Goal: Task Accomplishment & Management: Manage account settings

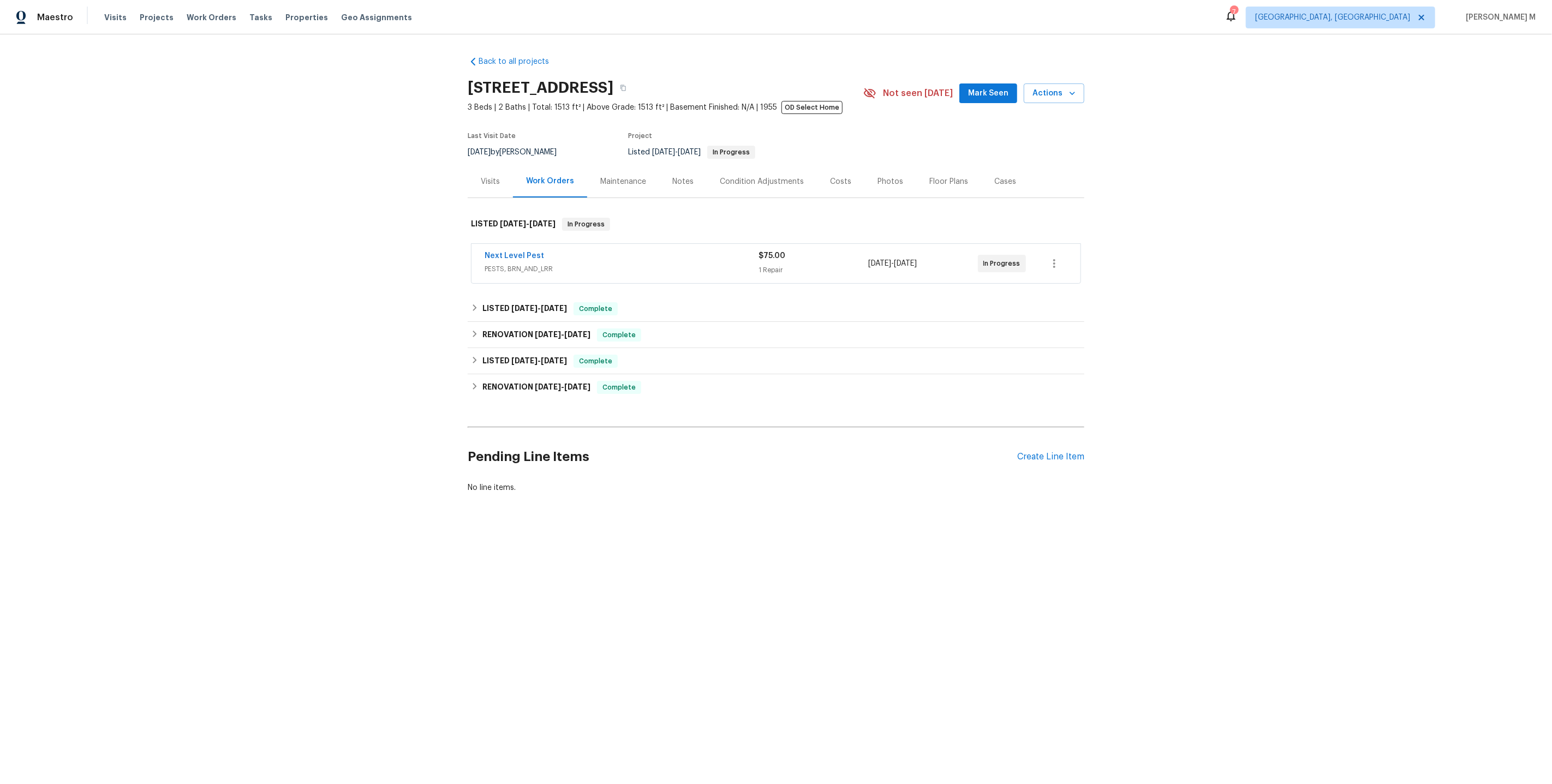
click at [526, 264] on span "PESTS, BRN_AND_LRR" at bounding box center [621, 269] width 274 height 11
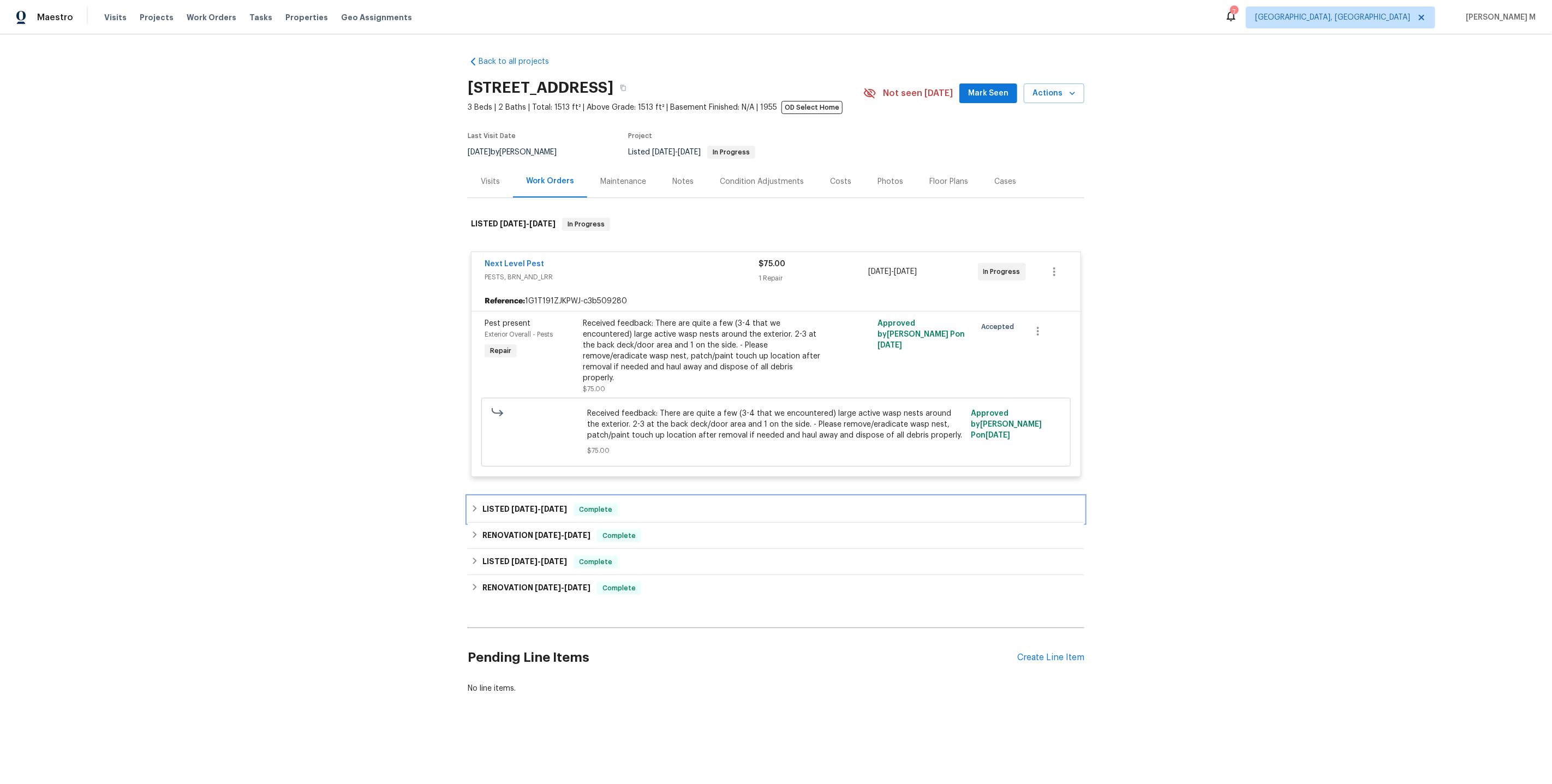
click at [519, 509] on div "LISTED 8/30/25 - 9/19/25 Complete" at bounding box center [776, 509] width 616 height 26
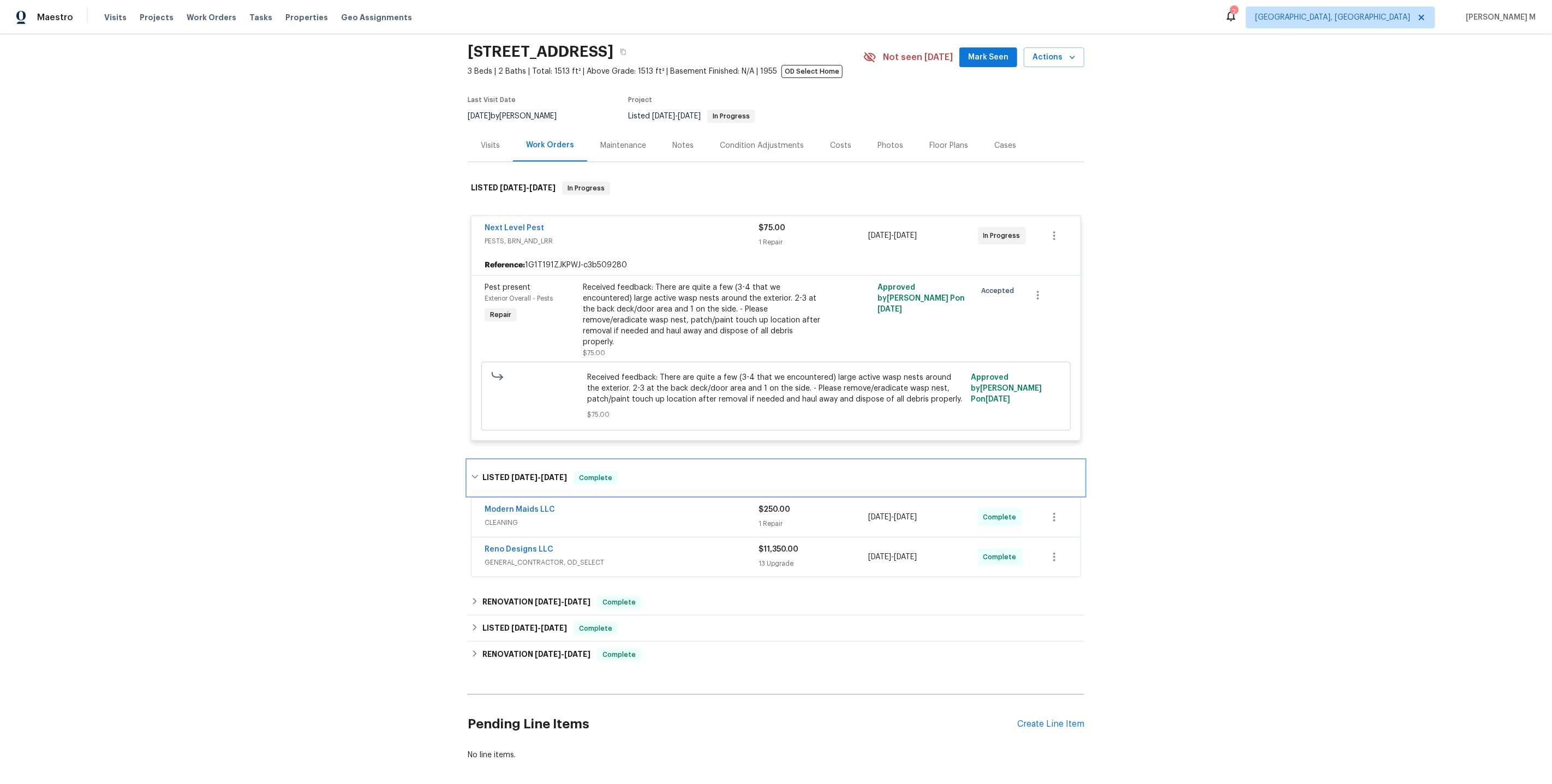
scroll to position [68, 0]
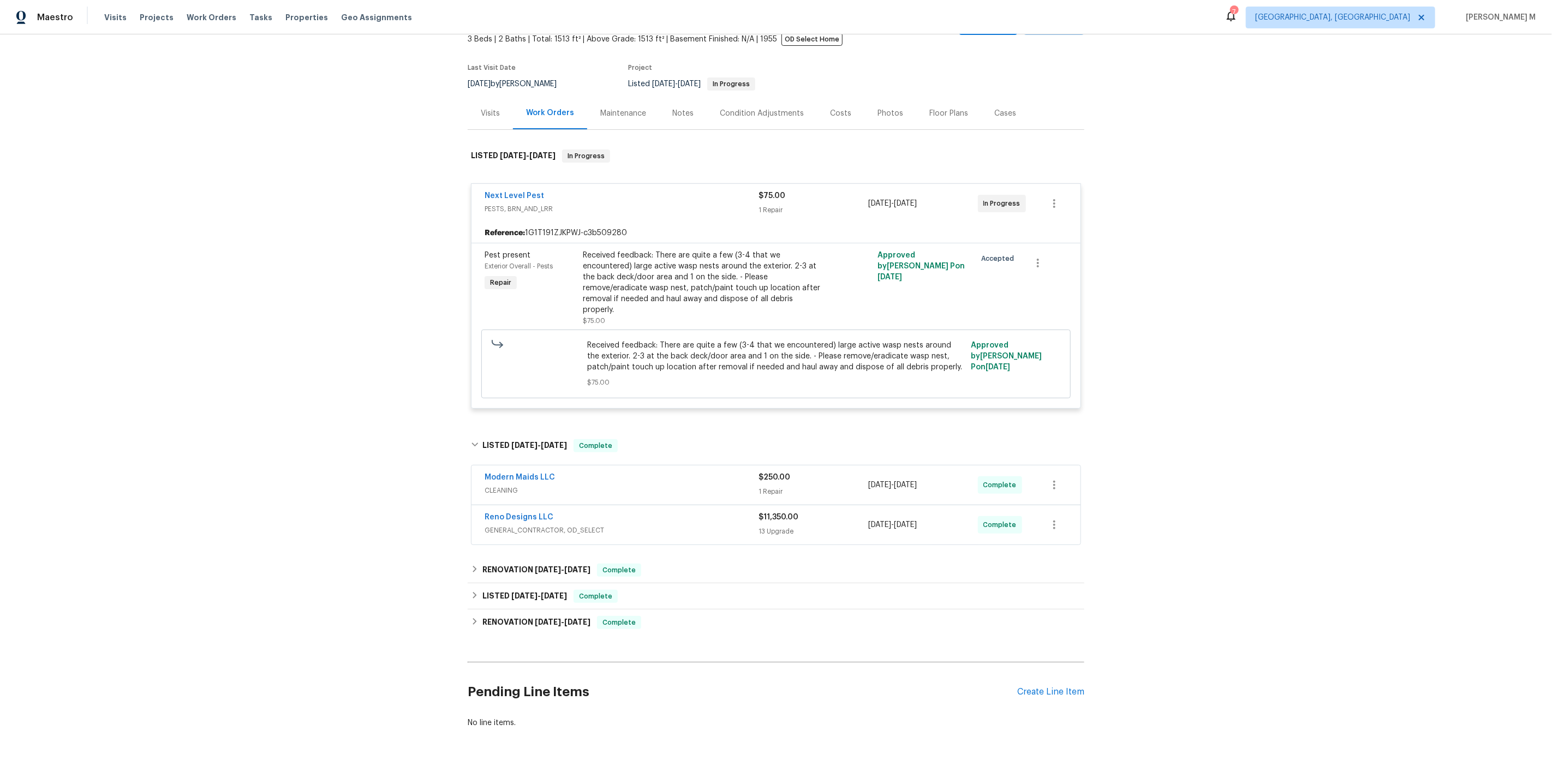
click at [502, 485] on span "CLEANING" at bounding box center [621, 490] width 274 height 11
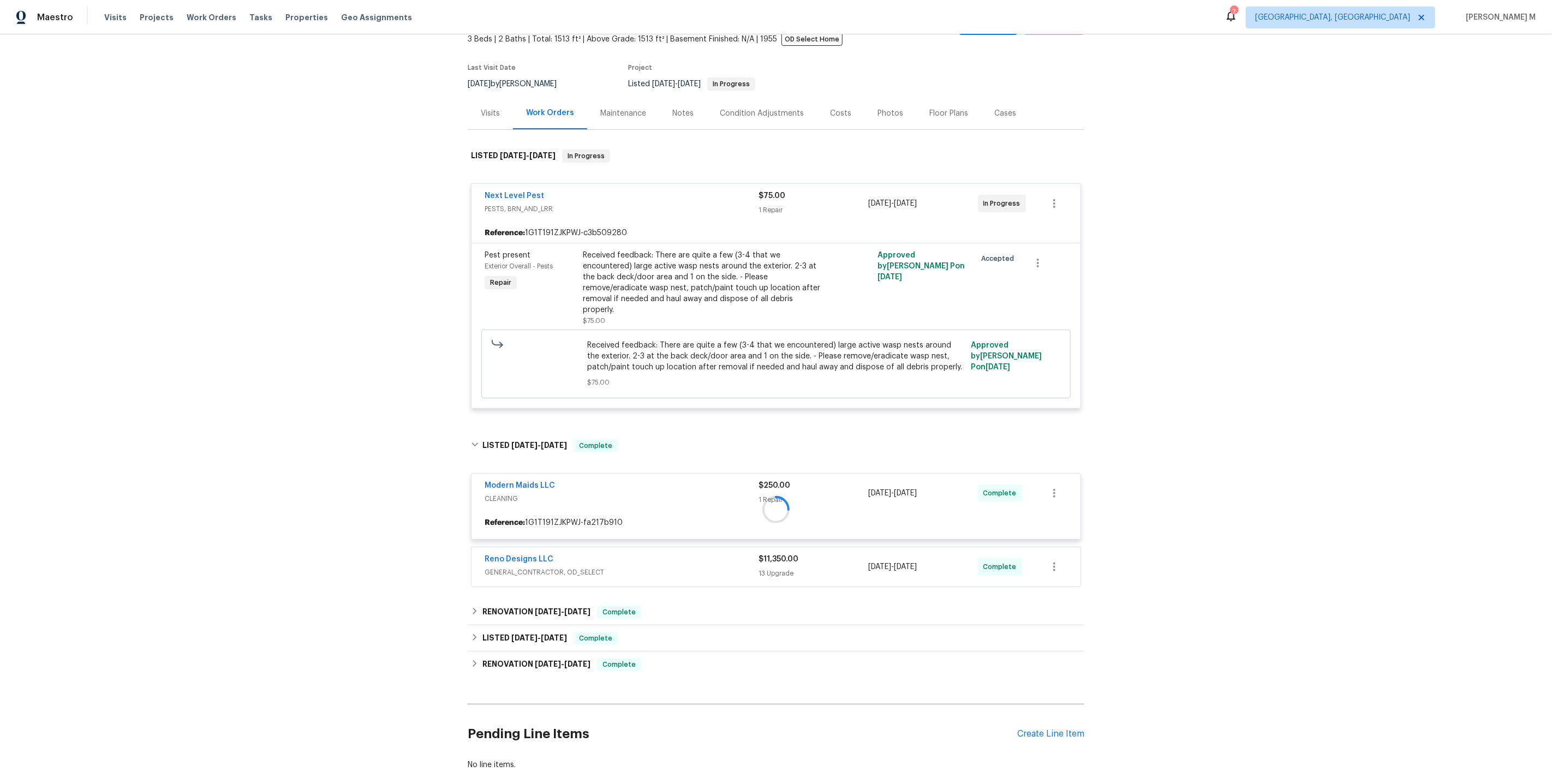
scroll to position [109, 0]
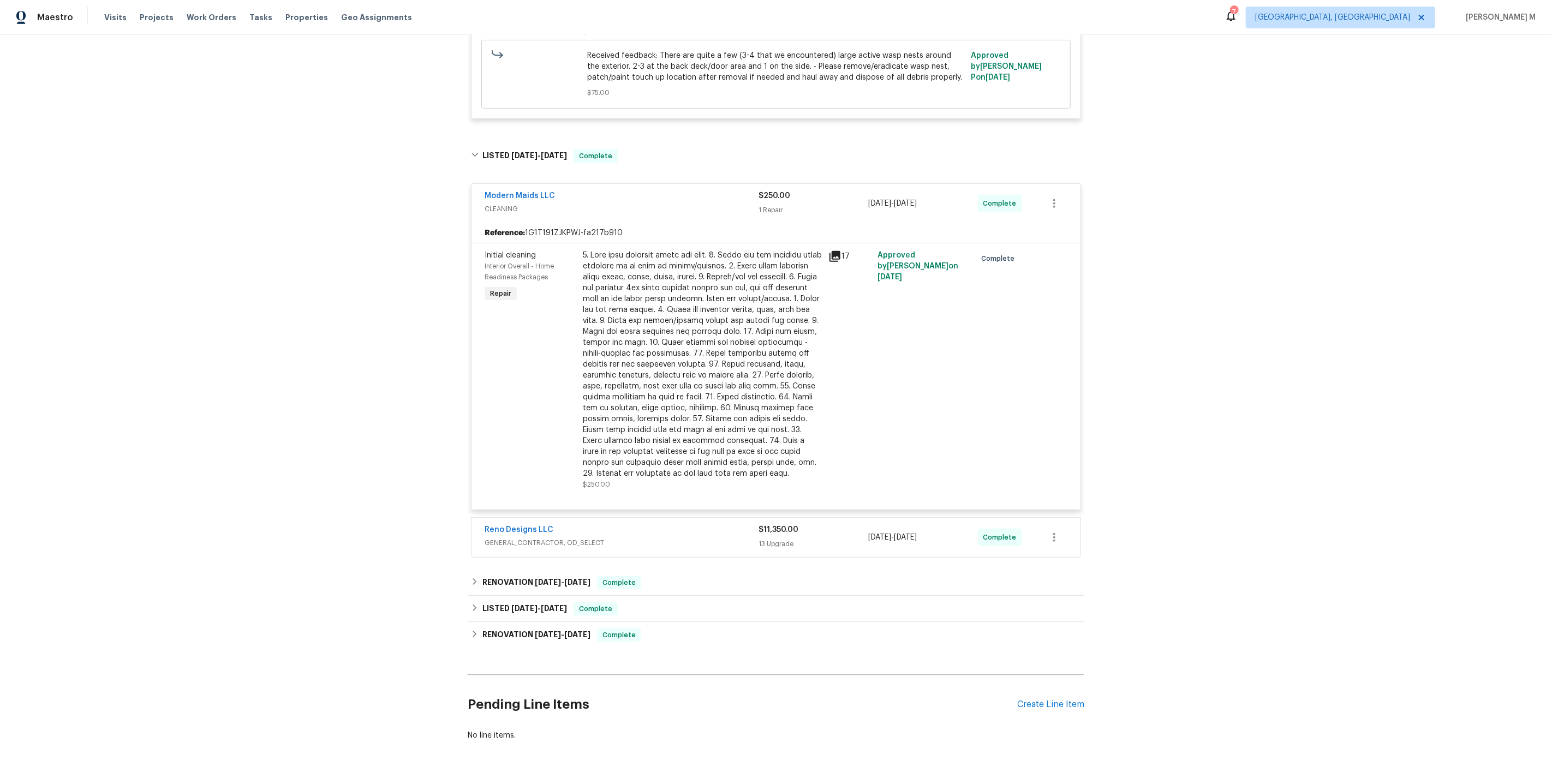
click at [518, 538] on span "GENERAL_CONTRACTOR, OD_SELECT" at bounding box center [621, 543] width 274 height 11
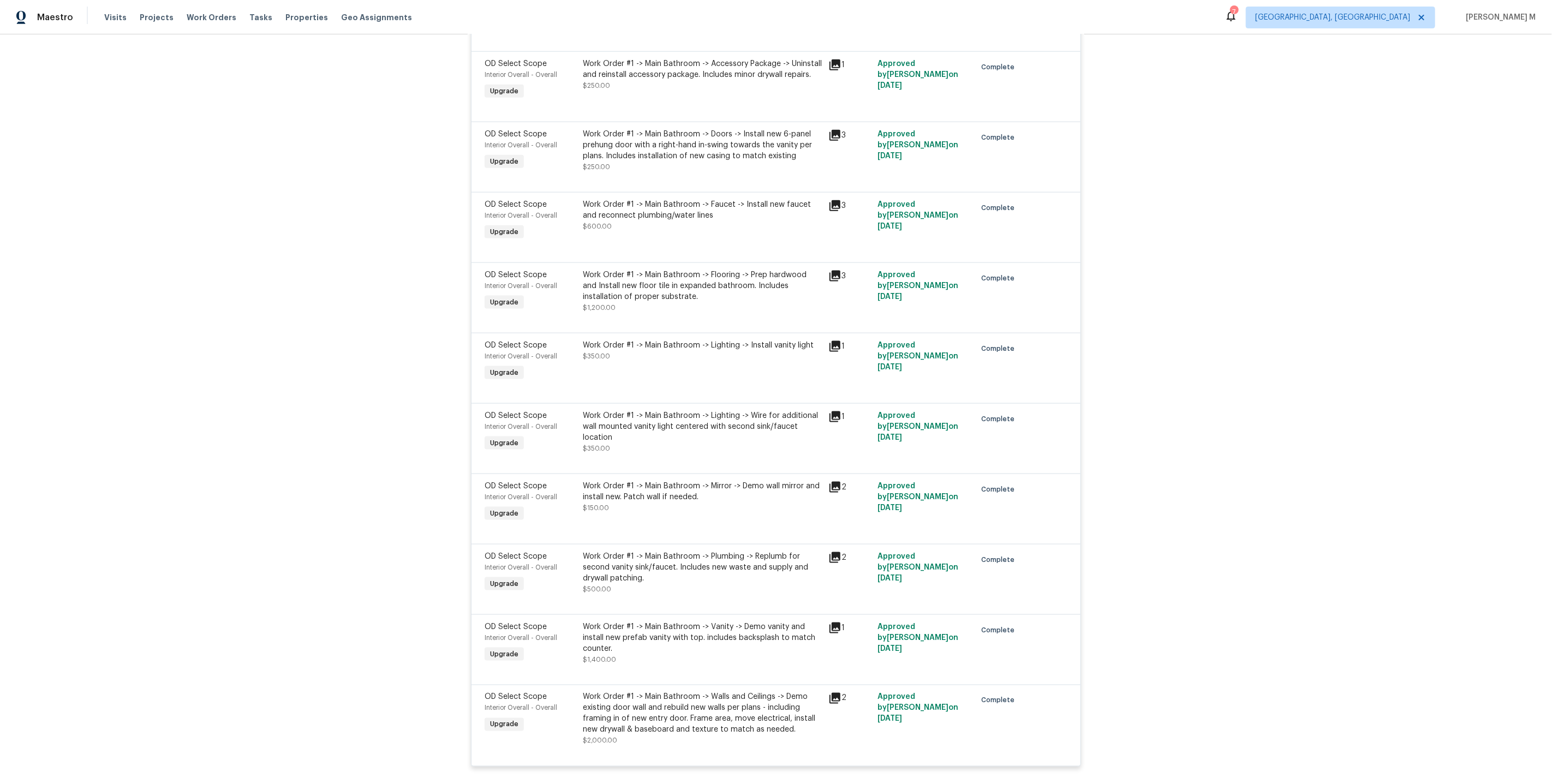
scroll to position [1306, 0]
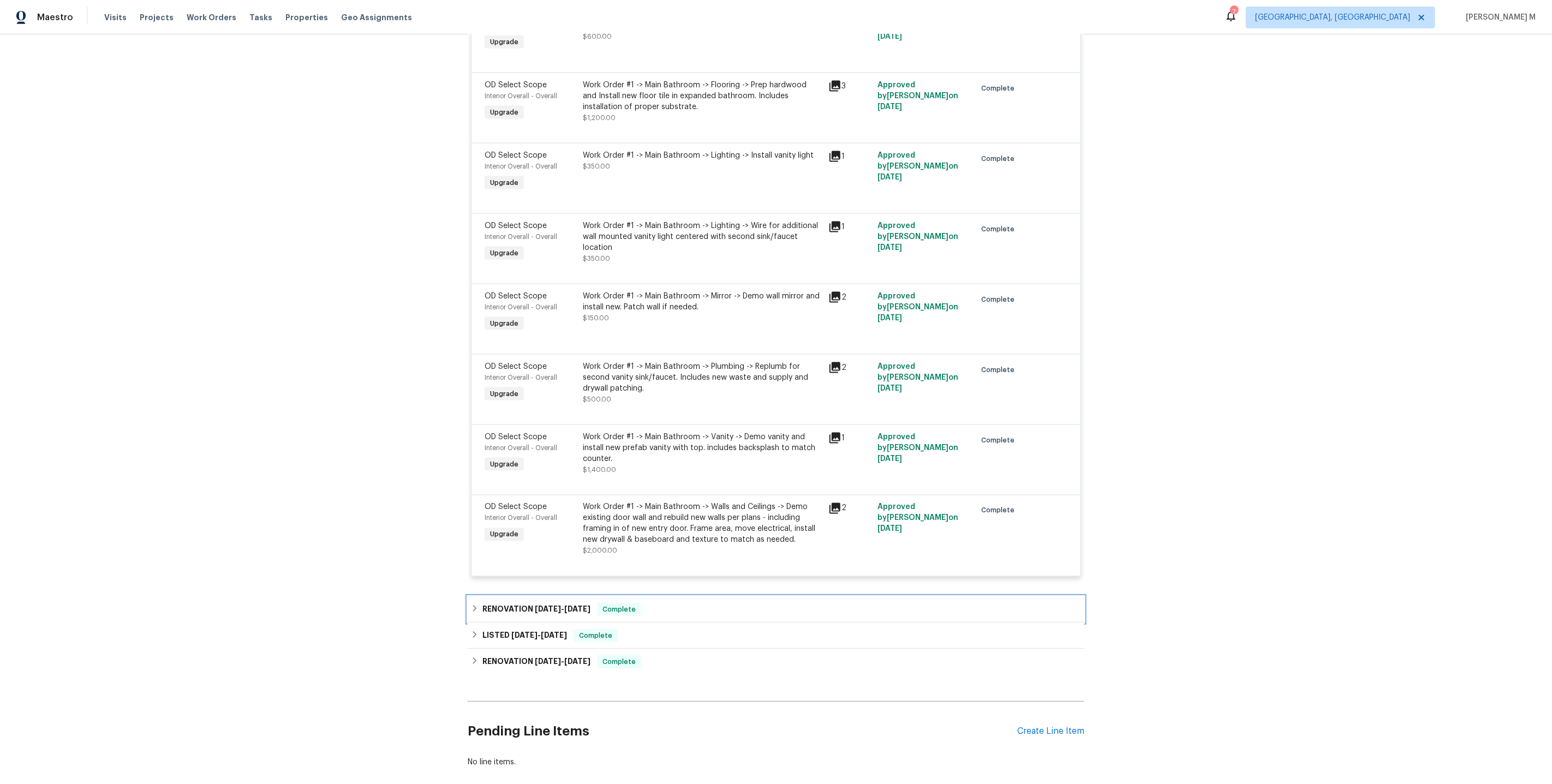
click at [519, 603] on h6 "RENOVATION 6/9/25 - 6/9/25" at bounding box center [536, 609] width 108 height 13
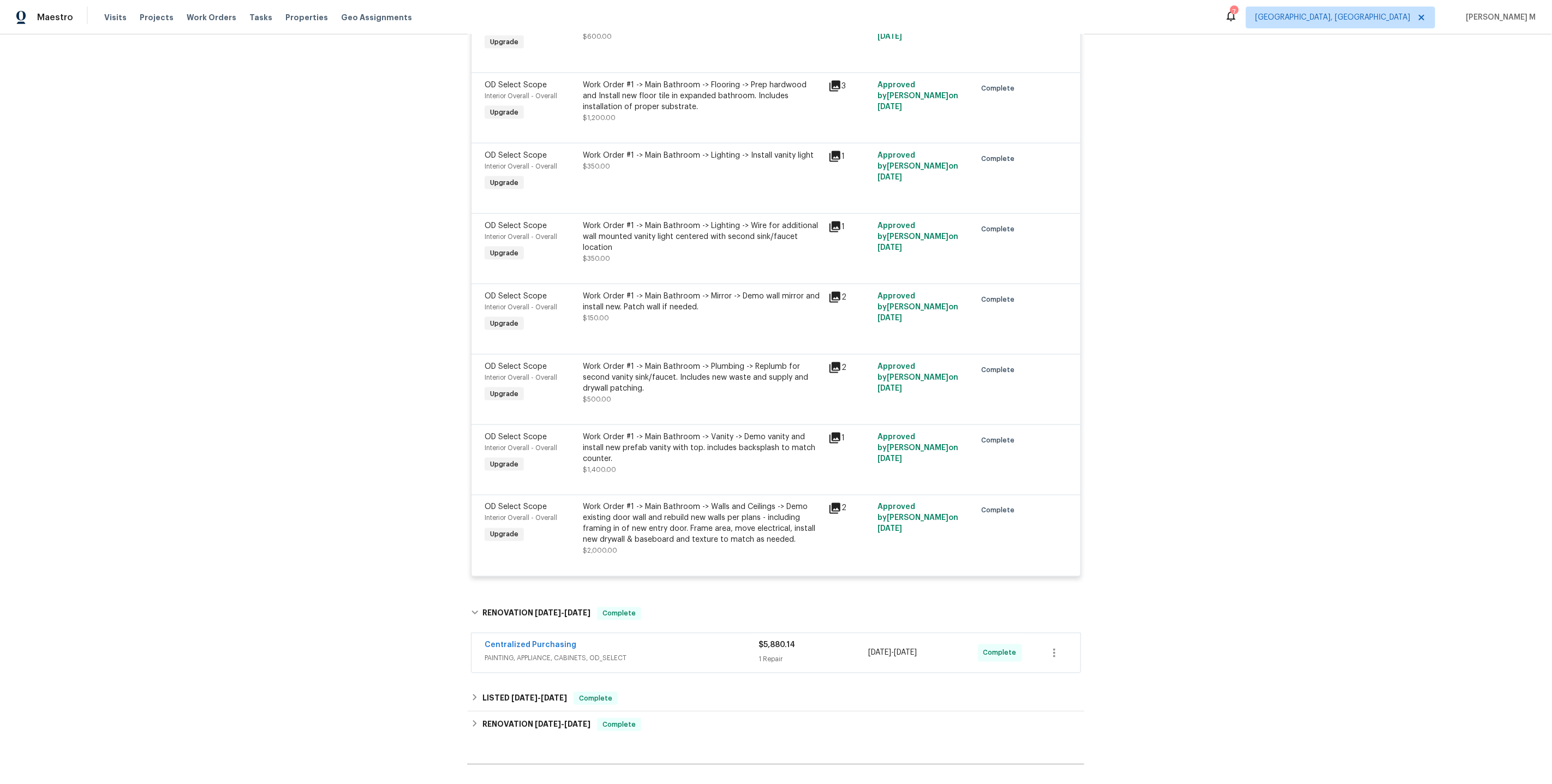
click at [507, 653] on span "PAINTING, APPLIANCE, CABINETS, OD_SELECT" at bounding box center [621, 658] width 274 height 11
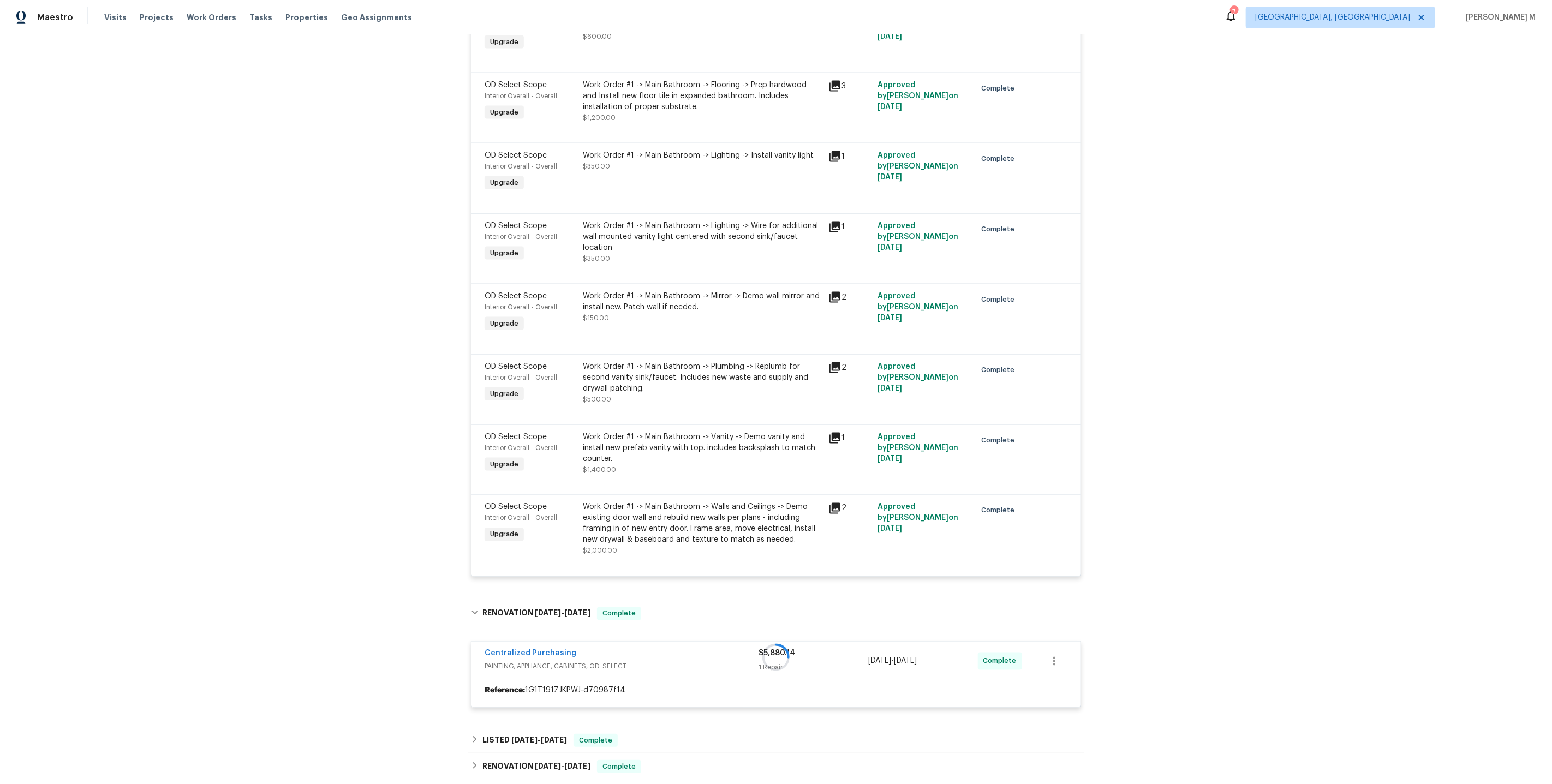
scroll to position [1409, 0]
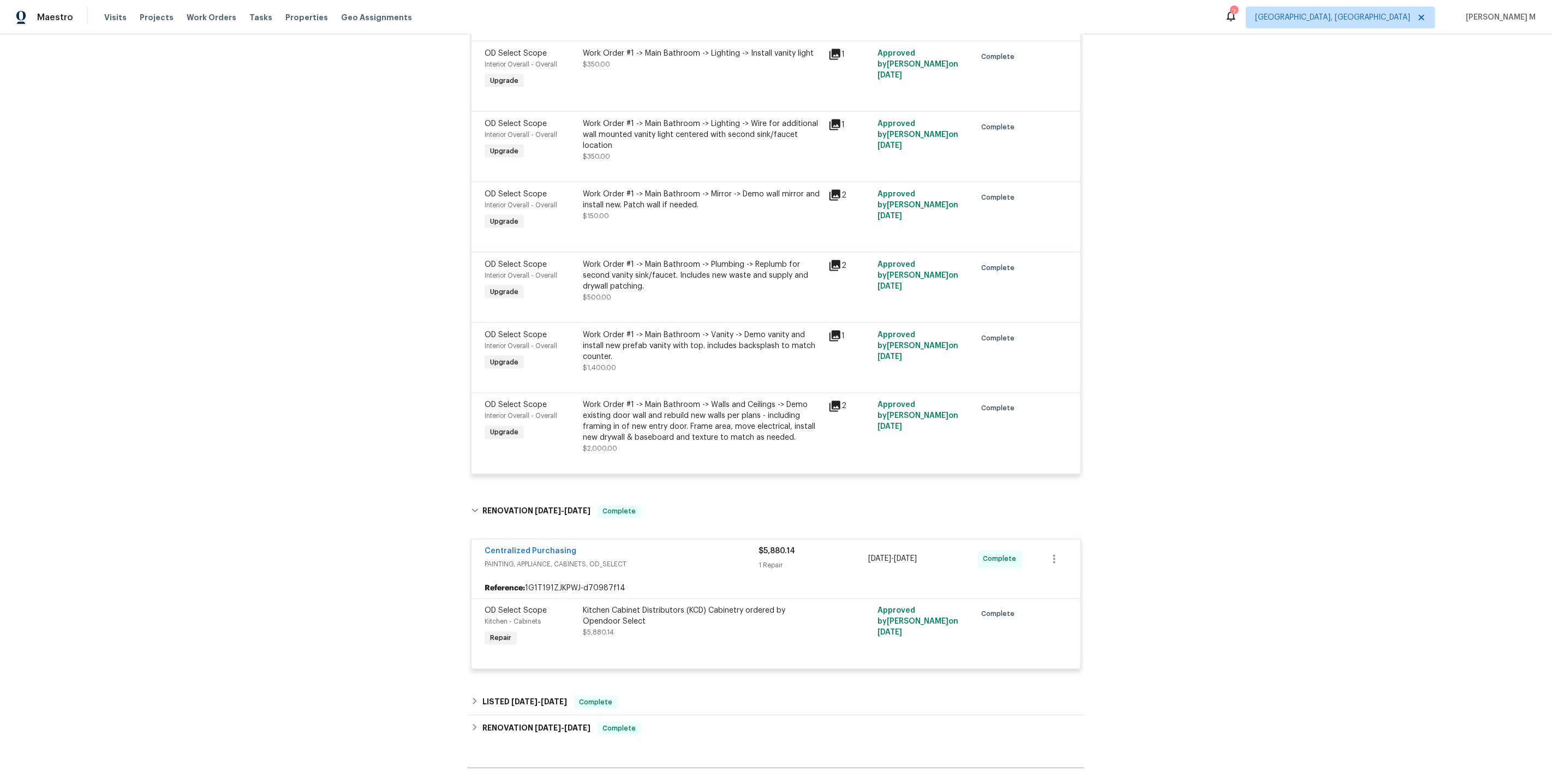
drag, startPoint x: 614, startPoint y: 567, endPoint x: 606, endPoint y: 569, distance: 8.2
click at [606, 606] on div "Kitchen Cabinet Distributors (KCD) Cabinetry ordered by Opendoor Select" at bounding box center [701, 616] width 239 height 22
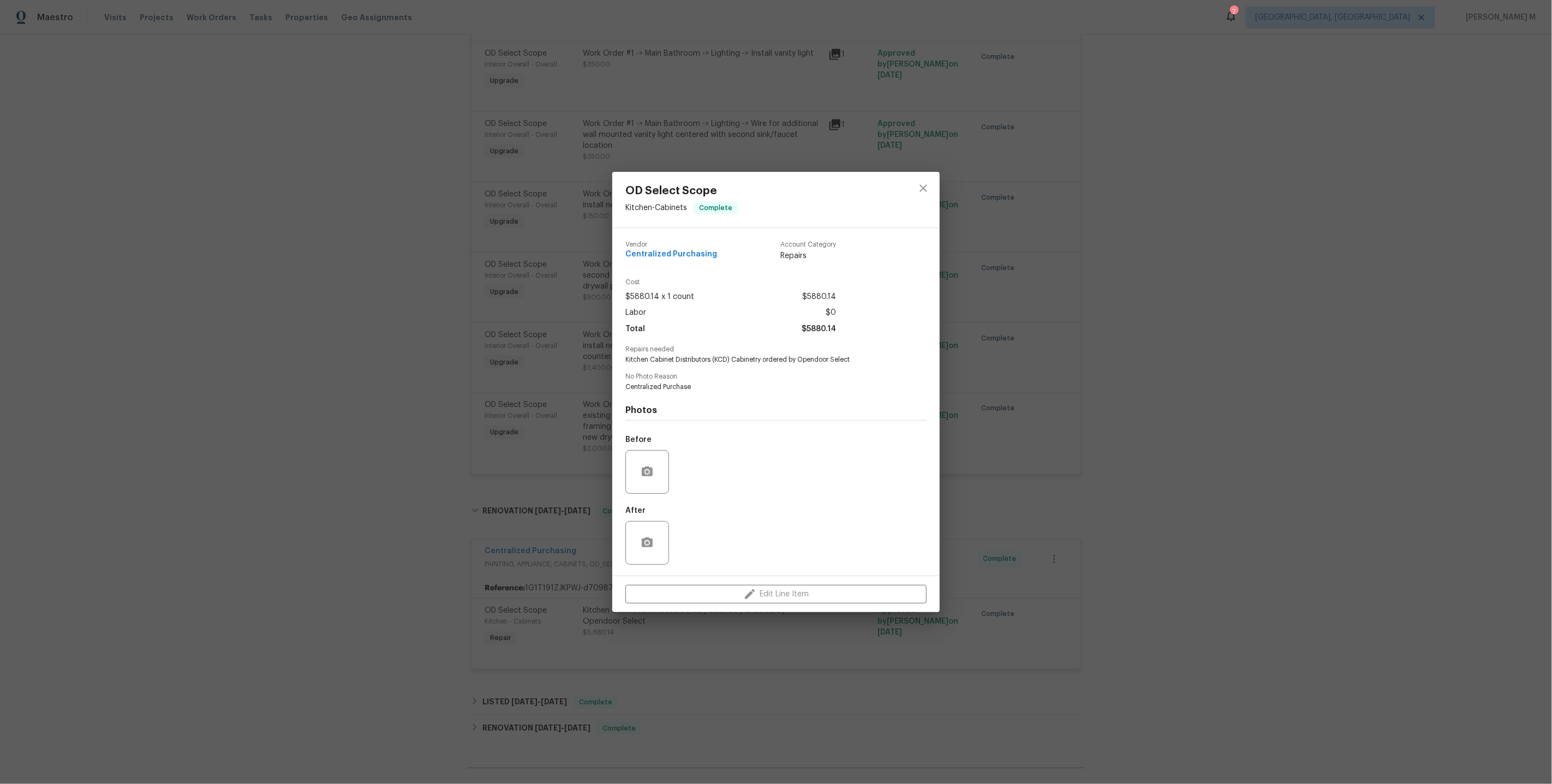
click at [520, 569] on div "OD Select Scope Kitchen - Cabinets Complete Vendor Centralized Purchasing Accou…" at bounding box center [776, 392] width 1552 height 784
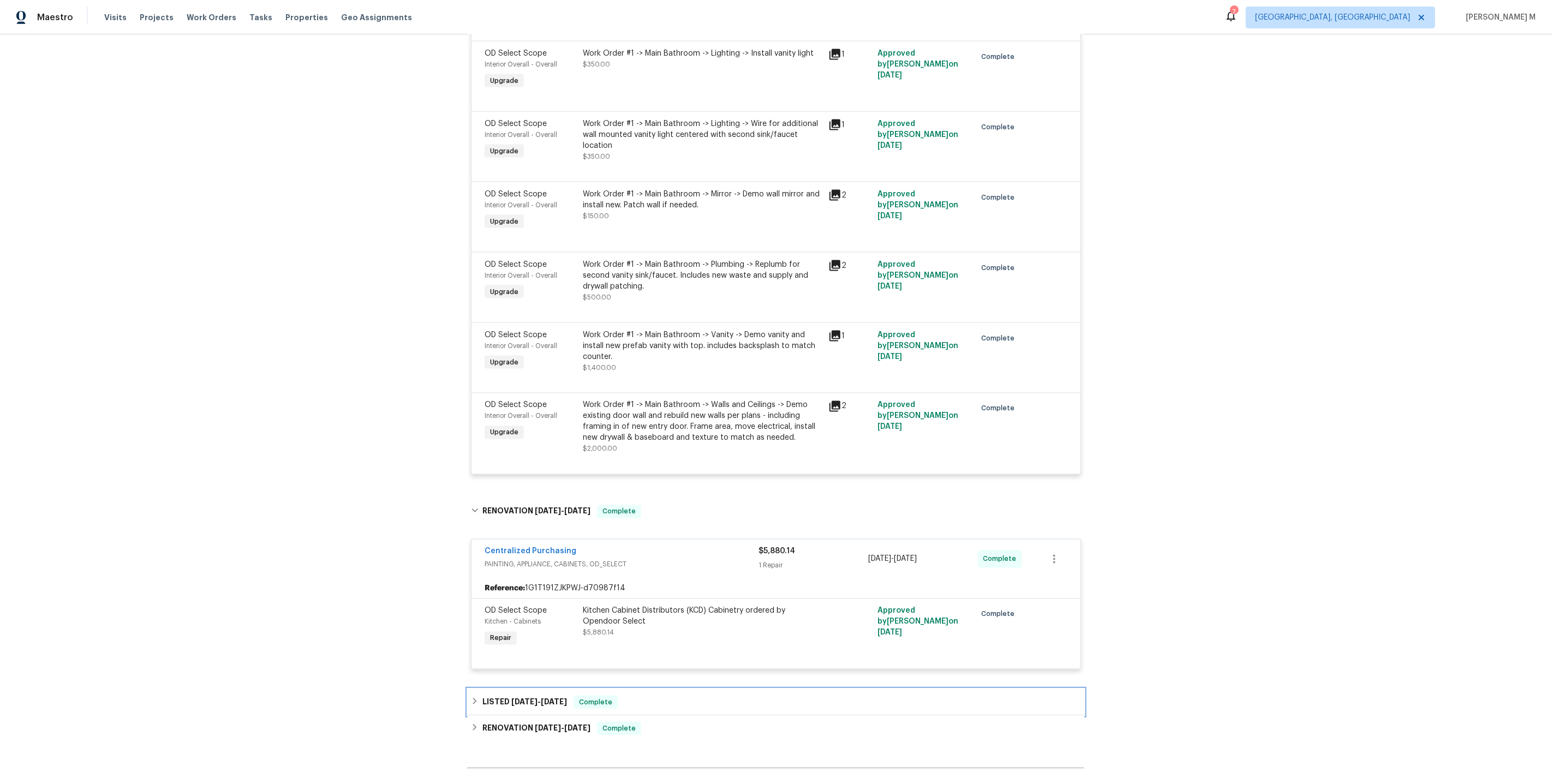
click at [510, 689] on div "LISTED 4/8/25 - 4/10/25 Complete" at bounding box center [776, 702] width 616 height 26
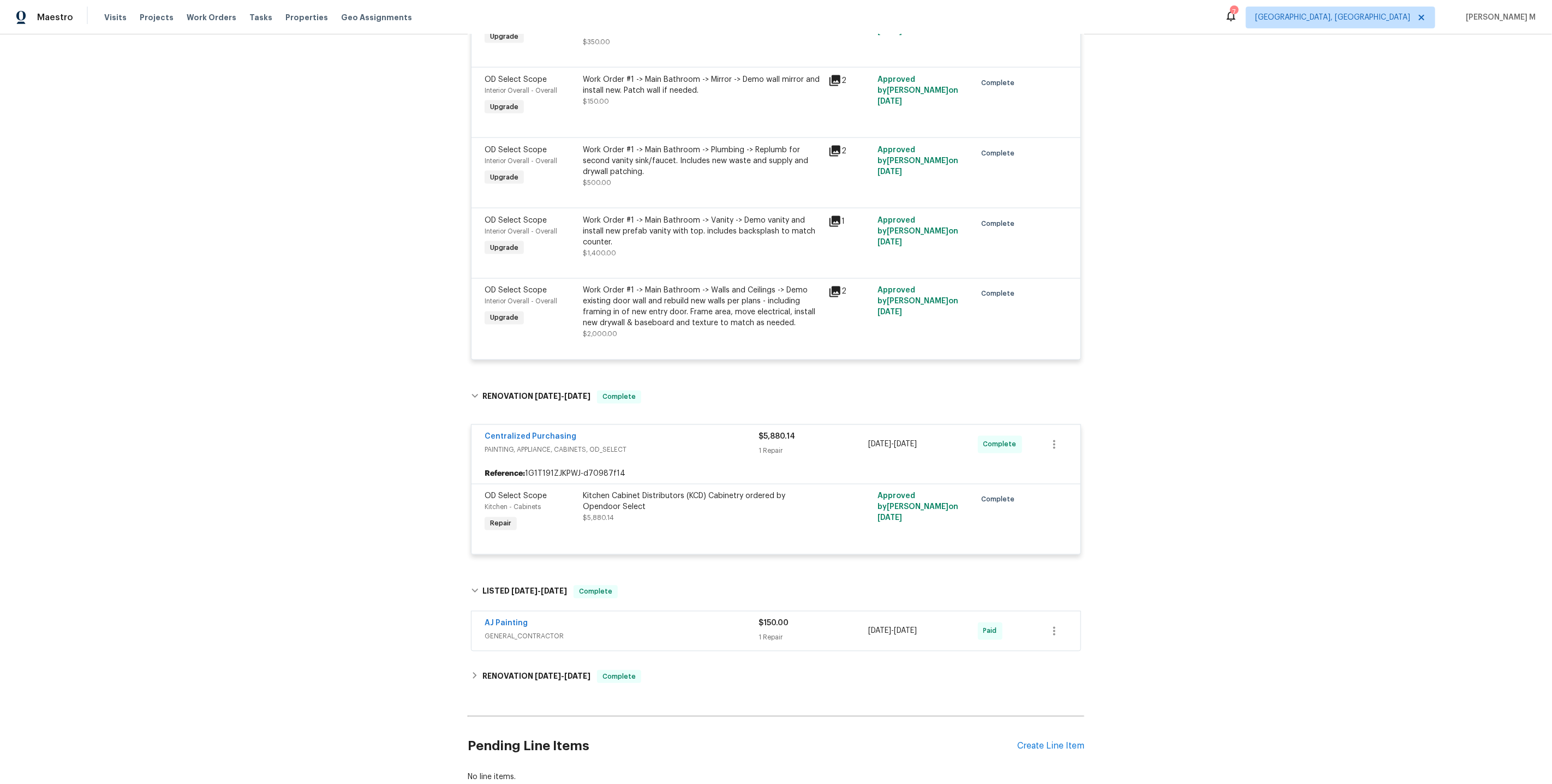
click at [518, 618] on span "AJ Painting" at bounding box center [506, 623] width 43 height 11
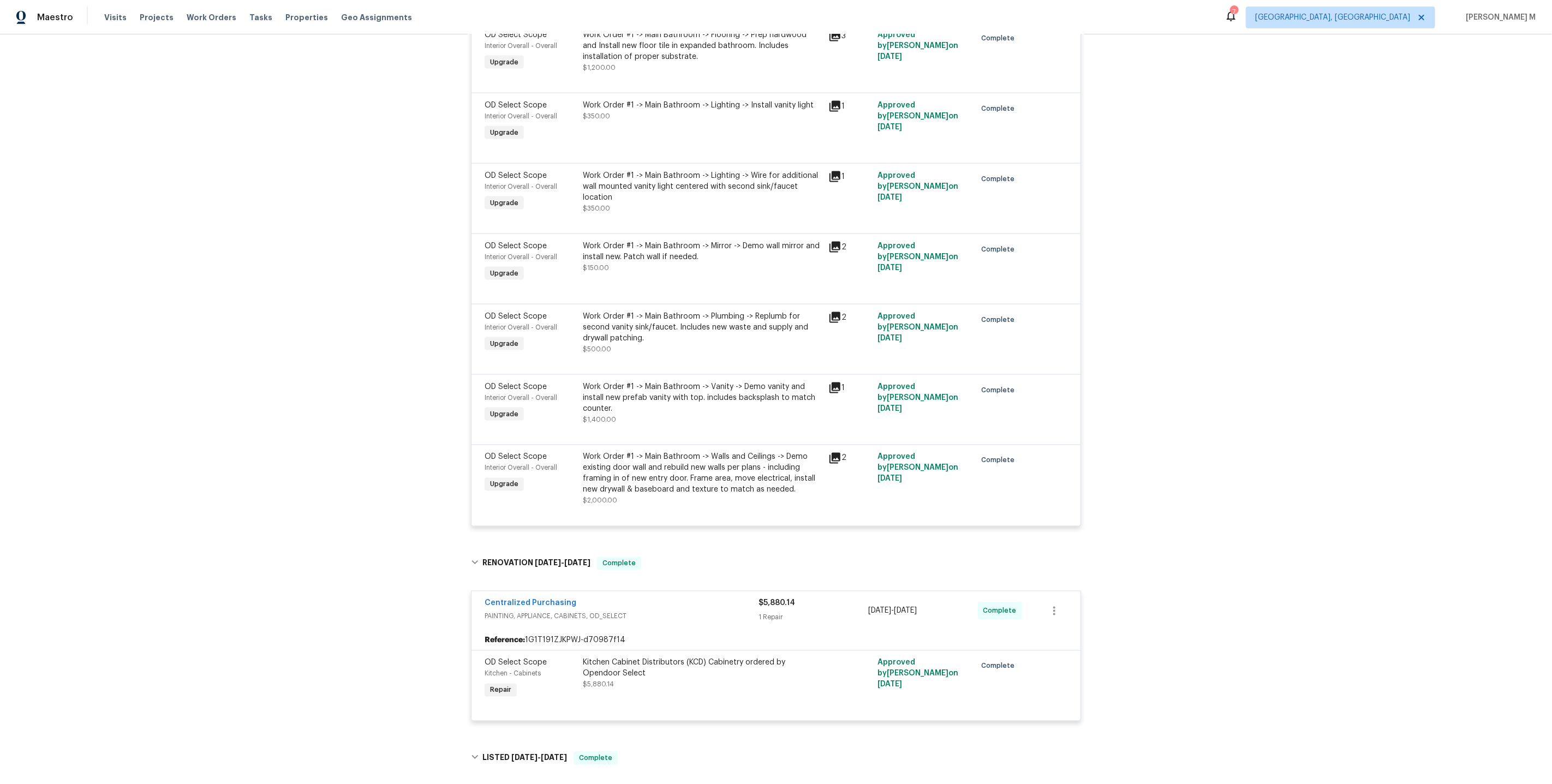
scroll to position [1635, 0]
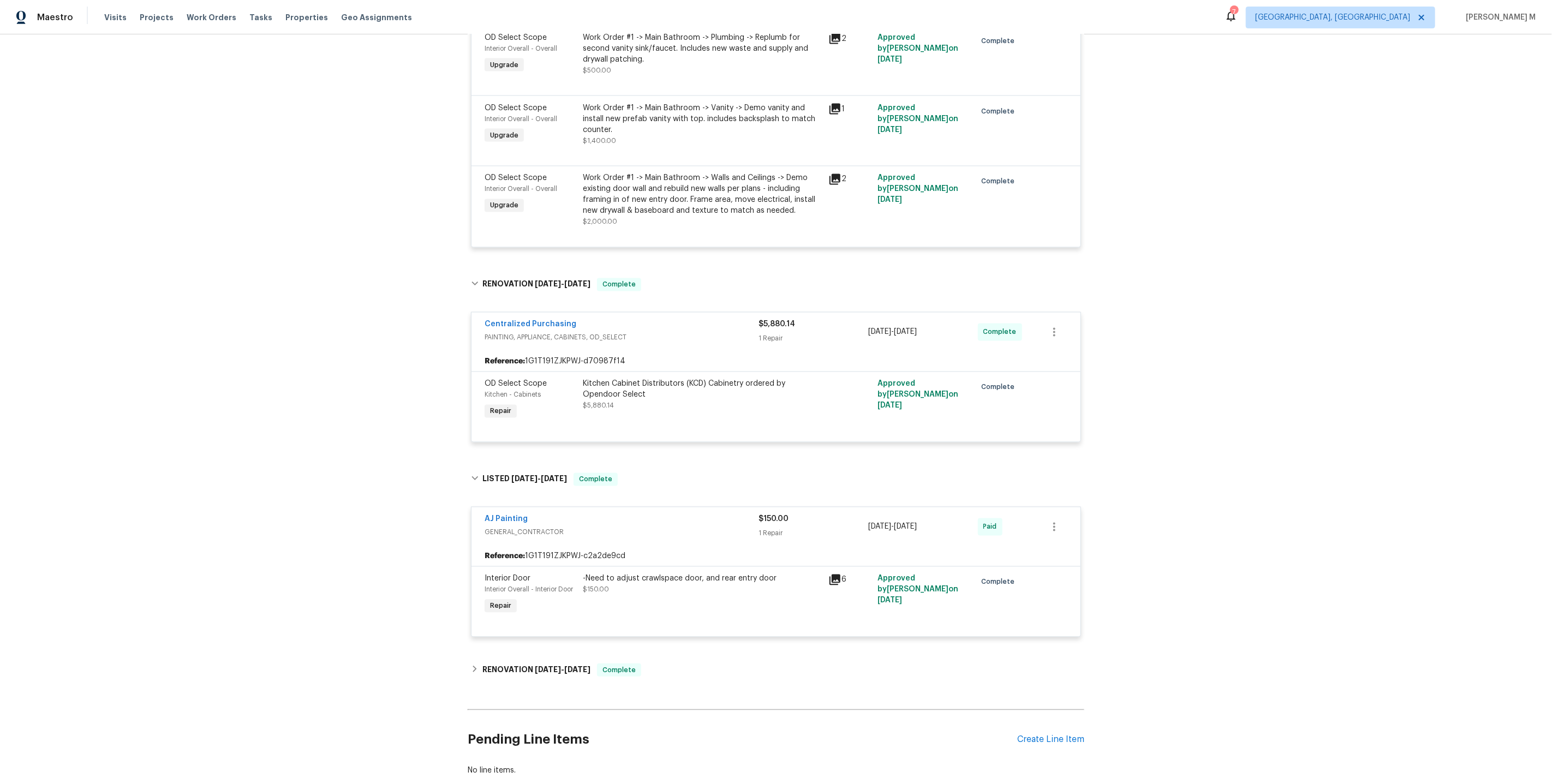
click at [515, 663] on h6 "RENOVATION 11/18/24 - 3/7/25" at bounding box center [536, 669] width 108 height 13
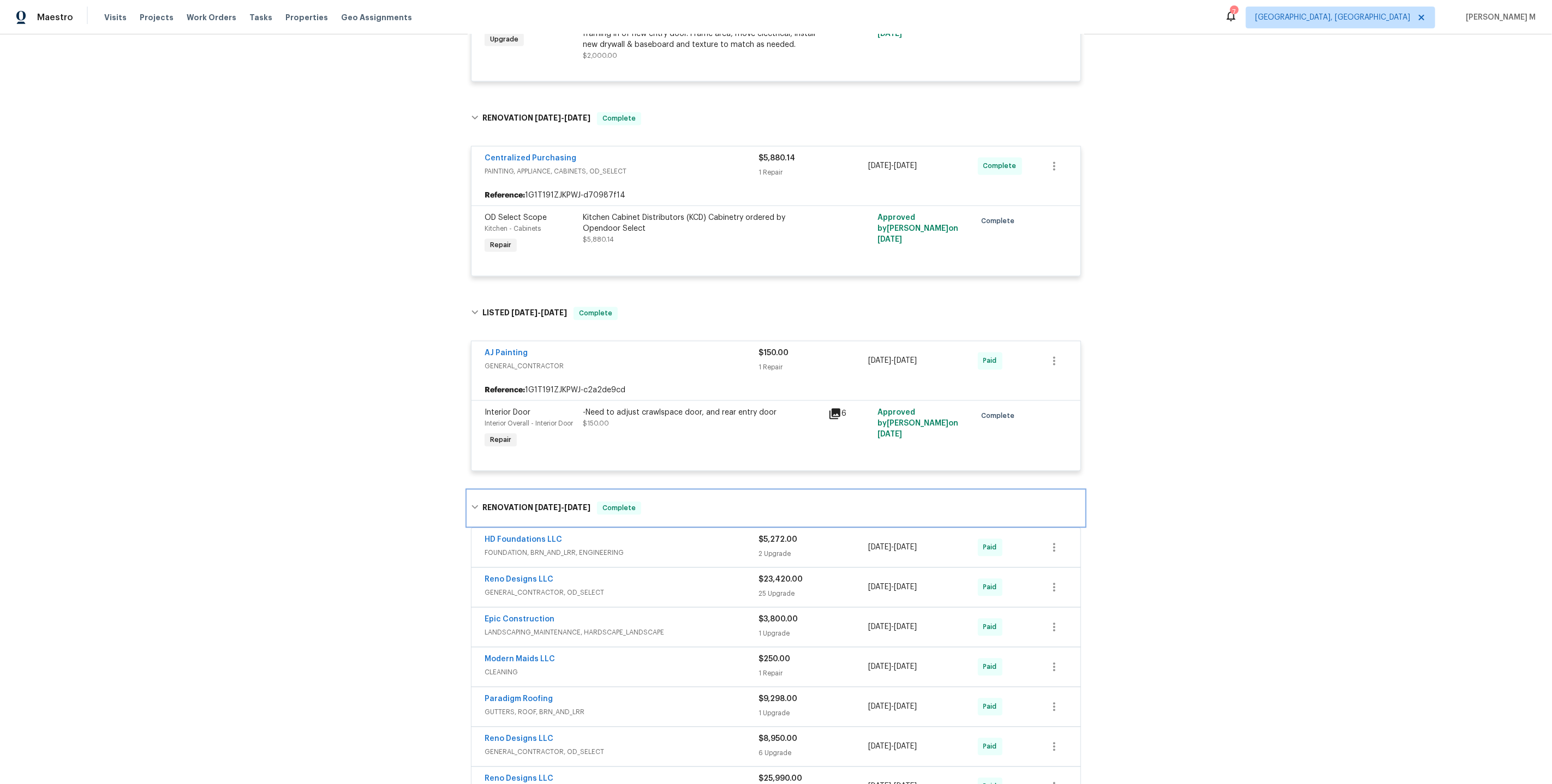
scroll to position [1808, 0]
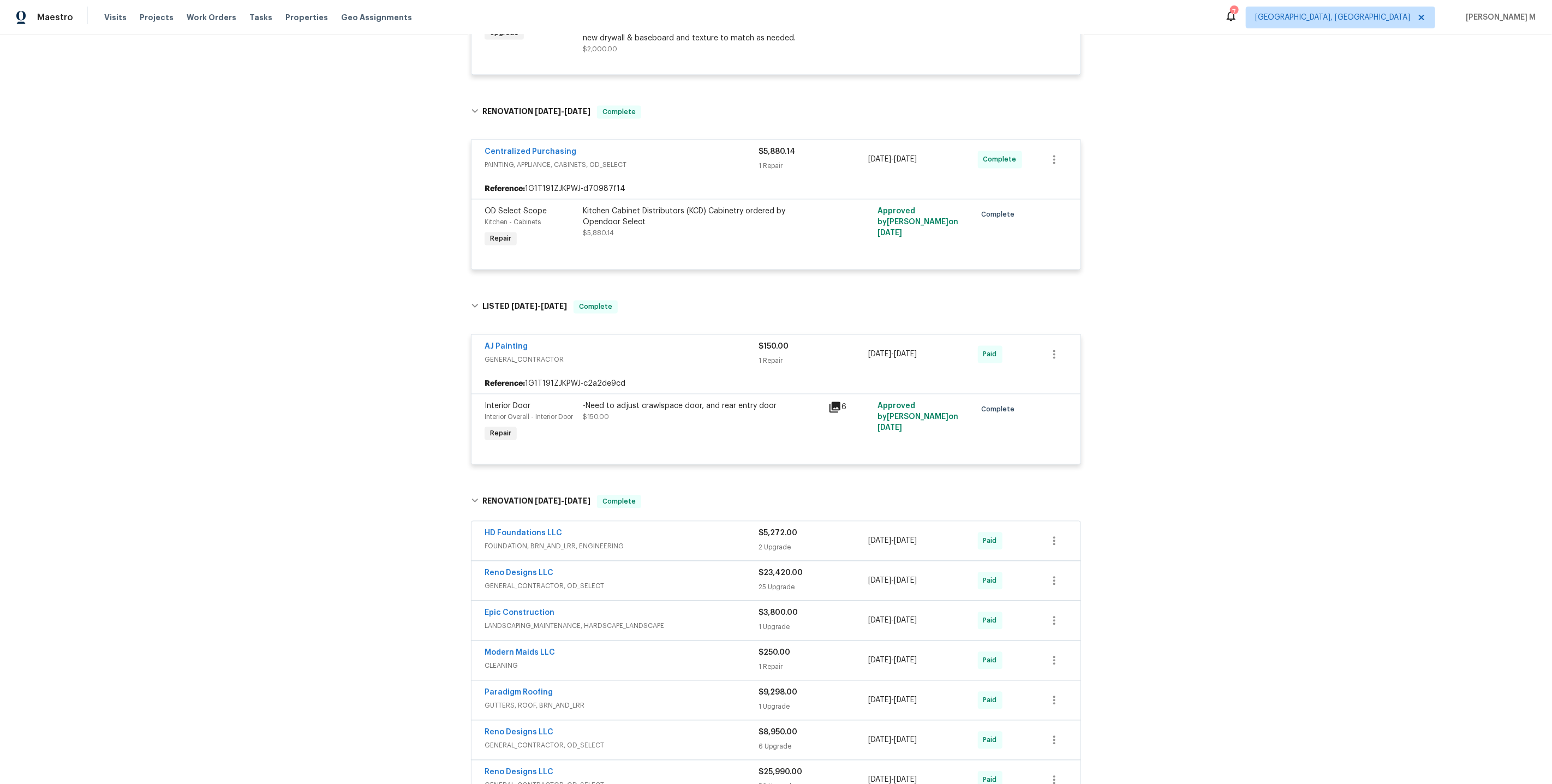
click at [554, 527] on div "HD Foundations LLC FOUNDATION, BRN_AND_LRR, ENGINEERING" at bounding box center [621, 540] width 274 height 26
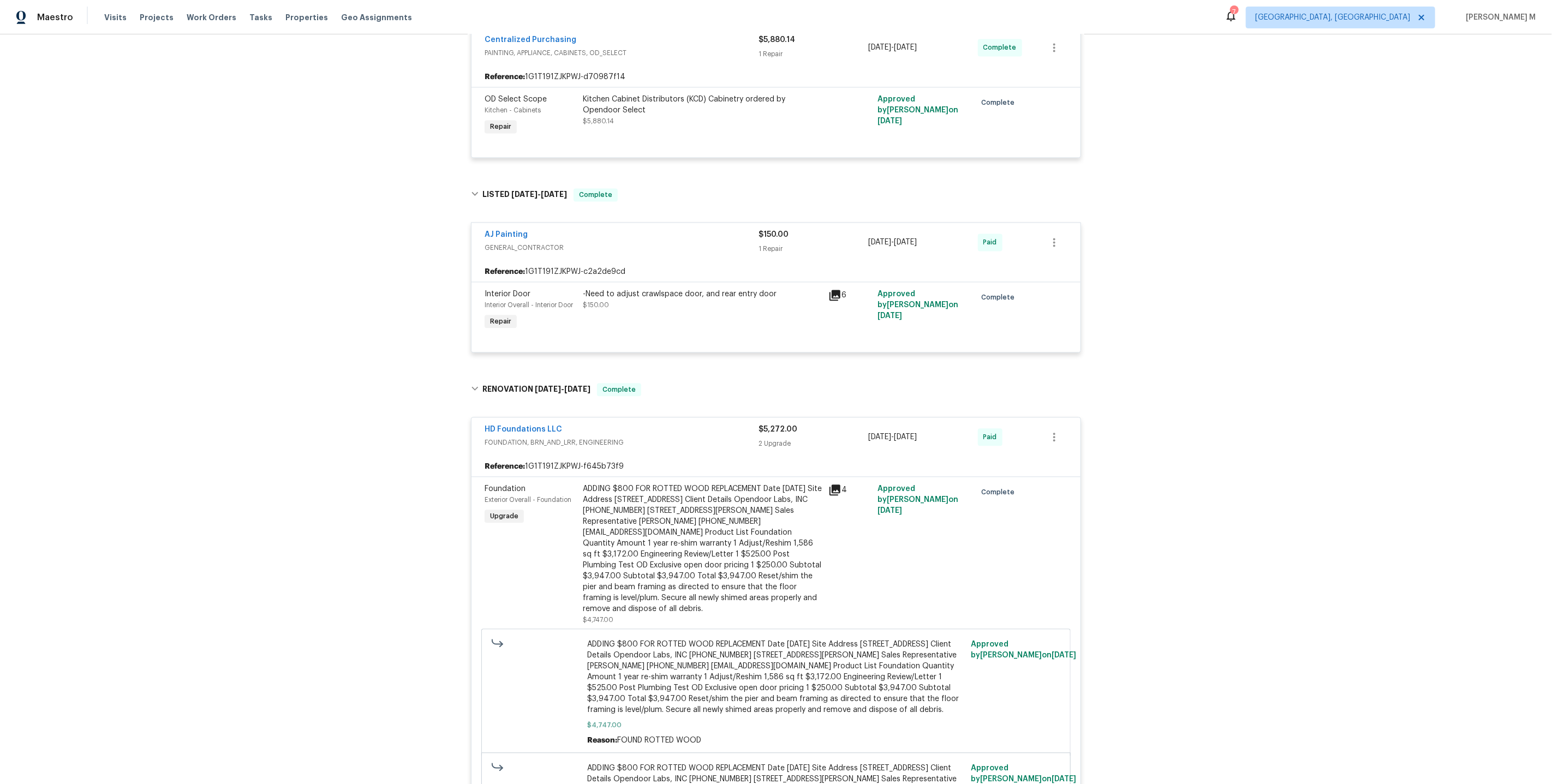
scroll to position [2469, 0]
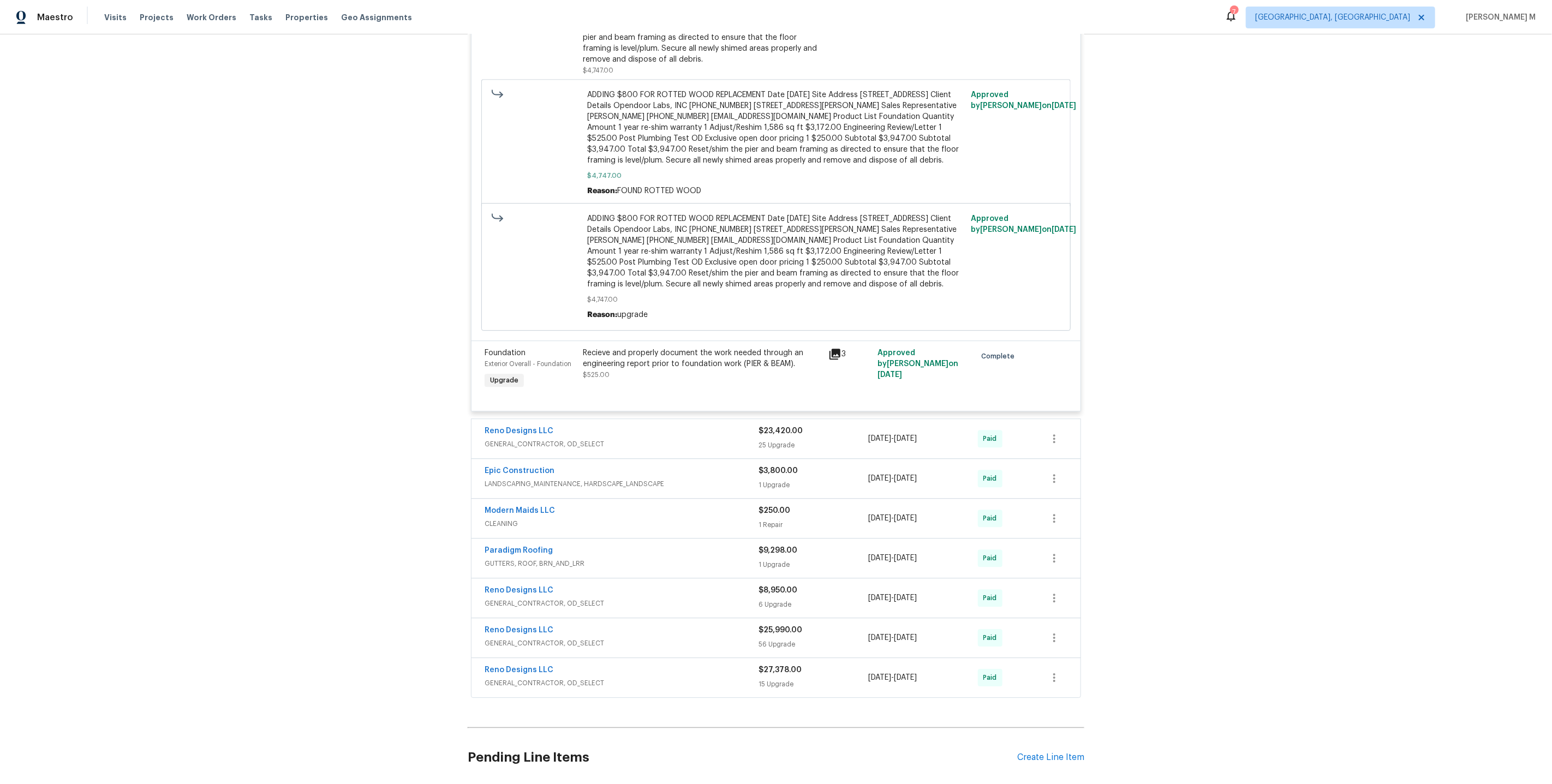
click at [514, 598] on span "GENERAL_CONTRACTOR, OD_SELECT" at bounding box center [621, 603] width 274 height 11
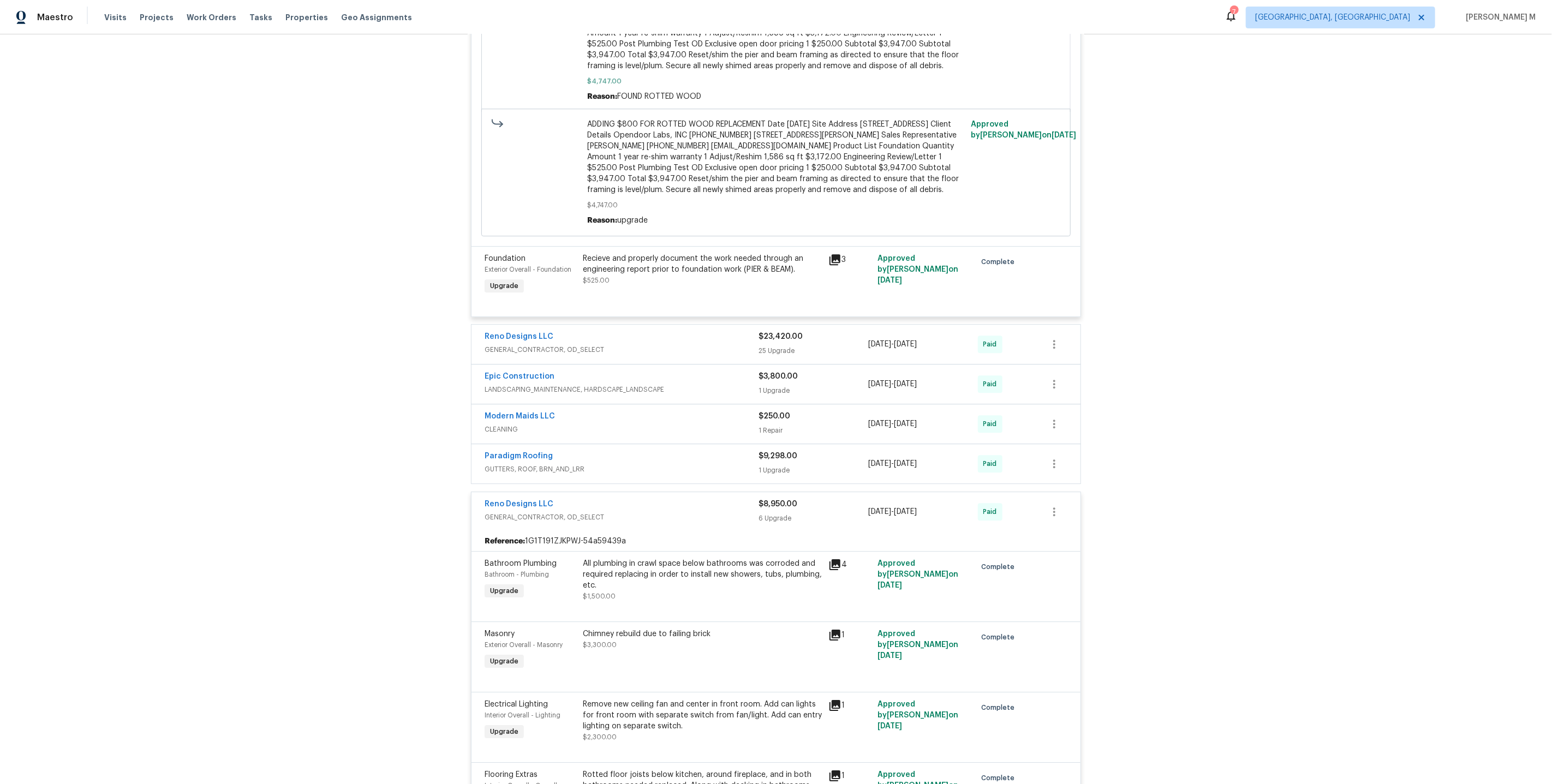
scroll to position [2941, 0]
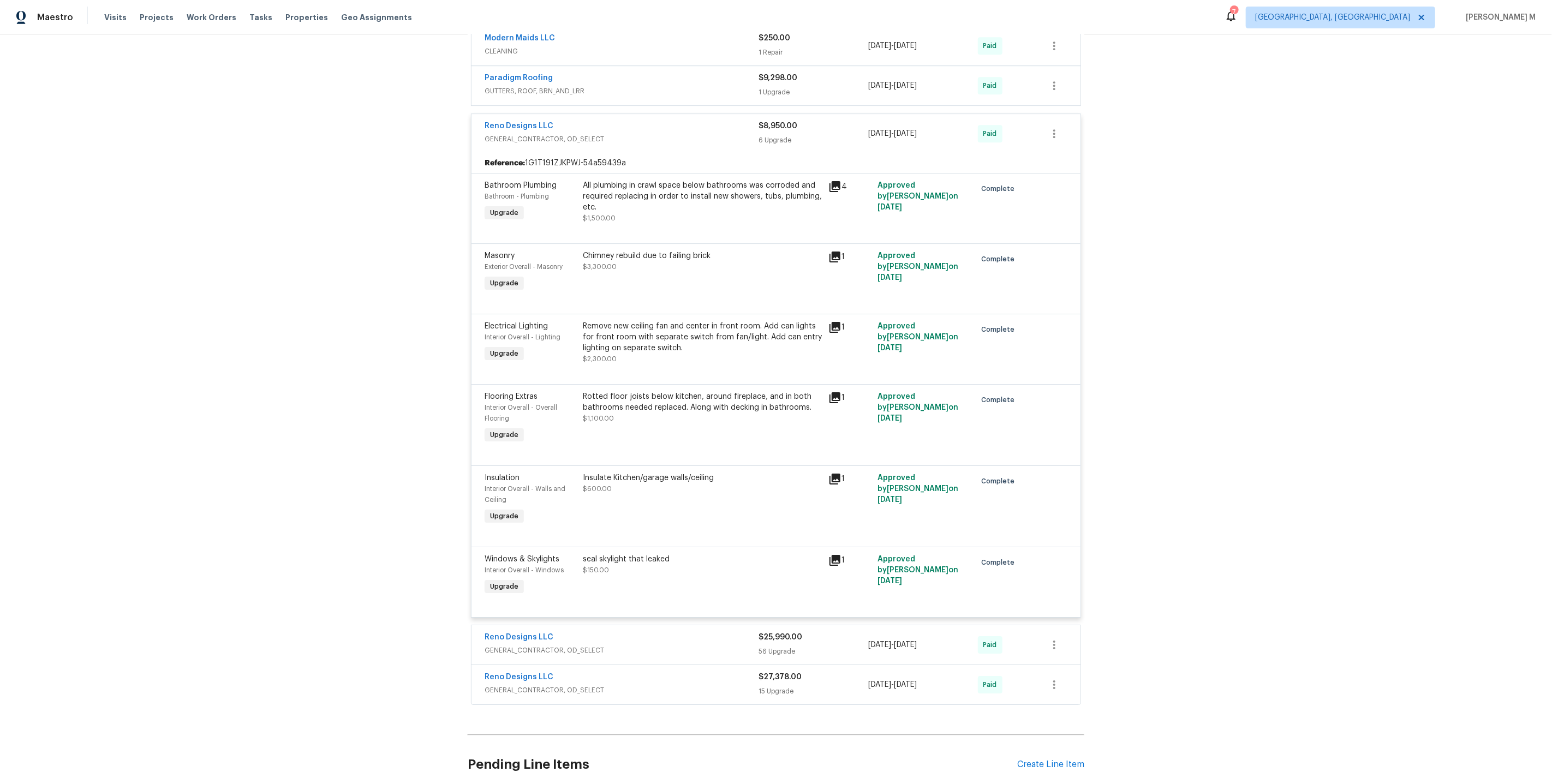
click at [560, 644] on span "GENERAL_CONTRACTOR, OD_SELECT" at bounding box center [621, 650] width 274 height 11
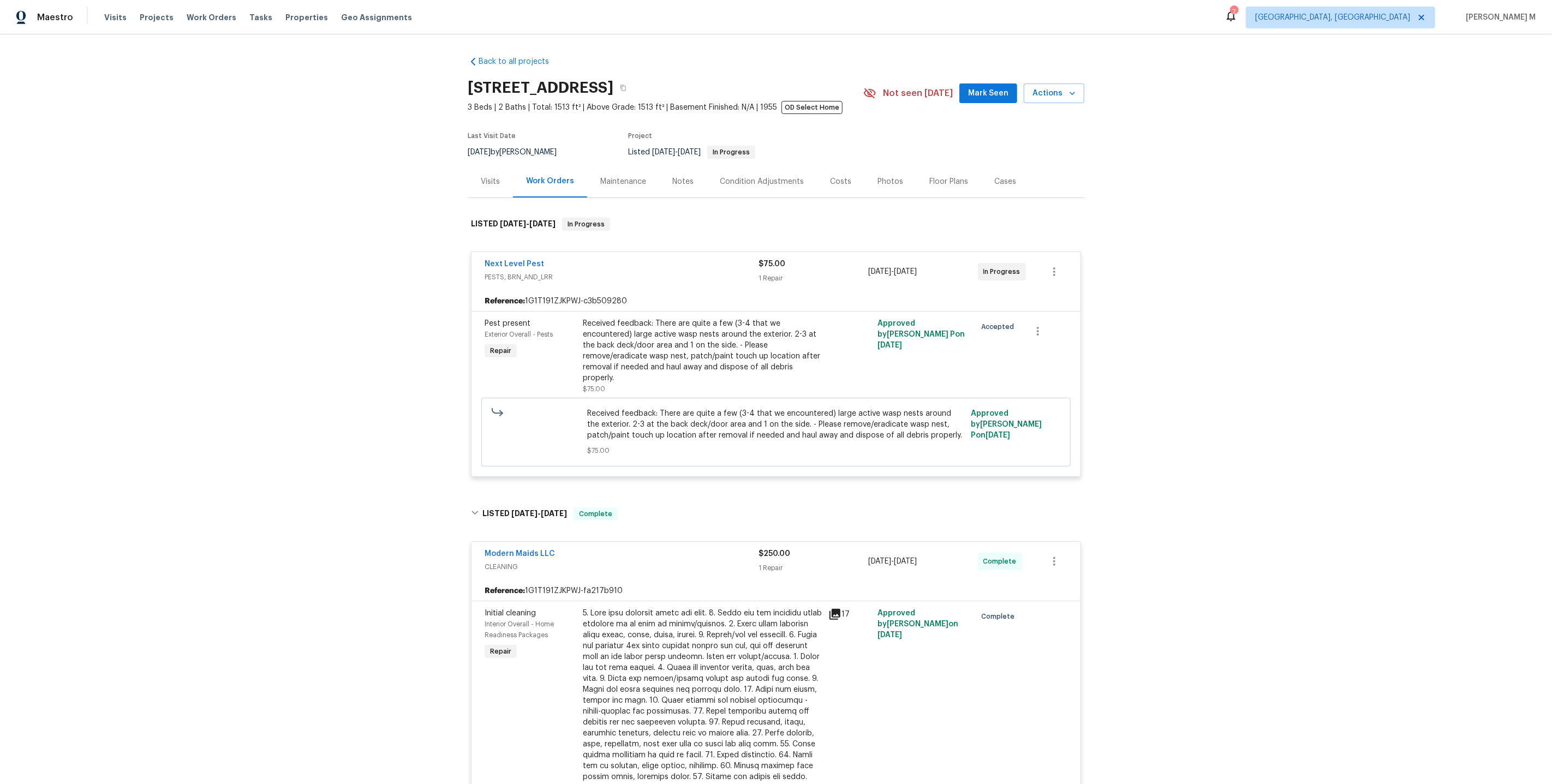
scroll to position [3156, 0]
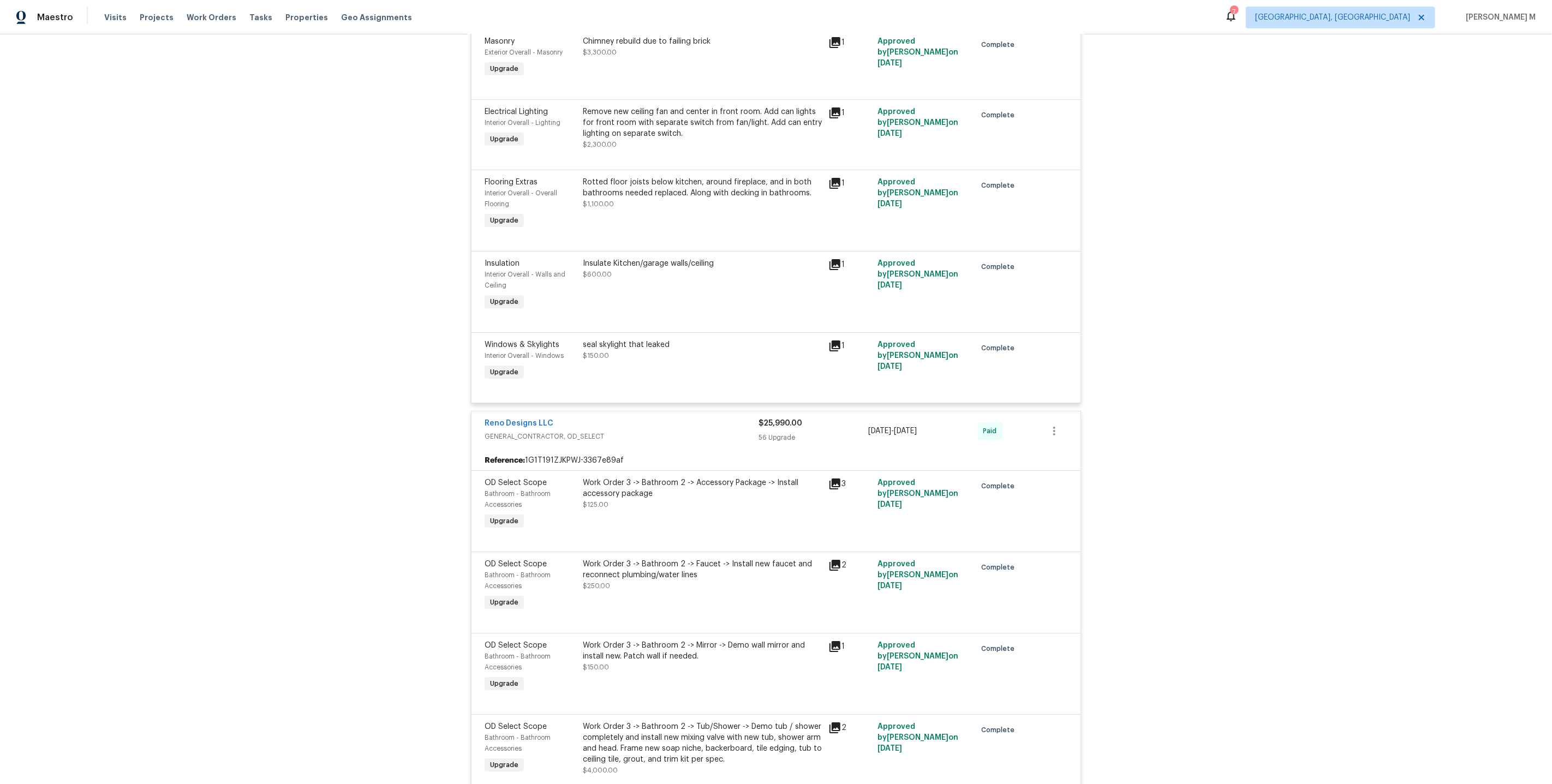
click at [637, 477] on div "Work Order 3 -> Bathroom 2 -> Accessory Package -> Install accessory package $1…" at bounding box center [701, 494] width 239 height 33
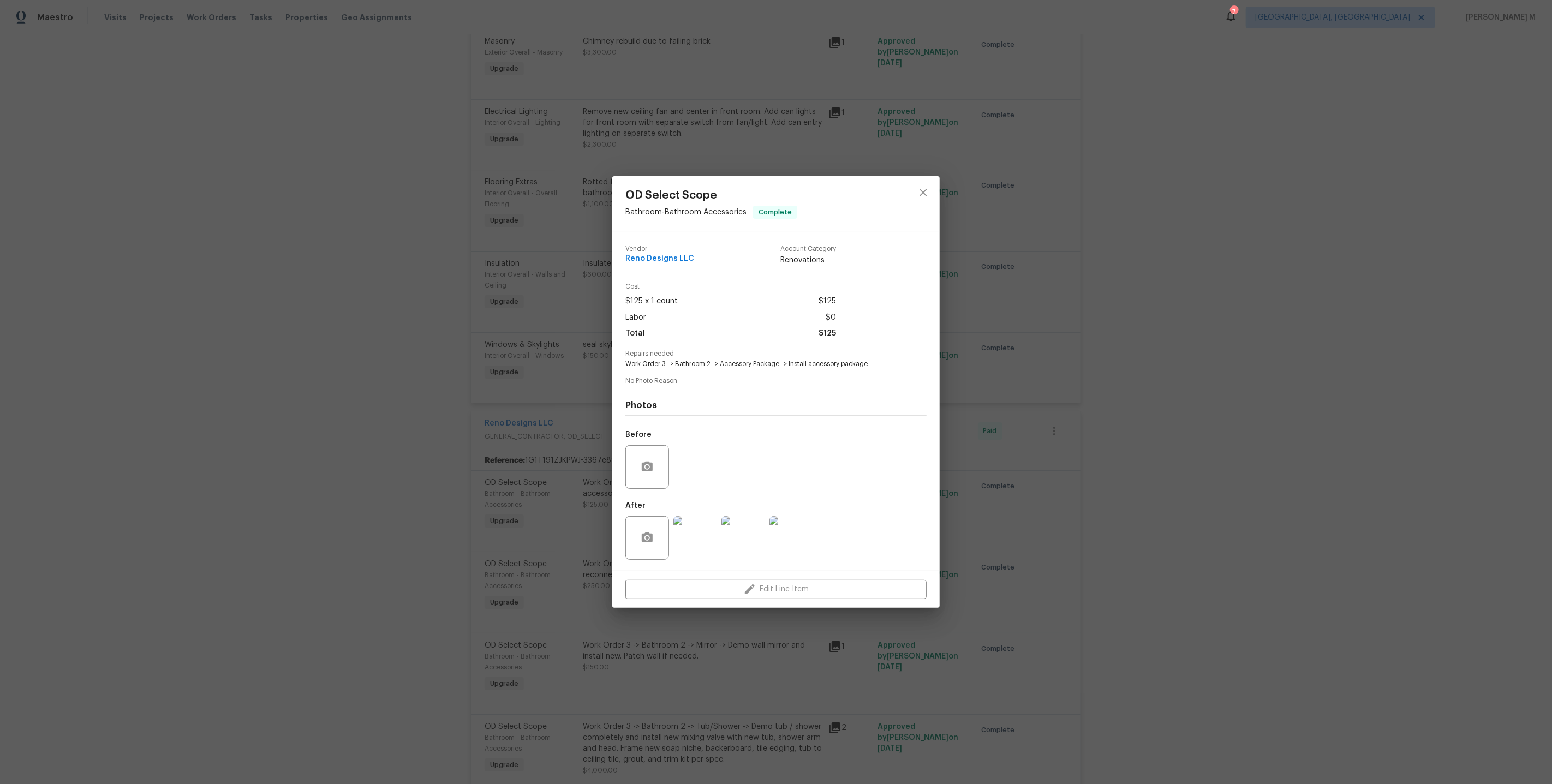
click at [1052, 484] on div "OD Select Scope Bathroom - Bathroom Accessories Complete Vendor Reno Designs LL…" at bounding box center [776, 392] width 1552 height 784
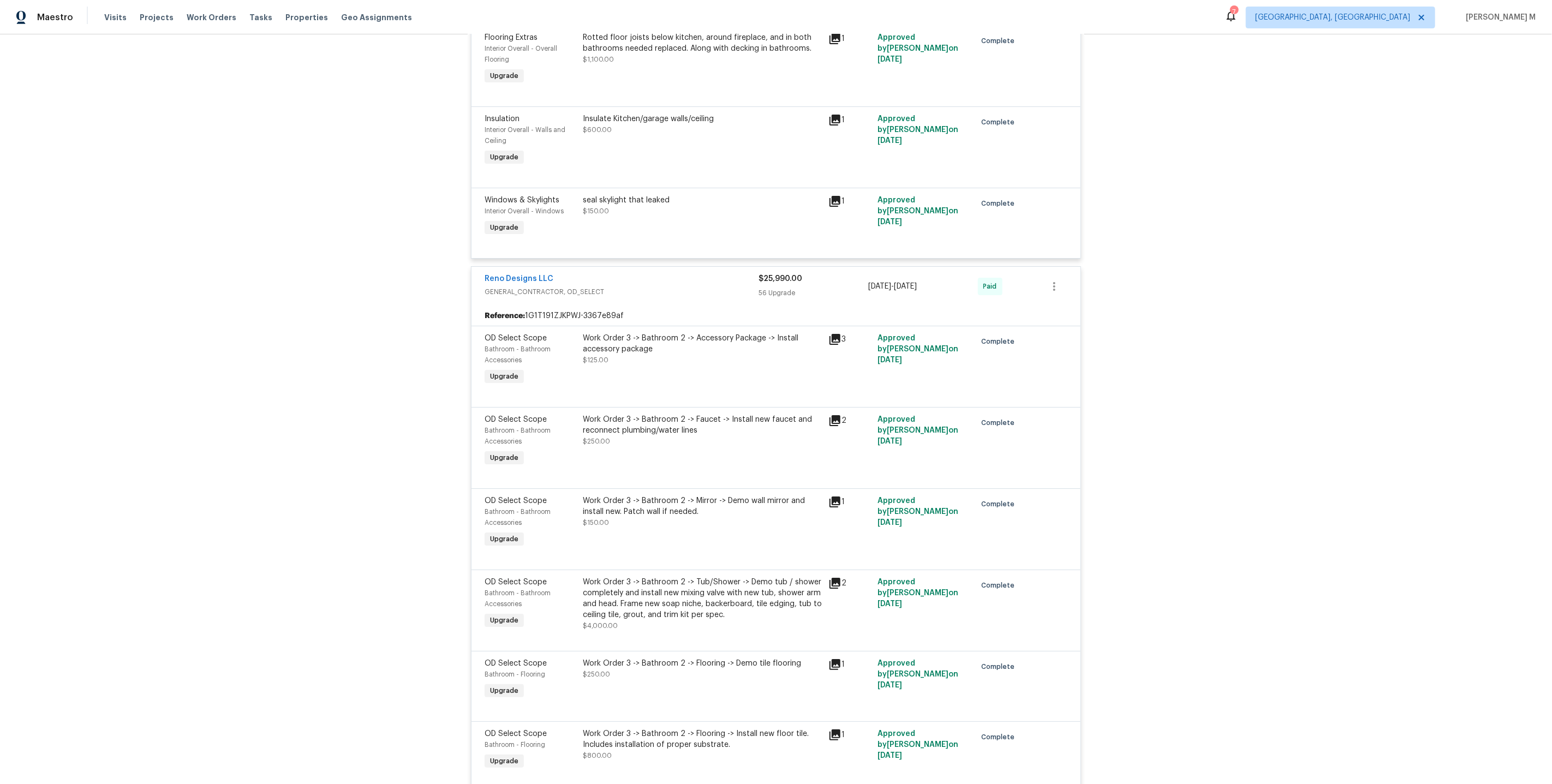
scroll to position [3327, 0]
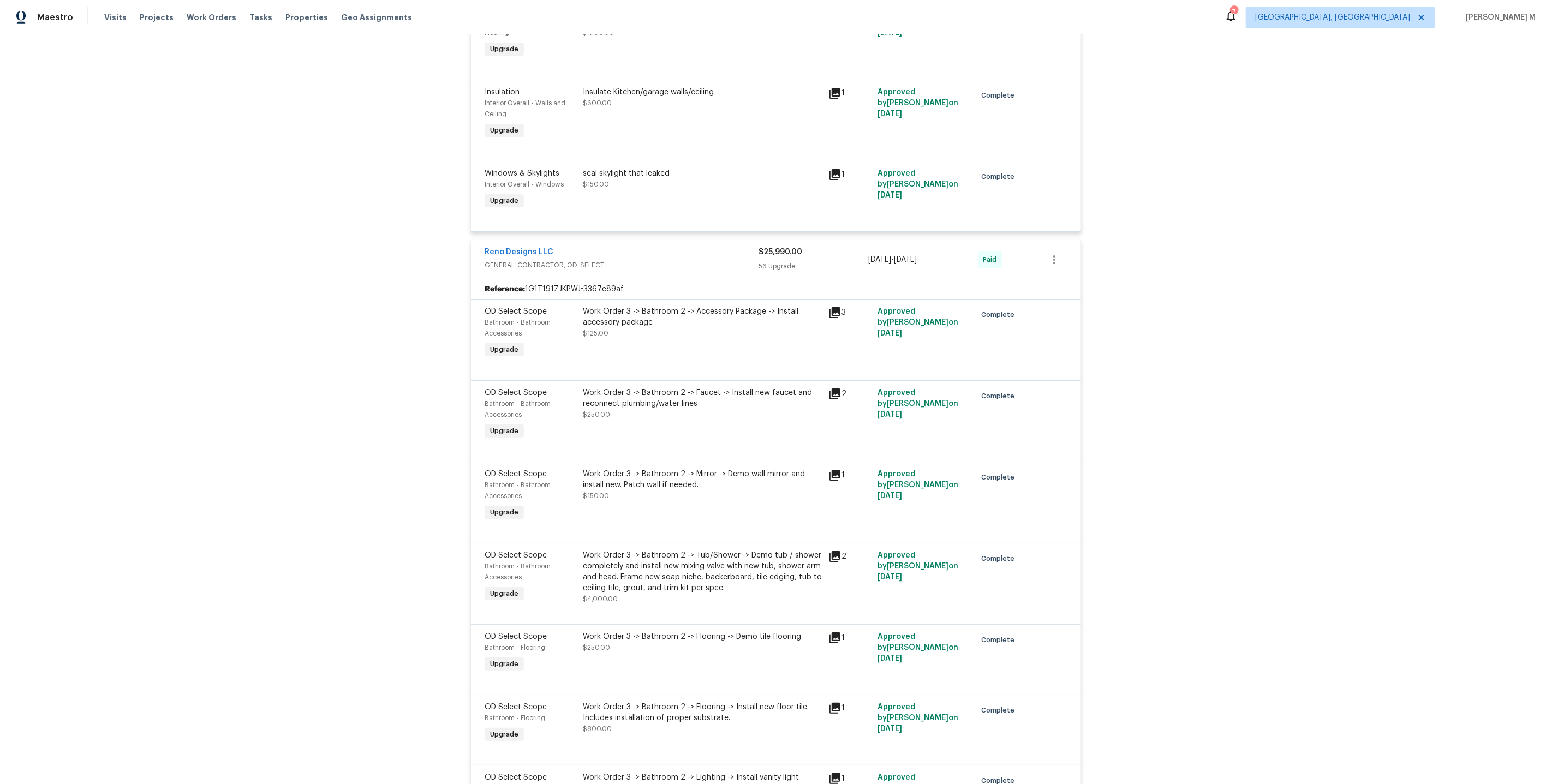
click at [686, 387] on div "Work Order 3 -> Bathroom 2 -> Faucet -> Install new faucet and reconnect plumbi…" at bounding box center [701, 397] width 239 height 22
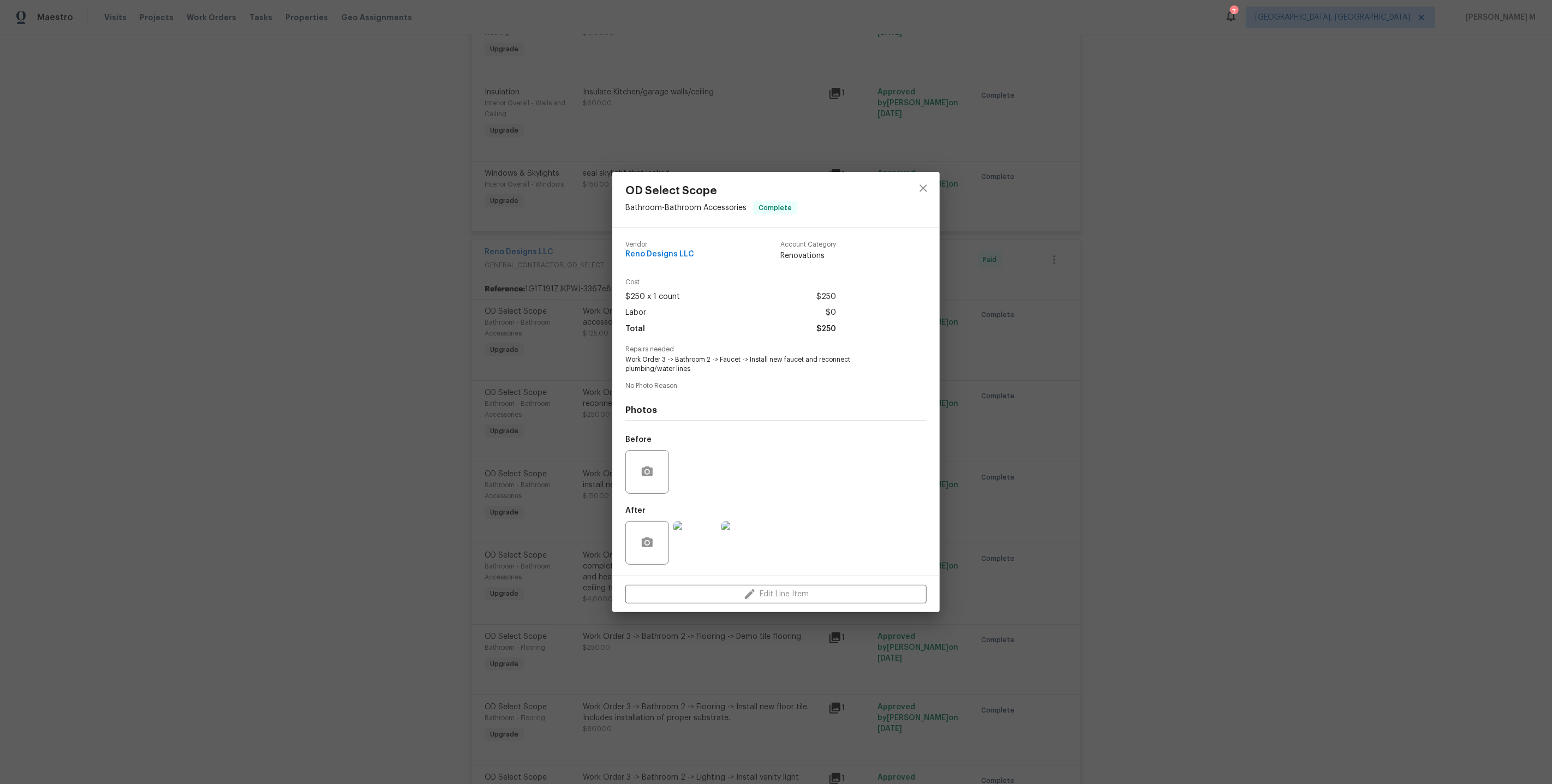
click at [475, 404] on div "OD Select Scope Bathroom - Bathroom Accessories Complete Vendor Reno Designs LL…" at bounding box center [776, 392] width 1552 height 784
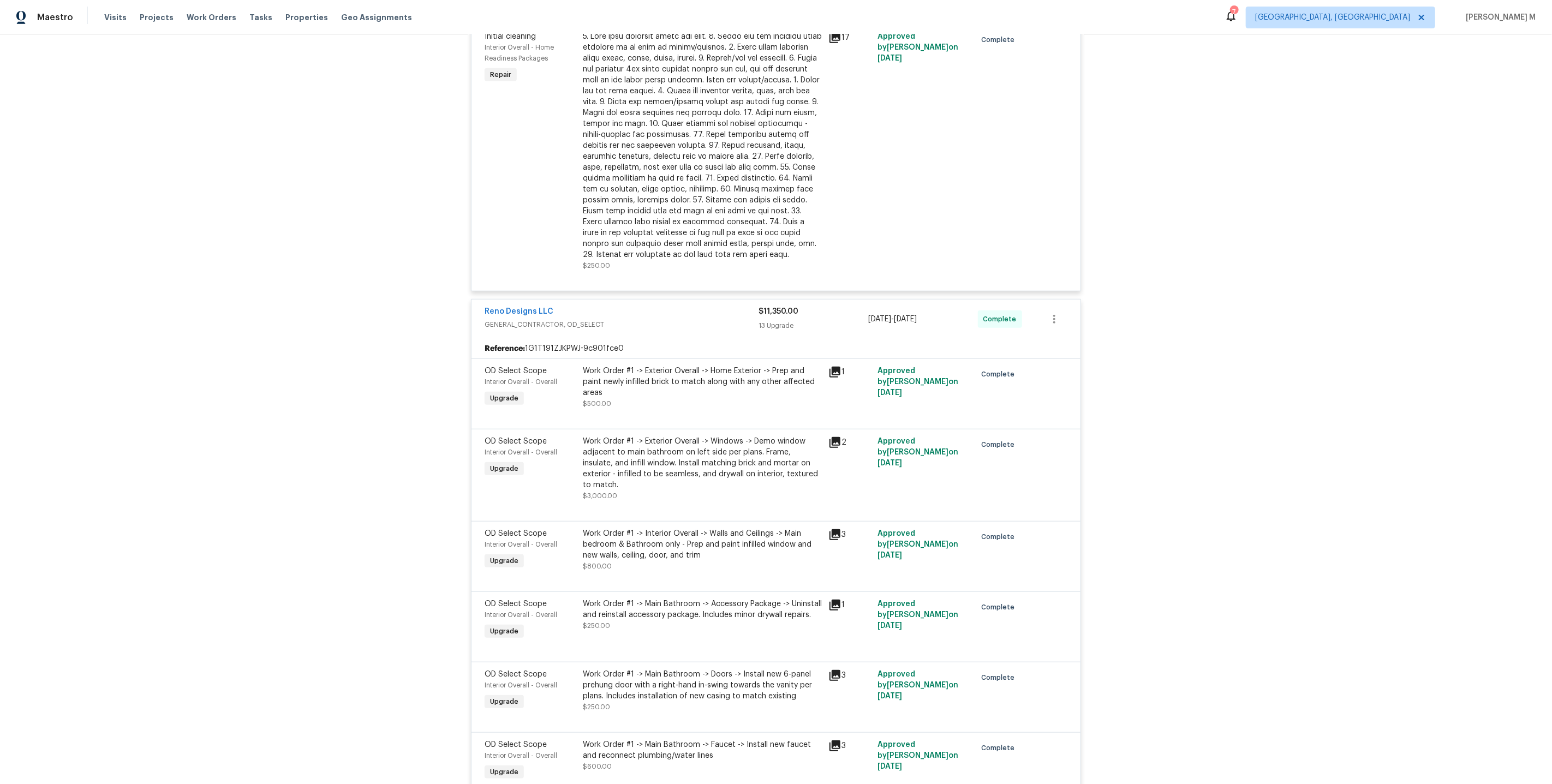
scroll to position [575, 0]
click at [695, 438] on div "Work Order #1 -> Exterior Overall -> Windows -> Demo window adjacent to main ba…" at bounding box center [701, 464] width 239 height 54
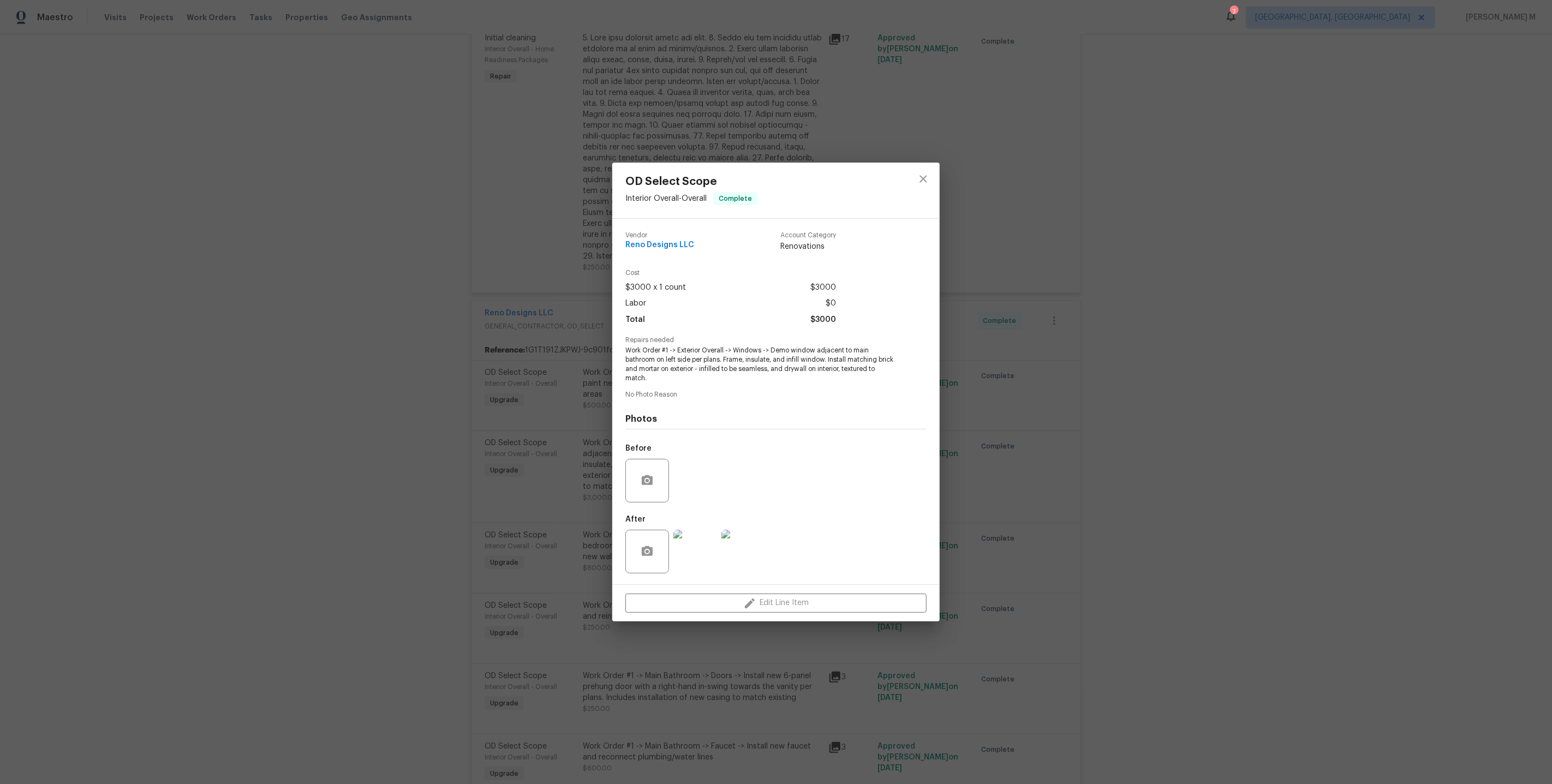
click at [701, 547] on img at bounding box center [695, 551] width 44 height 44
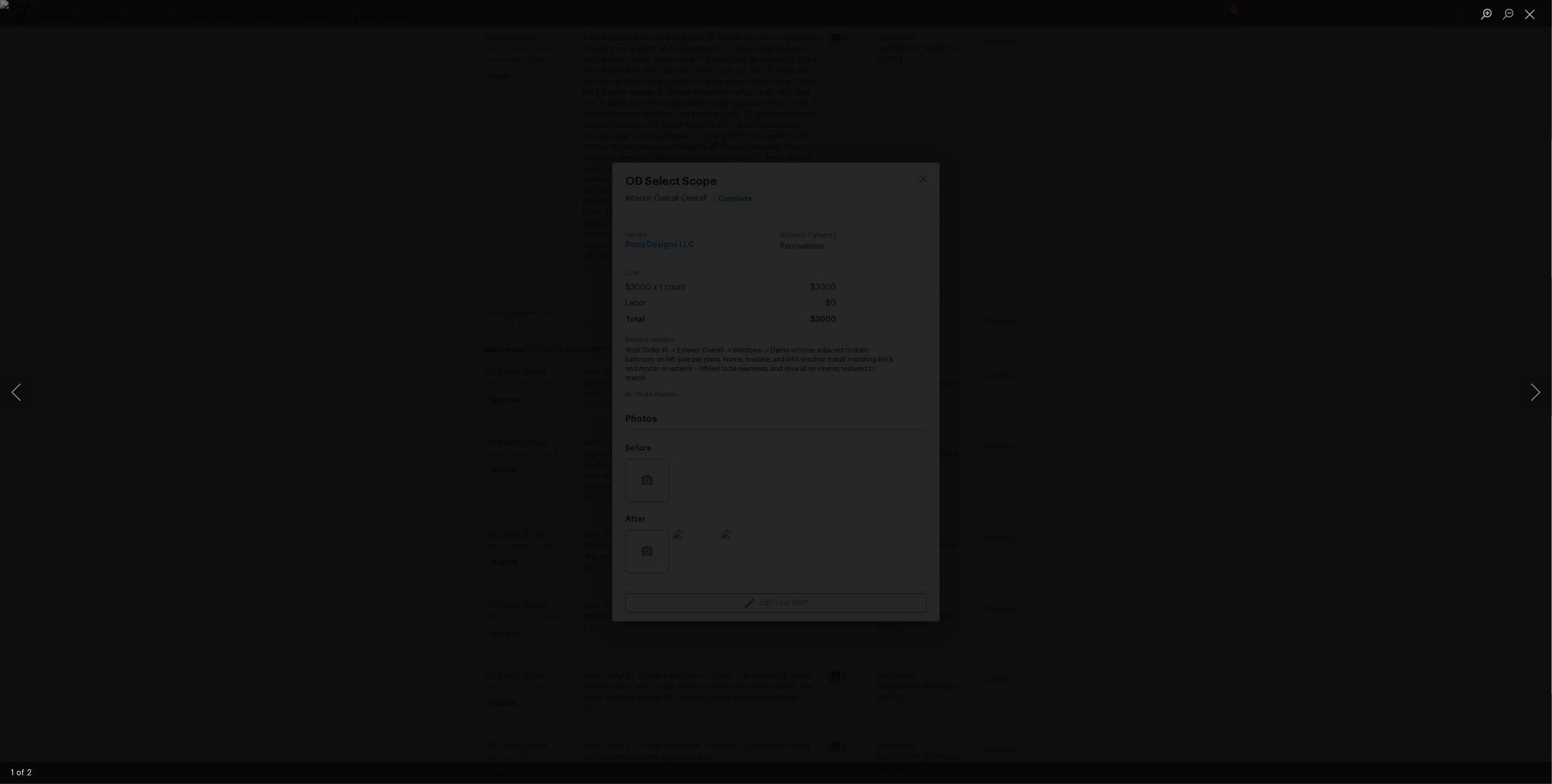
click at [1125, 484] on div "Lightbox" at bounding box center [776, 392] width 1552 height 784
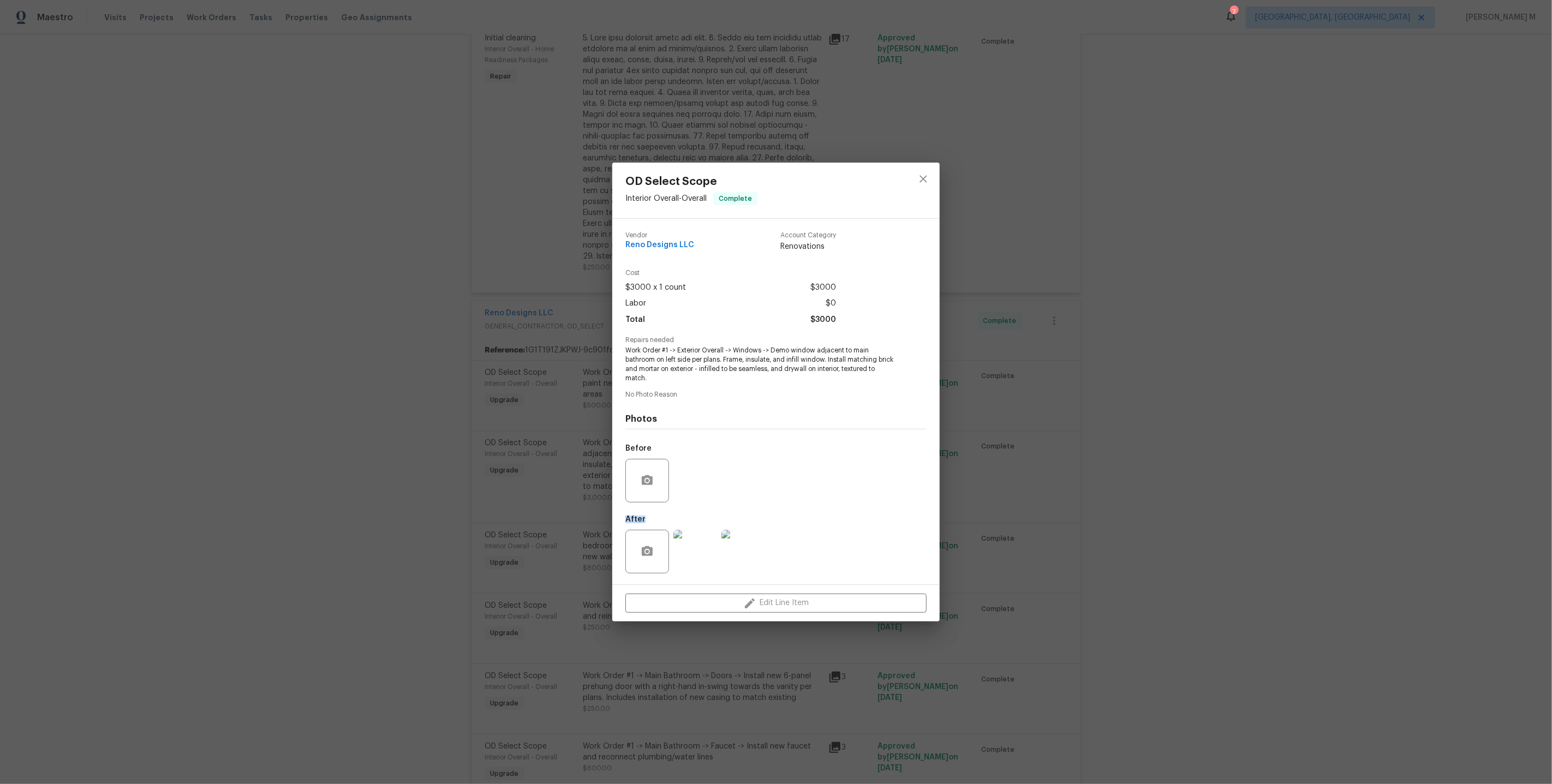
click at [1125, 484] on div "OD Select Scope Interior Overall - Overall Complete Vendor Reno Designs LLC Acc…" at bounding box center [776, 392] width 1552 height 784
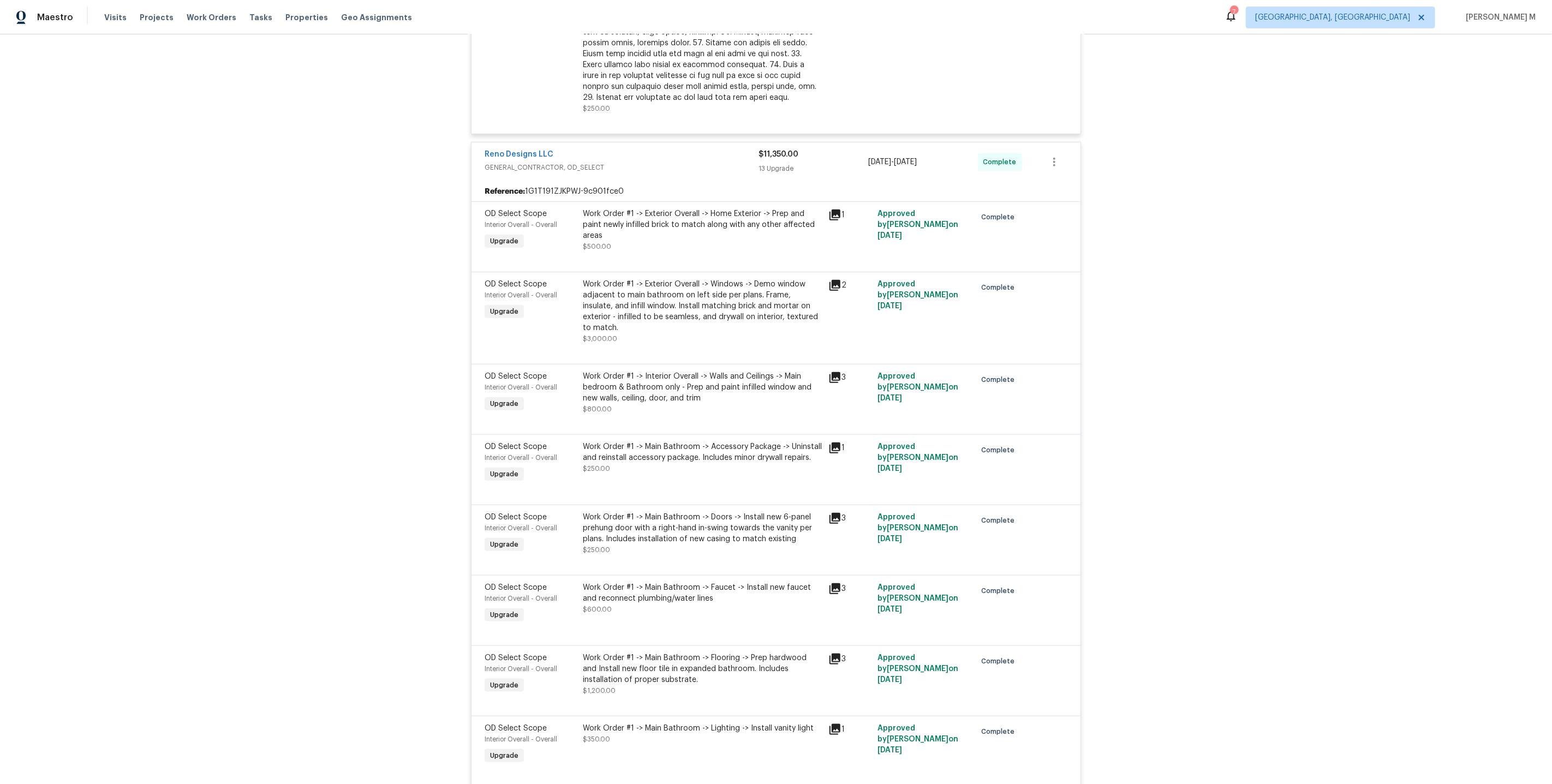
scroll to position [835, 0]
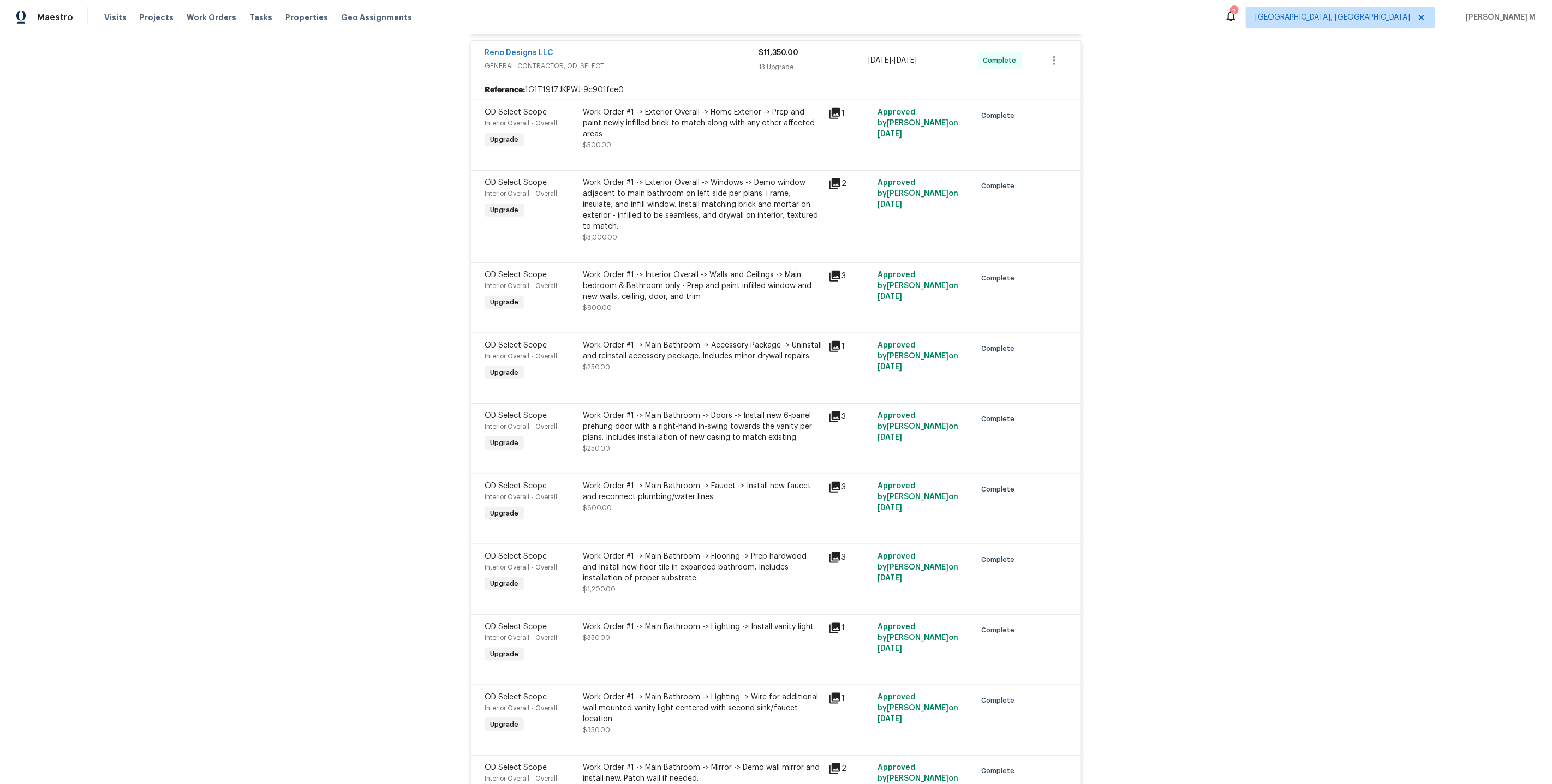
click at [675, 410] on div "Work Order #1 -> Main Bathroom -> Doors -> Install new 6-panel prehung door wit…" at bounding box center [701, 426] width 239 height 33
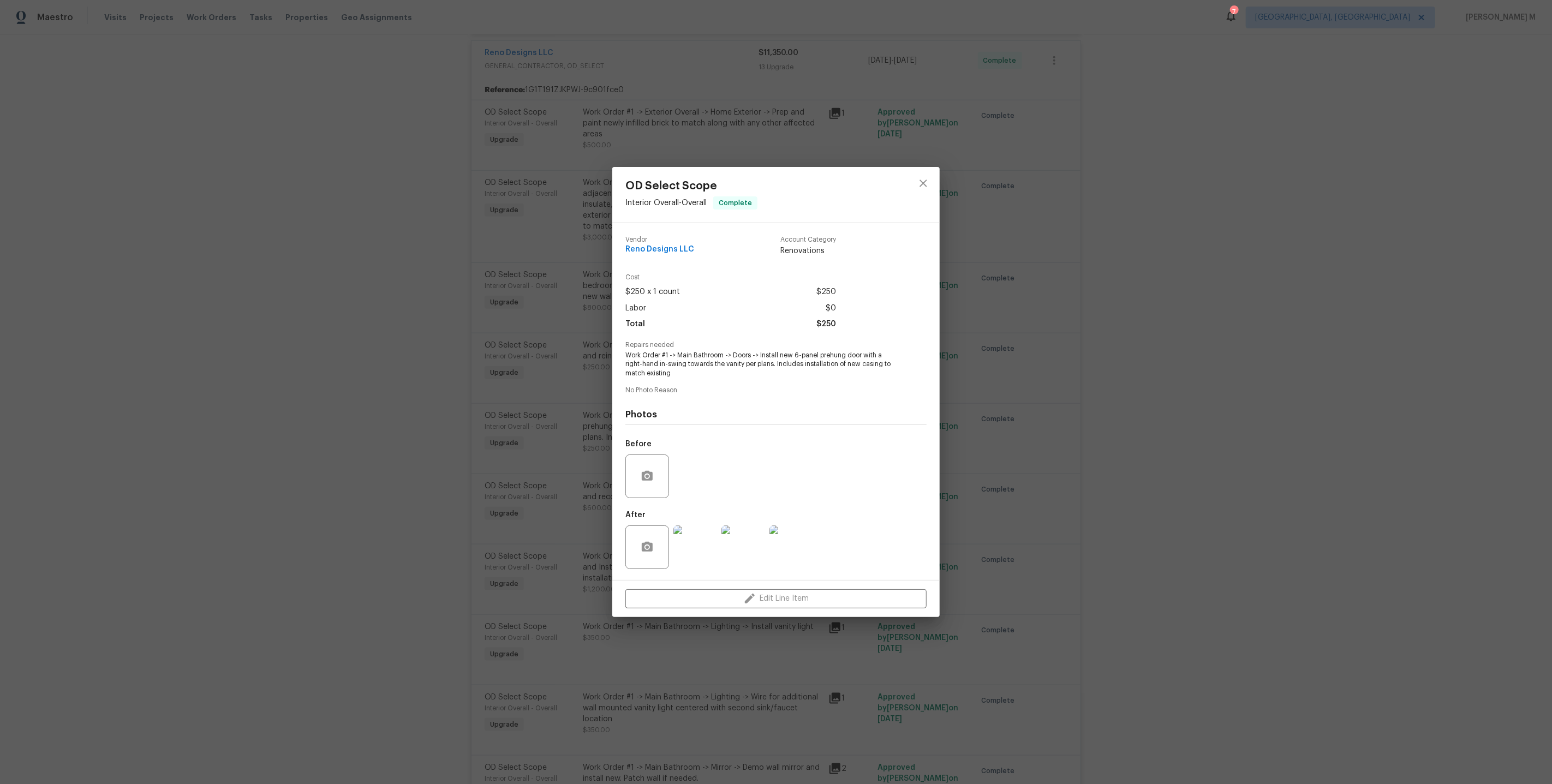
click at [1095, 452] on div "OD Select Scope Interior Overall - Overall Complete Vendor Reno Designs LLC Acc…" at bounding box center [776, 392] width 1552 height 784
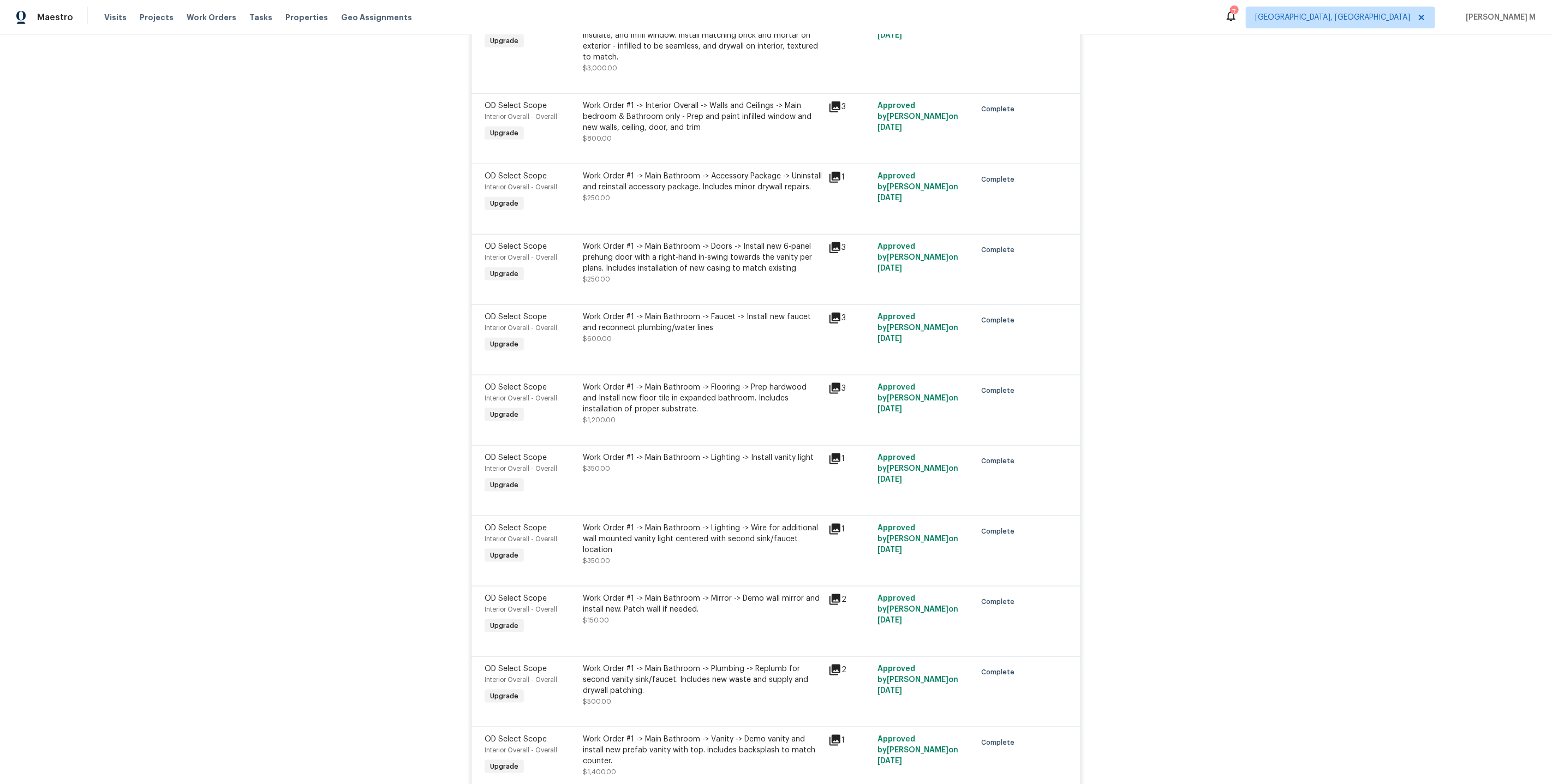
scroll to position [1069, 0]
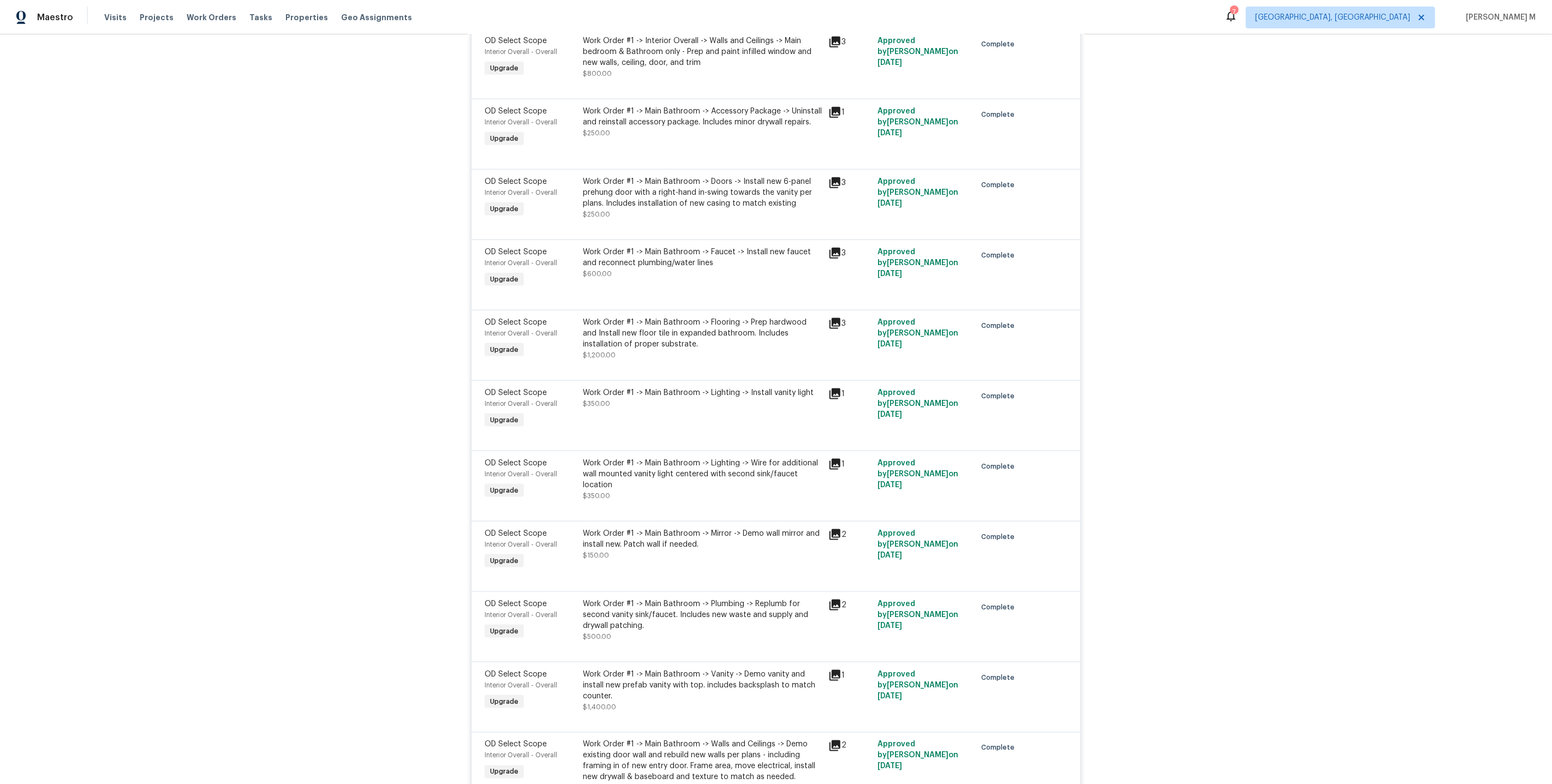
click at [692, 384] on div "Work Order #1 -> Main Bathroom -> Lighting -> Install vanity light $350.00" at bounding box center [701, 409] width 246 height 50
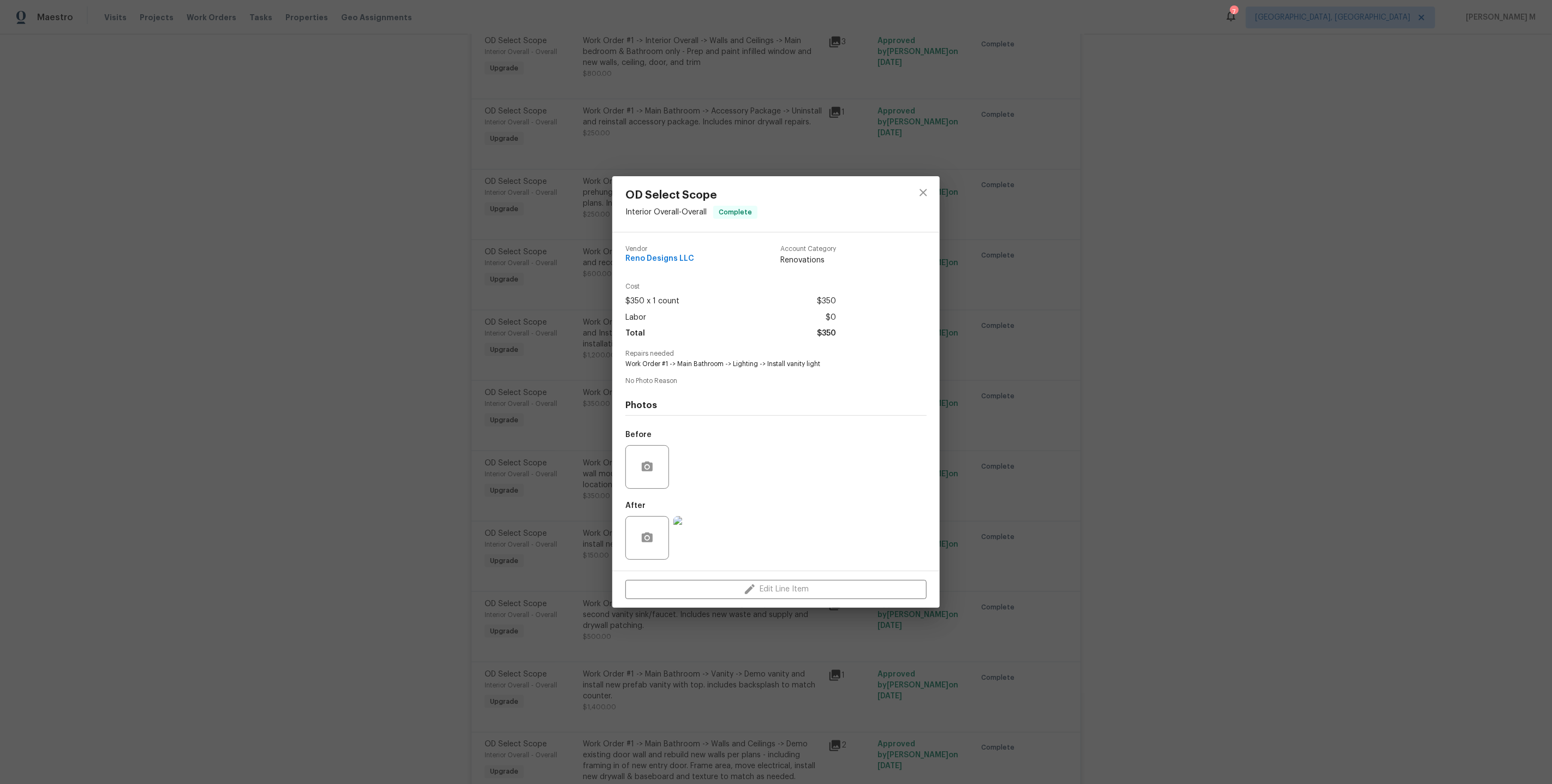
click at [989, 471] on div "OD Select Scope Interior Overall - Overall Complete Vendor Reno Designs LLC Acc…" at bounding box center [776, 392] width 1552 height 784
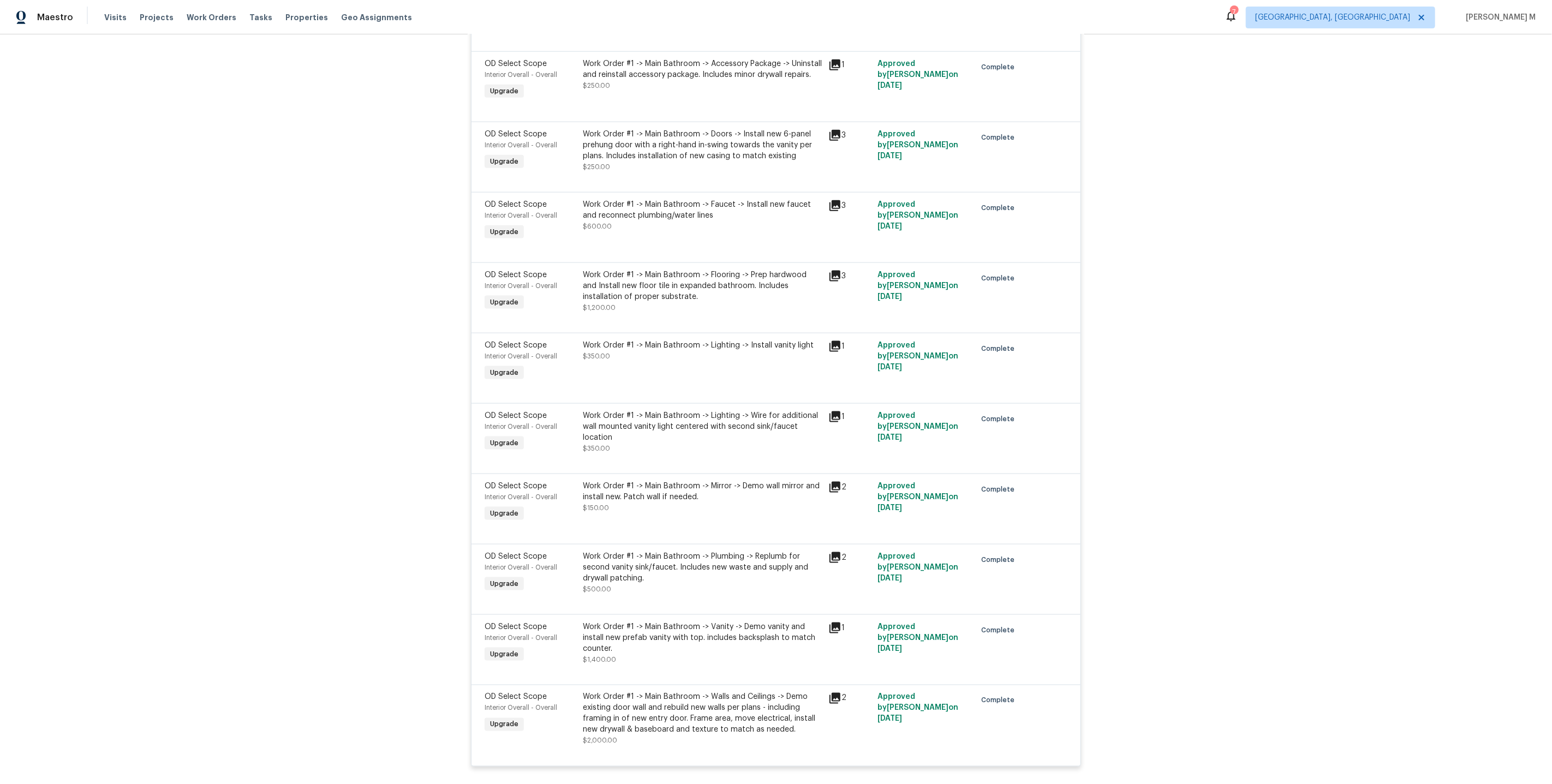
scroll to position [1154, 0]
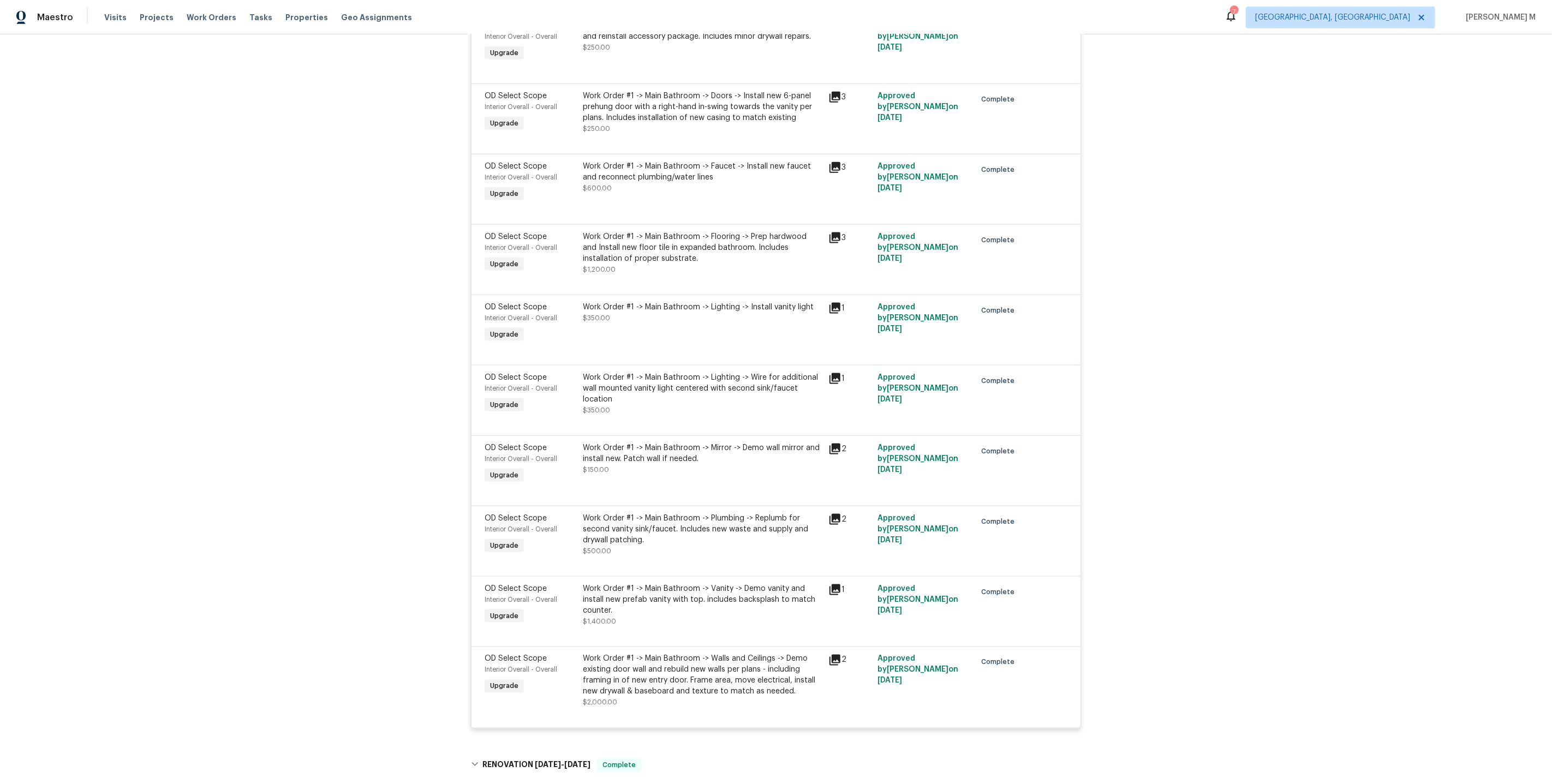
click at [664, 513] on div "Work Order #1 -> Main Bathroom -> Plumbing -> Replumb for second vanity sink/fa…" at bounding box center [701, 529] width 239 height 33
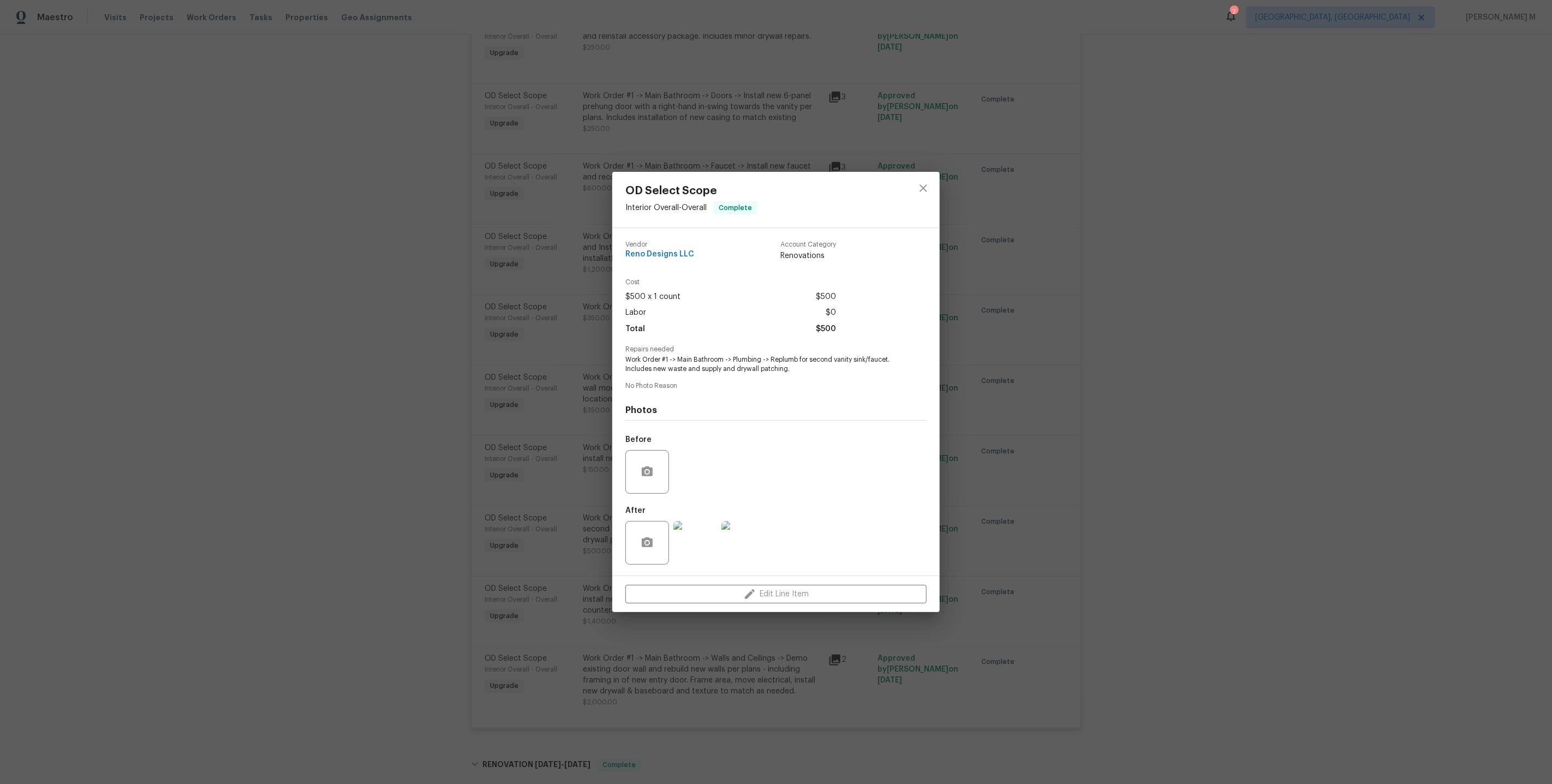
click at [692, 533] on img at bounding box center [695, 543] width 44 height 44
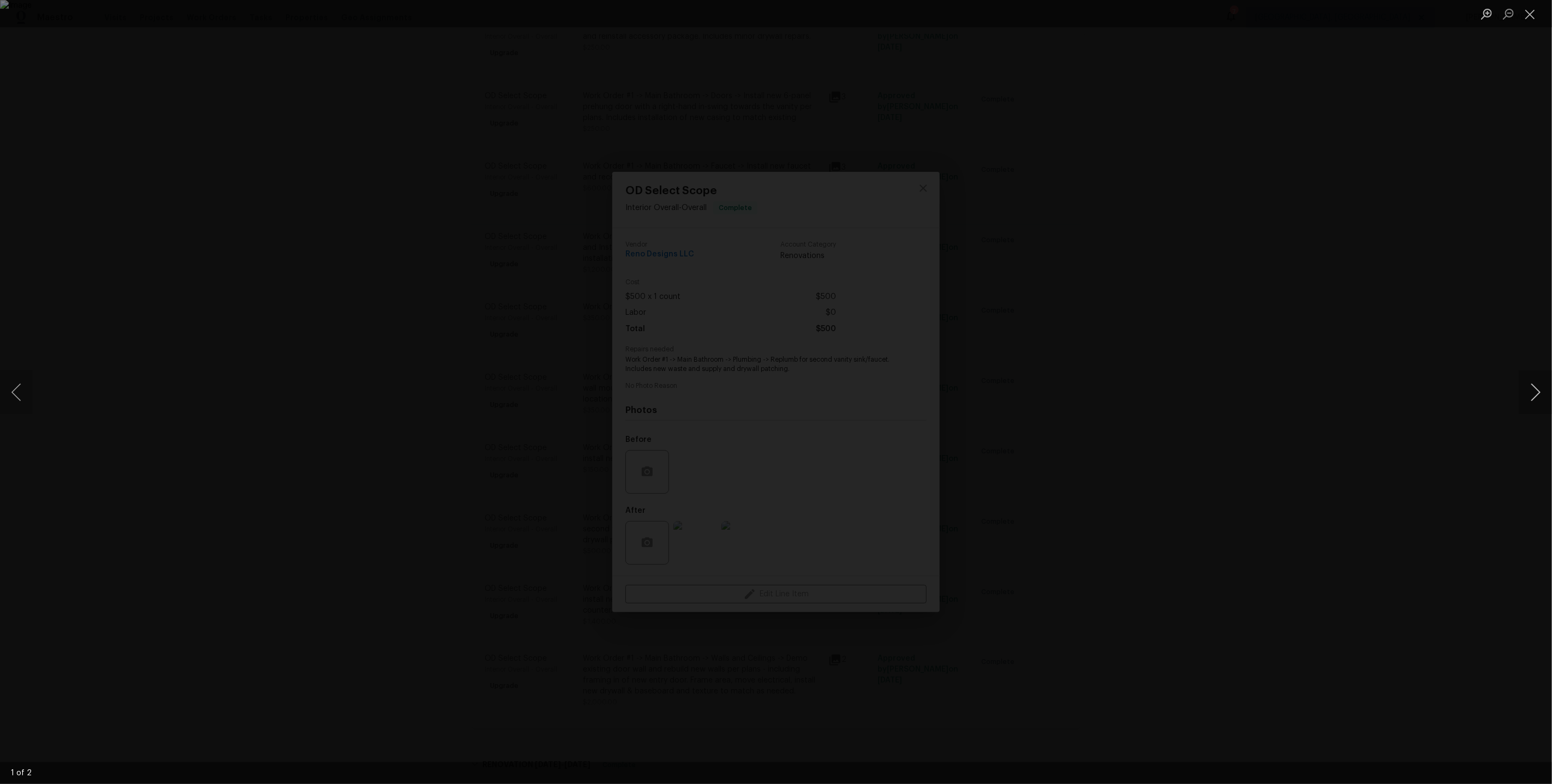
click at [1530, 395] on button "Next image" at bounding box center [1536, 392] width 33 height 44
click at [1304, 395] on div "Lightbox" at bounding box center [776, 392] width 1552 height 784
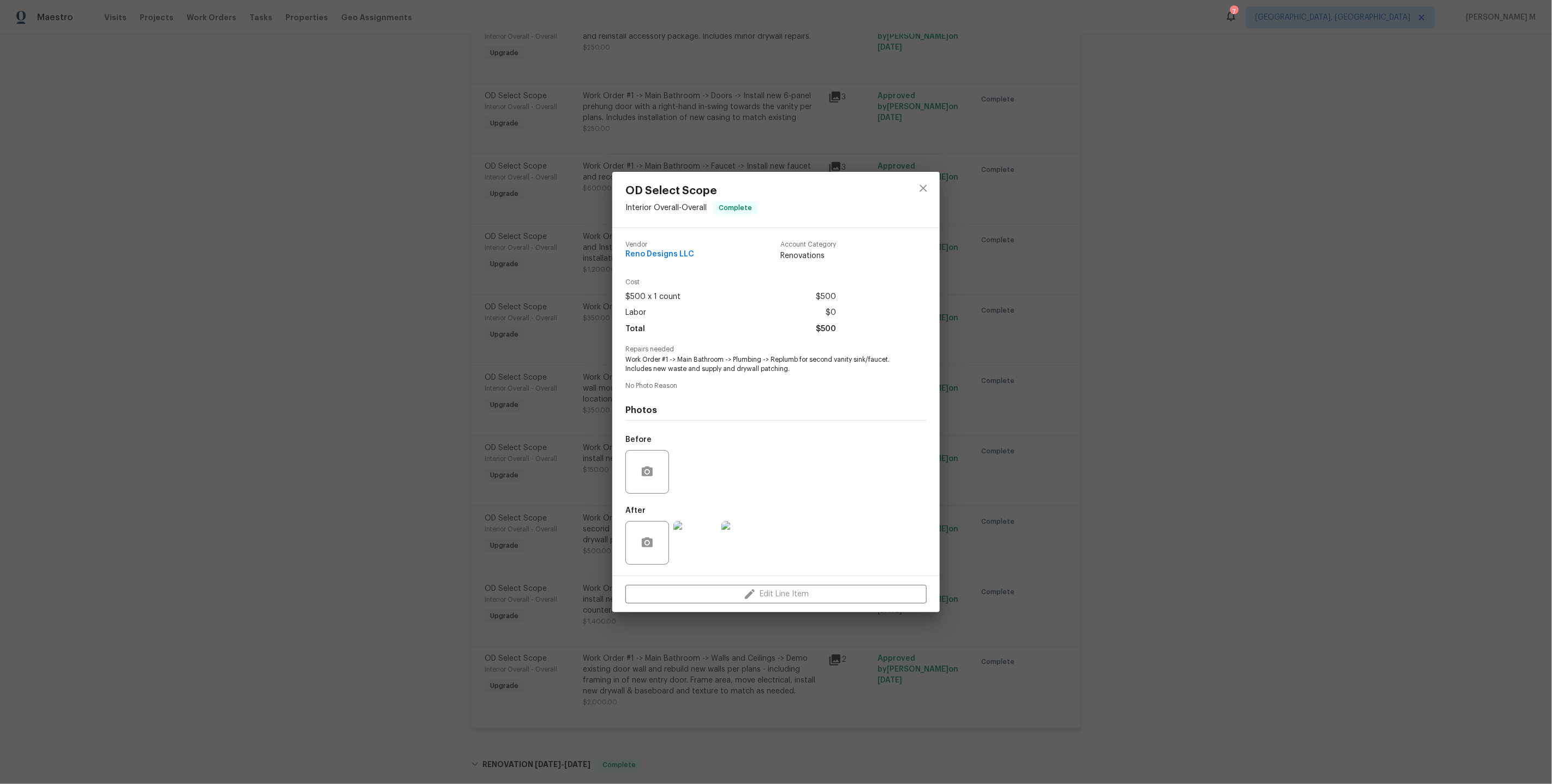
click at [1257, 397] on div "OD Select Scope Interior Overall - Overall Complete Vendor Reno Designs LLC Acc…" at bounding box center [776, 392] width 1552 height 784
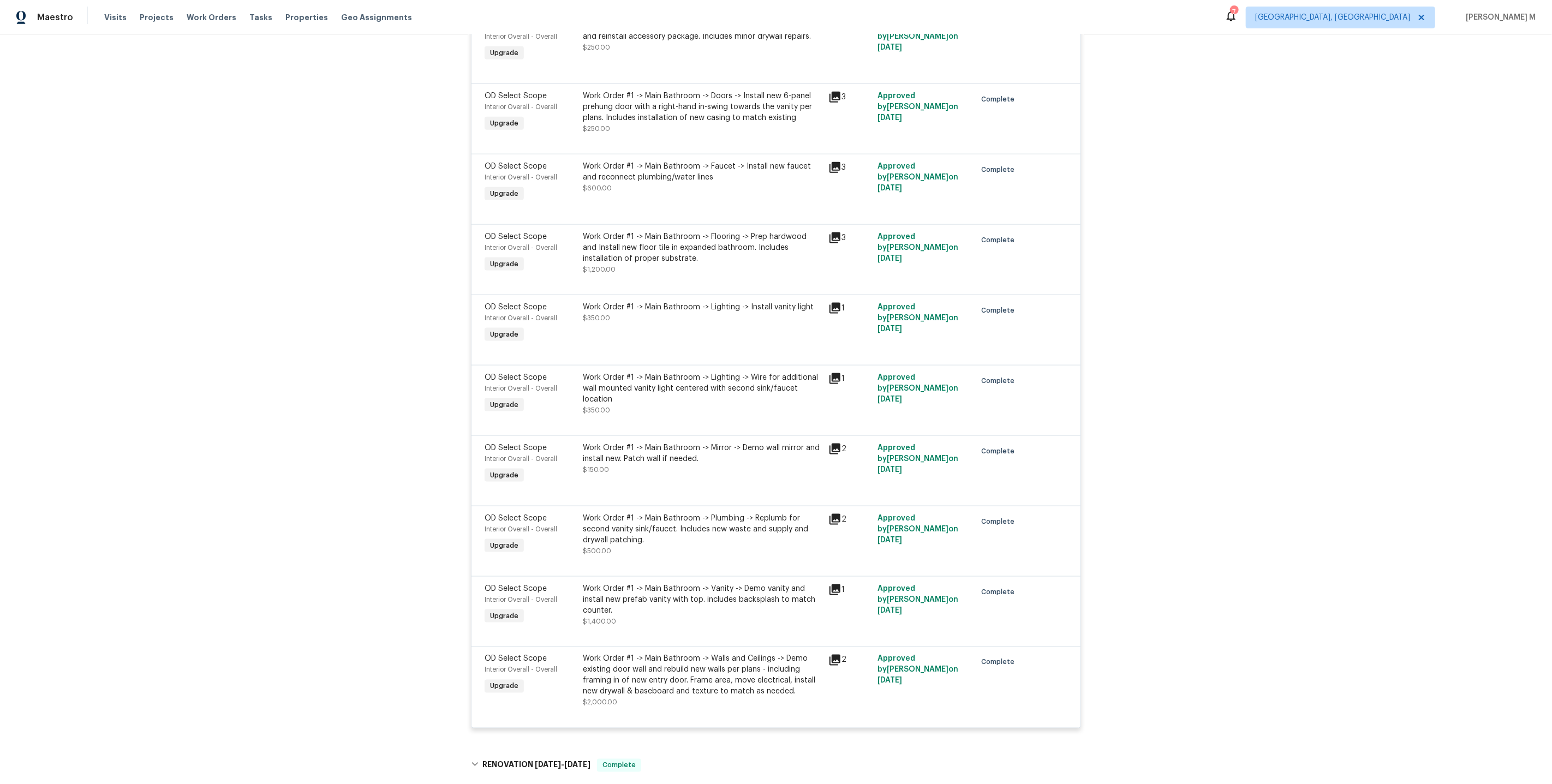
click at [659, 513] on div "Work Order #1 -> Main Bathroom -> Plumbing -> Replumb for second vanity sink/fa…" at bounding box center [701, 529] width 239 height 33
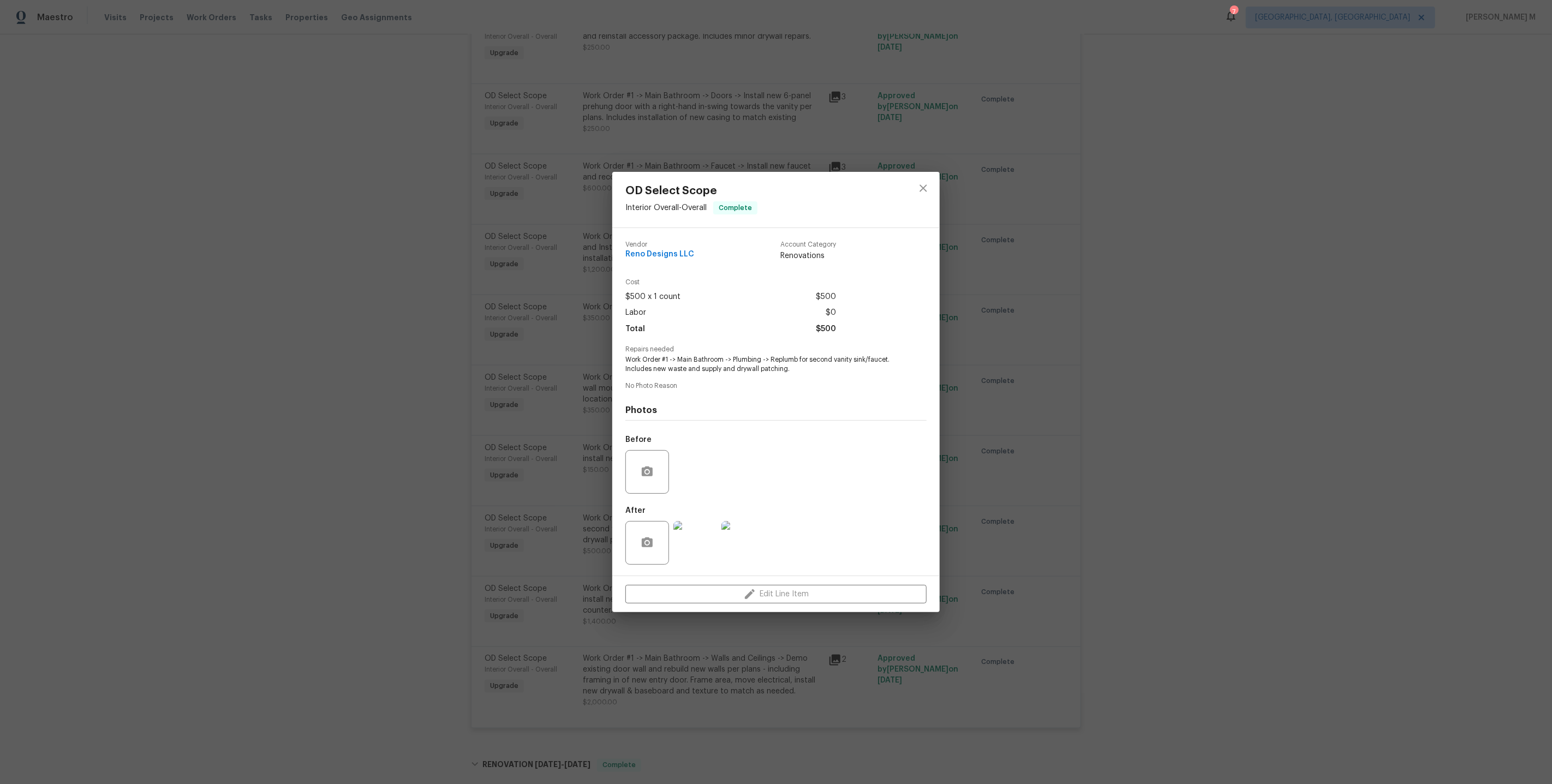
click at [951, 535] on div "OD Select Scope Interior Overall - Overall Complete Vendor Reno Designs LLC Acc…" at bounding box center [776, 392] width 1552 height 784
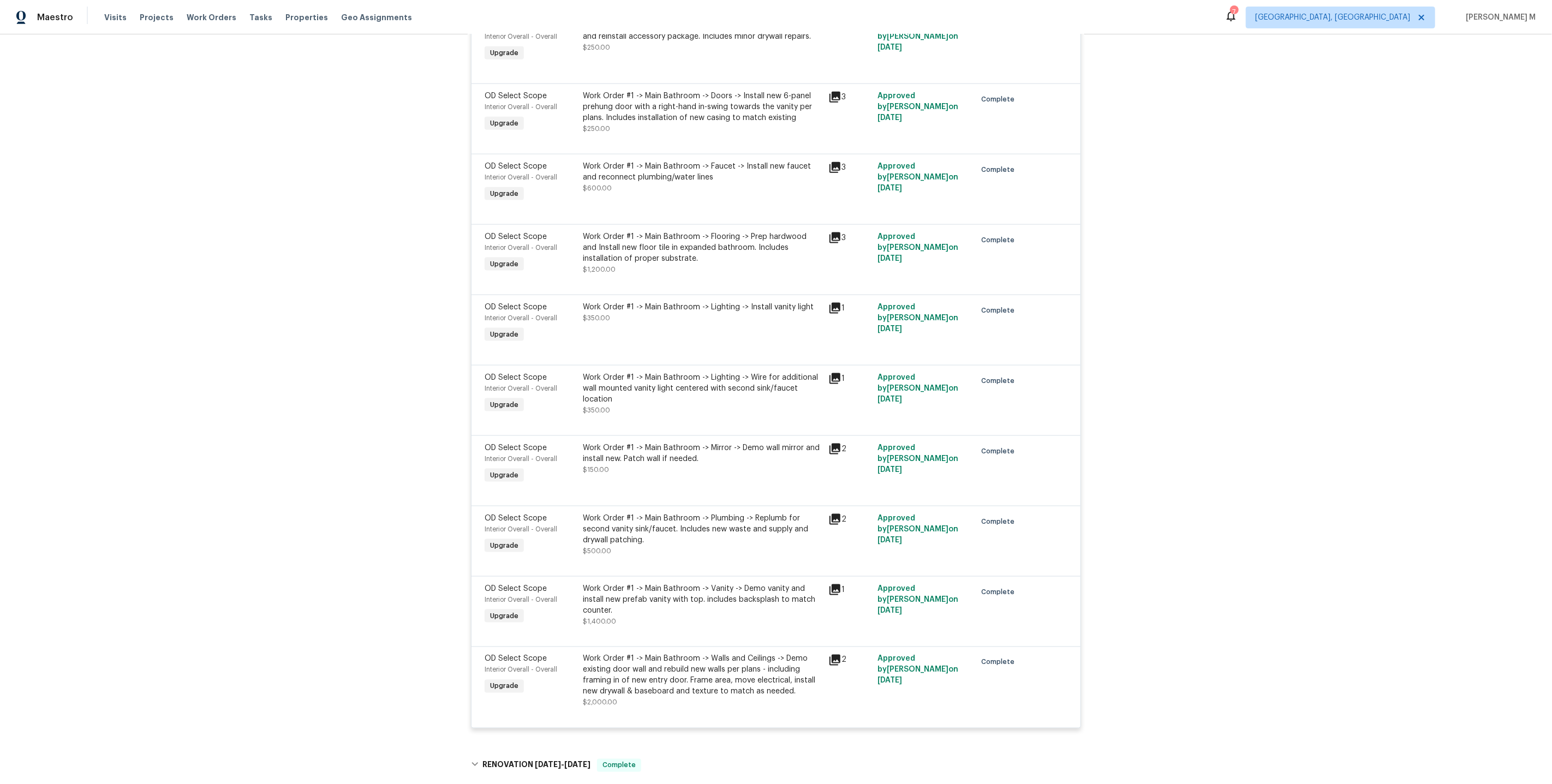
scroll to position [1218, 0]
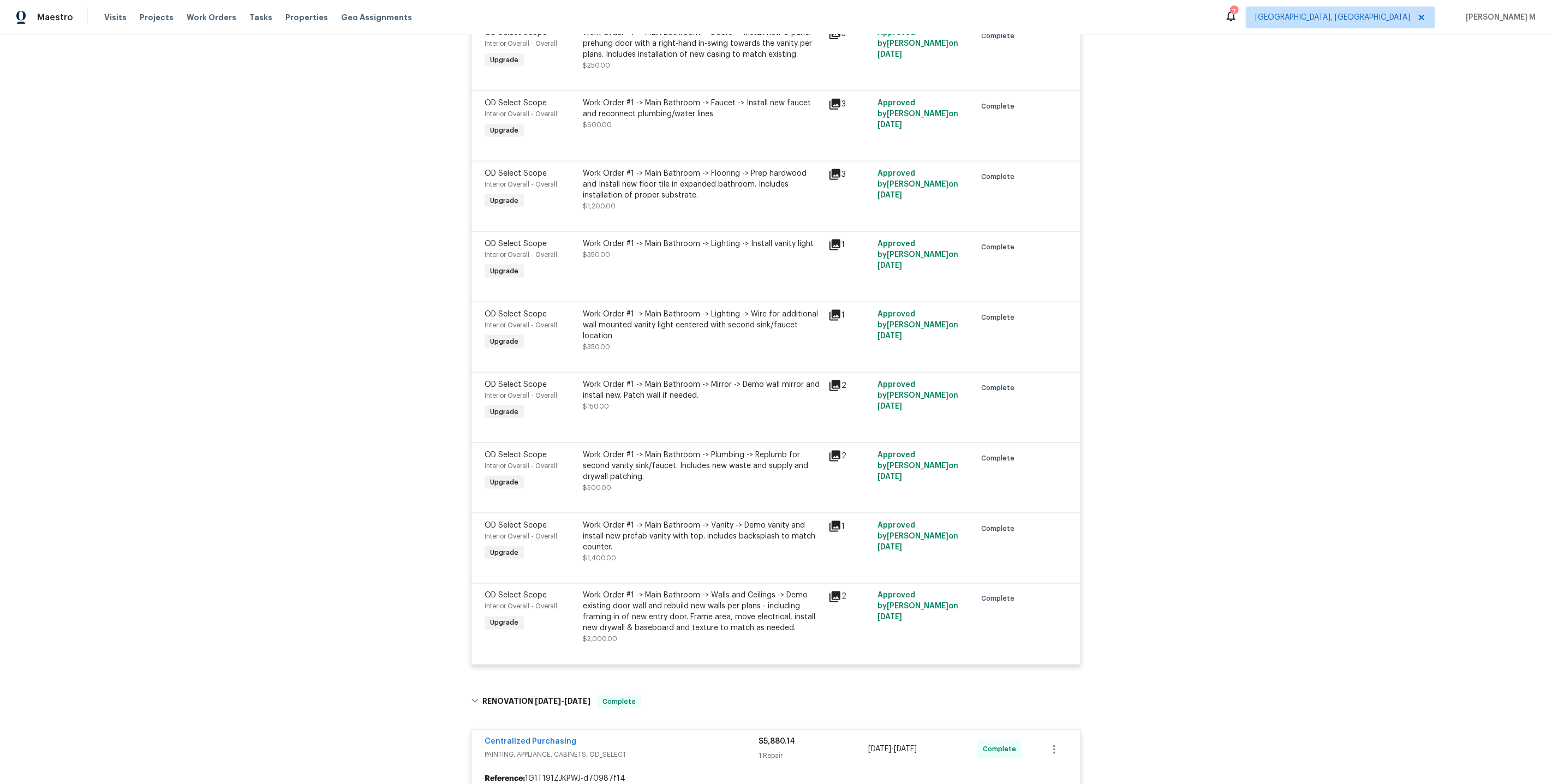
click at [700, 520] on div "Work Order #1 -> Main Bathroom -> Vanity -> Demo vanity and install new prefab …" at bounding box center [701, 536] width 239 height 33
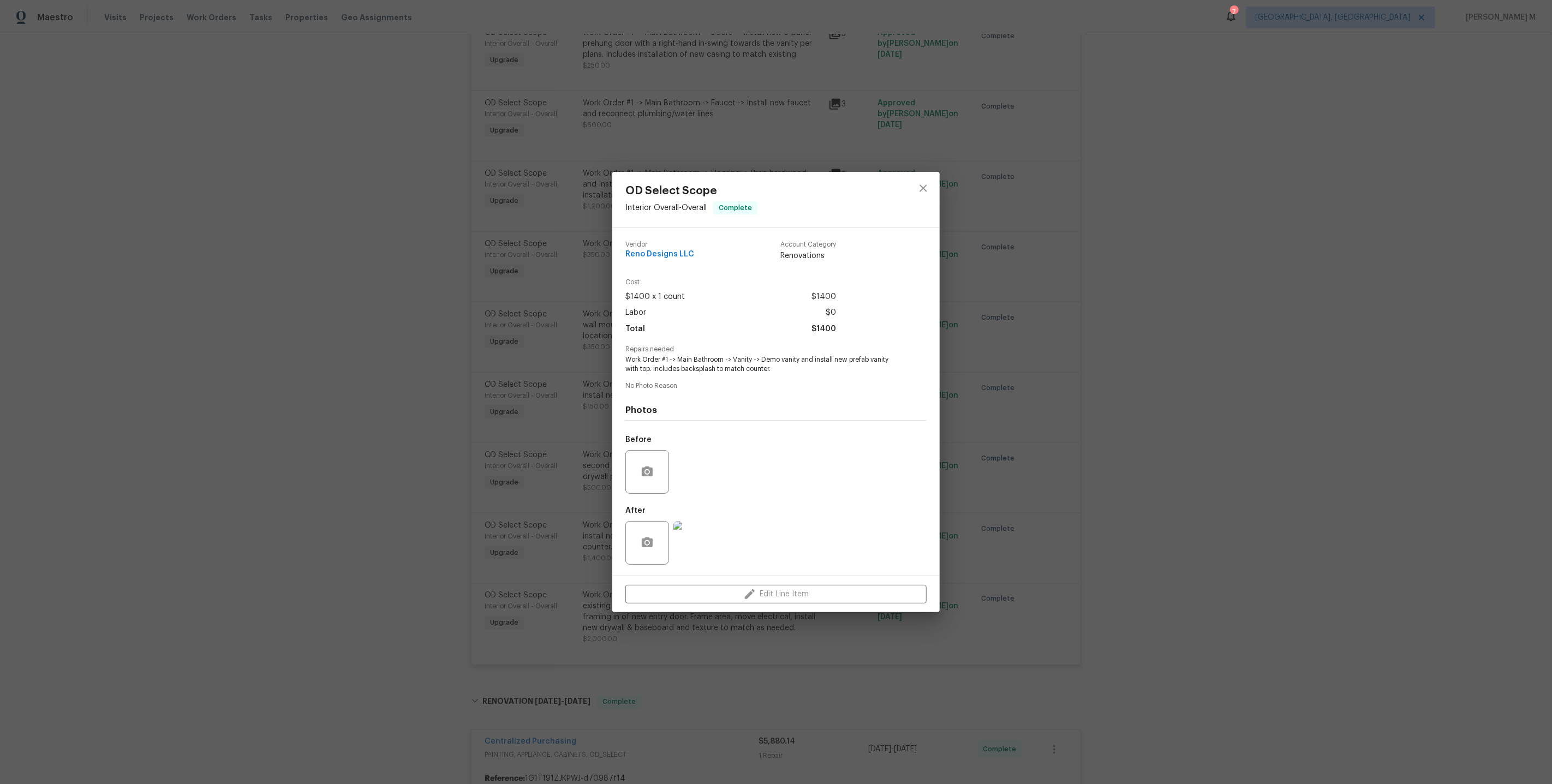
click at [703, 540] on img at bounding box center [695, 543] width 44 height 44
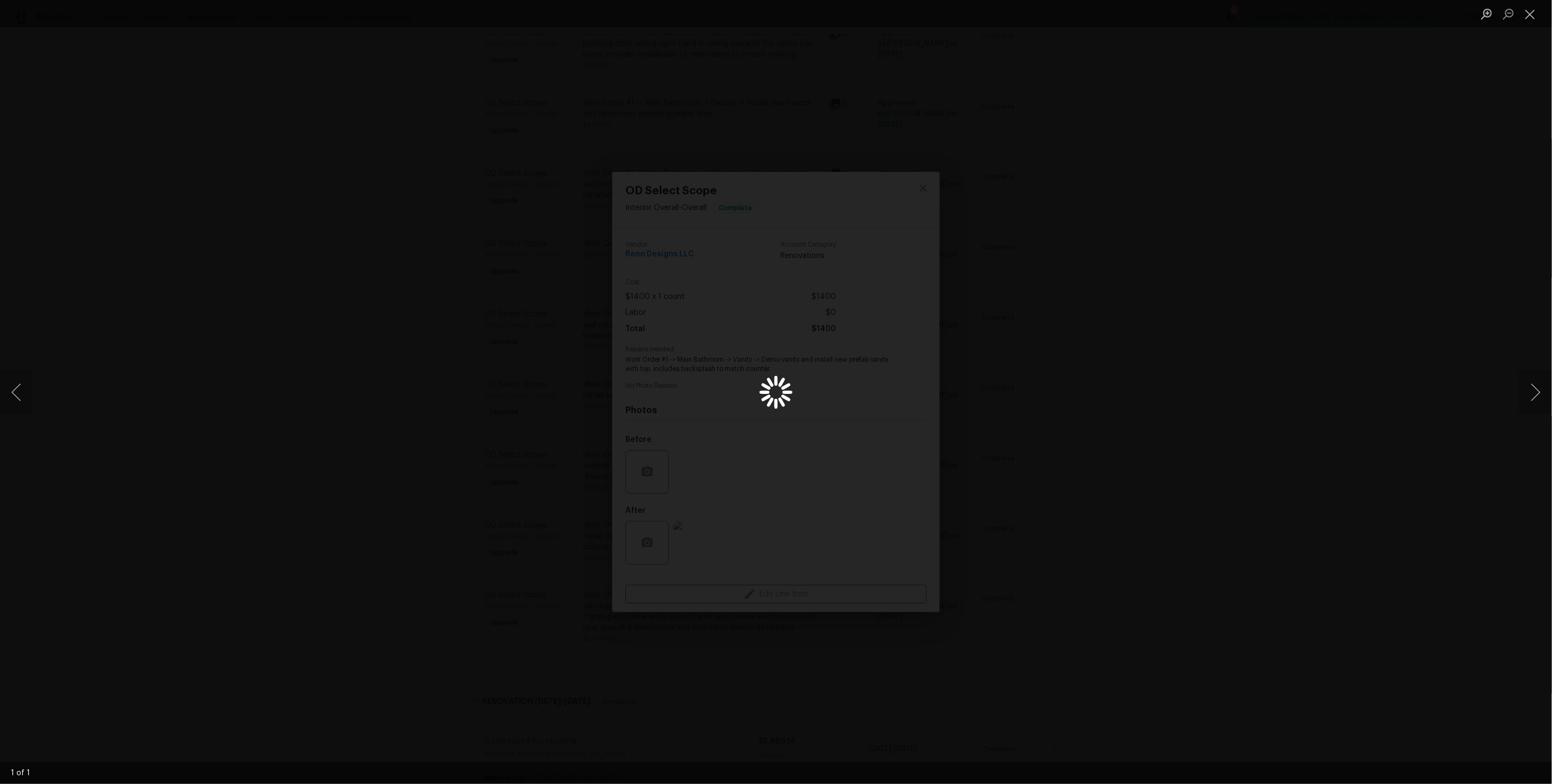
click at [1226, 421] on div "Lightbox" at bounding box center [776, 392] width 1552 height 784
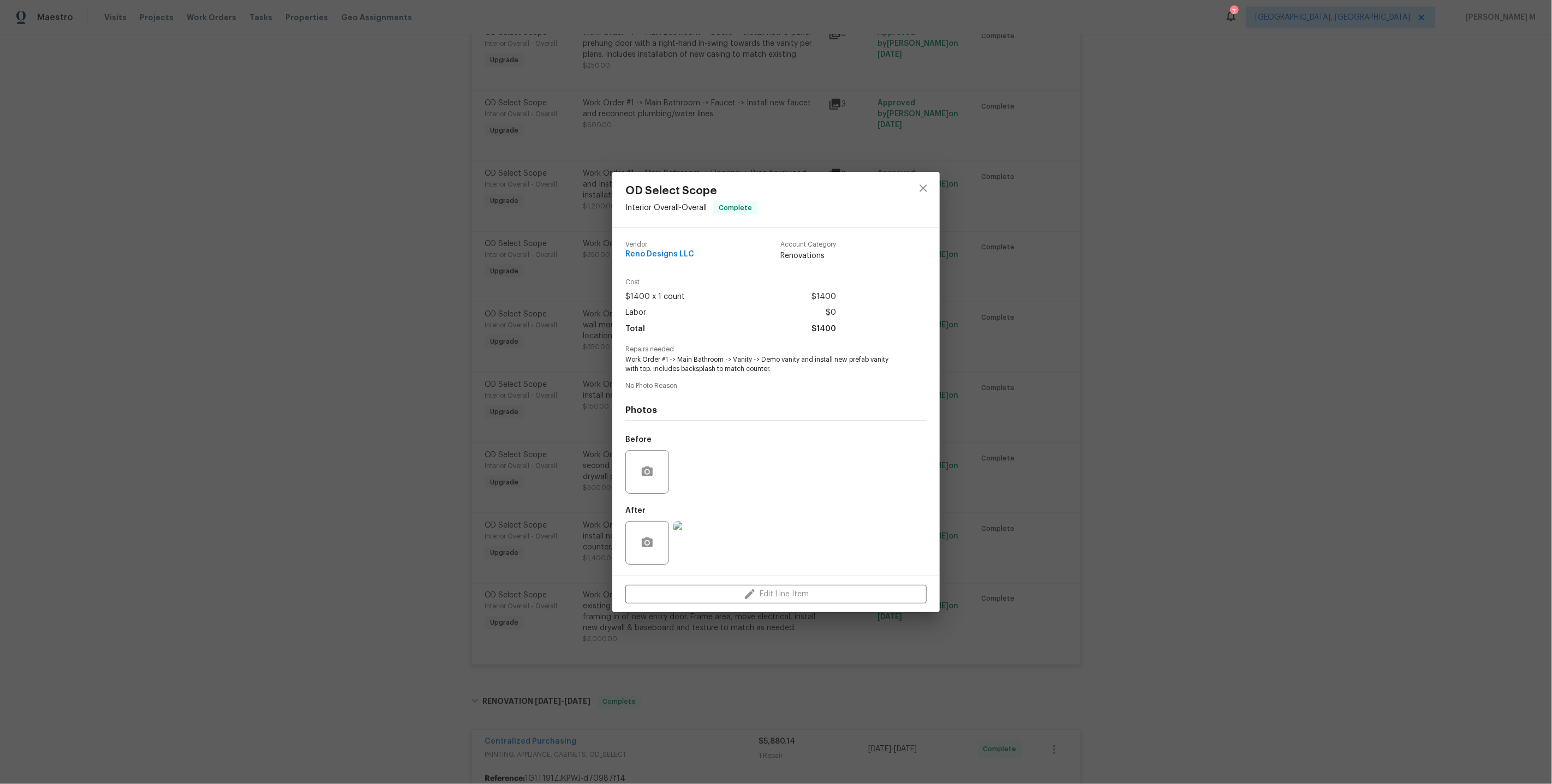
click at [1071, 389] on div "OD Select Scope Interior Overall - Overall Complete Vendor Reno Designs LLC Acc…" at bounding box center [776, 392] width 1552 height 784
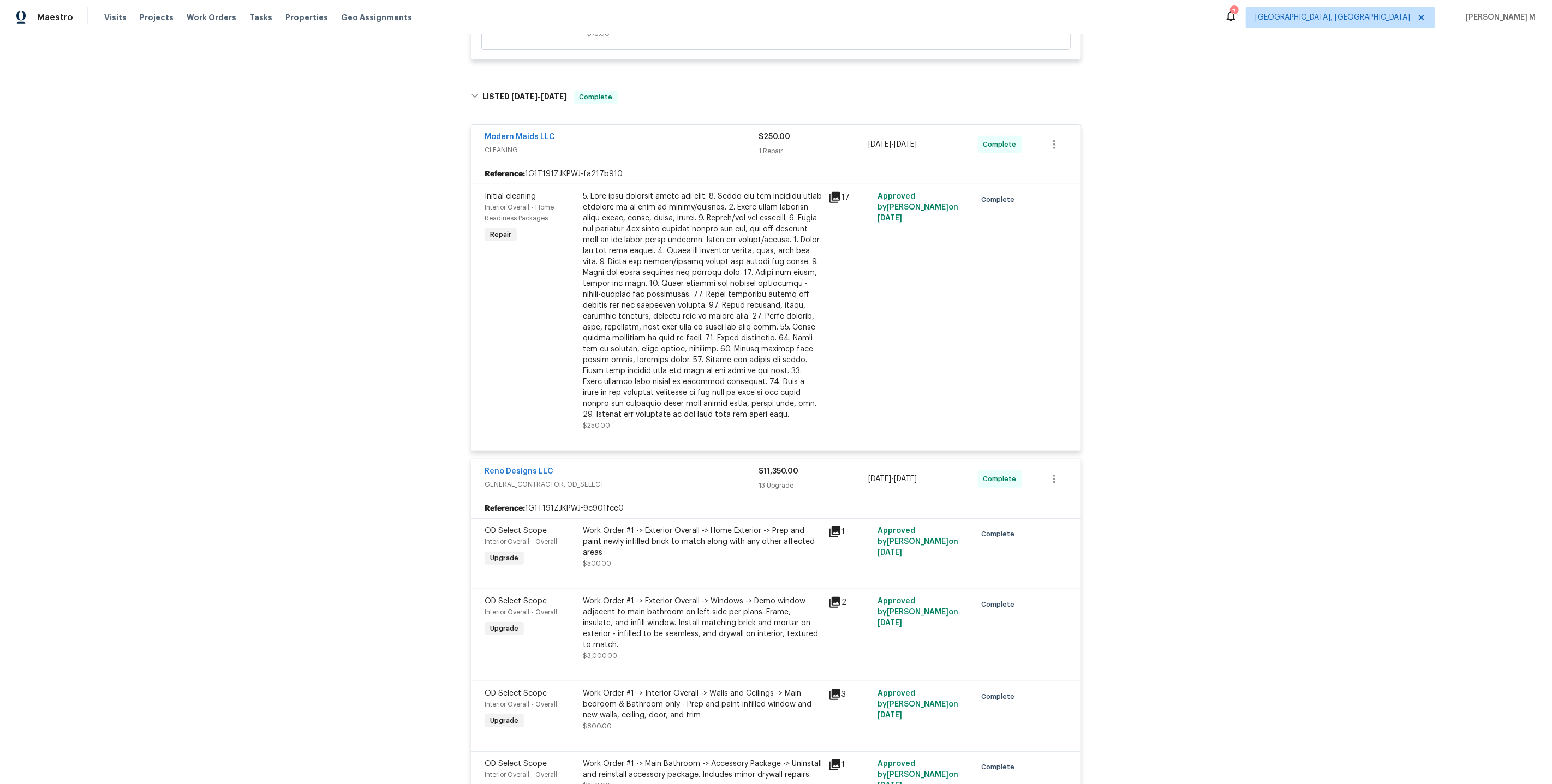
scroll to position [0, 0]
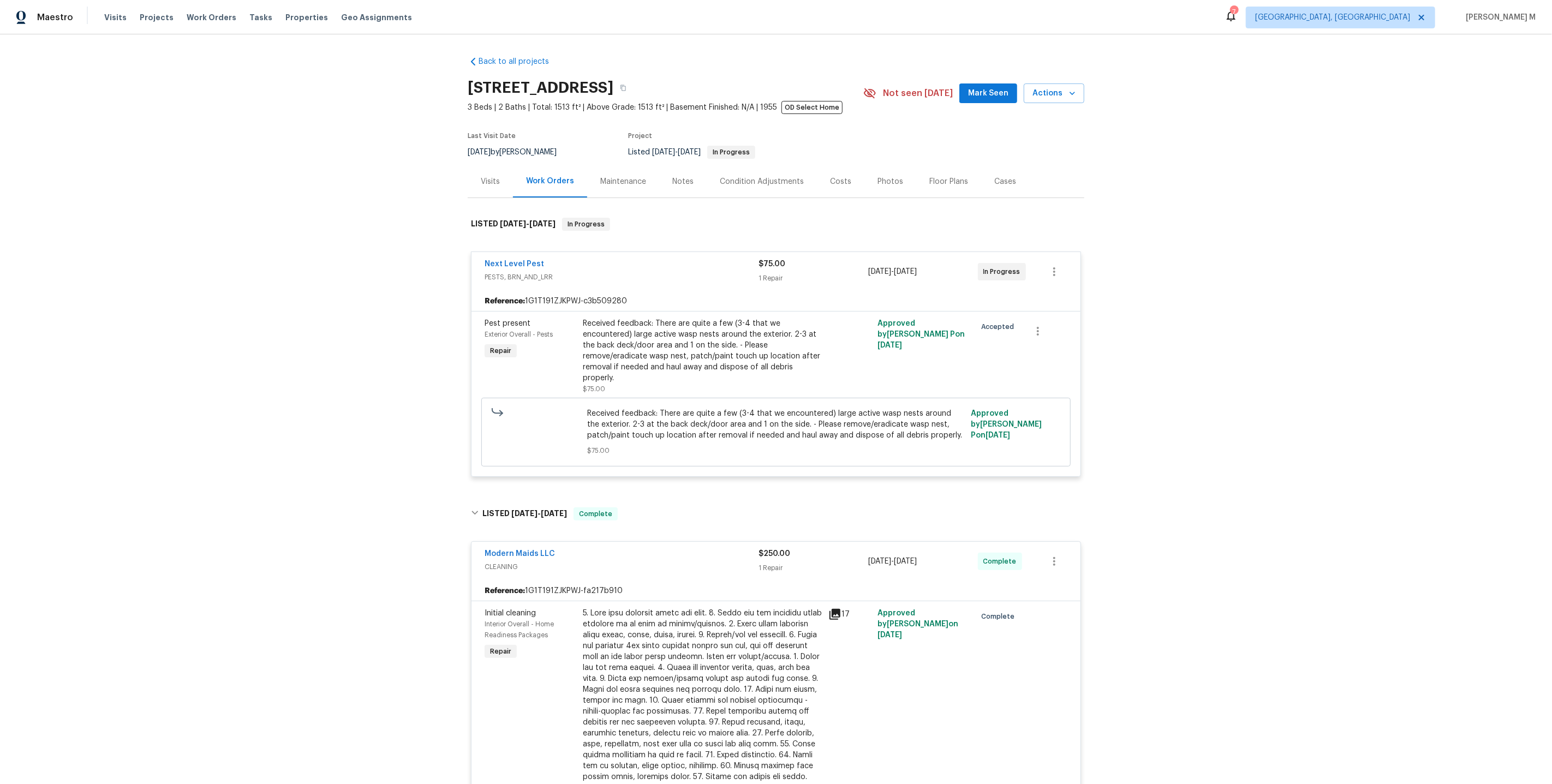
click at [602, 176] on div "Maintenance" at bounding box center [622, 181] width 46 height 11
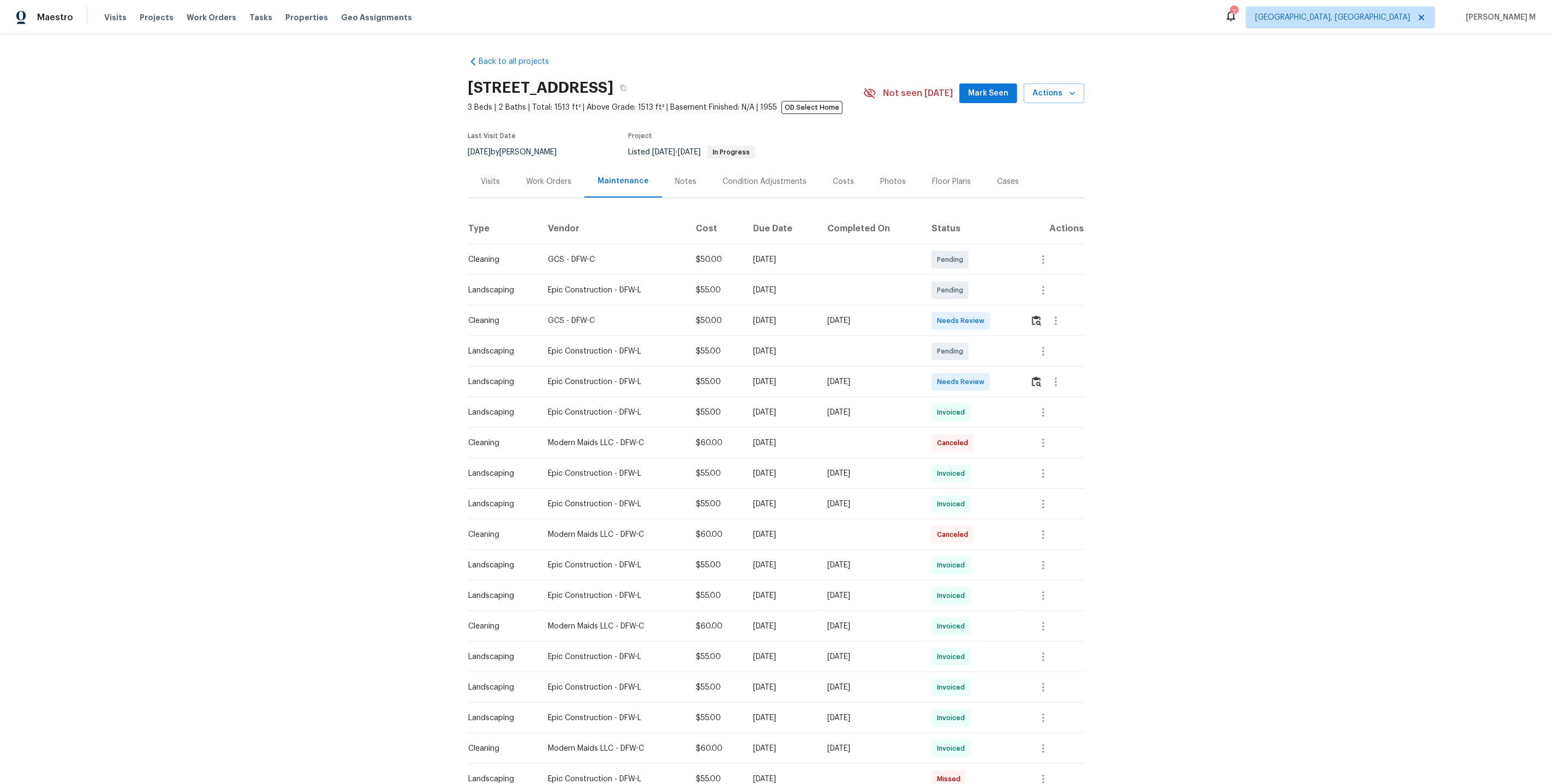
click at [555, 177] on div "Work Orders" at bounding box center [548, 181] width 46 height 11
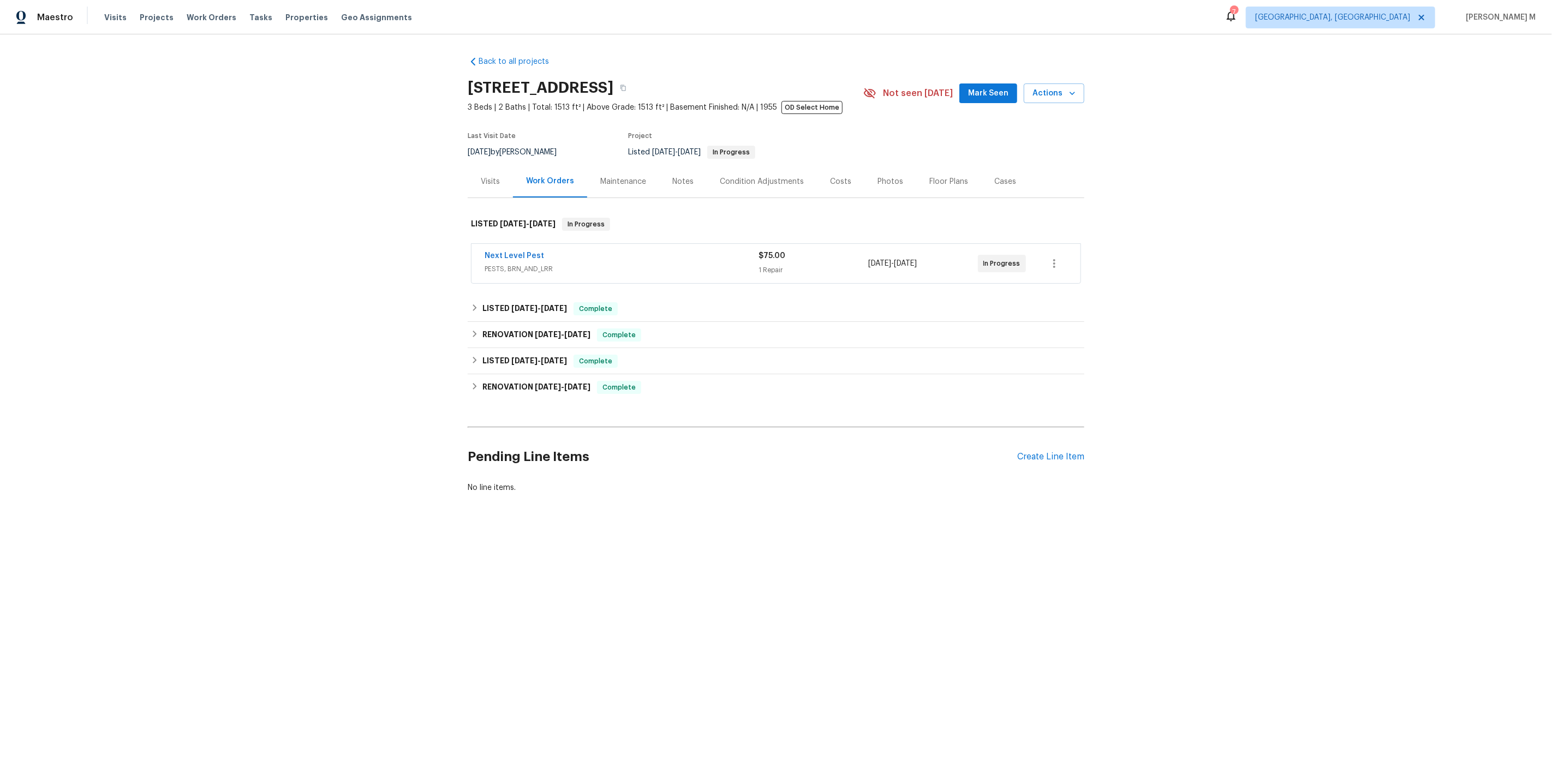
click at [1063, 453] on div "Pending Line Items Create Line Item" at bounding box center [776, 457] width 616 height 51
click at [1025, 451] on div "Create Line Item" at bounding box center [1050, 457] width 67 height 10
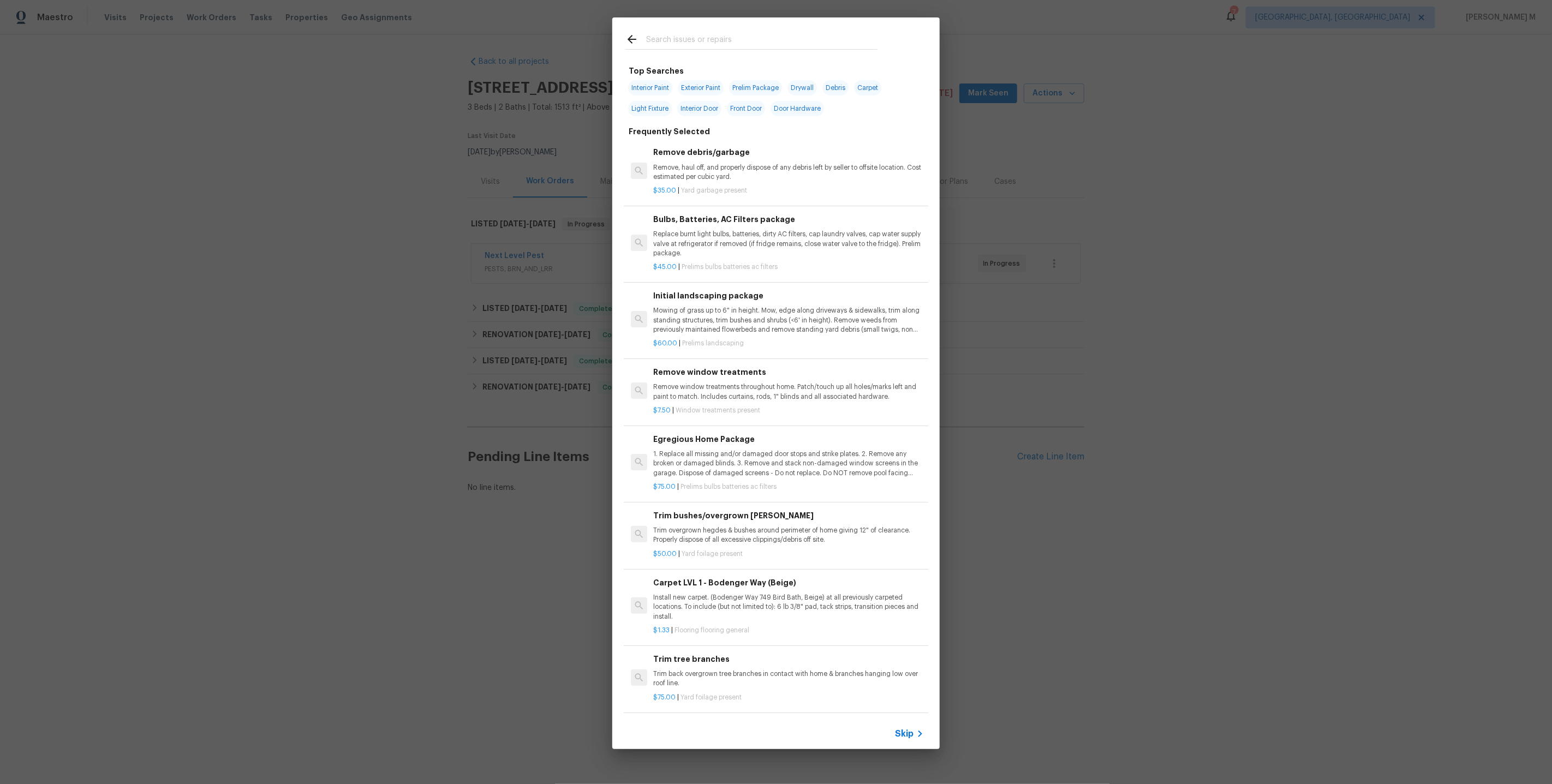
scroll to position [82, 0]
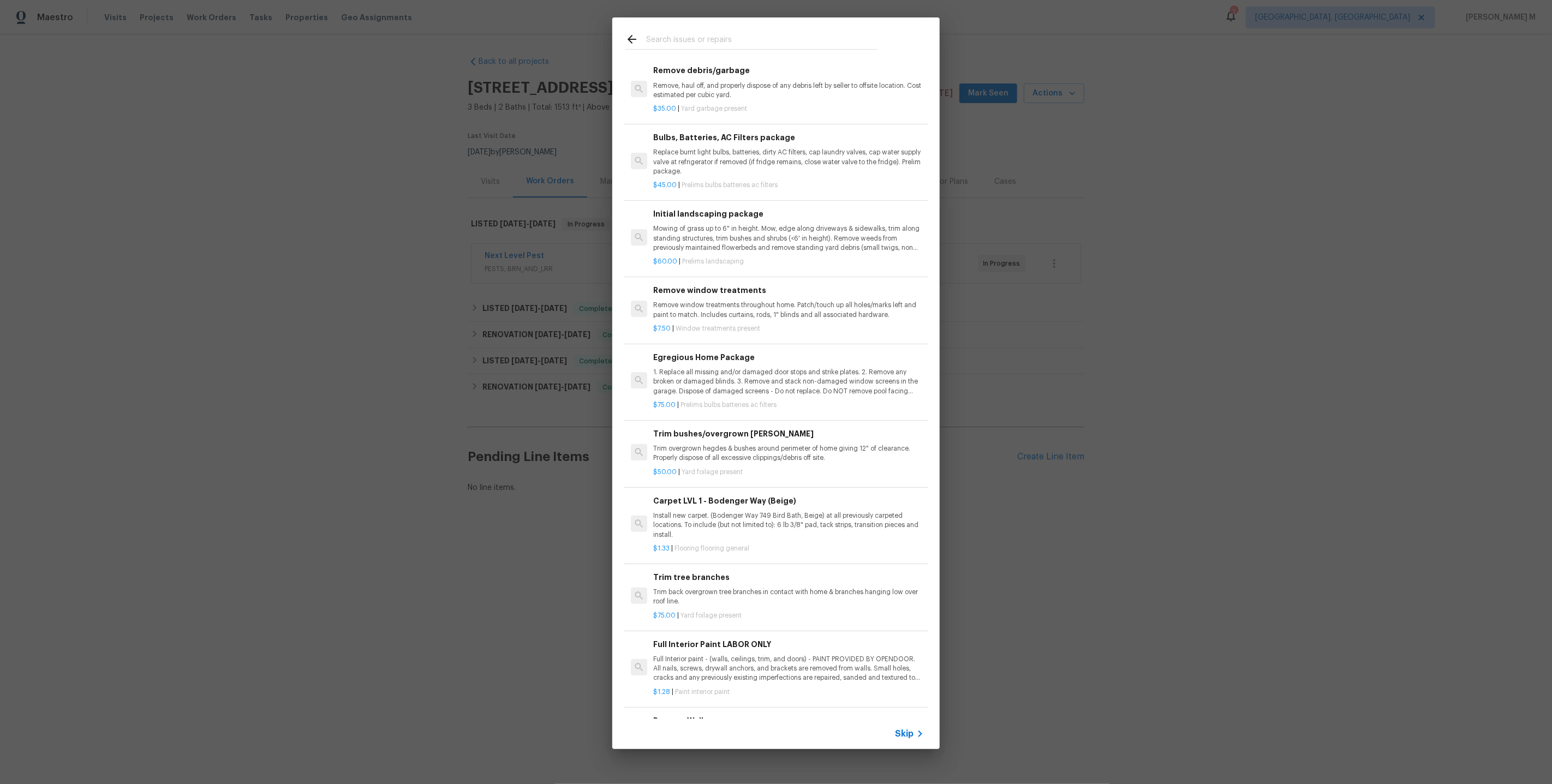
click at [913, 733] on span "Skip" at bounding box center [904, 733] width 19 height 11
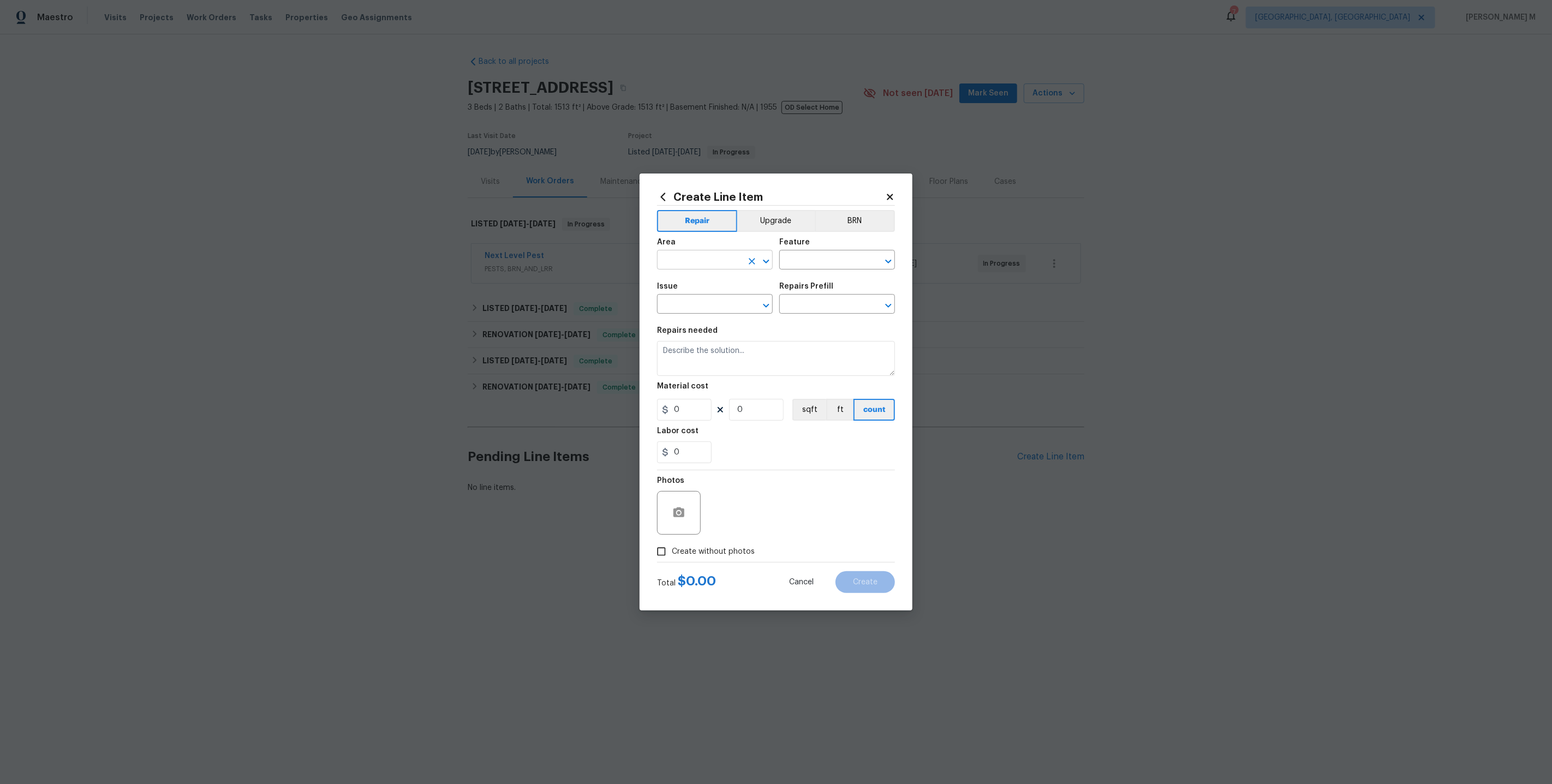
click at [700, 270] on input "text" at bounding box center [699, 261] width 85 height 17
click at [708, 286] on li "Bathroom" at bounding box center [714, 289] width 116 height 18
type input "Bathroom"
click at [845, 261] on input "text" at bounding box center [821, 261] width 85 height 17
click at [833, 313] on li "Toilet" at bounding box center [837, 315] width 116 height 18
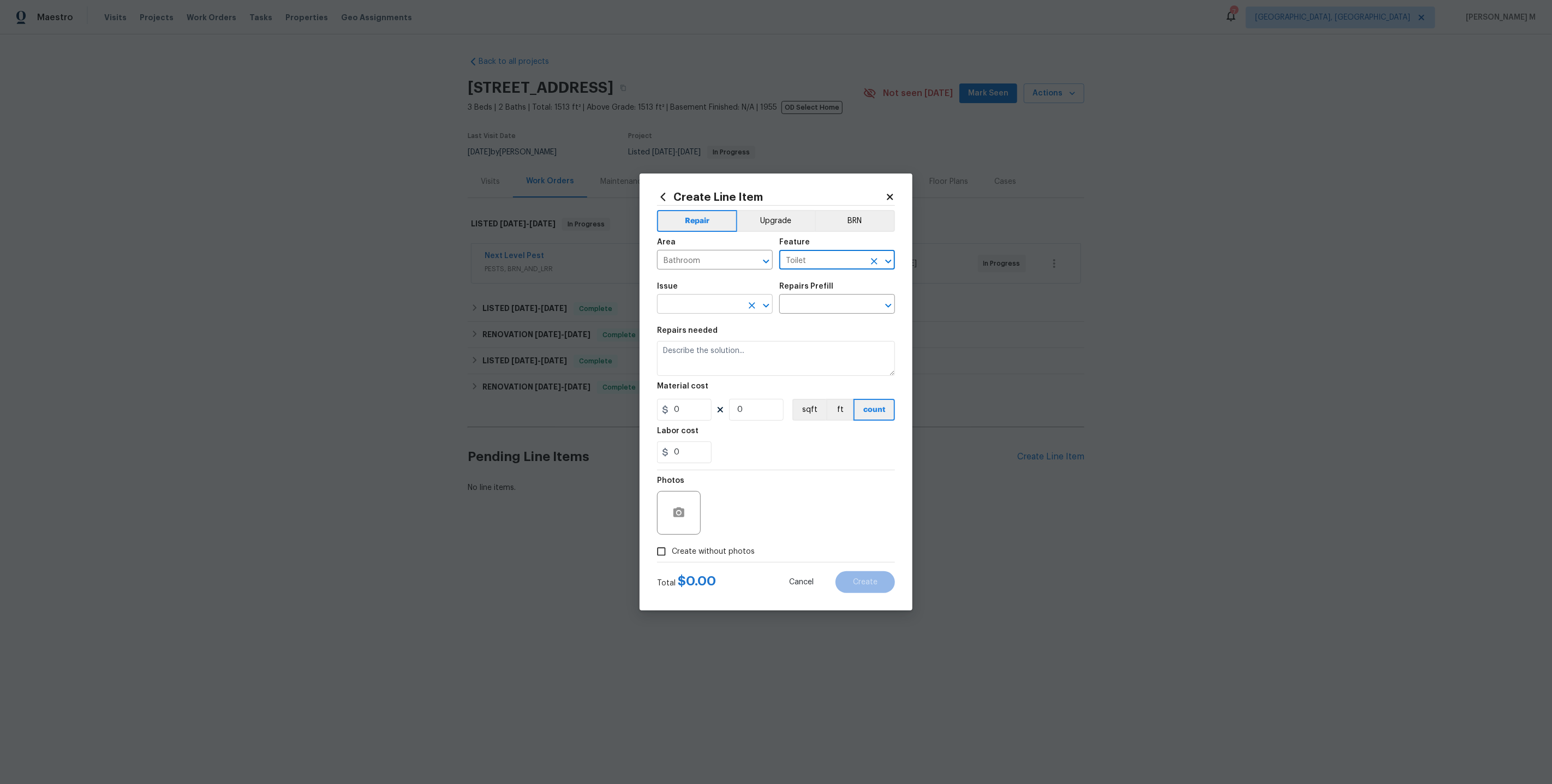
type input "Toilet"
click at [692, 308] on input "text" at bounding box center [699, 305] width 85 height 17
click at [704, 395] on li "Bathroom Plumbing" at bounding box center [714, 394] width 116 height 18
click at [699, 307] on input "Bathroom Plumbing" at bounding box center [699, 305] width 85 height 17
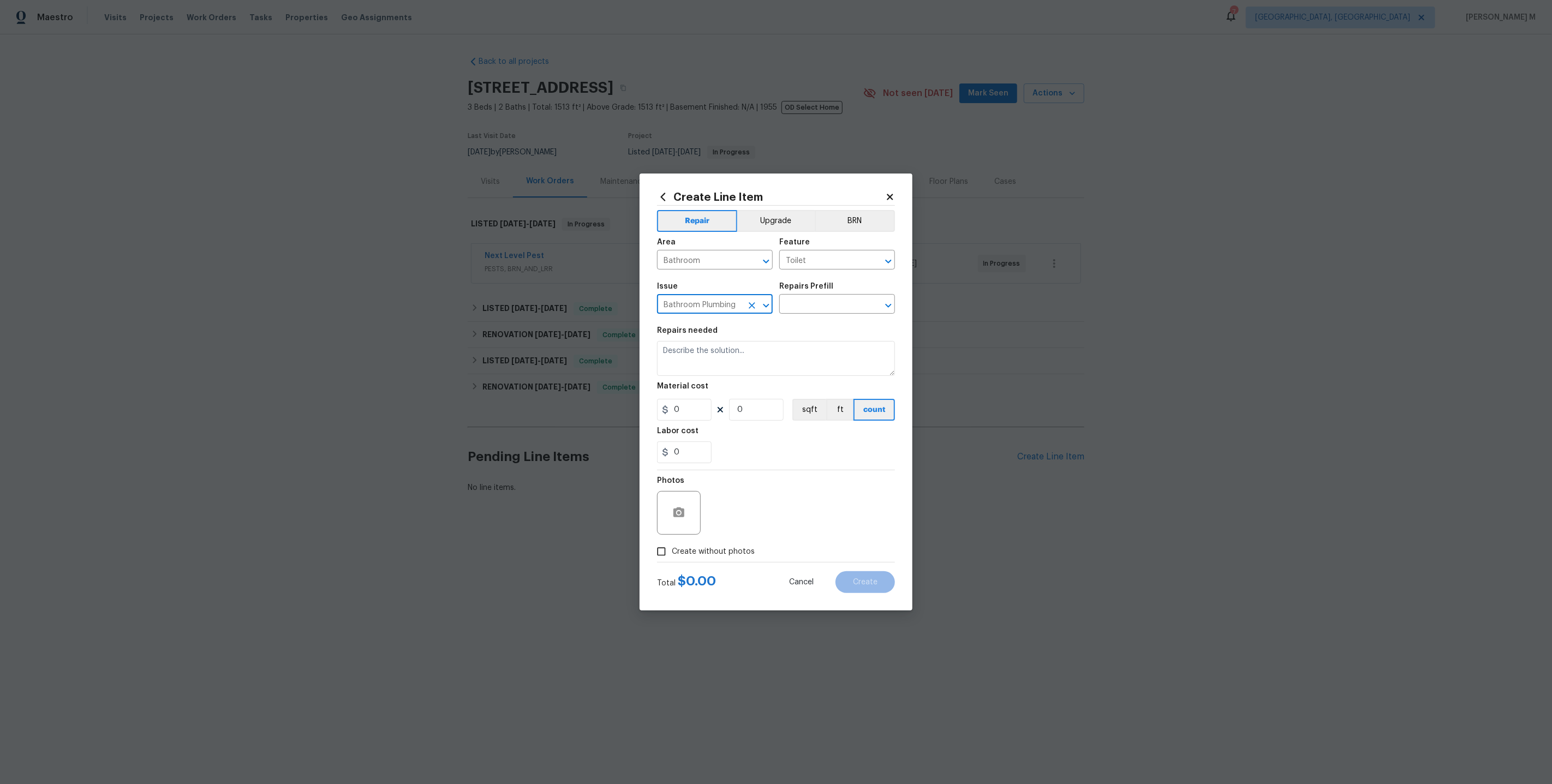
click at [699, 307] on input "Bathroom Plumbing" at bounding box center [699, 305] width 85 height 17
type input "Bathroom Plumbing"
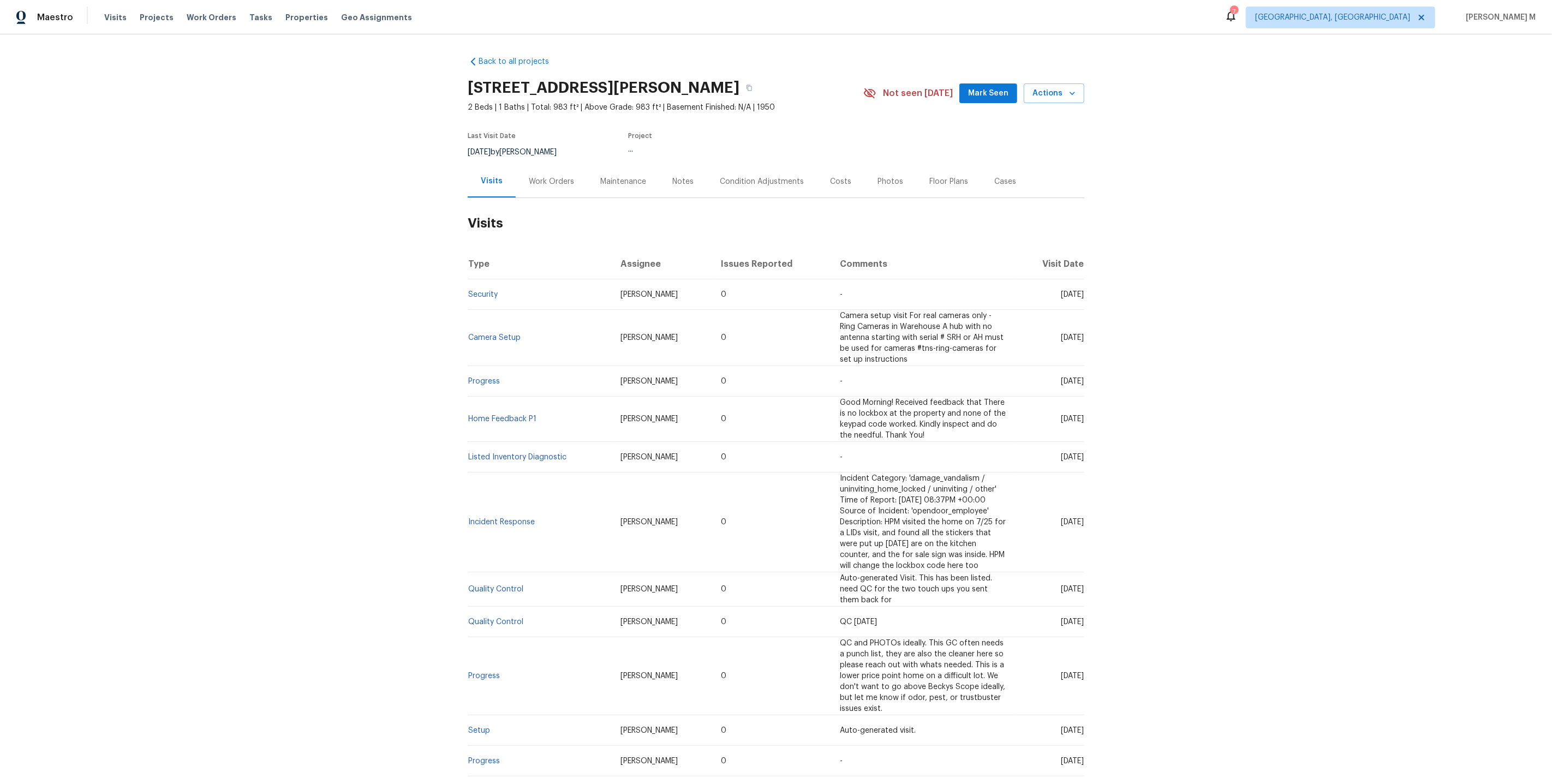
click at [532, 202] on h2 "Visits" at bounding box center [776, 223] width 616 height 51
click at [541, 179] on div "Work Orders" at bounding box center [551, 181] width 46 height 11
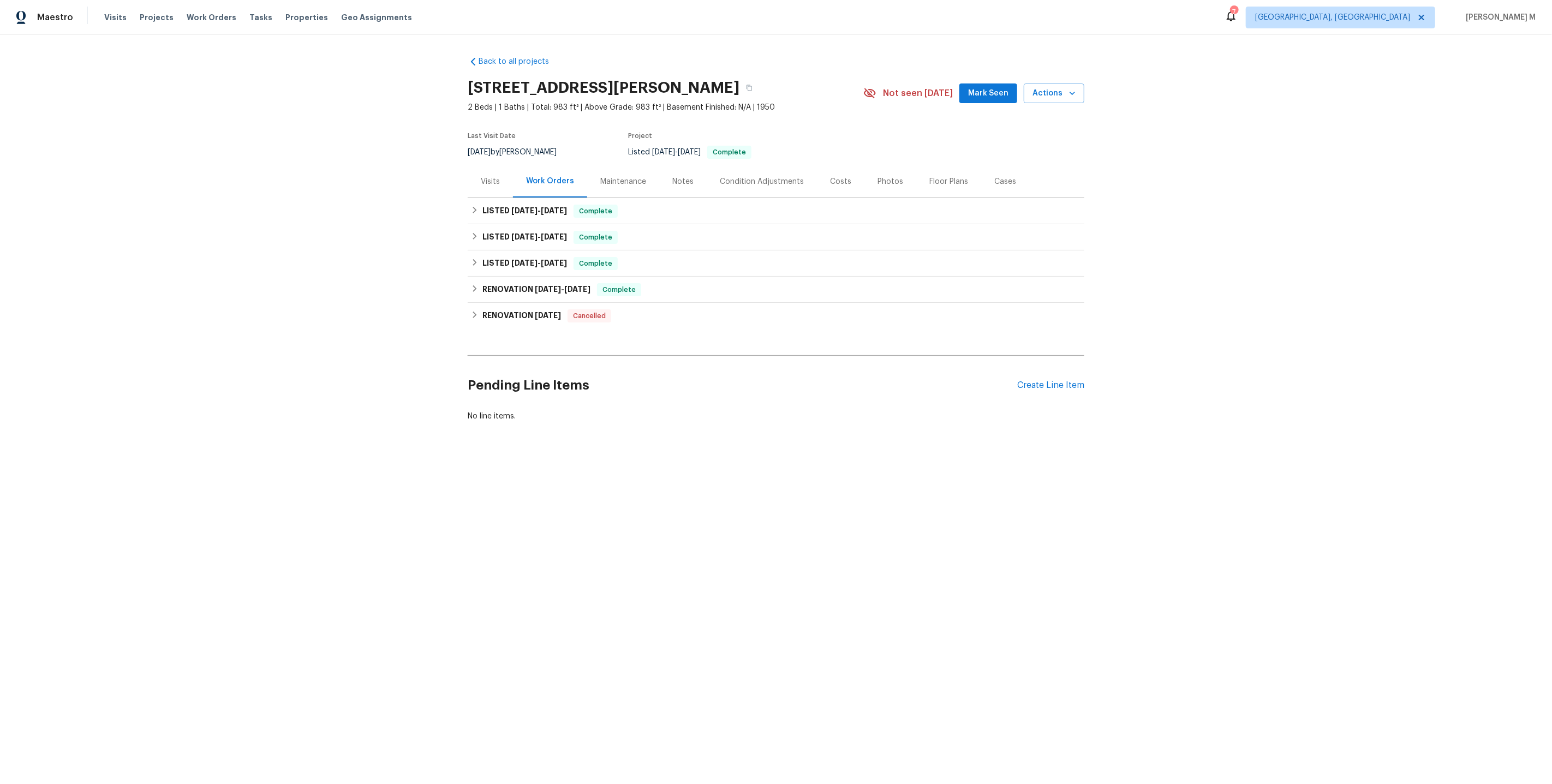
click at [579, 190] on div "Work Orders" at bounding box center [550, 181] width 74 height 32
click at [524, 216] on div "LISTED 9/5/25 - 9/19/25 Complete" at bounding box center [776, 211] width 616 height 26
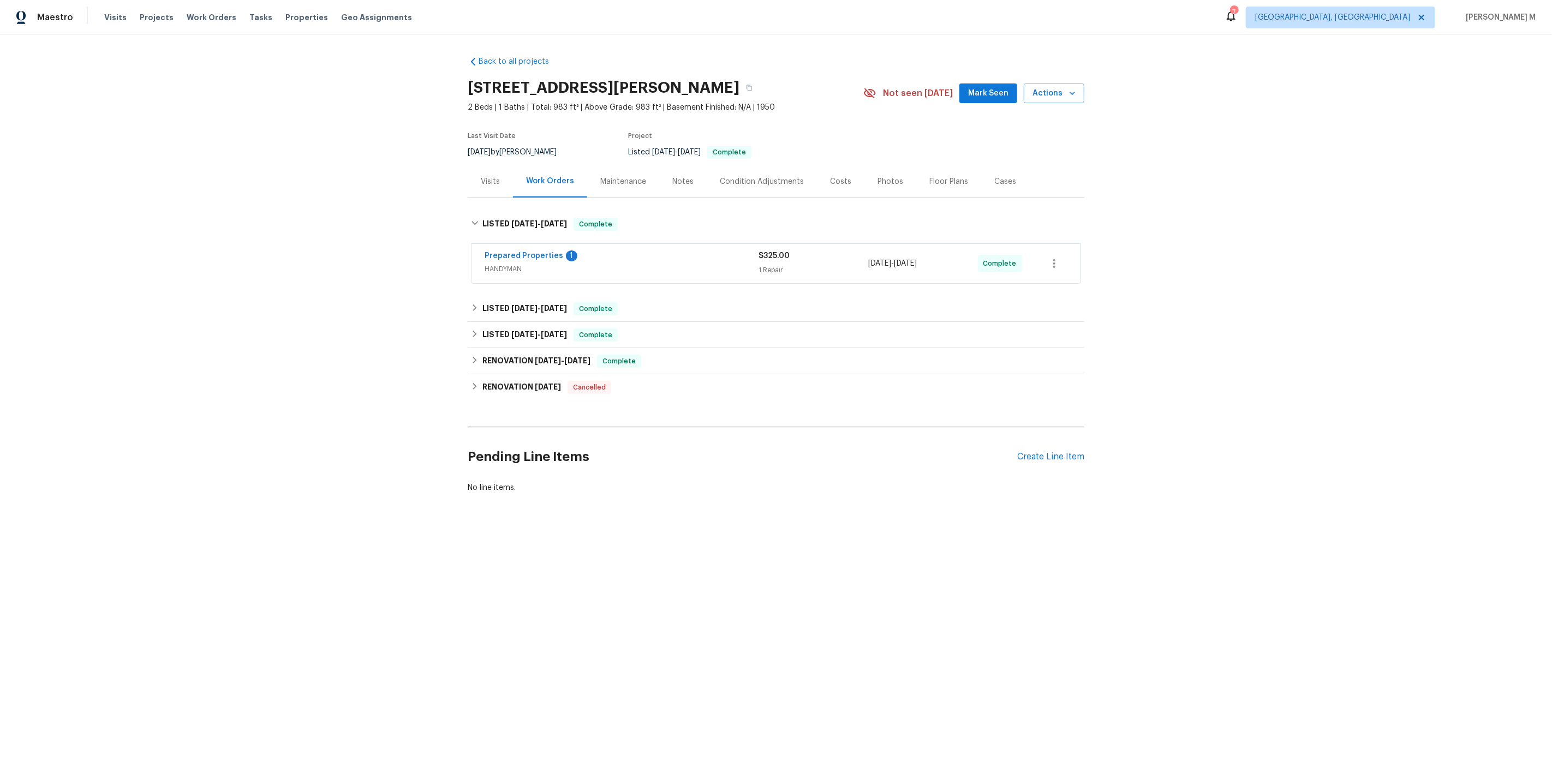
click at [511, 268] on div "Prepared Properties 1 HANDYMAN" at bounding box center [621, 264] width 274 height 26
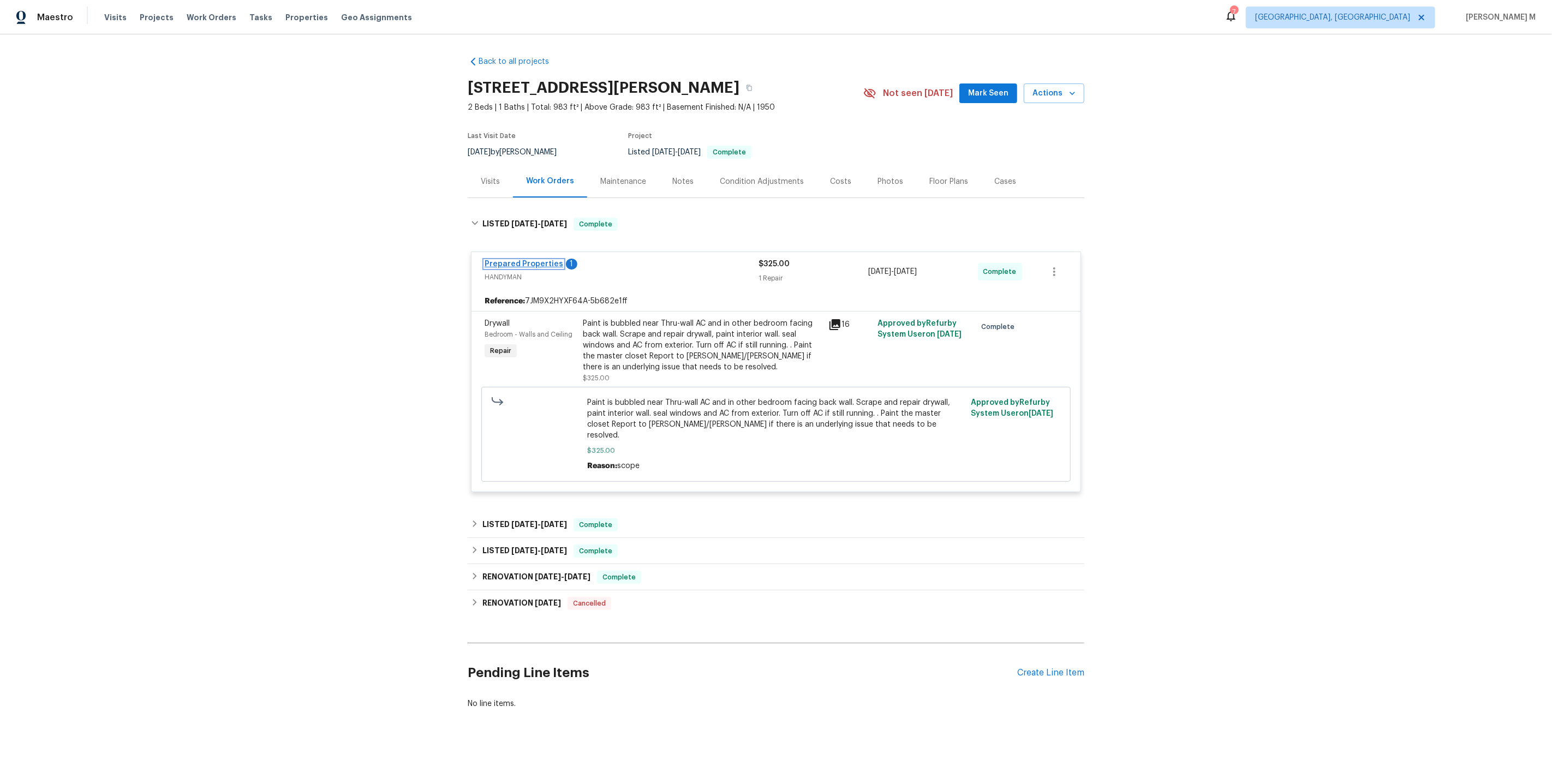
click at [538, 260] on link "Prepared Properties" at bounding box center [523, 264] width 78 height 8
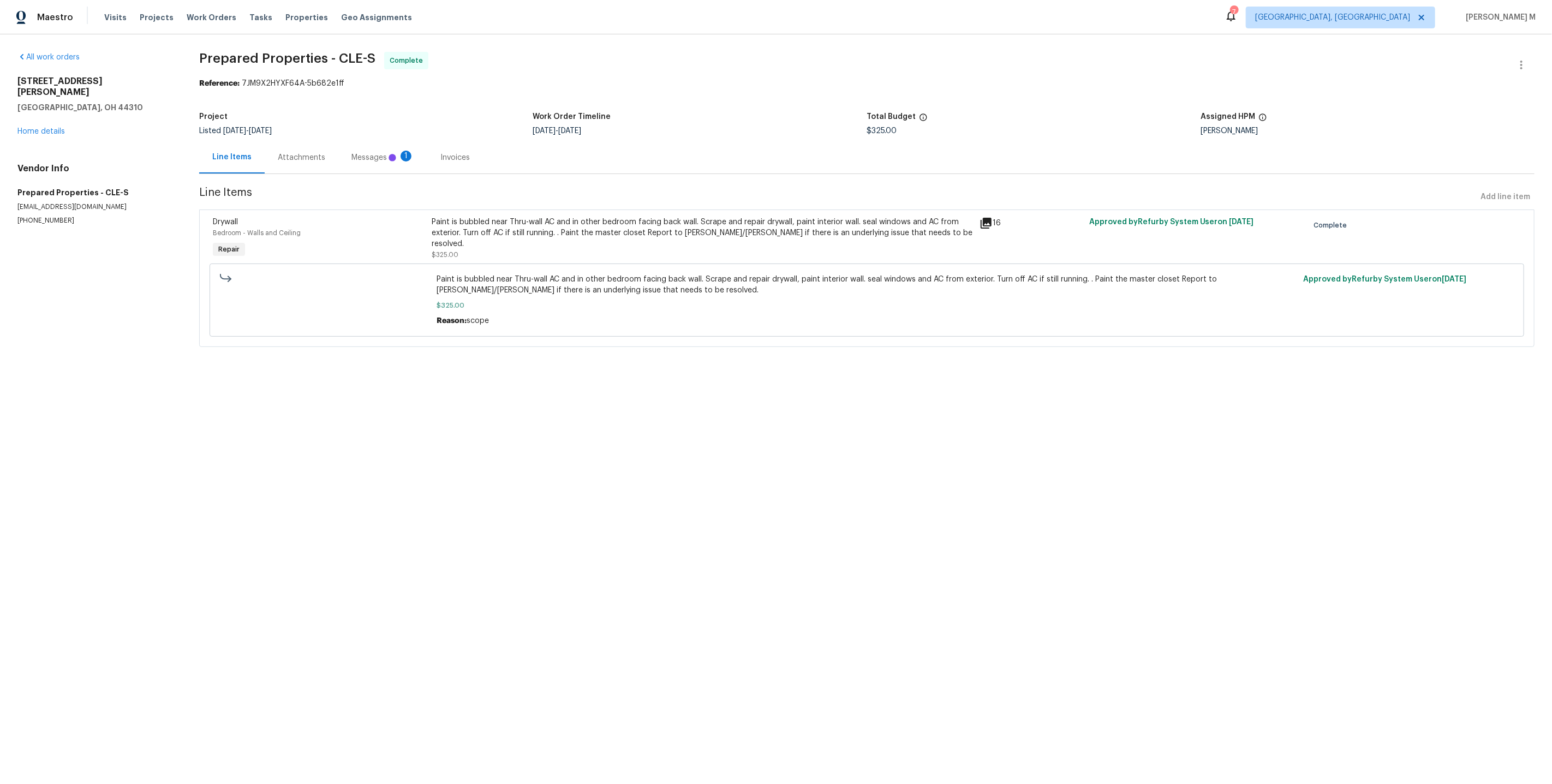
click at [315, 163] on div "Attachments" at bounding box center [301, 157] width 73 height 32
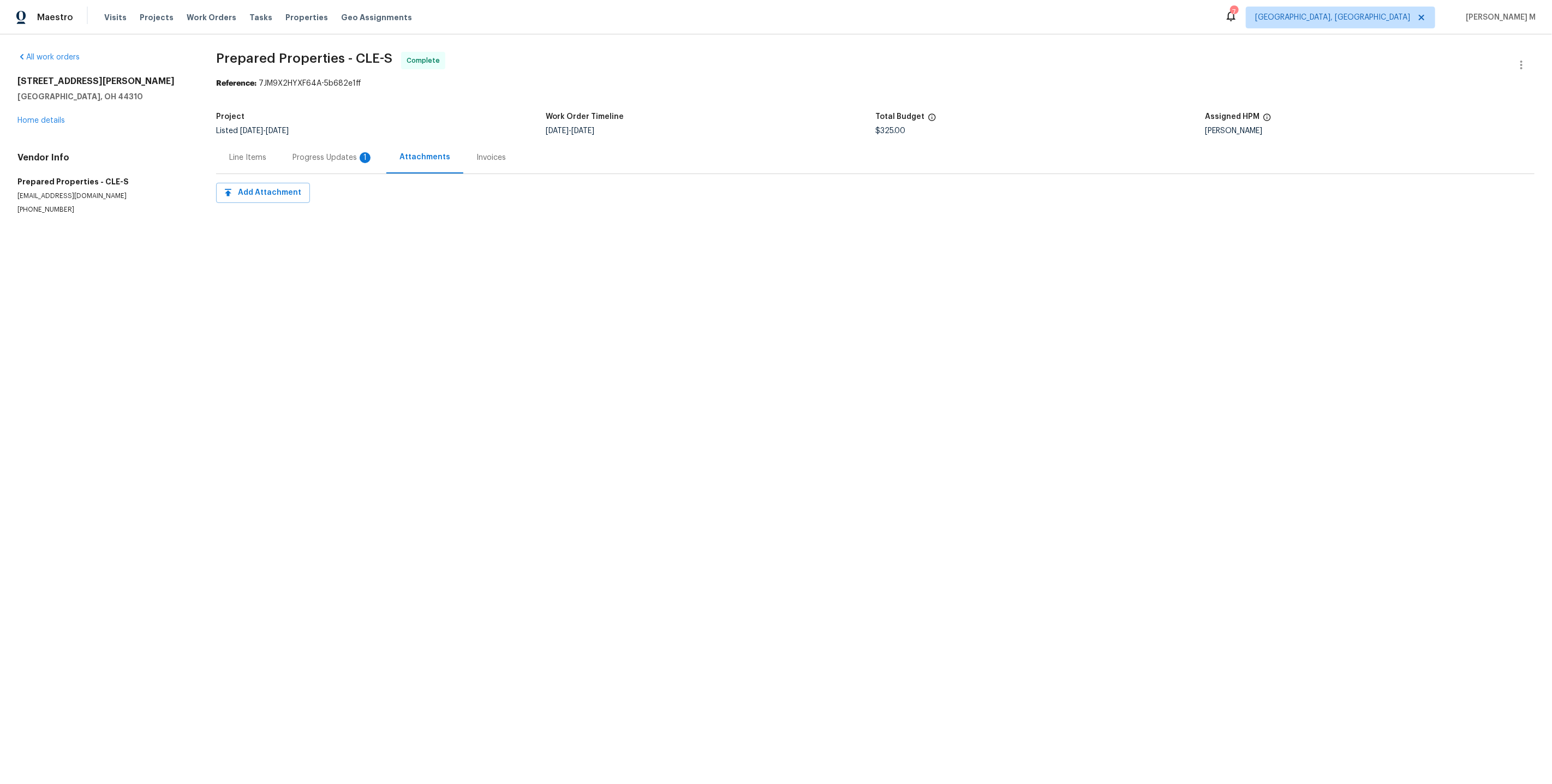
click at [315, 163] on div "Progress Updates 1" at bounding box center [333, 157] width 107 height 32
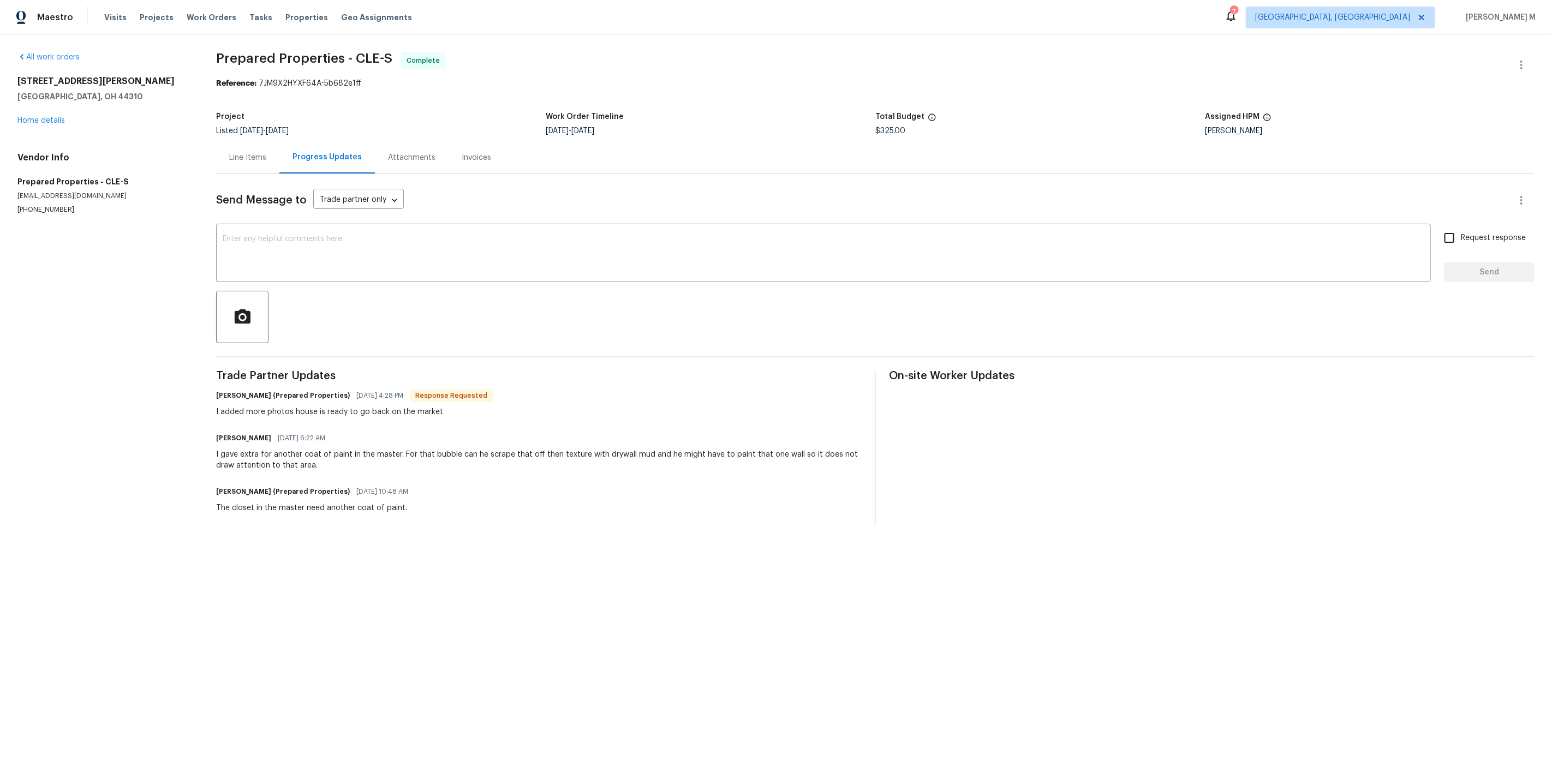
click at [238, 152] on div "Line Items" at bounding box center [247, 158] width 37 height 11
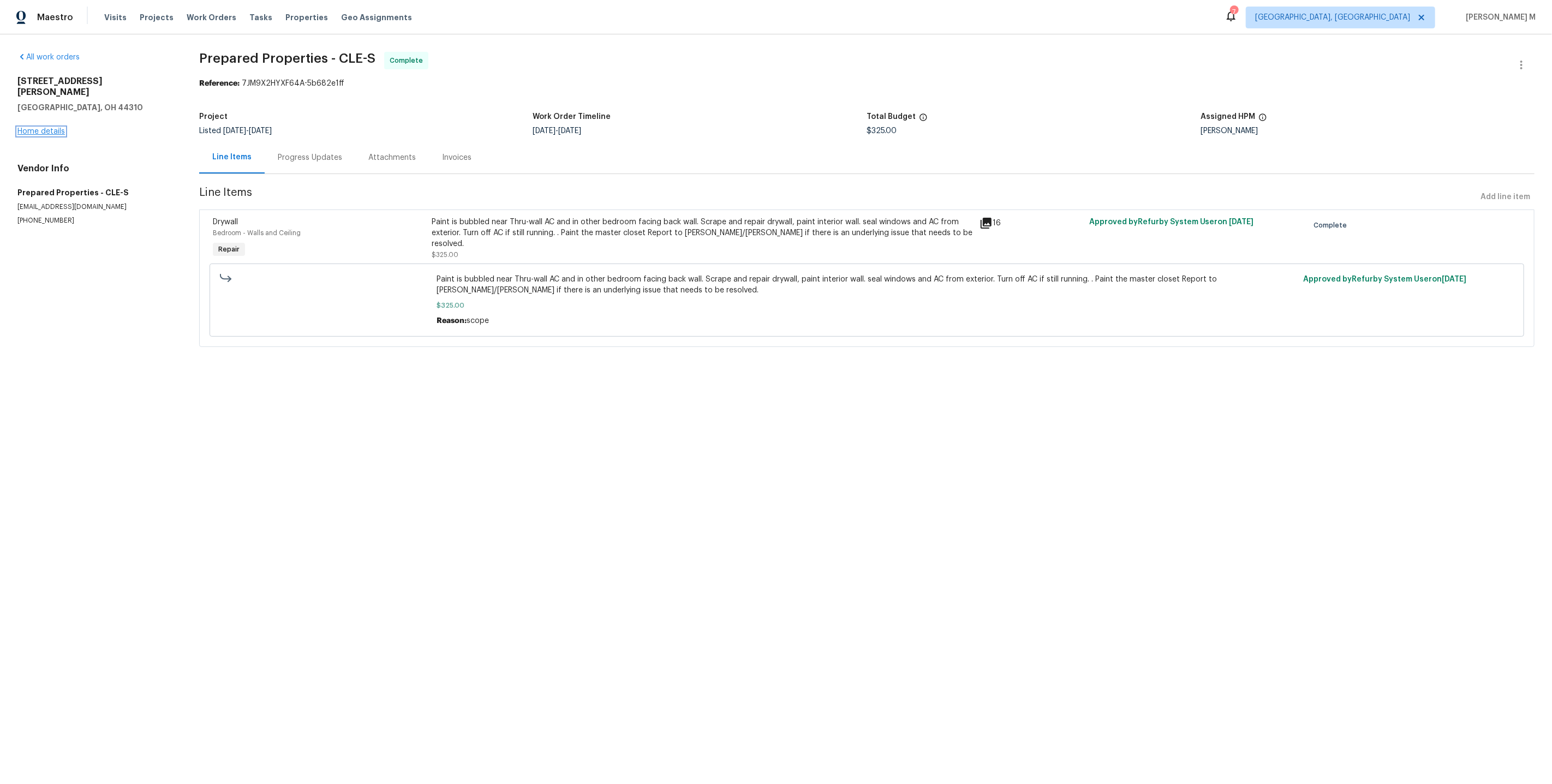
click at [47, 128] on link "Home details" at bounding box center [41, 131] width 47 height 8
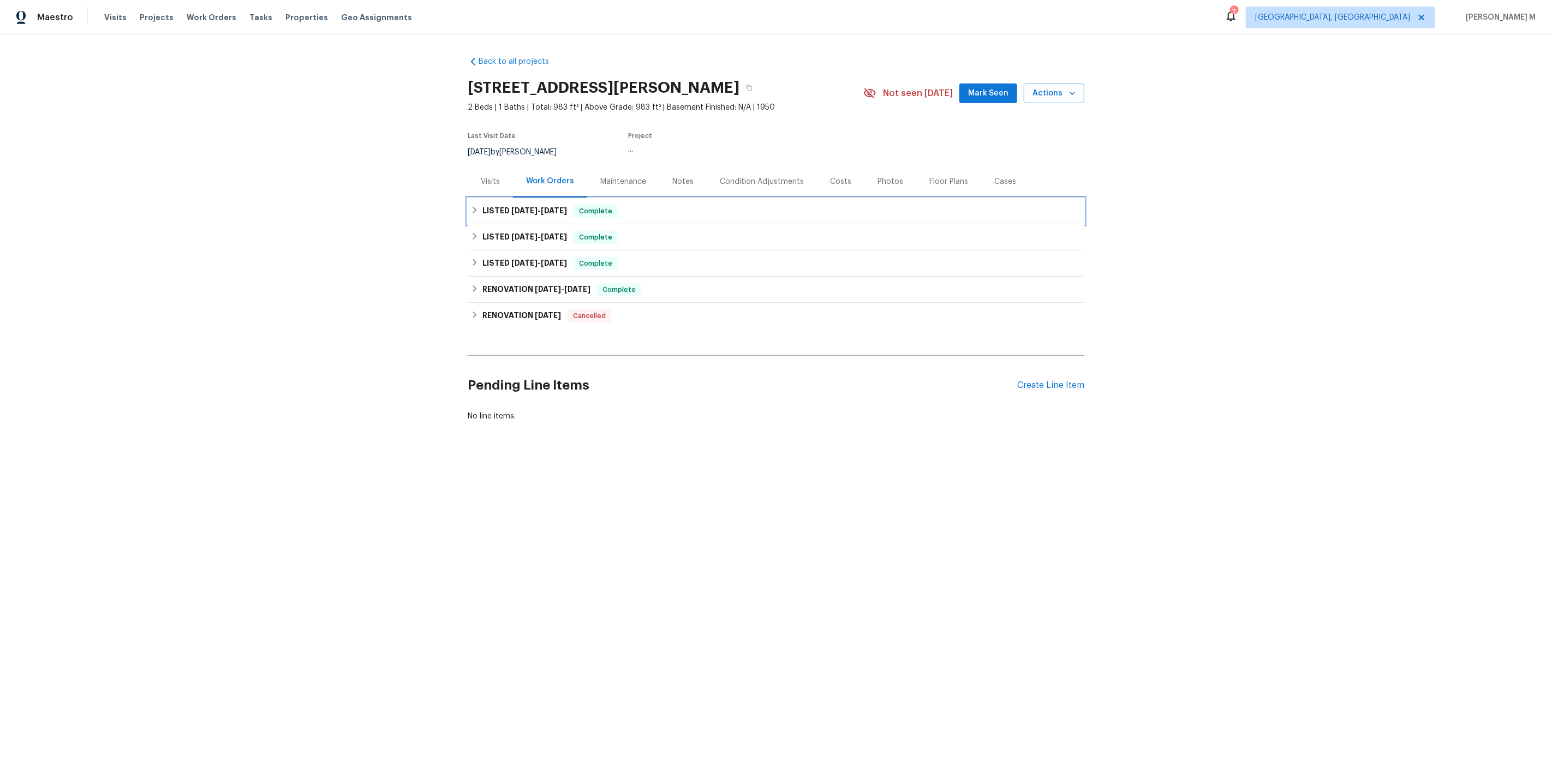
click at [537, 214] on div "LISTED 9/5/25 - 9/19/25 Complete" at bounding box center [776, 211] width 616 height 26
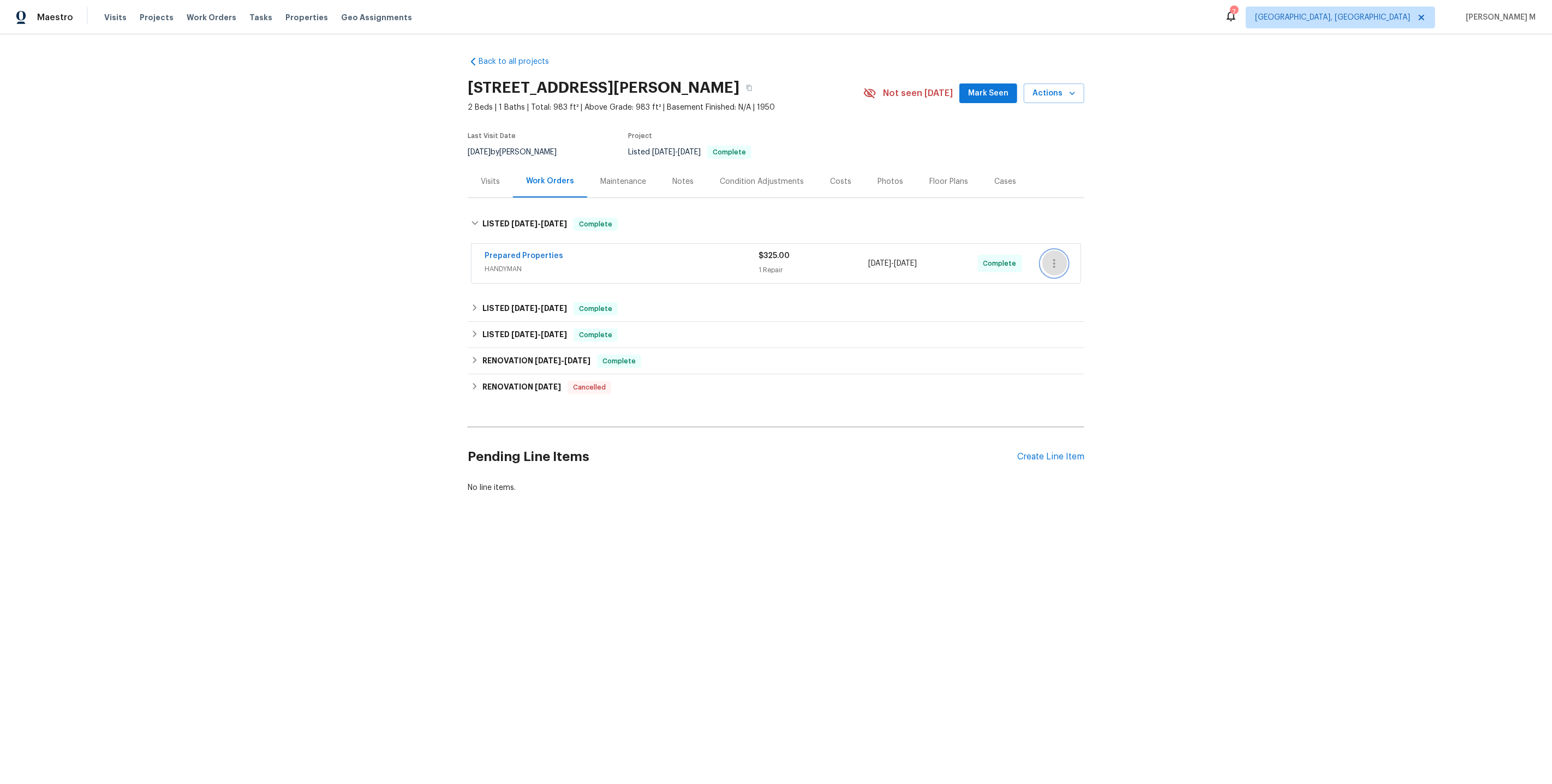
click at [1062, 260] on button "button" at bounding box center [1054, 264] width 26 height 26
click at [877, 467] on div at bounding box center [776, 392] width 1552 height 784
click at [1030, 454] on div "Pending Line Items Create Line Item" at bounding box center [776, 457] width 616 height 51
click at [1032, 451] on div "Create Line Item" at bounding box center [1050, 457] width 67 height 10
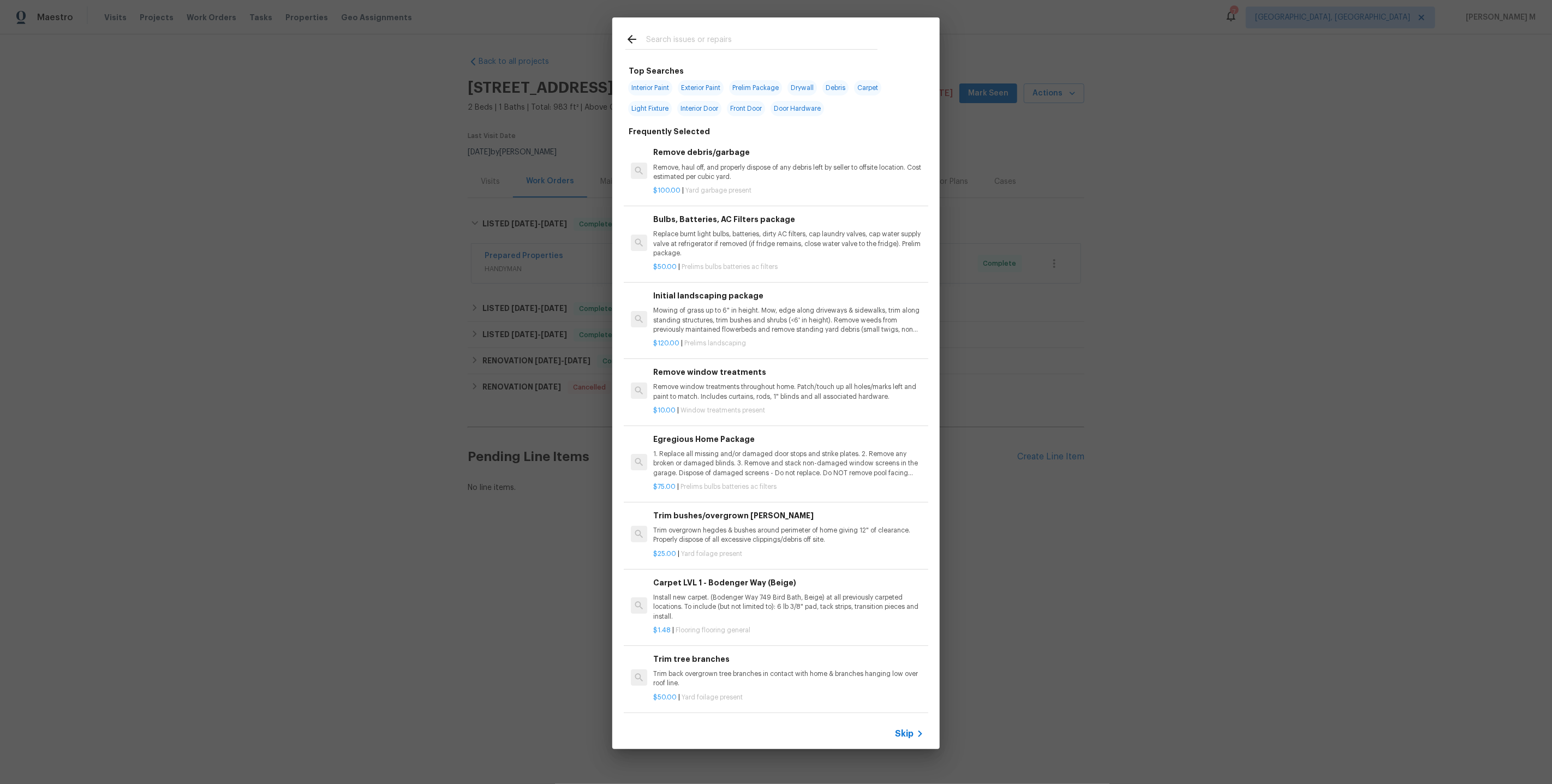
click at [913, 734] on span "Skip" at bounding box center [904, 733] width 19 height 11
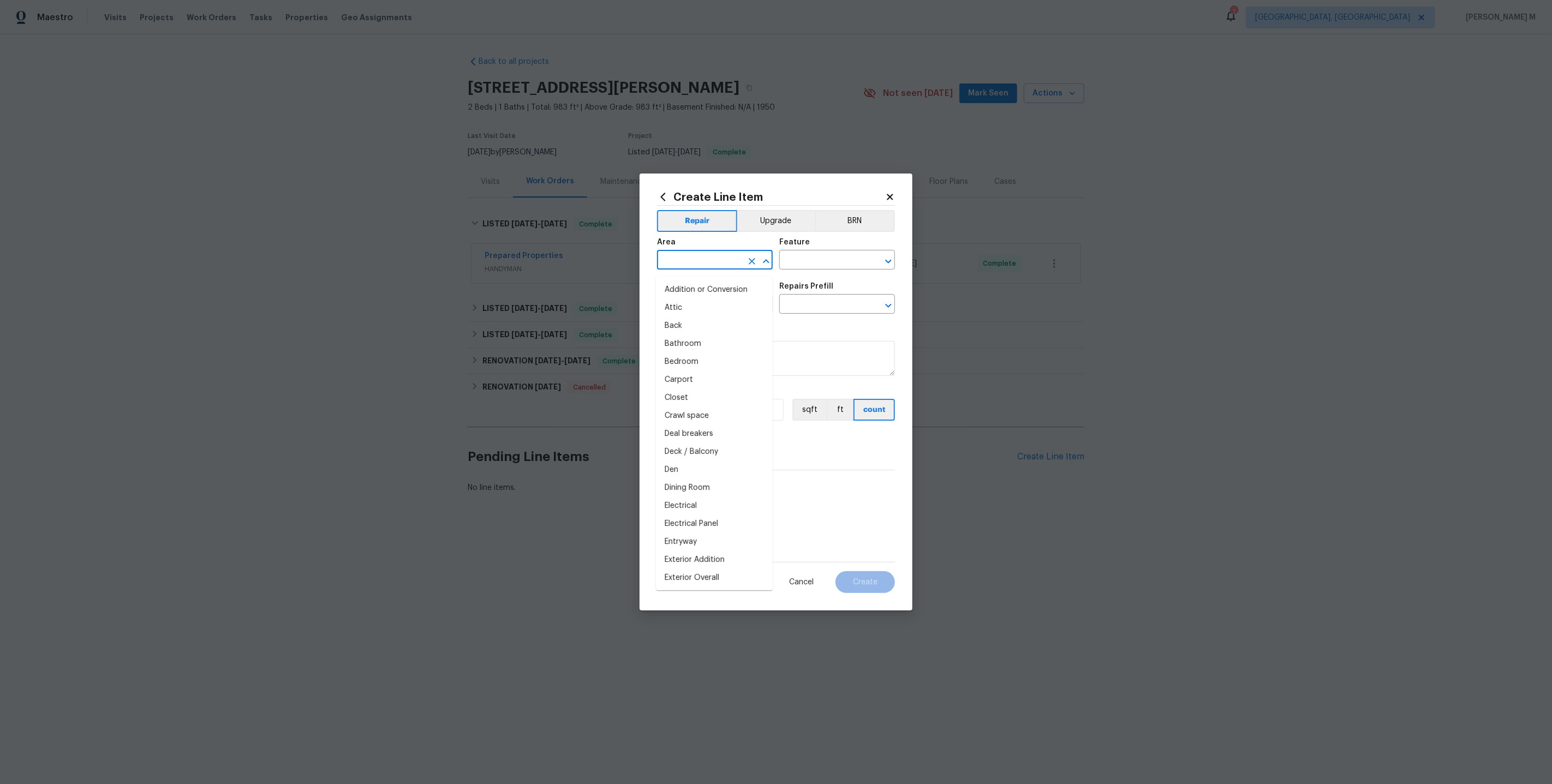
click at [694, 264] on input "text" at bounding box center [699, 261] width 85 height 17
type input "Ba"
type input "door"
type input "ext"
type input "doo"
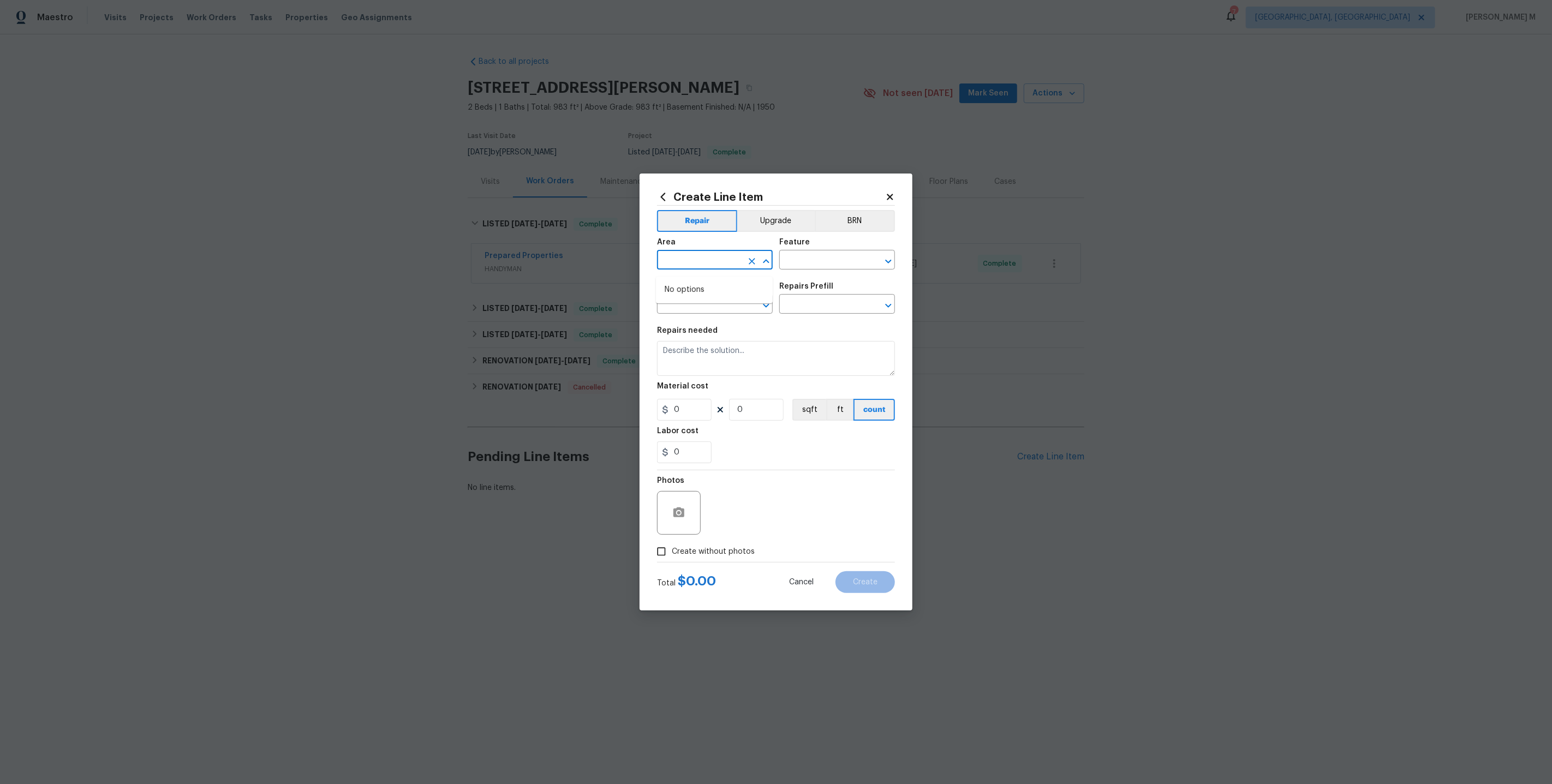
type input "="
click at [694, 307] on li "Exterior Overall" at bounding box center [714, 308] width 116 height 18
type input "Exterior Overall"
click at [832, 263] on input "text" at bounding box center [821, 261] width 85 height 17
click at [831, 320] on li "Exterior Door" at bounding box center [837, 315] width 116 height 18
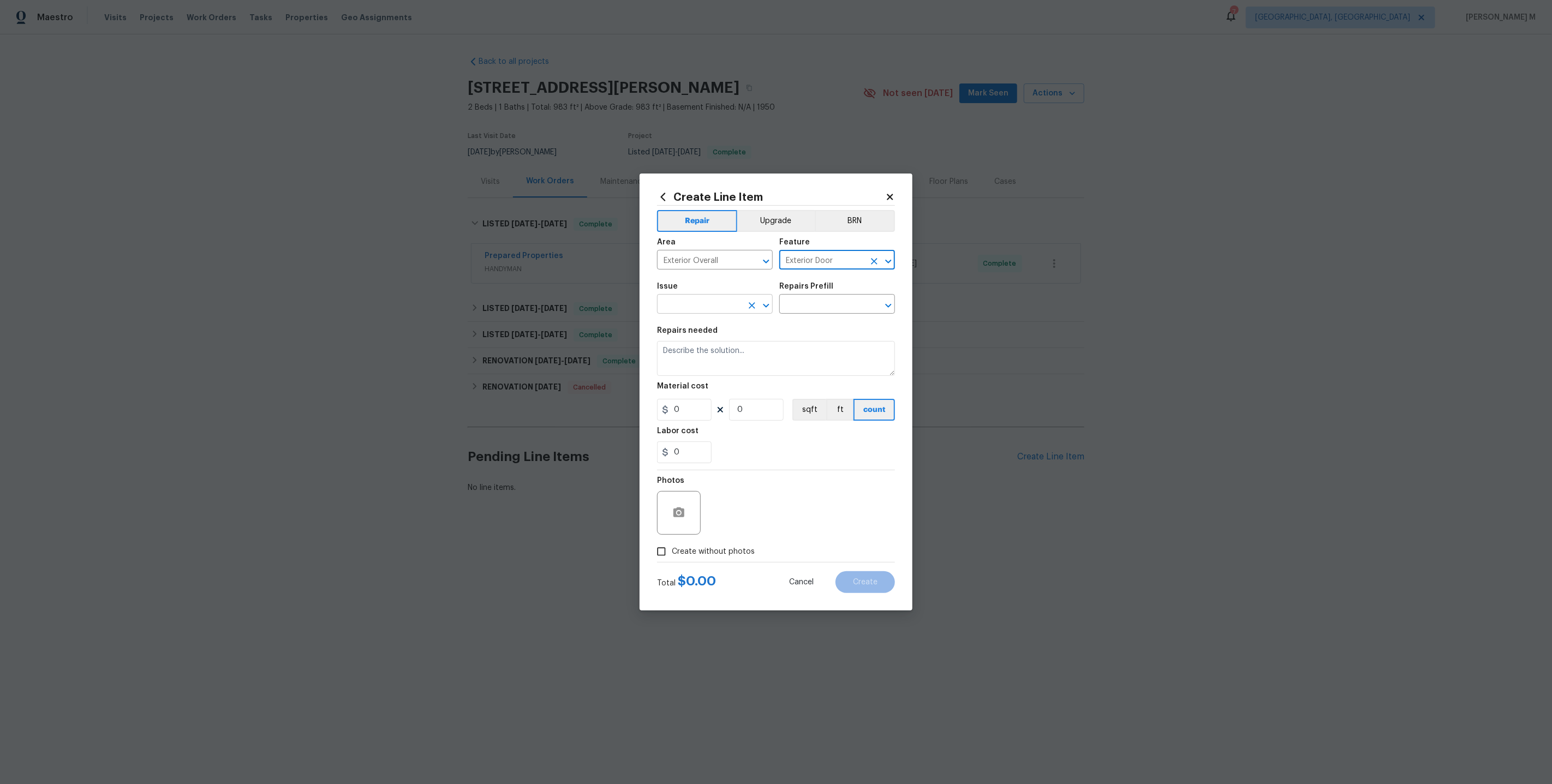
type input "Exterior Door"
click at [715, 302] on input "text" at bounding box center [699, 305] width 85 height 17
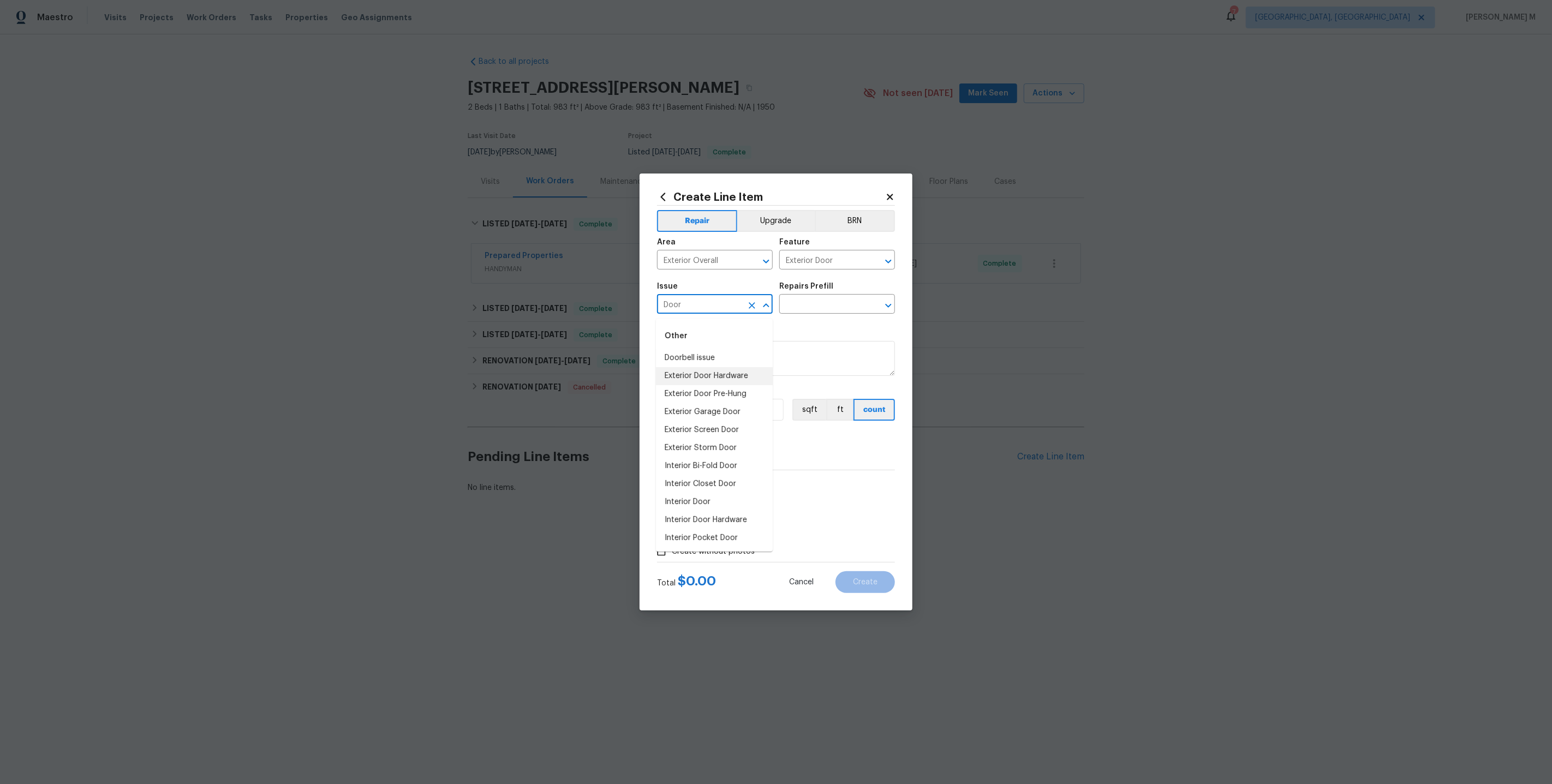
click at [721, 370] on li "Exterior Door Hardware" at bounding box center [714, 376] width 116 height 18
type input "Exterior Door Hardware"
click at [818, 307] on input "text" at bounding box center [821, 305] width 85 height 17
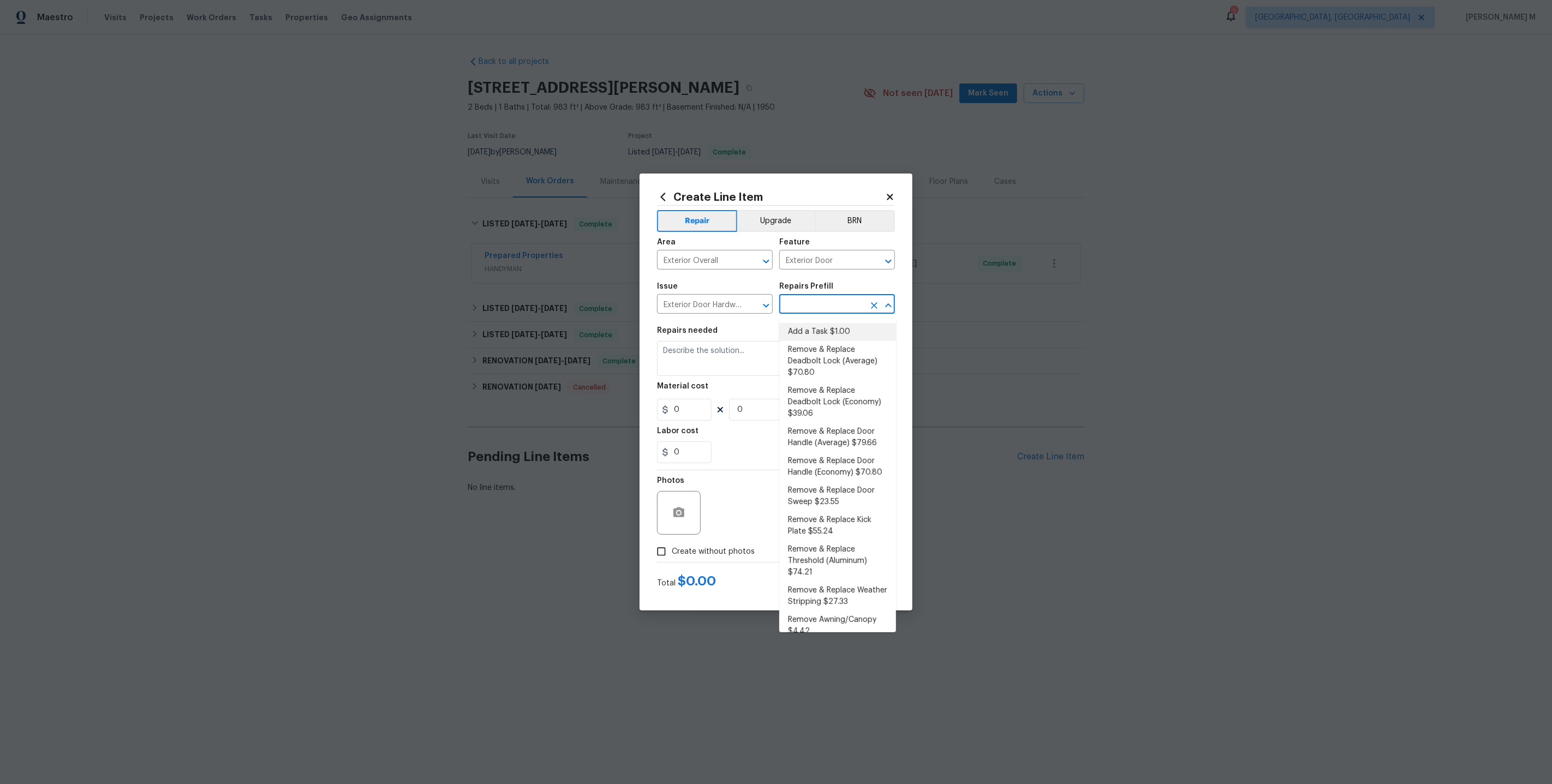
click at [838, 325] on li "Add a Task $1.00" at bounding box center [837, 332] width 116 height 18
type input "Interior Door"
type input "Add a Task $1.00"
type textarea "HPM to detail"
type input "1"
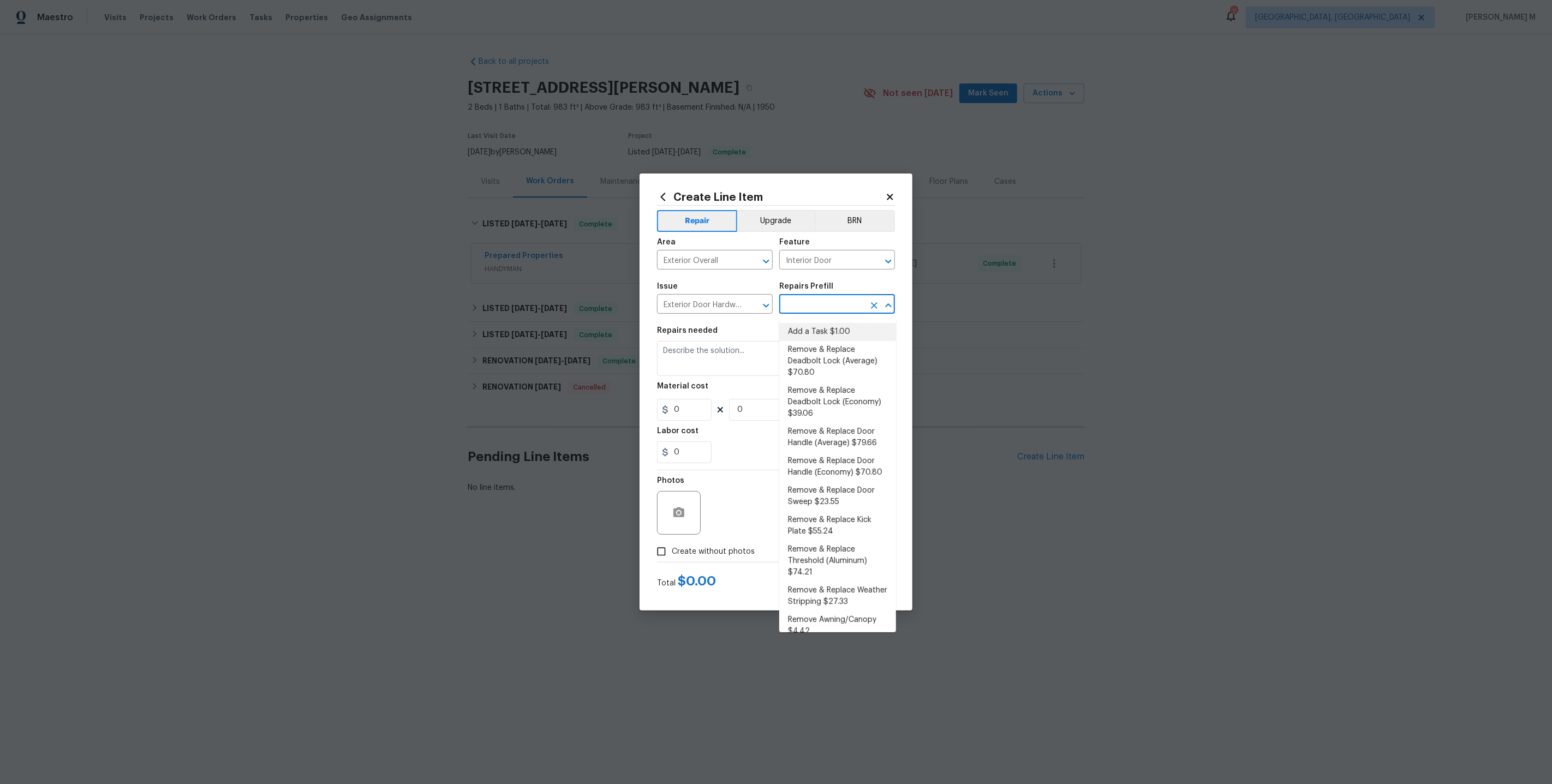
type input "1"
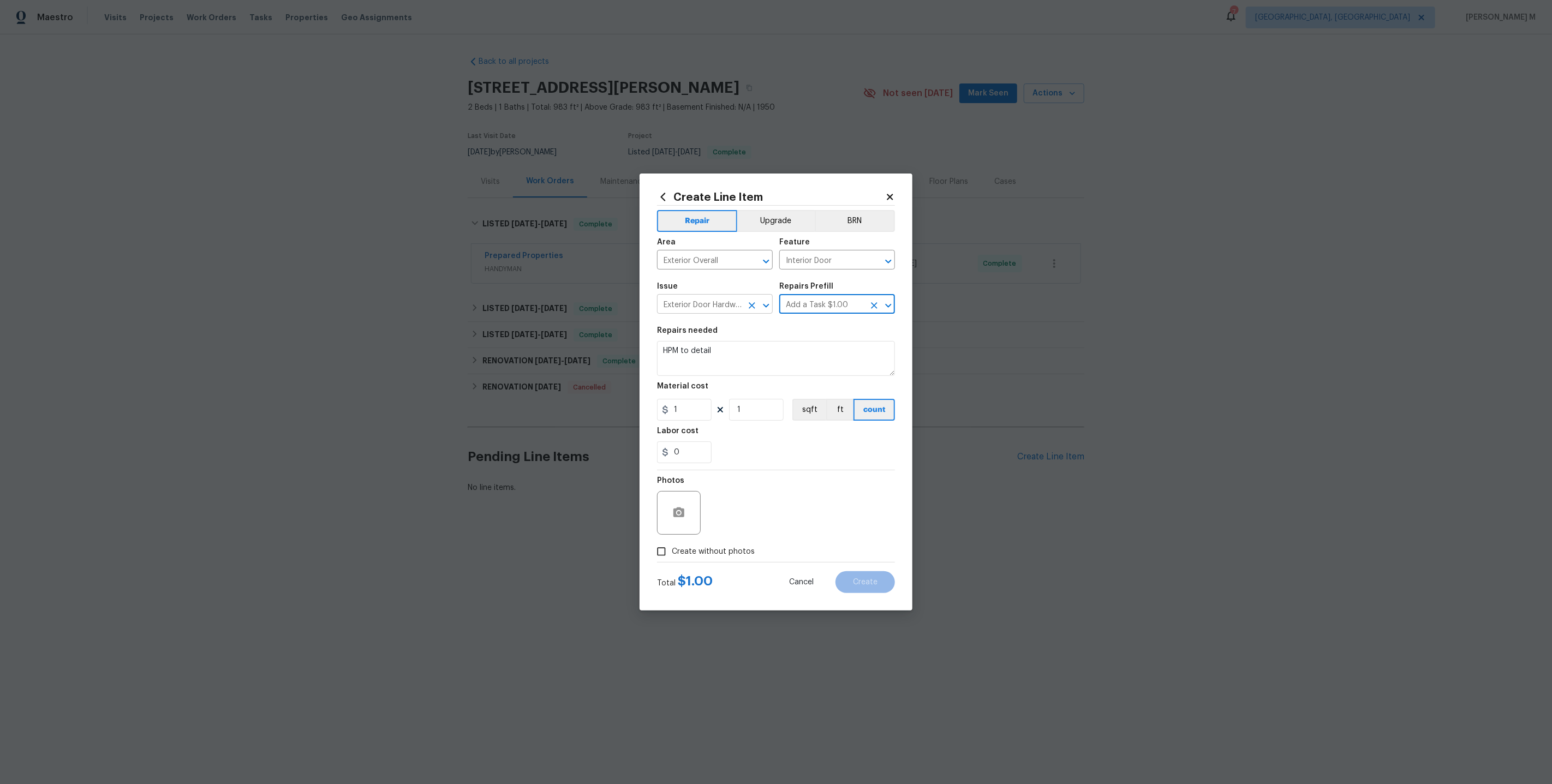
click at [696, 313] on input "Exterior Door Hardware" at bounding box center [699, 305] width 85 height 17
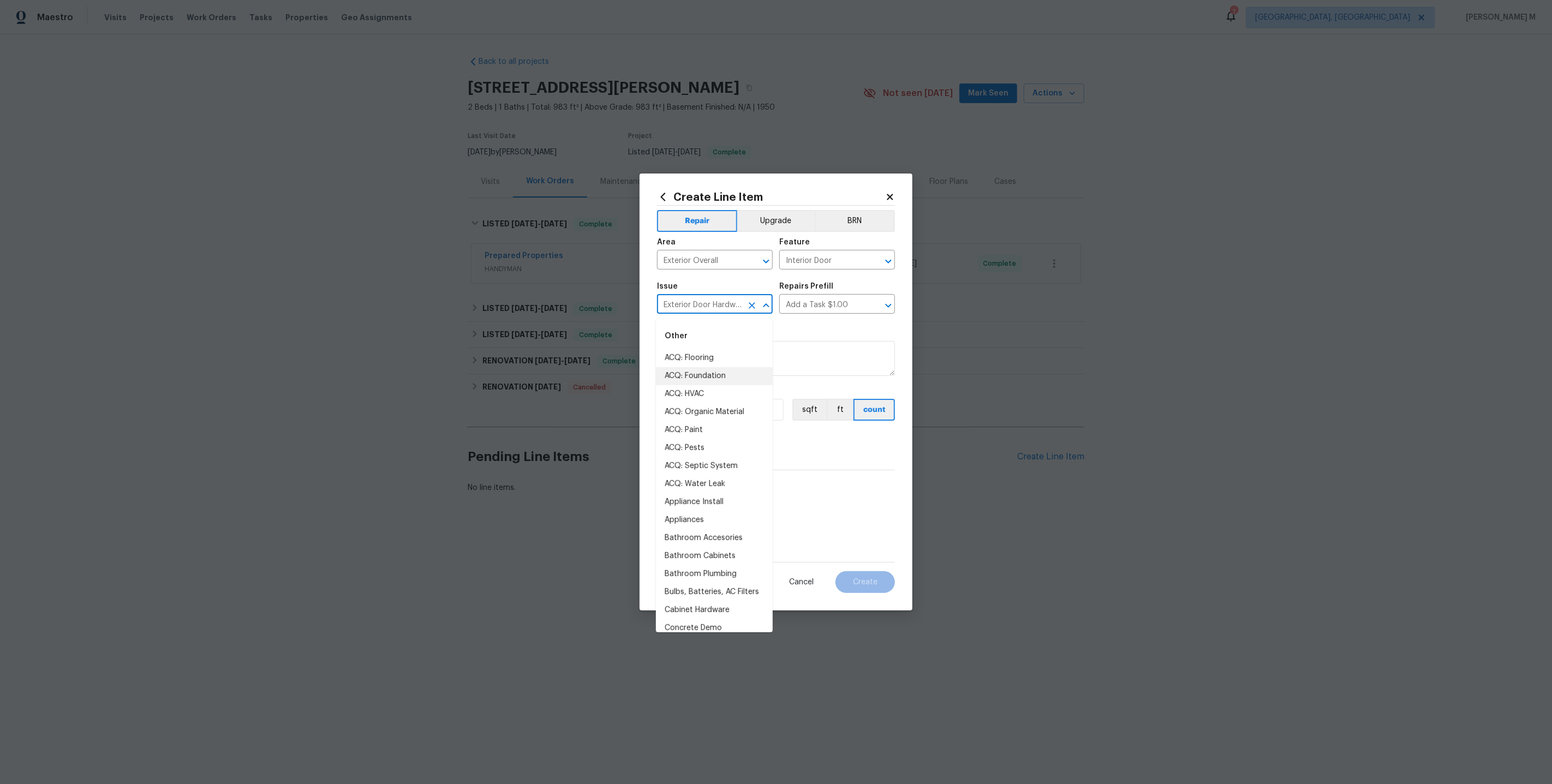
click at [696, 313] on input "Exterior Door Hardware" at bounding box center [699, 305] width 85 height 17
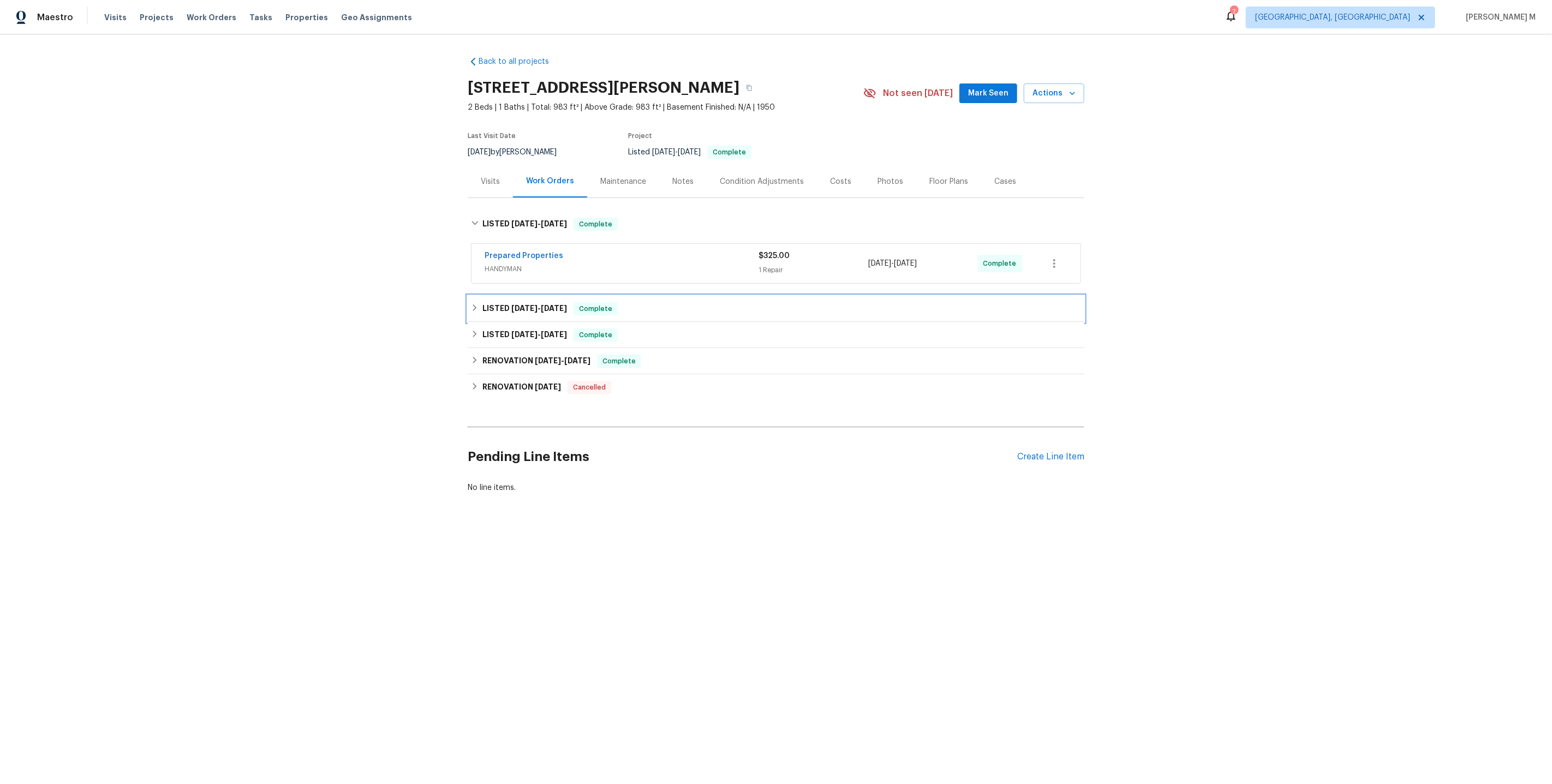
click at [532, 304] on span "8/20/25" at bounding box center [524, 308] width 26 height 8
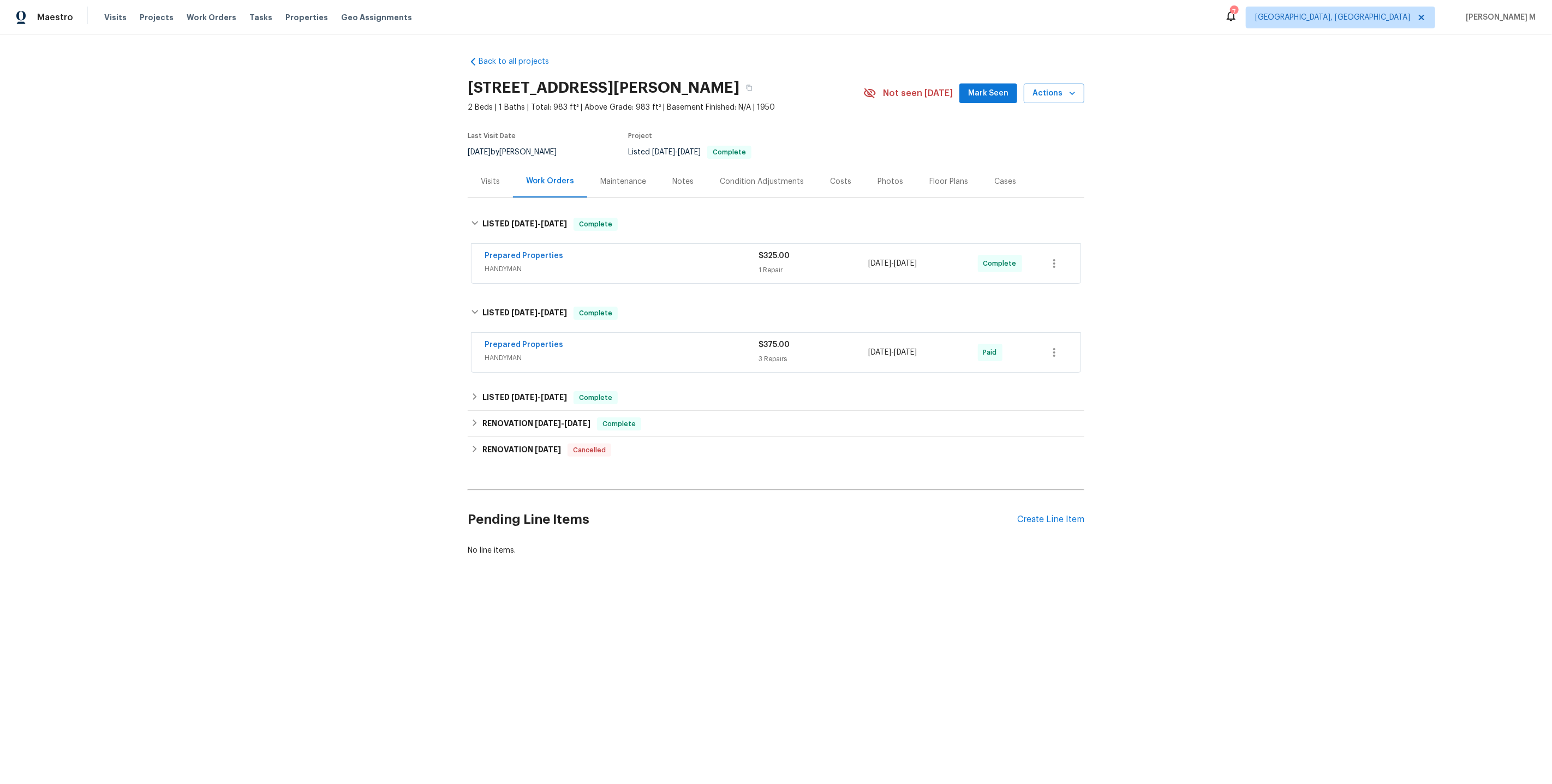
click at [514, 352] on span "HANDYMAN" at bounding box center [621, 358] width 274 height 11
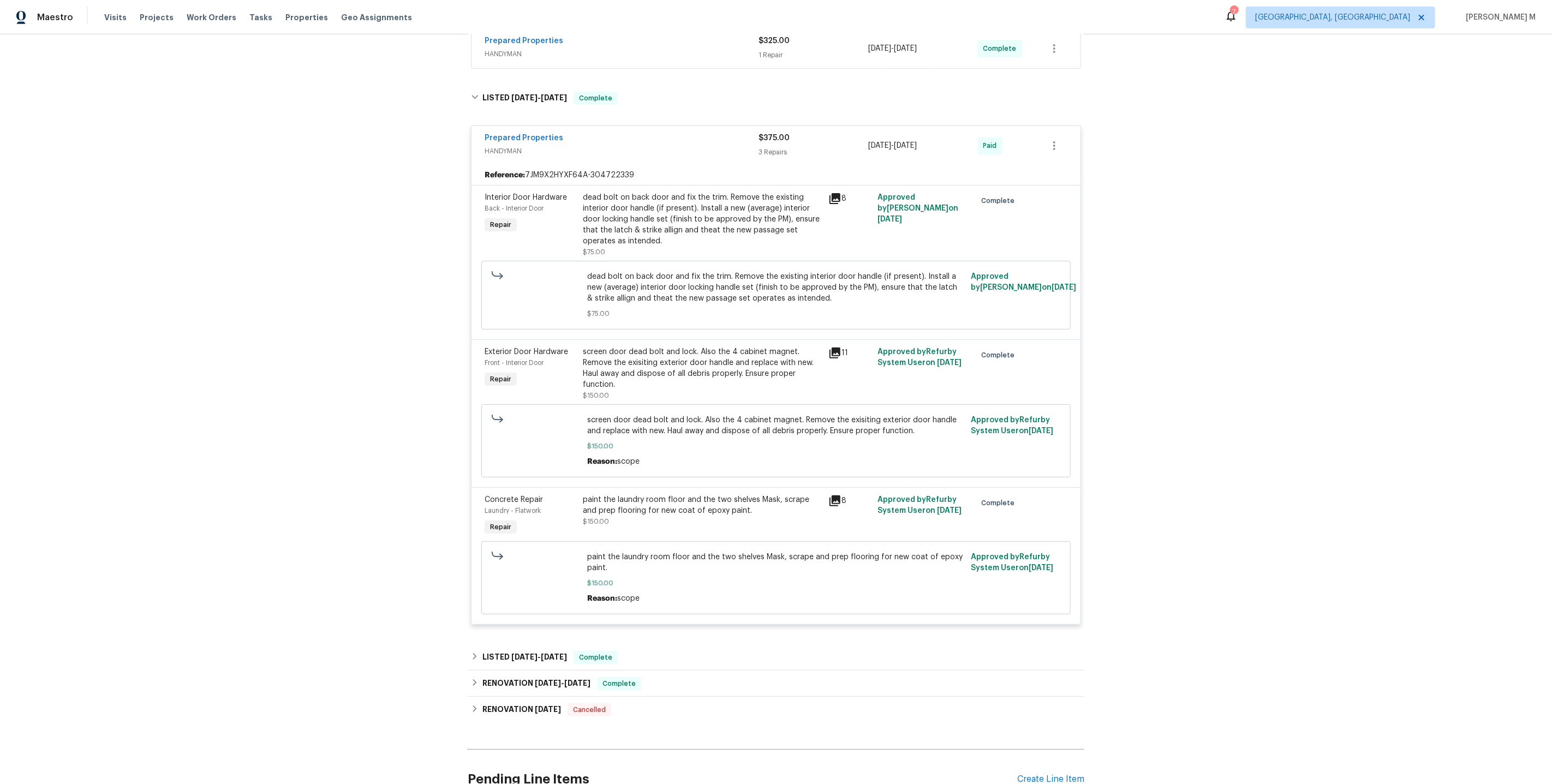
scroll to position [298, 0]
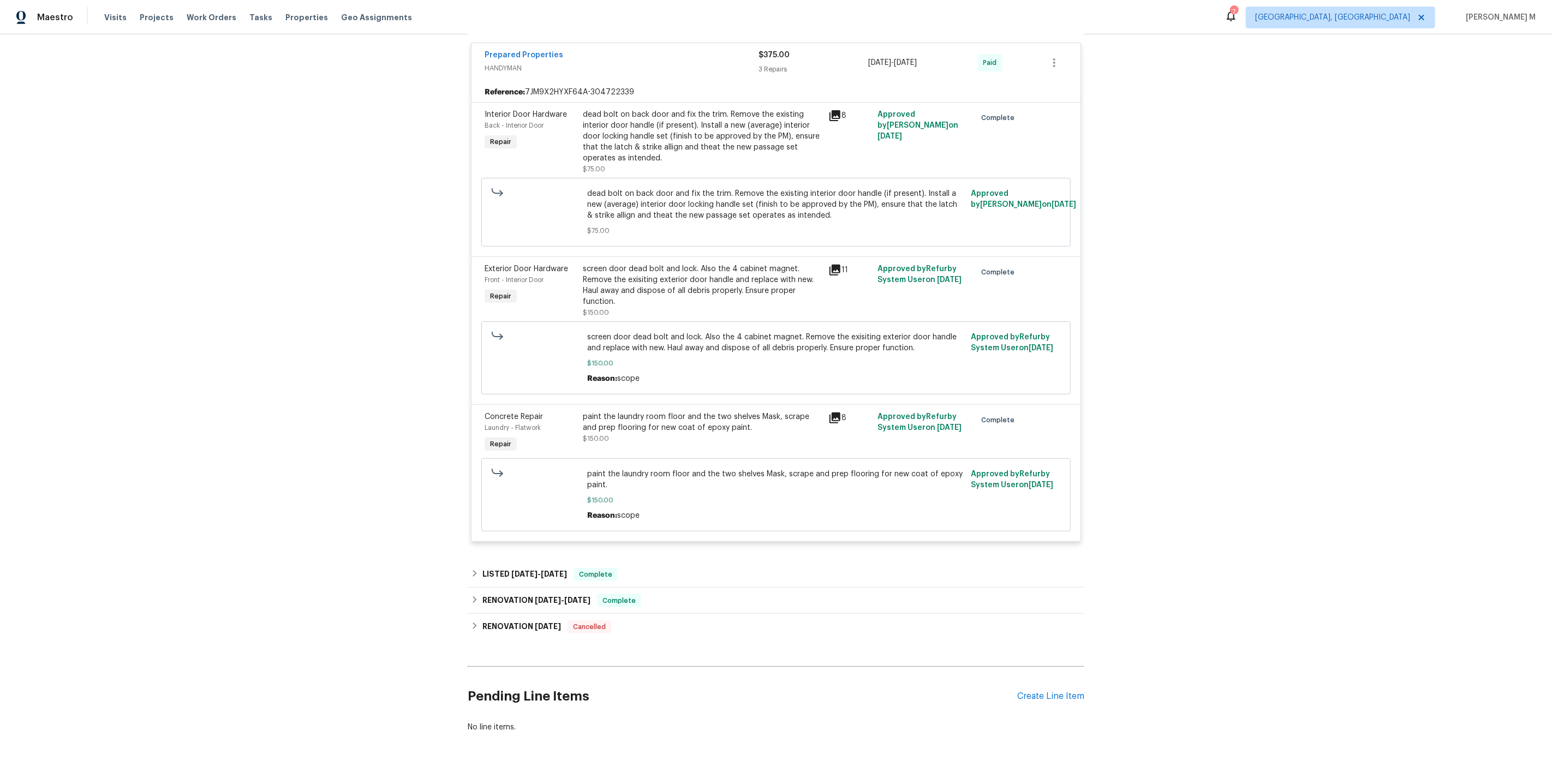
click at [691, 283] on div "screen door dead bolt and lock. Also the 4 cabinet magnet. Remove the exisiting…" at bounding box center [701, 285] width 239 height 44
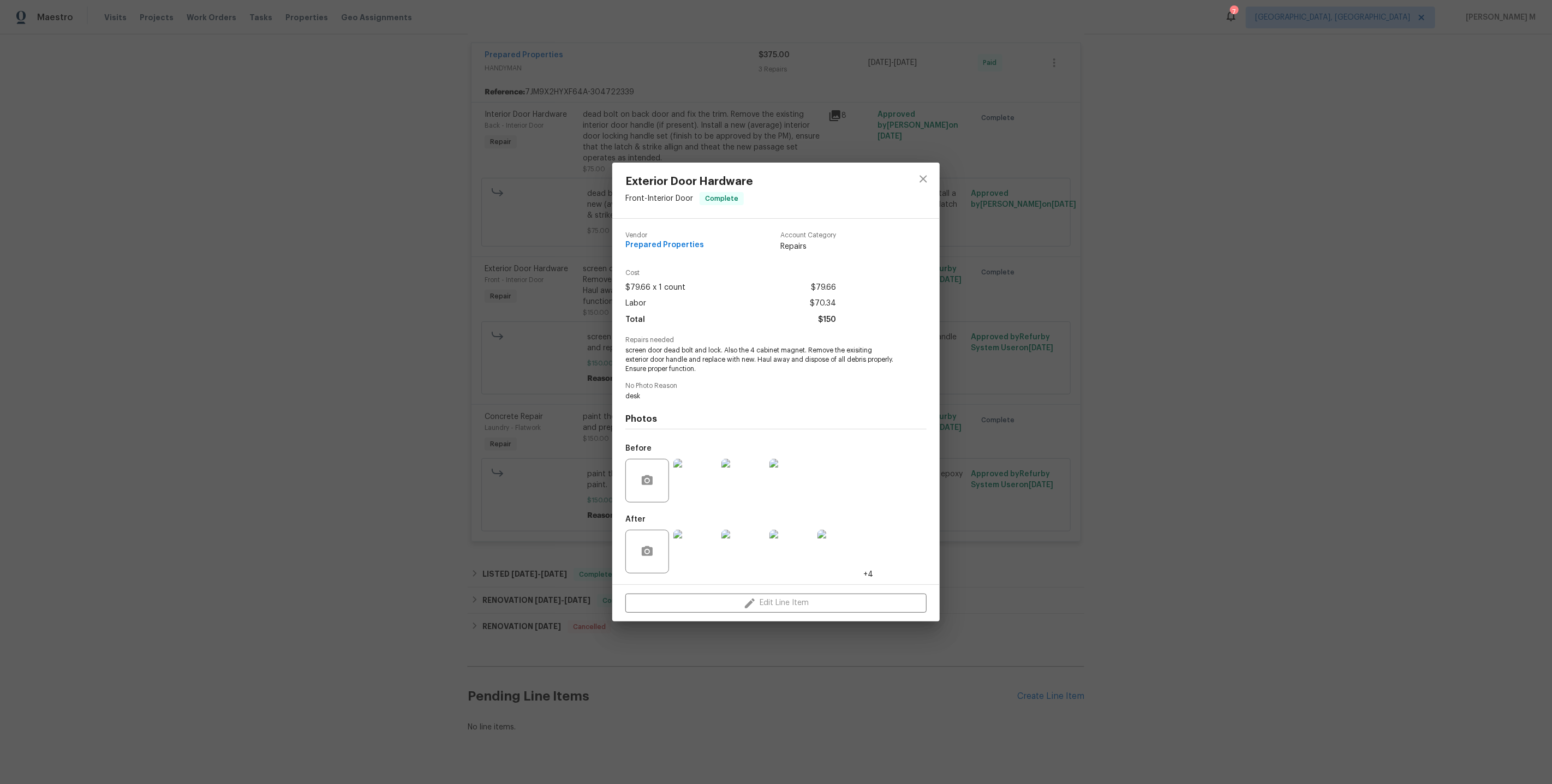
click at [683, 476] on img at bounding box center [695, 480] width 44 height 44
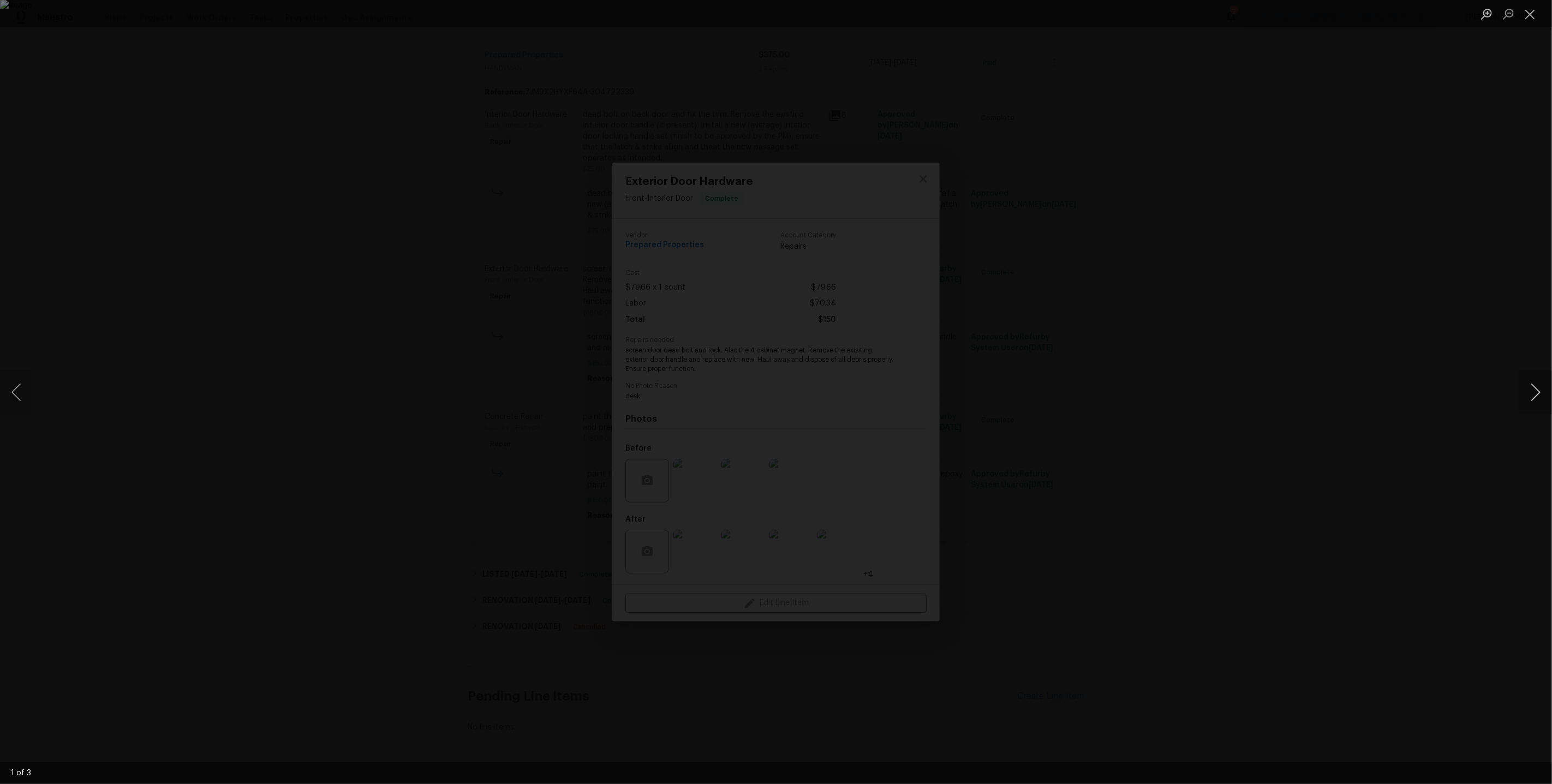
click at [1538, 392] on button "Next image" at bounding box center [1536, 392] width 33 height 44
click at [1293, 256] on div "Lightbox" at bounding box center [776, 392] width 1552 height 784
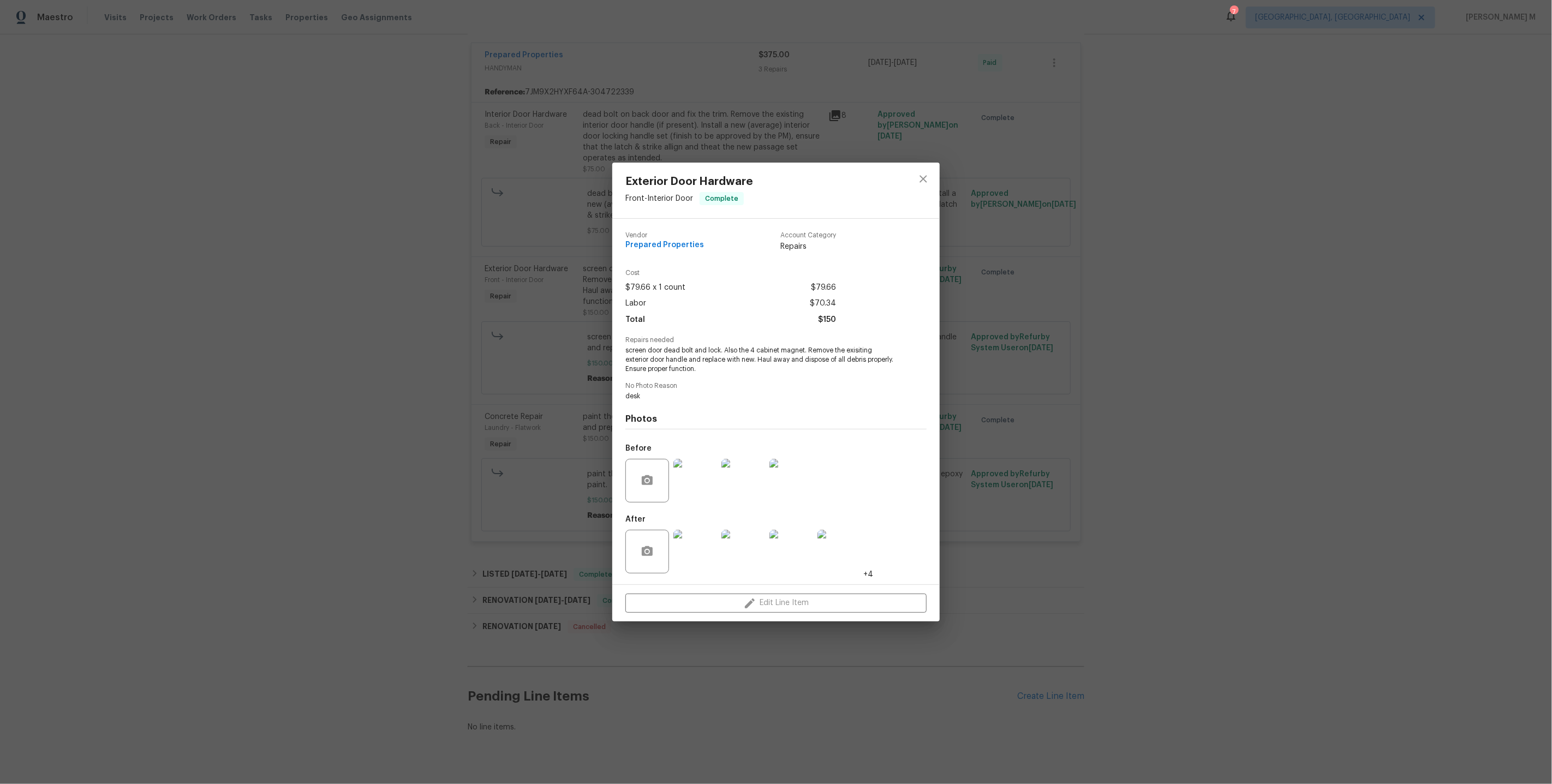
click at [1290, 253] on div "Exterior Door Hardware Front - Interior Door Complete Vendor Prepared Propertie…" at bounding box center [776, 392] width 1552 height 784
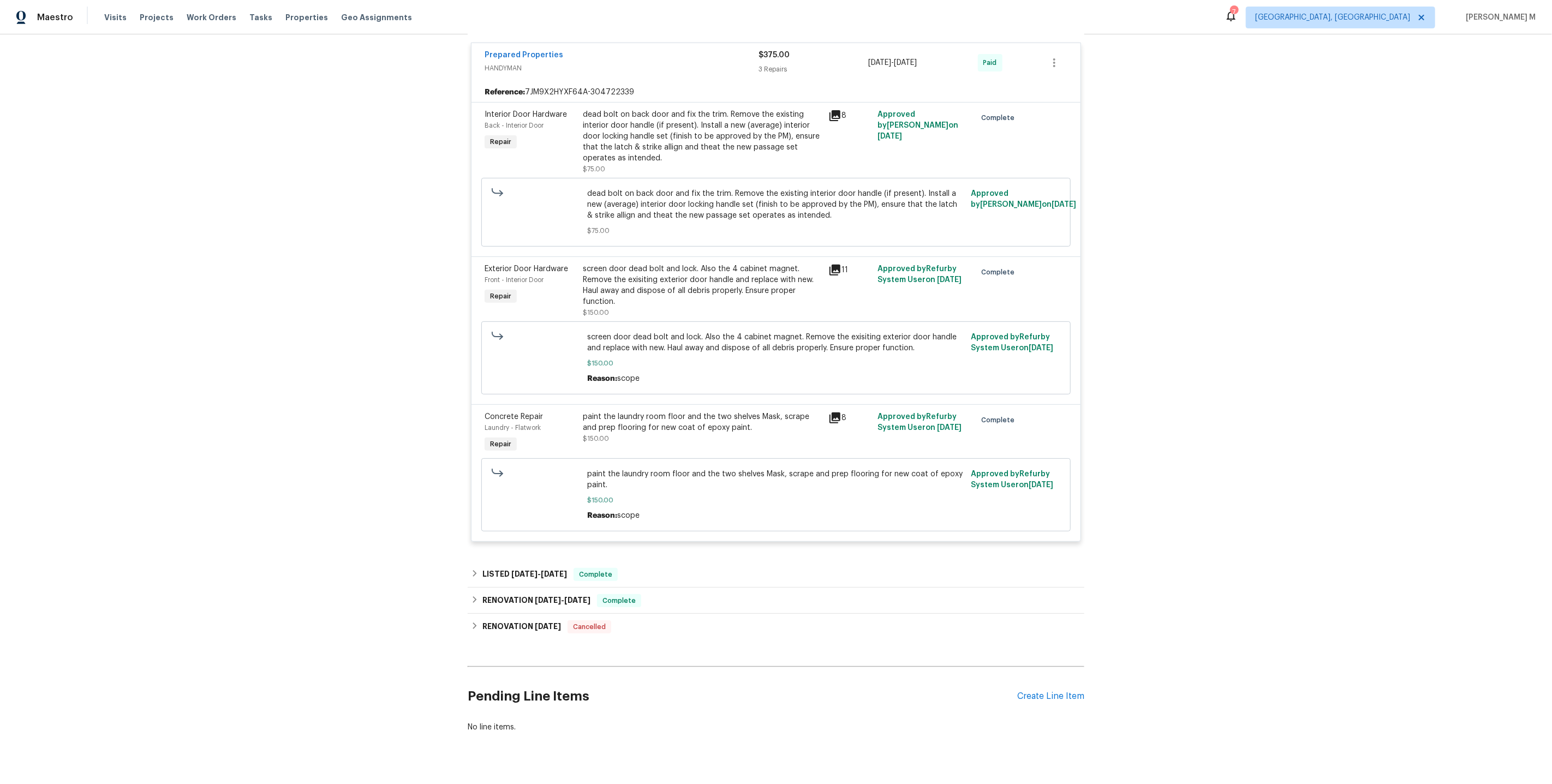
scroll to position [0, 0]
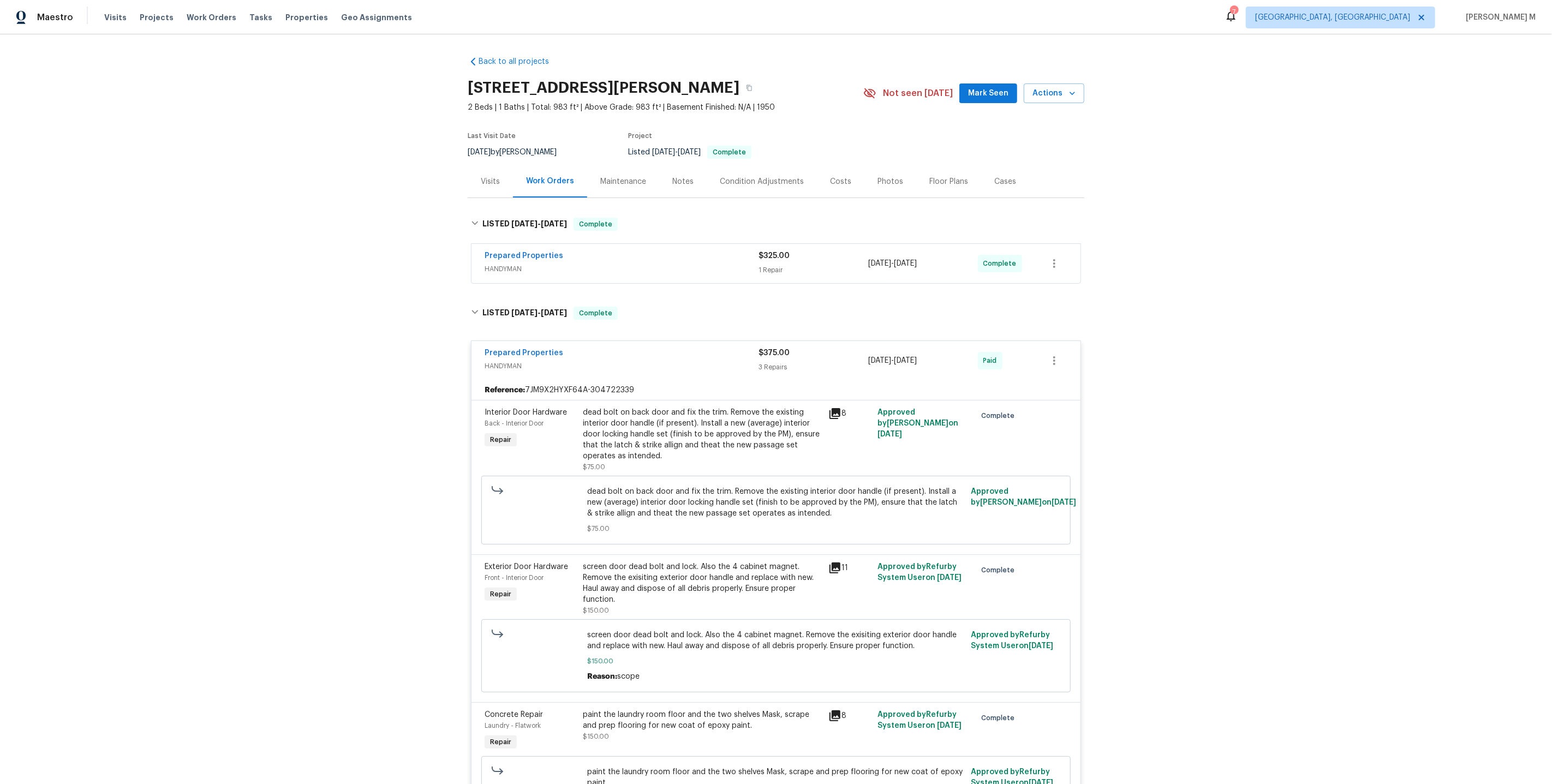
click at [464, 144] on div "Back to all projects 1202 Clifton Ave, Akron, OH 44310 2 Beds | 1 Baths | Total…" at bounding box center [776, 409] width 1552 height 750
click at [745, 89] on icon "button" at bounding box center [749, 88] width 7 height 7
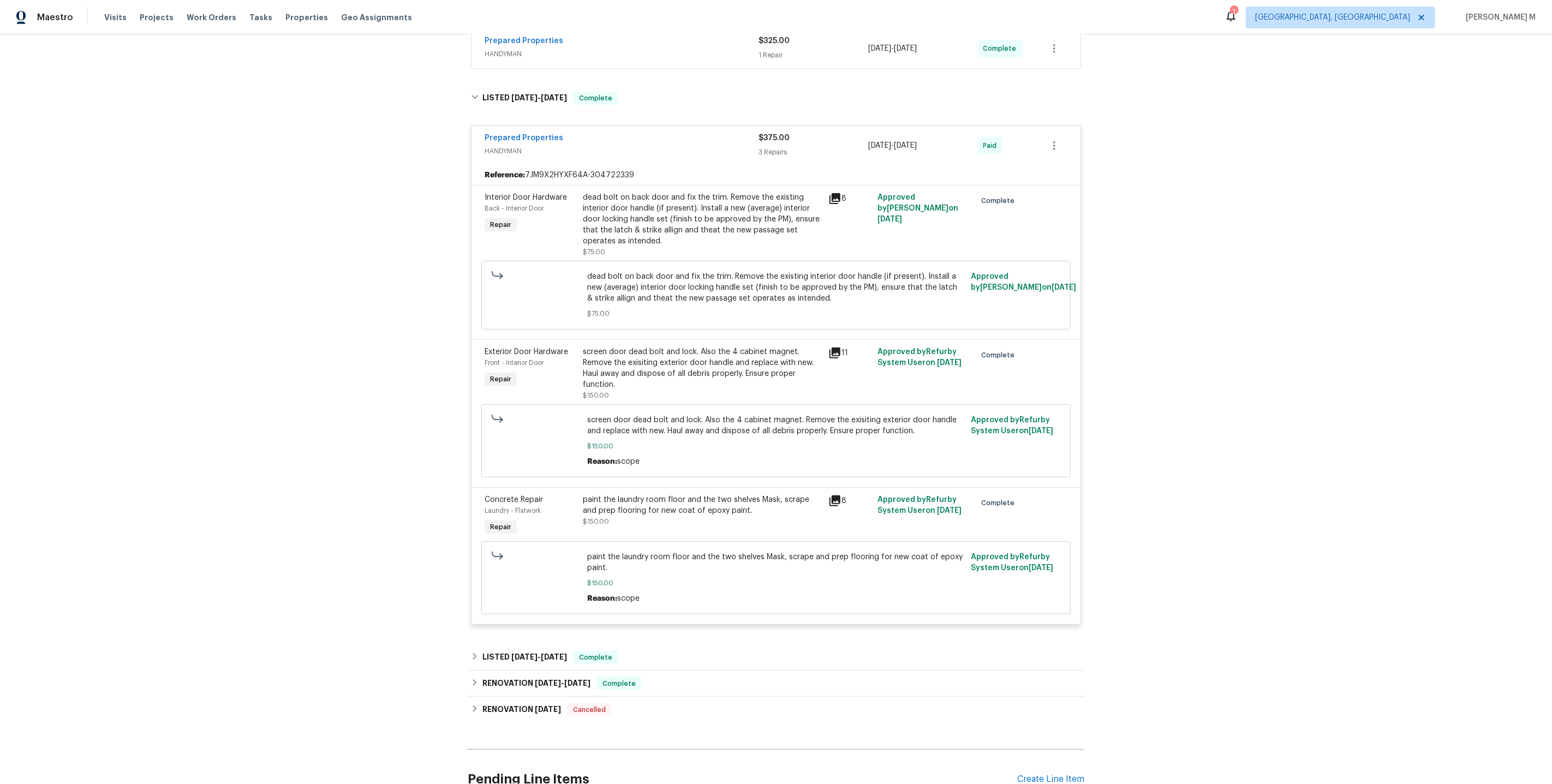
scroll to position [9, 0]
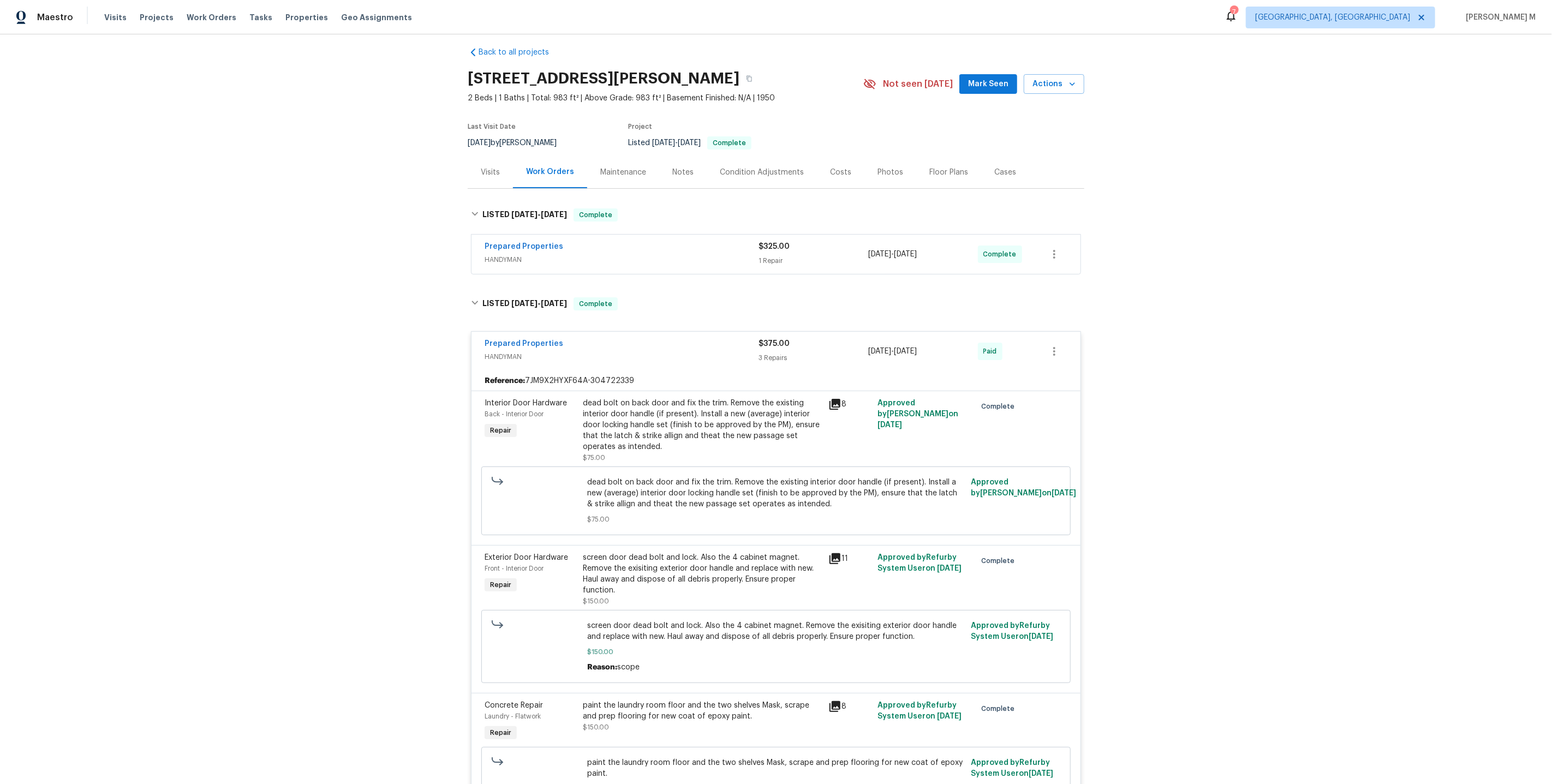
click at [514, 257] on span "HANDYMAN" at bounding box center [621, 259] width 274 height 11
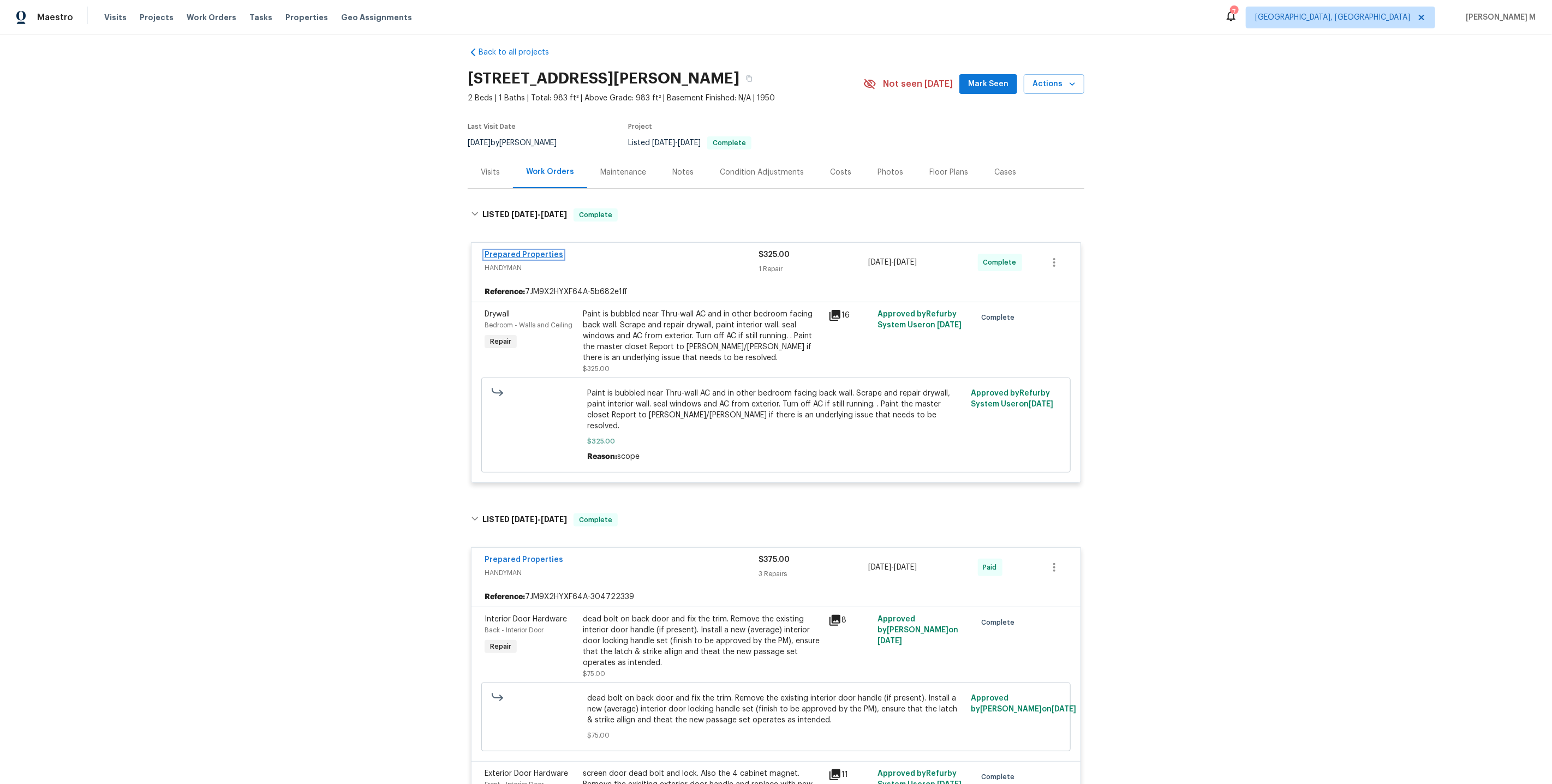
click at [534, 251] on link "Prepared Properties" at bounding box center [523, 254] width 78 height 8
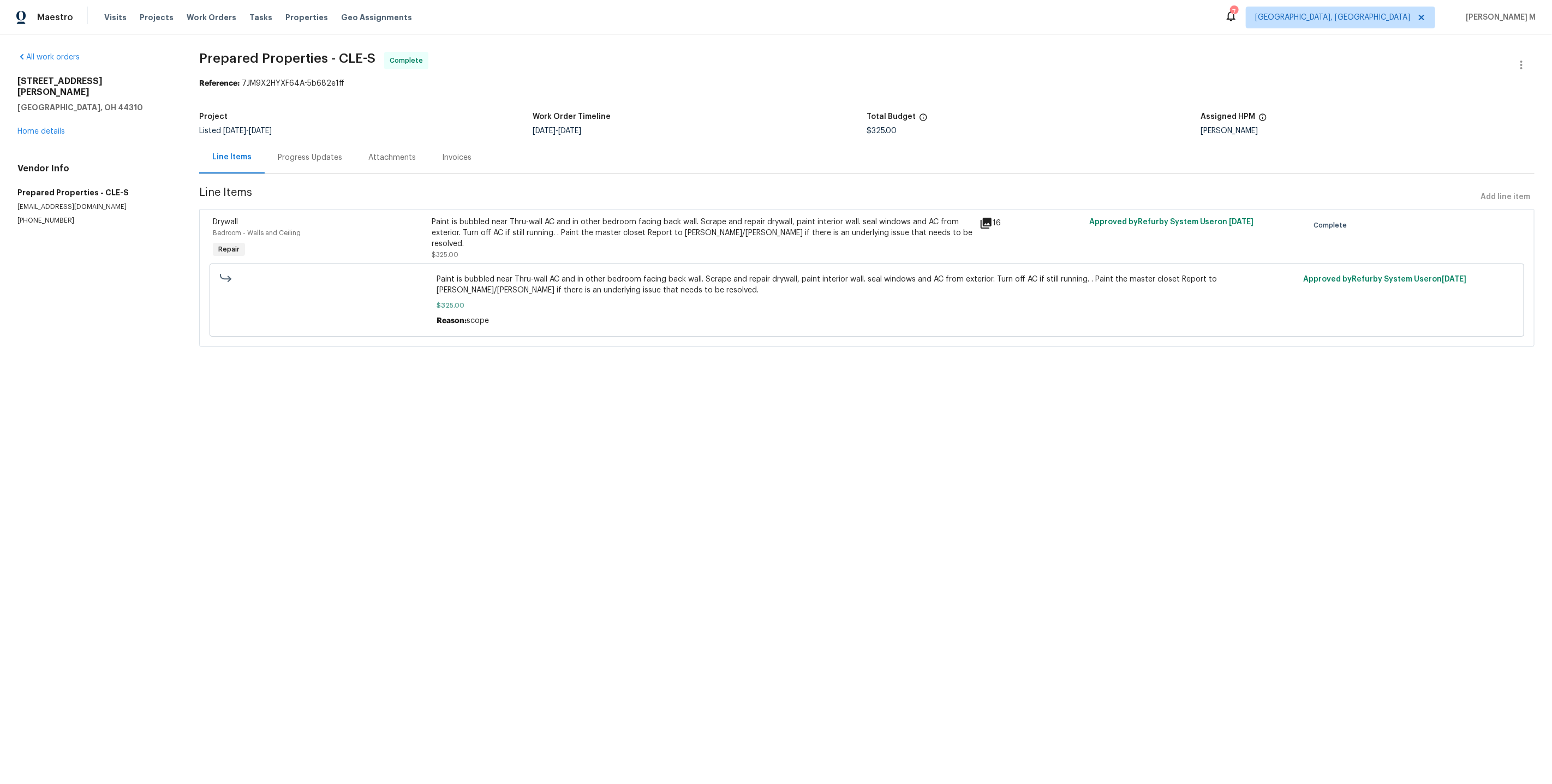
click at [334, 152] on div "Progress Updates" at bounding box center [309, 158] width 65 height 11
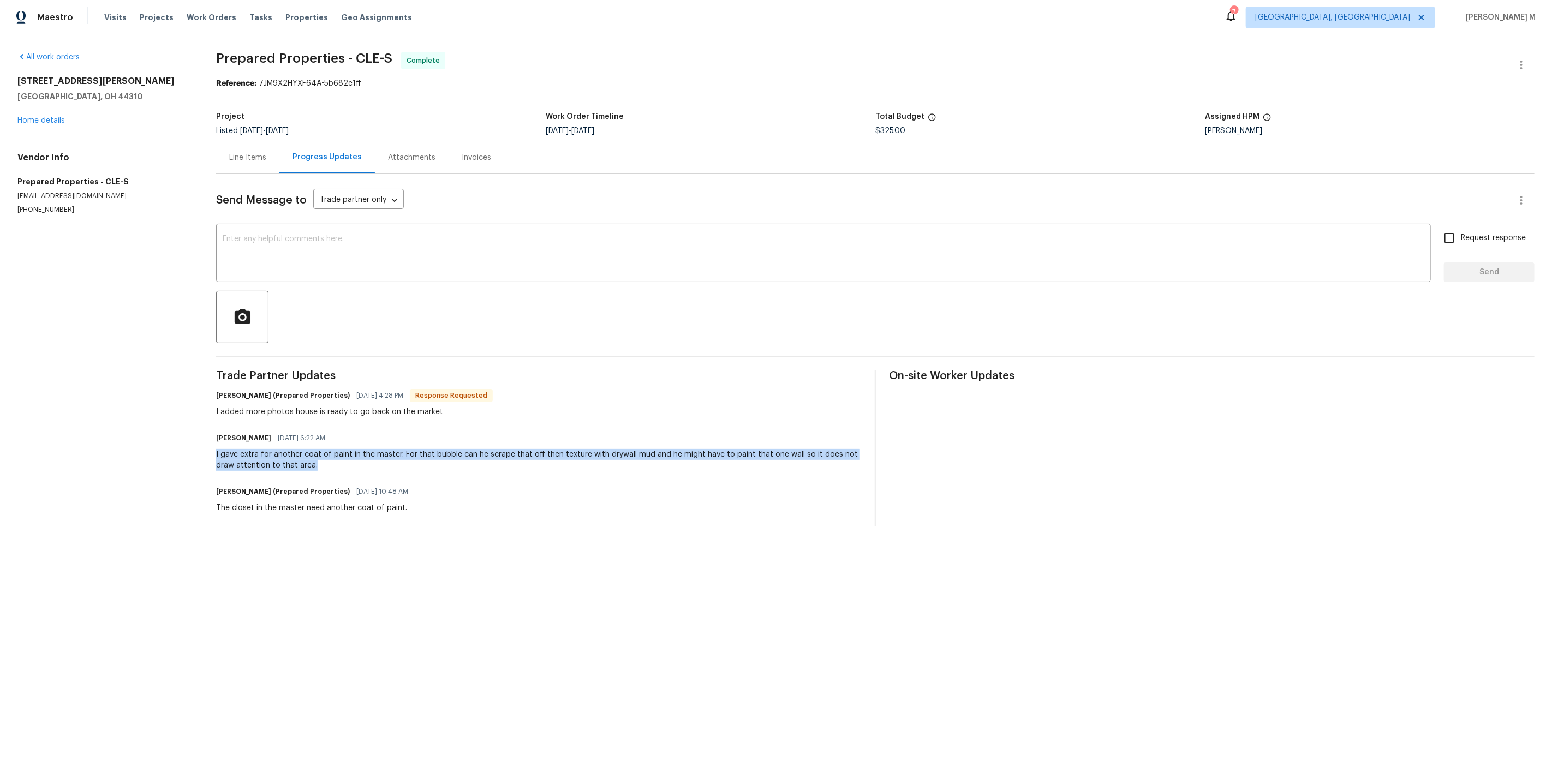
drag, startPoint x: 202, startPoint y: 439, endPoint x: 309, endPoint y: 451, distance: 107.7
click at [309, 451] on div "All work orders 1202 Clifton Ave Akron, OH 44310 Home details Vendor Info Prepa…" at bounding box center [776, 289] width 1552 height 509
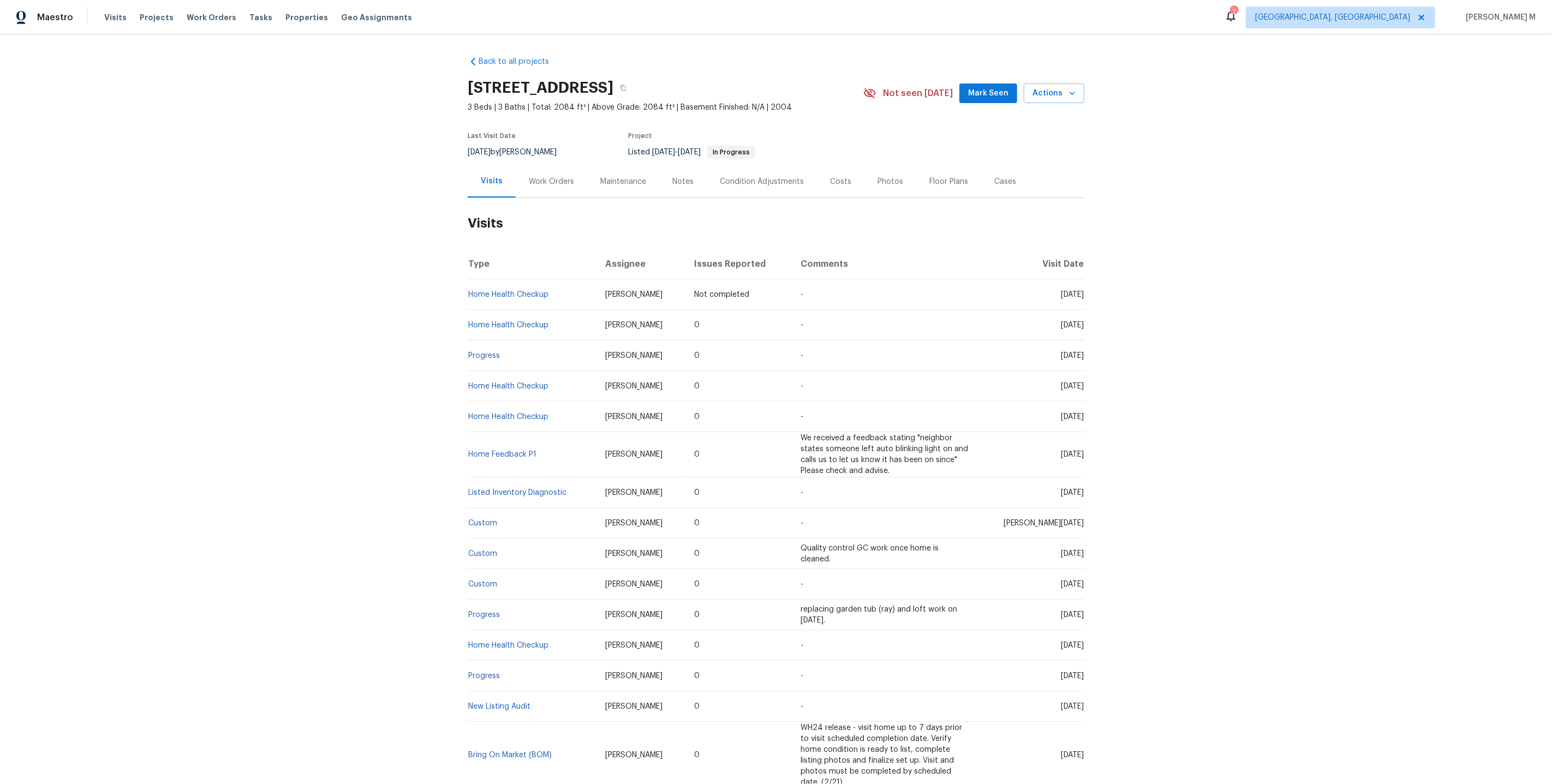
click at [548, 186] on div "Work Orders" at bounding box center [551, 181] width 72 height 32
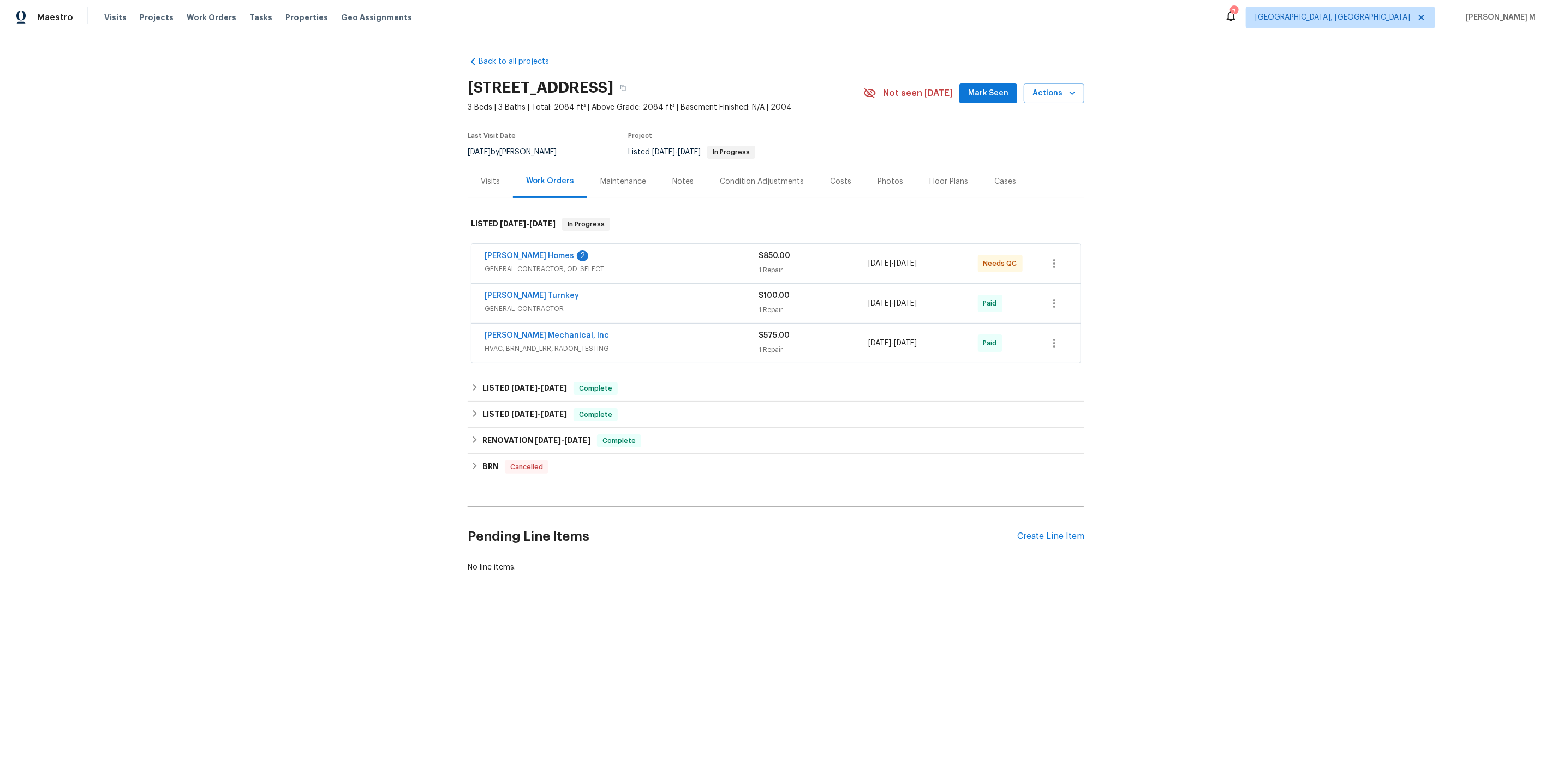
click at [523, 268] on div "Therrien Homes 2 GENERAL_CONTRACTOR, OD_SELECT" at bounding box center [621, 264] width 274 height 26
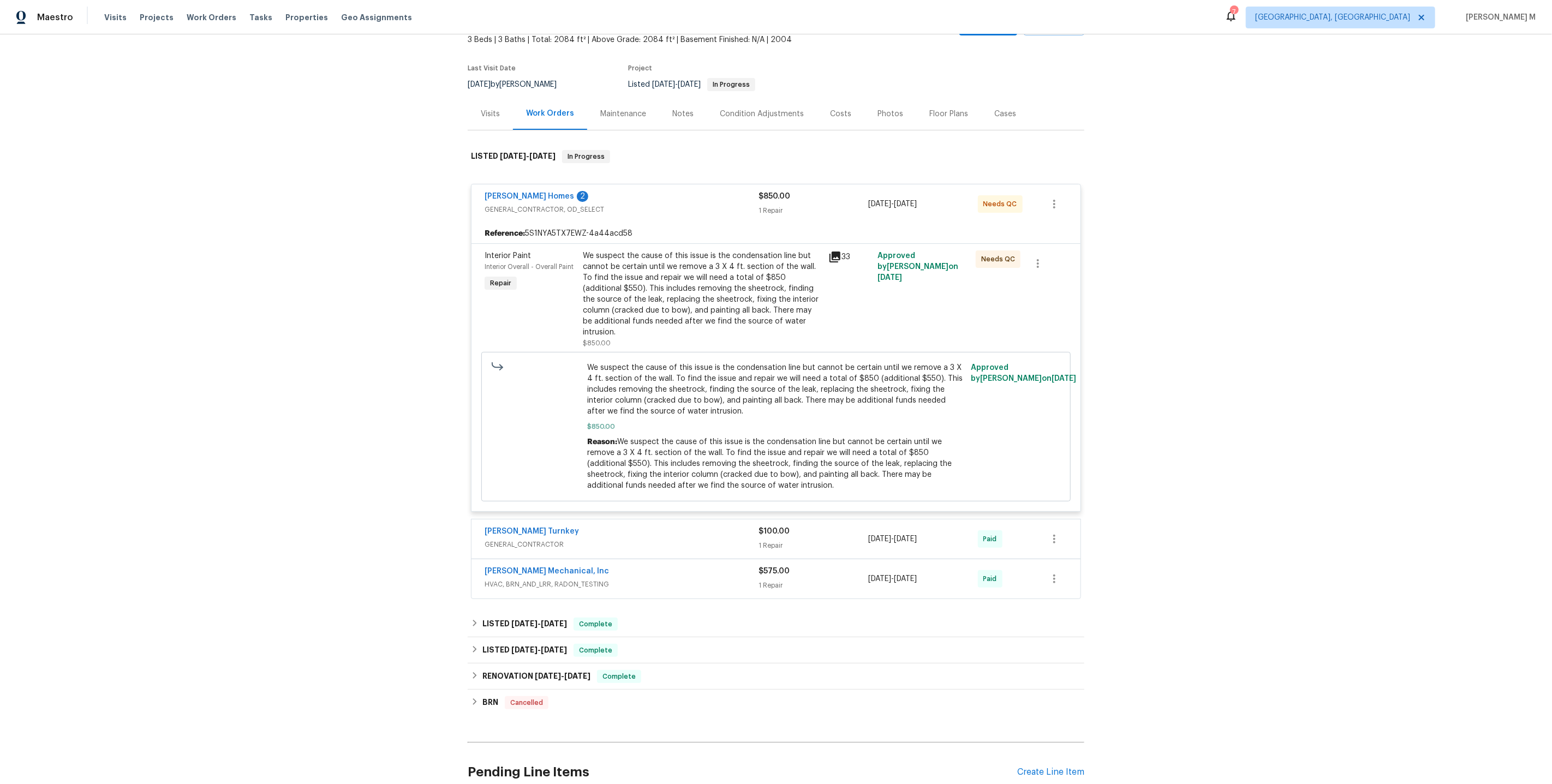
scroll to position [148, 0]
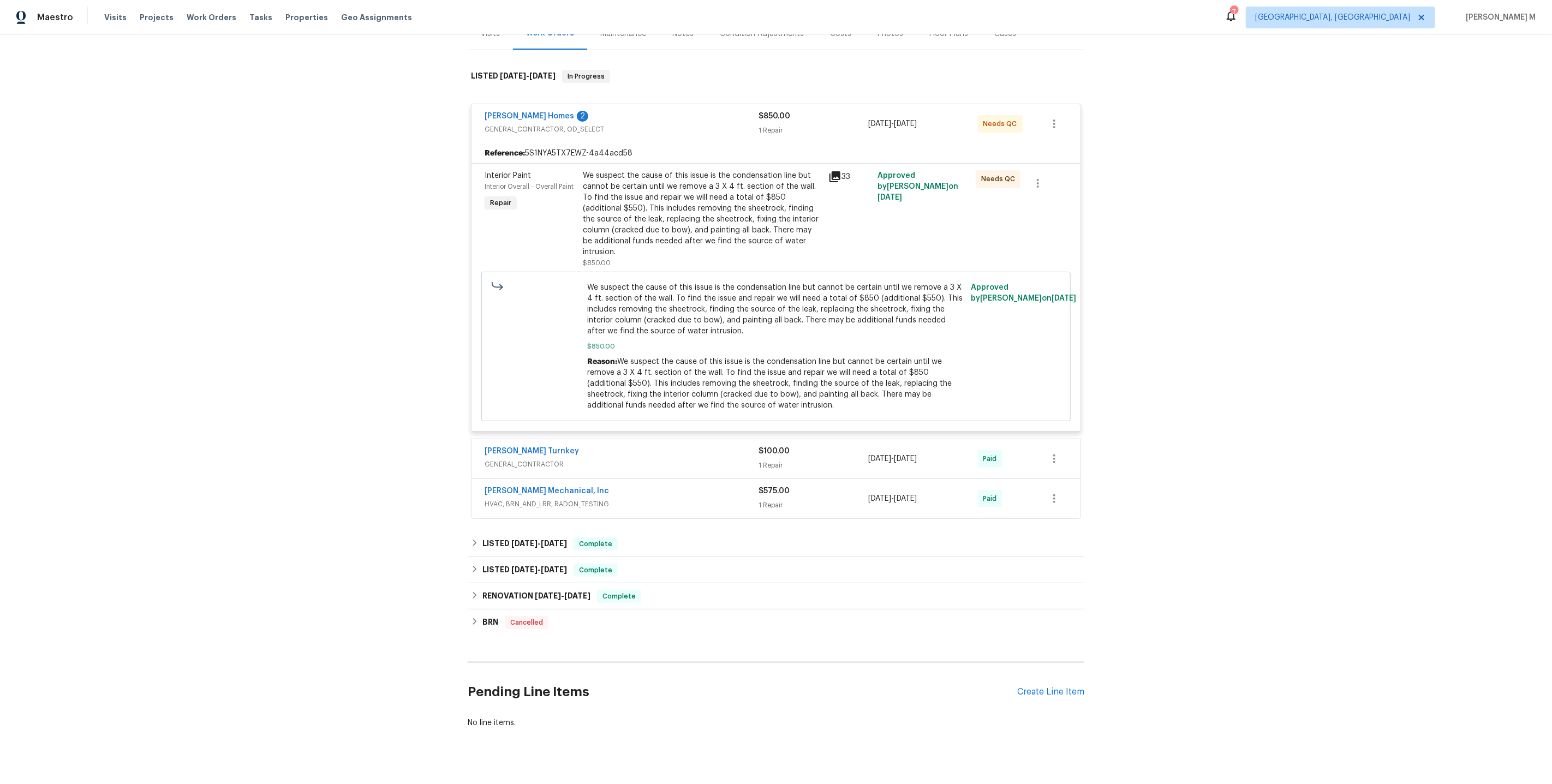
click at [517, 458] on span "GENERAL_CONTRACTOR" at bounding box center [621, 464] width 274 height 11
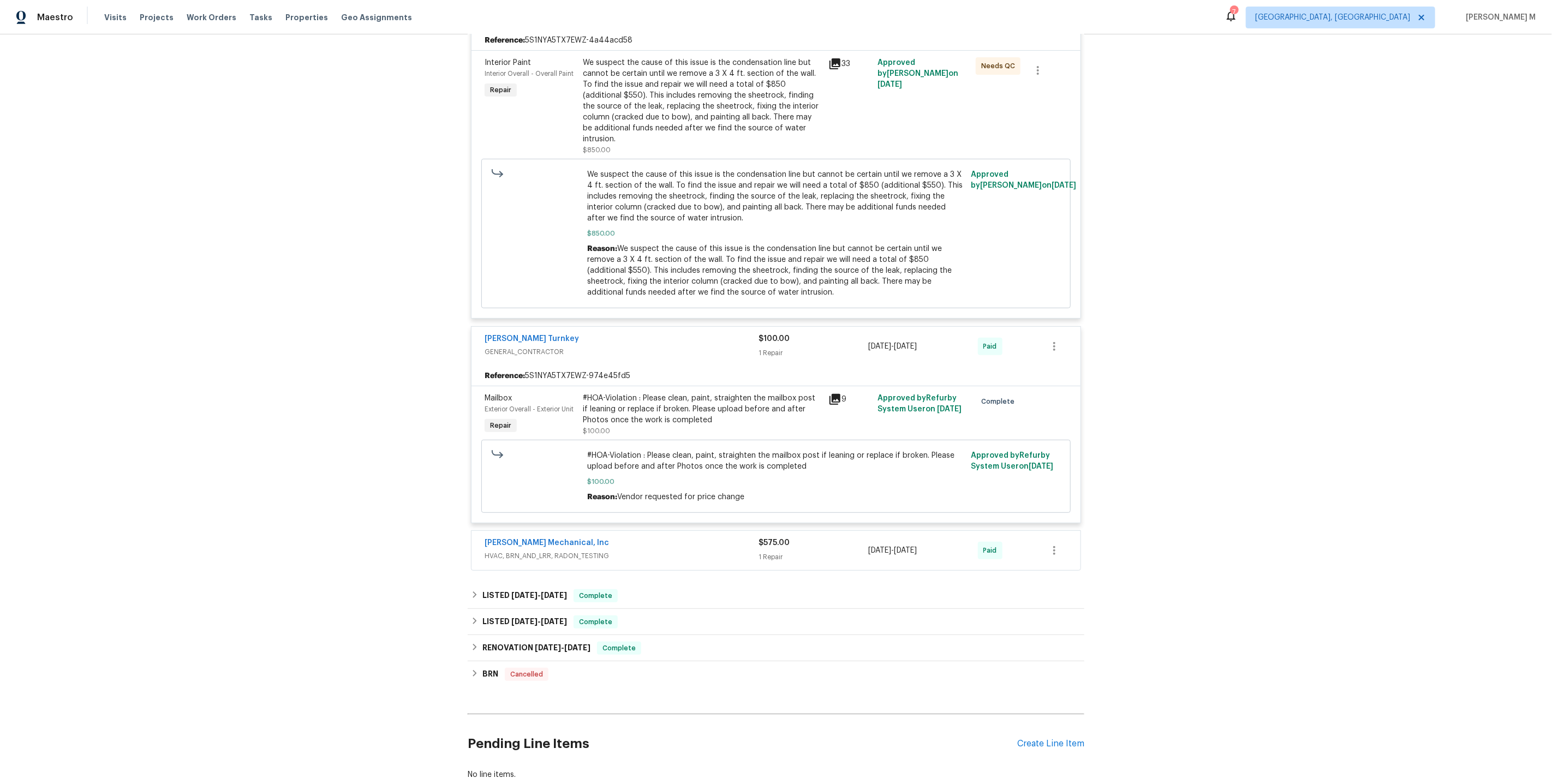
scroll to position [309, 0]
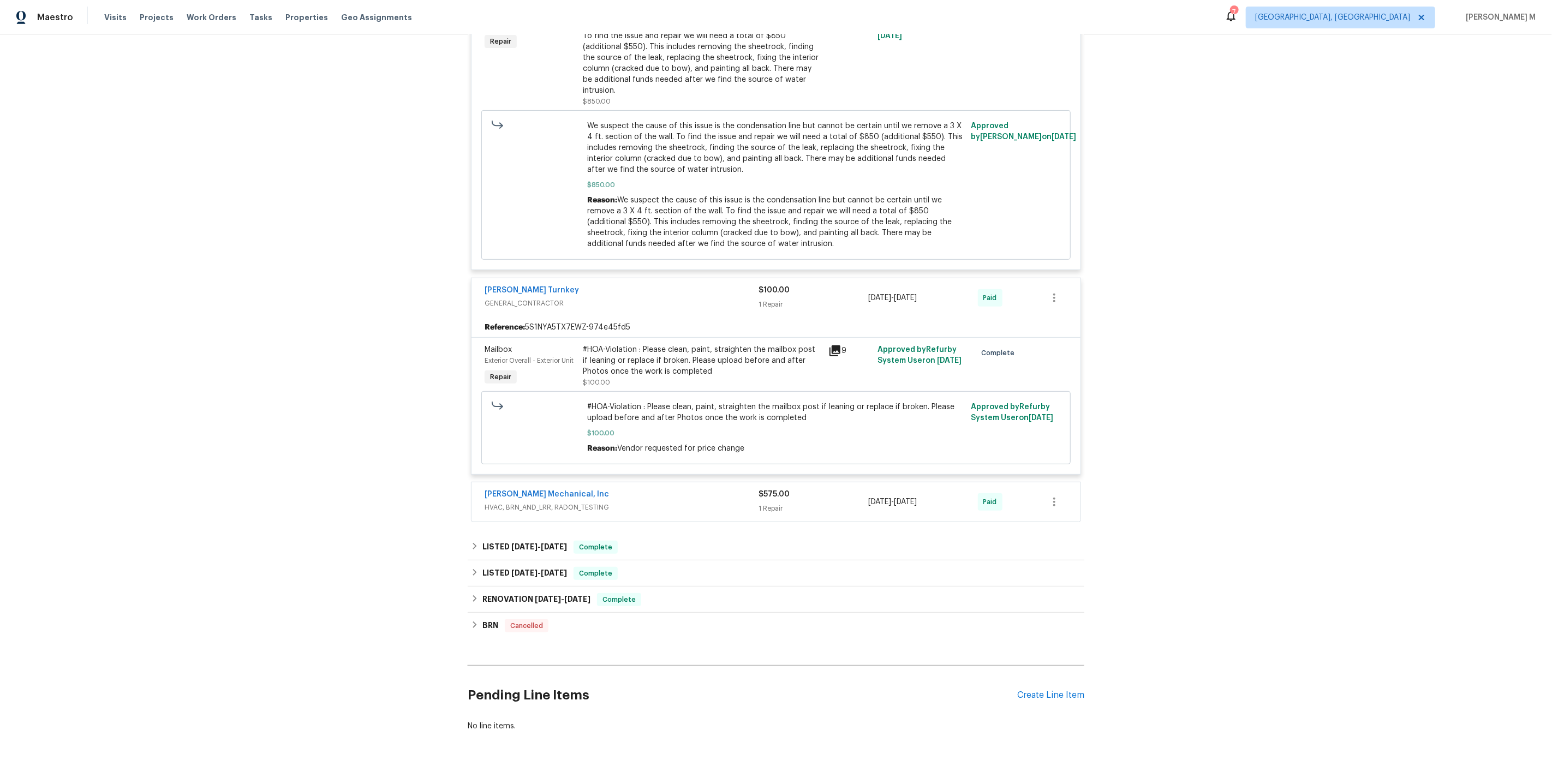
click at [529, 501] on span "HVAC, BRN_AND_LRR, RADON_TESTING" at bounding box center [621, 507] width 274 height 11
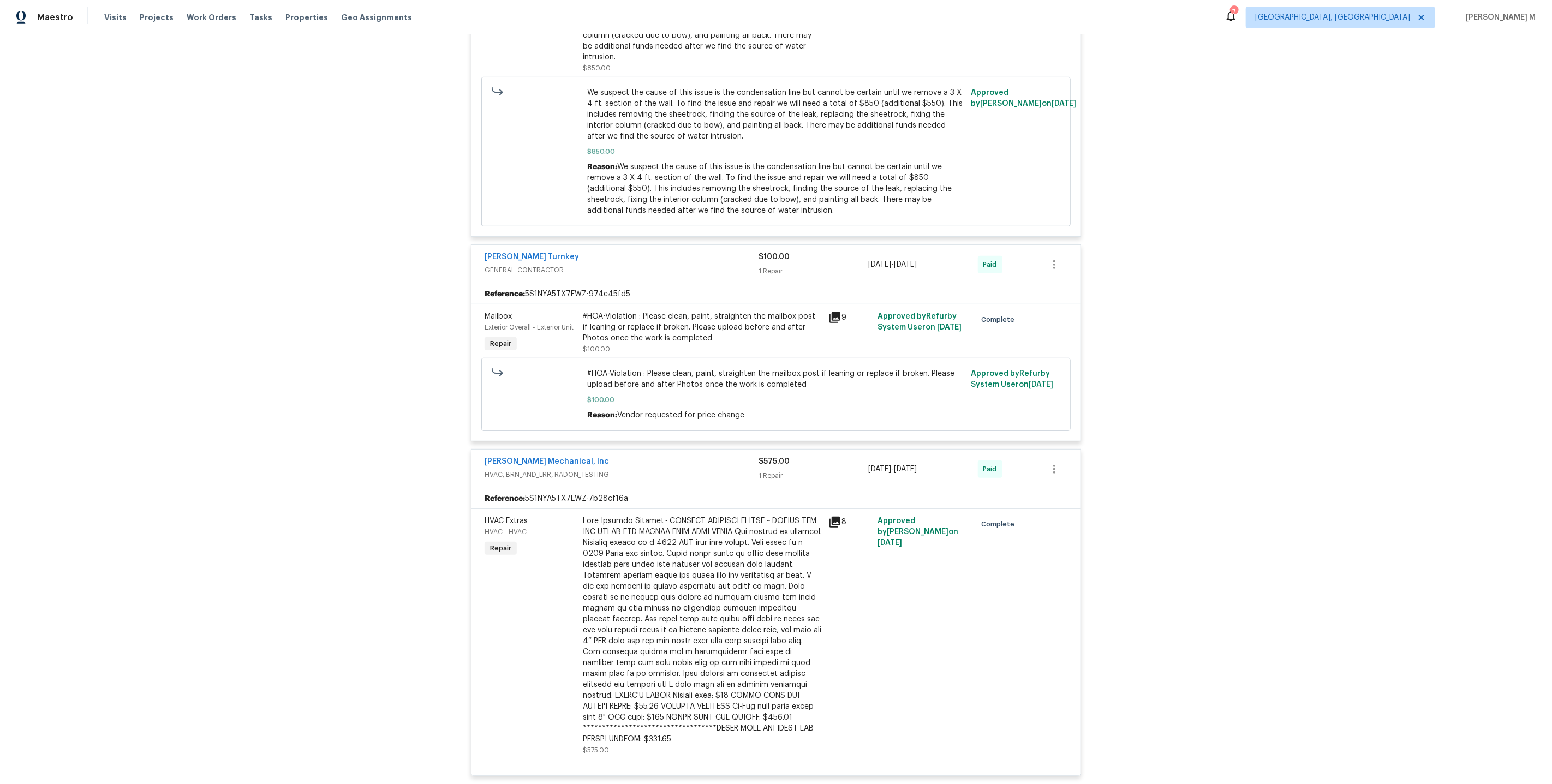
scroll to position [602, 0]
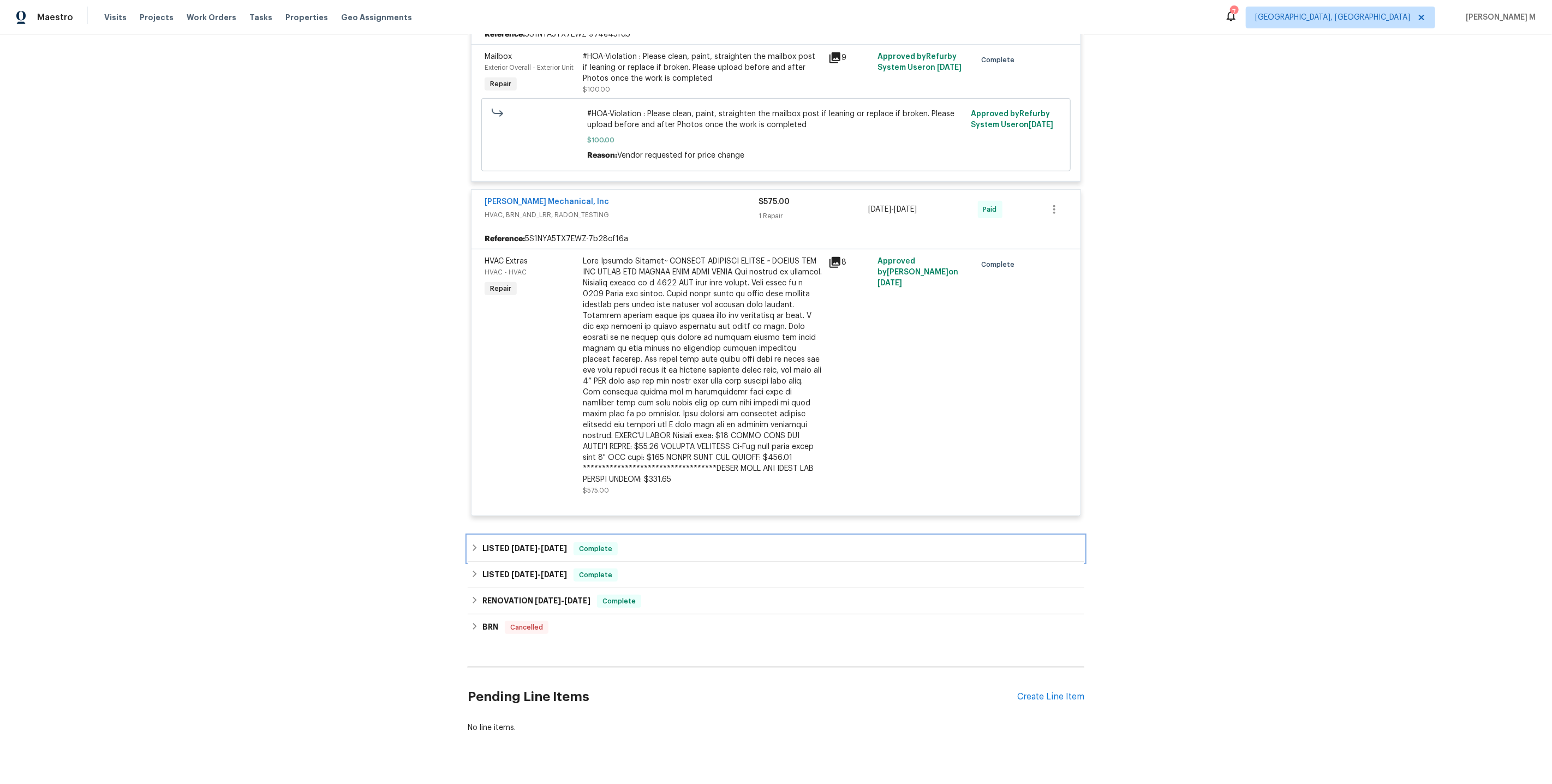
click at [514, 542] on h6 "LISTED 4/17/25 - 5/23/25" at bounding box center [525, 548] width 84 height 13
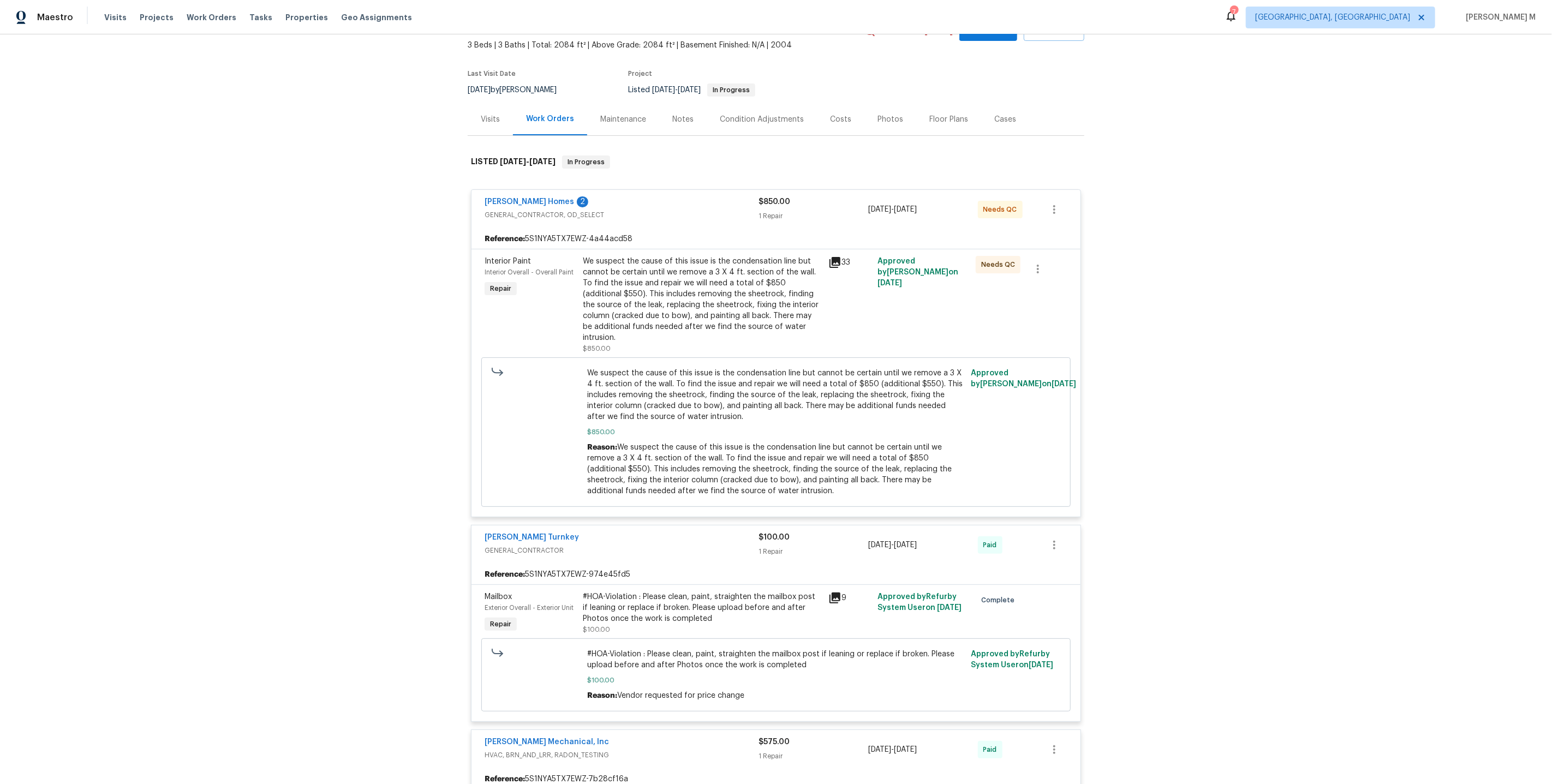
scroll to position [0, 0]
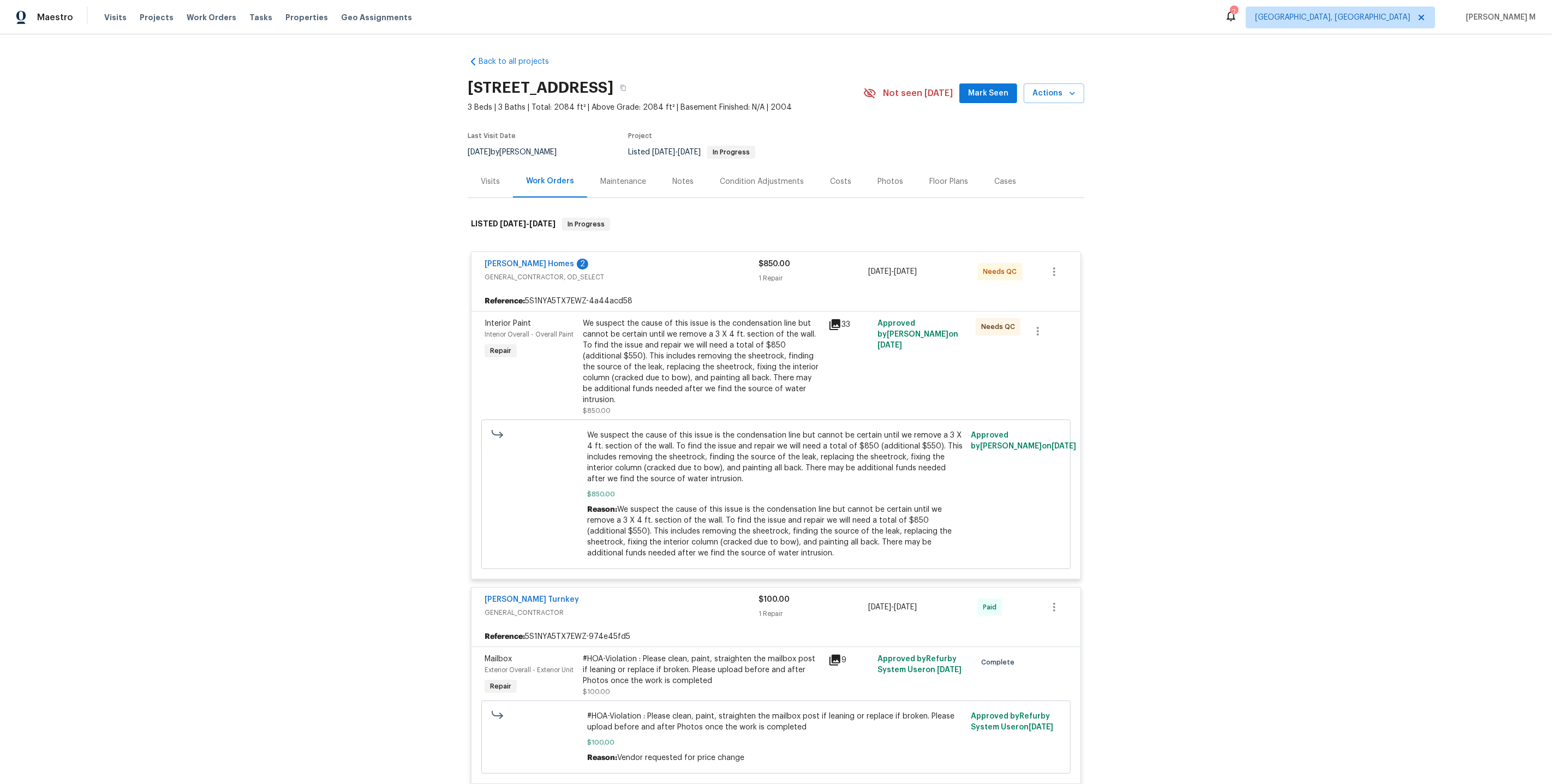
click at [618, 180] on div "Maintenance" at bounding box center [622, 181] width 46 height 11
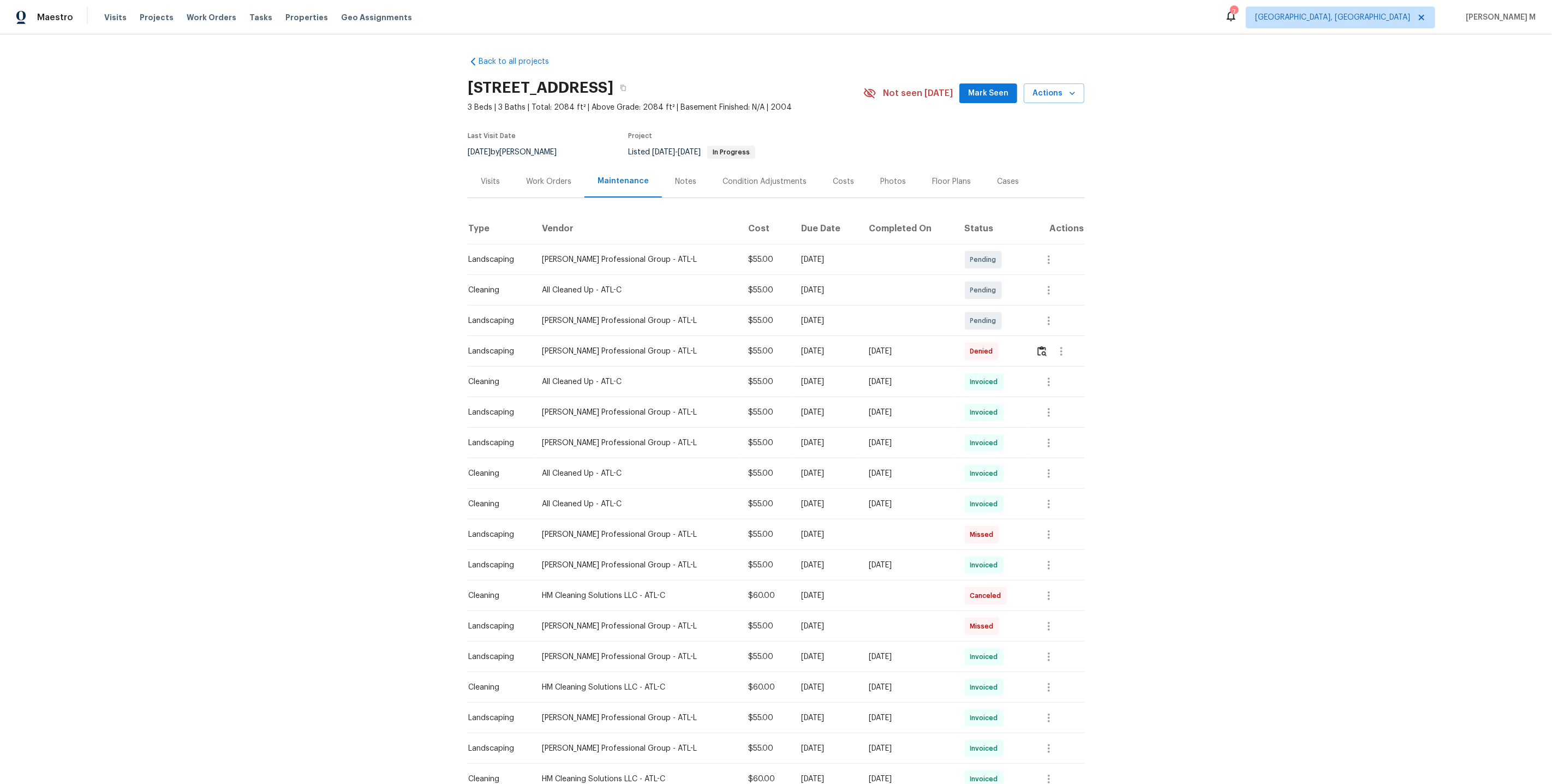
click at [934, 176] on div "Floor Plans" at bounding box center [951, 181] width 39 height 11
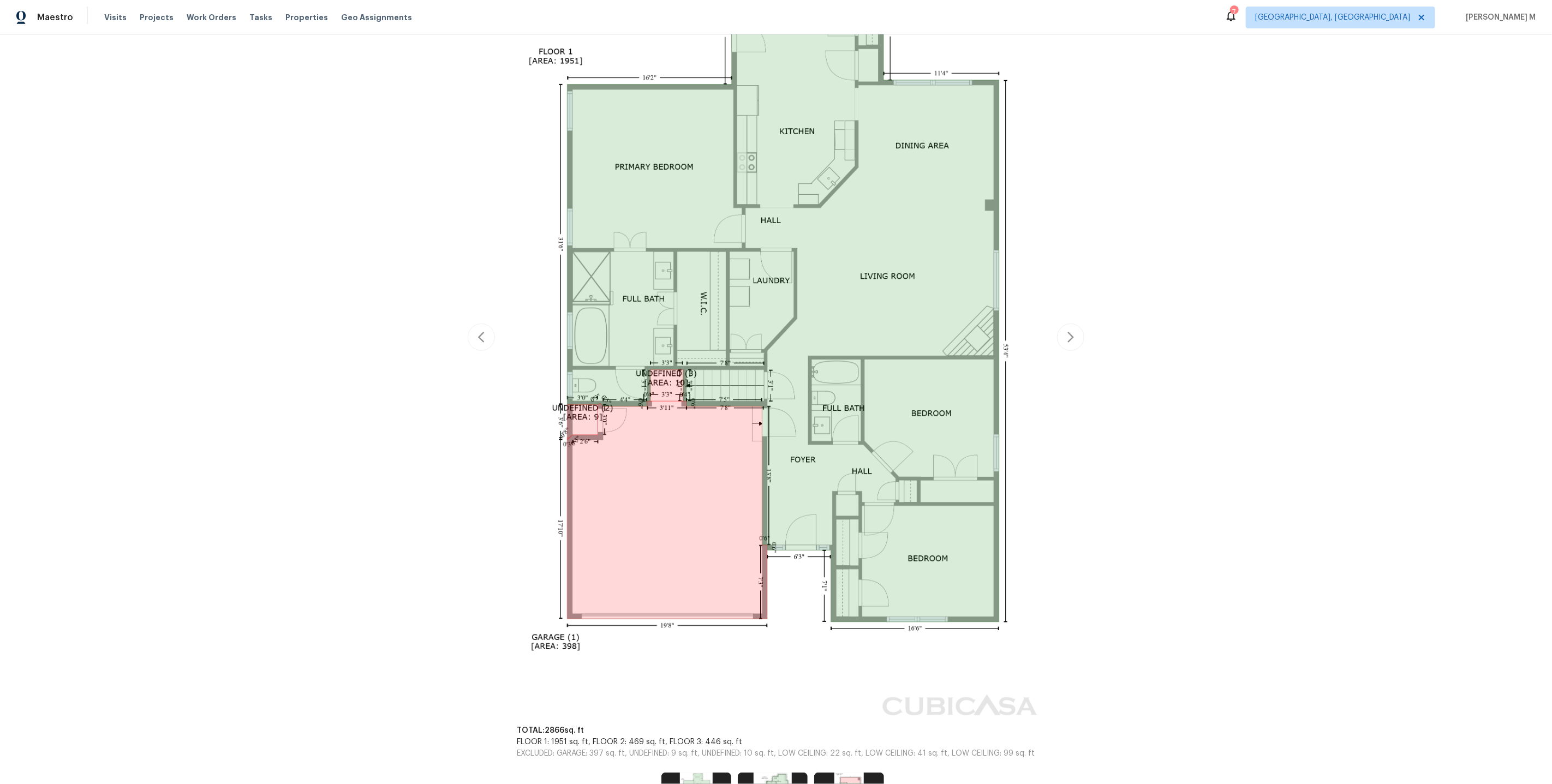
scroll to position [367, 0]
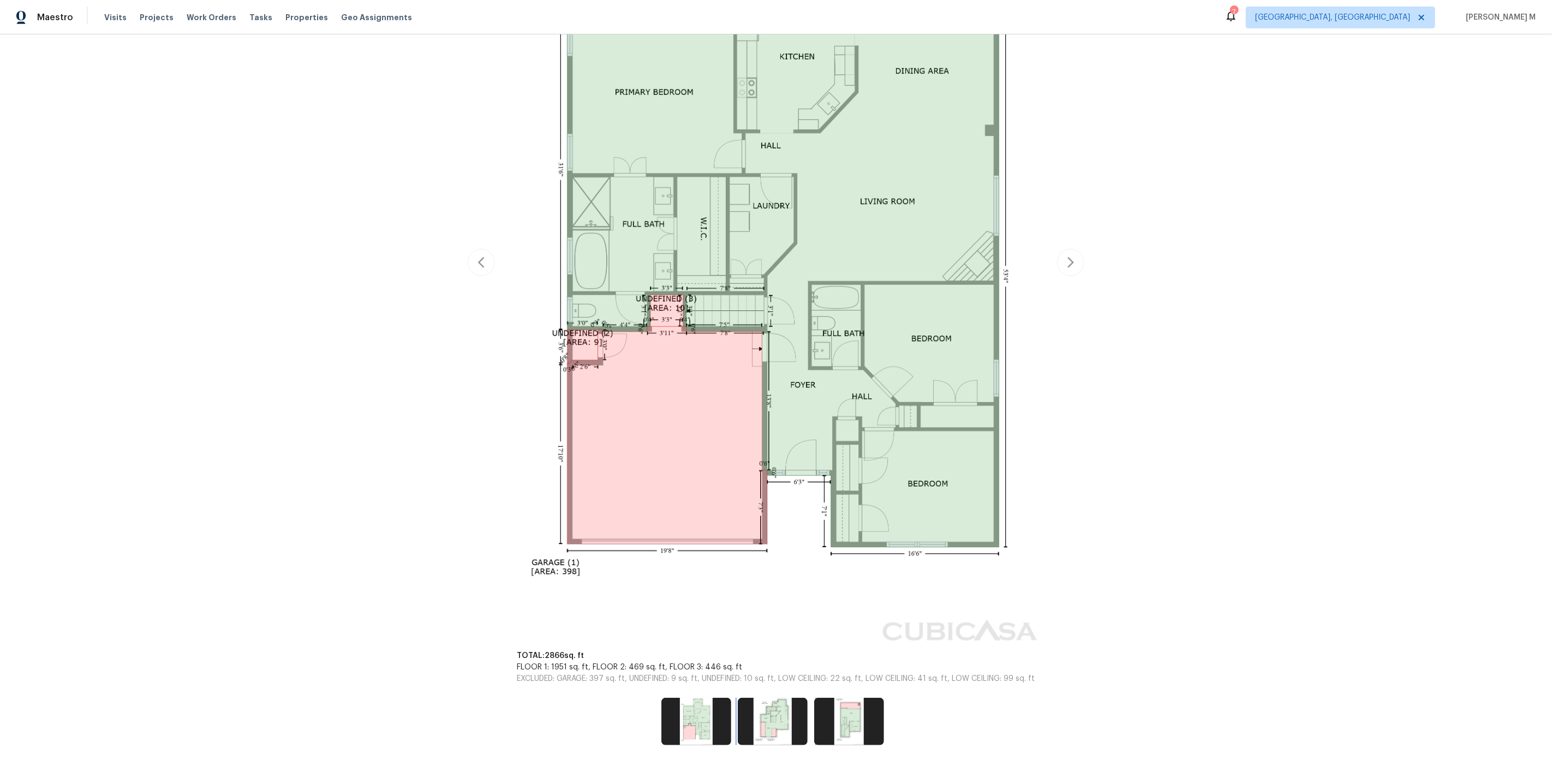
click at [765, 698] on img at bounding box center [772, 721] width 70 height 47
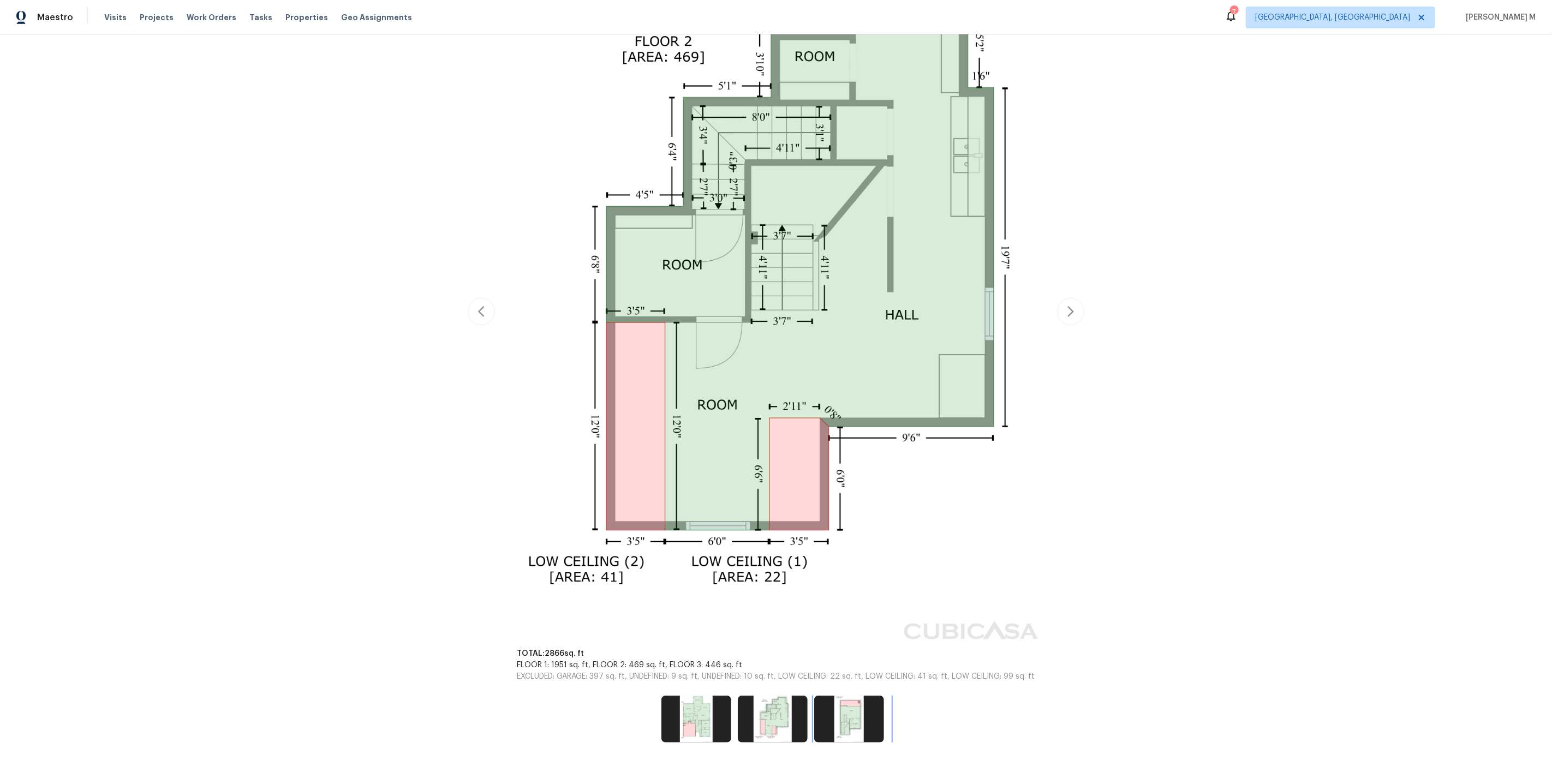
click at [830, 712] on img at bounding box center [849, 719] width 70 height 47
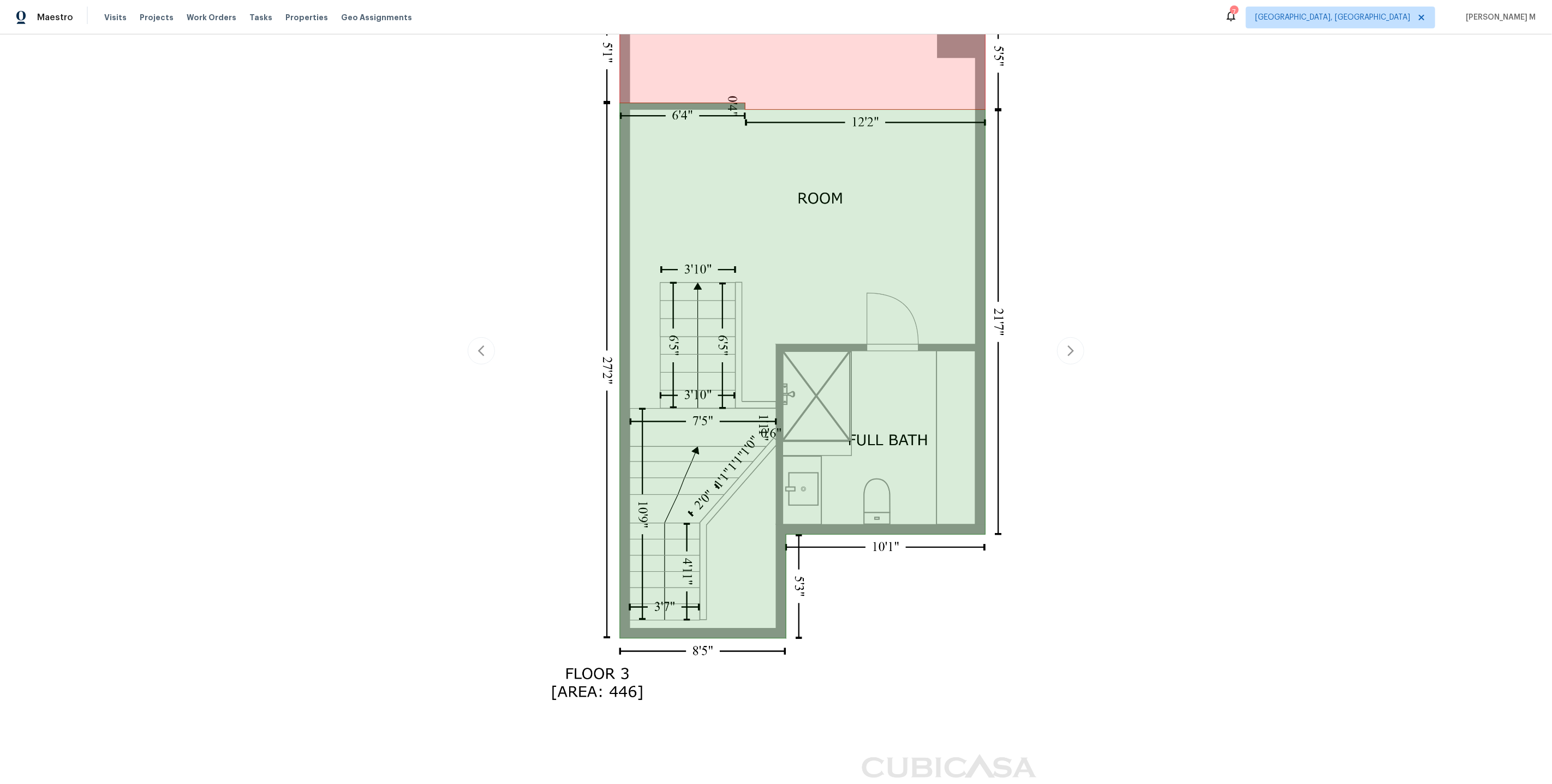
scroll to position [464, 0]
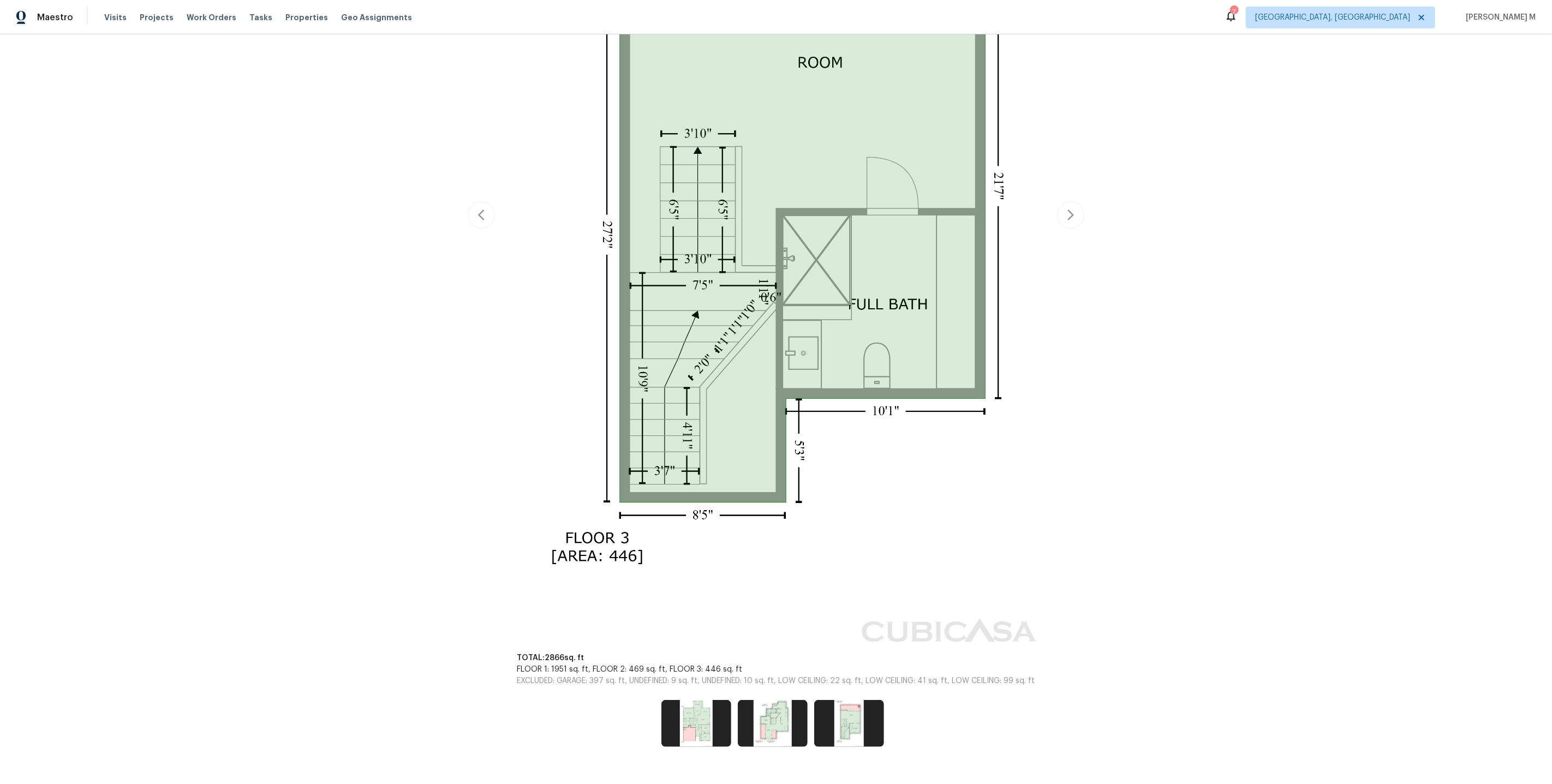
click at [437, 288] on div "Back to all projects 1832 Glenwood Ln, Snellville, GA 30078 3 Beds | 3 Baths | …" at bounding box center [776, 409] width 1552 height 750
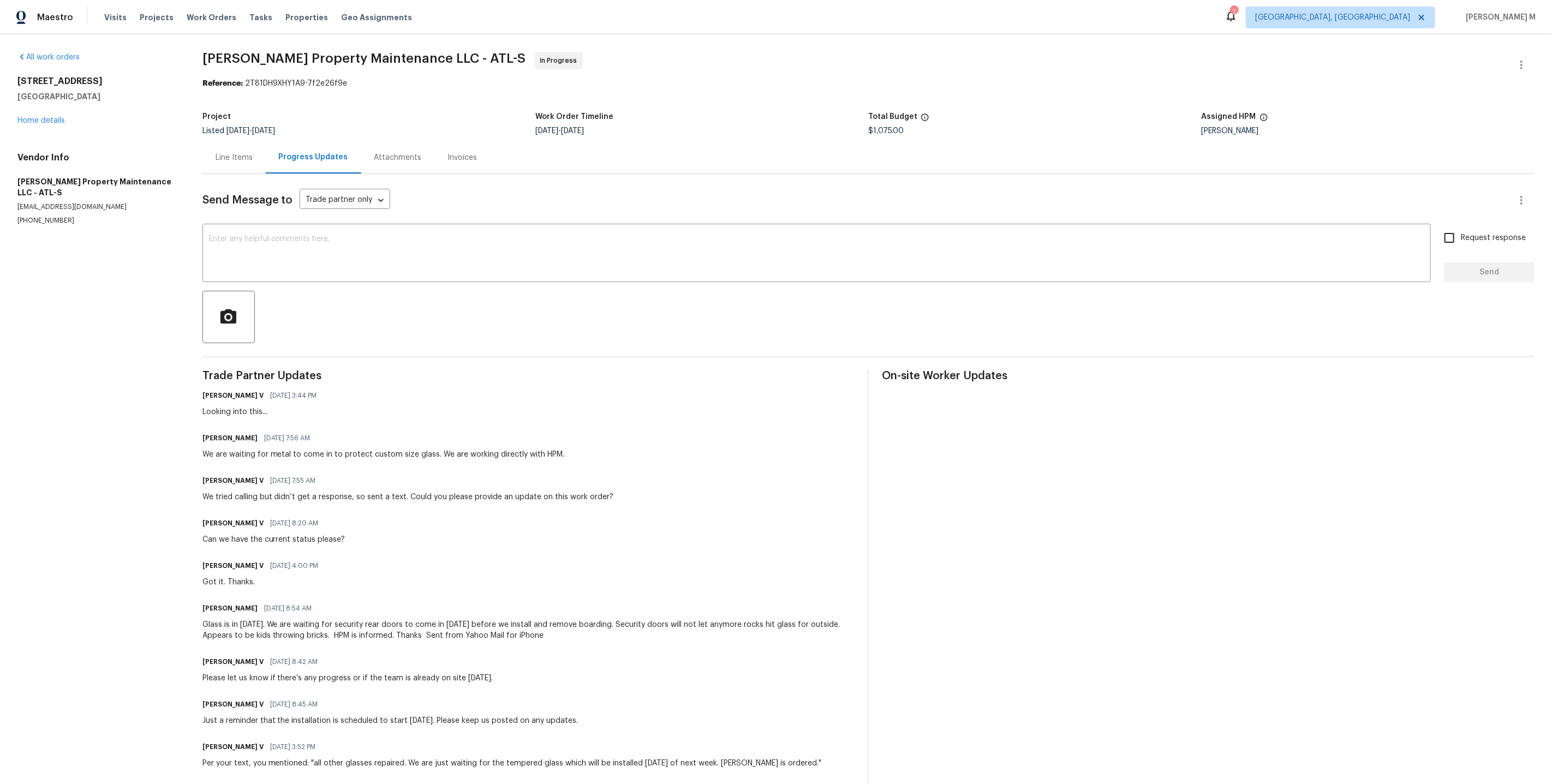
click at [210, 161] on div "Line Items" at bounding box center [234, 157] width 63 height 32
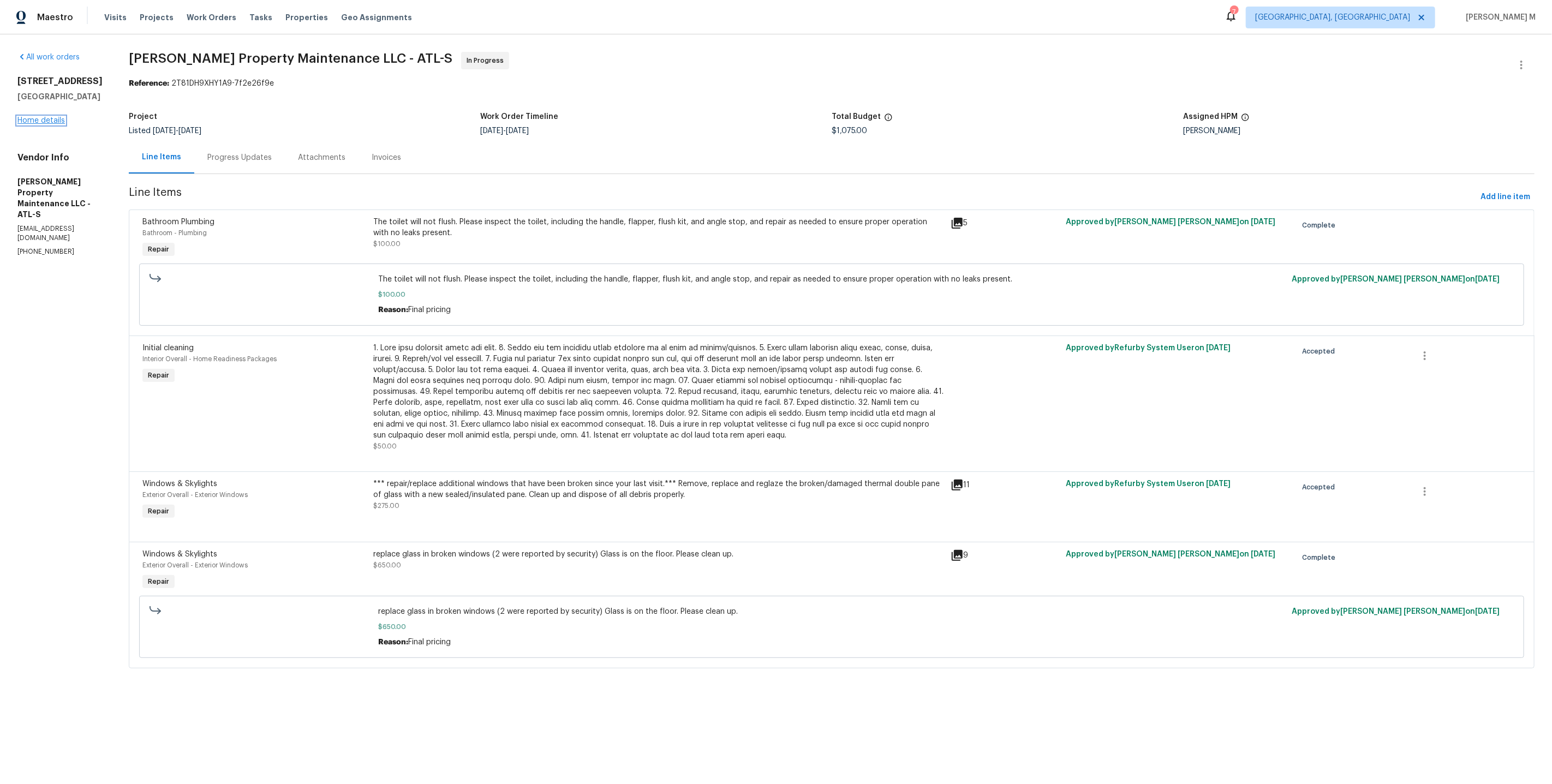
click at [41, 116] on link "Home details" at bounding box center [41, 120] width 47 height 8
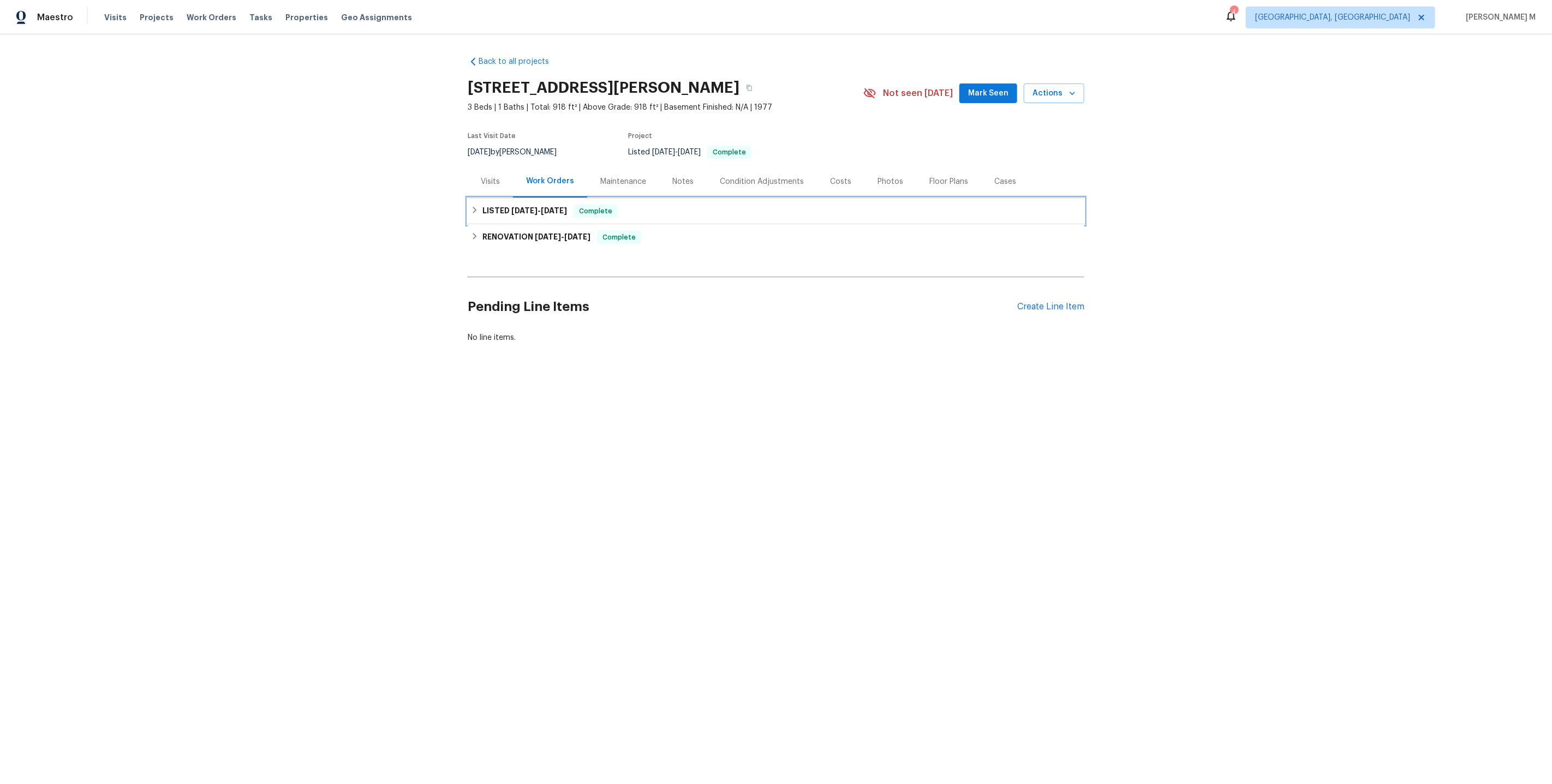
click at [517, 207] on span "[DATE]" at bounding box center [524, 210] width 26 height 8
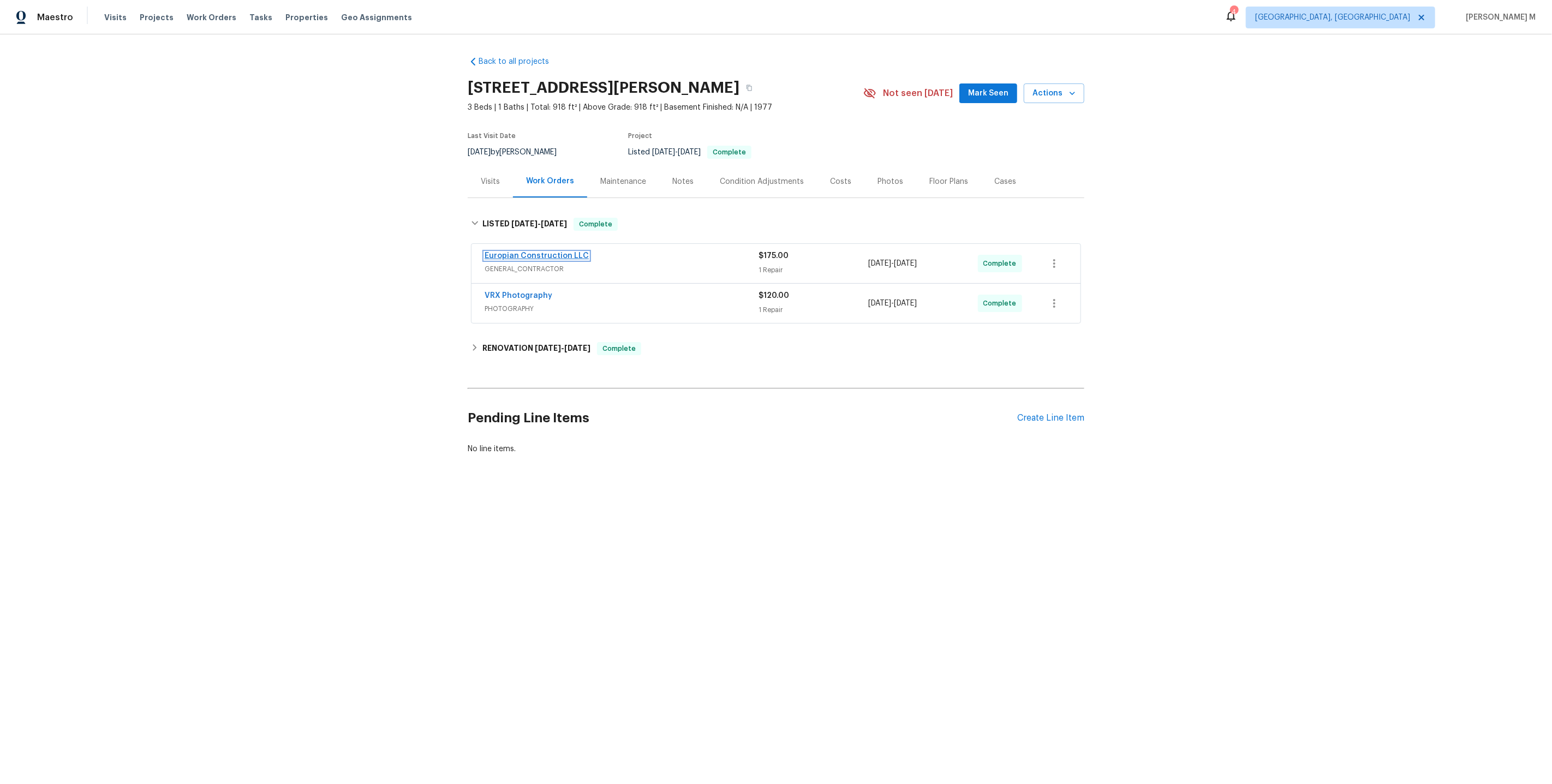
click at [510, 252] on link "Europian Construction LLC" at bounding box center [536, 255] width 104 height 8
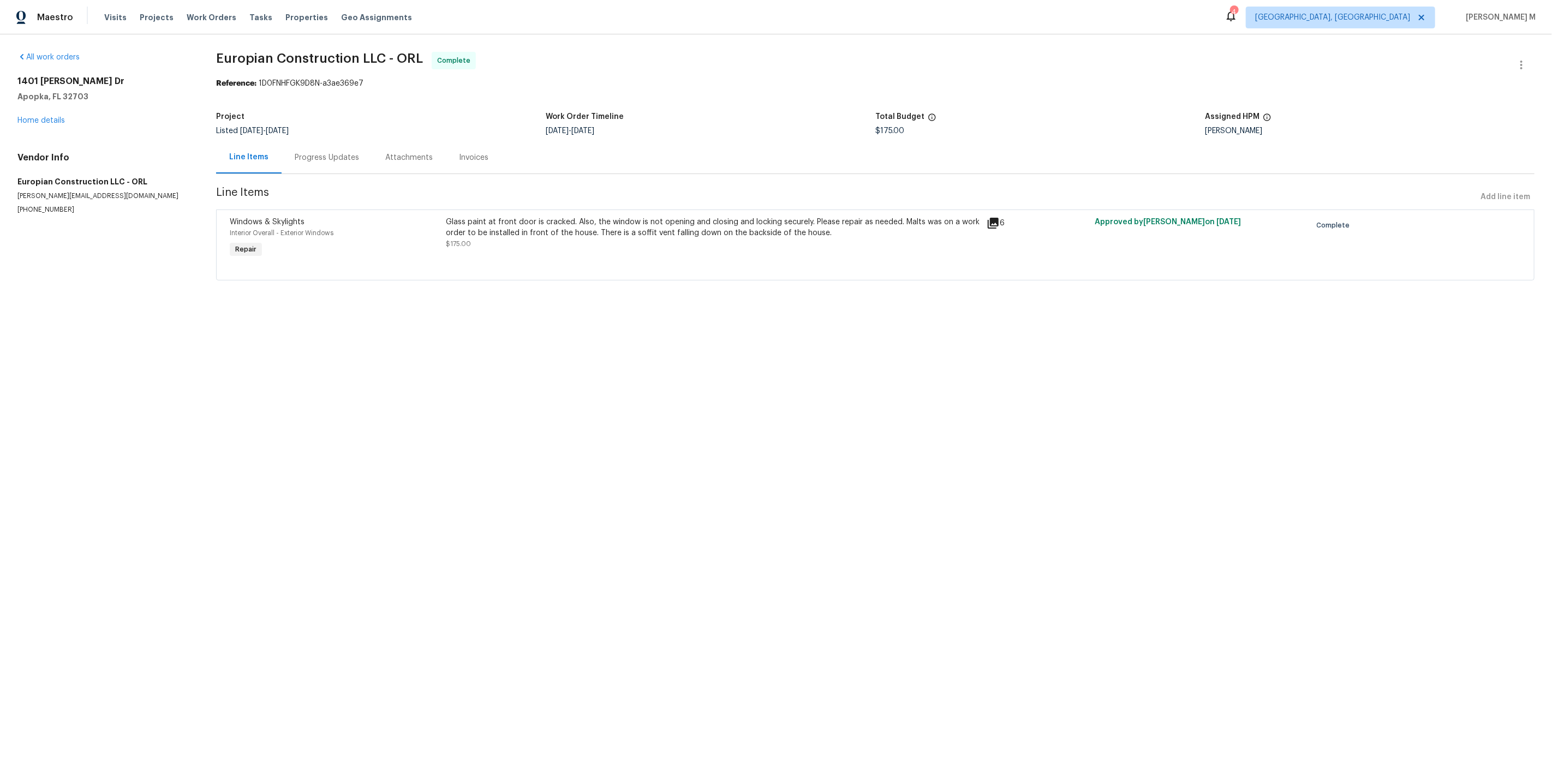
click at [540, 311] on html "Maestro Visits Projects Work Orders Tasks Properties Geo Assignments 4 [GEOGRAP…" at bounding box center [776, 155] width 1552 height 311
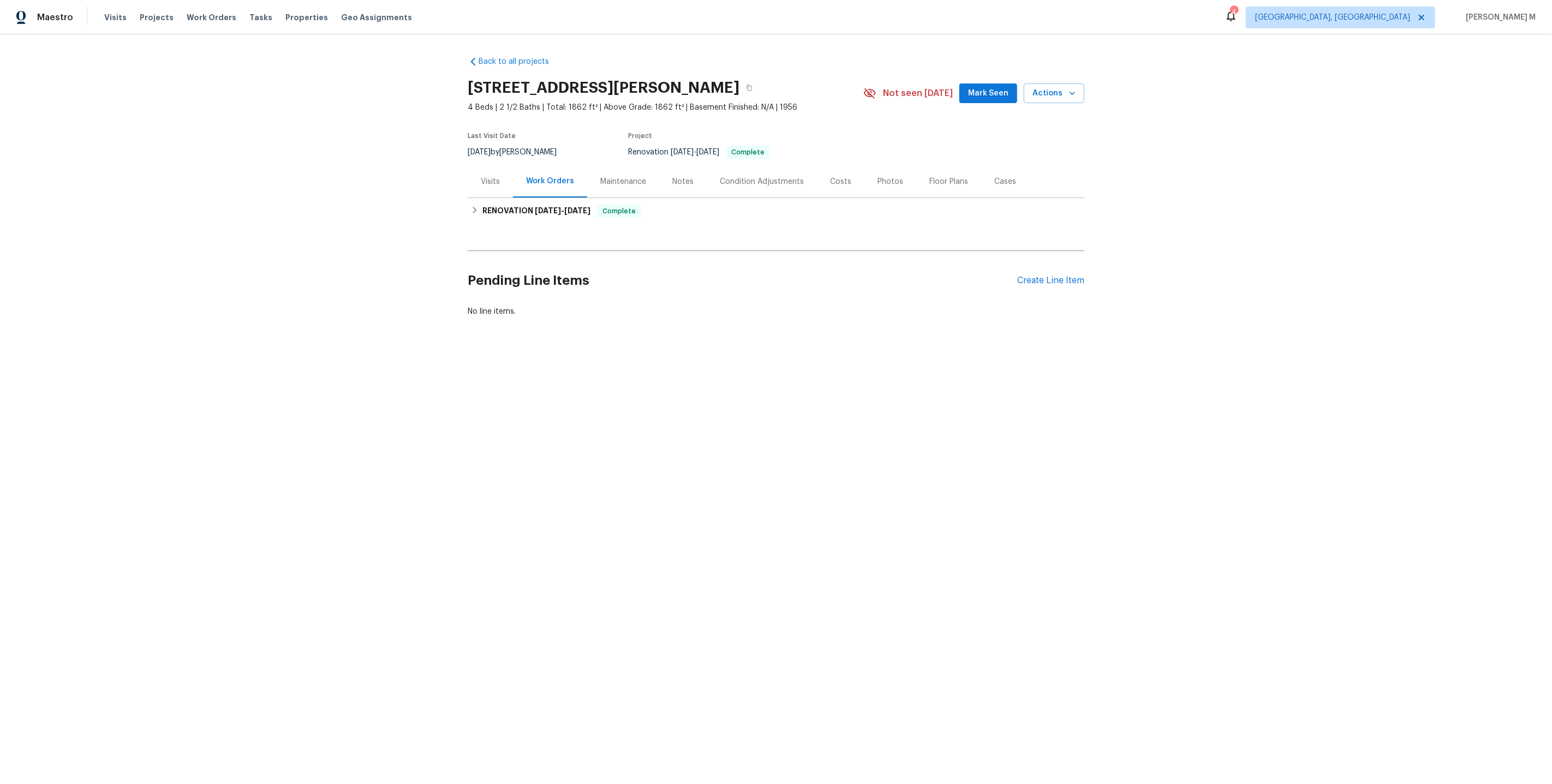
click at [507, 182] on div "Visits" at bounding box center [490, 181] width 46 height 32
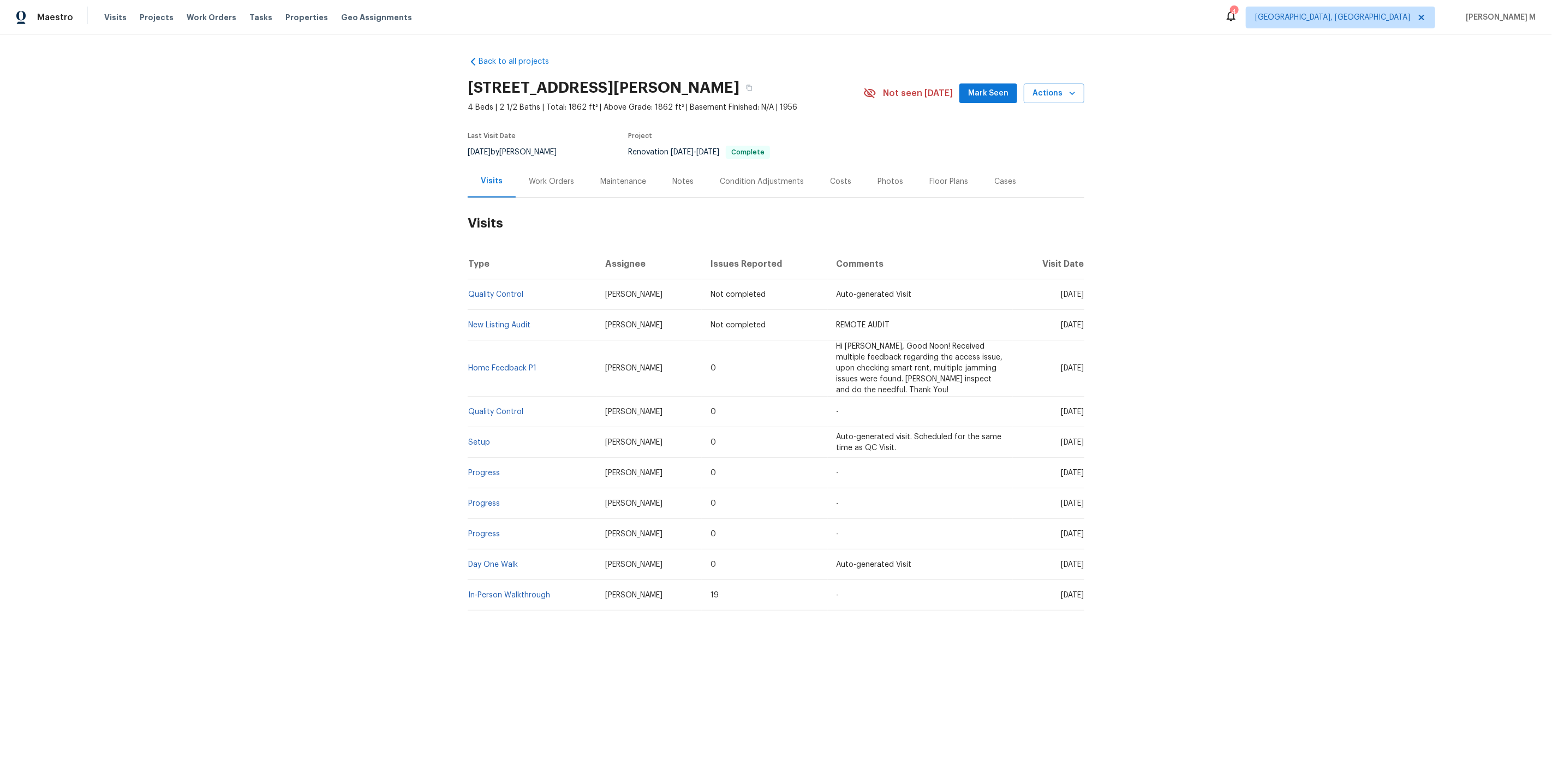
click at [525, 187] on div "Work Orders" at bounding box center [551, 181] width 72 height 32
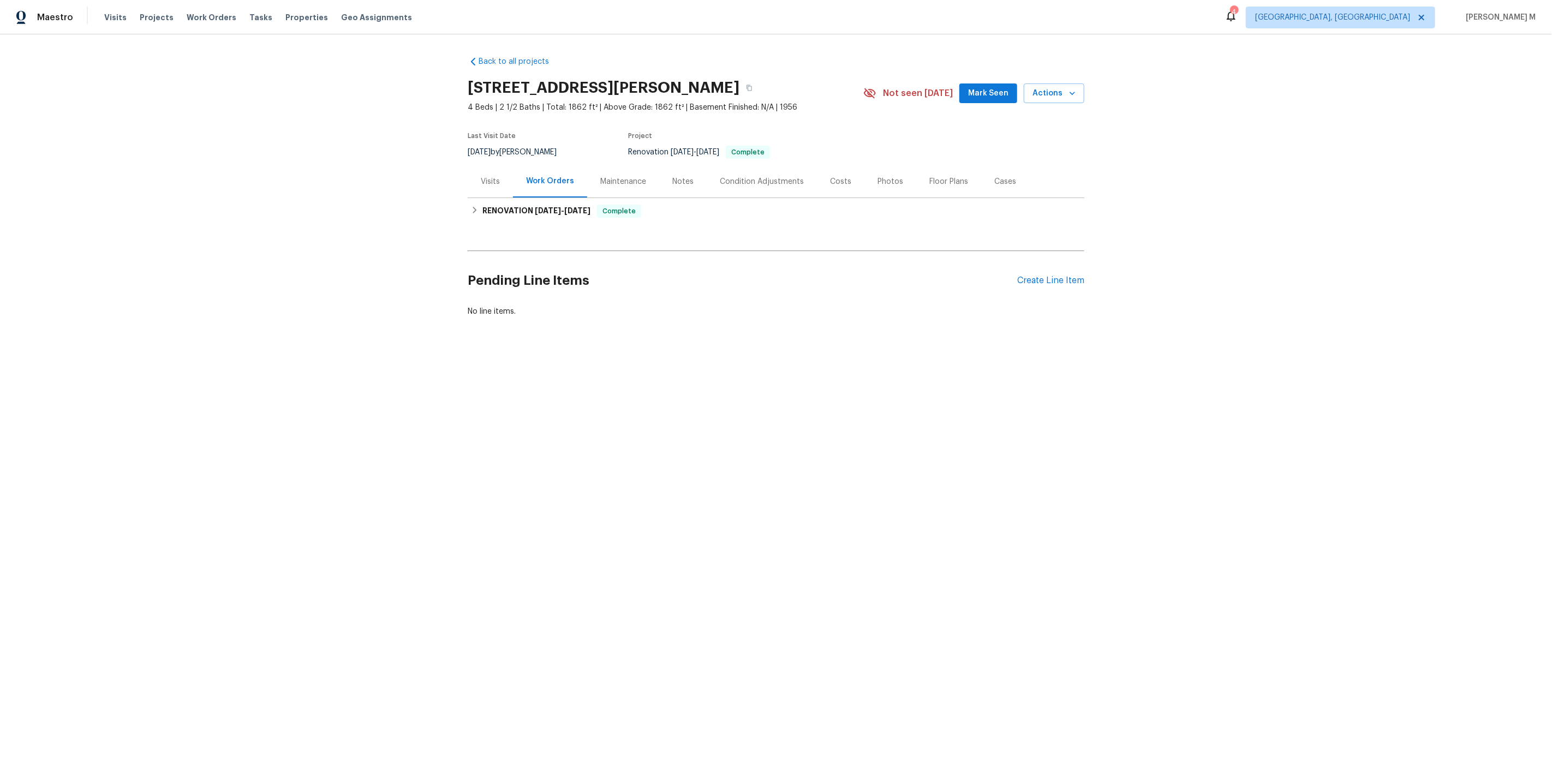
click at [603, 176] on div "Maintenance" at bounding box center [622, 181] width 46 height 11
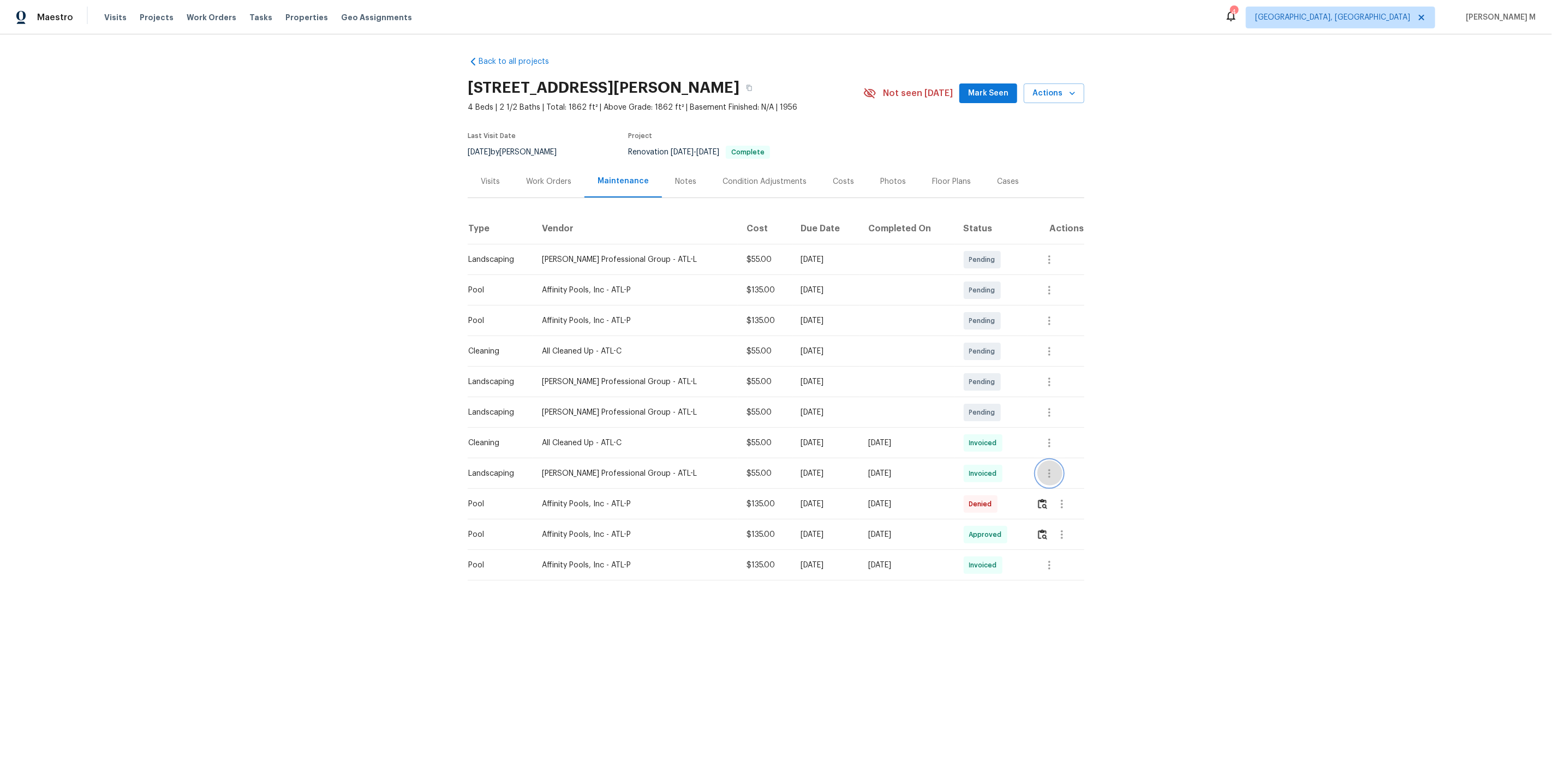
click at [1048, 469] on icon "button" at bounding box center [1049, 473] width 3 height 9
click at [1048, 465] on li "Message vendor" at bounding box center [1074, 468] width 77 height 18
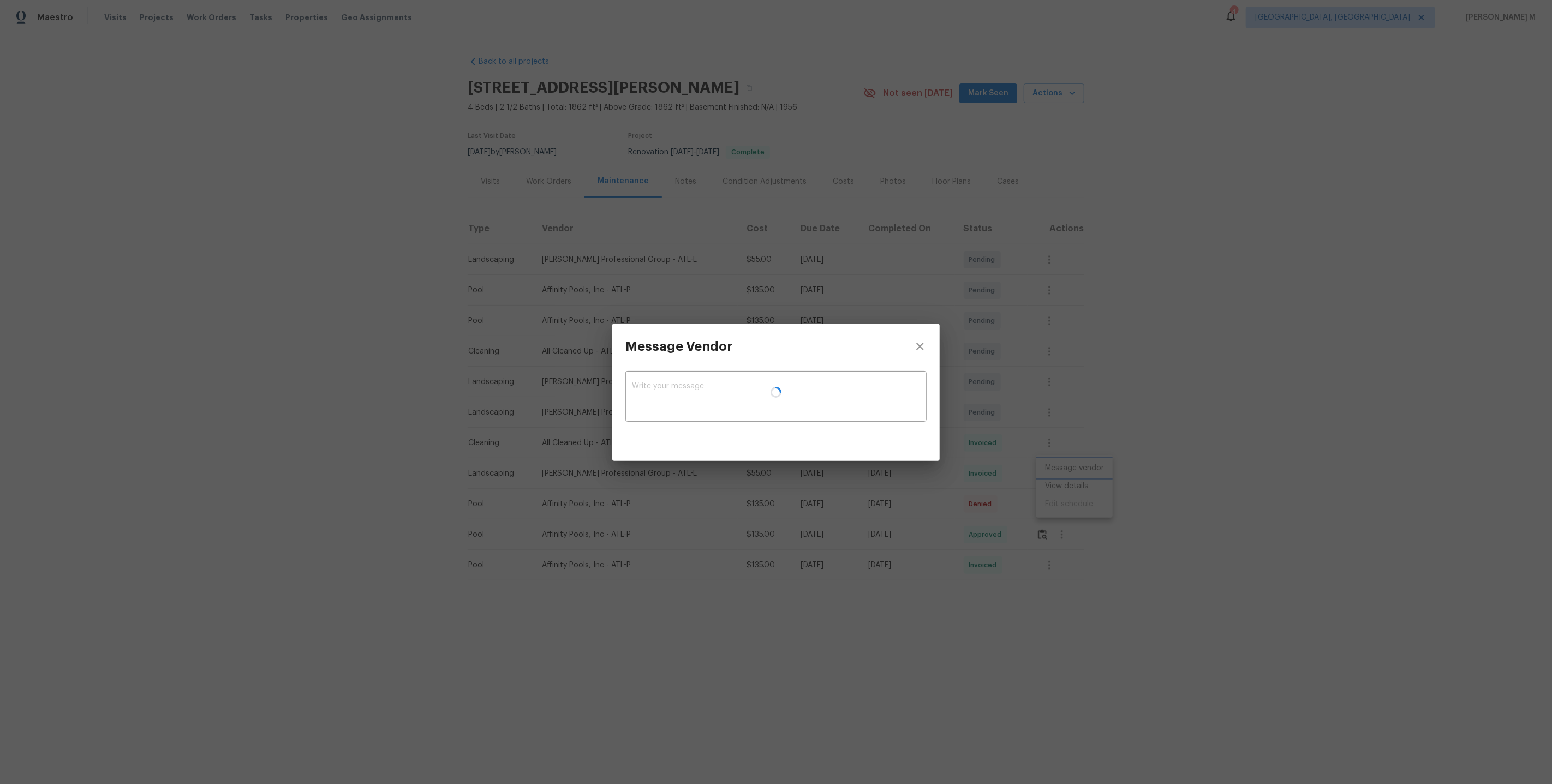
click at [923, 478] on div "Message Vendor x ​" at bounding box center [776, 392] width 1552 height 784
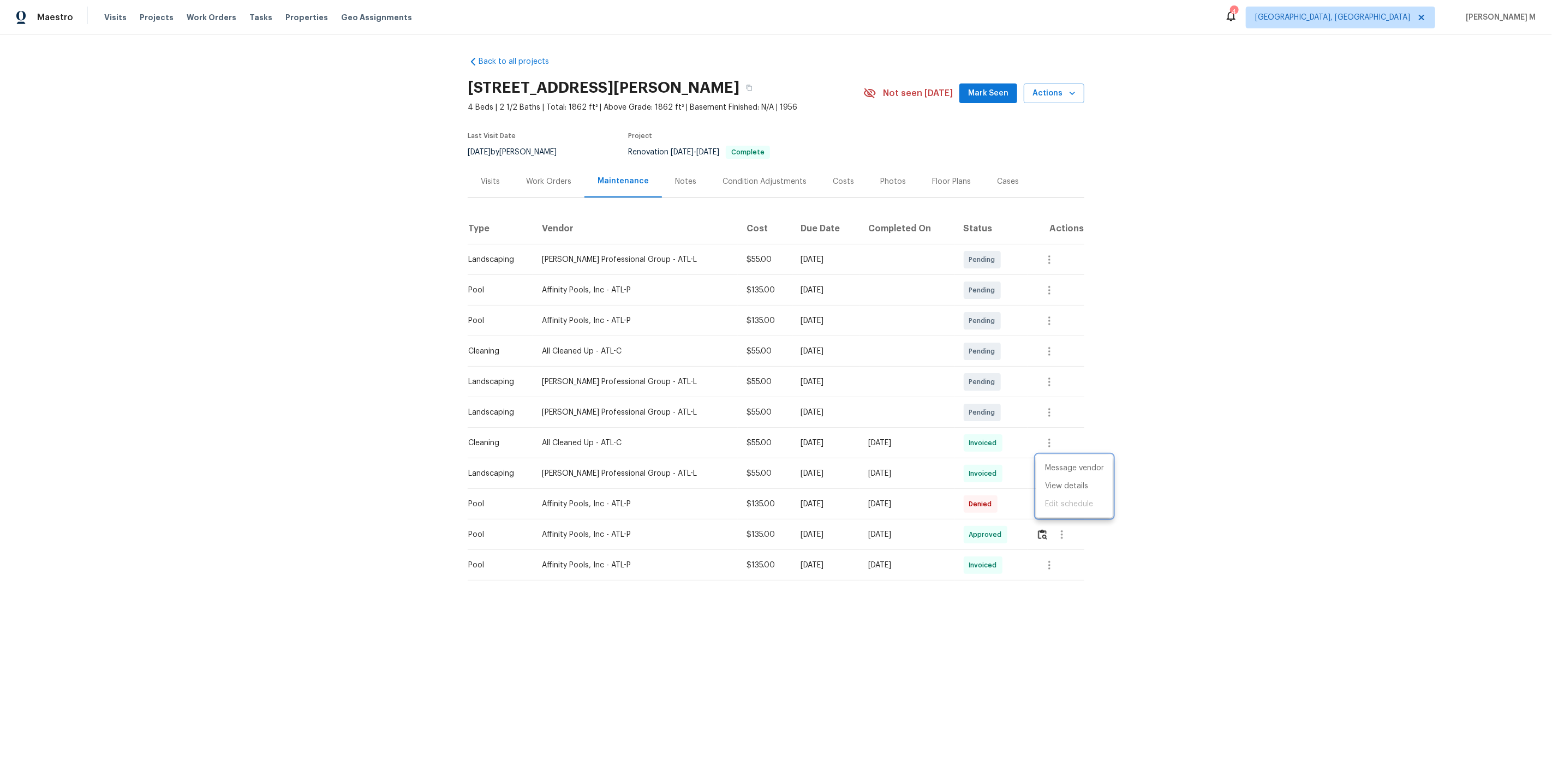
click at [954, 509] on div at bounding box center [776, 392] width 1552 height 784
click at [1069, 500] on button "button" at bounding box center [1062, 504] width 26 height 26
click at [1069, 500] on li "Message vendor" at bounding box center [1087, 499] width 77 height 18
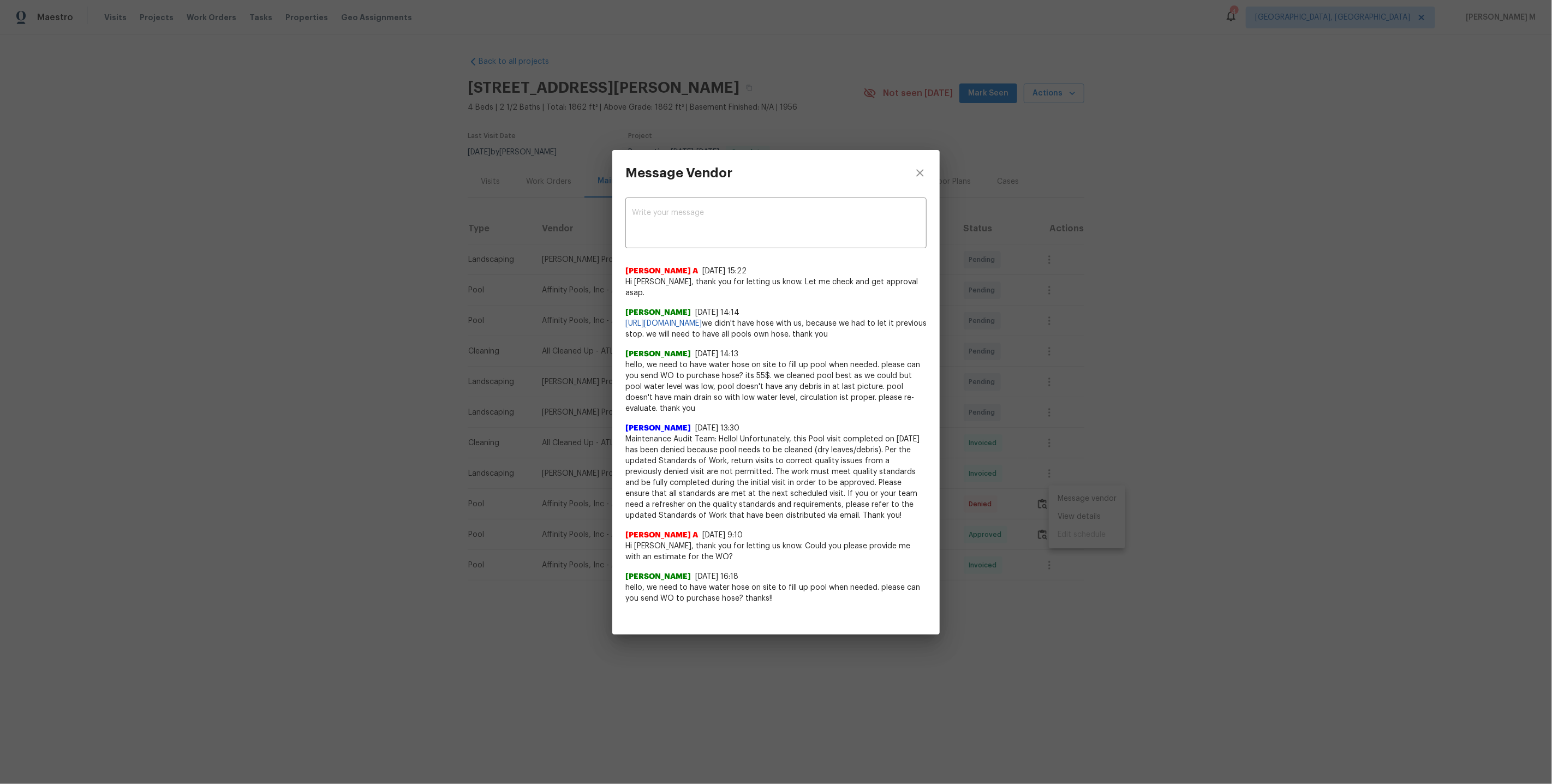
click at [749, 168] on div "Message Vendor" at bounding box center [776, 172] width 327 height 46
click at [536, 185] on div "Message Vendor x ​ Afredi A 9/30/25, 15:22 Hi Frantisek Siska, thank you for le…" at bounding box center [776, 392] width 1552 height 784
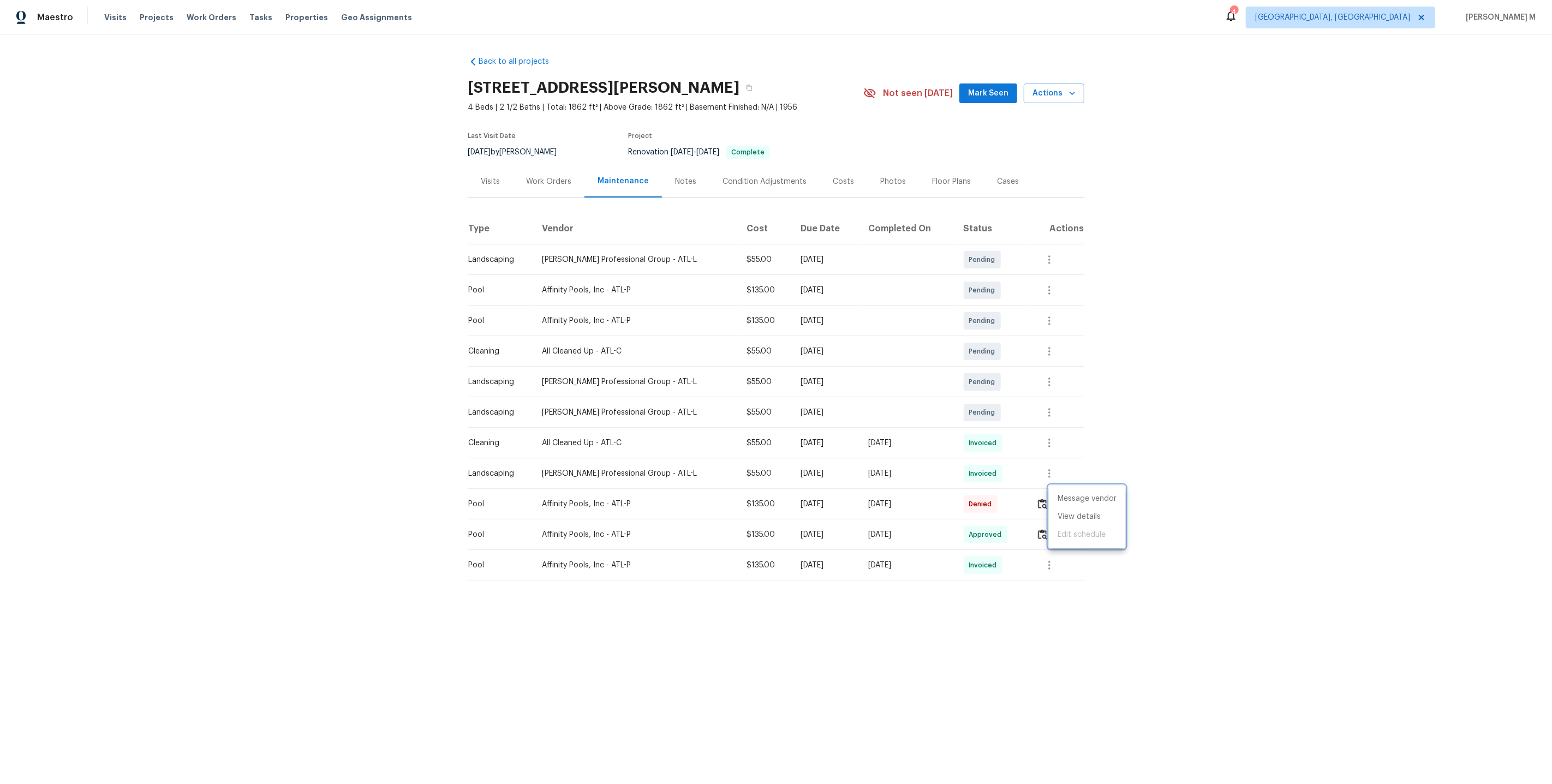
click at [552, 171] on div at bounding box center [776, 392] width 1552 height 784
click at [551, 176] on div "Work Orders" at bounding box center [548, 181] width 46 height 11
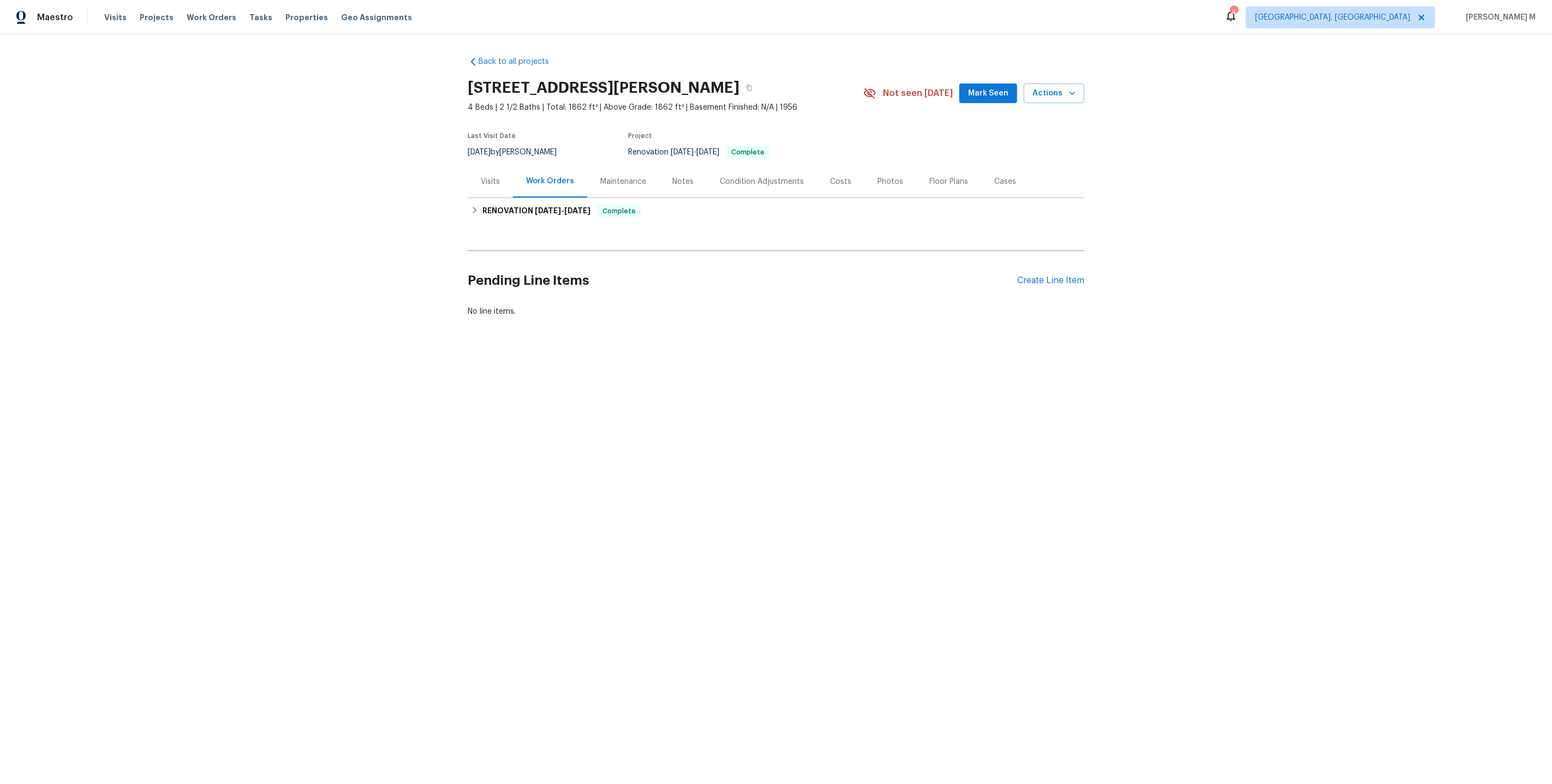
click at [1034, 265] on div "Pending Line Items Create Line Item" at bounding box center [776, 280] width 616 height 51
click at [1034, 276] on div "Create Line Item" at bounding box center [1050, 281] width 67 height 10
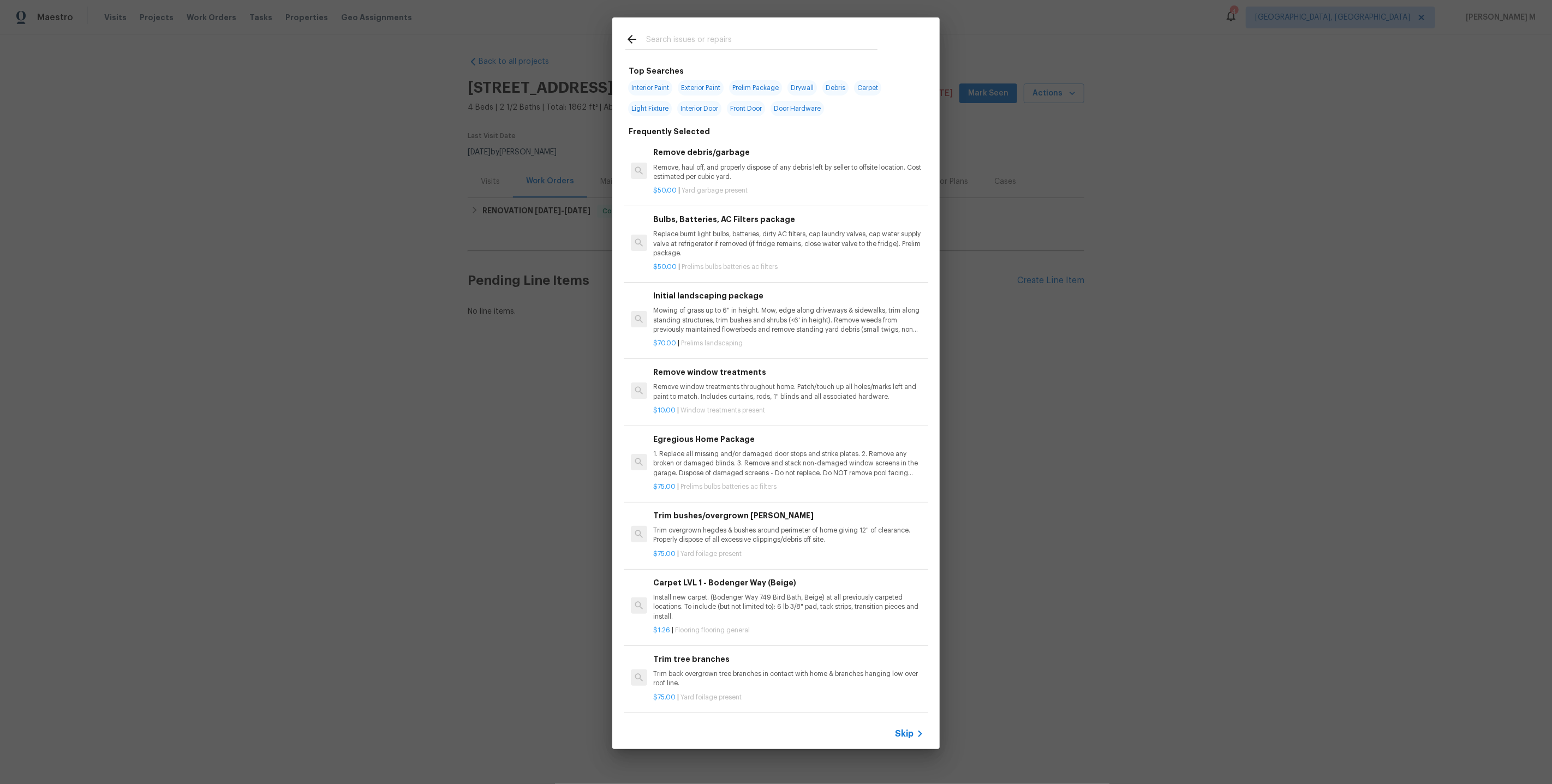
click at [901, 735] on span "Skip" at bounding box center [904, 733] width 19 height 11
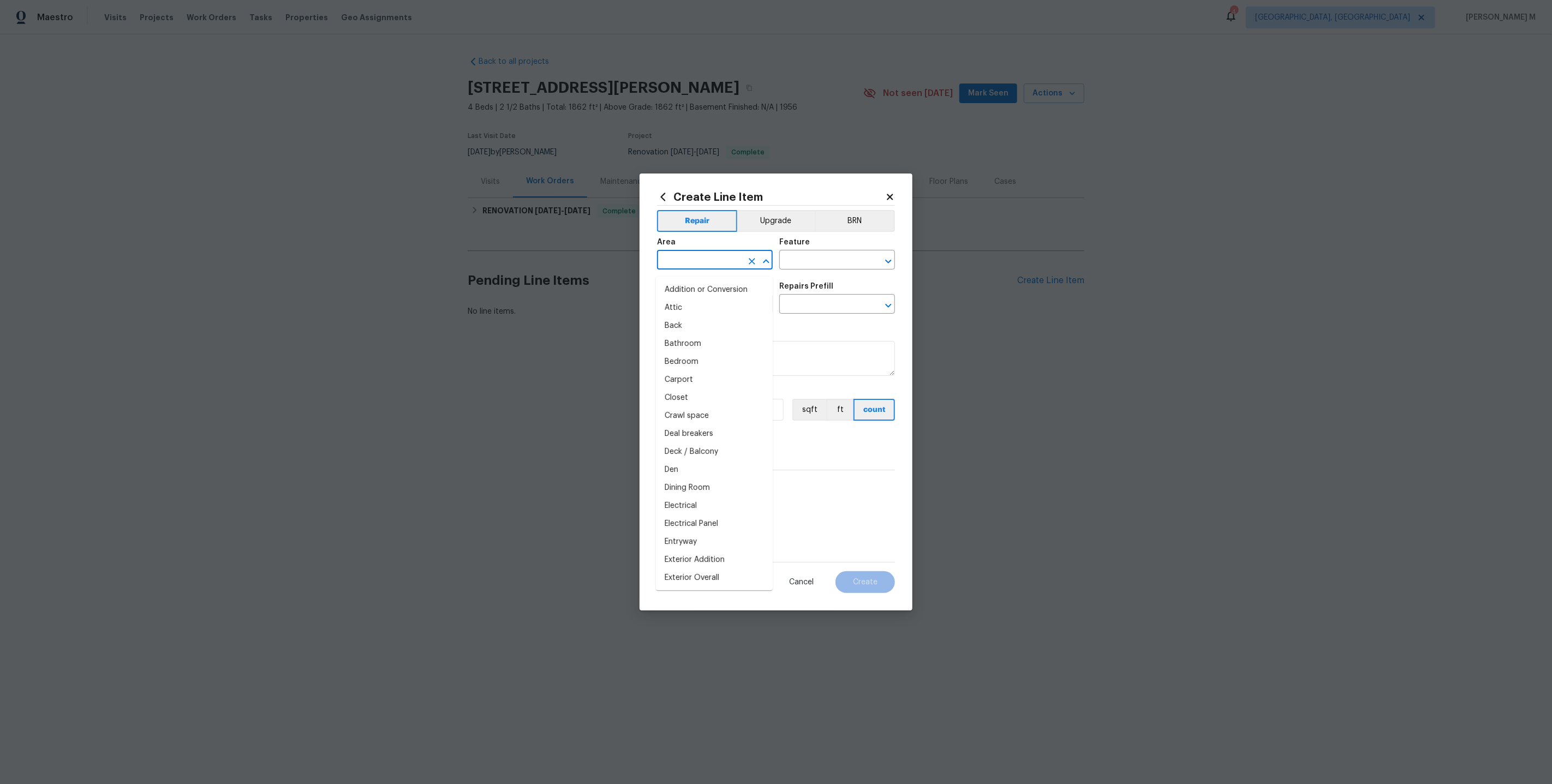
click at [671, 268] on input "text" at bounding box center [699, 261] width 85 height 17
click at [693, 285] on li "In-ground pool / Spa" at bounding box center [714, 289] width 116 height 18
type input "In-ground pool / Spa"
click at [815, 259] on input "text" at bounding box center [821, 261] width 85 height 17
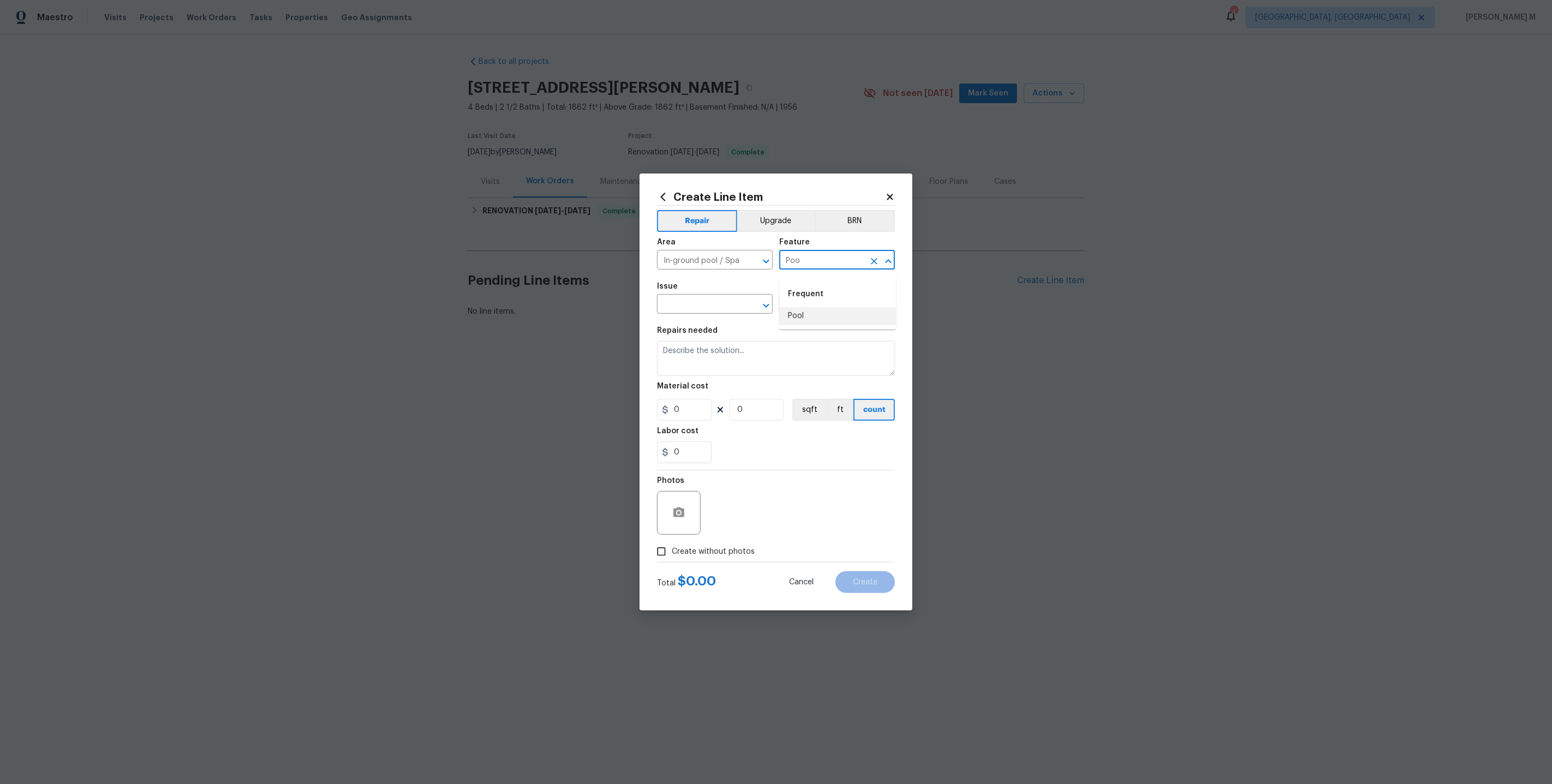
click at [811, 313] on li "Pool" at bounding box center [837, 315] width 116 height 18
type input "Pool"
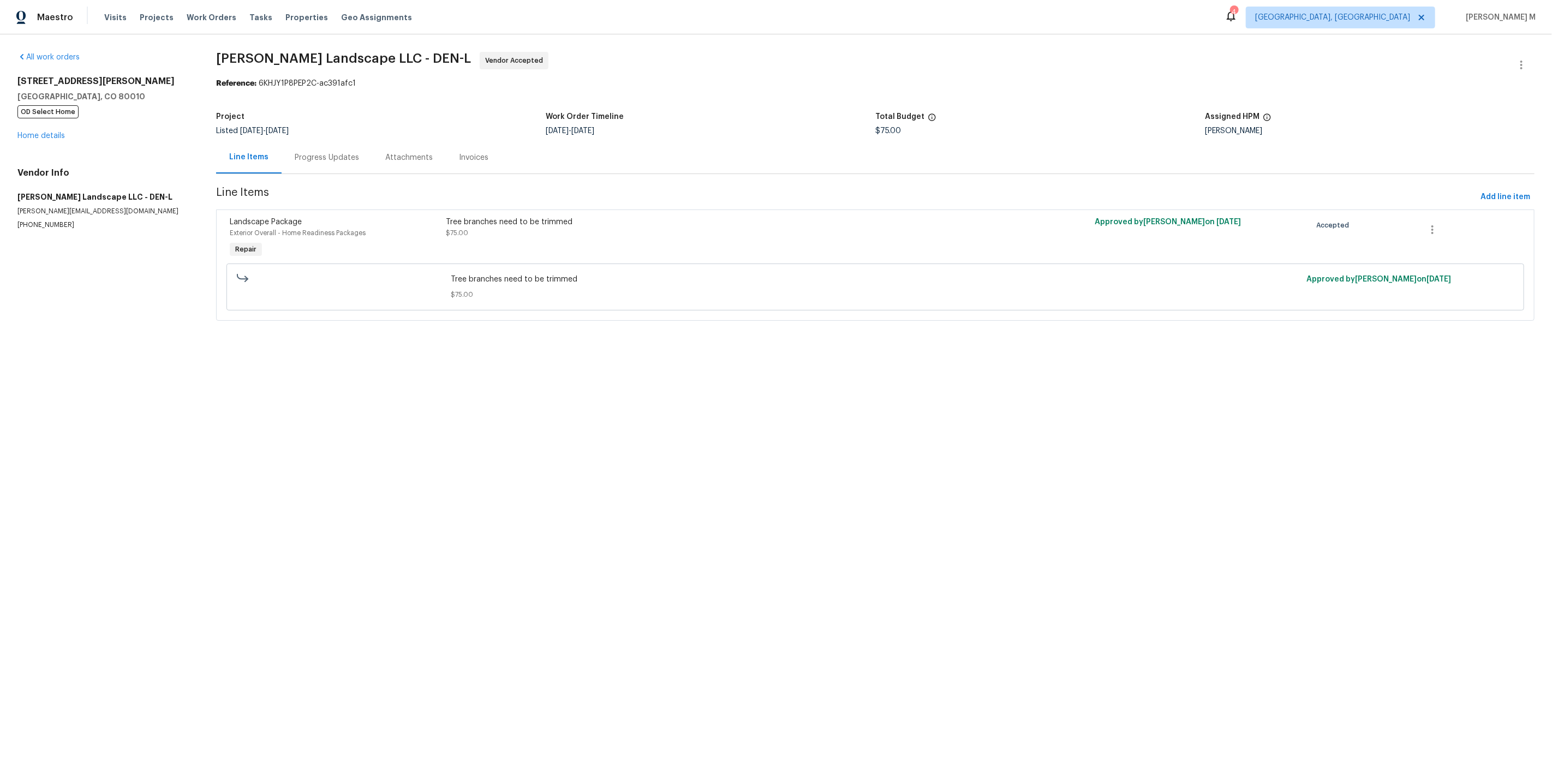
click at [323, 159] on div "Progress Updates" at bounding box center [327, 157] width 90 height 32
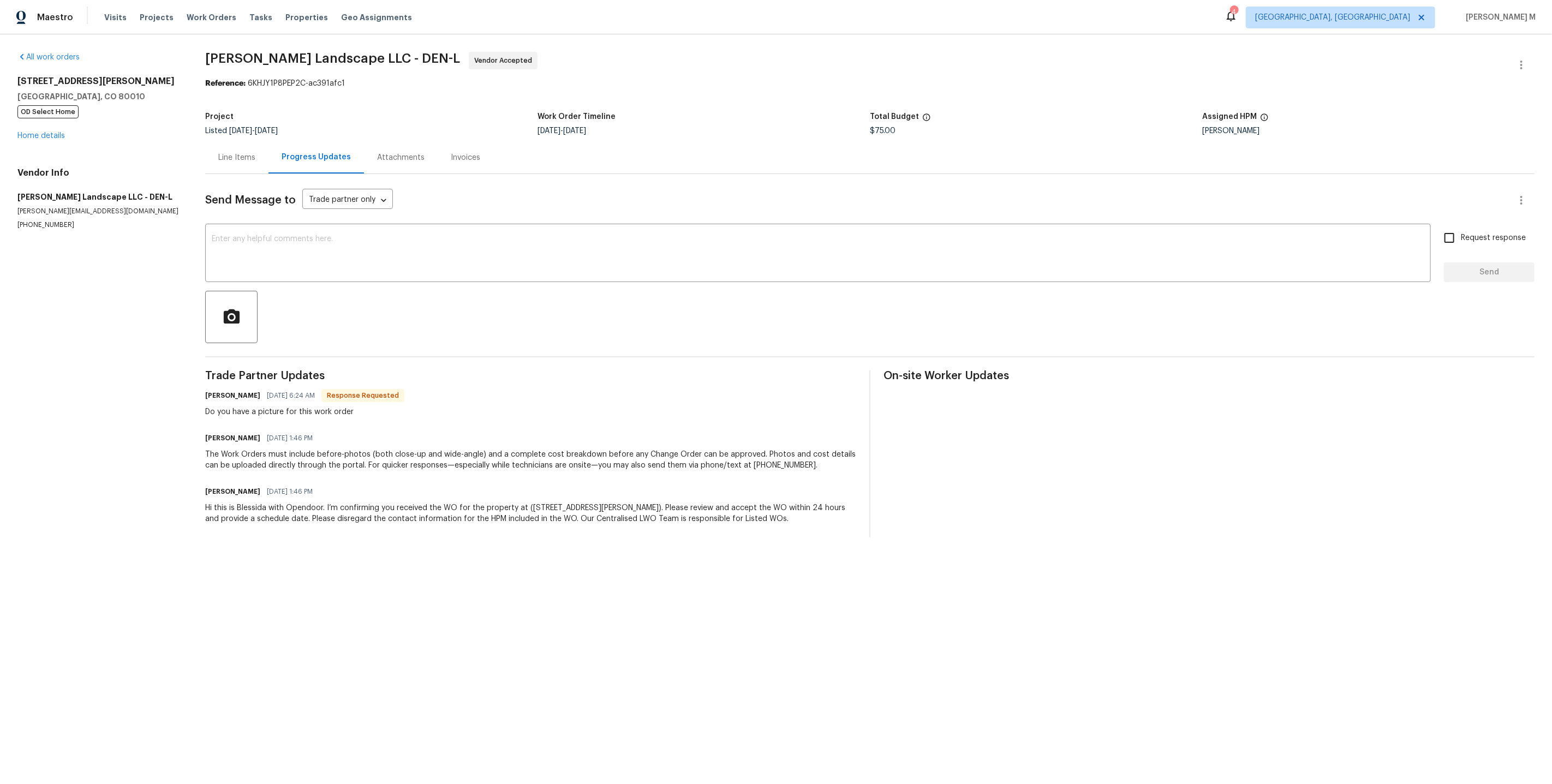
click at [247, 161] on div "Line Items" at bounding box center [236, 157] width 63 height 32
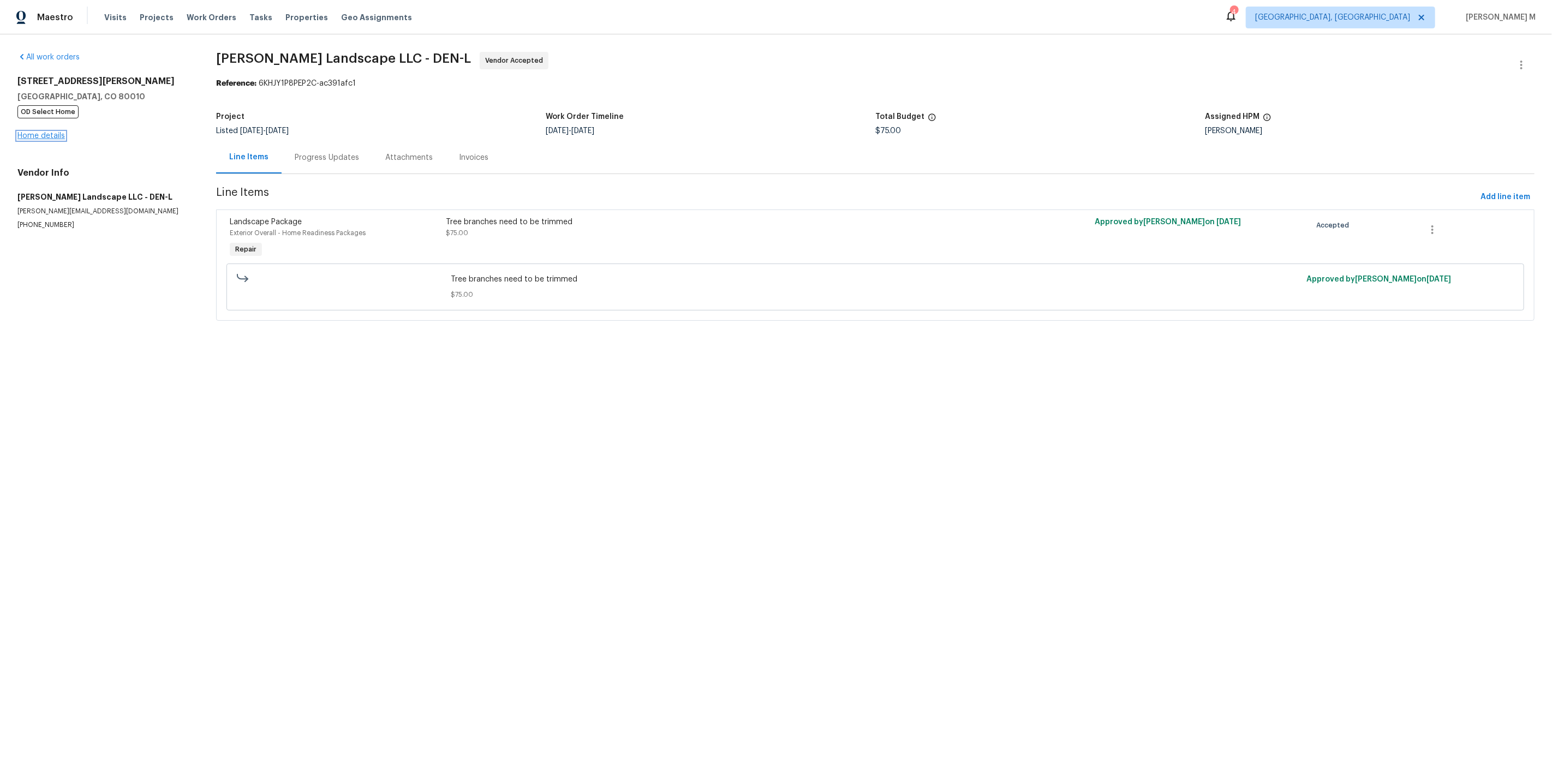
click at [51, 132] on link "Home details" at bounding box center [41, 135] width 47 height 8
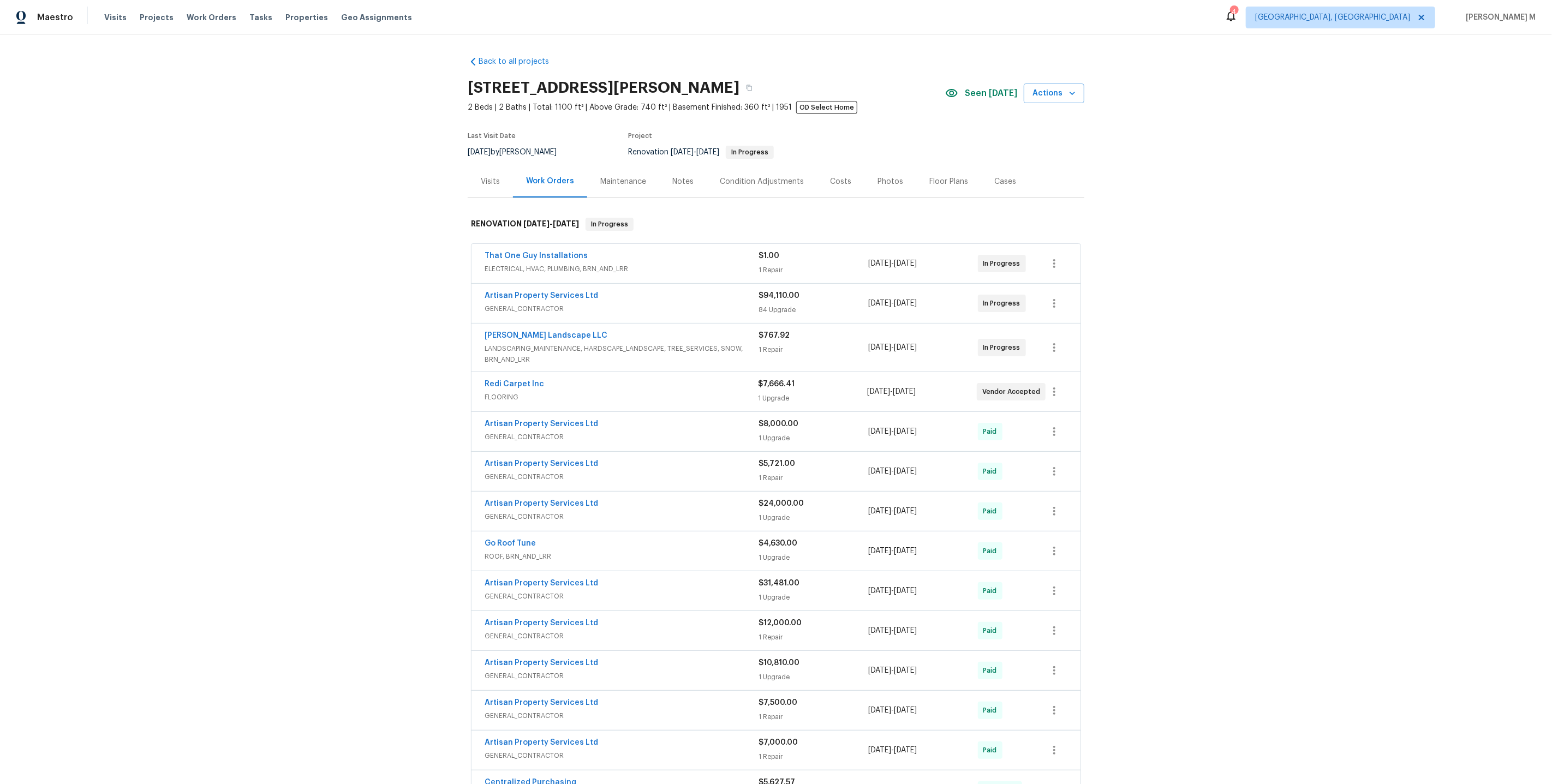
click at [624, 177] on div "Maintenance" at bounding box center [622, 181] width 46 height 11
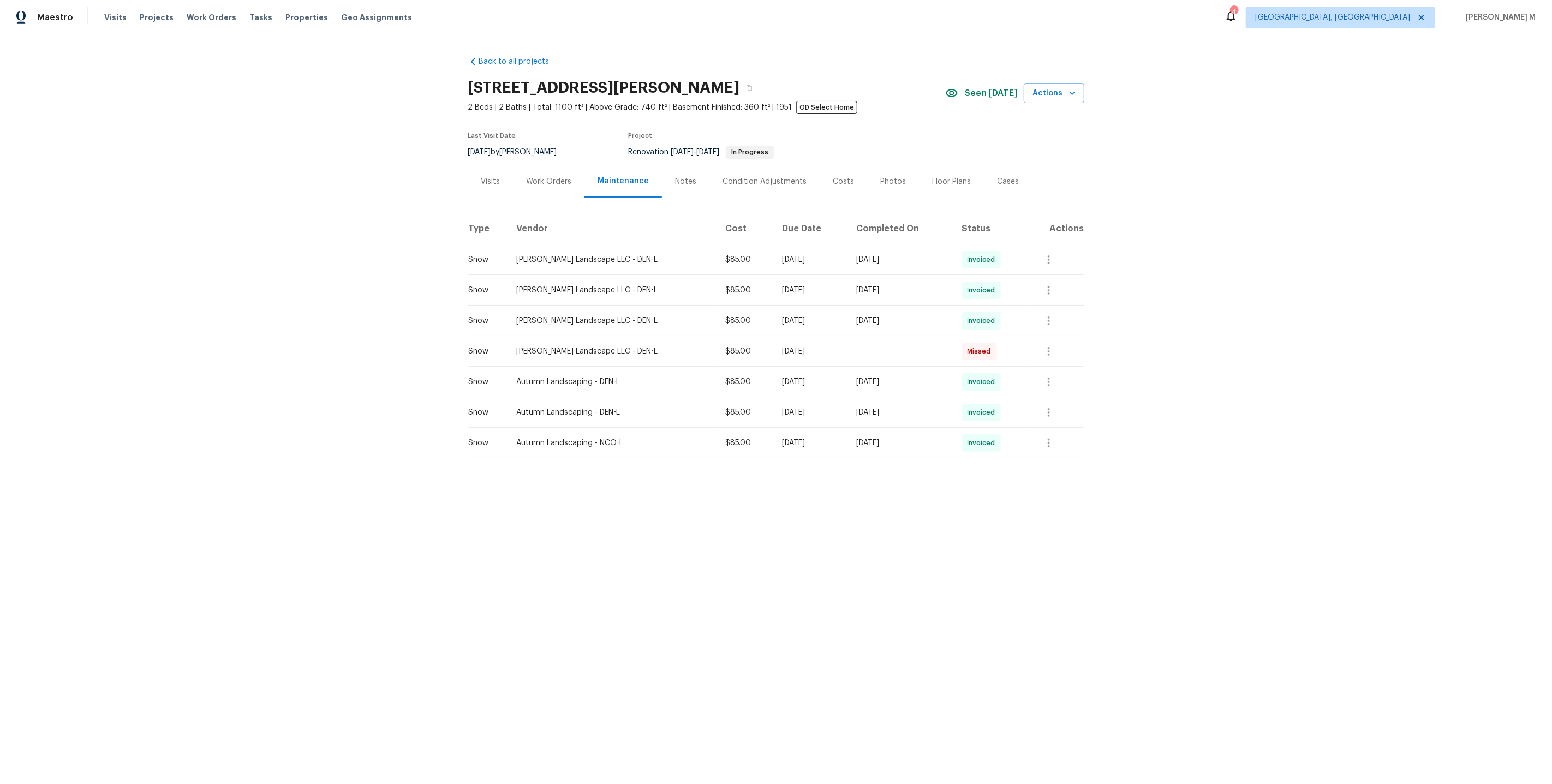
click at [536, 167] on div "Work Orders" at bounding box center [548, 181] width 72 height 32
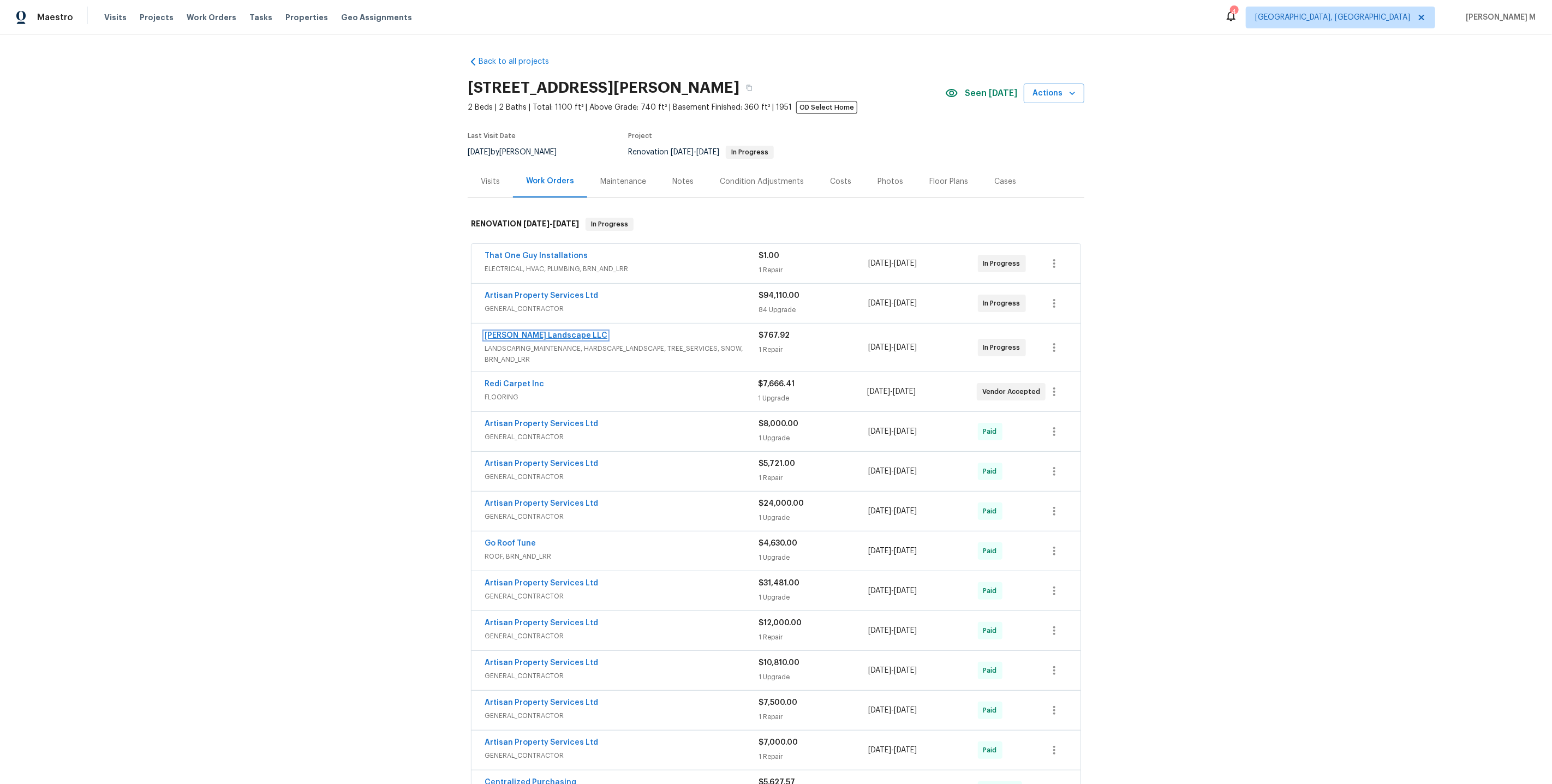
click at [520, 332] on link "Dalia Landscape LLC" at bounding box center [545, 335] width 122 height 8
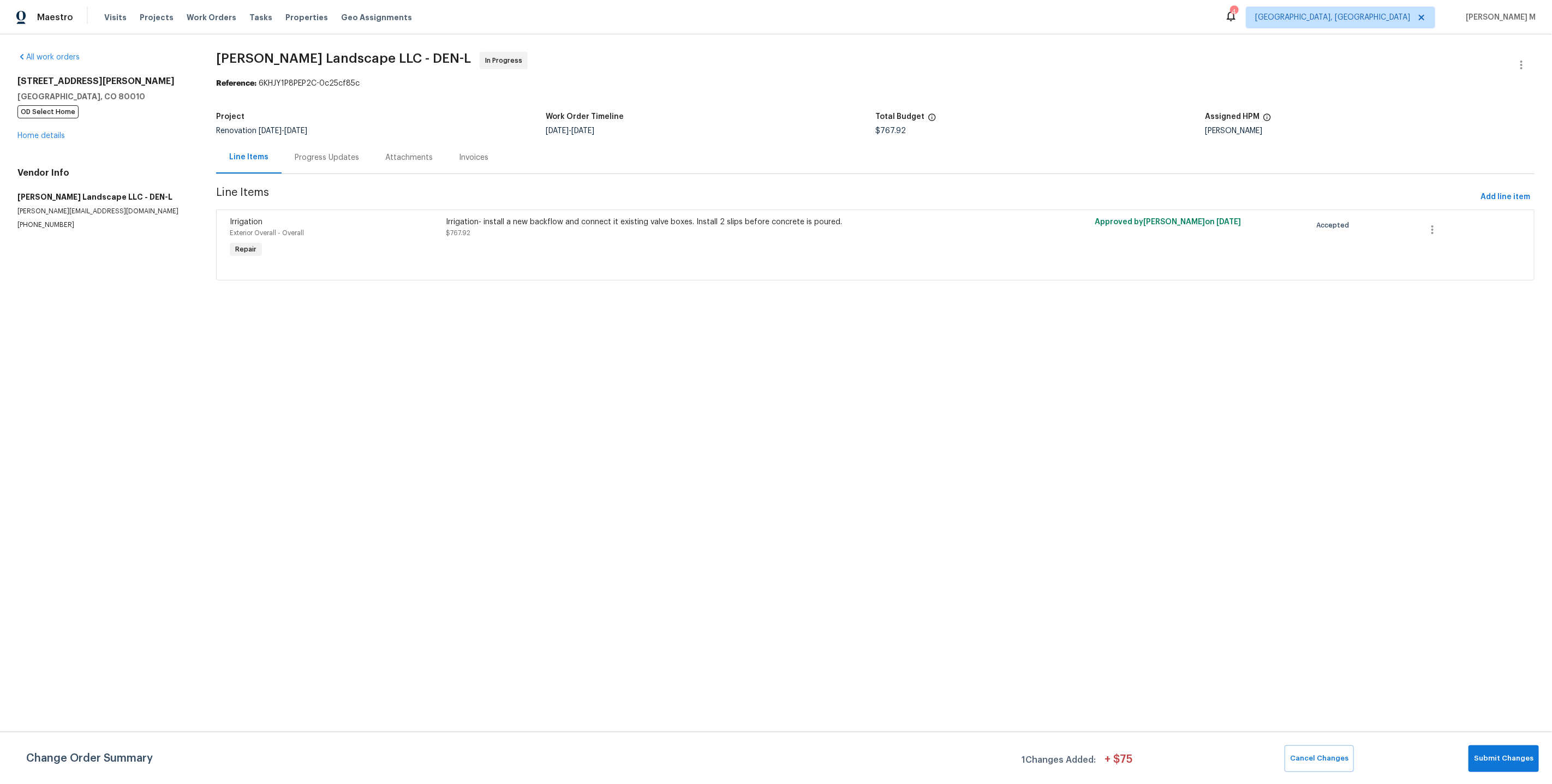
click at [318, 159] on div "Progress Updates" at bounding box center [327, 157] width 90 height 32
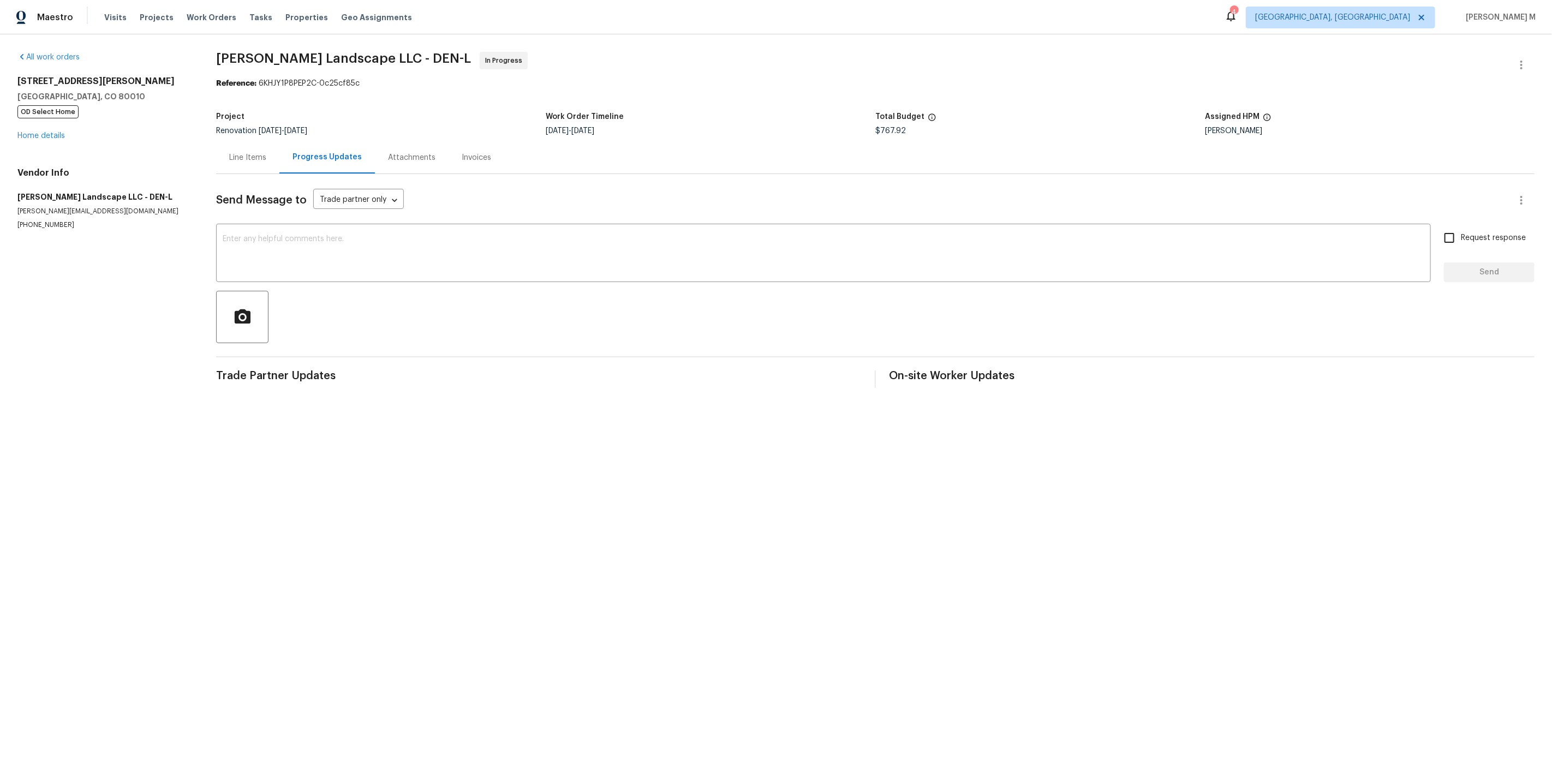
click at [252, 152] on div "Line Items" at bounding box center [247, 158] width 37 height 11
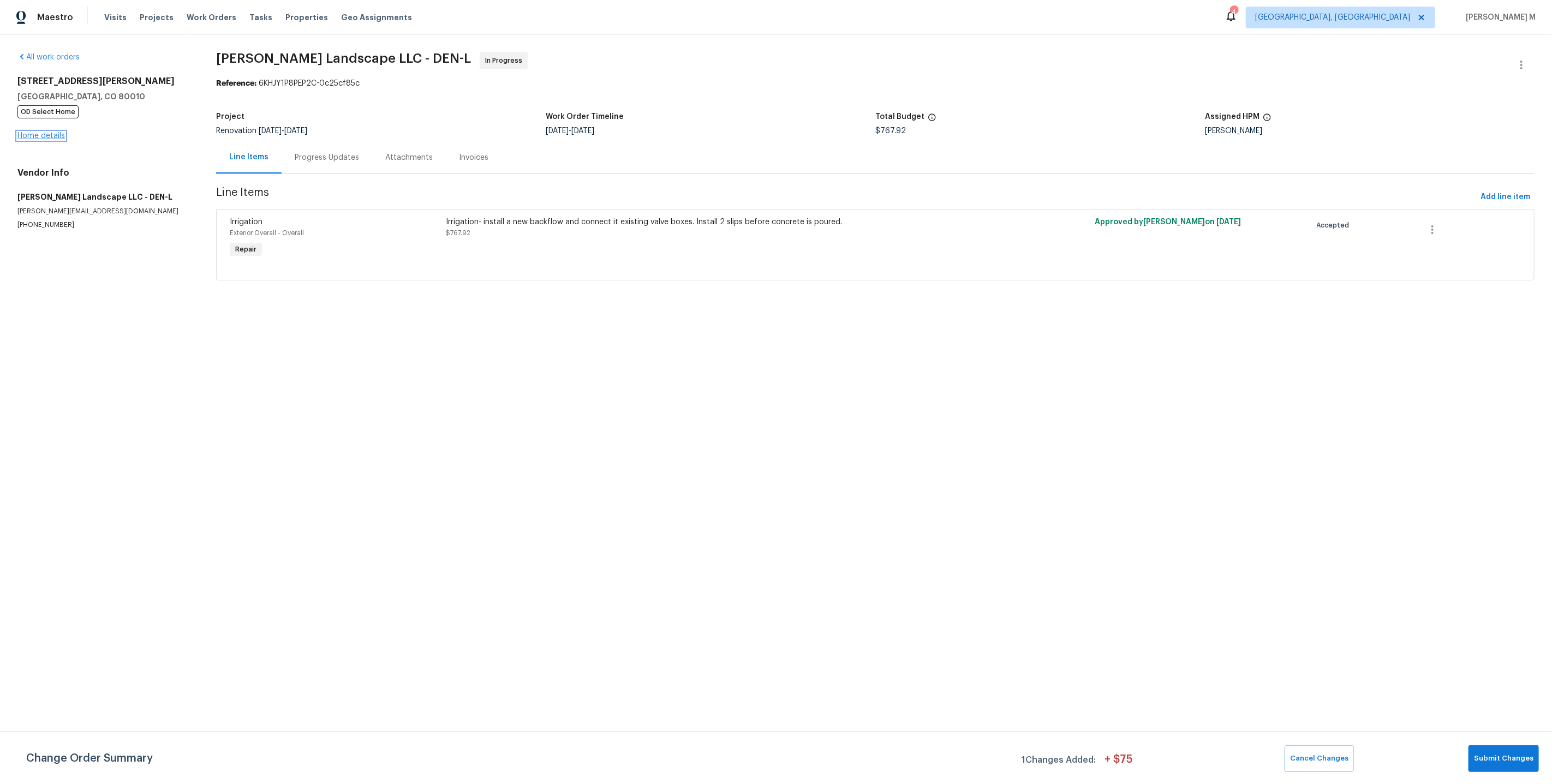
click at [46, 134] on link "Home details" at bounding box center [41, 135] width 47 height 8
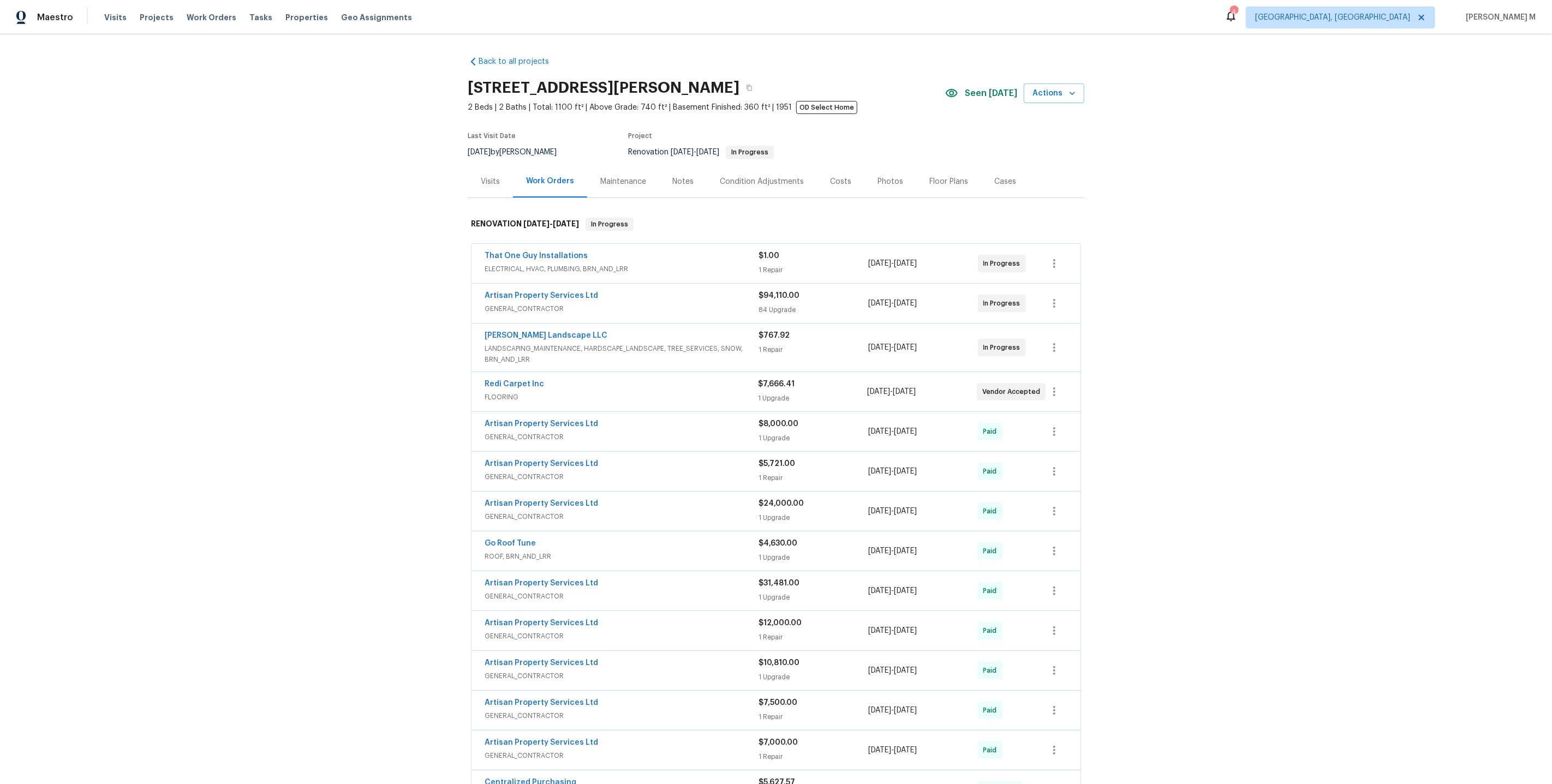
click at [517, 303] on span "GENERAL_CONTRACTOR" at bounding box center [621, 308] width 274 height 11
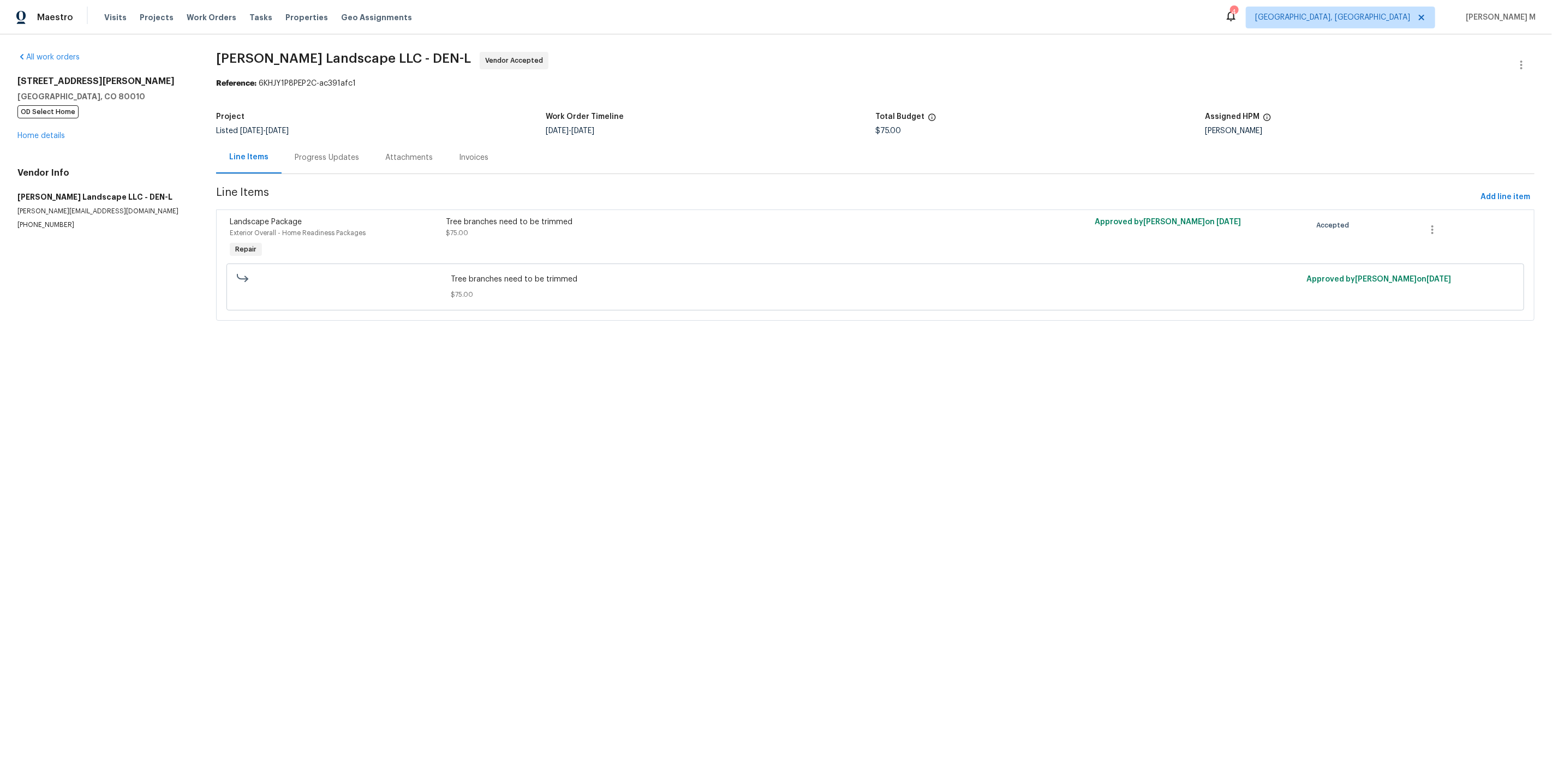
click at [306, 157] on div "Progress Updates" at bounding box center [327, 158] width 65 height 11
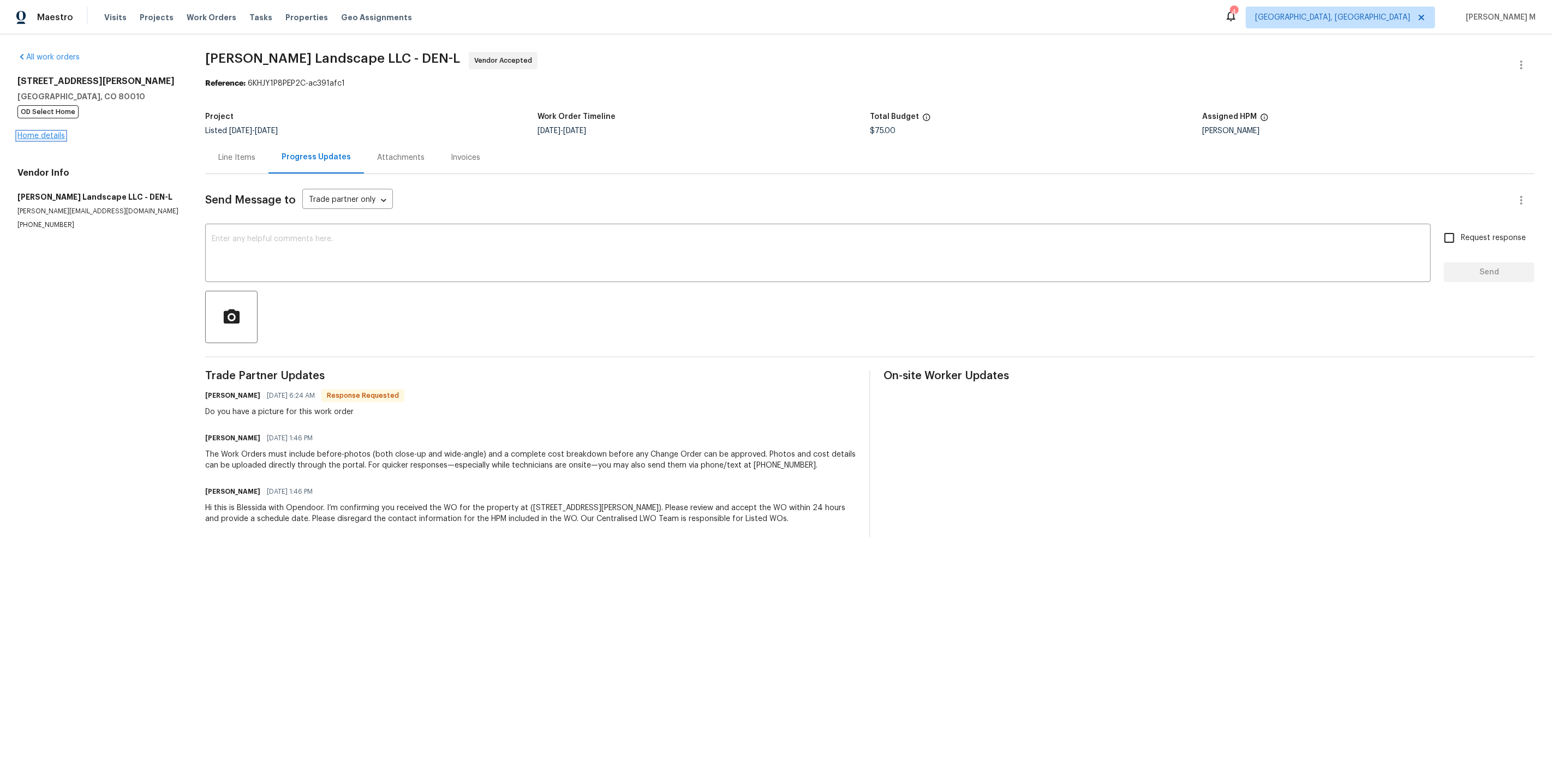
click at [53, 134] on link "Home details" at bounding box center [41, 135] width 47 height 8
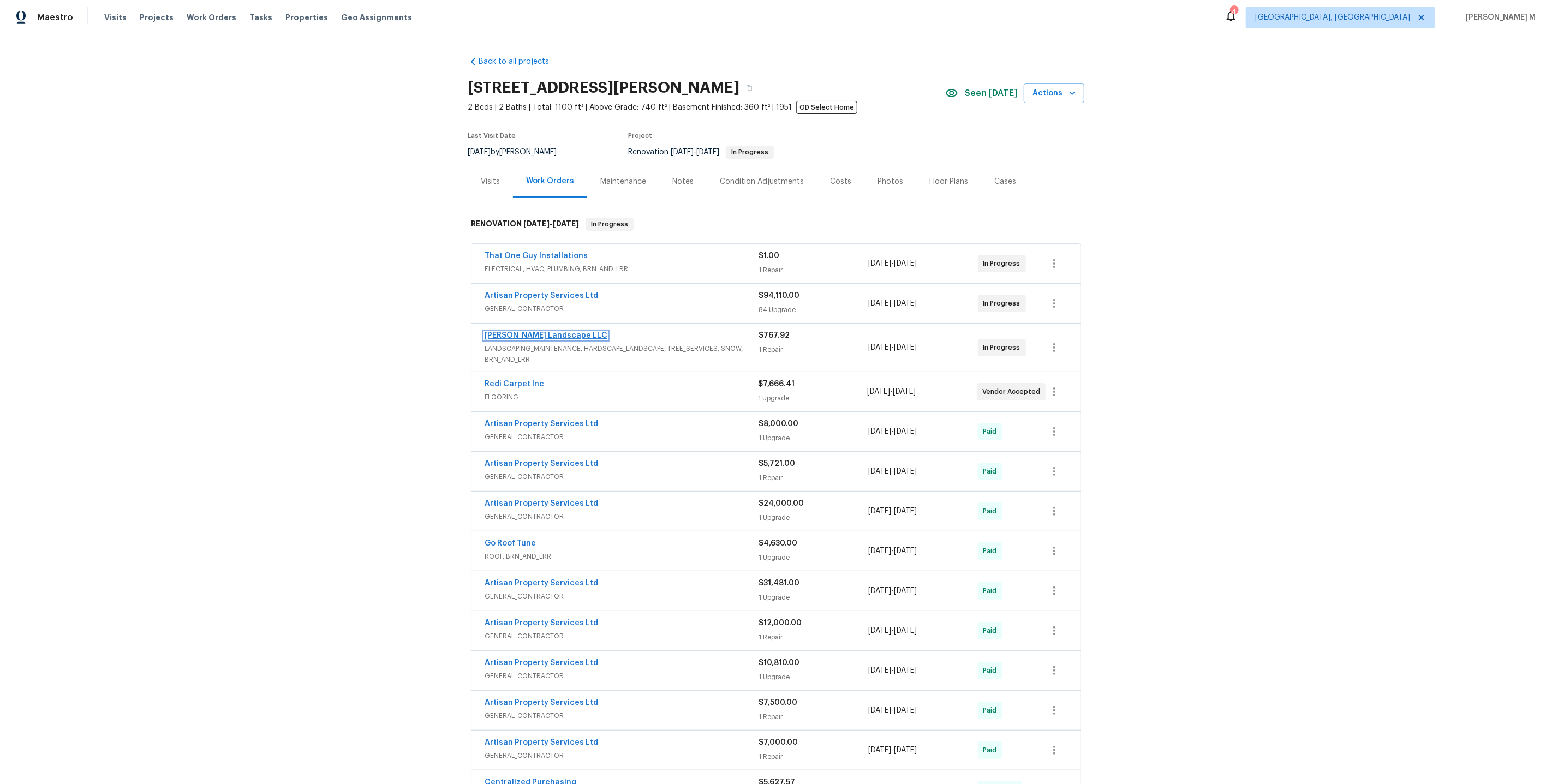
click at [520, 332] on link "[PERSON_NAME] Landscape LLC" at bounding box center [545, 335] width 122 height 8
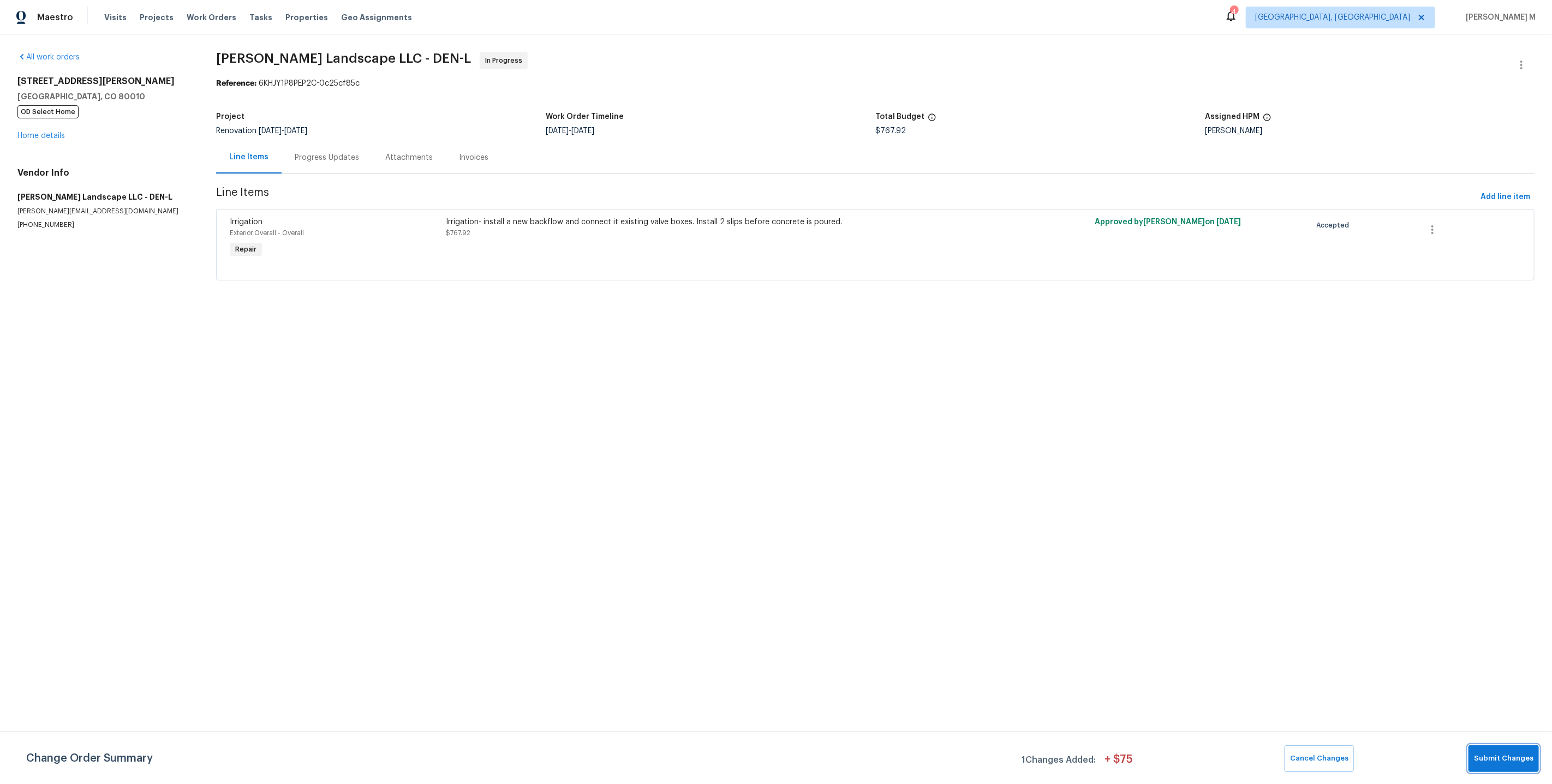
click at [1494, 765] on span "Submit Changes" at bounding box center [1503, 758] width 59 height 13
click at [37, 135] on link "Home details" at bounding box center [41, 135] width 47 height 8
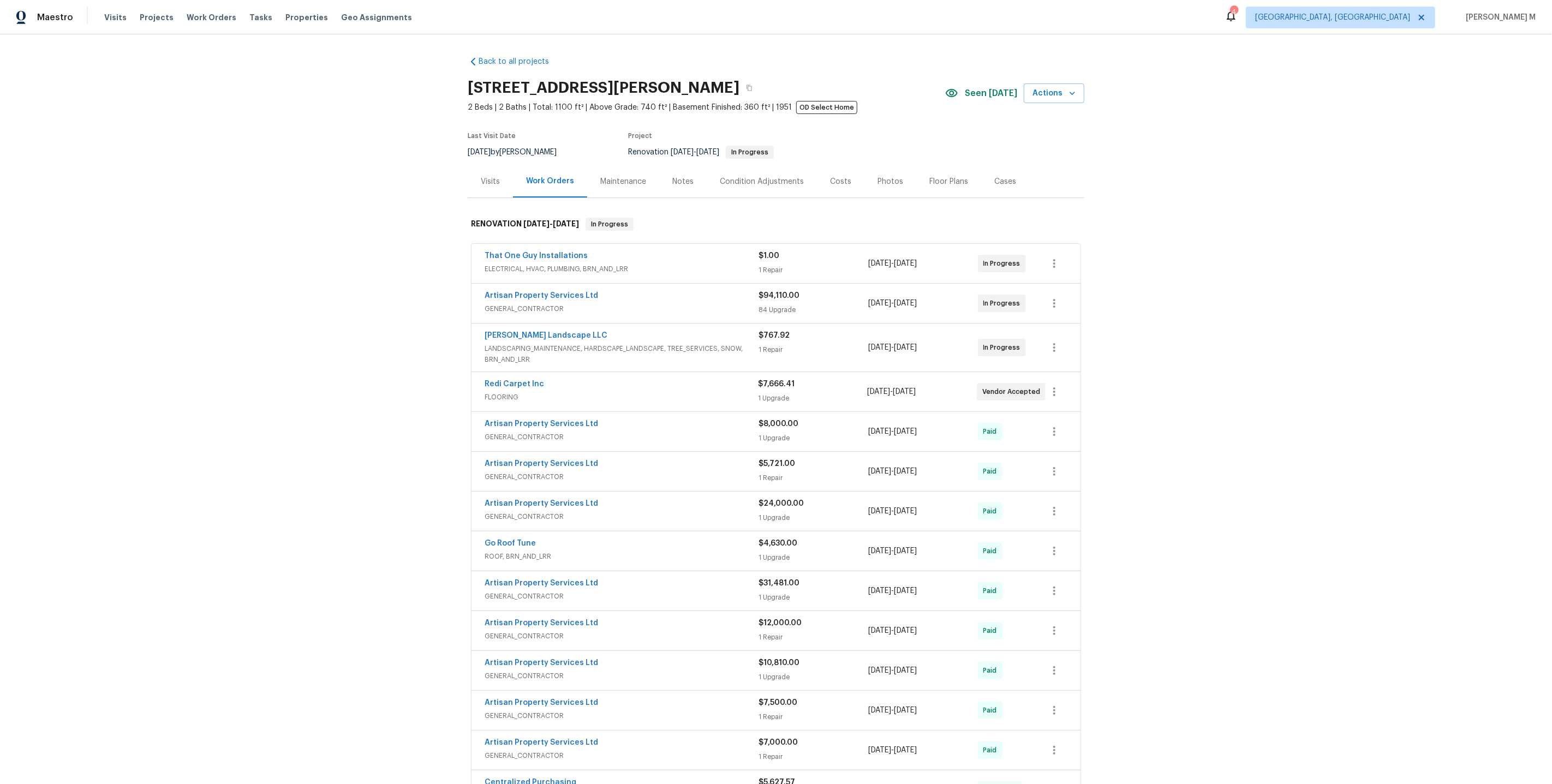
scroll to position [420, 0]
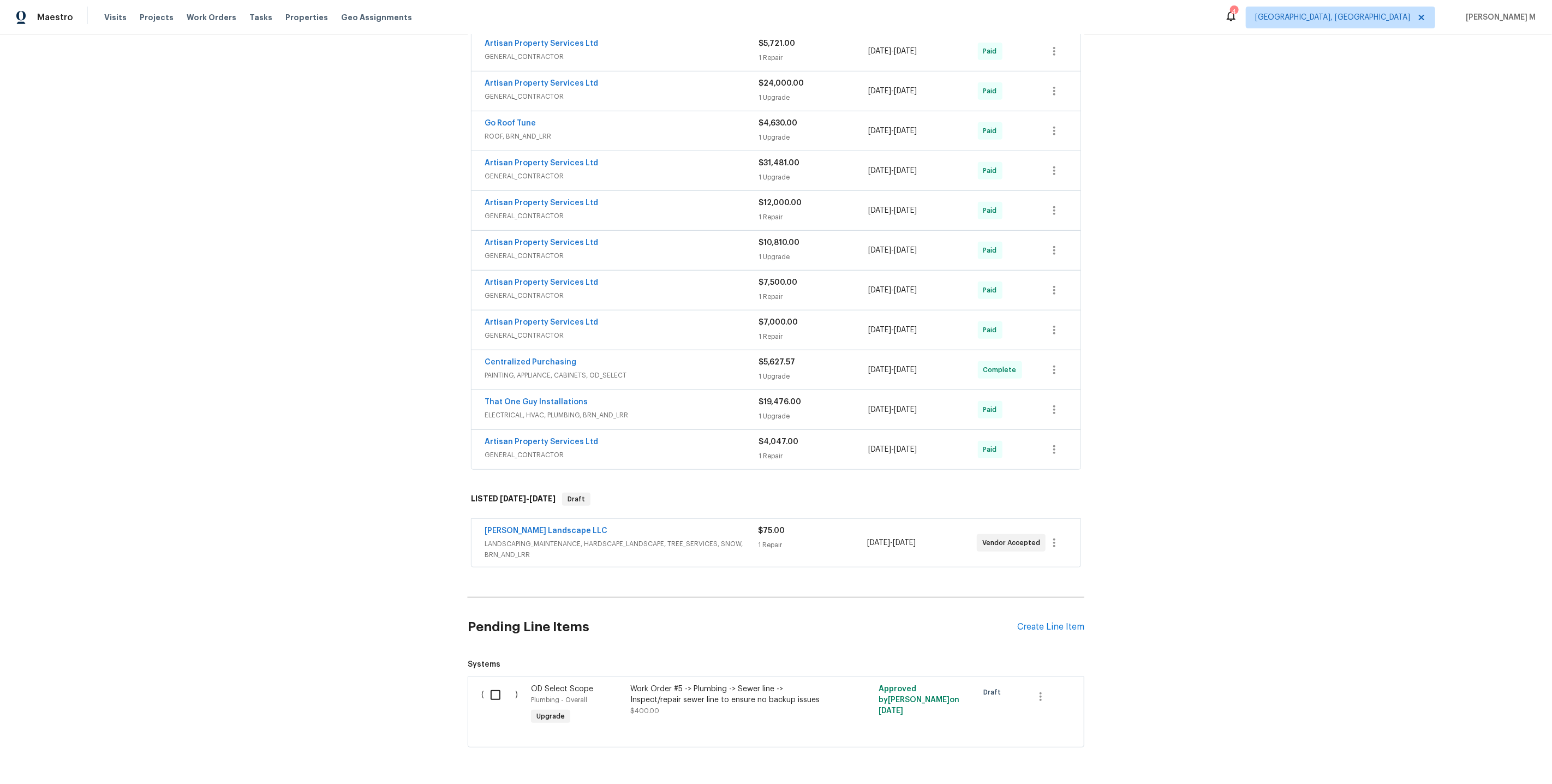
click at [508, 526] on span "[PERSON_NAME] Landscape LLC" at bounding box center [545, 531] width 122 height 11
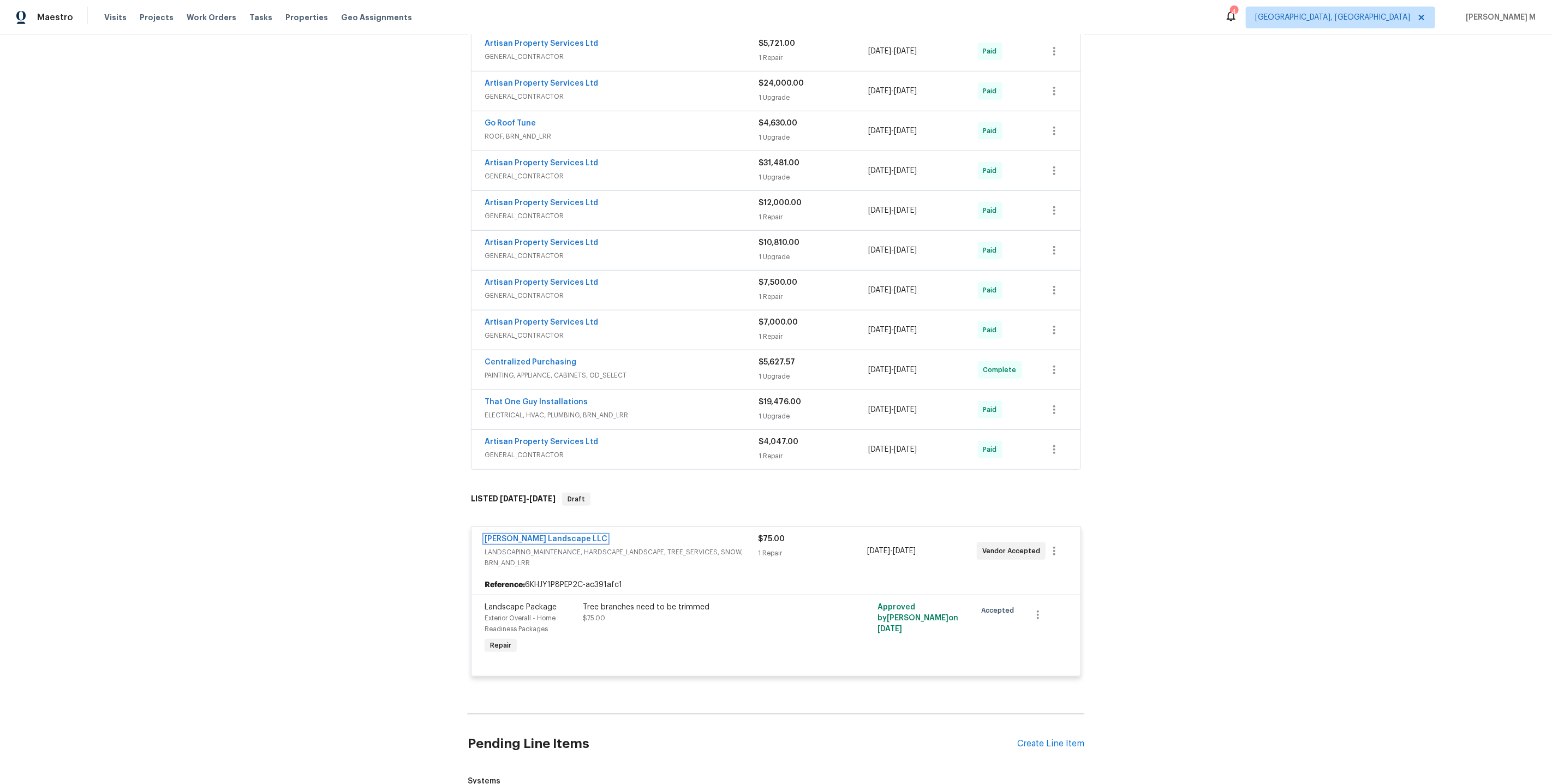
click at [508, 535] on link "Dalia Landscape LLC" at bounding box center [545, 538] width 122 height 8
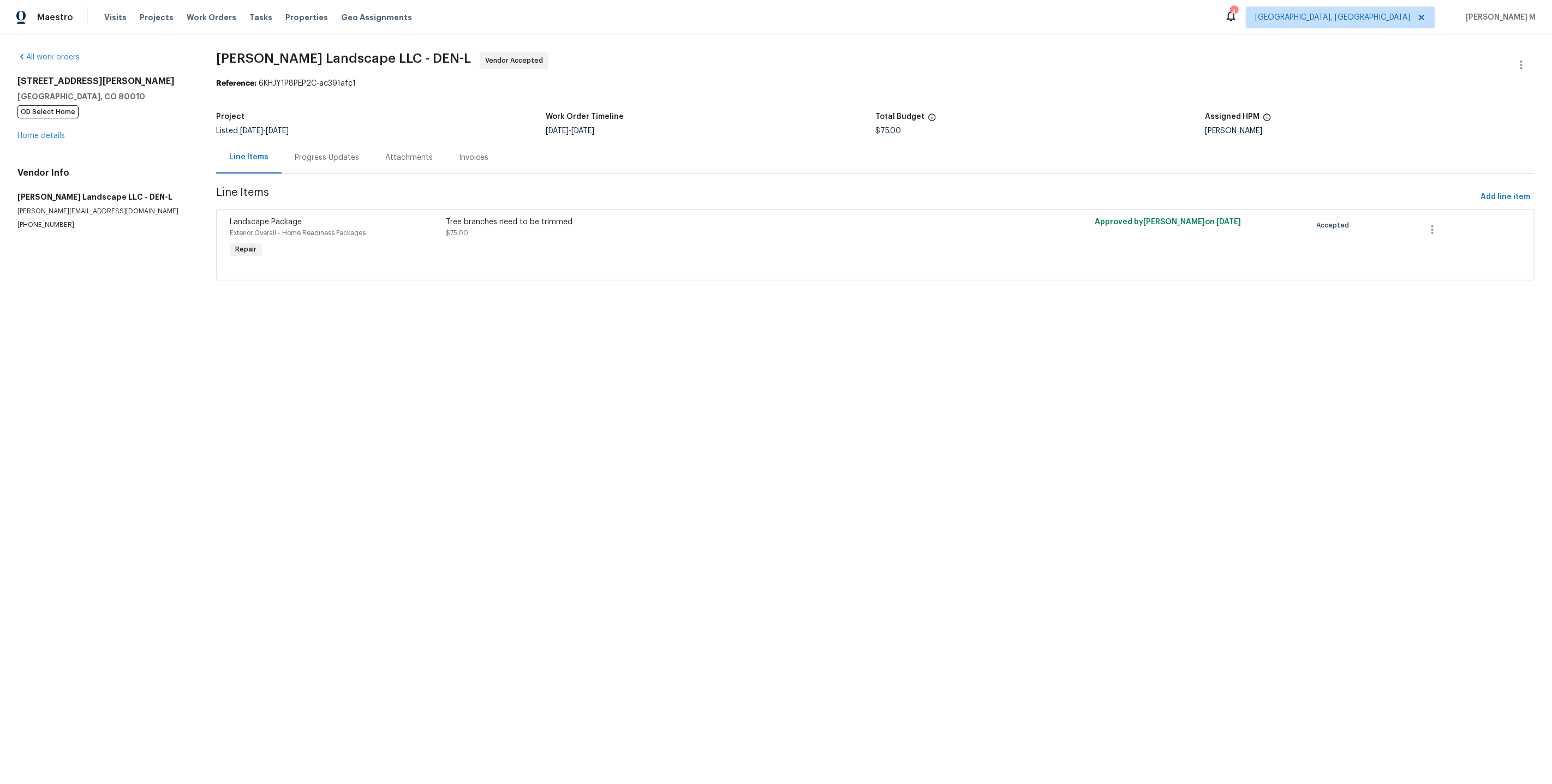
click at [302, 145] on div "Progress Updates" at bounding box center [327, 157] width 90 height 32
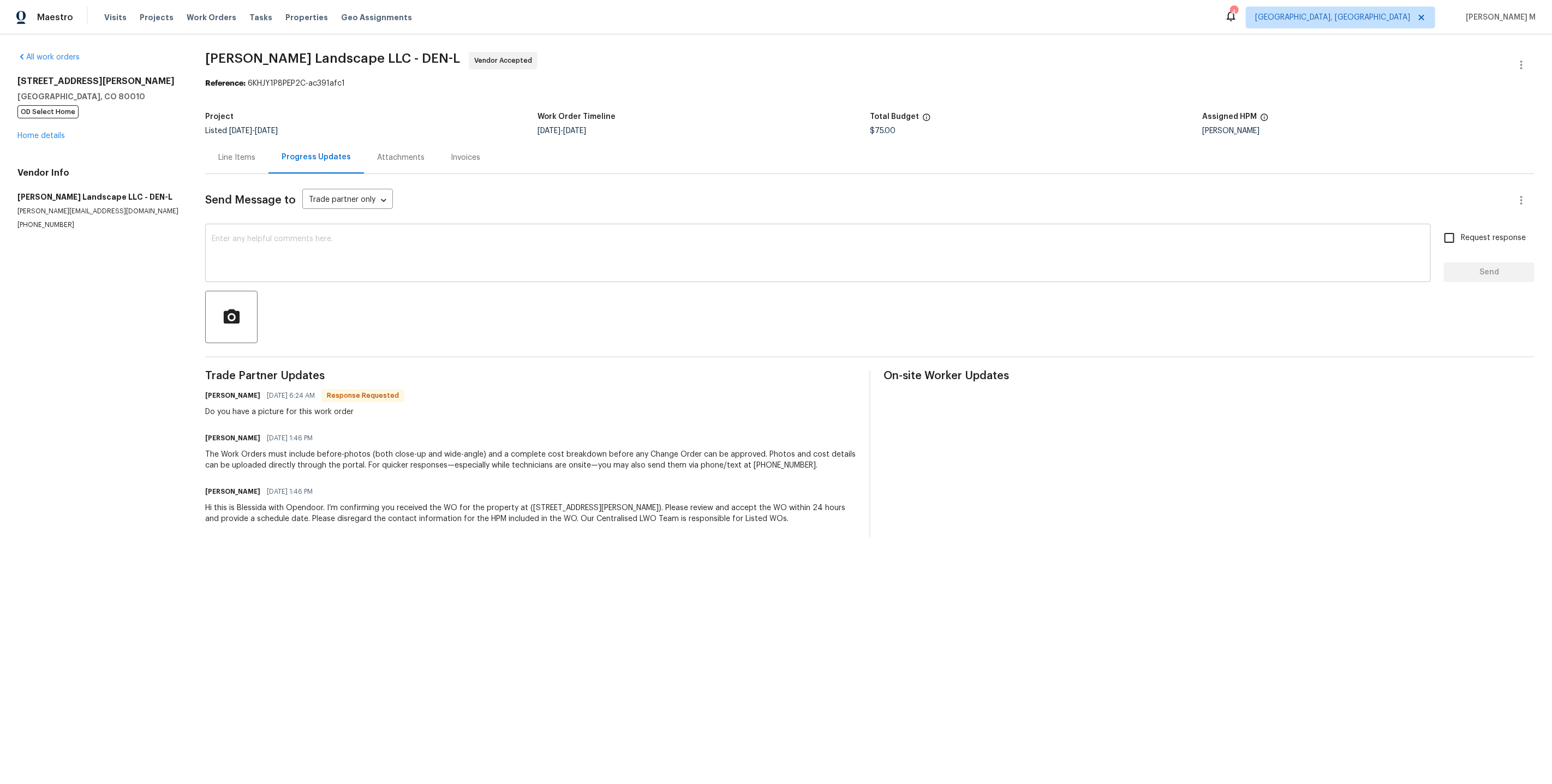
click at [346, 235] on textarea at bounding box center [818, 254] width 1212 height 38
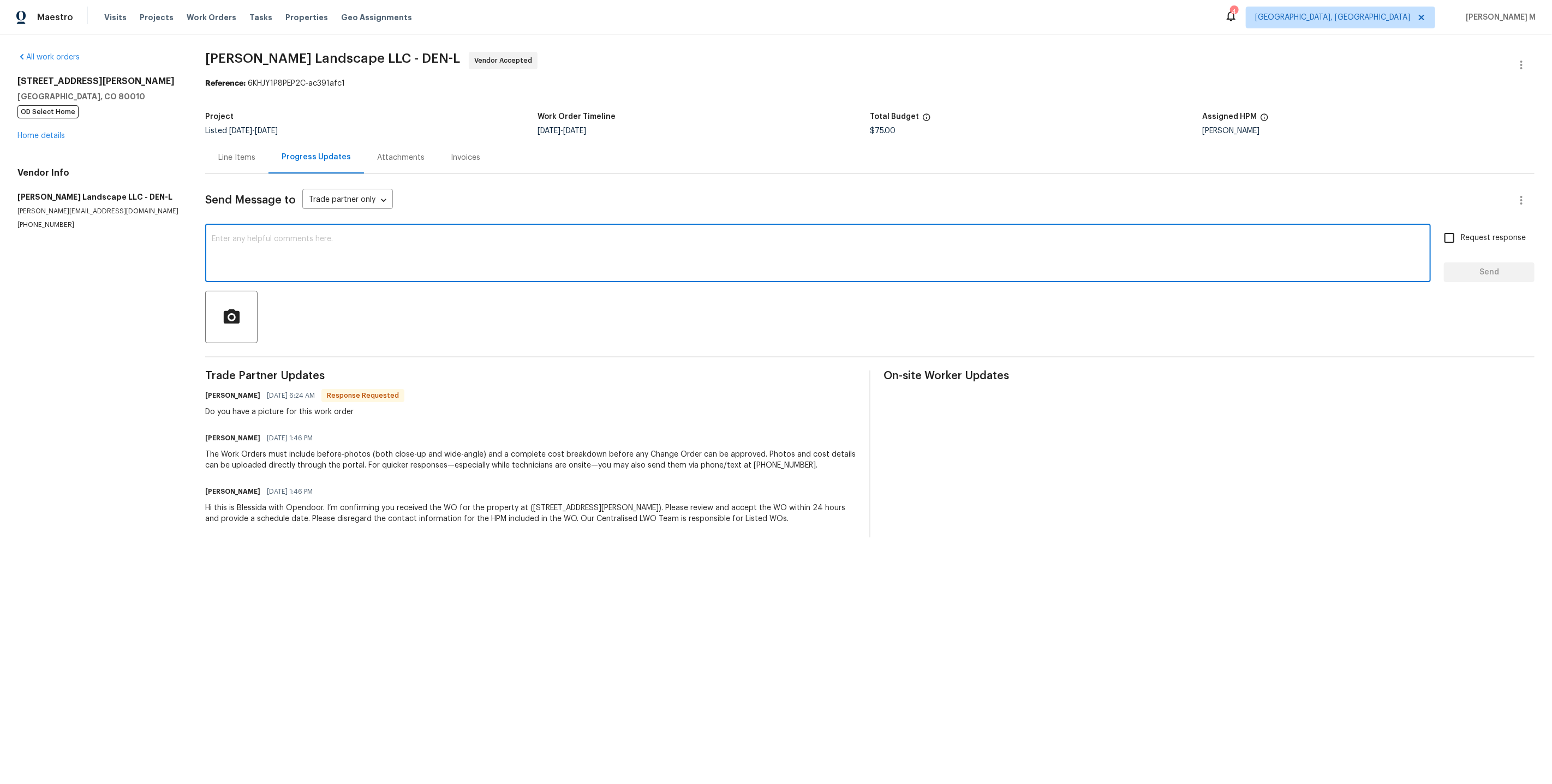
click at [779, 141] on div "Line Items Progress Updates Attachments Invoices" at bounding box center [869, 158] width 1329 height 33
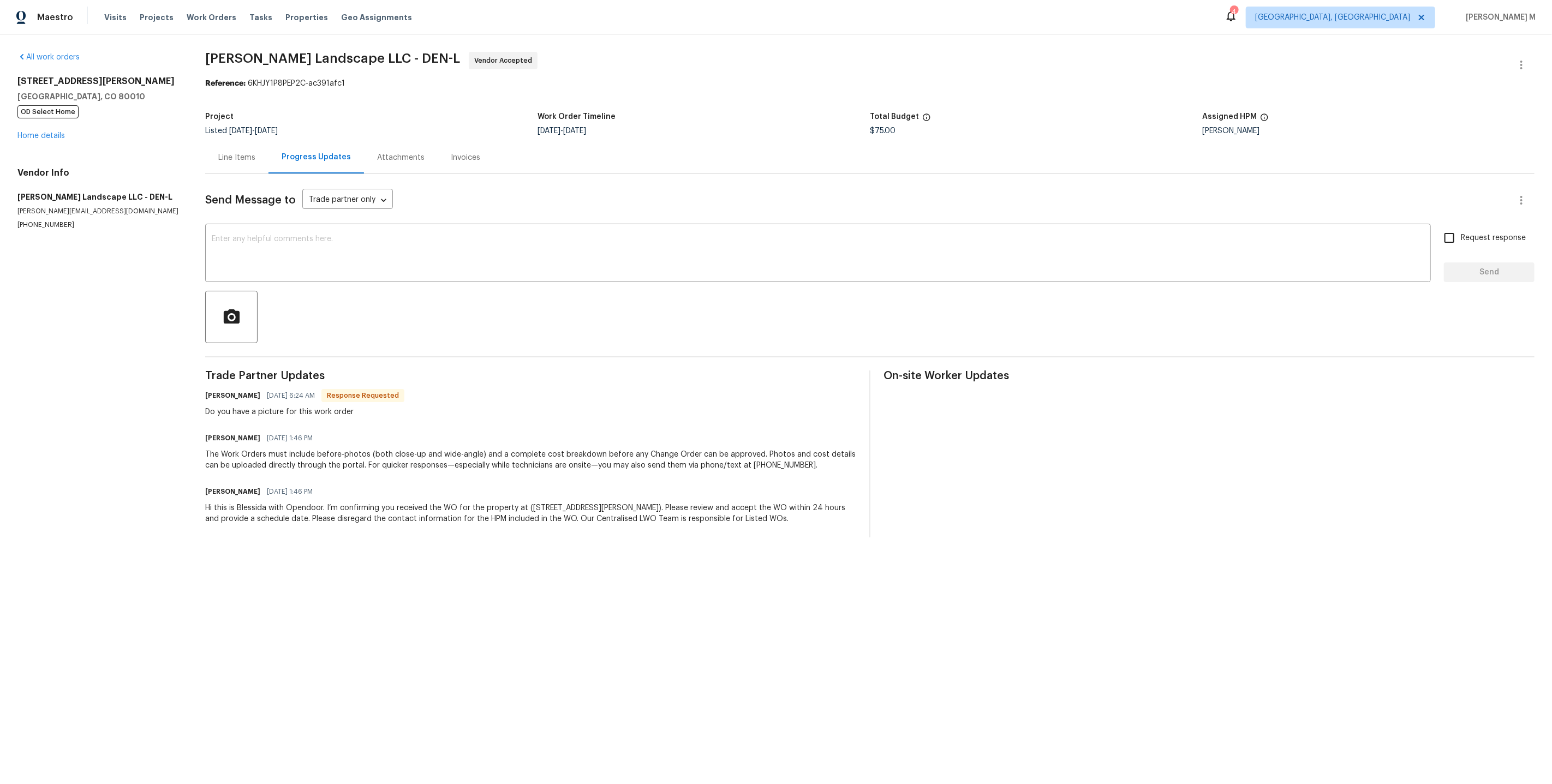
click at [618, 412] on div "Trade Partner Updates Antonio Martinez 10/02/2025 6:24 AM Response Requested Do…" at bounding box center [530, 454] width 651 height 167
click at [350, 258] on textarea at bounding box center [818, 254] width 1212 height 38
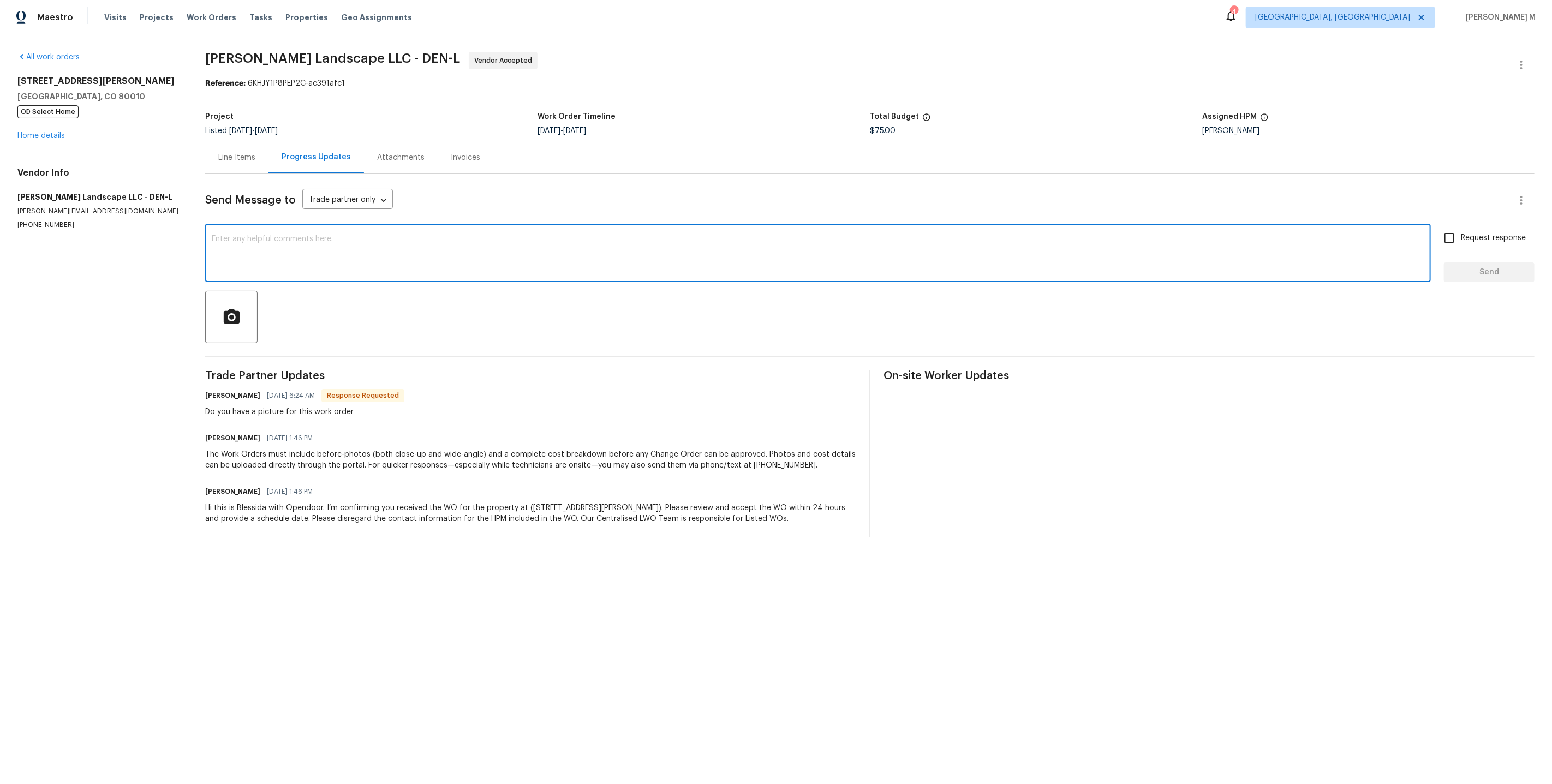
click at [220, 390] on h6 "Antonio Martinez" at bounding box center [233, 395] width 55 height 11
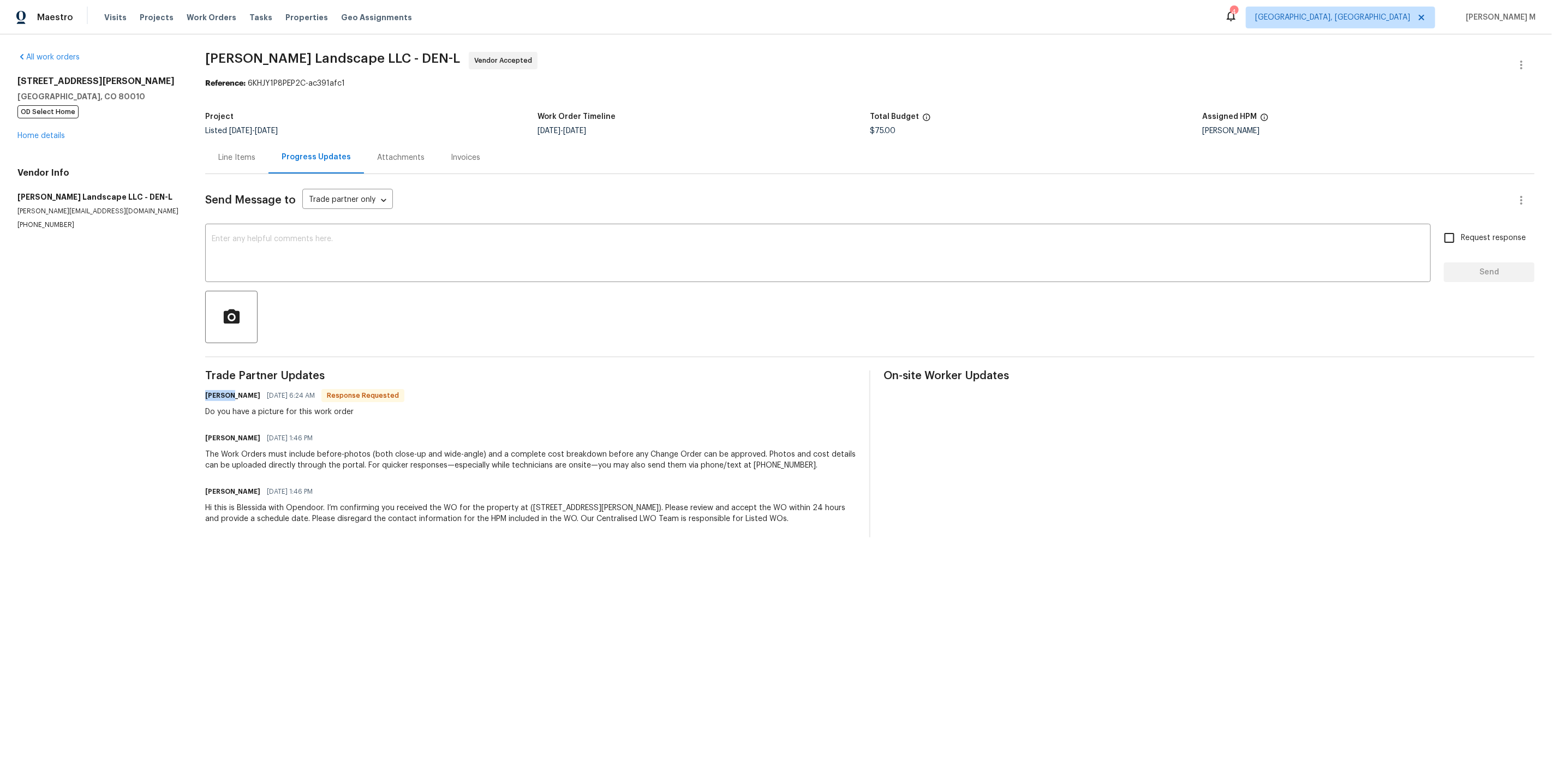
click at [220, 390] on h6 "Antonio Martinez" at bounding box center [233, 395] width 55 height 11
click at [223, 391] on div "Antonio Martinez 10/02/2025 6:24 AM Response Requested Do you have a picture fo…" at bounding box center [304, 402] width 199 height 29
copy div "Do you have a picture for this work order"
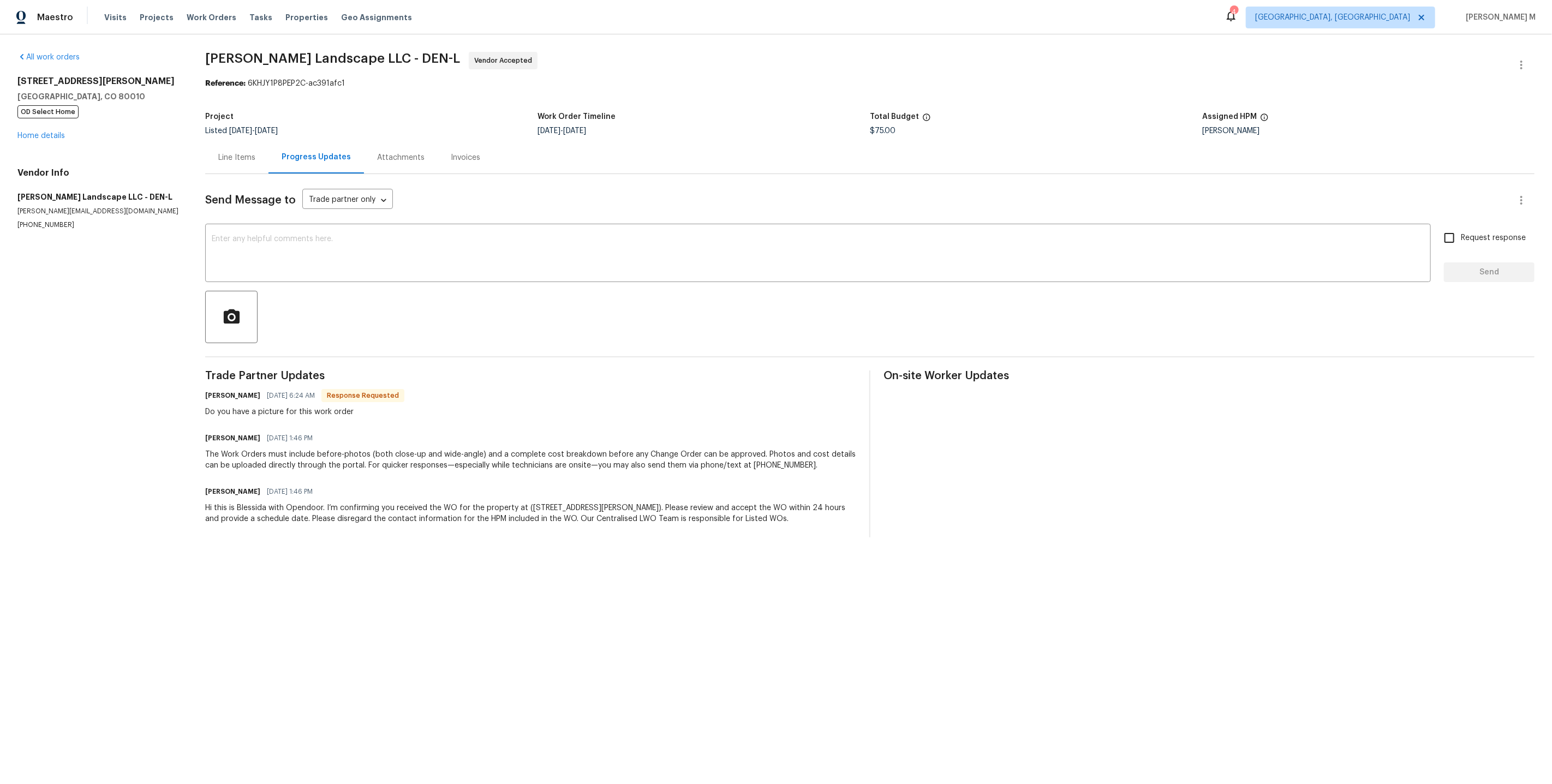
click at [470, 399] on div "Antonio Martinez 10/02/2025 6:24 AM Response Requested Do you have a picture fo…" at bounding box center [530, 402] width 651 height 29
click at [1524, 61] on icon "button" at bounding box center [1520, 65] width 13 height 13
click at [1524, 61] on li "Edit" at bounding box center [1492, 63] width 118 height 18
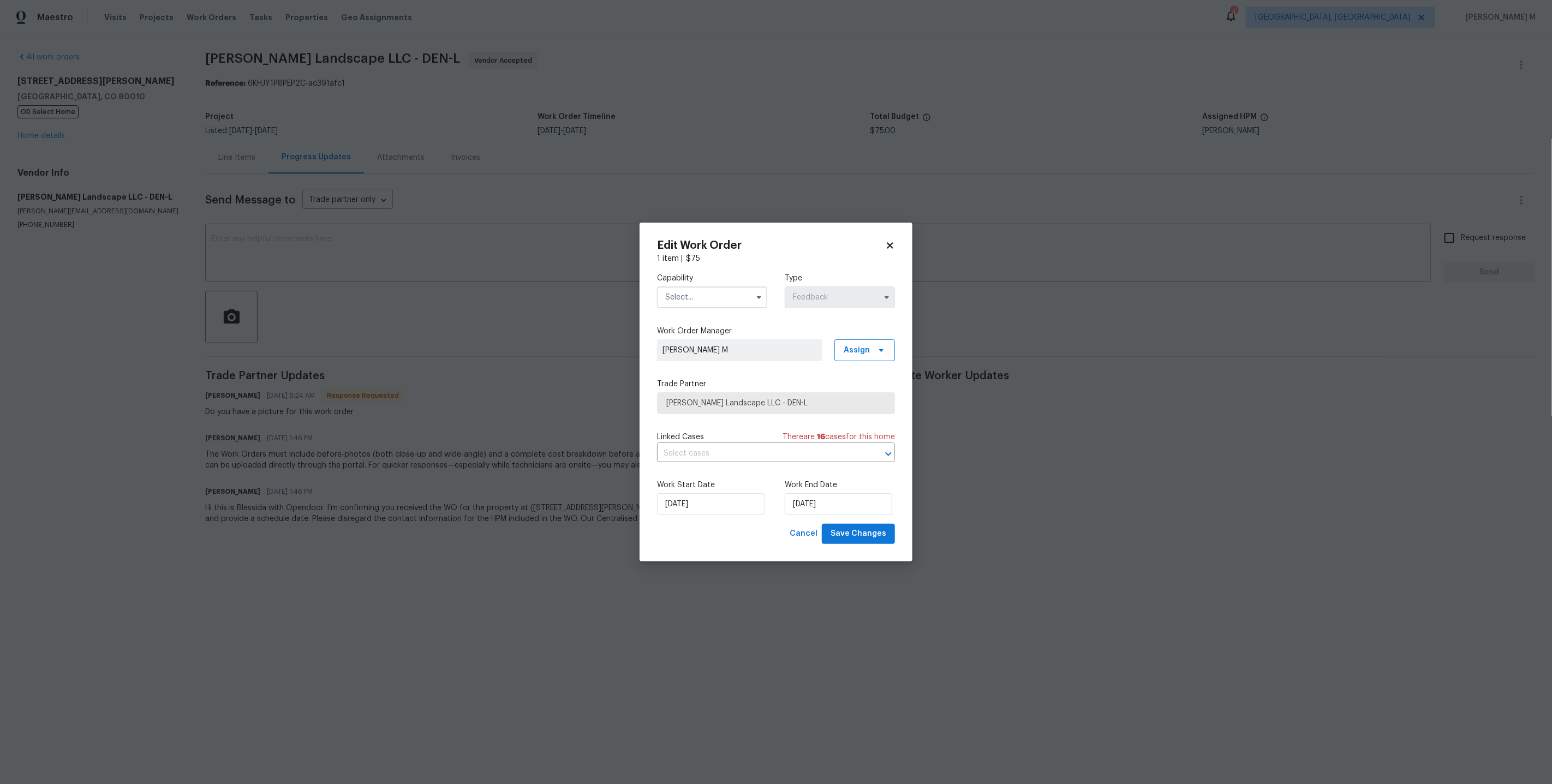
click at [701, 304] on input "text" at bounding box center [712, 296] width 110 height 22
click at [709, 386] on span "General Contractor" at bounding box center [702, 389] width 71 height 8
type input "General Contractor"
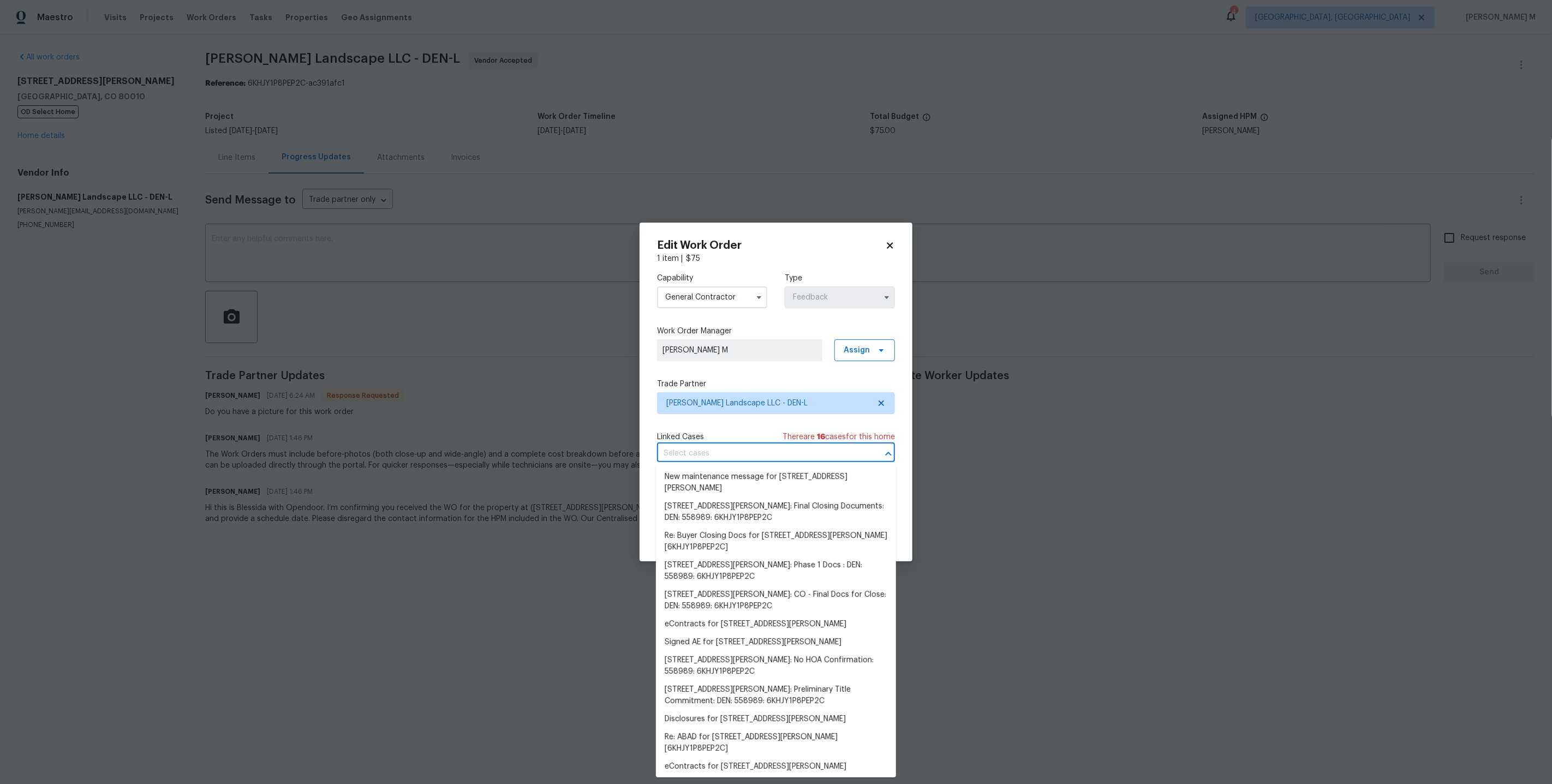
click at [702, 460] on input "text" at bounding box center [760, 454] width 208 height 17
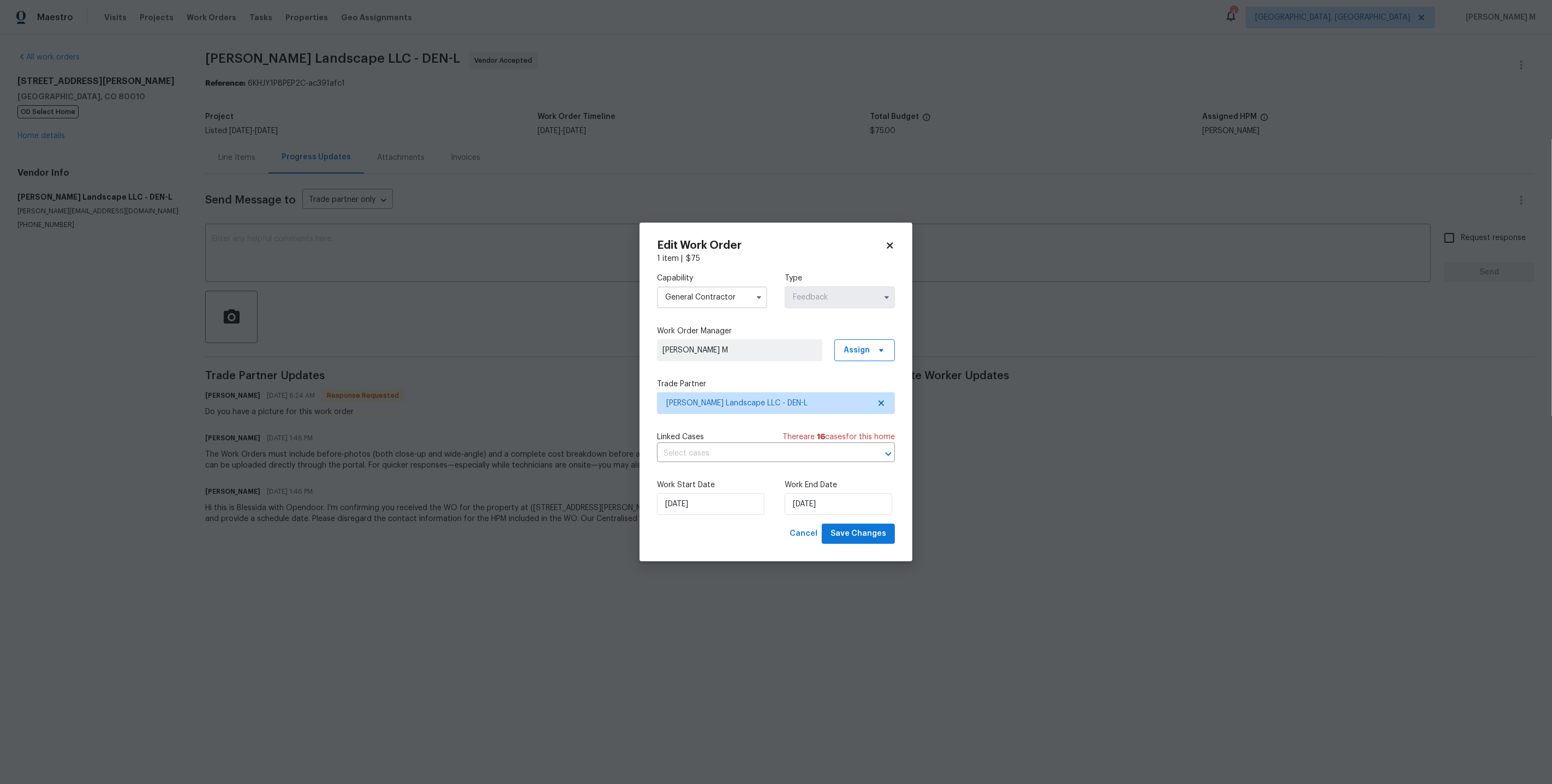
click at [755, 424] on div "Capability General Contractor Type Feedback Work Order Manager Vignesh M Assign…" at bounding box center [776, 393] width 238 height 259
click at [697, 510] on input "01/10/2025" at bounding box center [710, 503] width 108 height 22
click at [729, 411] on div "2" at bounding box center [726, 407] width 17 height 16
type input "02/10/2025"
click at [835, 493] on input "03/10/2025" at bounding box center [838, 503] width 108 height 22
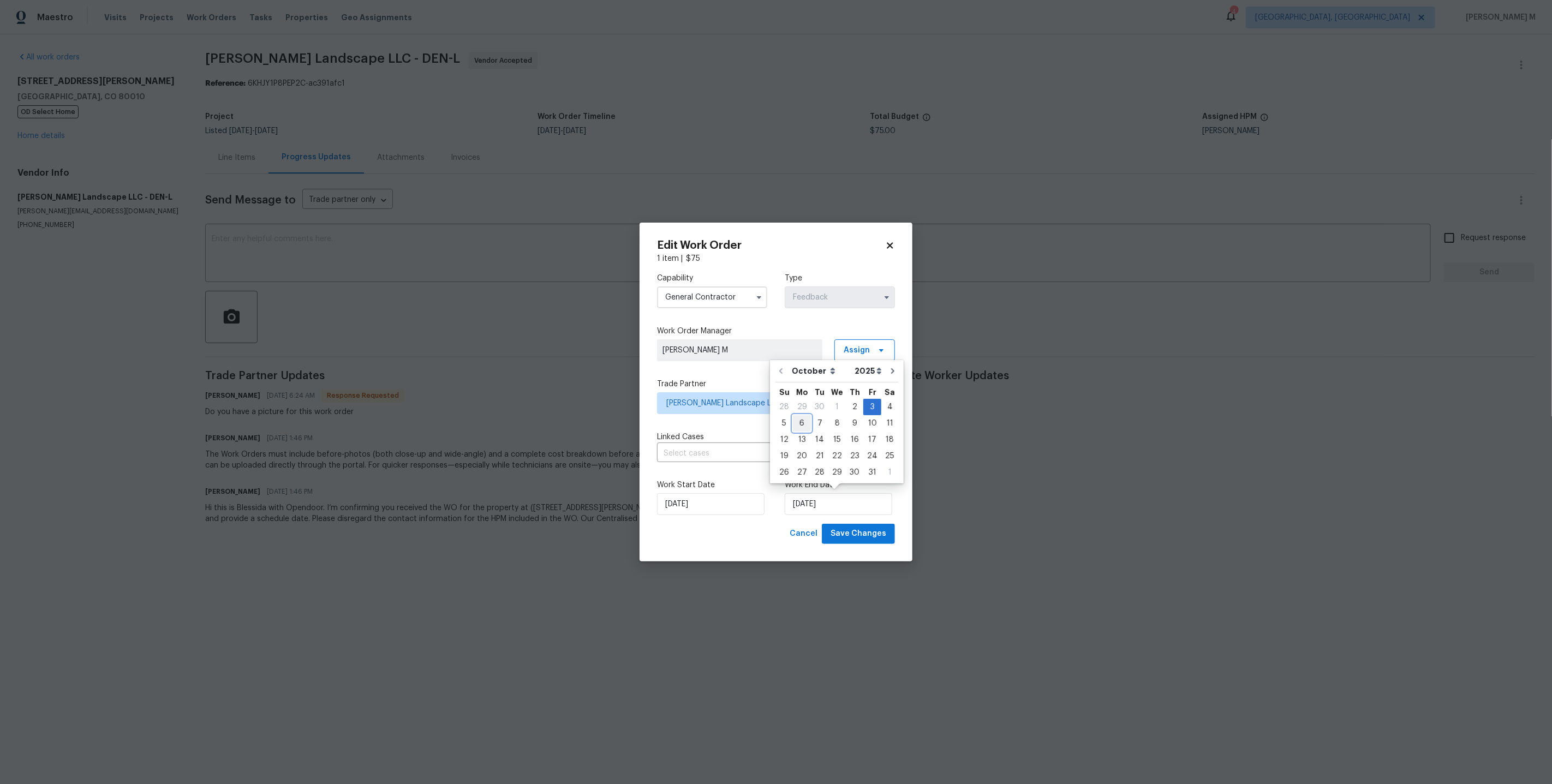
click at [806, 426] on div "6" at bounding box center [801, 423] width 18 height 16
type input "06/10/2025"
click at [853, 527] on span "Save Changes" at bounding box center [858, 534] width 56 height 14
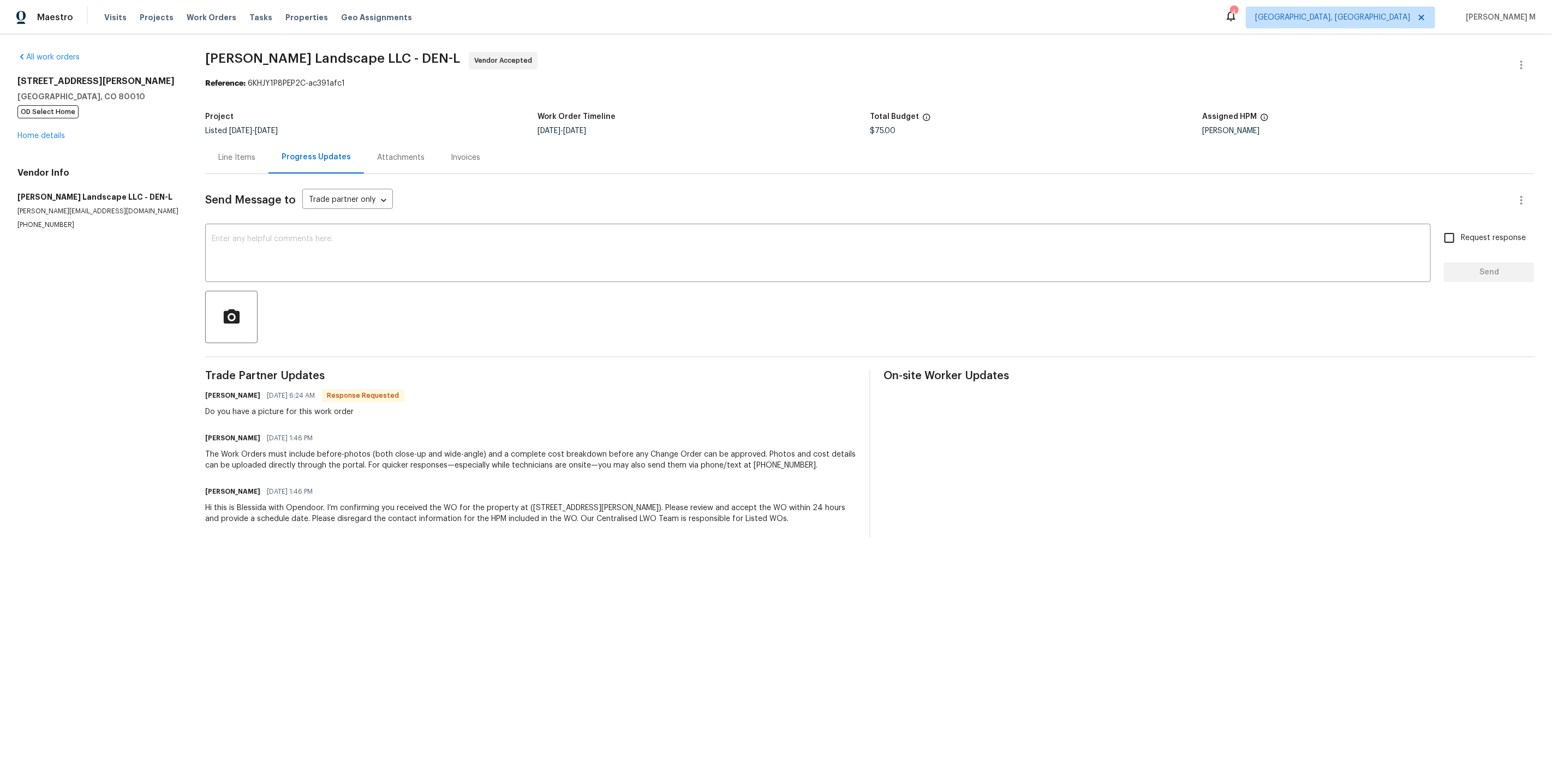
click at [1088, 424] on body "Maestro Visits Projects Work Orders Tasks Properties Geo Assignments 4 Detroit,…" at bounding box center [776, 277] width 1552 height 555
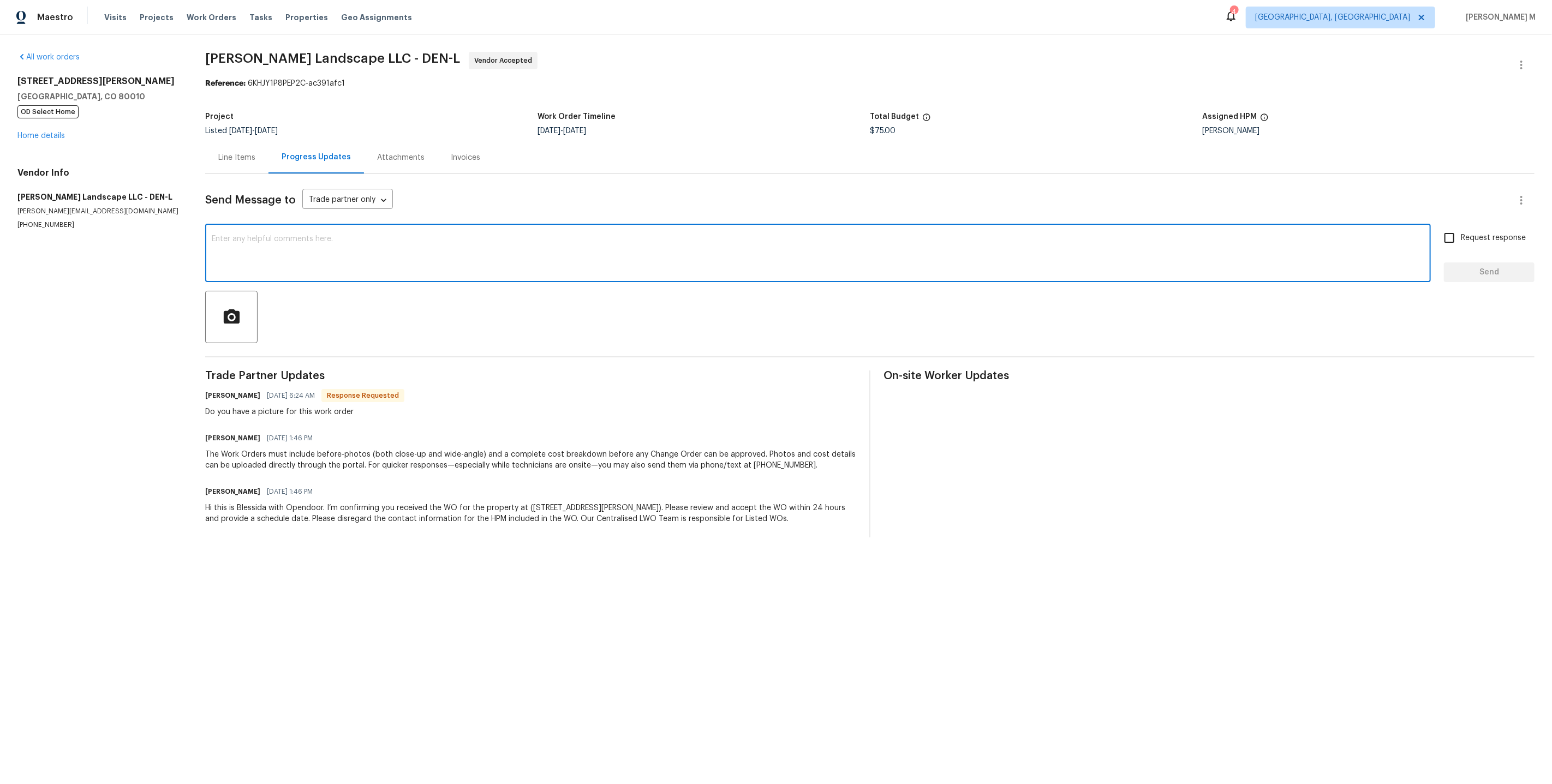
click at [412, 235] on textarea at bounding box center [818, 254] width 1212 height 38
click at [601, 252] on textarea at bounding box center [818, 254] width 1212 height 38
paste textarea "No pics on this one, just need the tree branches trimmed back from the loop wir…"
type textarea "No pics on this one, just need the tree branches trimmed back from the loop wir…"
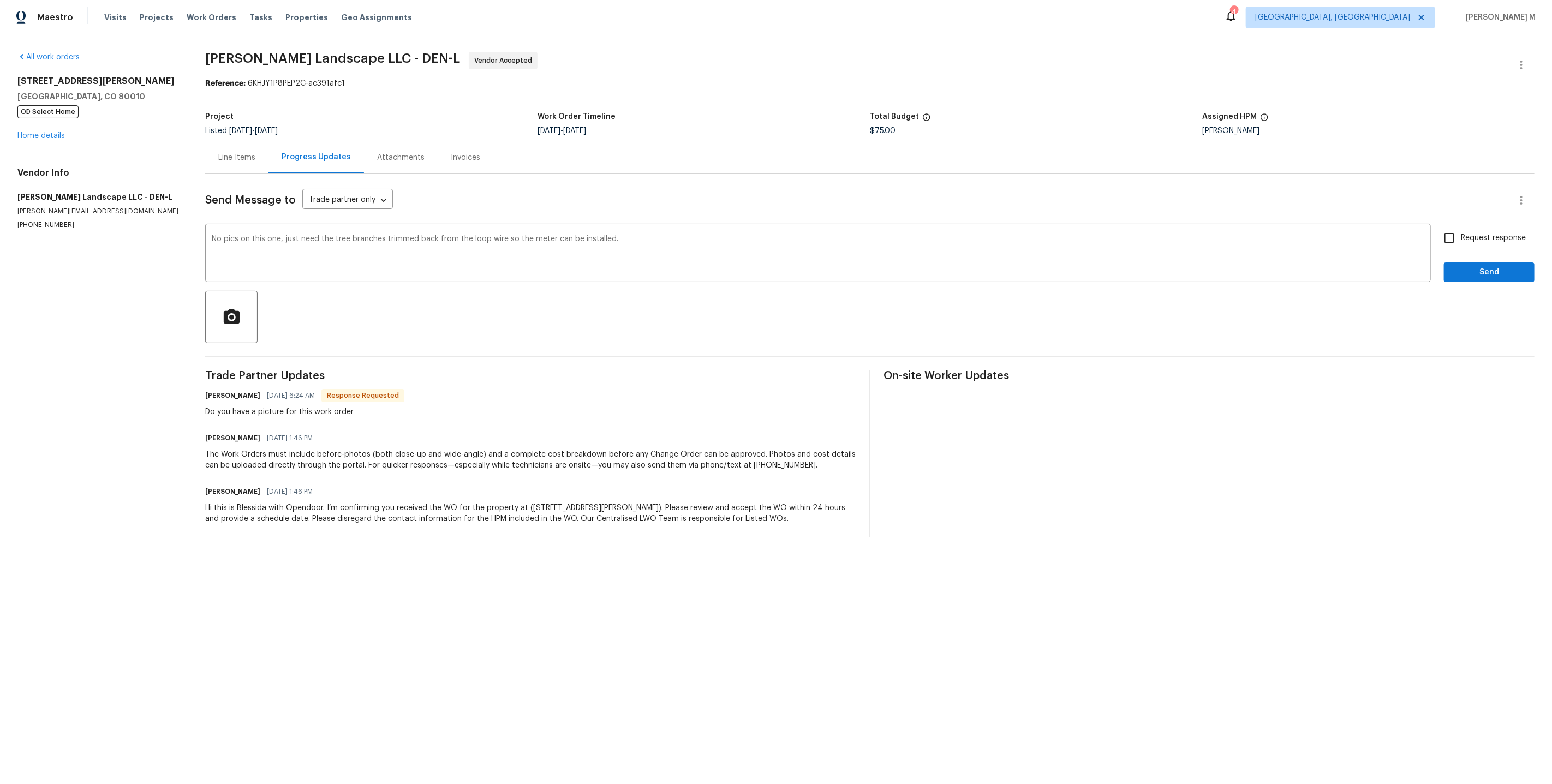
click at [1475, 227] on label "Request response" at bounding box center [1481, 238] width 88 height 23
click at [1461, 227] on input "Request response" at bounding box center [1449, 238] width 23 height 23
checkbox input "true"
click at [1473, 270] on span "Send" at bounding box center [1488, 272] width 73 height 14
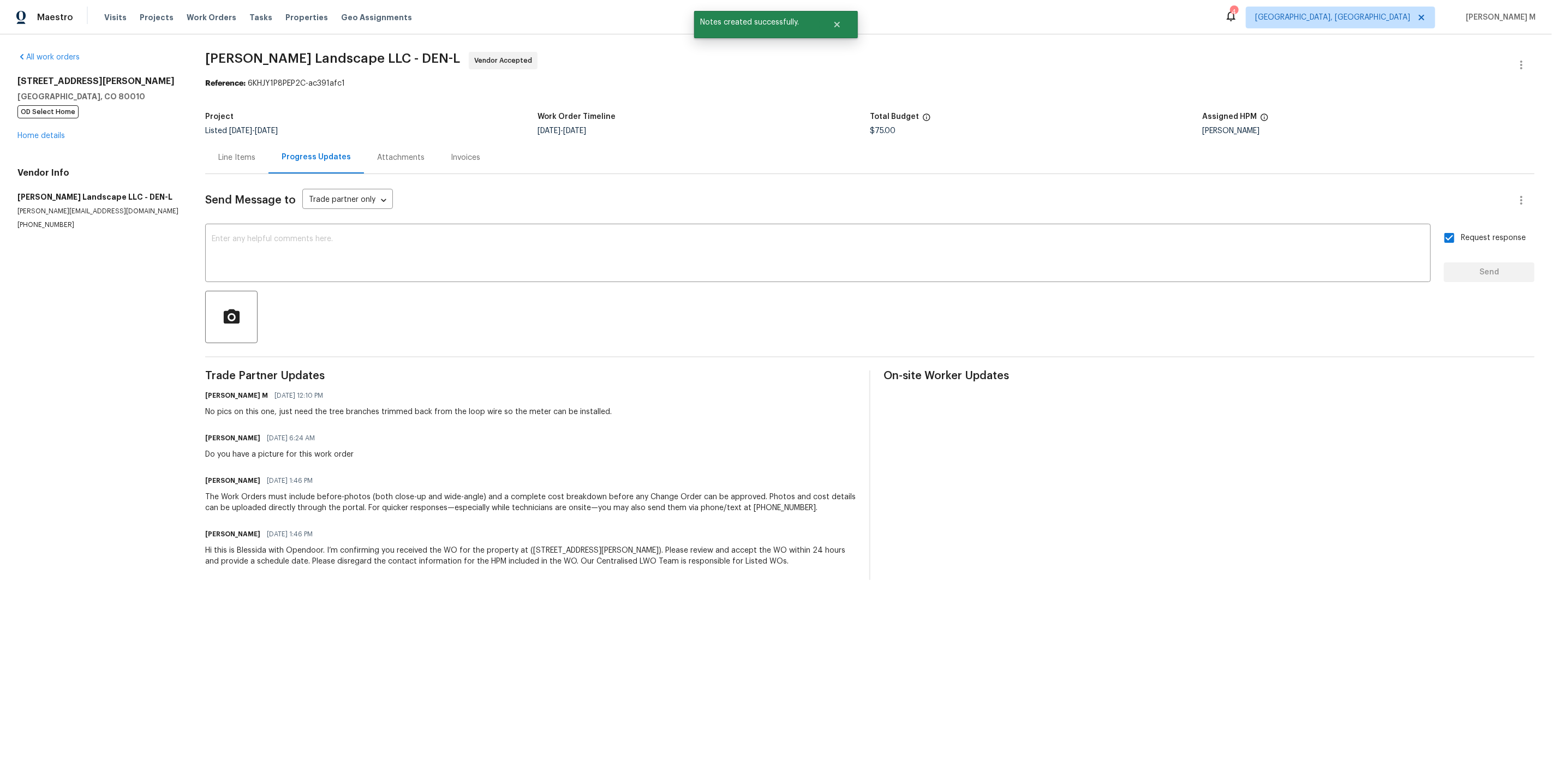
click at [466, 117] on div "Project" at bounding box center [371, 120] width 333 height 14
click at [426, 242] on textarea at bounding box center [818, 254] width 1212 height 38
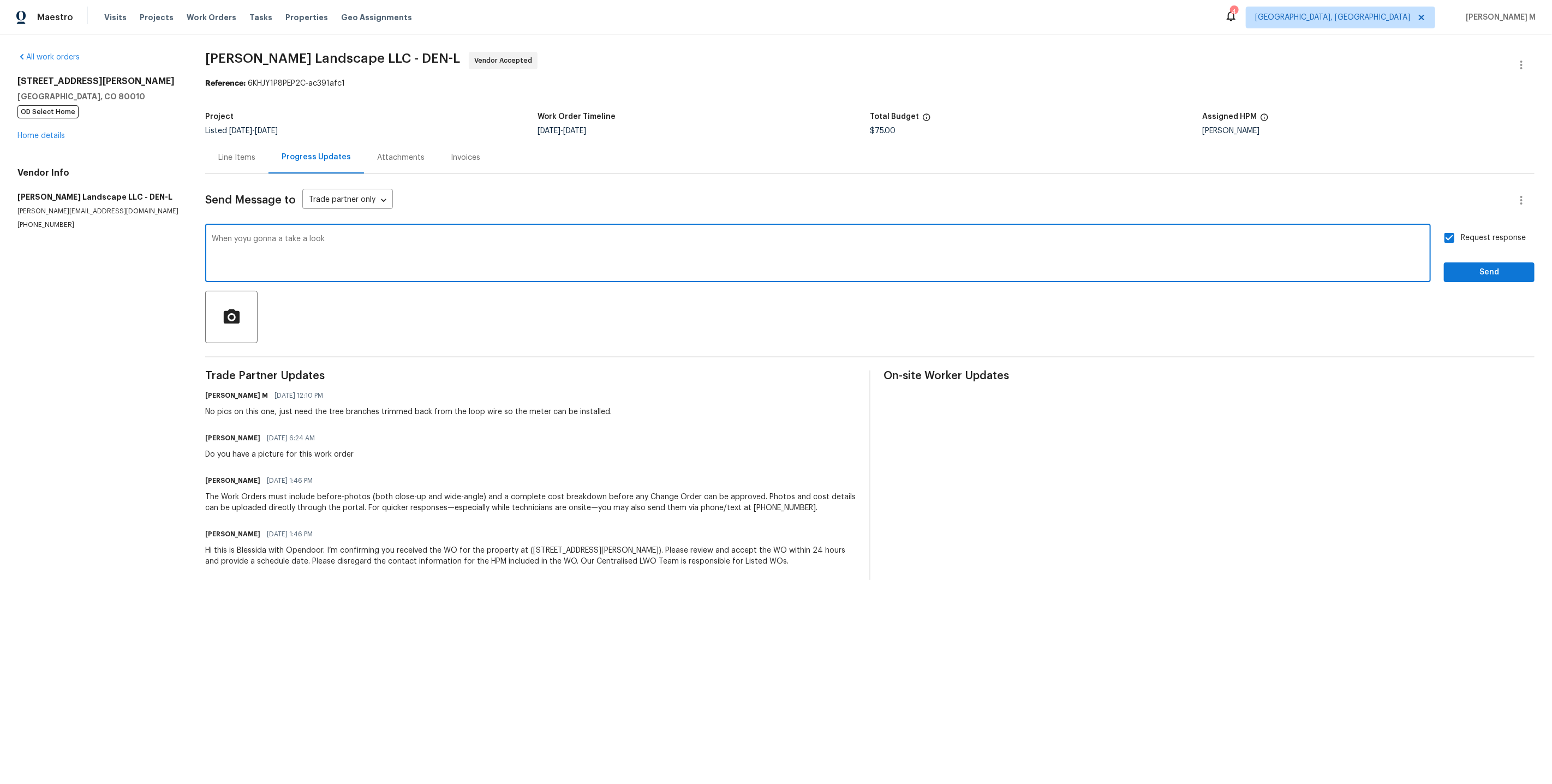
type textarea "When yoyu gonna a take a look?"
click at [460, 252] on textarea at bounding box center [818, 254] width 1212 height 38
paste textarea "When you gonna take a look?"
type textarea "When you gonna take a look?"
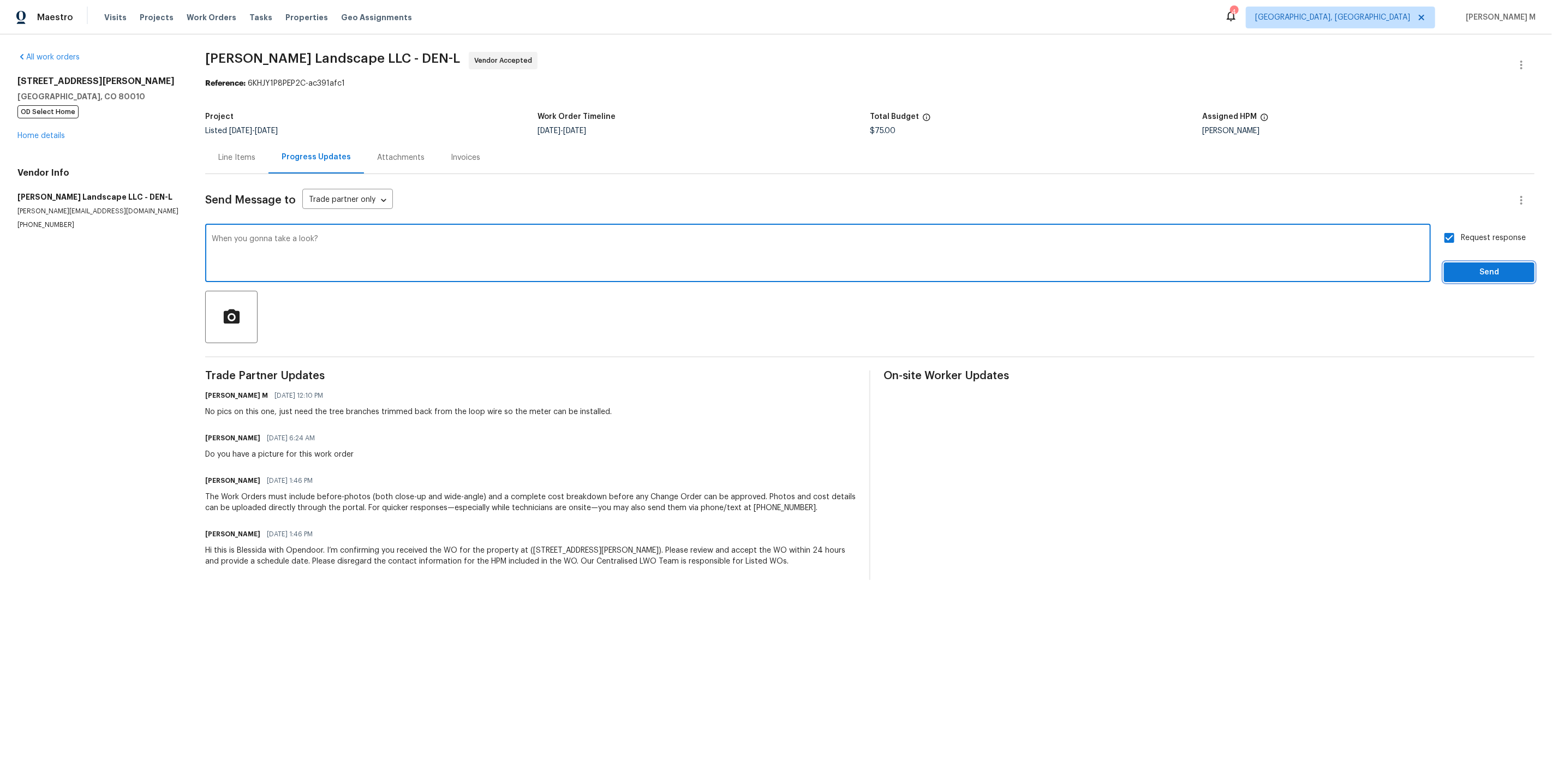
click at [1465, 272] on button "Send" at bounding box center [1488, 272] width 90 height 20
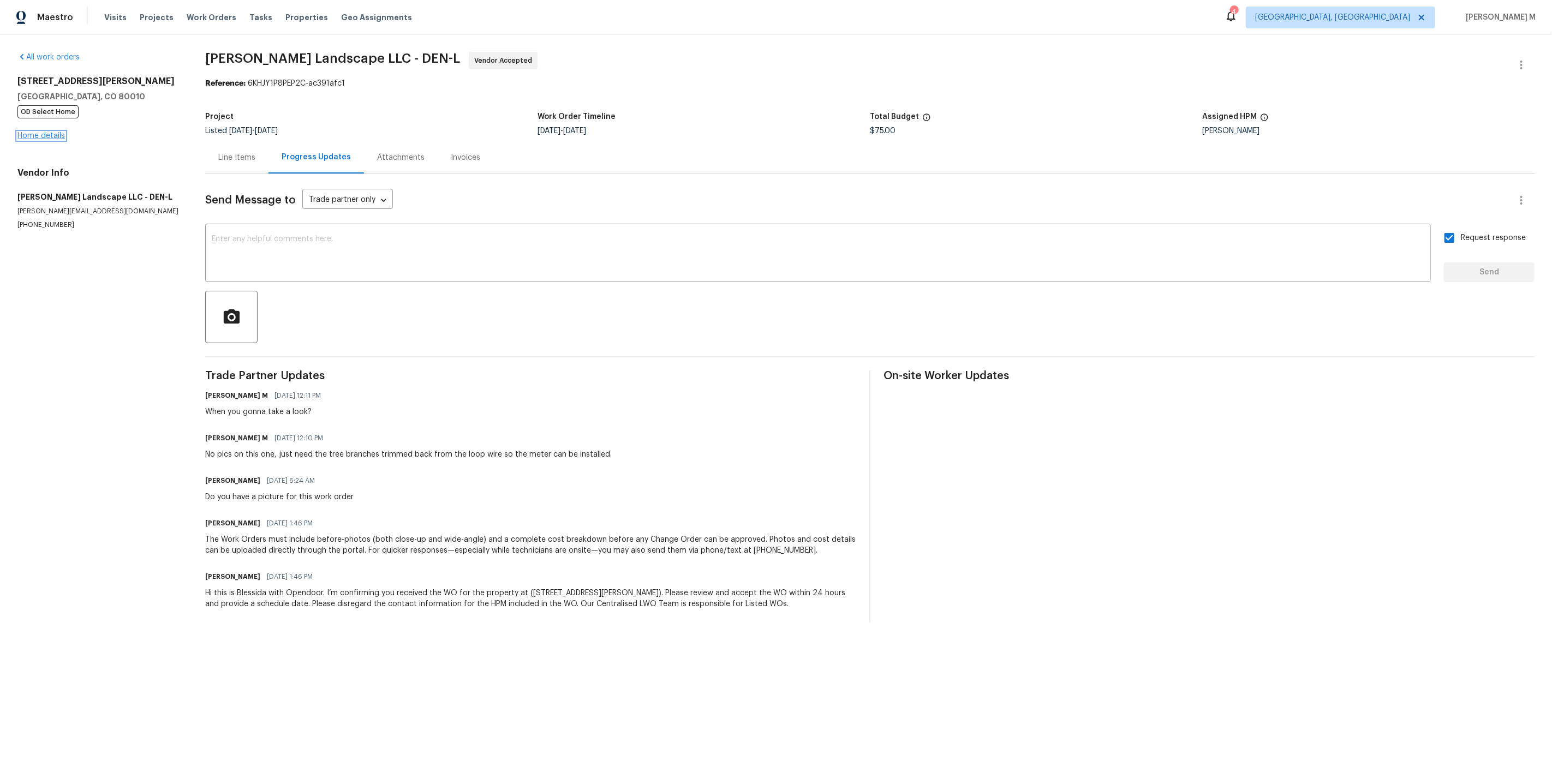
click at [40, 132] on link "Home details" at bounding box center [41, 135] width 47 height 8
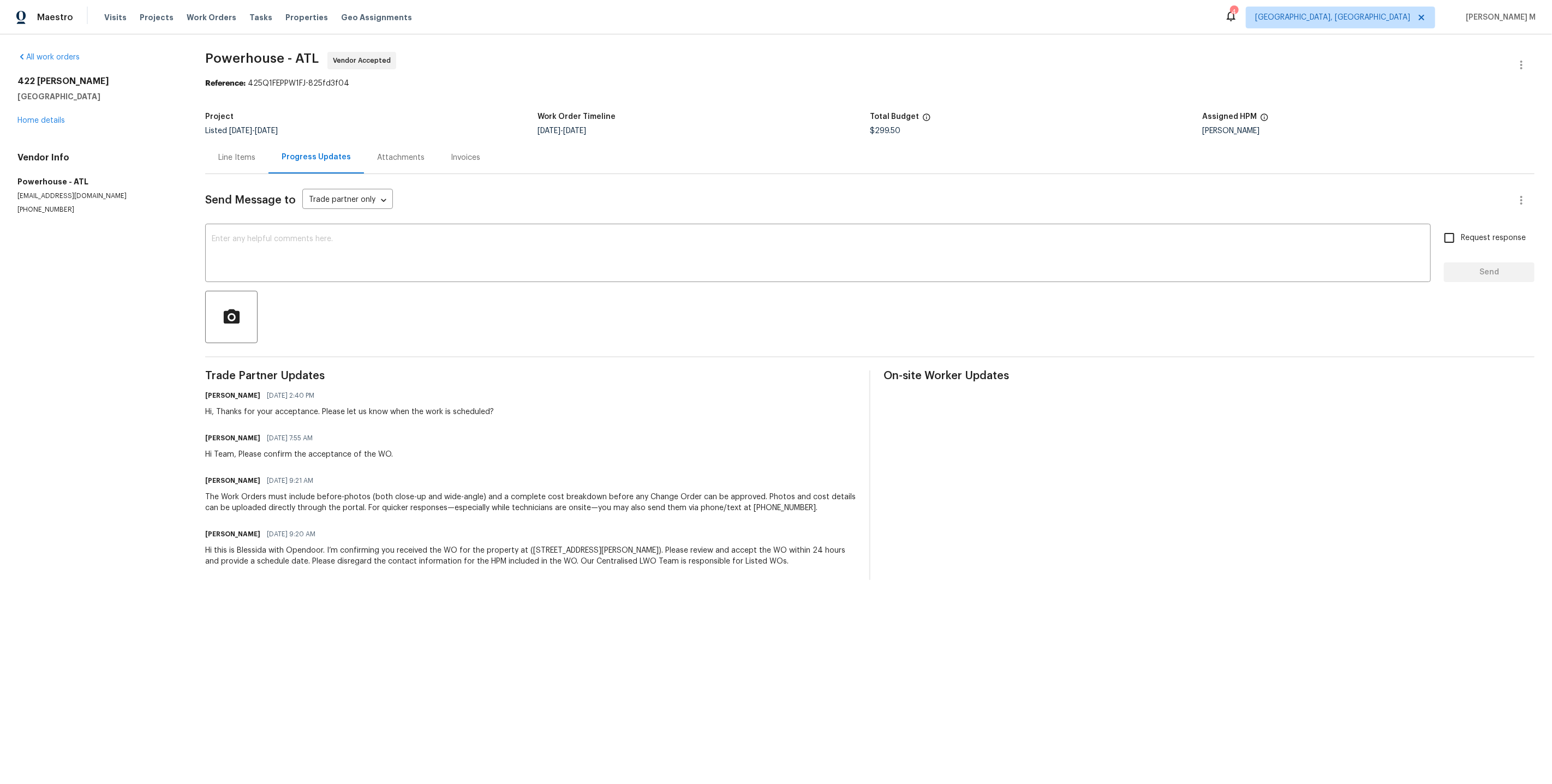
click at [251, 159] on div "Line Items" at bounding box center [236, 157] width 63 height 32
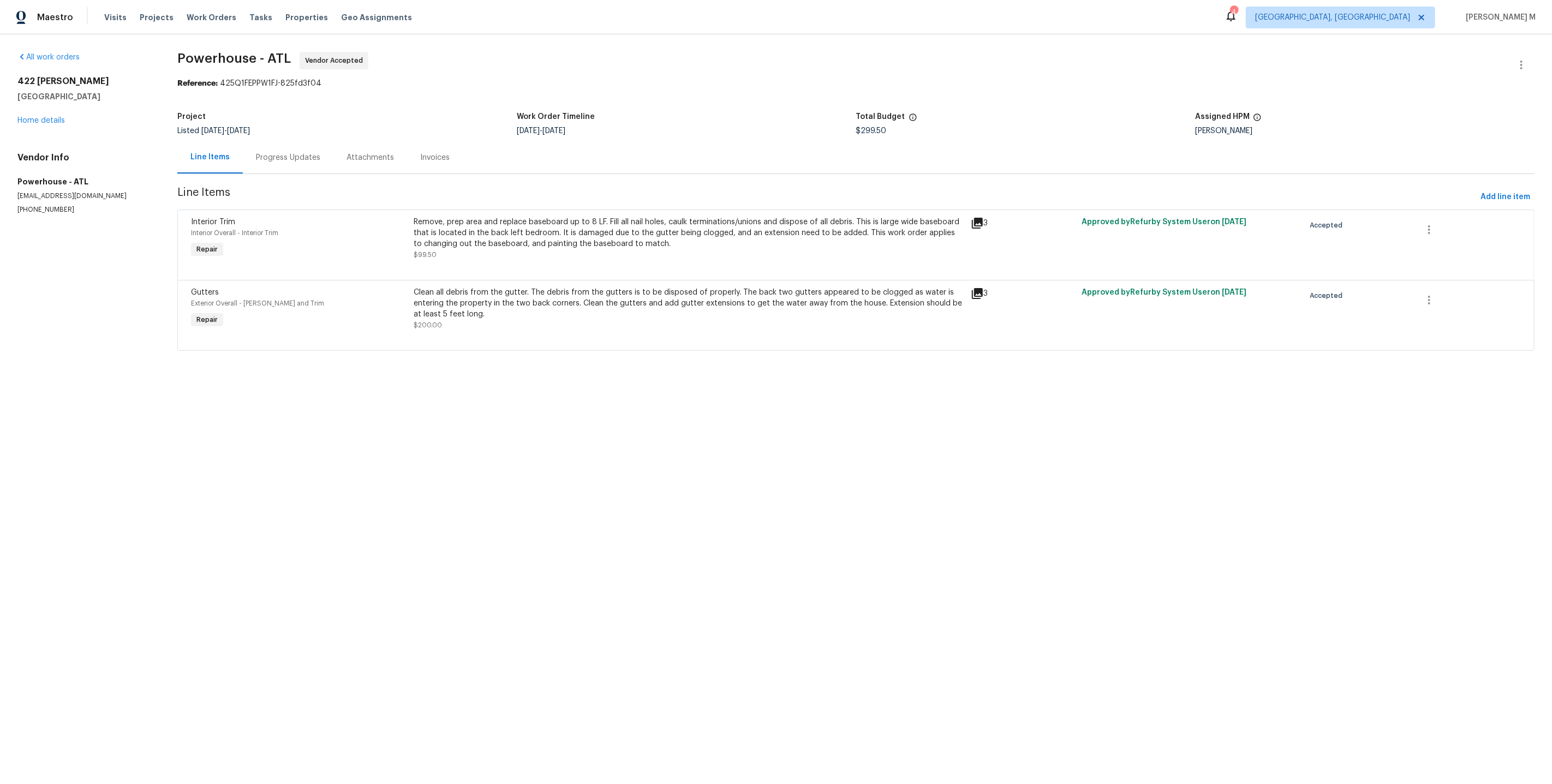
click at [1153, 171] on section "Powerhouse - ATL Vendor Accepted Reference: 425Q1FEPPW1FJ-825fd3f04 Project Lis…" at bounding box center [856, 208] width 1357 height 312
click at [1047, 91] on section "Powerhouse - ATL Vendor Accepted Reference: 425Q1FEPPW1FJ-825fd3f04 Project Lis…" at bounding box center [856, 208] width 1357 height 312
drag, startPoint x: 813, startPoint y: 130, endPoint x: 1088, endPoint y: 129, distance: 275.0
click at [1087, 129] on div "Project Listed [DATE] - [DATE] Work Order Timeline [DATE] - [DATE] Total Budget…" at bounding box center [856, 123] width 1357 height 35
click at [1088, 129] on div "$299.50" at bounding box center [1025, 131] width 340 height 8
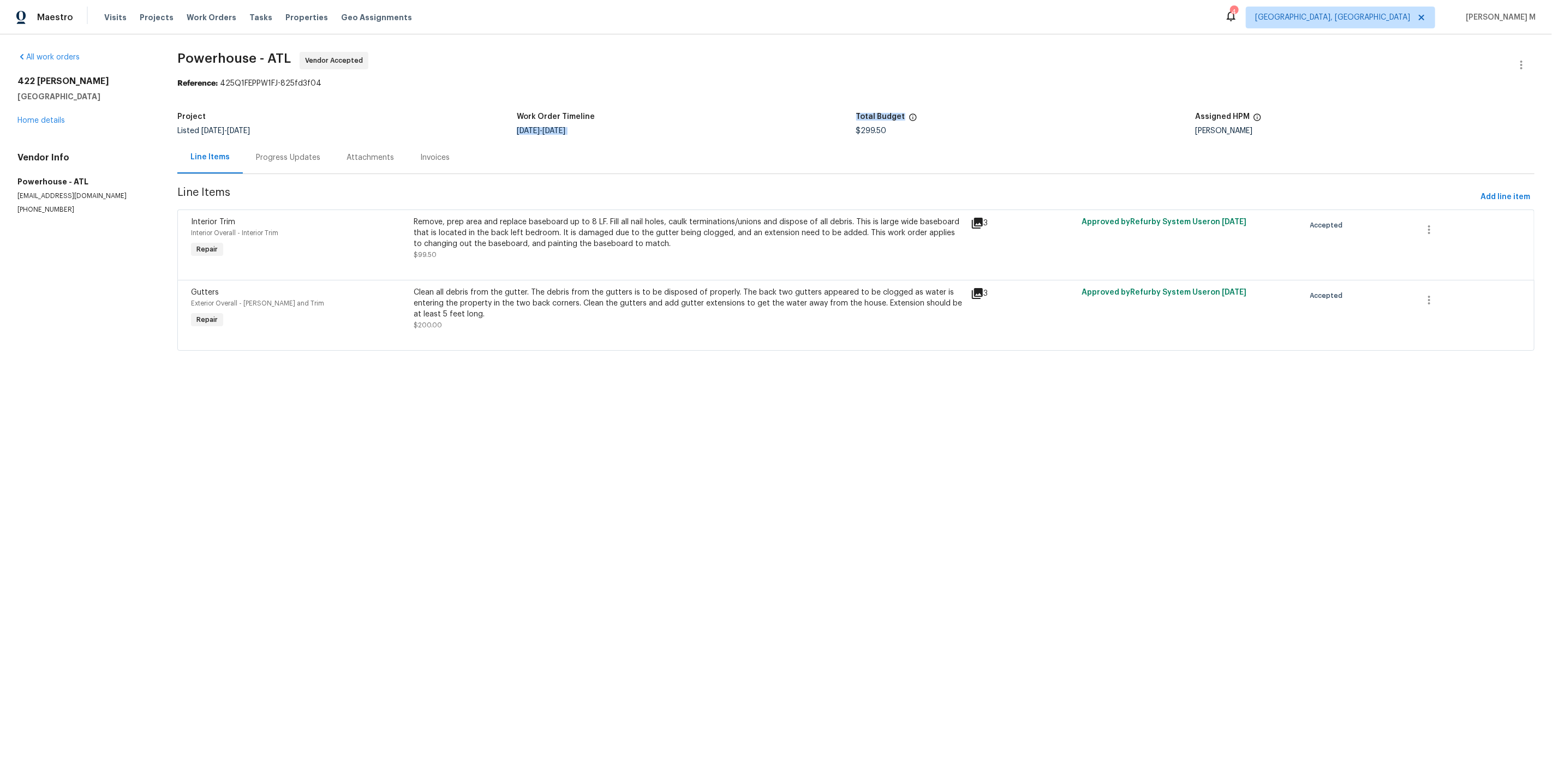
drag, startPoint x: 876, startPoint y: 117, endPoint x: 833, endPoint y: 111, distance: 43.4
click at [833, 111] on div "Project Listed [DATE] - [DATE] Work Order Timeline [DATE] - [DATE] Total Budget…" at bounding box center [856, 123] width 1357 height 35
click at [1199, 229] on div "Approved by Refurby System User on [DATE]" at bounding box center [1190, 239] width 222 height 50
drag, startPoint x: 1293, startPoint y: 133, endPoint x: 170, endPoint y: 101, distance: 1123.5
click at [170, 101] on div "All work orders [STREET_ADDRESS][PERSON_NAME] Home details Vendor Info Powerhou…" at bounding box center [776, 208] width 1552 height 347
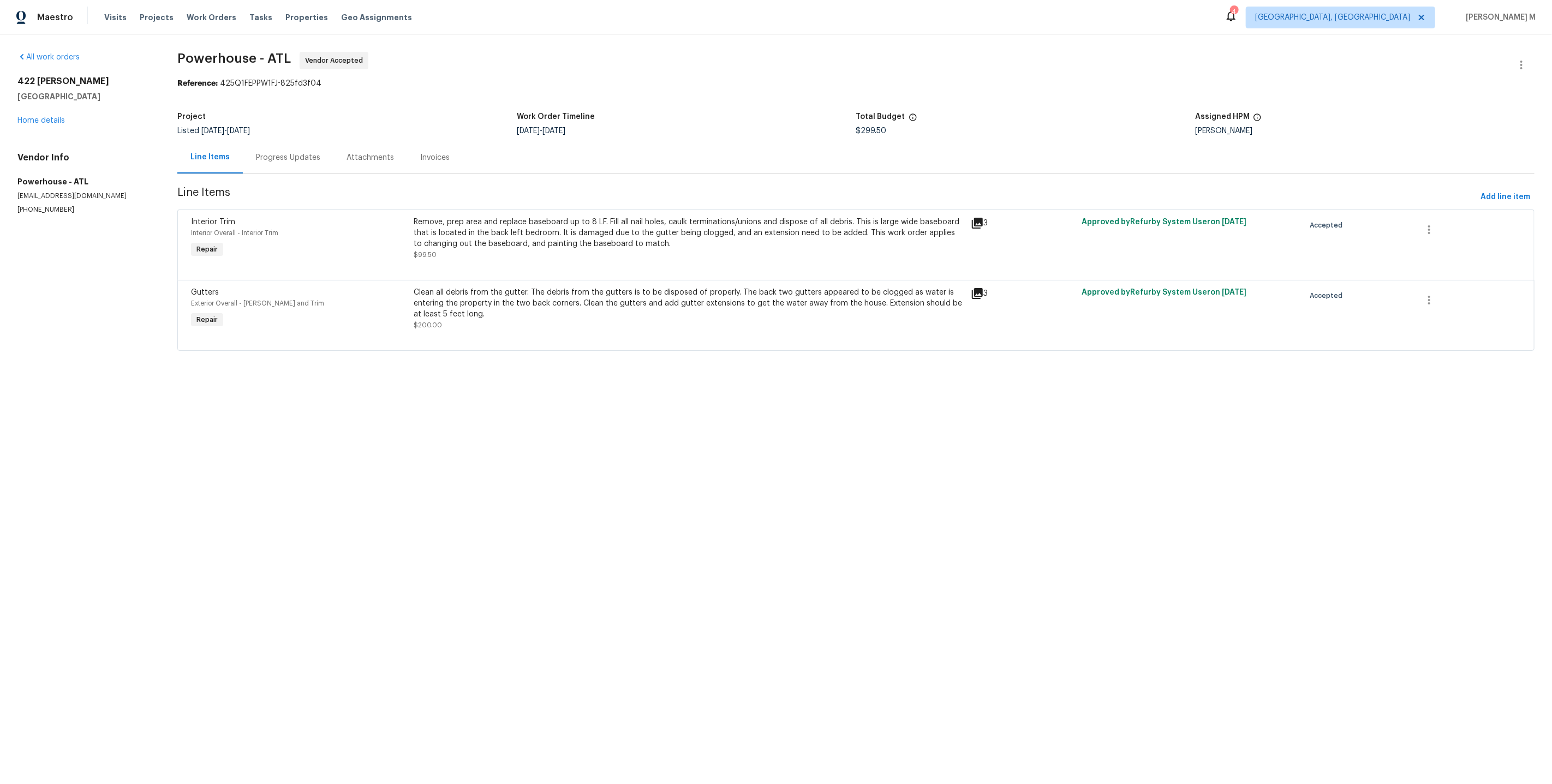
click at [625, 71] on span "Powerhouse - ATL Vendor Accepted" at bounding box center [843, 65] width 1331 height 26
click at [251, 141] on div "Progress Updates" at bounding box center [288, 157] width 90 height 32
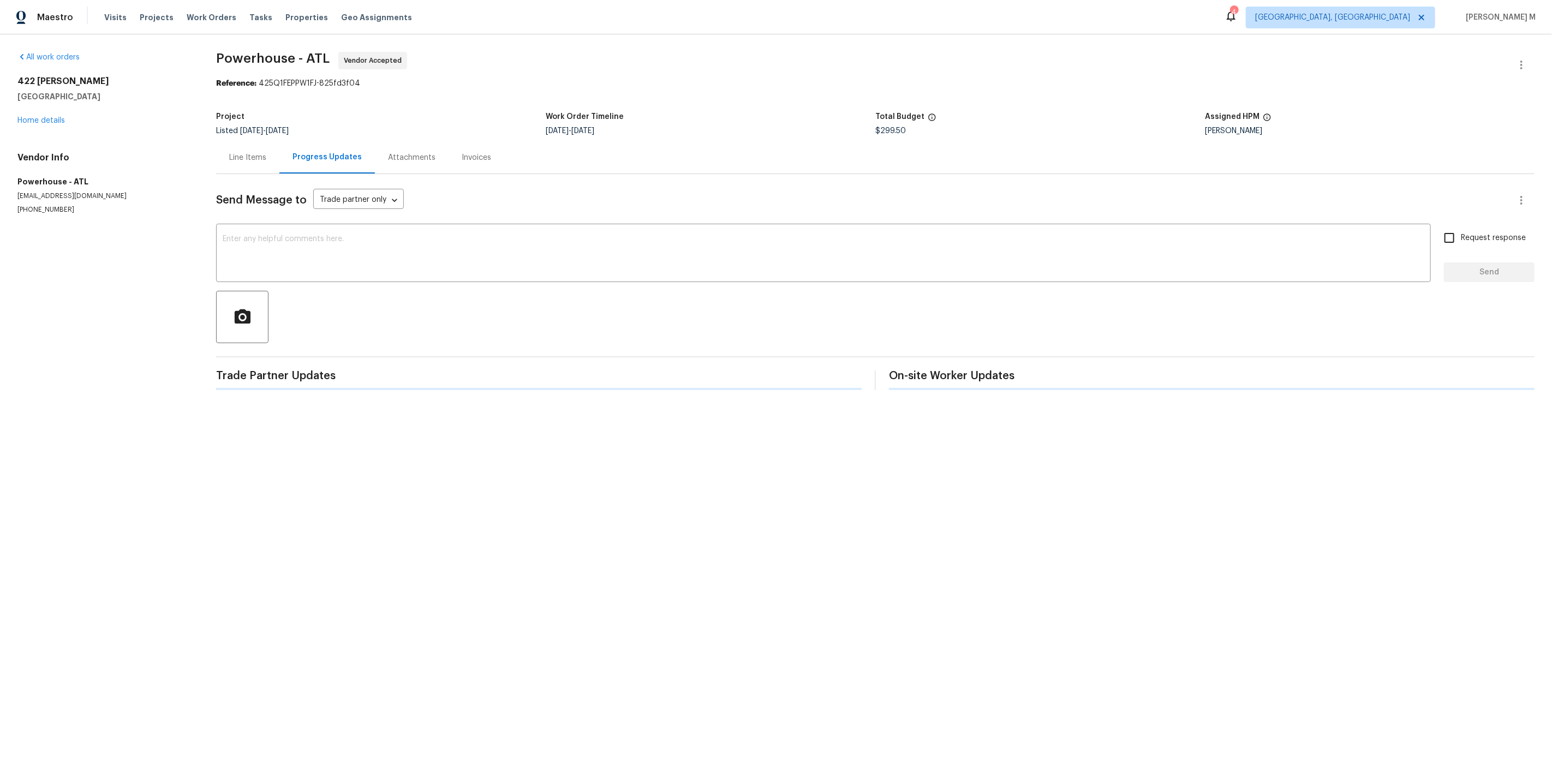
click at [545, 100] on section "Powerhouse - ATL Vendor Accepted Reference: 425Q1FEPPW1FJ-825fd3f04 Project Lis…" at bounding box center [876, 221] width 1318 height 339
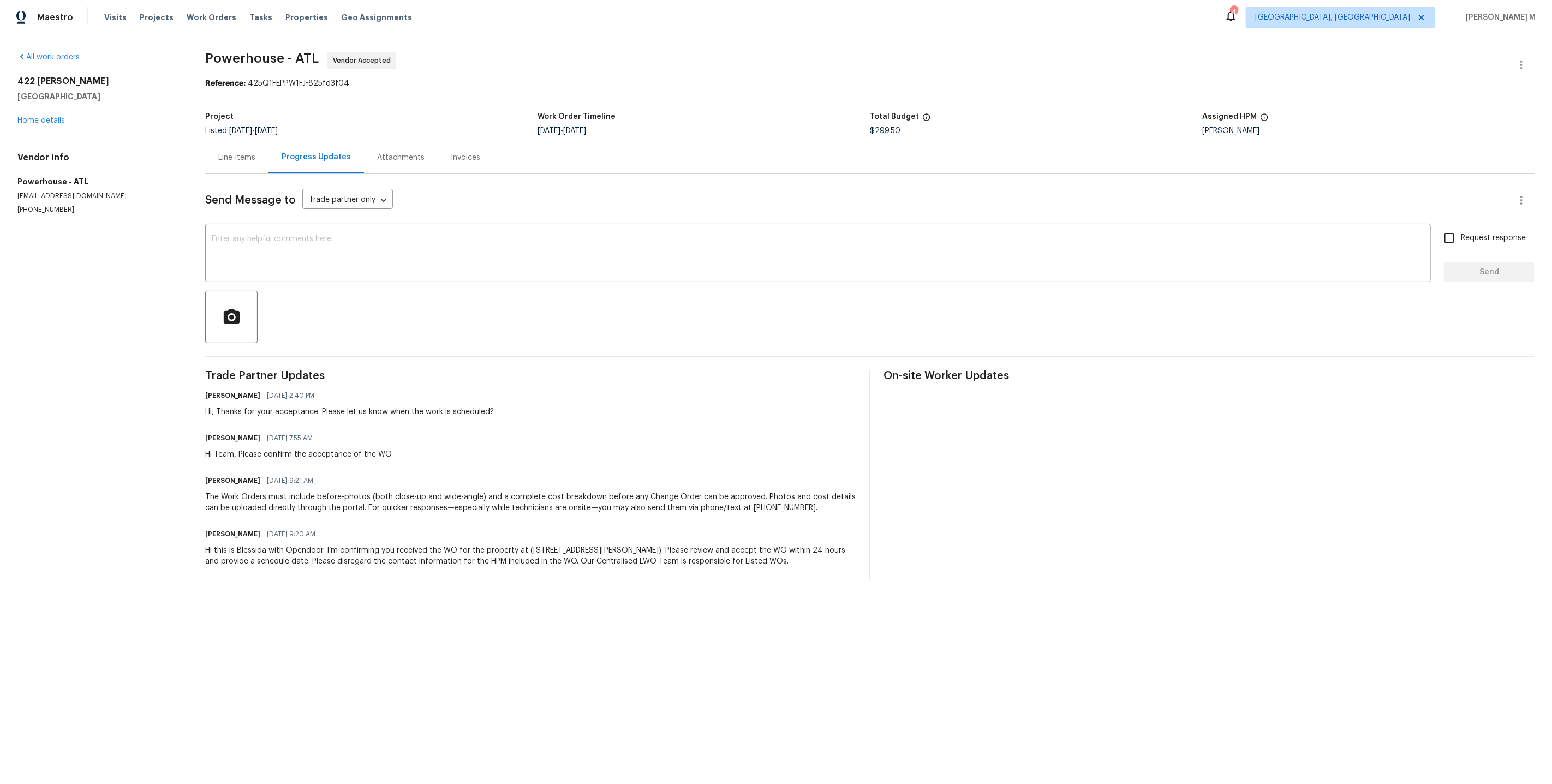
click at [228, 152] on div "Line Items" at bounding box center [236, 158] width 37 height 11
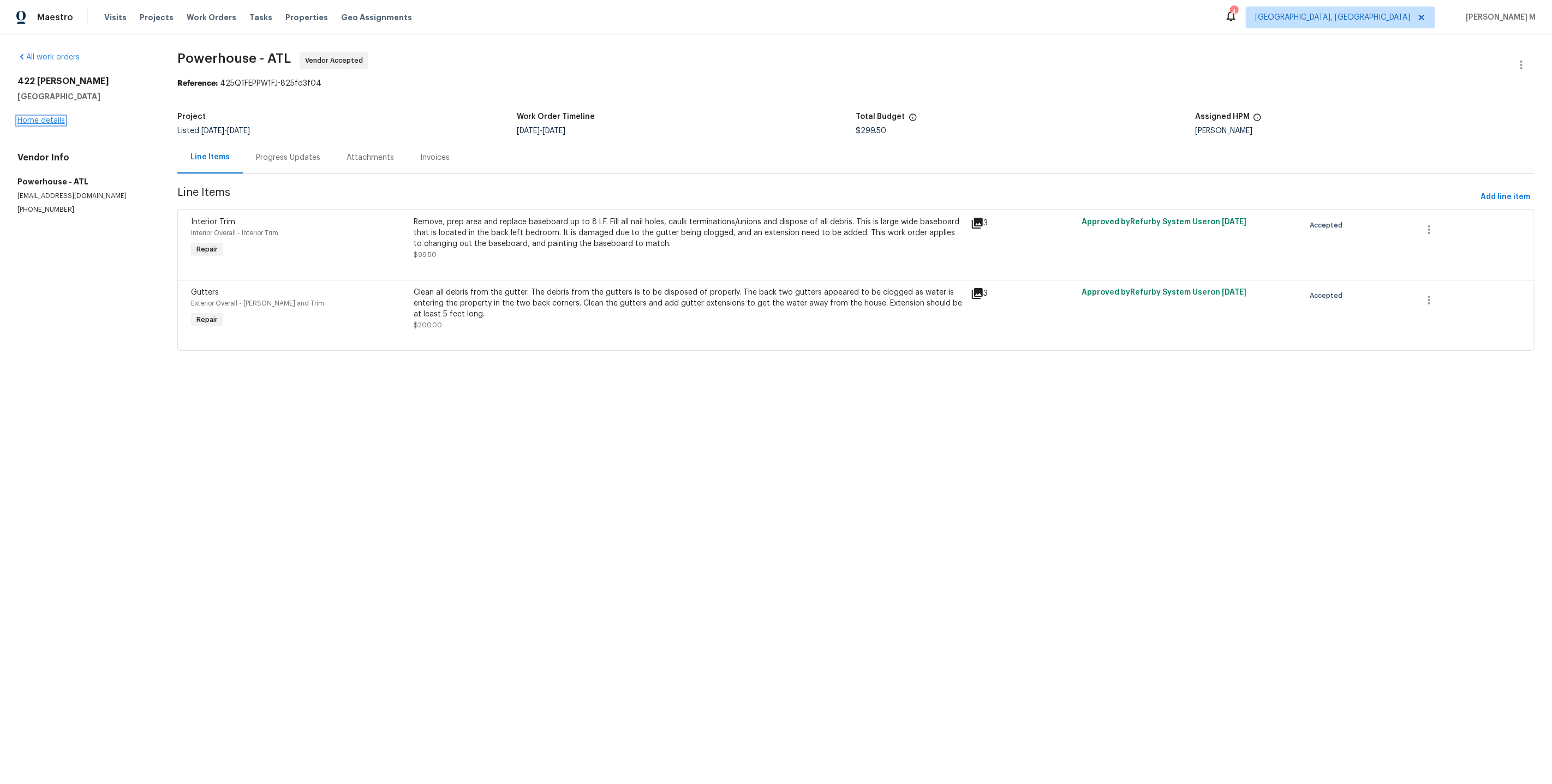
click at [37, 117] on link "Home details" at bounding box center [41, 120] width 47 height 8
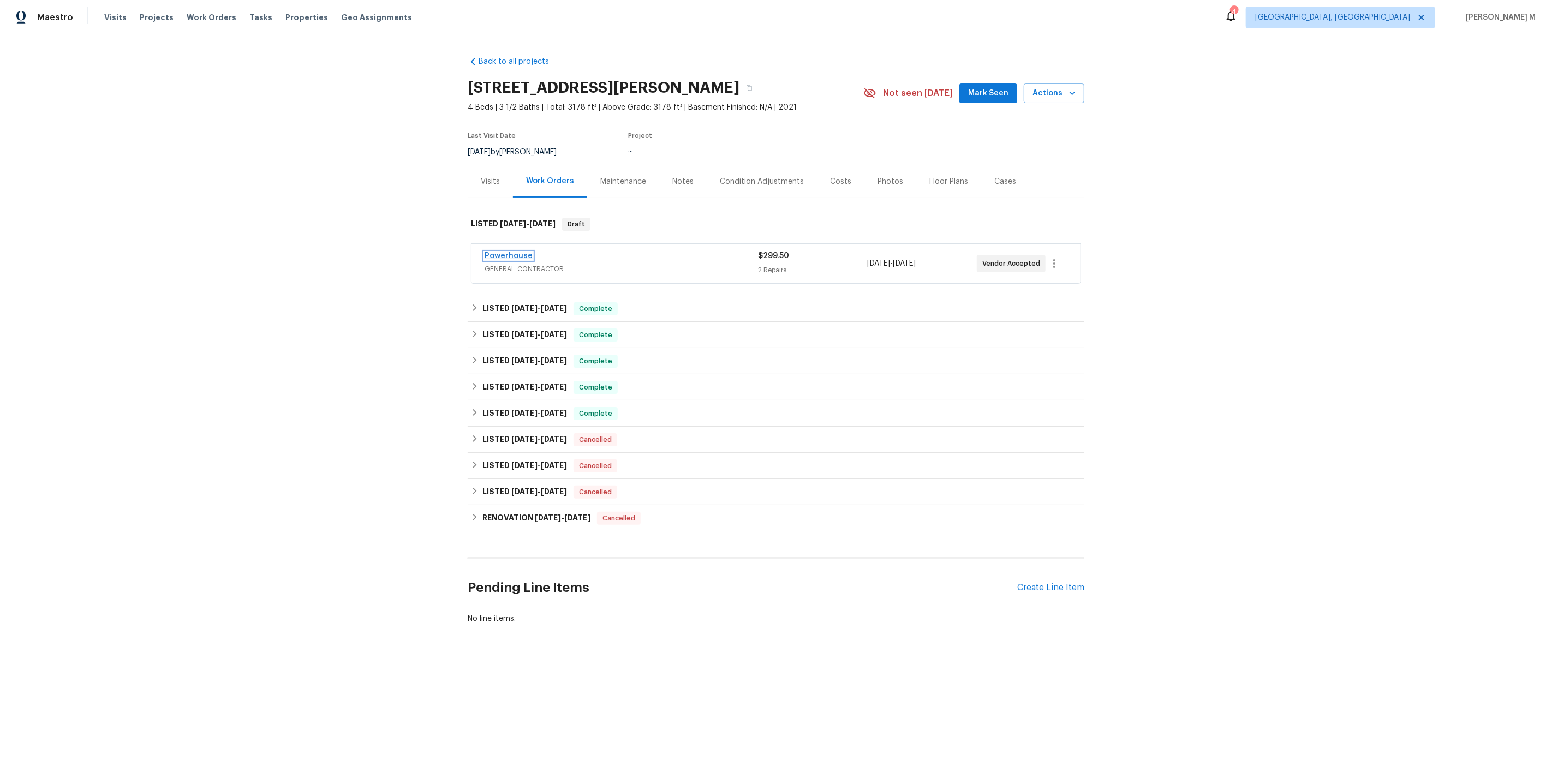
click at [511, 252] on link "Powerhouse" at bounding box center [508, 255] width 48 height 8
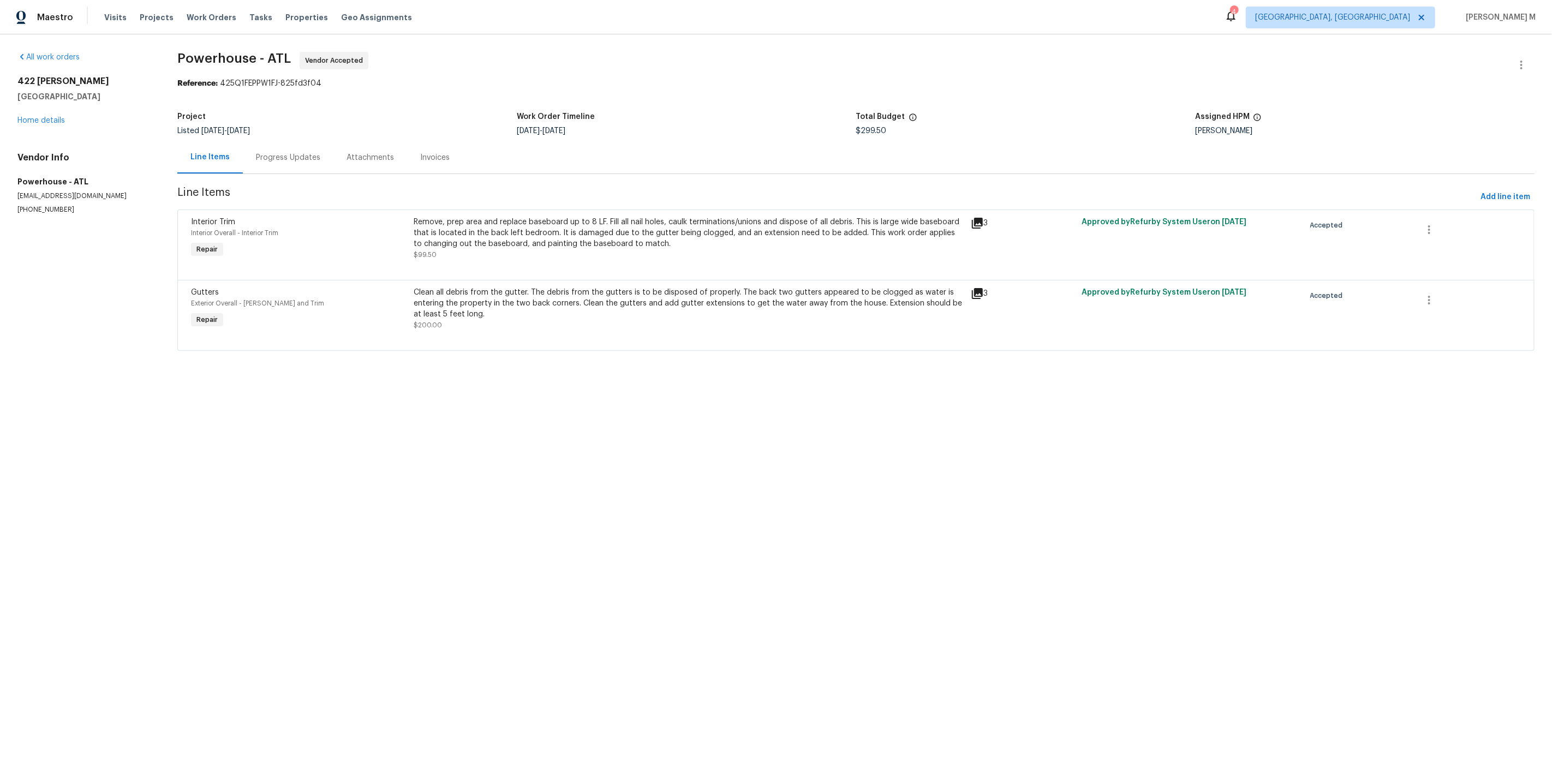
click at [271, 144] on div "Progress Updates" at bounding box center [288, 157] width 90 height 32
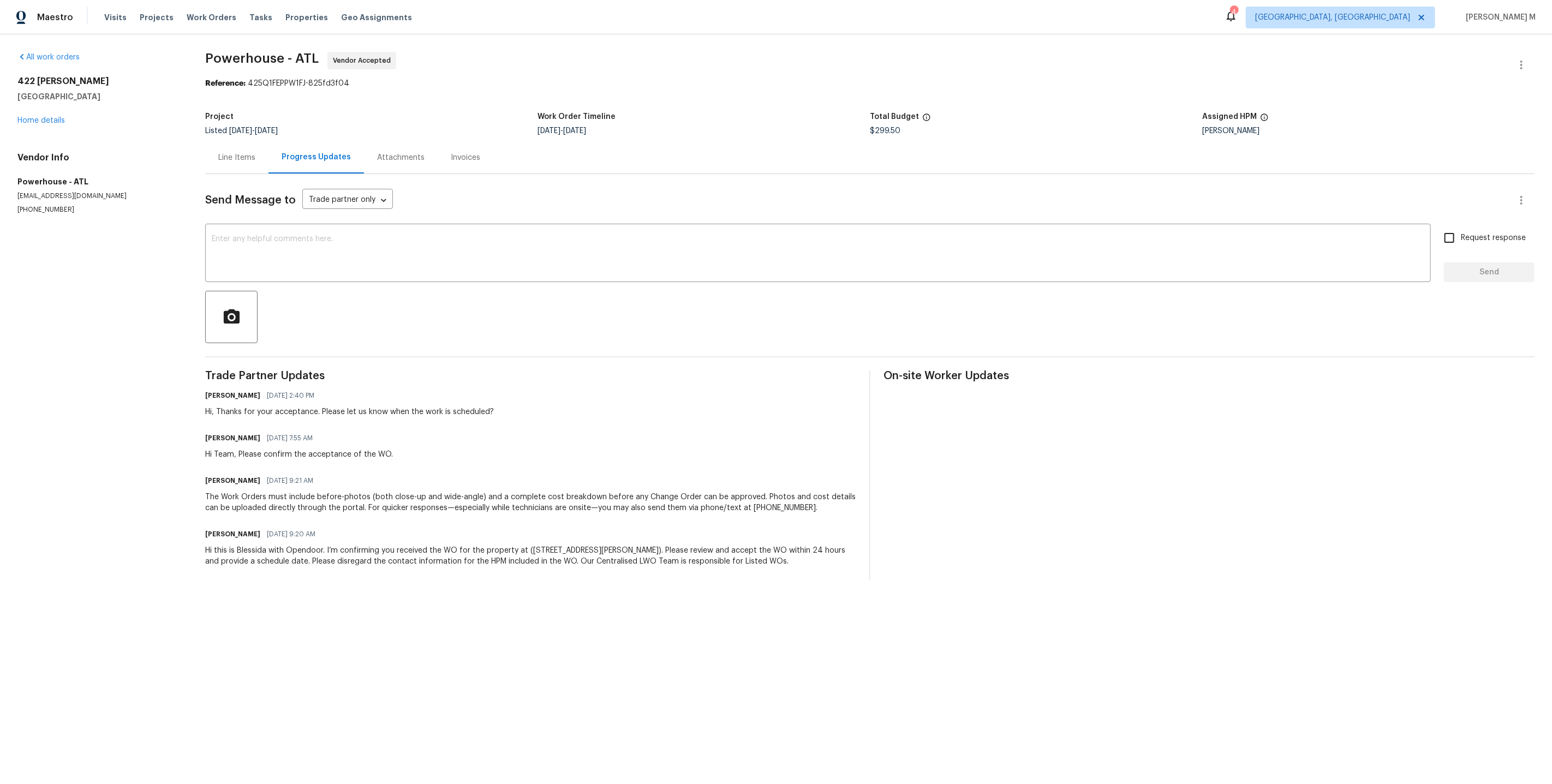
click at [771, 151] on div "Line Items Progress Updates Attachments Invoices" at bounding box center [869, 158] width 1329 height 33
click at [248, 152] on div "Line Items" at bounding box center [236, 158] width 37 height 11
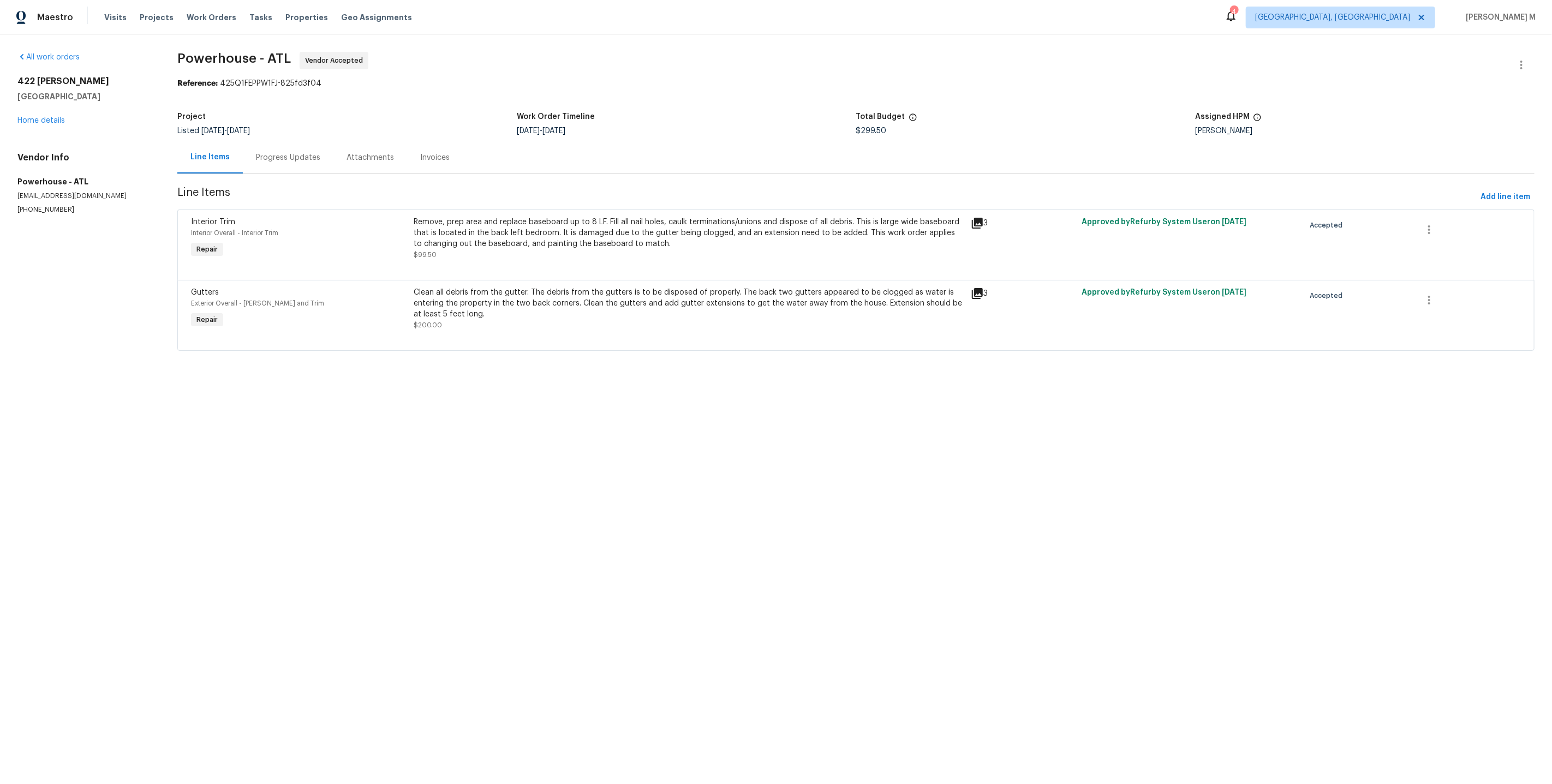
click at [268, 154] on div "Progress Updates" at bounding box center [288, 158] width 65 height 11
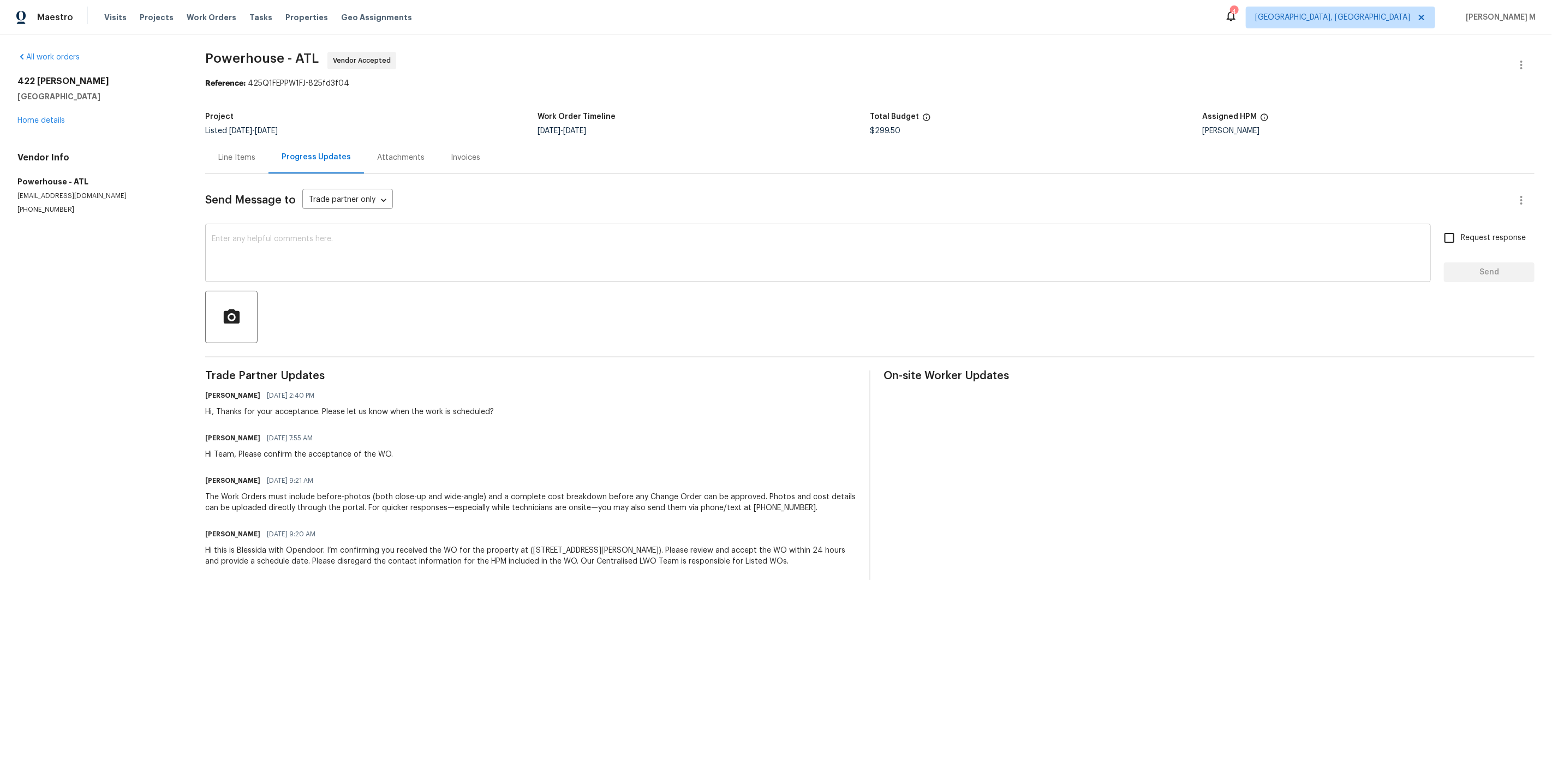
click at [419, 235] on textarea at bounding box center [818, 254] width 1212 height 38
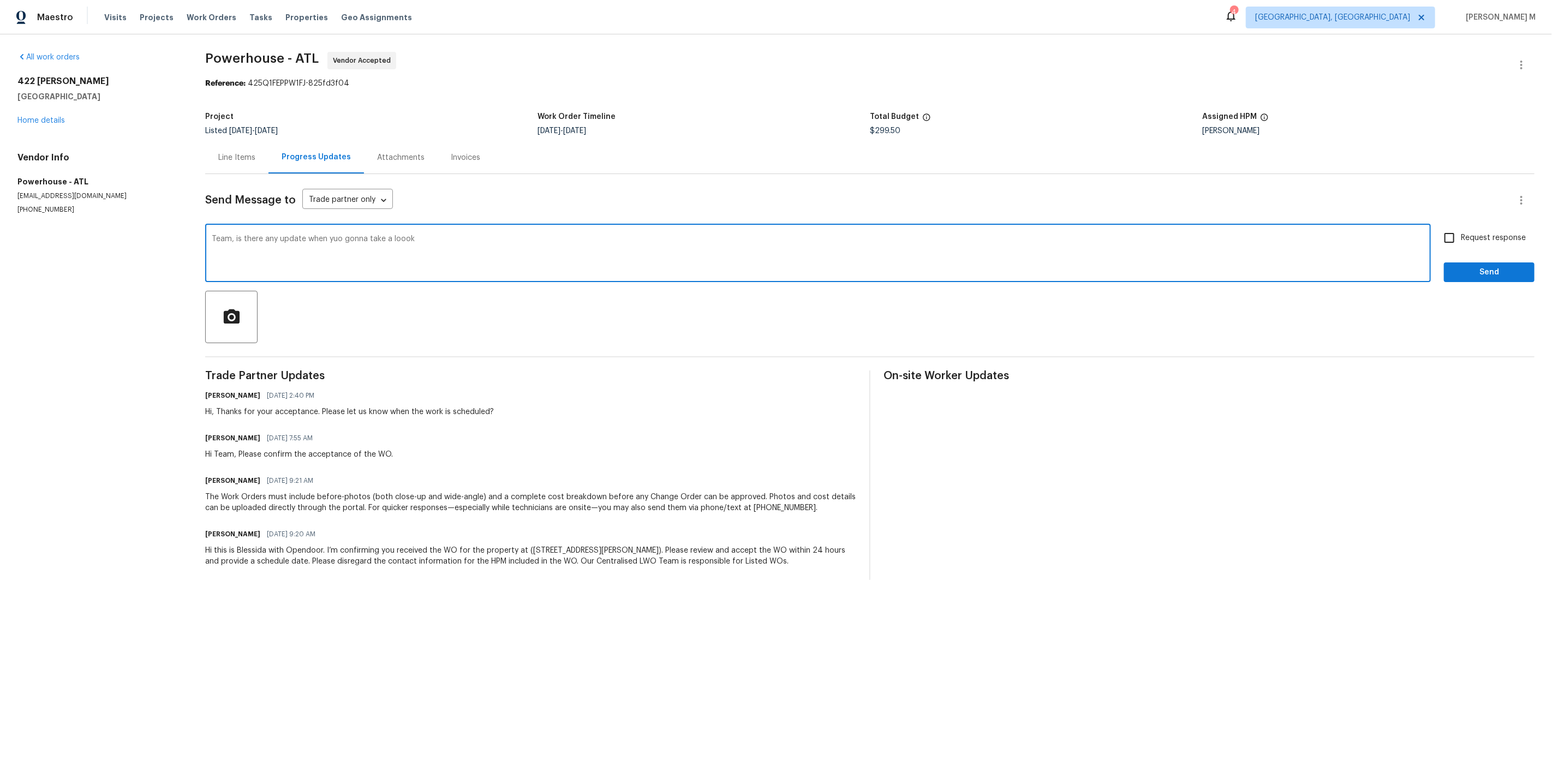
type textarea "Team, is there any update when yuo gonna take a loook?"
click at [529, 268] on div "x ​" at bounding box center [818, 254] width 1225 height 56
paste textarea "Team, any update on when you’re gonna take a look?"
type textarea "Team, any update on when you’re gonna take a look?"
click at [1489, 233] on span "Request response" at bounding box center [1493, 238] width 65 height 11
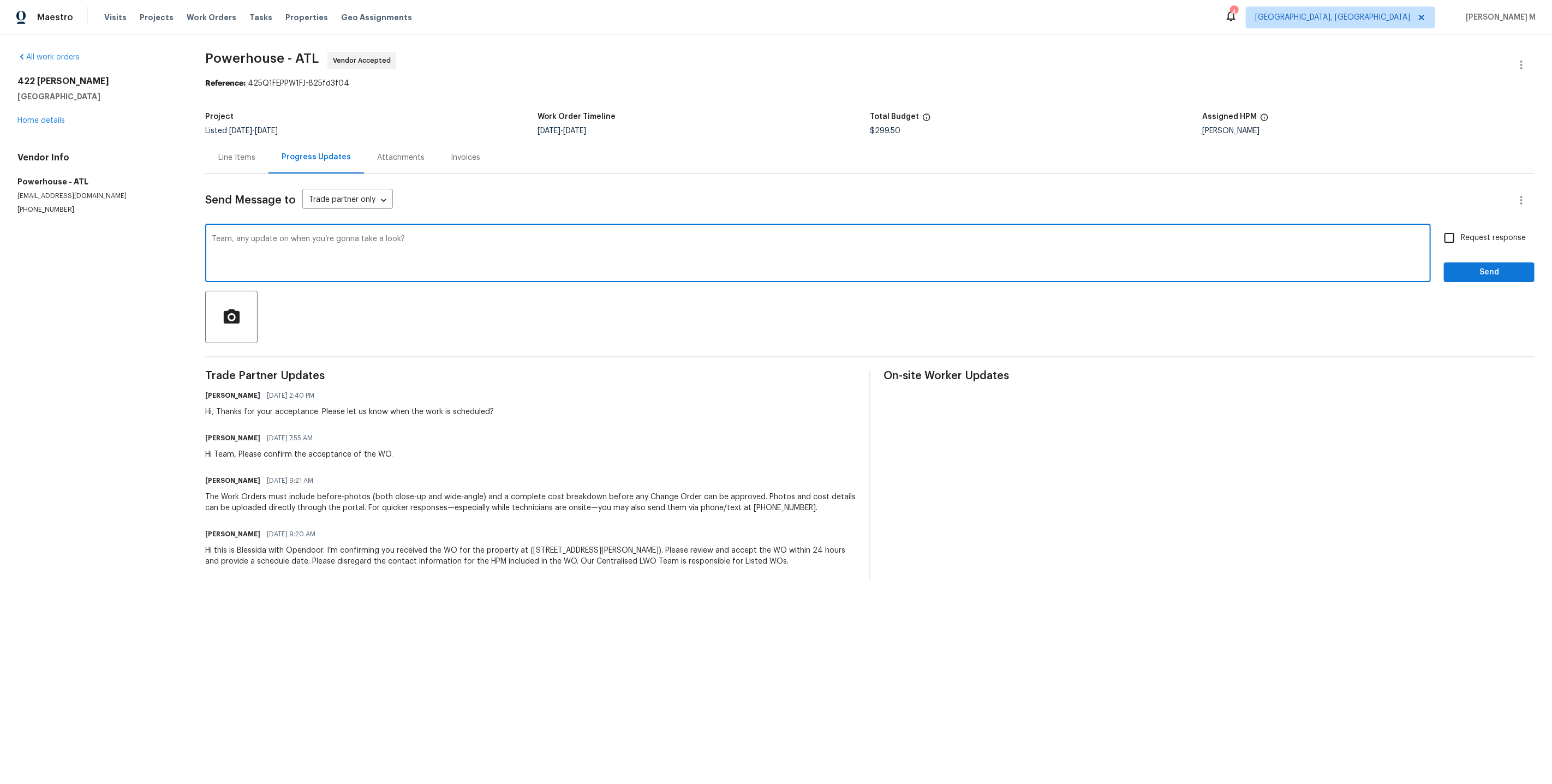
click at [1461, 227] on input "Request response" at bounding box center [1449, 238] width 23 height 23
checkbox input "true"
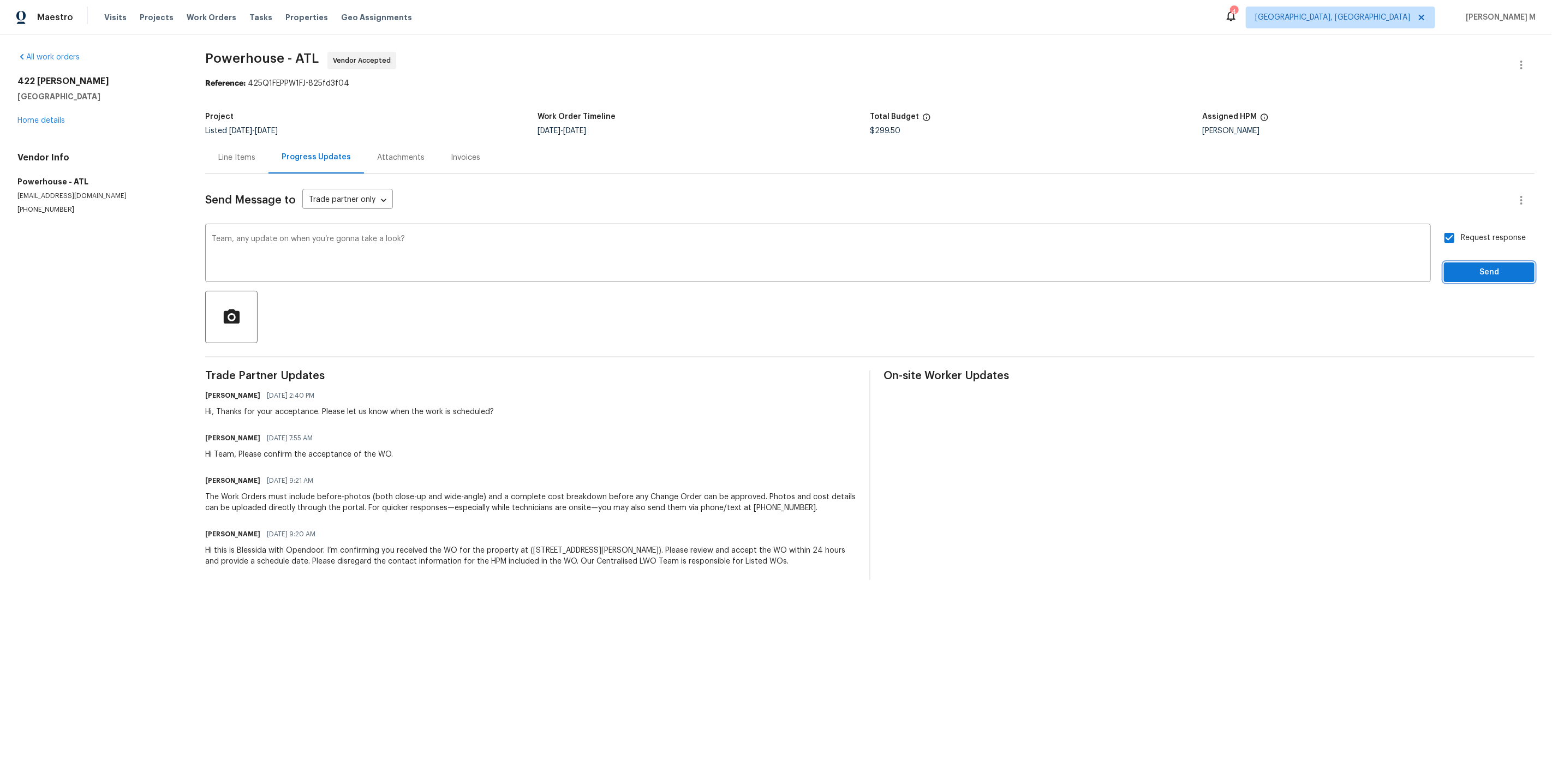
click at [1491, 268] on span "Send" at bounding box center [1488, 272] width 73 height 14
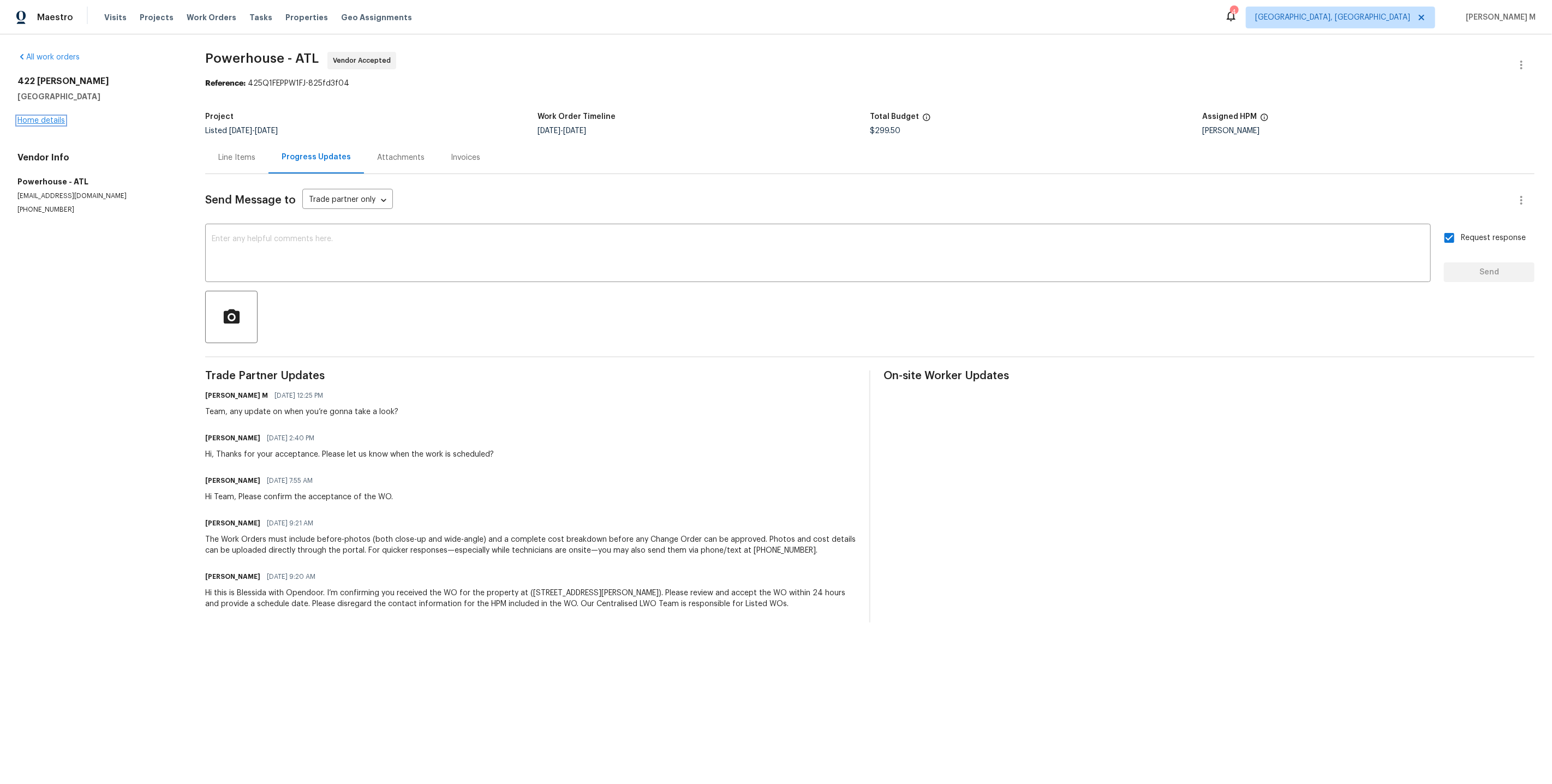
click at [40, 116] on link "Home details" at bounding box center [41, 120] width 47 height 8
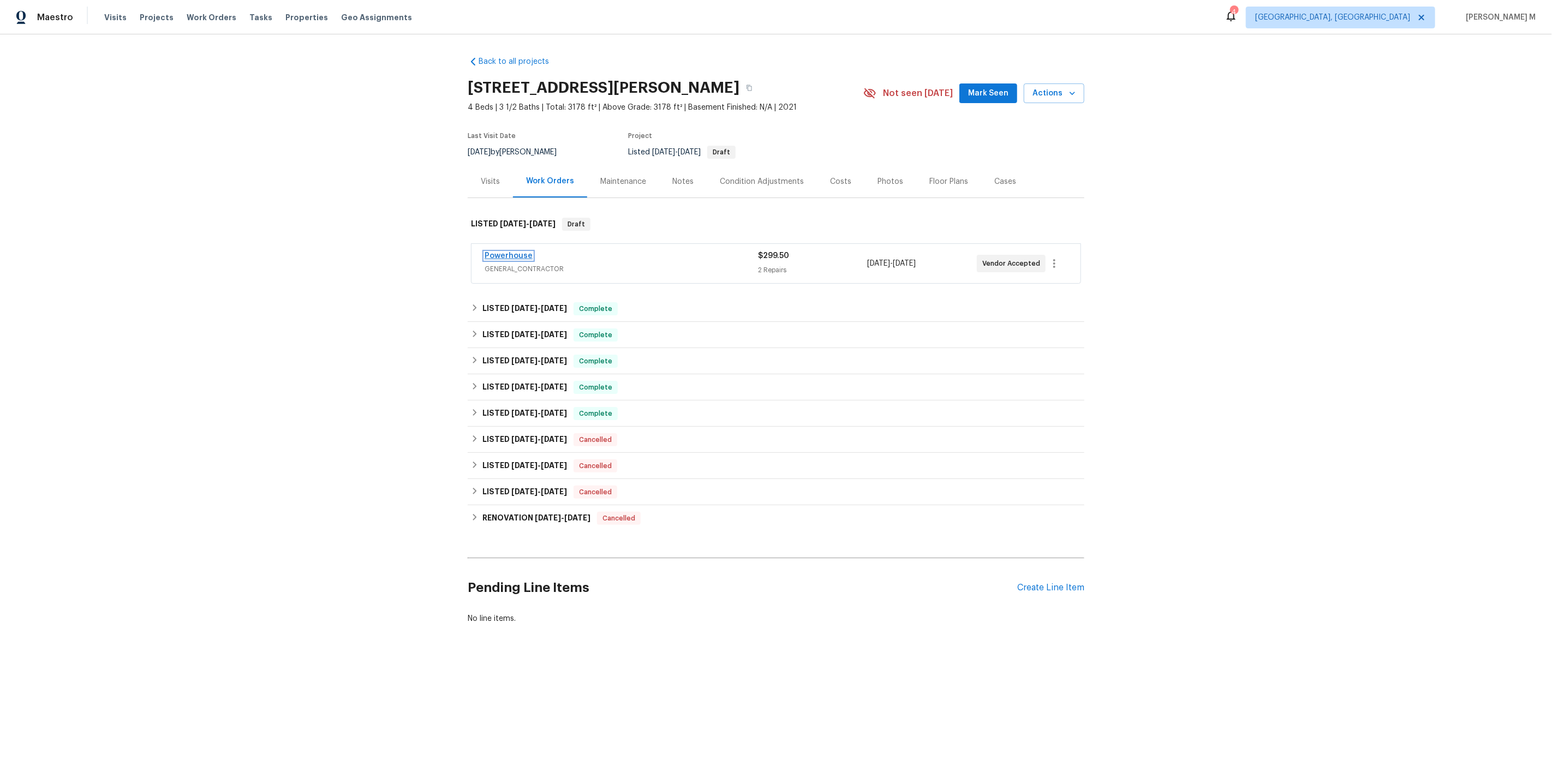
click at [510, 252] on link "Powerhouse" at bounding box center [508, 255] width 48 height 8
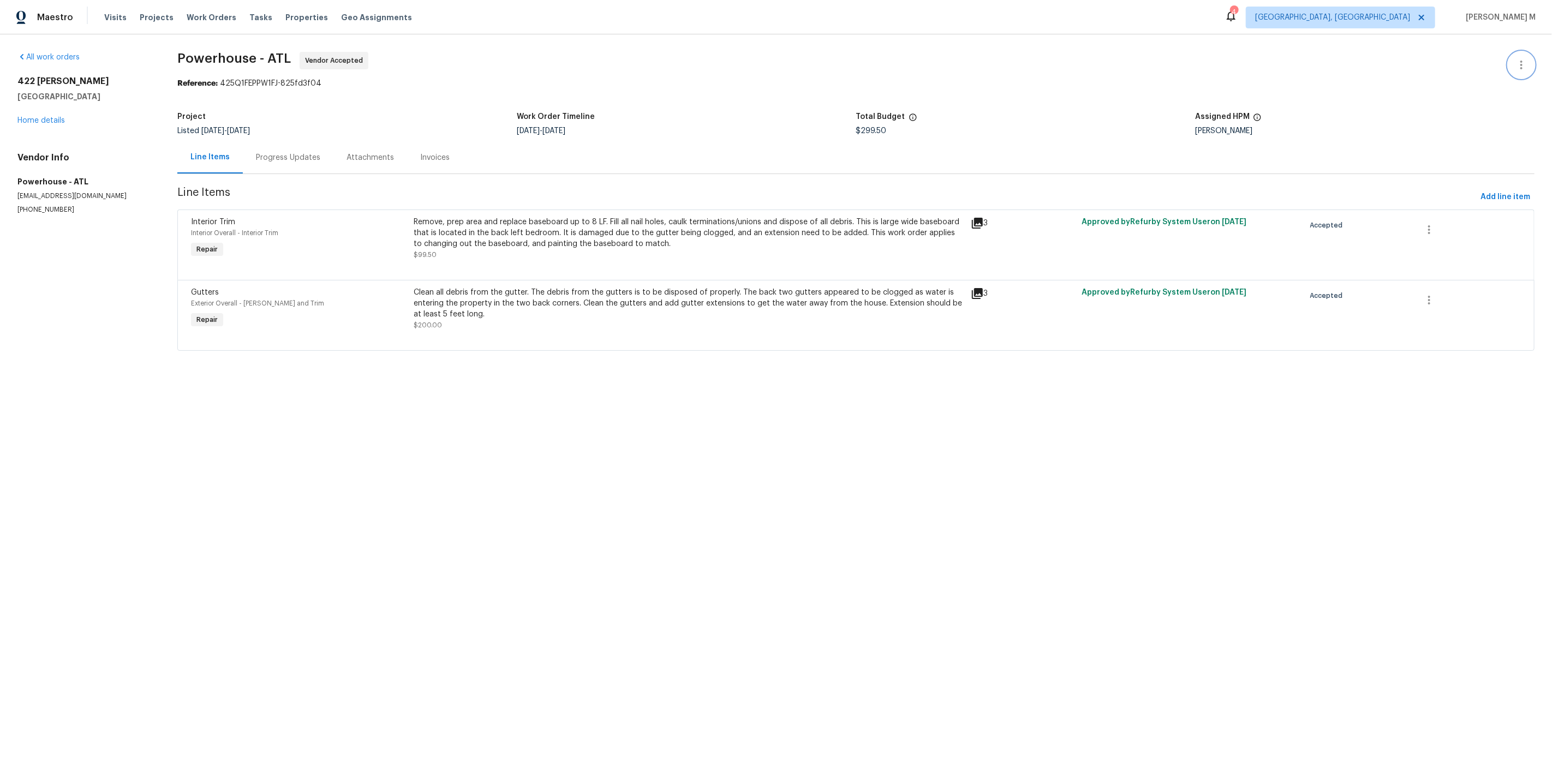
click at [1518, 60] on icon "button" at bounding box center [1520, 65] width 13 height 13
click at [1518, 60] on li "Edit" at bounding box center [1492, 63] width 118 height 18
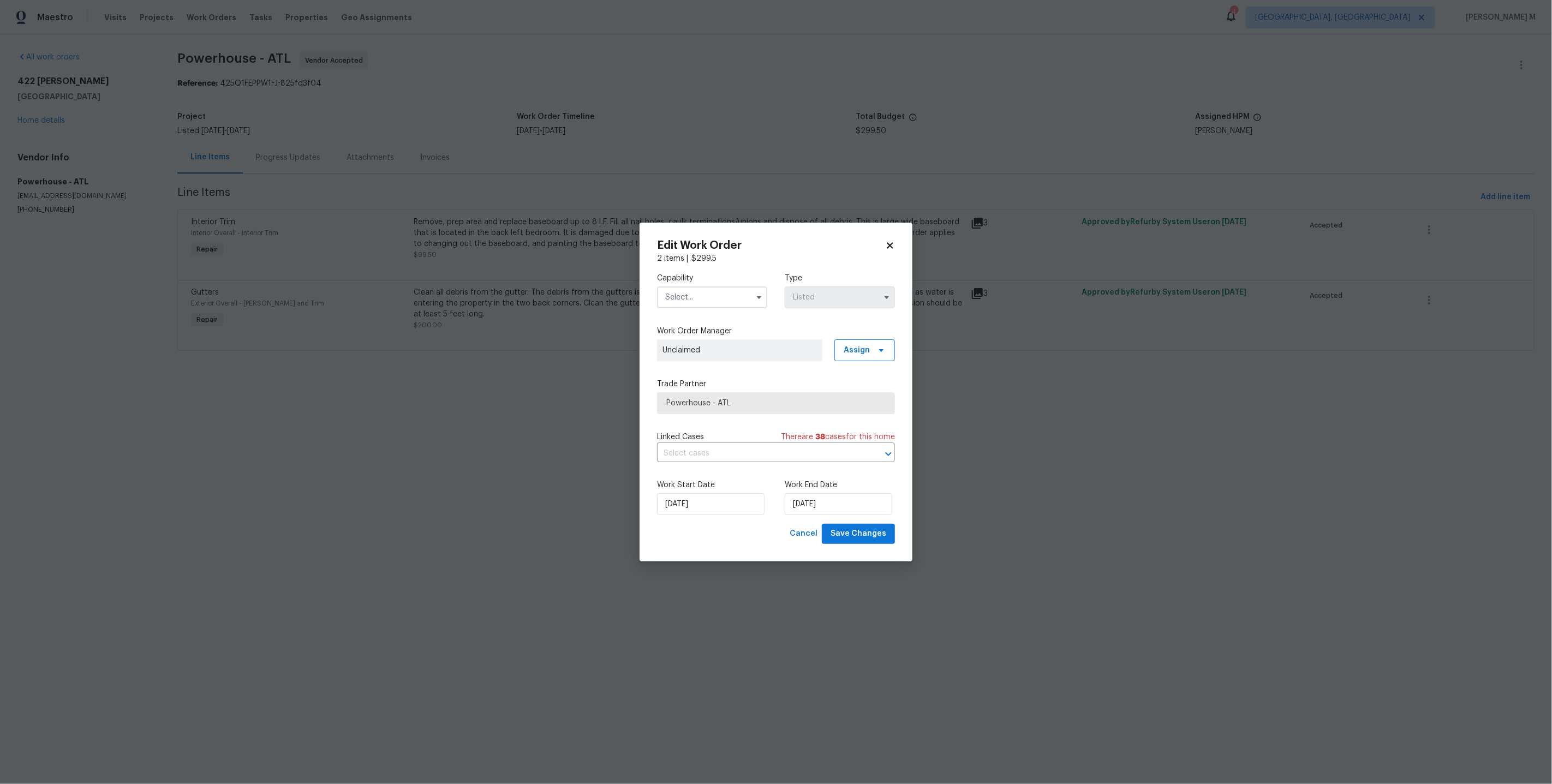
click at [718, 296] on input "text" at bounding box center [712, 296] width 110 height 22
click at [701, 415] on span "General Contractor" at bounding box center [702, 419] width 71 height 8
type input "General Contractor"
click at [703, 457] on input "text" at bounding box center [760, 454] width 208 height 17
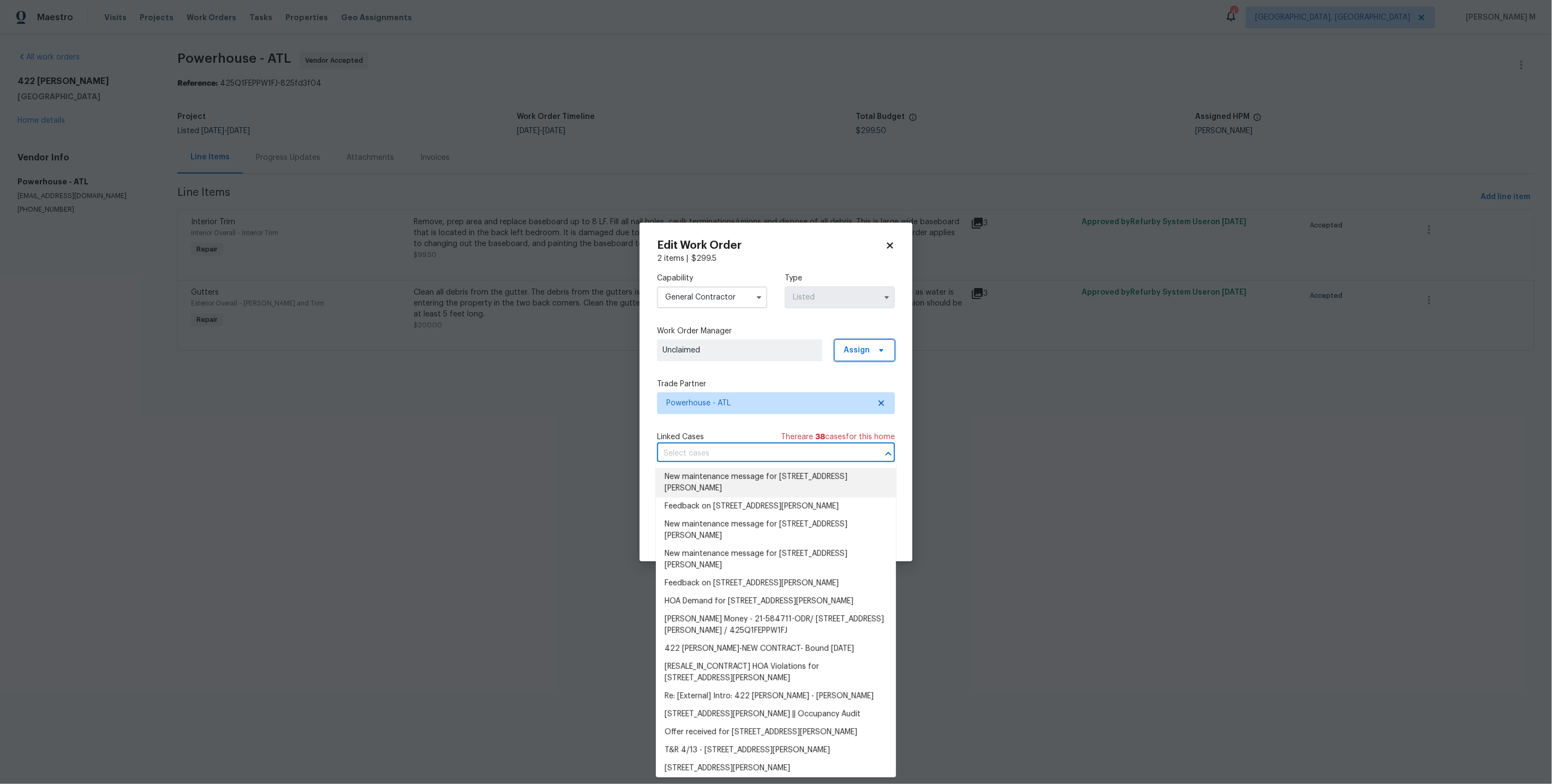
click at [890, 351] on span "Assign" at bounding box center [864, 350] width 60 height 22
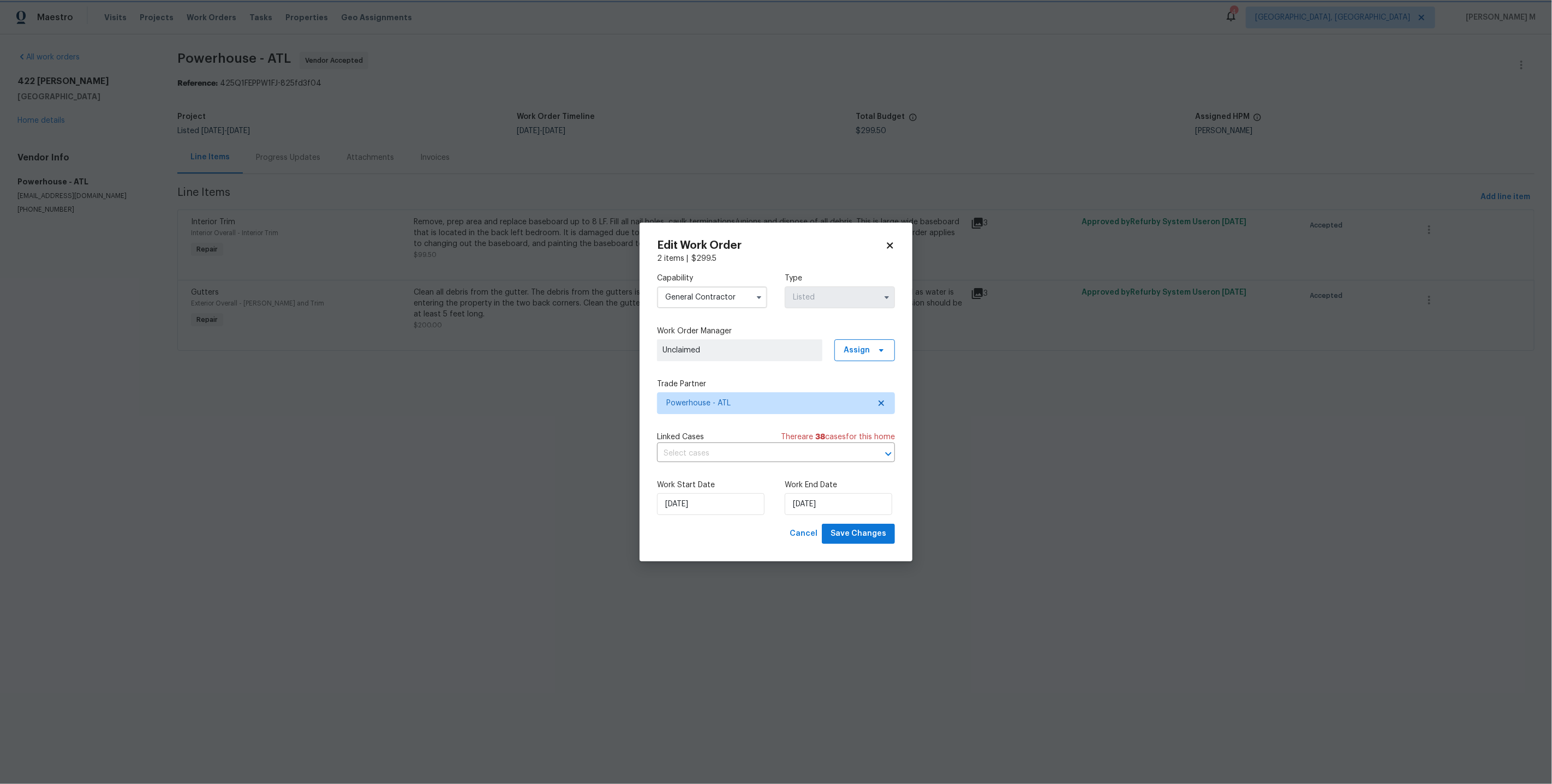
click at [788, 382] on label "Trade Partner" at bounding box center [776, 383] width 238 height 11
click at [667, 506] on input "[DATE]" at bounding box center [710, 503] width 108 height 22
click at [720, 471] on div "2" at bounding box center [726, 472] width 17 height 16
type input "[DATE]"
select select "9"
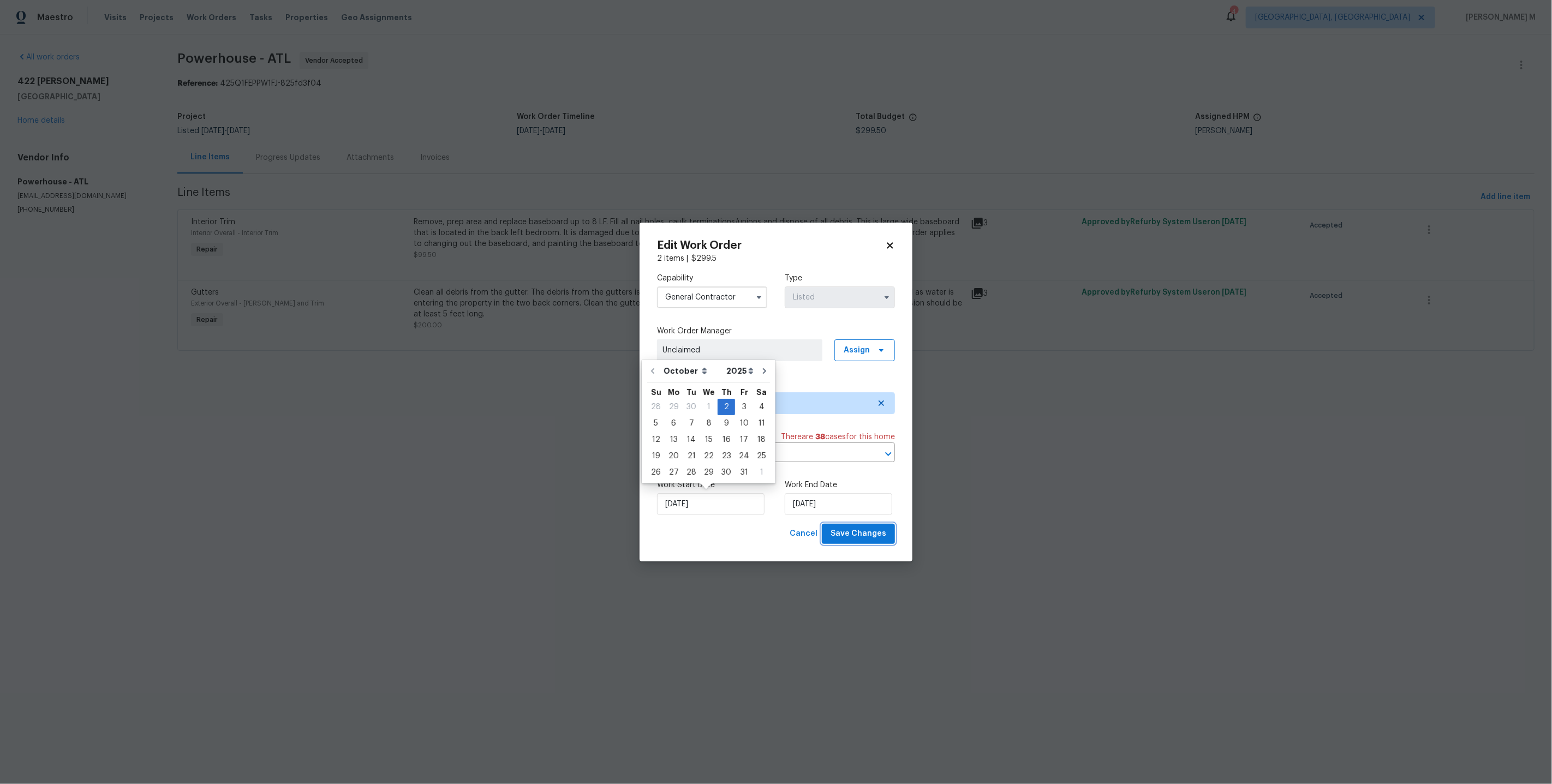
click at [858, 530] on span "Save Changes" at bounding box center [858, 534] width 56 height 14
click at [1316, 382] on html "Maestro Visits Projects Work Orders Tasks Properties Geo Assignments 4 [GEOGRAP…" at bounding box center [776, 190] width 1552 height 382
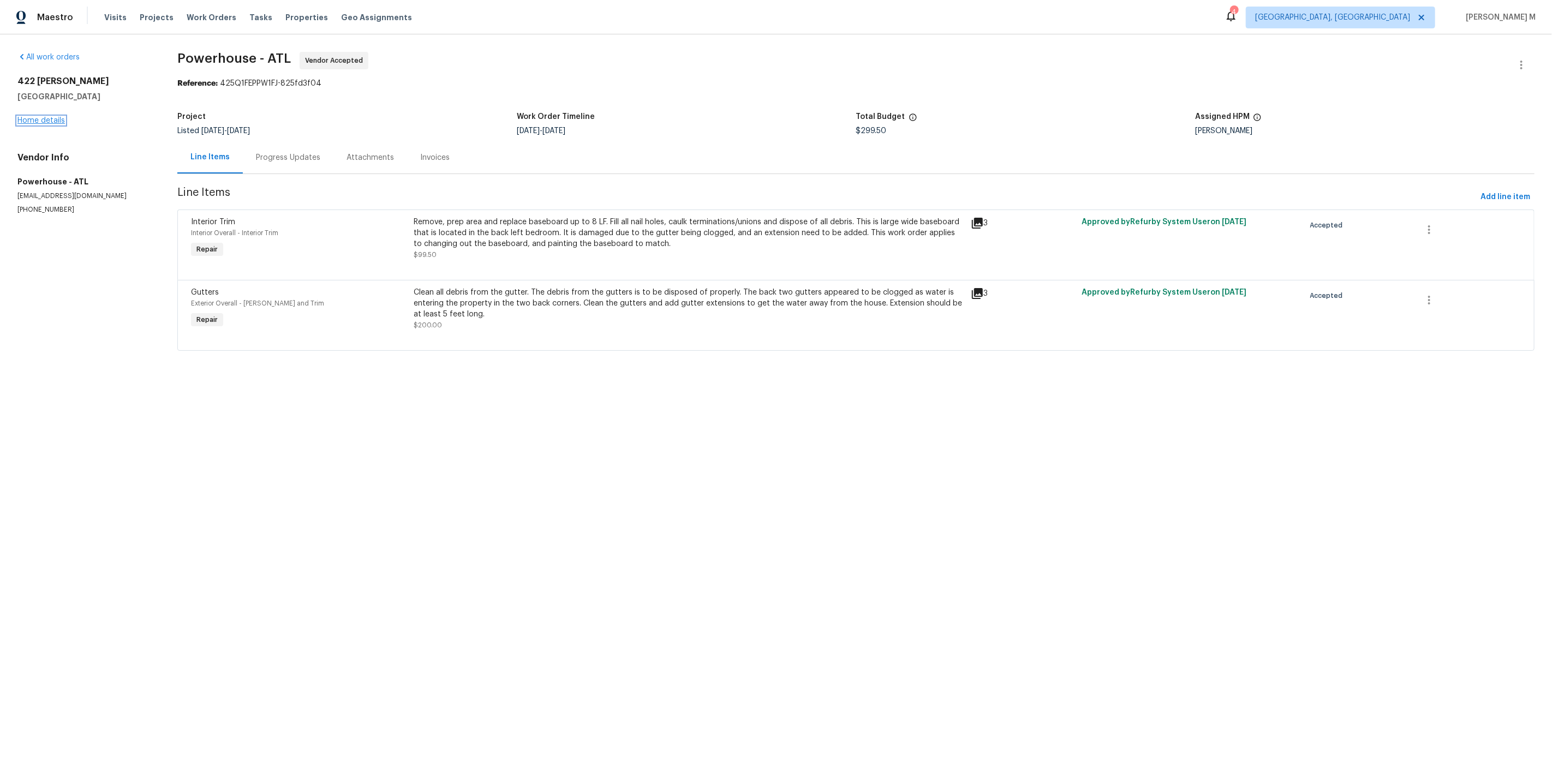
click at [42, 117] on link "Home details" at bounding box center [41, 120] width 47 height 8
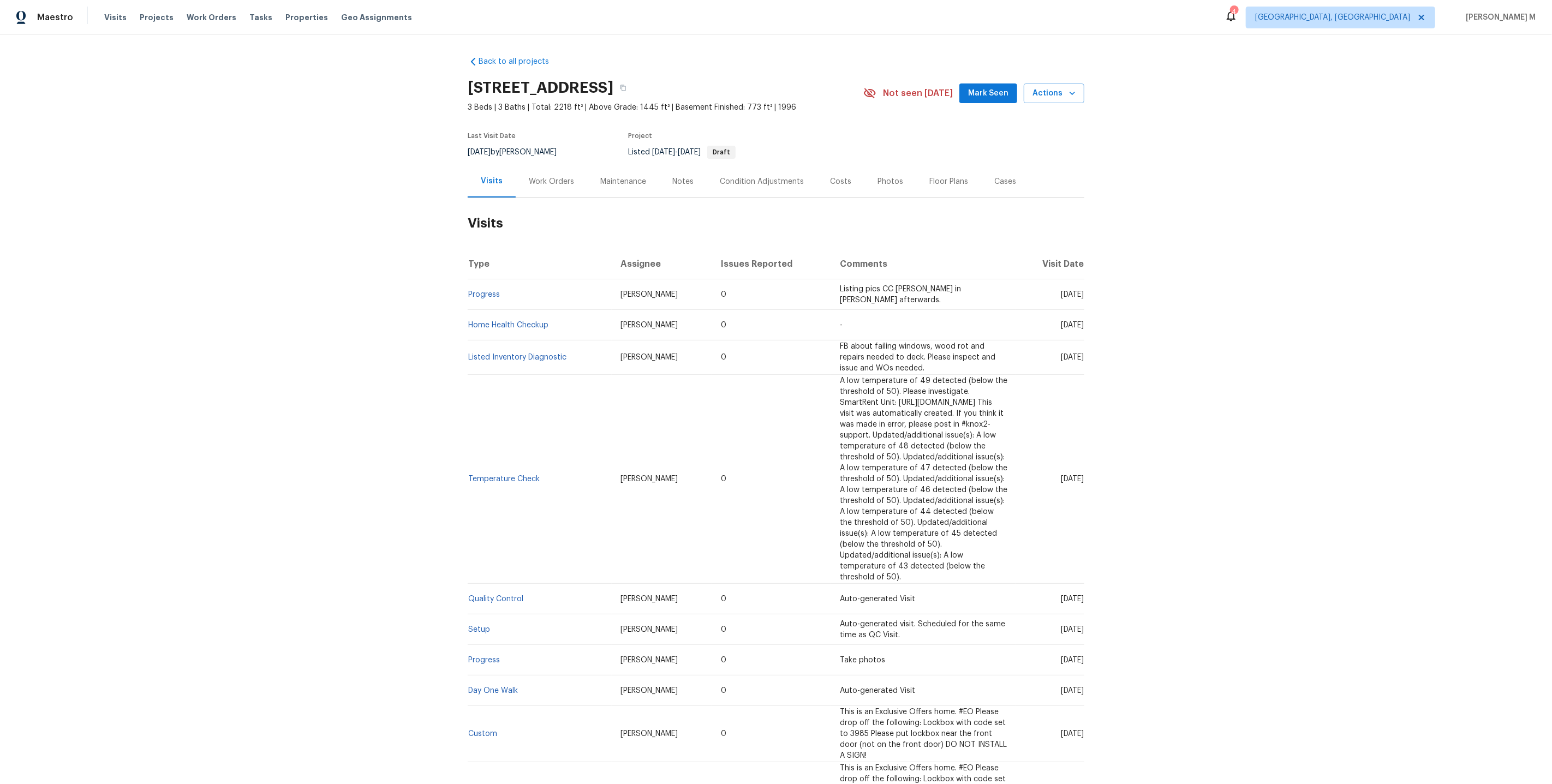
click at [560, 184] on div "Work Orders" at bounding box center [551, 181] width 72 height 32
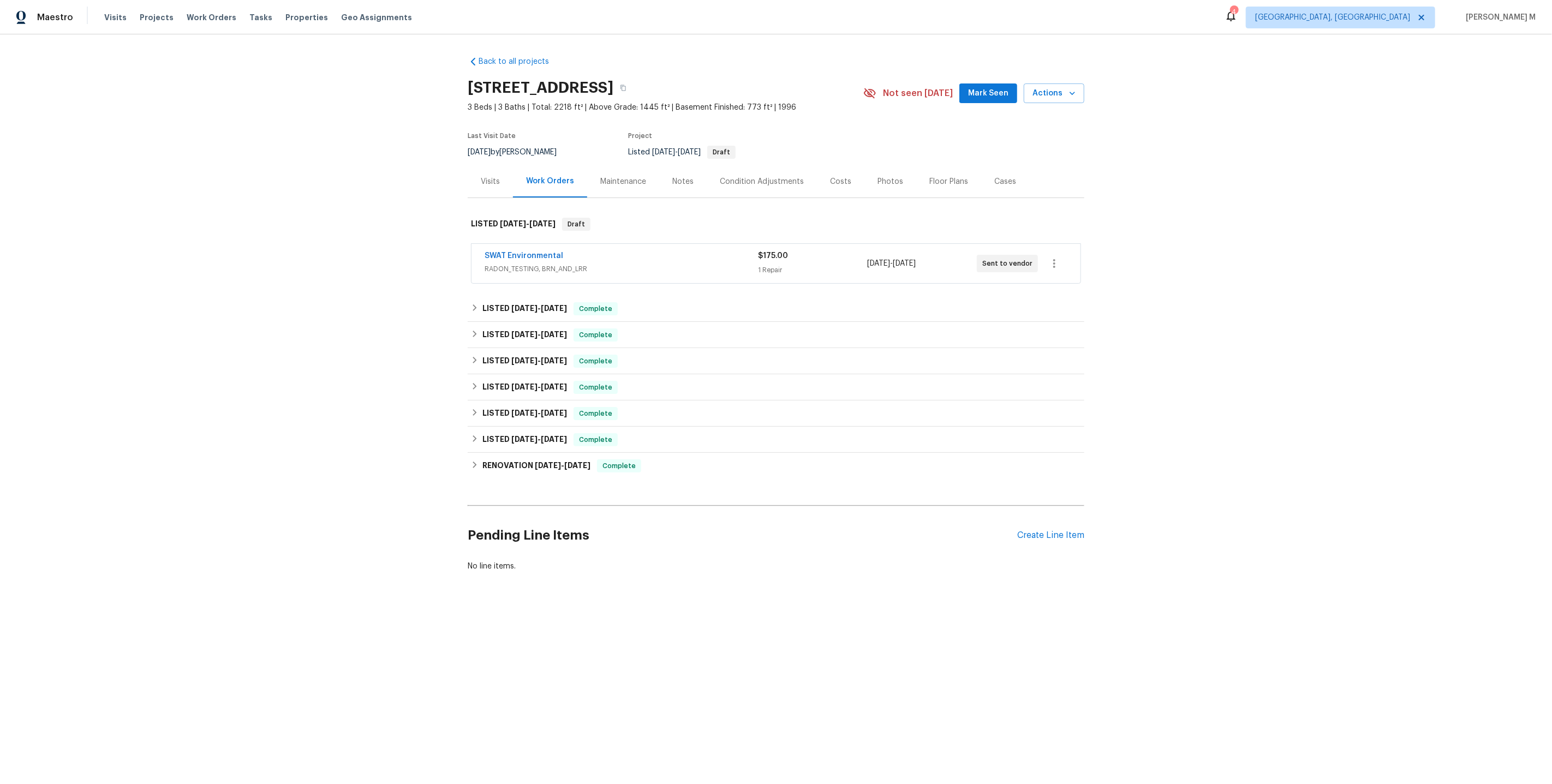
click at [512, 264] on span "RADON_TESTING, BRN_AND_LRR" at bounding box center [620, 269] width 273 height 11
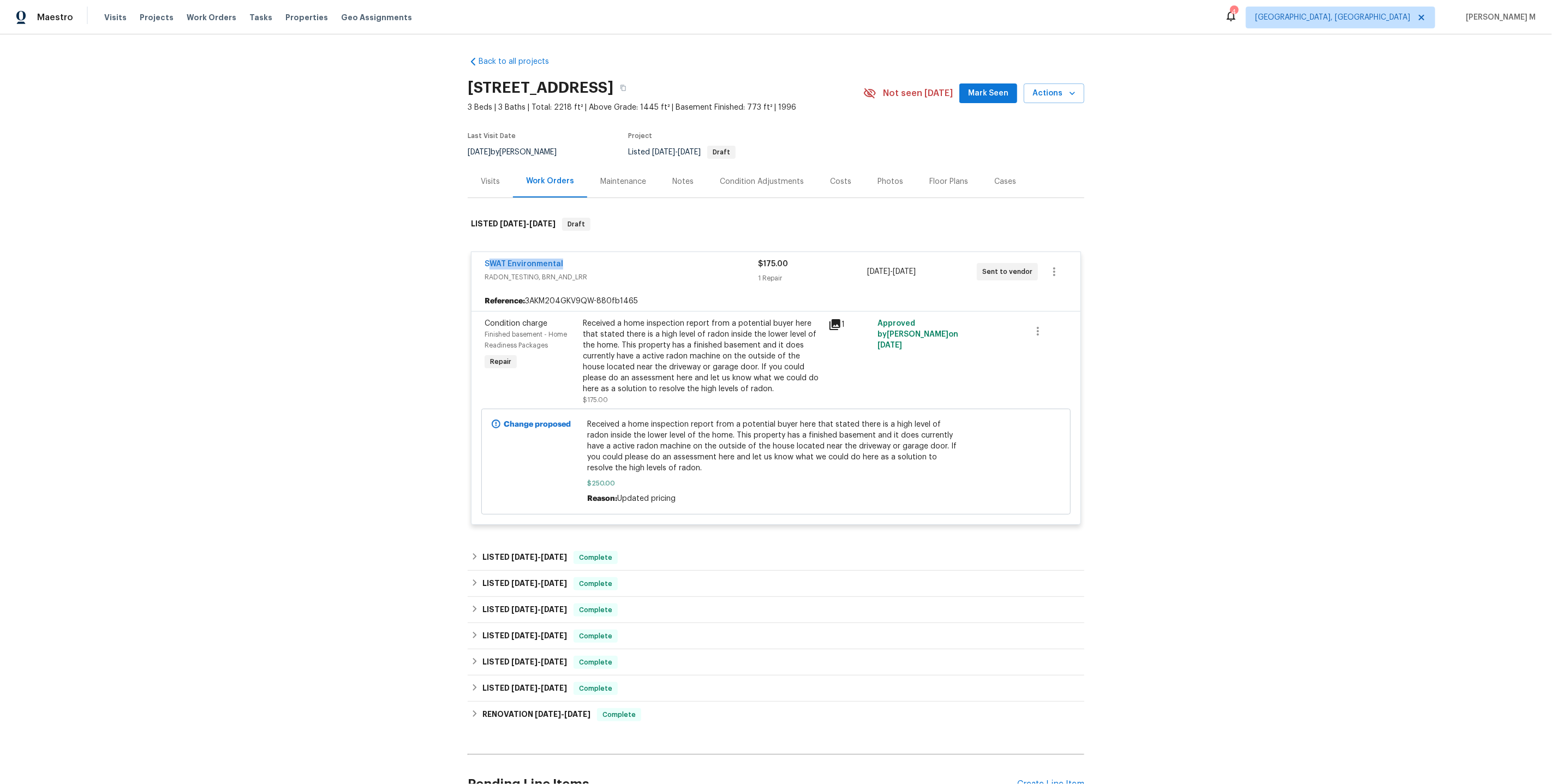
drag, startPoint x: 577, startPoint y: 261, endPoint x: 474, endPoint y: 259, distance: 103.0
click at [474, 261] on div "SWAT Environmental RADON_TESTING, BRN_AND_LRR $175.00 1 Repair [DATE] - [DATE] …" at bounding box center [776, 271] width 609 height 40
copy link "SWAT Environmental"
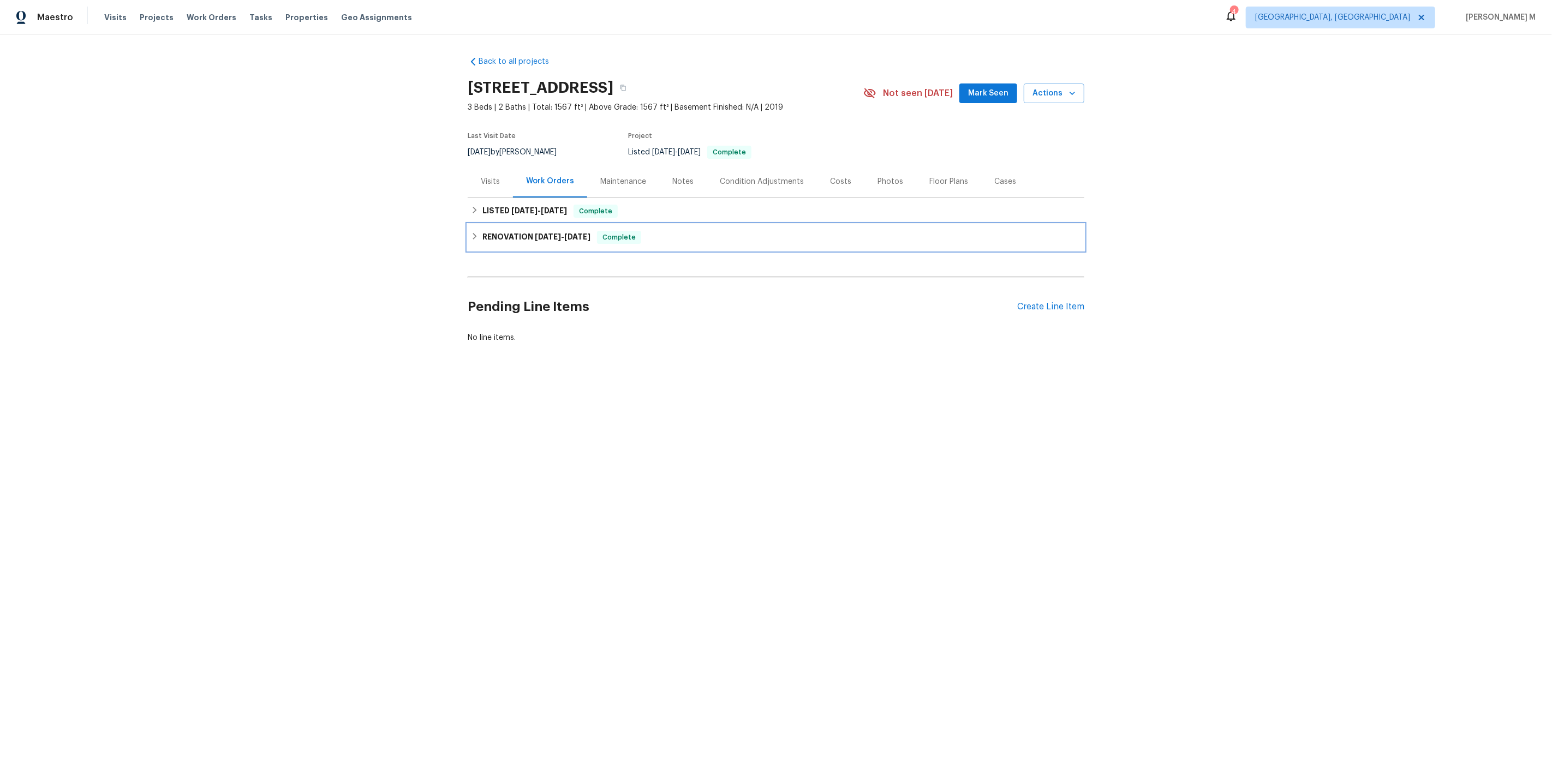
click at [515, 224] on div "RENOVATION [DATE] - [DATE] Complete" at bounding box center [776, 237] width 616 height 26
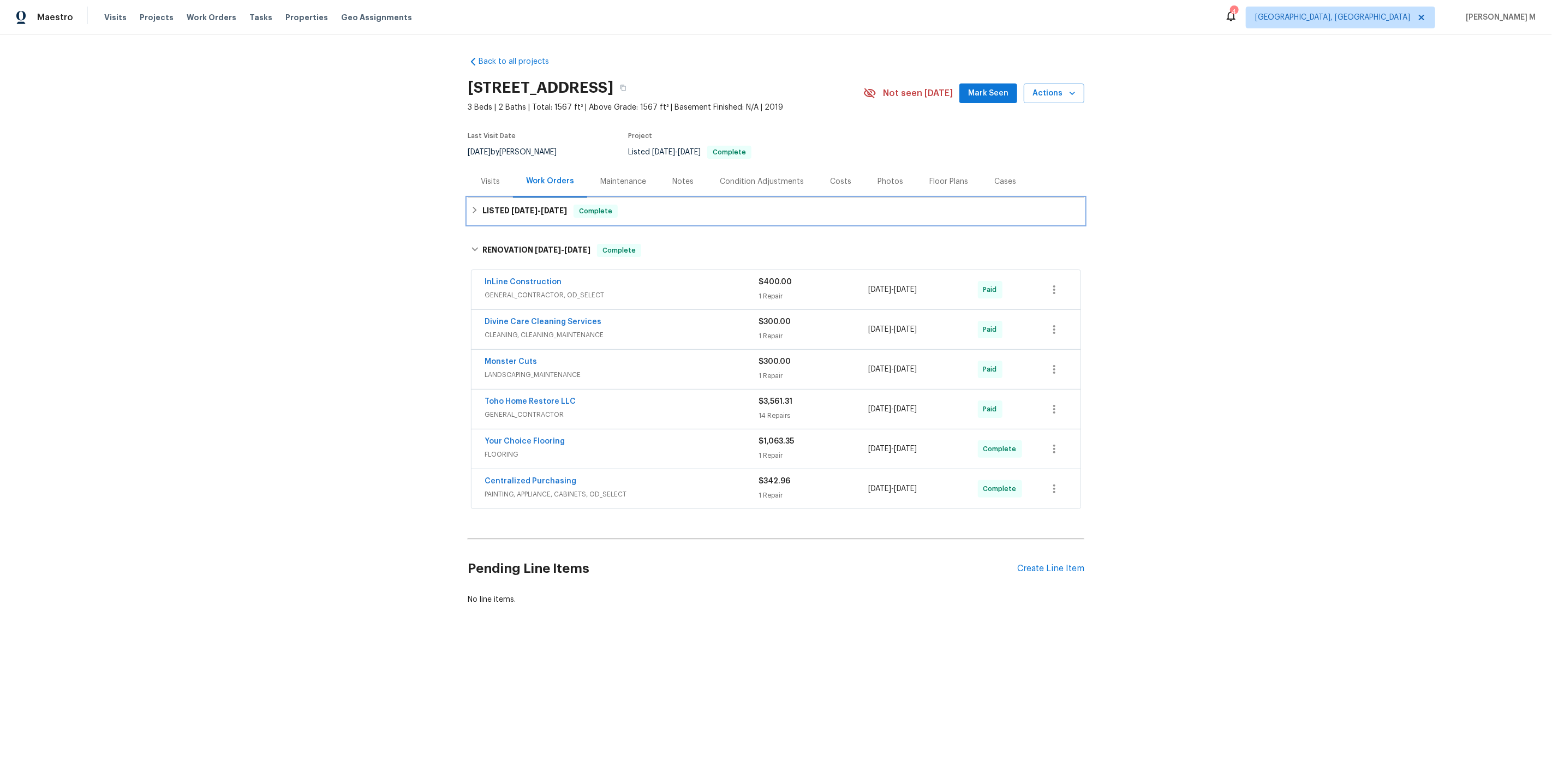
click at [523, 210] on h6 "LISTED [DATE] - [DATE]" at bounding box center [525, 210] width 84 height 13
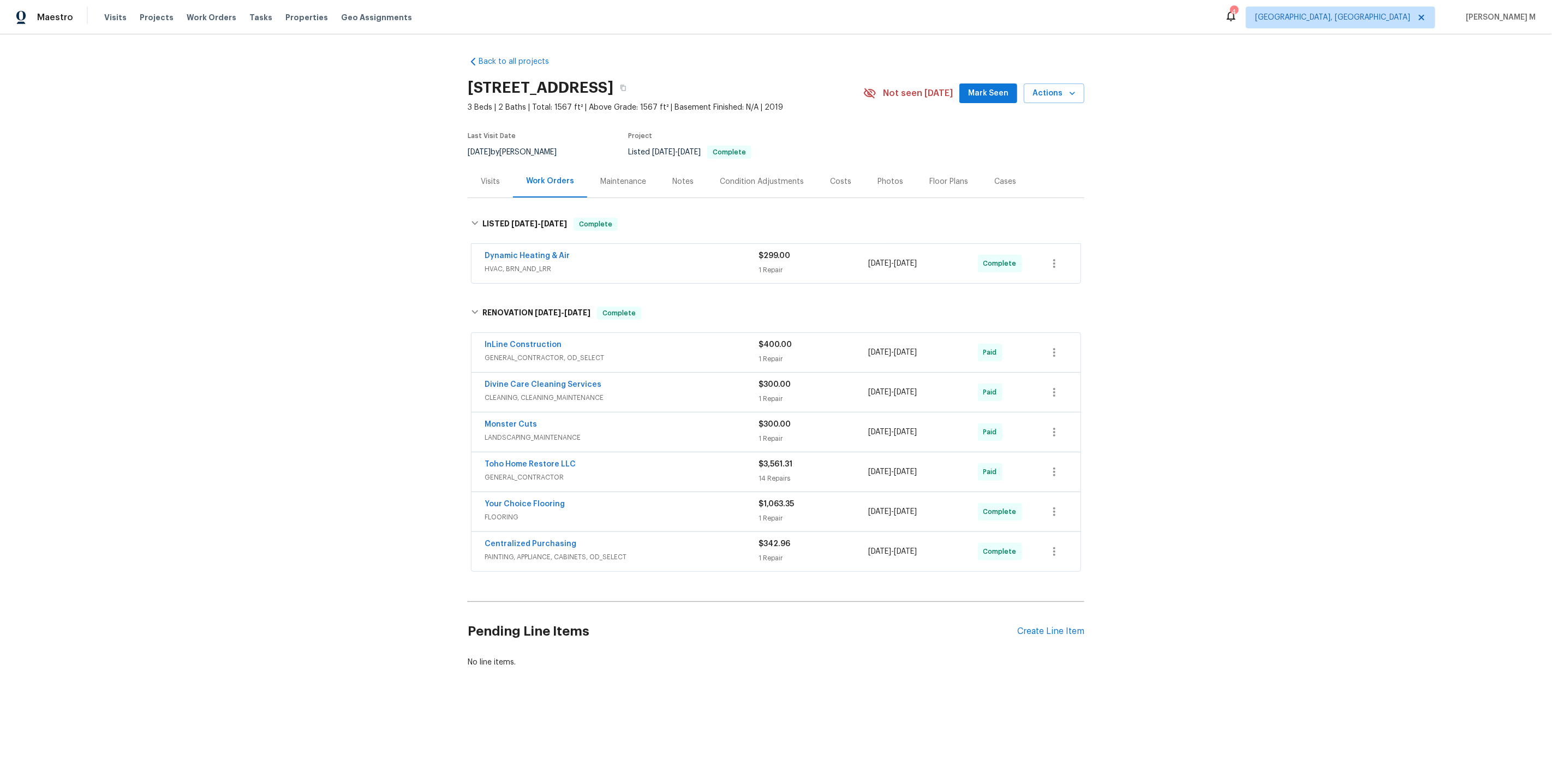
click at [533, 264] on span "HVAC, BRN_AND_LRR" at bounding box center [621, 269] width 274 height 11
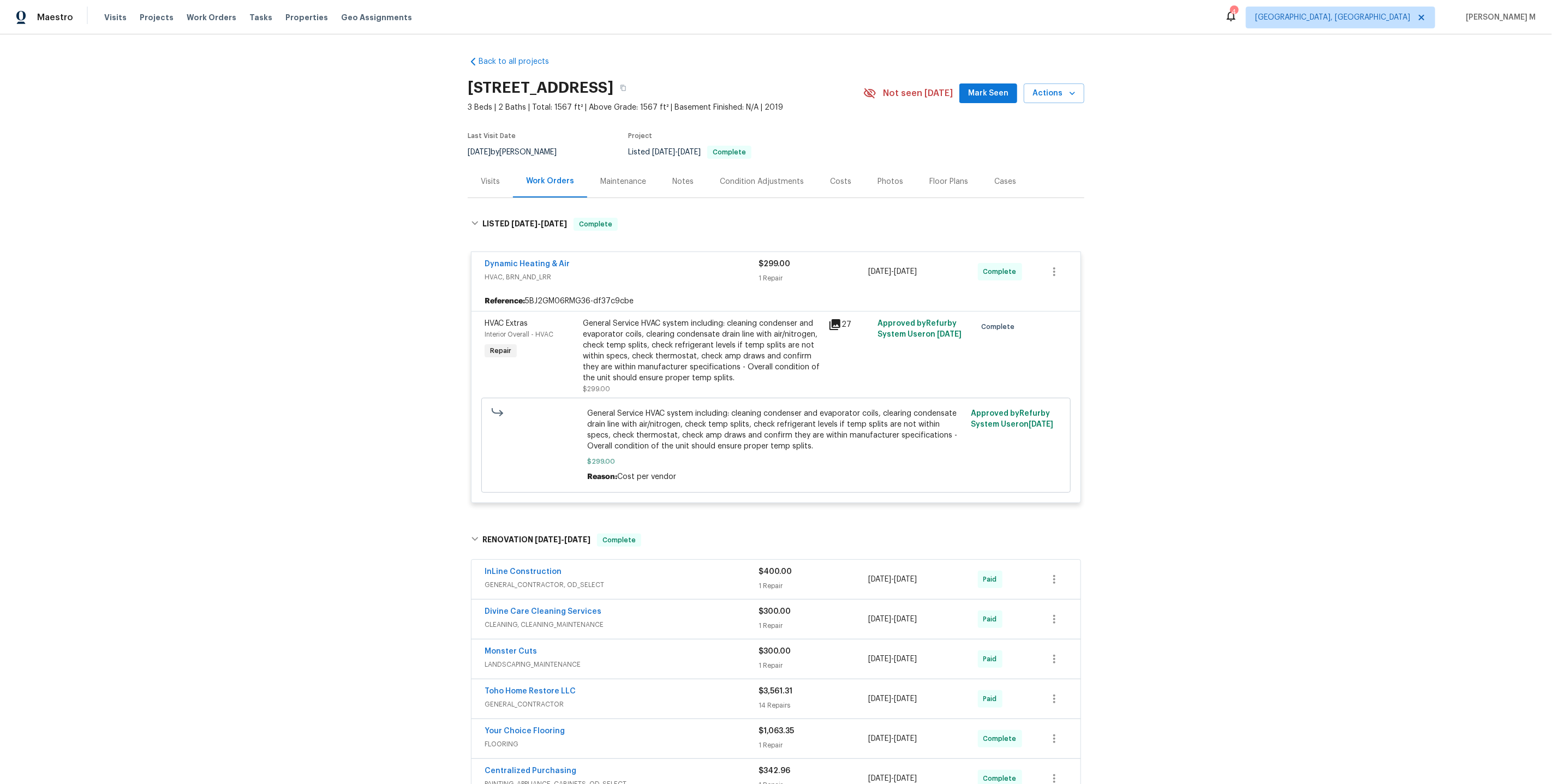
scroll to position [159, 0]
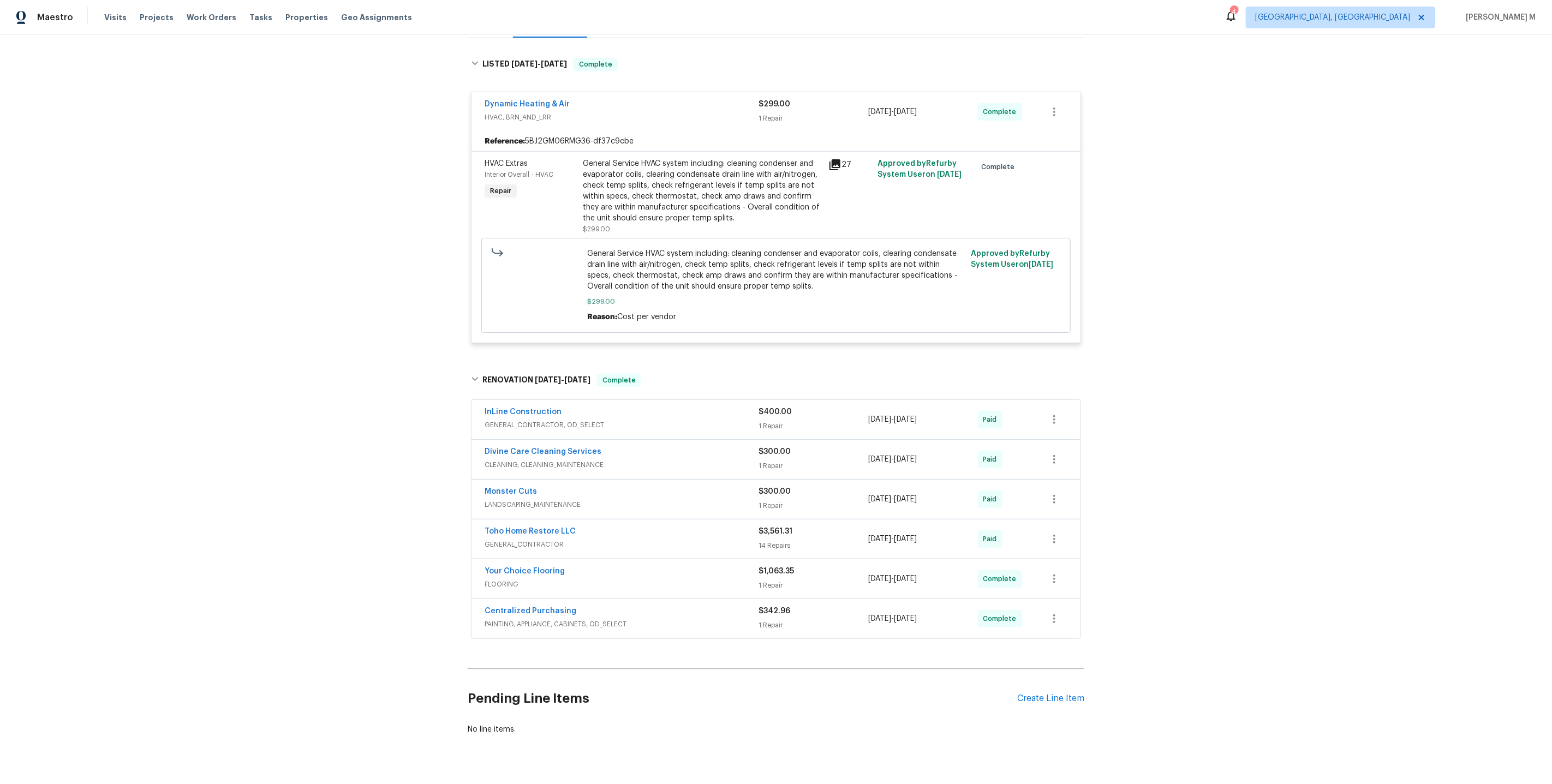
click at [528, 420] on span "GENERAL_CONTRACTOR, OD_SELECT" at bounding box center [621, 425] width 274 height 11
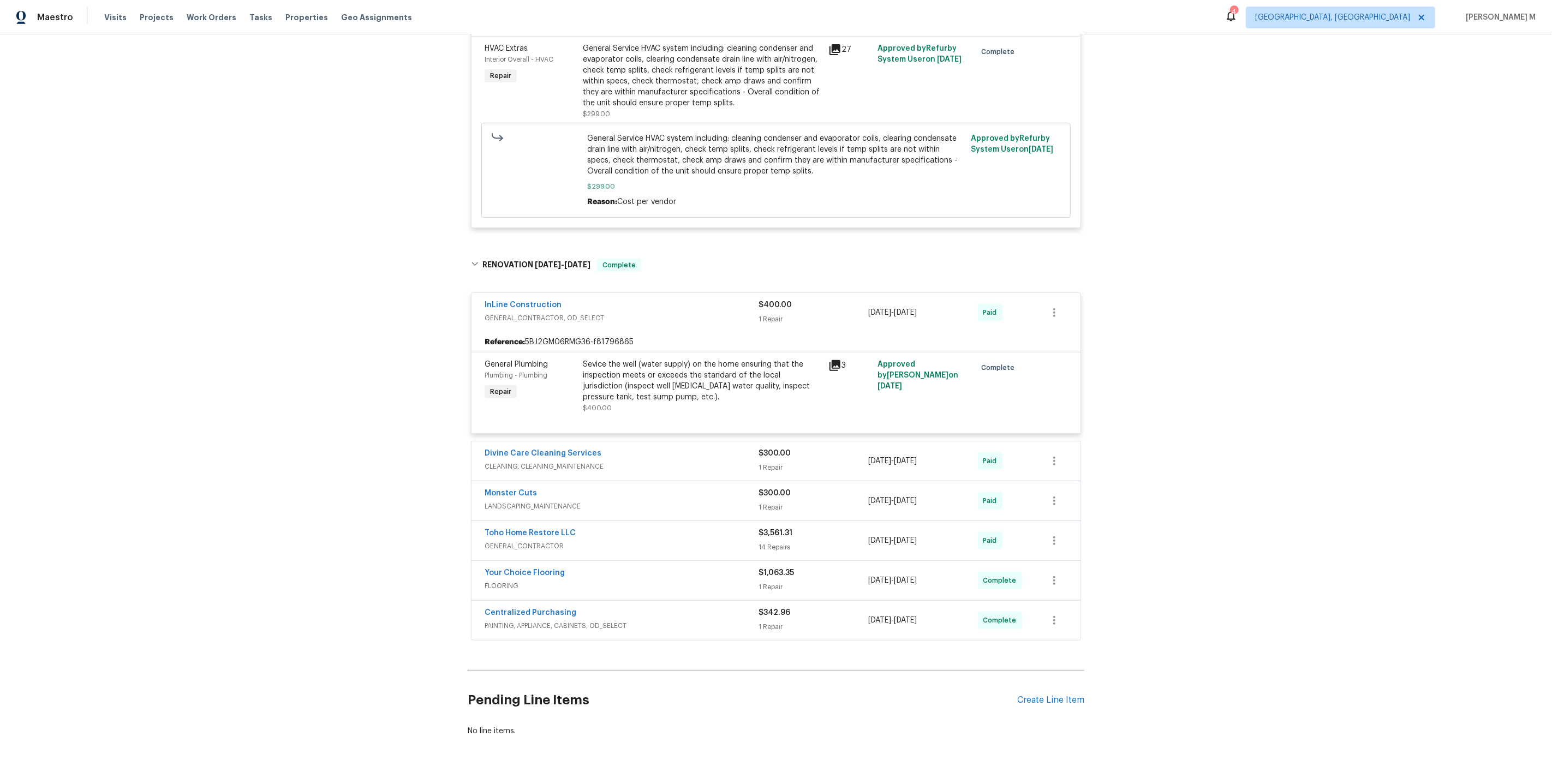
click at [516, 461] on span "CLEANING, CLEANING_MAINTENANCE" at bounding box center [621, 466] width 274 height 11
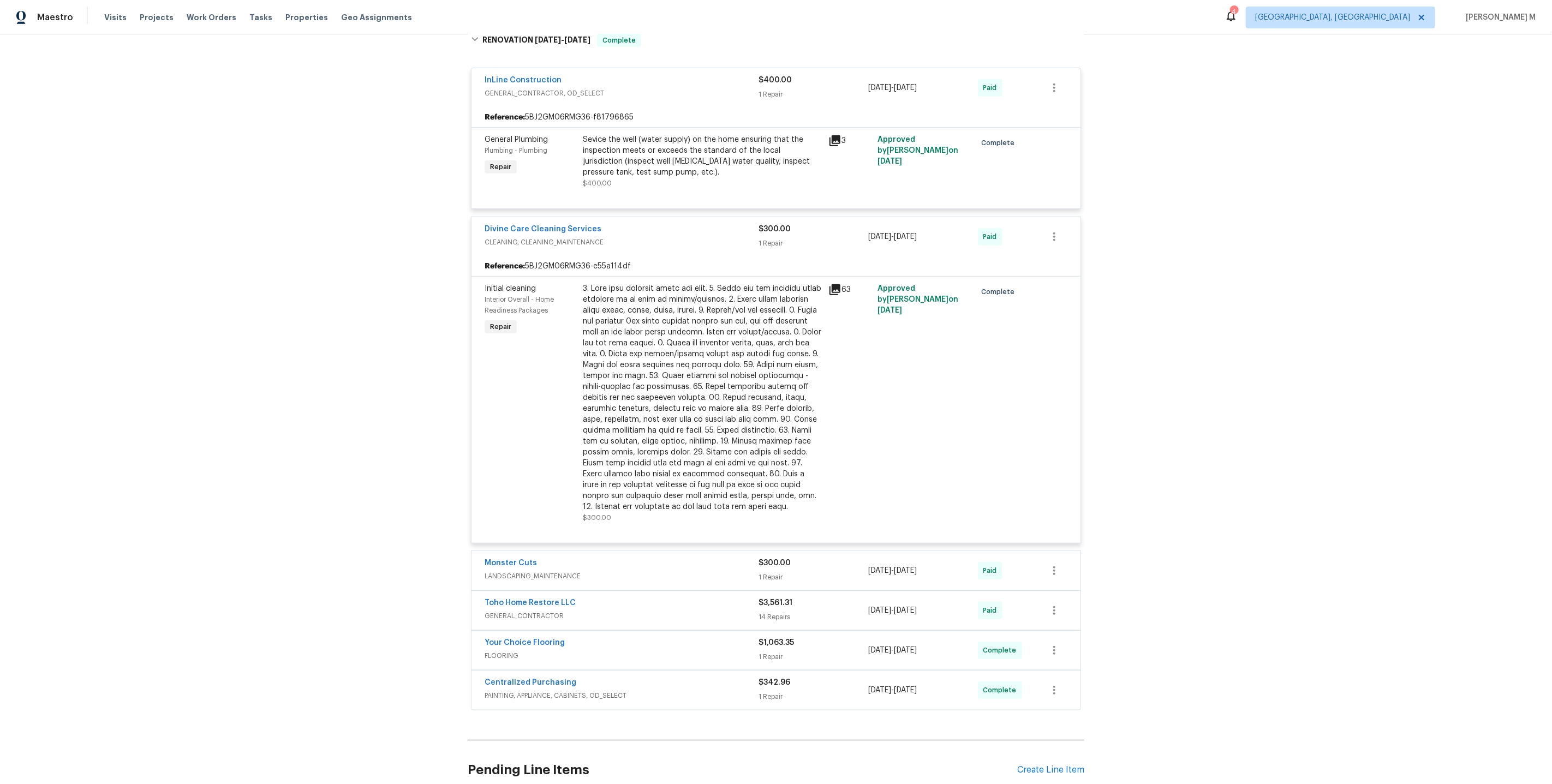
scroll to position [430, 0]
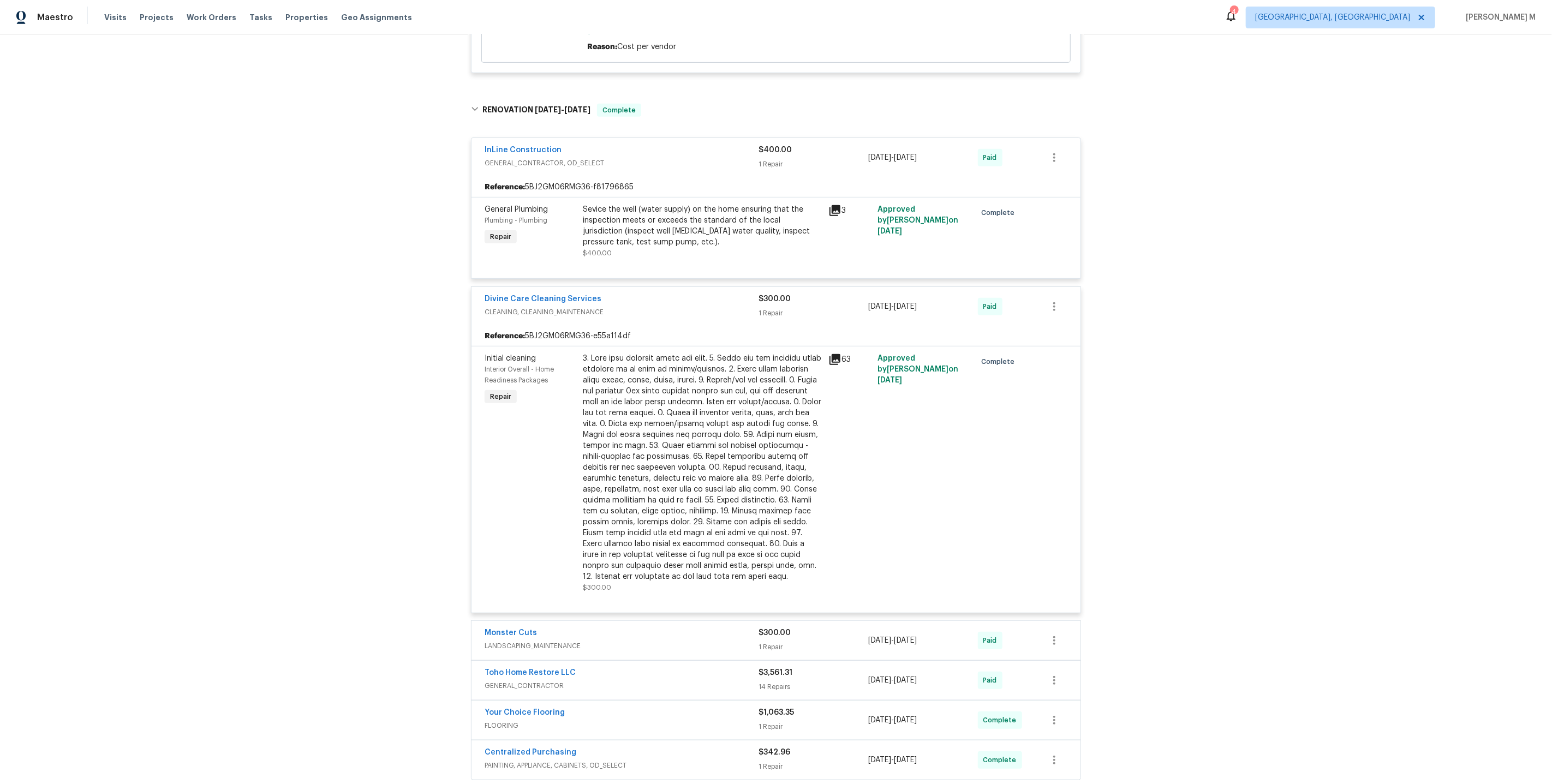
click at [649, 224] on div "Sevice the well (water supply) on the home ensuring that the inspection meets o…" at bounding box center [701, 226] width 239 height 44
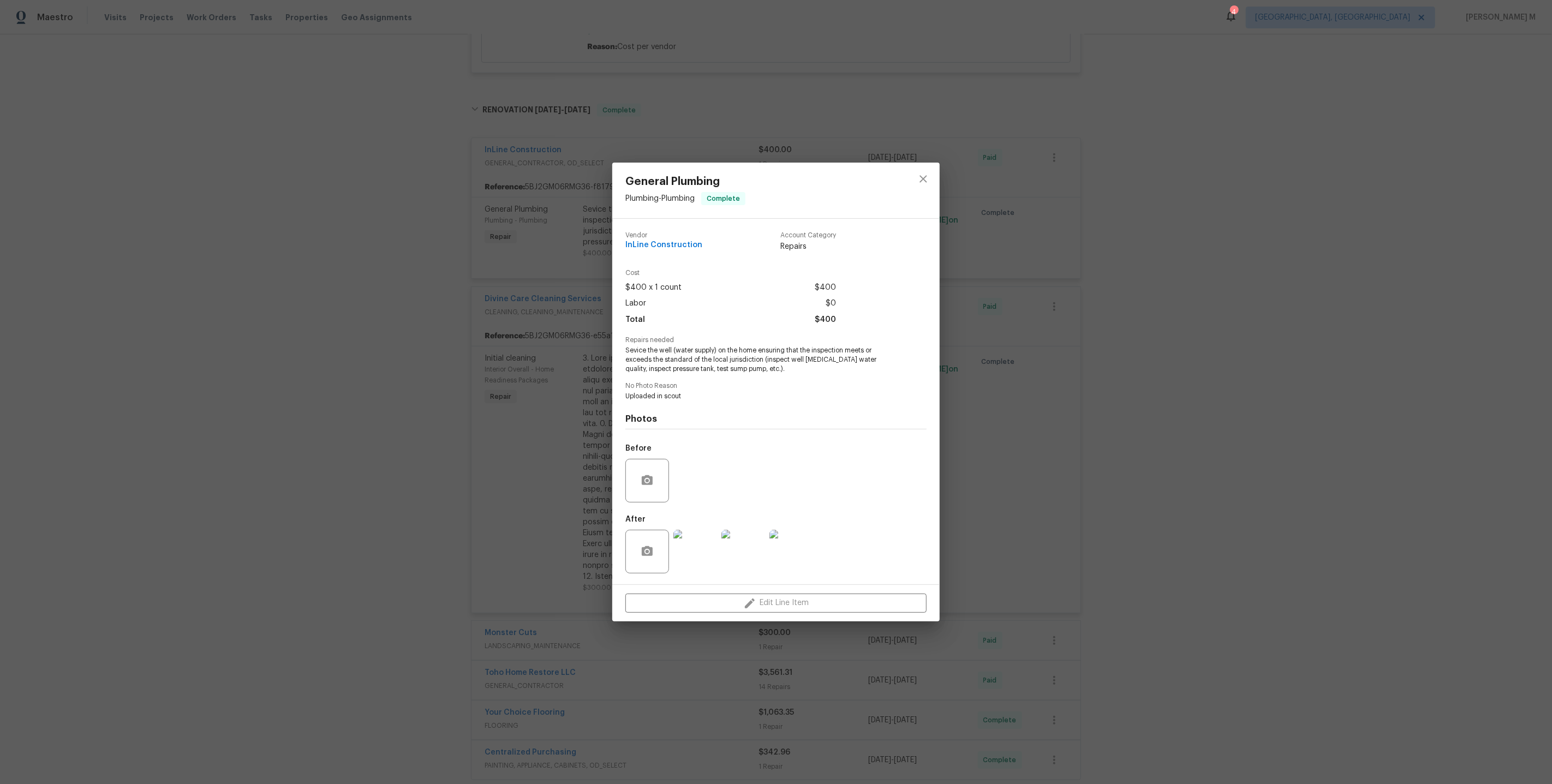
click at [694, 557] on img at bounding box center [695, 551] width 44 height 44
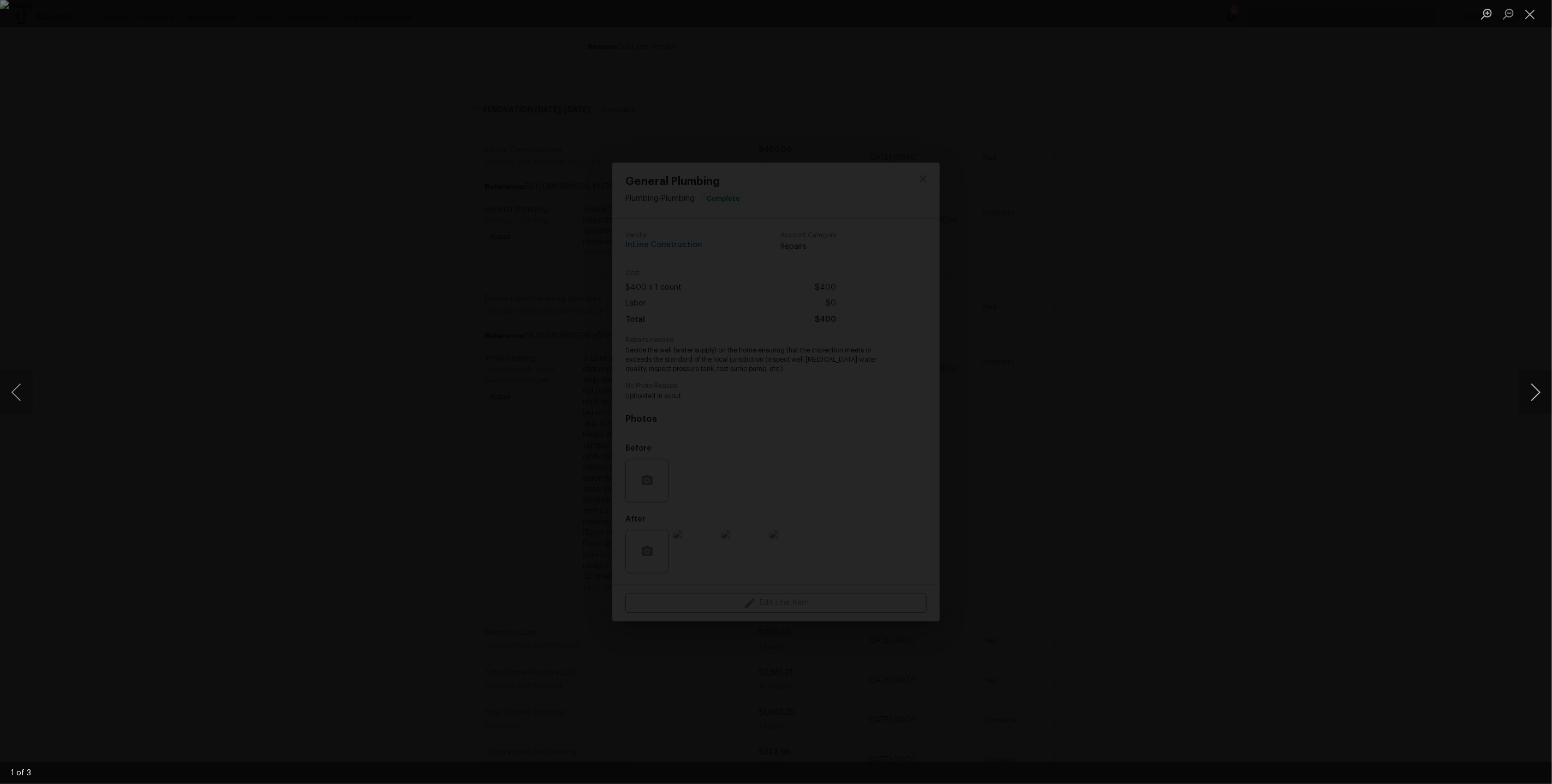
click at [1542, 392] on button "Next image" at bounding box center [1536, 392] width 33 height 44
click at [1495, 260] on div "Lightbox" at bounding box center [776, 392] width 1552 height 784
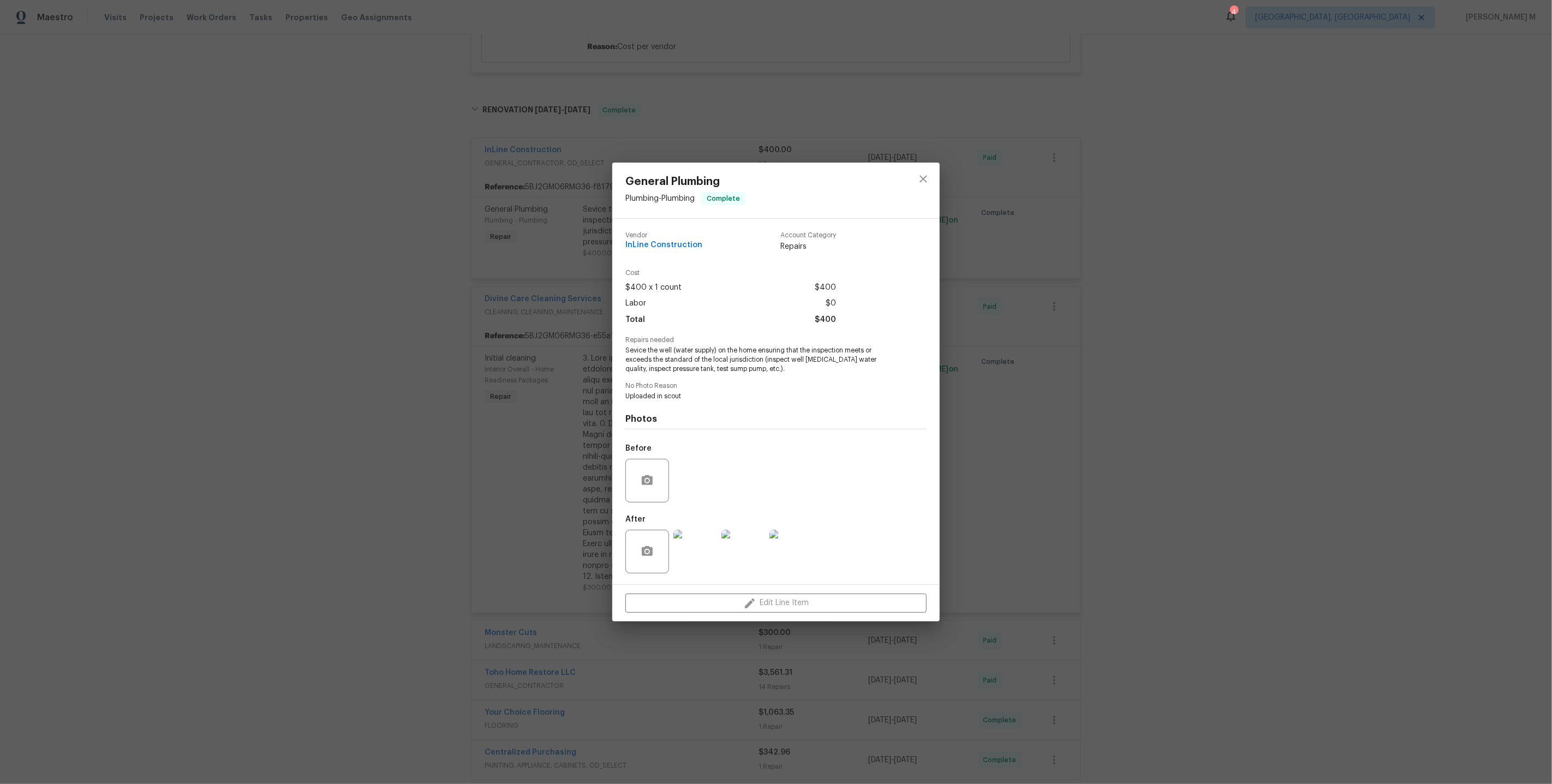
click at [1403, 241] on div "General Plumbing Plumbing - Plumbing Complete Vendor InLine Construction Accoun…" at bounding box center [776, 392] width 1552 height 784
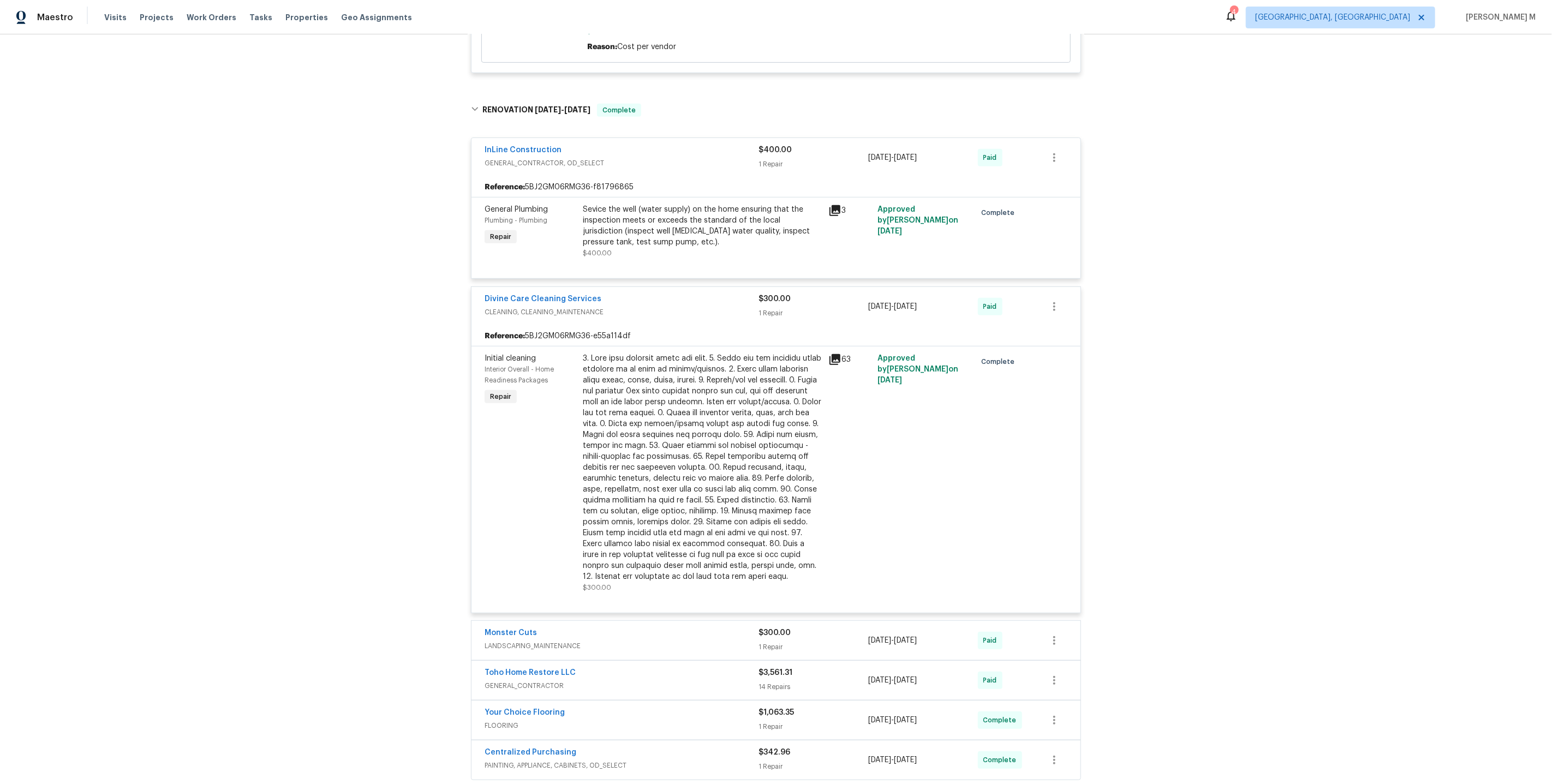
click at [712, 441] on div at bounding box center [701, 468] width 239 height 229
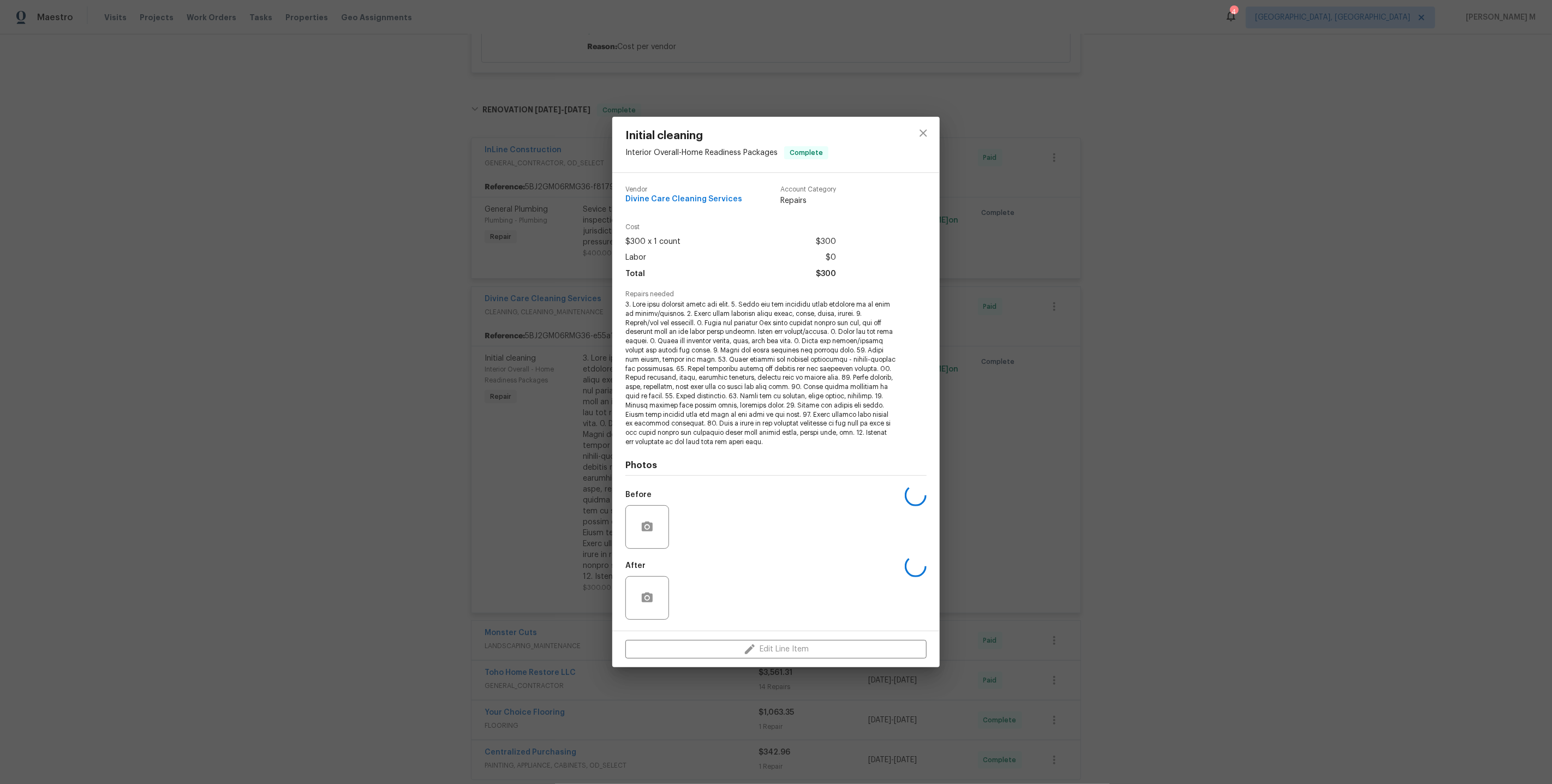
click at [427, 445] on div "Initial cleaning Interior Overall - Home Readiness Packages Complete Vendor Div…" at bounding box center [776, 392] width 1552 height 784
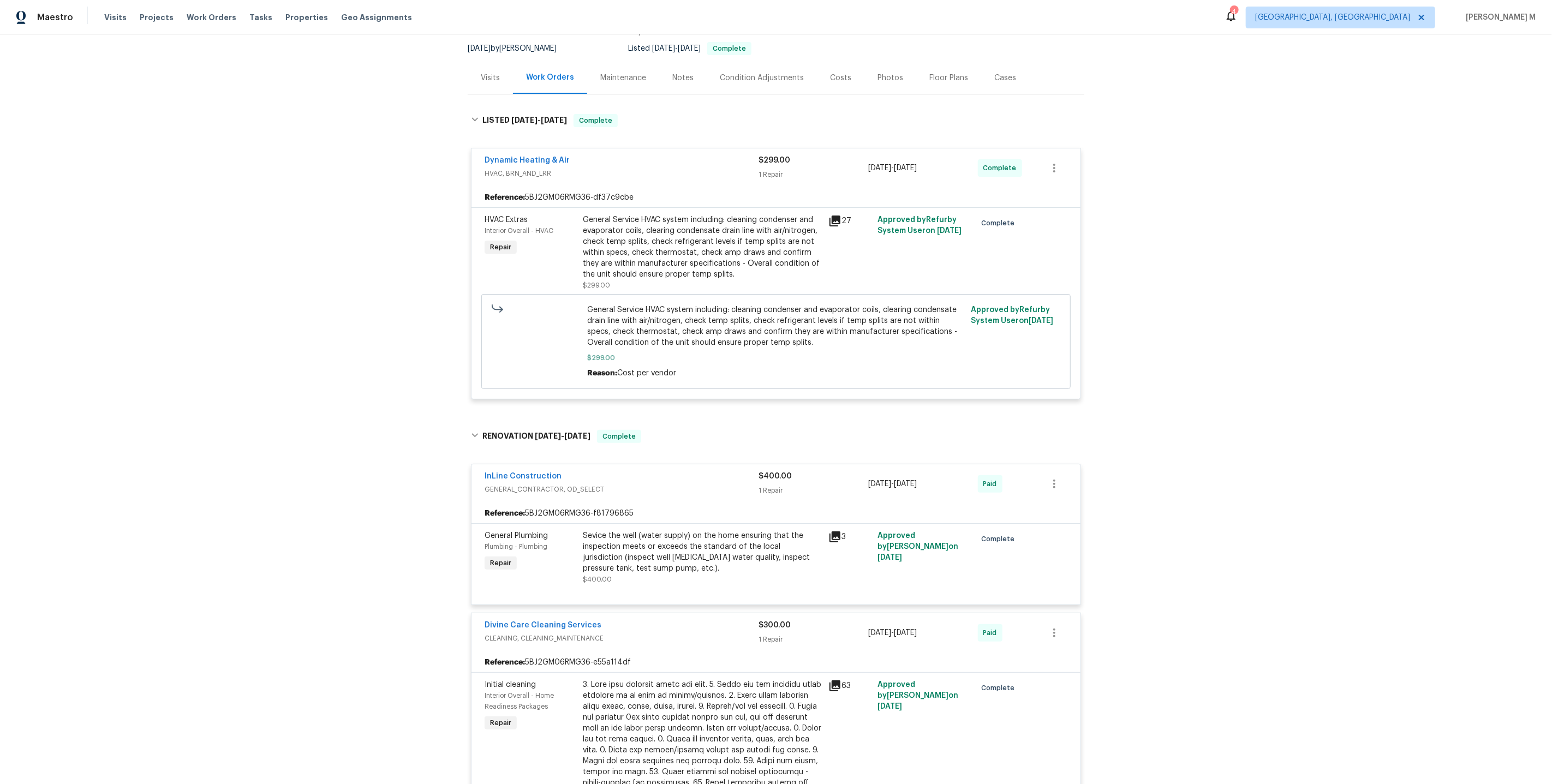
scroll to position [557, 0]
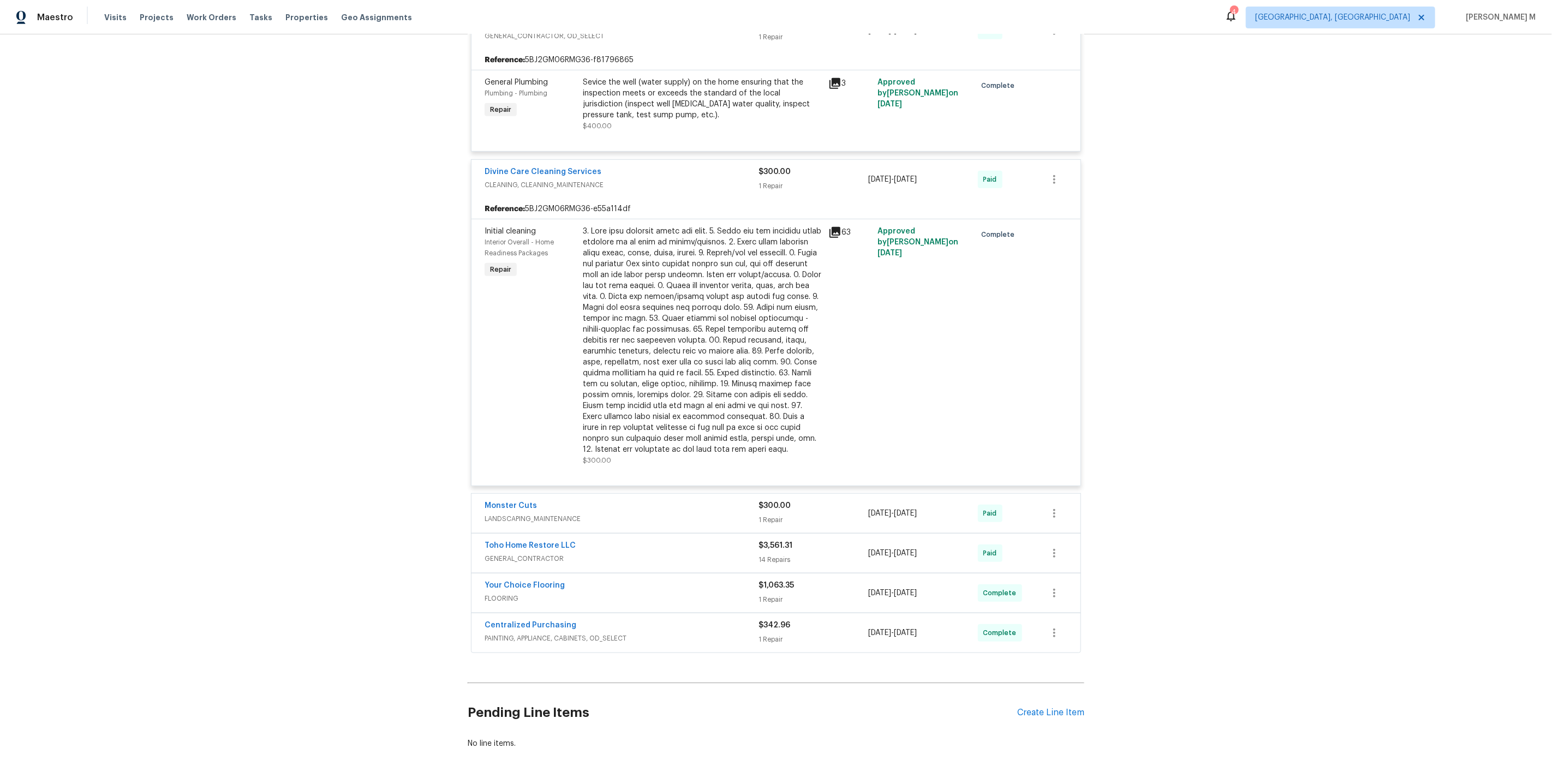
click at [521, 553] on span "GENERAL_CONTRACTOR" at bounding box center [621, 558] width 274 height 11
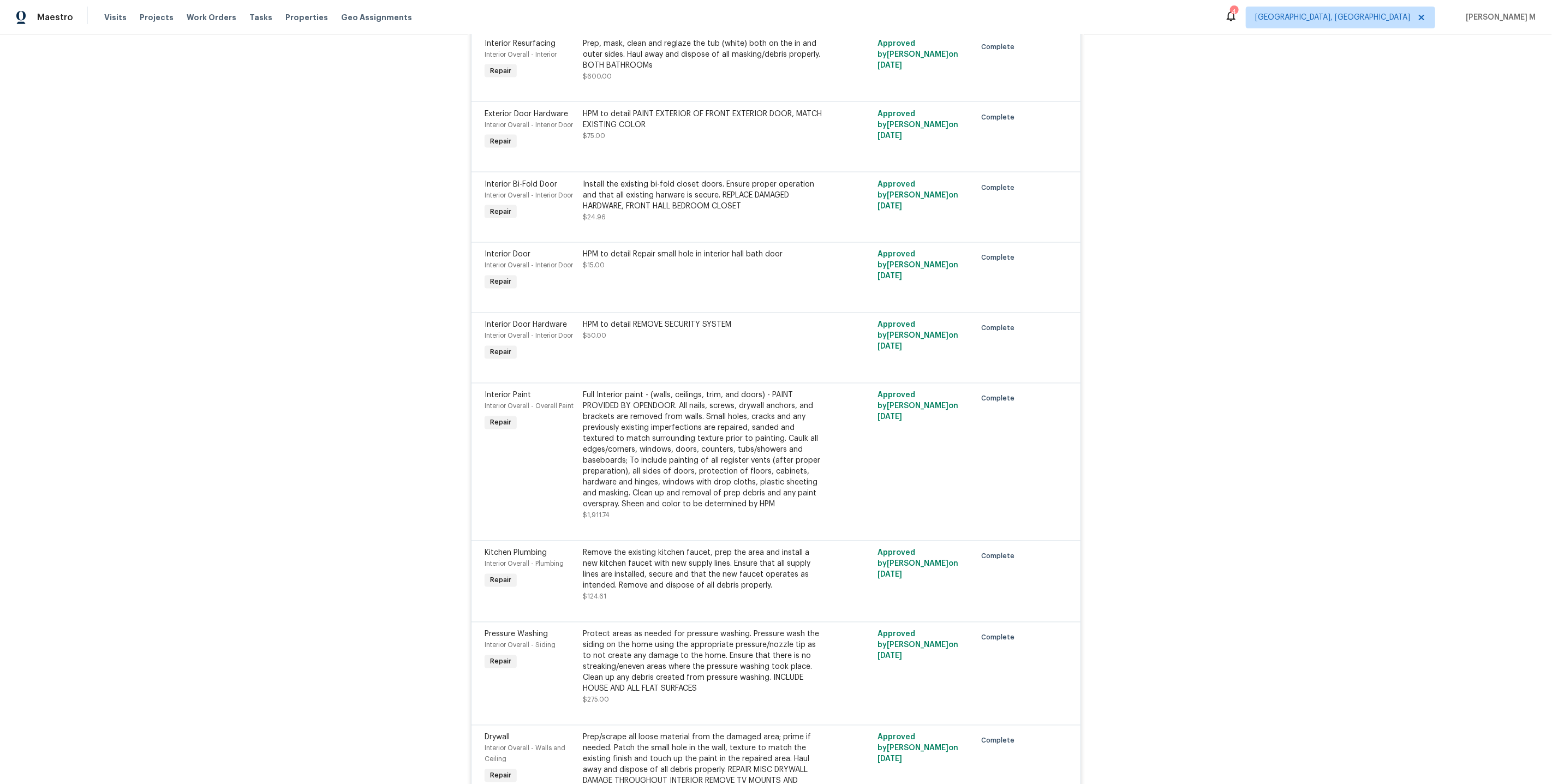
scroll to position [1877, 0]
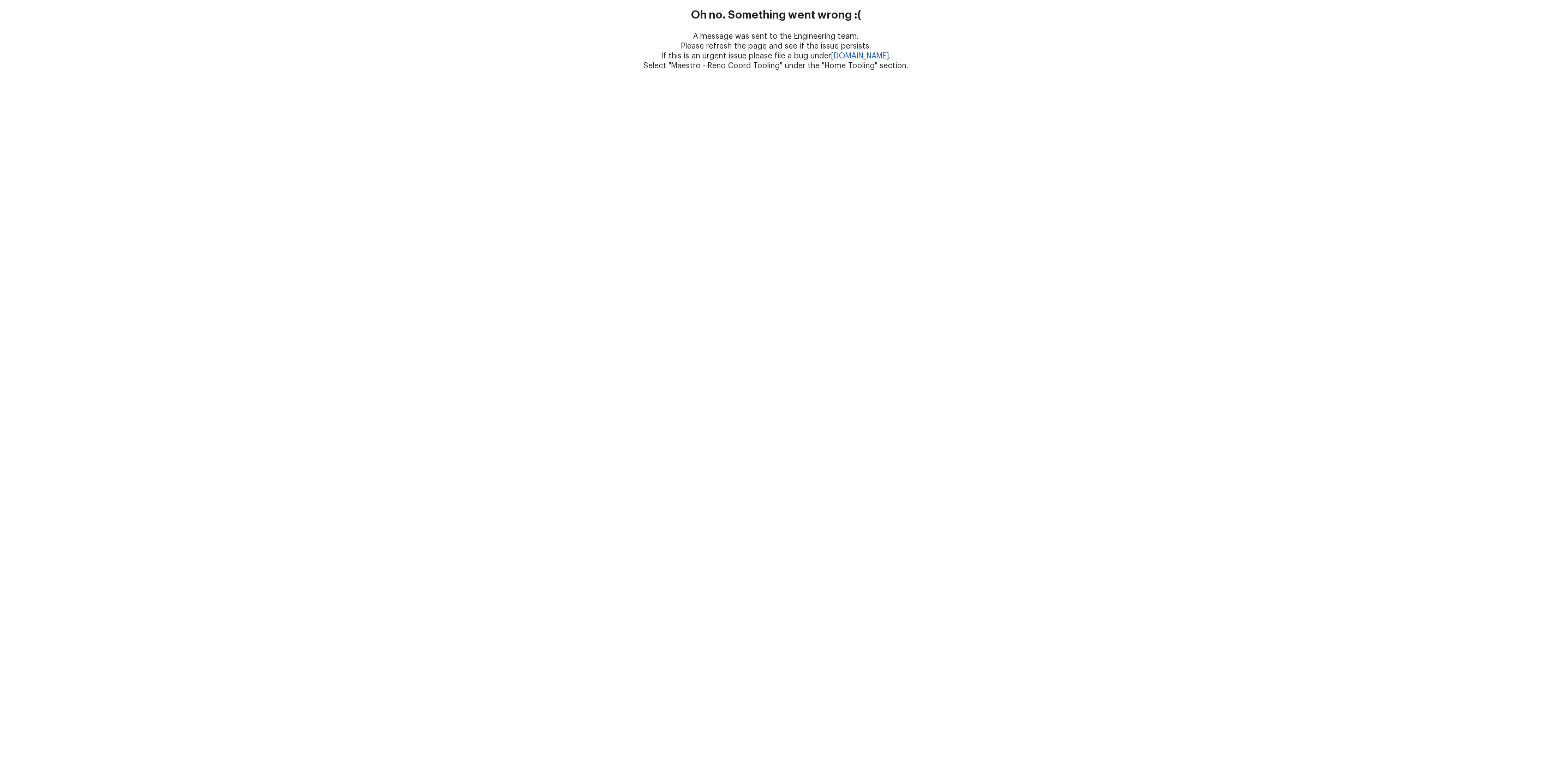
click at [770, 71] on html "Oh no. Something went wrong :( A message was sent to the Engineering team. Plea…" at bounding box center [776, 35] width 1552 height 71
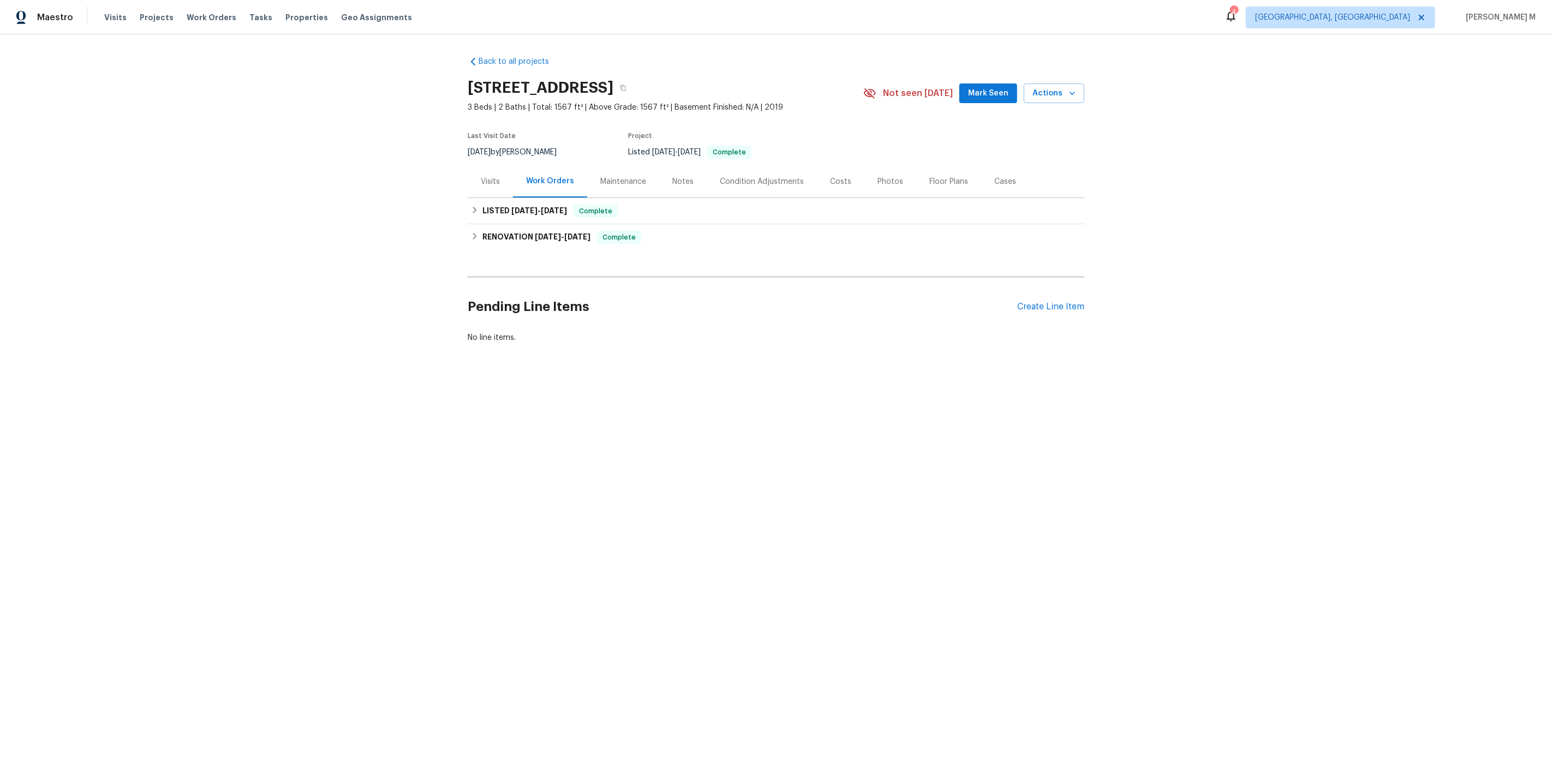
click at [601, 184] on div "Maintenance" at bounding box center [623, 181] width 72 height 32
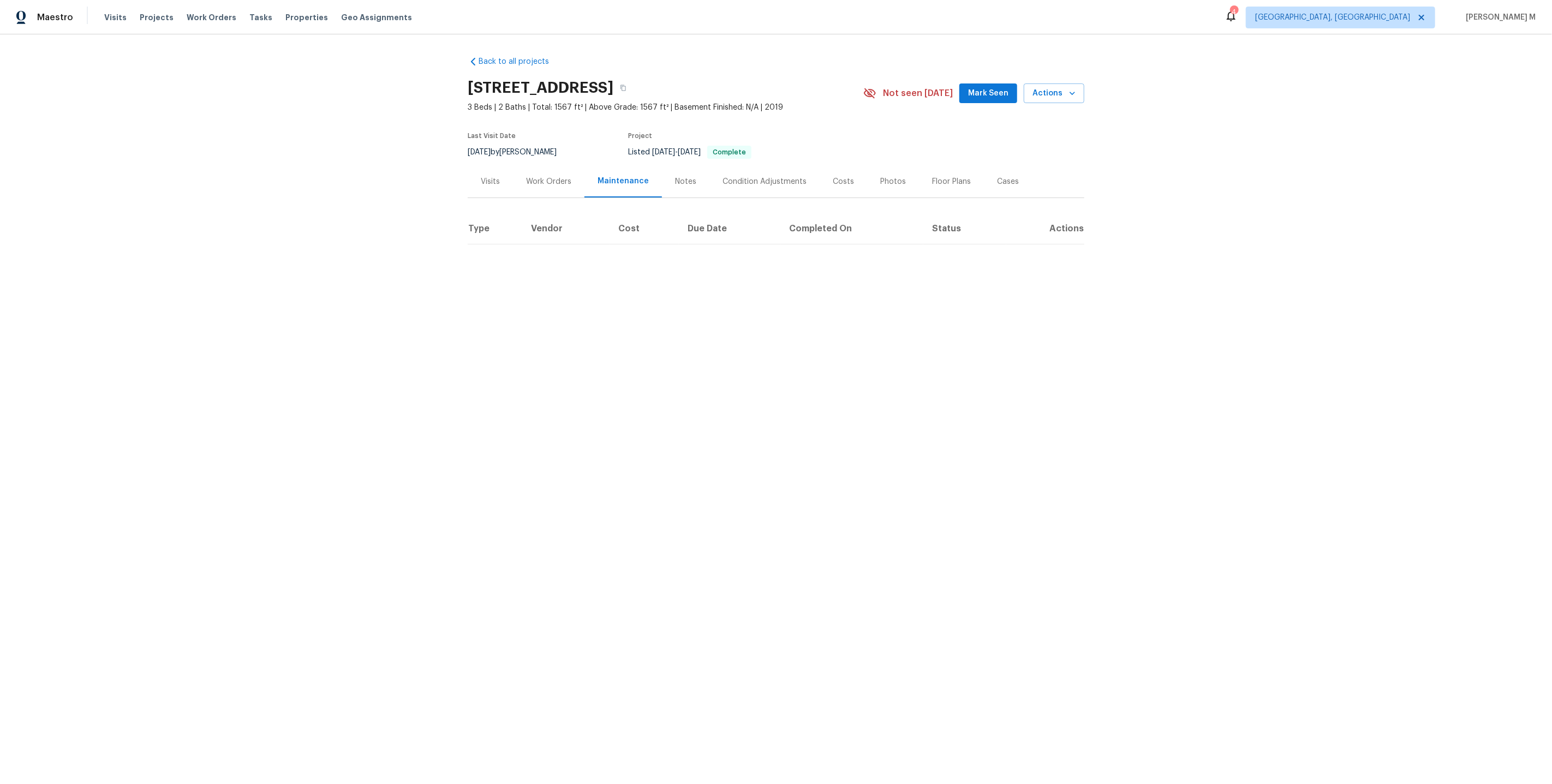
click at [567, 181] on div "Work Orders" at bounding box center [548, 181] width 46 height 11
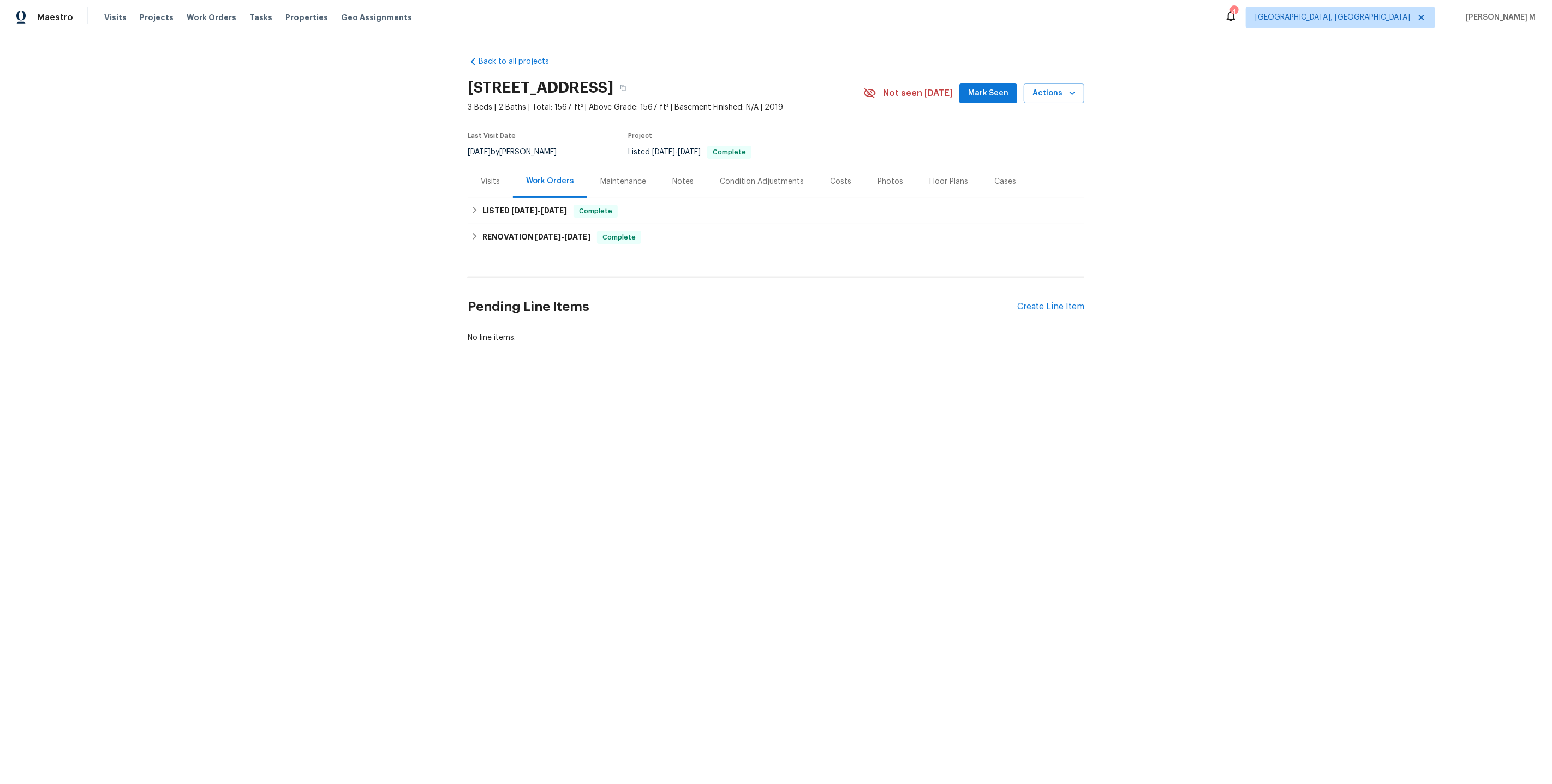
click at [546, 190] on div "Work Orders" at bounding box center [550, 181] width 74 height 32
click at [539, 207] on span "[DATE] - [DATE]" at bounding box center [539, 210] width 56 height 8
click at [521, 302] on h6 "RENOVATION [DATE] - [DATE]" at bounding box center [536, 308] width 108 height 13
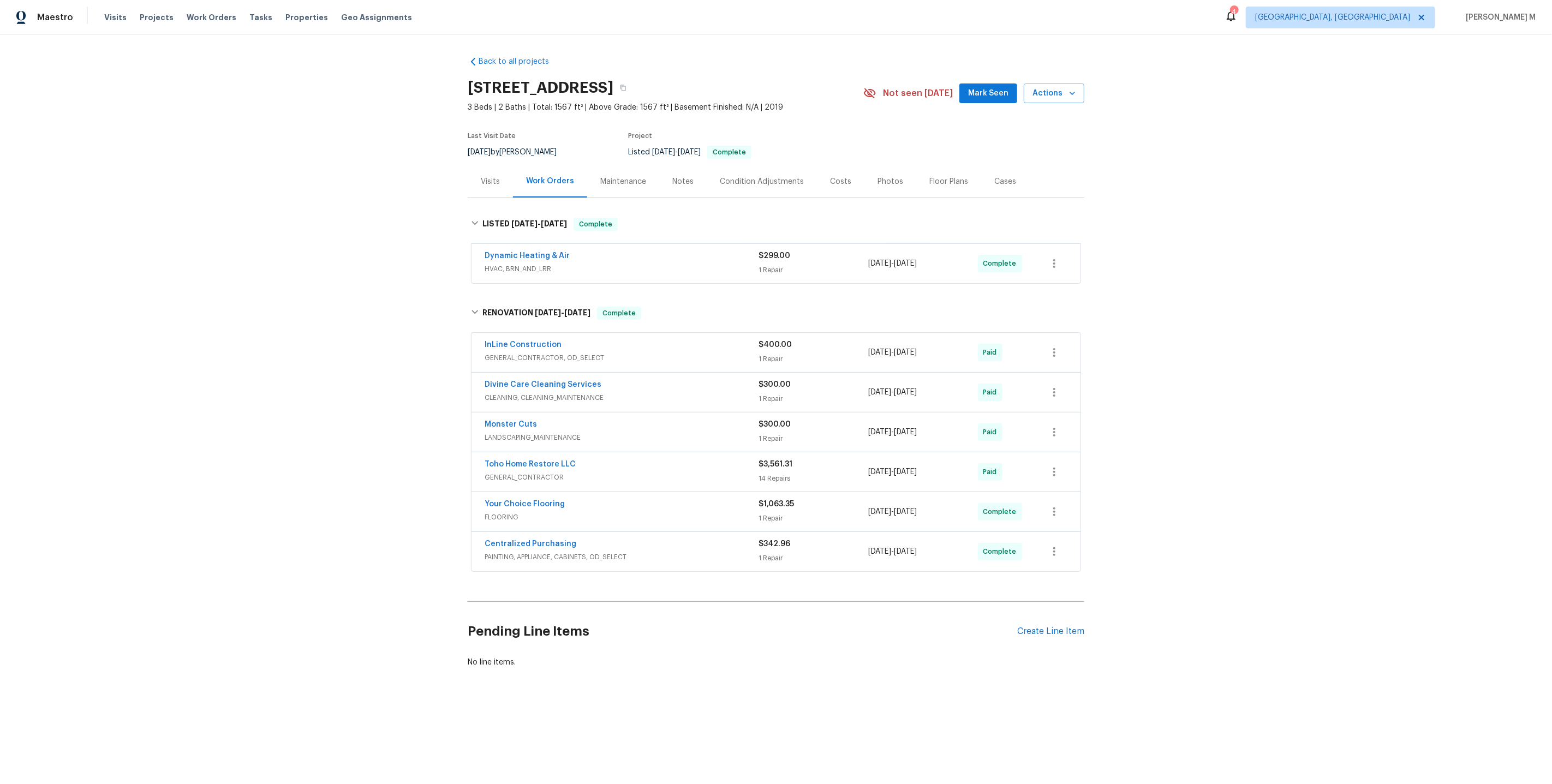
click at [564, 267] on span "HVAC, BRN_AND_LRR" at bounding box center [621, 269] width 274 height 11
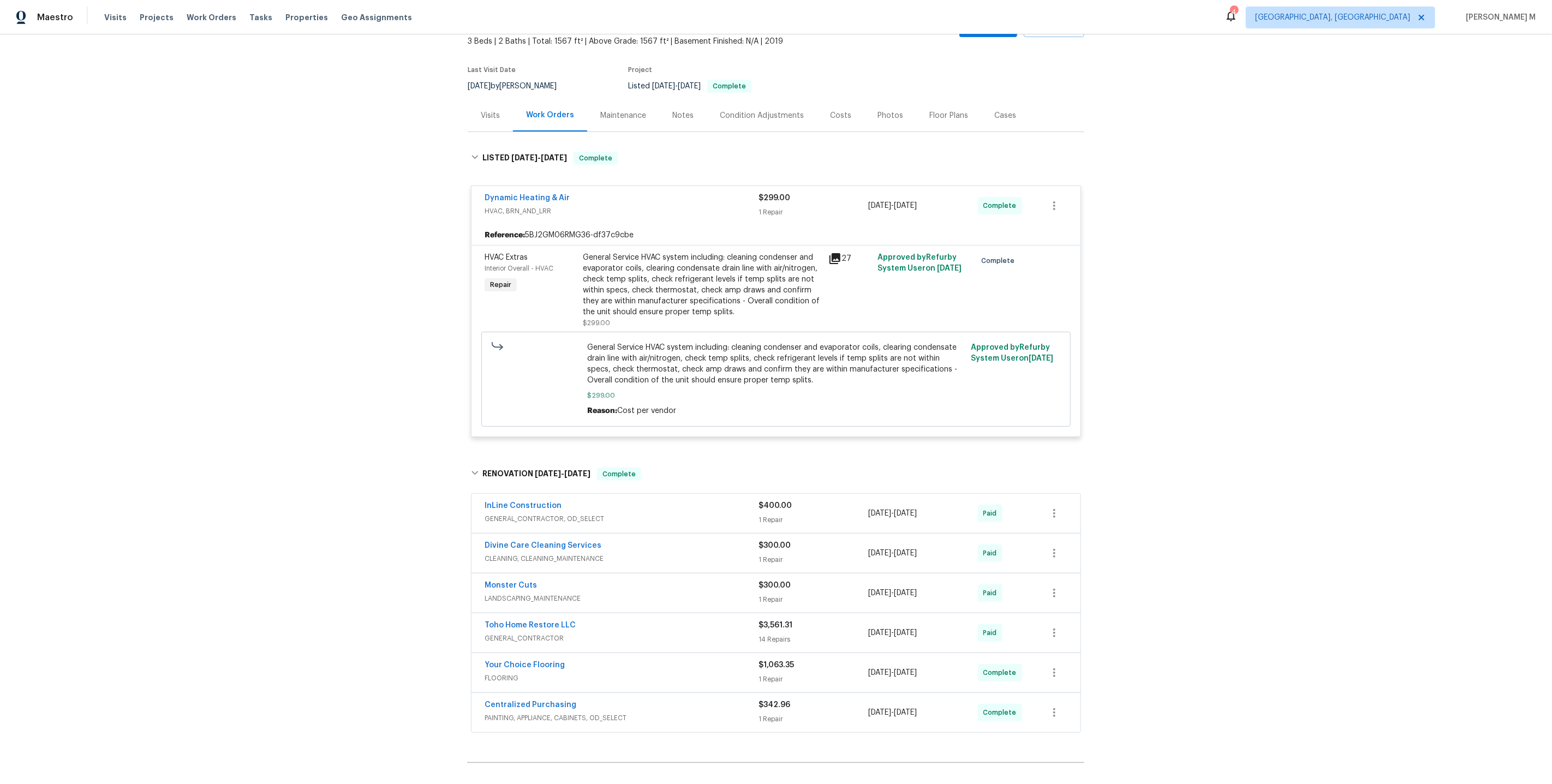
click at [558, 513] on span "GENERAL_CONTRACTOR, OD_SELECT" at bounding box center [621, 519] width 274 height 11
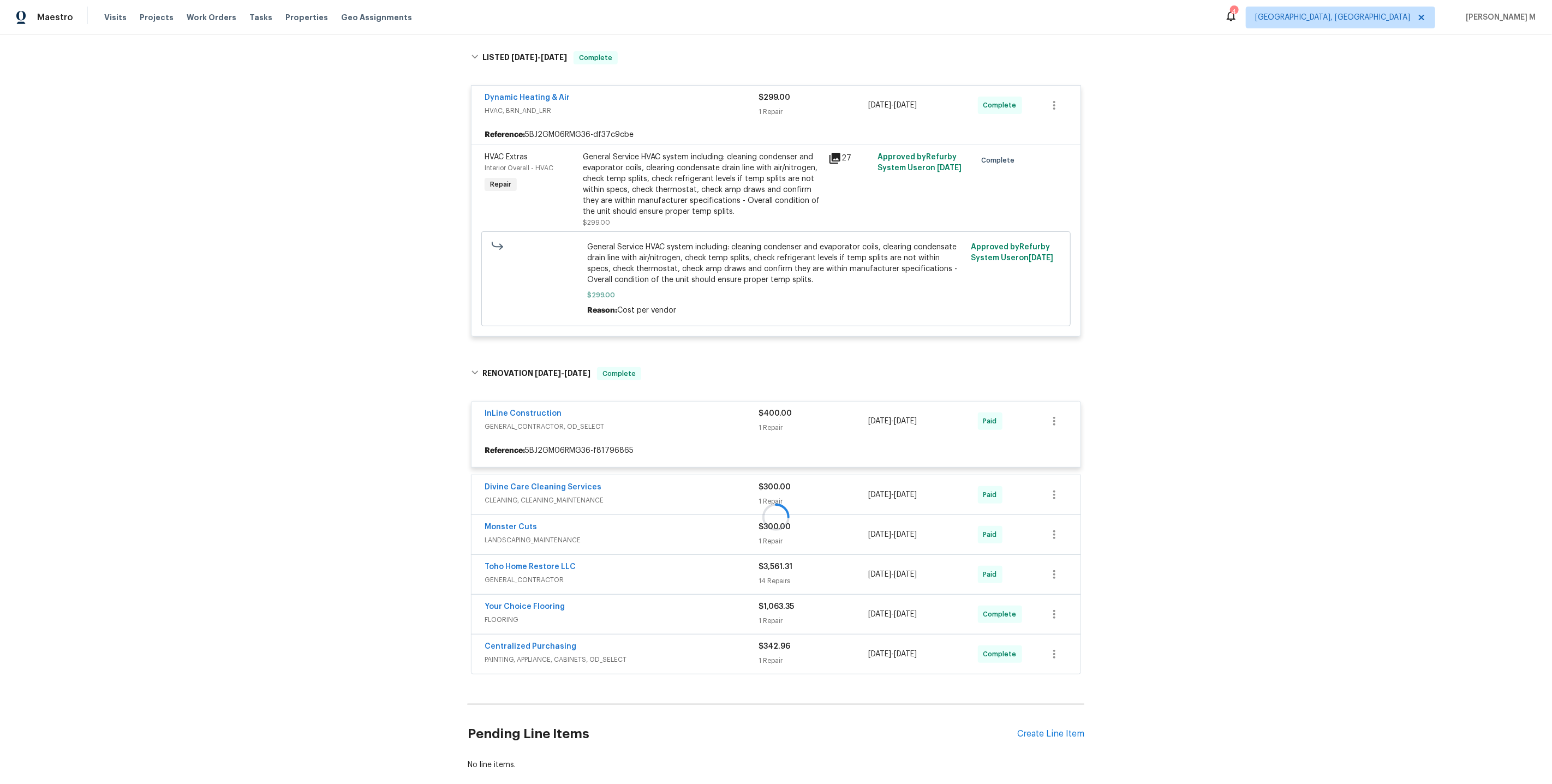
scroll to position [167, 0]
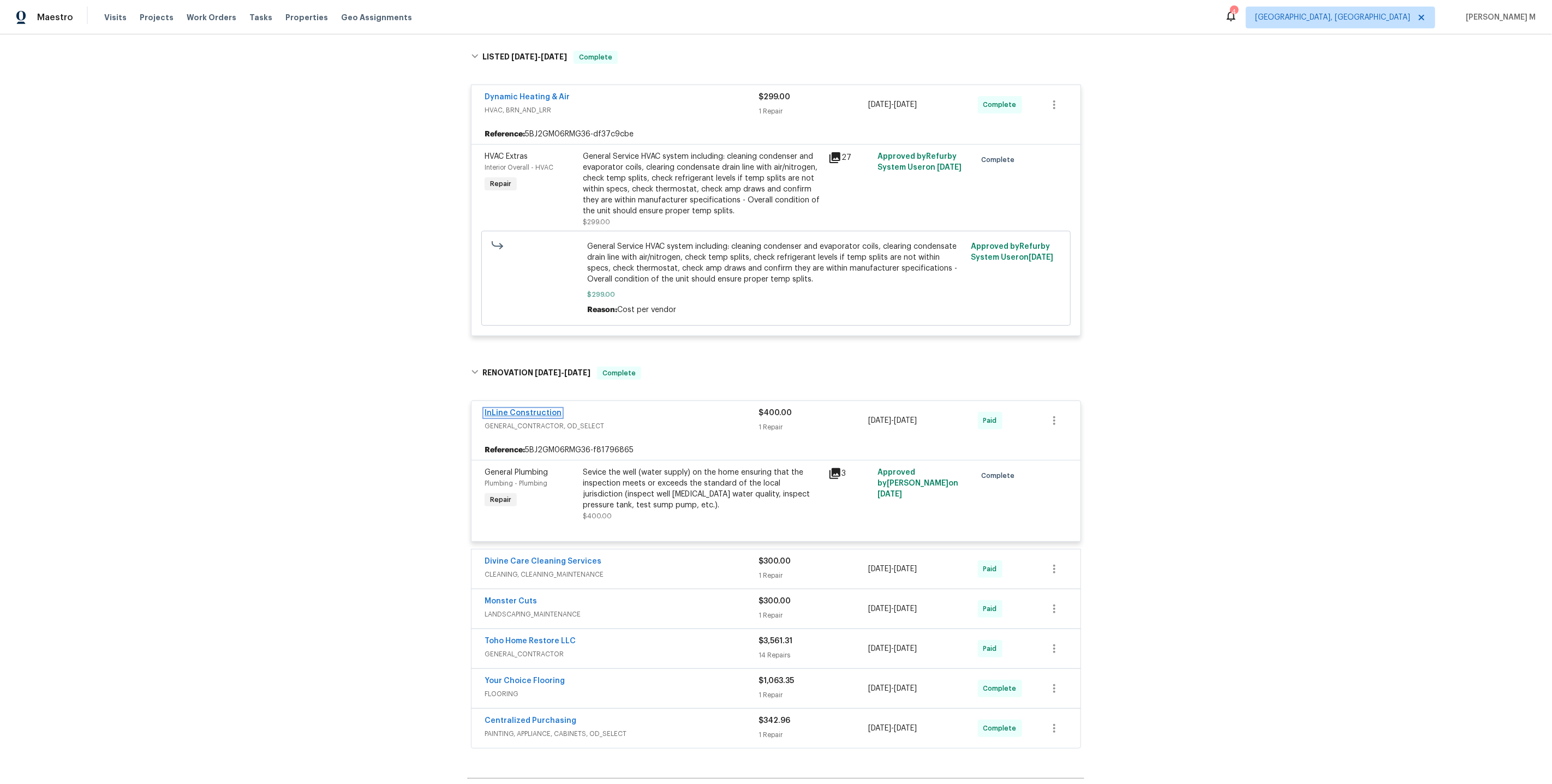
click at [522, 409] on link "InLine Construction" at bounding box center [522, 413] width 77 height 8
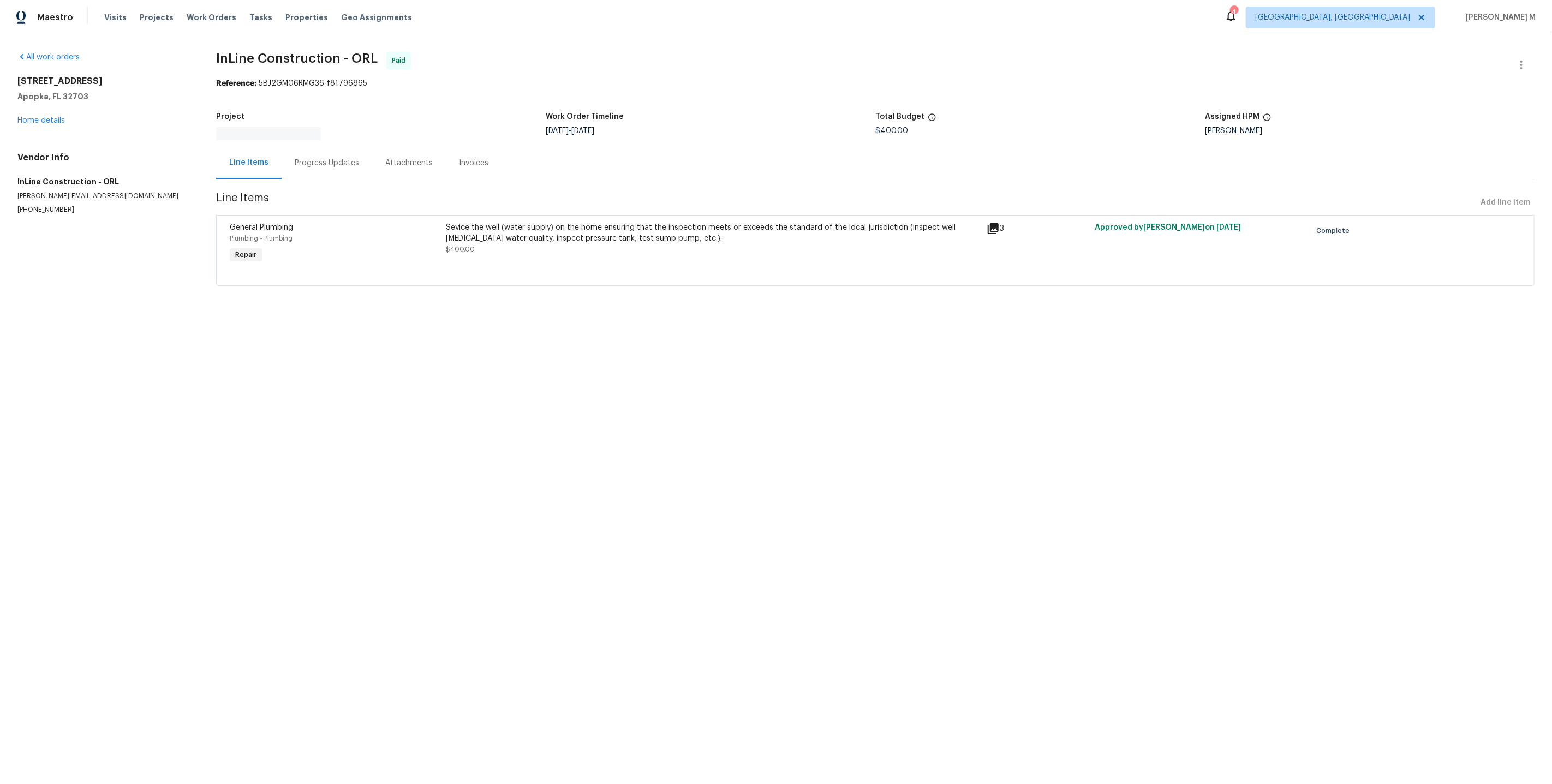
click at [322, 167] on div "Progress Updates" at bounding box center [327, 162] width 90 height 32
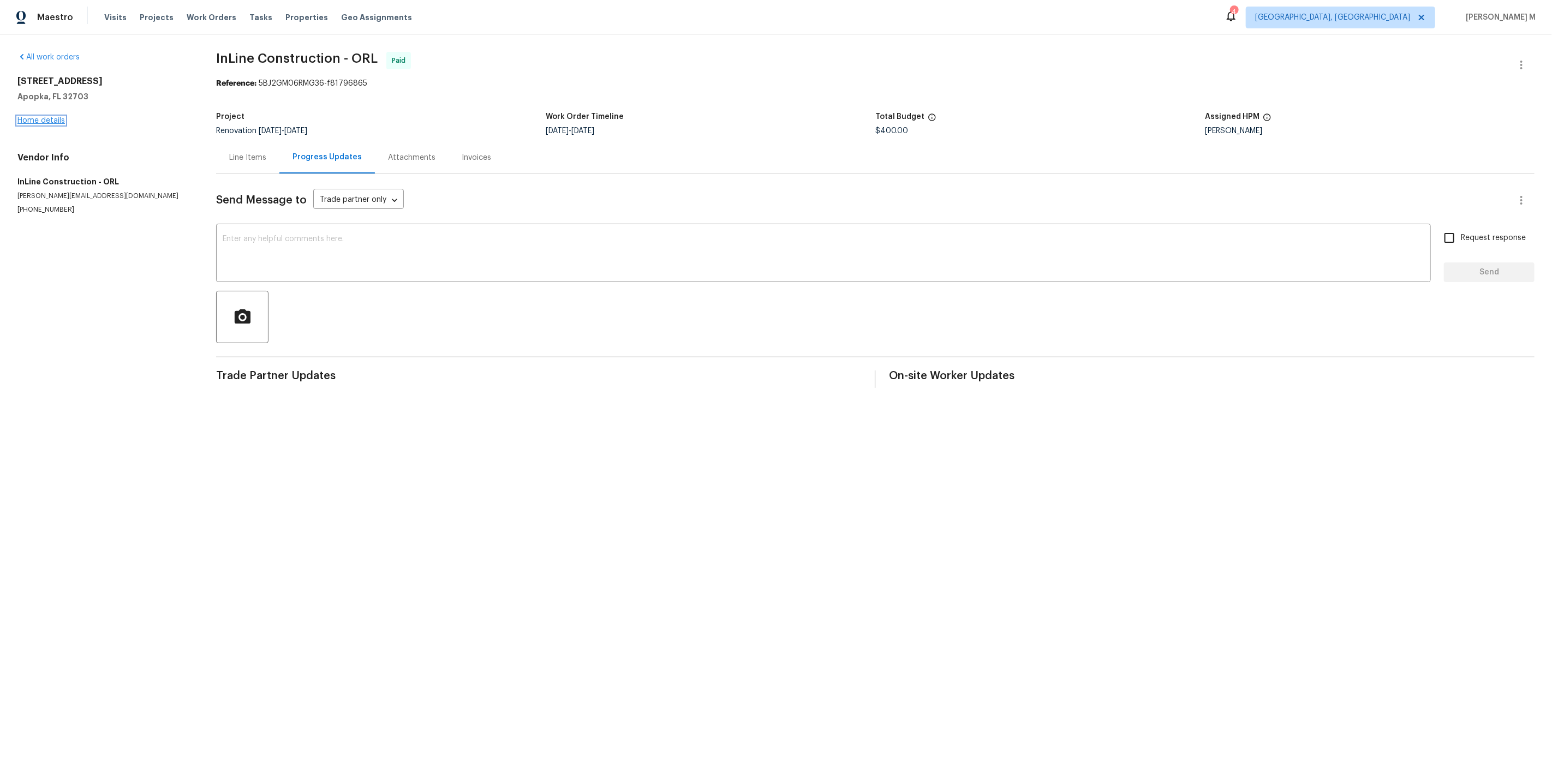
click at [56, 118] on link "Home details" at bounding box center [41, 120] width 47 height 8
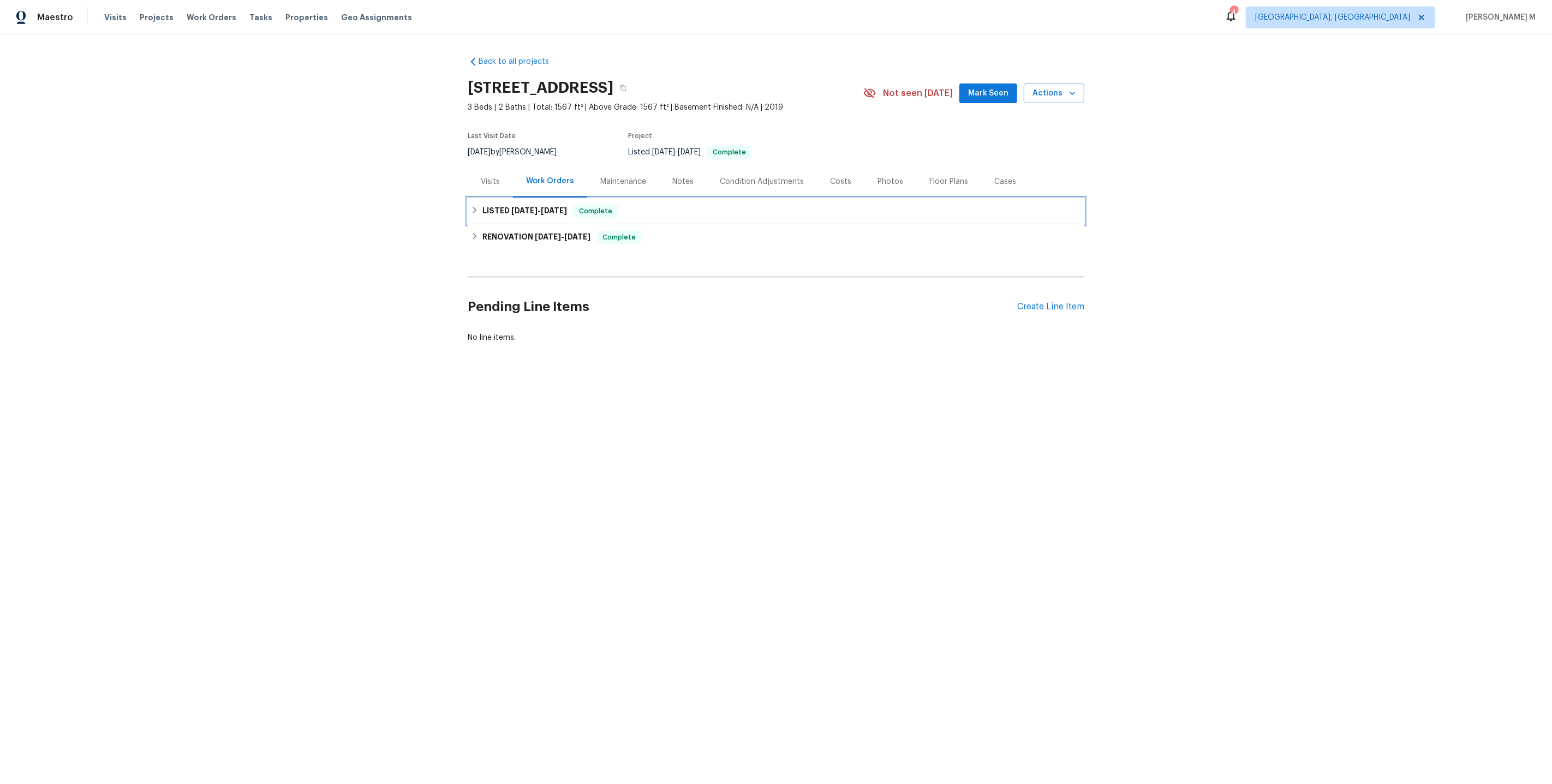
click at [521, 204] on h6 "LISTED 8/12/25 - 8/15/25" at bounding box center [525, 210] width 84 height 13
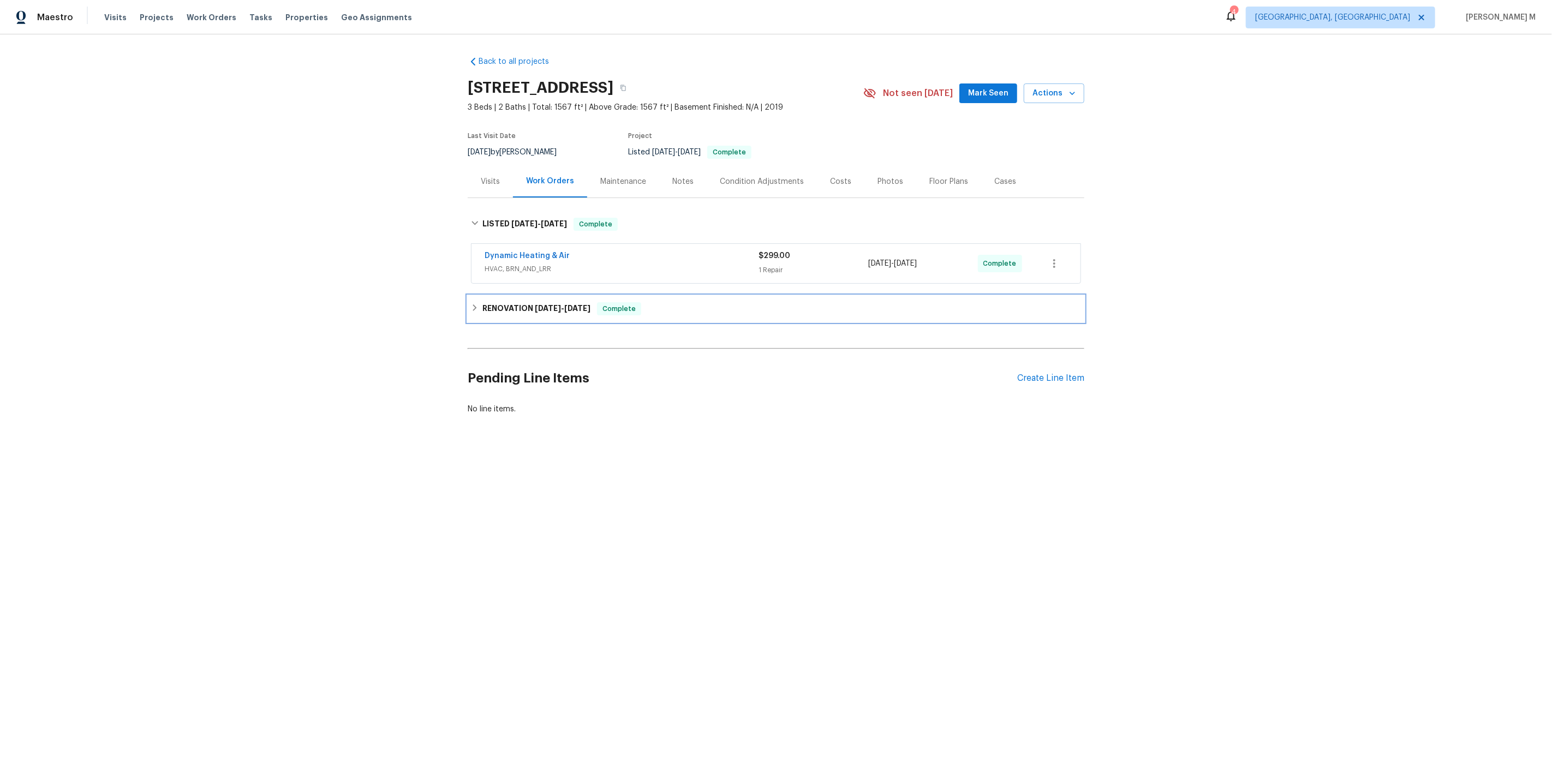
click at [513, 302] on h6 "RENOVATION 7/22/25 - 8/1/25" at bounding box center [536, 308] width 108 height 13
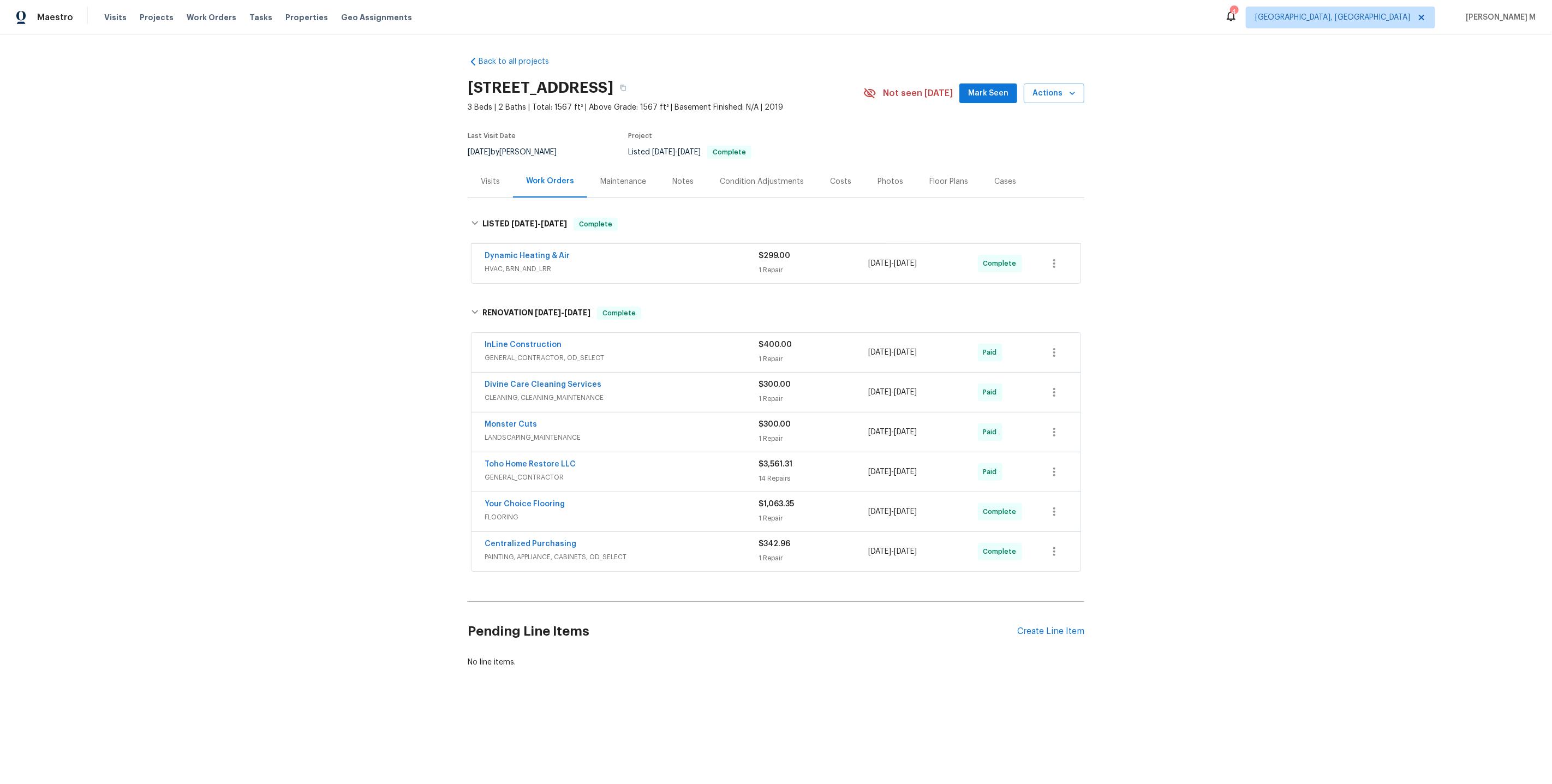
click at [509, 356] on div "InLine Construction GENERAL_CONTRACTOR, OD_SELECT" at bounding box center [621, 352] width 274 height 26
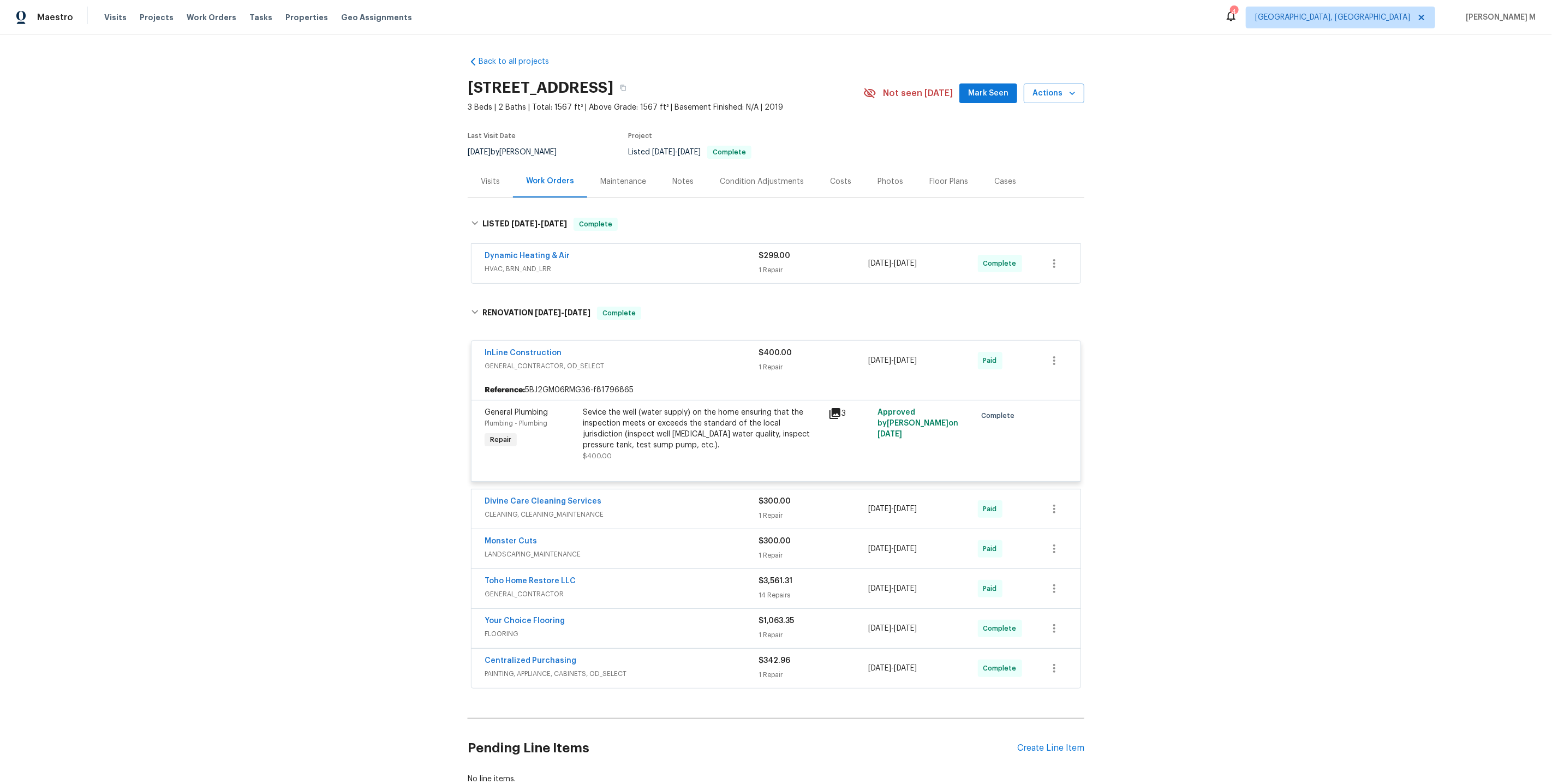
click at [563, 509] on span "CLEANING, CLEANING_MAINTENANCE" at bounding box center [621, 514] width 274 height 11
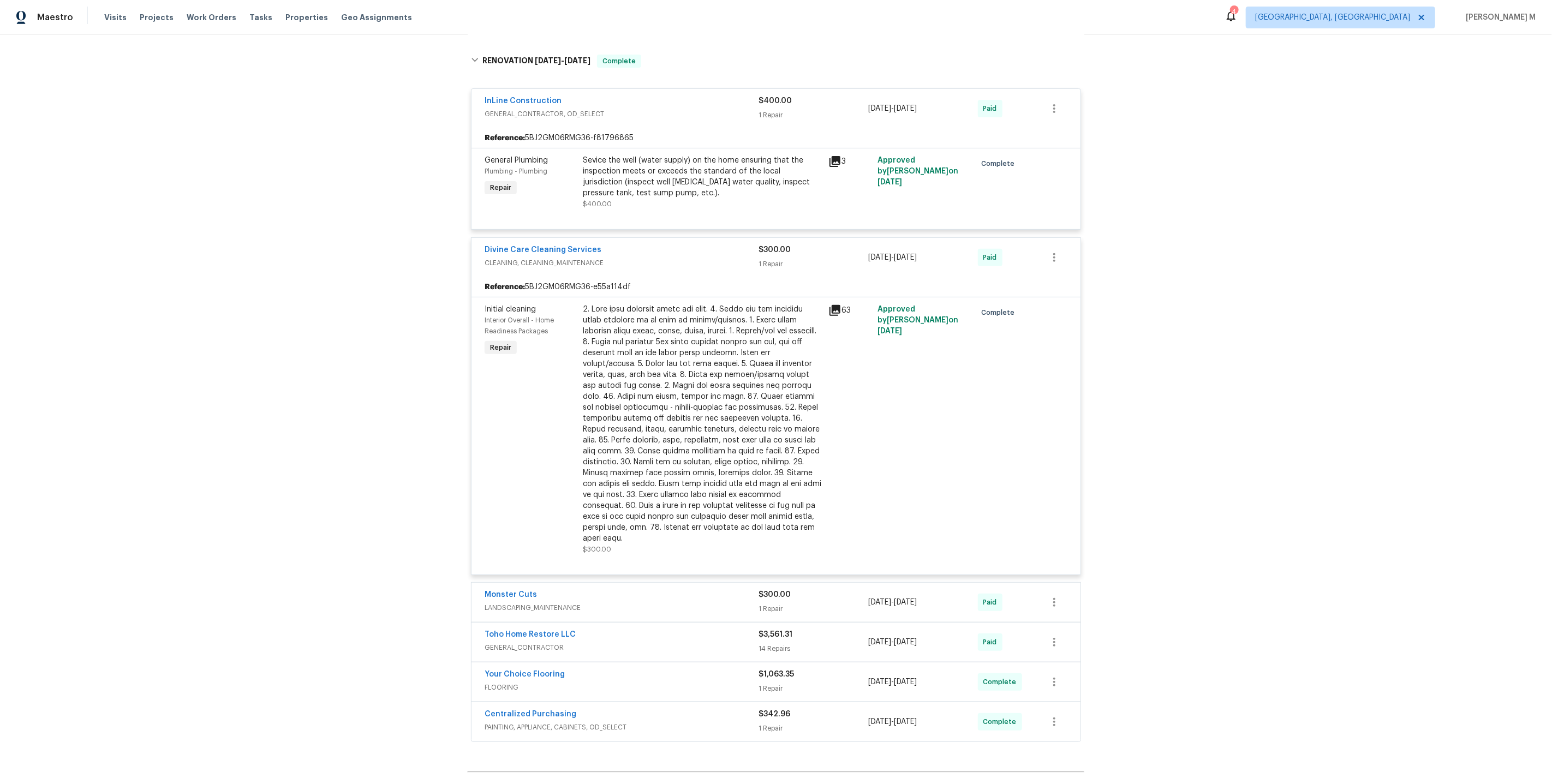
scroll to position [333, 0]
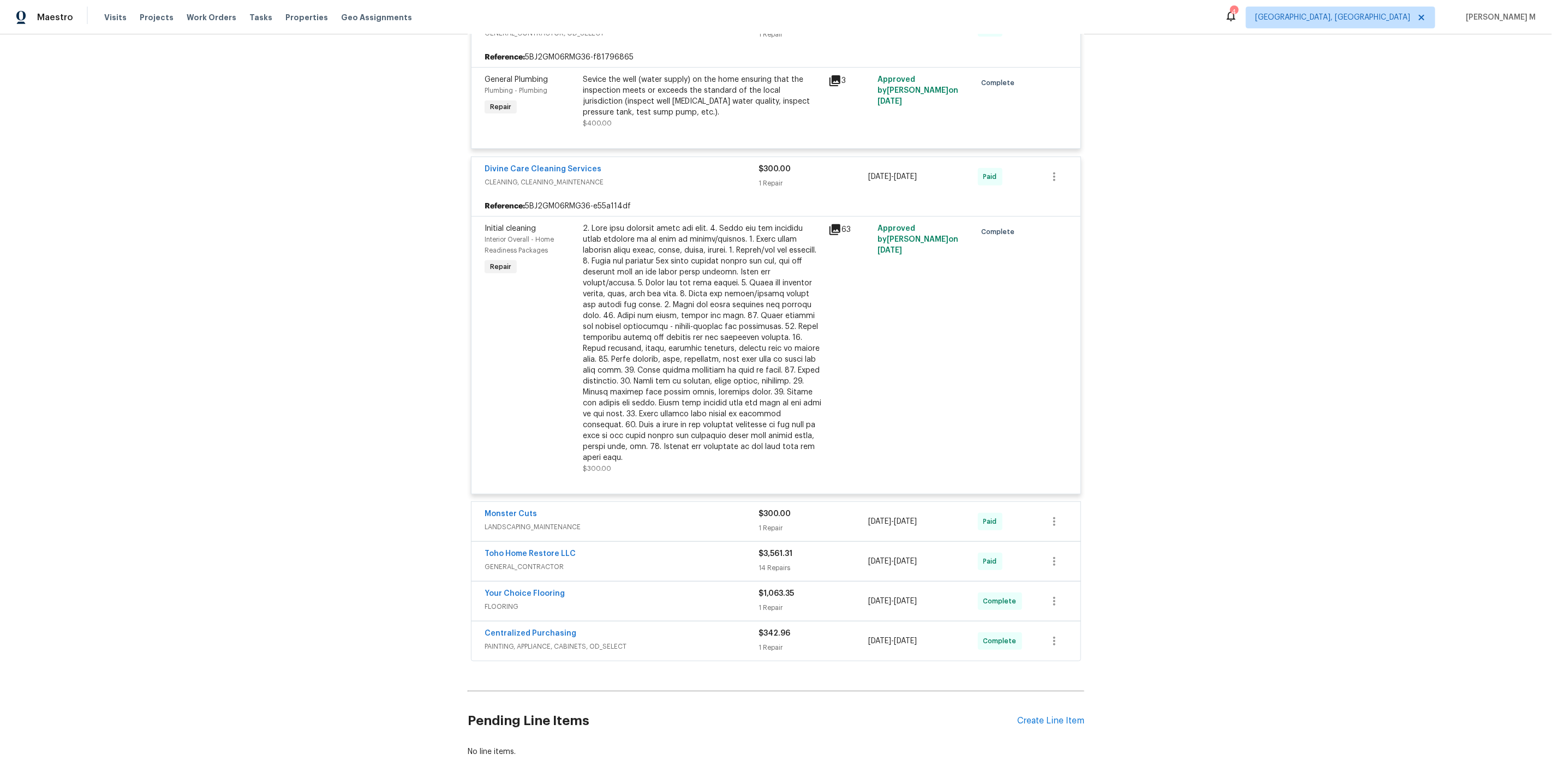
click at [536, 508] on div "Monster Cuts" at bounding box center [621, 514] width 274 height 13
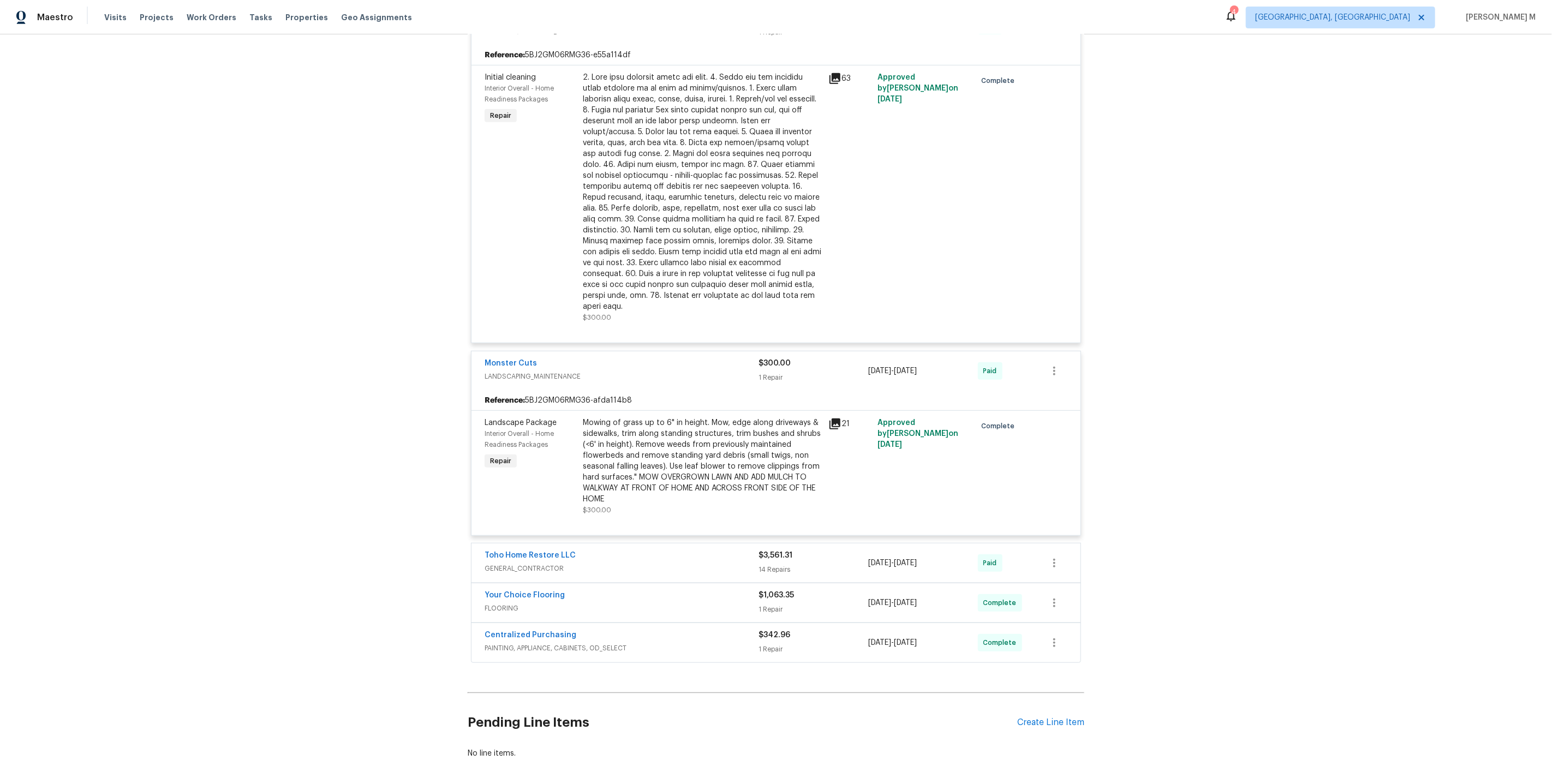
click at [532, 563] on span "GENERAL_CONTRACTOR" at bounding box center [621, 568] width 274 height 11
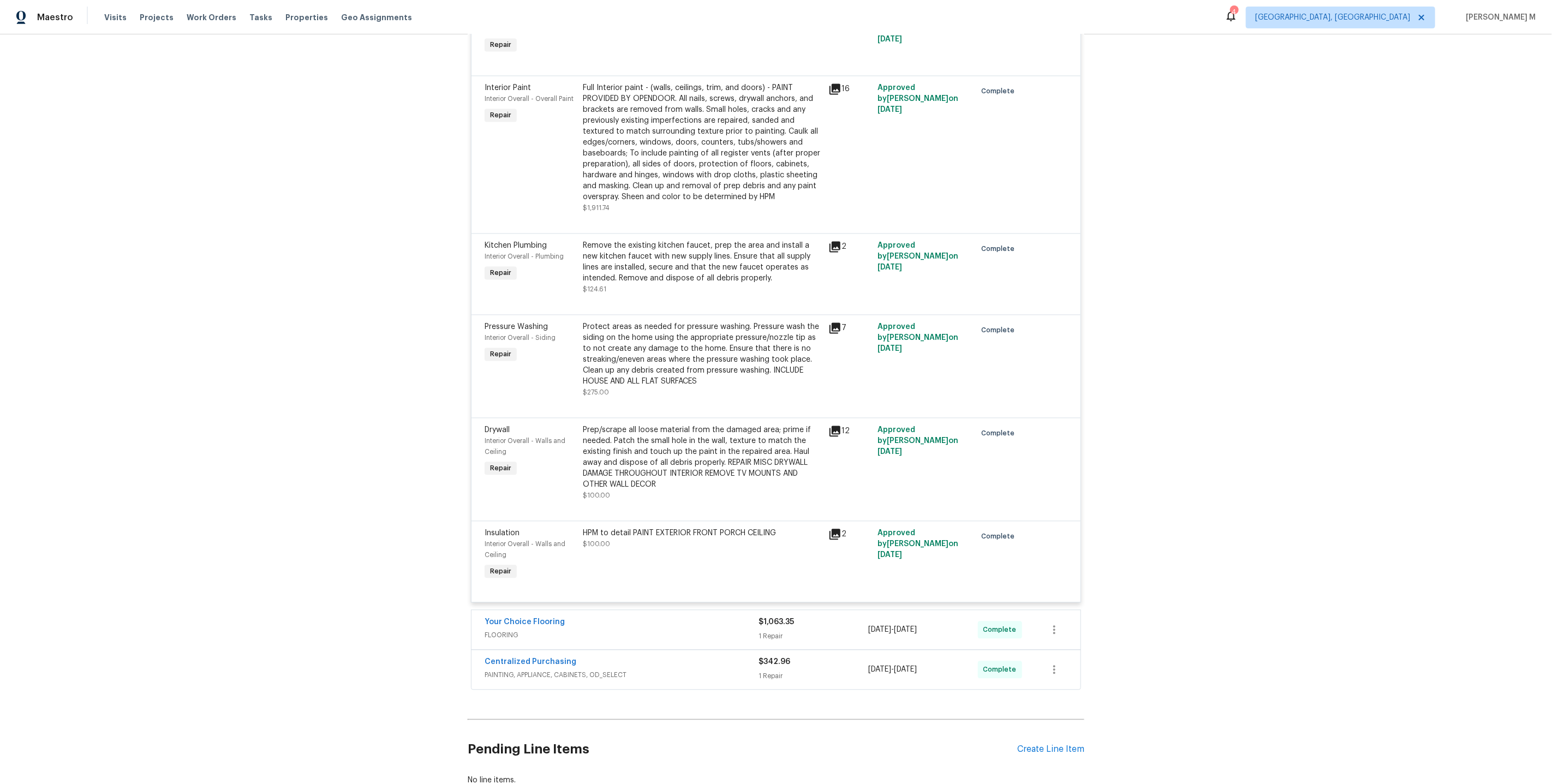
scroll to position [1796, 0]
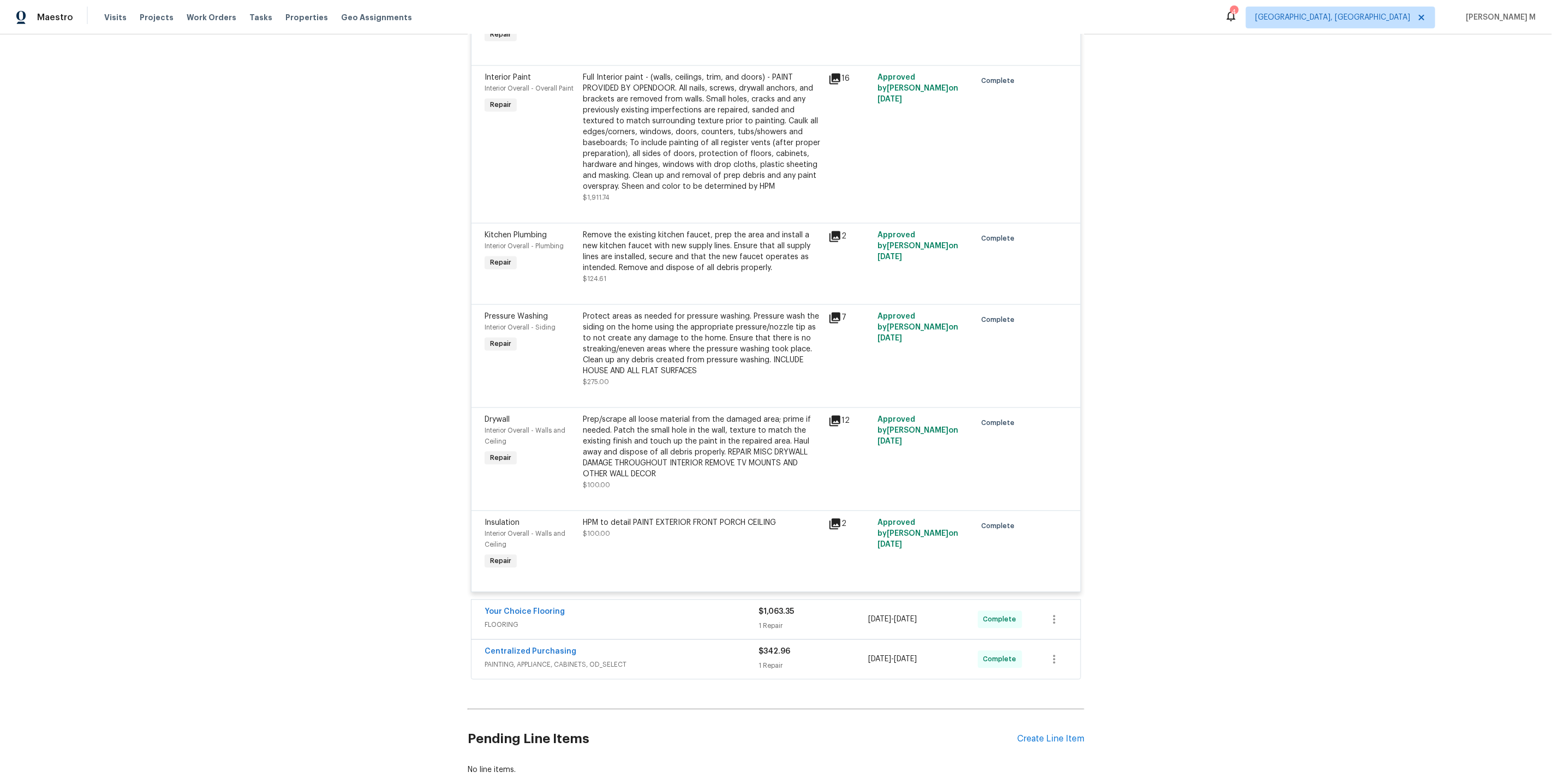
click at [516, 659] on span "PAINTING, APPLIANCE, CABINETS, OD_SELECT" at bounding box center [621, 664] width 274 height 11
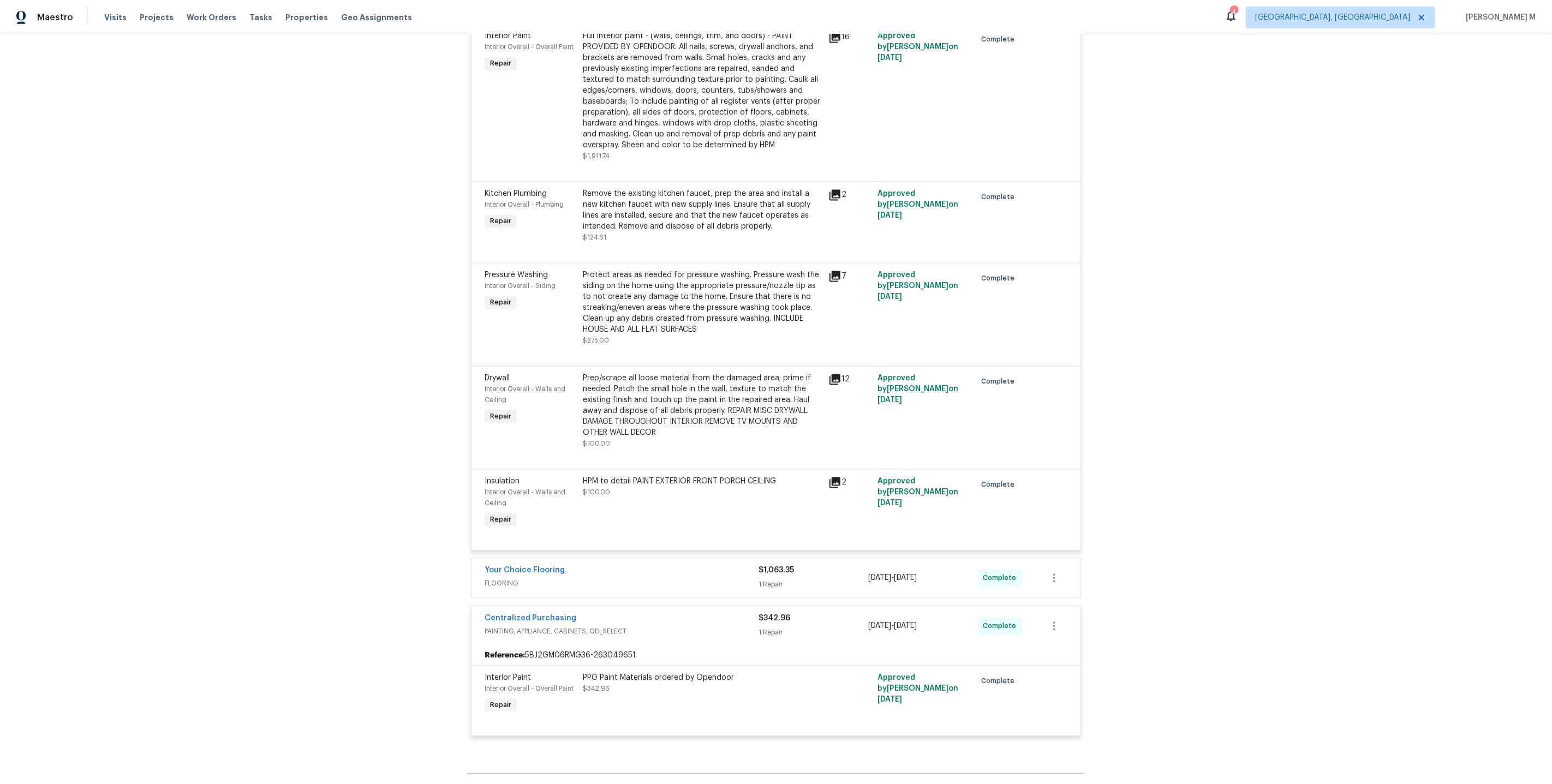
scroll to position [1901, 0]
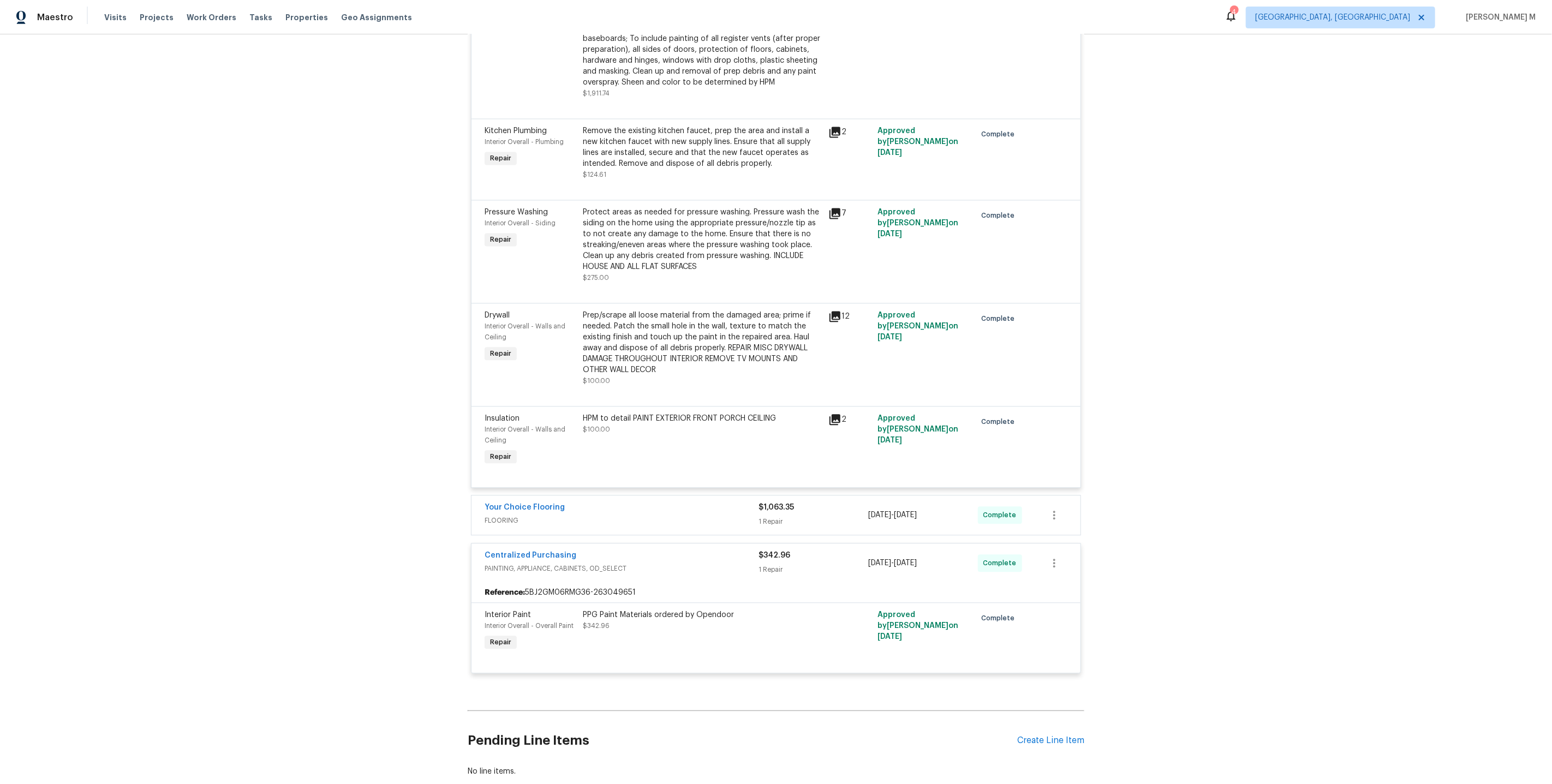
click at [507, 515] on span "FLOORING" at bounding box center [621, 520] width 274 height 11
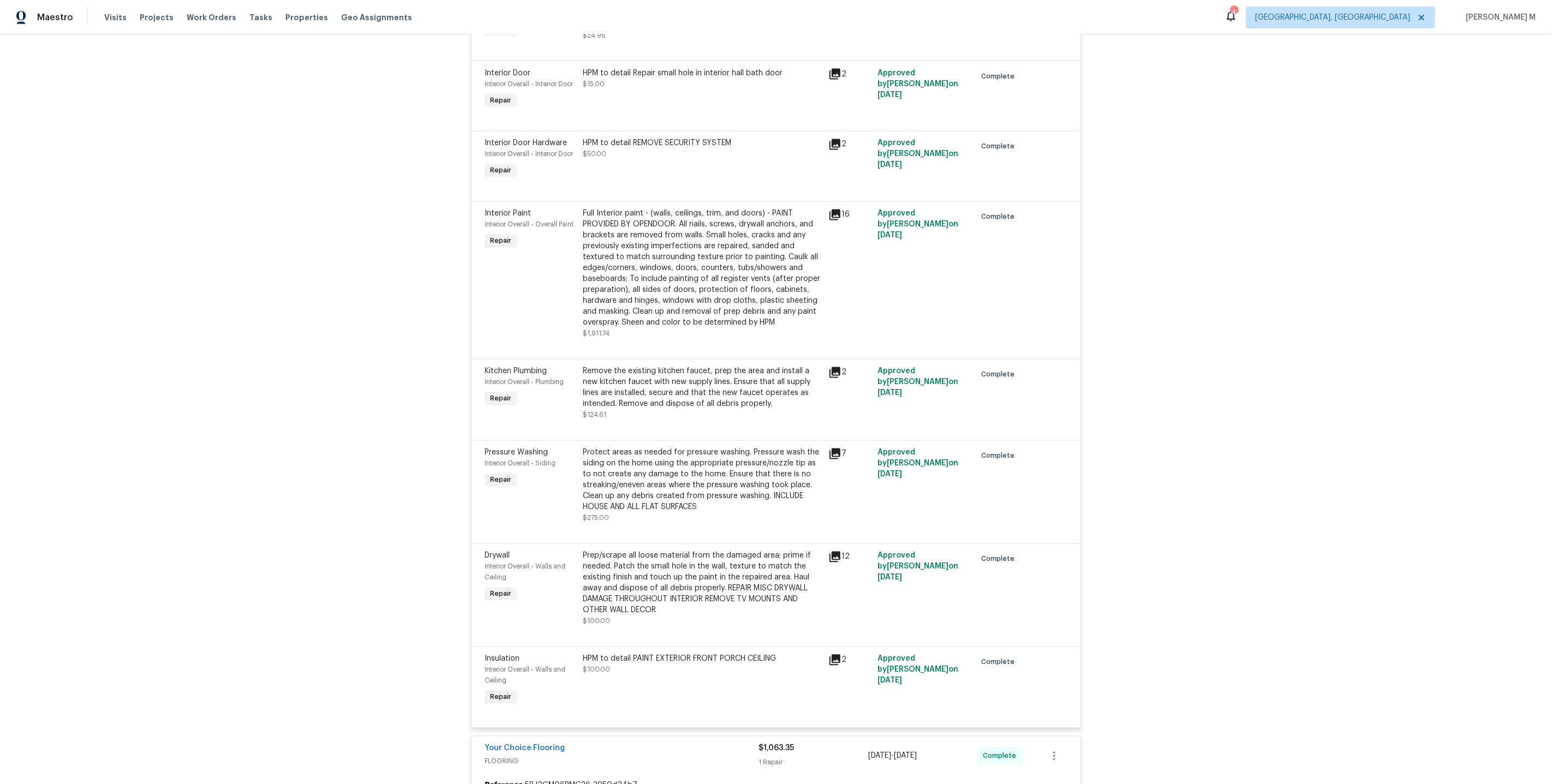
scroll to position [2066, 0]
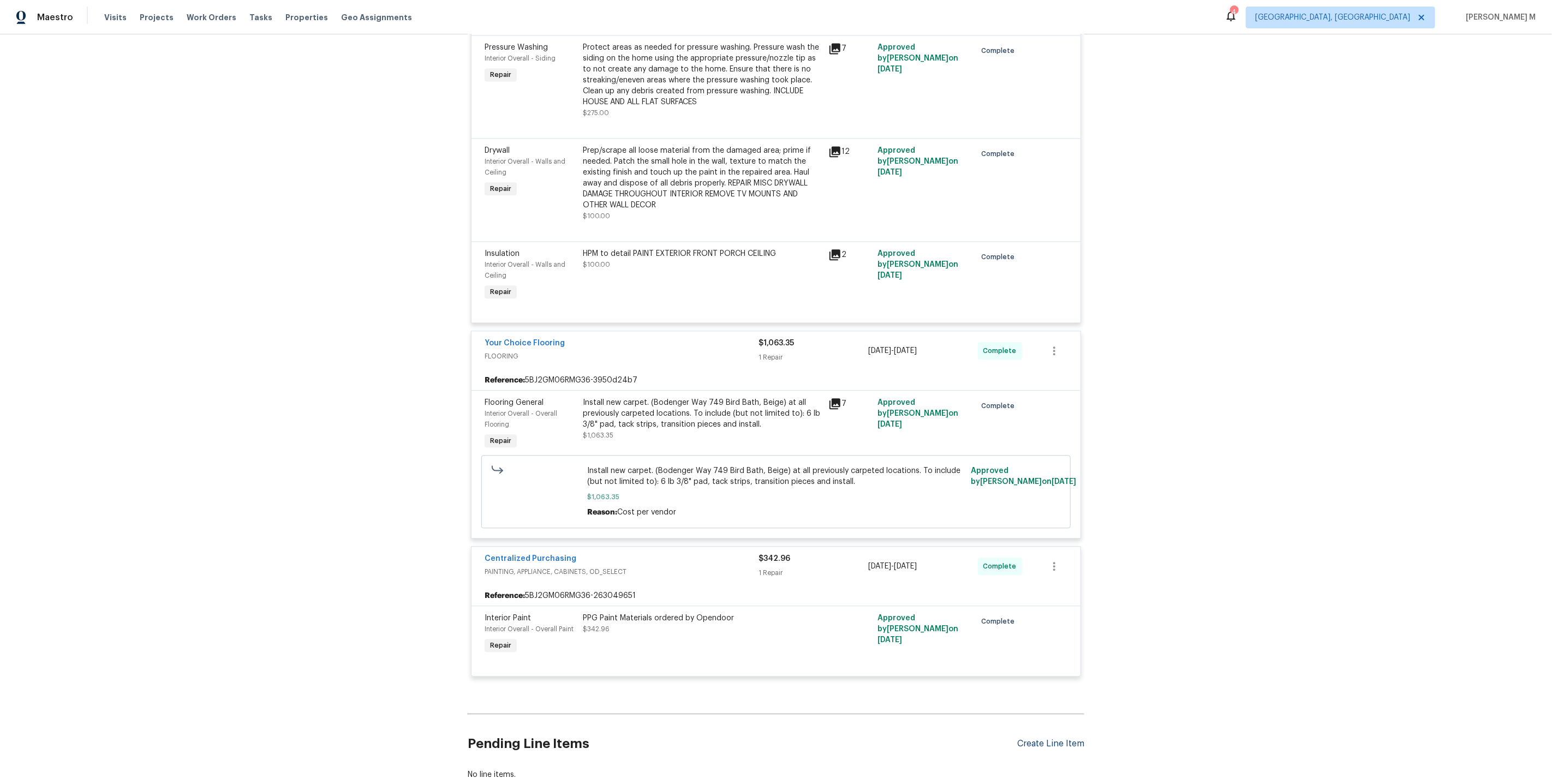
click at [1054, 738] on div "Create Line Item" at bounding box center [1050, 744] width 67 height 10
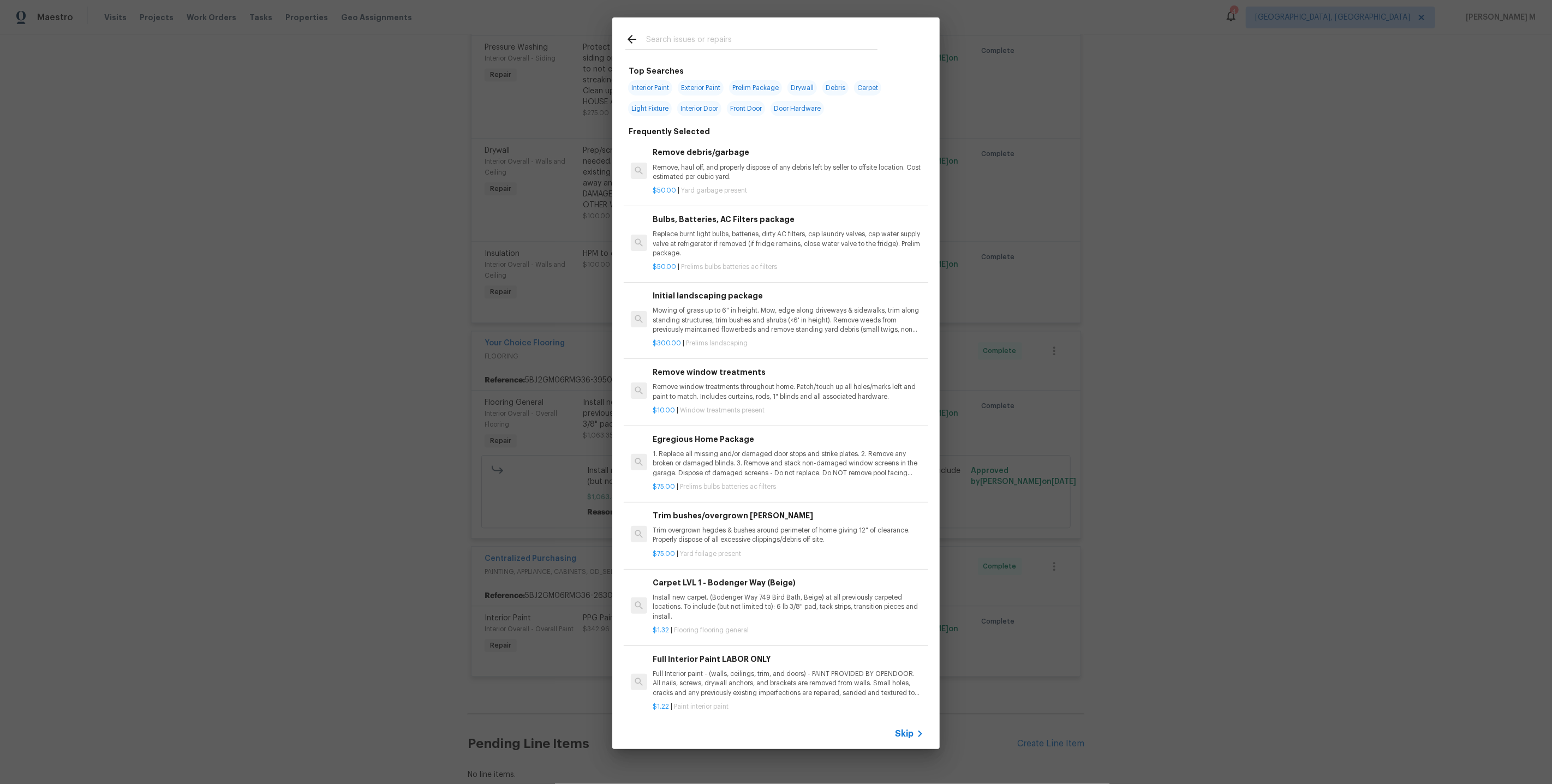
click at [913, 733] on span "Skip" at bounding box center [904, 733] width 19 height 11
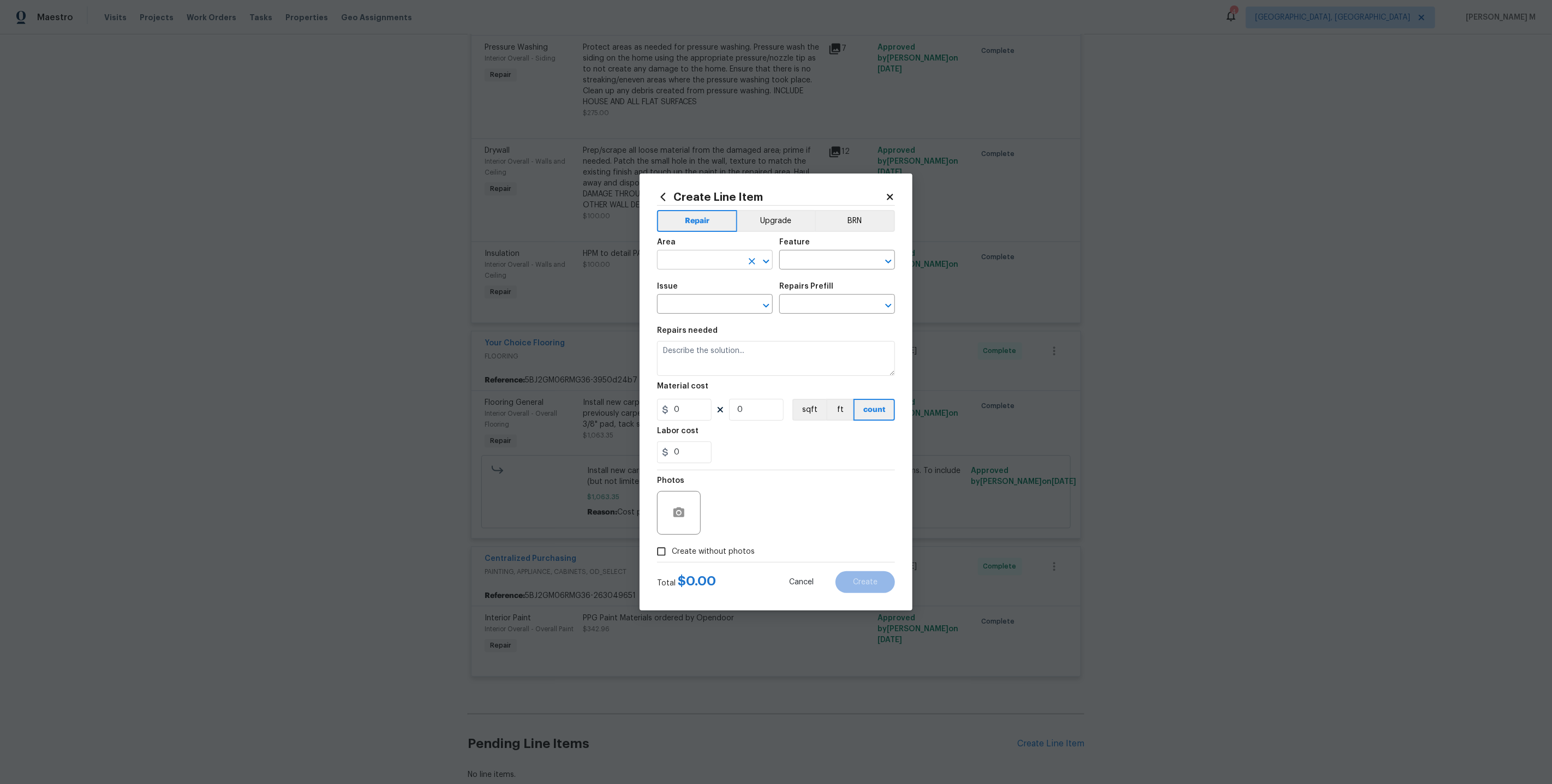
click at [721, 264] on input "text" at bounding box center [699, 261] width 85 height 17
click at [717, 290] on li "Plumbing" at bounding box center [714, 289] width 116 height 18
type input "Plumbing"
click at [810, 270] on input "text" at bounding box center [821, 261] width 85 height 17
click at [804, 314] on li "Bathroom" at bounding box center [837, 315] width 116 height 18
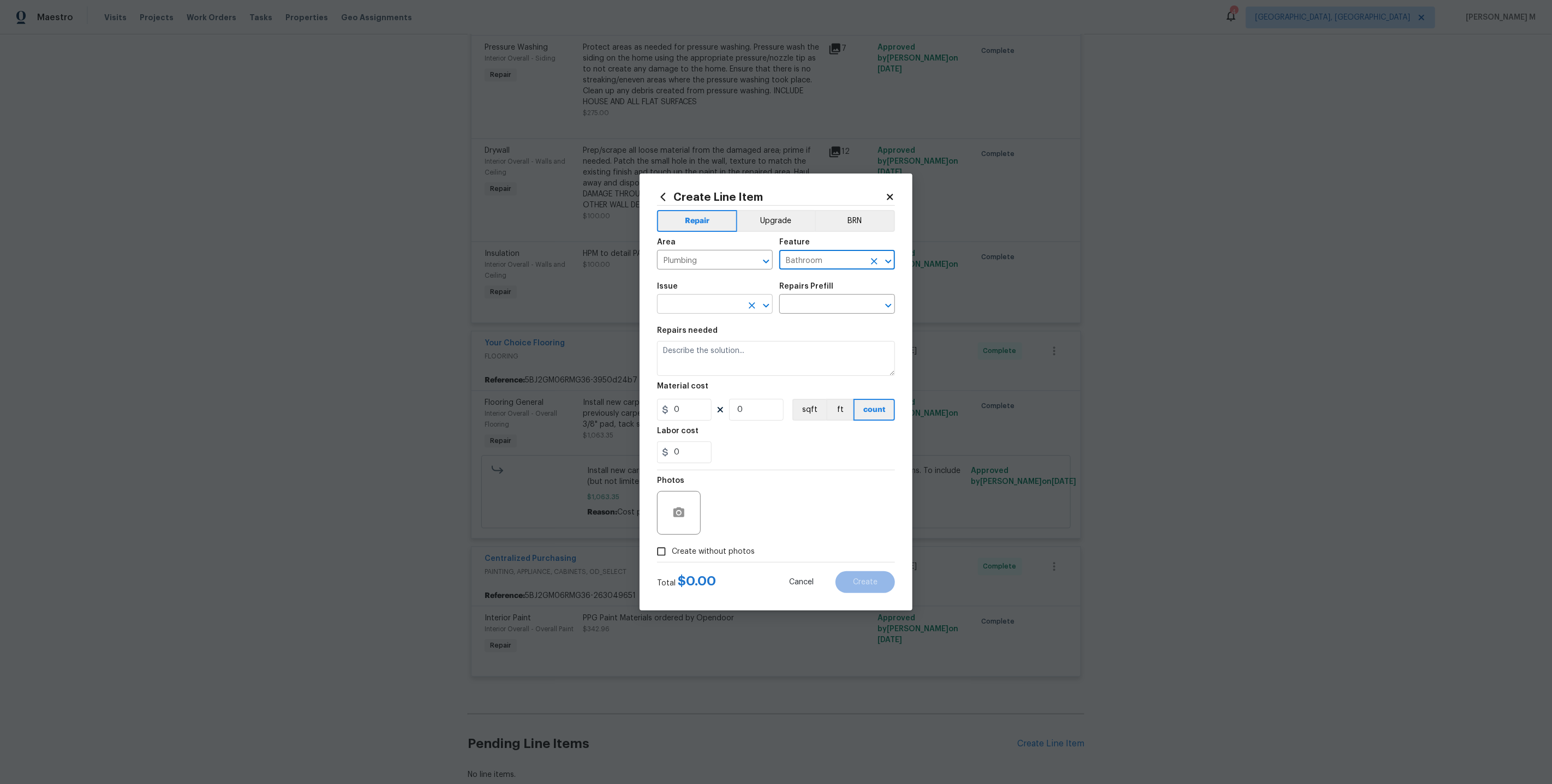
type input "Bathroom"
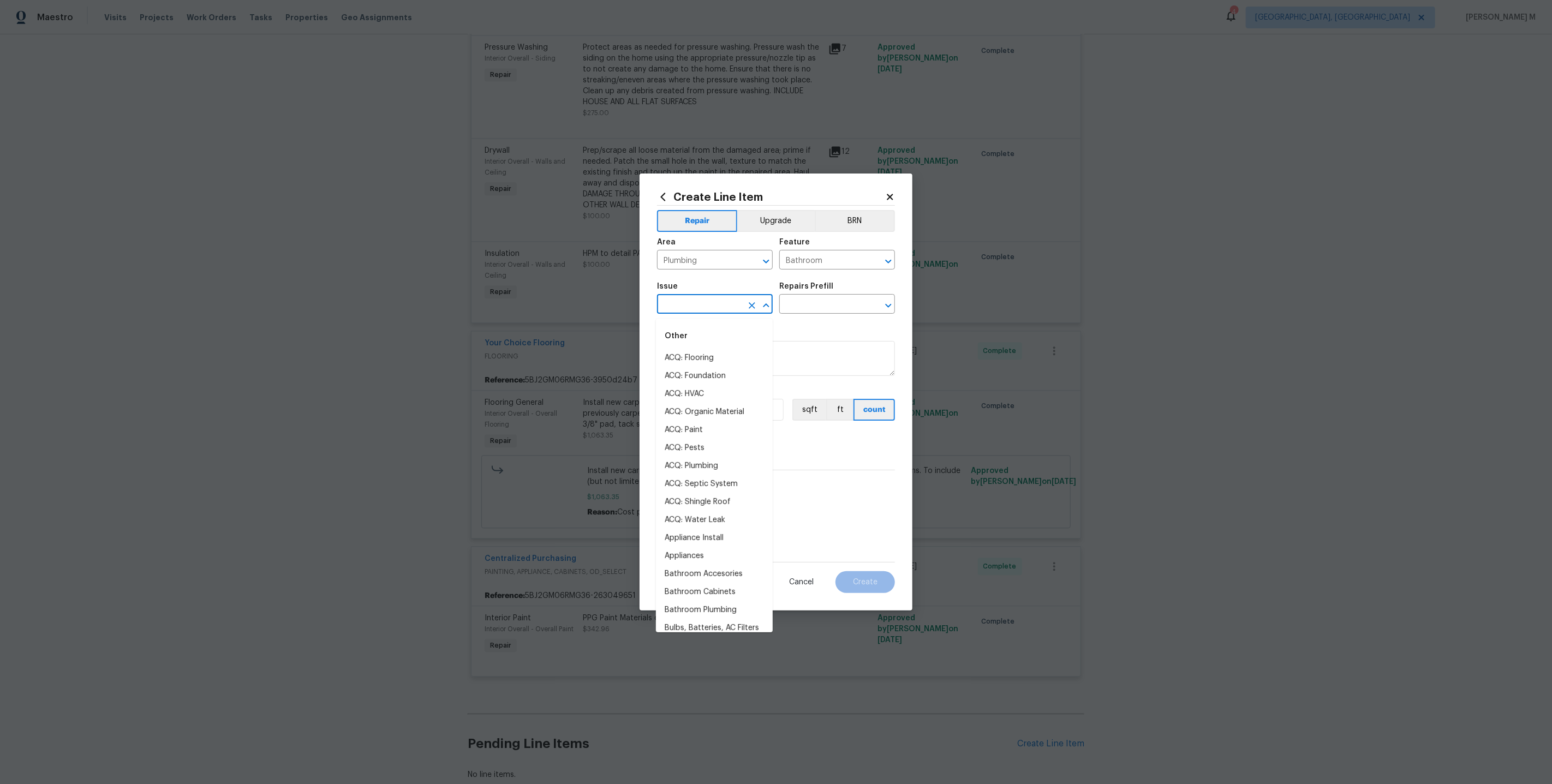
click at [718, 302] on input "text" at bounding box center [699, 305] width 85 height 17
click at [720, 395] on li "Bathroom Plumbing" at bounding box center [714, 394] width 116 height 18
type input "Bathroom Plumbing"
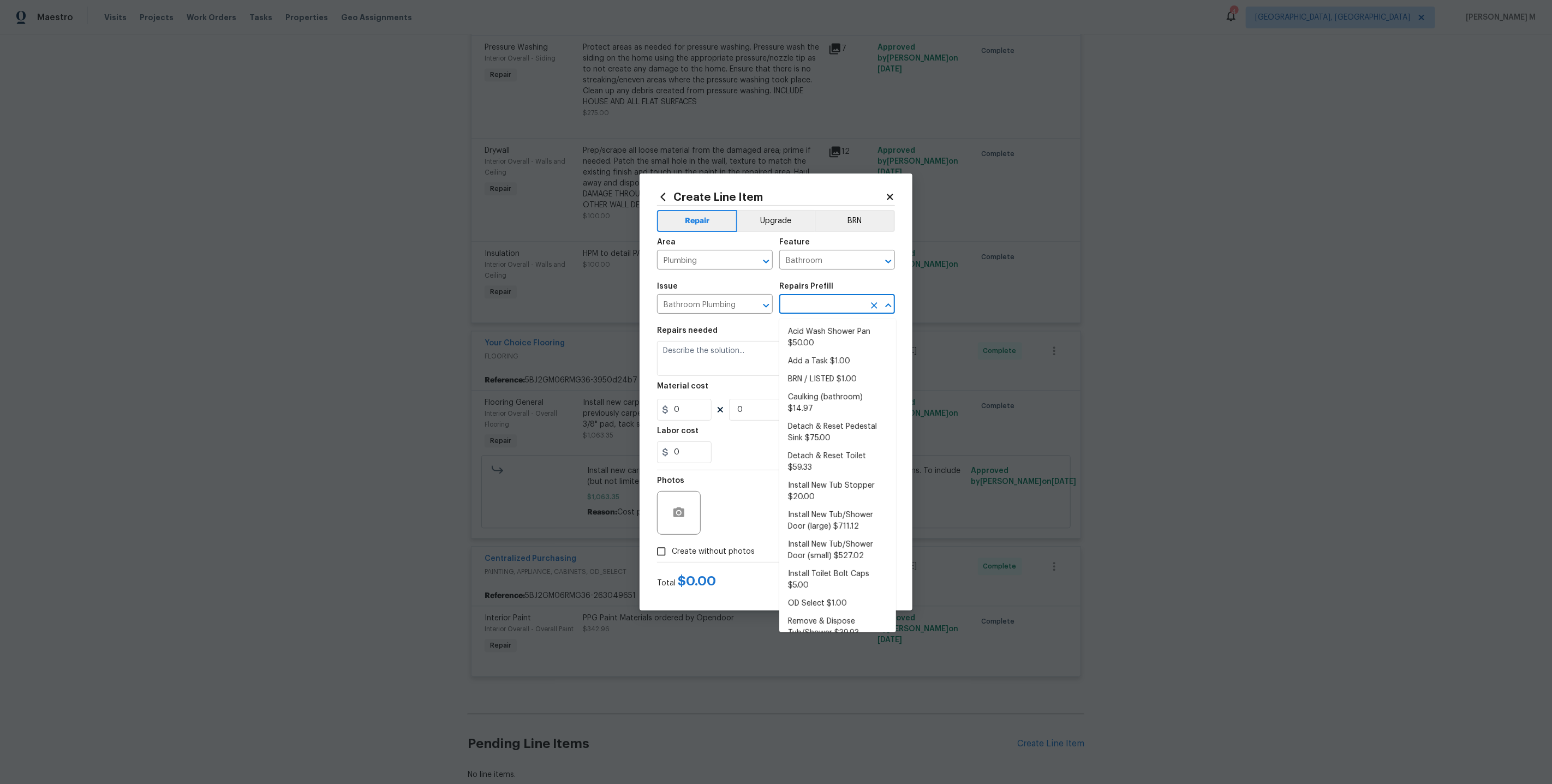
click at [801, 314] on input "text" at bounding box center [821, 305] width 85 height 17
click at [808, 357] on li "Add a Task $1.00" at bounding box center [837, 361] width 116 height 18
type input "Plumbing"
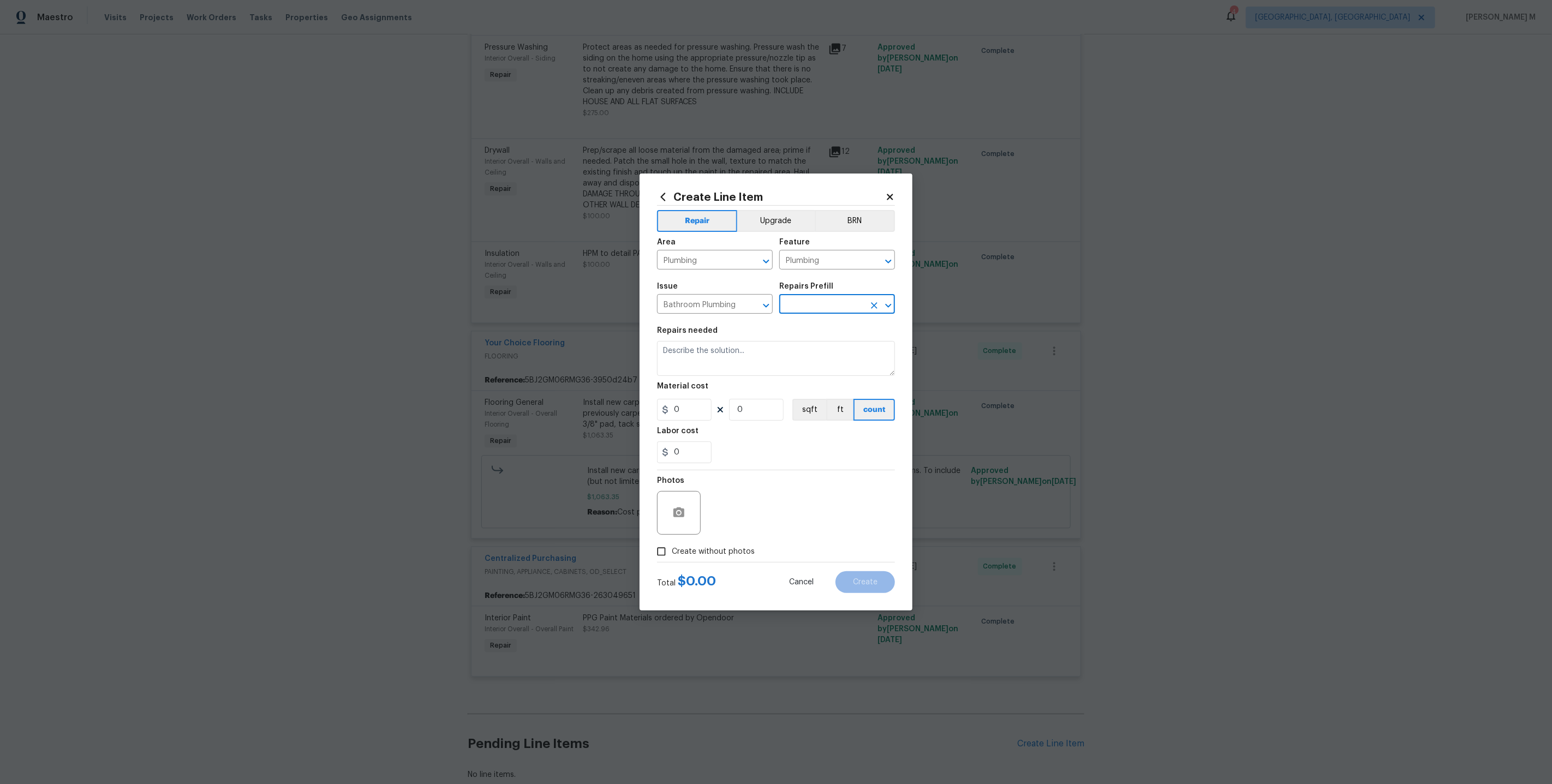
type input "Add a Task $1.00"
type textarea "HPM to detail"
type input "1"
click at [817, 268] on input "Plumbing" at bounding box center [821, 261] width 85 height 17
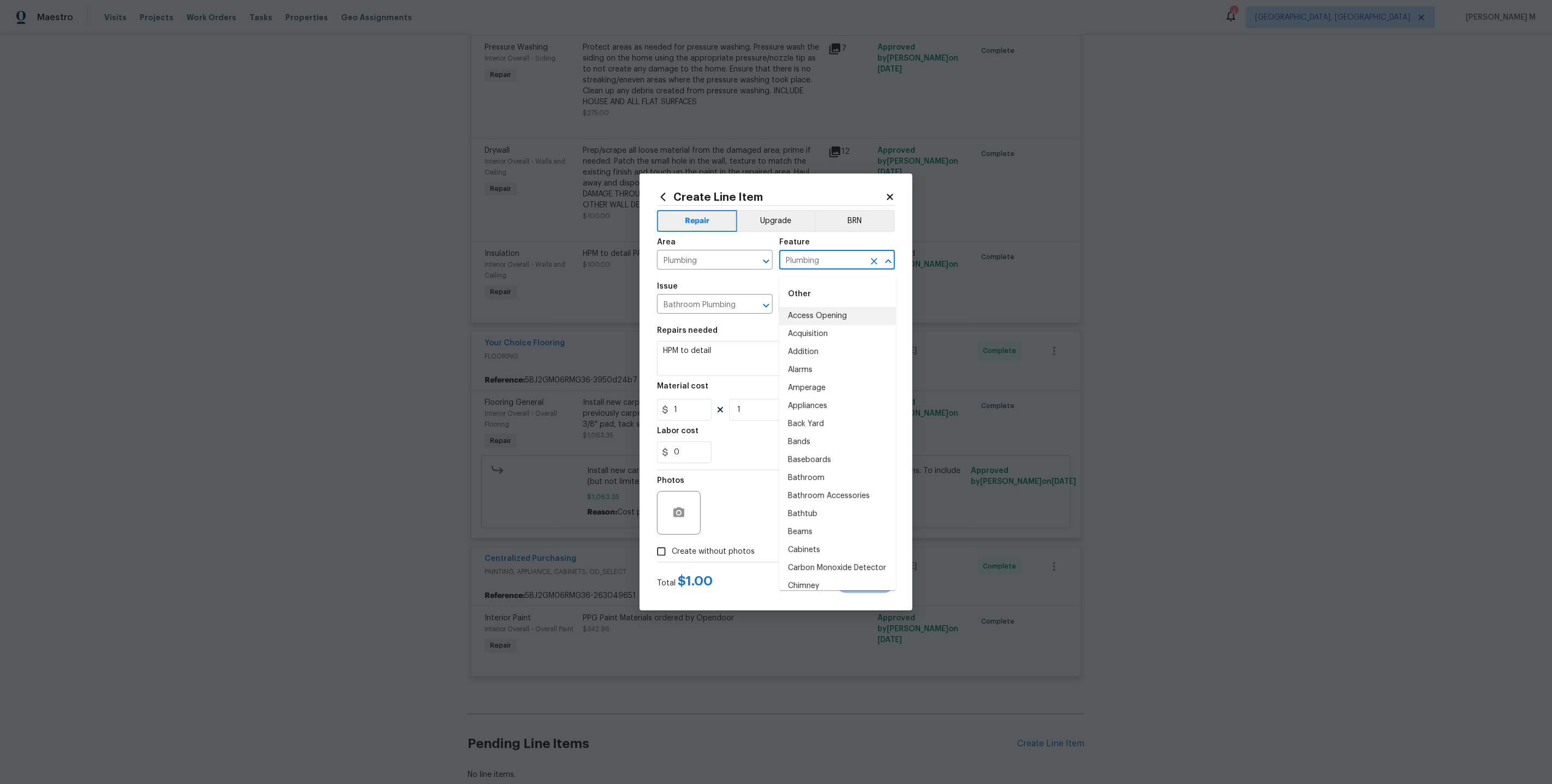
click at [817, 268] on input "Plumbing" at bounding box center [821, 261] width 85 height 17
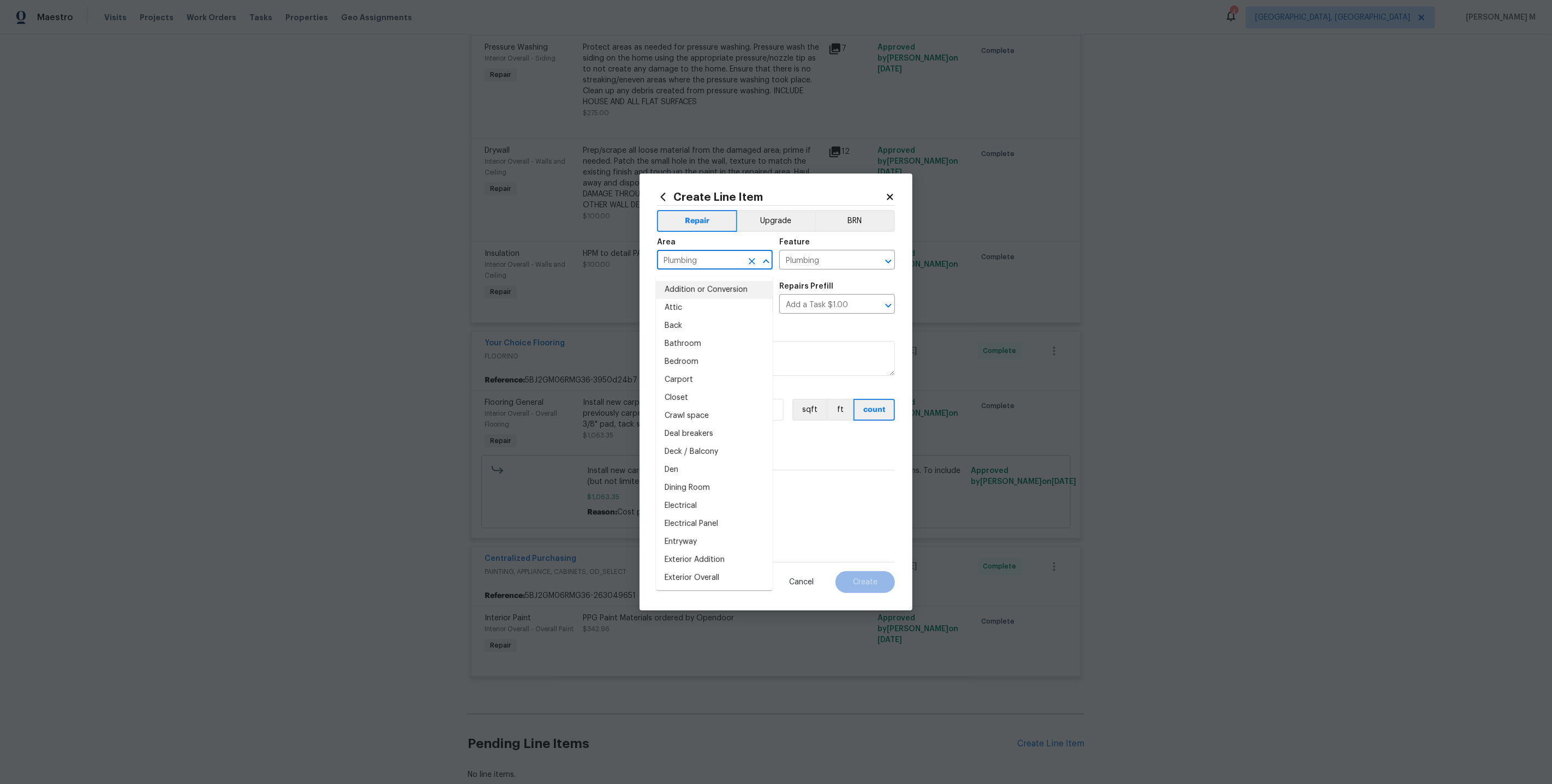
click at [735, 264] on input "Plumbing" at bounding box center [699, 261] width 85 height 17
click at [737, 288] on li "Bathroom" at bounding box center [714, 289] width 116 height 18
type input "Bathroom"
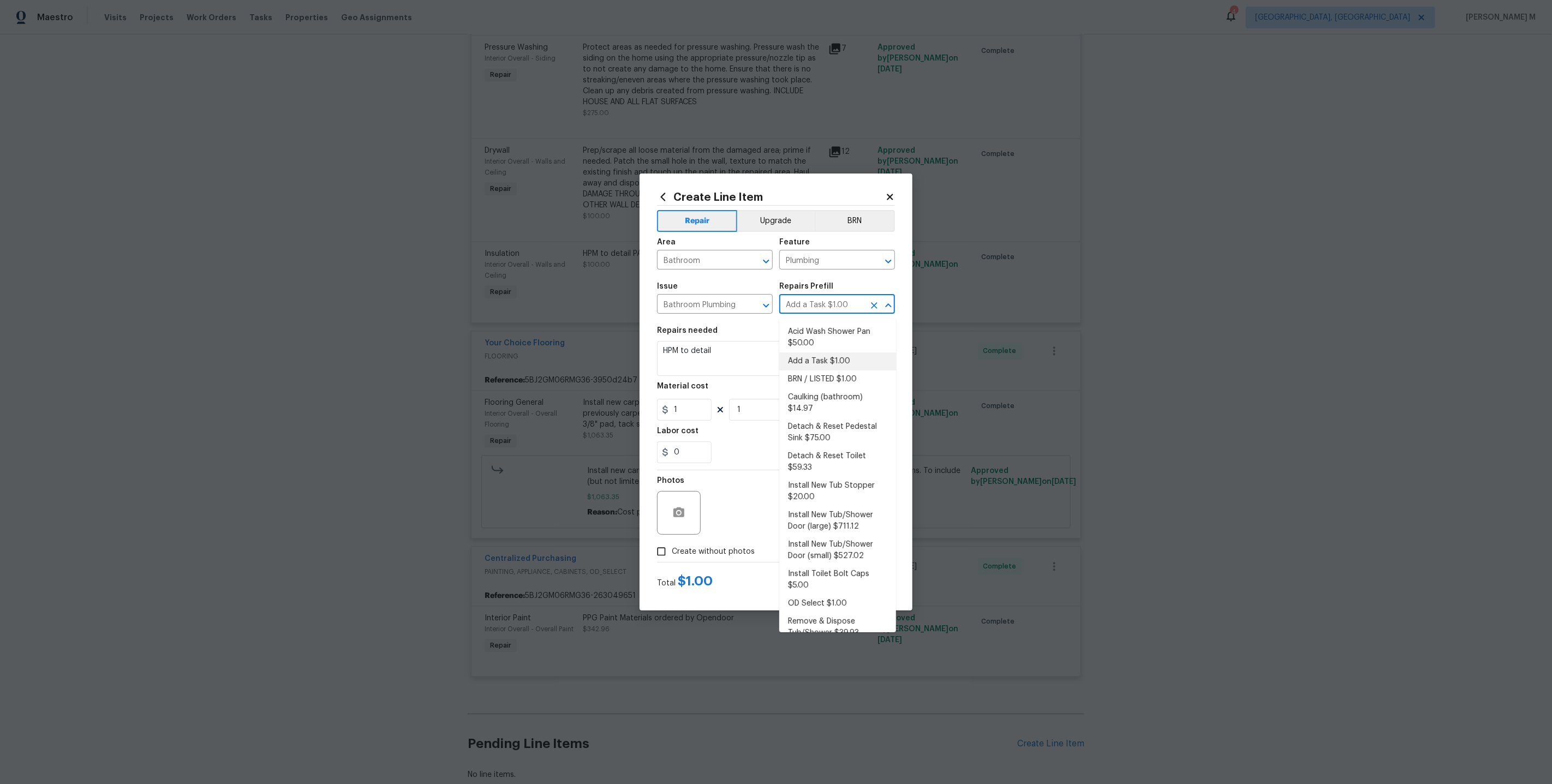
click at [817, 306] on input "Add a Task $1.00" at bounding box center [821, 305] width 85 height 17
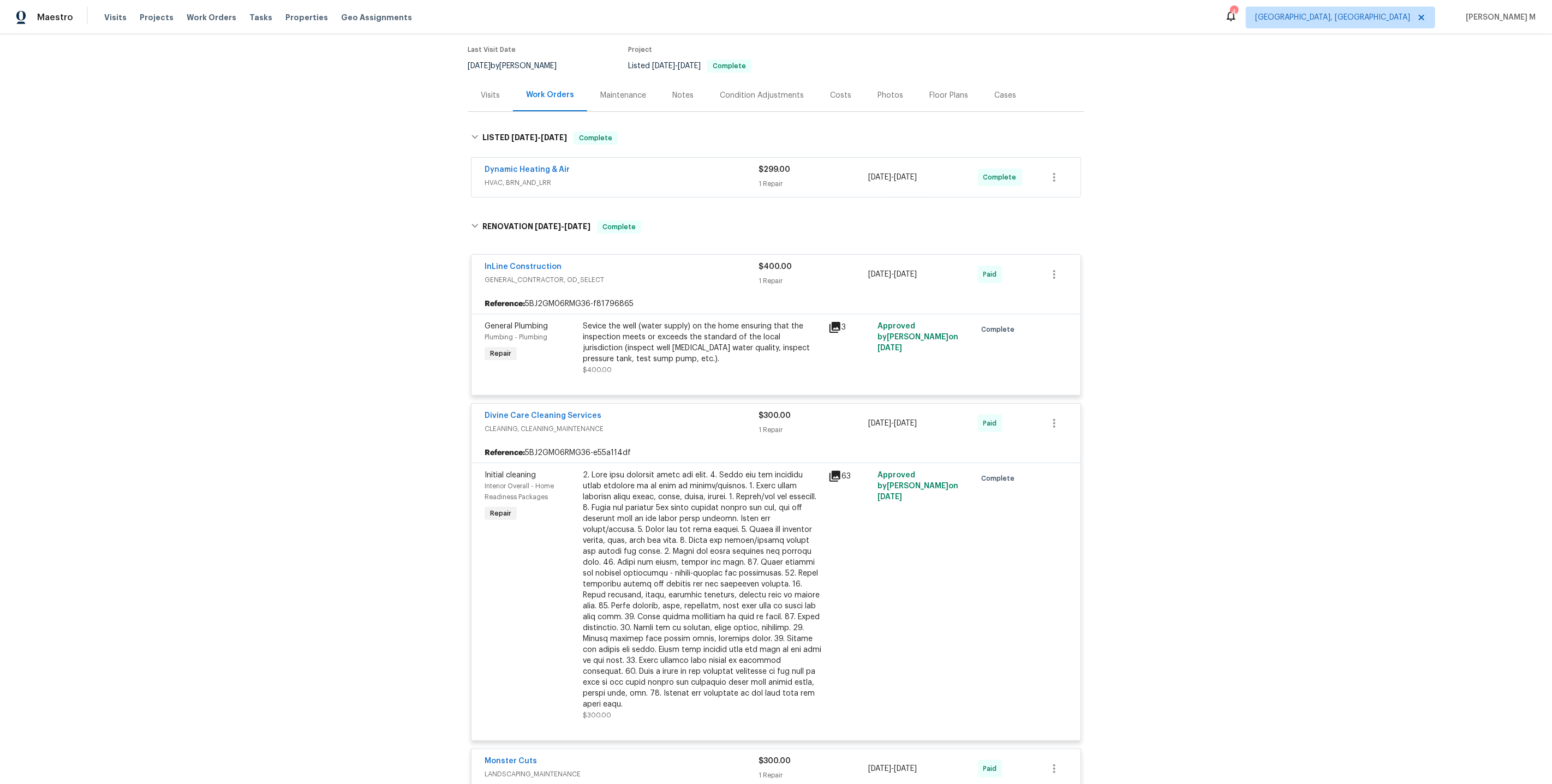
scroll to position [0, 0]
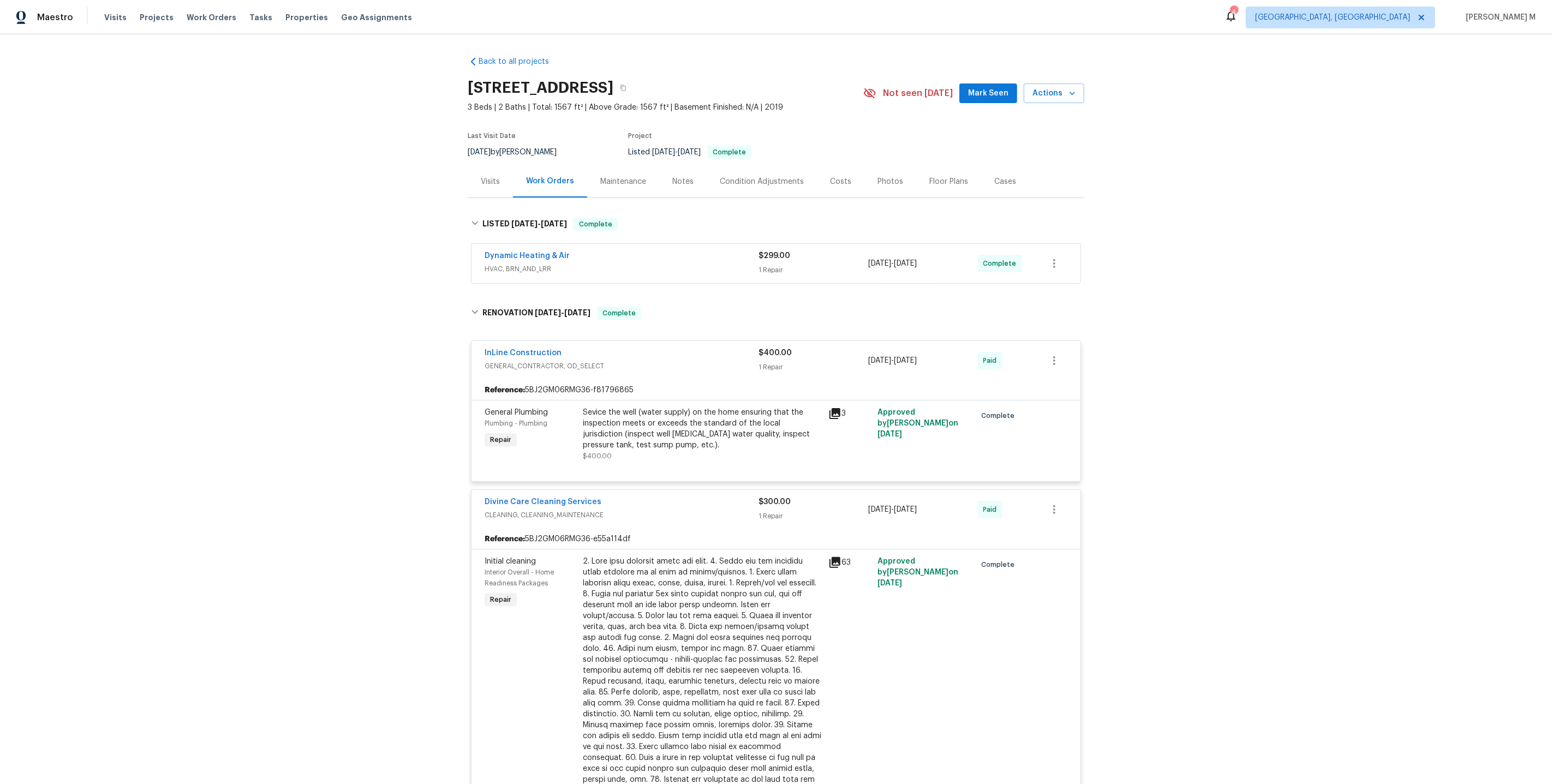
click at [1126, 325] on div "Back to all projects 3789 Summer Haven Ln, Apopka, FL 32703 3 Beds | 2 Baths | …" at bounding box center [776, 409] width 1552 height 750
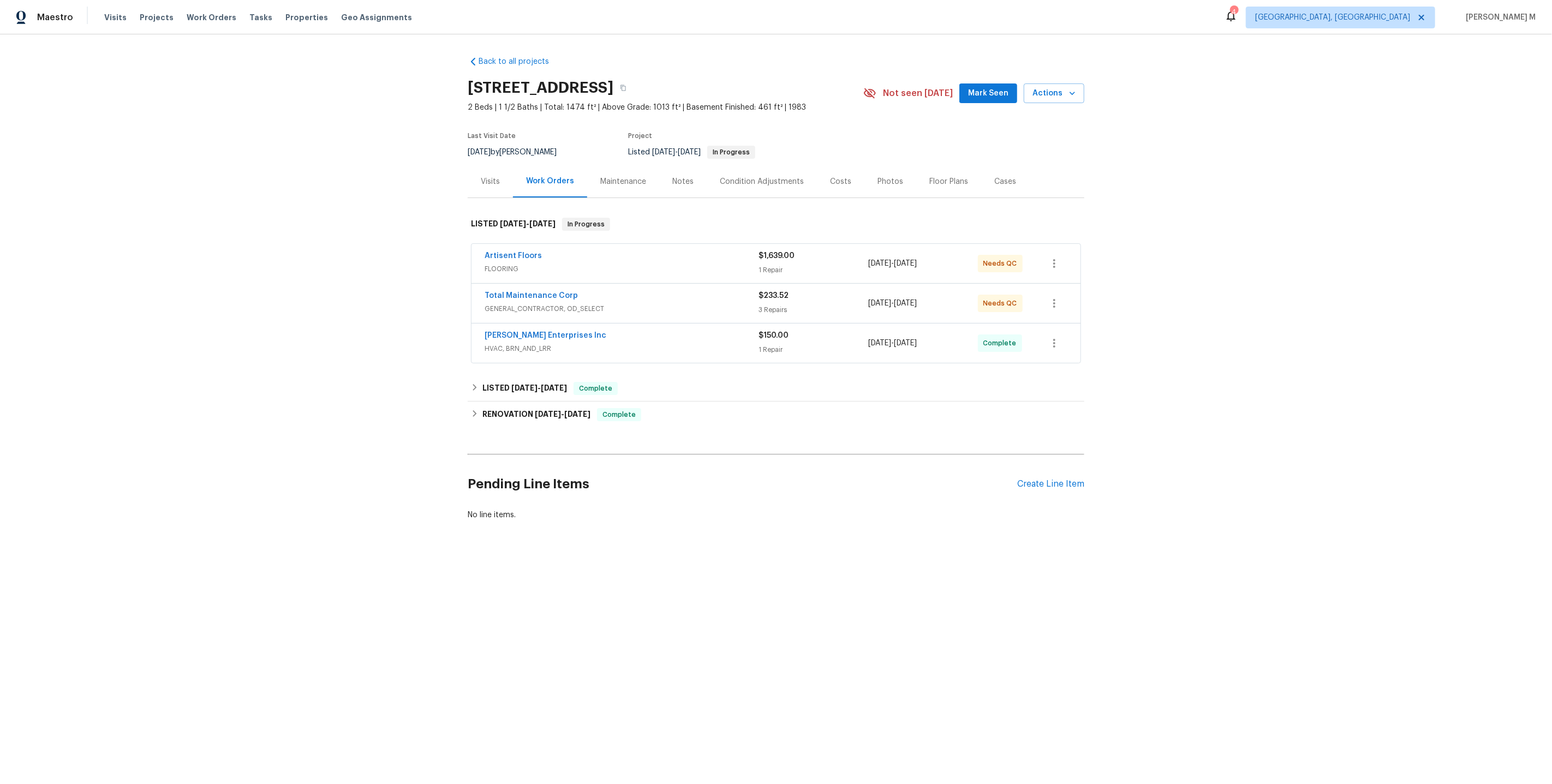
click at [514, 264] on span "FLOORING" at bounding box center [621, 269] width 274 height 11
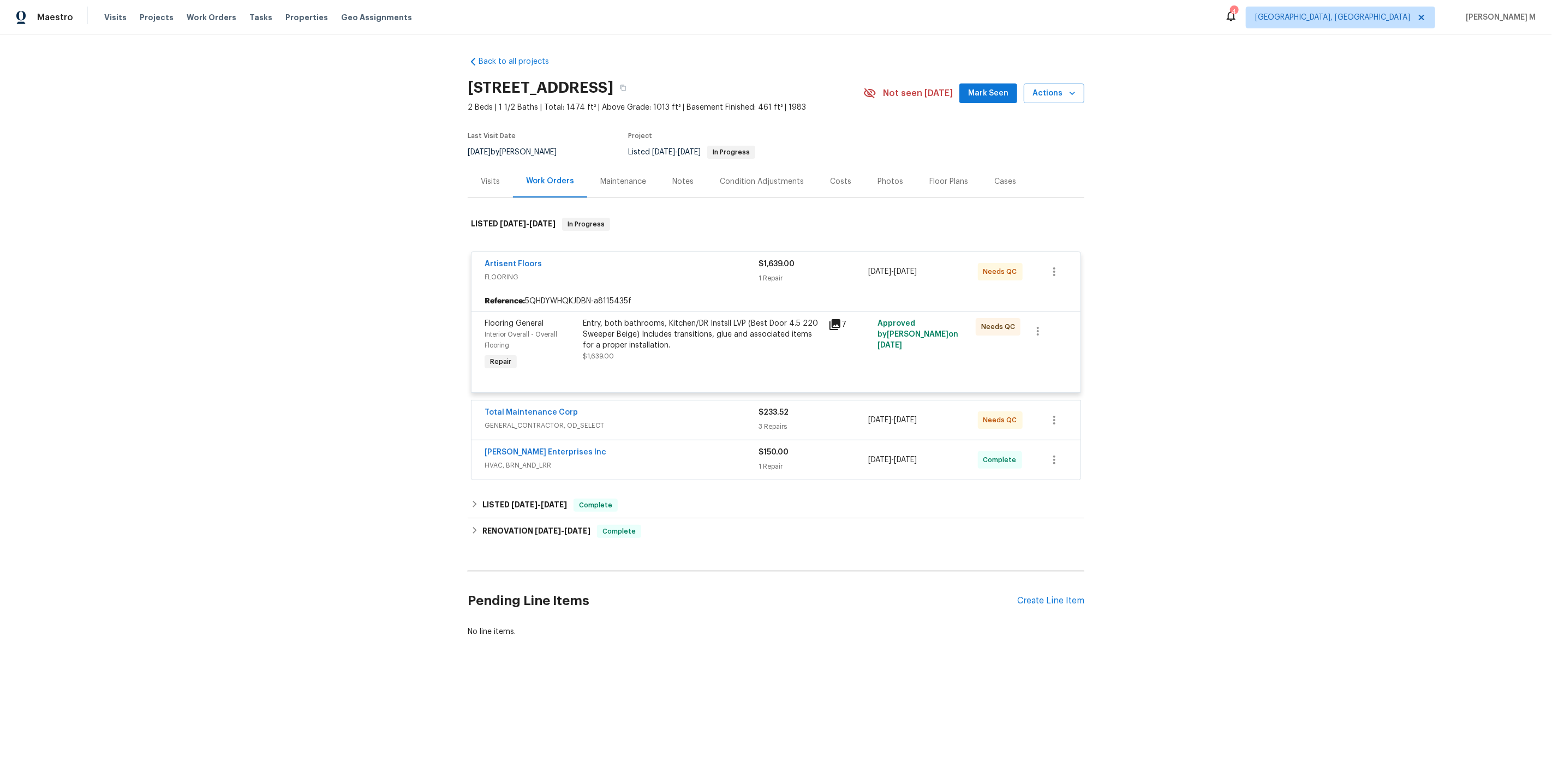
click at [558, 422] on div "Total Maintenance Corp GENERAL_CONTRACTOR, OD_SELECT" at bounding box center [621, 420] width 274 height 26
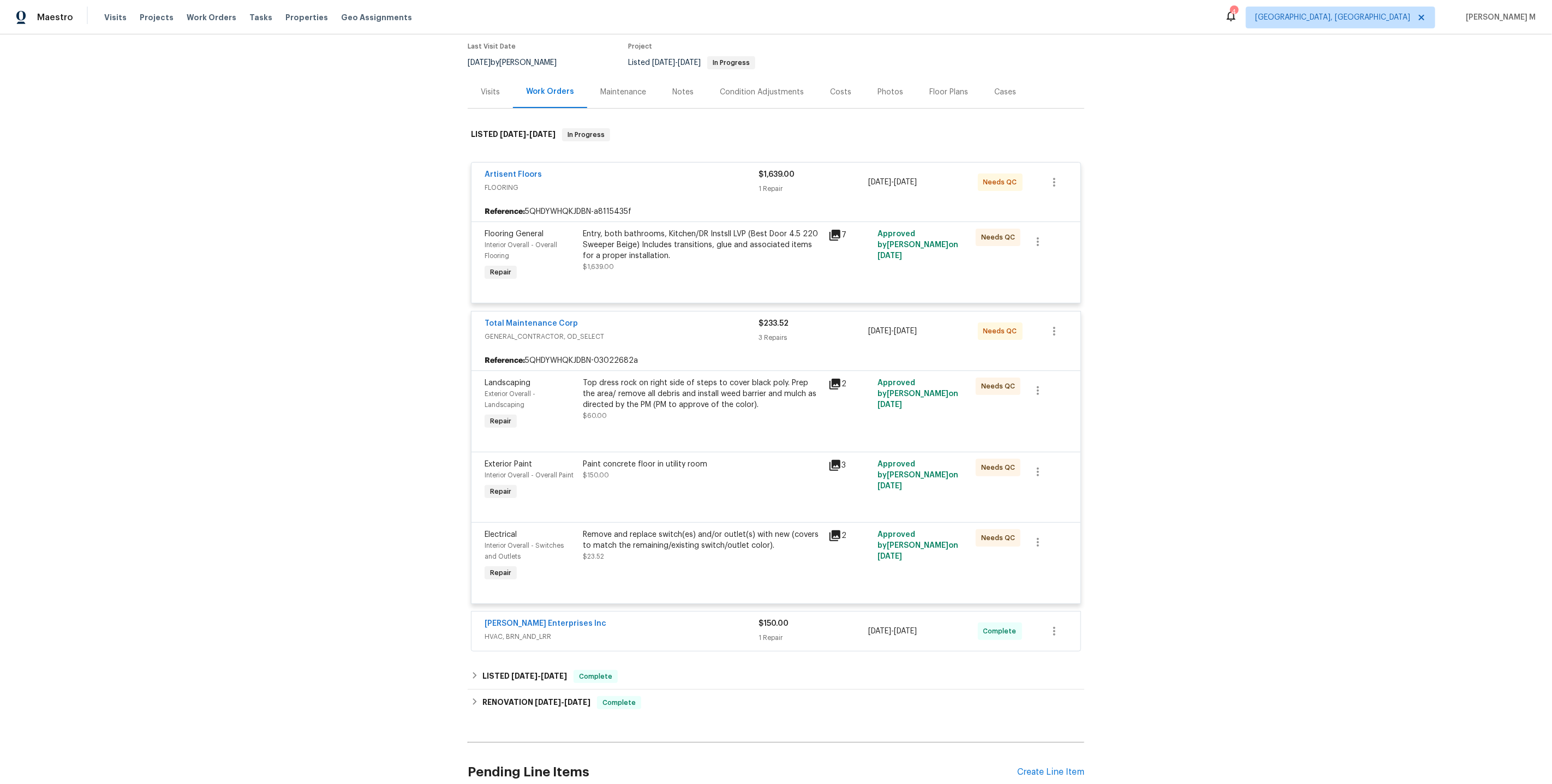
scroll to position [111, 0]
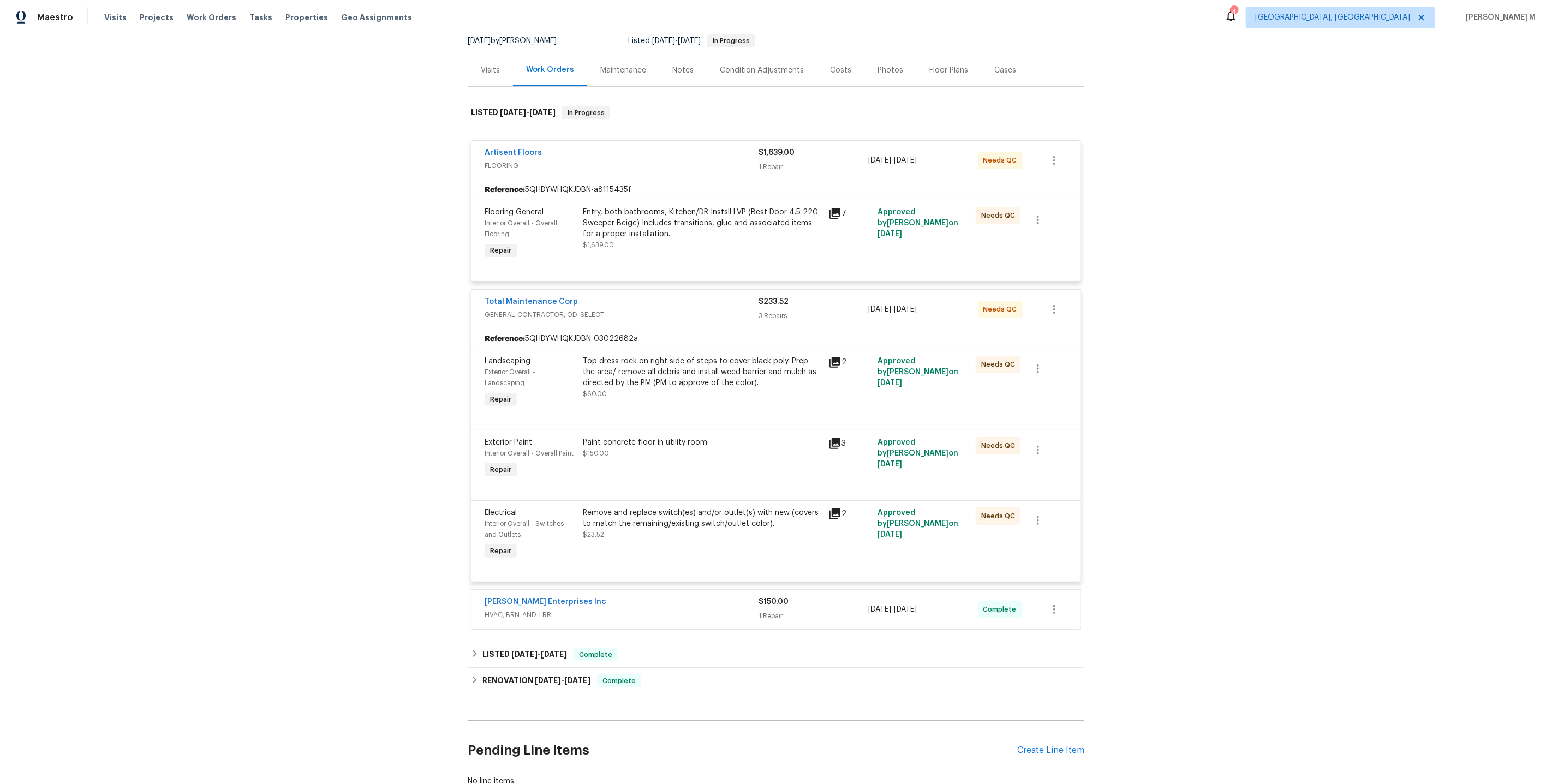
click at [531, 609] on span "HVAC, BRN_AND_LRR" at bounding box center [621, 614] width 274 height 11
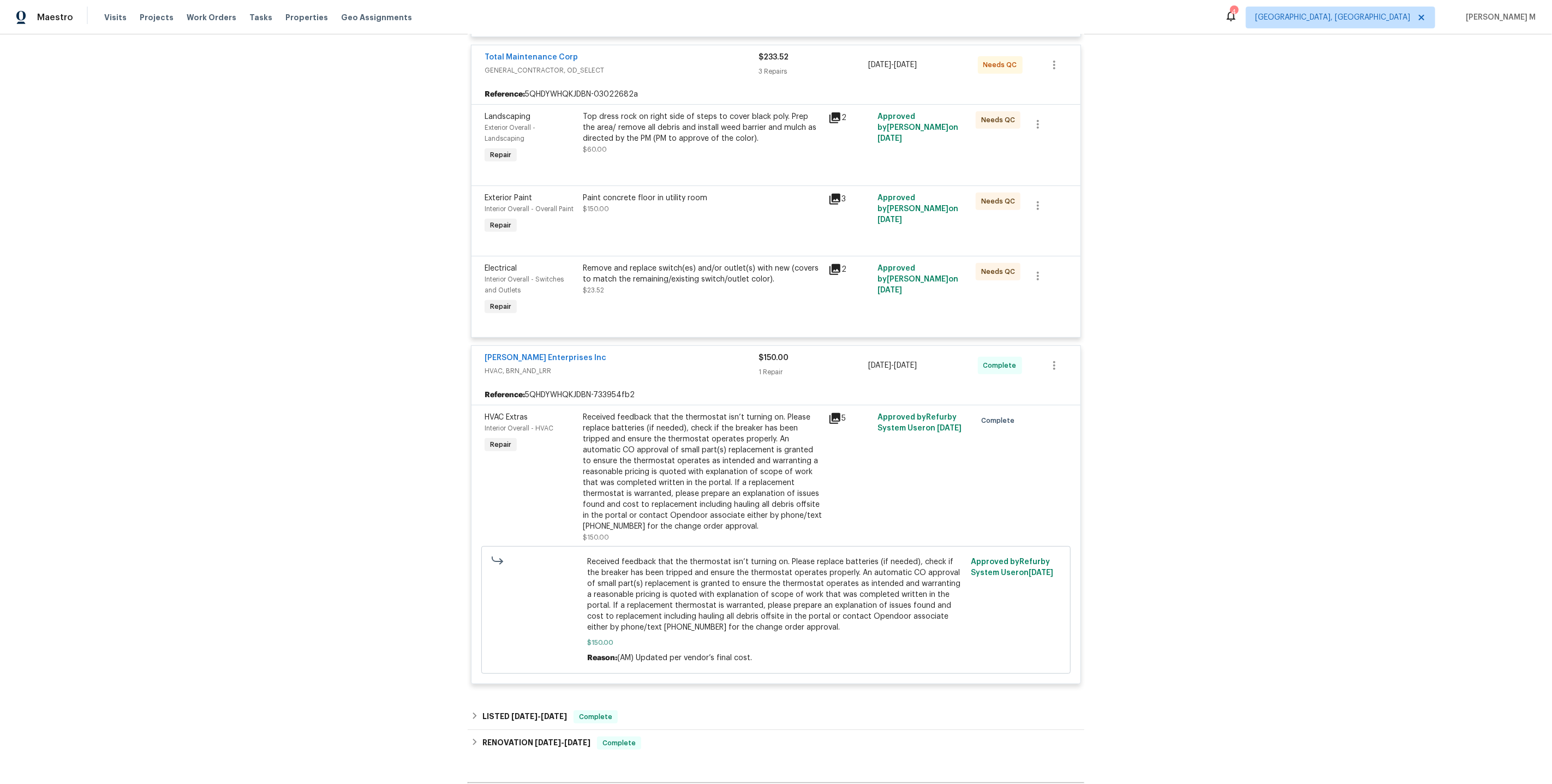
scroll to position [358, 0]
click at [689, 472] on div "Received feedback that the thermostat isn’t turning on. Please replace batterie…" at bounding box center [701, 469] width 239 height 120
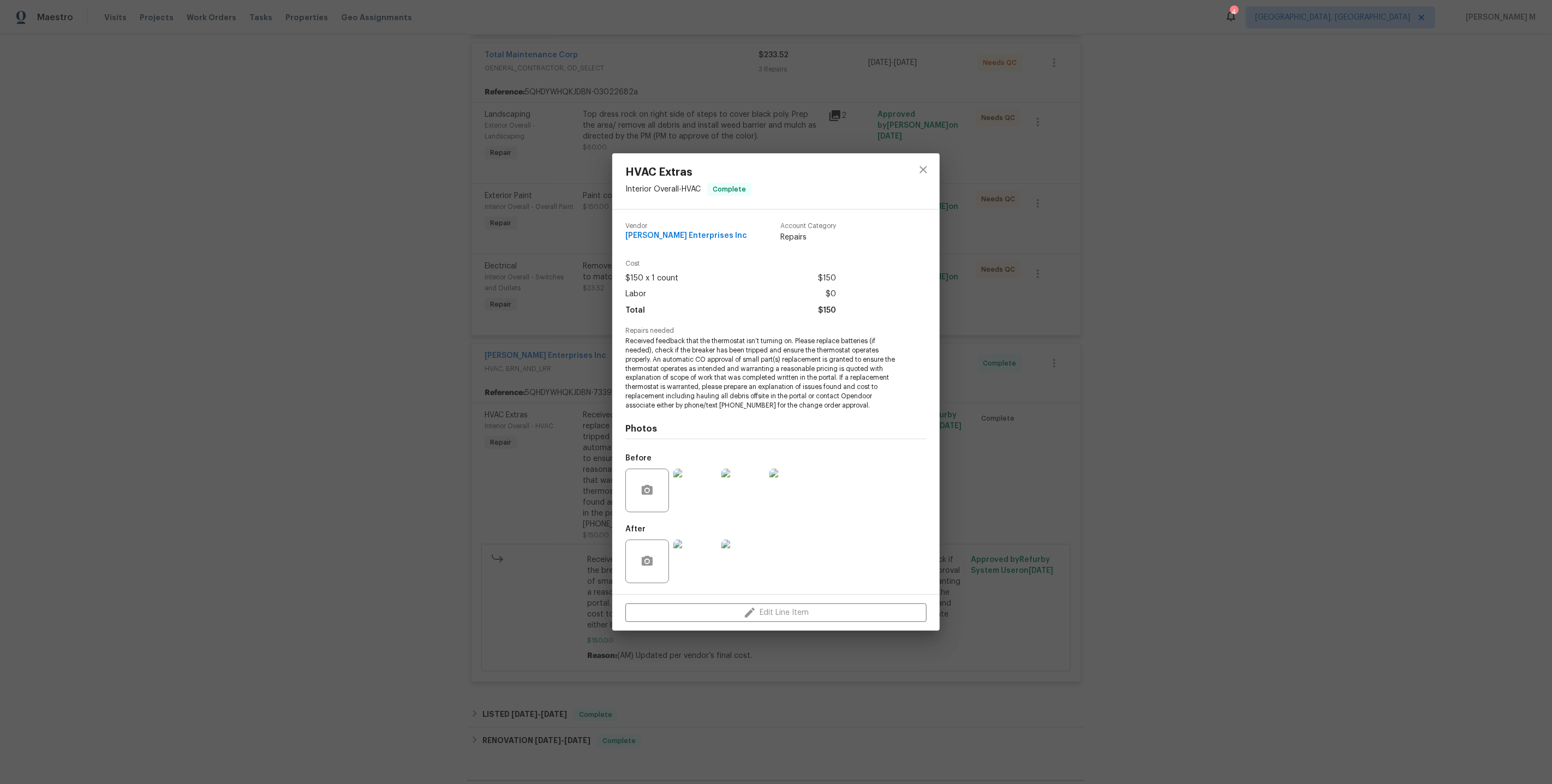
click at [695, 462] on div at bounding box center [695, 490] width 48 height 57
click at [695, 469] on img at bounding box center [695, 490] width 44 height 44
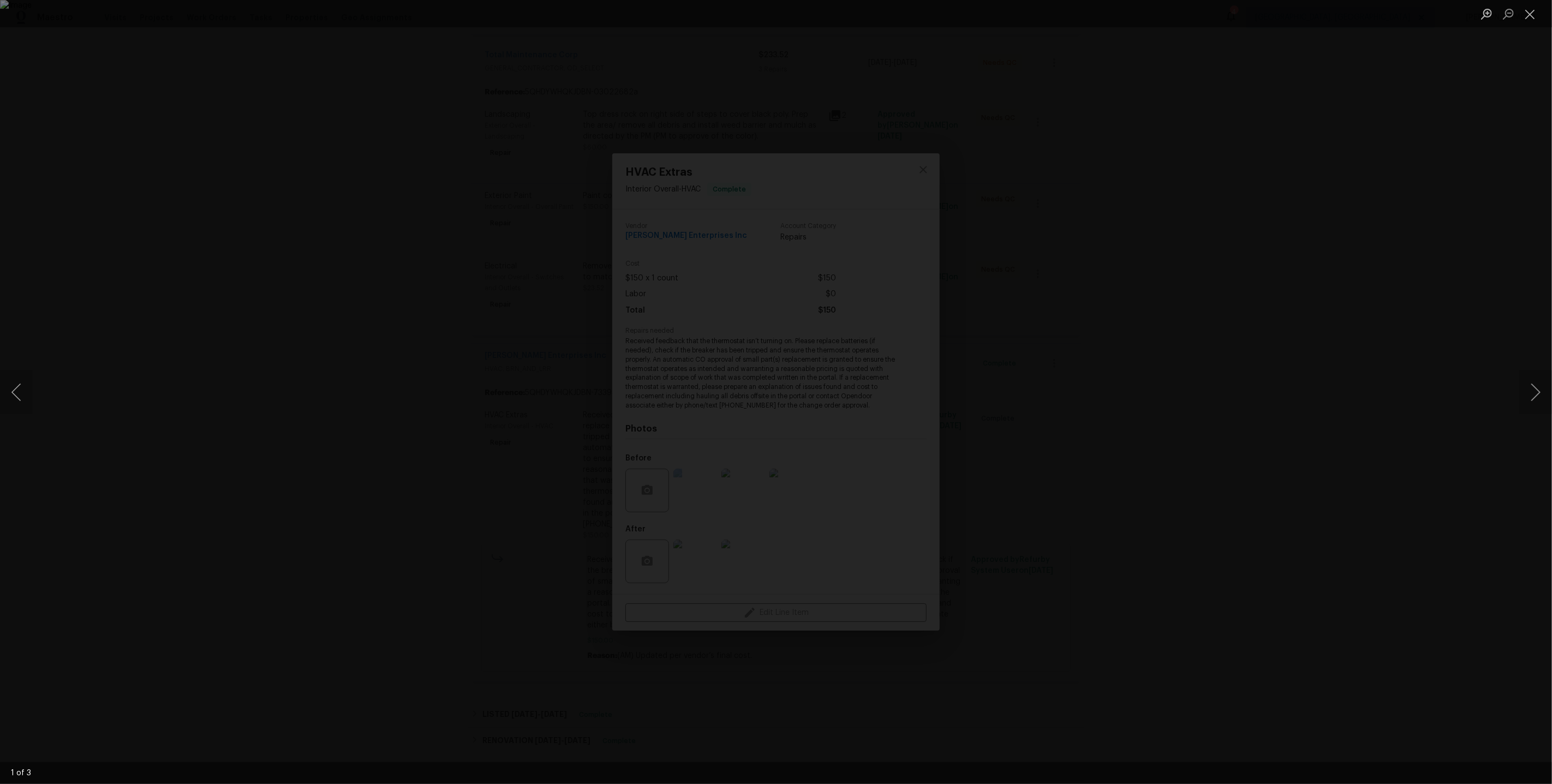
click at [1238, 381] on div "Lightbox" at bounding box center [776, 392] width 1552 height 784
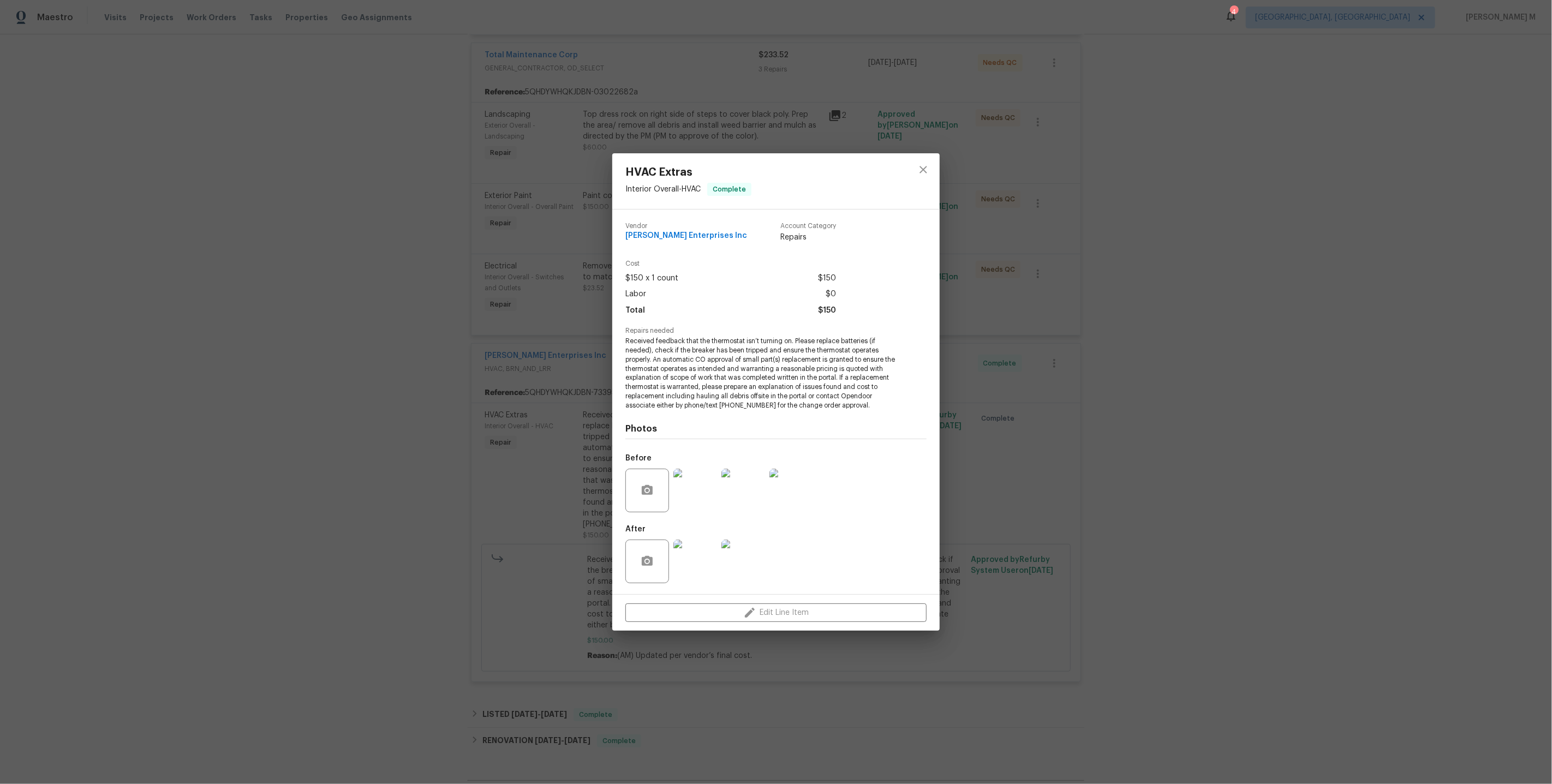
click at [1171, 347] on div "HVAC Extras Interior Overall - HVAC Complete Vendor [PERSON_NAME] Enterprises I…" at bounding box center [776, 392] width 1552 height 784
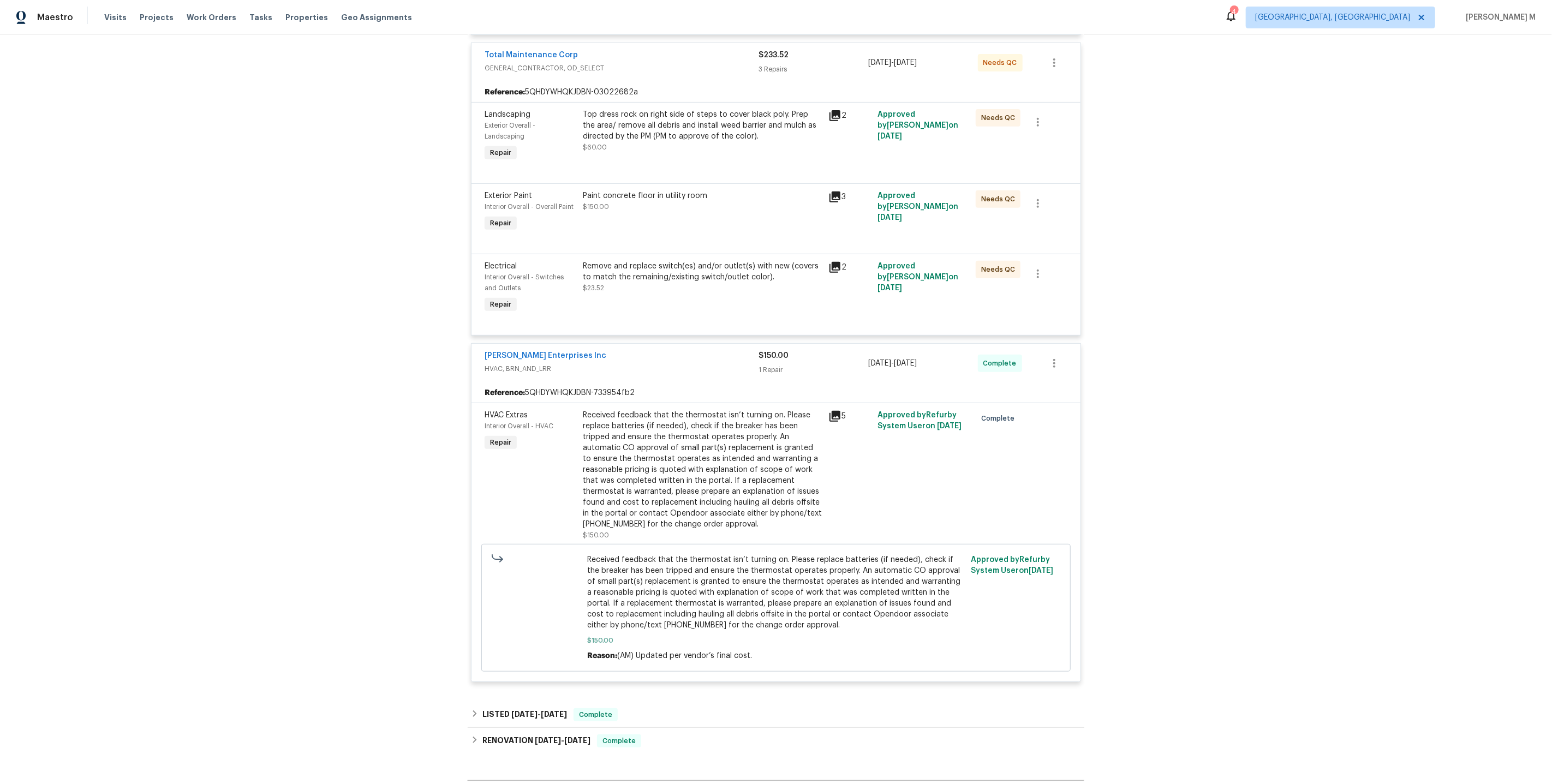
scroll to position [0, 0]
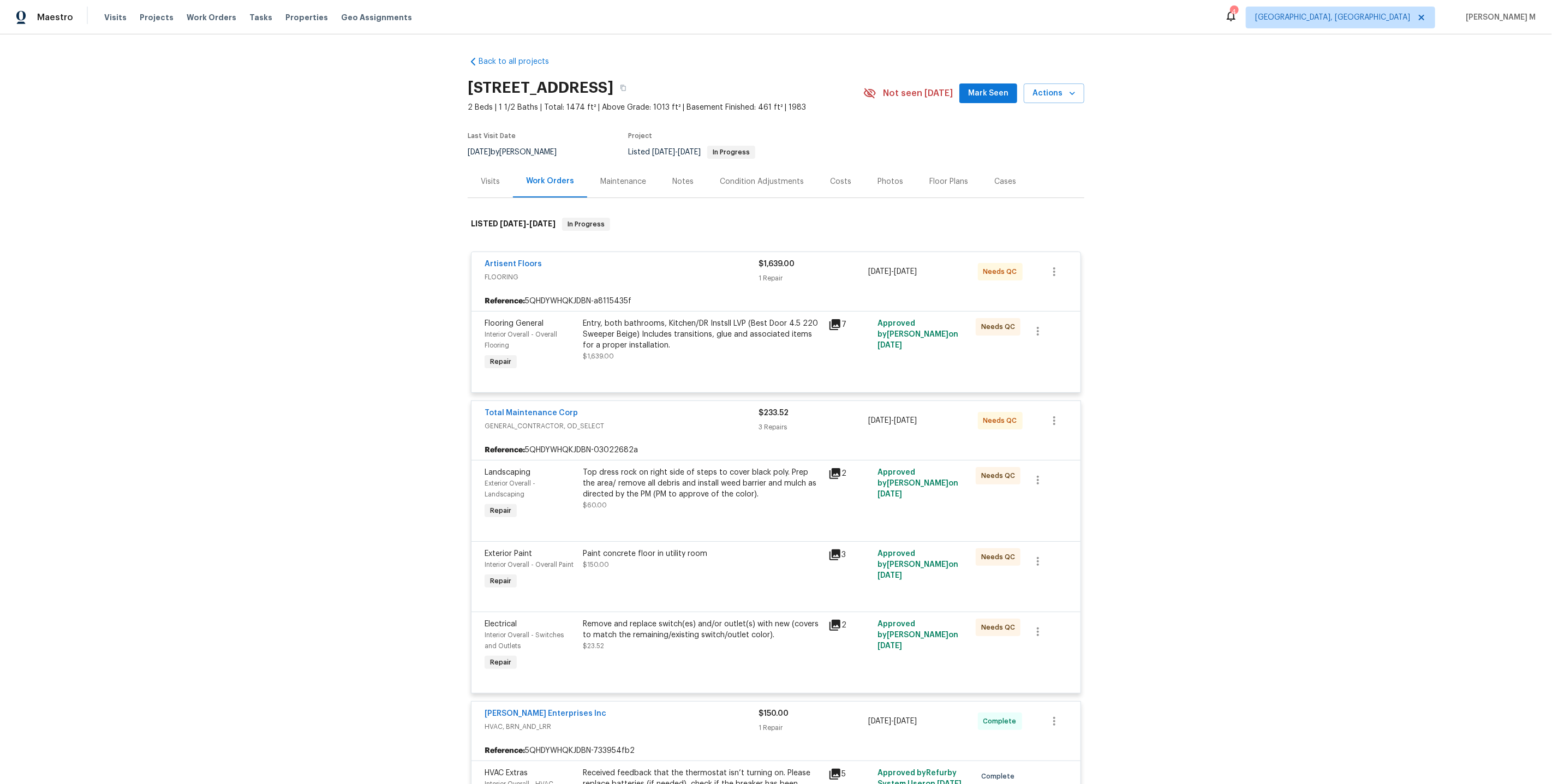
click at [592, 179] on div "Maintenance" at bounding box center [623, 181] width 72 height 32
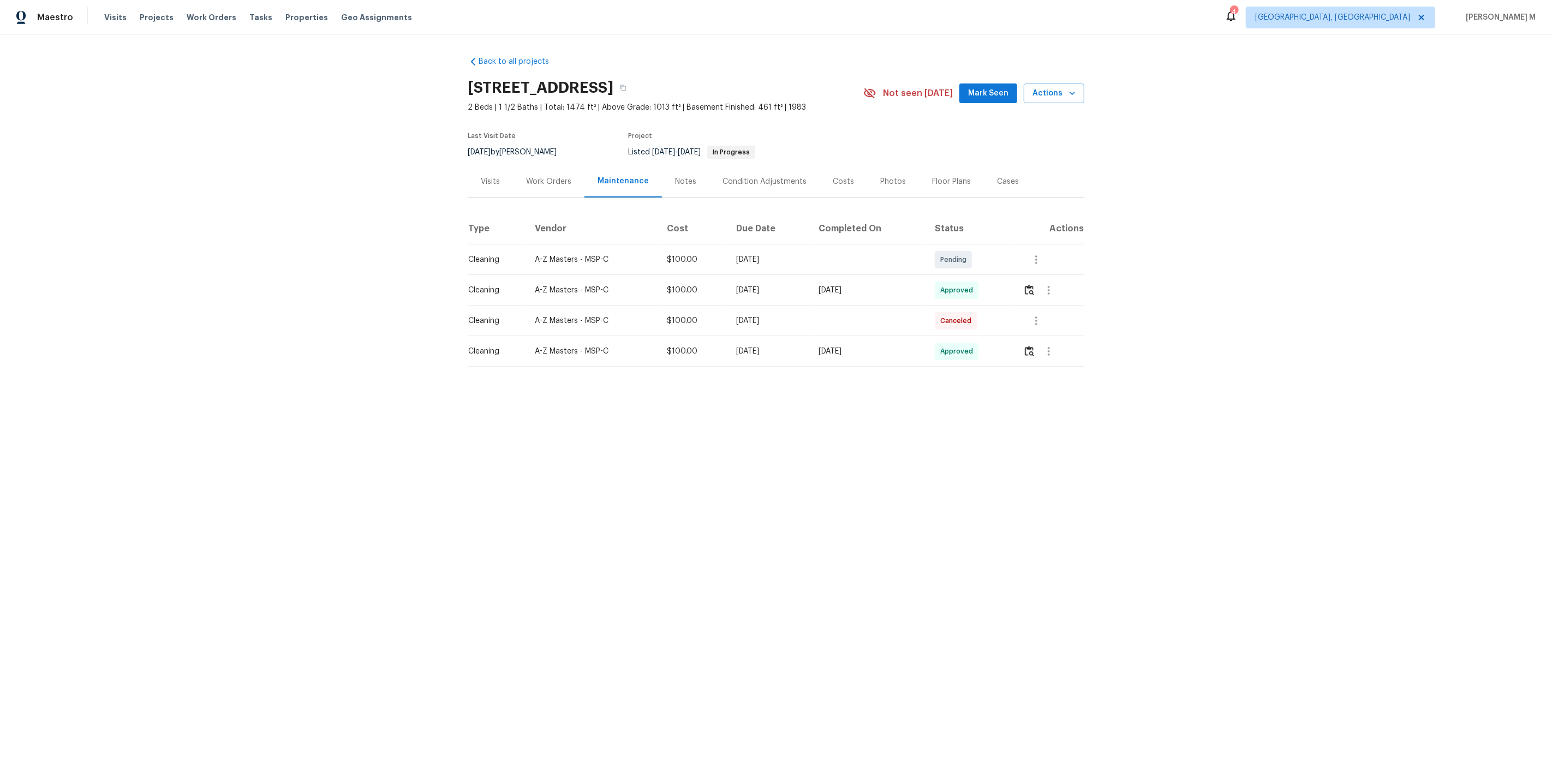
click at [1059, 277] on div at bounding box center [1049, 290] width 26 height 26
click at [1058, 277] on button "button" at bounding box center [1049, 290] width 26 height 26
click at [1058, 275] on ul "Message vendor View details Edit schedule" at bounding box center [1077, 302] width 77 height 63
click at [1056, 280] on li "Message vendor" at bounding box center [1077, 284] width 77 height 18
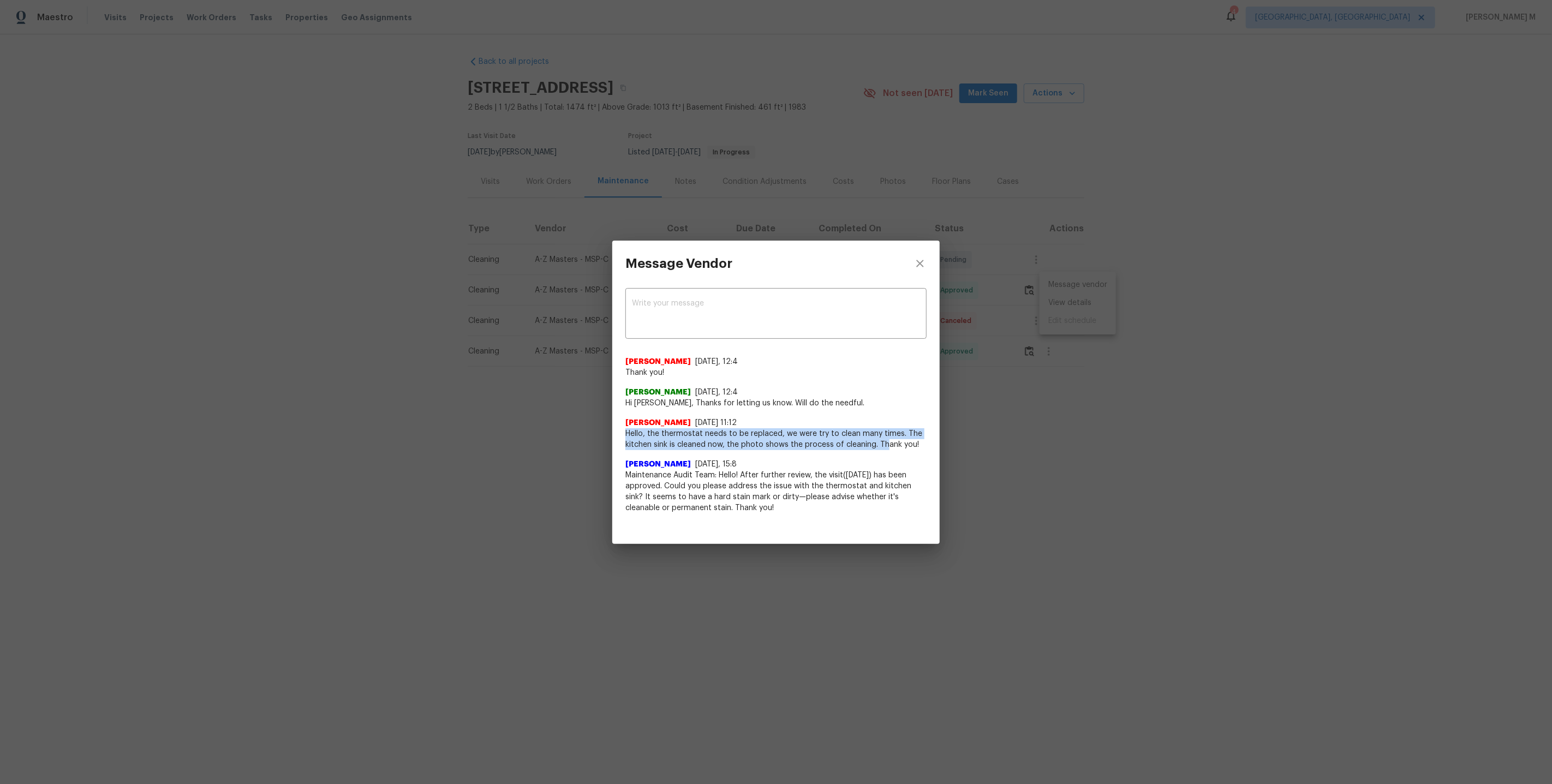
drag, startPoint x: 622, startPoint y: 438, endPoint x: 883, endPoint y: 441, distance: 261.0
click at [883, 441] on div "x ​ [PERSON_NAME] [DATE], 12:4 Thank you! [PERSON_NAME] [DATE], 12:4 Hi [PERSON…" at bounding box center [776, 406] width 327 height 240
click at [954, 454] on div "Message Vendor x ​ [PERSON_NAME] [DATE], 12:4 Thank you! [PERSON_NAME] [DATE], …" at bounding box center [776, 392] width 1552 height 784
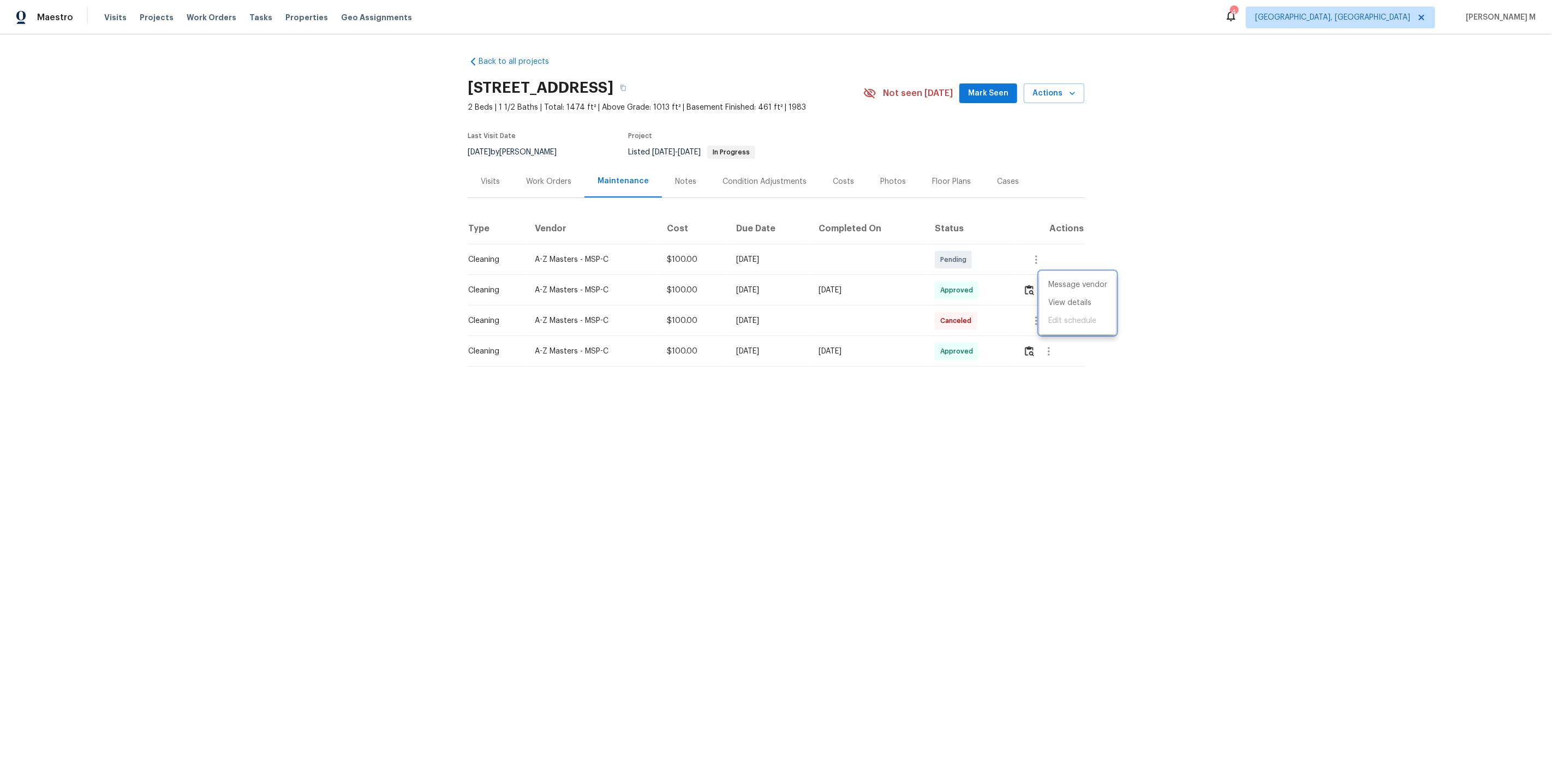
click at [574, 177] on div at bounding box center [776, 392] width 1552 height 784
click at [536, 177] on div "Work Orders" at bounding box center [548, 181] width 46 height 11
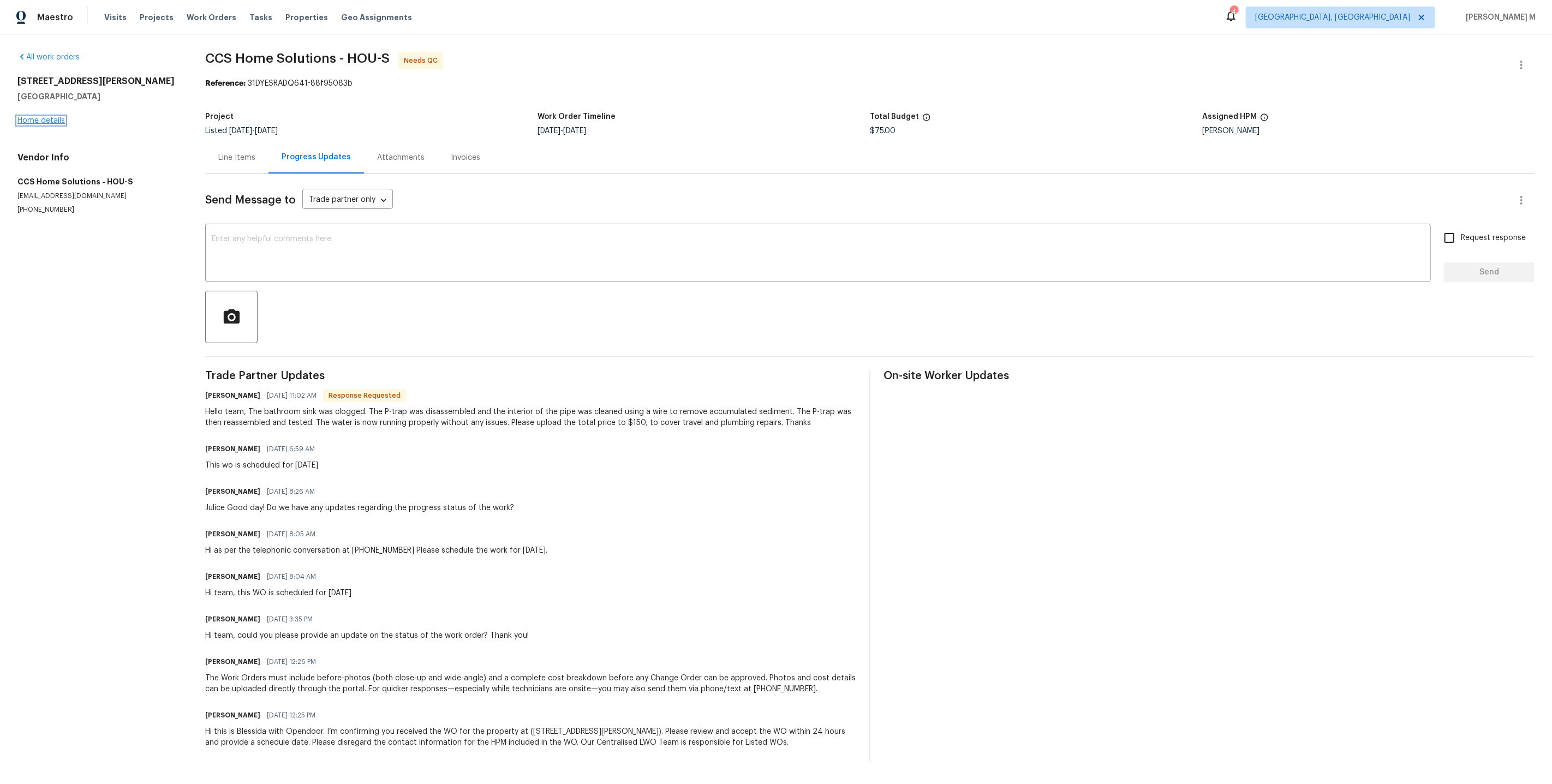
click at [47, 116] on link "Home details" at bounding box center [41, 120] width 47 height 8
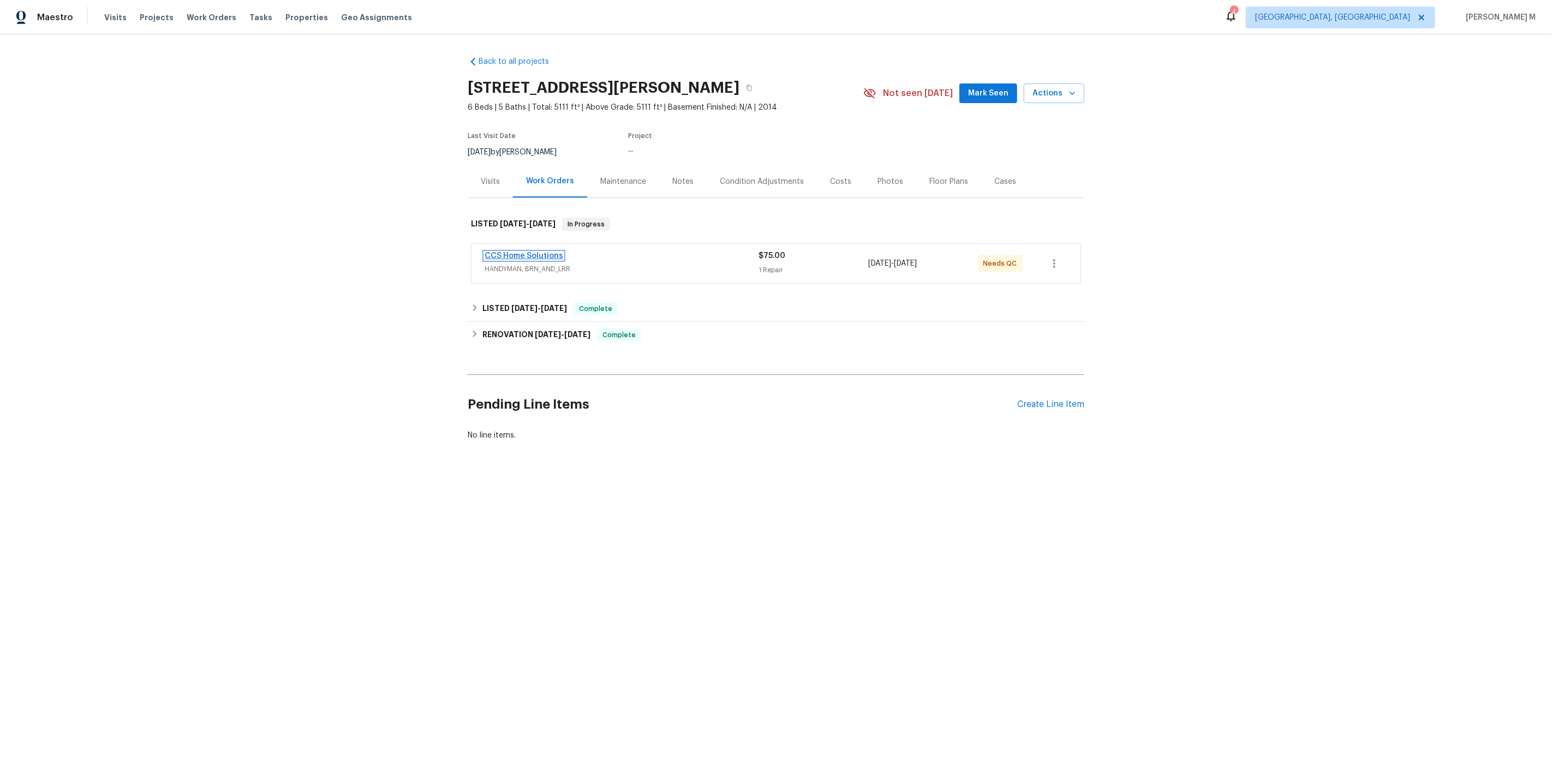
click at [506, 252] on link "CCS Home Solutions" at bounding box center [523, 255] width 78 height 8
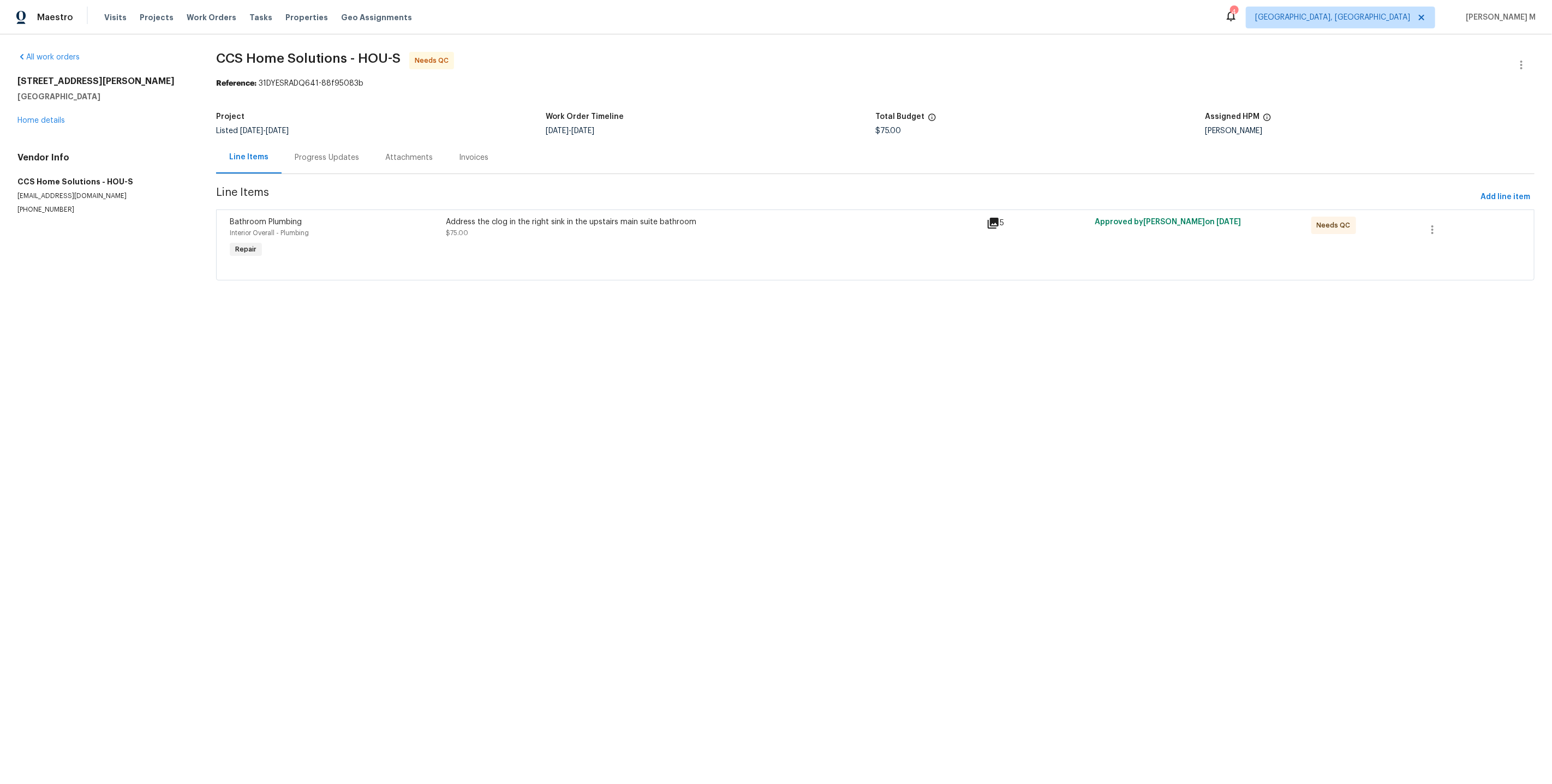
click at [310, 171] on section "CCS Home Solutions - HOU-S Needs QC Reference: 31DYESRADQ641-88f95083b Project …" at bounding box center [876, 172] width 1318 height 241
click at [329, 152] on div "Progress Updates" at bounding box center [327, 158] width 65 height 11
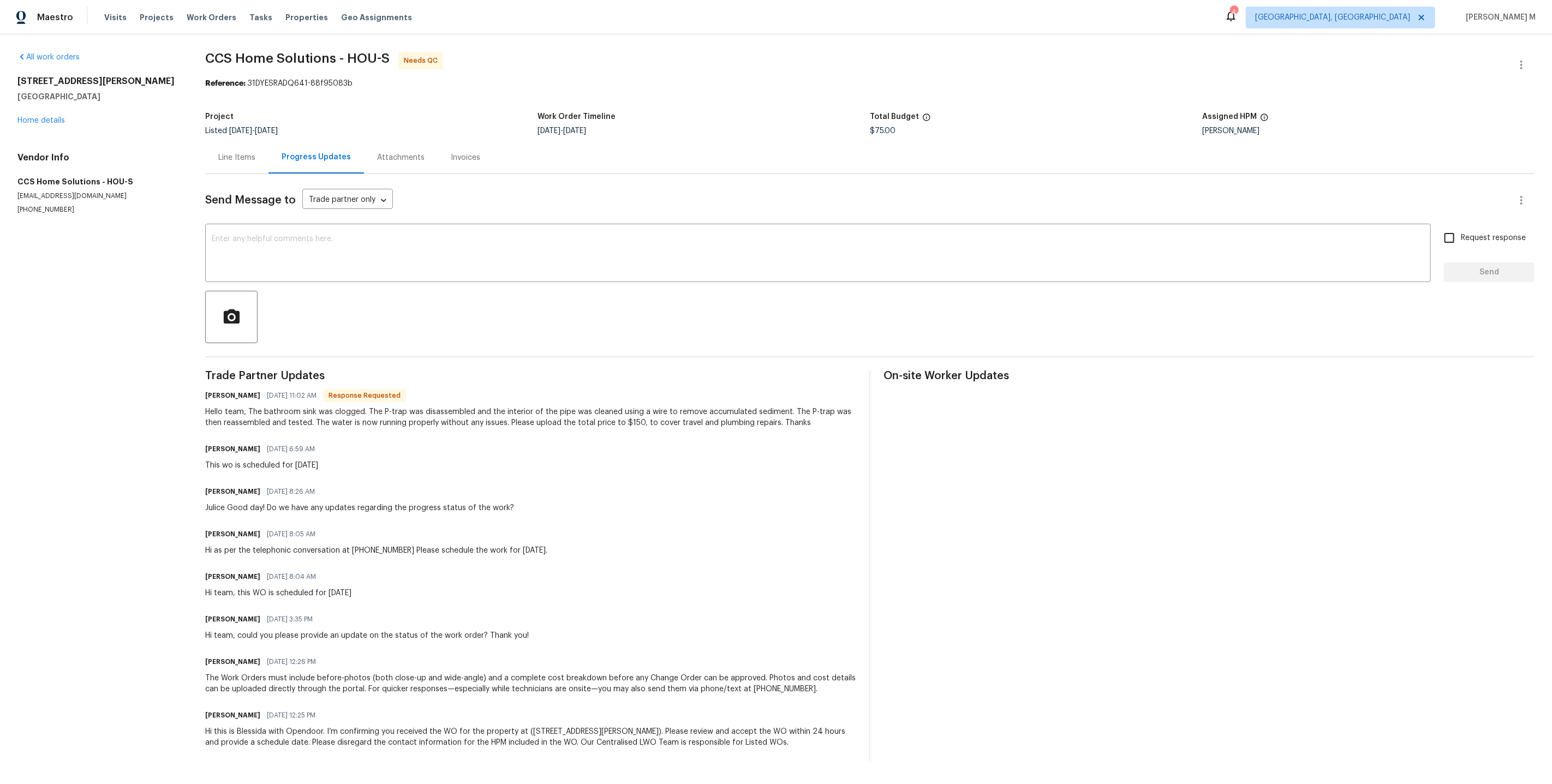
click at [248, 157] on div "Line Items" at bounding box center [236, 158] width 37 height 11
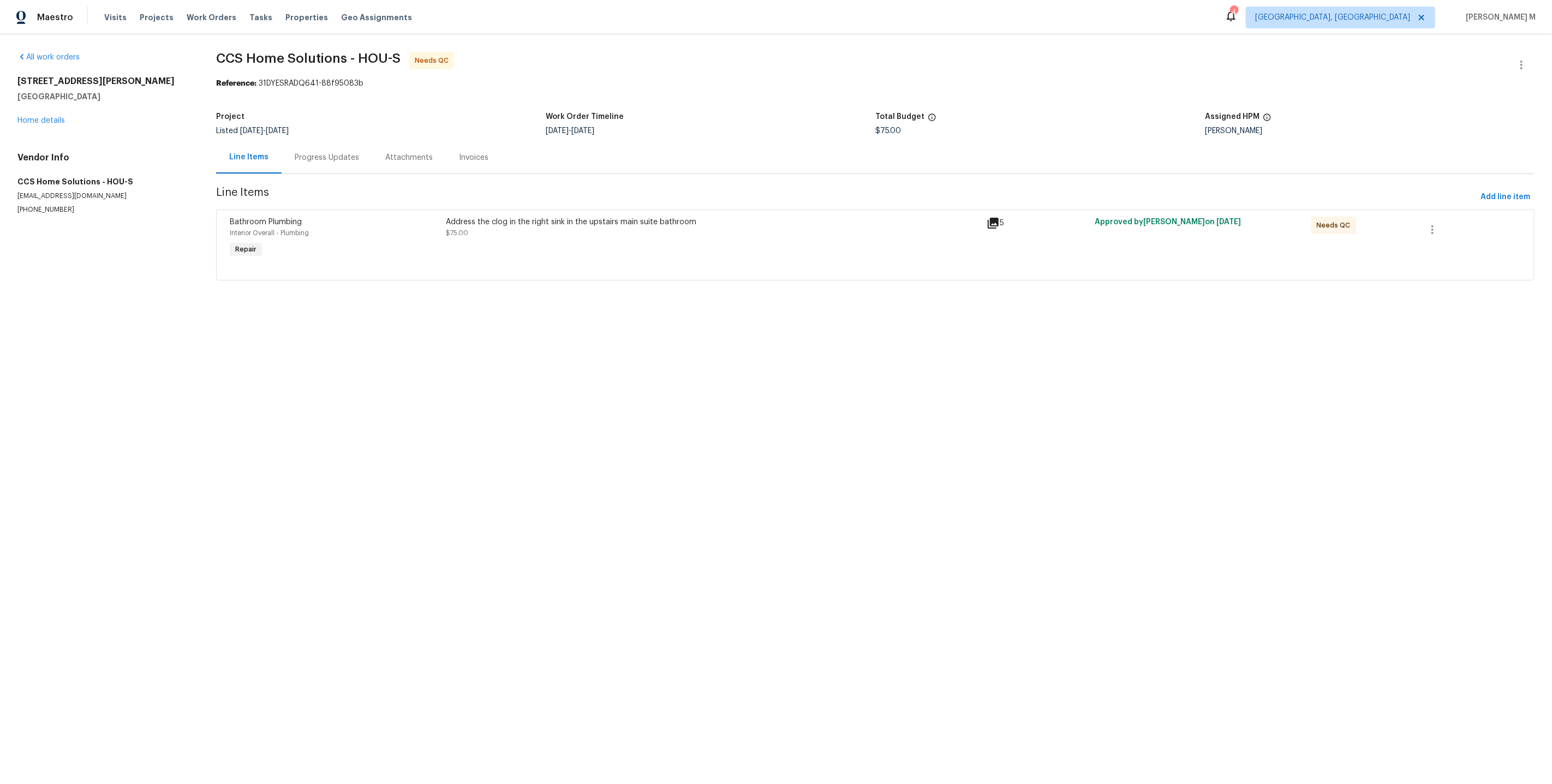
click at [583, 235] on div "Address the clog in the right sink in the upstairs main suite bathroom $75.00" at bounding box center [712, 239] width 540 height 50
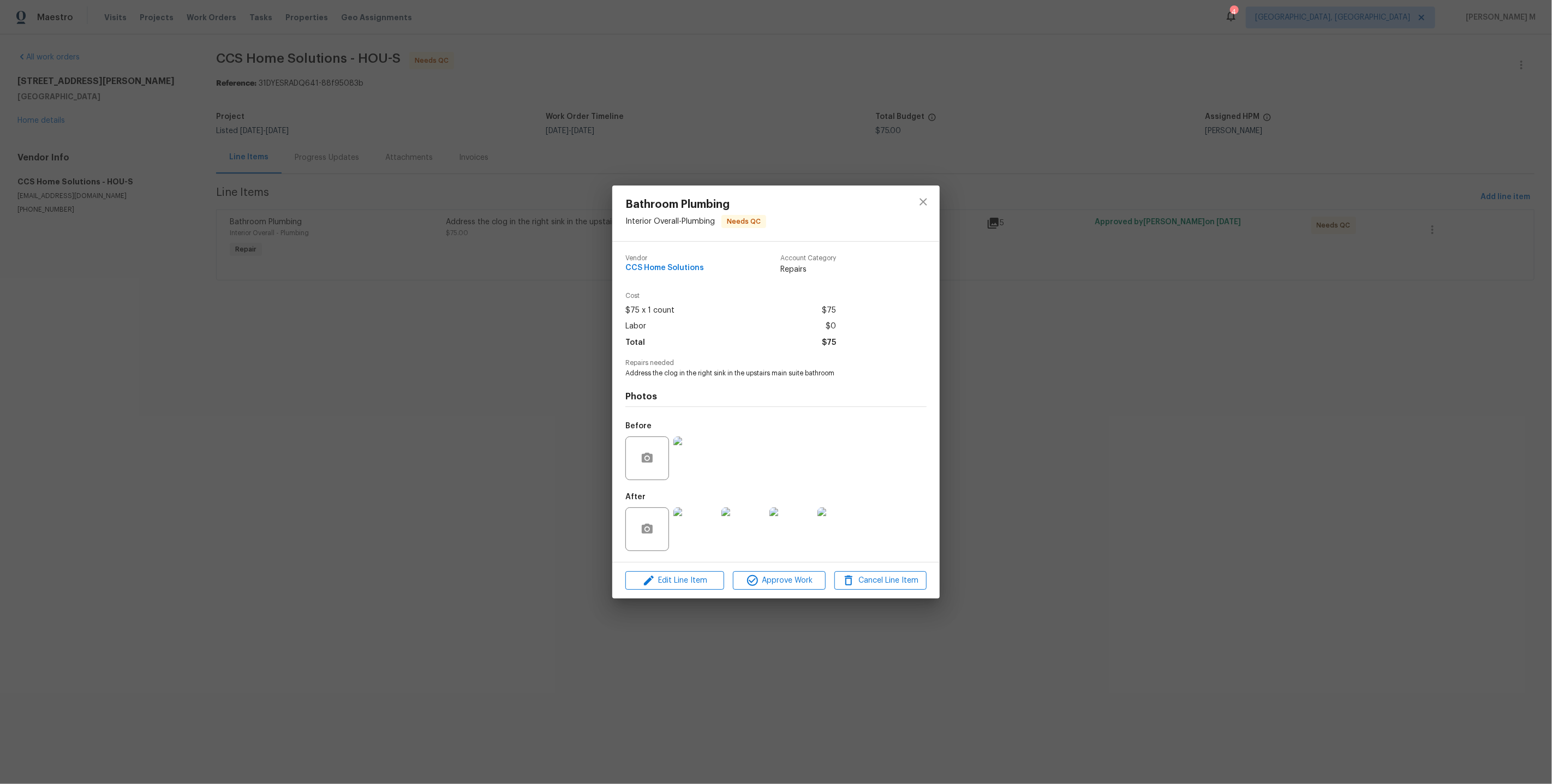
click at [692, 517] on img at bounding box center [695, 529] width 44 height 44
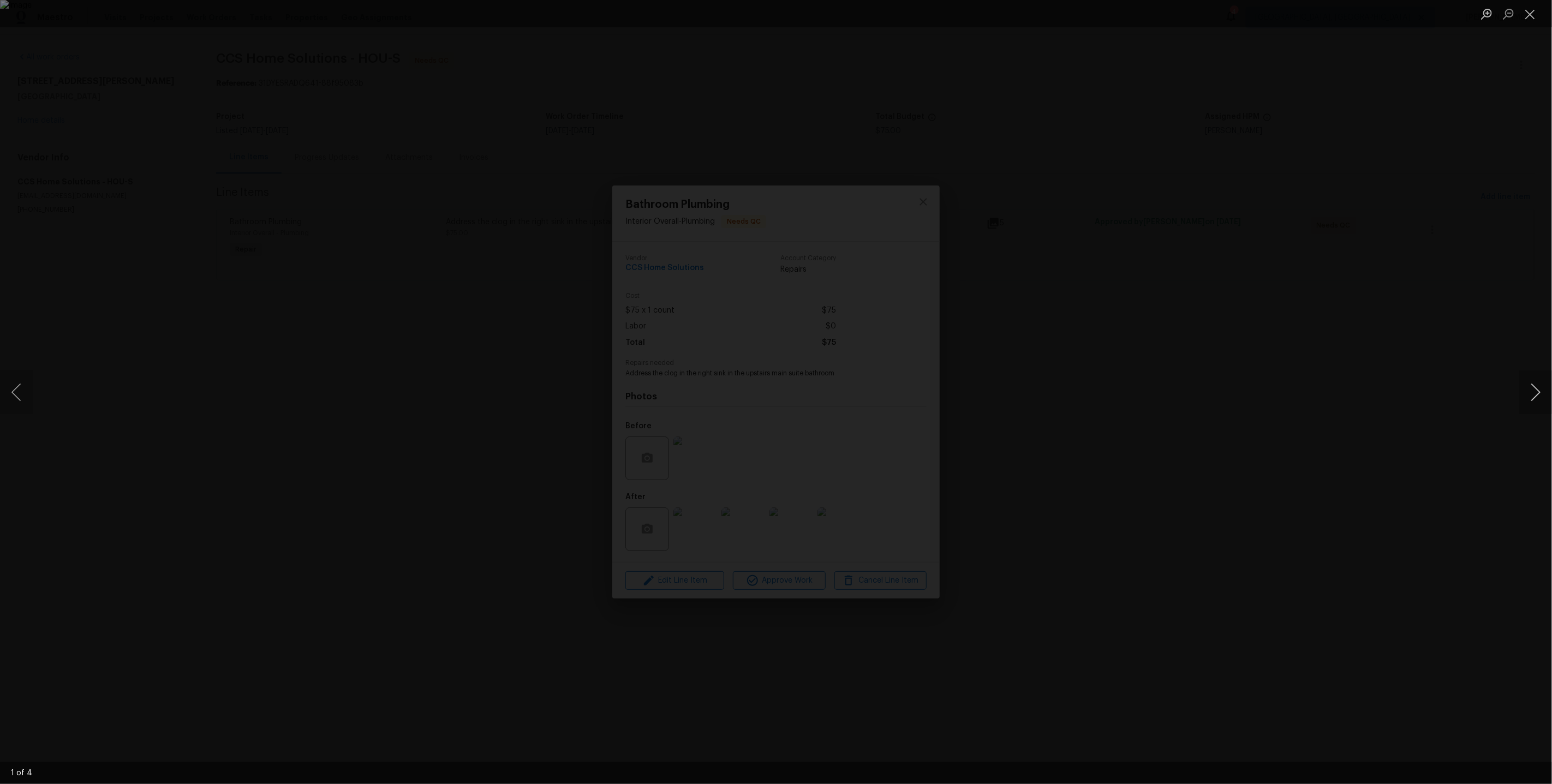
click at [1532, 395] on button "Next image" at bounding box center [1536, 392] width 33 height 44
click at [1464, 222] on div "Lightbox" at bounding box center [776, 392] width 1552 height 784
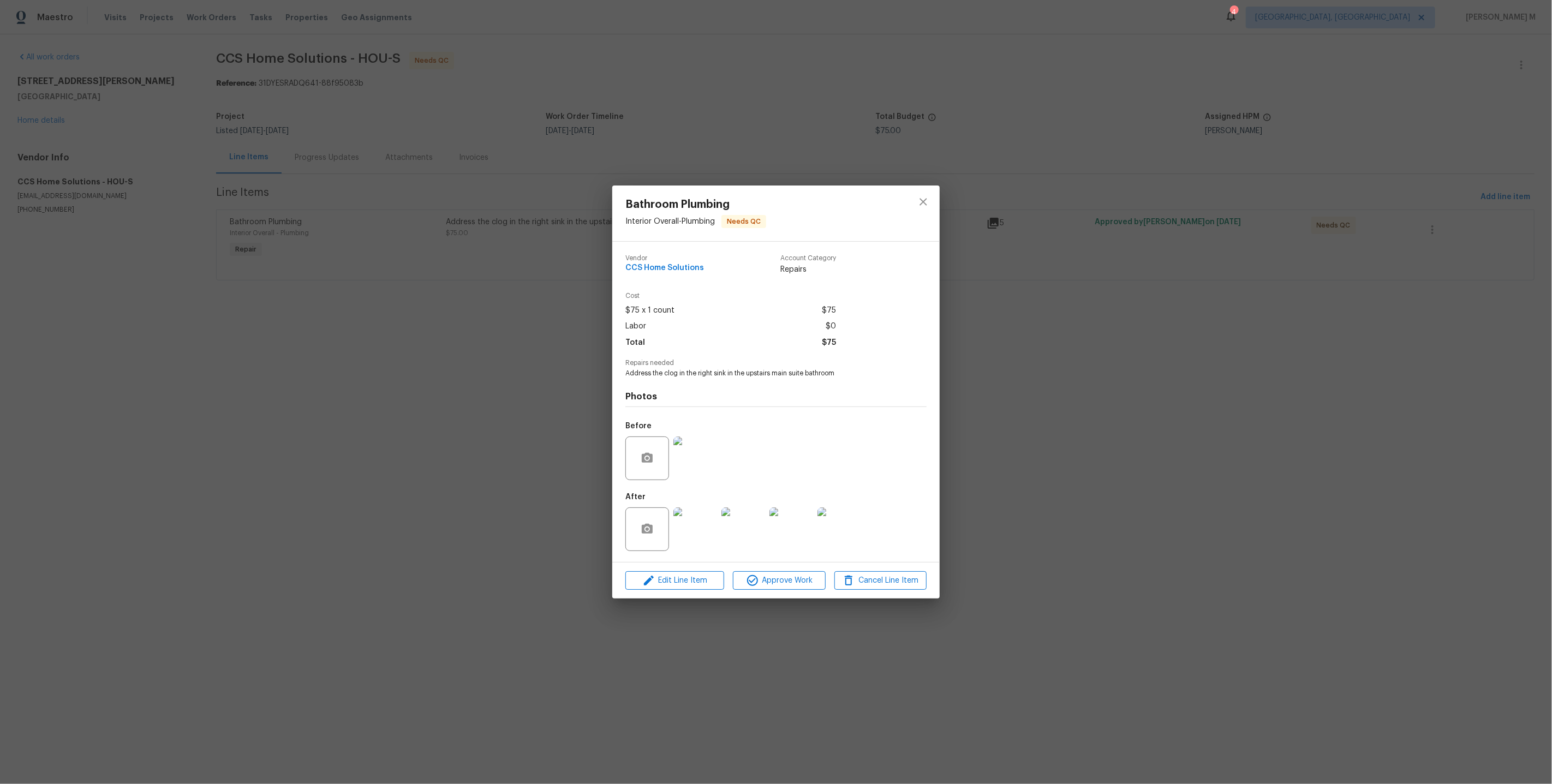
click at [1319, 113] on div "Bathroom Plumbing Interior Overall - Plumbing Needs QC Vendor CCS Home Solution…" at bounding box center [776, 392] width 1552 height 784
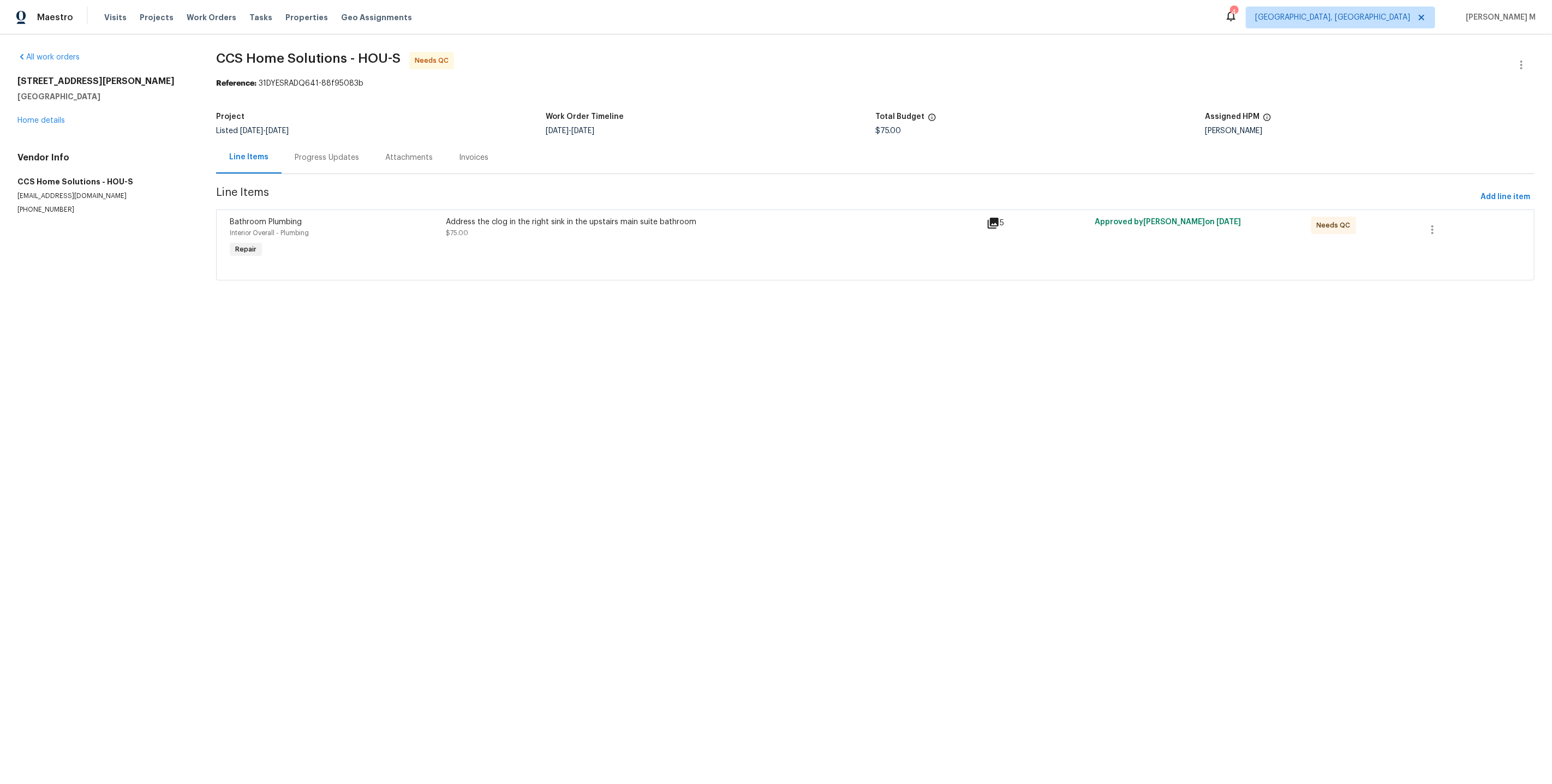
click at [329, 155] on div "Progress Updates" at bounding box center [327, 158] width 65 height 11
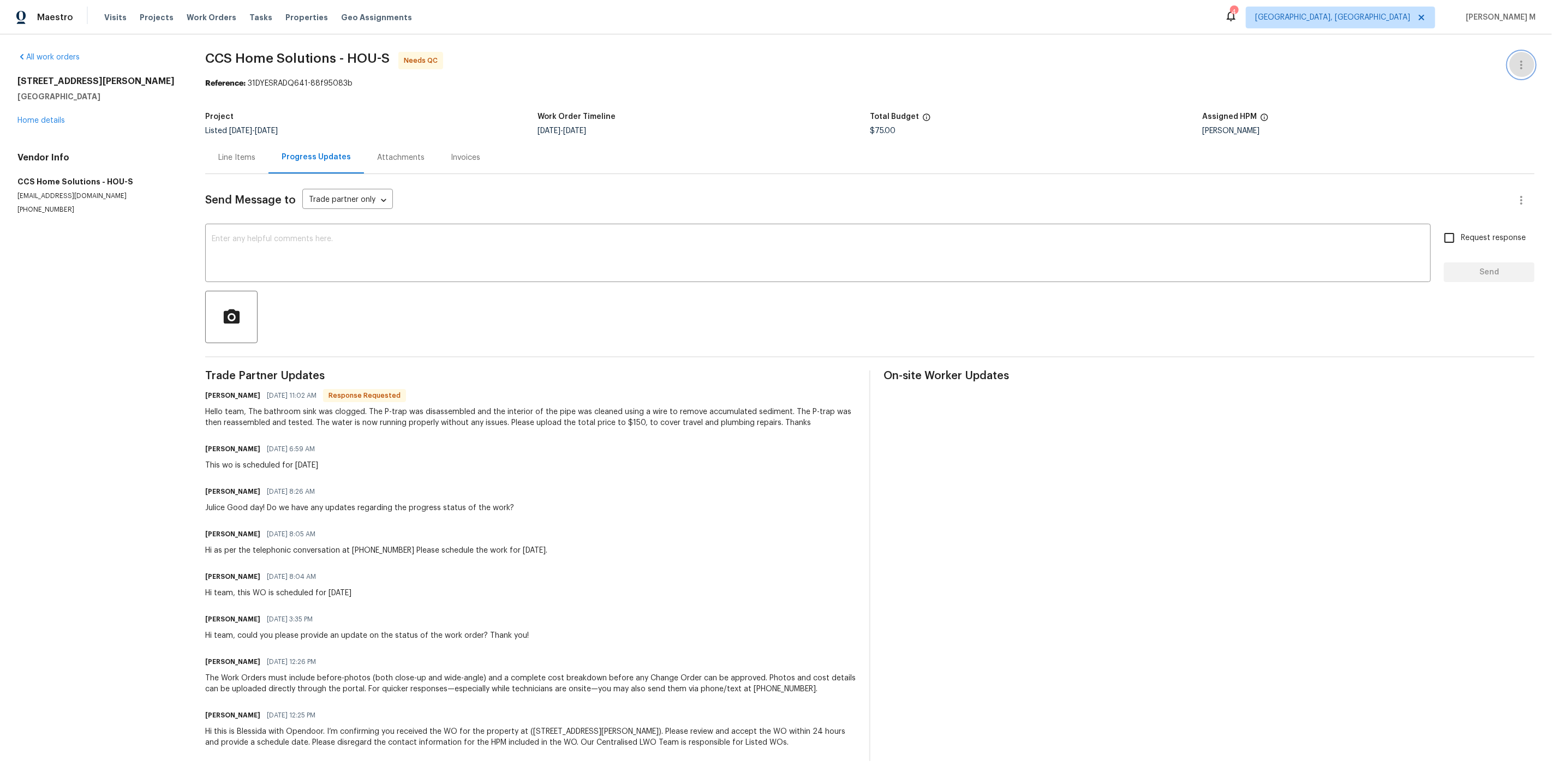
click at [1528, 66] on icon "button" at bounding box center [1520, 65] width 13 height 13
click at [1528, 66] on li "Edit" at bounding box center [1492, 63] width 118 height 18
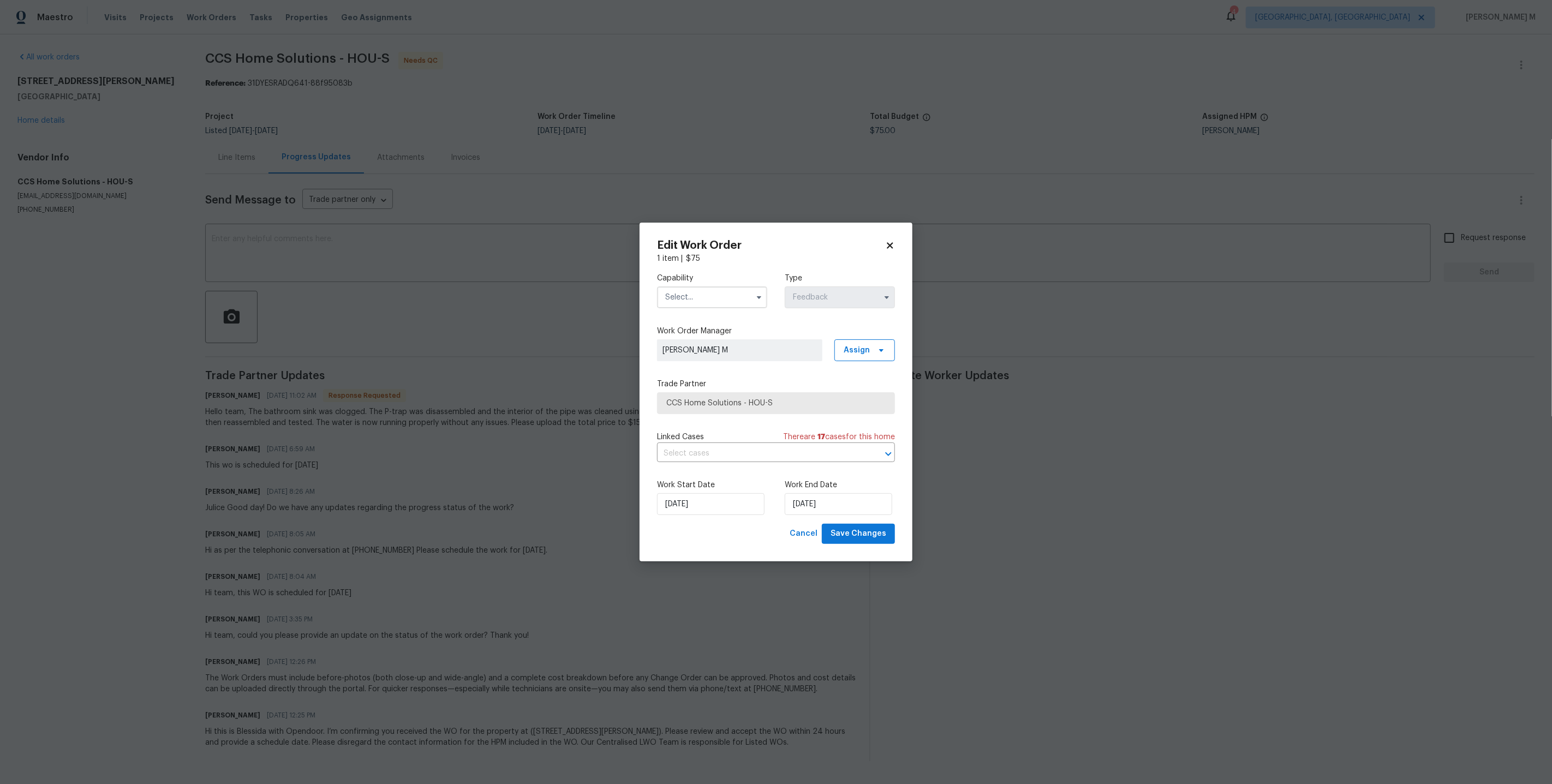
click at [713, 289] on div "Capability" at bounding box center [712, 290] width 110 height 35
click at [708, 296] on input "text" at bounding box center [712, 296] width 110 height 22
click at [702, 391] on span "Handyman" at bounding box center [686, 395] width 38 height 8
type input "Handyman"
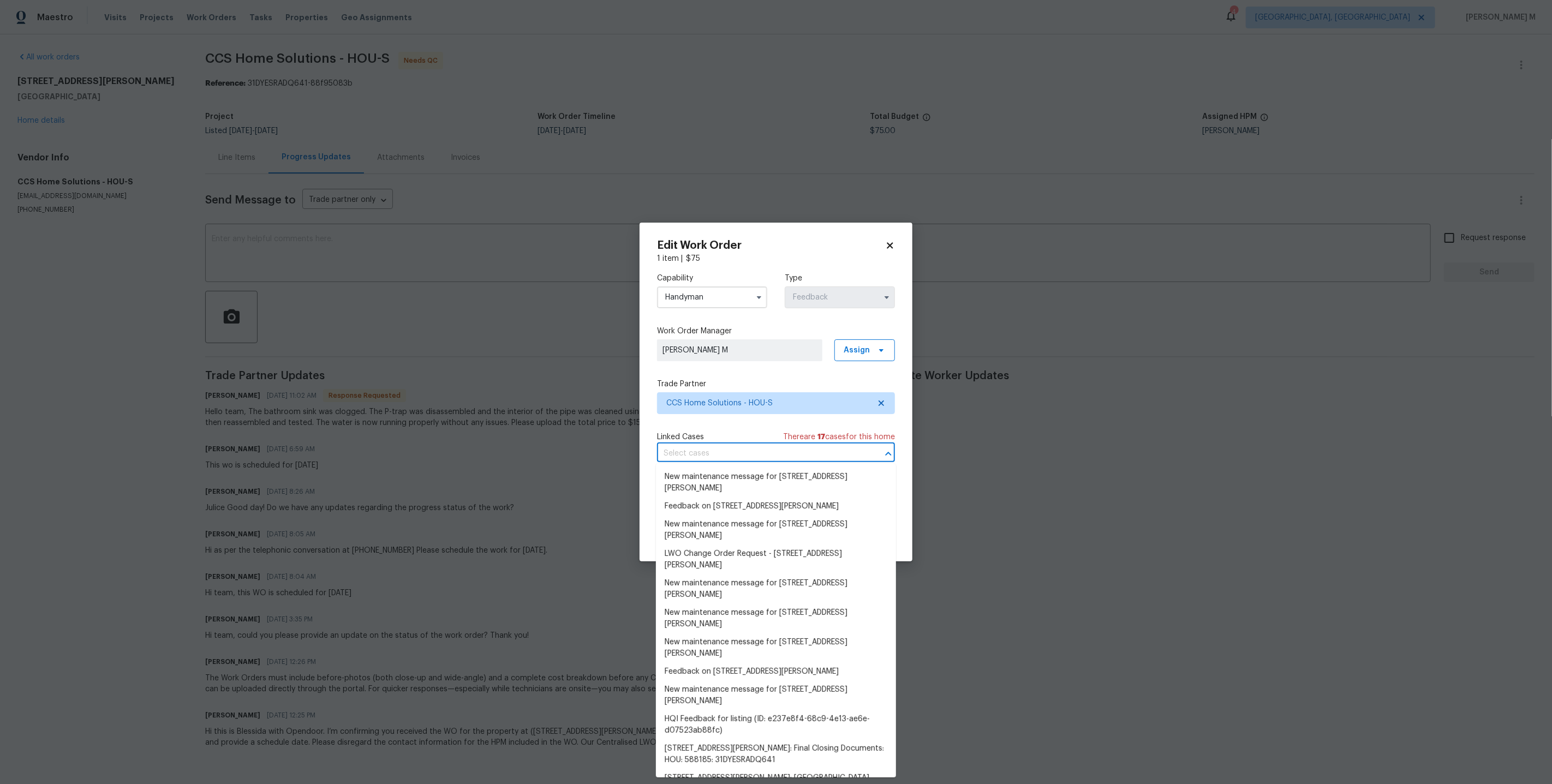
click at [696, 461] on body "Maestro Visits Projects Work Orders Tasks Properties Geo Assignments 4 Detroit,…" at bounding box center [776, 389] width 1552 height 778
click at [751, 428] on div "Capability Handyman Type Feedback Work Order Manager Vignesh M Assign Trade Par…" at bounding box center [776, 393] width 238 height 259
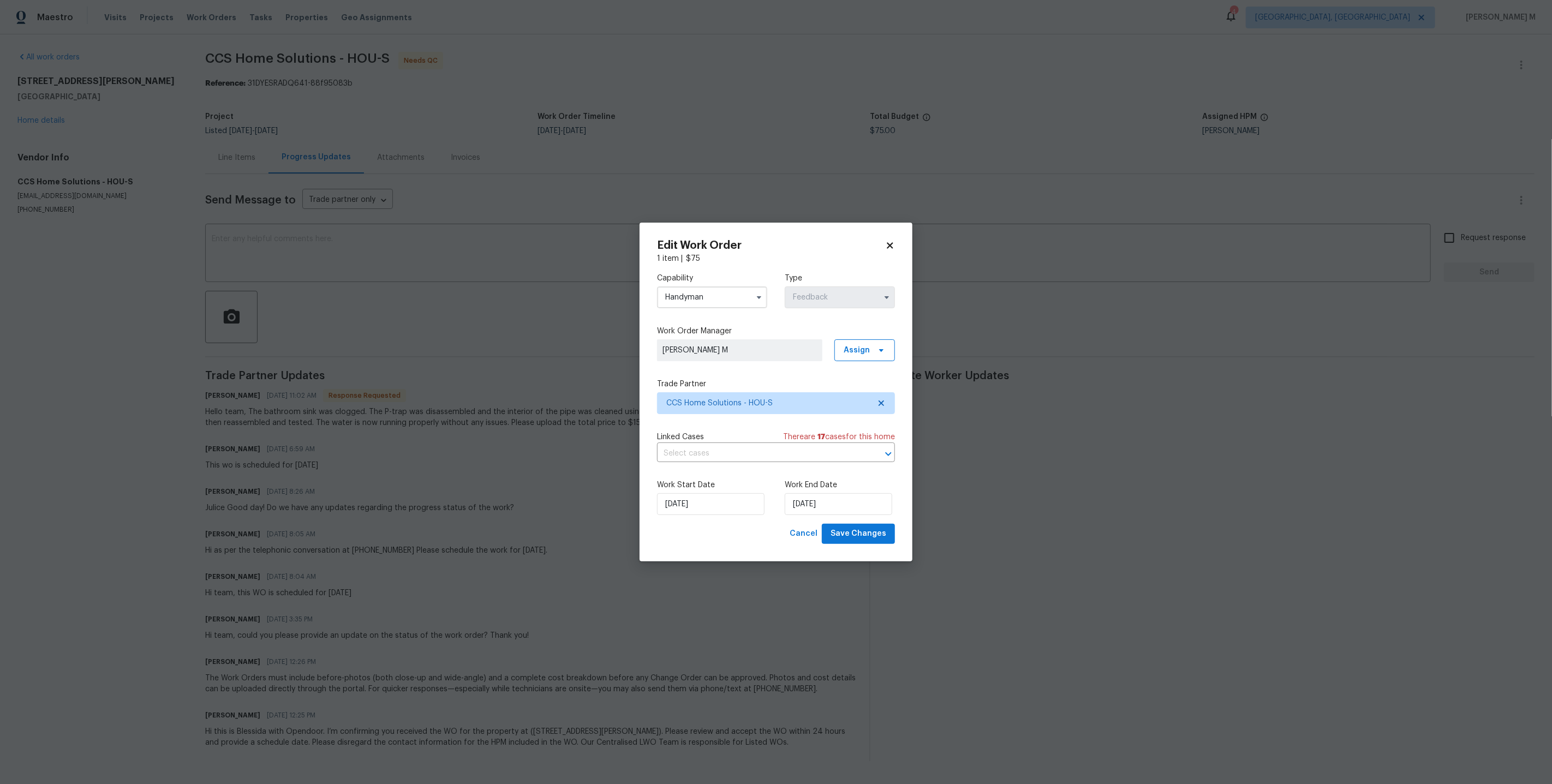
click at [706, 488] on div "Work Start Date 26/09/2025" at bounding box center [712, 496] width 110 height 35
click at [693, 515] on div "Work Start Date 26/09/2025 Work End Date 28/09/2025" at bounding box center [776, 496] width 238 height 53
click at [700, 503] on input "26/09/2025" at bounding box center [710, 503] width 108 height 22
click at [735, 458] on div "26" at bounding box center [744, 456] width 17 height 16
click at [839, 496] on input "28/09/2025" at bounding box center [838, 503] width 108 height 22
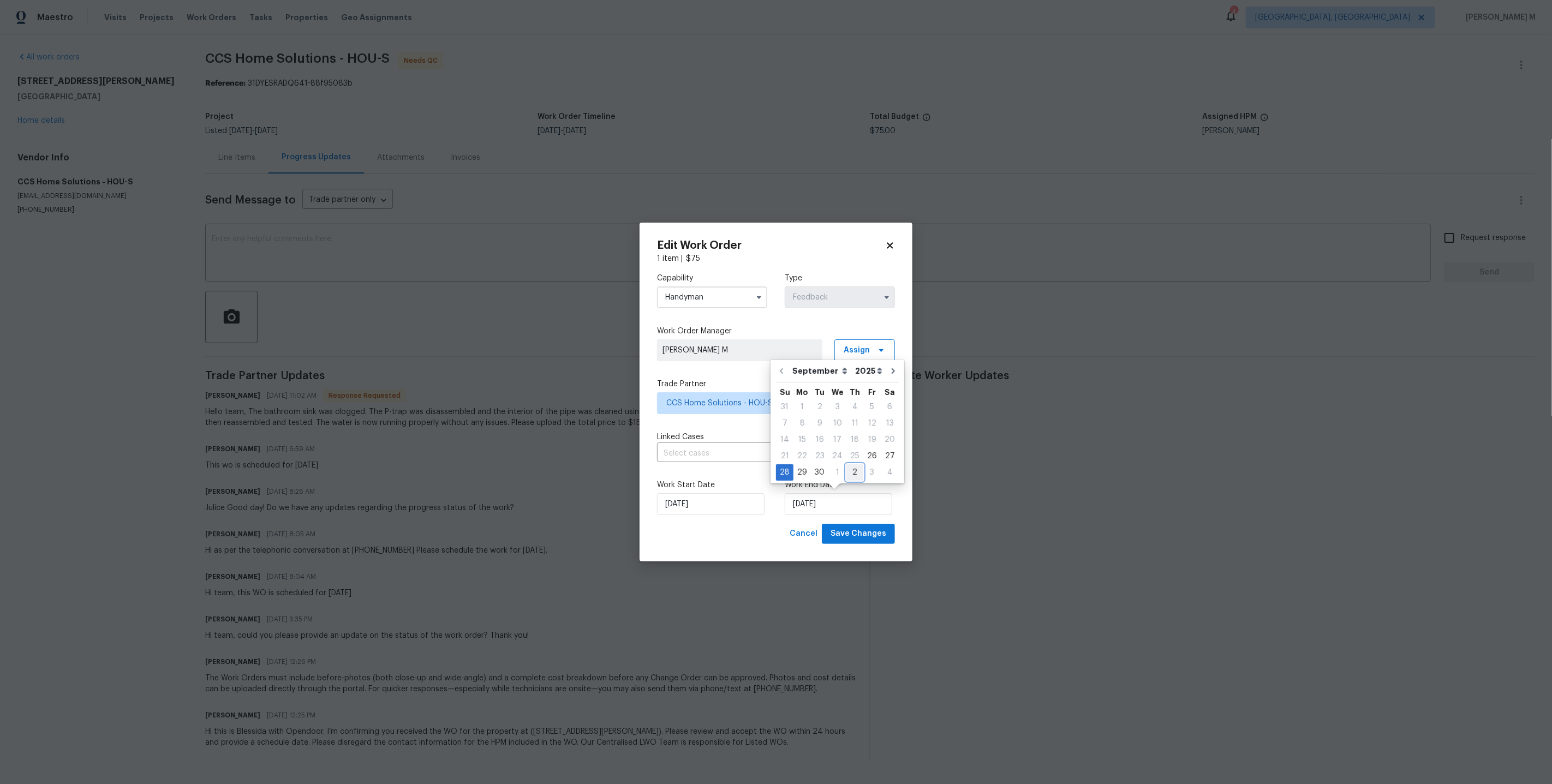
click at [848, 473] on div "2" at bounding box center [855, 472] width 17 height 16
type input "[DATE]"
select select "9"
click at [866, 532] on span "Save Changes" at bounding box center [858, 534] width 56 height 14
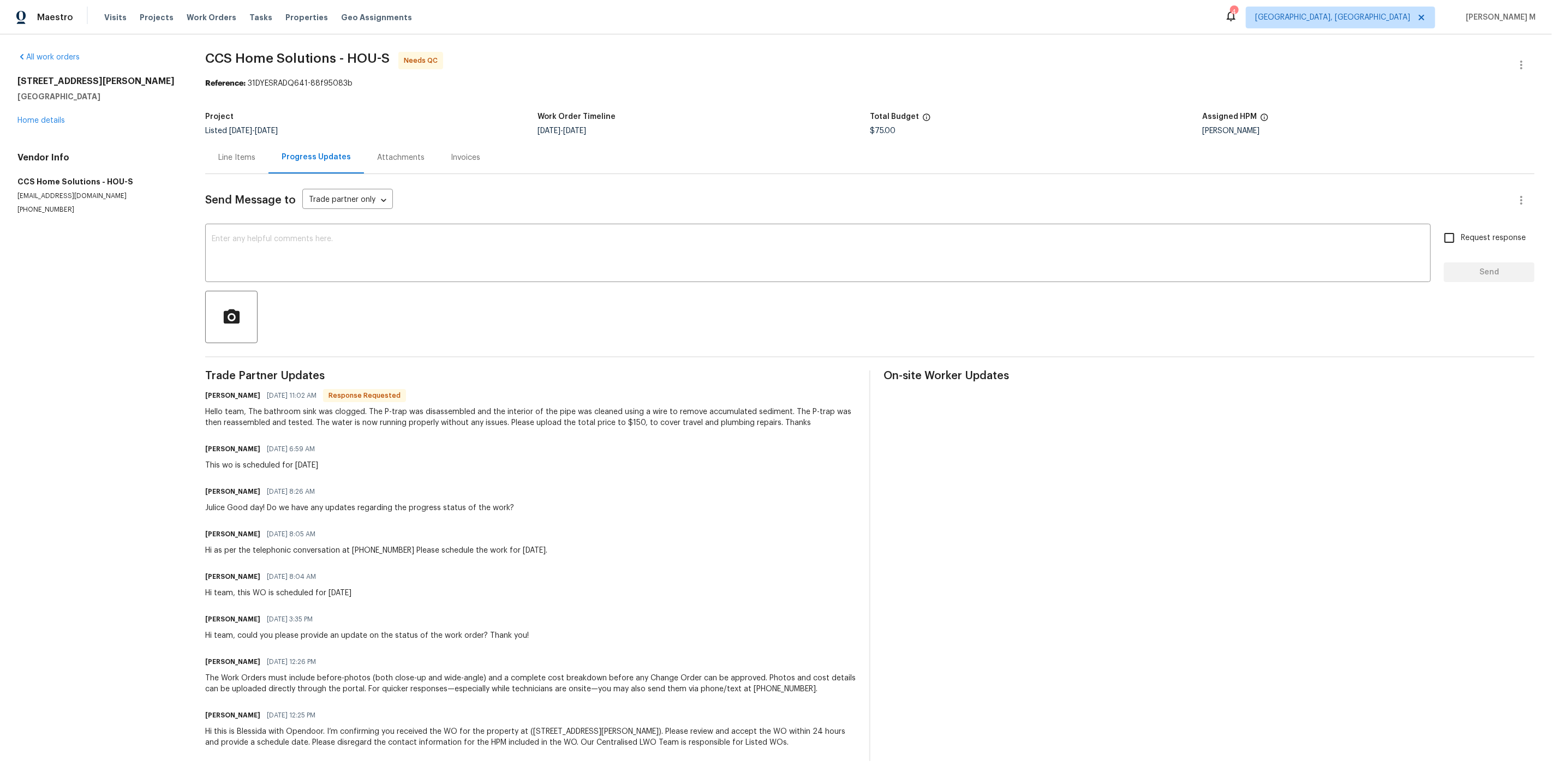
click at [1032, 482] on body "Maestro Visits Projects Work Orders Tasks Properties Geo Assignments 4 Detroit,…" at bounding box center [776, 389] width 1552 height 778
click at [240, 227] on div "x ​" at bounding box center [818, 254] width 1225 height 56
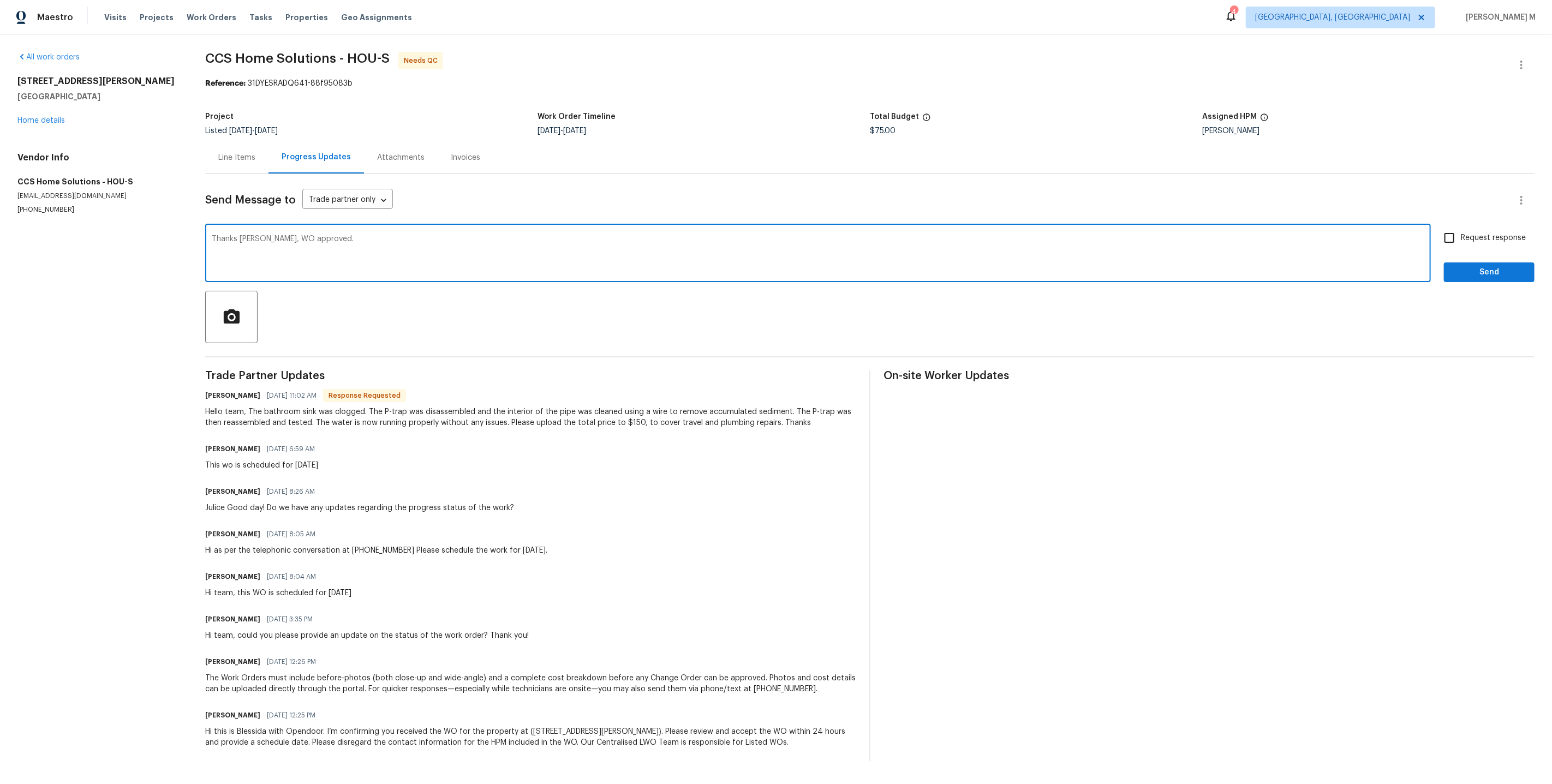
type textarea "Thanks Julice, WO approved."
click at [1471, 234] on span "Request response" at bounding box center [1493, 238] width 65 height 11
click at [1461, 234] on input "Request response" at bounding box center [1449, 238] width 23 height 23
checkbox input "true"
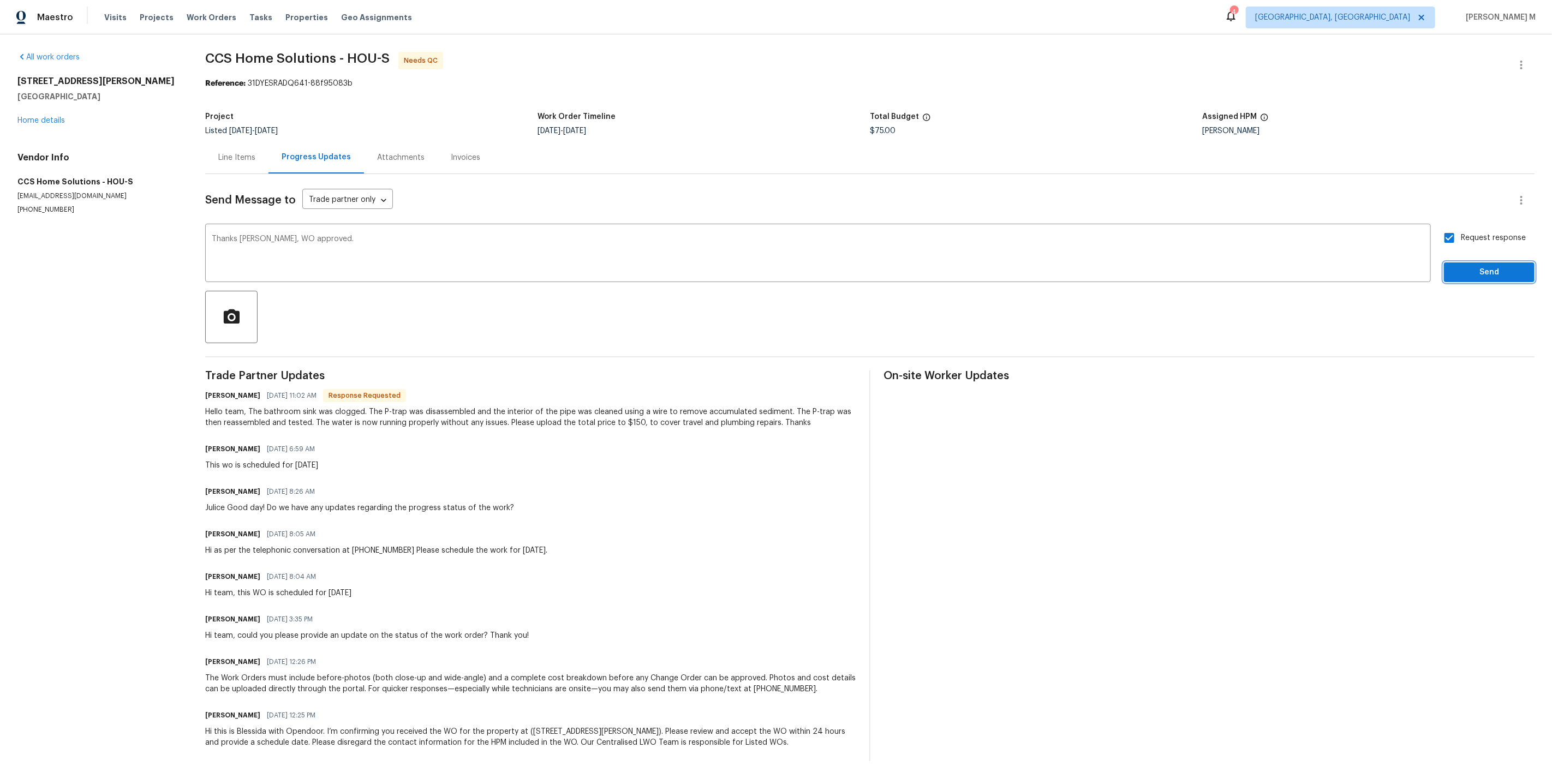
click at [1471, 263] on button "Send" at bounding box center [1488, 272] width 90 height 20
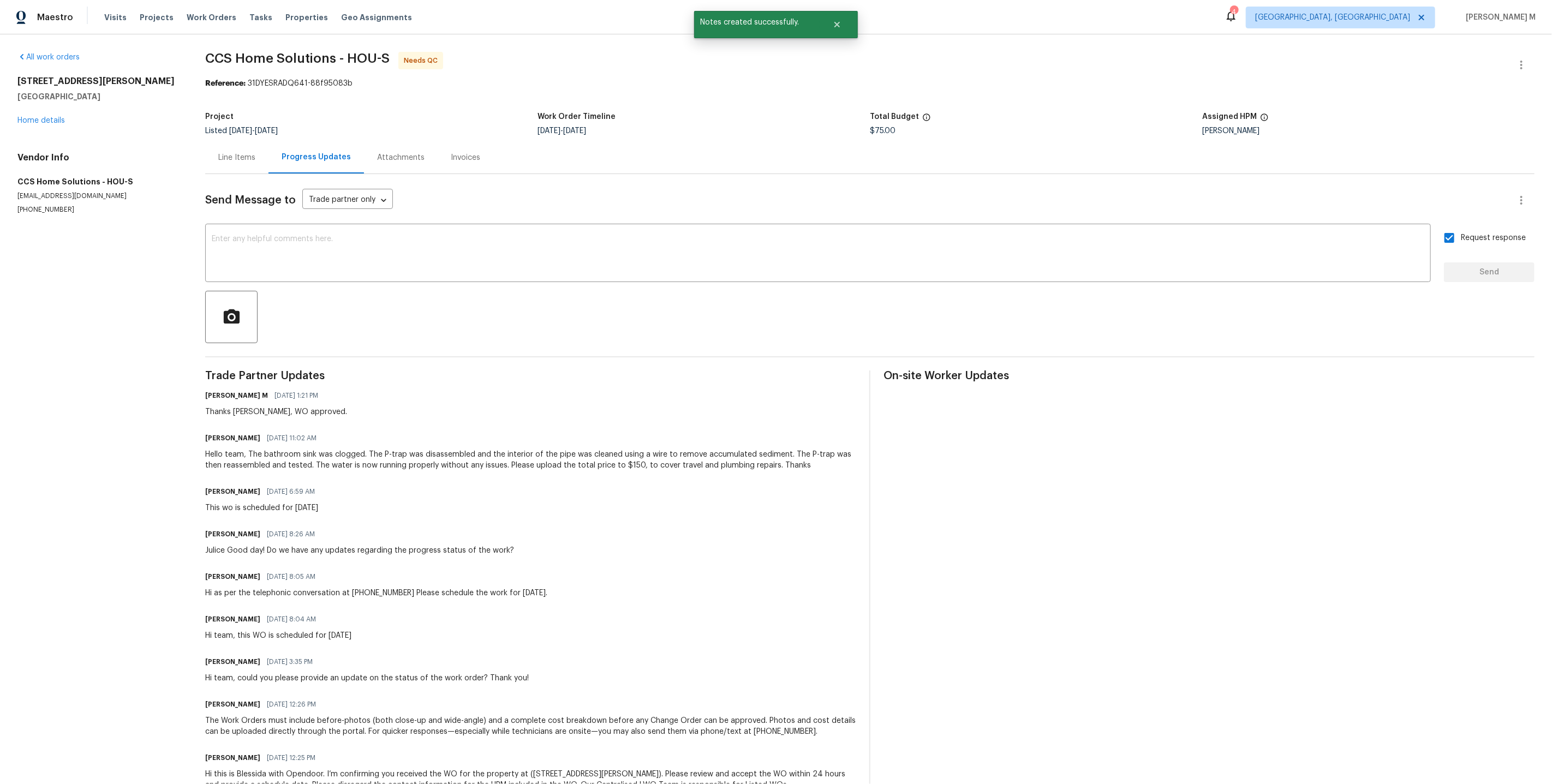
click at [241, 152] on div "Line Items" at bounding box center [236, 158] width 37 height 11
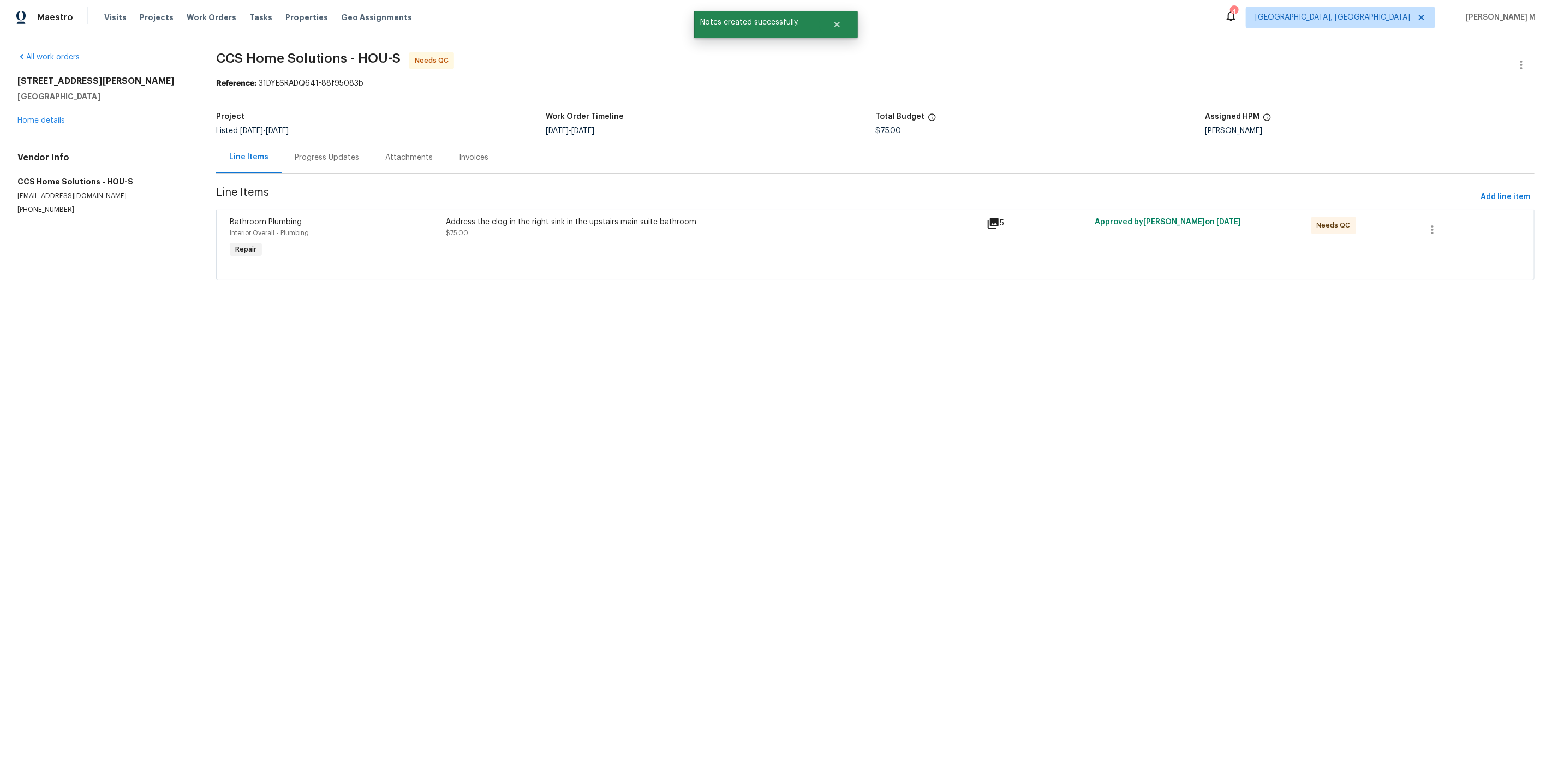
click at [648, 243] on div "Address the clog in the right sink in the upstairs main suite bathroom $75.00" at bounding box center [712, 239] width 540 height 50
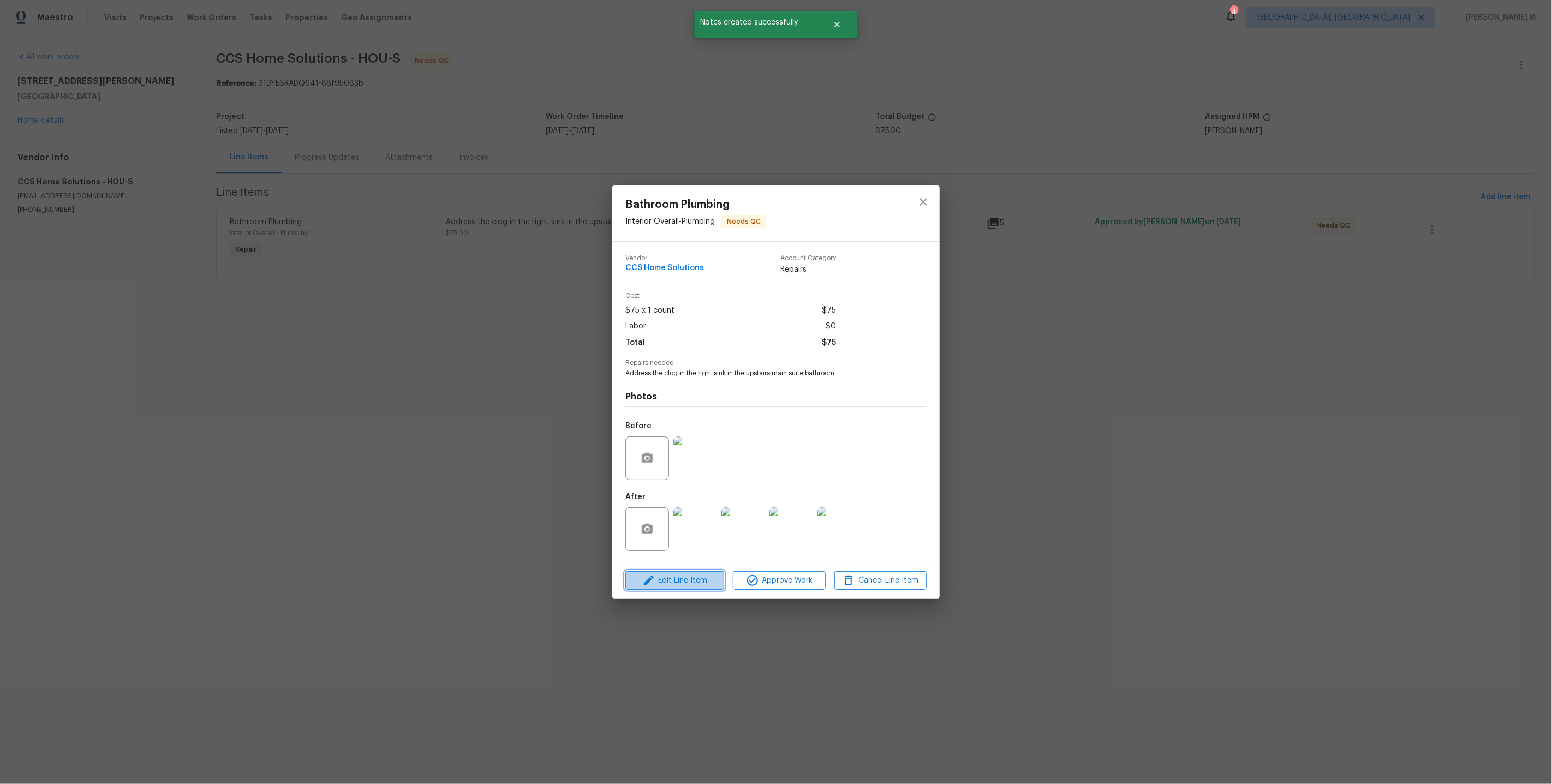
click at [676, 579] on span "Edit Line Item" at bounding box center [674, 581] width 92 height 14
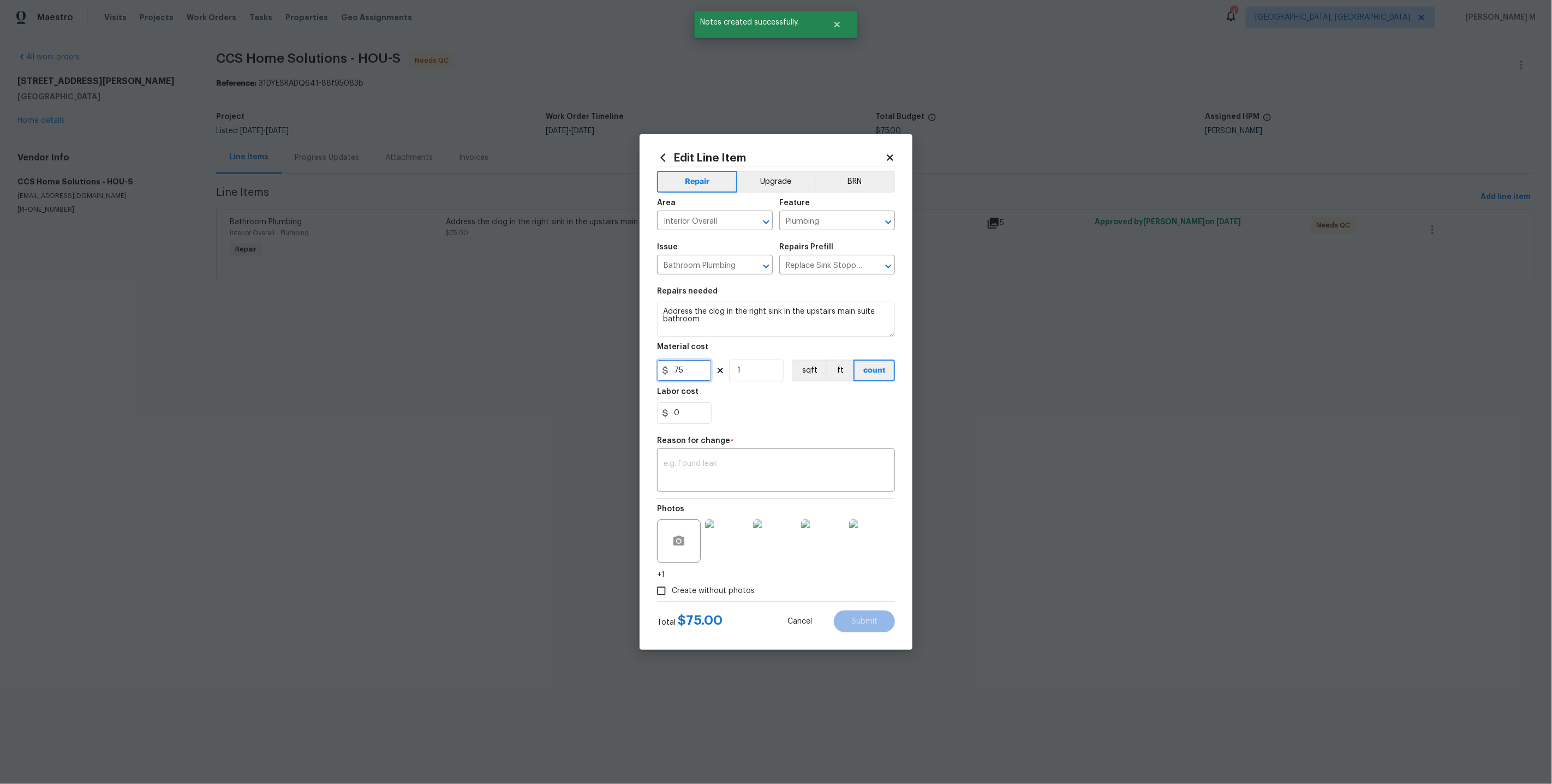
click at [687, 366] on input "75" at bounding box center [683, 370] width 54 height 22
type input "150"
click at [745, 468] on textarea at bounding box center [776, 471] width 225 height 23
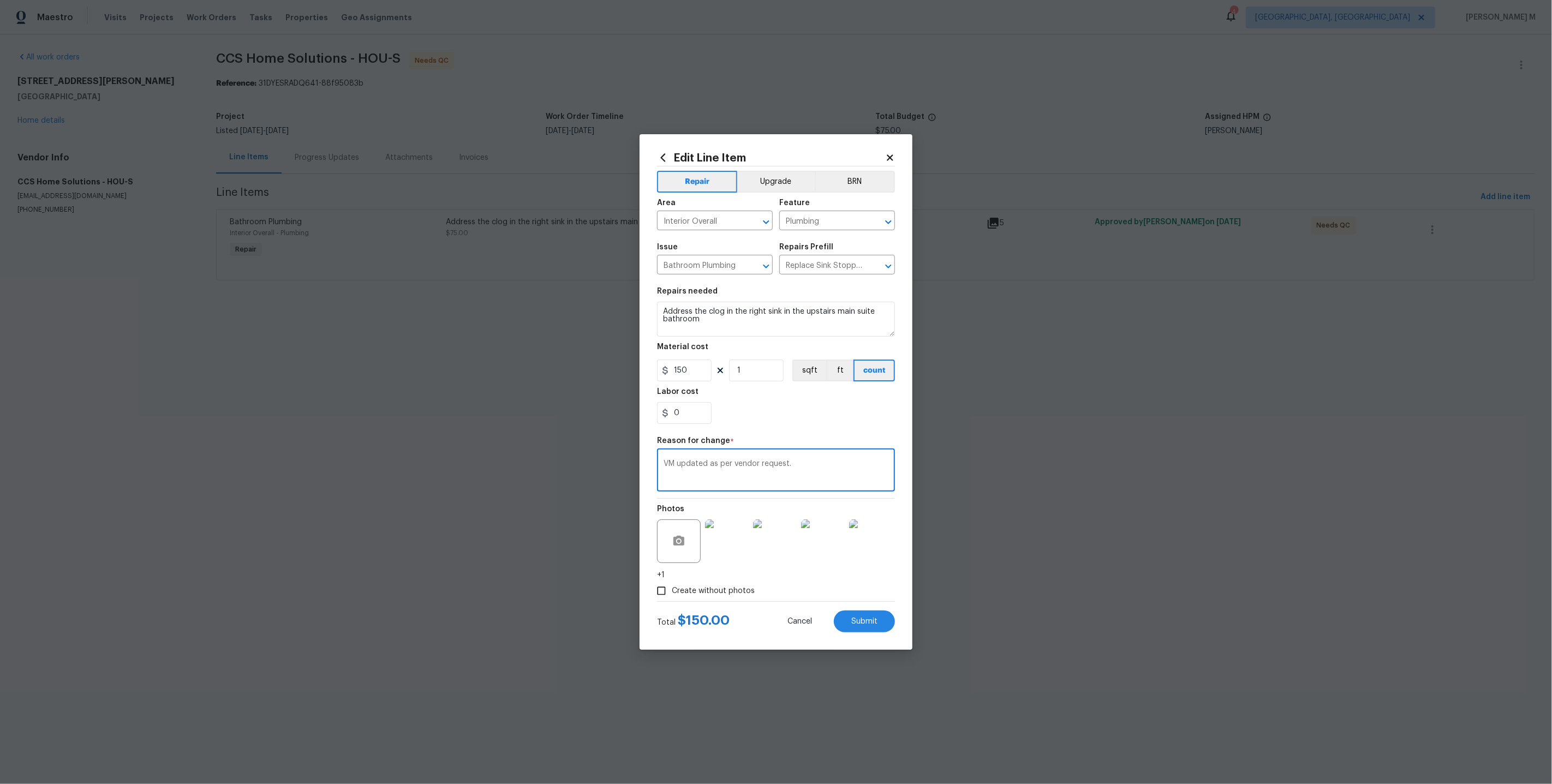
type textarea "VM updated as per vendor request."
click at [884, 601] on div at bounding box center [776, 601] width 238 height 1
click at [882, 611] on button "Submit" at bounding box center [863, 620] width 61 height 22
click at [1464, 311] on html "Maestro Visits Projects Work Orders Tasks Properties Geo Assignments 4 Detroit,…" at bounding box center [776, 155] width 1552 height 311
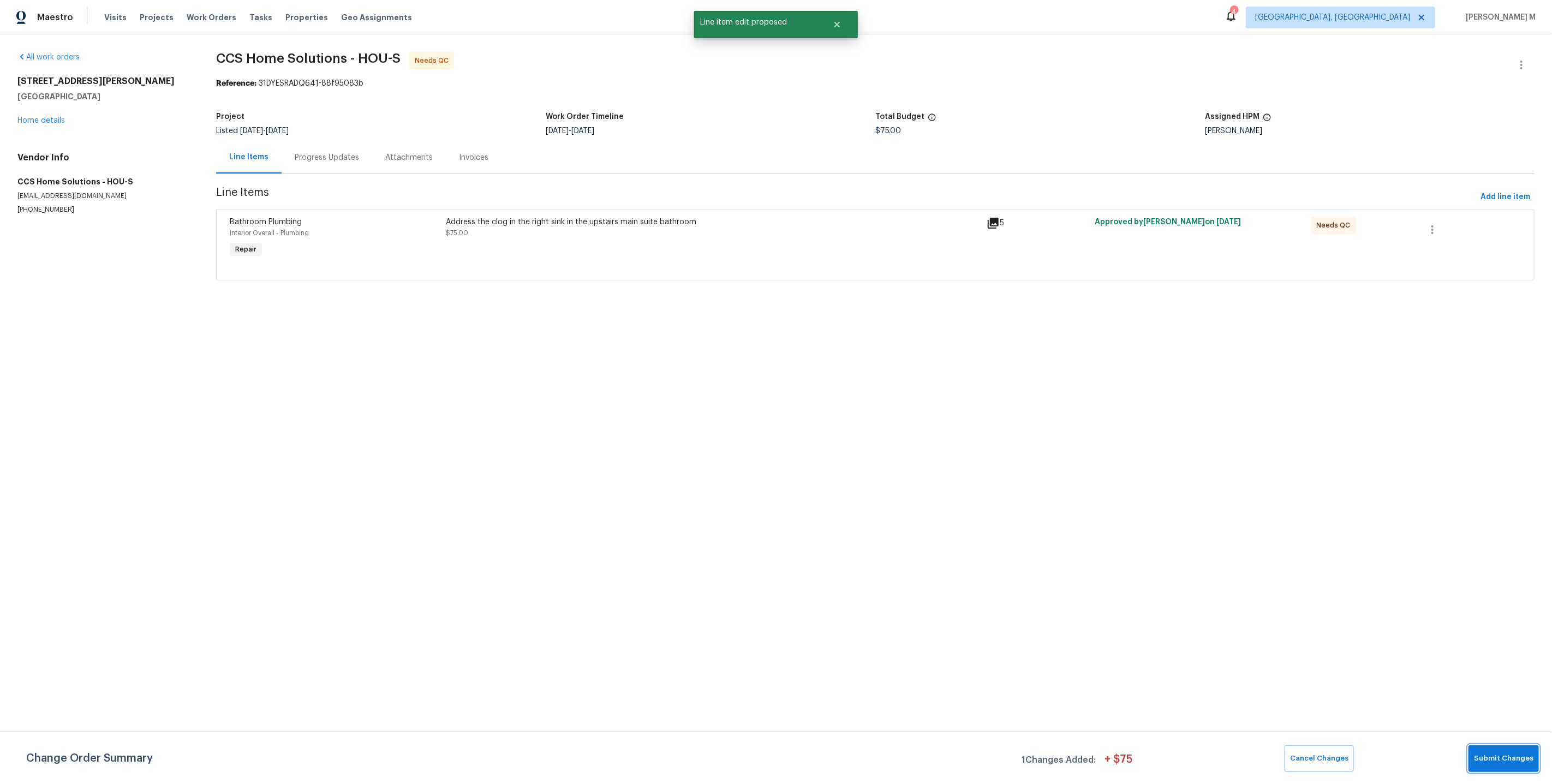
click at [1506, 750] on button "Submit Changes" at bounding box center [1504, 758] width 71 height 27
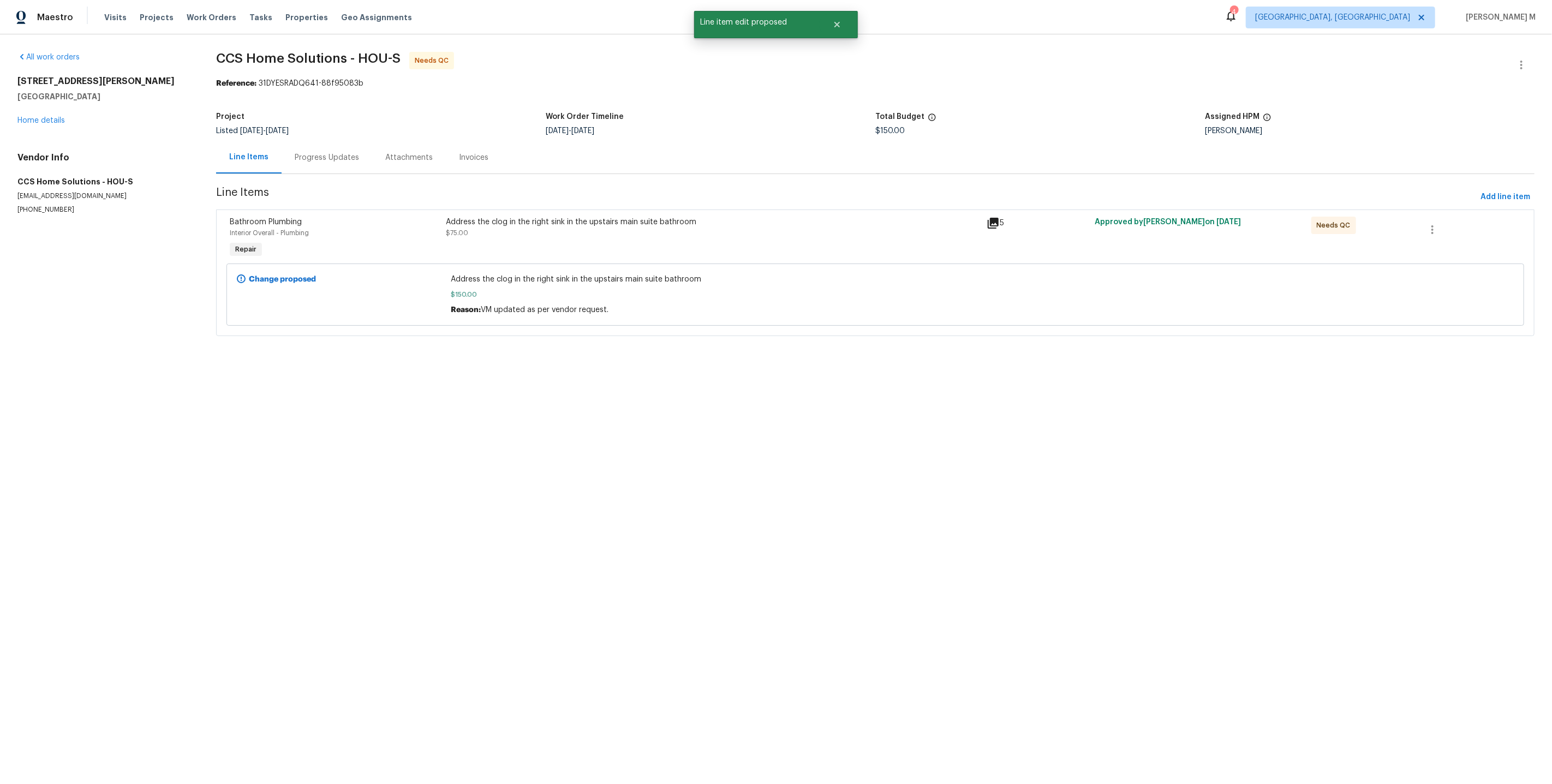
click at [583, 252] on div "Address the clog in the right sink in the upstairs main suite bathroom $75.00" at bounding box center [712, 239] width 540 height 50
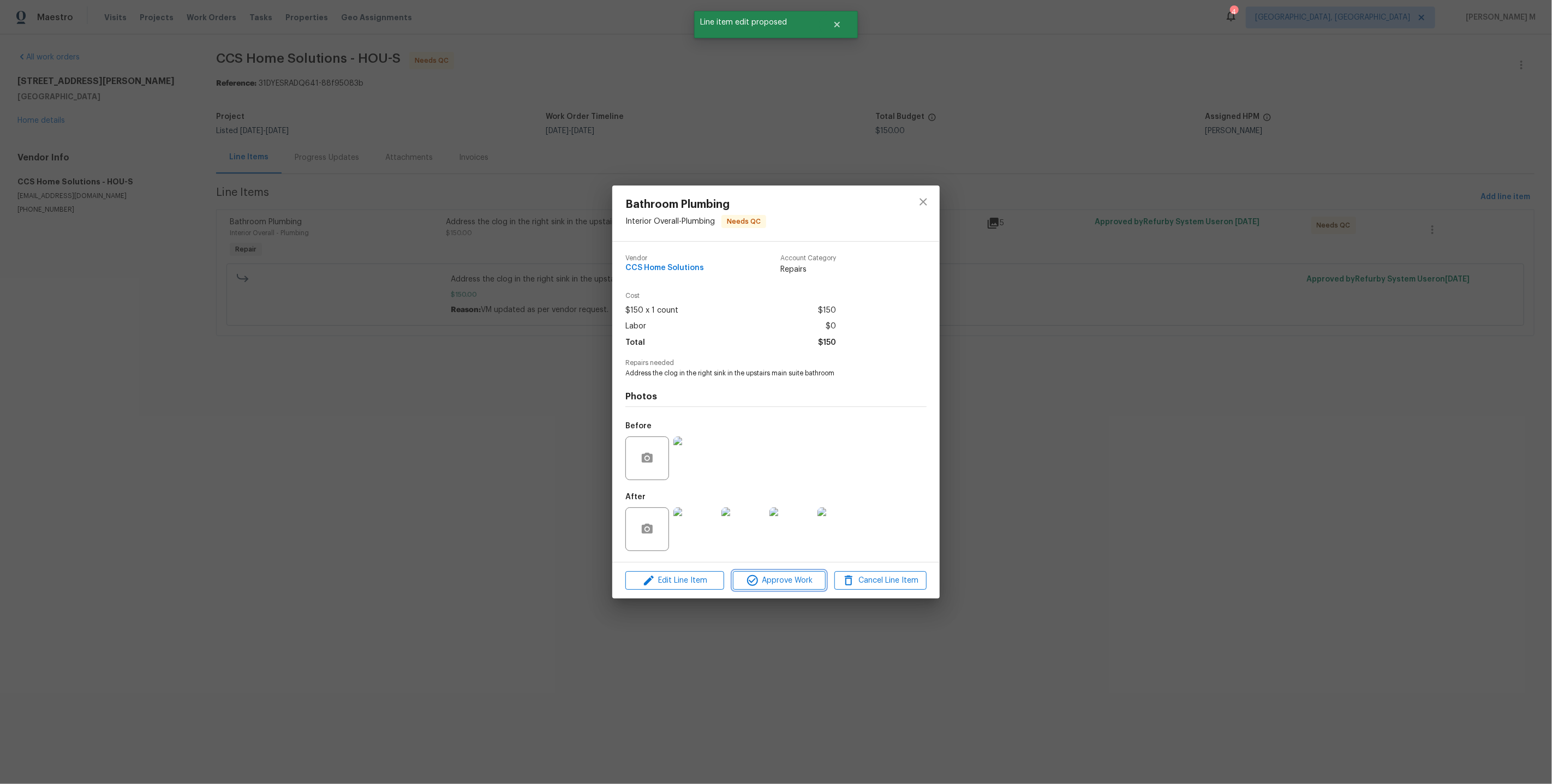
click at [782, 575] on span "Approve Work" at bounding box center [778, 581] width 85 height 14
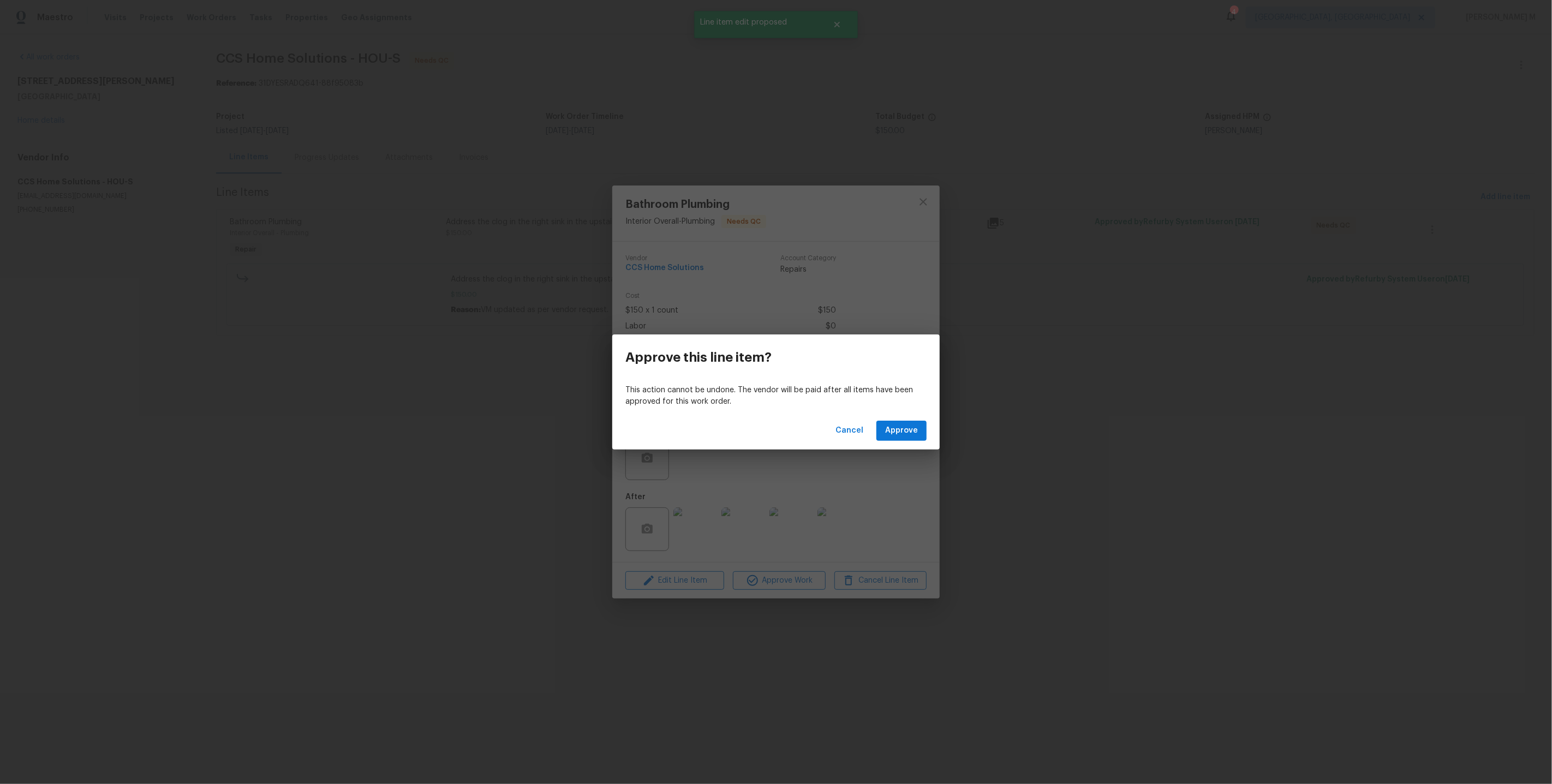
click at [902, 441] on div "Cancel Approve" at bounding box center [776, 431] width 327 height 38
click at [901, 436] on button "Approve" at bounding box center [901, 430] width 50 height 20
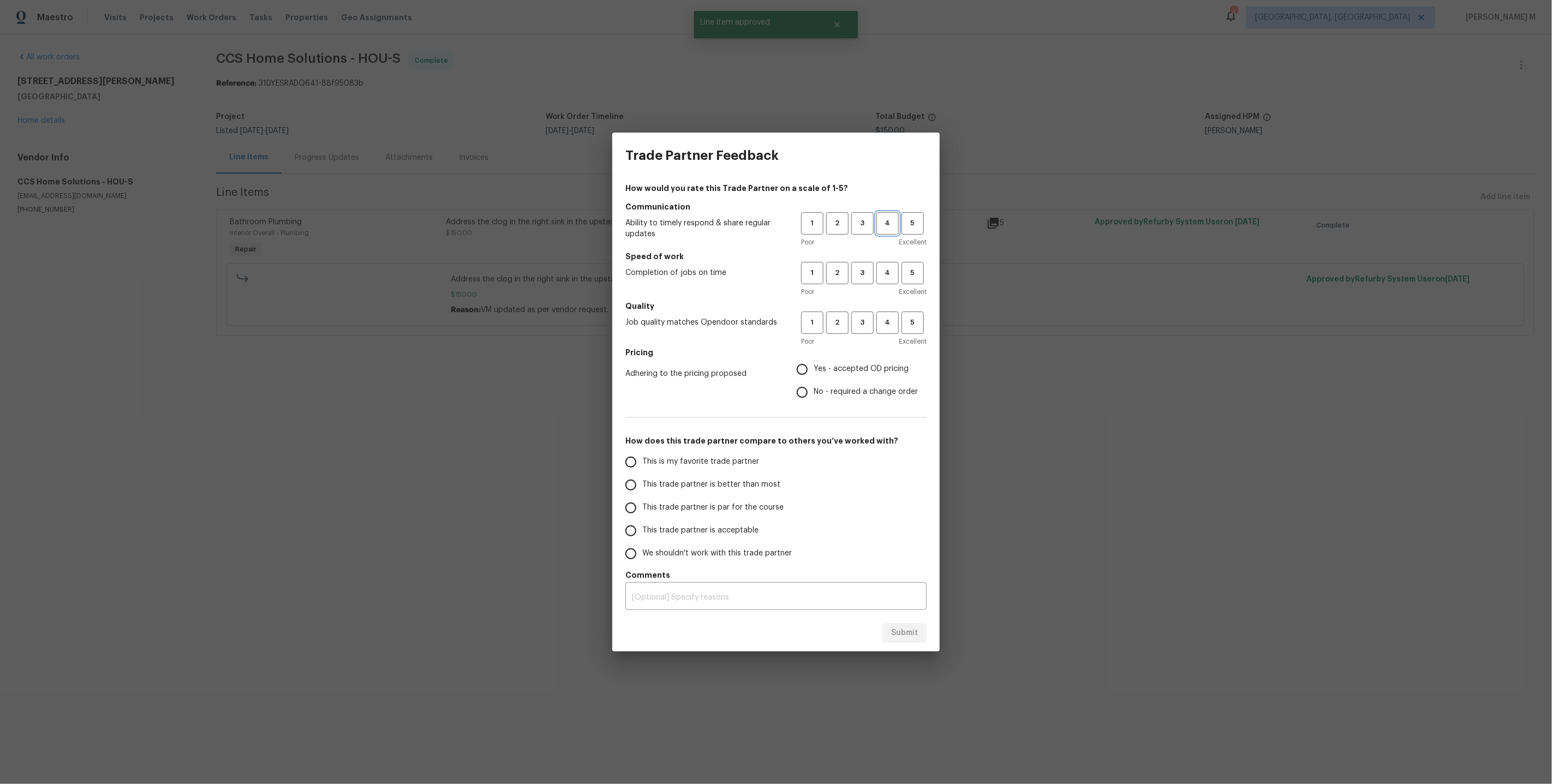
drag, startPoint x: 888, startPoint y: 233, endPoint x: 888, endPoint y: 240, distance: 7.0
click at [888, 230] on span "4" at bounding box center [887, 223] width 20 height 13
click at [888, 267] on button "4" at bounding box center [888, 273] width 22 height 22
click at [888, 311] on h5 "Quality" at bounding box center [776, 306] width 301 height 11
click at [882, 333] on button "4" at bounding box center [888, 322] width 22 height 22
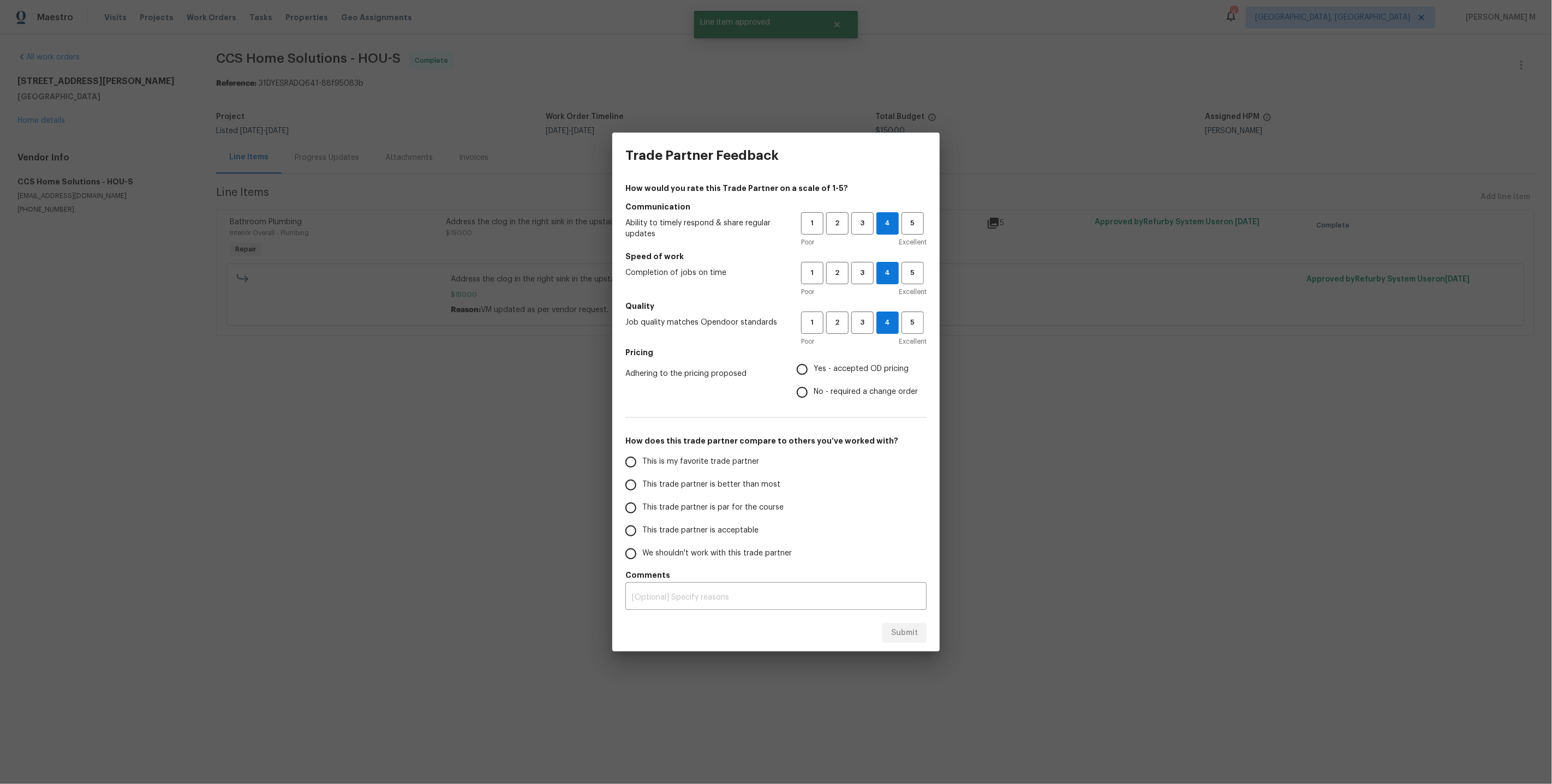
click at [841, 373] on span "Yes - accepted OD pricing" at bounding box center [861, 369] width 95 height 11
click at [813, 373] on input "Yes - accepted OD pricing" at bounding box center [801, 369] width 23 height 23
radio input "true"
click at [721, 497] on label "This trade partner is par for the course" at bounding box center [706, 507] width 172 height 23
click at [642, 497] on input "This trade partner is par for the course" at bounding box center [631, 507] width 23 height 23
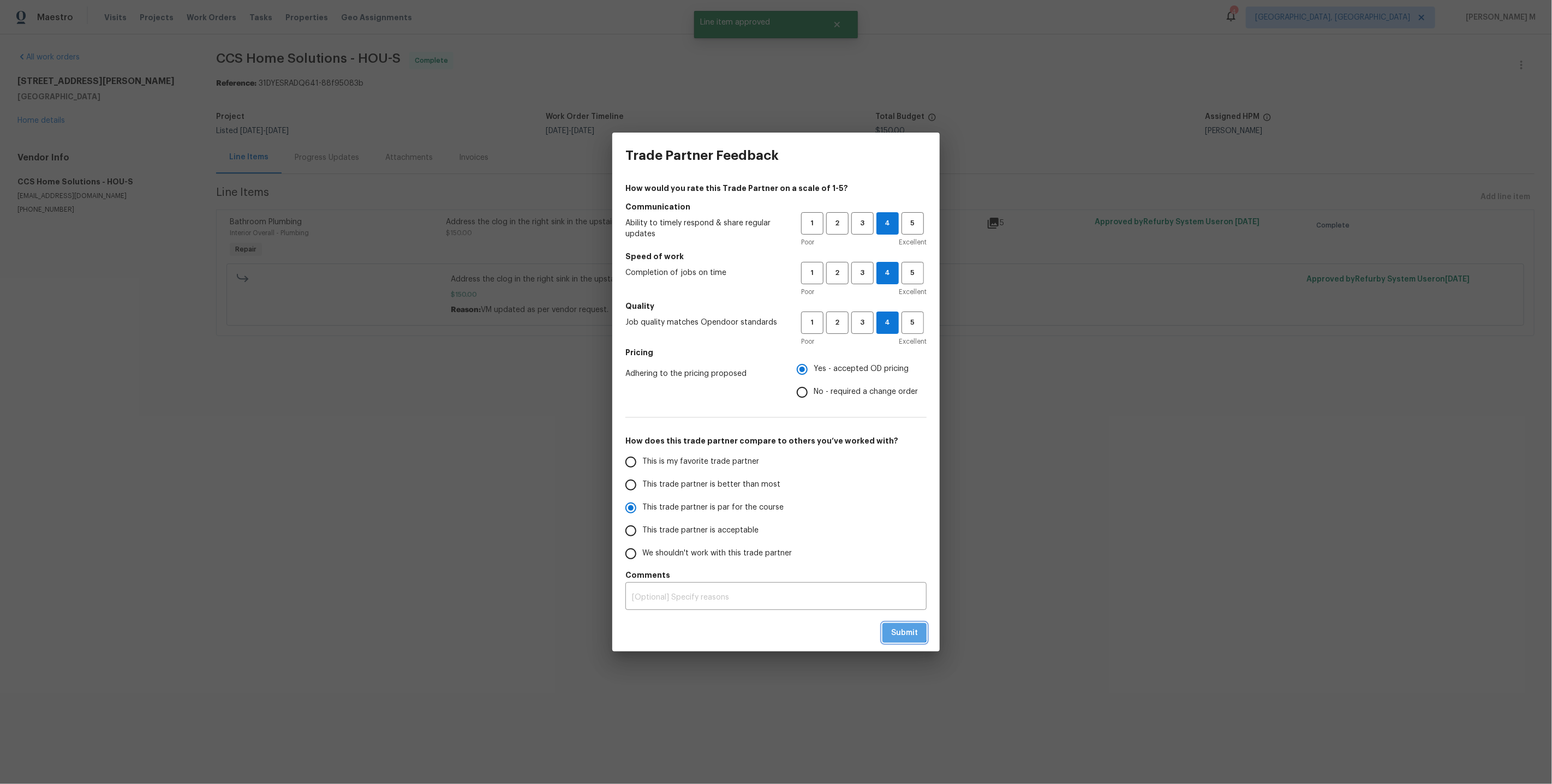
click at [902, 623] on button "Submit" at bounding box center [904, 632] width 44 height 20
radio input "true"
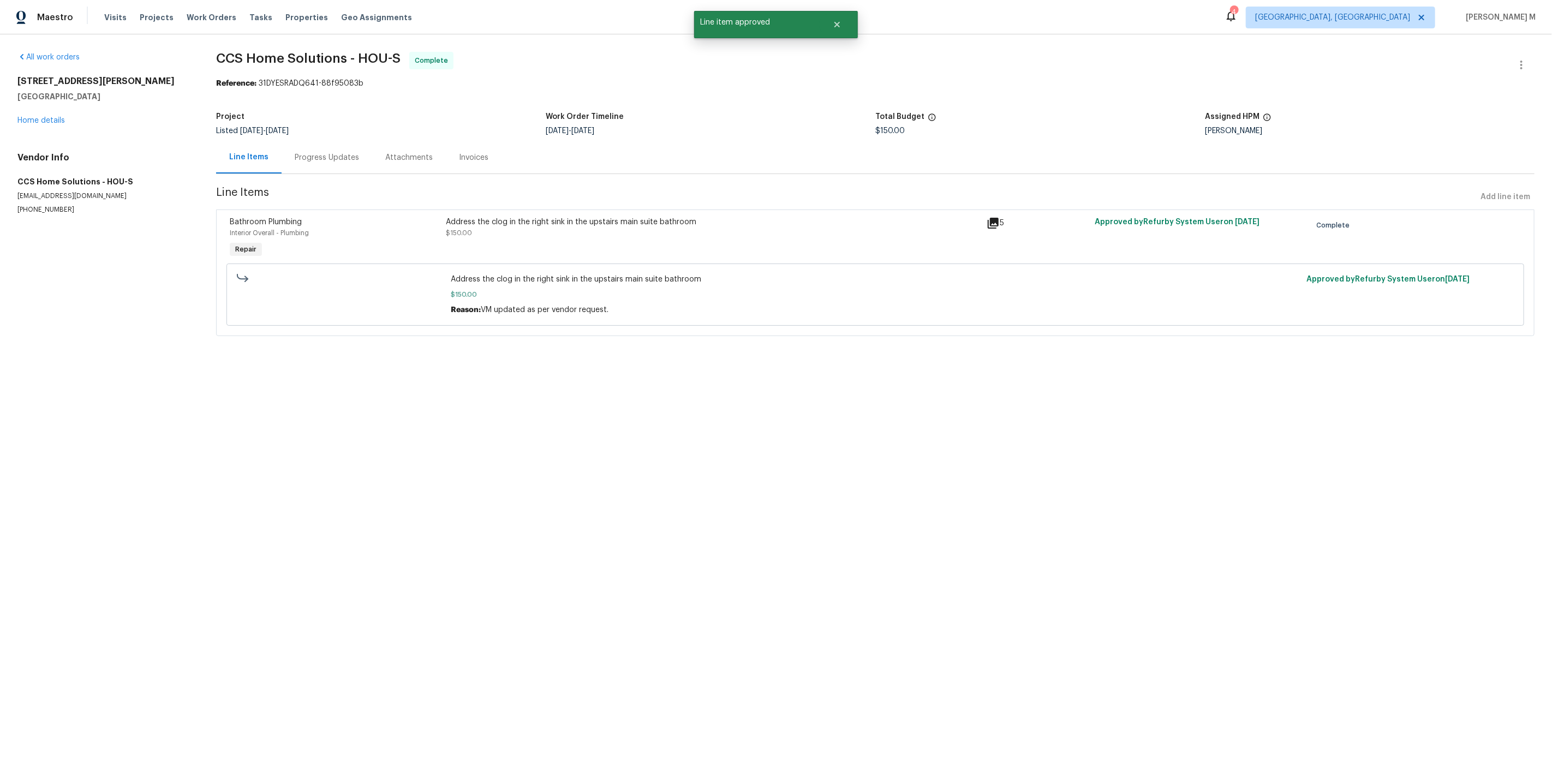
click at [766, 366] on html "Maestro Visits Projects Work Orders Tasks Properties Geo Assignments 4 Detroit,…" at bounding box center [776, 183] width 1552 height 366
click at [326, 152] on div "Progress Updates" at bounding box center [327, 158] width 65 height 11
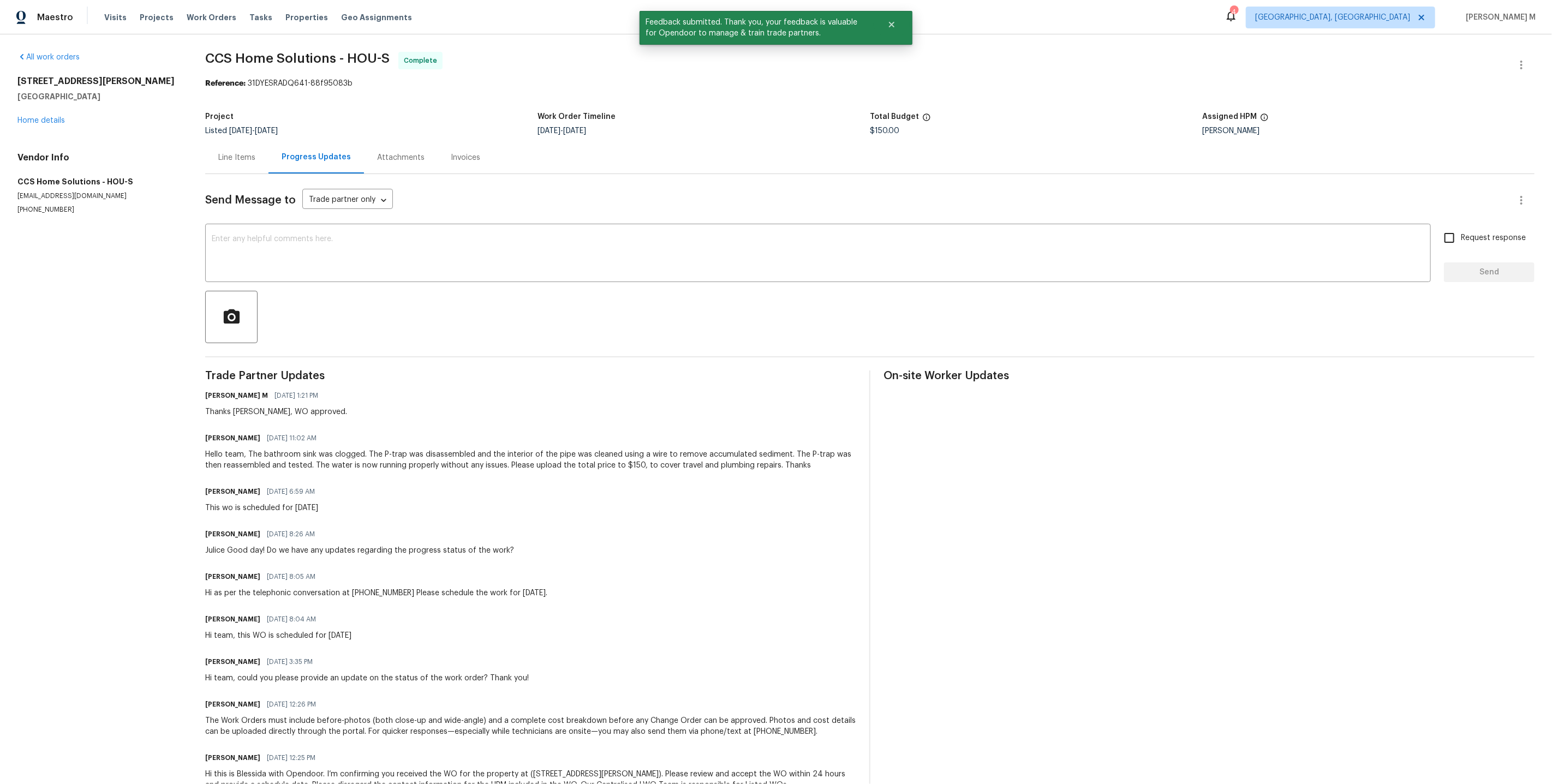
click at [219, 142] on div "Line Items" at bounding box center [236, 157] width 63 height 32
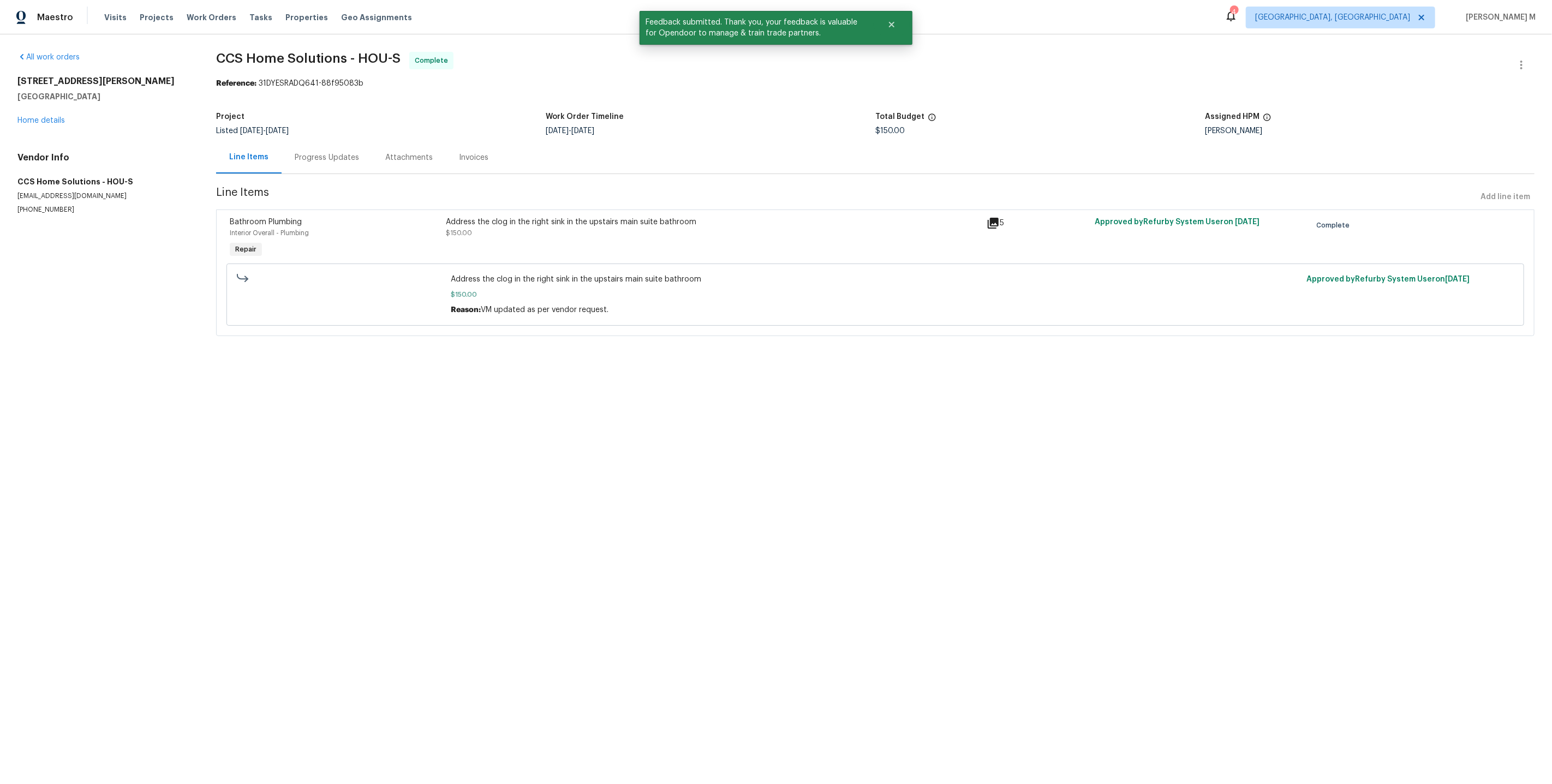
click at [322, 152] on div "Progress Updates" at bounding box center [327, 158] width 65 height 11
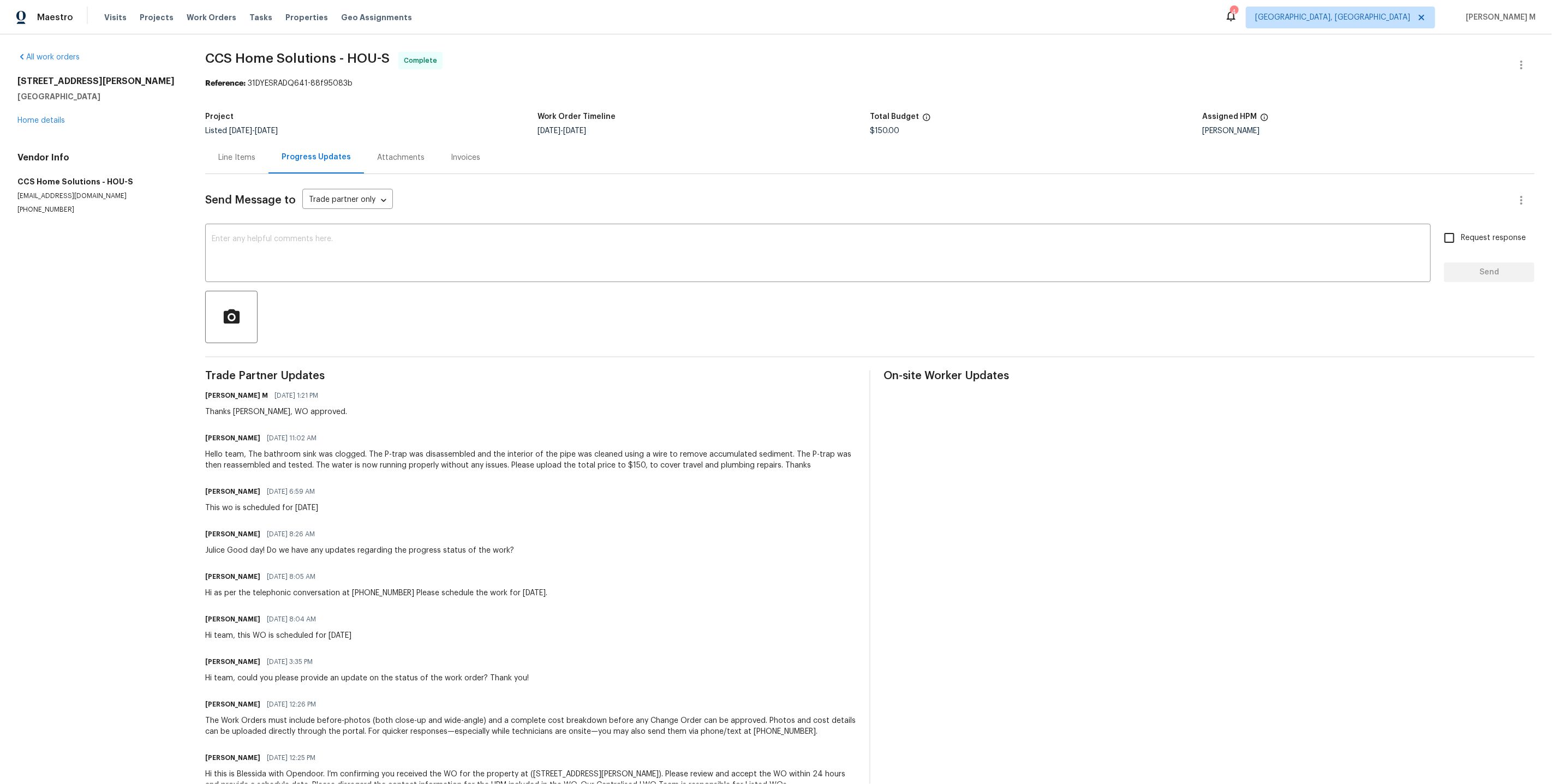
click at [243, 156] on div "Line Items" at bounding box center [236, 158] width 37 height 11
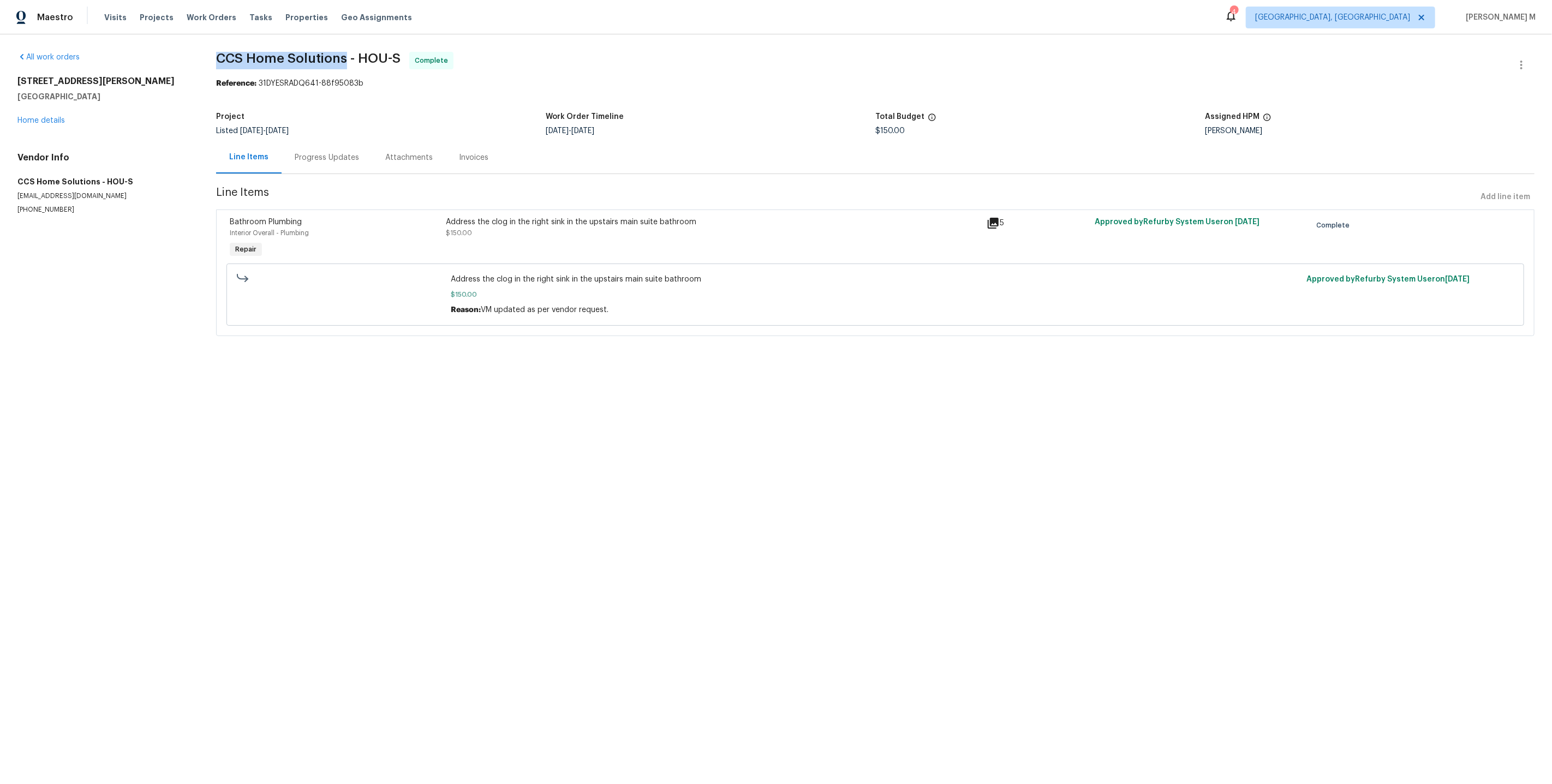
drag, startPoint x: 207, startPoint y: 53, endPoint x: 318, endPoint y: 29, distance: 113.6
click at [333, 56] on div "All work orders 4823 Isla Canela Ln League City, TX 77573 Home details Vendor I…" at bounding box center [776, 201] width 1552 height 333
copy span "CCS Home Solutions"
click at [47, 108] on div "4823 Isla Canela Ln League City, TX 77573 Home details" at bounding box center [103, 101] width 172 height 50
click at [46, 116] on link "Home details" at bounding box center [41, 120] width 47 height 8
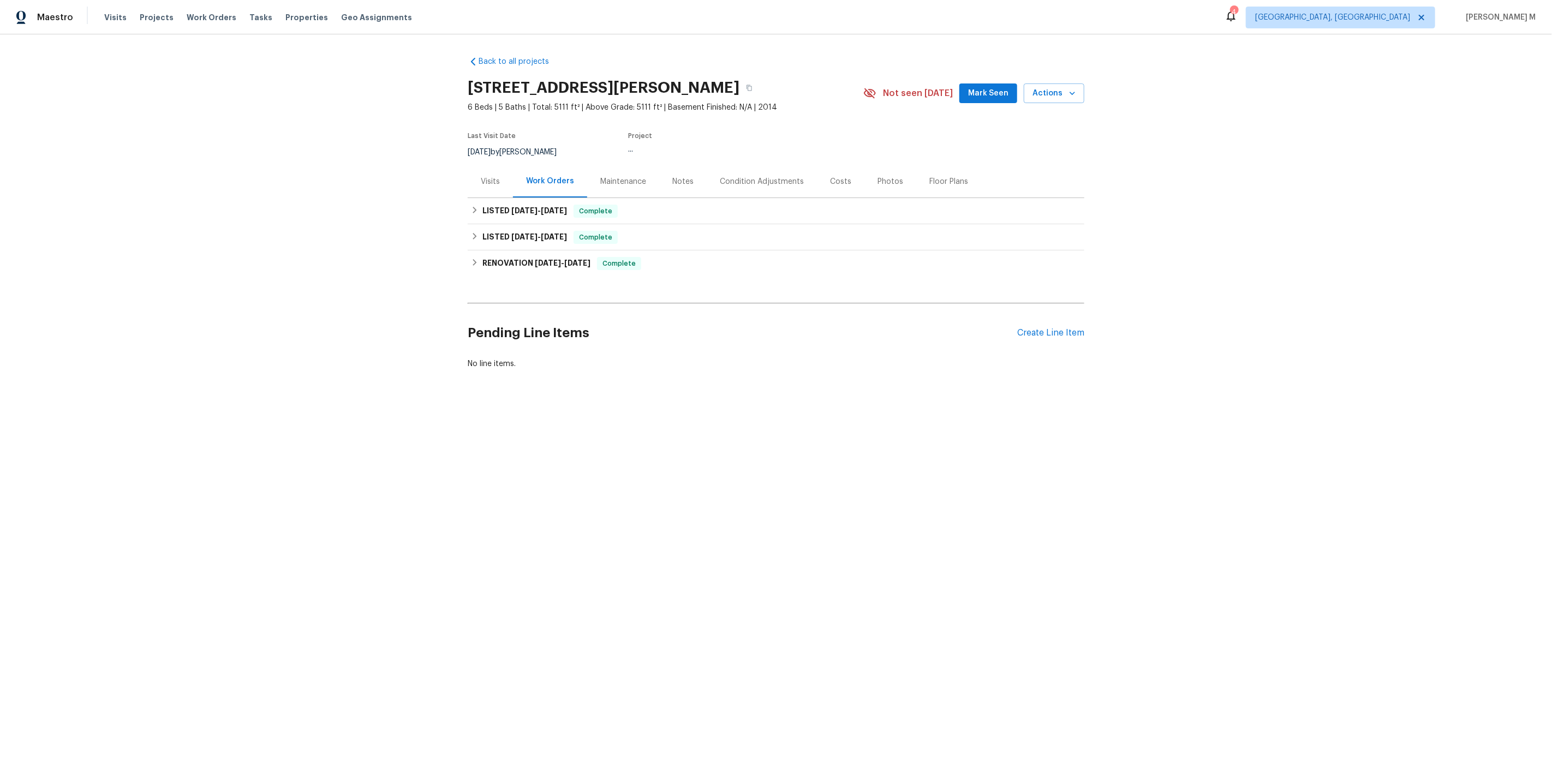
click at [375, 176] on div "Back to all projects 4823 Isla Canela Ln, League City, TX 77573 6 Beds | 5 Bath…" at bounding box center [776, 239] width 1552 height 409
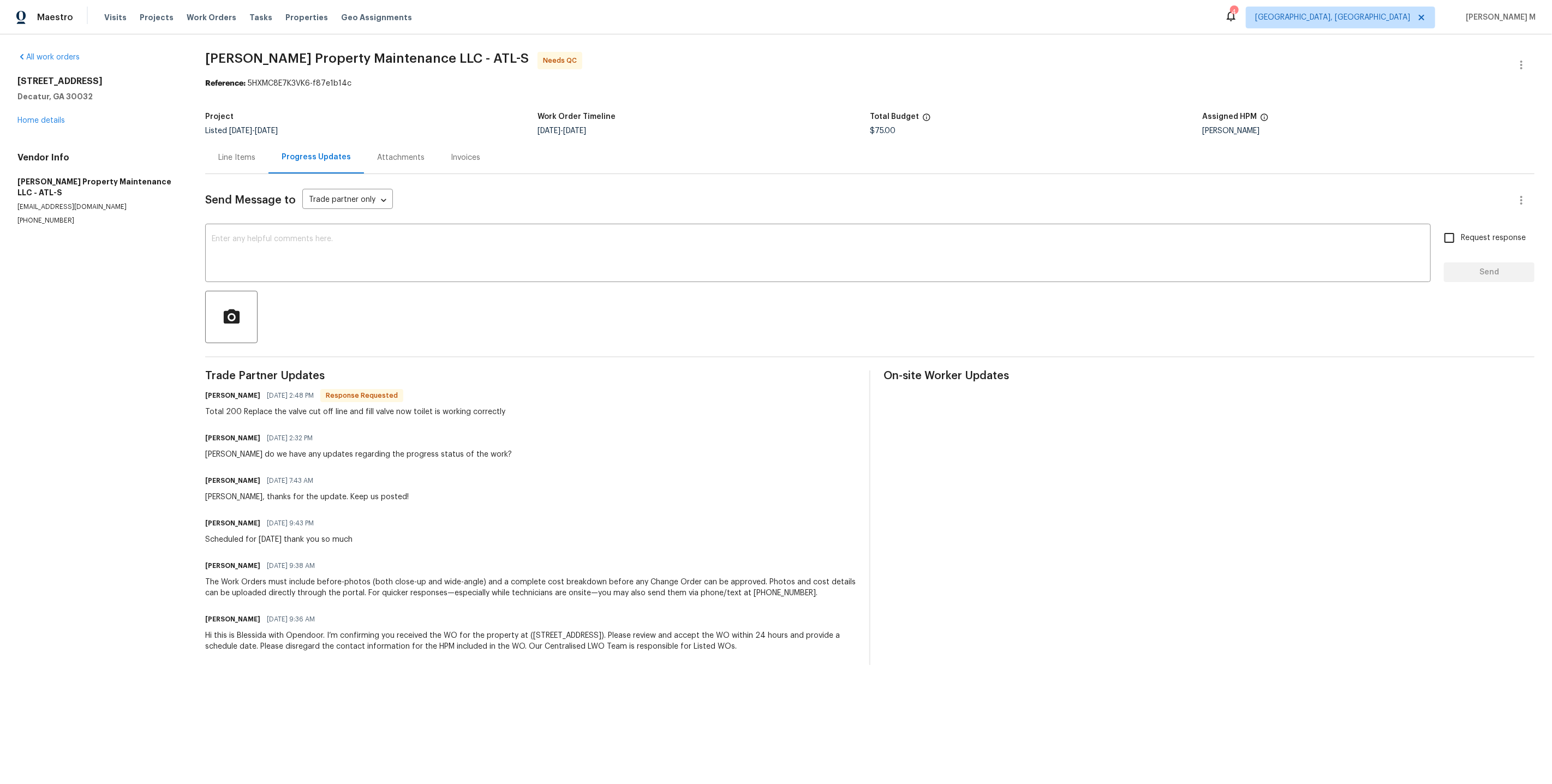
click at [735, 487] on div "Trade Partner Updates [PERSON_NAME] [DATE] 2:48 PM Response Requested Total 200…" at bounding box center [530, 518] width 651 height 295
click at [960, 452] on div "On-site Worker Updates" at bounding box center [1208, 518] width 651 height 295
click at [957, 370] on div "On-site Worker Updates" at bounding box center [1208, 518] width 651 height 295
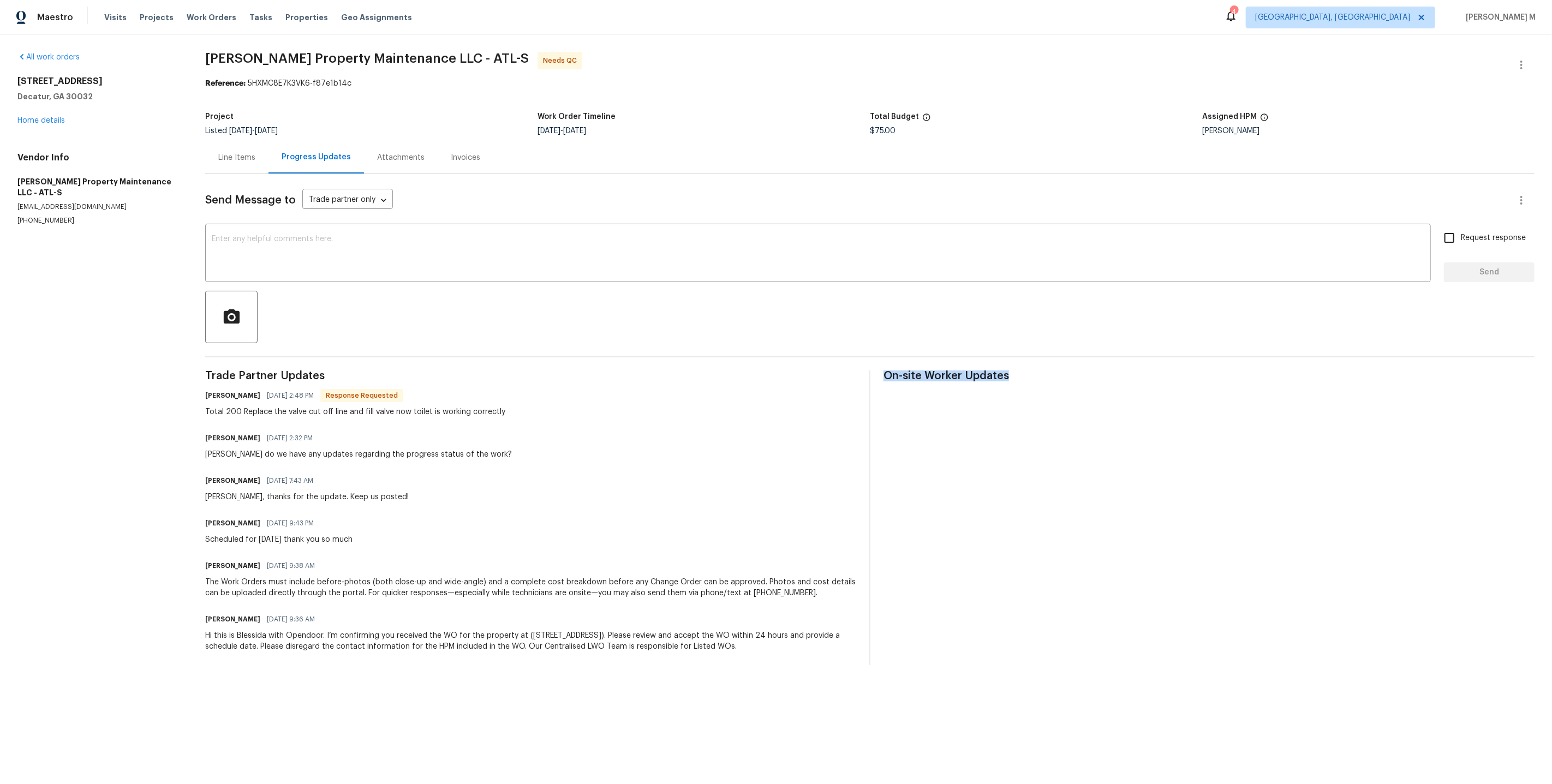
copy span "On-site Worker Updates"
click at [589, 321] on div at bounding box center [869, 316] width 1329 height 53
click at [255, 152] on div "Line Items" at bounding box center [236, 158] width 37 height 11
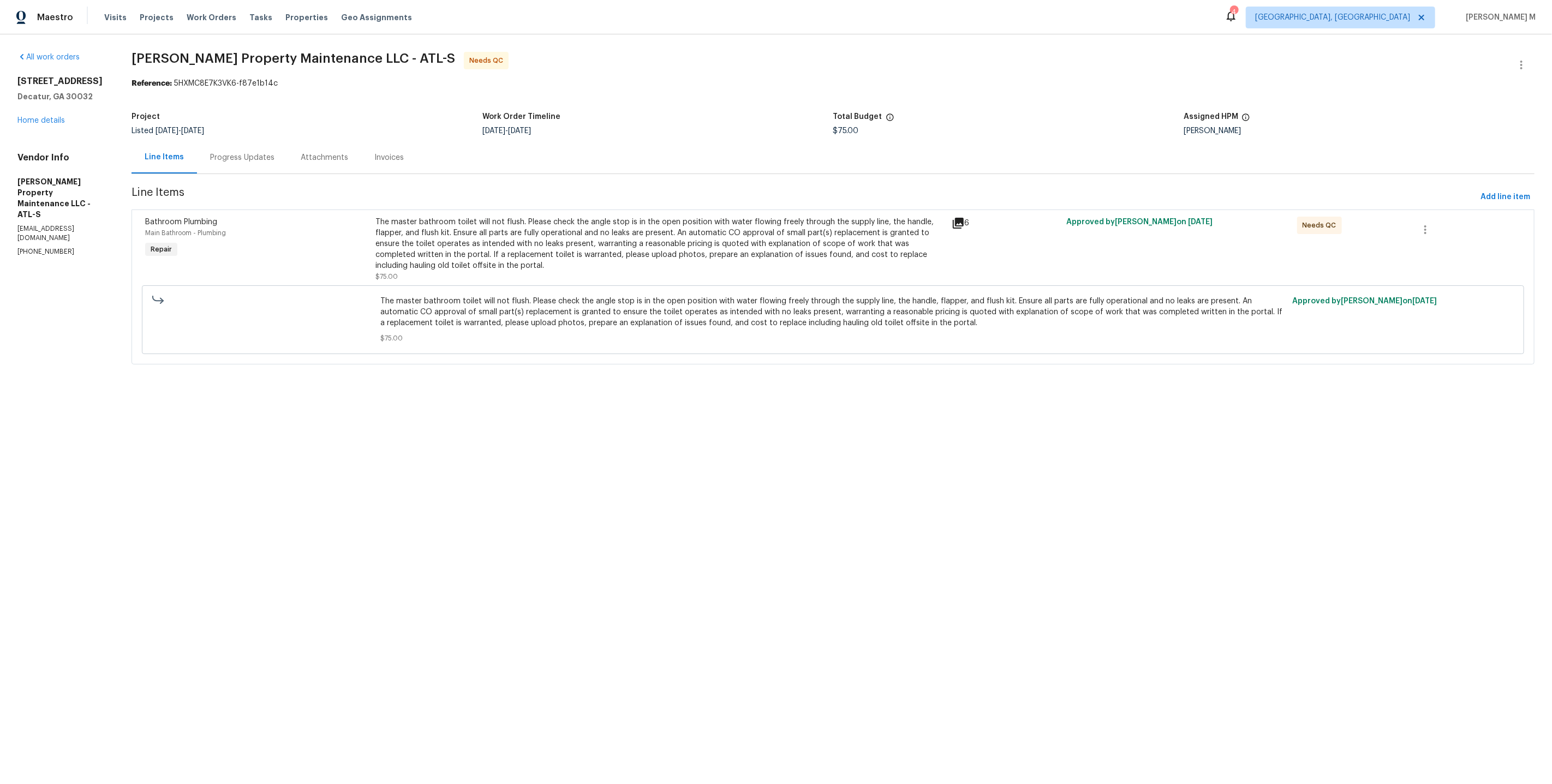
click at [588, 248] on div "The master bathroom toilet will not flush. Please check the angle stop is in th…" at bounding box center [660, 243] width 569 height 54
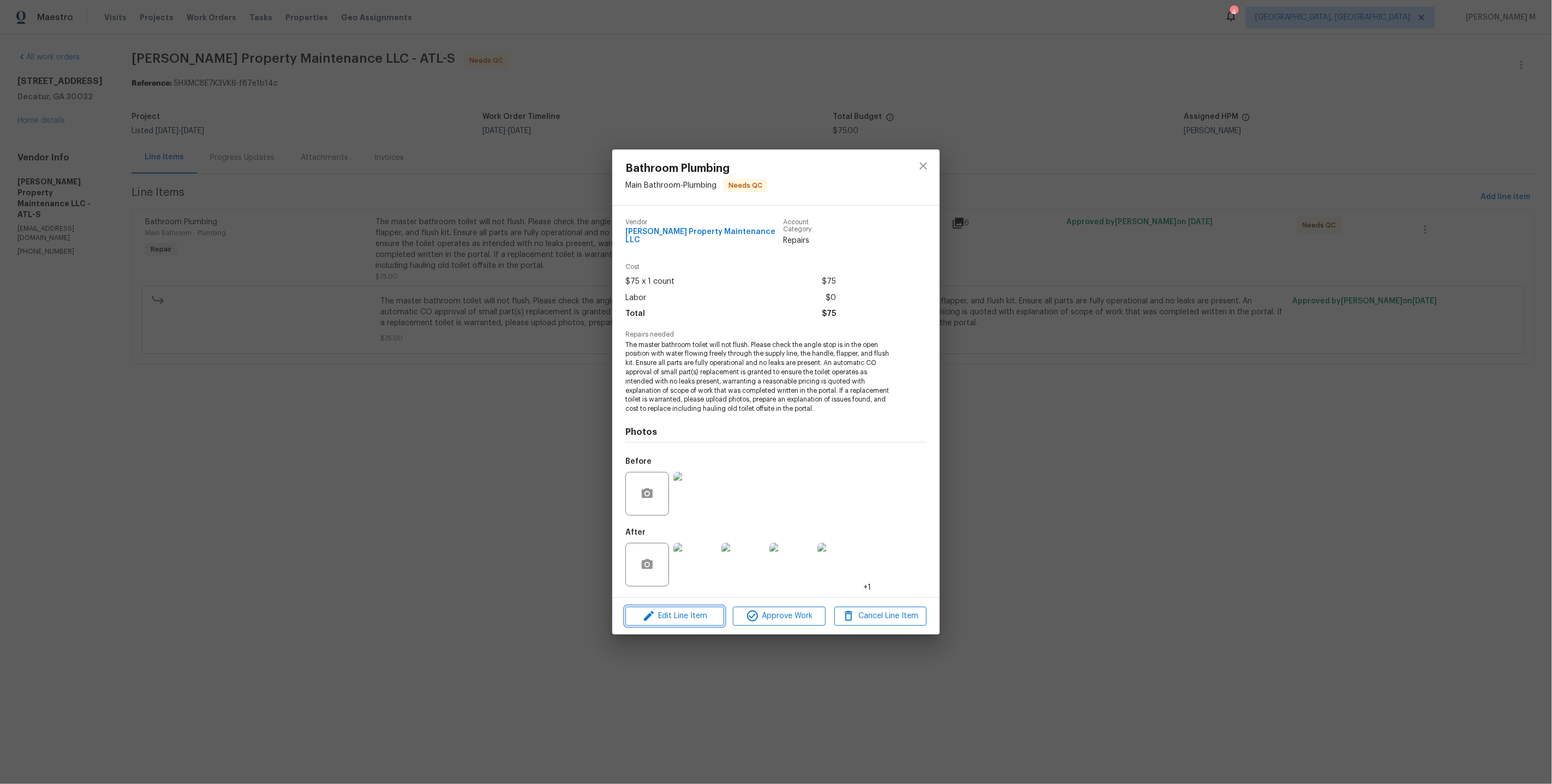
click at [709, 609] on span "Edit Line Item" at bounding box center [674, 616] width 92 height 14
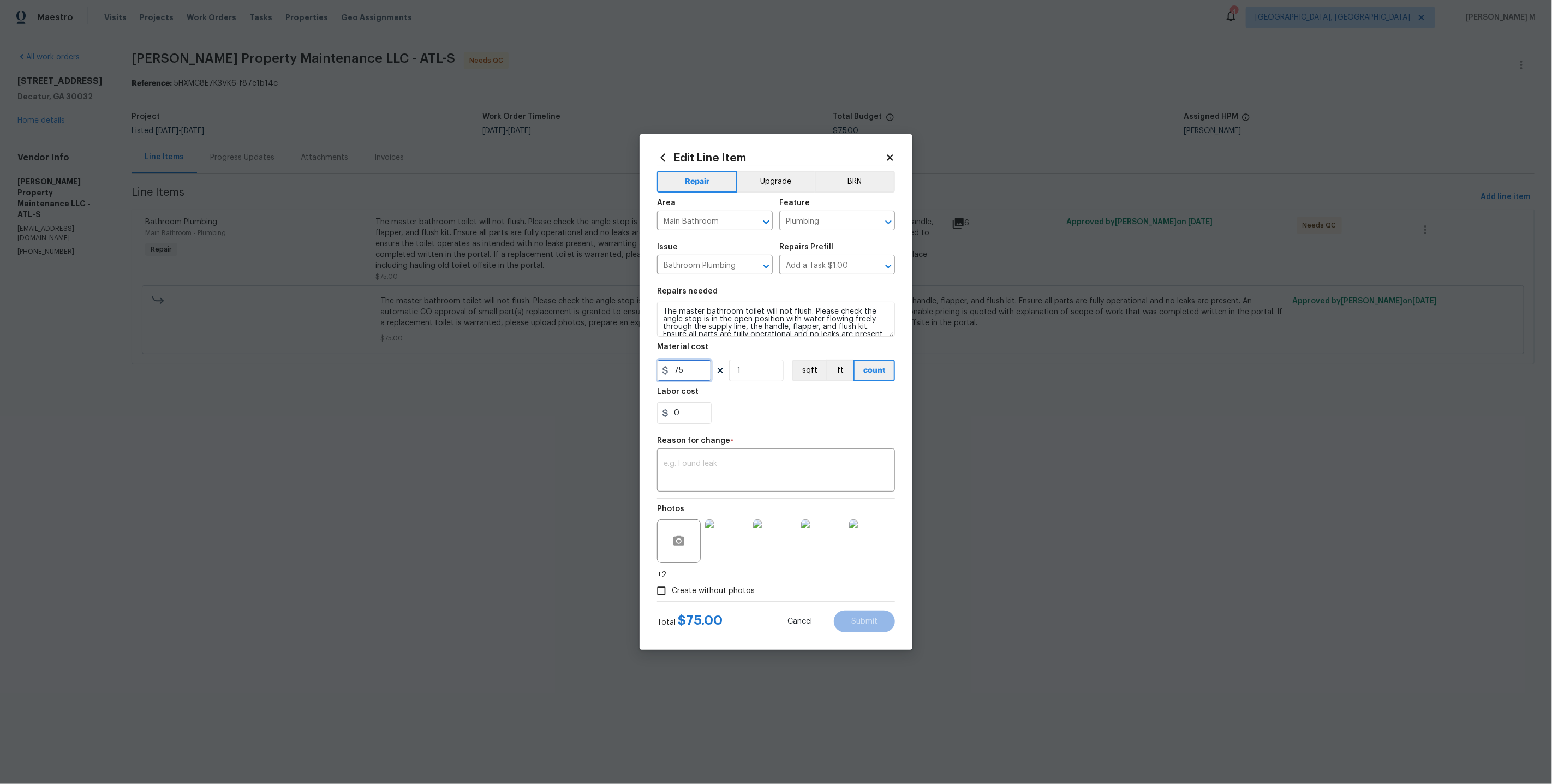
click at [700, 362] on input "75" at bounding box center [683, 370] width 54 height 22
click at [700, 362] on input "2090" at bounding box center [683, 370] width 54 height 22
type input "200"
click at [701, 481] on div "x ​" at bounding box center [776, 471] width 238 height 40
type textarea "Venor"
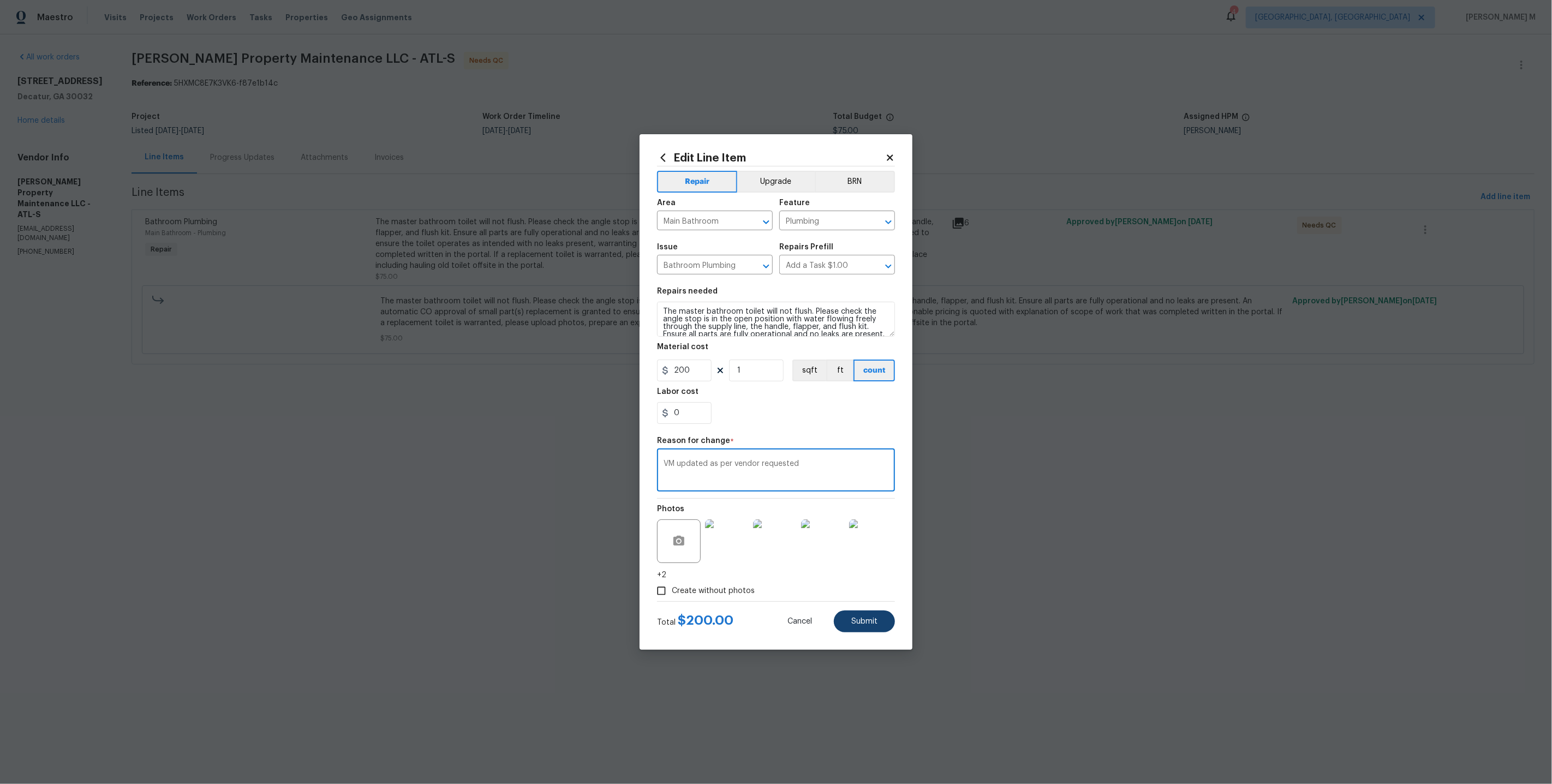
type textarea "VM updated as per vendor requested"
click at [853, 612] on button "Submit" at bounding box center [863, 620] width 61 height 22
click at [1457, 395] on html "Maestro Visits Projects Work Orders Tasks Properties Geo Assignments 4 Detroit,…" at bounding box center [776, 197] width 1552 height 395
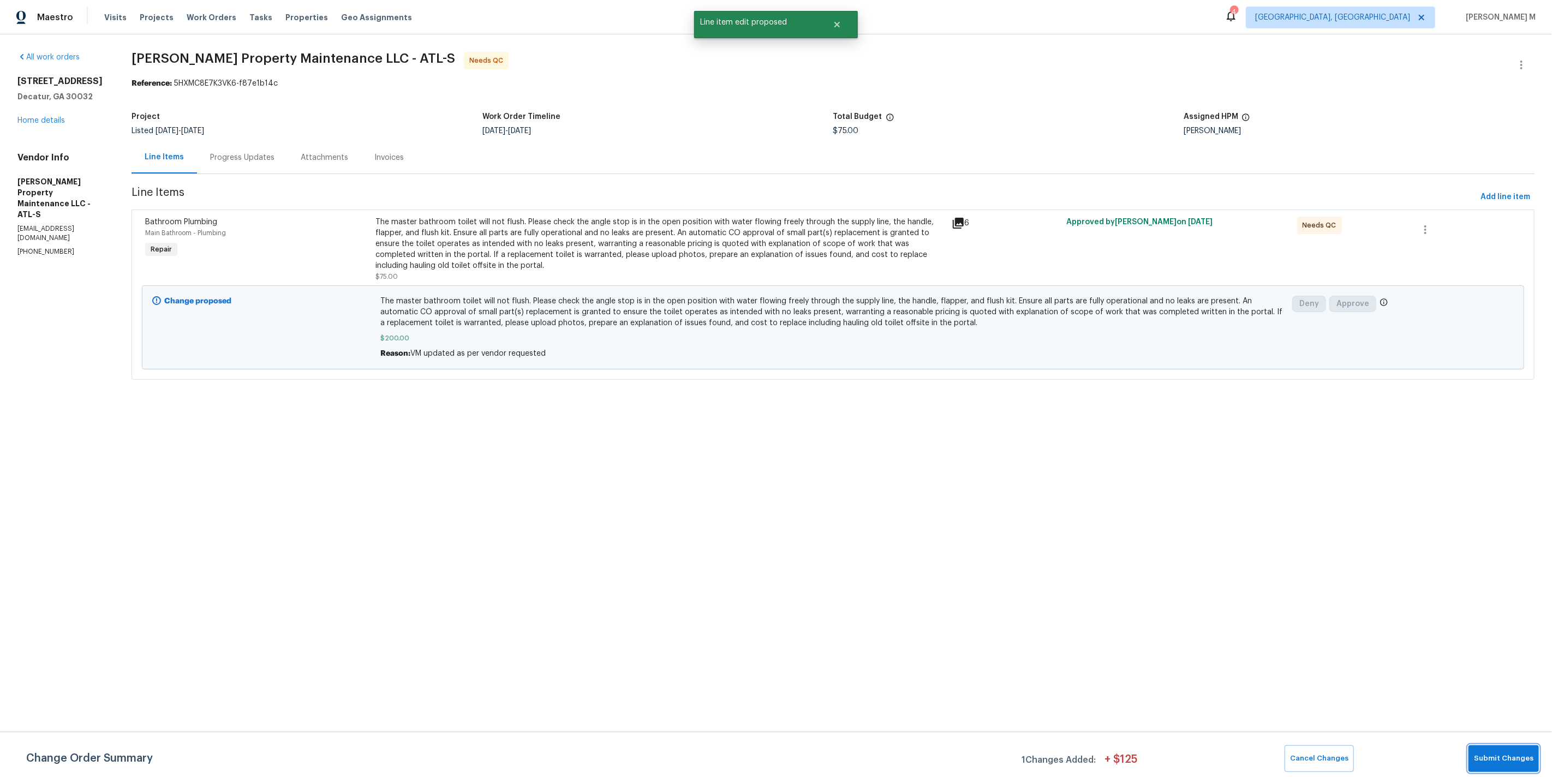
click at [1499, 764] on span "Submit Changes" at bounding box center [1503, 758] width 59 height 13
click at [1027, 410] on html "Maestro Visits Projects Work Orders Tasks Properties Geo Assignments 4 Detroit,…" at bounding box center [776, 205] width 1552 height 410
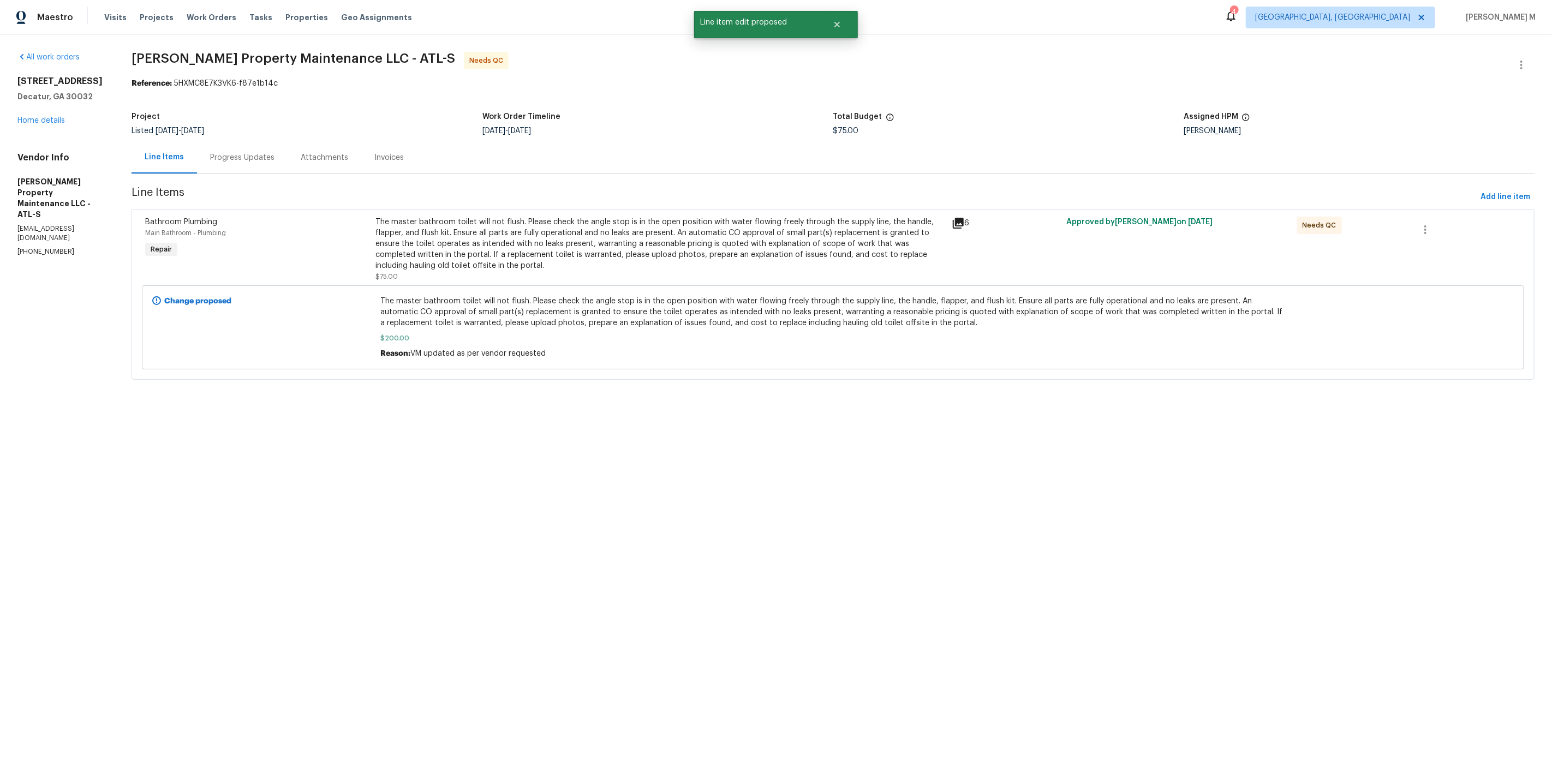
click at [249, 152] on div "Progress Updates" at bounding box center [242, 158] width 65 height 11
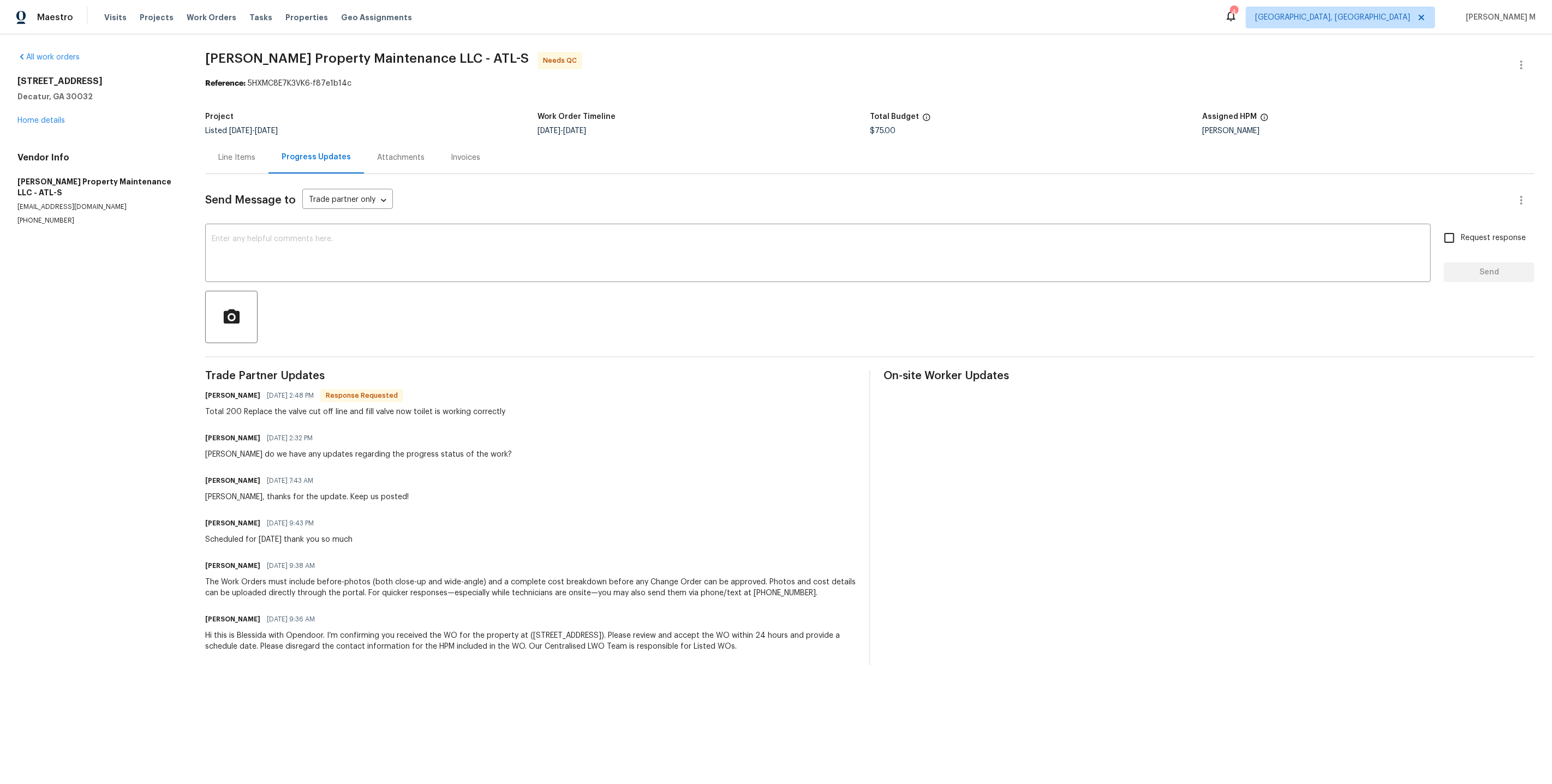
click at [1528, 48] on div "All work orders 1909 Meadow Ln Decatur, GA 30032 Home details Vendor Info Glen …" at bounding box center [776, 358] width 1552 height 648
click at [1524, 59] on icon "button" at bounding box center [1520, 65] width 13 height 13
click at [1524, 59] on li "Edit" at bounding box center [1492, 63] width 118 height 18
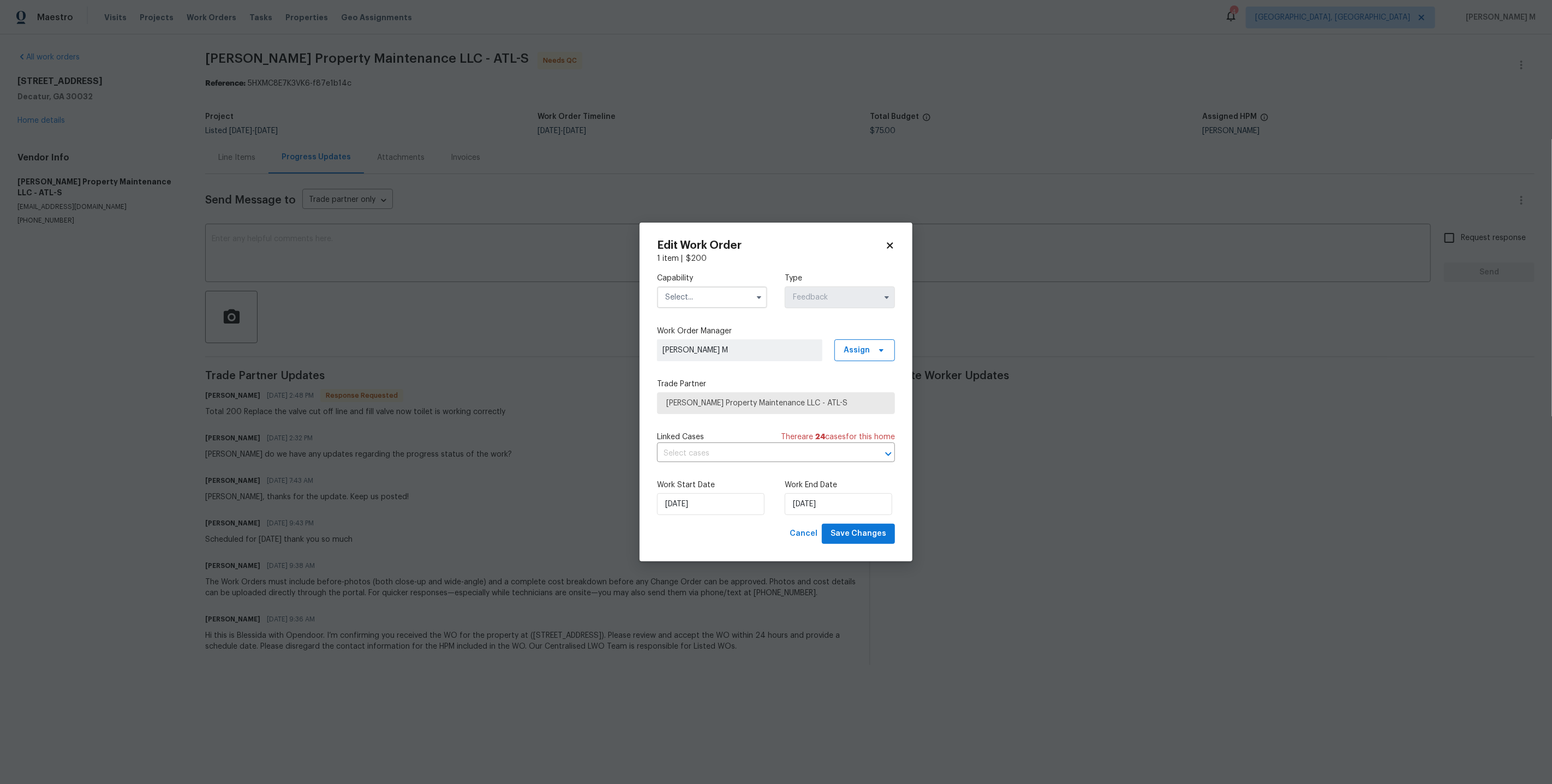
click at [716, 308] on input "text" at bounding box center [712, 296] width 110 height 22
click at [716, 411] on span "General Contractor" at bounding box center [702, 414] width 71 height 8
type input "General Contractor"
click at [701, 495] on input "30/09/2025" at bounding box center [710, 503] width 108 height 22
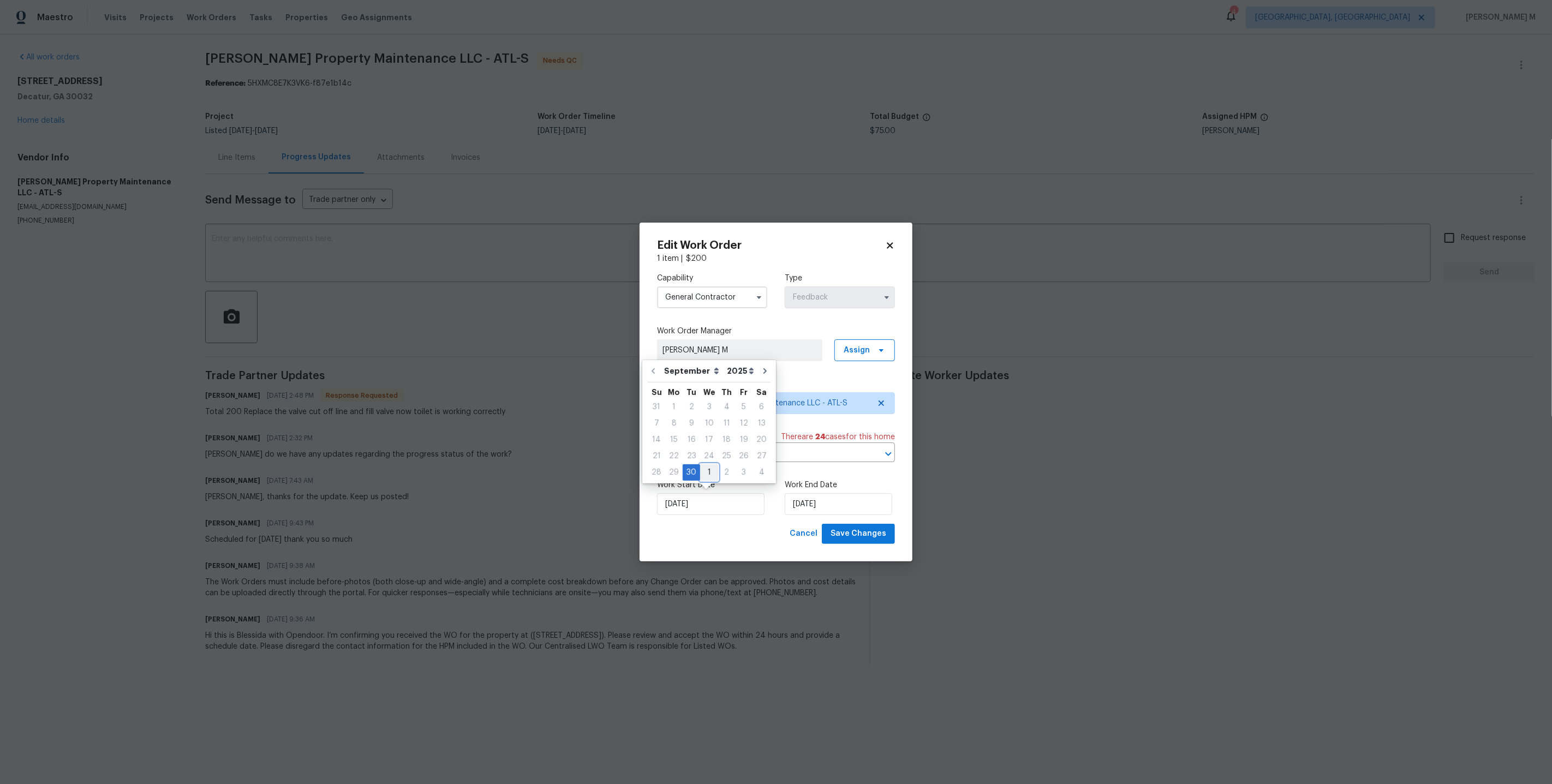
click at [705, 473] on div "1" at bounding box center [708, 472] width 18 height 16
type input "01/10/2025"
select select "9"
click at [820, 514] on div "Work Start Date 01/10/2025 Work End Date 02/10/2025" at bounding box center [776, 496] width 238 height 53
click at [725, 441] on div "Linked Cases There are 24 case s for this home" at bounding box center [776, 437] width 238 height 11
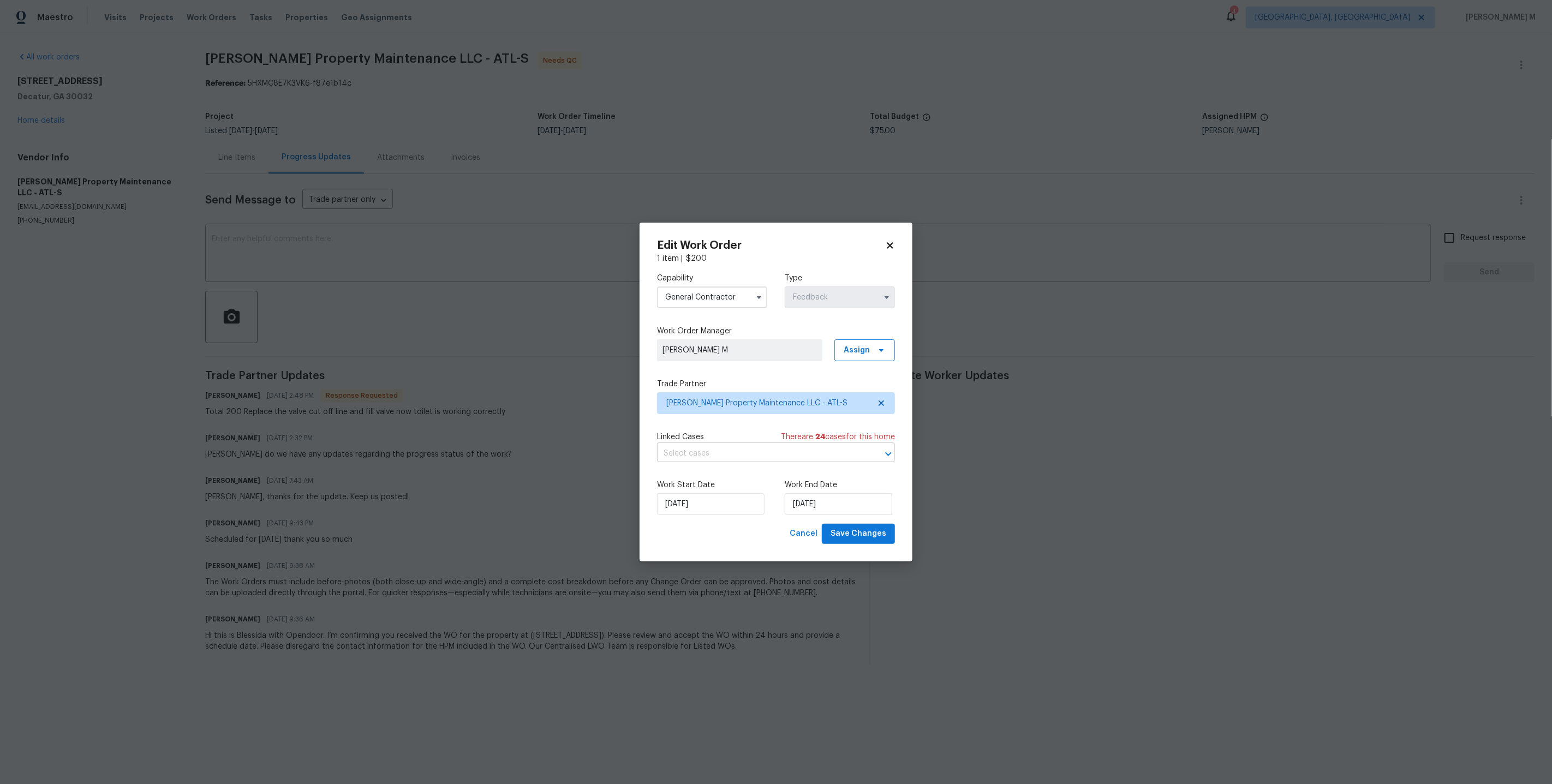
click at [722, 451] on input "text" at bounding box center [760, 454] width 208 height 17
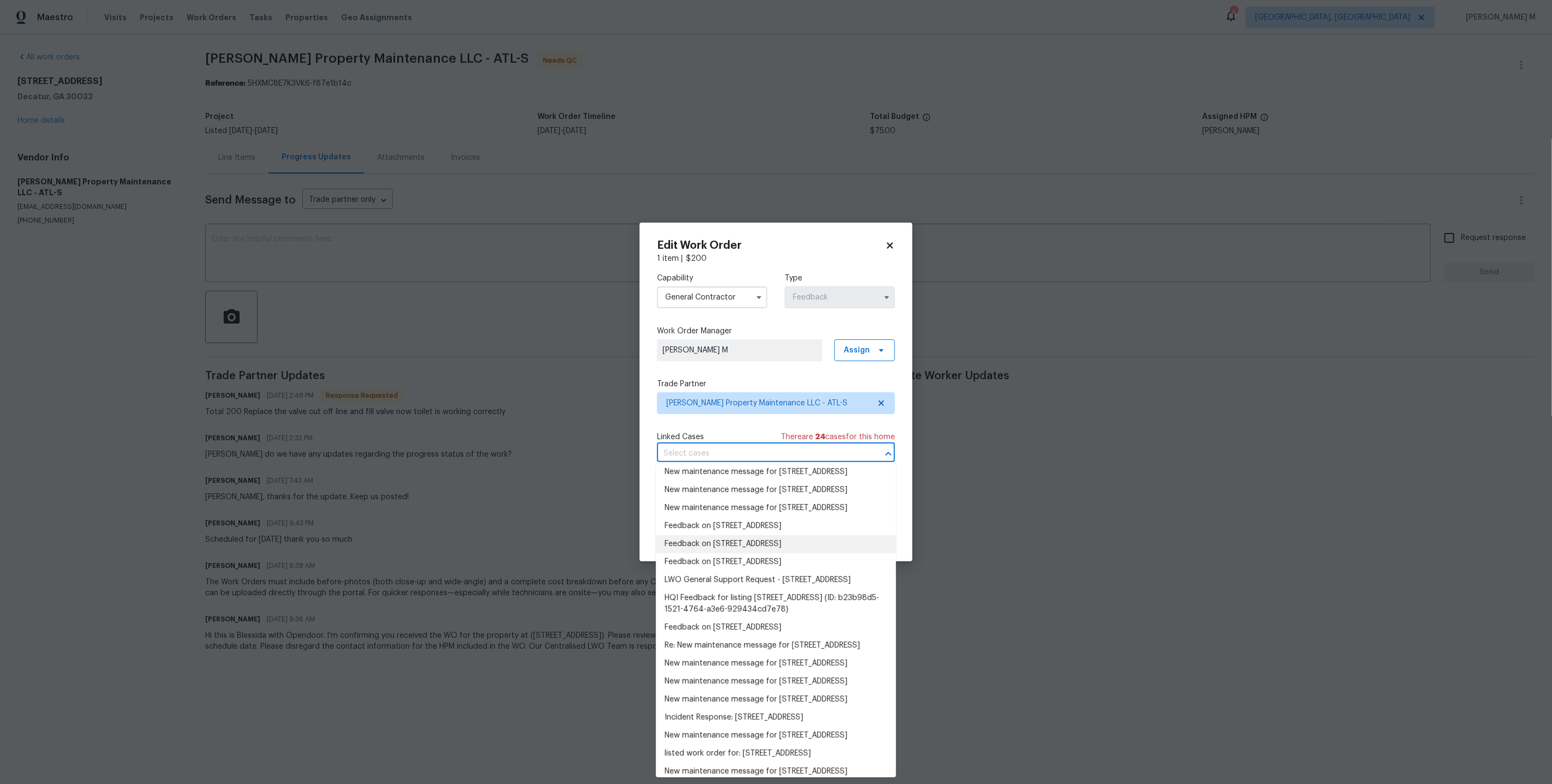
scroll to position [28, 0]
click at [725, 566] on li "Feedback on 1909 Meadow Ln, Decatur, GA 30032" at bounding box center [776, 557] width 240 height 18
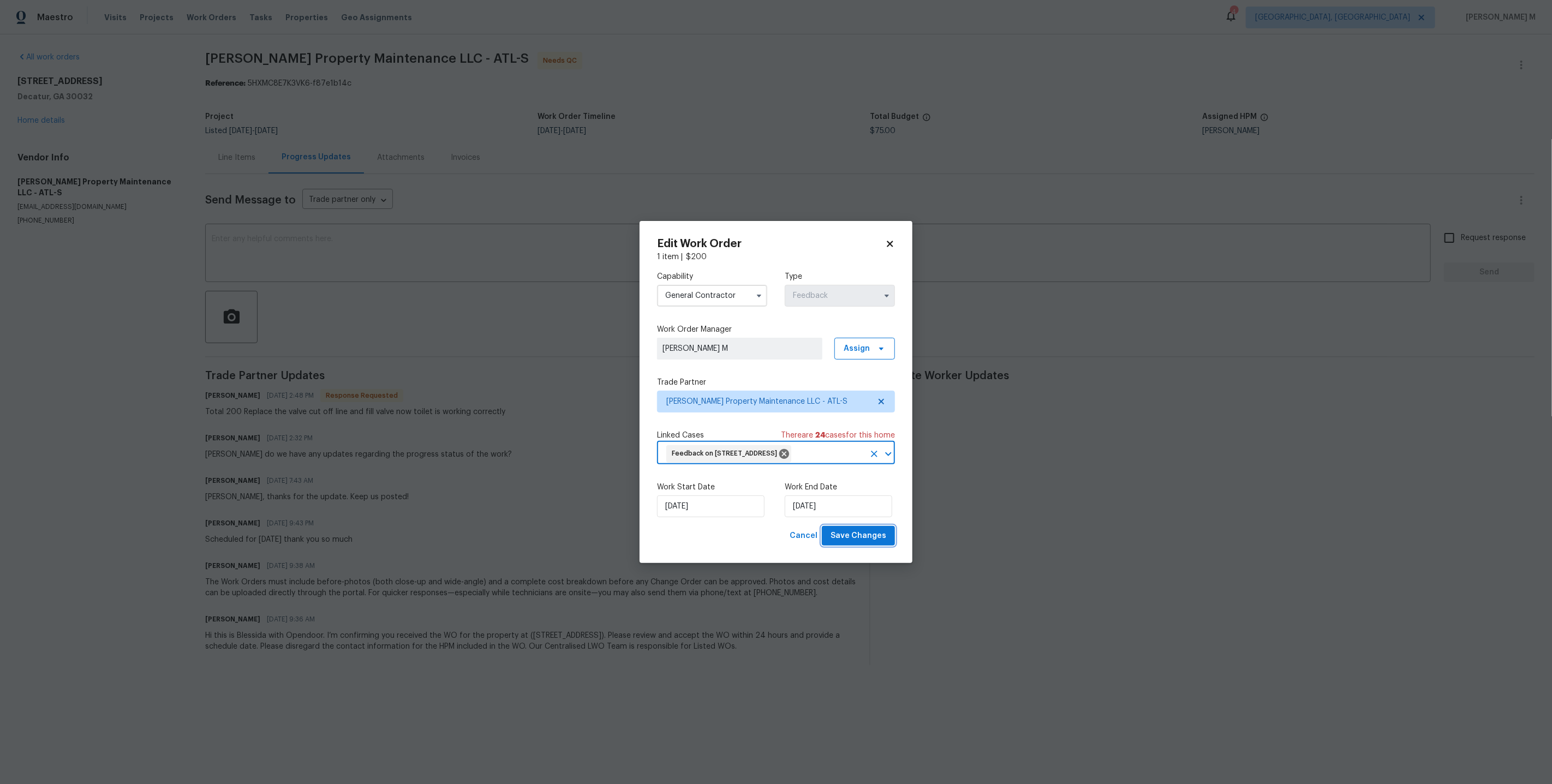
click at [891, 530] on button "Save Changes" at bounding box center [857, 535] width 73 height 20
click at [1056, 530] on body "Maestro Visits Projects Work Orders Tasks Properties Geo Assignments 4 Detroit,…" at bounding box center [776, 341] width 1552 height 682
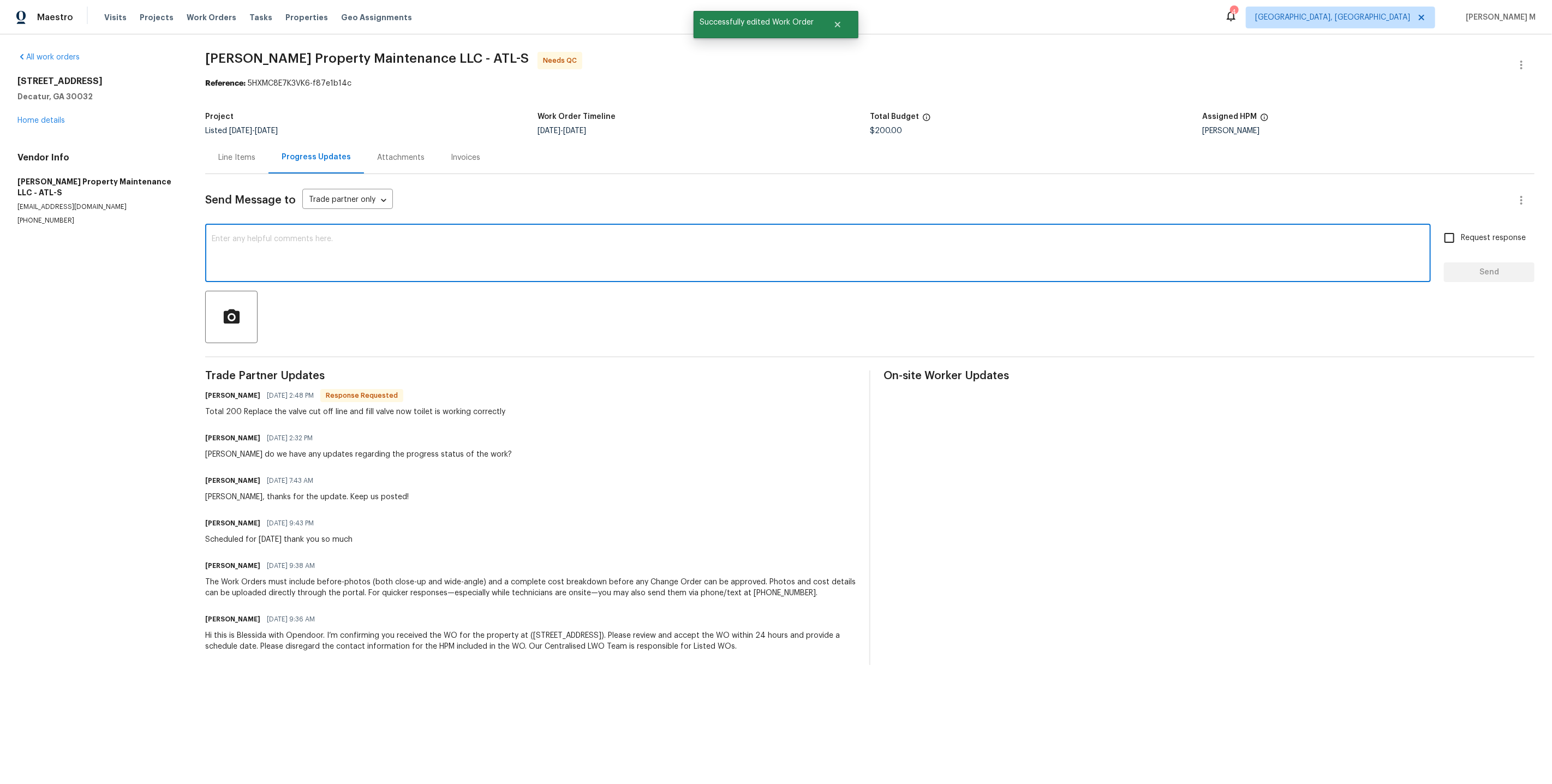
click at [432, 235] on textarea at bounding box center [818, 254] width 1212 height 38
type textarea "Alright, thanks Daniel, WO's approved."
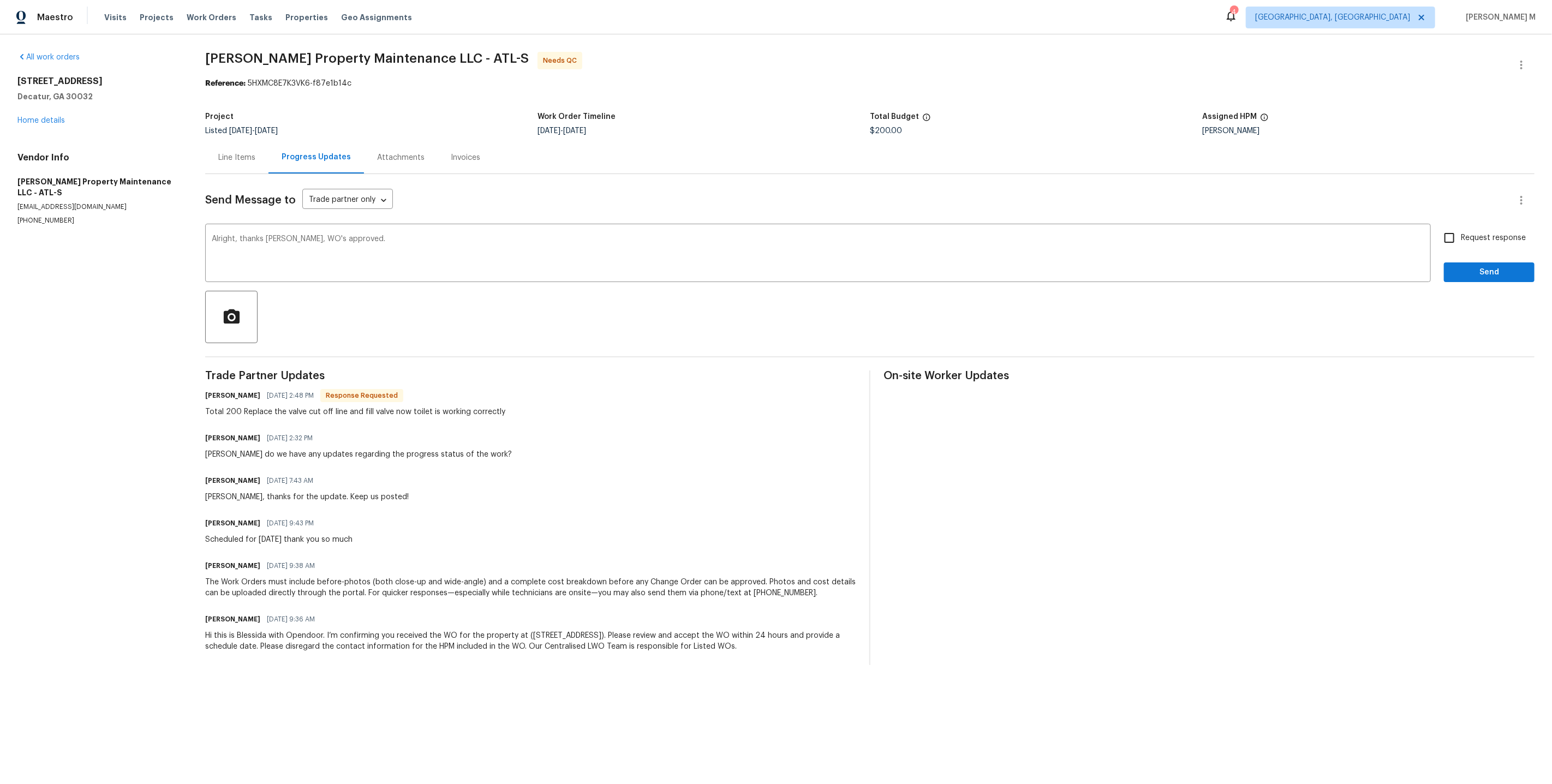
click at [1467, 229] on label "Request response" at bounding box center [1481, 238] width 88 height 23
click at [1461, 229] on input "Request response" at bounding box center [1449, 238] width 23 height 23
checkbox input "true"
click at [1467, 290] on div at bounding box center [869, 316] width 1329 height 53
click at [1467, 263] on button "Send" at bounding box center [1488, 272] width 90 height 20
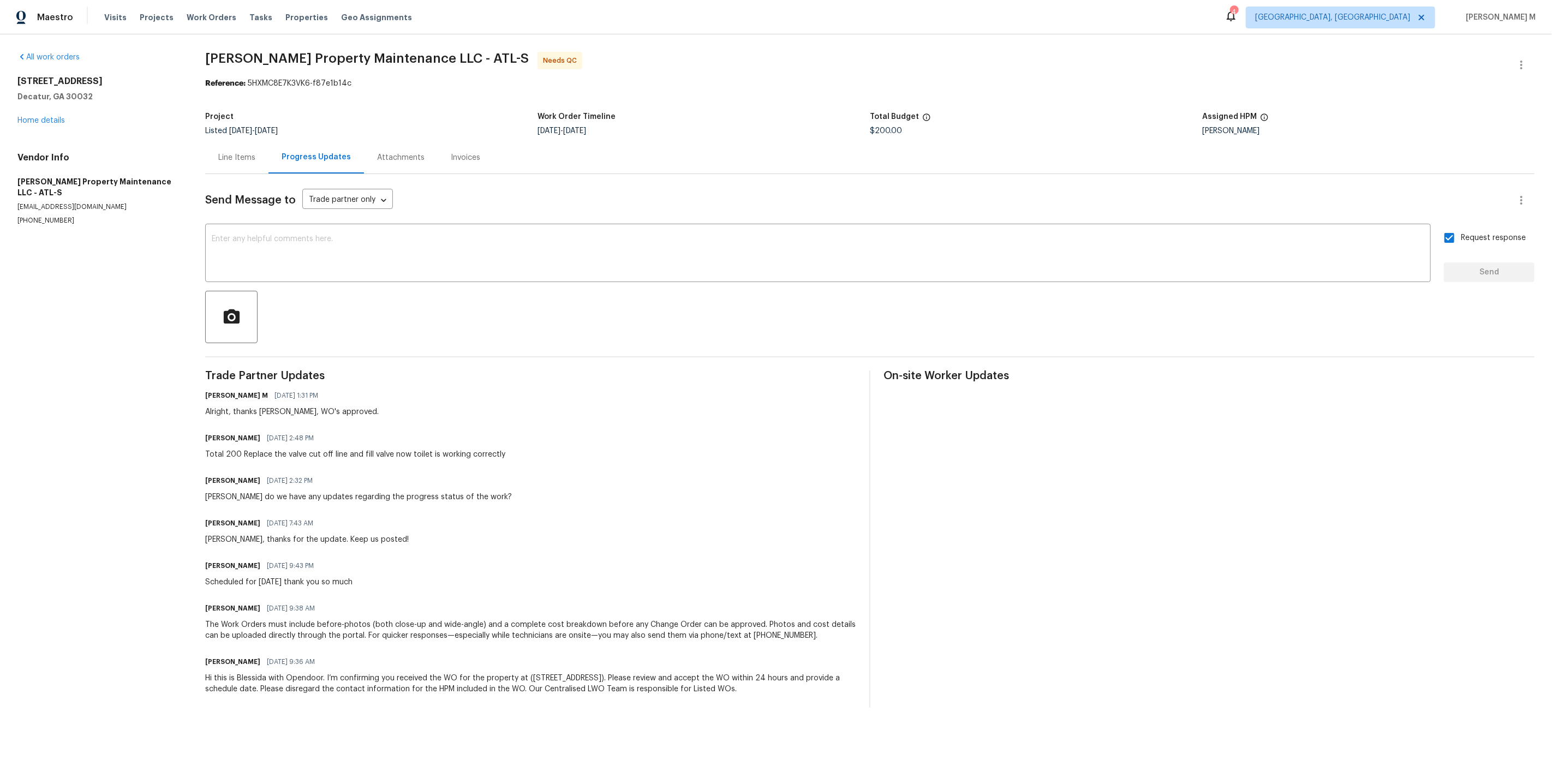
click at [413, 388] on div "Vignesh M 10/02/2025 1:31 PM Alright, thanks Daniel, WO's approved." at bounding box center [530, 402] width 651 height 29
click at [241, 143] on div "Line Items" at bounding box center [236, 157] width 63 height 32
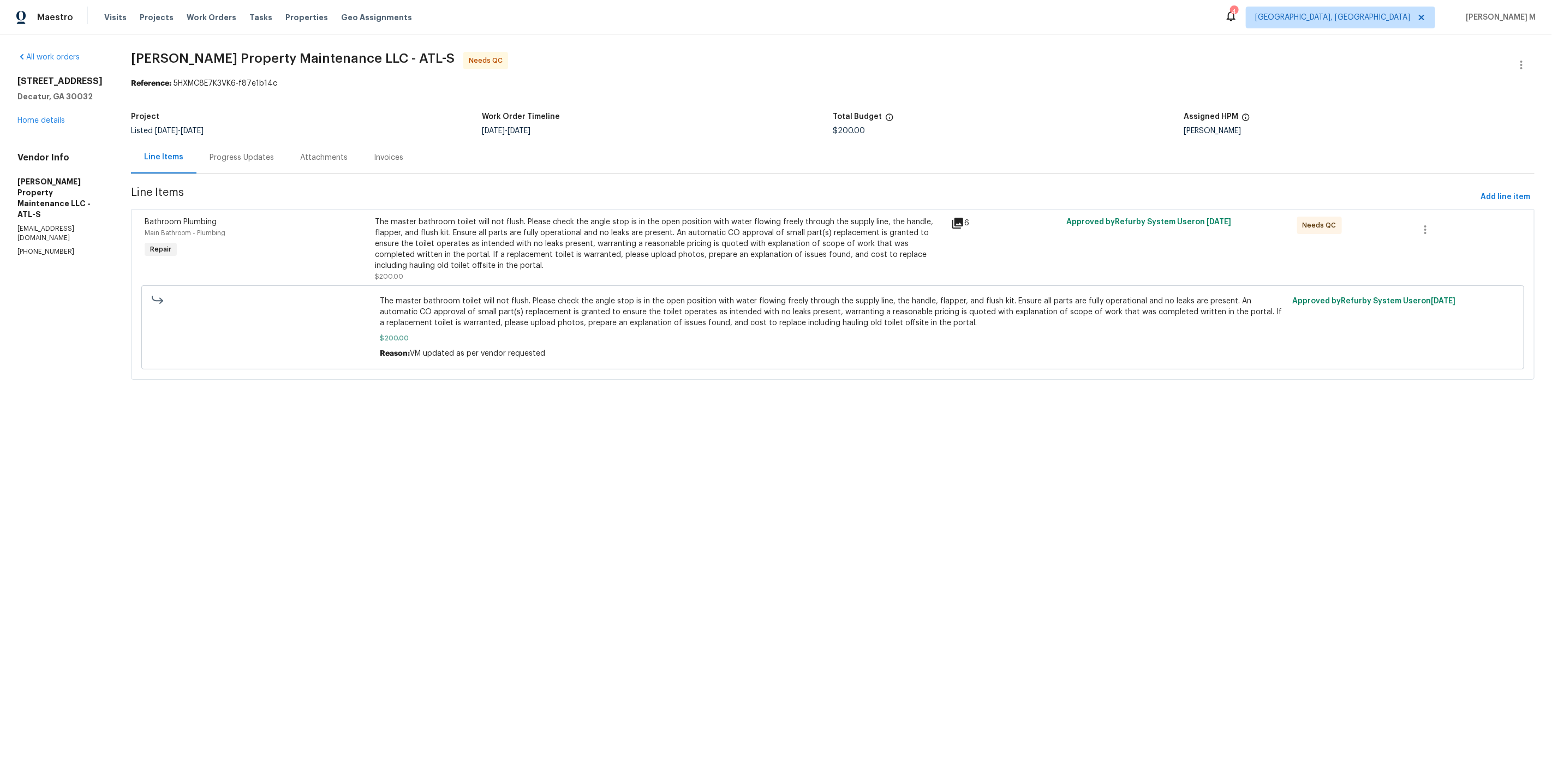
click at [389, 141] on div "Invoices" at bounding box center [388, 157] width 56 height 32
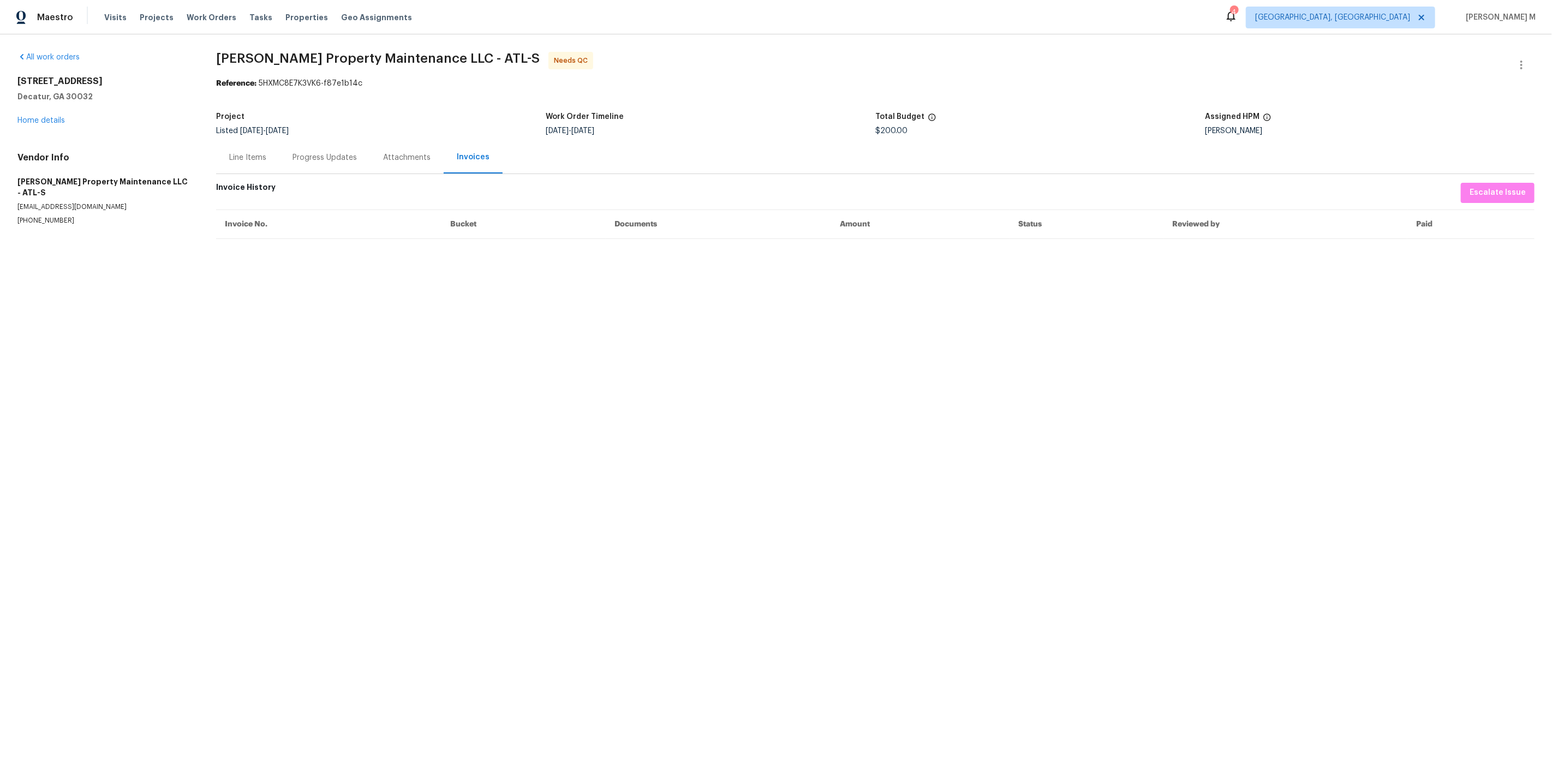
click at [242, 159] on div "Line Items" at bounding box center [247, 157] width 63 height 32
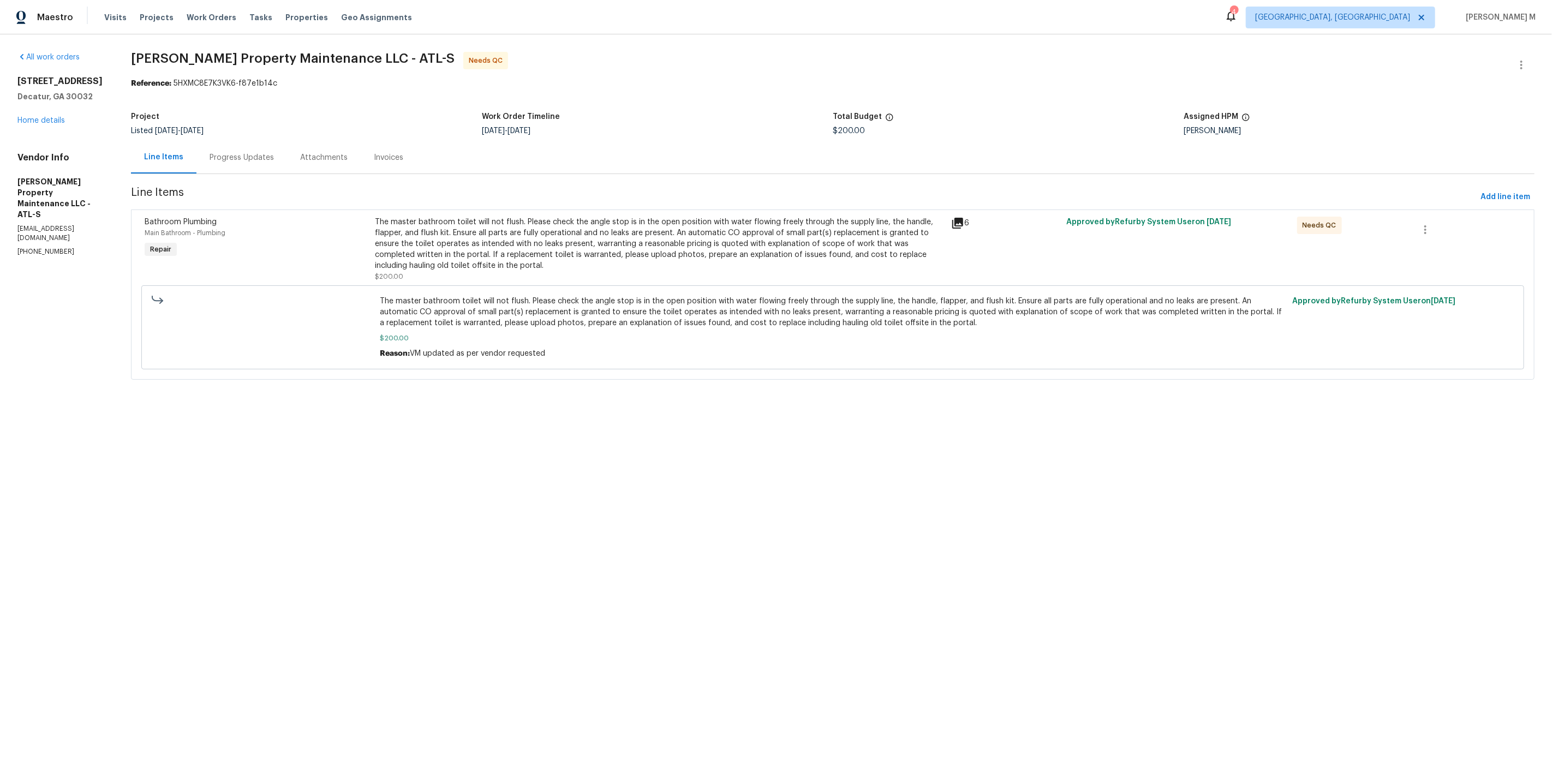
click at [232, 153] on div "Progress Updates" at bounding box center [241, 158] width 65 height 11
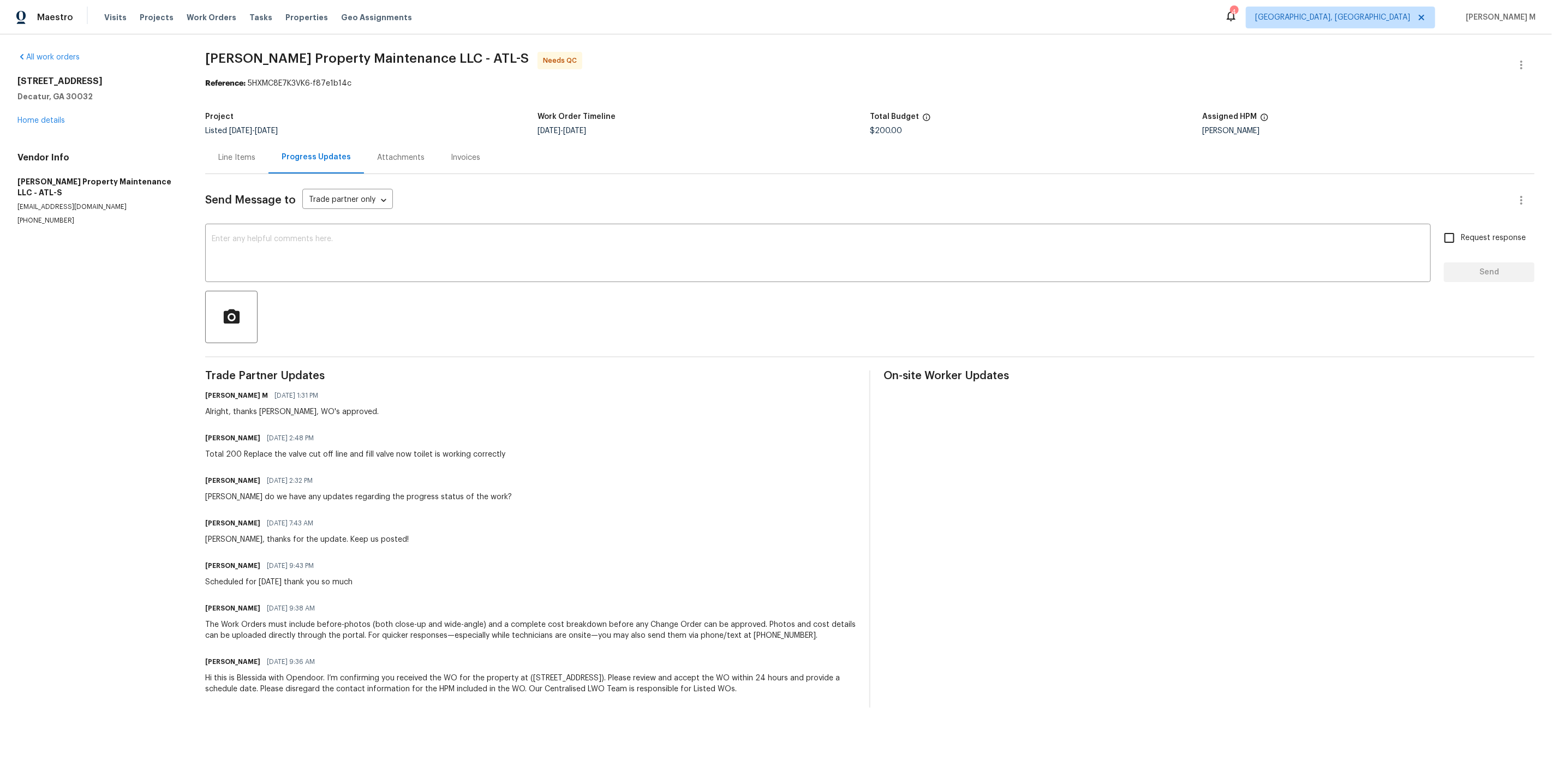
click at [464, 113] on div "Project" at bounding box center [371, 120] width 333 height 14
click at [53, 116] on link "Home details" at bounding box center [41, 120] width 47 height 8
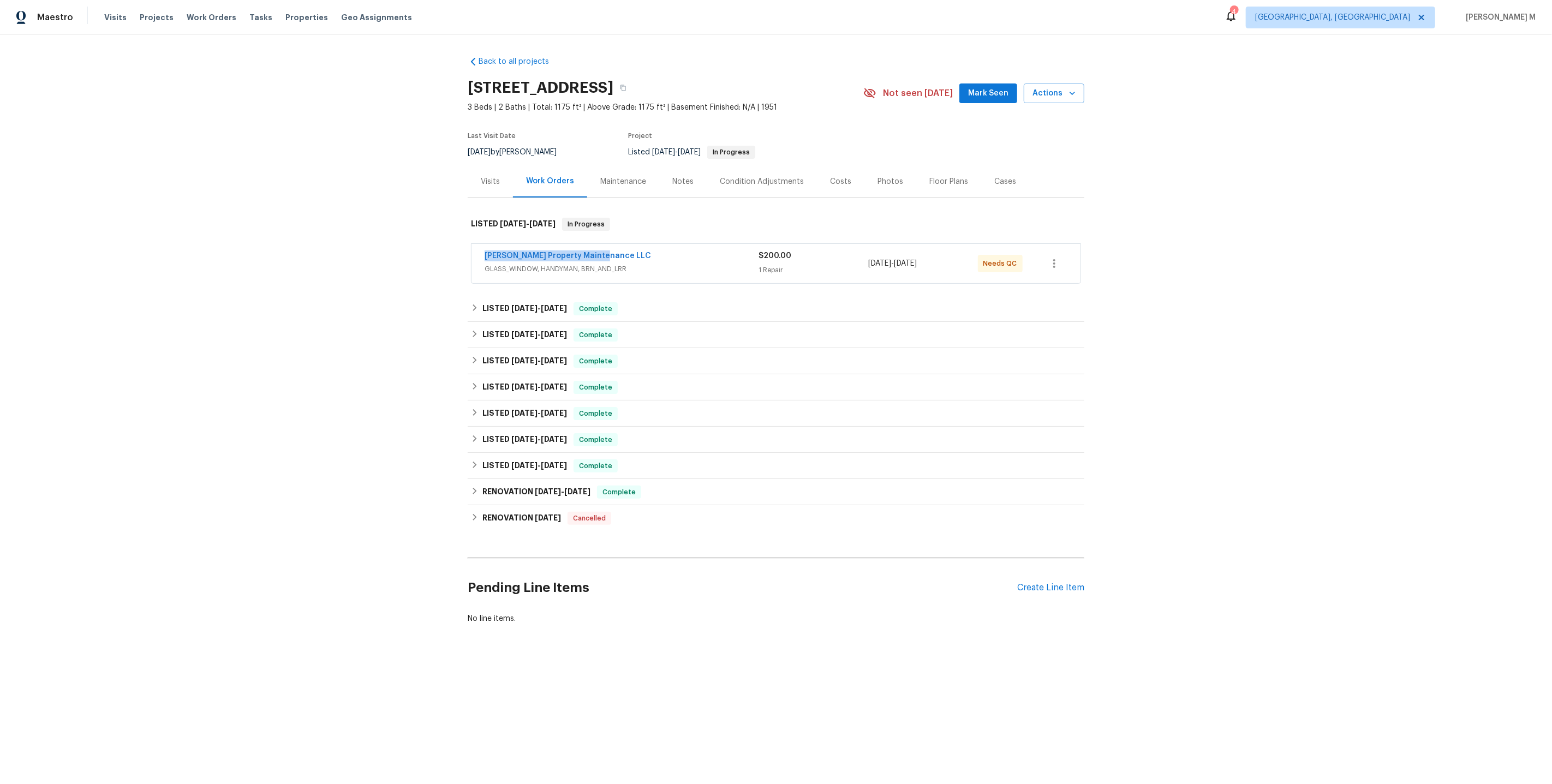
drag, startPoint x: 616, startPoint y: 249, endPoint x: 397, endPoint y: 249, distance: 219.0
click at [397, 249] on div "Back to all projects 1909 Meadow Ln, Decatur, GA 30032 3 Beds | 2 Baths | Total…" at bounding box center [776, 366] width 1552 height 663
copy link "Glen Property Maintenance LLC"
click at [1287, 407] on div "Back to all projects 1909 Meadow Ln, Decatur, GA 30032 3 Beds | 2 Baths | Total…" at bounding box center [776, 366] width 1552 height 663
click at [570, 252] on link "Glen Property Maintenance LLC" at bounding box center [567, 255] width 166 height 8
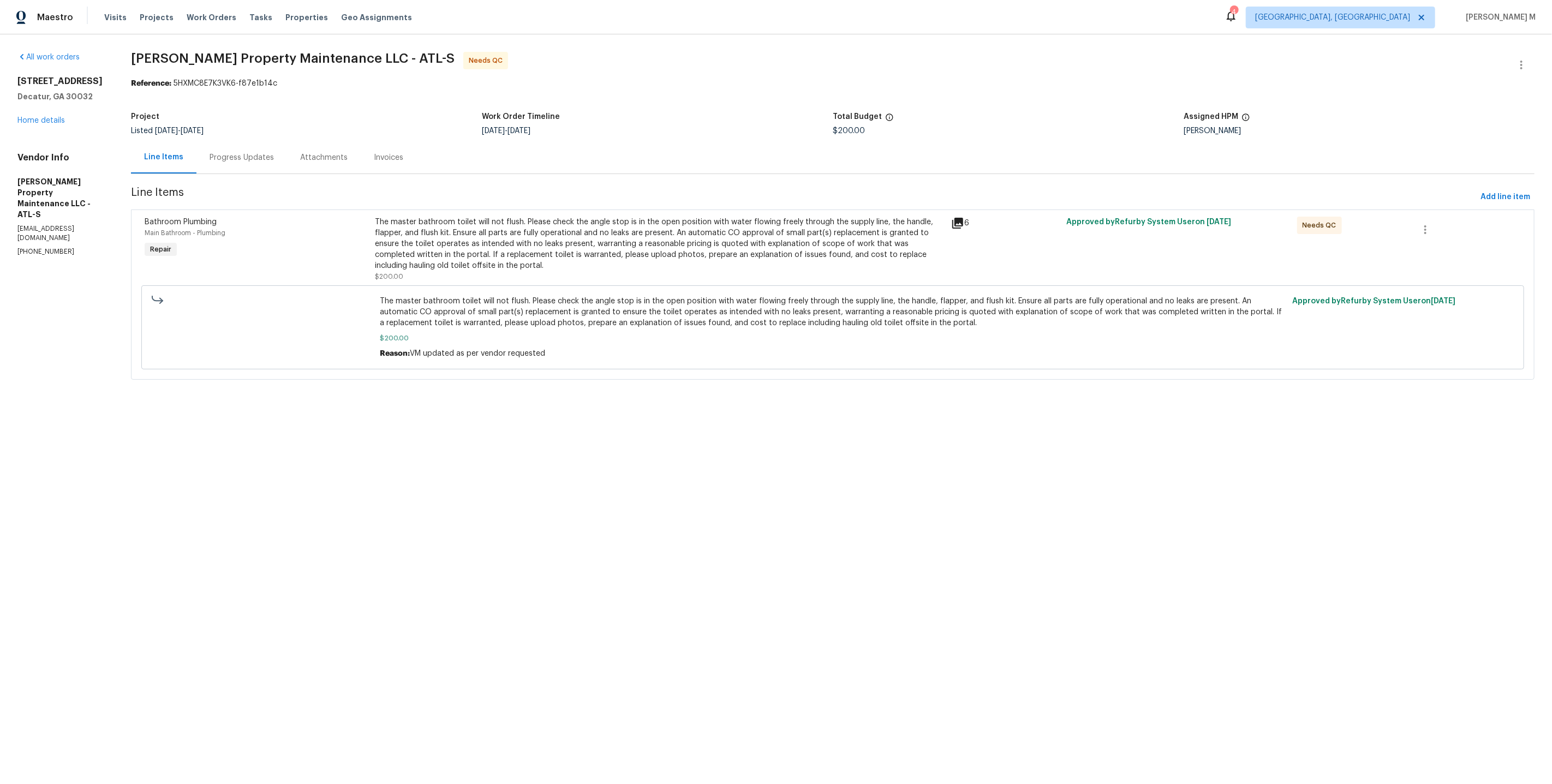
click at [242, 152] on div "Progress Updates" at bounding box center [241, 158] width 65 height 11
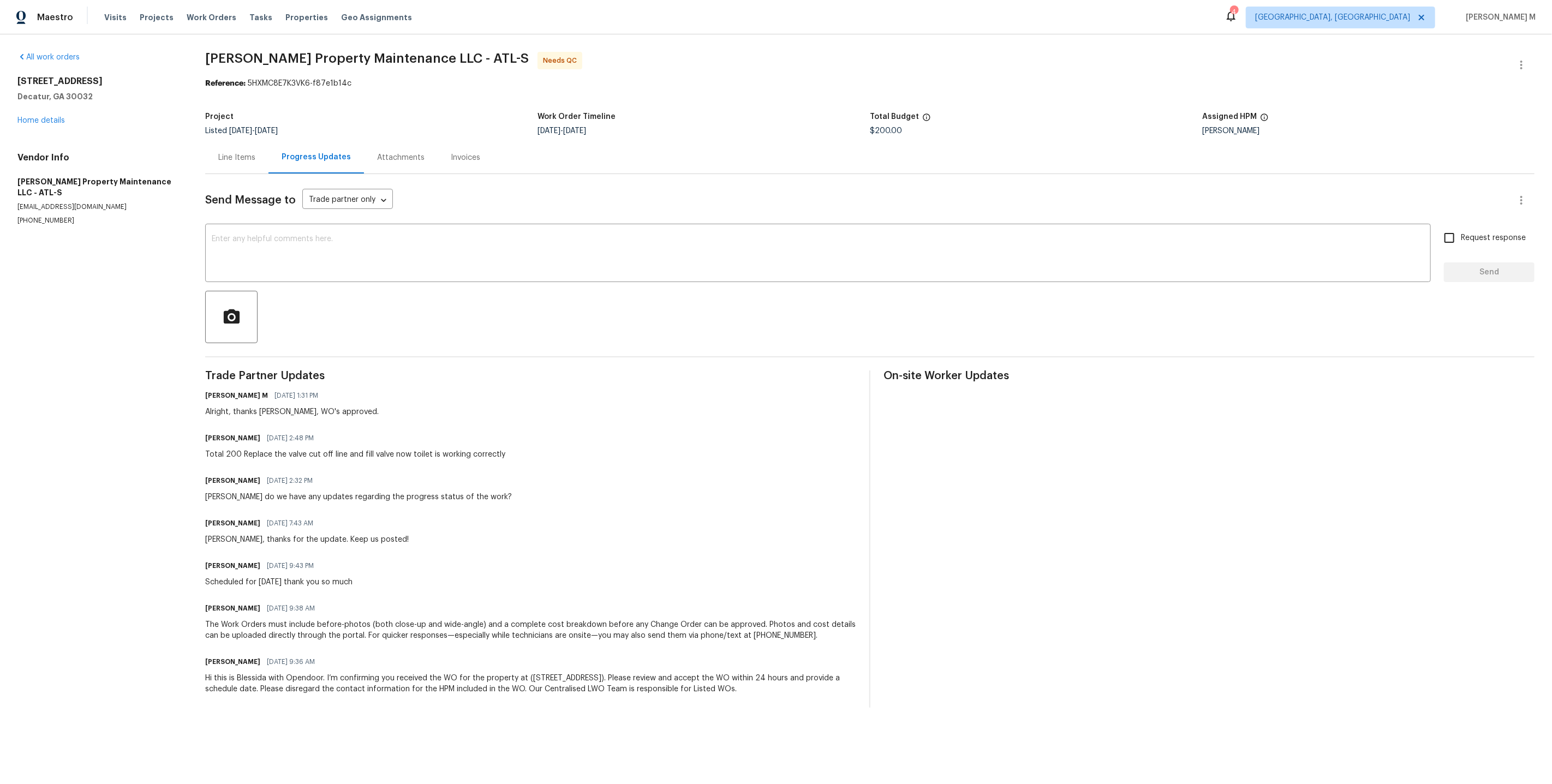
click at [255, 159] on div "Line Items" at bounding box center [236, 157] width 63 height 32
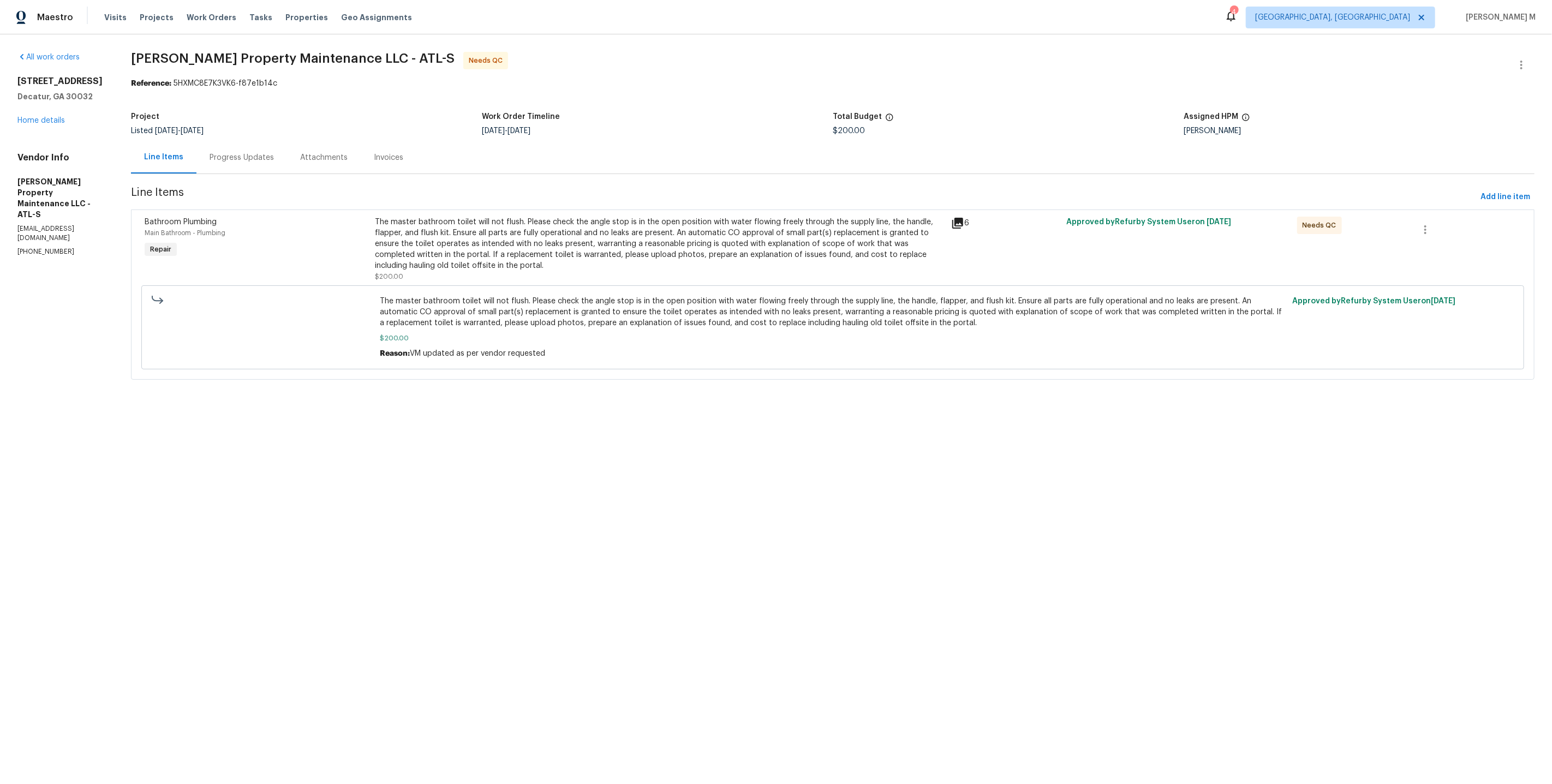
click at [681, 251] on div "The master bathroom toilet will not flush. Please check the angle stop is in th…" at bounding box center [659, 243] width 570 height 54
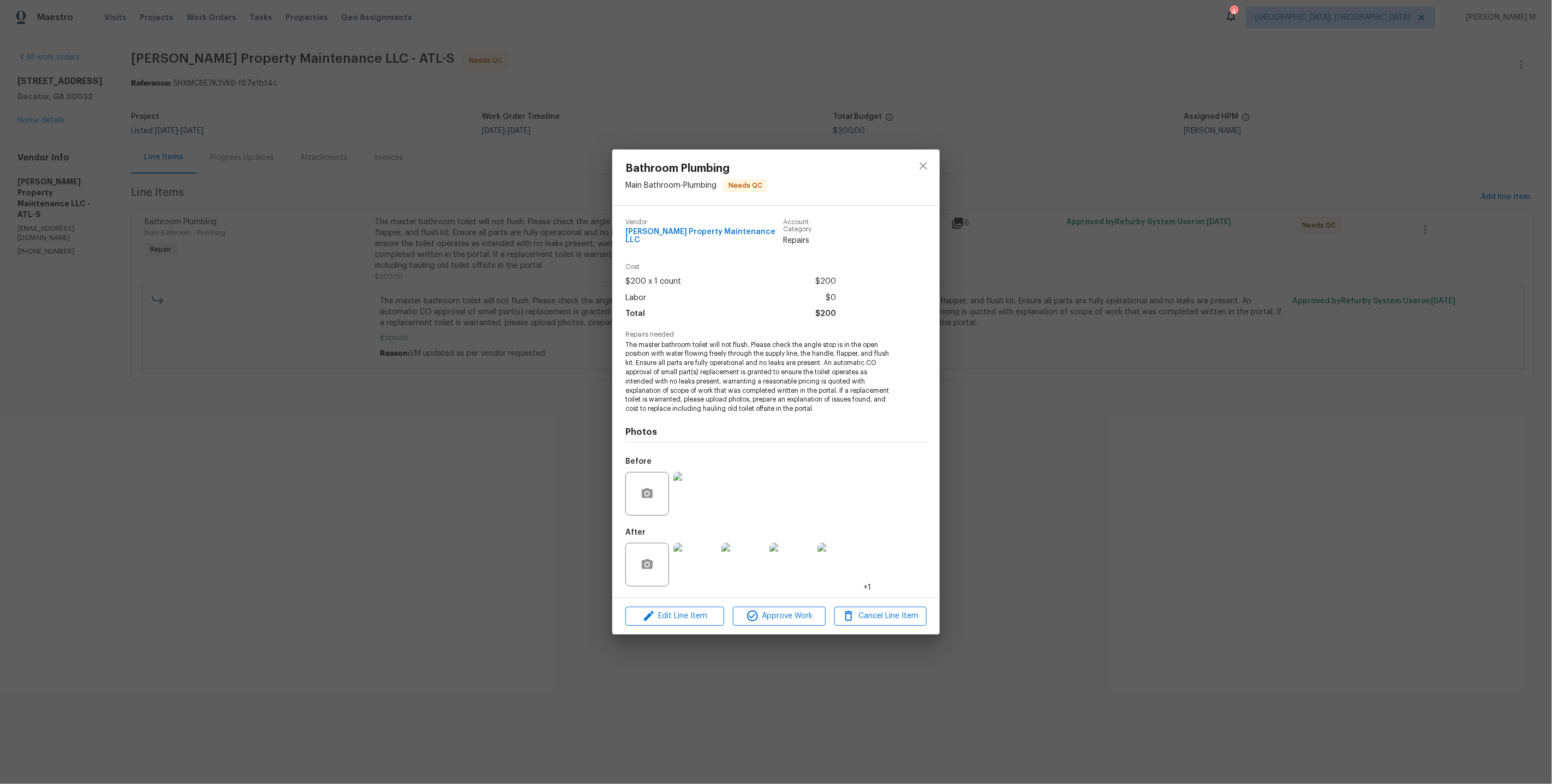
click at [744, 598] on div "Edit Line Item Approve Work Cancel Line Item" at bounding box center [776, 616] width 327 height 36
click at [747, 610] on icon "button" at bounding box center [752, 615] width 11 height 11
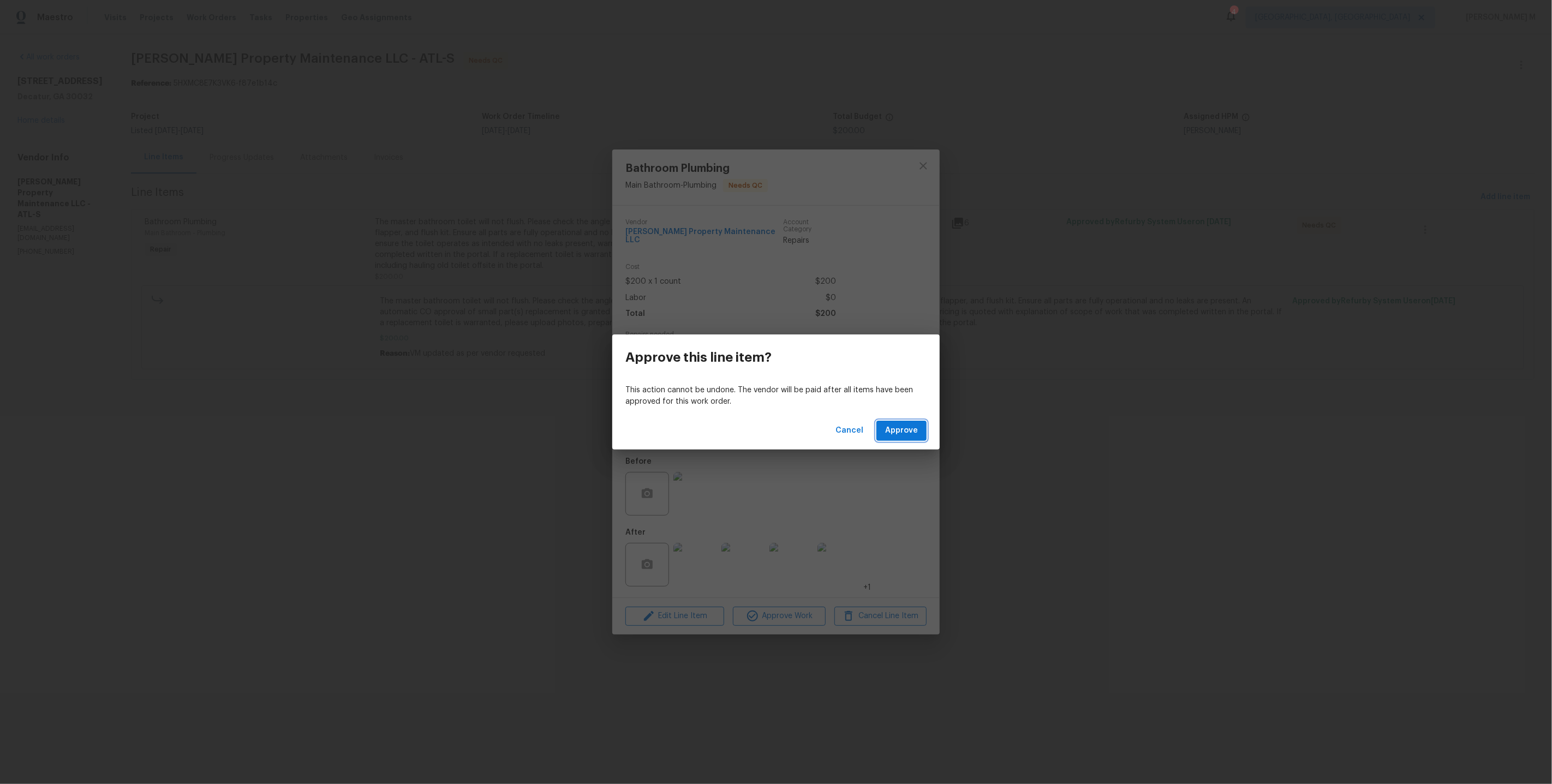
click at [912, 421] on button "Approve" at bounding box center [901, 430] width 50 height 20
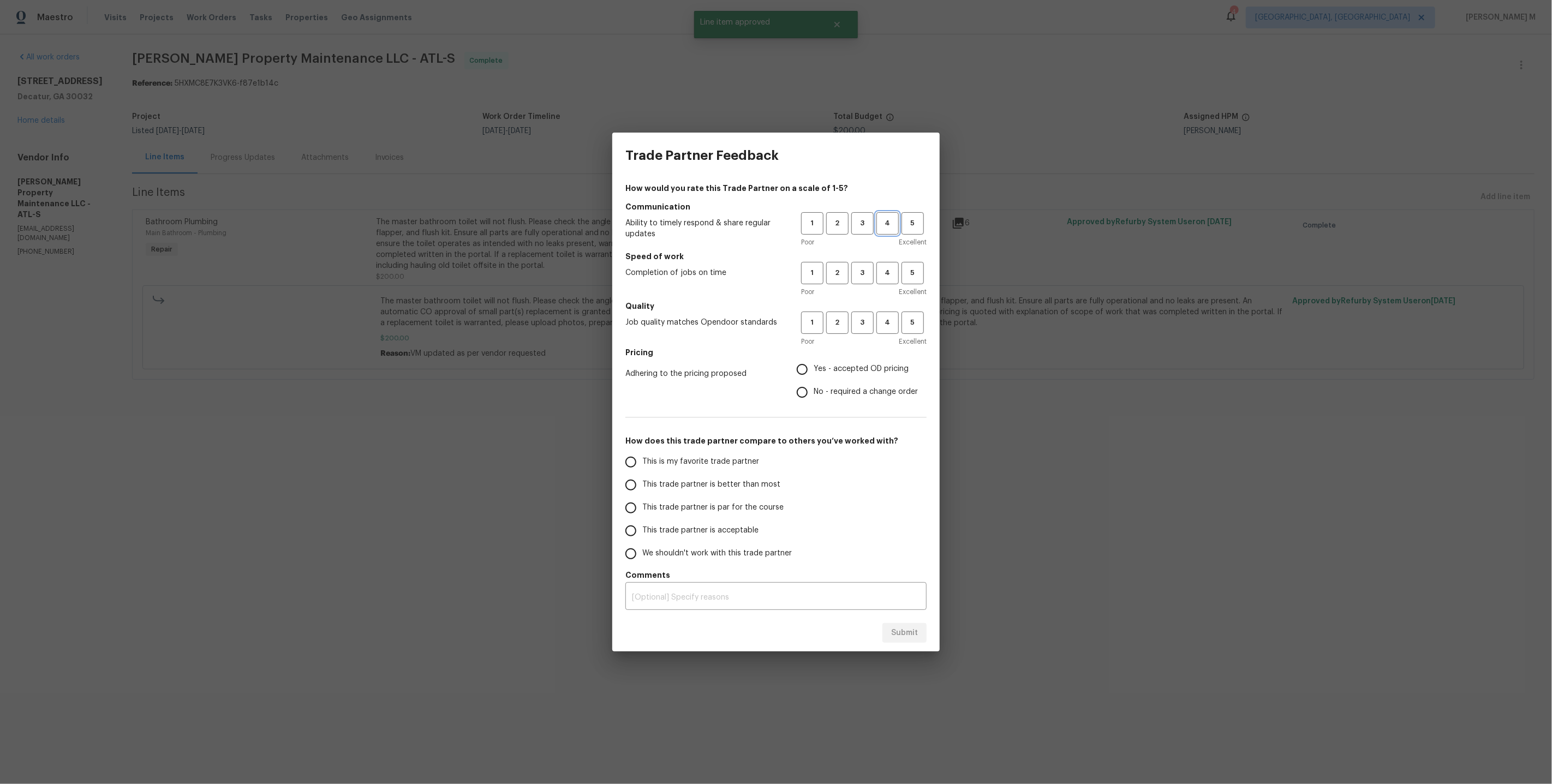
click at [882, 229] on span "4" at bounding box center [887, 223] width 20 height 13
click at [882, 276] on span "4" at bounding box center [887, 273] width 20 height 13
click at [882, 322] on span "4" at bounding box center [887, 322] width 20 height 13
click at [831, 371] on span "Yes - accepted OD pricing" at bounding box center [861, 369] width 95 height 11
click at [813, 371] on input "Yes - accepted OD pricing" at bounding box center [801, 369] width 23 height 23
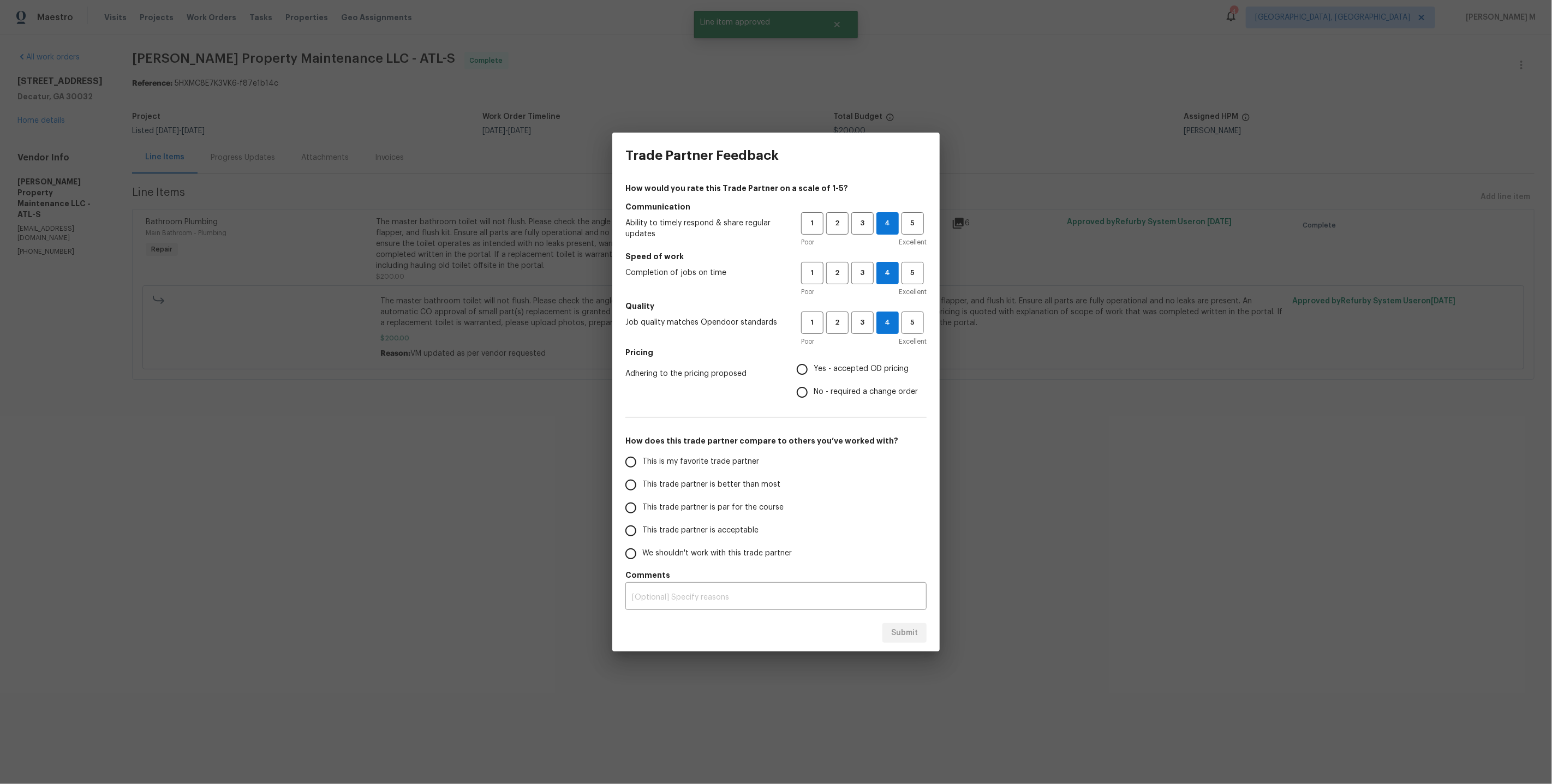
radio input "true"
click at [718, 466] on span "This is my favorite trade partner" at bounding box center [700, 461] width 116 height 11
click at [642, 466] on input "This is my favorite trade partner" at bounding box center [631, 462] width 23 height 23
click at [902, 623] on button "Submit" at bounding box center [904, 632] width 44 height 20
radio input "true"
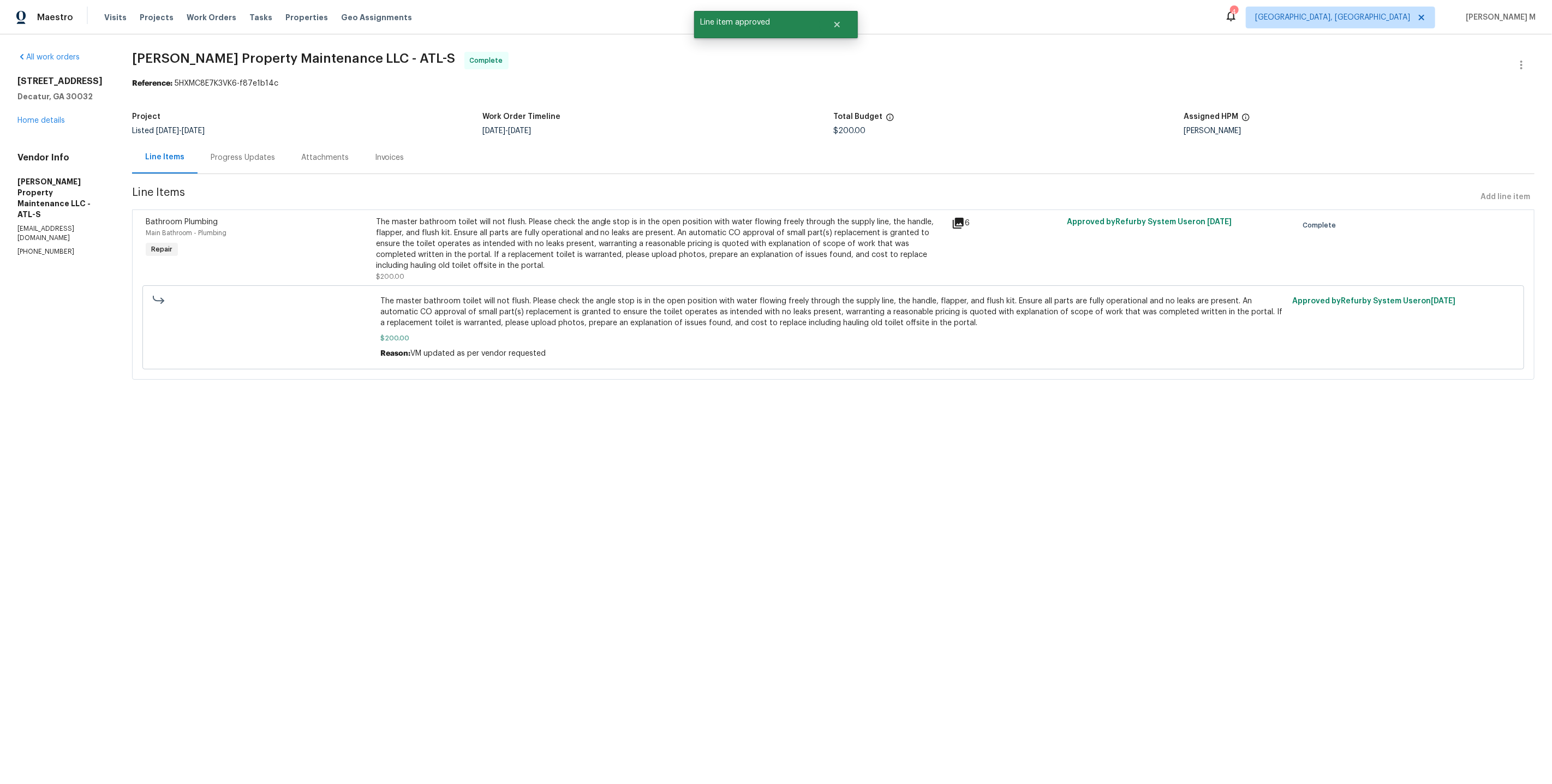
click at [1020, 410] on html "Maestro Visits Projects Work Orders Tasks Properties Geo Assignments 4 Detroit,…" at bounding box center [776, 205] width 1552 height 410
click at [225, 145] on div "Progress Updates" at bounding box center [242, 157] width 90 height 32
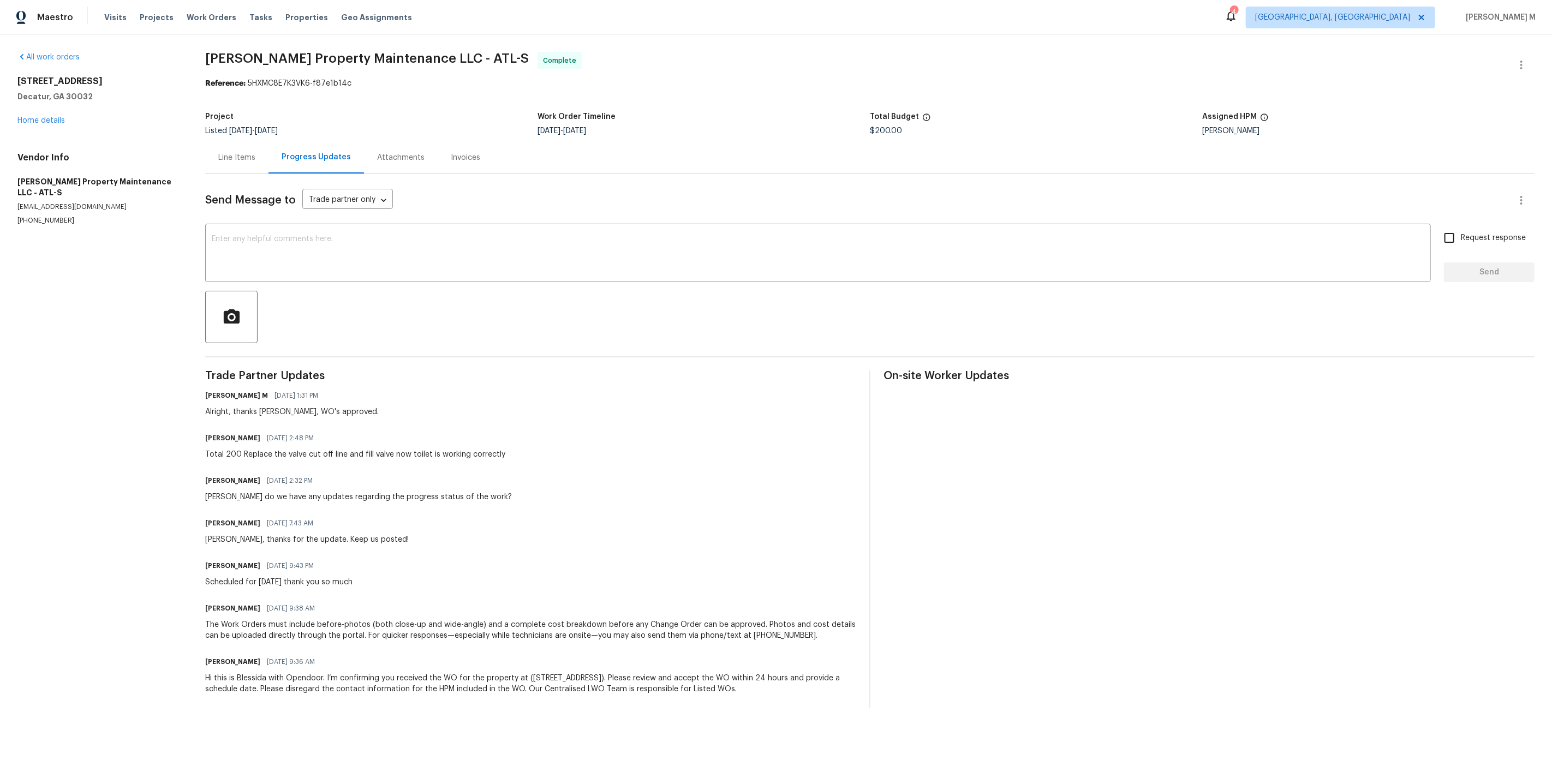
click at [751, 106] on div "Project Listed 9/30/2025 - 10/2/2025 Work Order Timeline 10/1/2025 - 10/2/2025 …" at bounding box center [869, 123] width 1329 height 35
click at [34, 118] on link "Home details" at bounding box center [41, 120] width 47 height 8
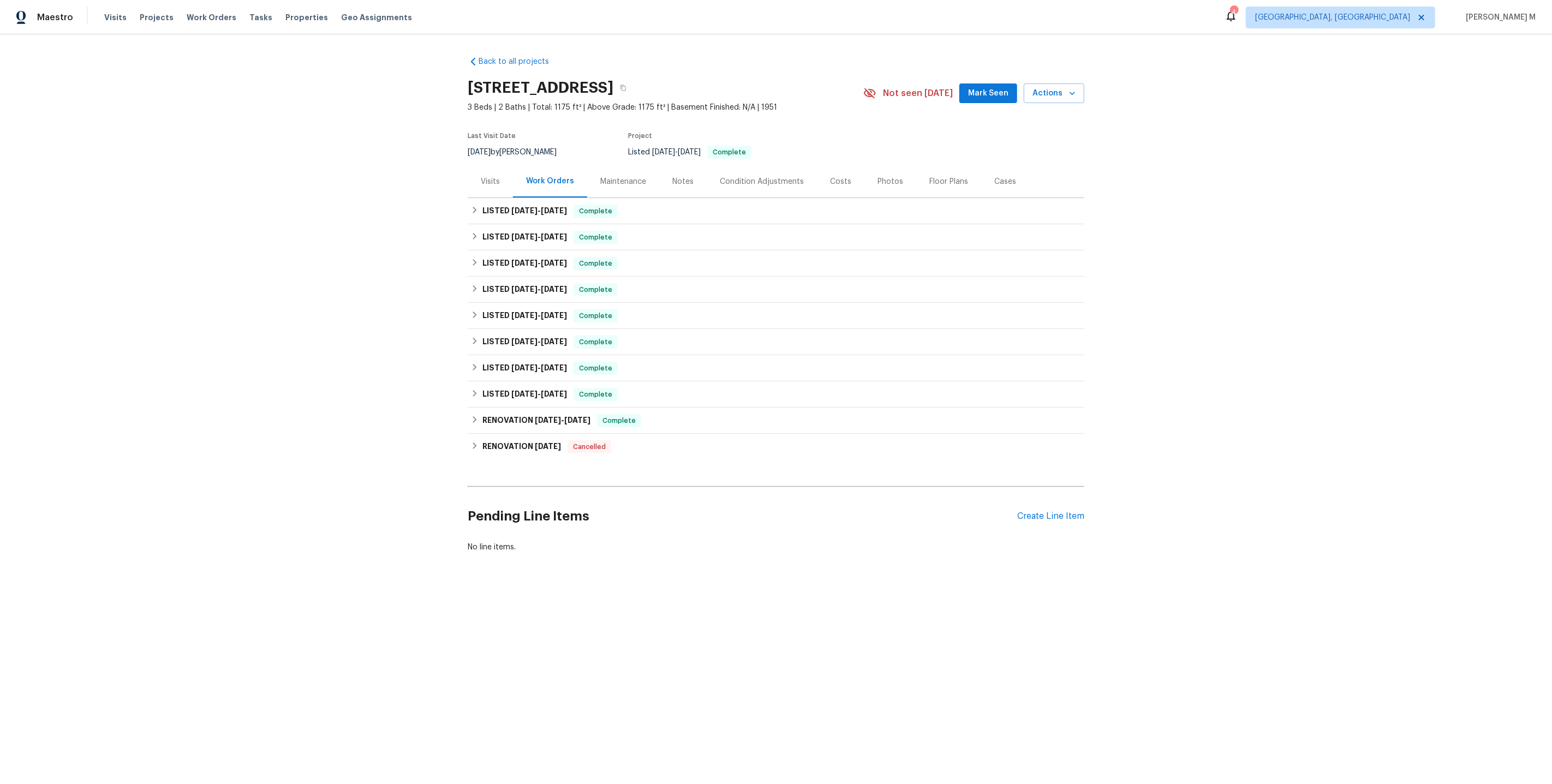
click at [795, 134] on div "Project" at bounding box center [732, 139] width 209 height 13
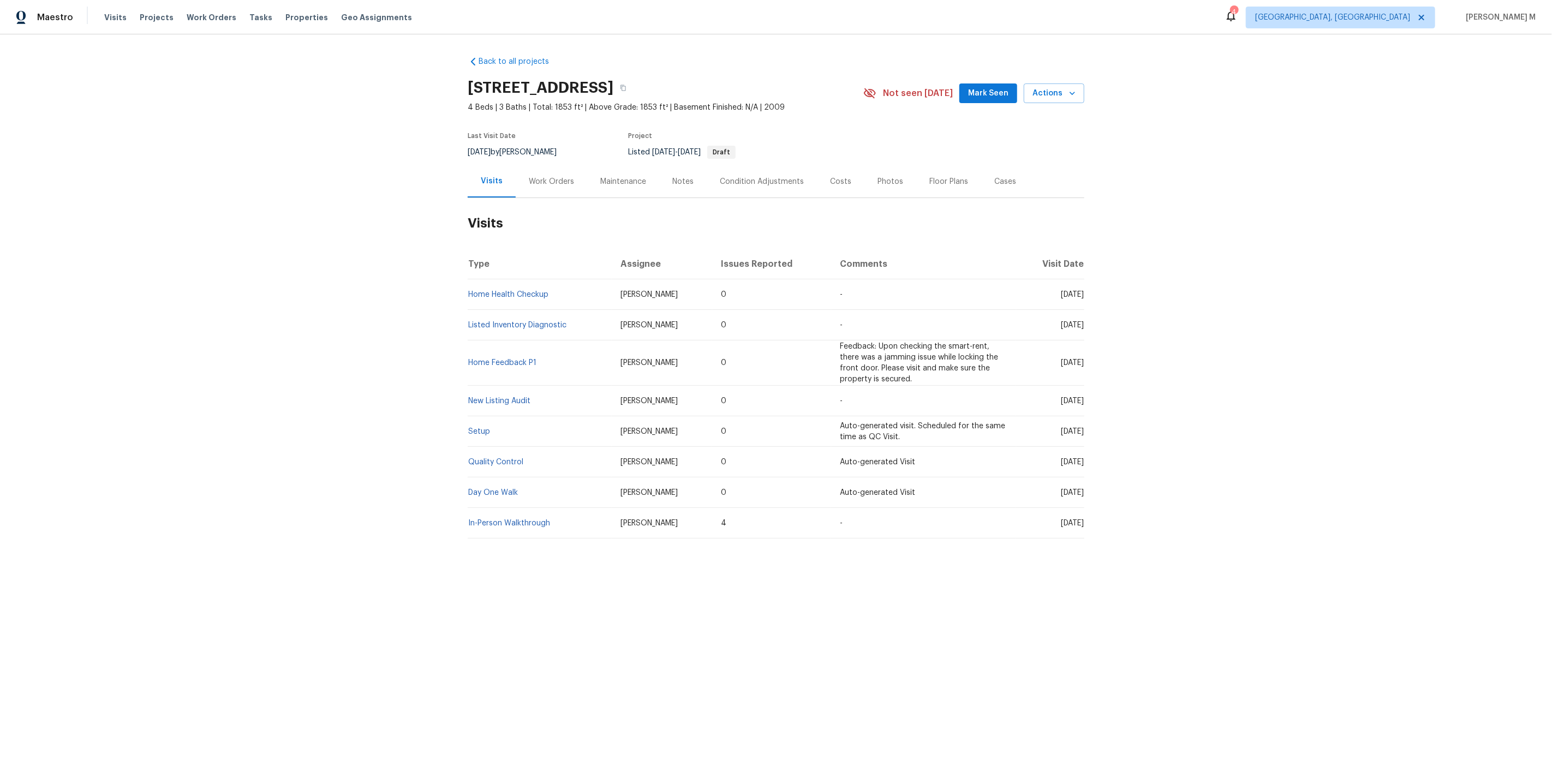
click at [567, 185] on div "Work Orders" at bounding box center [551, 181] width 72 height 32
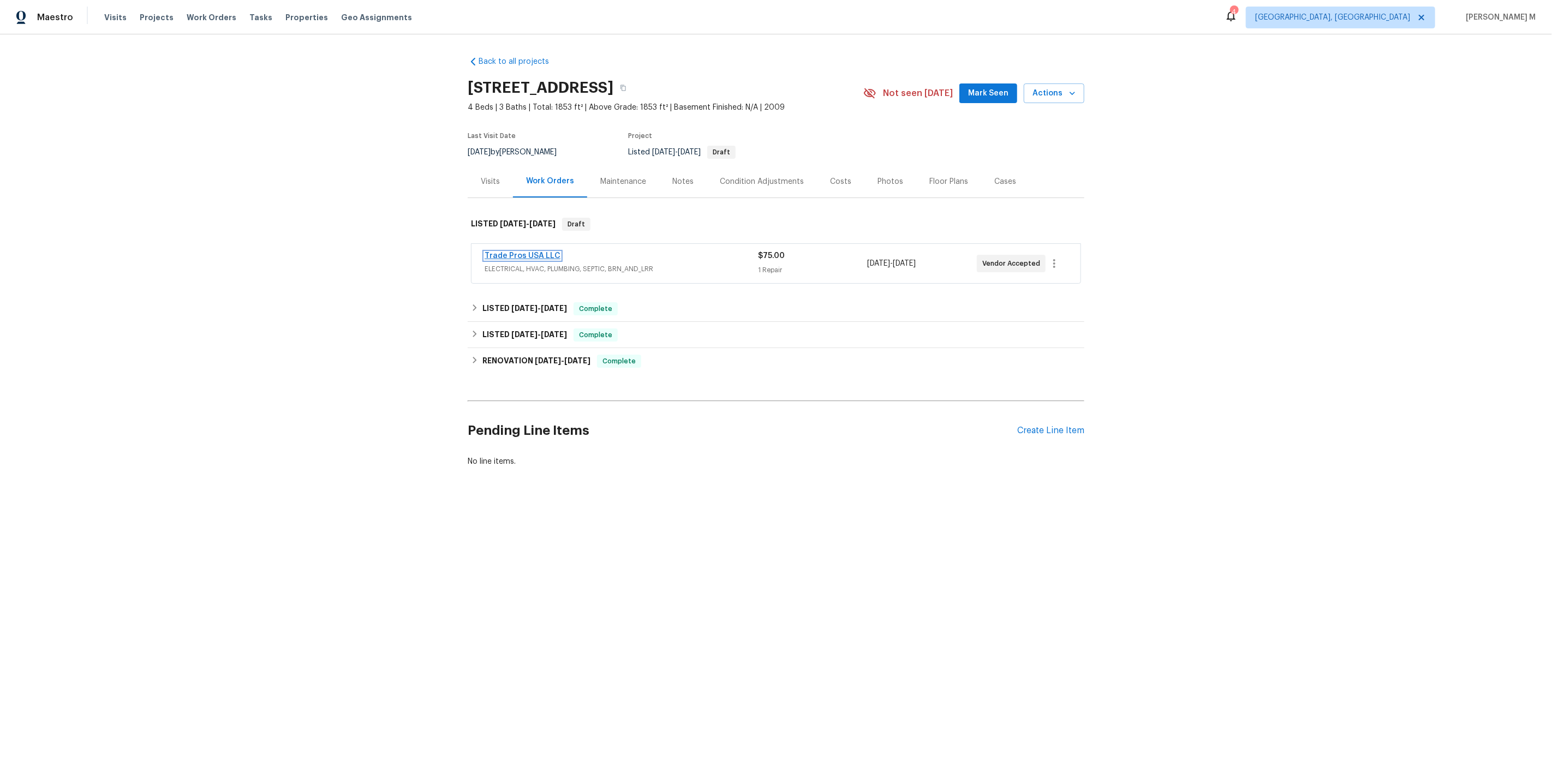
click at [528, 252] on link "Trade Pros USA LLC" at bounding box center [522, 255] width 76 height 8
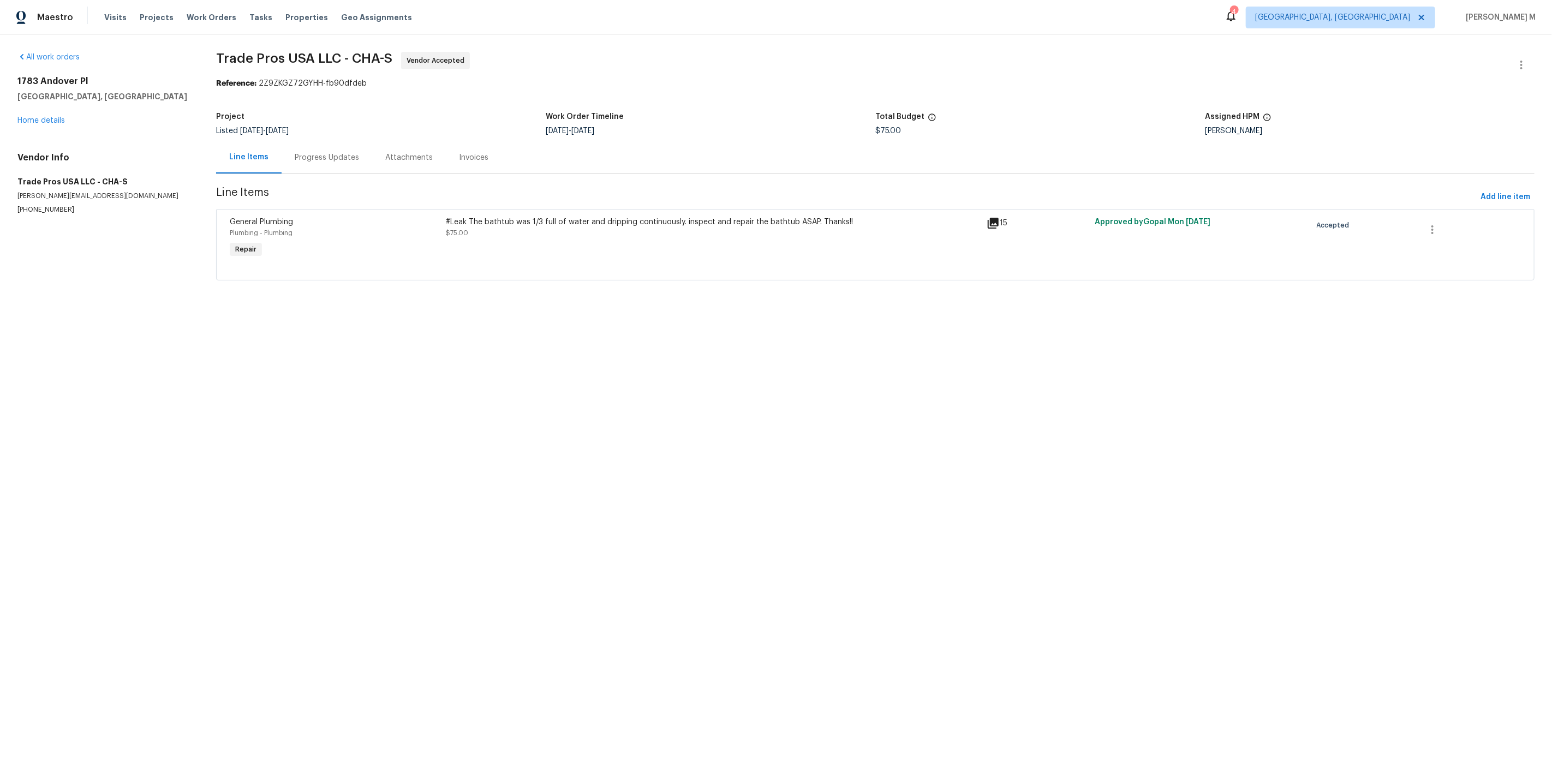
click at [325, 145] on div "Progress Updates" at bounding box center [327, 157] width 90 height 32
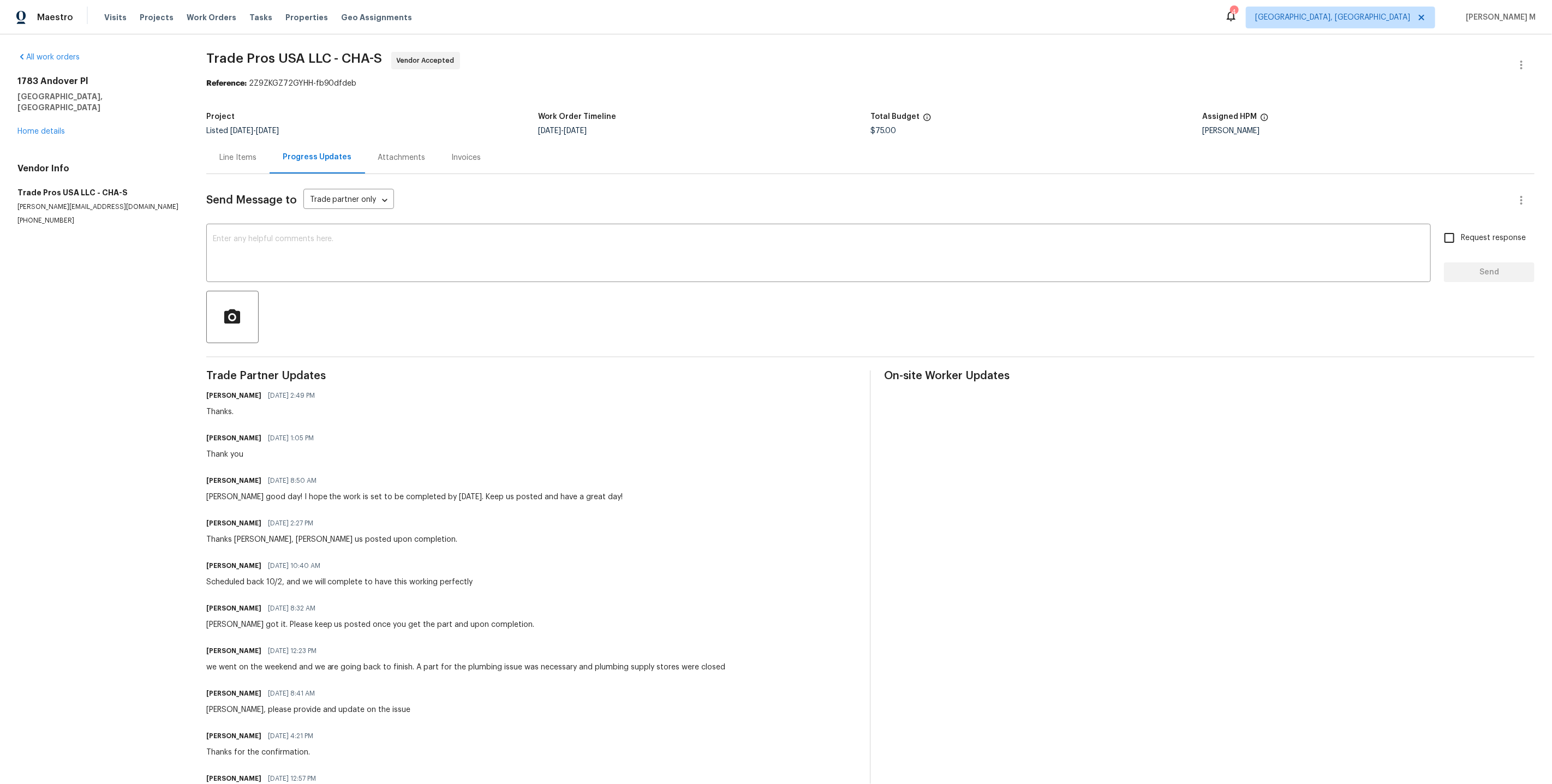
click at [610, 473] on div "Blessida Angeline M [DATE] 8:50 AM [PERSON_NAME] good day! I hope the work is s…" at bounding box center [414, 488] width 417 height 29
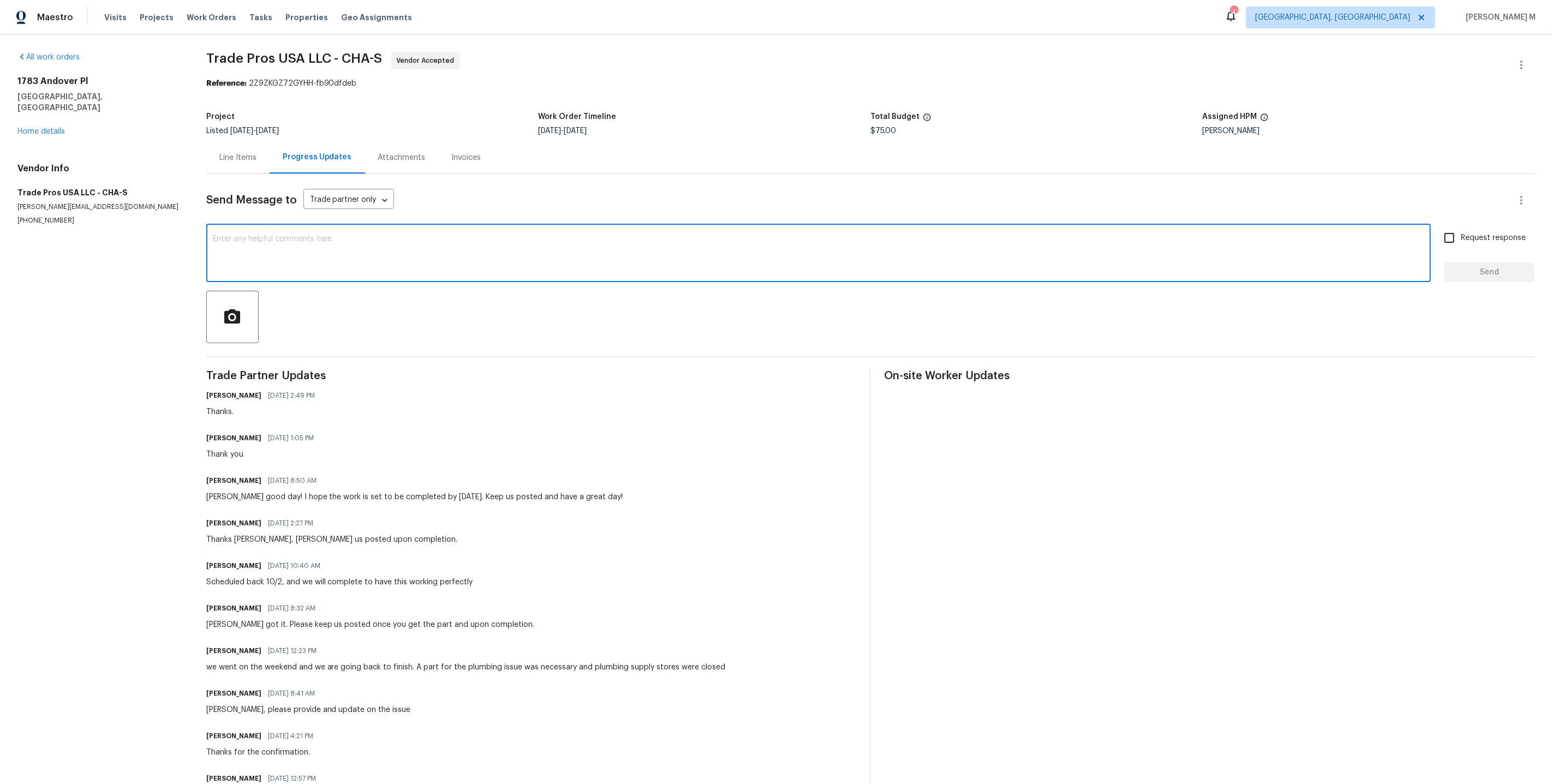
click at [396, 238] on textarea at bounding box center [818, 254] width 1211 height 38
type textarea "trevir"
type textarea "[PERSON_NAME], are you on-site [DATE]?"
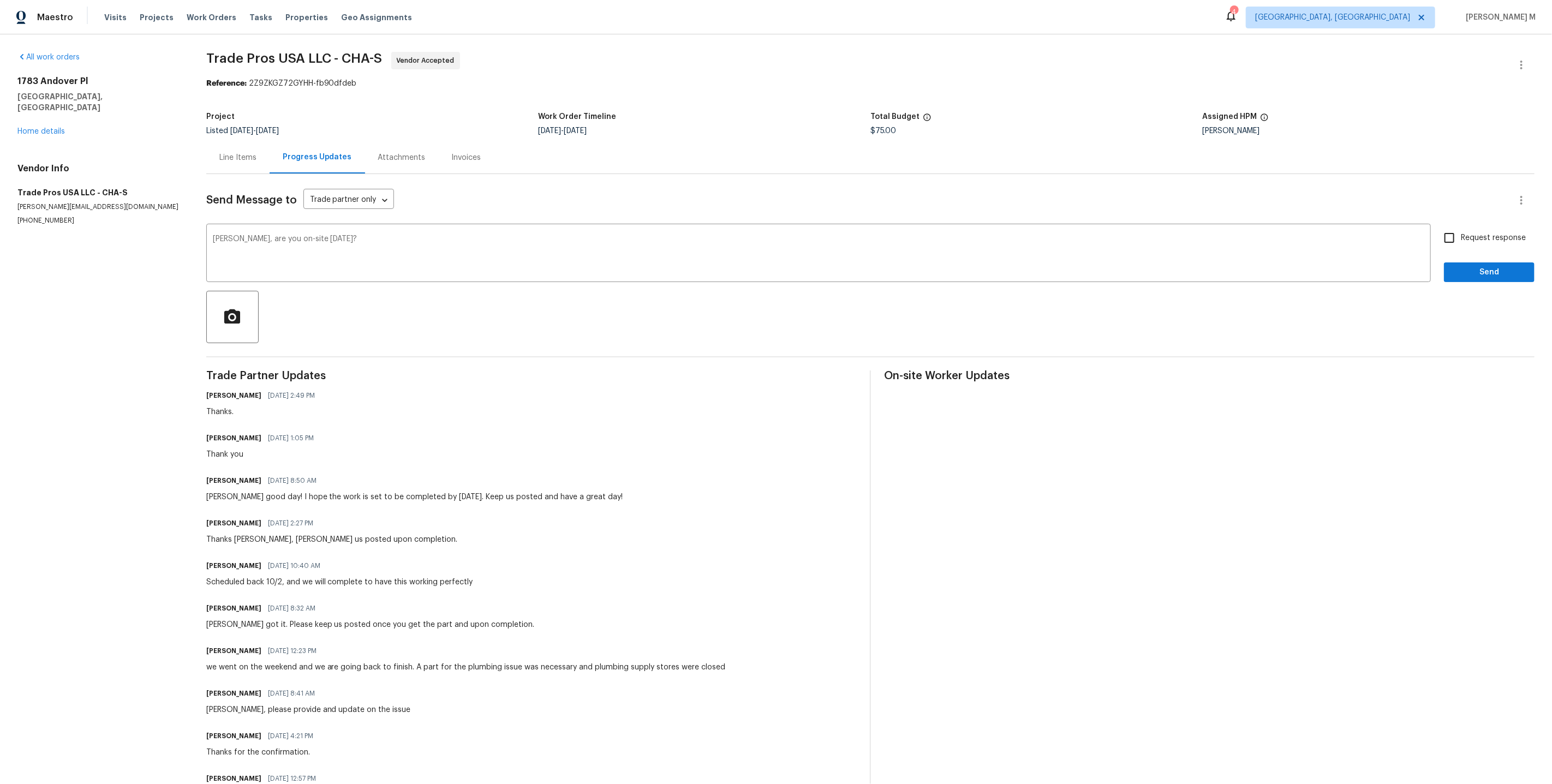
click at [1499, 227] on label "Request response" at bounding box center [1481, 238] width 88 height 23
click at [1461, 227] on input "Request response" at bounding box center [1449, 238] width 23 height 23
checkbox input "true"
click at [1495, 265] on span "Send" at bounding box center [1488, 272] width 73 height 14
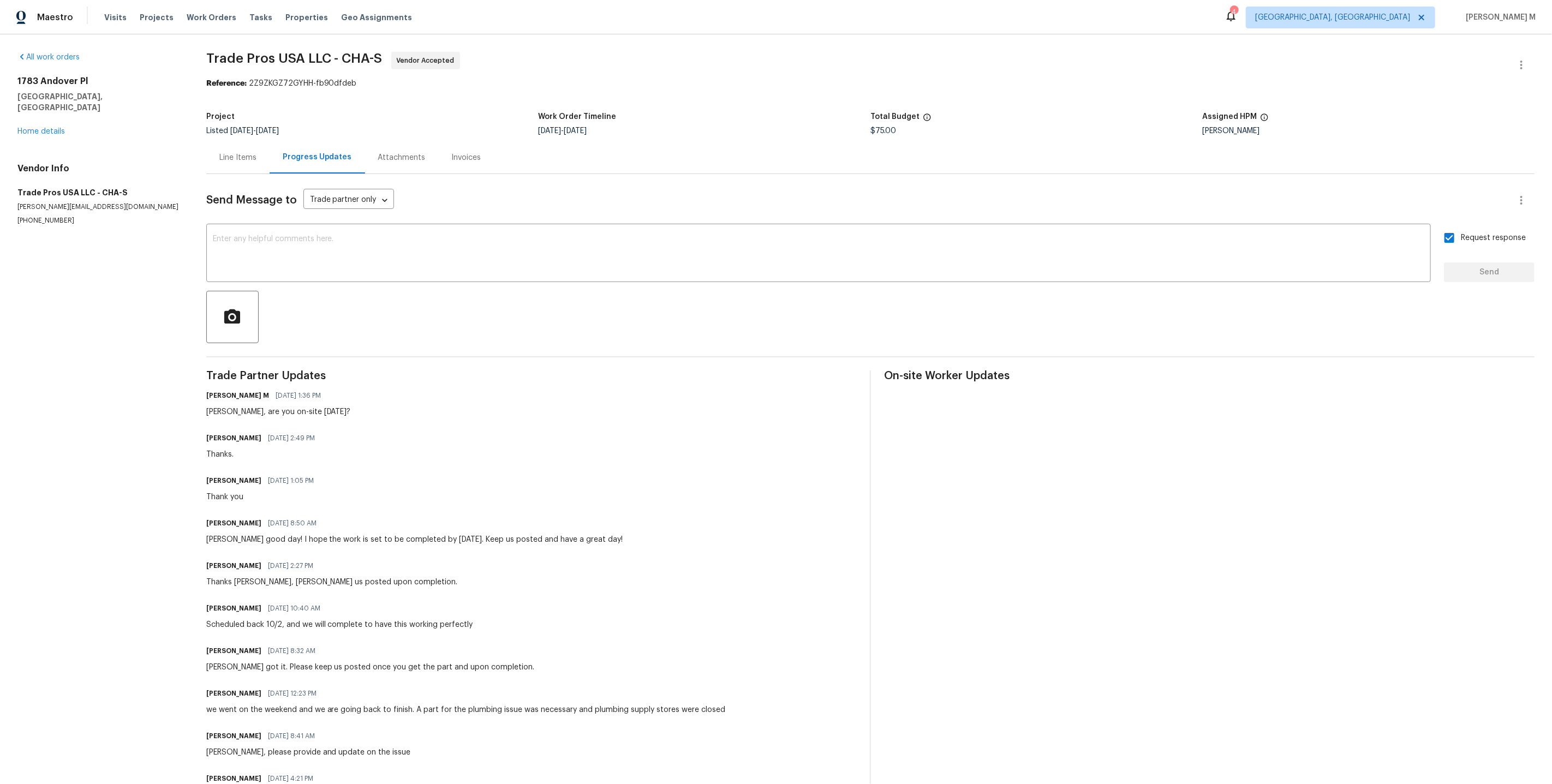
click at [53, 113] on div "1783 [GEOGRAPHIC_DATA] Home details" at bounding box center [98, 106] width 163 height 61
click at [49, 128] on link "Home details" at bounding box center [41, 131] width 47 height 8
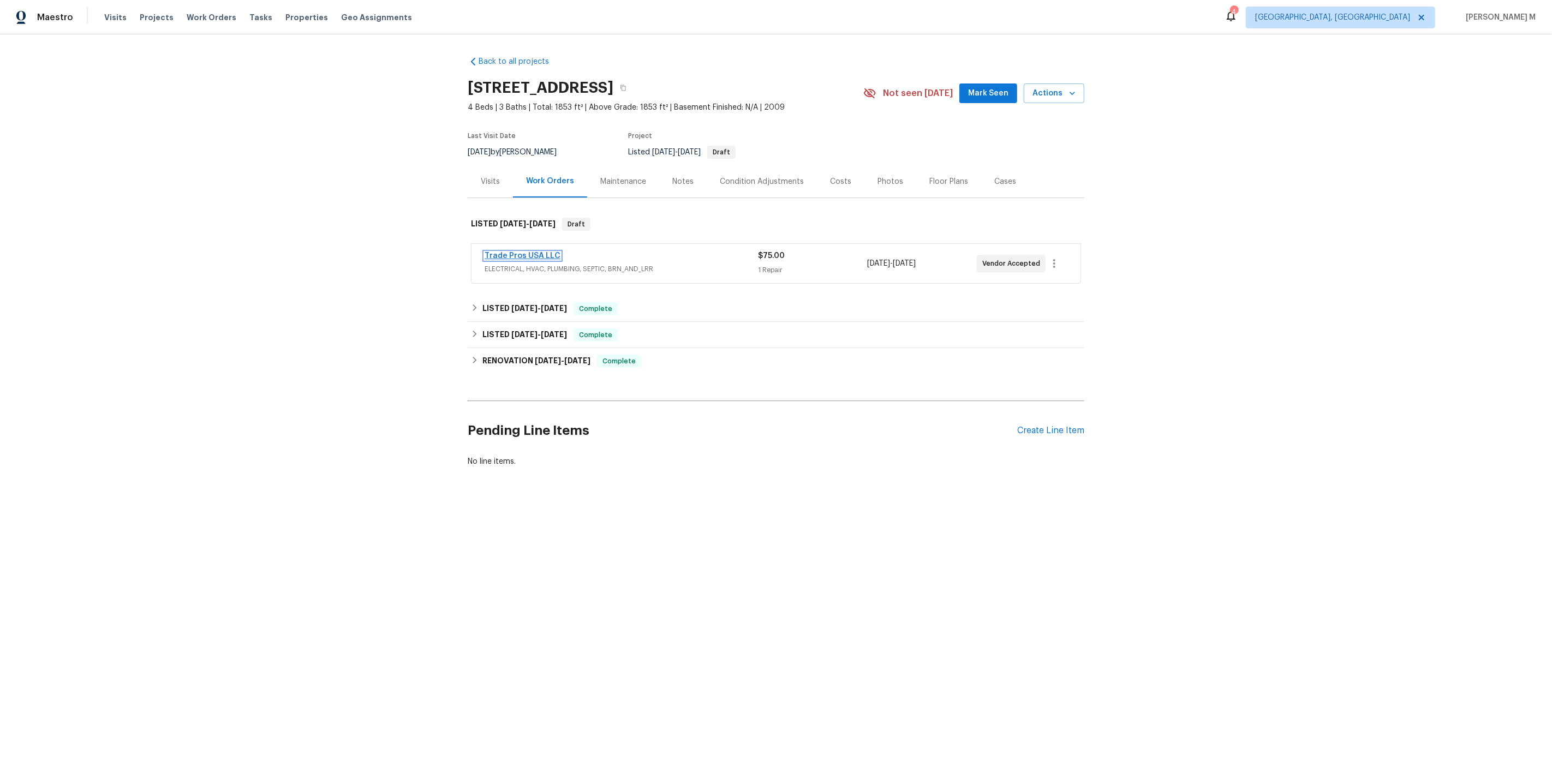
click at [532, 252] on link "Trade Pros USA LLC" at bounding box center [522, 255] width 76 height 8
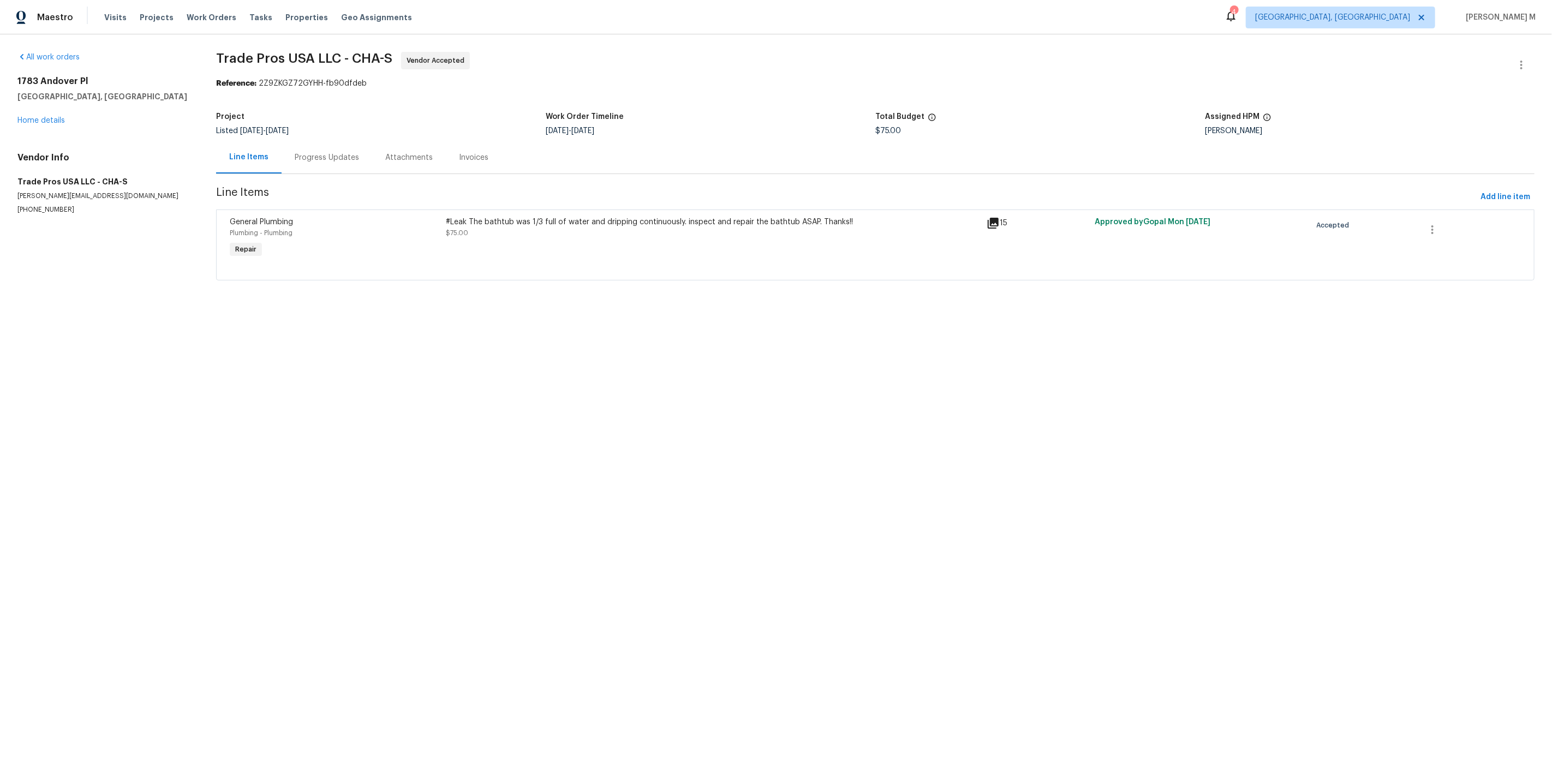
click at [876, 100] on section "Trade Pros USA LLC - CHA-S Vendor Accepted Reference: 2Z9ZKGZ72GYHH-fb90dfdeb P…" at bounding box center [876, 172] width 1318 height 241
click at [1512, 63] on button "button" at bounding box center [1521, 65] width 26 height 26
click at [1512, 63] on li "Edit" at bounding box center [1492, 63] width 118 height 18
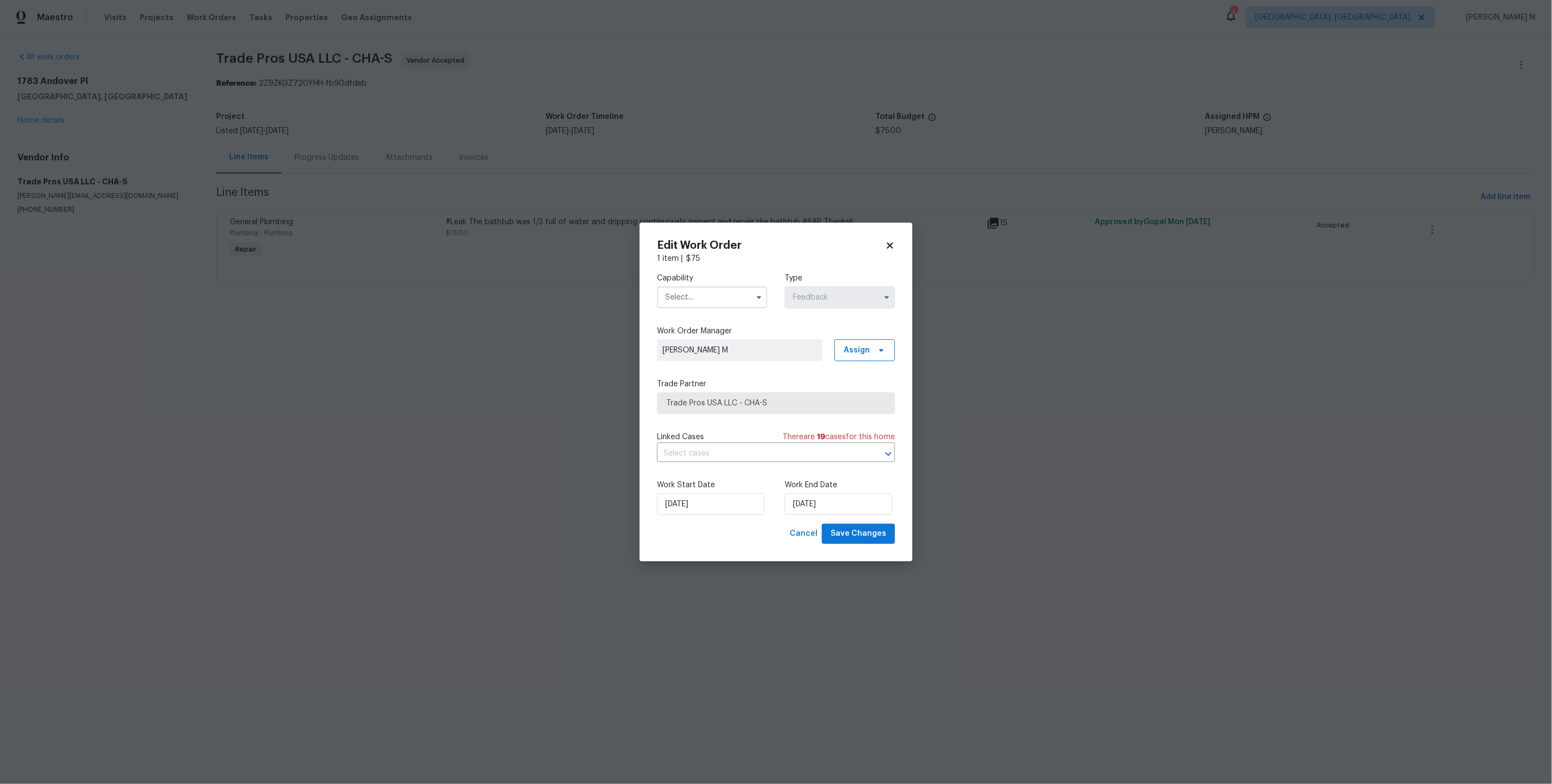
click at [683, 301] on input "text" at bounding box center [712, 296] width 110 height 22
click at [718, 360] on span "General Contractor" at bounding box center [702, 364] width 71 height 8
type input "General Contractor"
click at [695, 495] on input "[DATE]" at bounding box center [710, 503] width 108 height 22
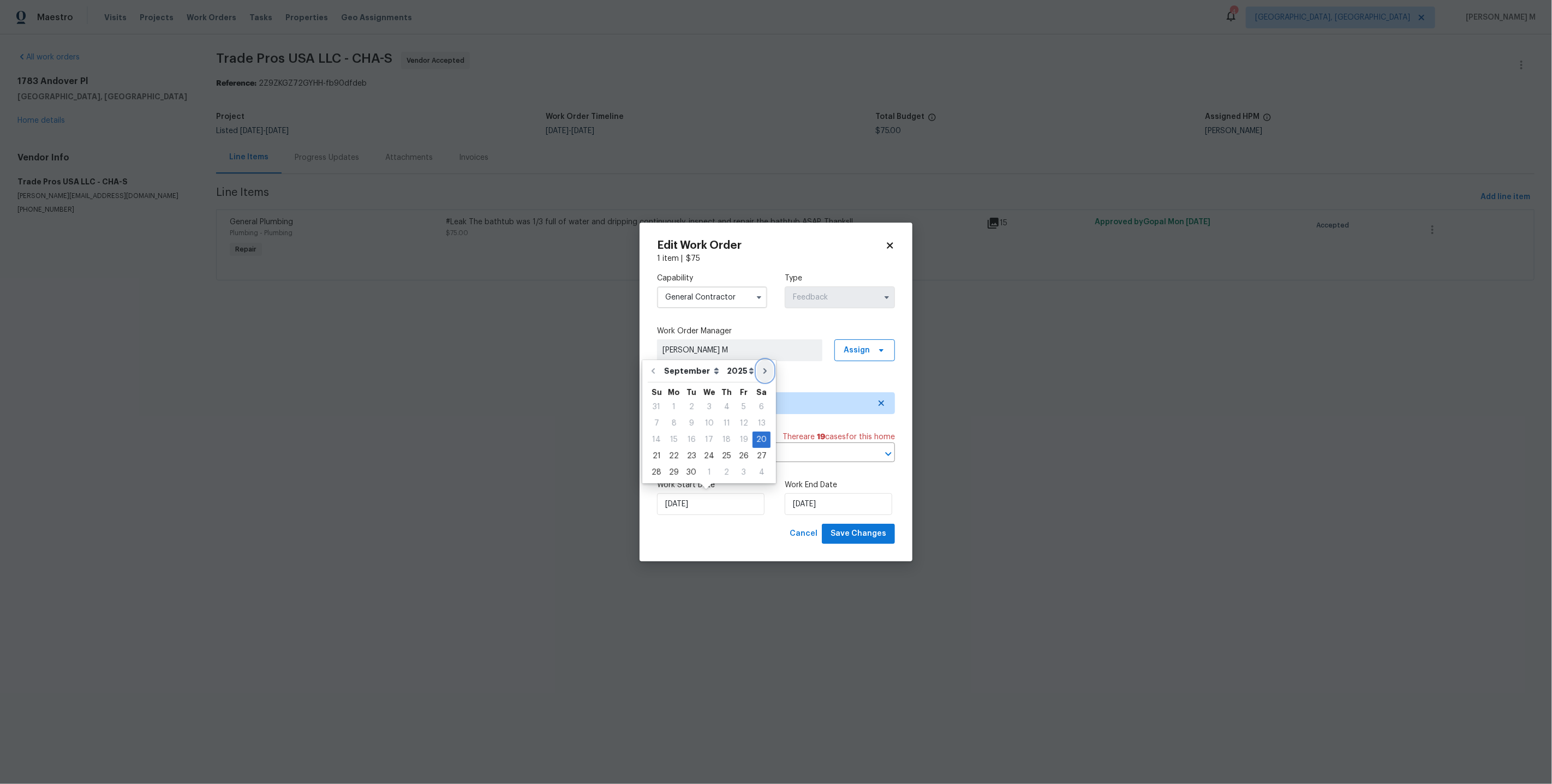
click at [757, 370] on button "Go to next month" at bounding box center [764, 370] width 16 height 22
type input "[DATE]"
select select "9"
click at [723, 405] on div "2" at bounding box center [726, 407] width 17 height 16
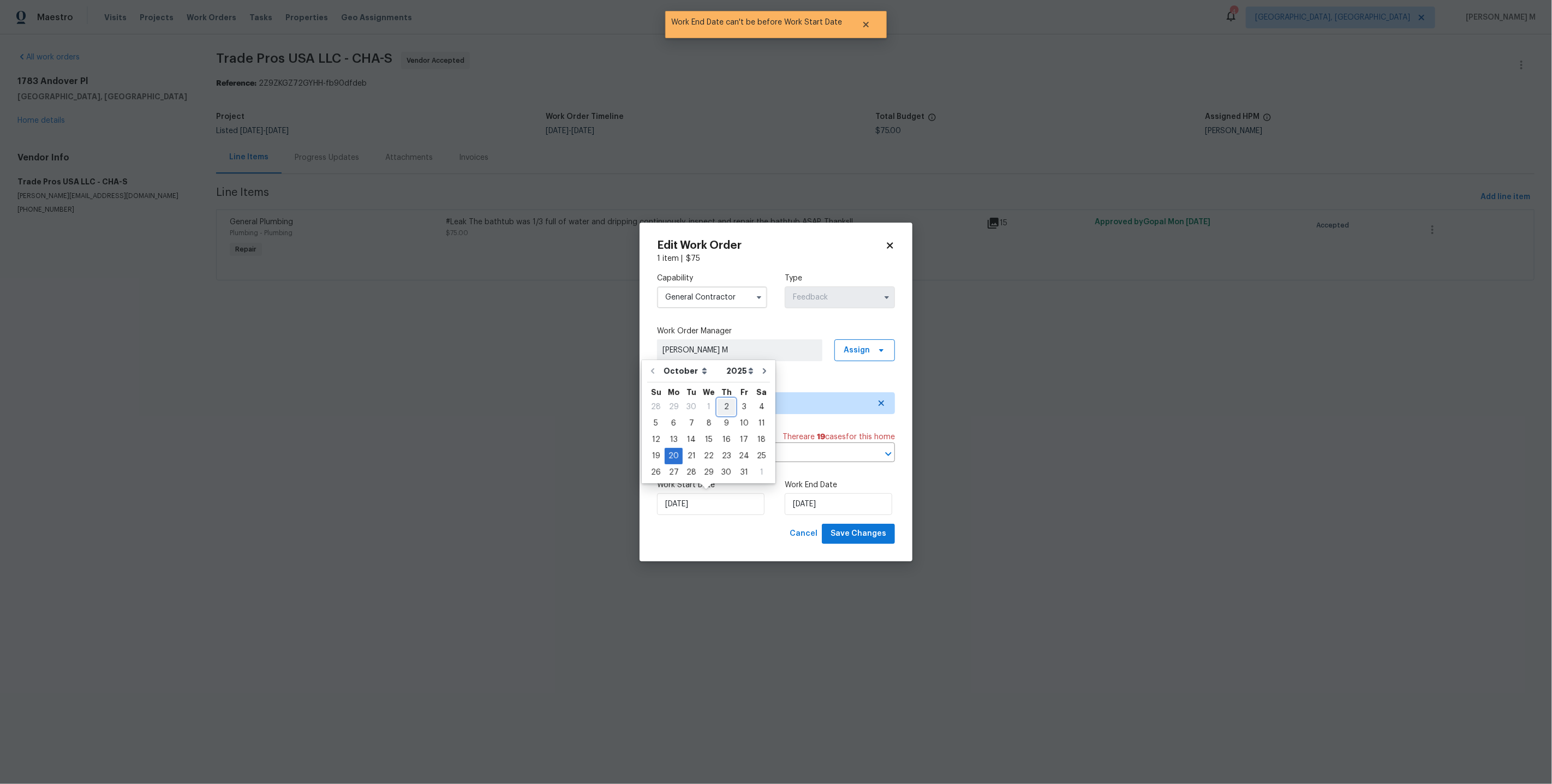
type input "[DATE]"
click at [815, 497] on input "[DATE]" at bounding box center [838, 503] width 108 height 22
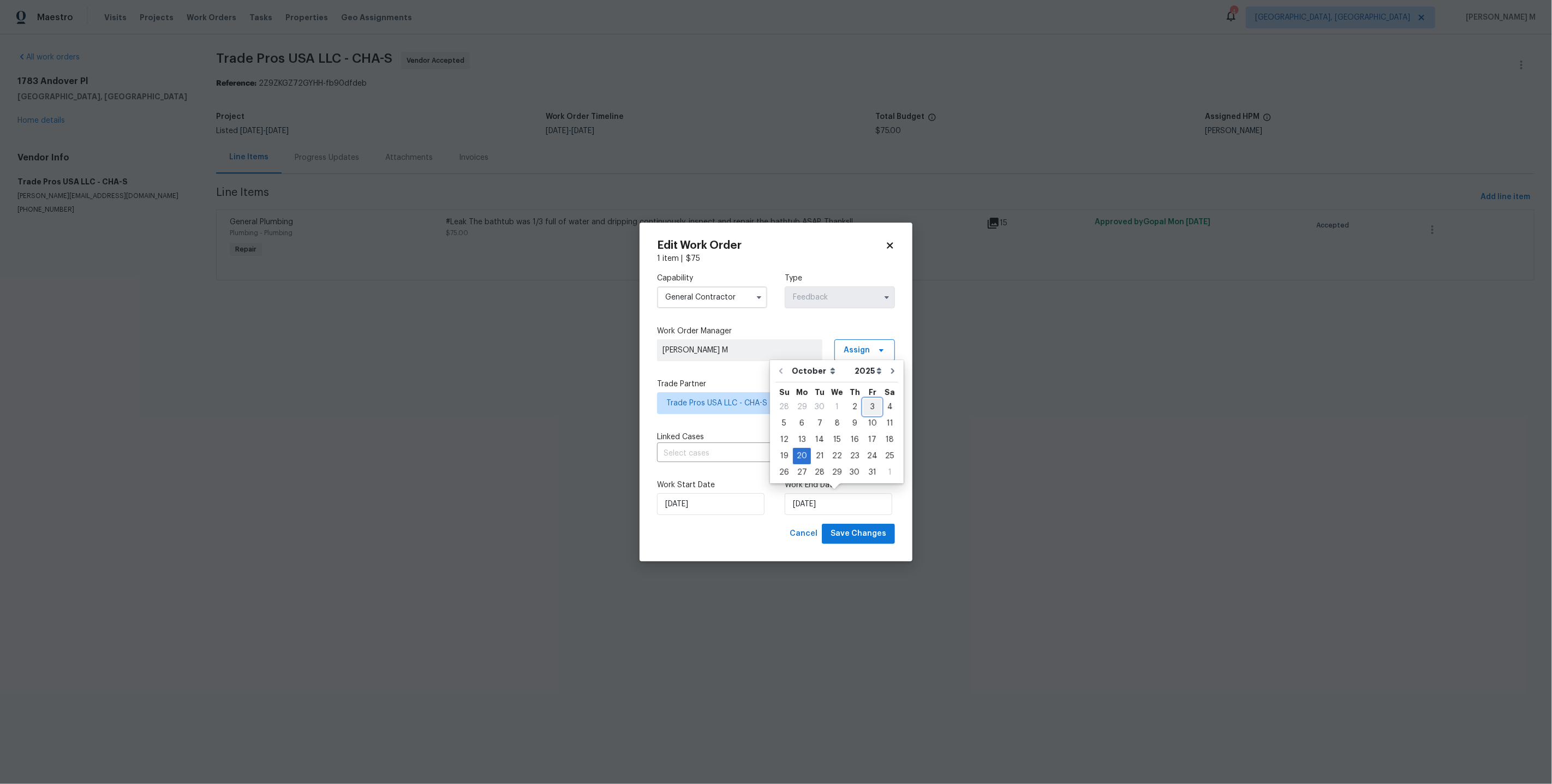
click at [873, 410] on div "3" at bounding box center [872, 407] width 18 height 16
type input "[DATE]"
click at [868, 529] on span "Save Changes" at bounding box center [858, 534] width 56 height 14
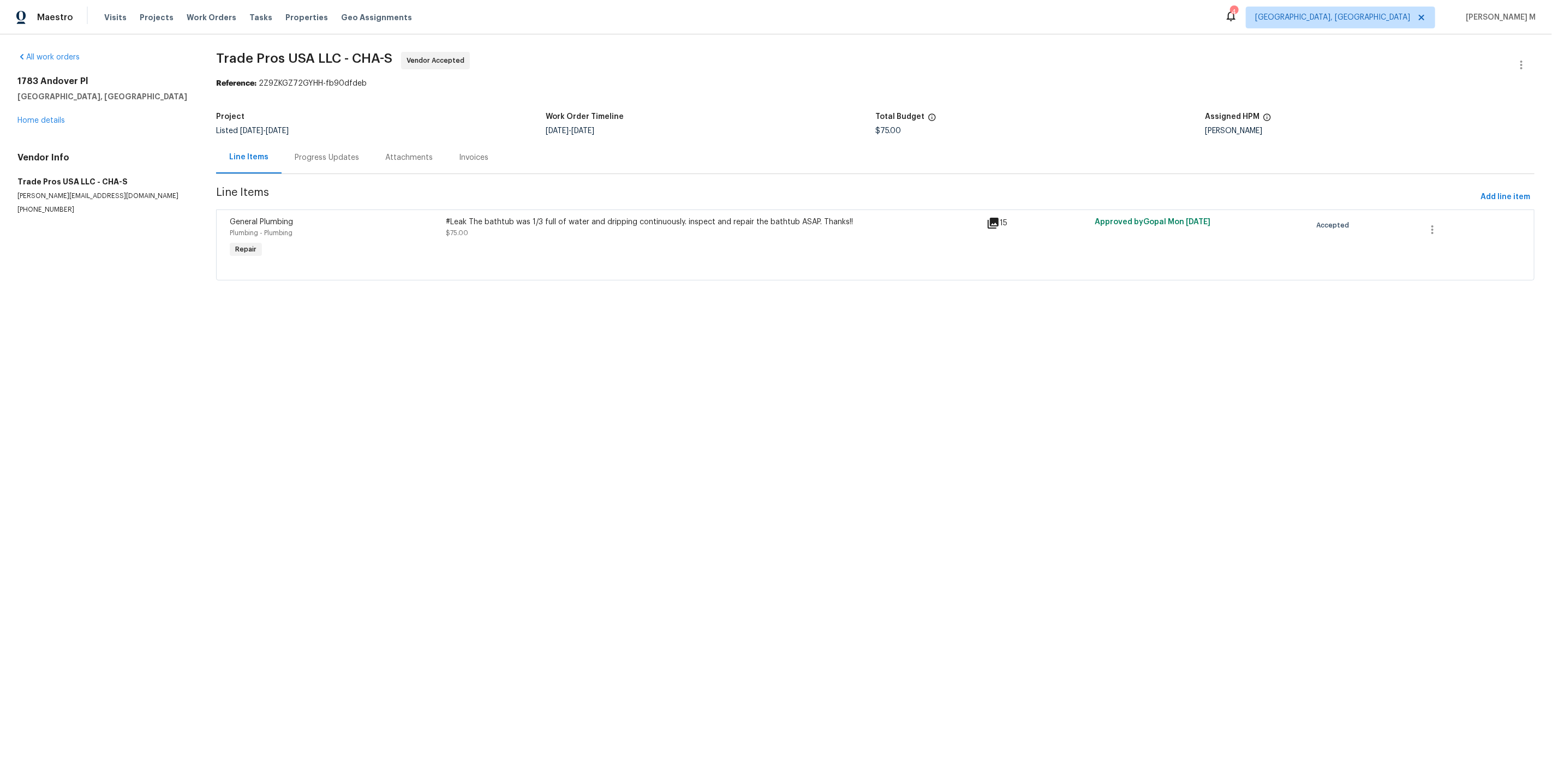
click at [1222, 311] on html "Maestro Visits Projects Work Orders Tasks Properties Geo Assignments 4 [GEOGRAP…" at bounding box center [776, 155] width 1552 height 311
click at [28, 113] on div "1783 [GEOGRAPHIC_DATA] Home details" at bounding box center [103, 101] width 172 height 50
click at [28, 116] on link "Home details" at bounding box center [41, 120] width 47 height 8
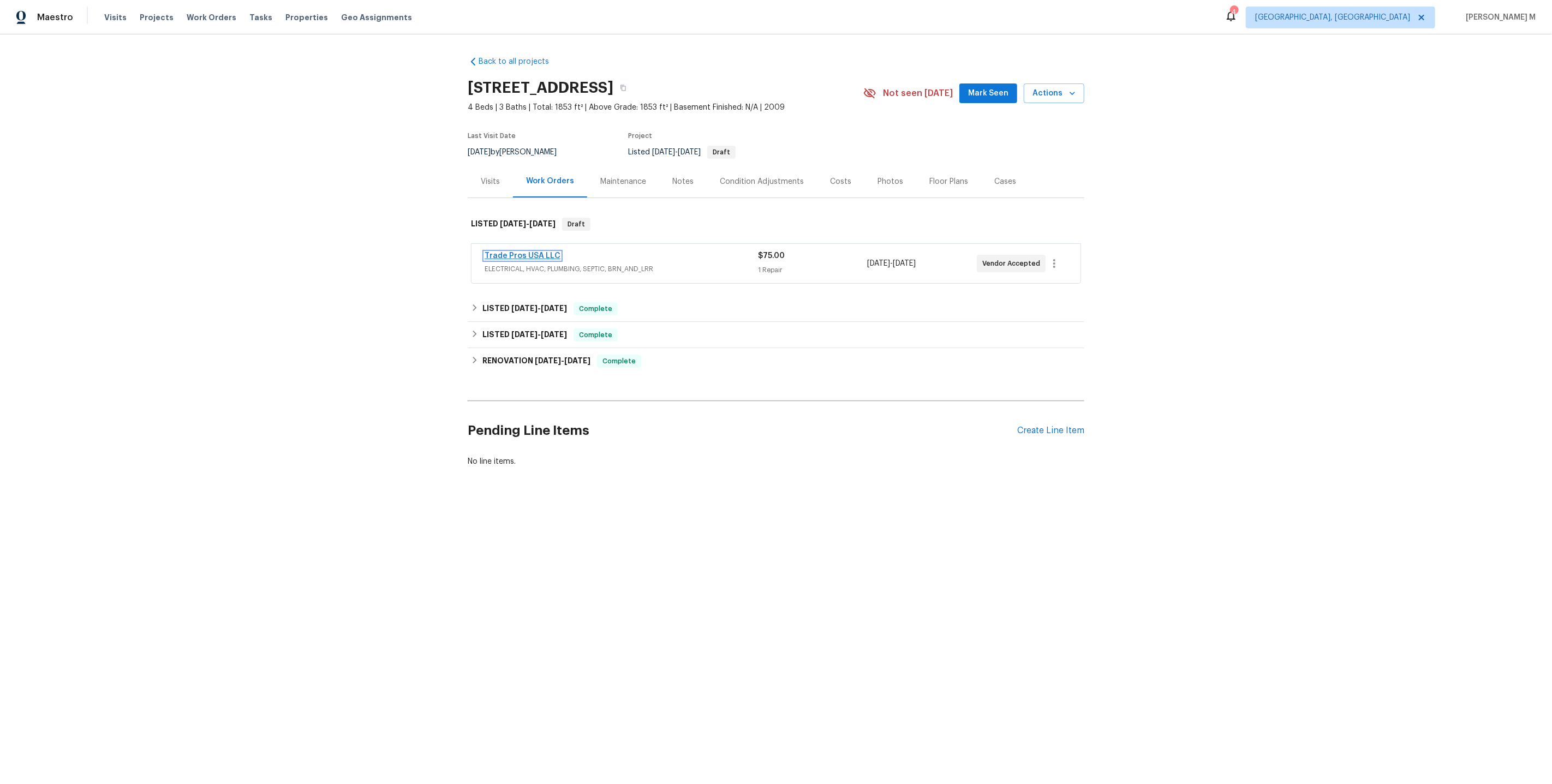
click at [503, 252] on link "Trade Pros USA LLC" at bounding box center [522, 255] width 76 height 8
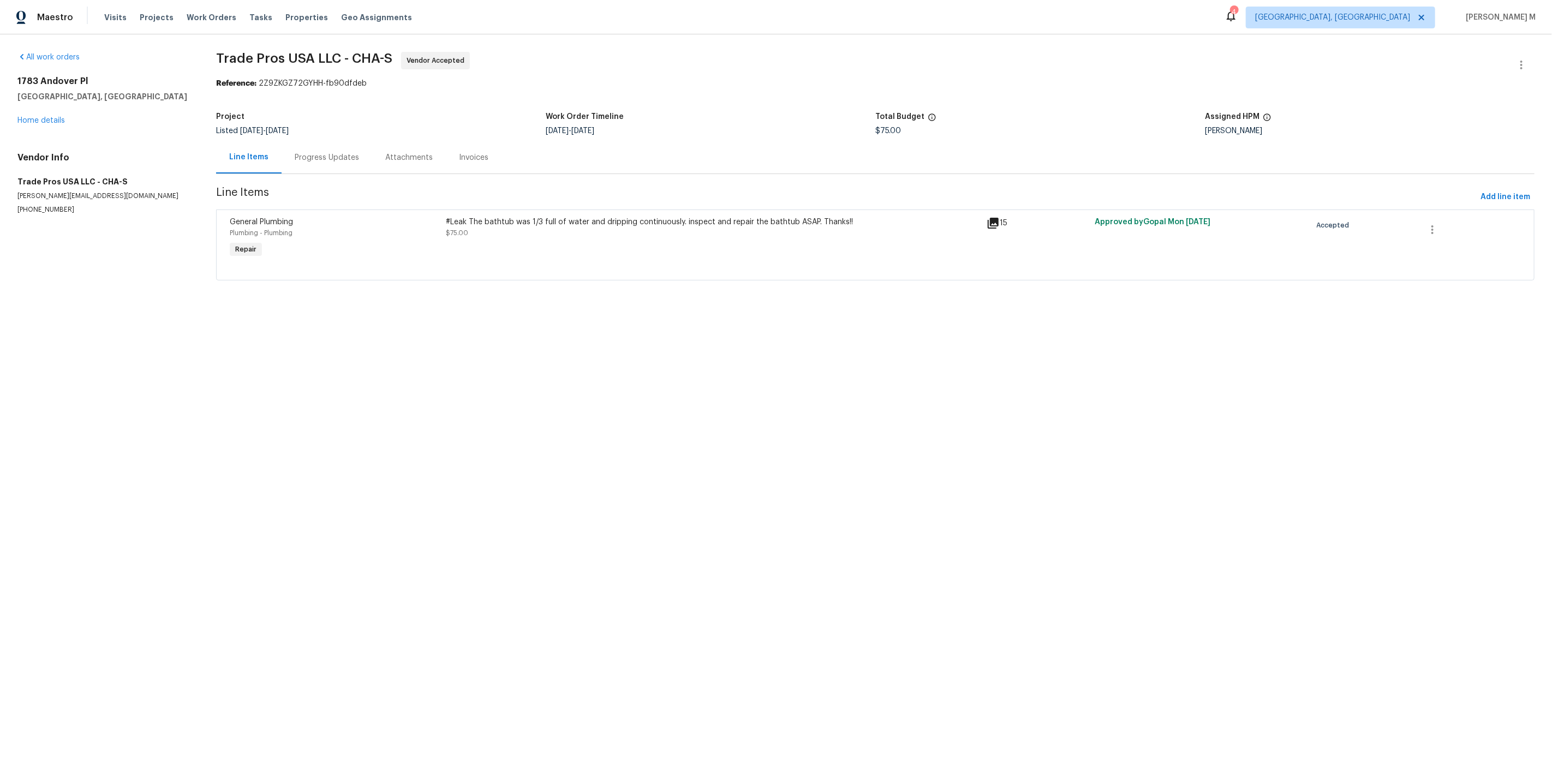
click at [295, 156] on div "Progress Updates" at bounding box center [327, 158] width 65 height 11
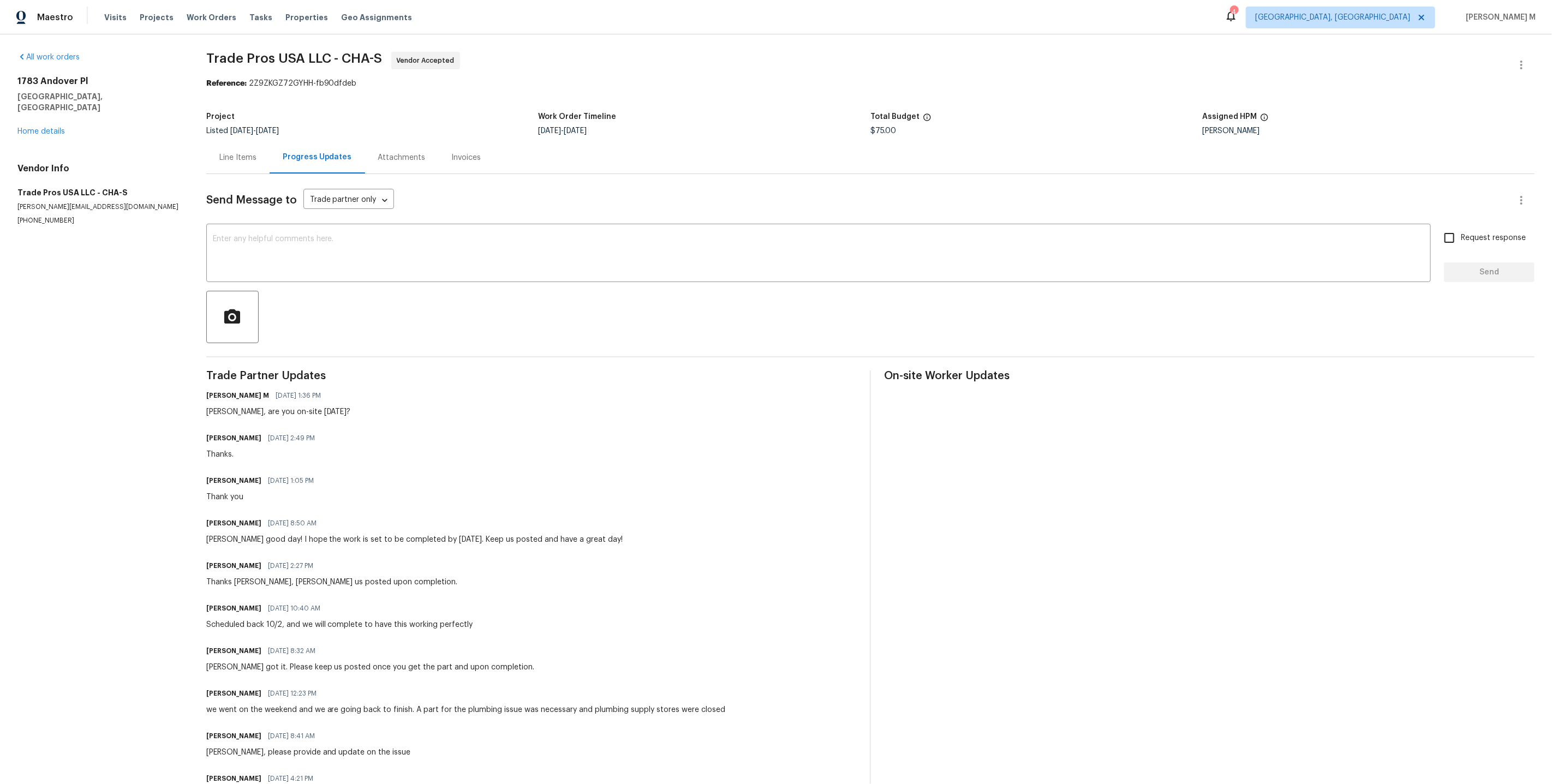
click at [436, 388] on div "[PERSON_NAME] M [DATE] 1:36 PM [PERSON_NAME], are you on-site [DATE]?" at bounding box center [531, 402] width 651 height 29
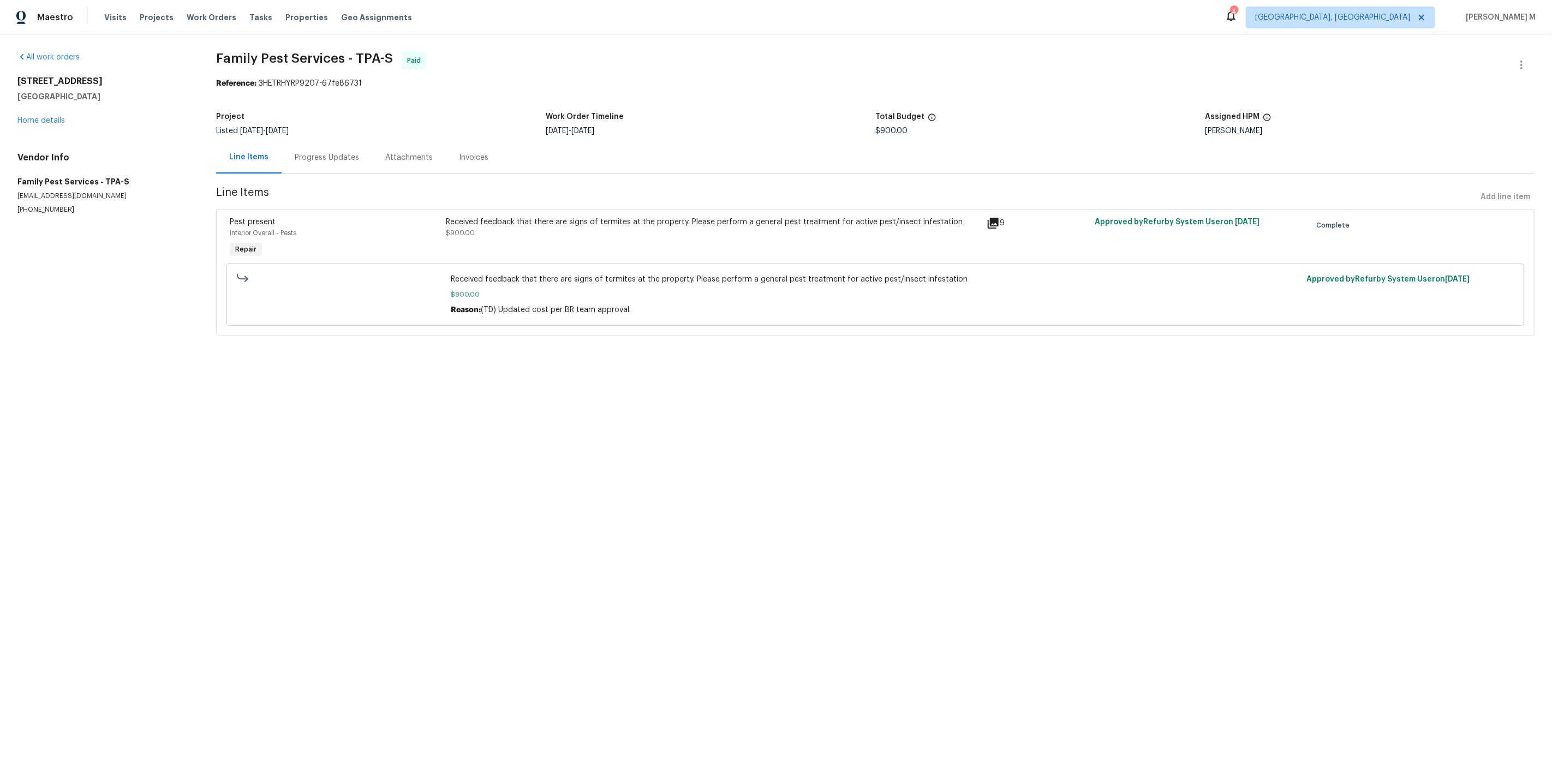
click at [312, 152] on div "Progress Updates" at bounding box center [327, 158] width 65 height 11
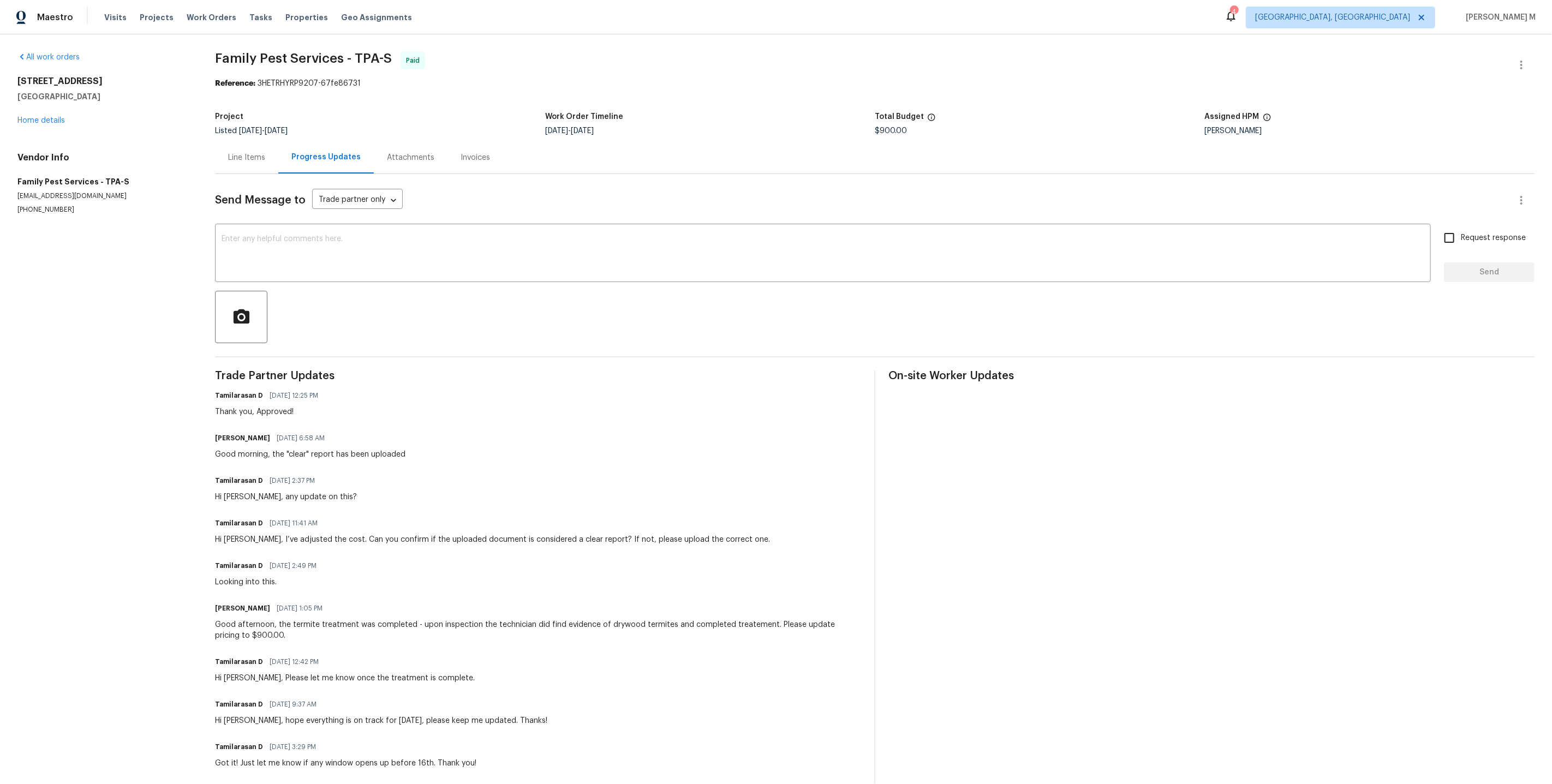
click at [258, 159] on div "Line Items" at bounding box center [246, 157] width 63 height 32
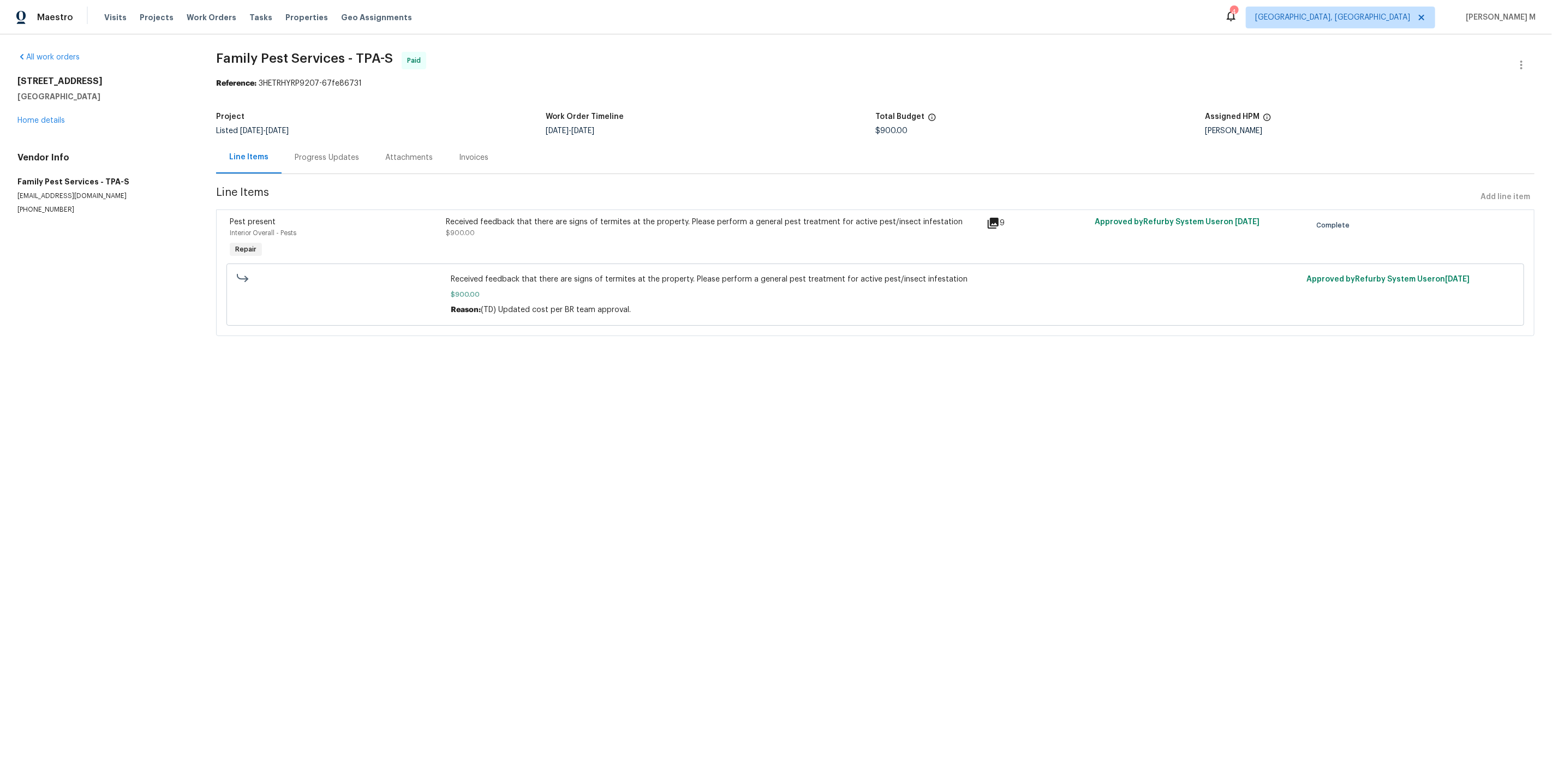
click at [615, 241] on div "Received feedback that there are signs of termites at the property. Please perf…" at bounding box center [712, 239] width 540 height 50
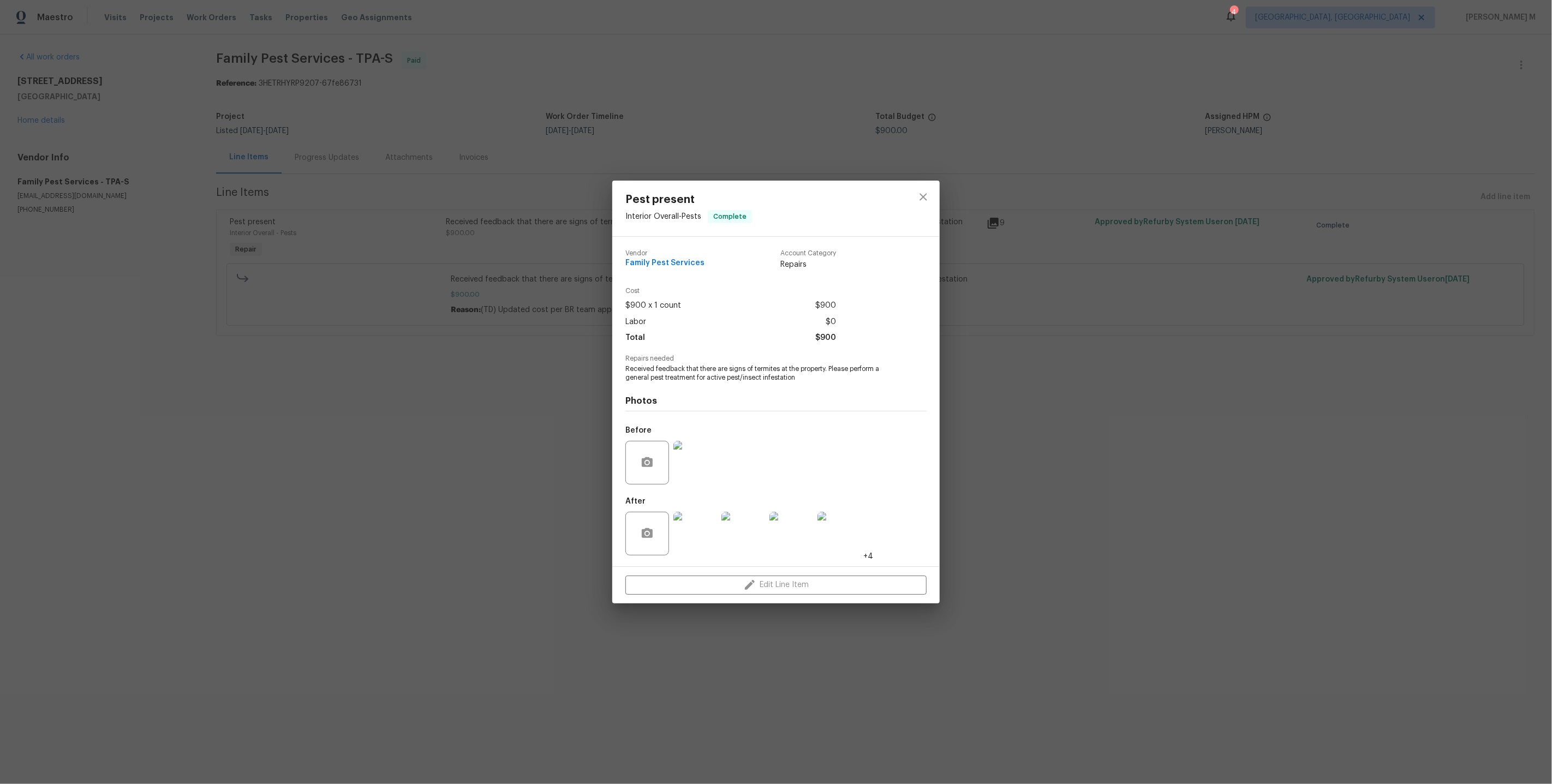
click at [411, 350] on div "Pest present Interior Overall - Pests Complete Vendor Family Pest Services Acco…" at bounding box center [776, 392] width 1552 height 784
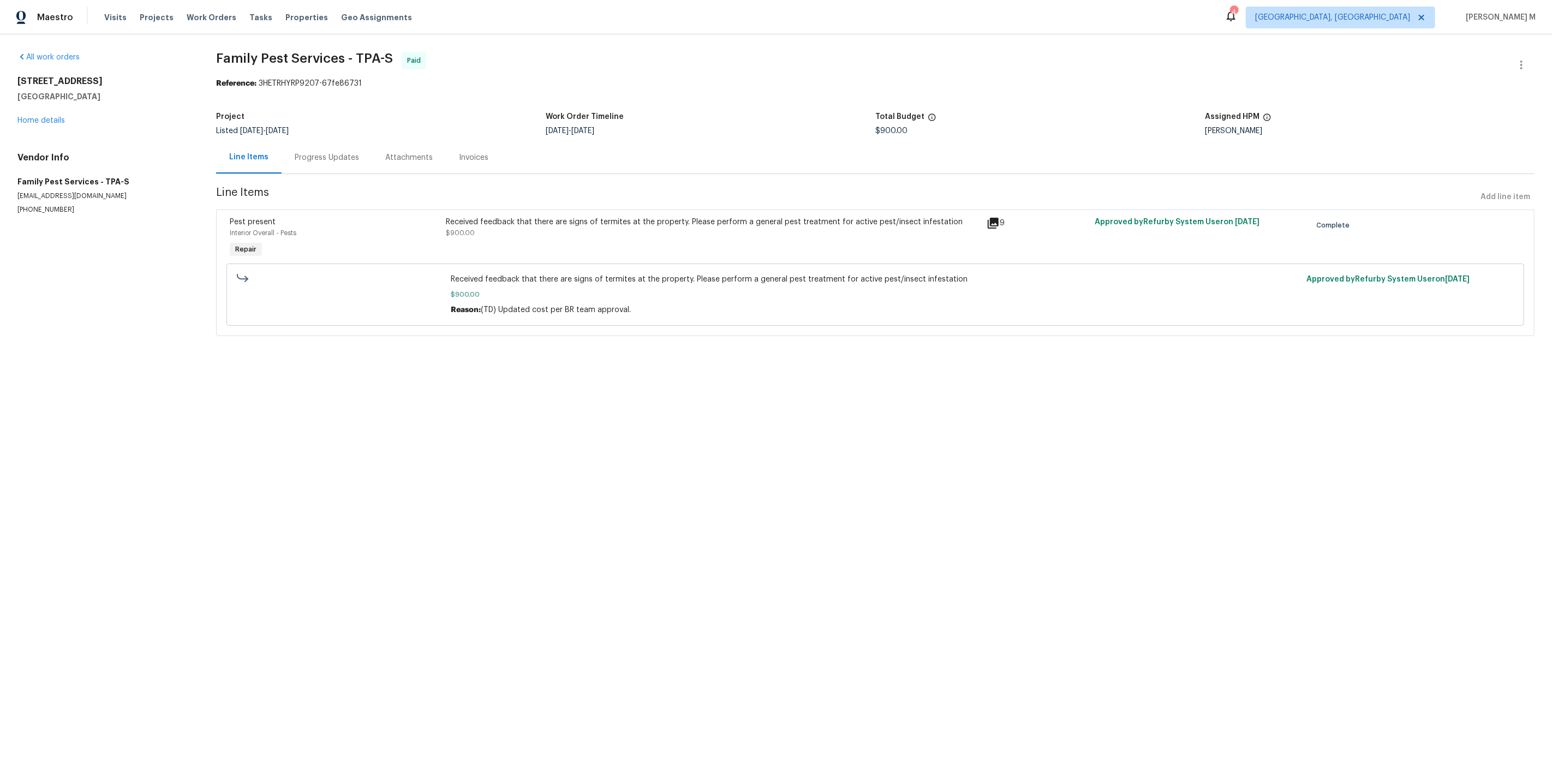
click at [319, 141] on div "Progress Updates" at bounding box center [327, 157] width 90 height 32
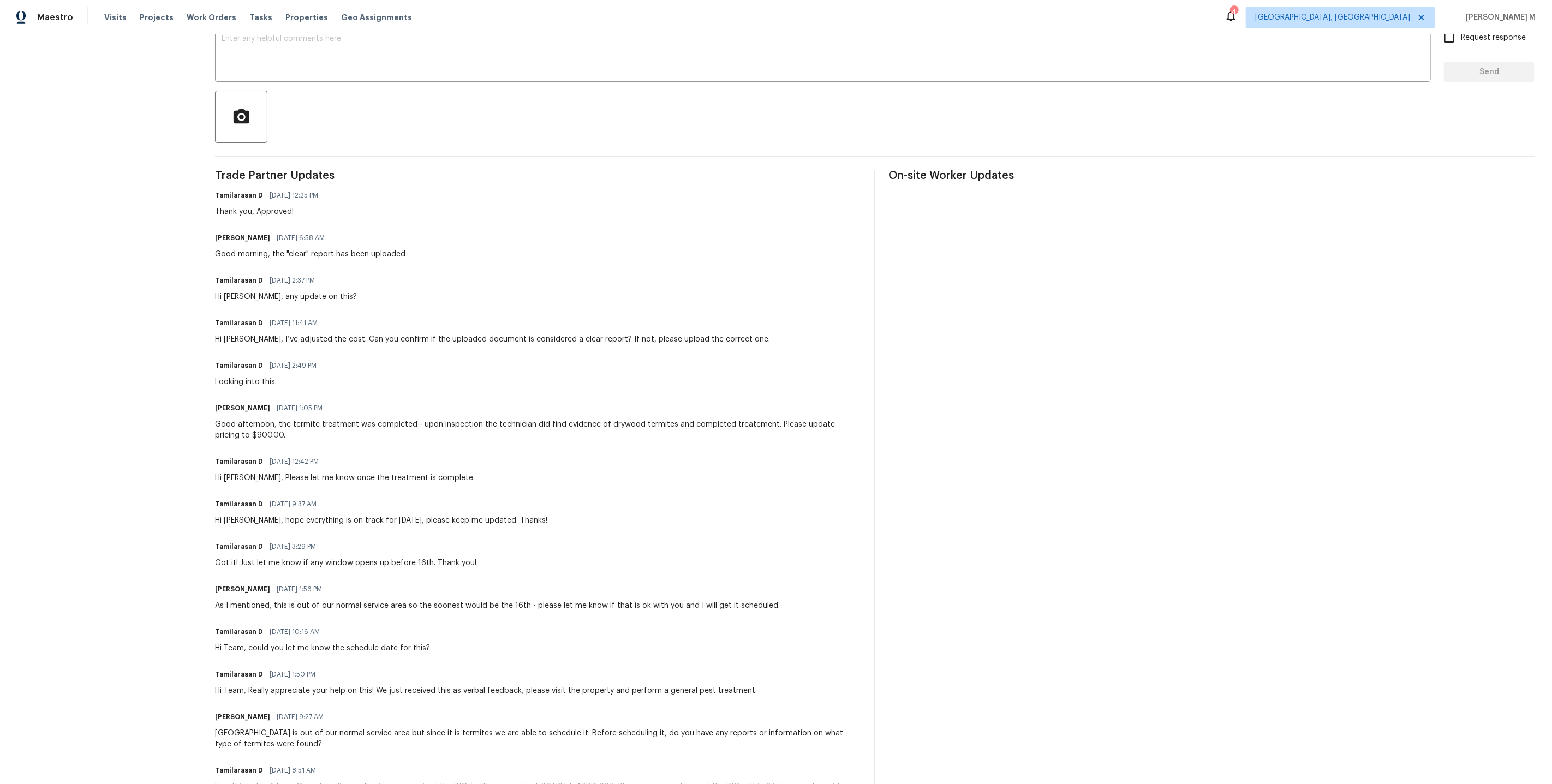
scroll to position [204, 0]
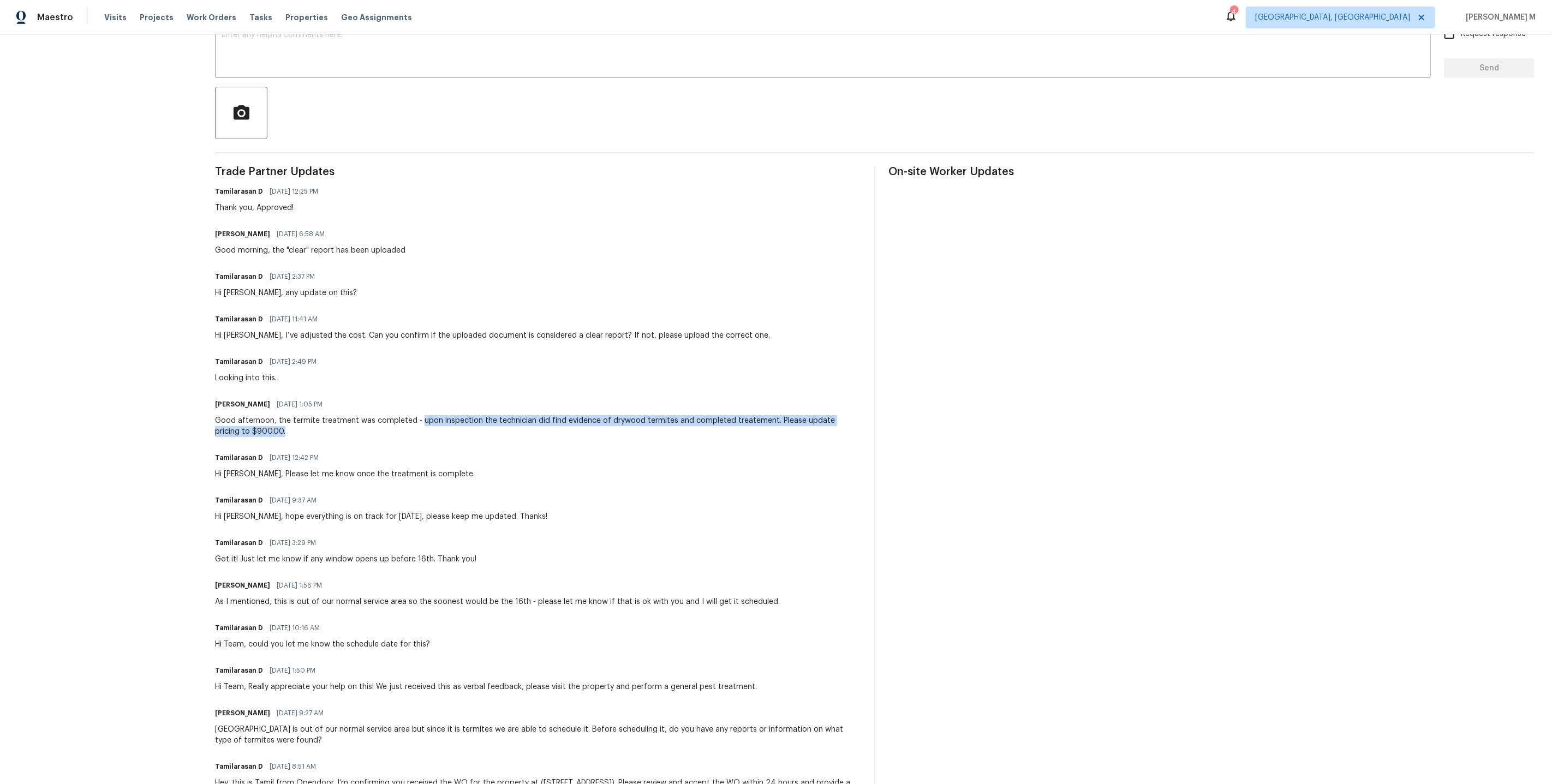
drag, startPoint x: 409, startPoint y: 401, endPoint x: 767, endPoint y: 408, distance: 358.1
click at [767, 415] on div "Good afternoon, the termite treatment was completed - upon inspection the techn…" at bounding box center [538, 426] width 646 height 22
drag, startPoint x: 704, startPoint y: 450, endPoint x: 702, endPoint y: 444, distance: 6.3
click at [702, 451] on div "Tamilarasan D [DATE] 12:42 PM Hi [PERSON_NAME], Please let me know once the tre…" at bounding box center [538, 464] width 646 height 29
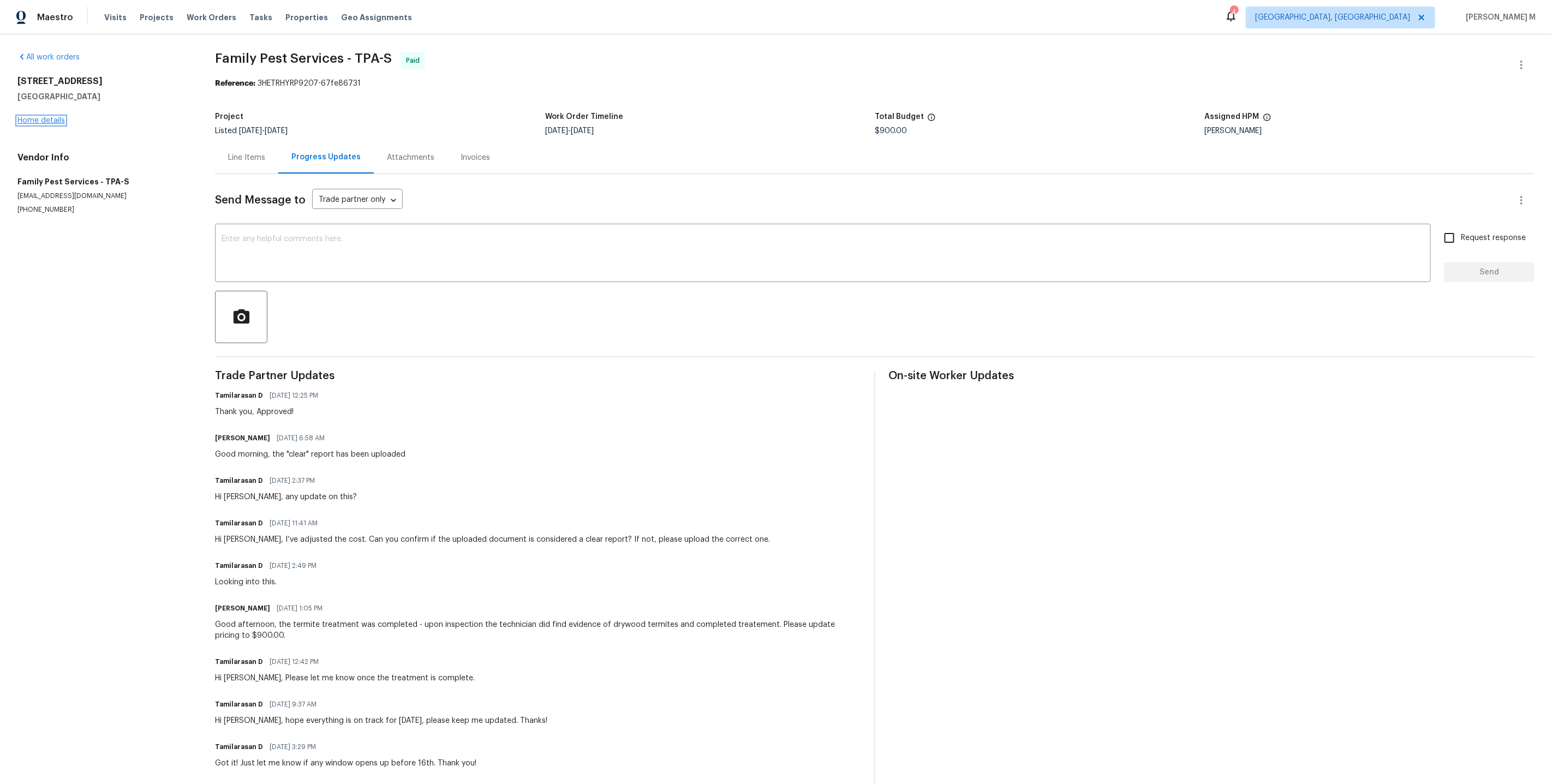
click at [50, 119] on link "Home details" at bounding box center [41, 120] width 47 height 8
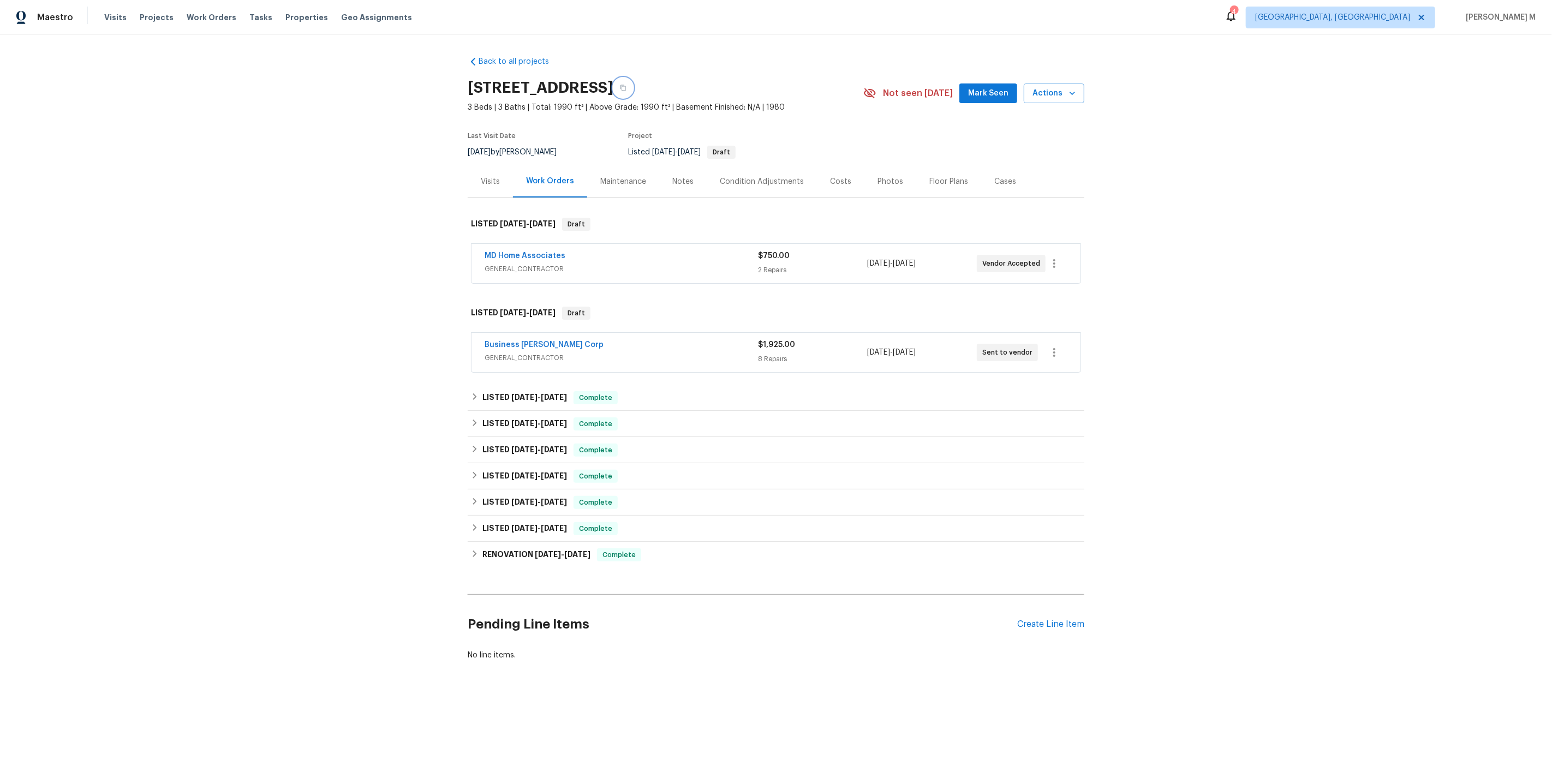
click at [626, 86] on icon "button" at bounding box center [623, 88] width 7 height 7
click at [520, 391] on h6 "LISTED [DATE] - [DATE]" at bounding box center [525, 397] width 84 height 13
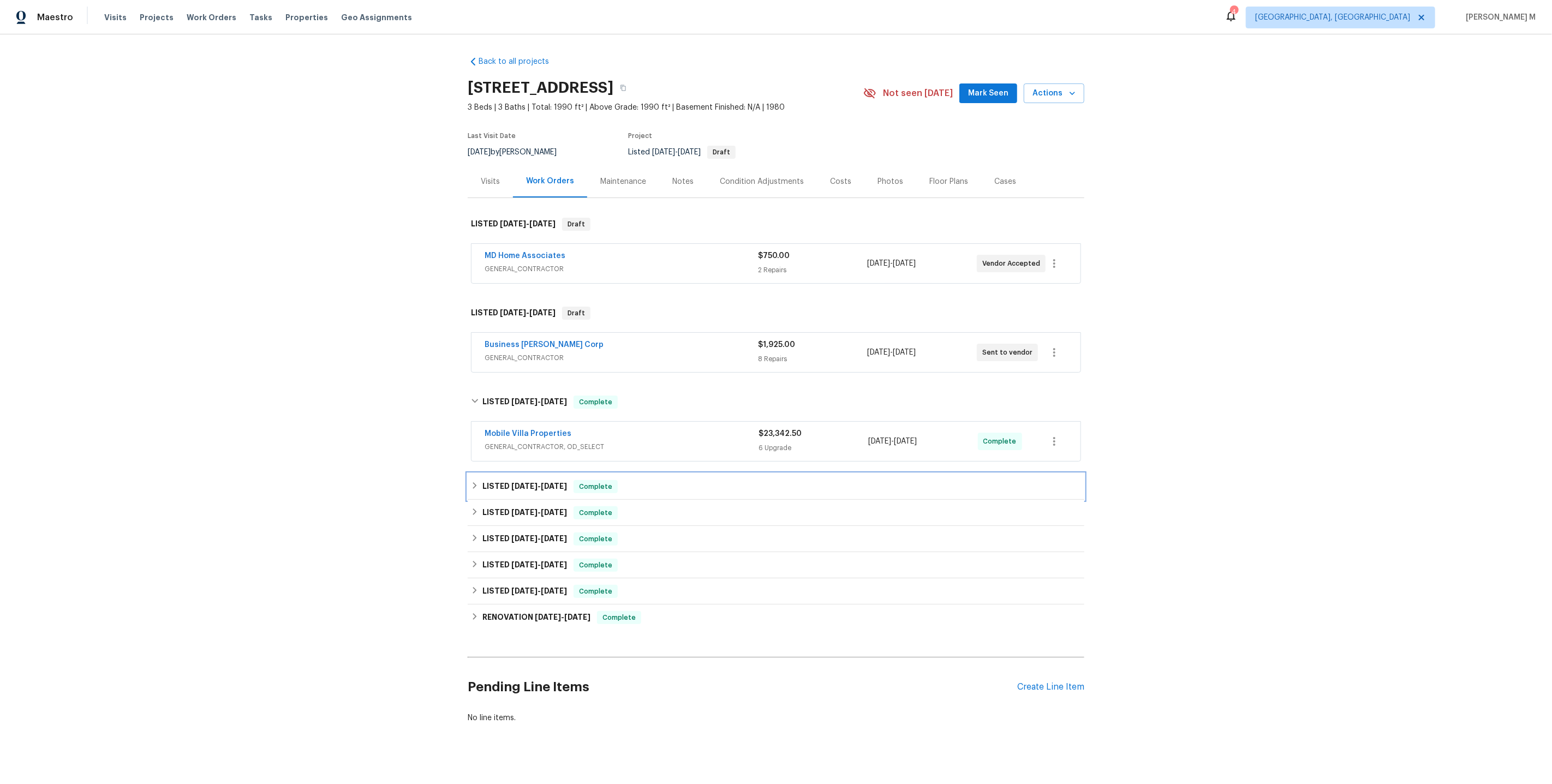
click at [505, 480] on h6 "LISTED [DATE] - [DATE]" at bounding box center [525, 486] width 84 height 13
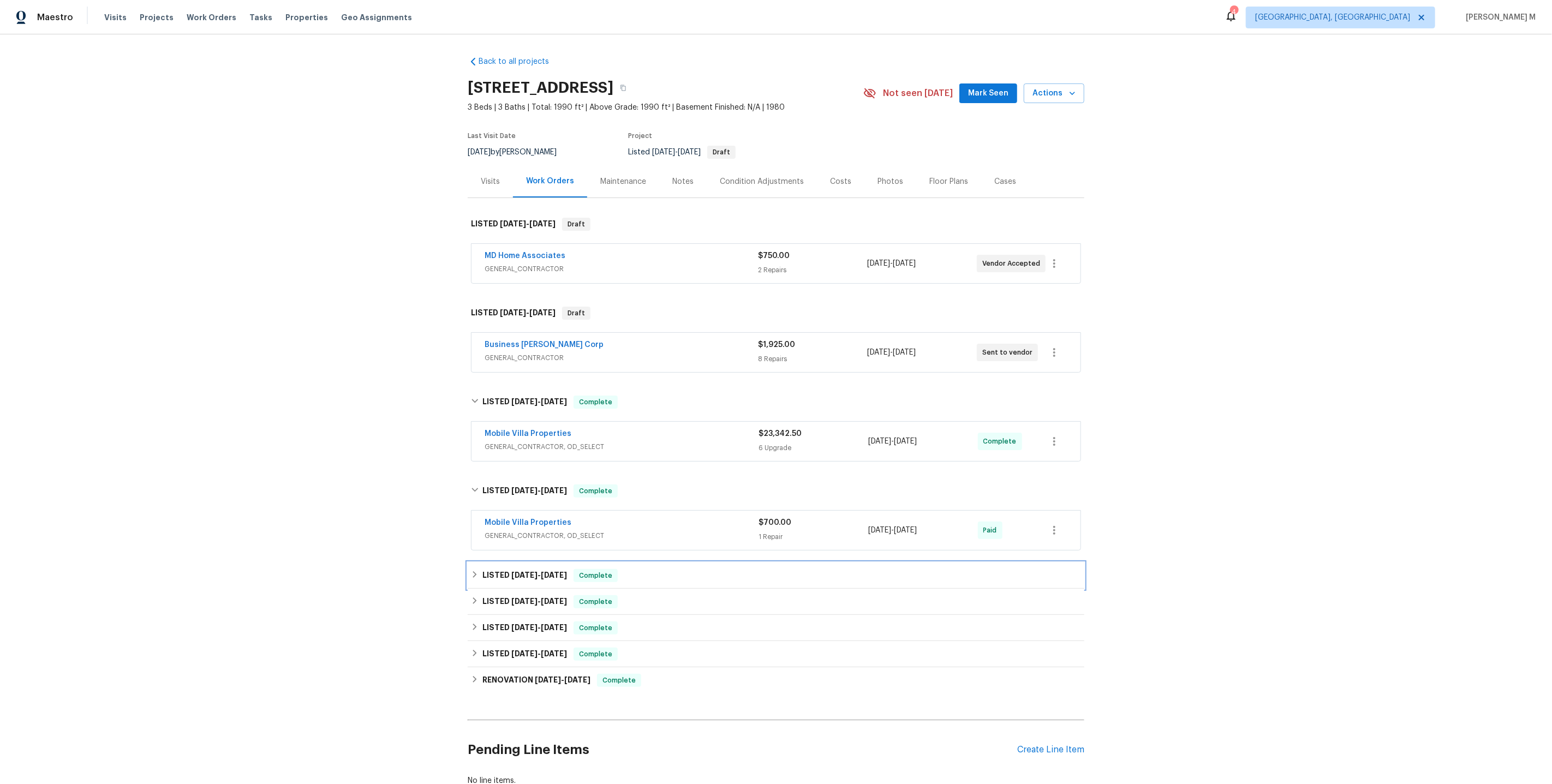
click at [501, 569] on h6 "LISTED [DATE] - [DATE]" at bounding box center [525, 575] width 84 height 13
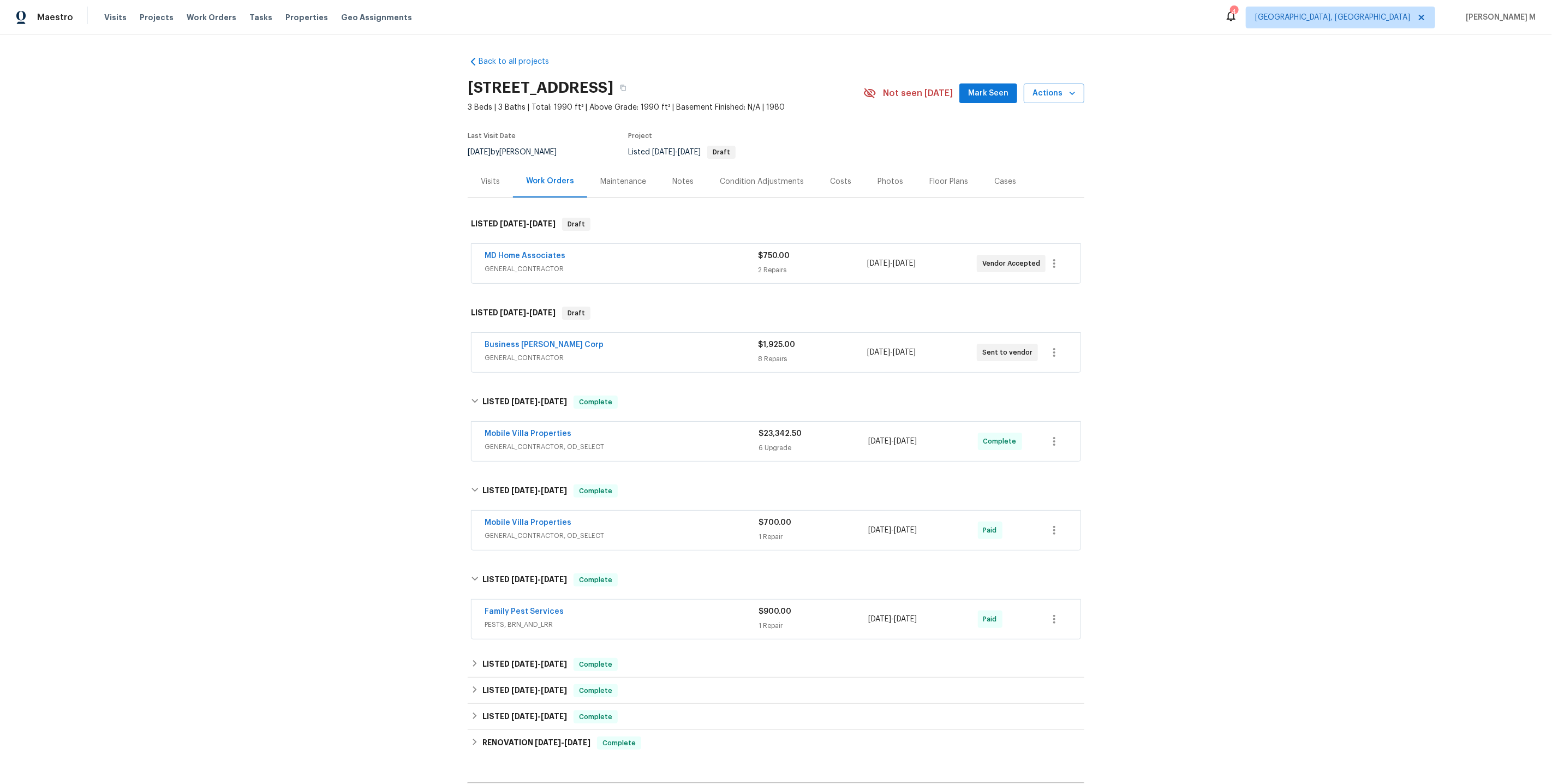
click at [514, 619] on span "PESTS, BRN_AND_LRR" at bounding box center [621, 625] width 274 height 11
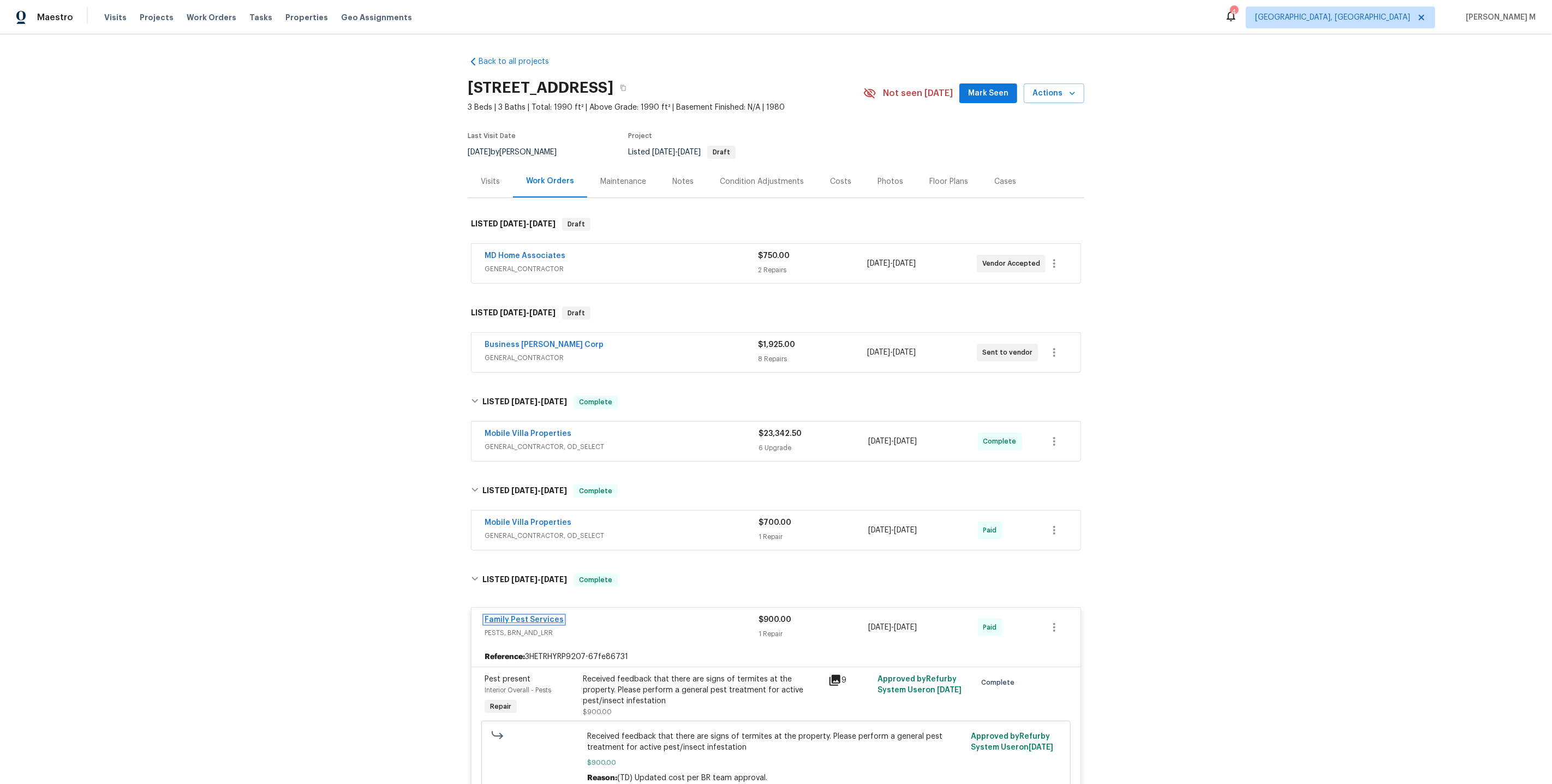
click at [544, 616] on link "Family Pest Services" at bounding box center [524, 619] width 79 height 8
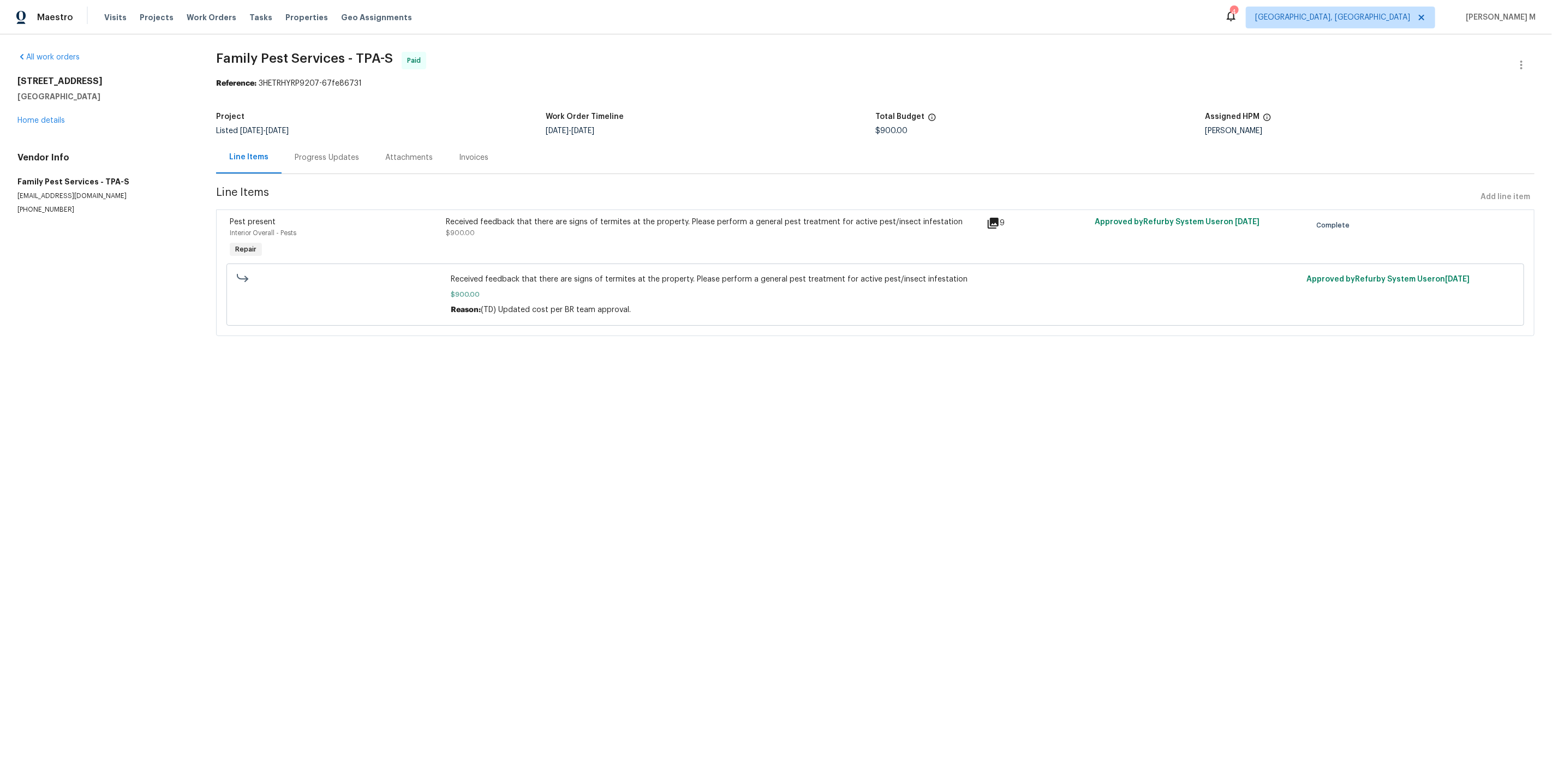
click at [727, 366] on html "Maestro Visits Projects Work Orders Tasks Properties Geo Assignments [GEOGRAPHI…" at bounding box center [776, 183] width 1552 height 366
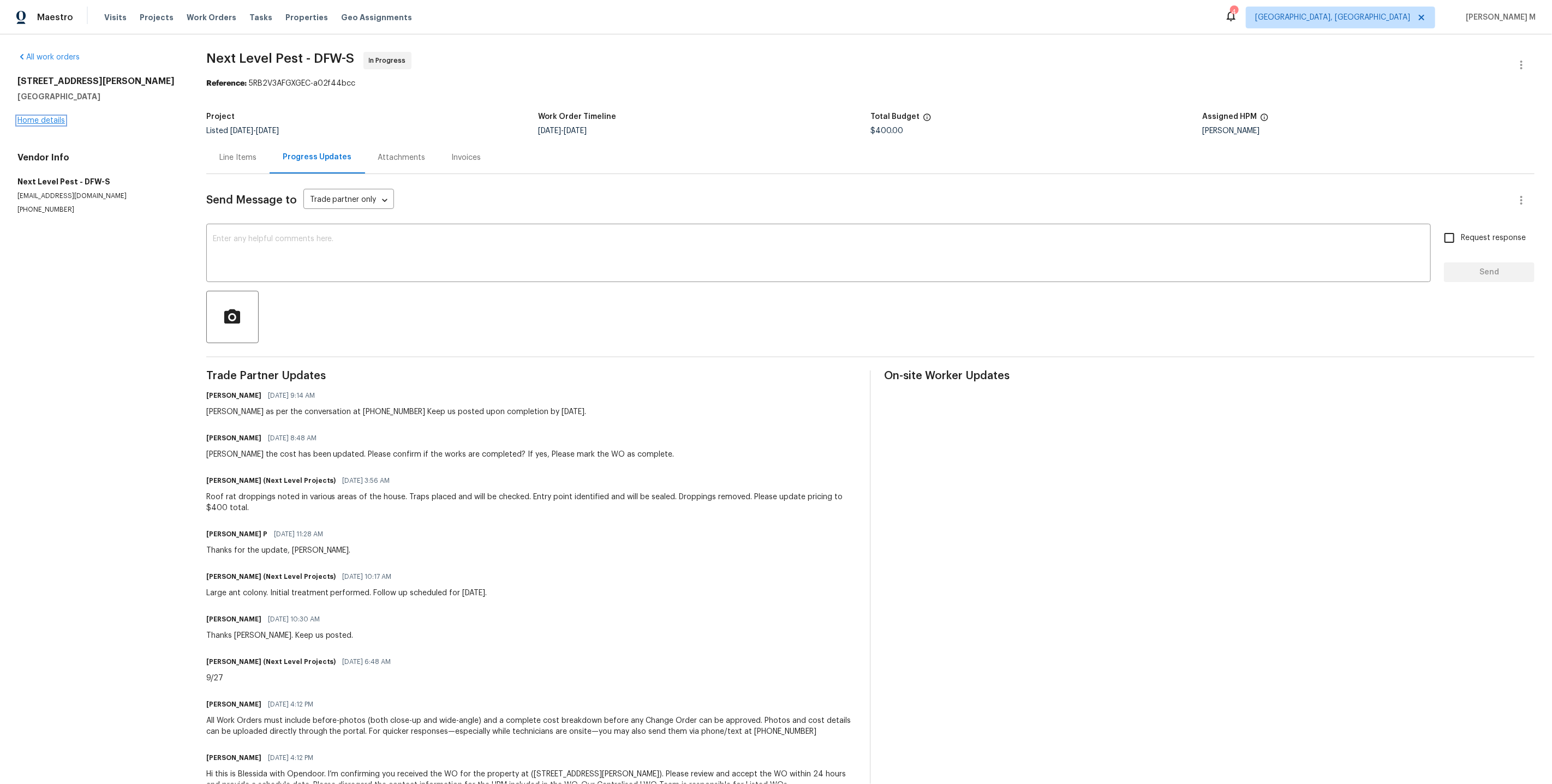
click at [59, 116] on link "Home details" at bounding box center [41, 120] width 47 height 8
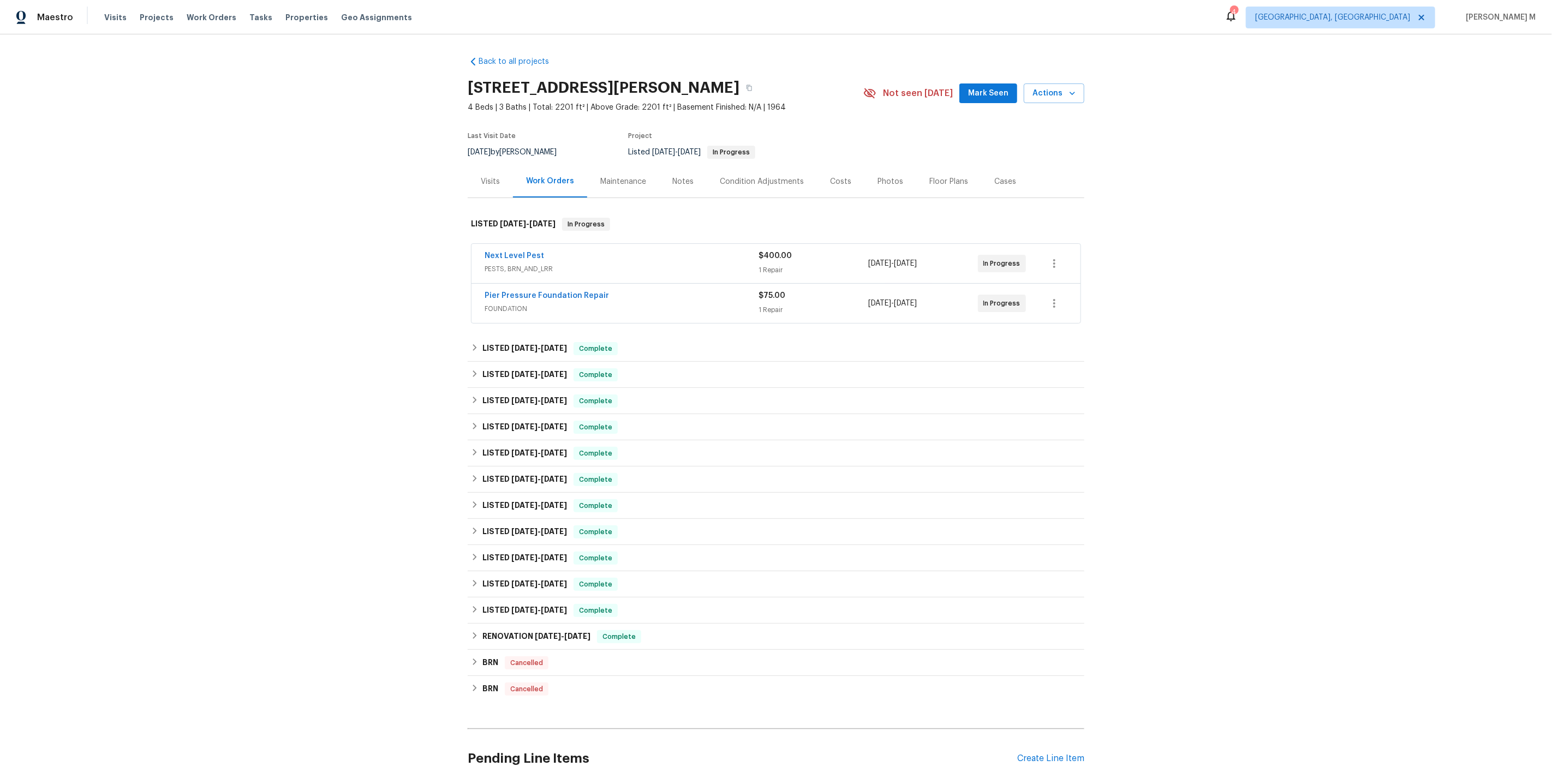
click at [512, 303] on span "FOUNDATION" at bounding box center [621, 308] width 274 height 11
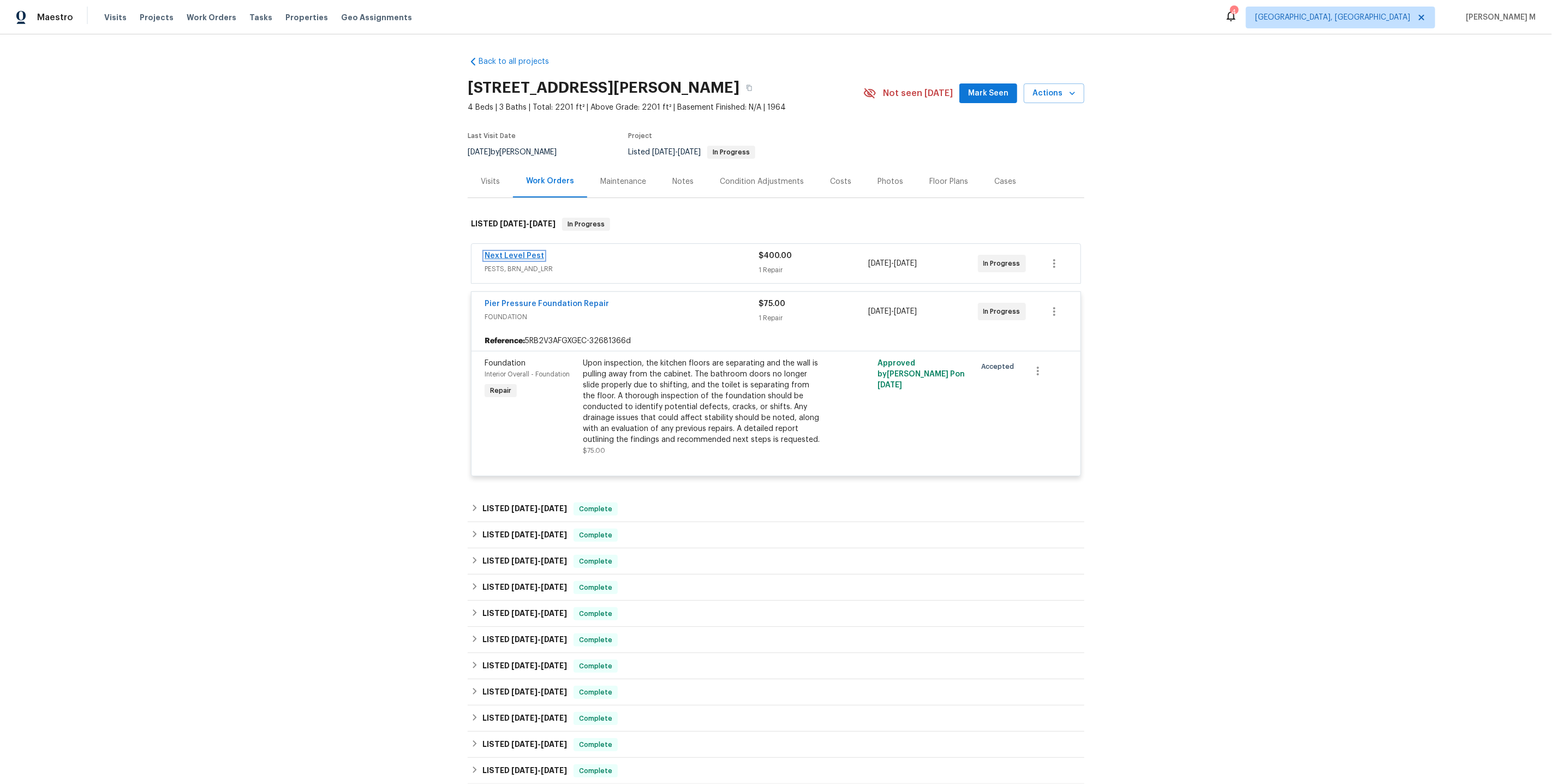
click at [514, 252] on link "Next Level Pest" at bounding box center [514, 255] width 59 height 8
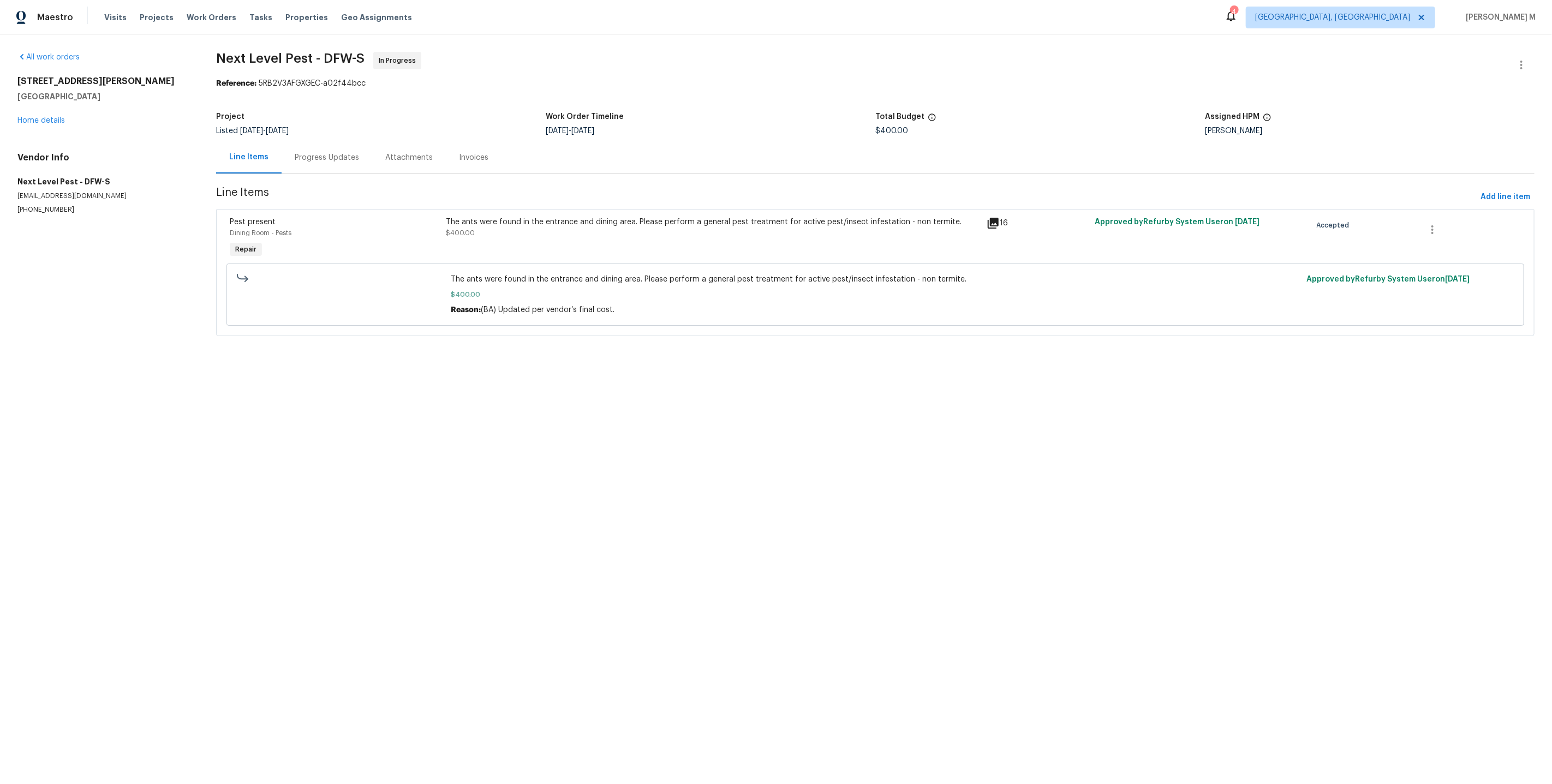
click at [320, 159] on div "Progress Updates" at bounding box center [327, 157] width 90 height 32
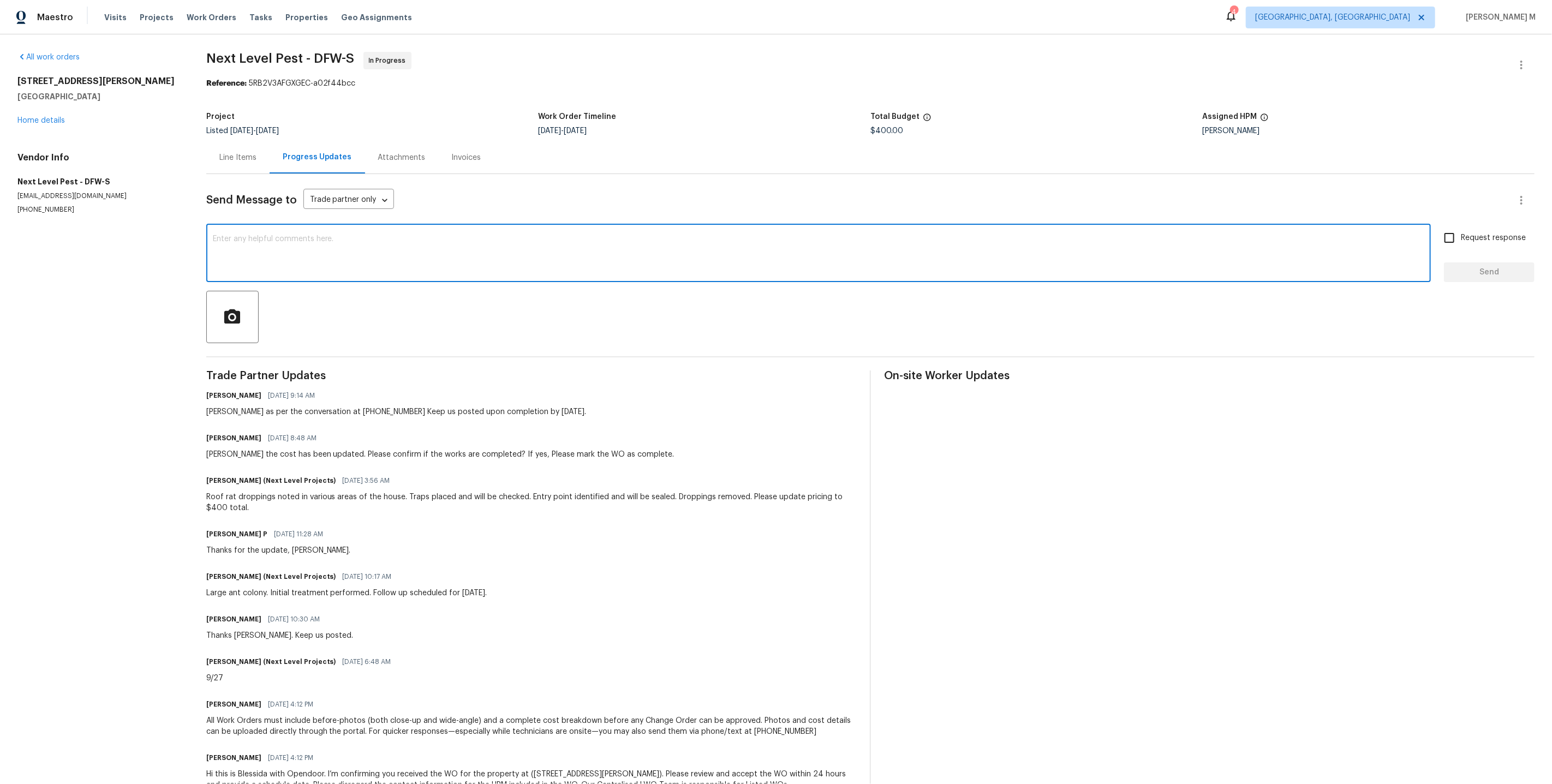
click at [426, 235] on textarea at bounding box center [818, 254] width 1211 height 38
type textarea "Branodn, are yo u on-site [DATE]/ lemme know onec its done please thakns"
click at [431, 238] on textarea at bounding box center [818, 254] width 1211 height 38
paste textarea "[PERSON_NAME], you on-site [DATE]? Lemme know once it’s wrapped up, thanks!"
type textarea "[PERSON_NAME], you on-site [DATE]? Lemme know once it’s wrapped up, thanks!"
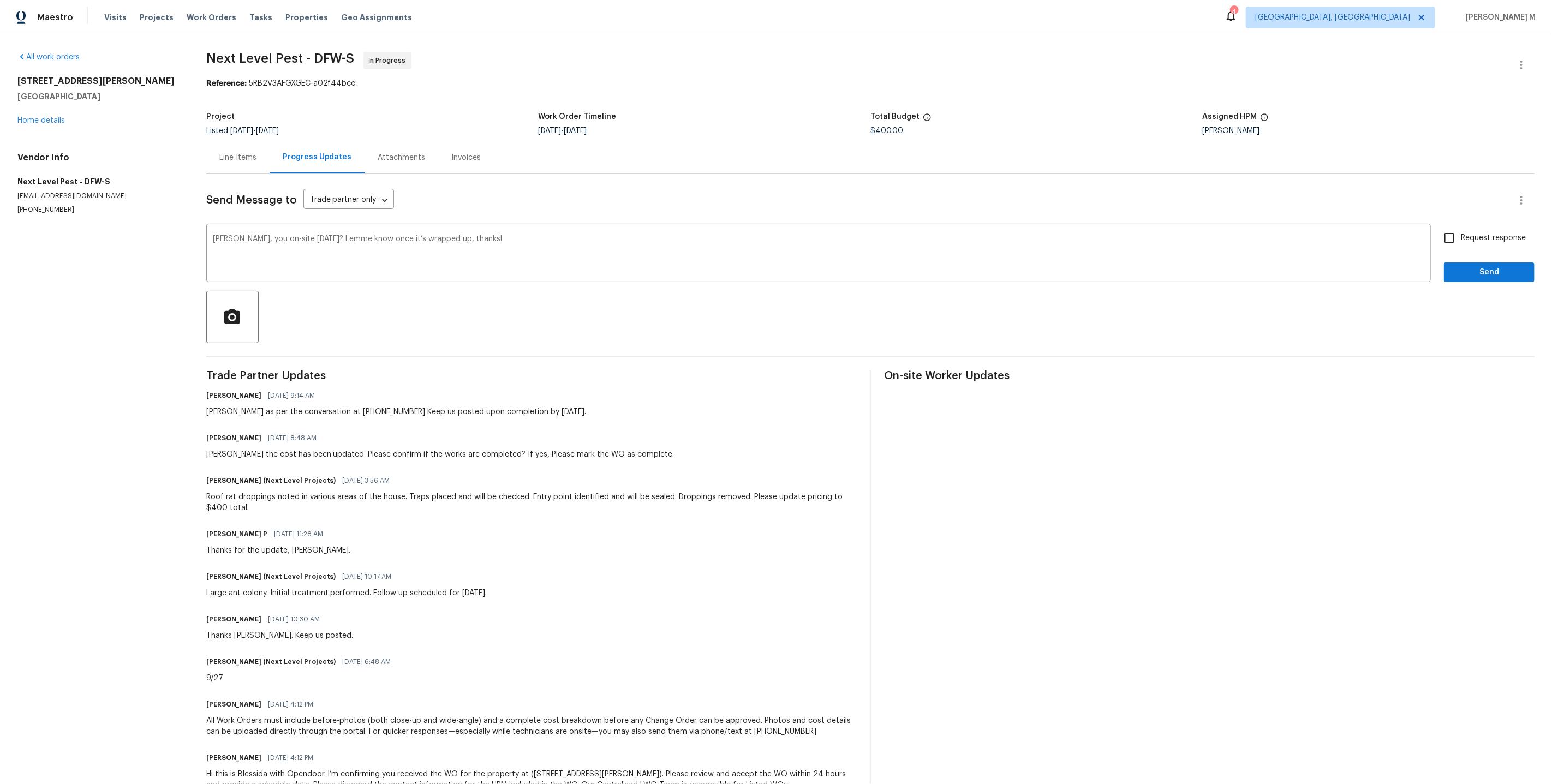
click at [1501, 234] on span "Request response" at bounding box center [1493, 238] width 65 height 11
click at [1461, 234] on input "Request response" at bounding box center [1449, 238] width 23 height 23
checkbox input "true"
click at [1501, 253] on div "Request response Send" at bounding box center [1488, 254] width 90 height 56
click at [1487, 265] on span "Send" at bounding box center [1488, 272] width 73 height 14
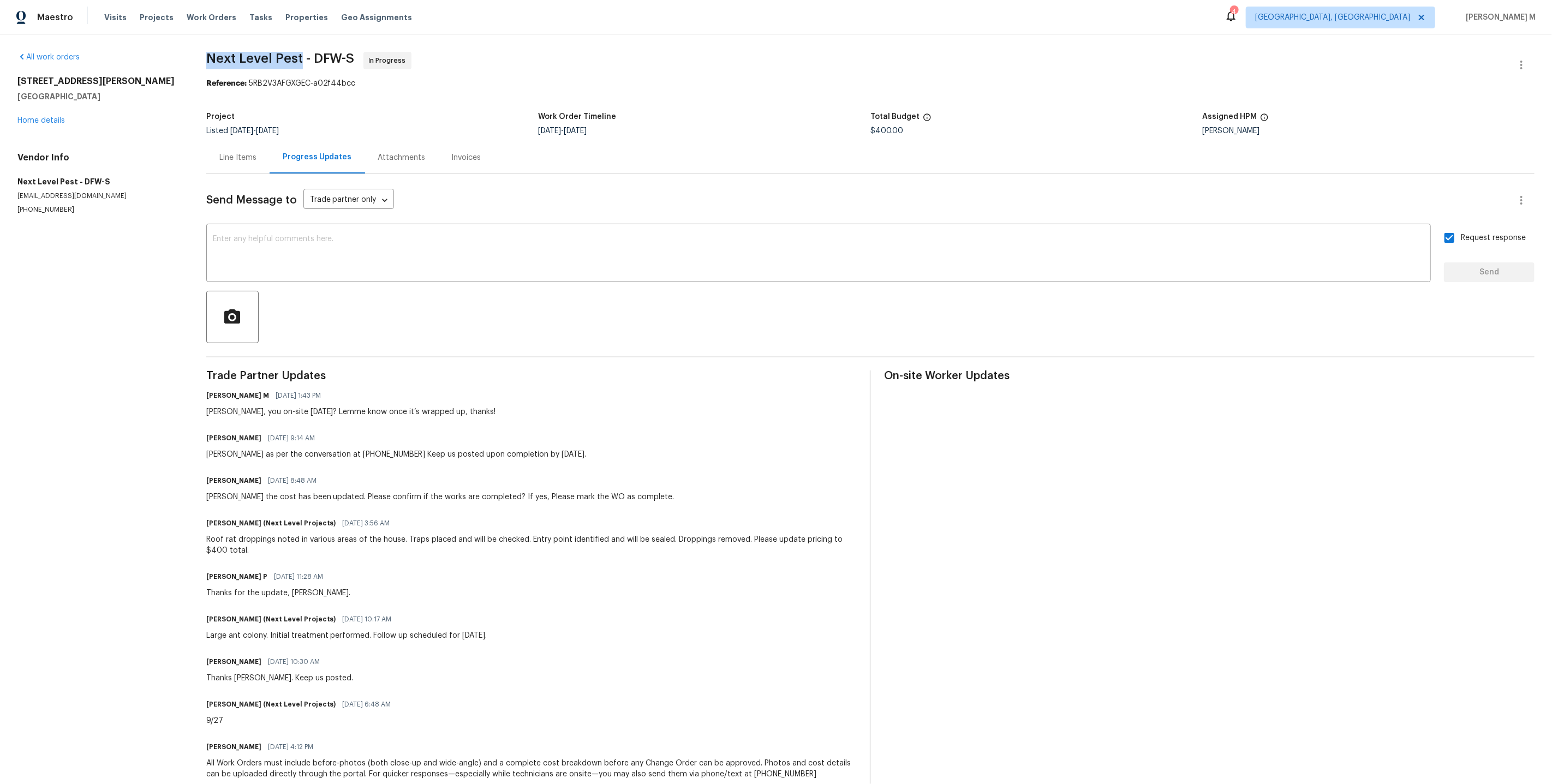
drag, startPoint x: 208, startPoint y: 52, endPoint x: 296, endPoint y: 53, distance: 88.0
click at [296, 53] on span "Next Level Pest - DFW-S" at bounding box center [280, 58] width 148 height 13
copy span "Next Level Pest"
click at [52, 112] on div "[STREET_ADDRESS][PERSON_NAME] Home details" at bounding box center [98, 101] width 163 height 50
click at [52, 116] on link "Home details" at bounding box center [41, 120] width 47 height 8
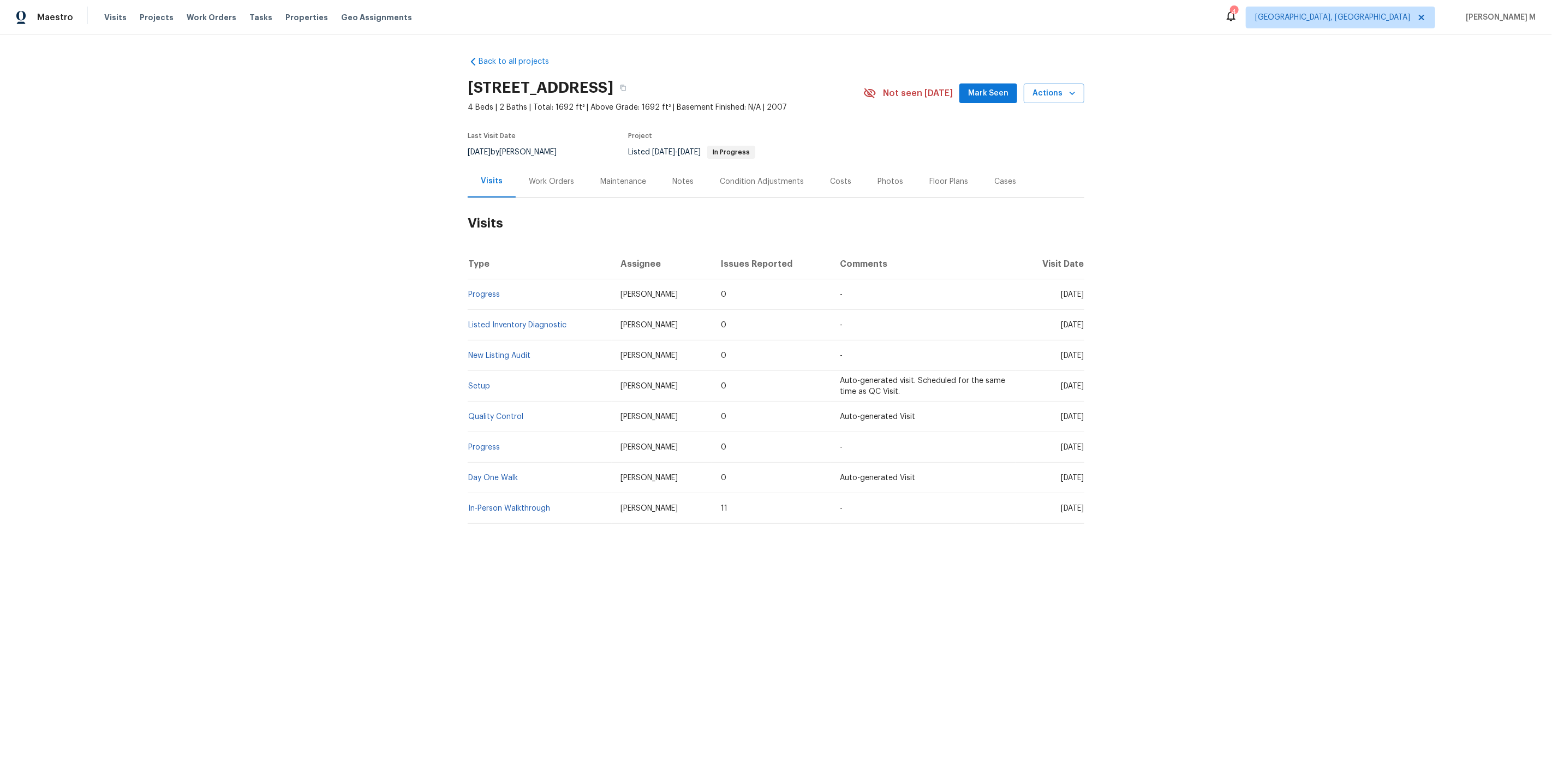
click at [548, 176] on div "Work Orders" at bounding box center [551, 181] width 46 height 11
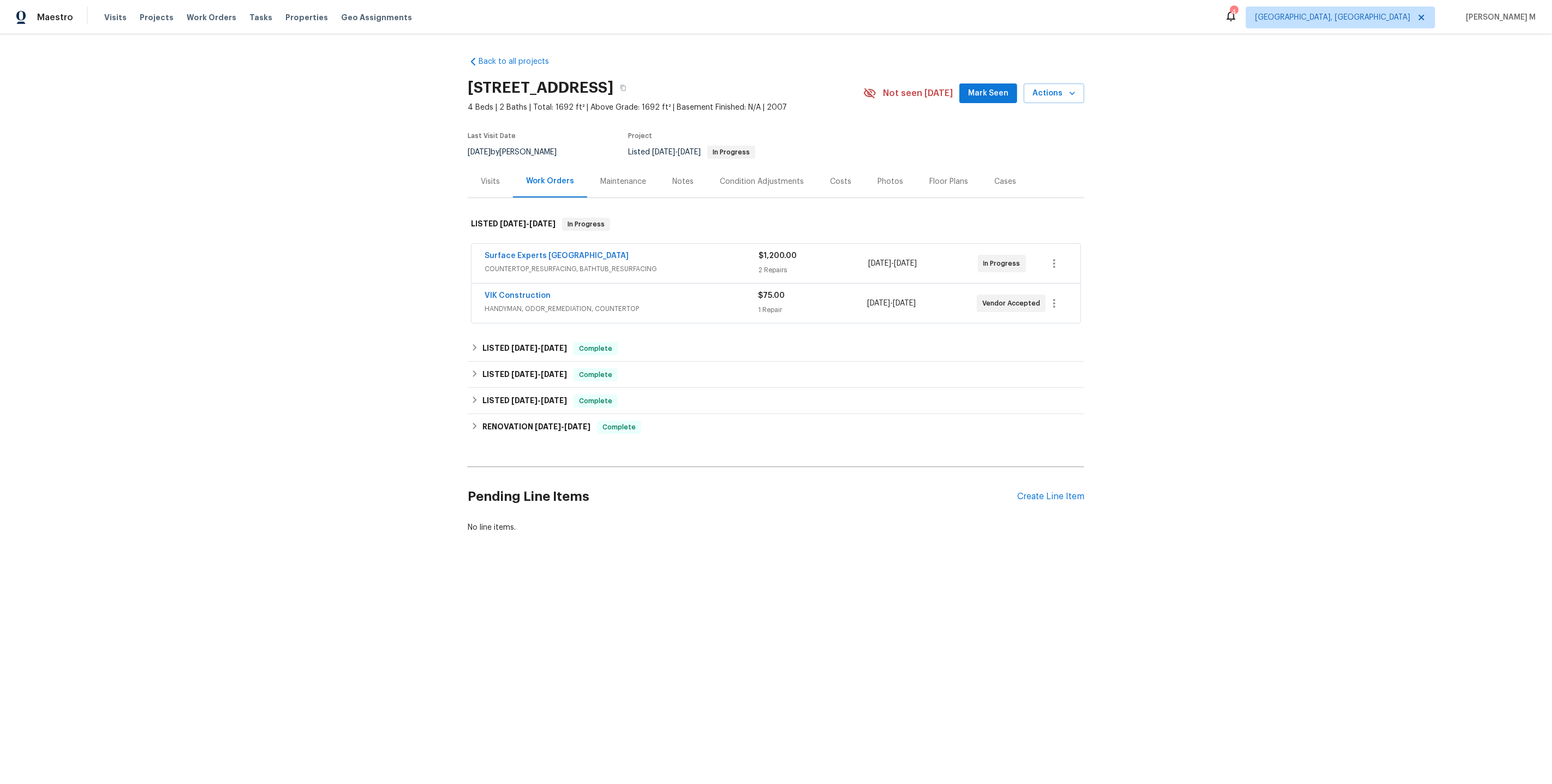
click at [534, 265] on span "COUNTERTOP_RESURFACING, BATHTUB_RESURFACING" at bounding box center [621, 269] width 274 height 11
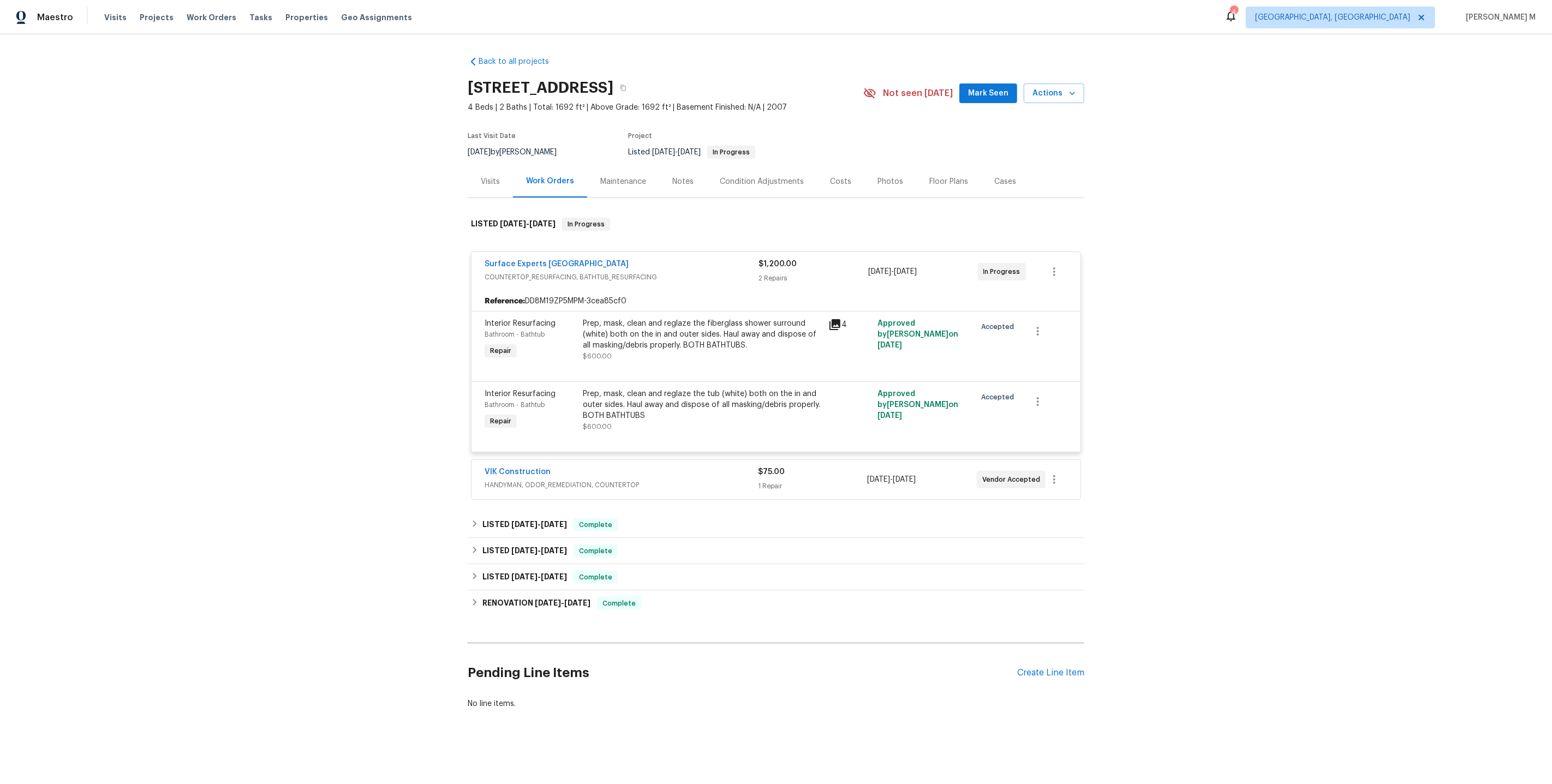
click at [535, 485] on div "VIK Construction HANDYMAN, ODOR_REMEDIATION, COUNTERTOP $75.00 1 Repair [DATE] …" at bounding box center [776, 480] width 609 height 40
click at [536, 483] on div "VIK Construction HANDYMAN, ODOR_REMEDIATION, COUNTERTOP $75.00 1 Repair [DATE] …" at bounding box center [776, 480] width 609 height 40
click at [514, 468] on link "VIK Construction" at bounding box center [517, 471] width 66 height 8
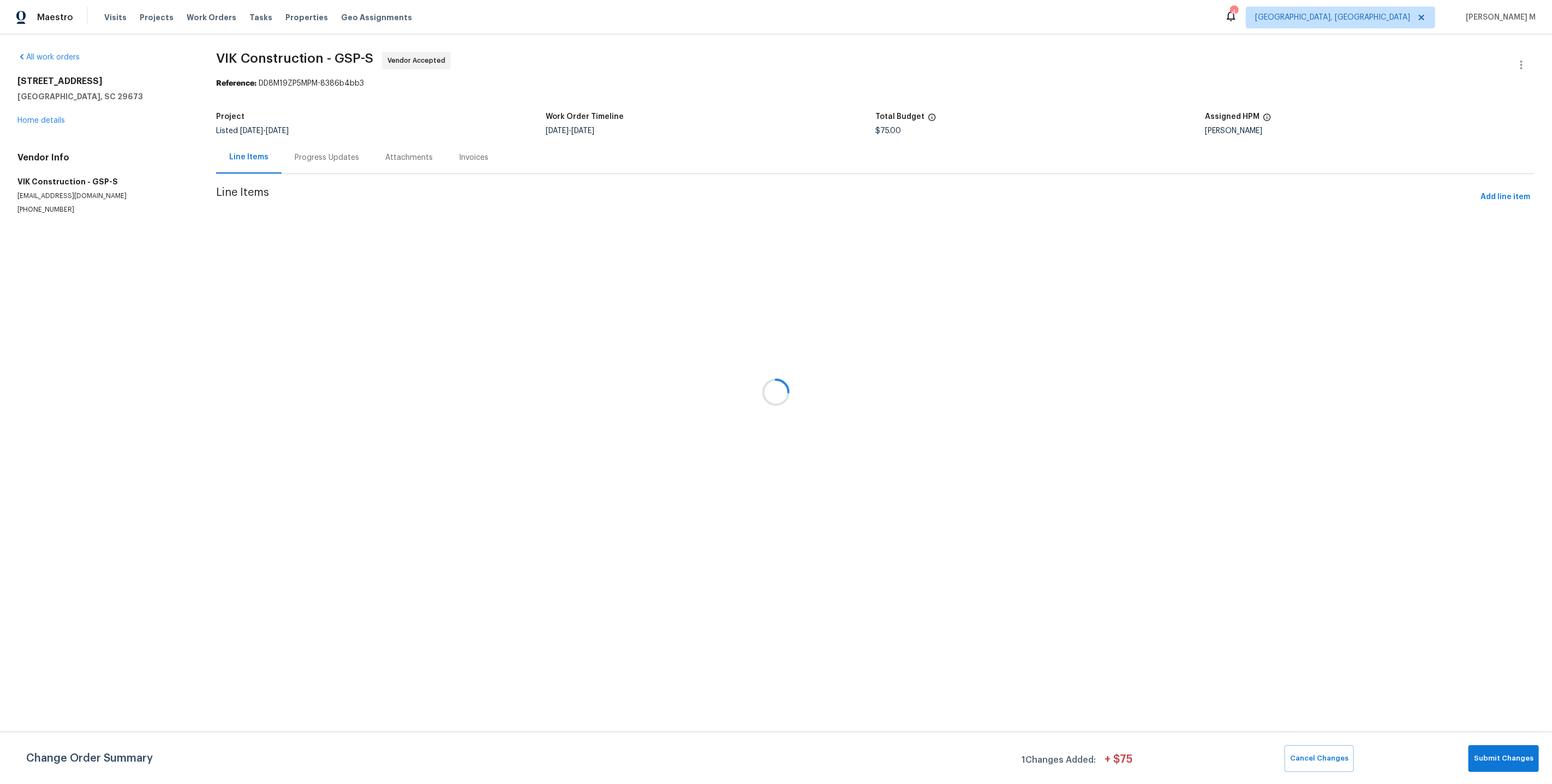
click at [306, 156] on div "Progress Updates" at bounding box center [327, 158] width 65 height 11
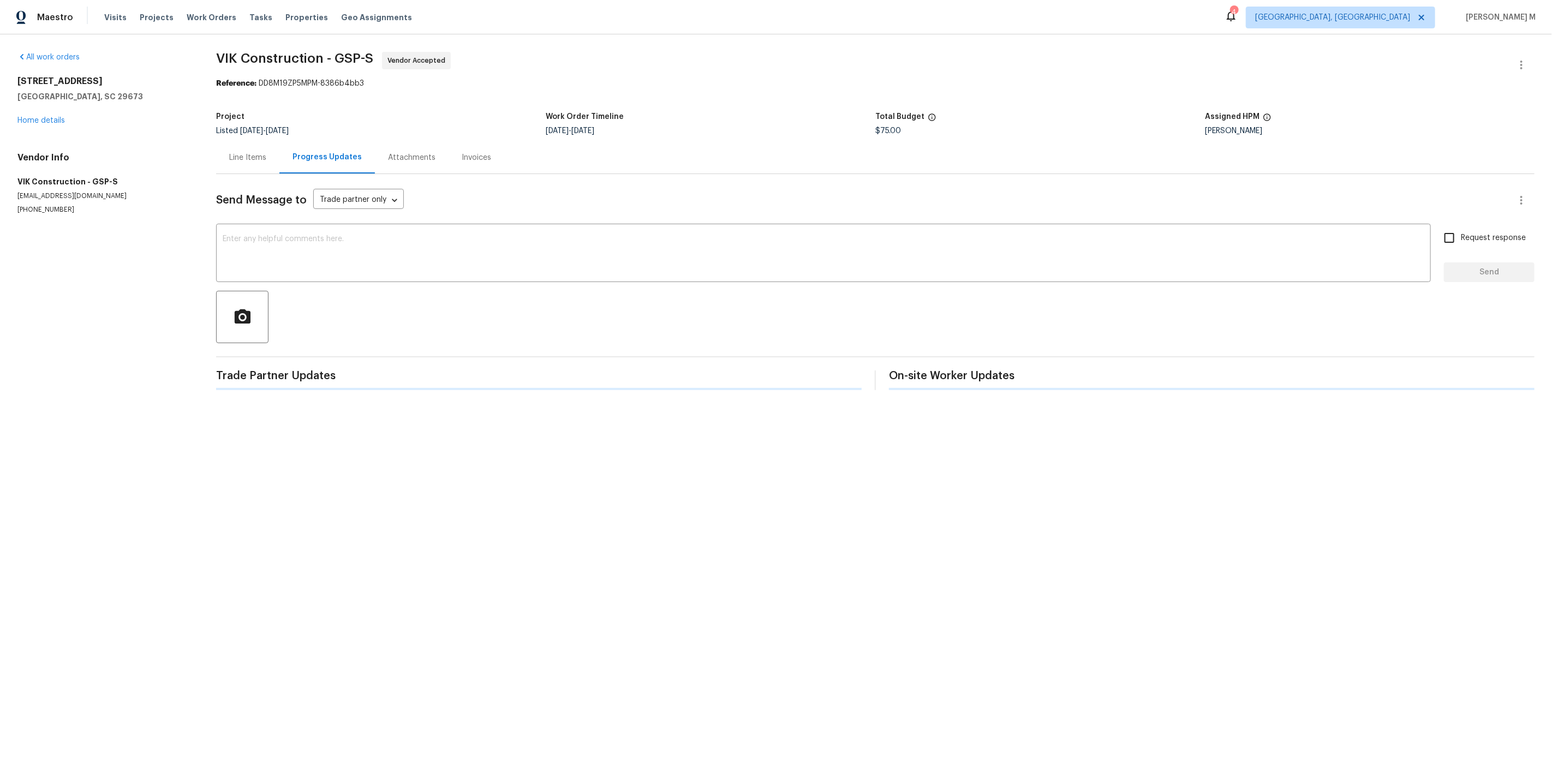
click at [306, 156] on div "Progress Updates" at bounding box center [327, 157] width 69 height 11
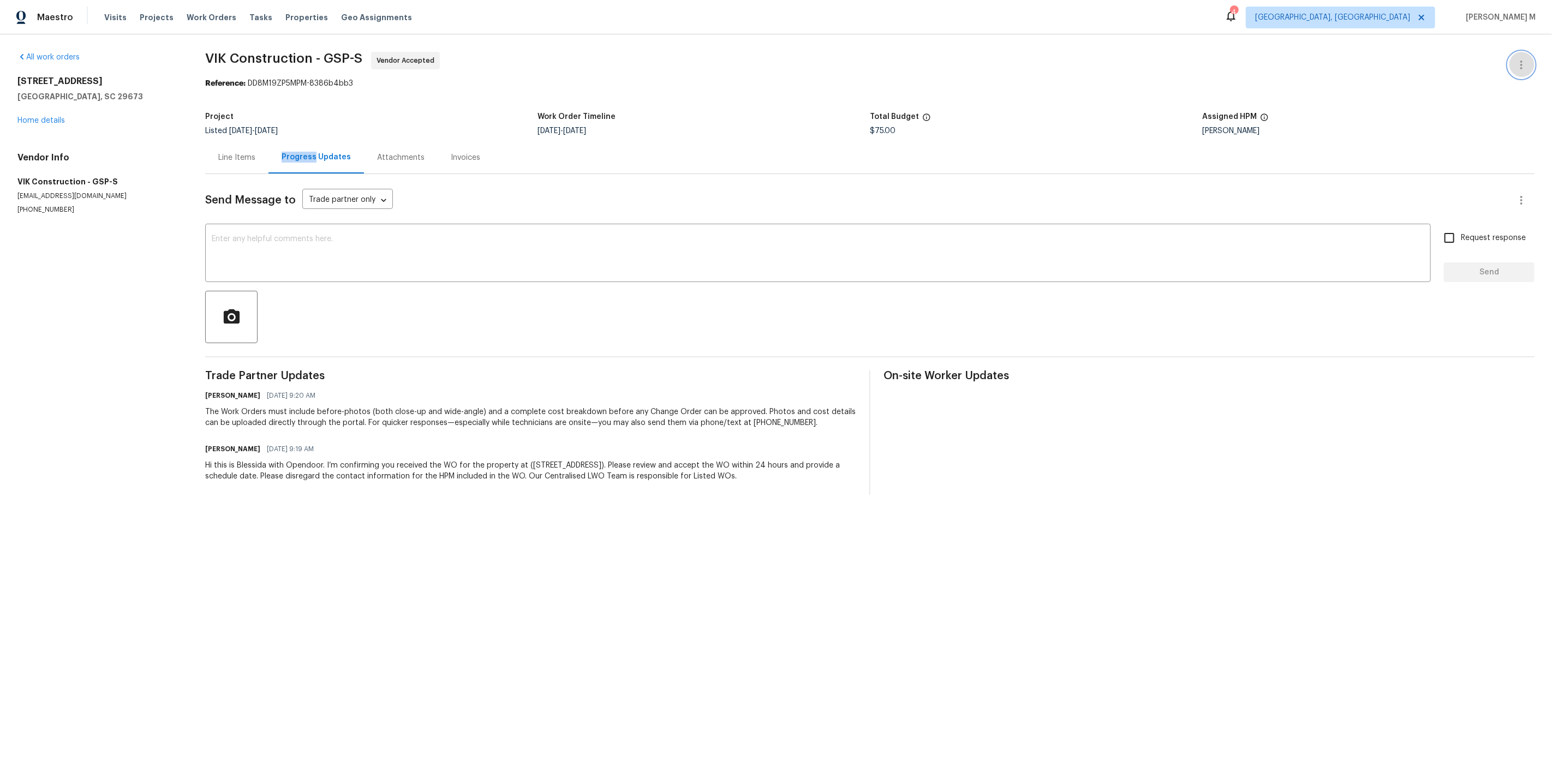
click at [1523, 59] on icon "button" at bounding box center [1520, 65] width 13 height 13
click at [1523, 58] on li "Edit" at bounding box center [1492, 63] width 118 height 18
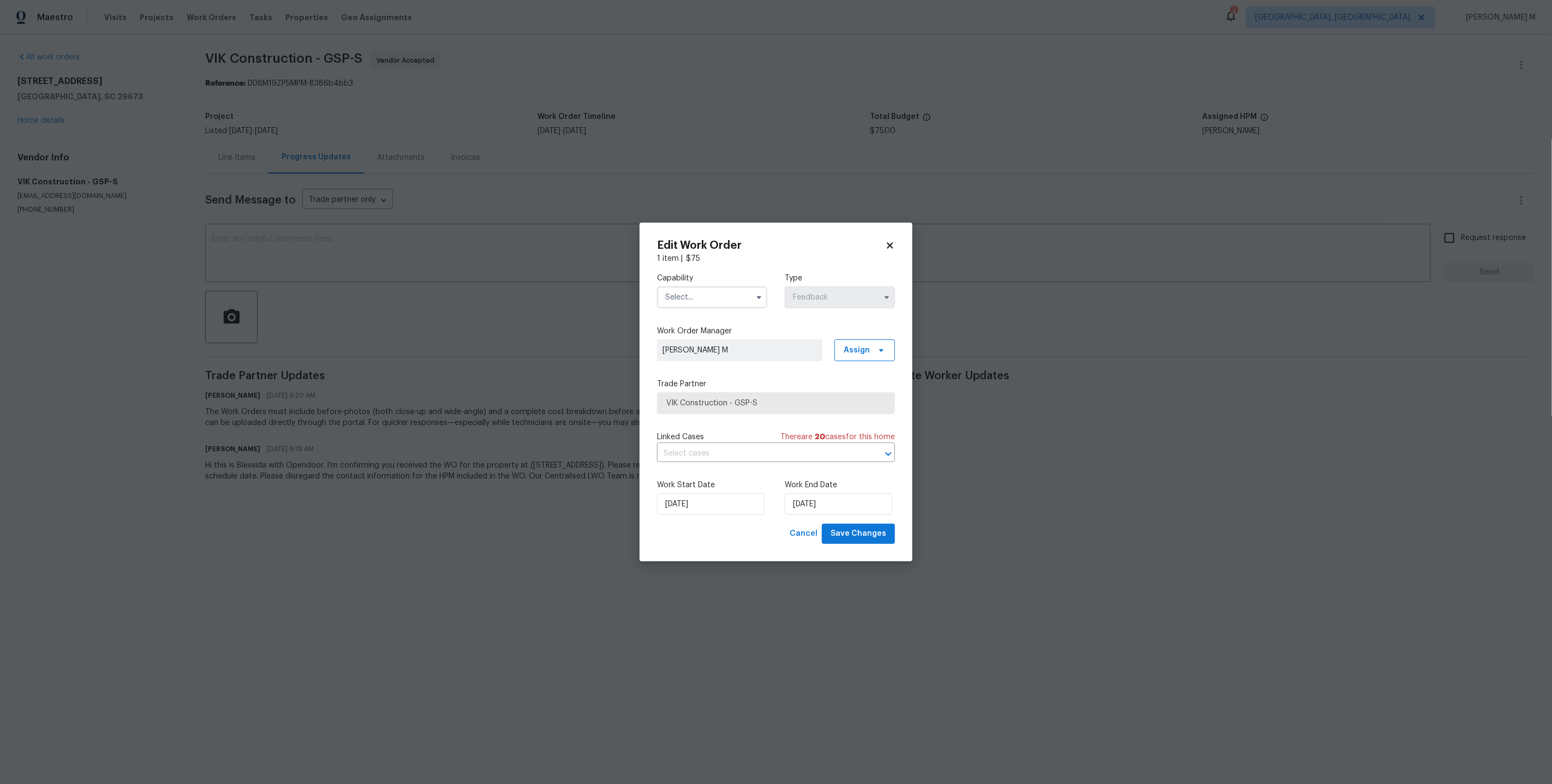
click at [722, 302] on input "text" at bounding box center [712, 296] width 110 height 22
click at [719, 356] on span "General Contractor" at bounding box center [702, 359] width 71 height 8
type input "General Contractor"
click at [719, 454] on input "text" at bounding box center [760, 454] width 208 height 17
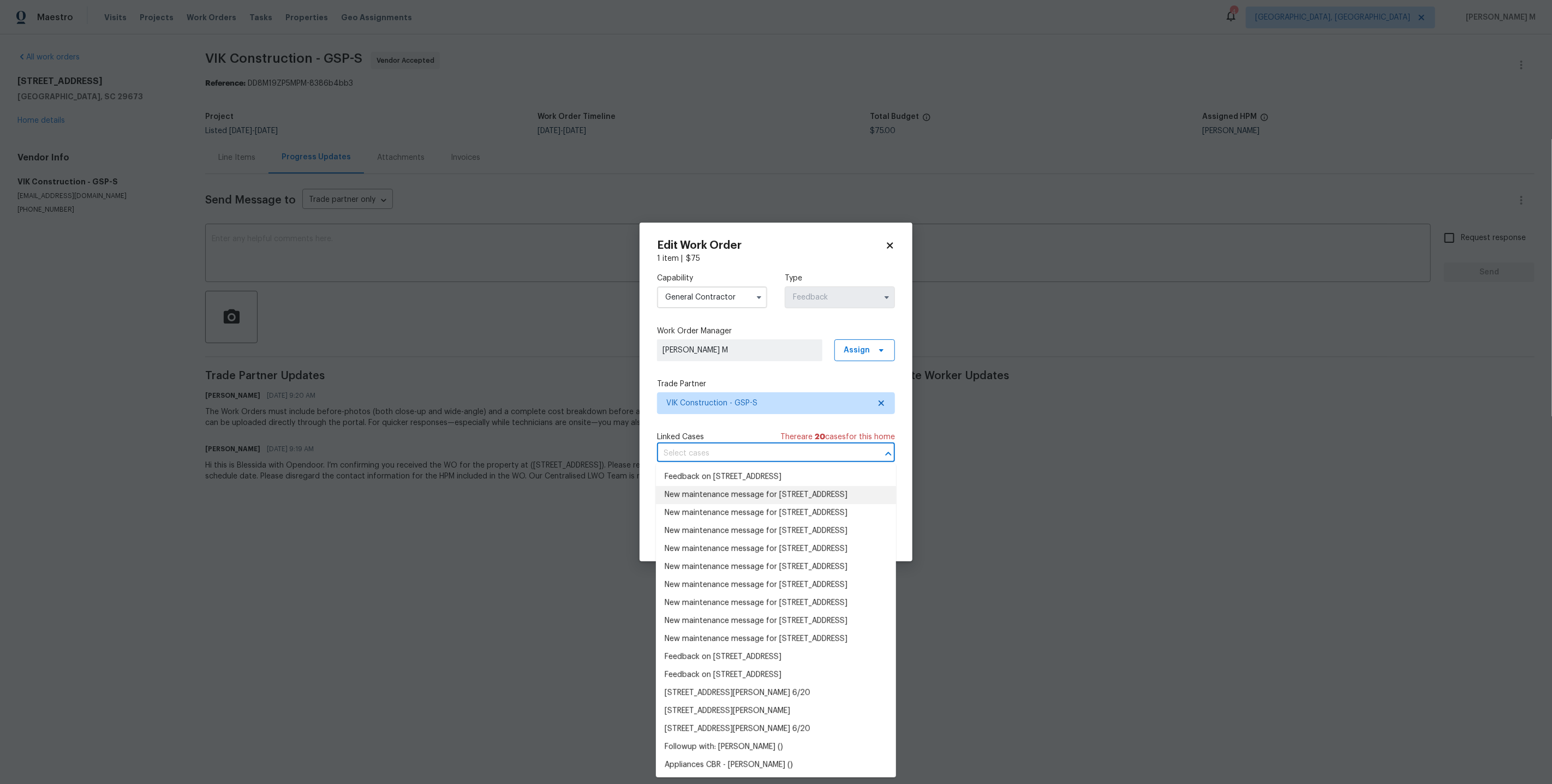
click at [728, 473] on li "Feedback on [STREET_ADDRESS]" at bounding box center [776, 476] width 240 height 18
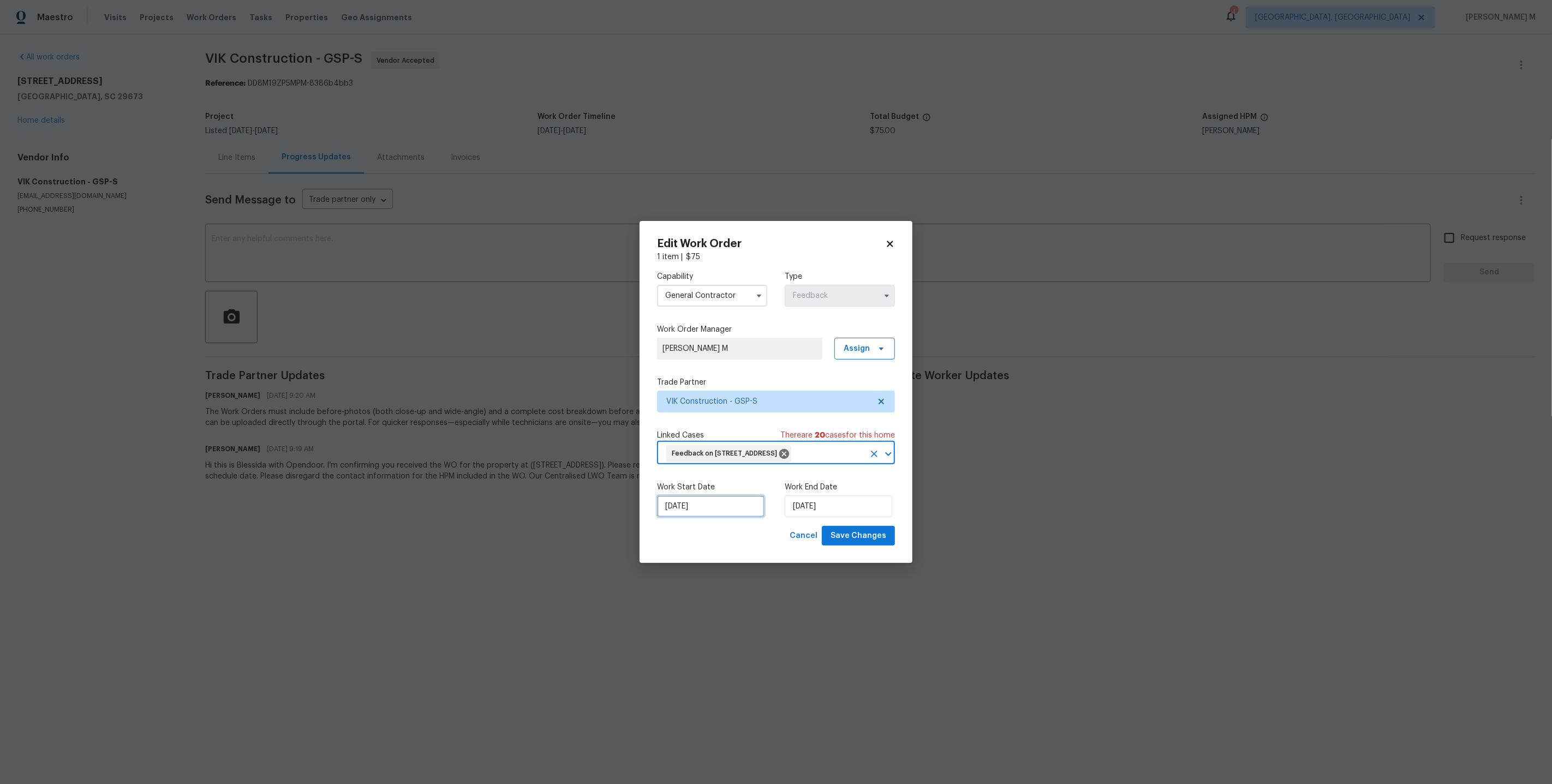
click at [713, 499] on input "[DATE]" at bounding box center [710, 506] width 108 height 22
click at [735, 412] on div "3" at bounding box center [744, 409] width 18 height 16
click at [701, 516] on div "Work Start Date [DATE] Work End Date [DATE]" at bounding box center [776, 499] width 238 height 53
click at [702, 509] on input "[DATE]" at bounding box center [710, 506] width 108 height 22
click at [723, 407] on div "2" at bounding box center [726, 409] width 17 height 16
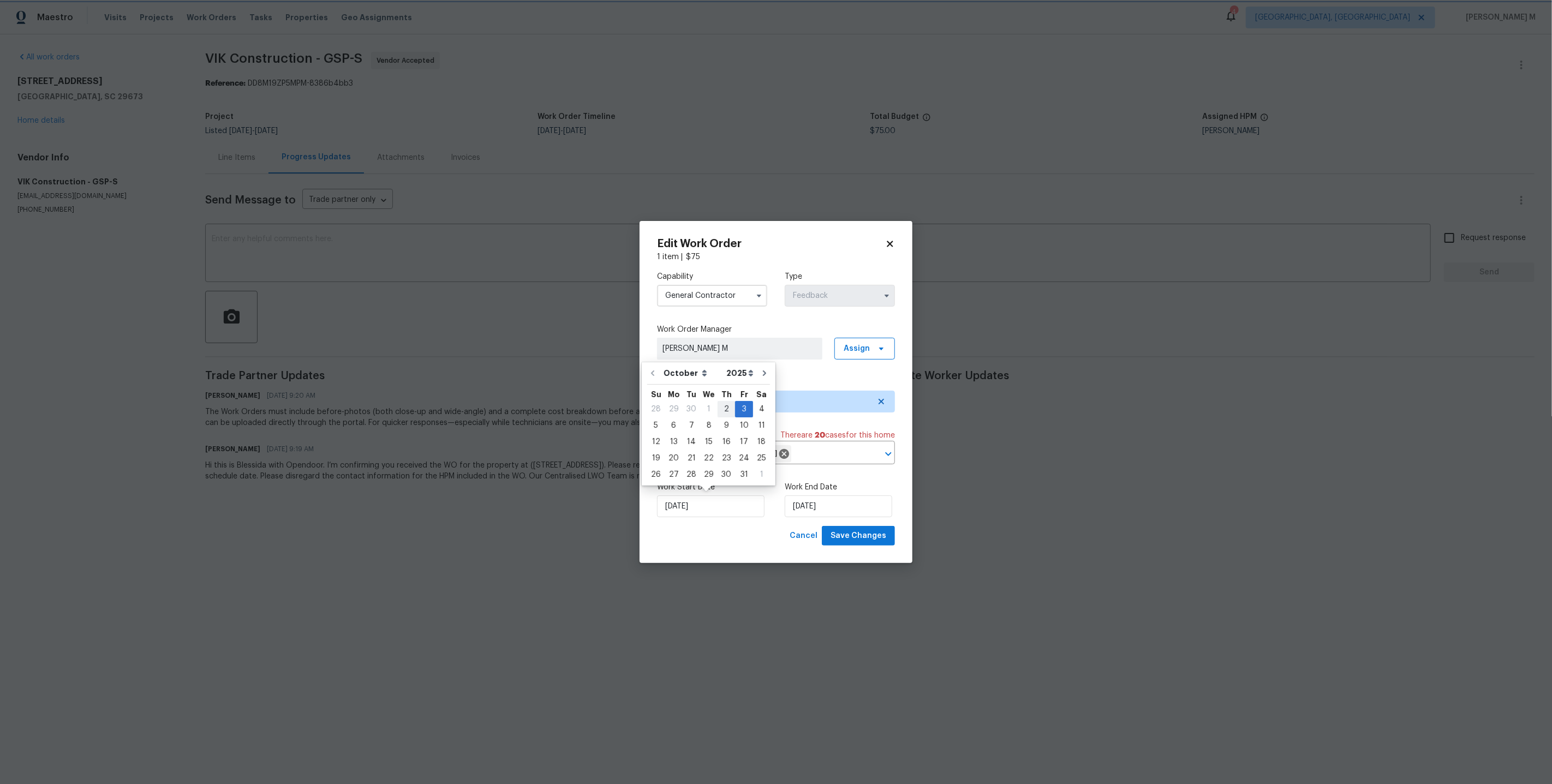
type input "[DATE]"
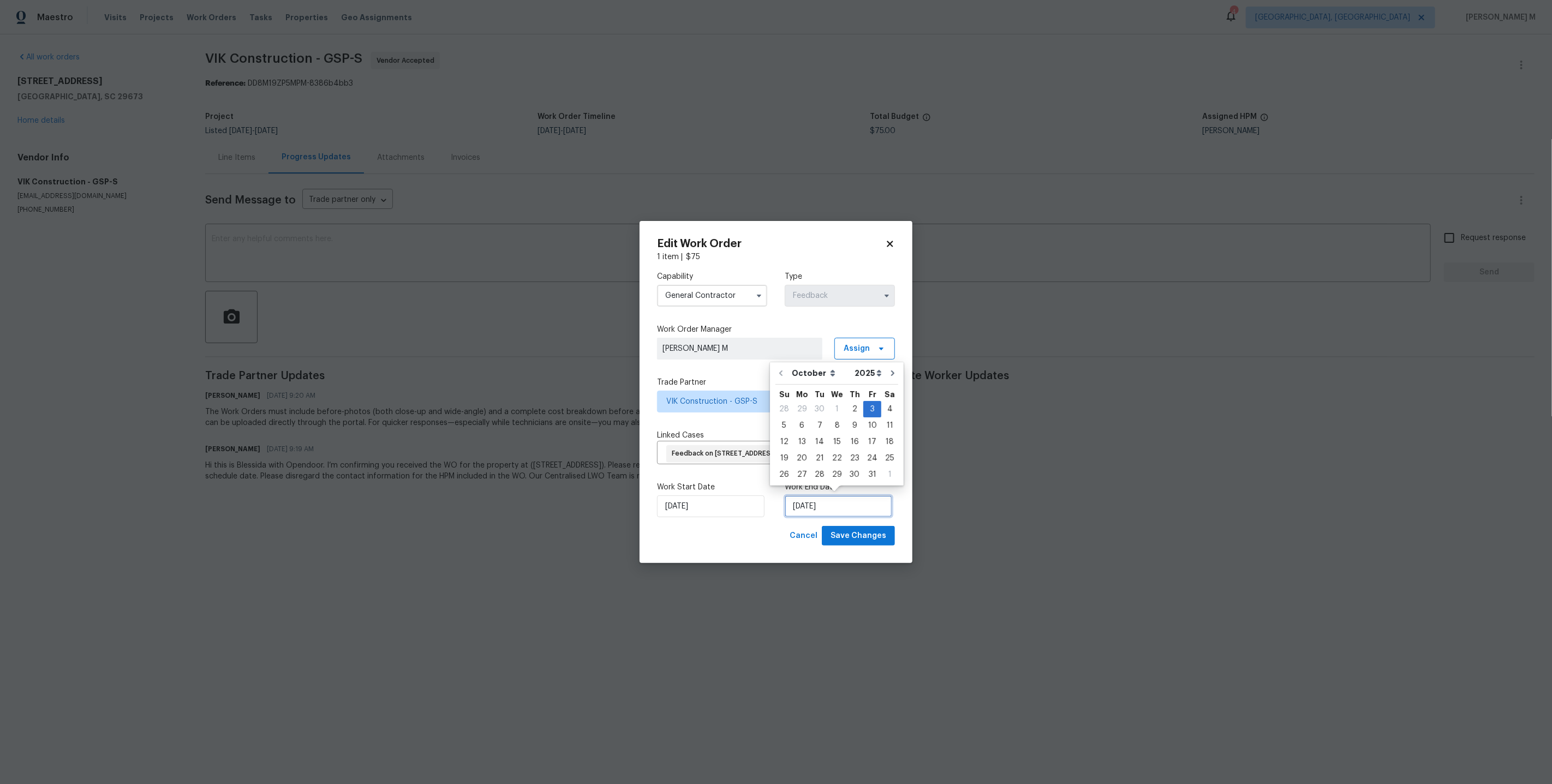
click at [815, 501] on input "[DATE]" at bounding box center [838, 506] width 108 height 22
click at [795, 427] on div "6" at bounding box center [801, 426] width 18 height 16
type input "[DATE]"
click at [852, 526] on div "Cancel Save Changes" at bounding box center [839, 535] width 109 height 20
click at [982, 507] on html "Maestro Visits Projects Work Orders Tasks Properties Geo Assignments 4 [GEOGRAP…" at bounding box center [776, 256] width 1552 height 512
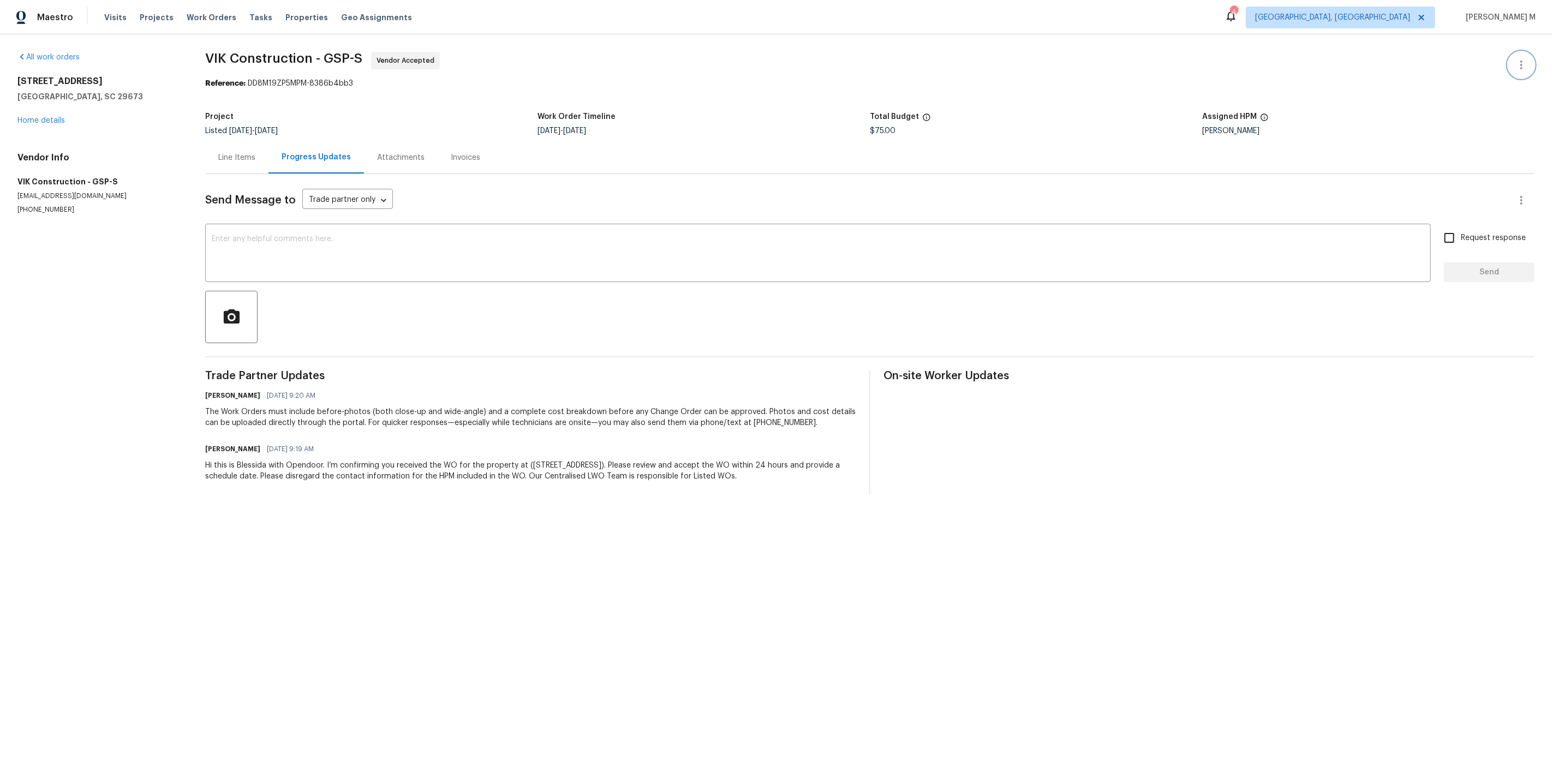
click at [1521, 62] on icon "button" at bounding box center [1520, 65] width 13 height 13
click at [1521, 62] on li "Edit" at bounding box center [1492, 63] width 118 height 18
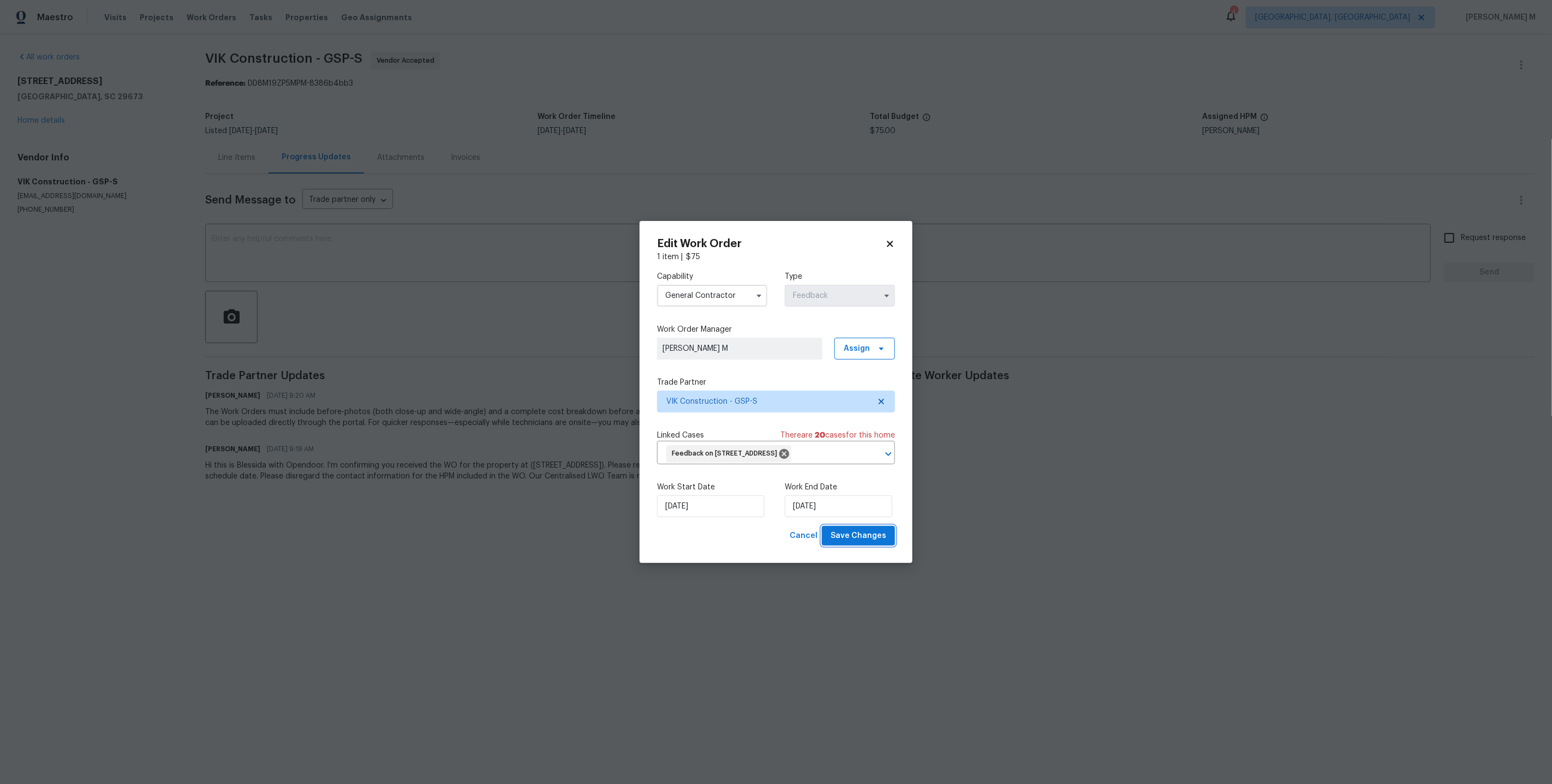
click at [847, 529] on span "Save Changes" at bounding box center [858, 536] width 56 height 14
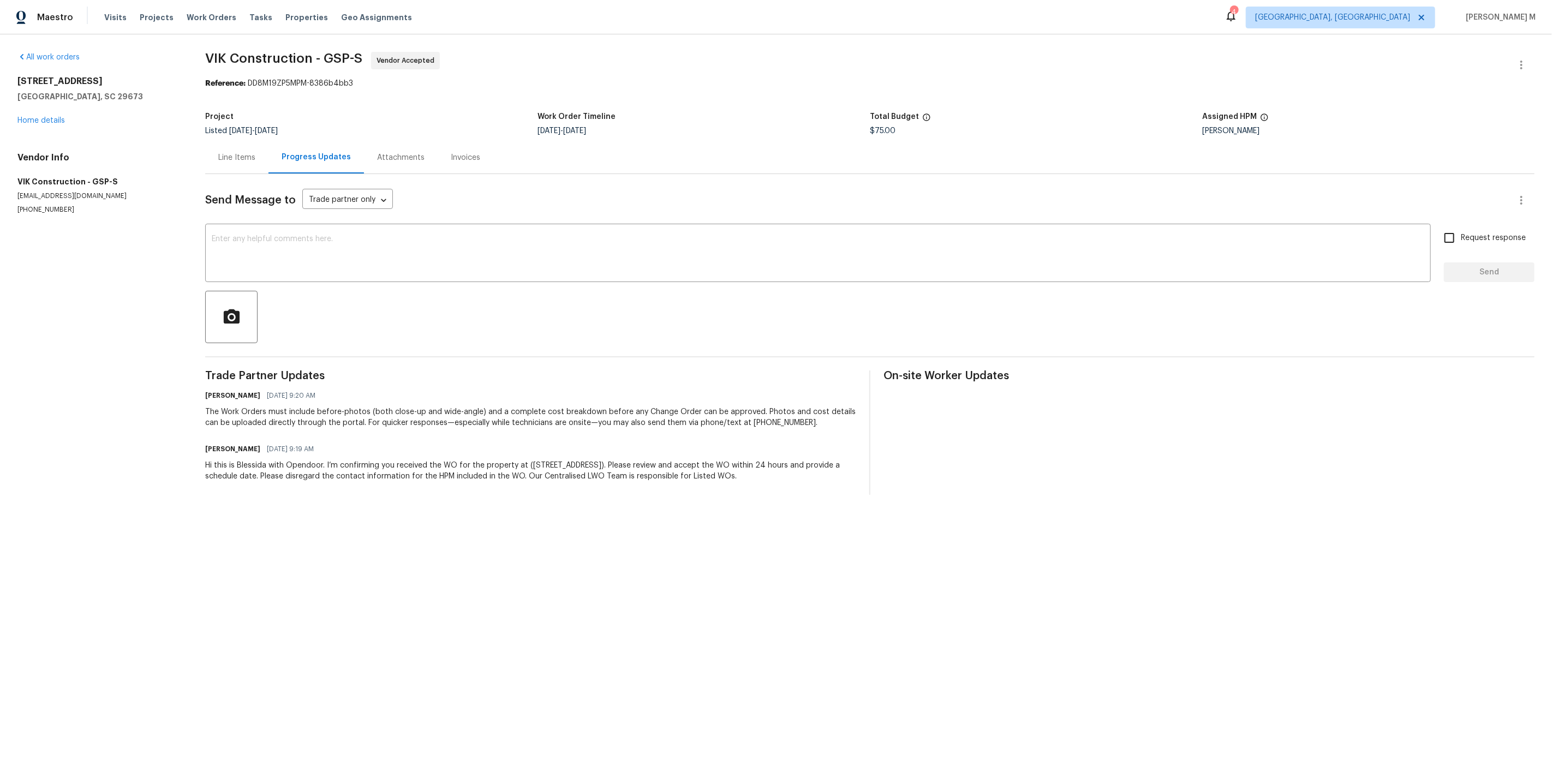
click at [976, 491] on body "Maestro Visits Projects Work Orders Tasks Properties Geo Assignments 4 [GEOGRAP…" at bounding box center [776, 256] width 1552 height 512
click at [475, 249] on textarea at bounding box center [818, 254] width 1212 height 38
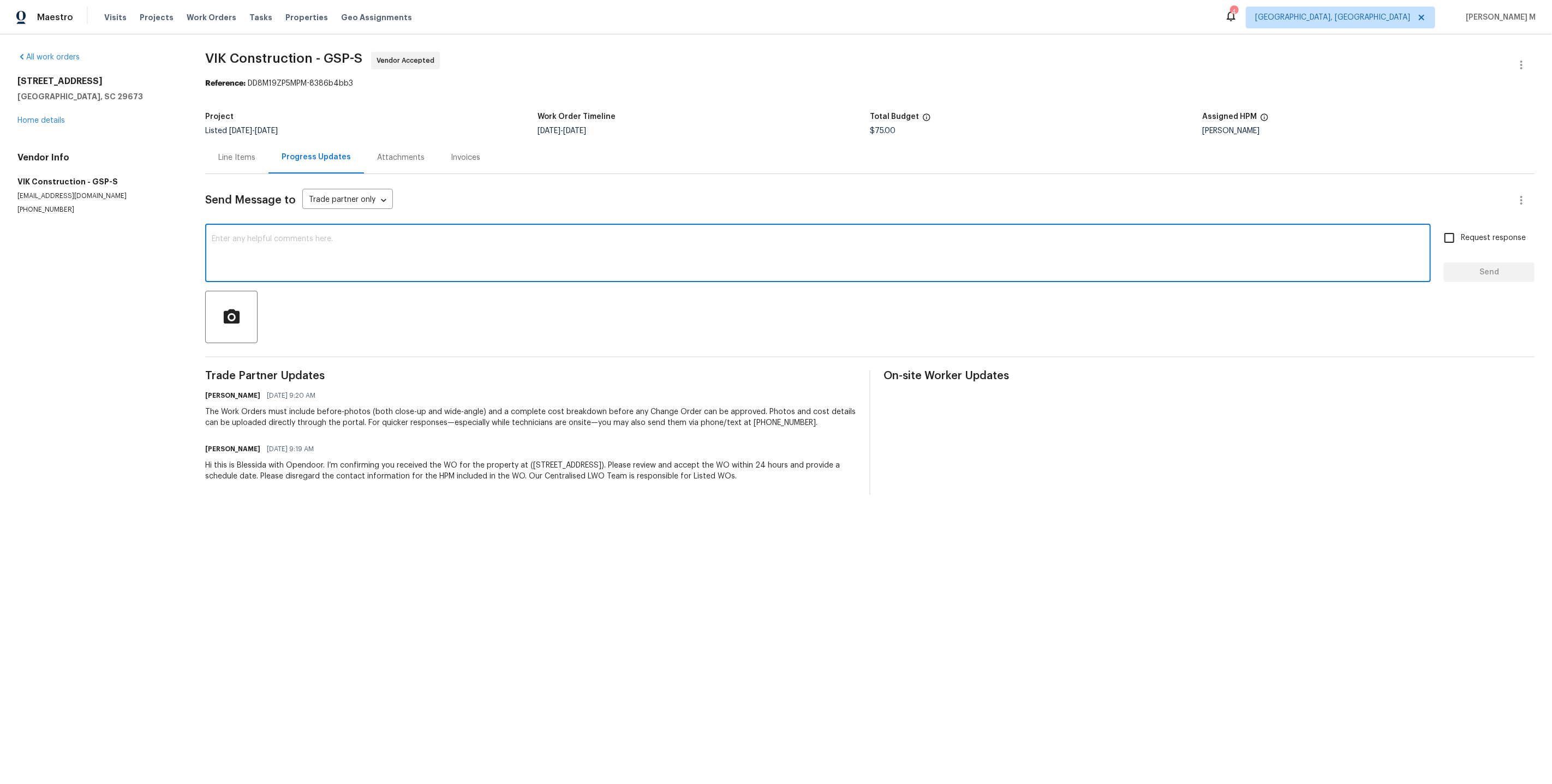
click at [475, 249] on textarea at bounding box center [818, 254] width 1212 height 38
type textarea "Team, is this locked in uP/"
click at [335, 251] on textarea at bounding box center [818, 254] width 1212 height 38
paste textarea "Team, is this locked in yet?"
type textarea "Team, is this locked in yet?"
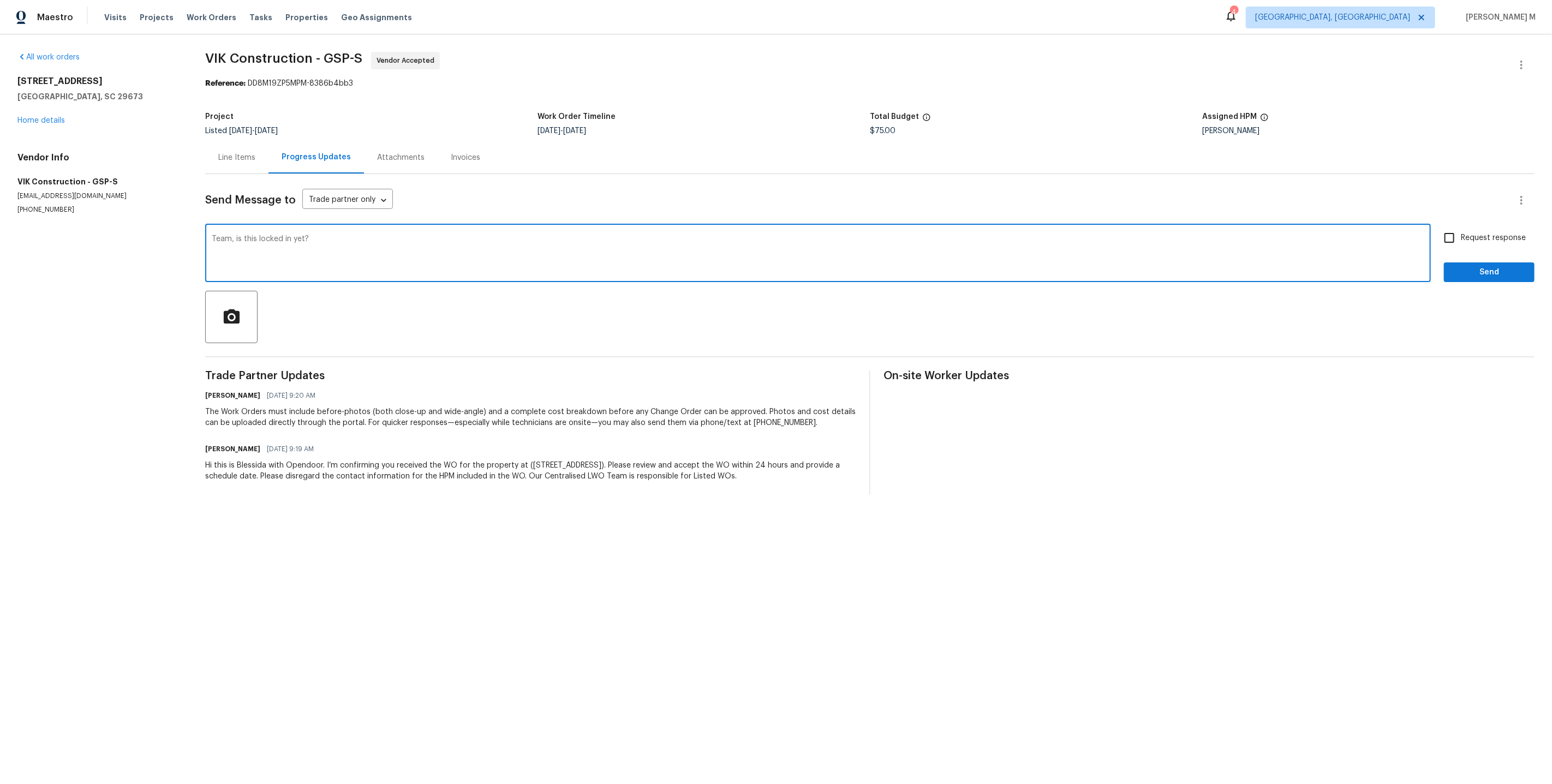
click at [1496, 233] on span "Request response" at bounding box center [1493, 238] width 65 height 11
click at [1461, 228] on input "Request response" at bounding box center [1449, 238] width 23 height 23
checkbox input "true"
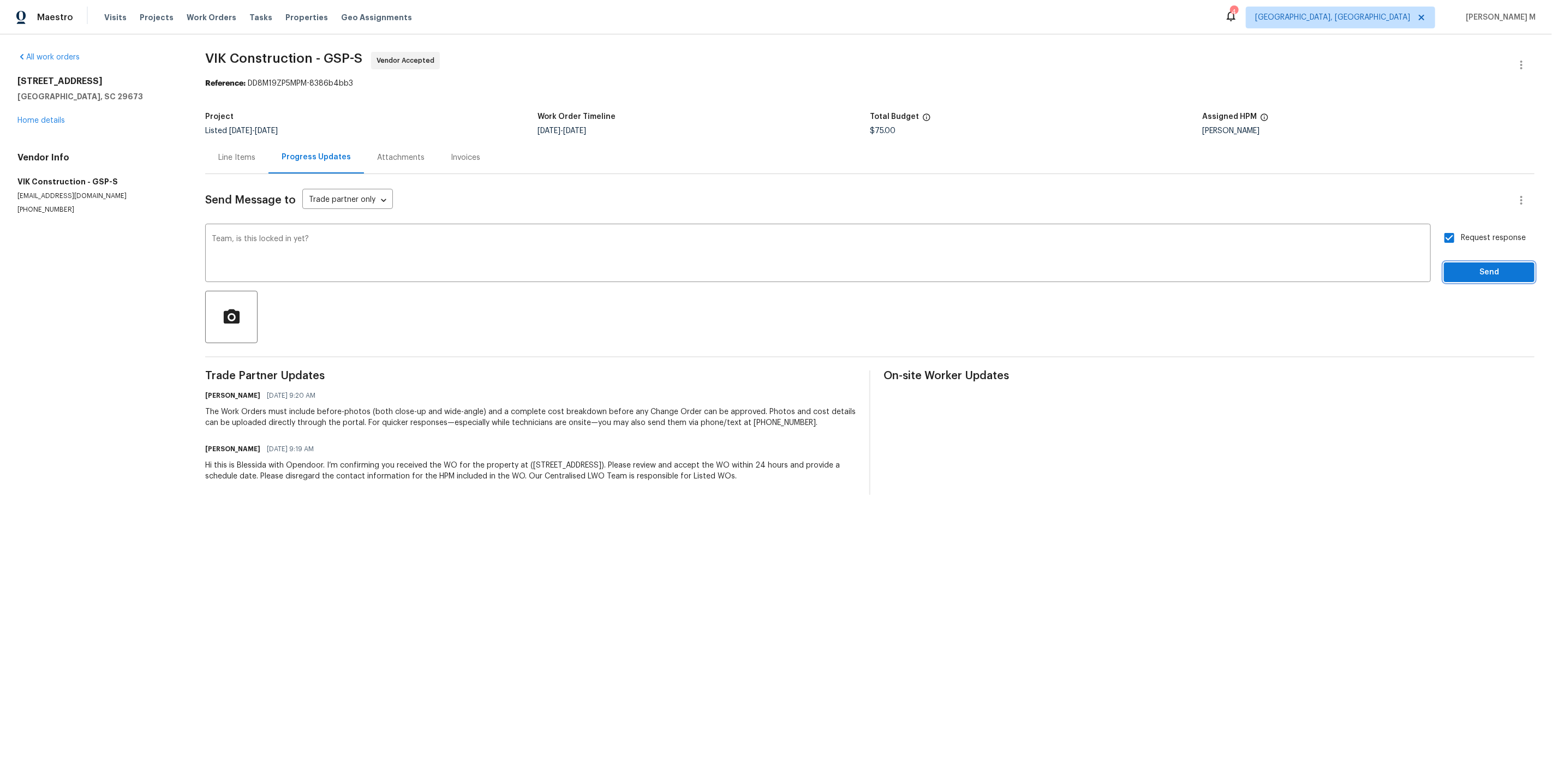
click at [1489, 265] on span "Send" at bounding box center [1488, 272] width 73 height 14
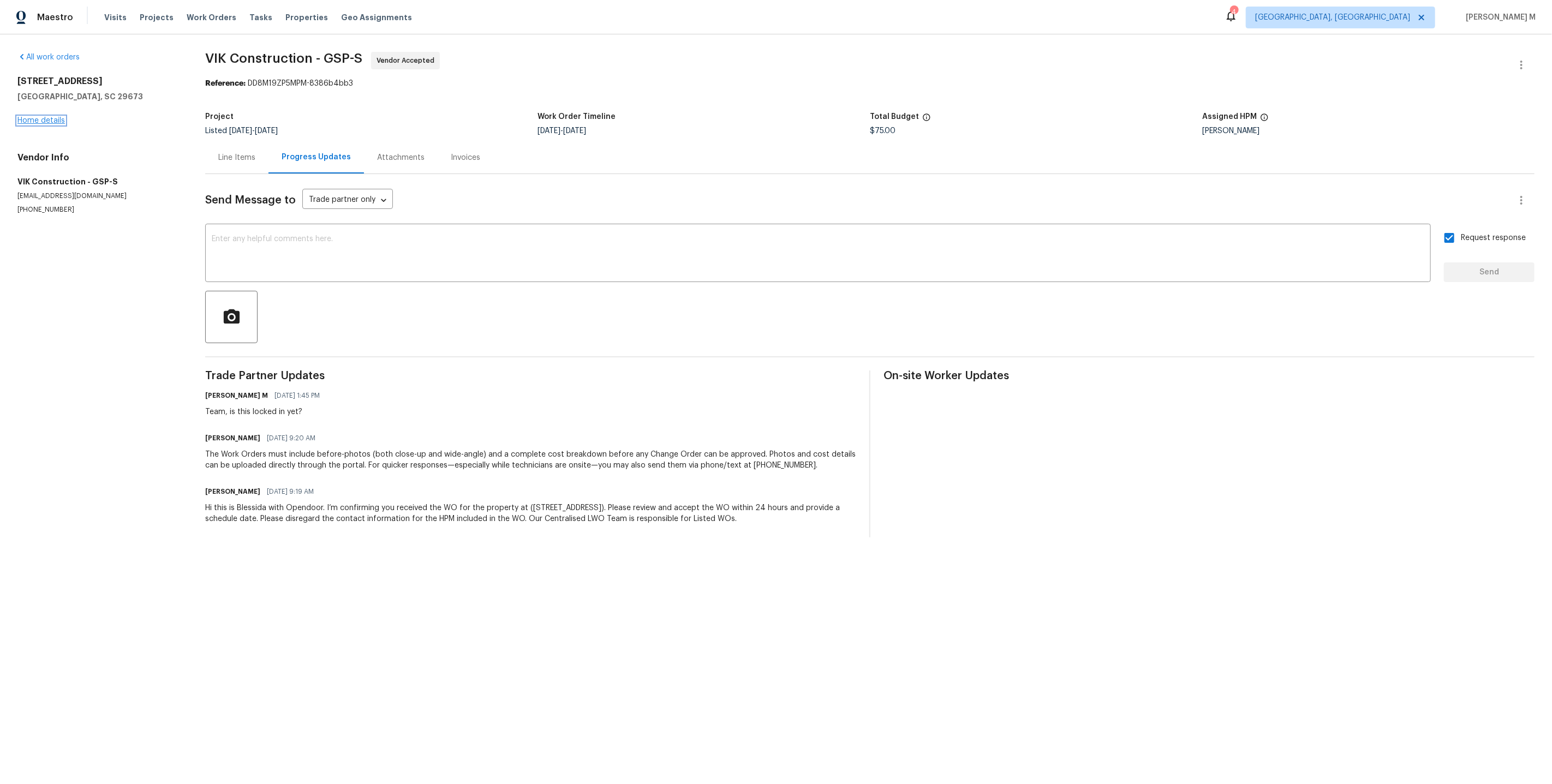
click at [34, 116] on link "Home details" at bounding box center [41, 120] width 47 height 8
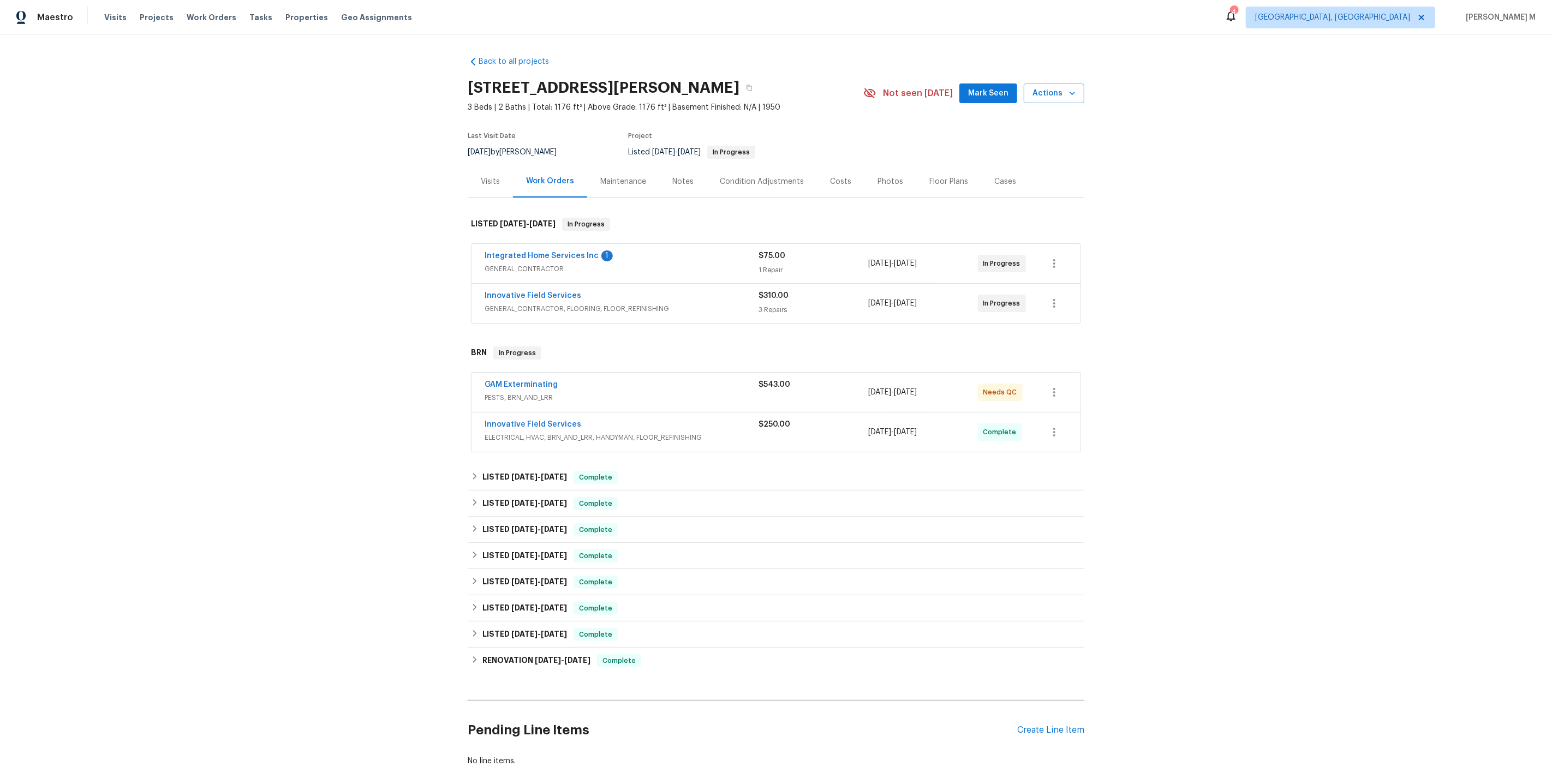
click at [617, 303] on span "GENERAL_CONTRACTOR, FLOORING, FLOOR_REFINISHING" at bounding box center [621, 308] width 274 height 11
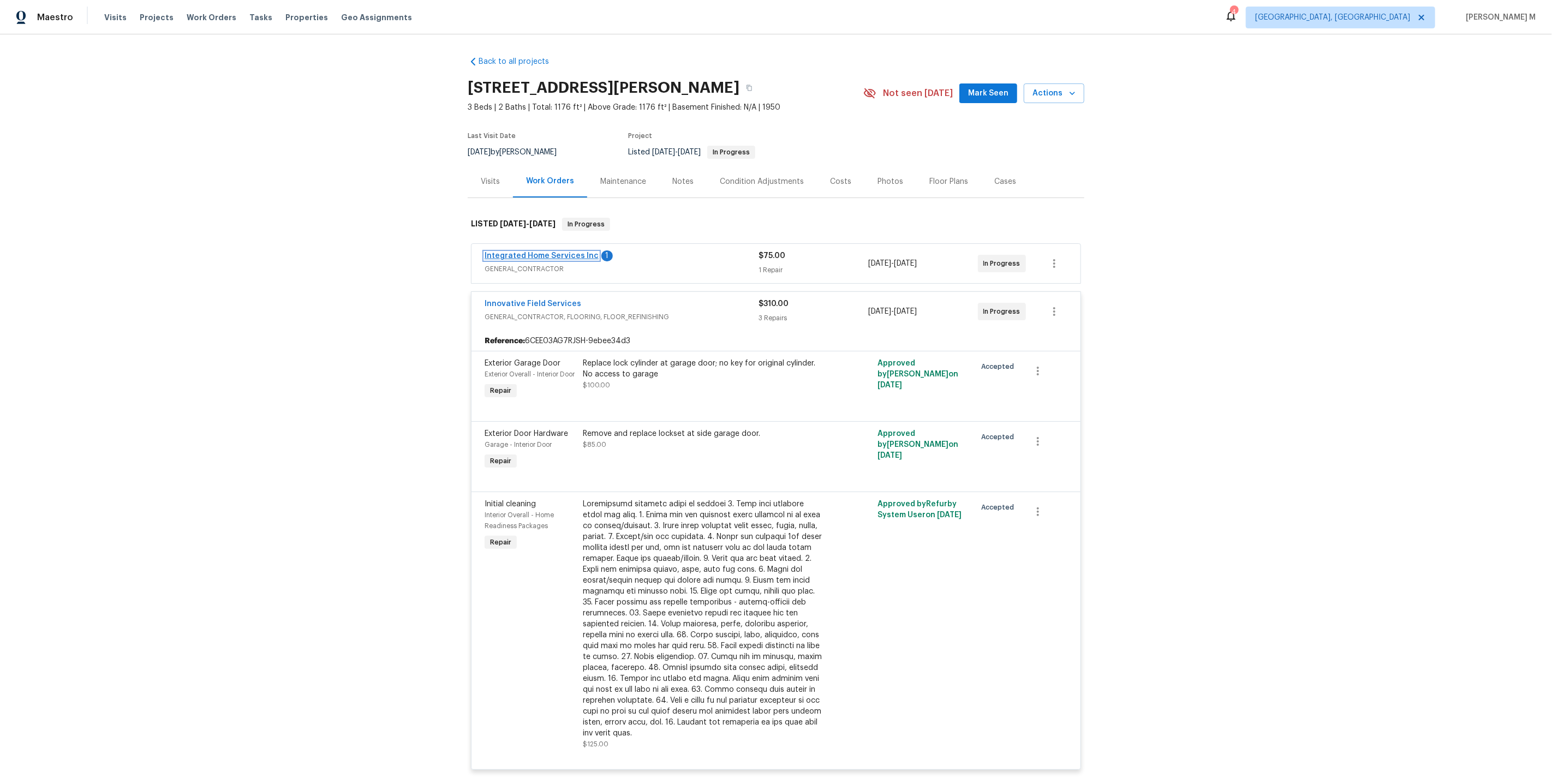
click at [542, 252] on link "Integrated Home Services Inc" at bounding box center [541, 255] width 114 height 8
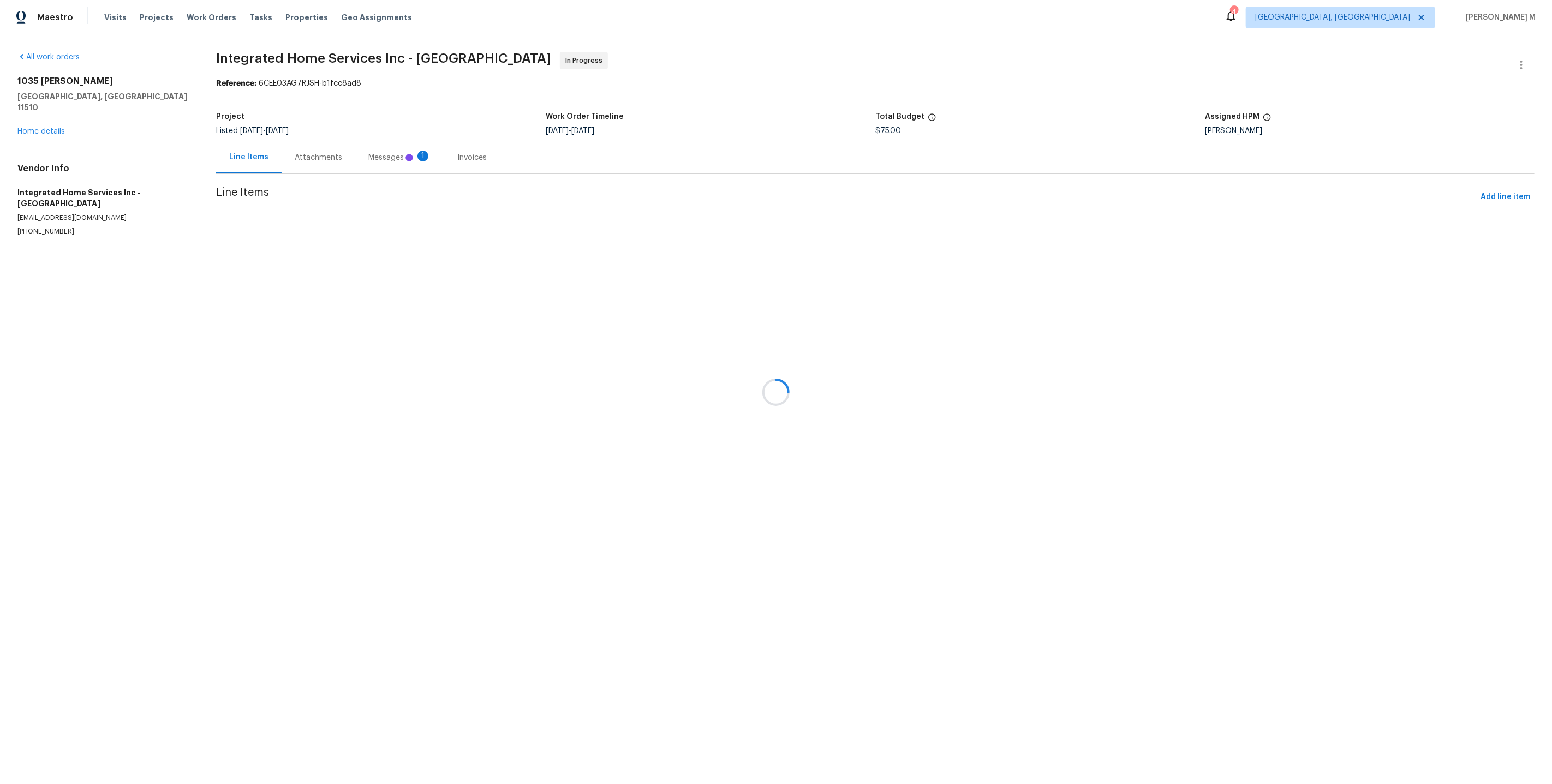
click at [311, 140] on div at bounding box center [776, 392] width 1552 height 784
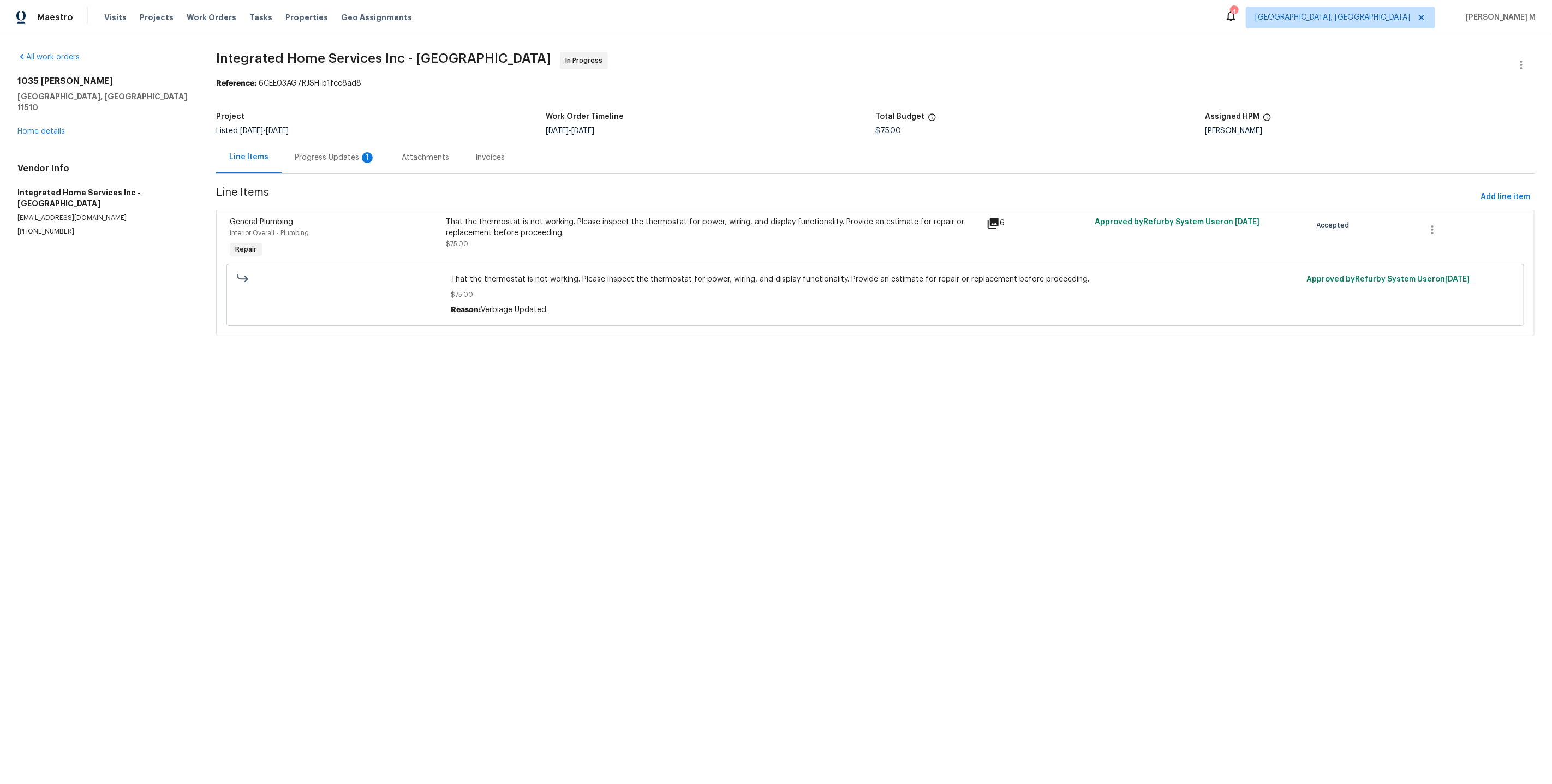
click at [311, 152] on div "Progress Updates 1" at bounding box center [335, 158] width 81 height 11
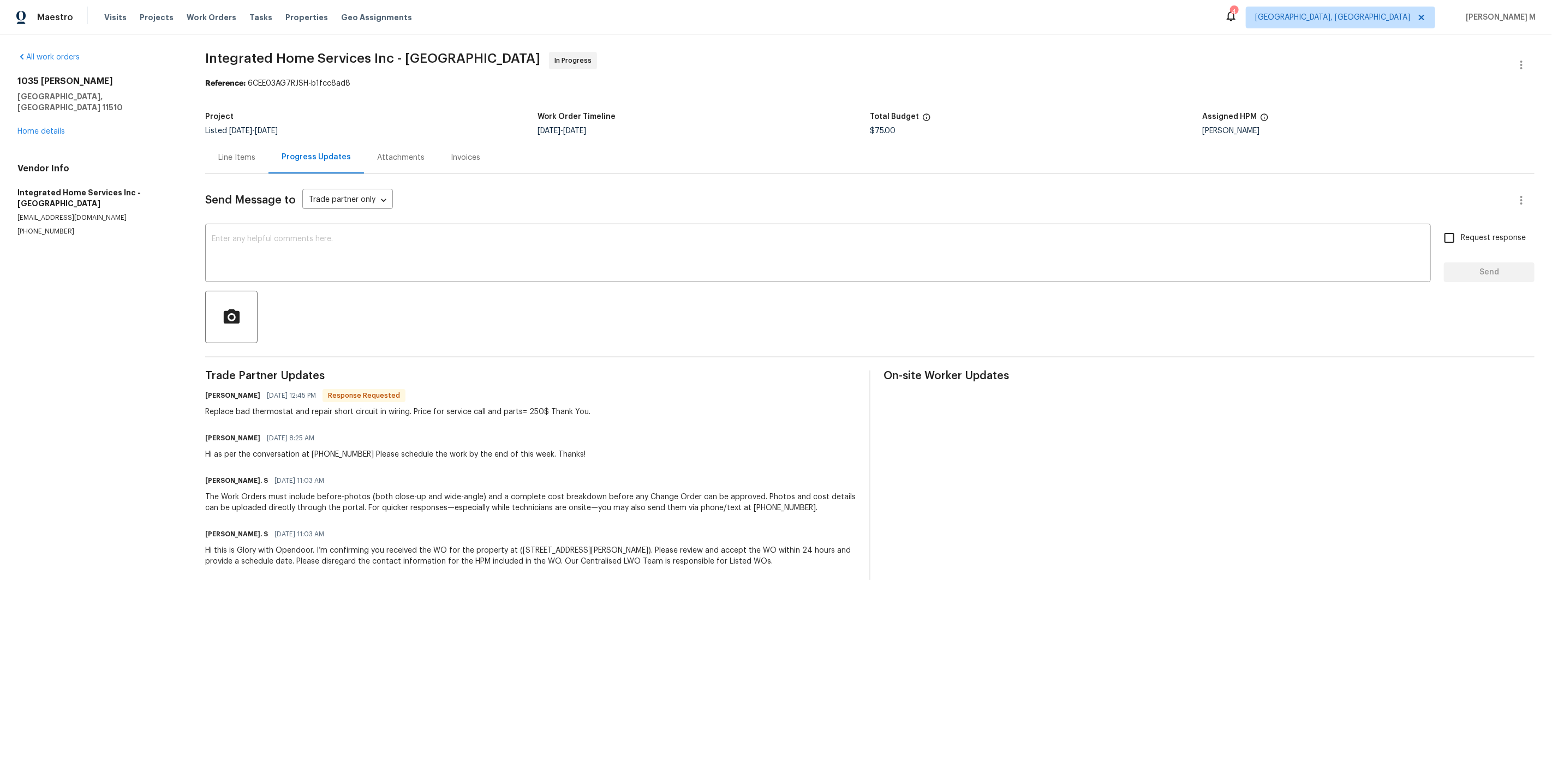
click at [241, 154] on div "Line Items" at bounding box center [236, 158] width 37 height 11
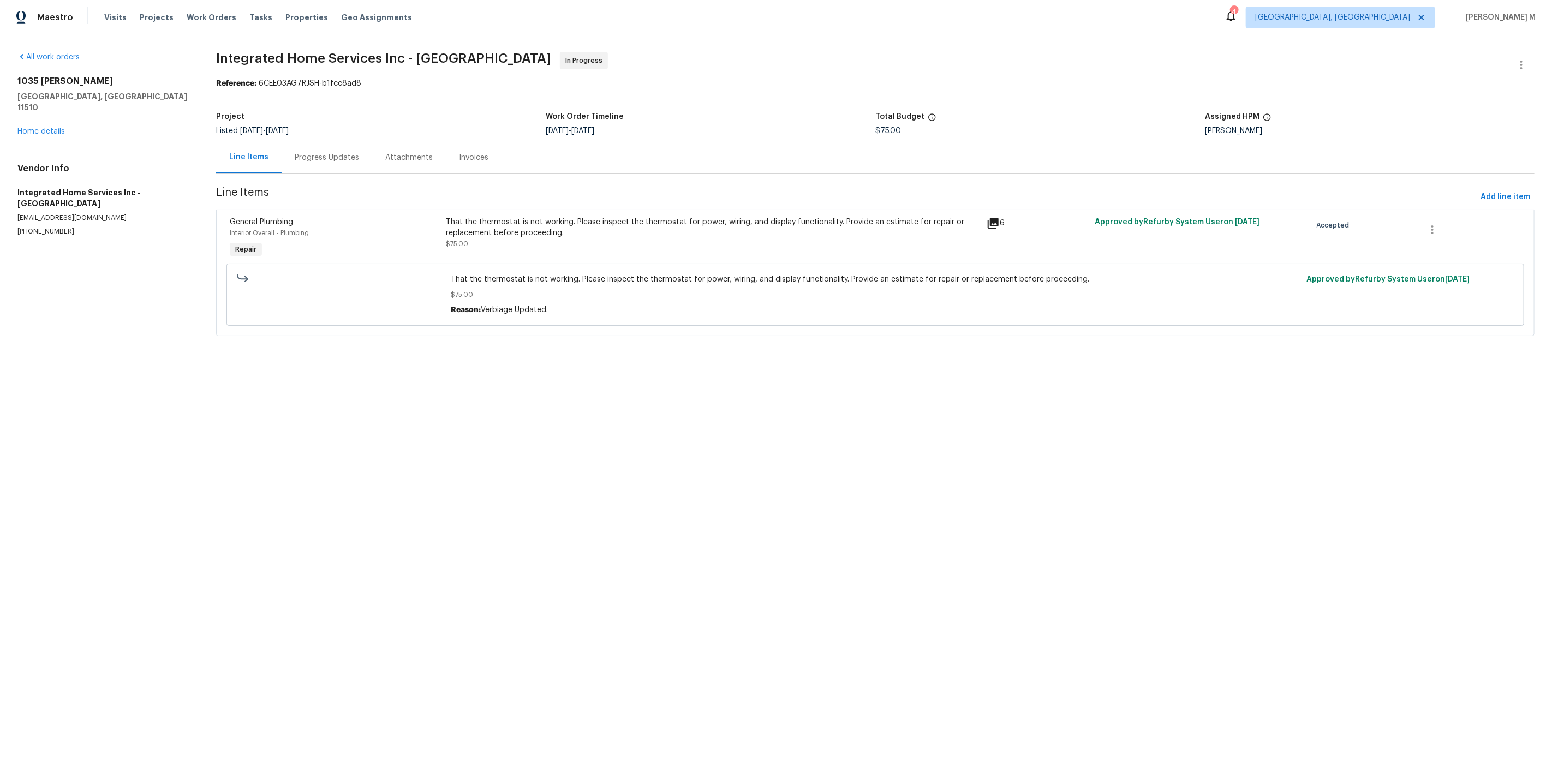
click at [706, 225] on div "That the thermostat is not working. Please inspect the thermostat for power, wi…" at bounding box center [713, 227] width 534 height 22
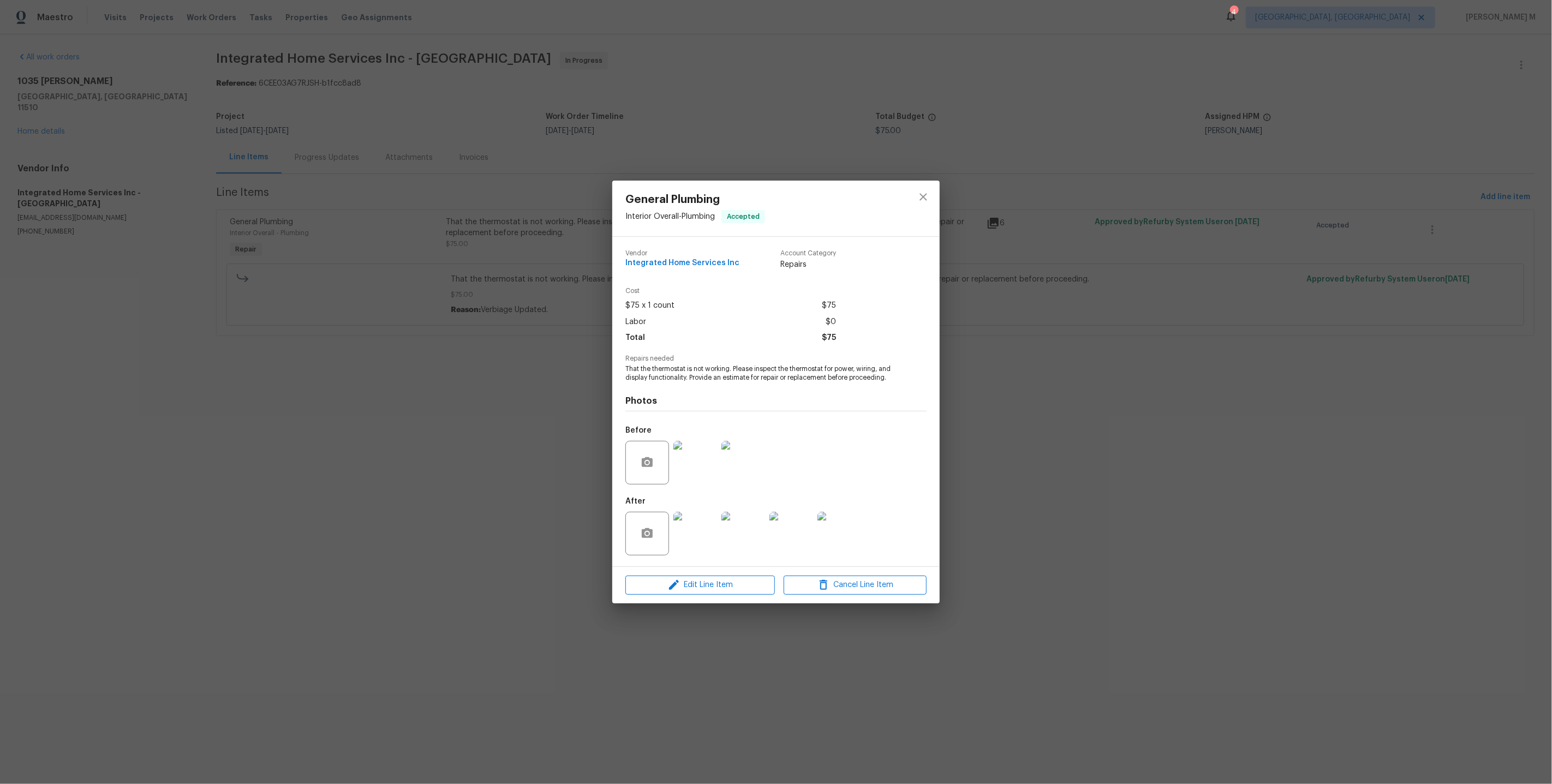
click at [700, 470] on img at bounding box center [695, 463] width 44 height 44
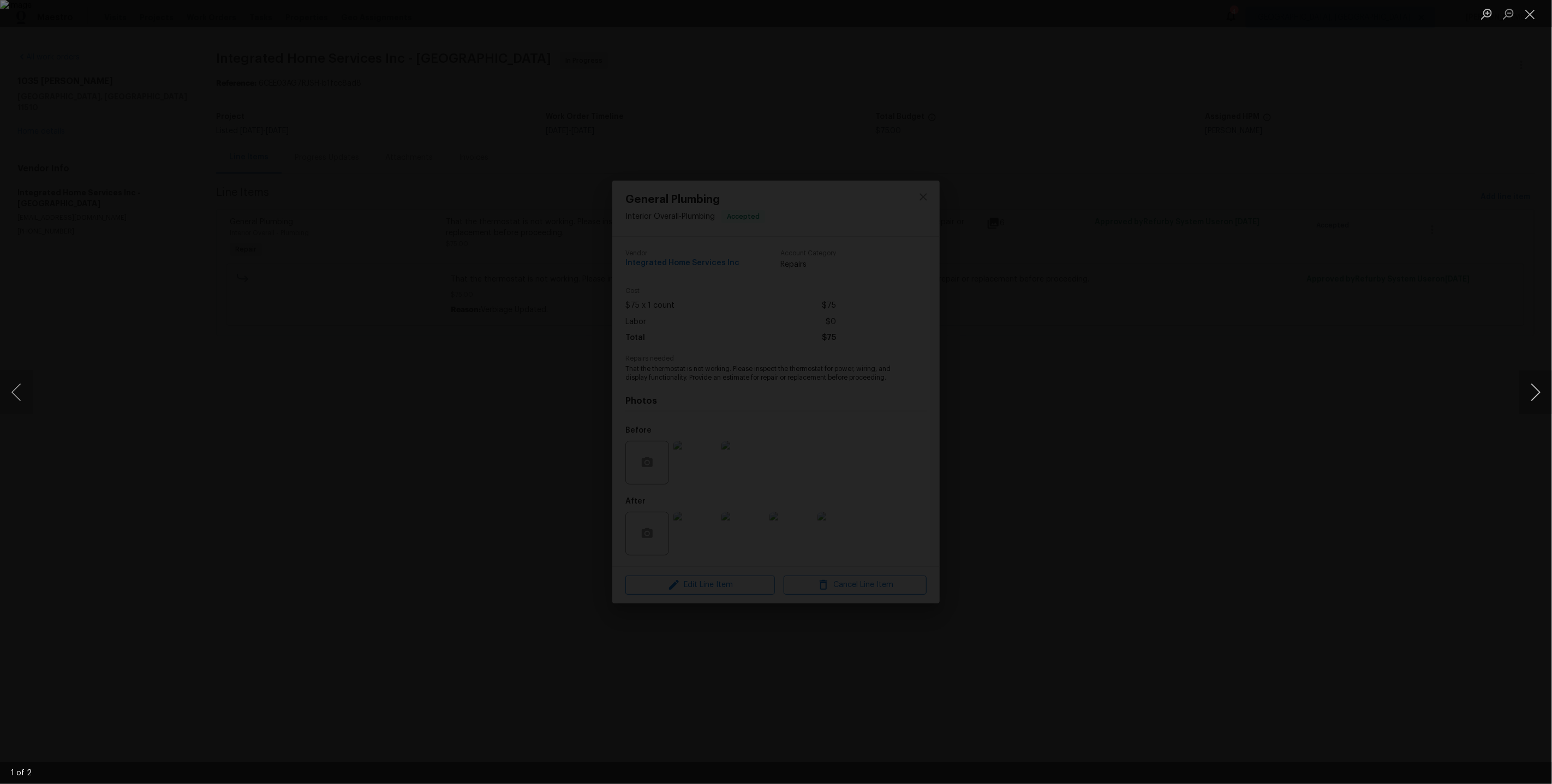
click at [1528, 386] on button "Next image" at bounding box center [1536, 392] width 33 height 44
click at [1440, 296] on div "Lightbox" at bounding box center [776, 392] width 1552 height 784
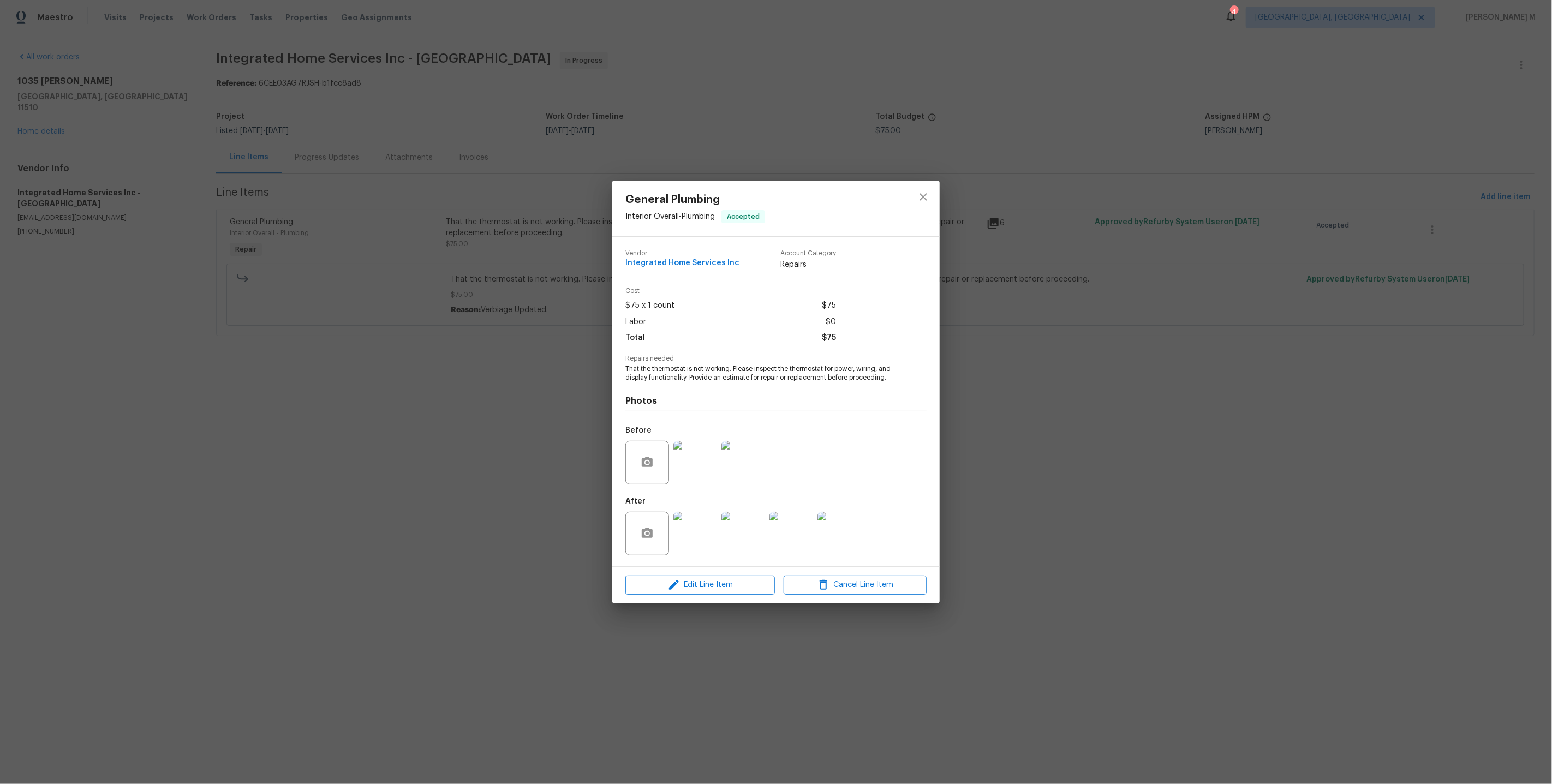
click at [697, 526] on img at bounding box center [695, 533] width 44 height 44
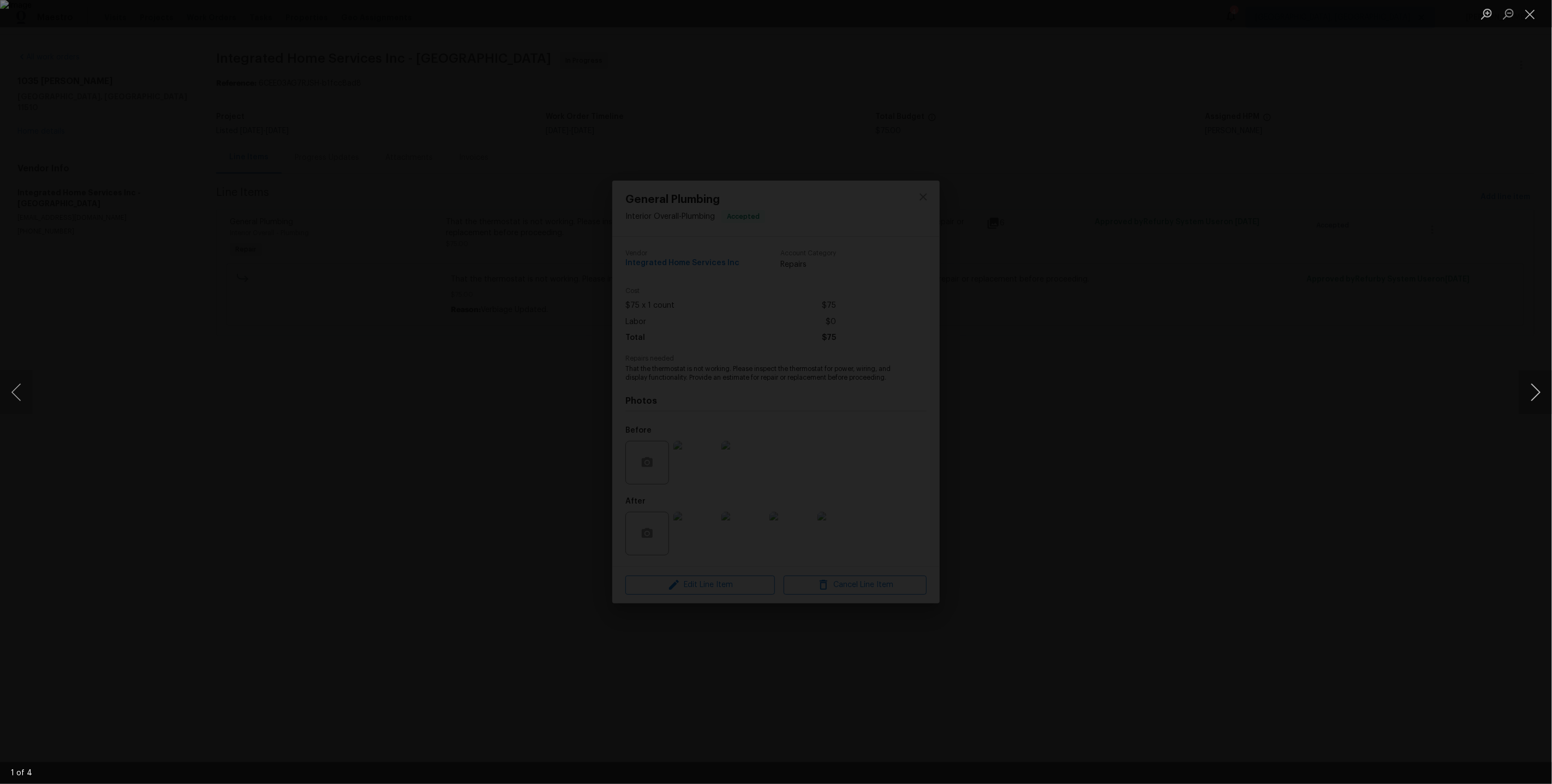
click at [1536, 395] on button "Next image" at bounding box center [1536, 392] width 33 height 44
click at [1480, 292] on div "Lightbox" at bounding box center [776, 392] width 1552 height 784
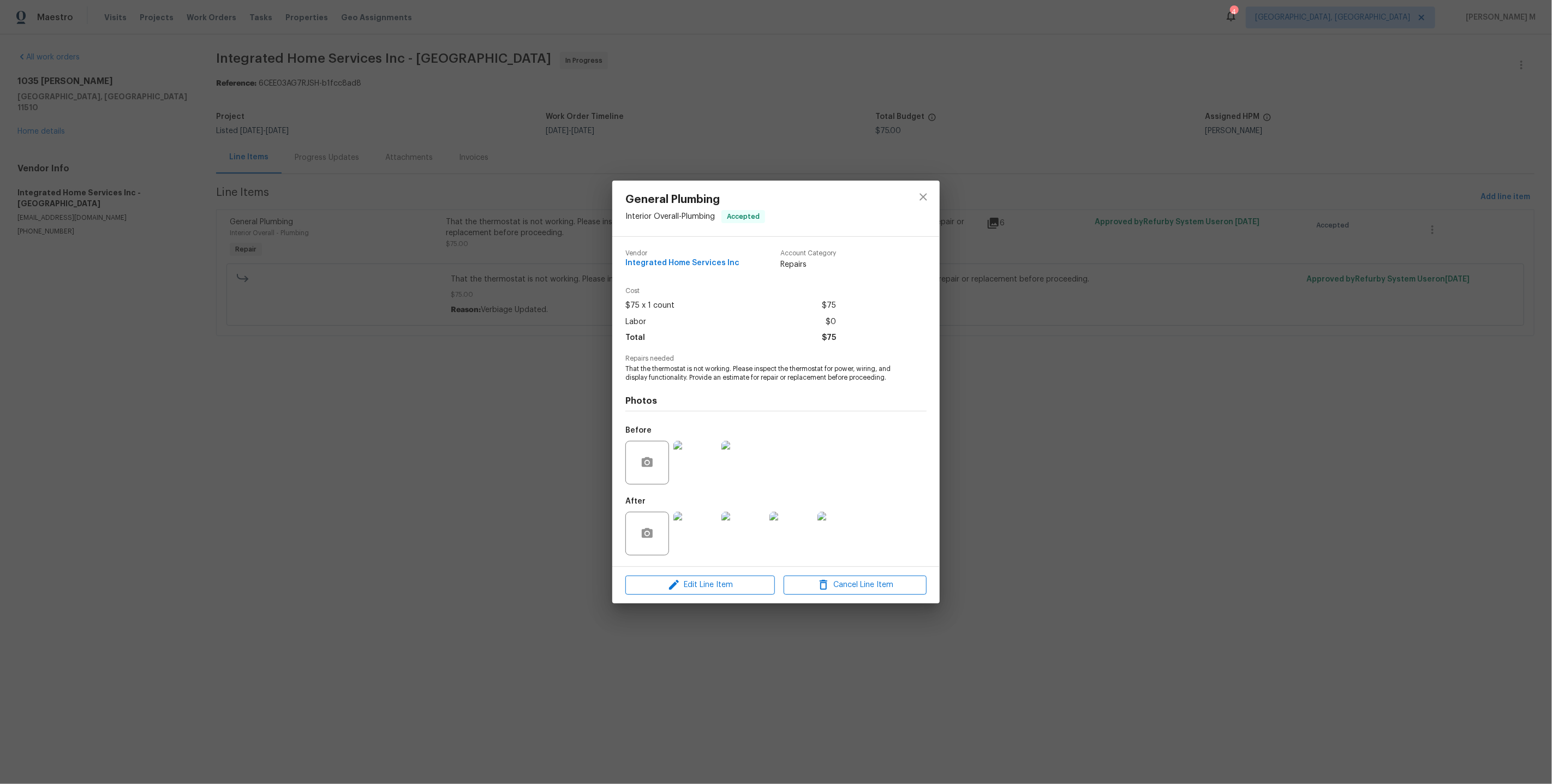
click at [1354, 240] on div "General Plumbing Interior Overall - Plumbing Accepted Vendor Integrated Home Se…" at bounding box center [776, 392] width 1552 height 784
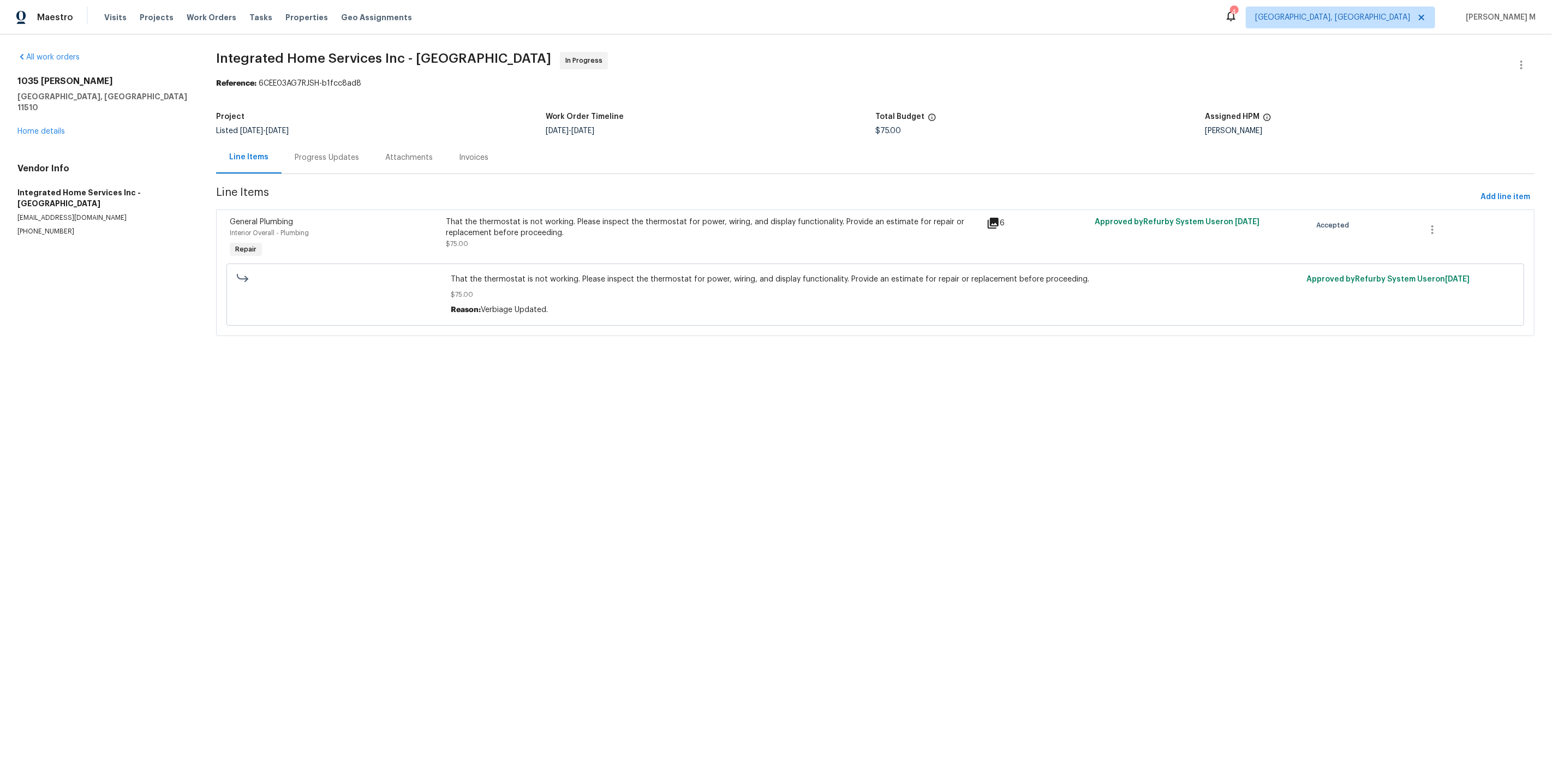
click at [372, 149] on div "Attachments" at bounding box center [408, 157] width 73 height 32
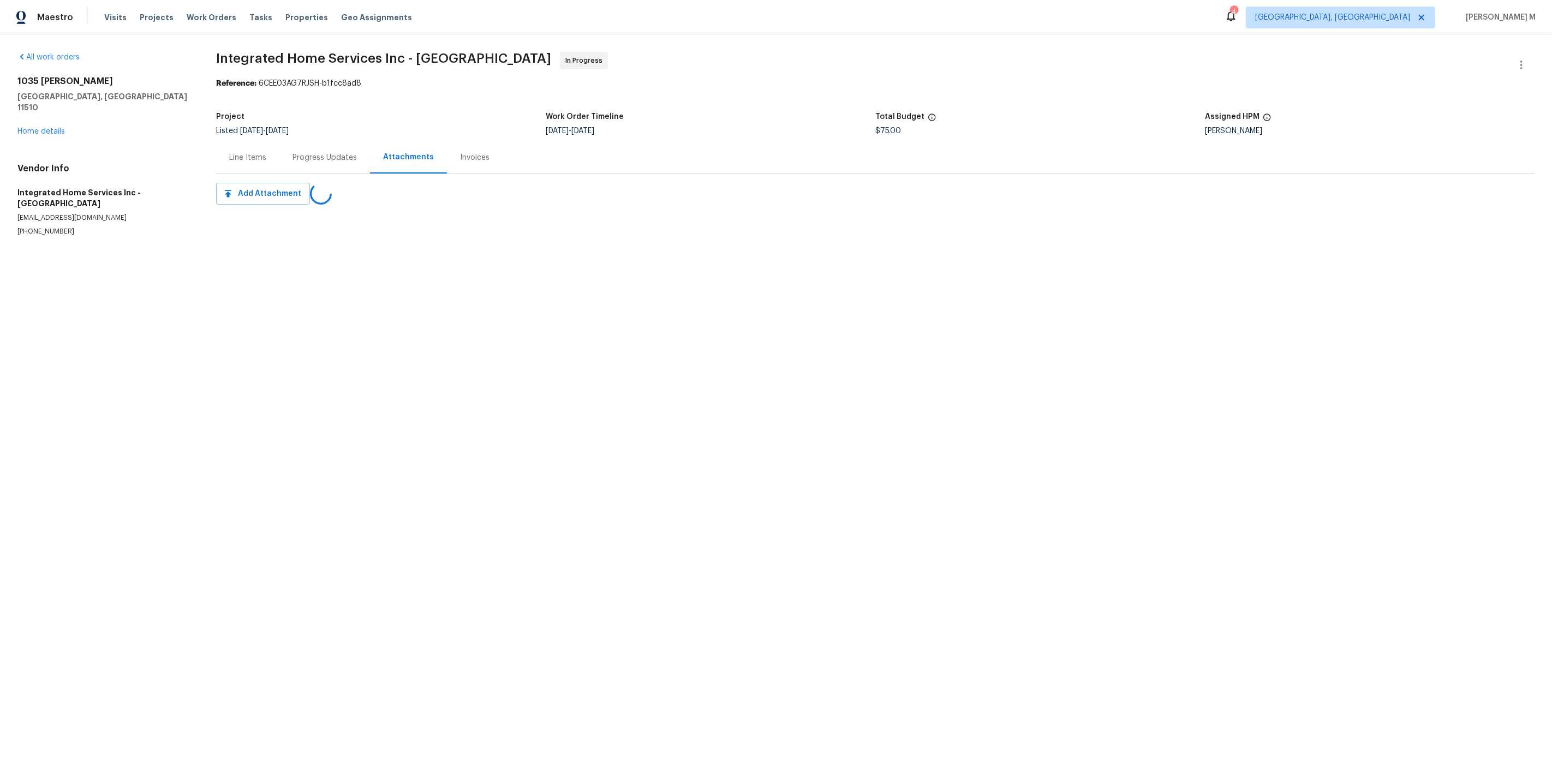
click at [356, 152] on div "Progress Updates" at bounding box center [324, 157] width 90 height 32
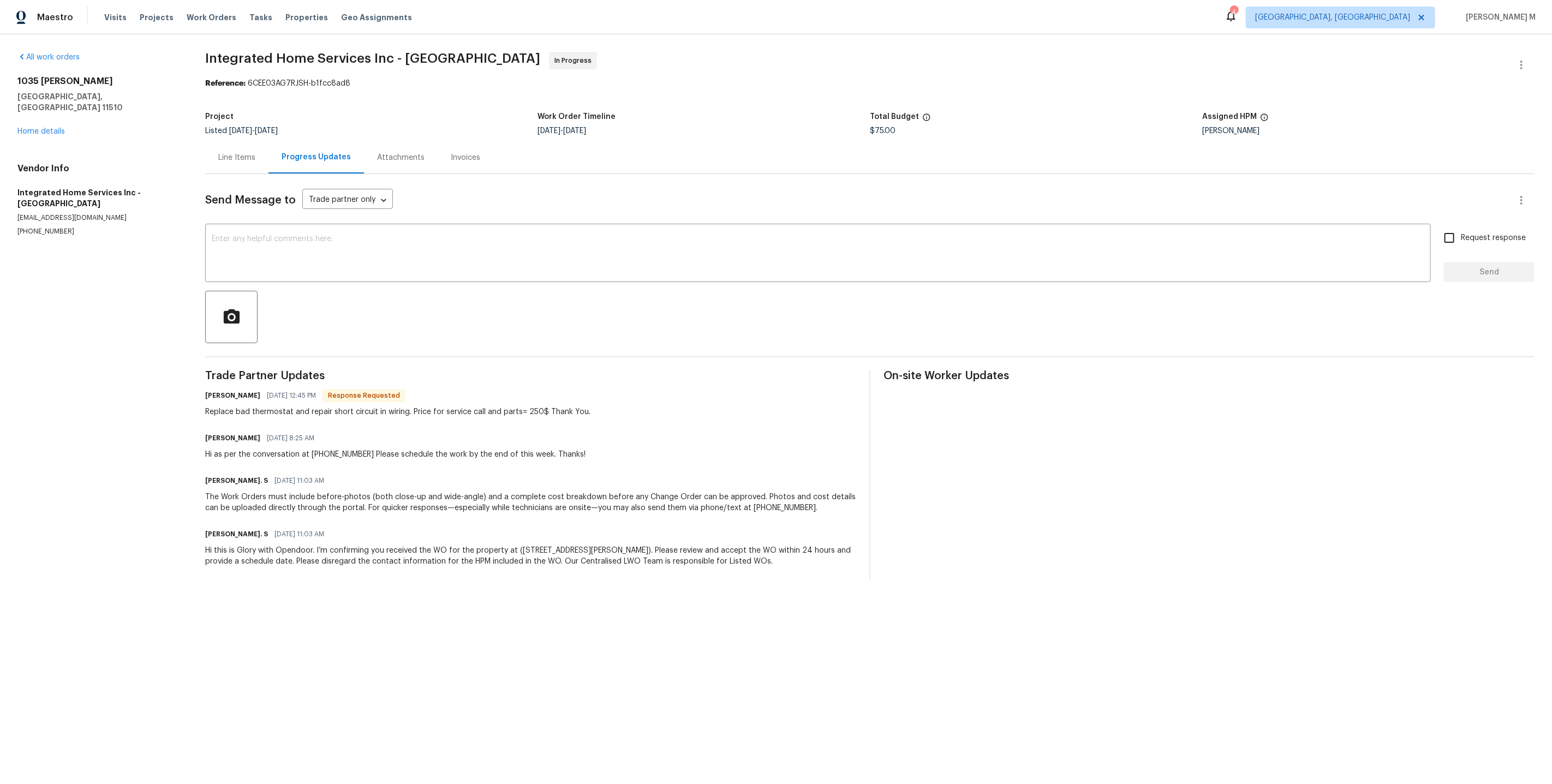
click at [241, 158] on div "Line Items" at bounding box center [236, 158] width 37 height 11
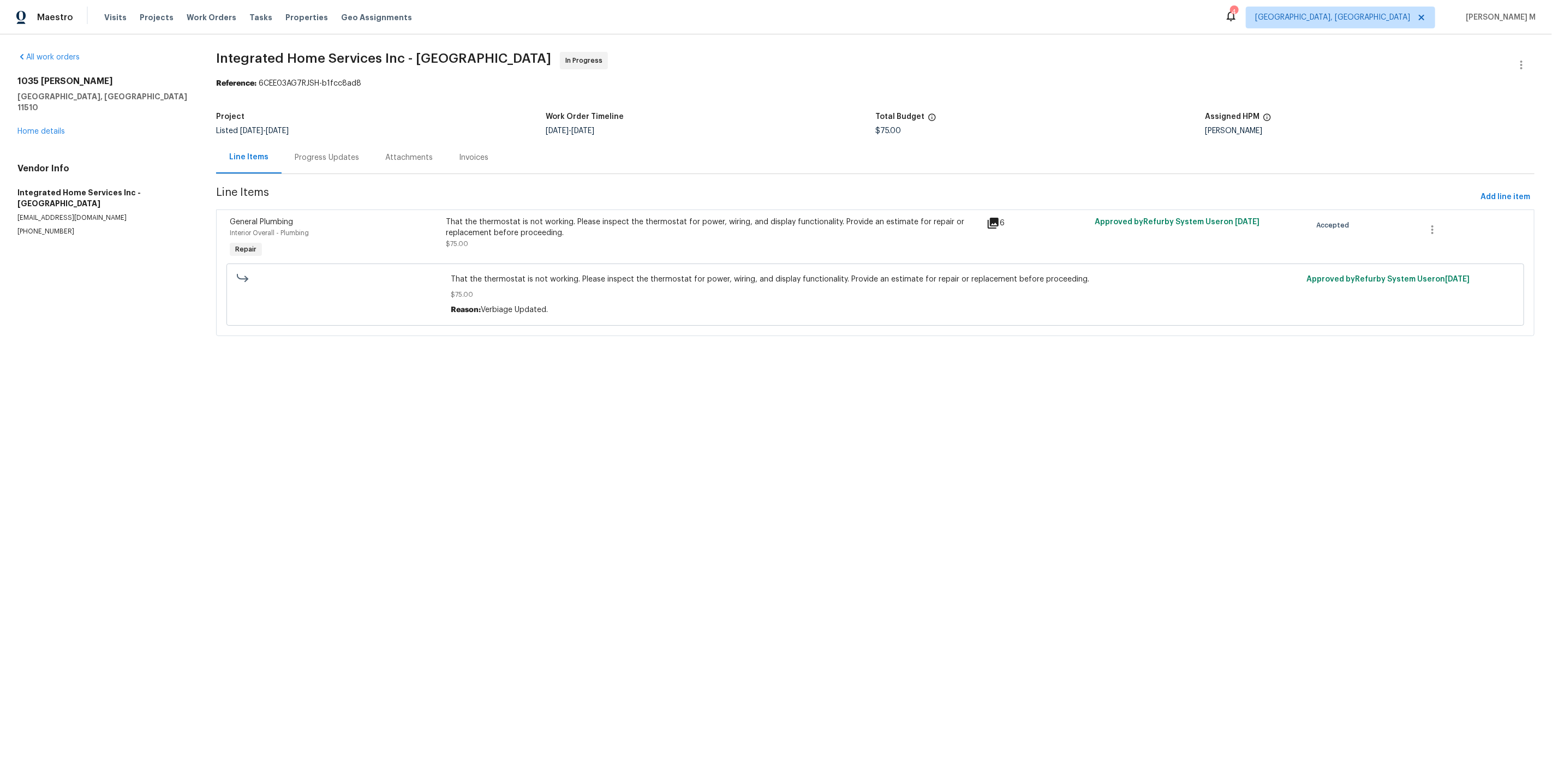
click at [306, 131] on div "Project Listed 9/3/2025 - 10/3/2025 Work Order Timeline 9/29/2025 - 10/1/2025 T…" at bounding box center [876, 123] width 1318 height 35
click at [331, 163] on div "Progress Updates" at bounding box center [327, 157] width 90 height 32
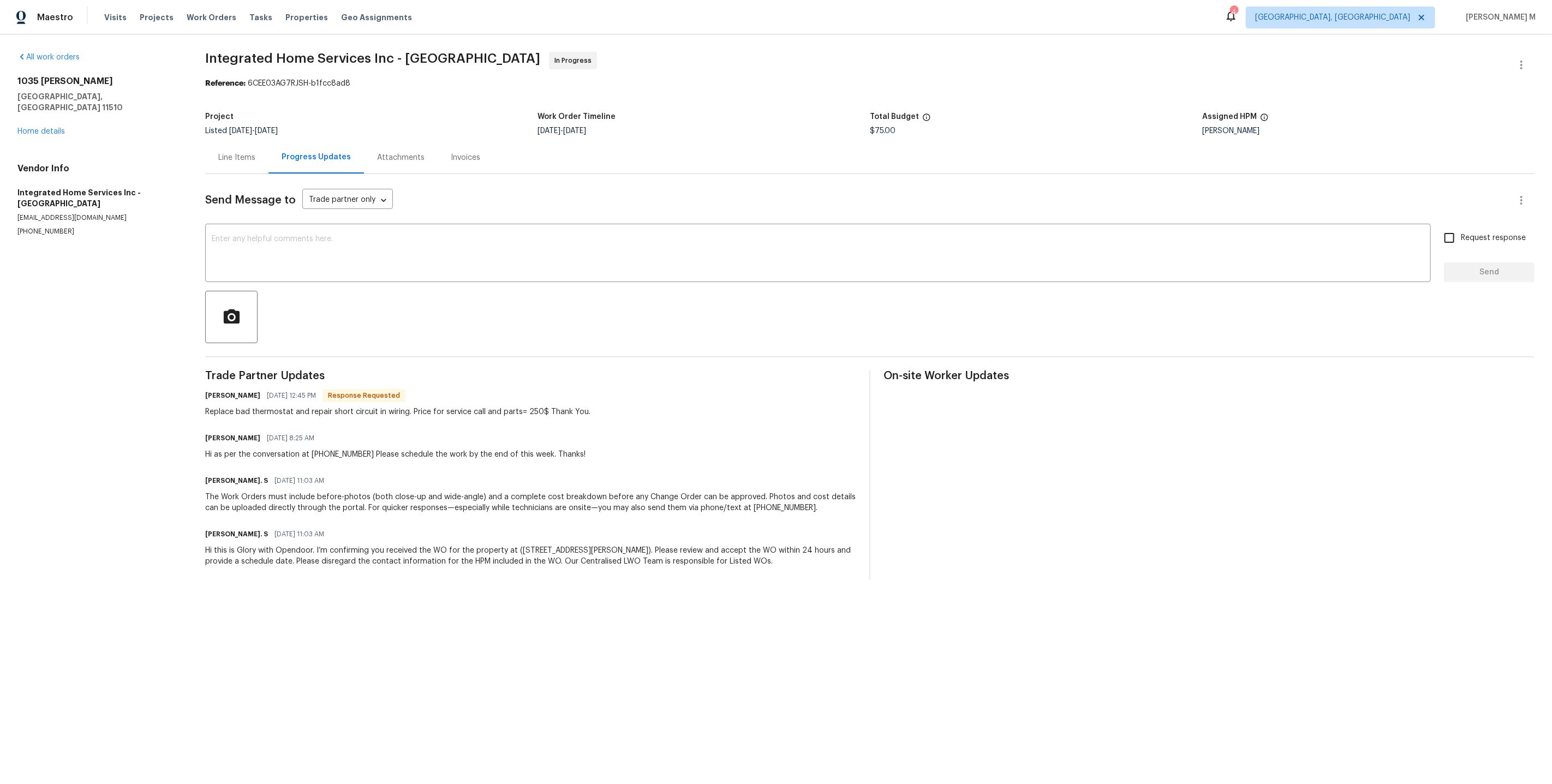
click at [241, 153] on div "Line Items" at bounding box center [236, 158] width 37 height 11
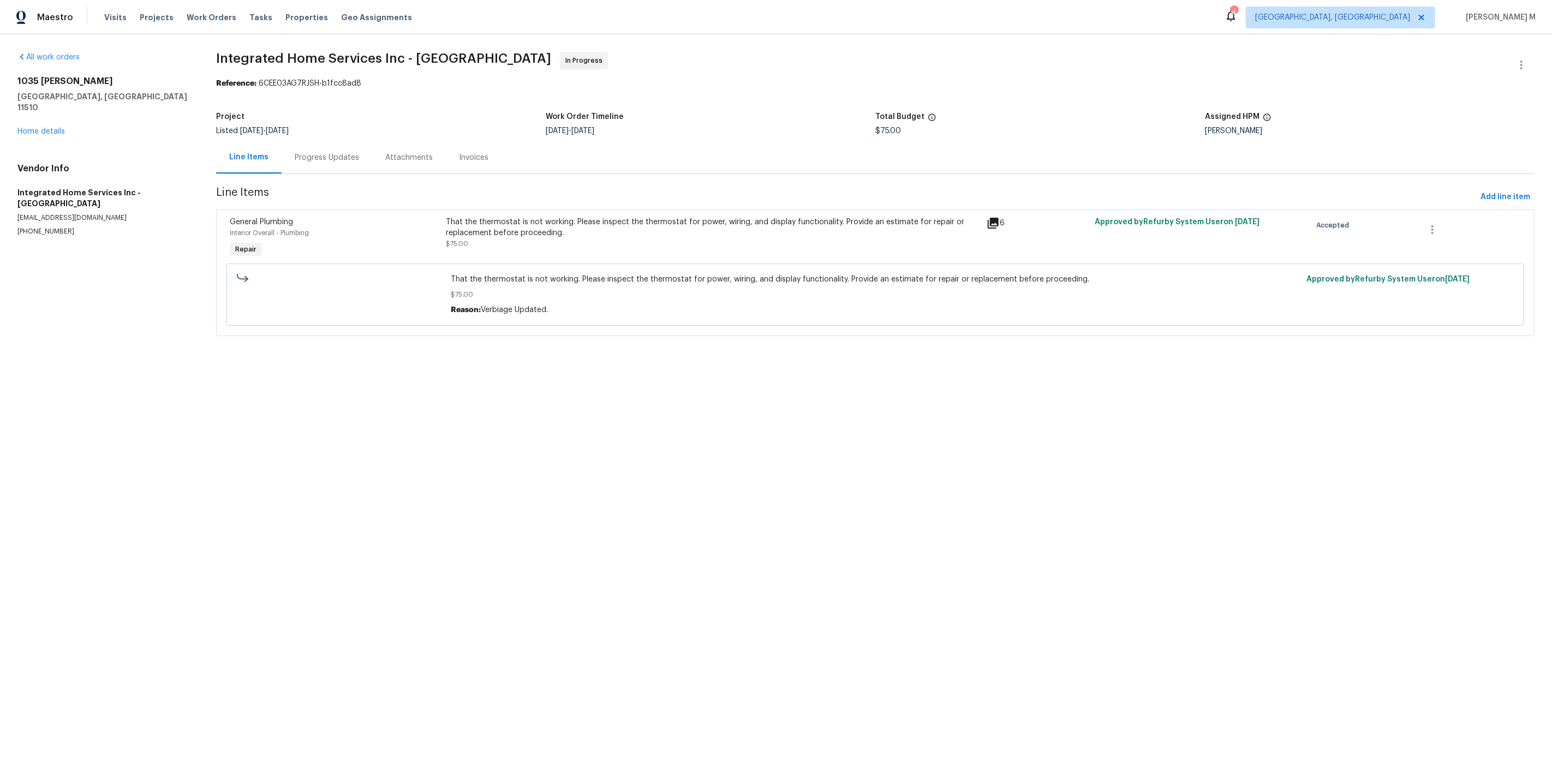
click at [581, 222] on div "That the thermostat is not working. Please inspect the thermostat for power, wi…" at bounding box center [713, 227] width 534 height 22
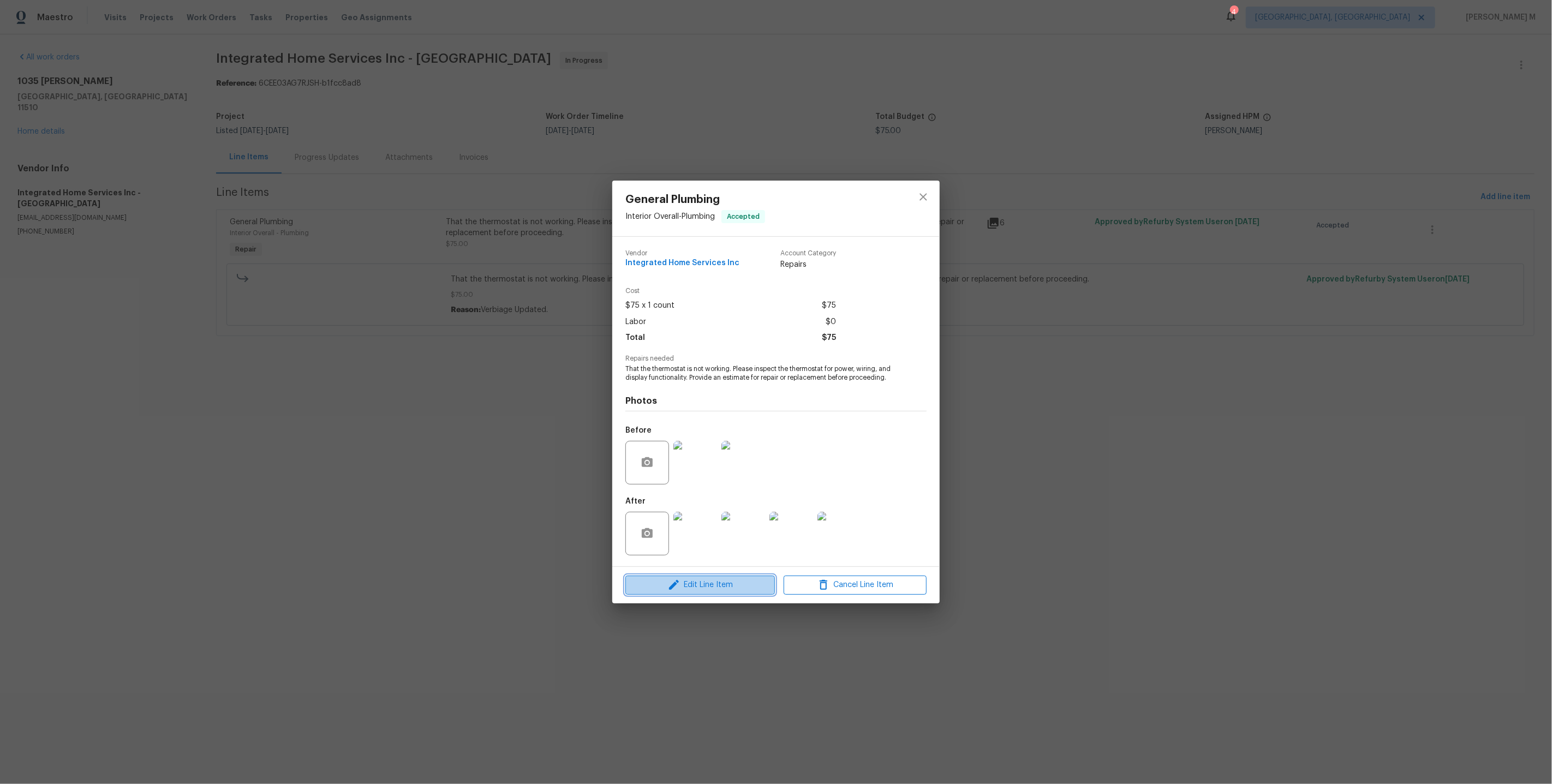
click at [709, 582] on span "Edit Line Item" at bounding box center [700, 585] width 143 height 14
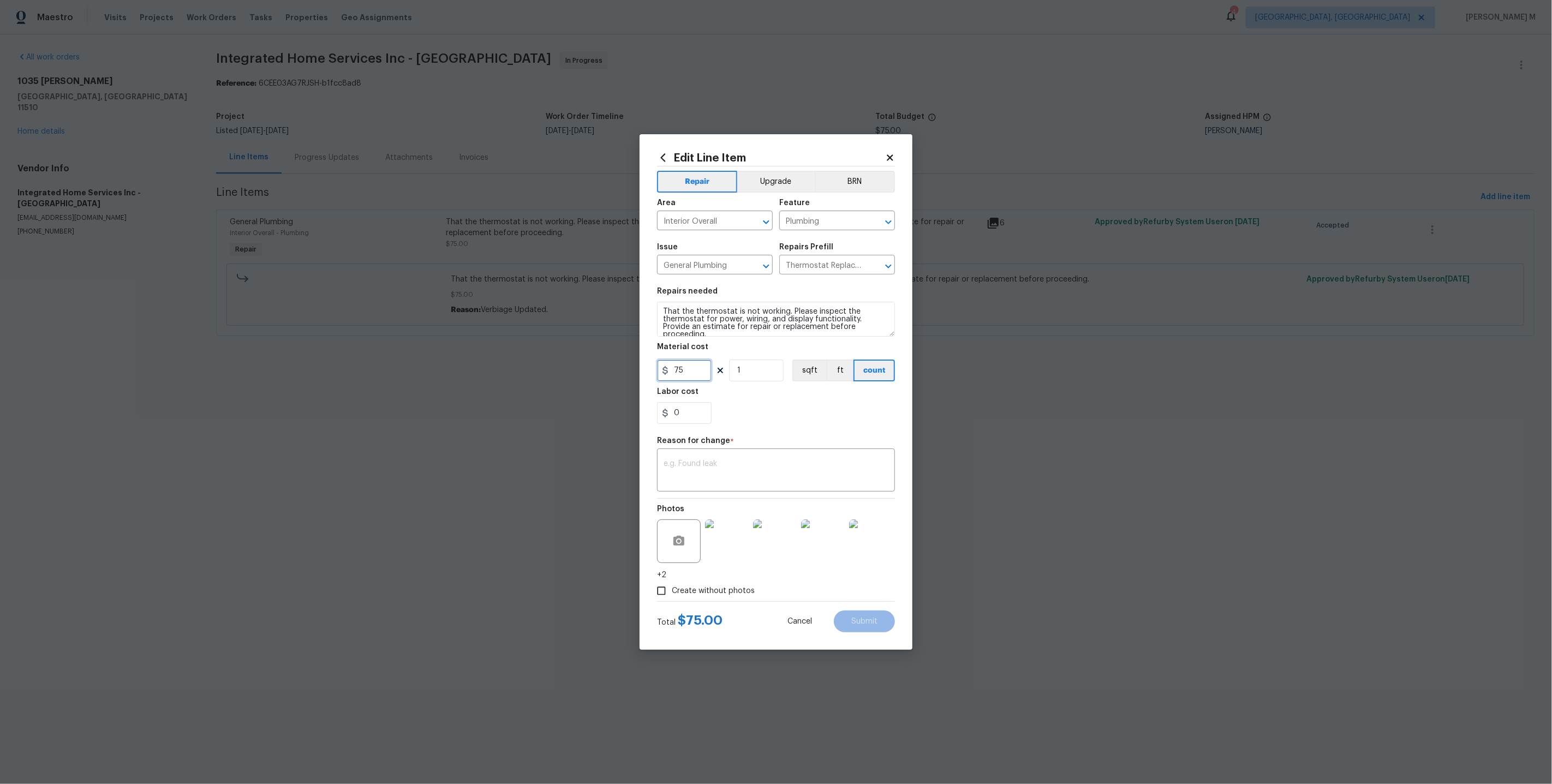
click at [692, 360] on input "75" at bounding box center [683, 370] width 54 height 22
type input "250"
click at [689, 466] on textarea at bounding box center [776, 471] width 225 height 23
type textarea "VM updated as per vendor requested"
click at [875, 618] on span "Submit" at bounding box center [864, 621] width 26 height 8
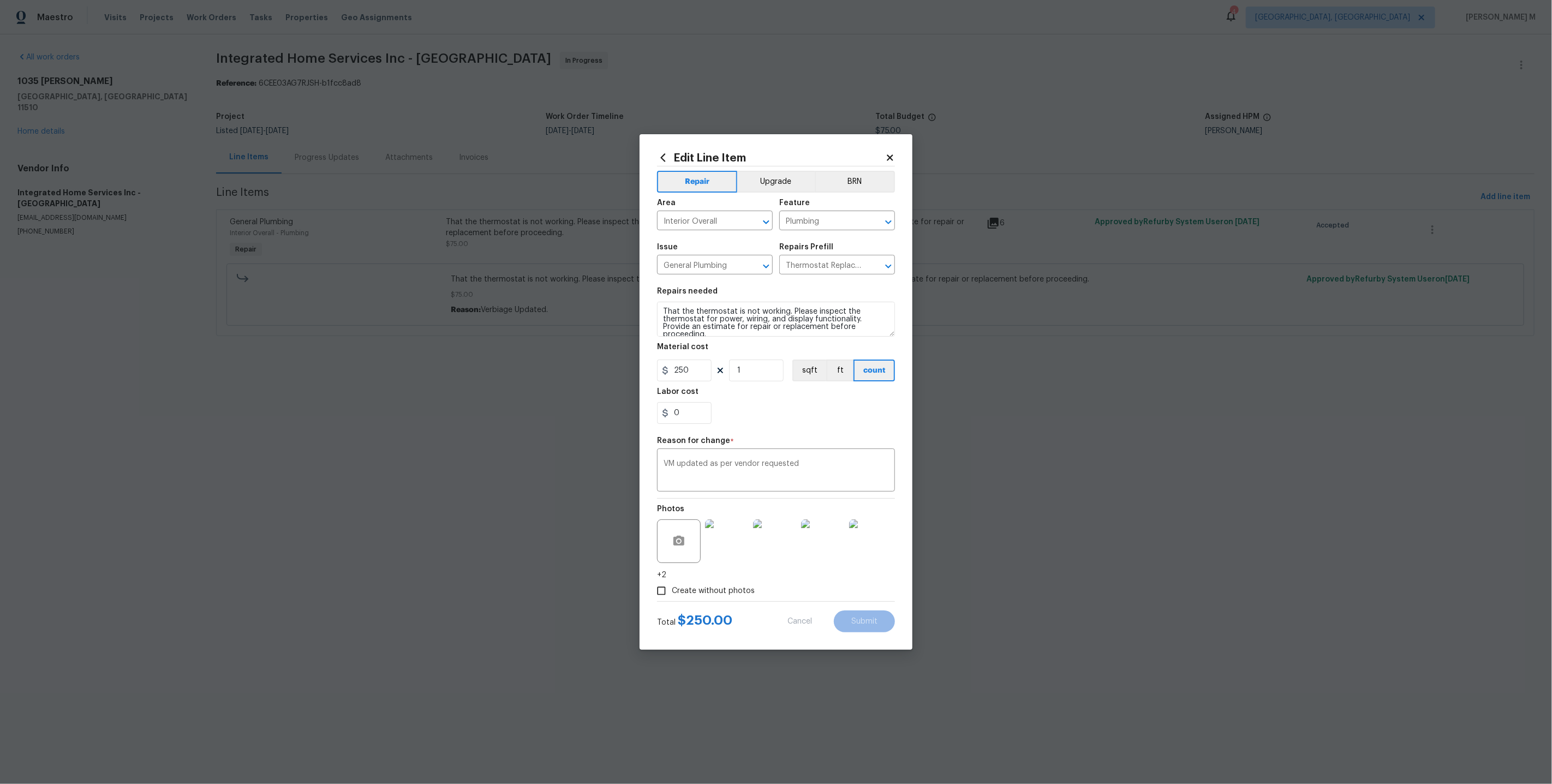
click at [1196, 366] on html "Maestro Visits Projects Work Orders Tasks Properties Geo Assignments 4 Detroit,…" at bounding box center [776, 183] width 1552 height 366
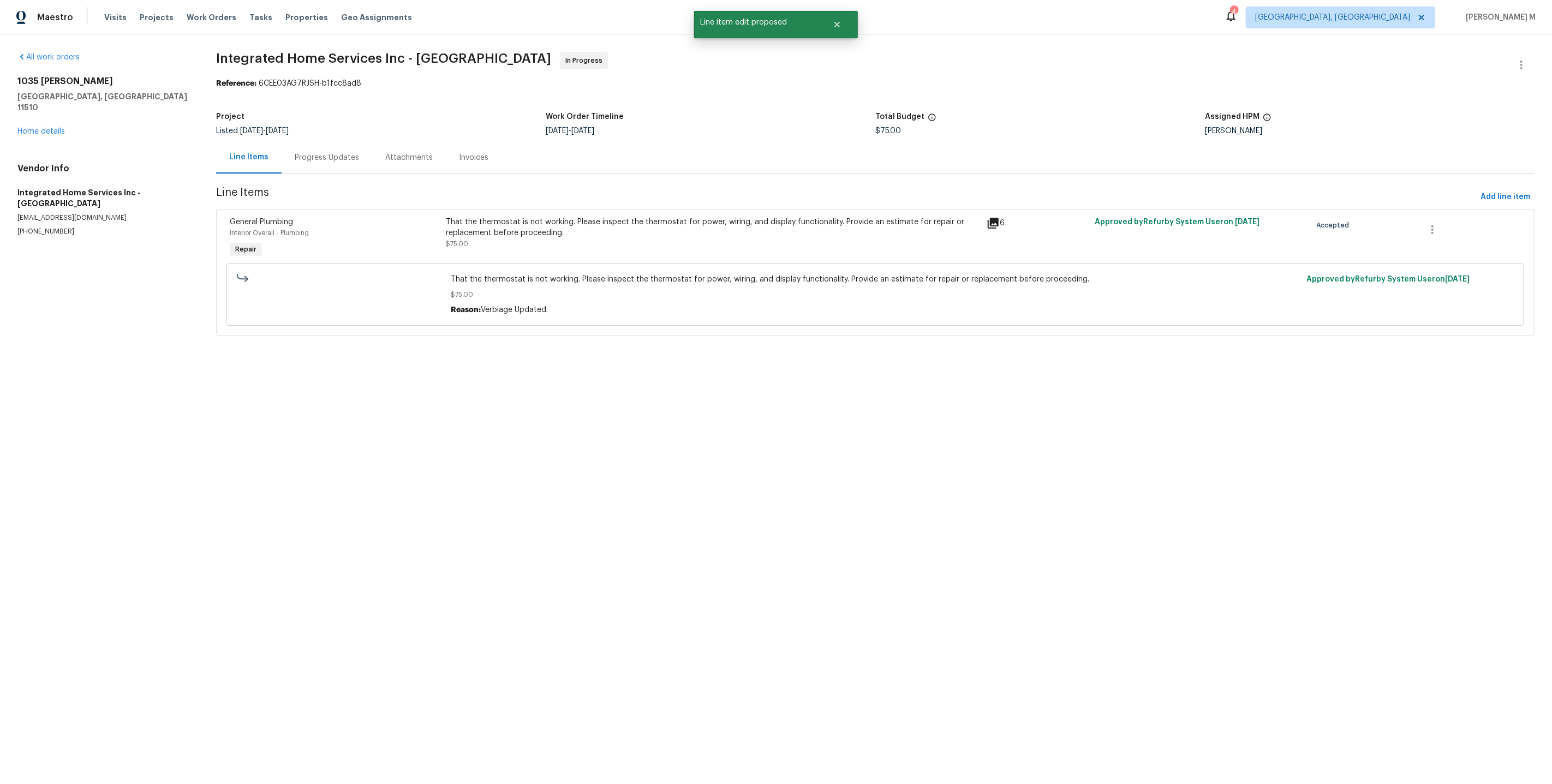
click at [1499, 366] on html "Maestro Visits Projects Work Orders Tasks Properties Geo Assignments 4 Detroit,…" at bounding box center [776, 183] width 1552 height 366
click at [1499, 752] on button "Submit Changes" at bounding box center [1504, 758] width 71 height 27
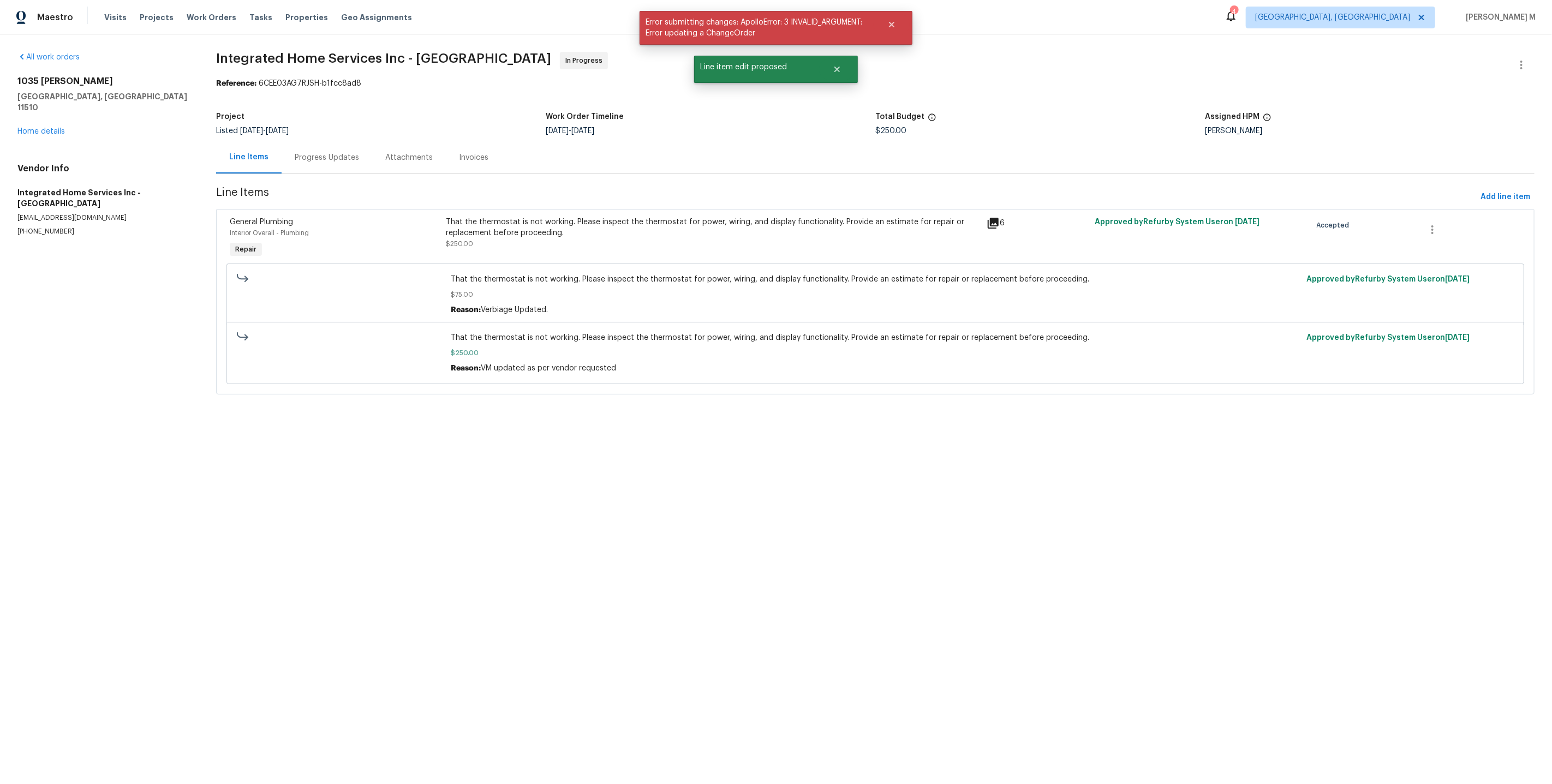
click at [323, 156] on div "Progress Updates" at bounding box center [327, 158] width 65 height 11
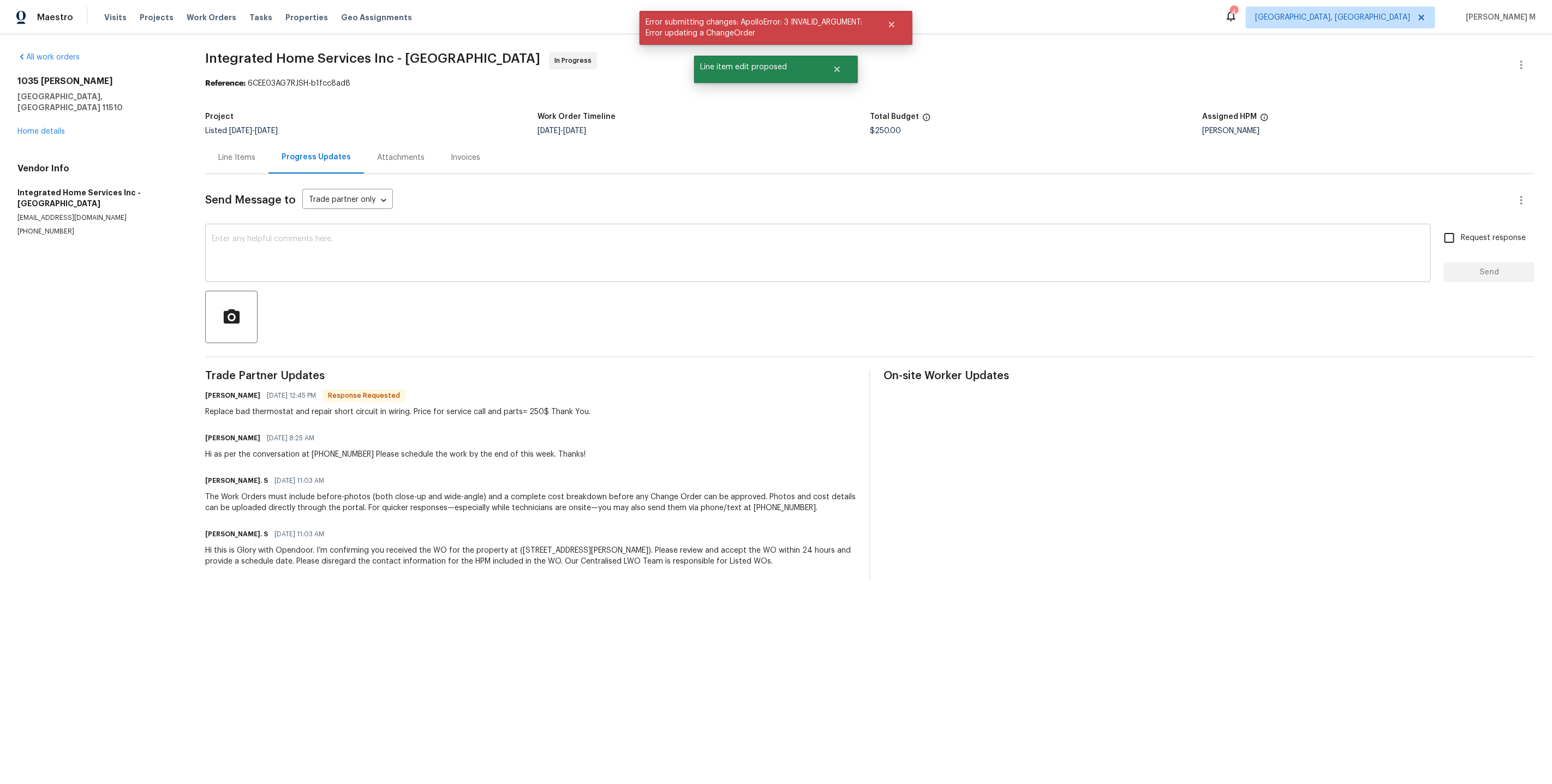
click at [452, 240] on textarea at bounding box center [818, 254] width 1212 height 38
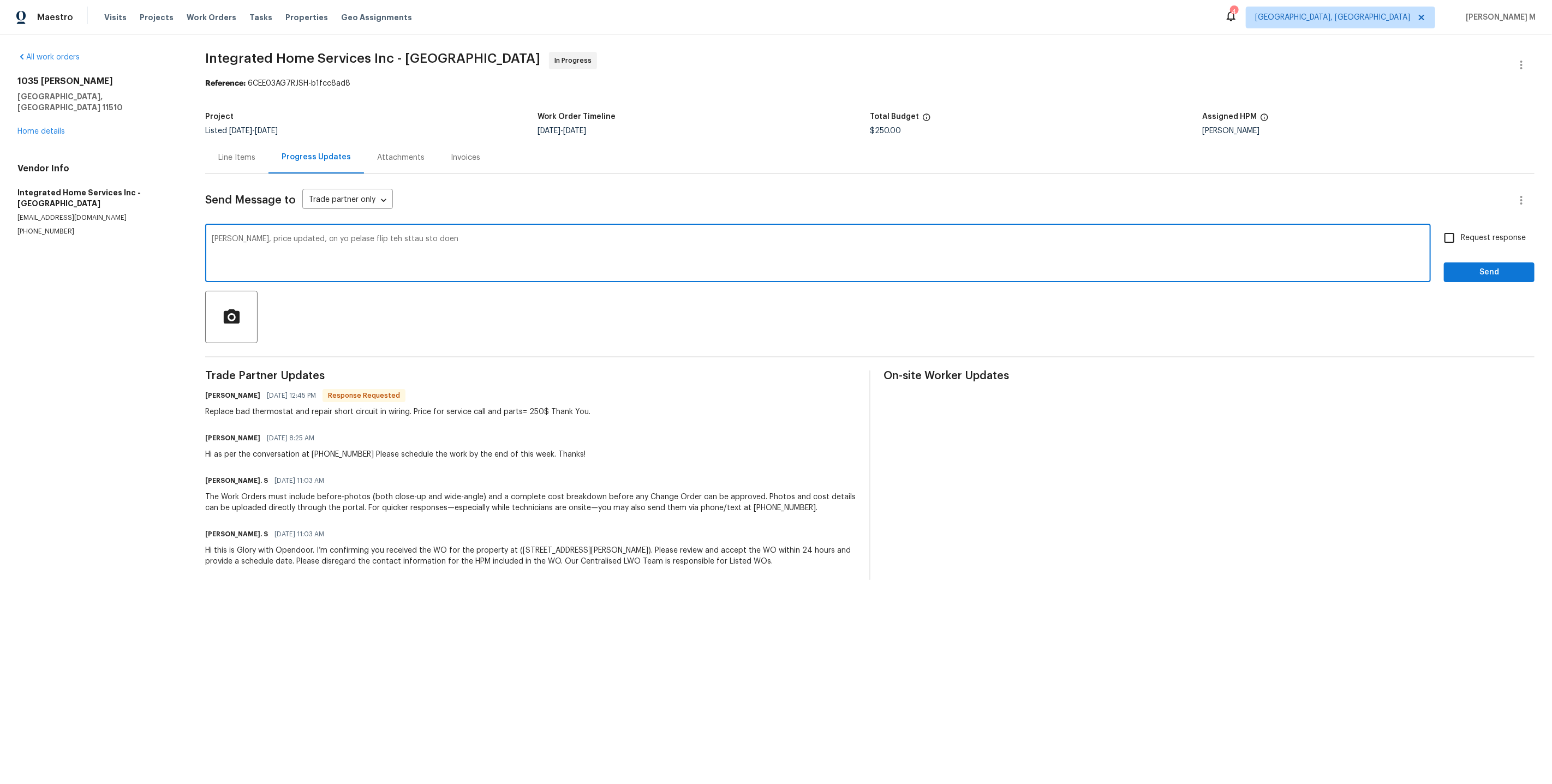
type textarea "John, price updated, cn yo pelase flip teh sttau sto doen?"
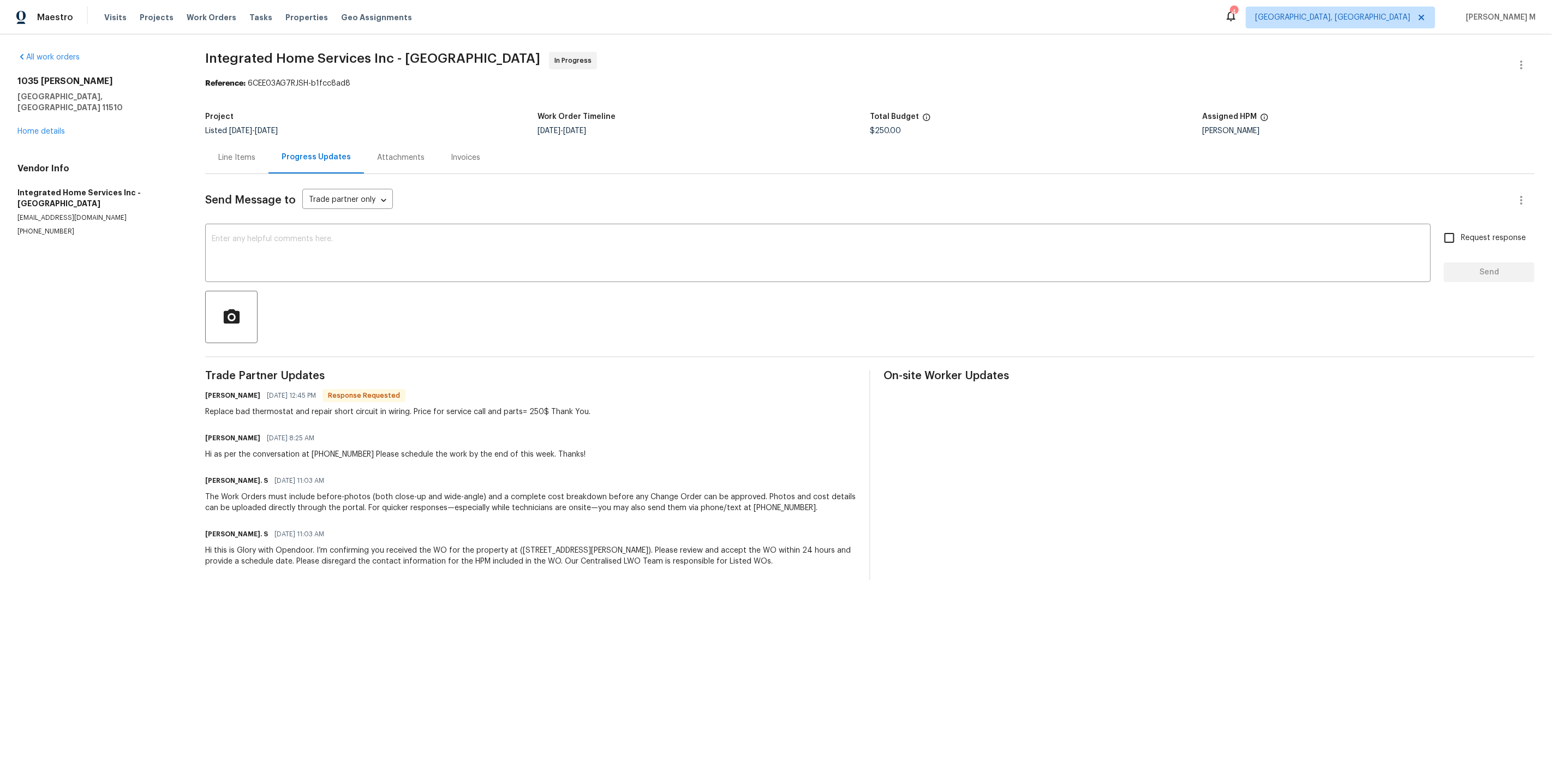
click at [477, 277] on div "Send Message to Trade partner only Trade partner only ​ x ​ Request response Se…" at bounding box center [869, 376] width 1329 height 406
click at [477, 255] on textarea at bounding box center [818, 254] width 1212 height 38
paste textarea "John, the price is updated — can you flip the status to done please?"
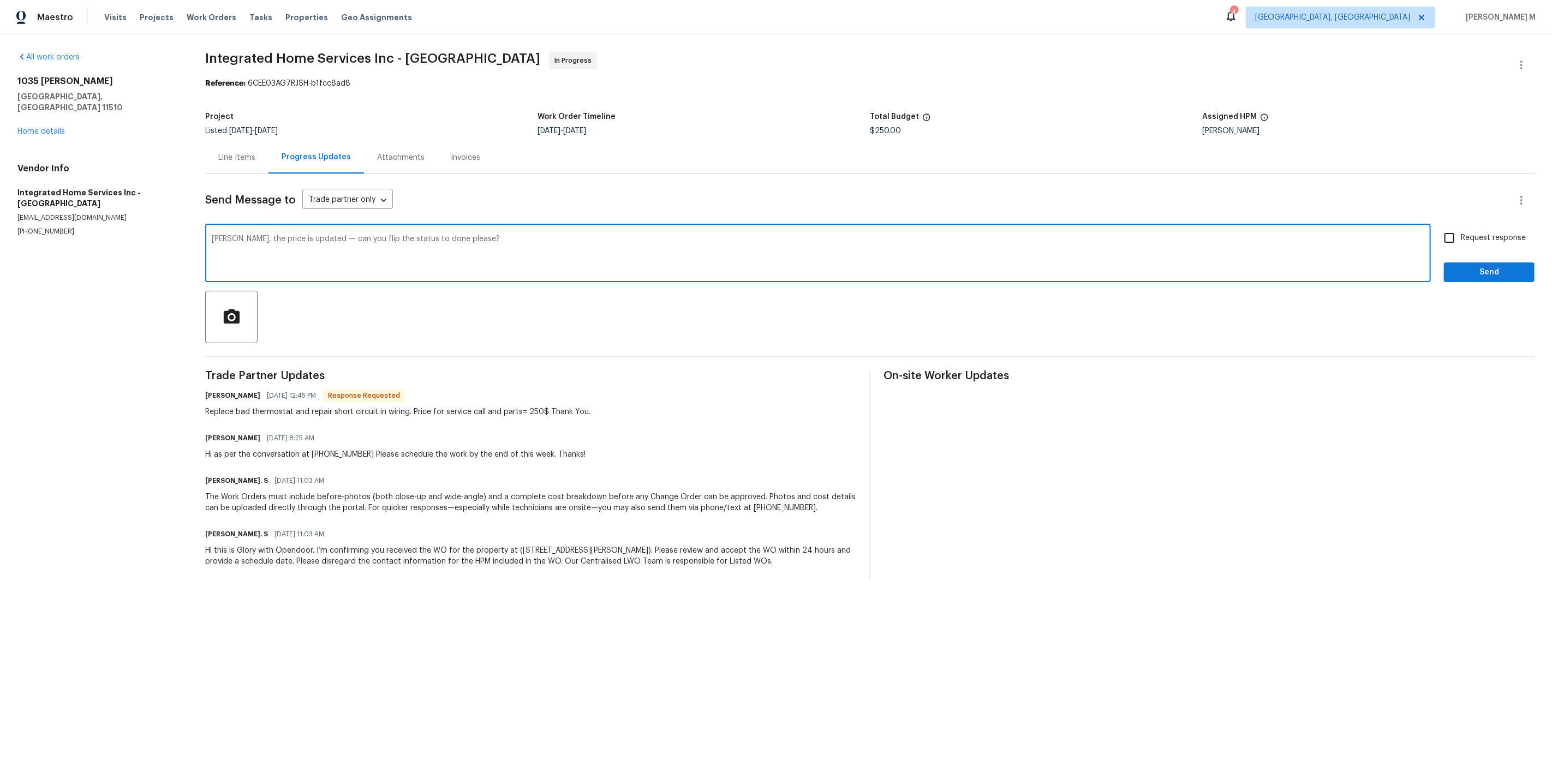
click at [322, 235] on textarea "John, the price is updated — can you flip the status to done please?" at bounding box center [818, 254] width 1212 height 38
click at [0, 0] on span "can" at bounding box center [0, 0] width 0 height 0
click at [401, 235] on textarea "John, the price is updated—can you flip the status to done please?" at bounding box center [818, 254] width 1212 height 38
click at [411, 235] on textarea "John, the price is updated—can you flip the status to done please?" at bounding box center [818, 254] width 1212 height 38
click at [413, 235] on textarea "John, the price is updated—can you flip the status to done please?" at bounding box center [818, 254] width 1212 height 38
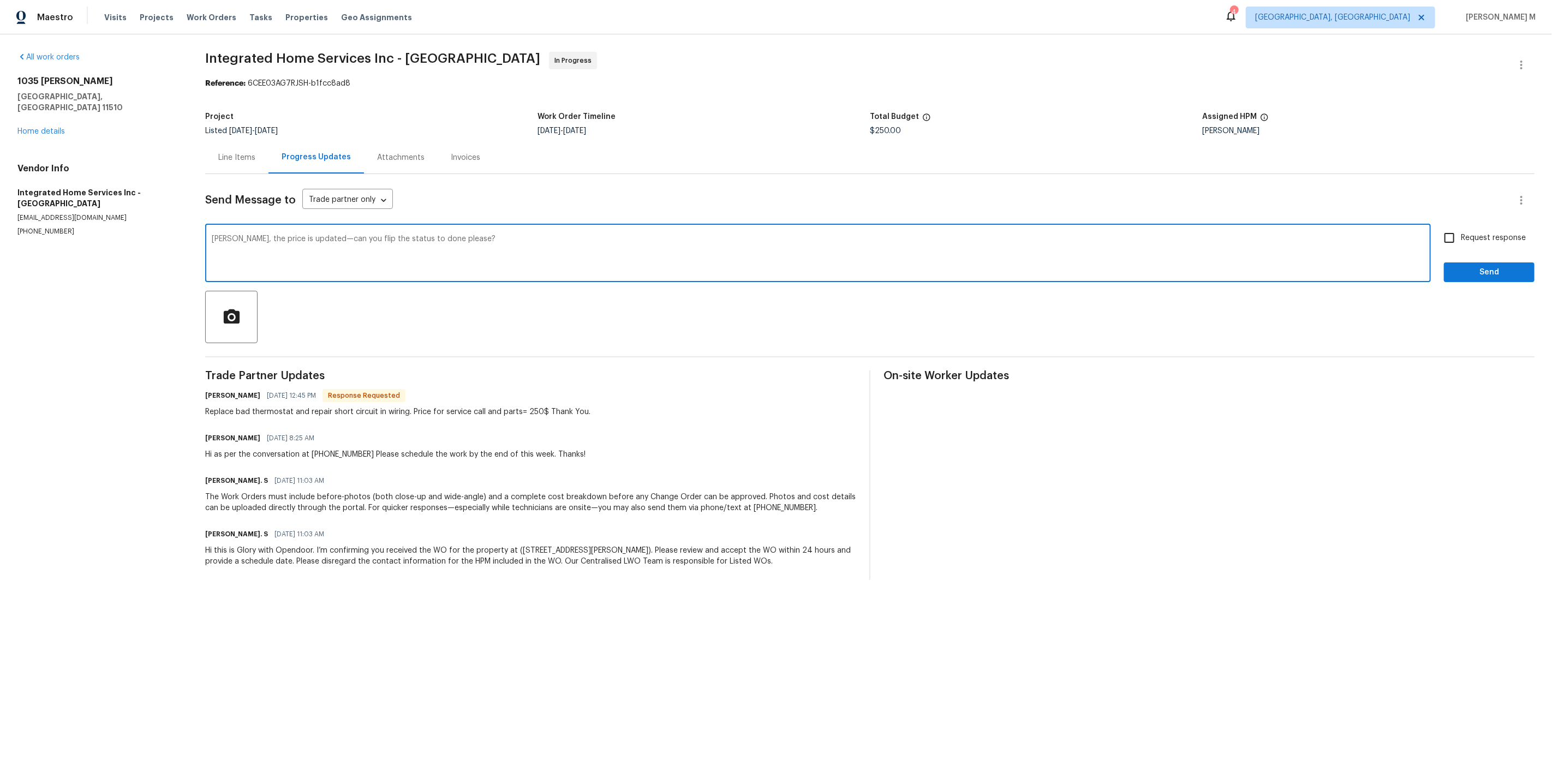
click at [0, 0] on span "done" at bounding box center [0, 0] width 0 height 0
type textarea "John, the price is updated—can you flip the status to done, please?"
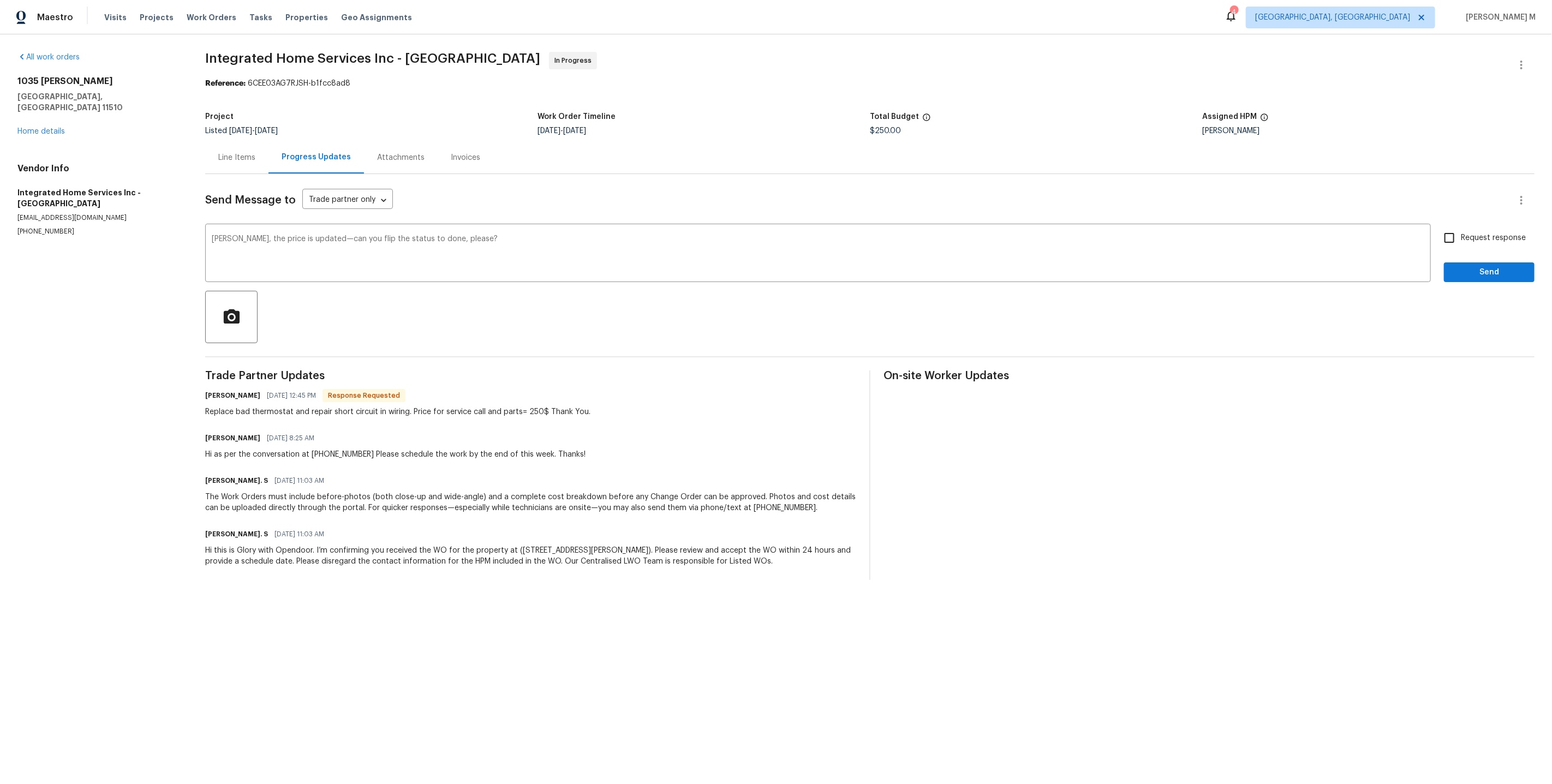
click at [1482, 233] on span "Request response" at bounding box center [1493, 238] width 65 height 11
click at [1461, 231] on input "Request response" at bounding box center [1449, 238] width 23 height 23
checkbox input "true"
click at [1481, 263] on button "Send" at bounding box center [1488, 272] width 90 height 20
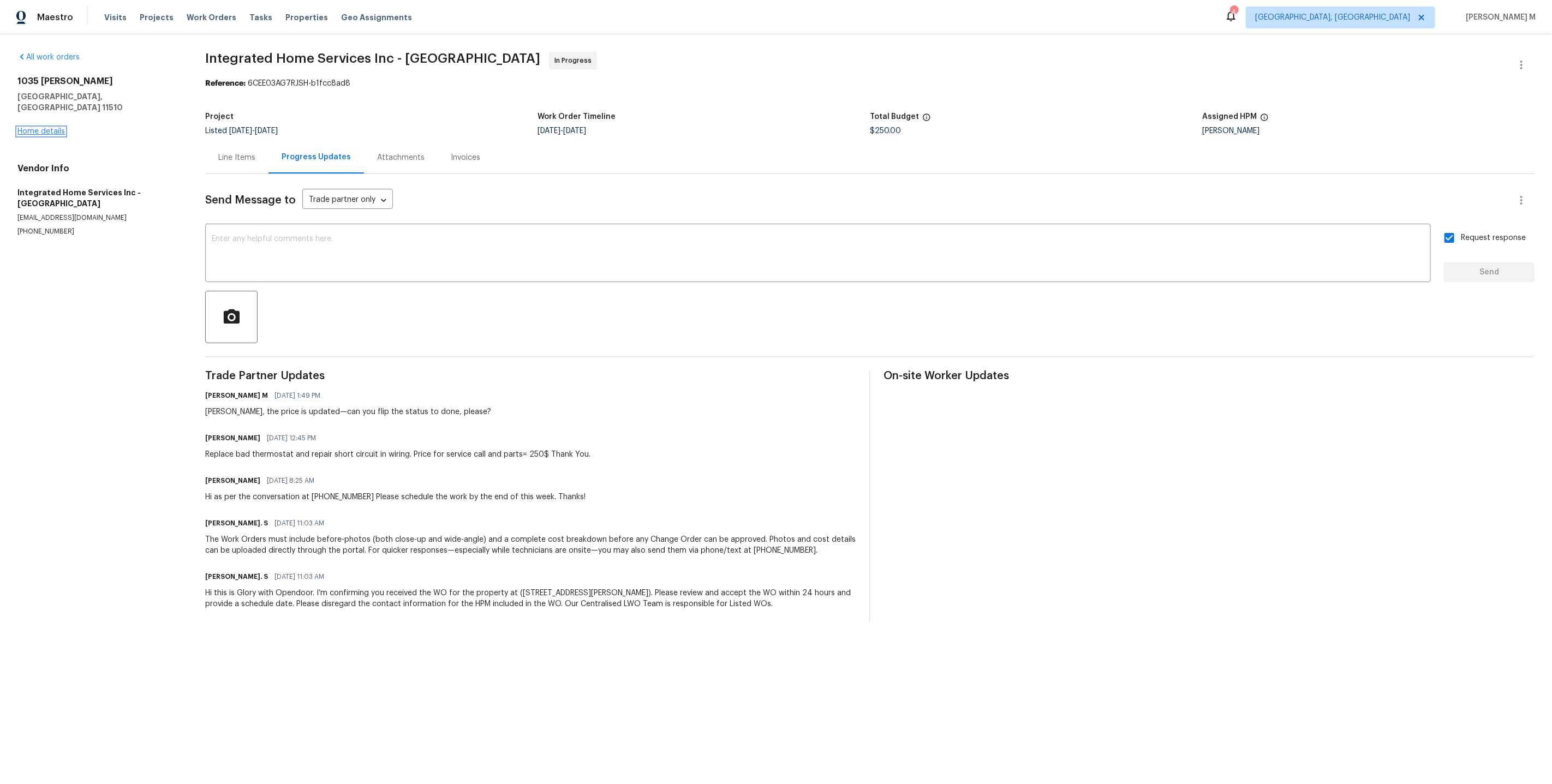
click at [53, 128] on link "Home details" at bounding box center [41, 131] width 47 height 8
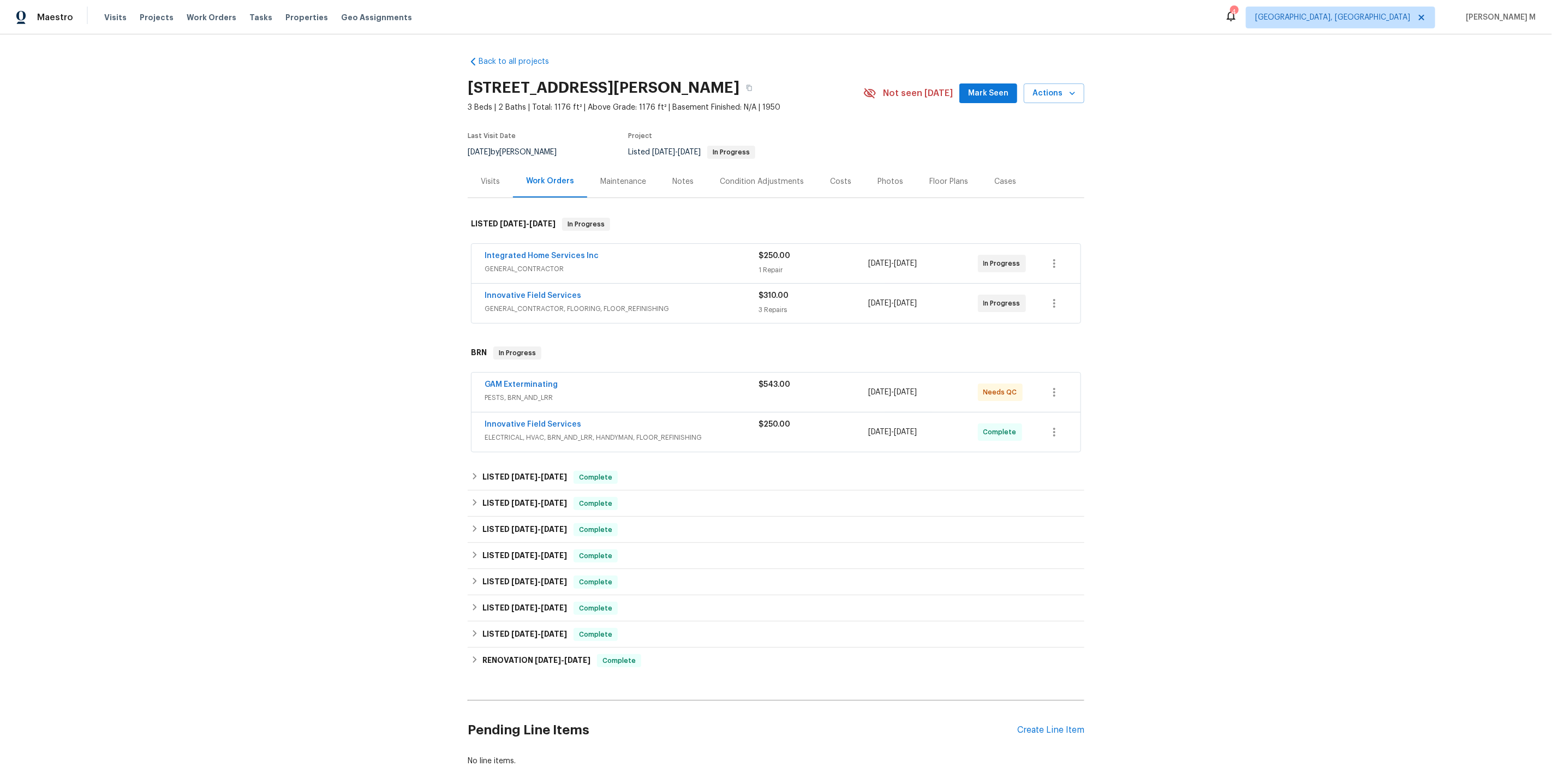
click at [1249, 197] on div "Back to all projects 1035 Bonaparte Pl, Baldwin, NY 11510 3 Beds | 2 Baths | To…" at bounding box center [776, 409] width 1552 height 750
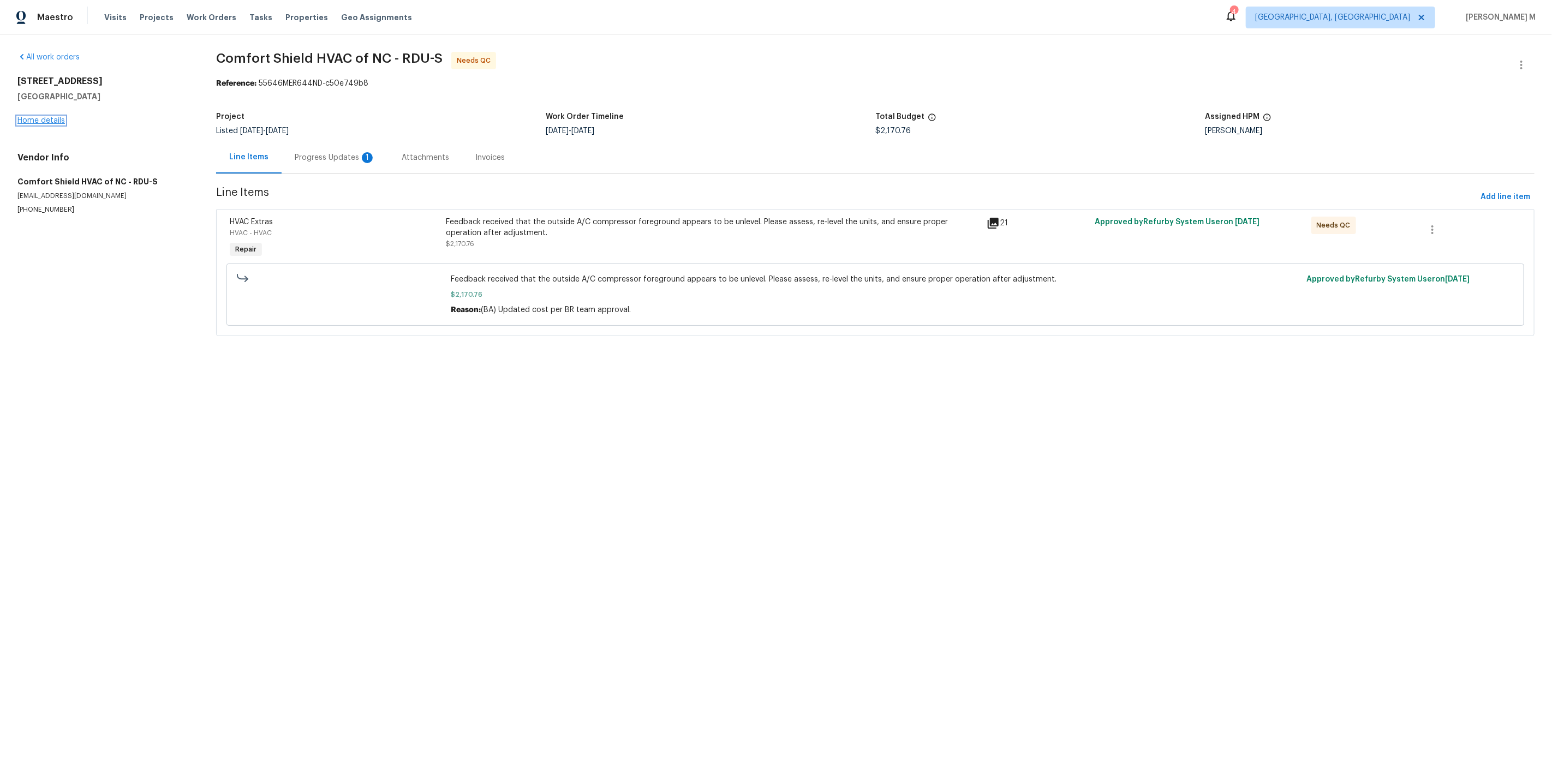
click at [48, 118] on link "Home details" at bounding box center [41, 120] width 47 height 8
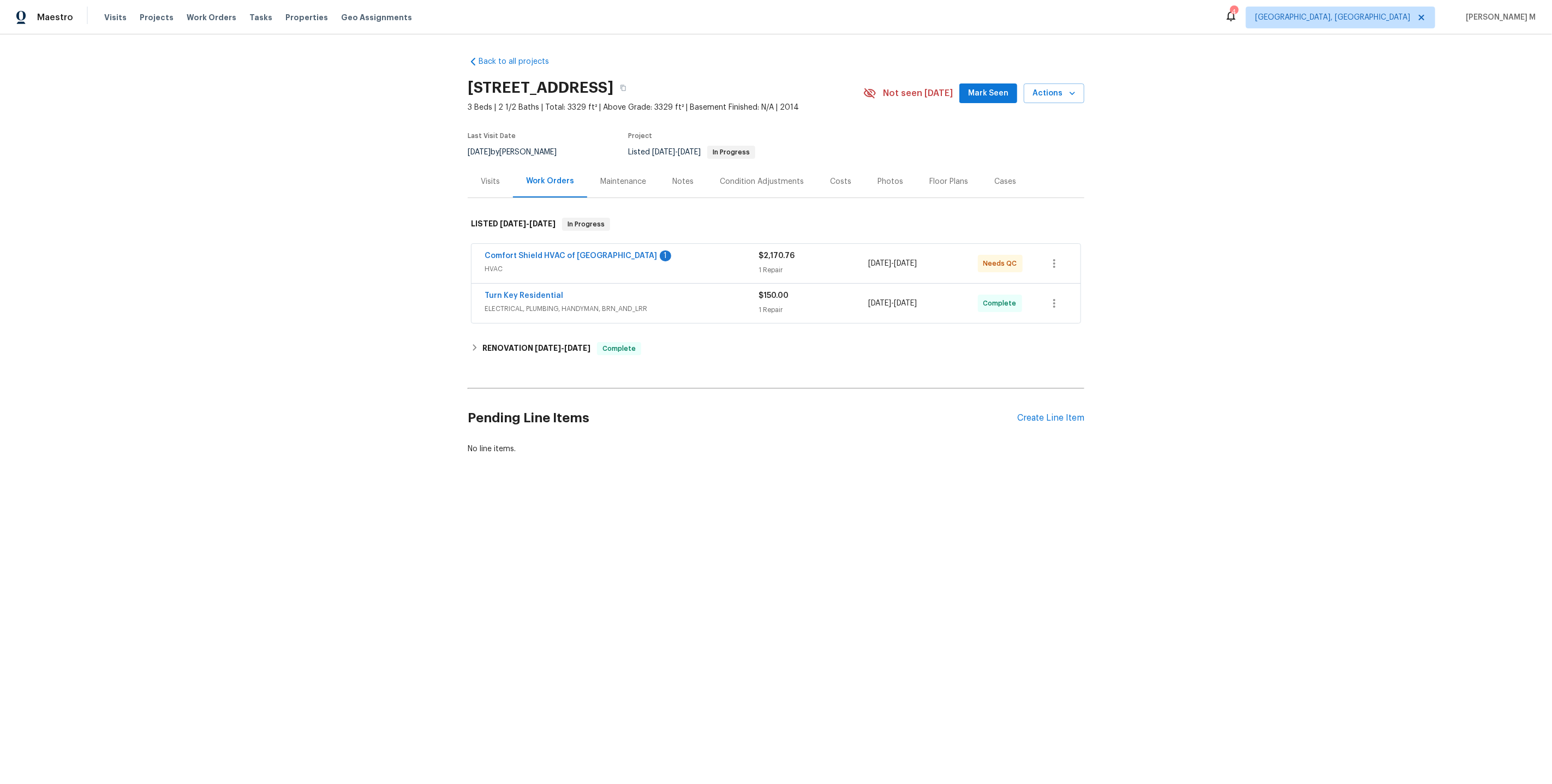
click at [532, 304] on span "ELECTRICAL, PLUMBING, HANDYMAN, BRN_AND_LRR" at bounding box center [621, 308] width 274 height 11
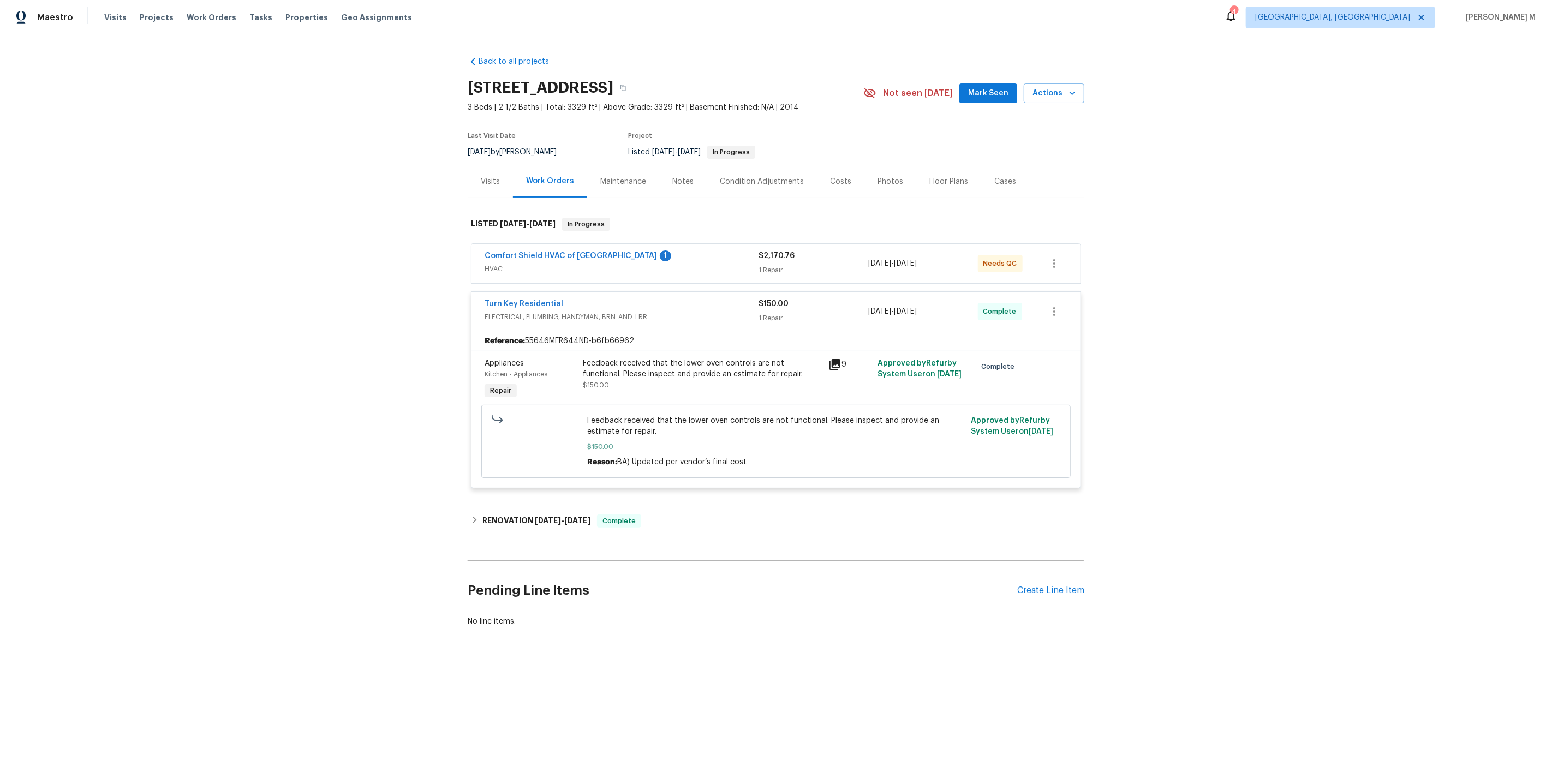
click at [513, 264] on span "HVAC" at bounding box center [621, 269] width 274 height 11
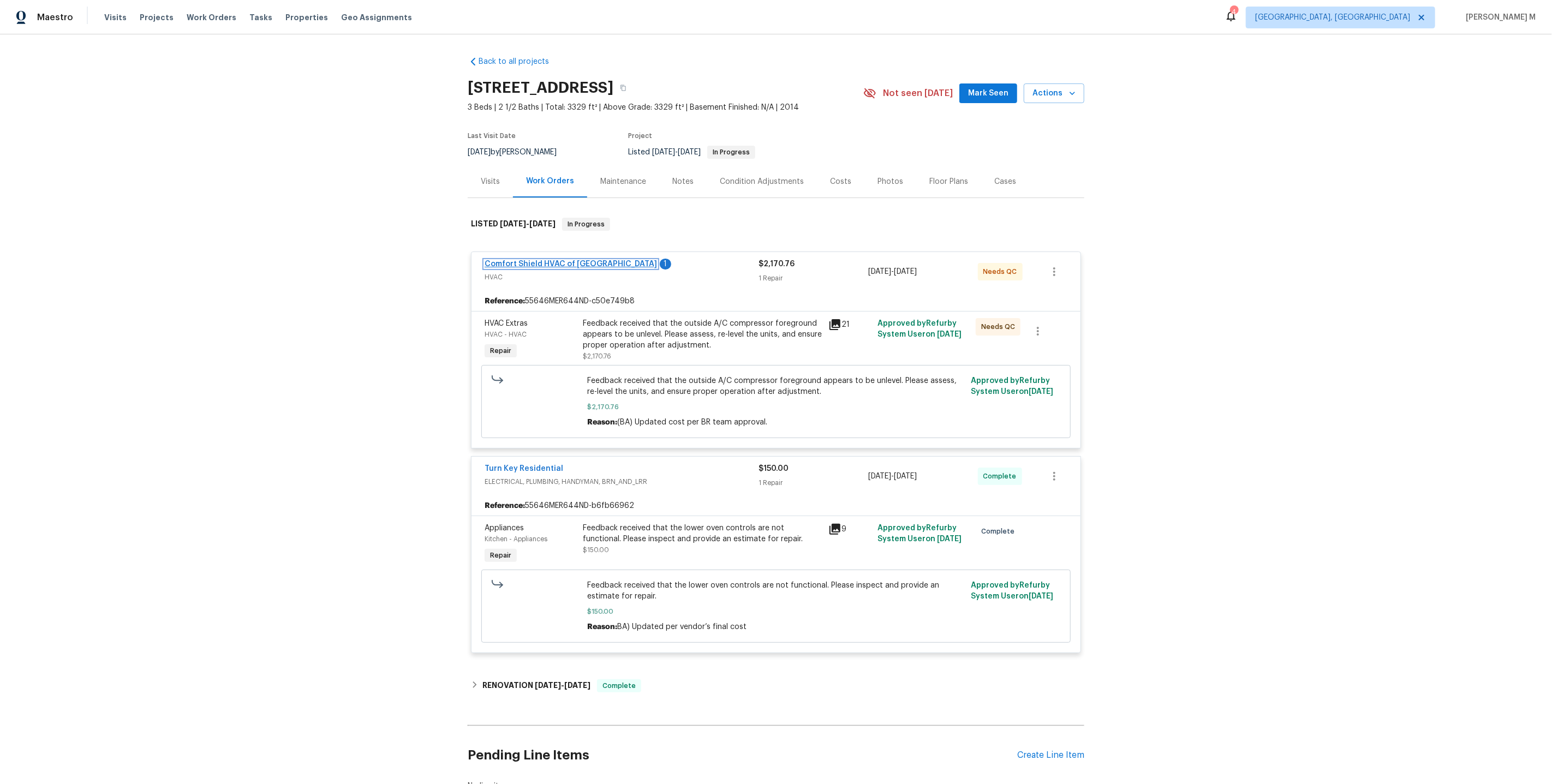
click at [525, 260] on link "Comfort Shield HVAC of [GEOGRAPHIC_DATA]" at bounding box center [570, 264] width 172 height 8
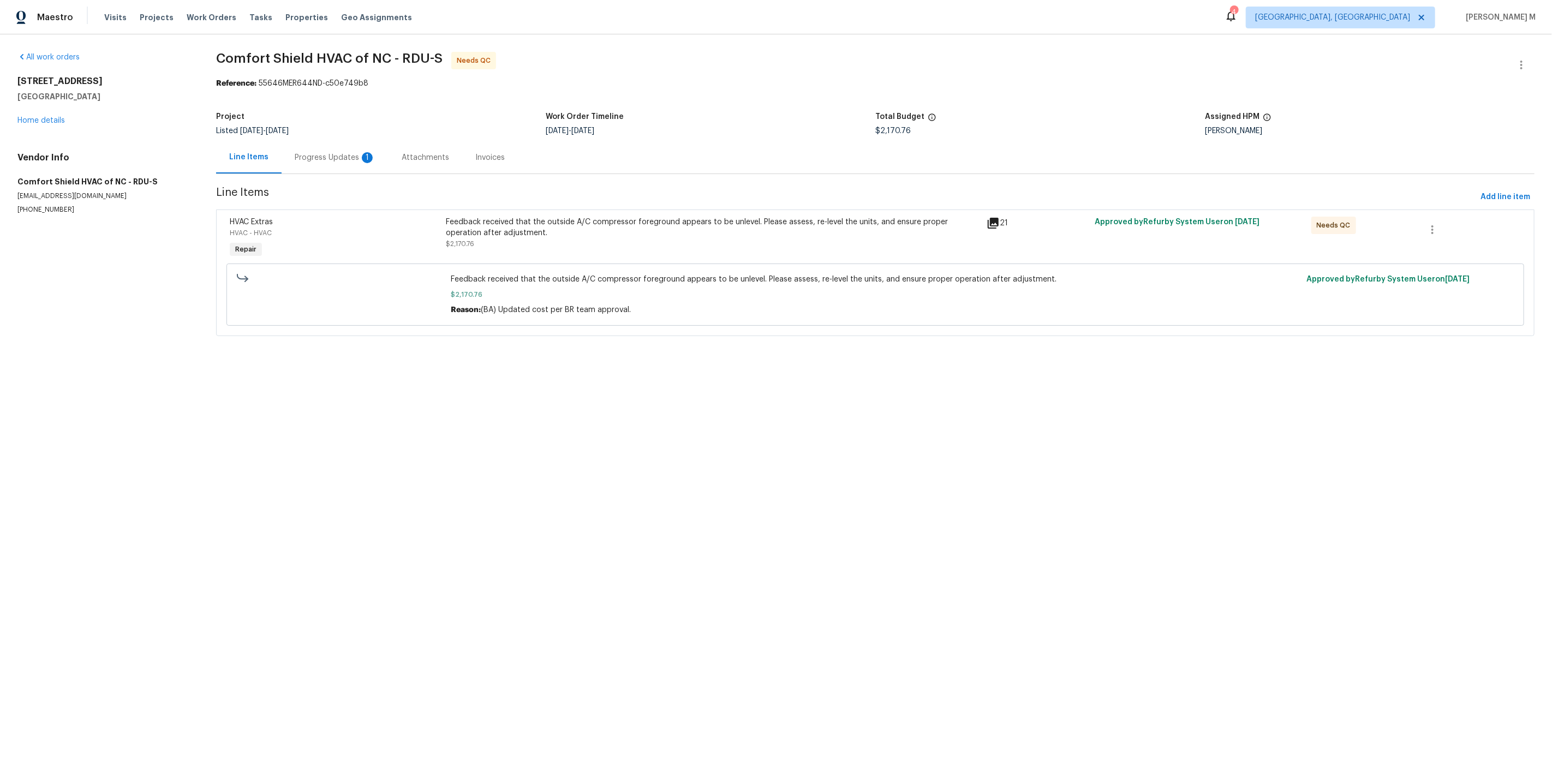
click at [322, 154] on div "Progress Updates 1" at bounding box center [335, 158] width 81 height 11
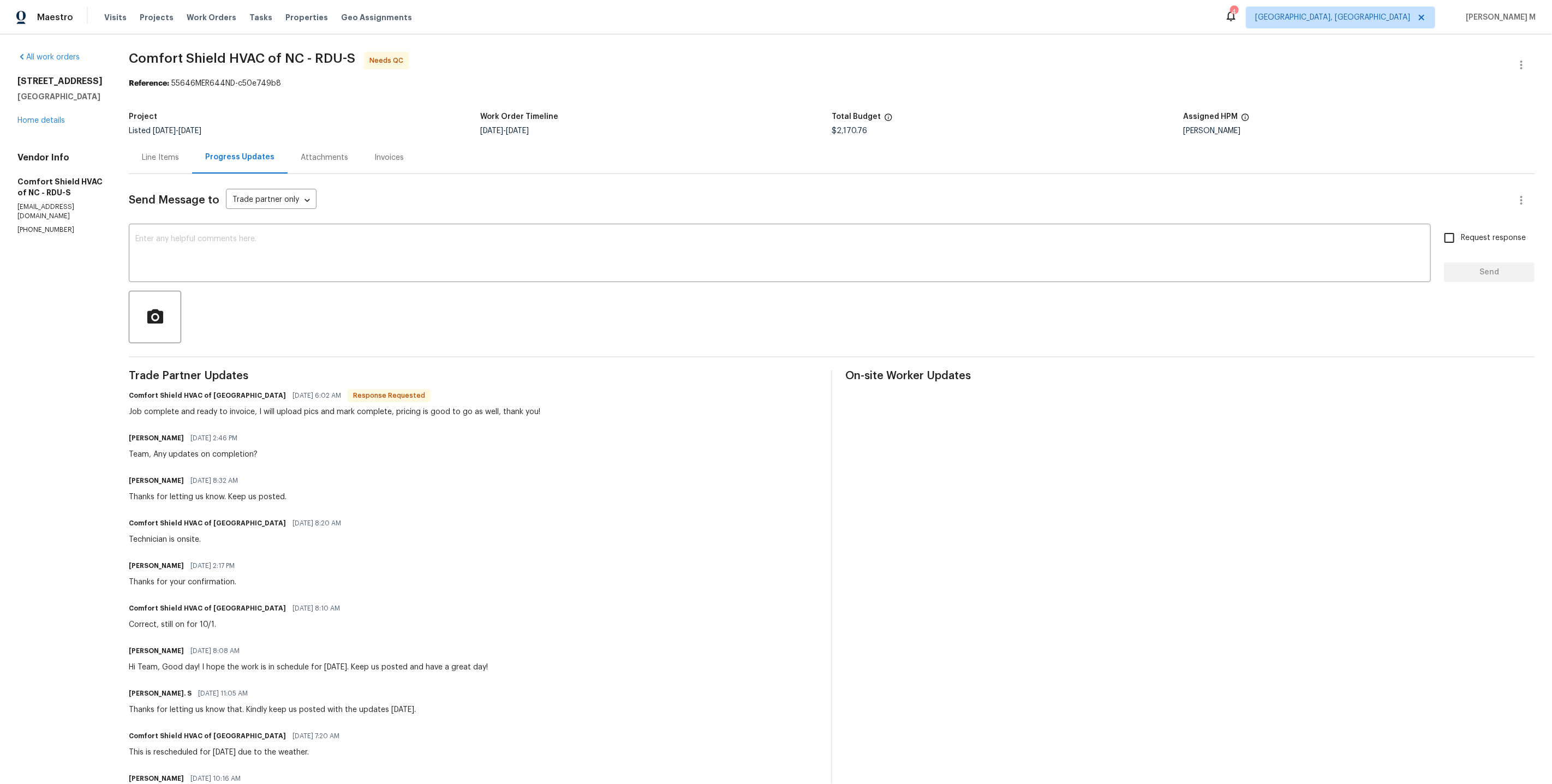
click at [165, 159] on div "Line Items" at bounding box center [159, 157] width 63 height 32
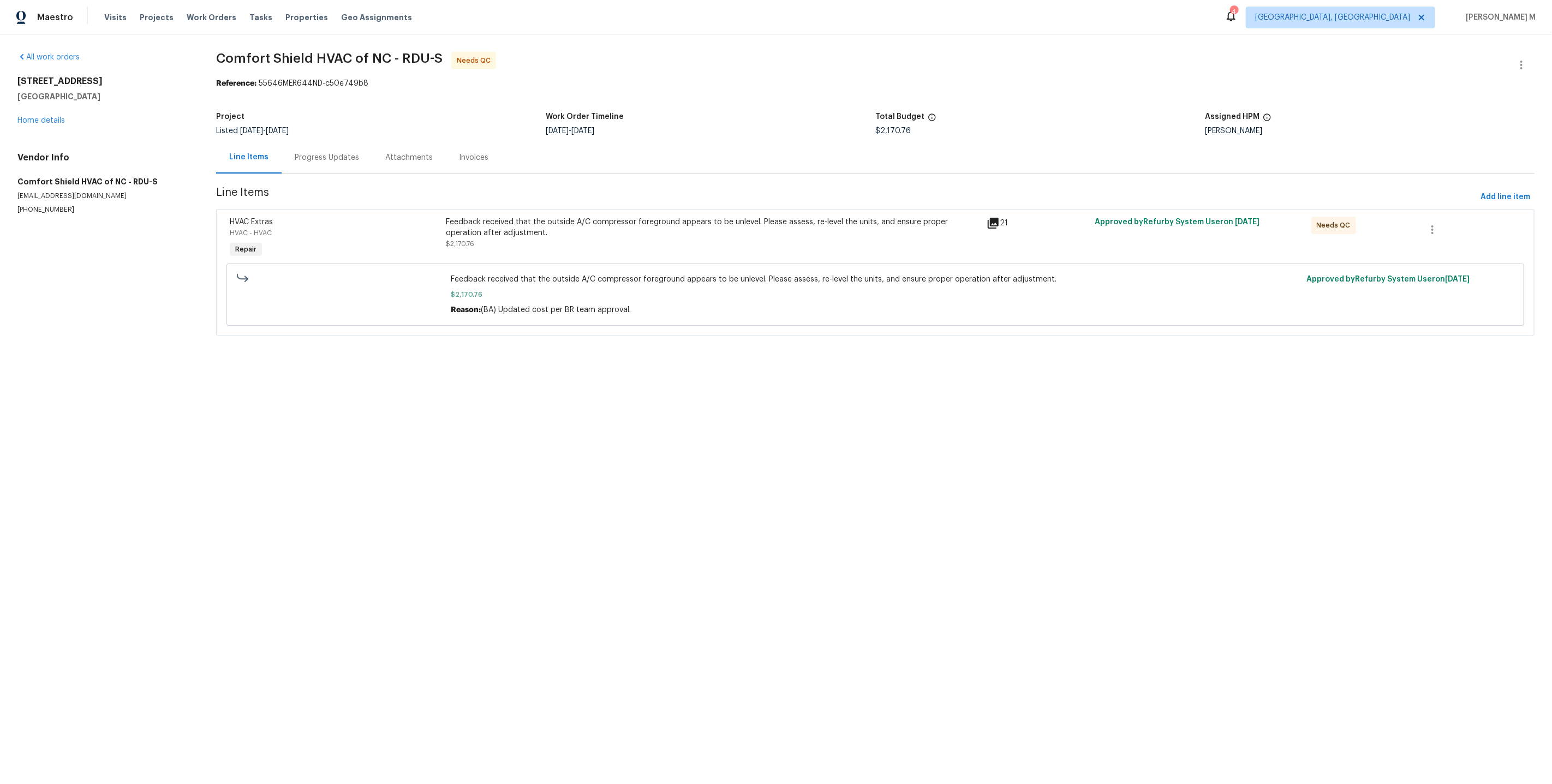
click at [646, 230] on div "Feedback received that the outside A/C compressor foreground appears to be unle…" at bounding box center [713, 227] width 534 height 22
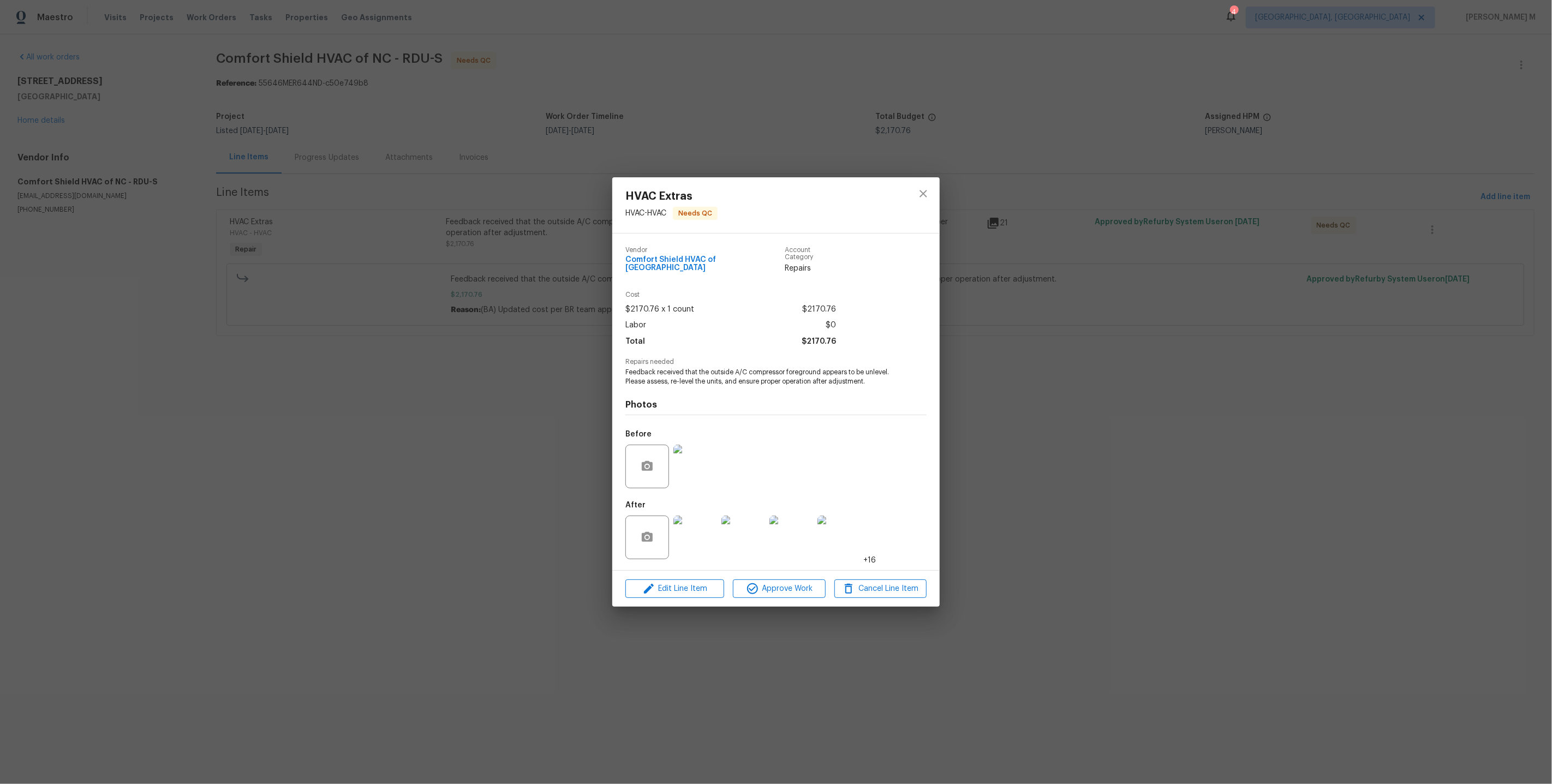
click at [700, 457] on img at bounding box center [695, 466] width 44 height 44
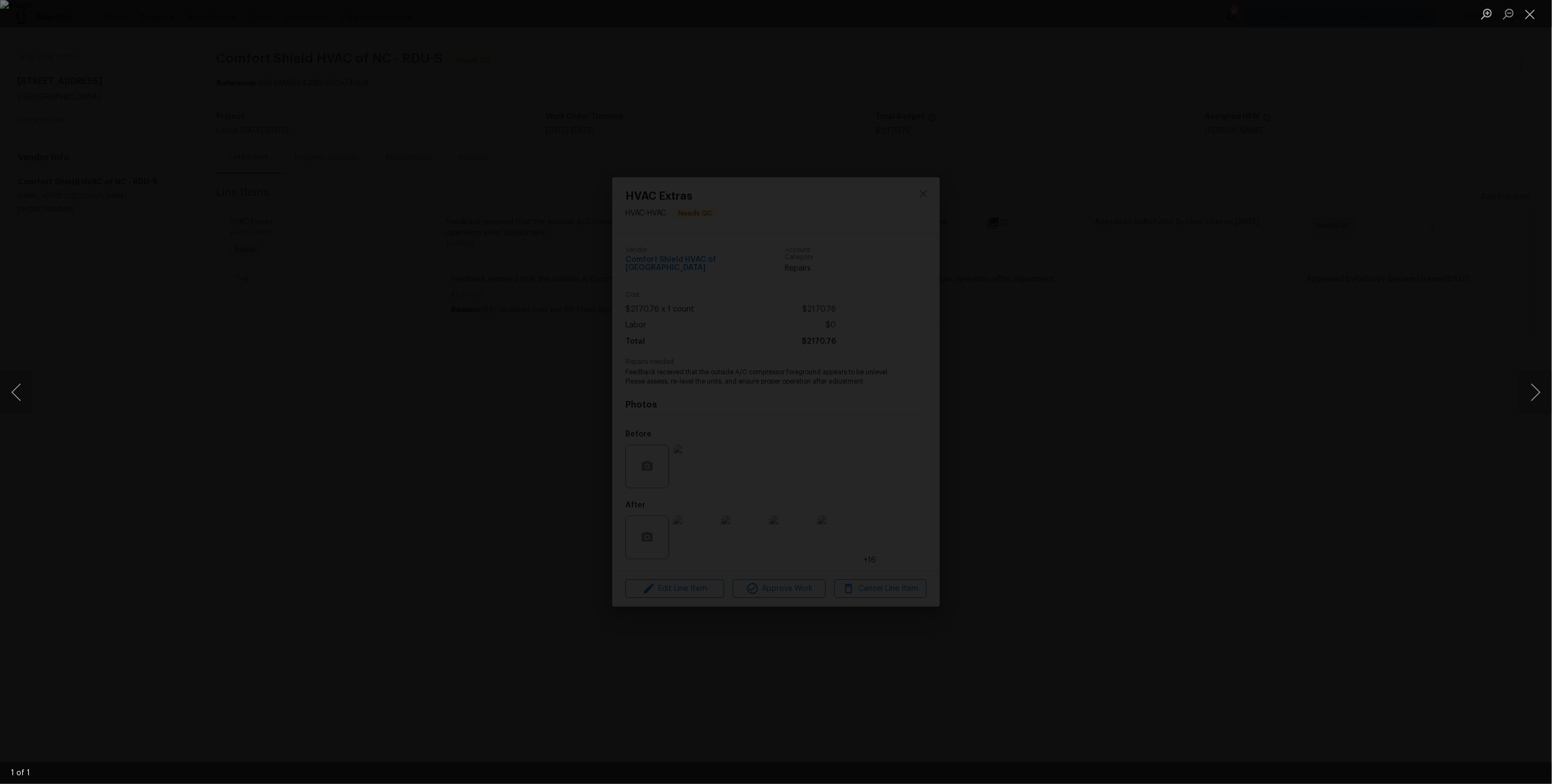
click at [1241, 302] on div "Lightbox" at bounding box center [776, 392] width 1552 height 784
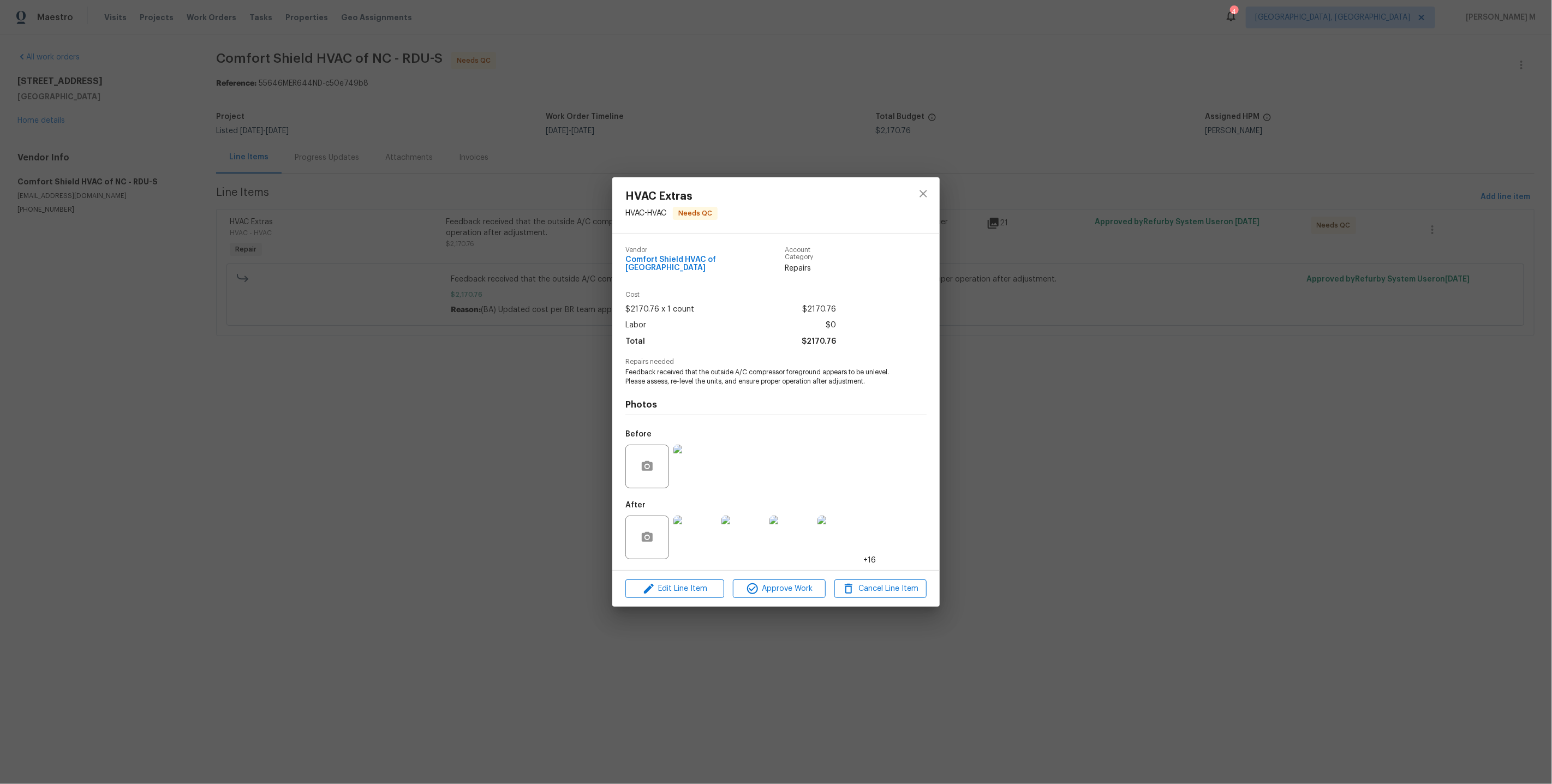
click at [700, 518] on img at bounding box center [695, 537] width 44 height 44
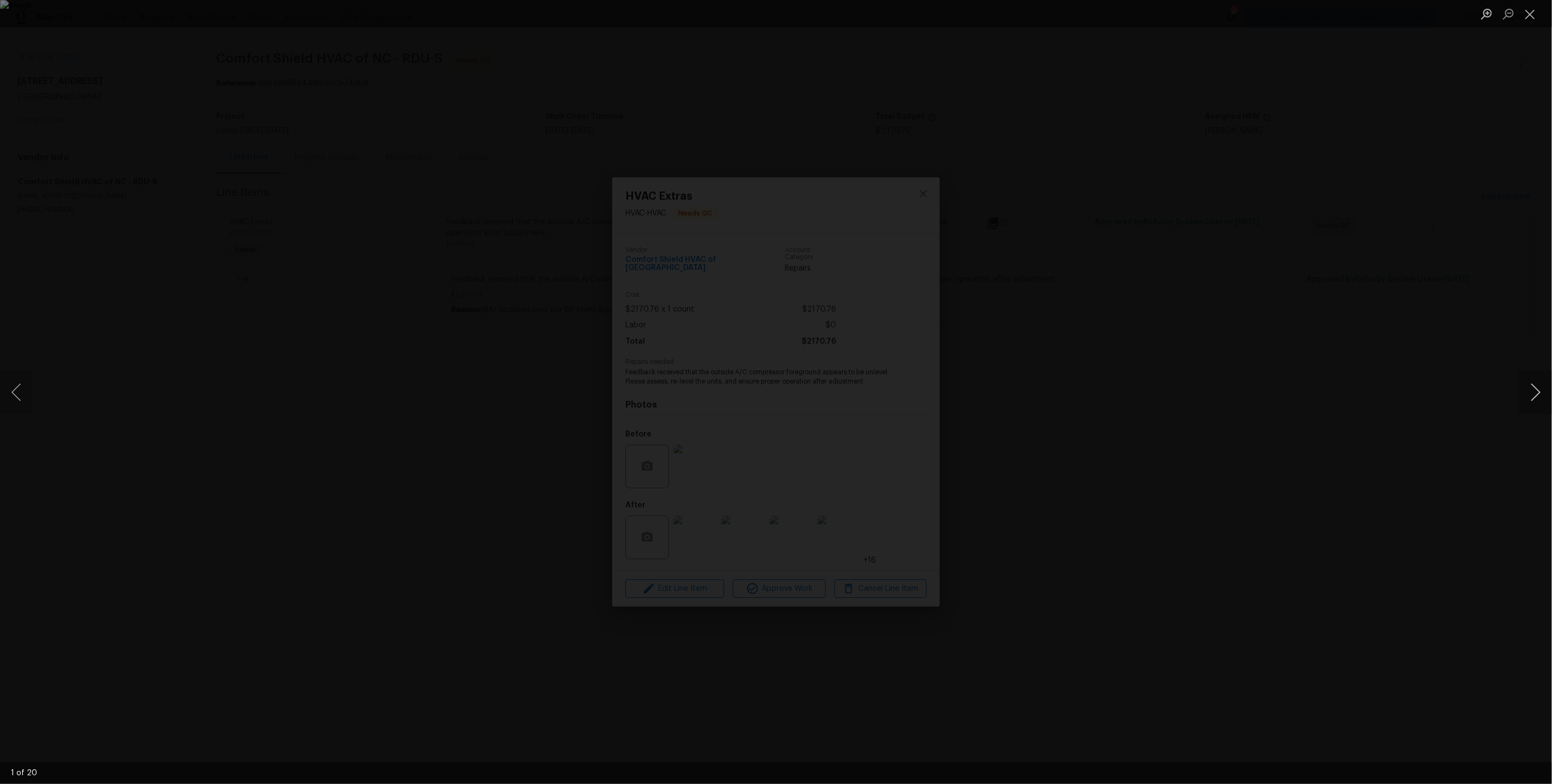
click at [1533, 390] on button "Next image" at bounding box center [1536, 392] width 33 height 44
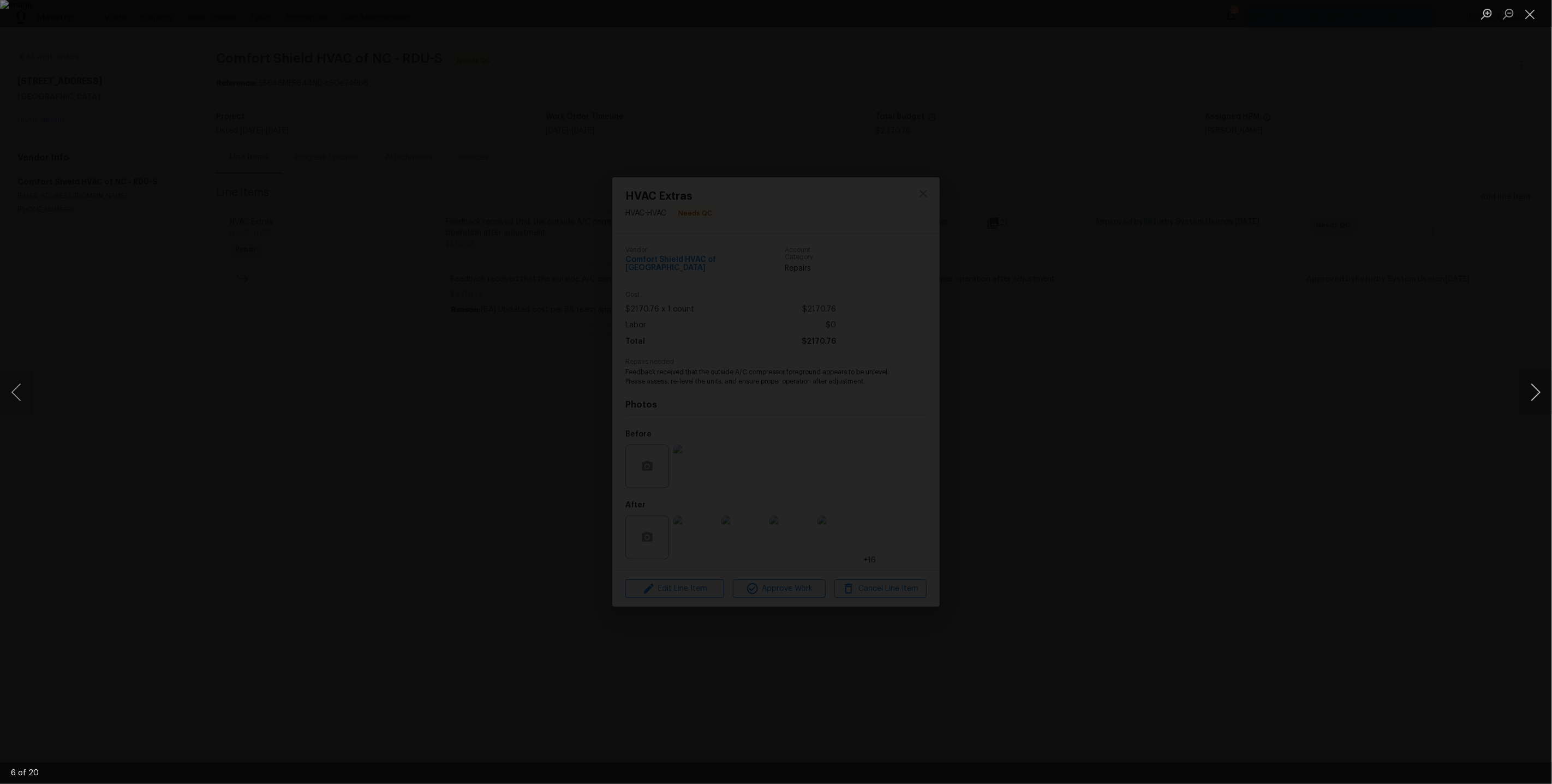
click at [1533, 390] on button "Next image" at bounding box center [1536, 392] width 33 height 44
click at [1433, 265] on div "Lightbox" at bounding box center [776, 392] width 1552 height 784
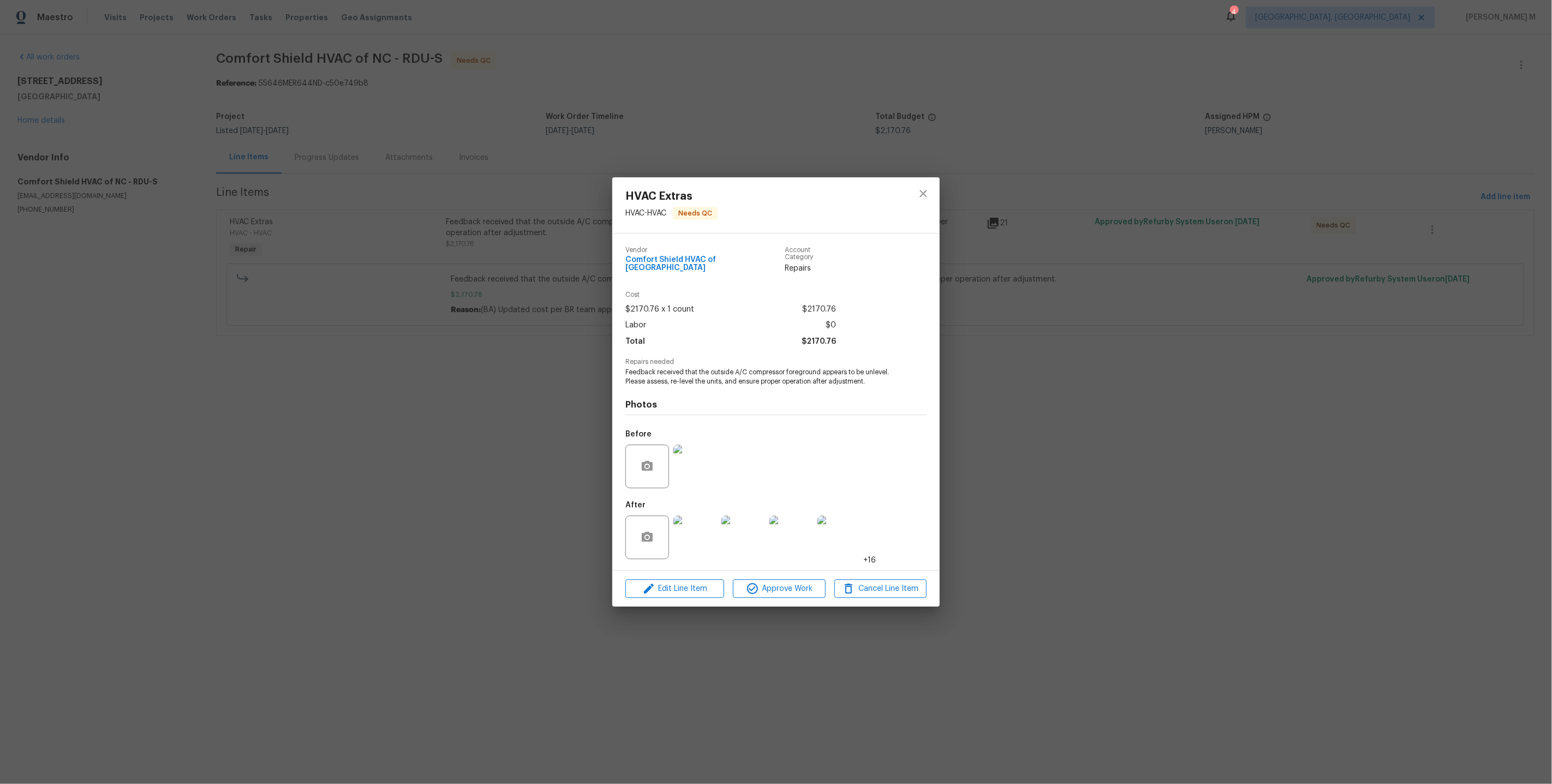
click at [1161, 309] on div "HVAC Extras HVAC - HVAC Needs QC Vendor Comfort Shield HVAC of NC Account Categ…" at bounding box center [776, 392] width 1552 height 784
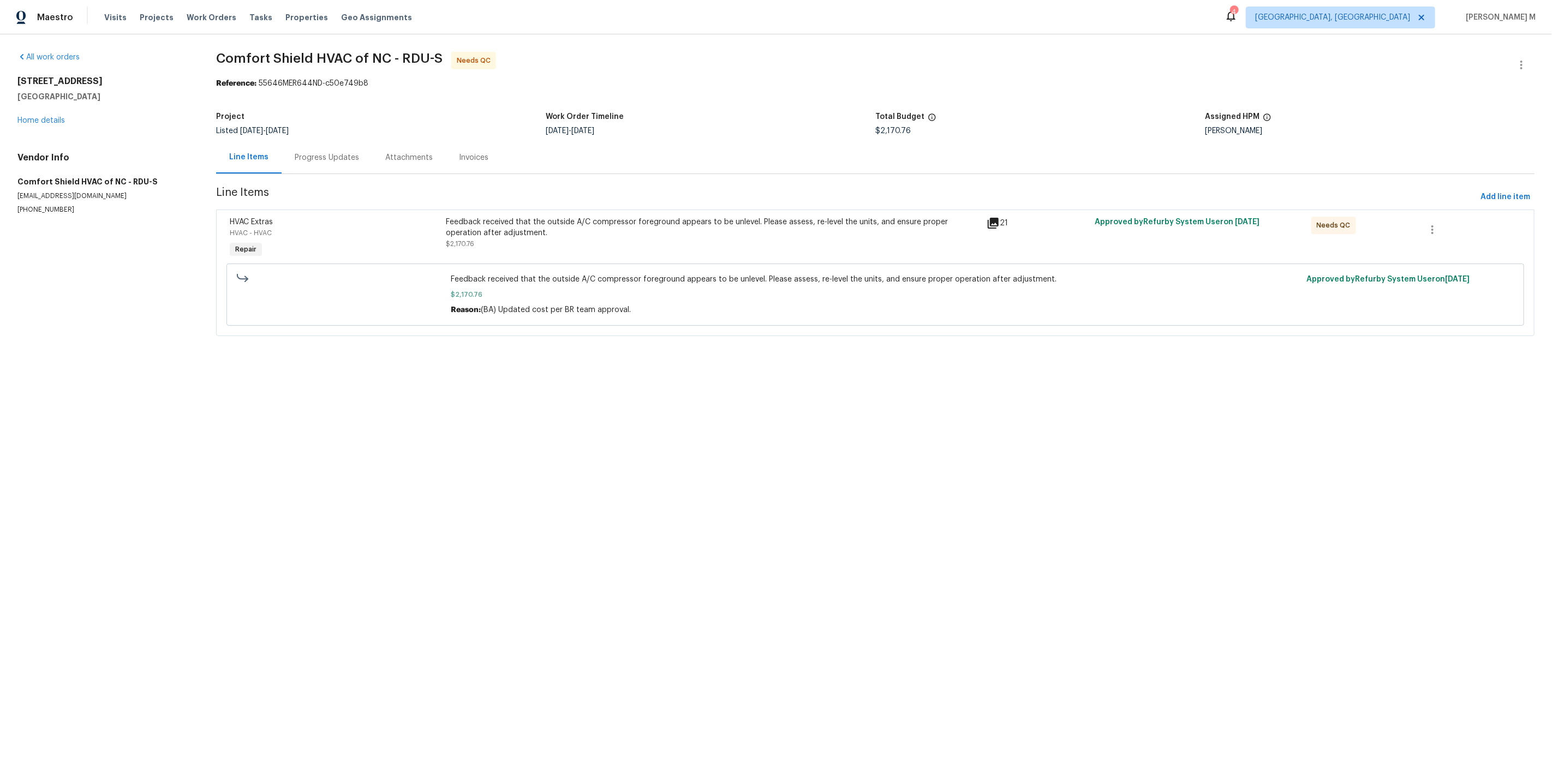
click at [327, 156] on div "Progress Updates" at bounding box center [327, 158] width 65 height 11
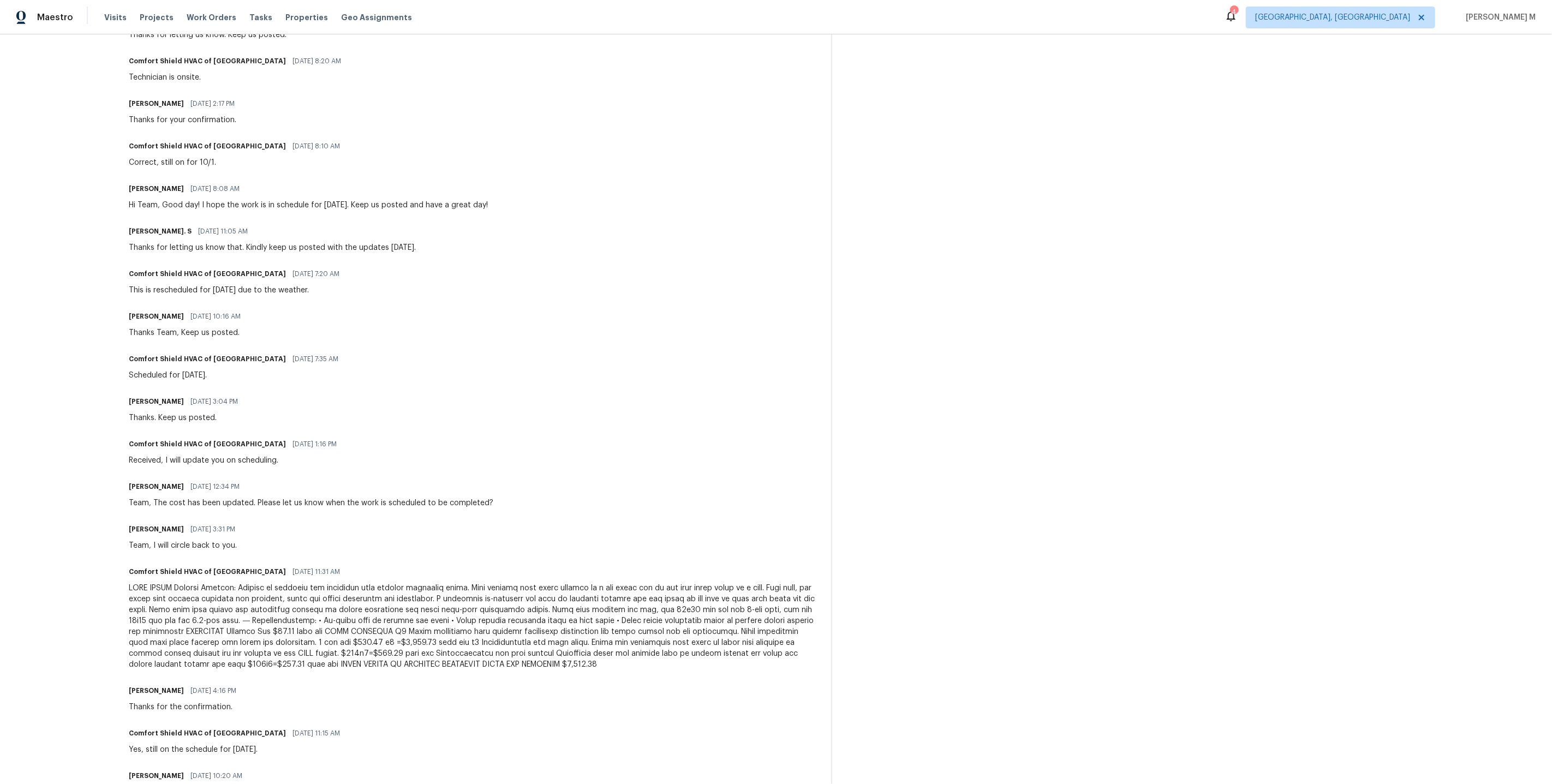
scroll to position [652, 0]
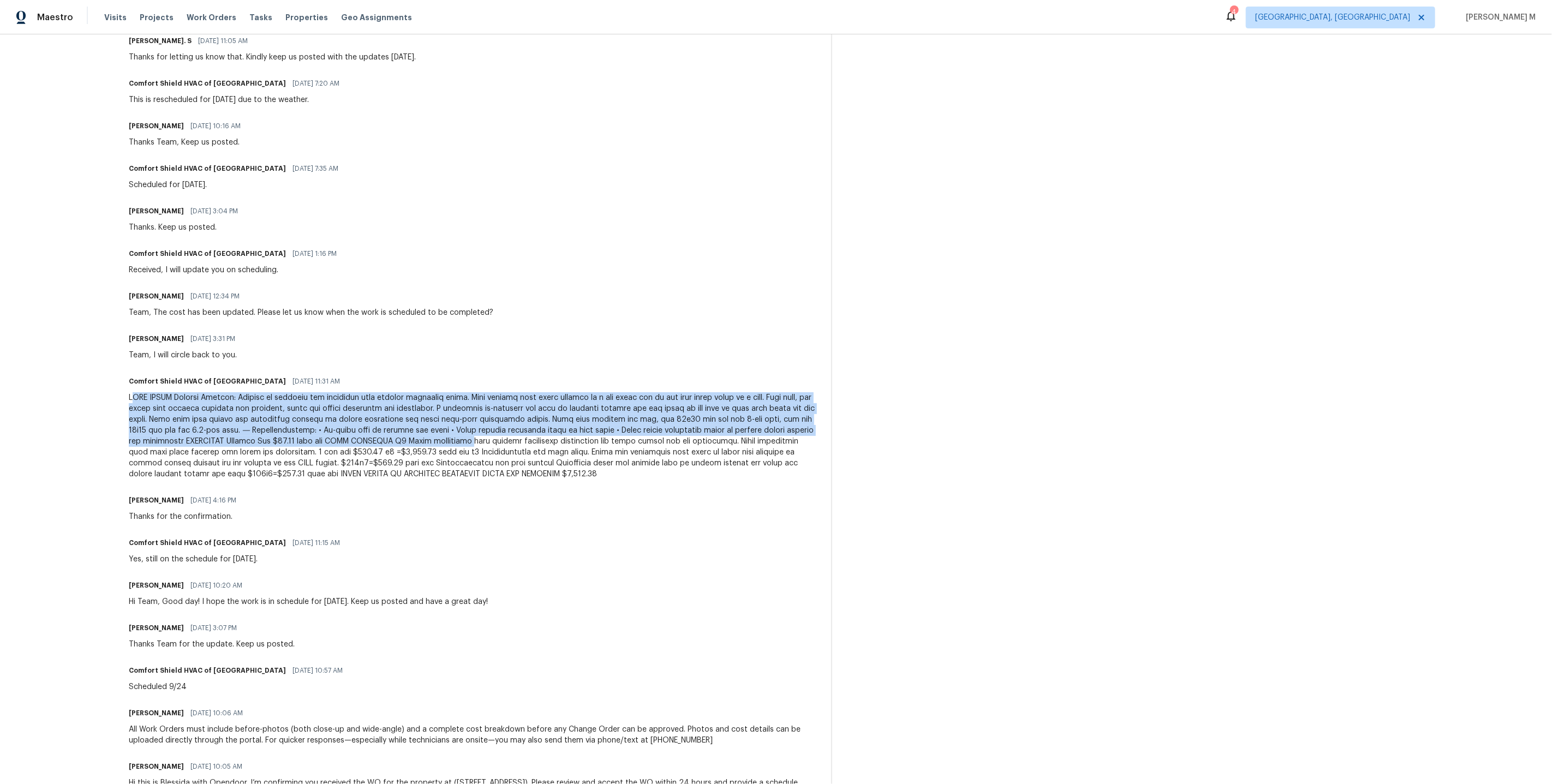
drag, startPoint x: 153, startPoint y: 359, endPoint x: 515, endPoint y: 402, distance: 364.5
click at [515, 402] on div at bounding box center [473, 435] width 689 height 87
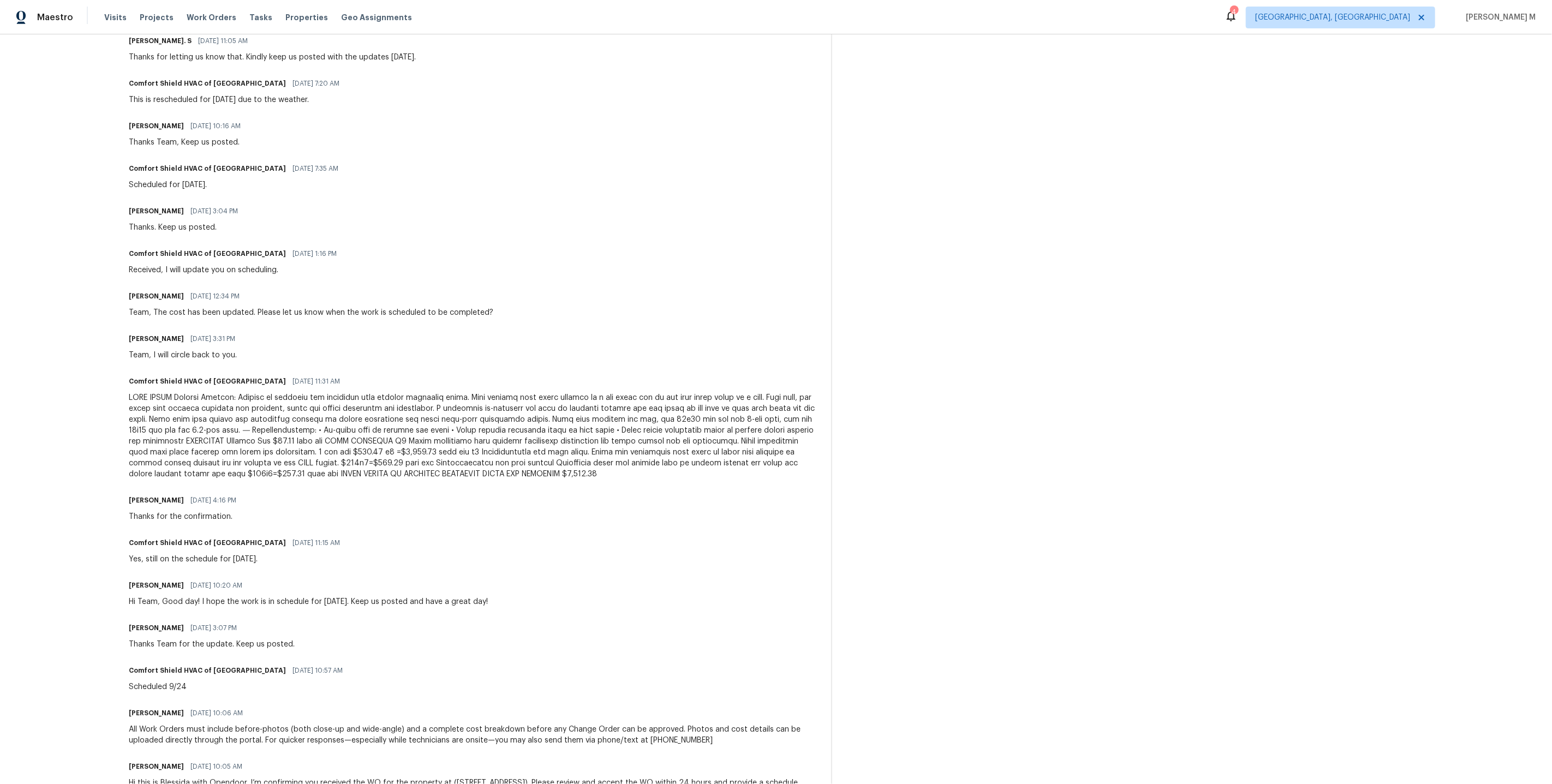
click at [425, 374] on div "Comfort Shield HVAC of NC [DATE] 11:31 AM" at bounding box center [473, 426] width 689 height 106
drag, startPoint x: 518, startPoint y: 365, endPoint x: 758, endPoint y: 407, distance: 243.6
click at [758, 407] on div at bounding box center [473, 435] width 689 height 87
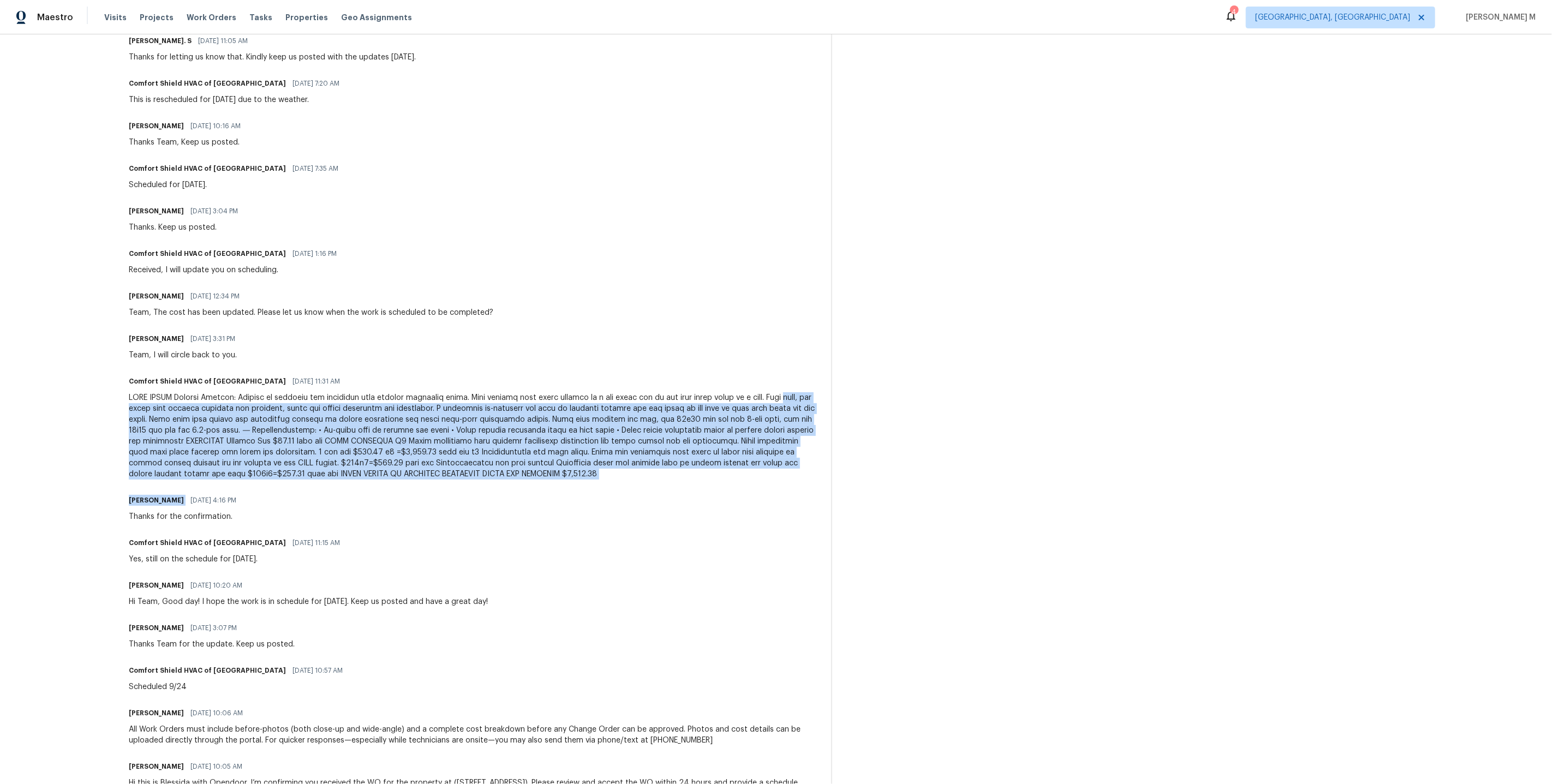
drag, startPoint x: 139, startPoint y: 377, endPoint x: 694, endPoint y: 439, distance: 558.5
click at [708, 452] on div "All work orders [STREET_ADDRESS][PERSON_NAME] Home details Vendor Info Comfort …" at bounding box center [776, 106] width 1552 height 1447
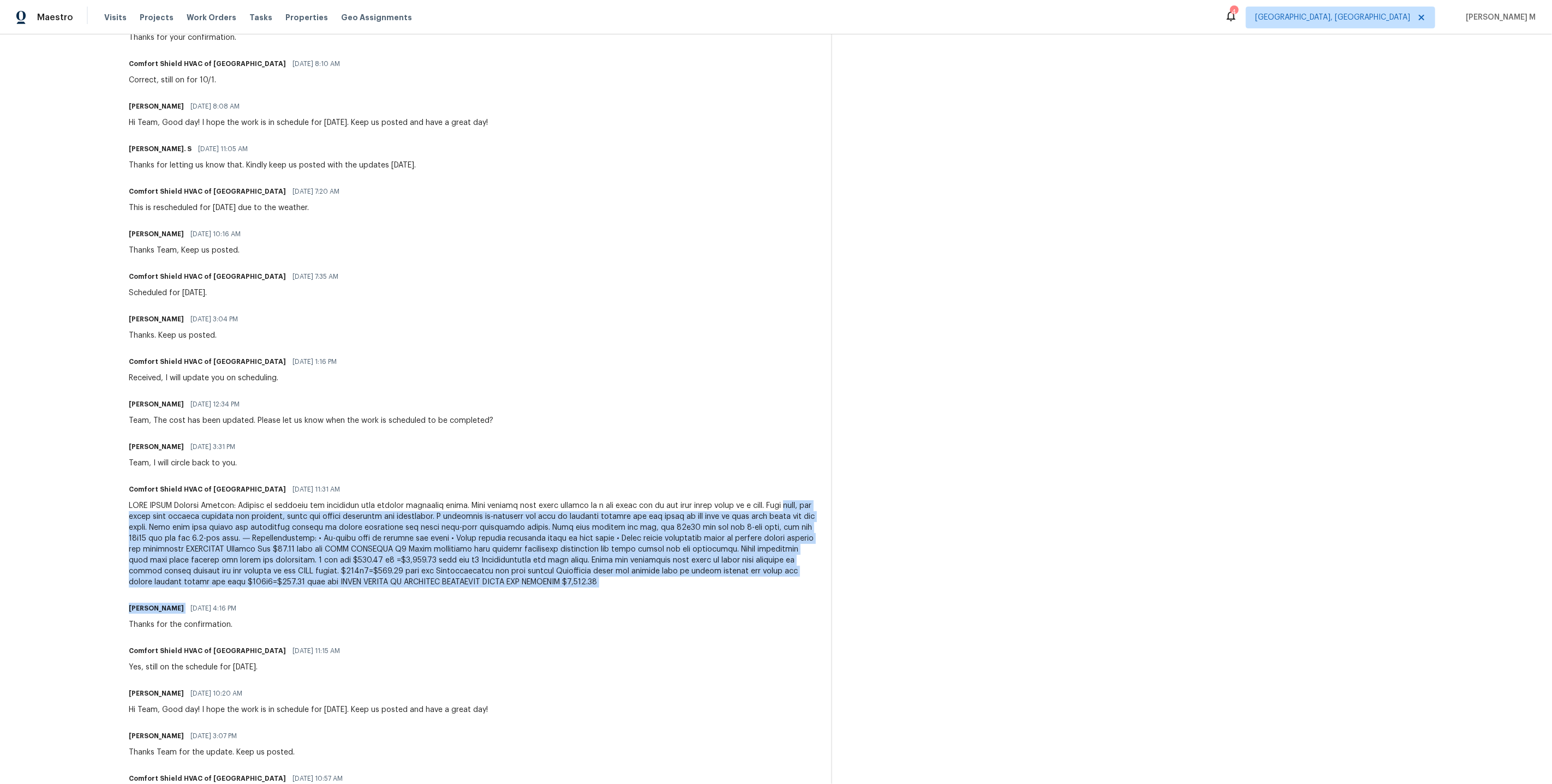
scroll to position [510, 0]
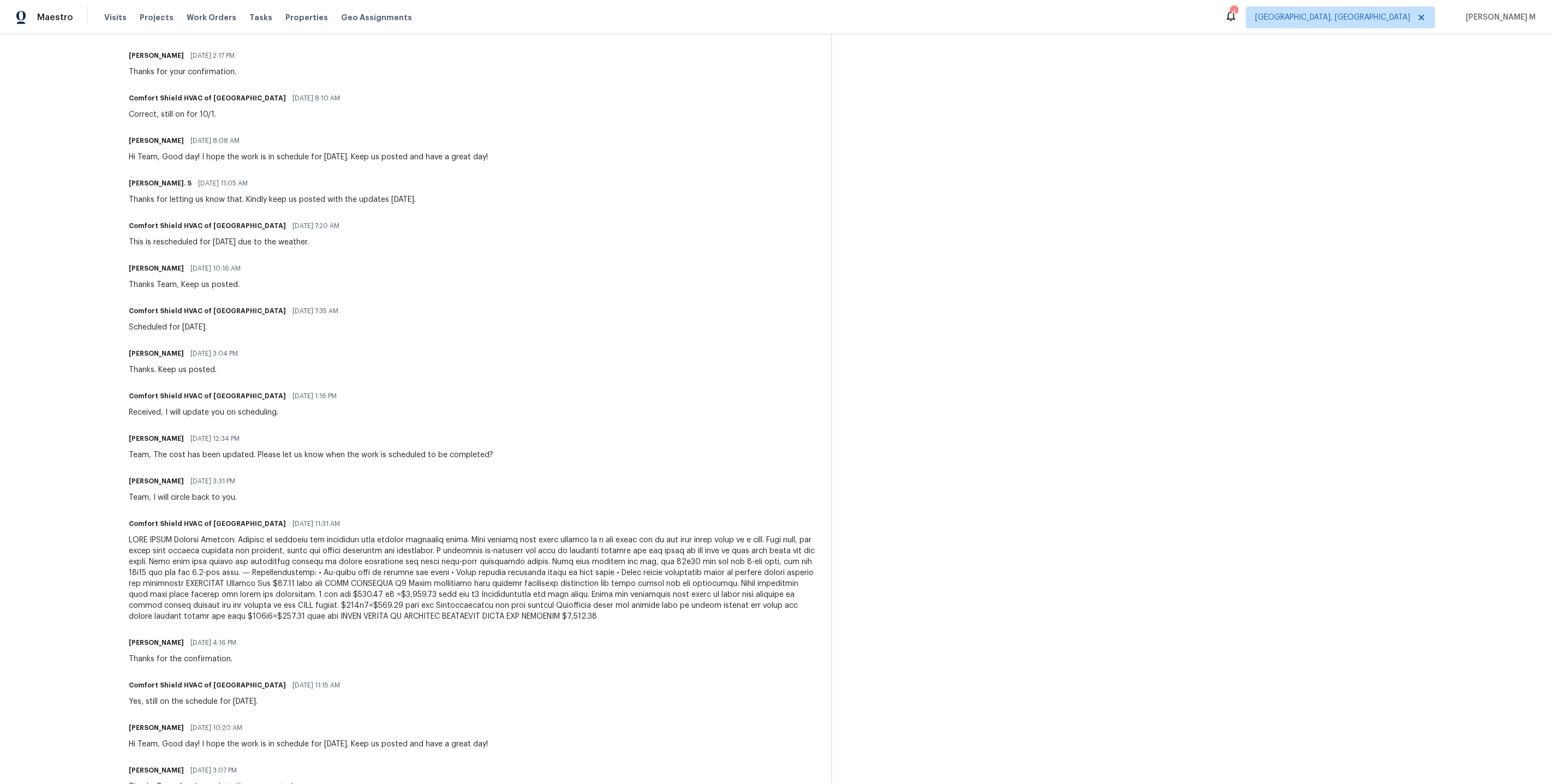
click at [358, 431] on div "Blessida Angeline M [DATE] 12:34 PM" at bounding box center [310, 439] width 365 height 16
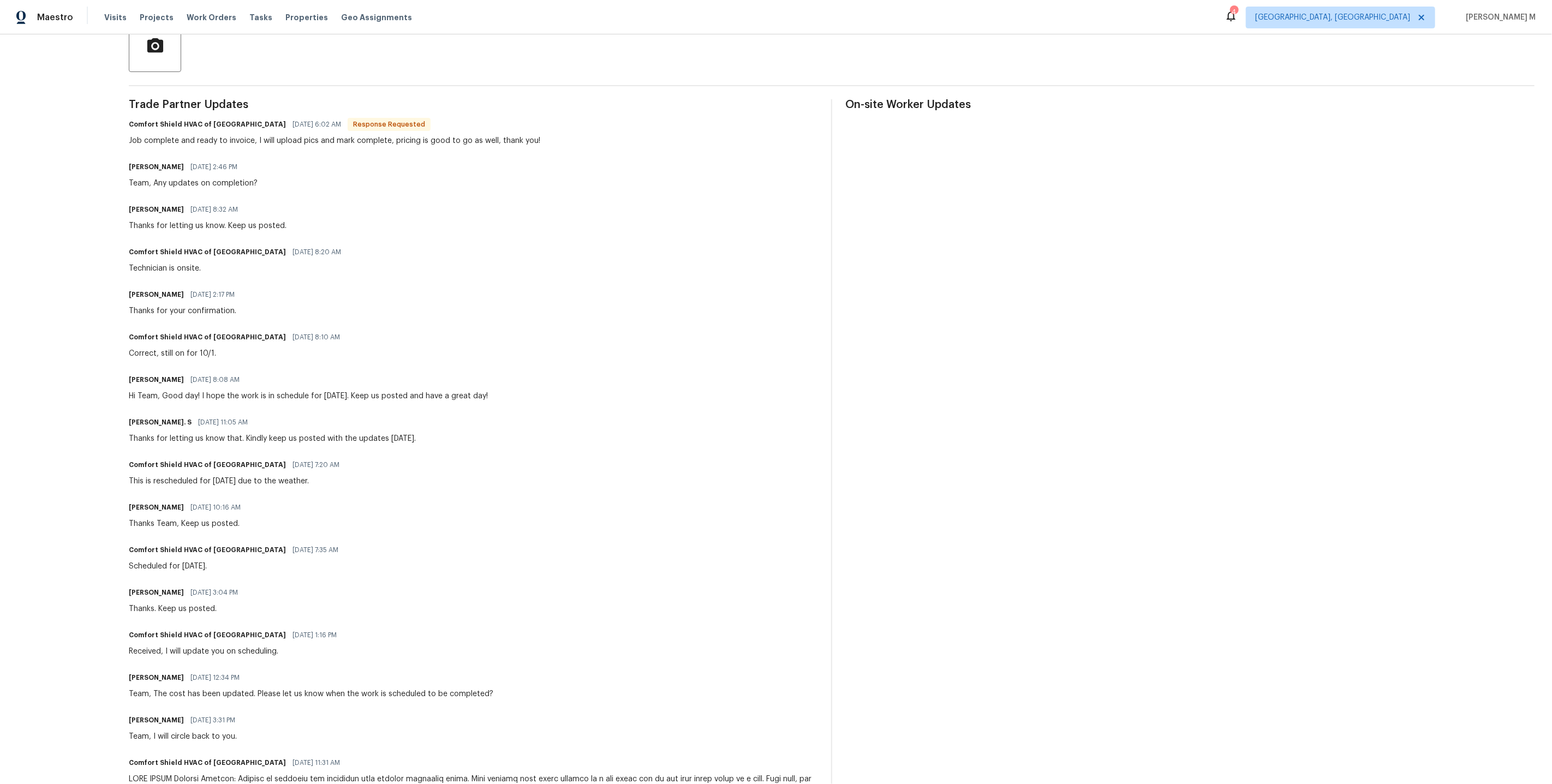
scroll to position [652, 0]
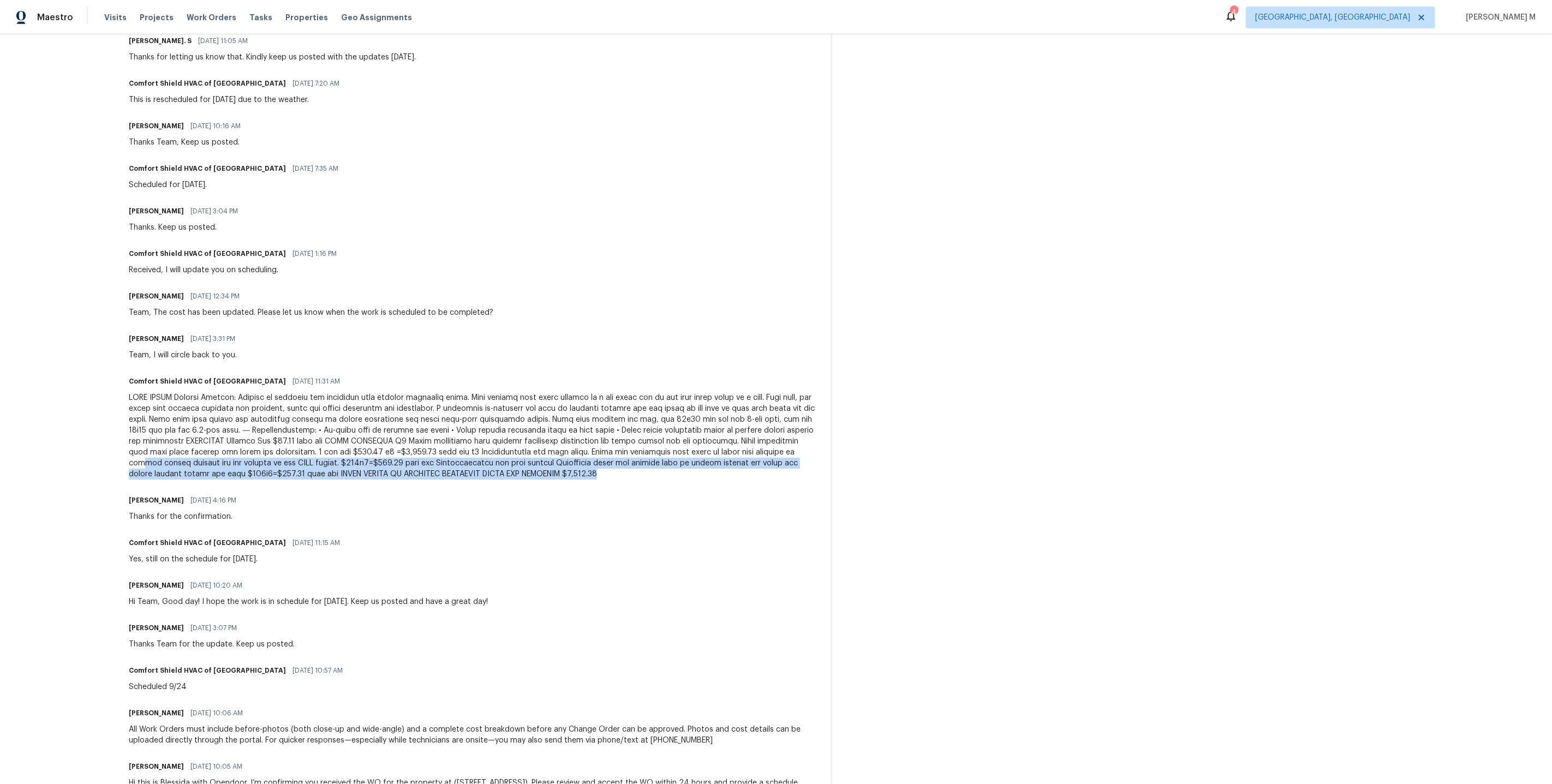
drag, startPoint x: 658, startPoint y: 451, endPoint x: 206, endPoint y: 426, distance: 452.7
click at [206, 426] on div "Trade Partner Updates Comfort Shield HVAC of NC [DATE] 6:02 AM Response Request…" at bounding box center [473, 265] width 689 height 1094
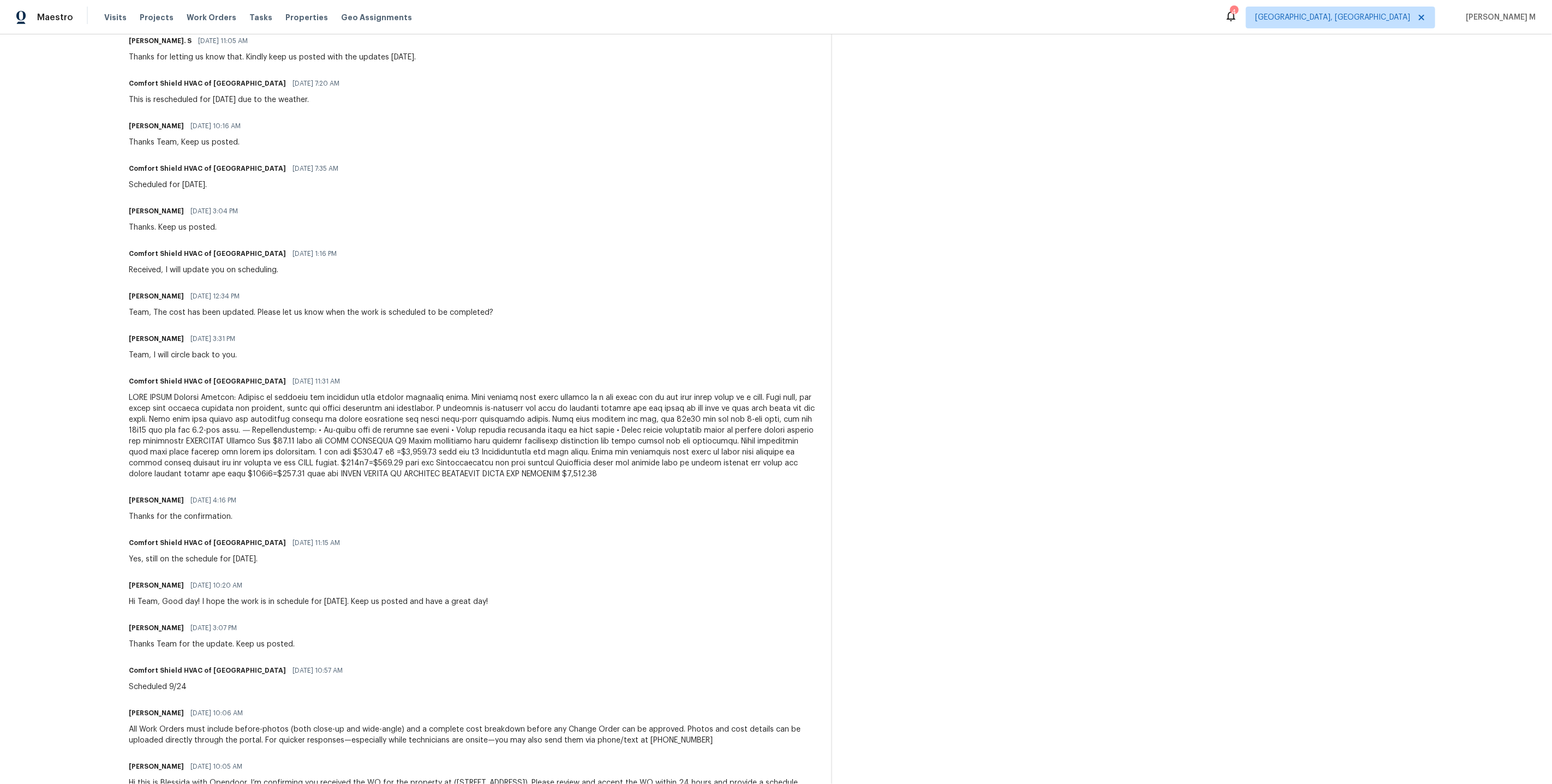
click at [336, 423] on div at bounding box center [473, 435] width 689 height 87
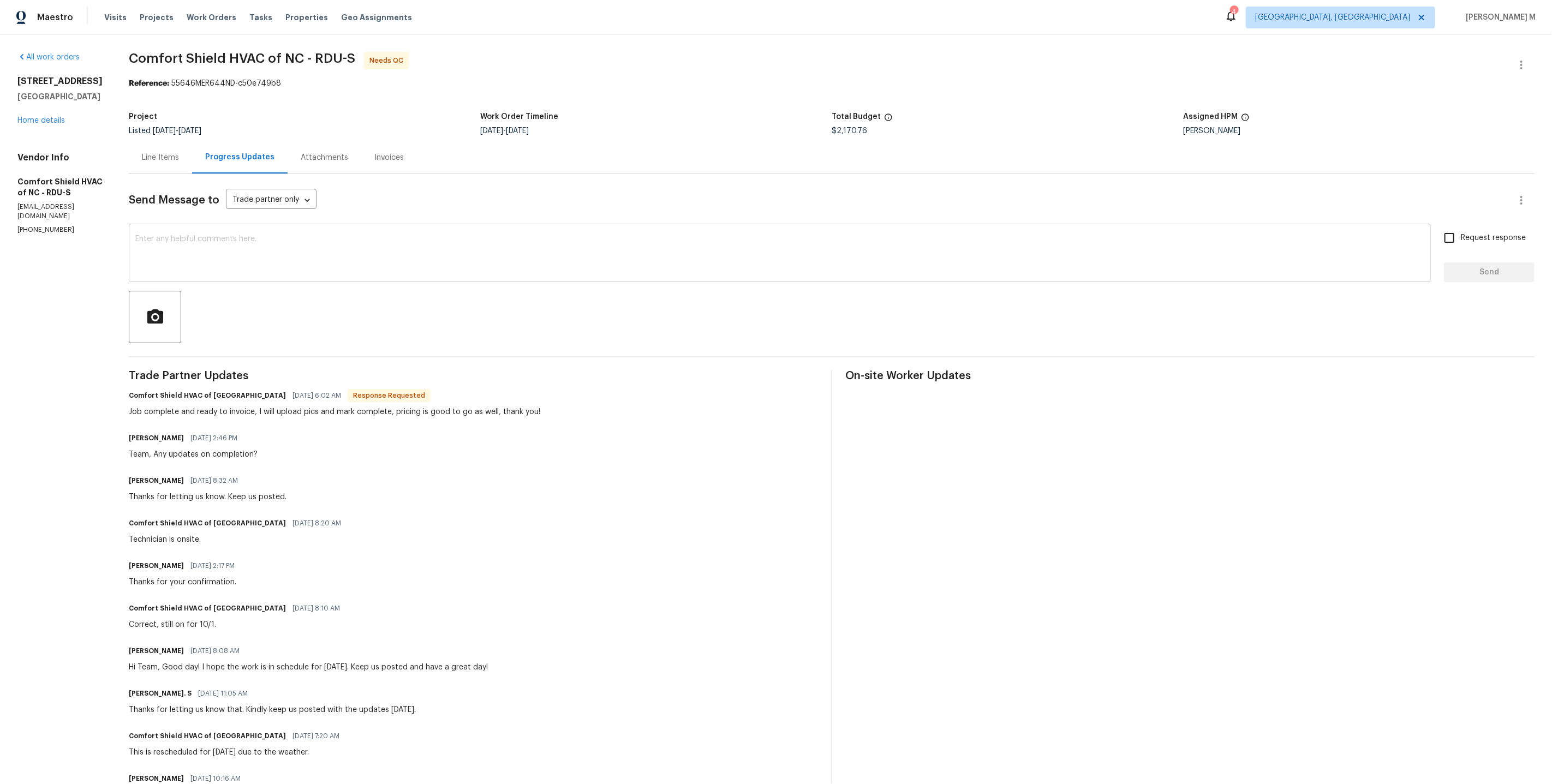
click at [299, 249] on textarea at bounding box center [779, 254] width 1288 height 38
drag, startPoint x: 103, startPoint y: 99, endPoint x: 17, endPoint y: 75, distance: 89.3
click at [17, 76] on div "[STREET_ADDRESS][PERSON_NAME]" at bounding box center [59, 89] width 85 height 26
copy div "[STREET_ADDRESS][PERSON_NAME]"
click at [181, 167] on div "Line Items" at bounding box center [159, 157] width 63 height 32
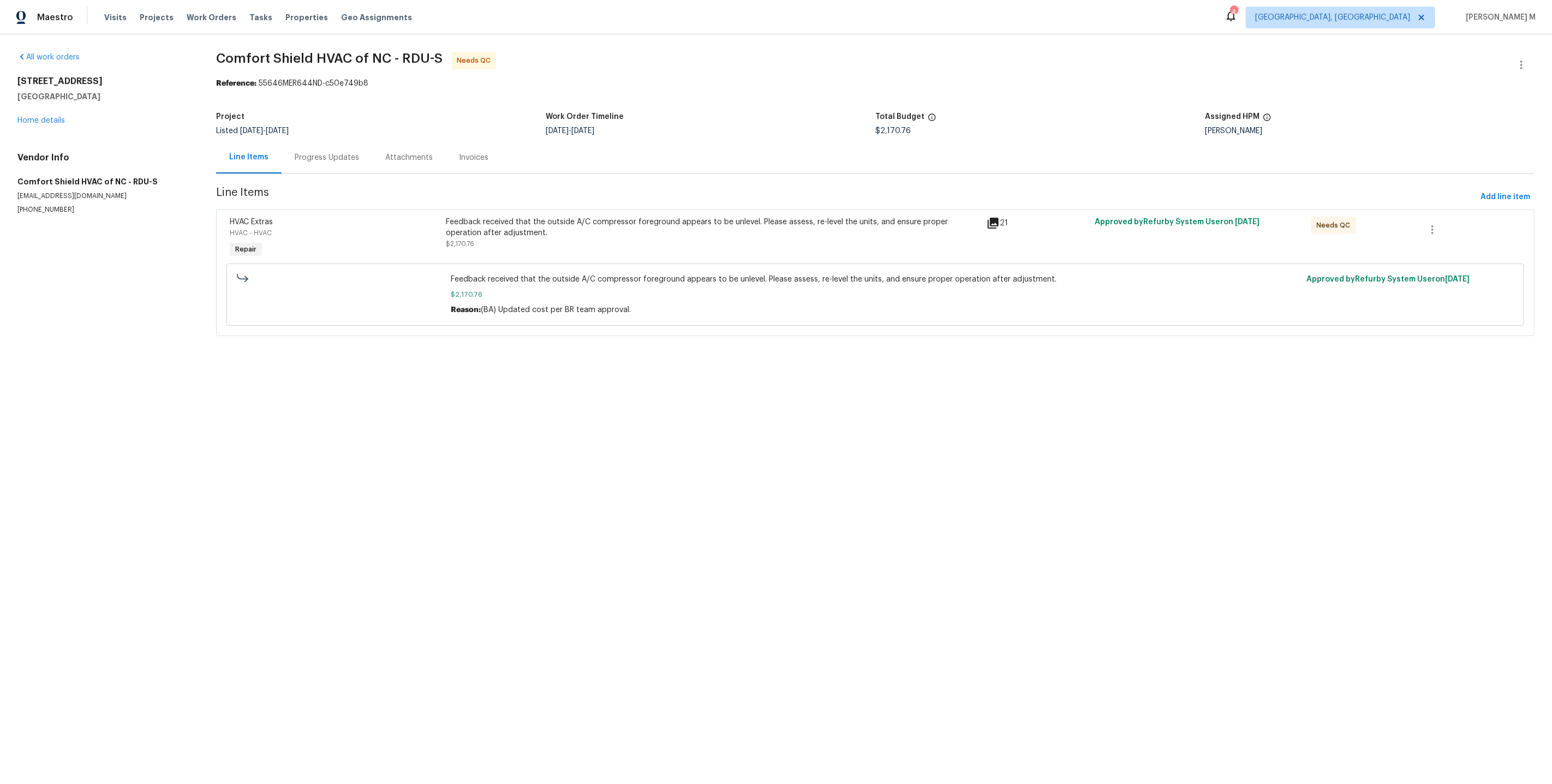
click at [741, 128] on div "[DATE] - [DATE]" at bounding box center [710, 131] width 329 height 8
click at [528, 121] on div "Project" at bounding box center [381, 120] width 329 height 14
click at [1522, 60] on icon "button" at bounding box center [1521, 65] width 3 height 9
click at [1522, 60] on li "Edit" at bounding box center [1492, 63] width 118 height 18
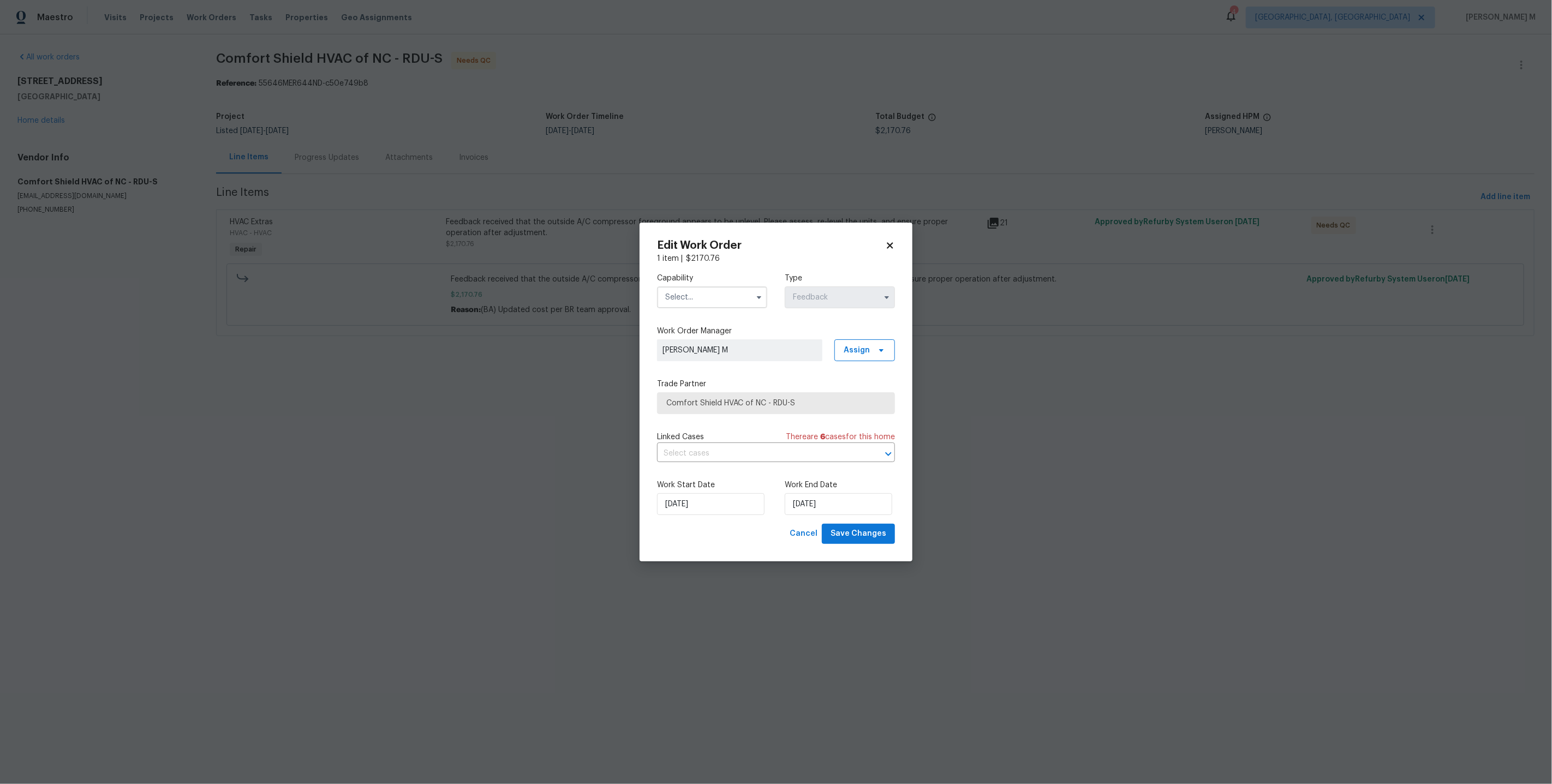
click at [727, 282] on label "Capability" at bounding box center [712, 278] width 110 height 11
click at [708, 315] on div "Capability Type Feedback" at bounding box center [776, 289] width 238 height 53
click at [711, 305] on input "text" at bounding box center [712, 296] width 110 height 22
click at [708, 424] on span "General Contractor" at bounding box center [702, 427] width 71 height 8
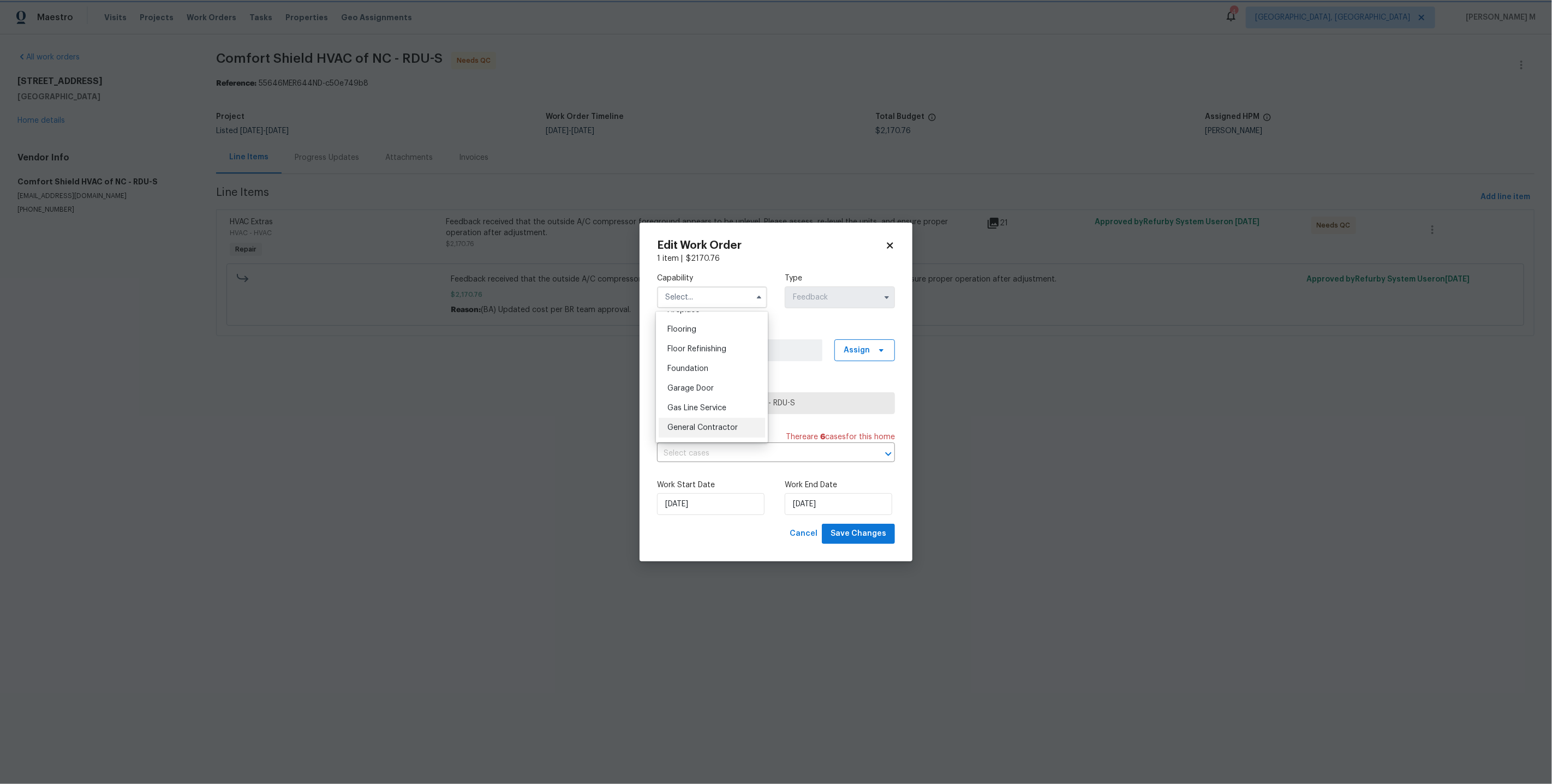
type input "General Contractor"
click at [707, 458] on input "text" at bounding box center [760, 454] width 208 height 17
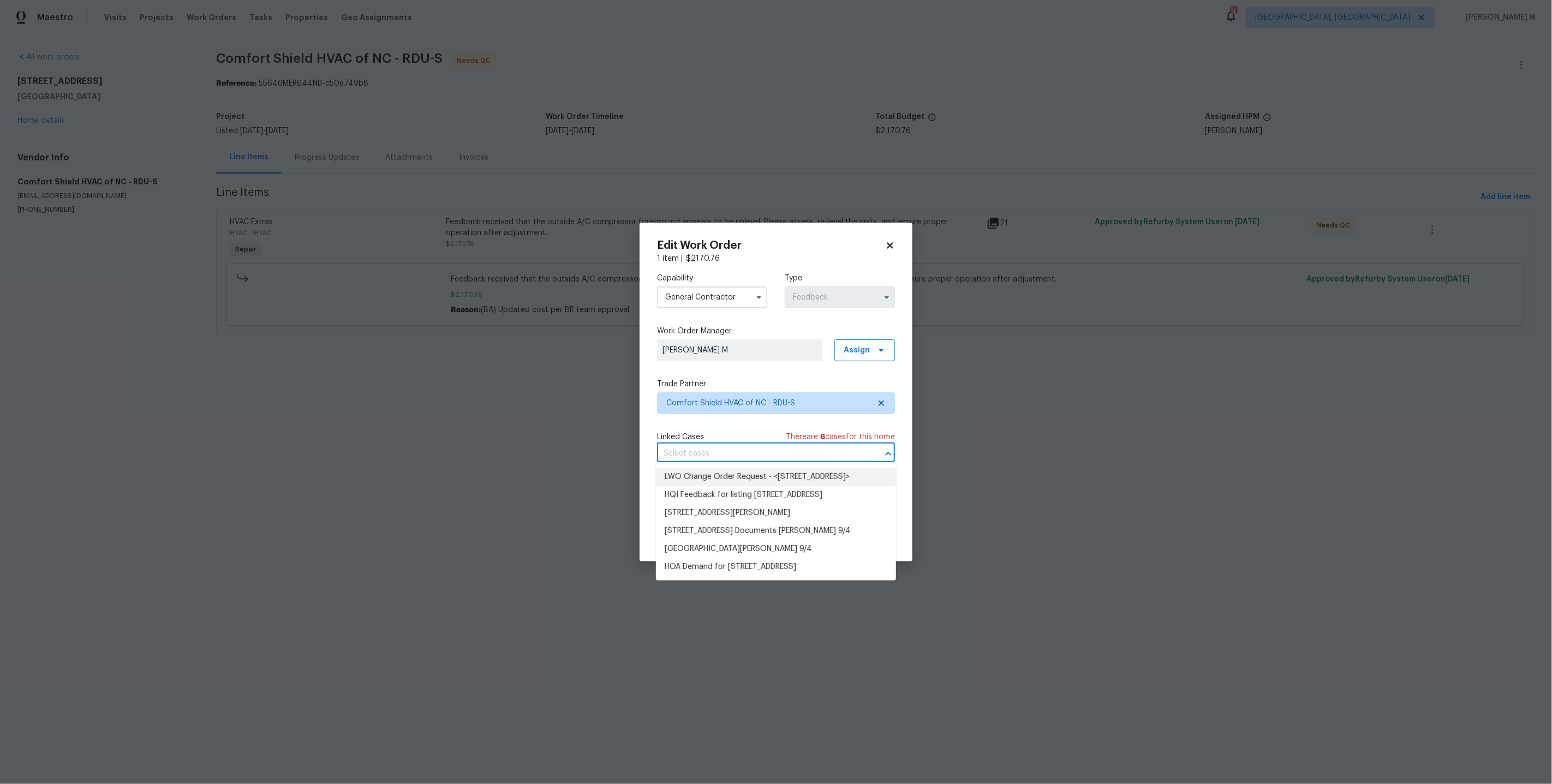
click at [708, 482] on li "LWO Change Order Request - <35 Pebble Creek Dr, Franklinton, NC 27525>" at bounding box center [776, 476] width 240 height 18
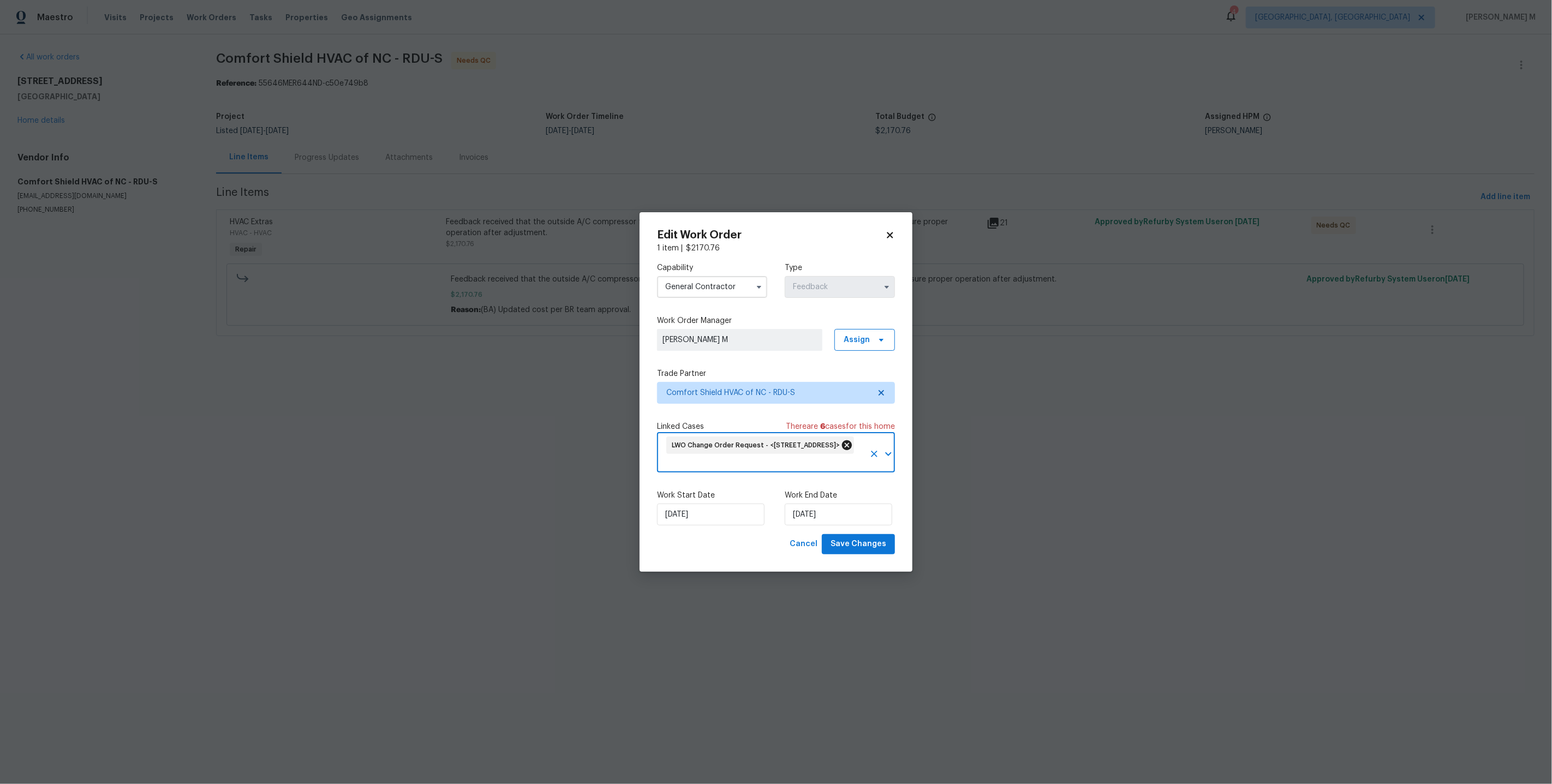
click at [851, 449] on icon at bounding box center [846, 445] width 9 height 9
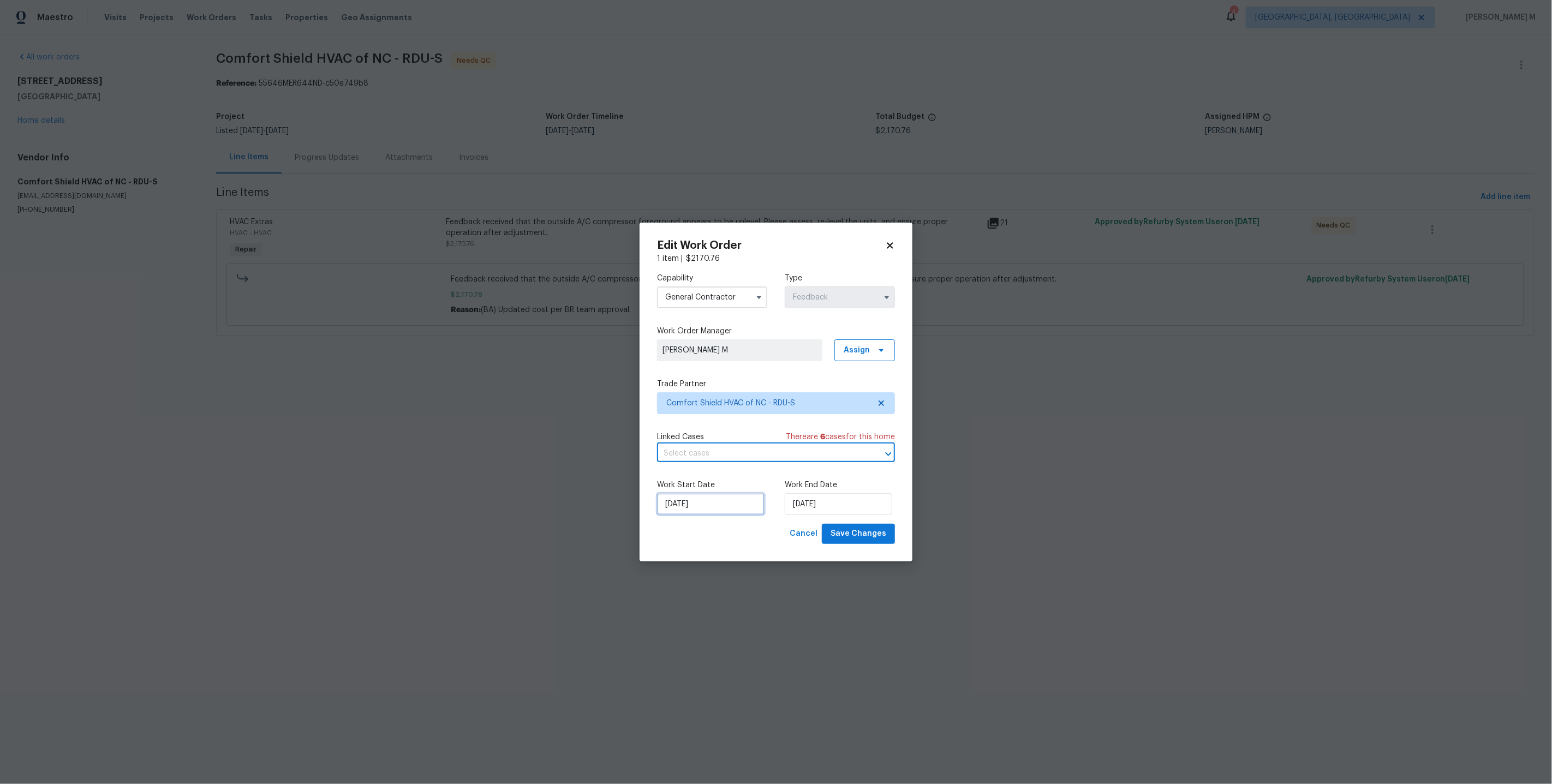
click at [706, 493] on input "22/09/2025" at bounding box center [710, 503] width 108 height 22
click at [688, 453] on div "23" at bounding box center [691, 456] width 17 height 16
type input "23/09/2025"
click at [820, 501] on input "24/09/2025" at bounding box center [838, 503] width 108 height 22
click at [852, 471] on div "2" at bounding box center [855, 472] width 17 height 16
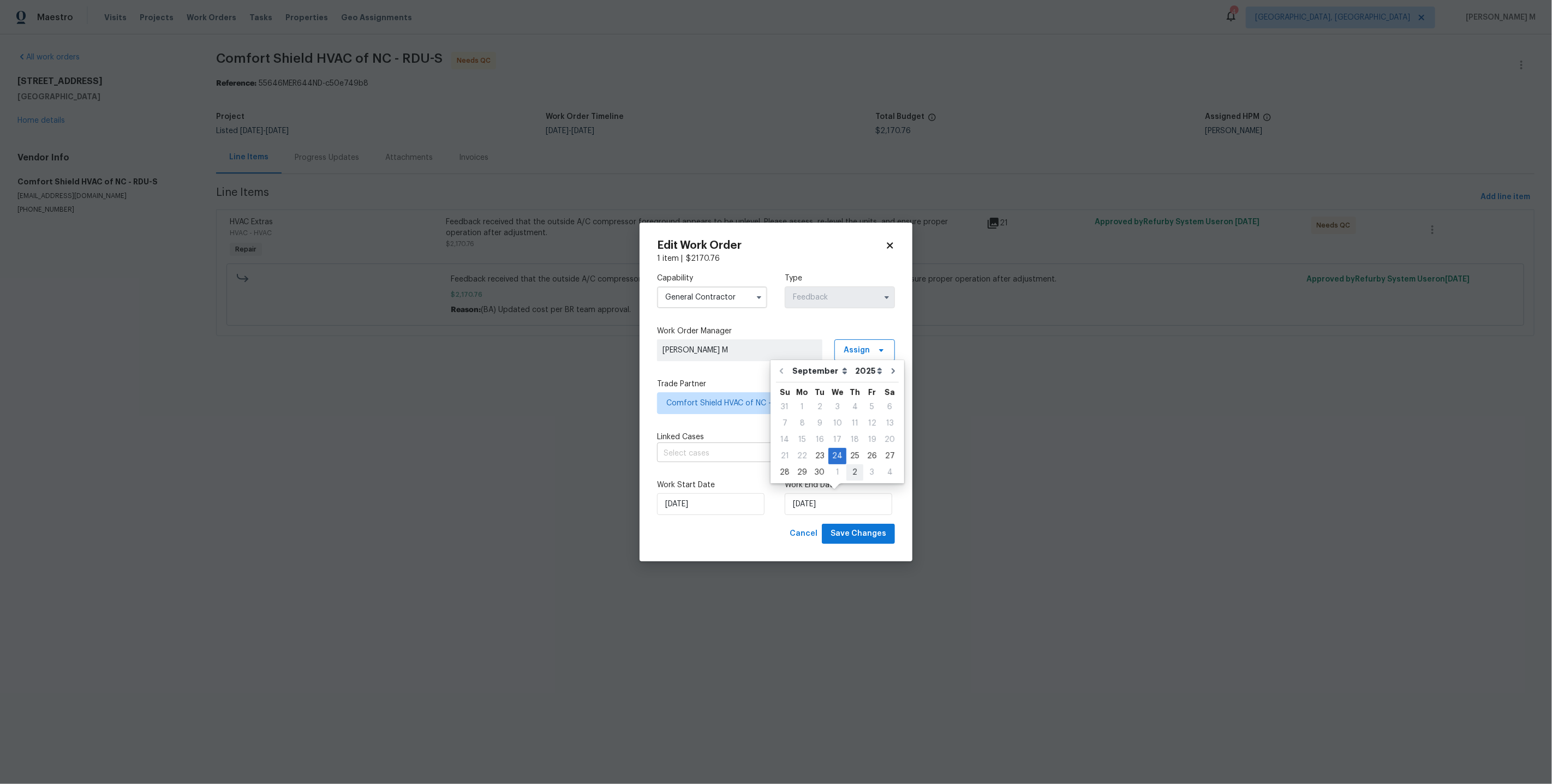
type input "02/10/2025"
select select "9"
click at [862, 527] on span "Save Changes" at bounding box center [858, 534] width 56 height 14
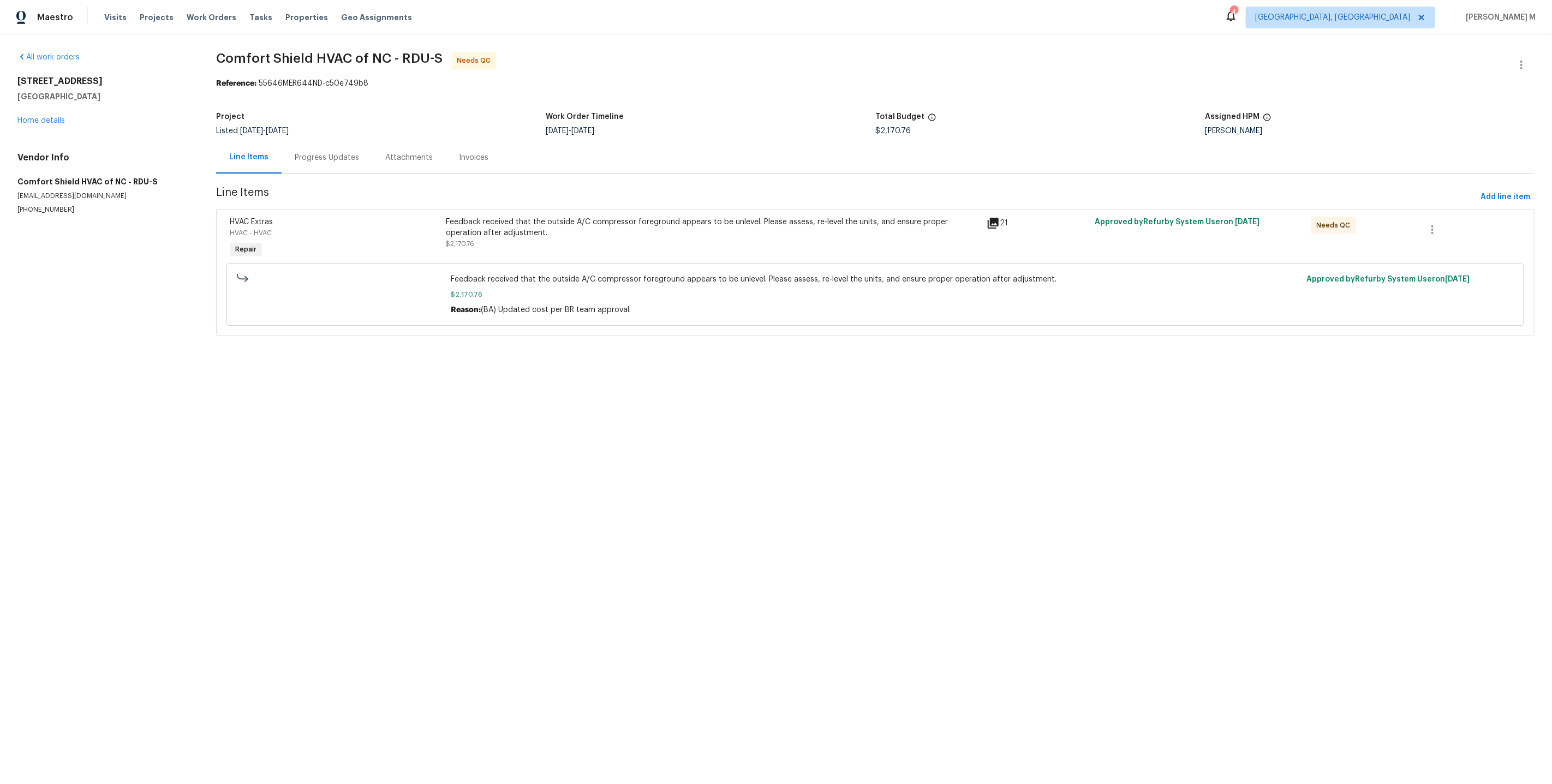
click at [1064, 366] on html "Maestro Visits Projects Work Orders Tasks Properties Geo Assignments 4 Detroit,…" at bounding box center [776, 183] width 1552 height 366
click at [327, 167] on div "Progress Updates" at bounding box center [327, 157] width 90 height 32
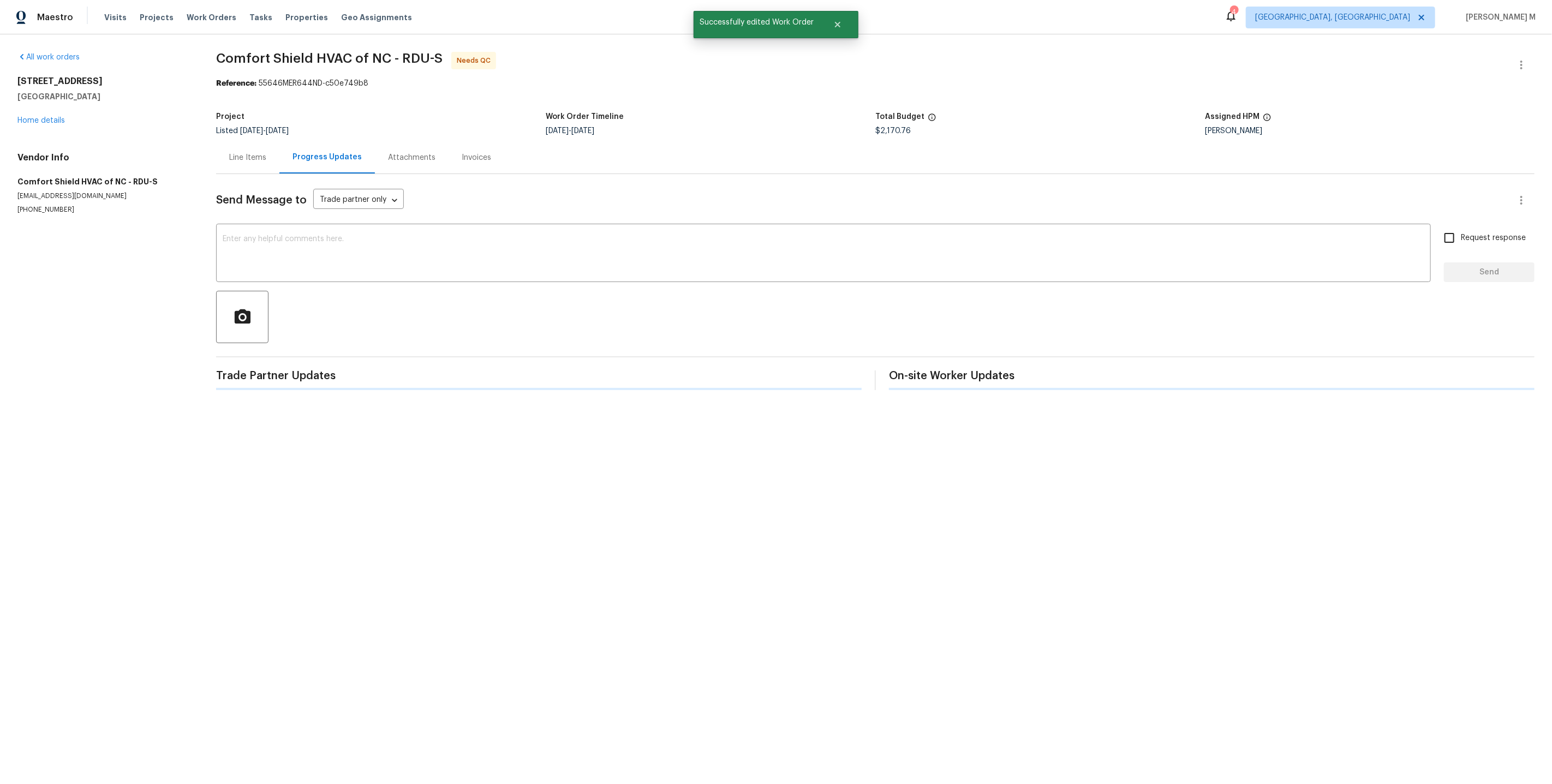
click at [514, 348] on div "Send Message to Trade partner only Trade partner only ​ x ​ Request response Se…" at bounding box center [876, 282] width 1318 height 216
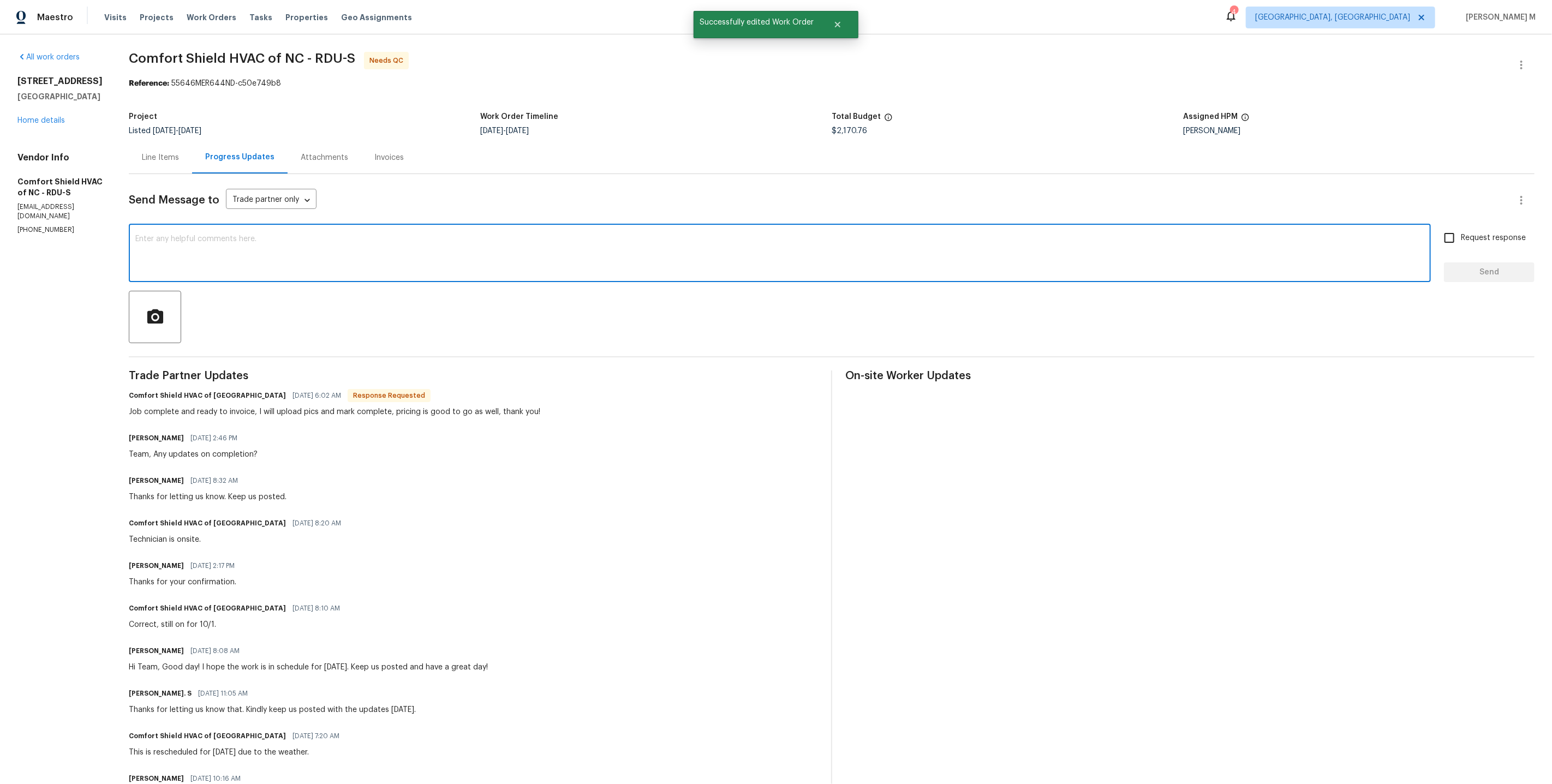
click at [368, 238] on textarea at bounding box center [779, 254] width 1288 height 38
type textarea "Alright, WO's approved. Thanks."
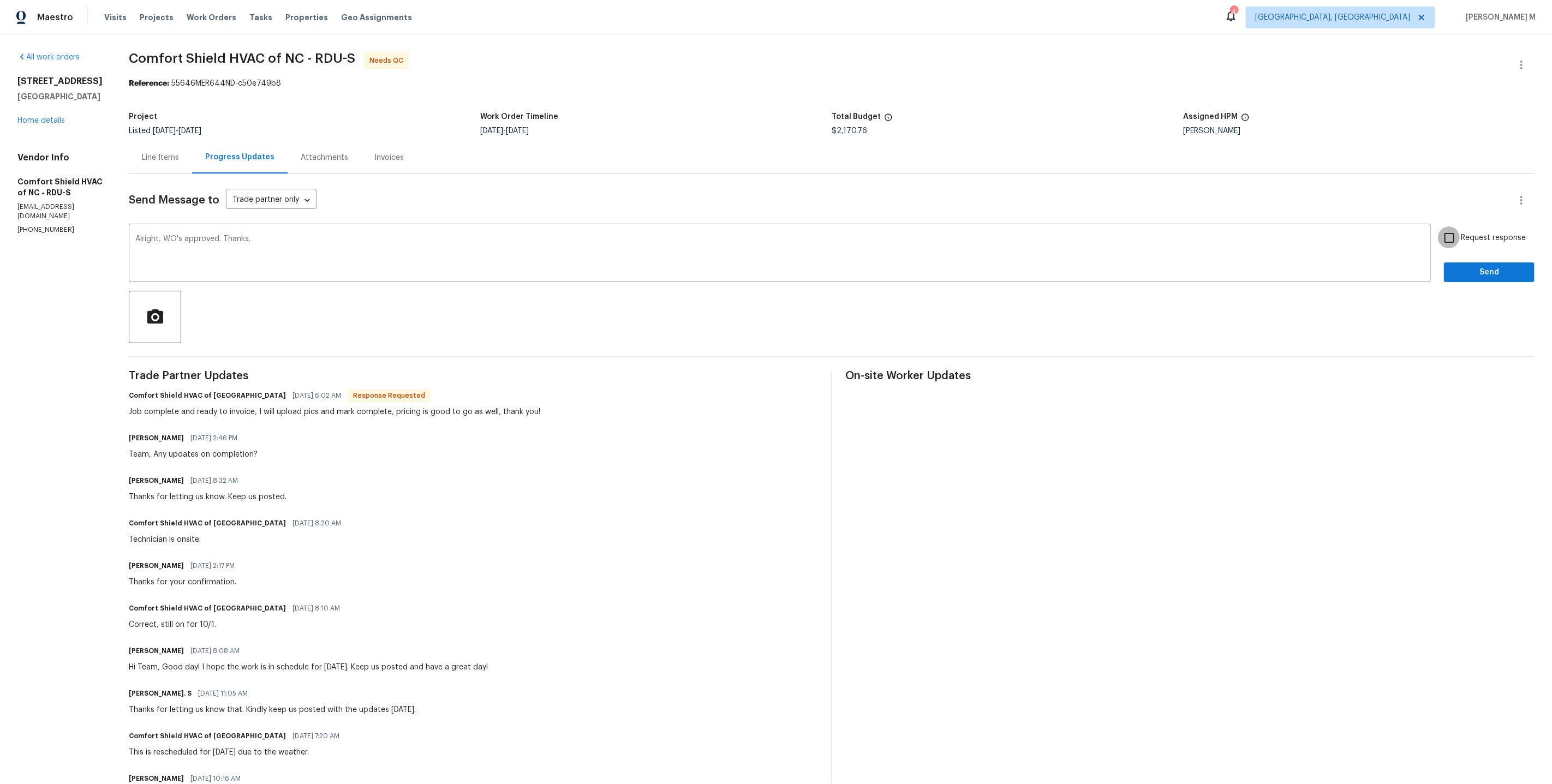
click at [1461, 228] on input "Request response" at bounding box center [1449, 238] width 23 height 23
checkbox input "true"
click at [1467, 290] on div at bounding box center [831, 316] width 1406 height 53
click at [1468, 265] on span "Send" at bounding box center [1488, 272] width 73 height 14
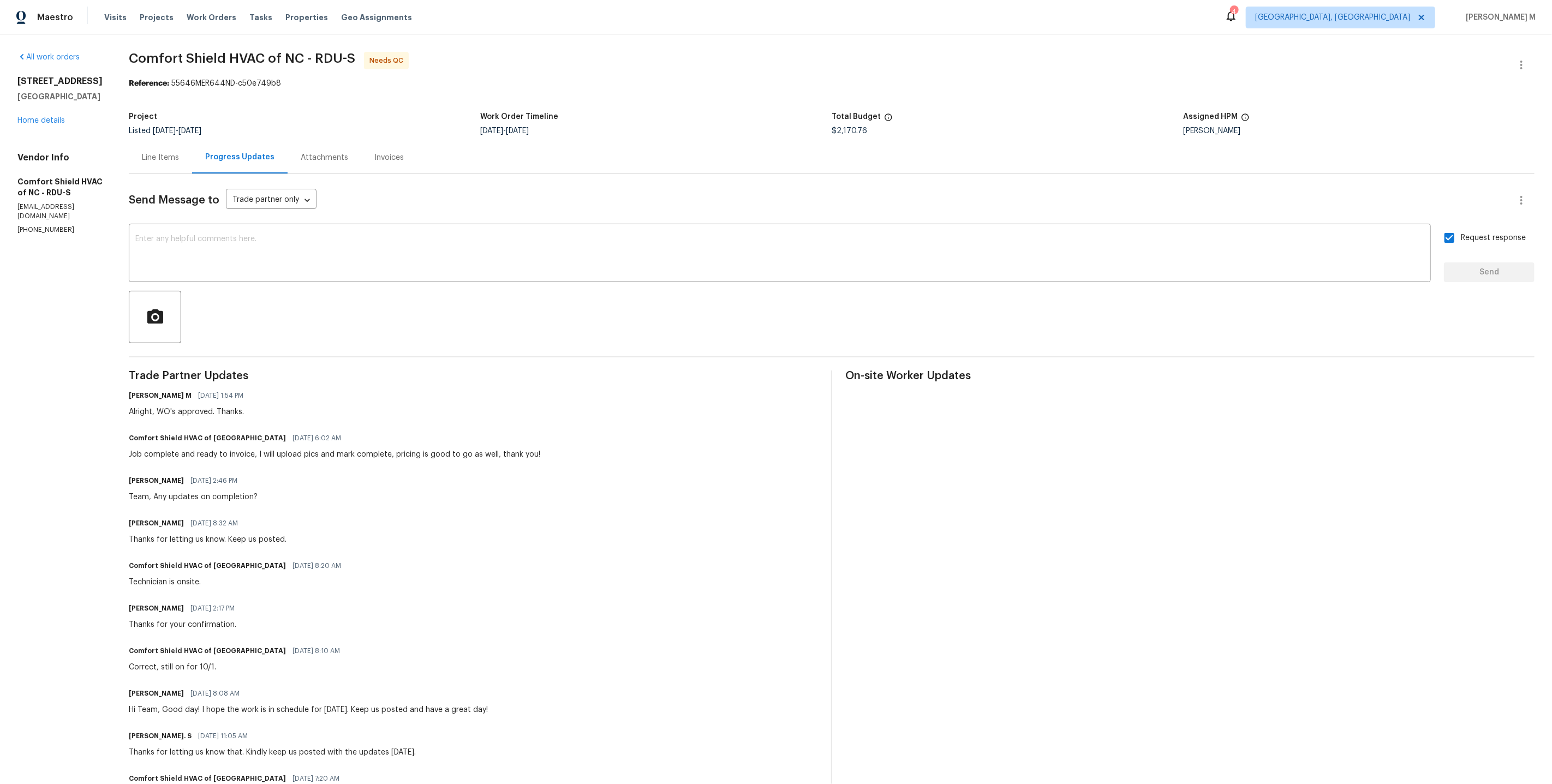
click at [179, 152] on div "Line Items" at bounding box center [160, 158] width 37 height 11
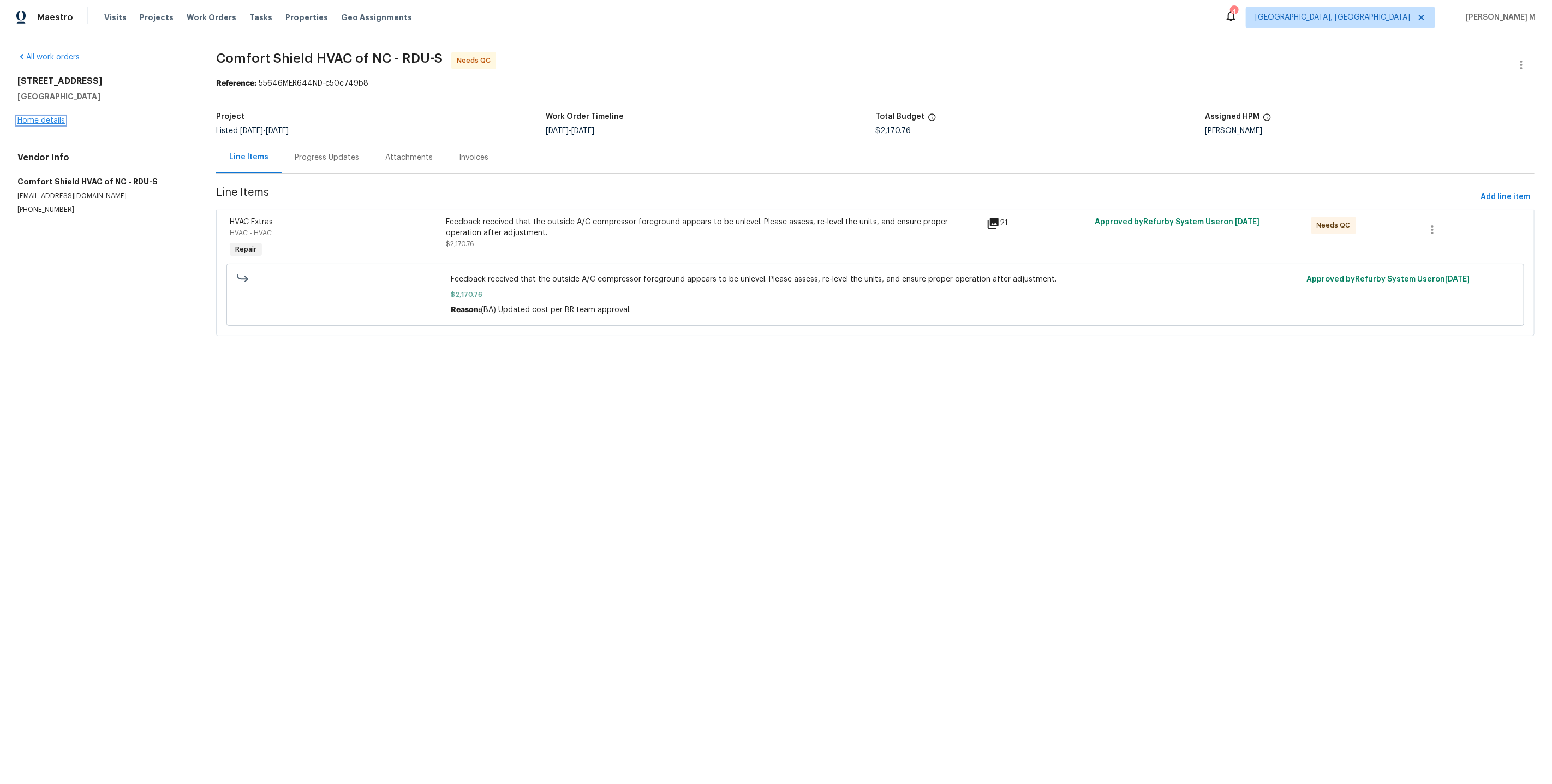
click at [53, 116] on link "Home details" at bounding box center [41, 120] width 47 height 8
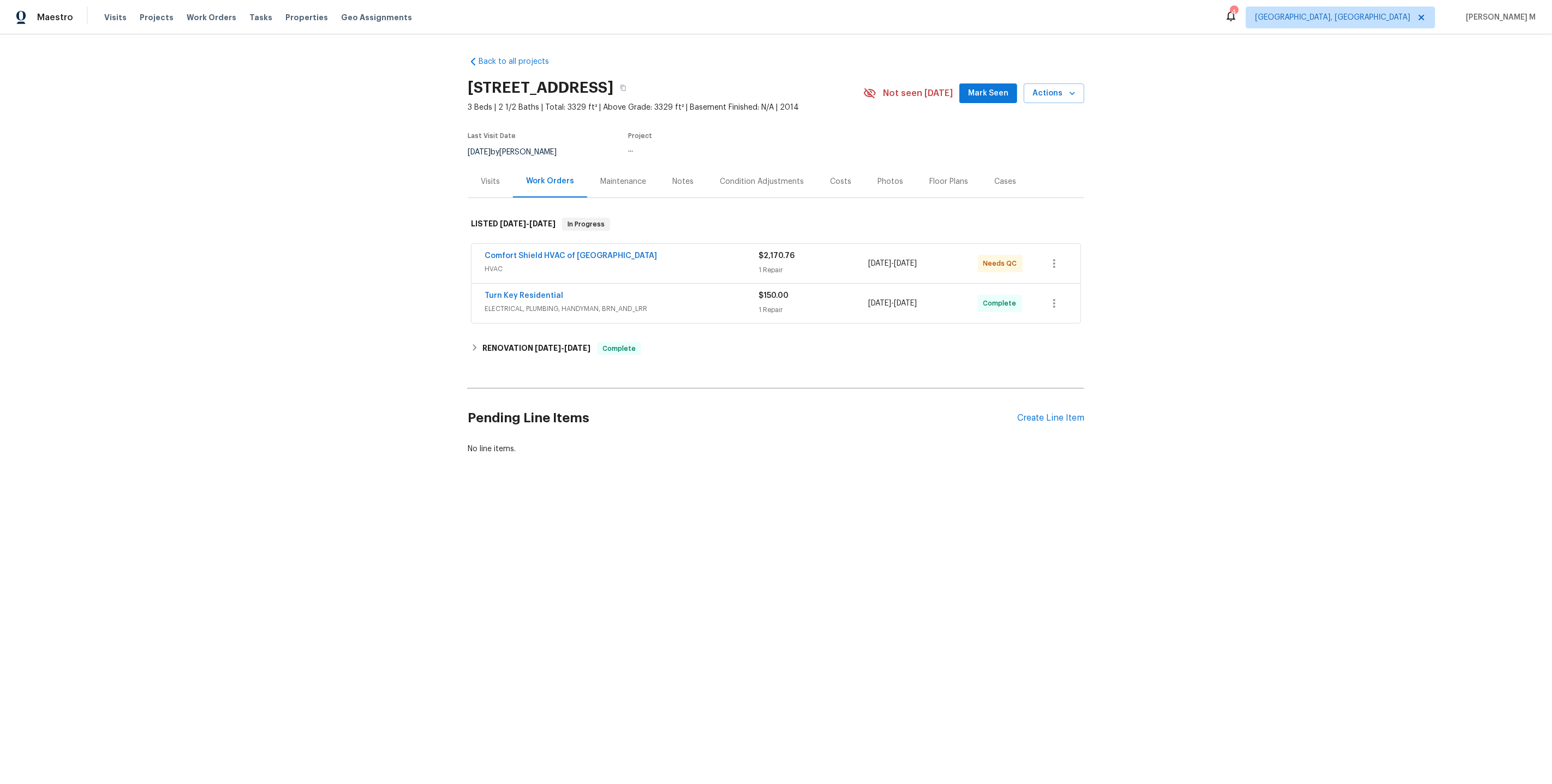
click at [531, 303] on span "ELECTRICAL, PLUMBING, HANDYMAN, BRN_AND_LRR" at bounding box center [621, 308] width 274 height 11
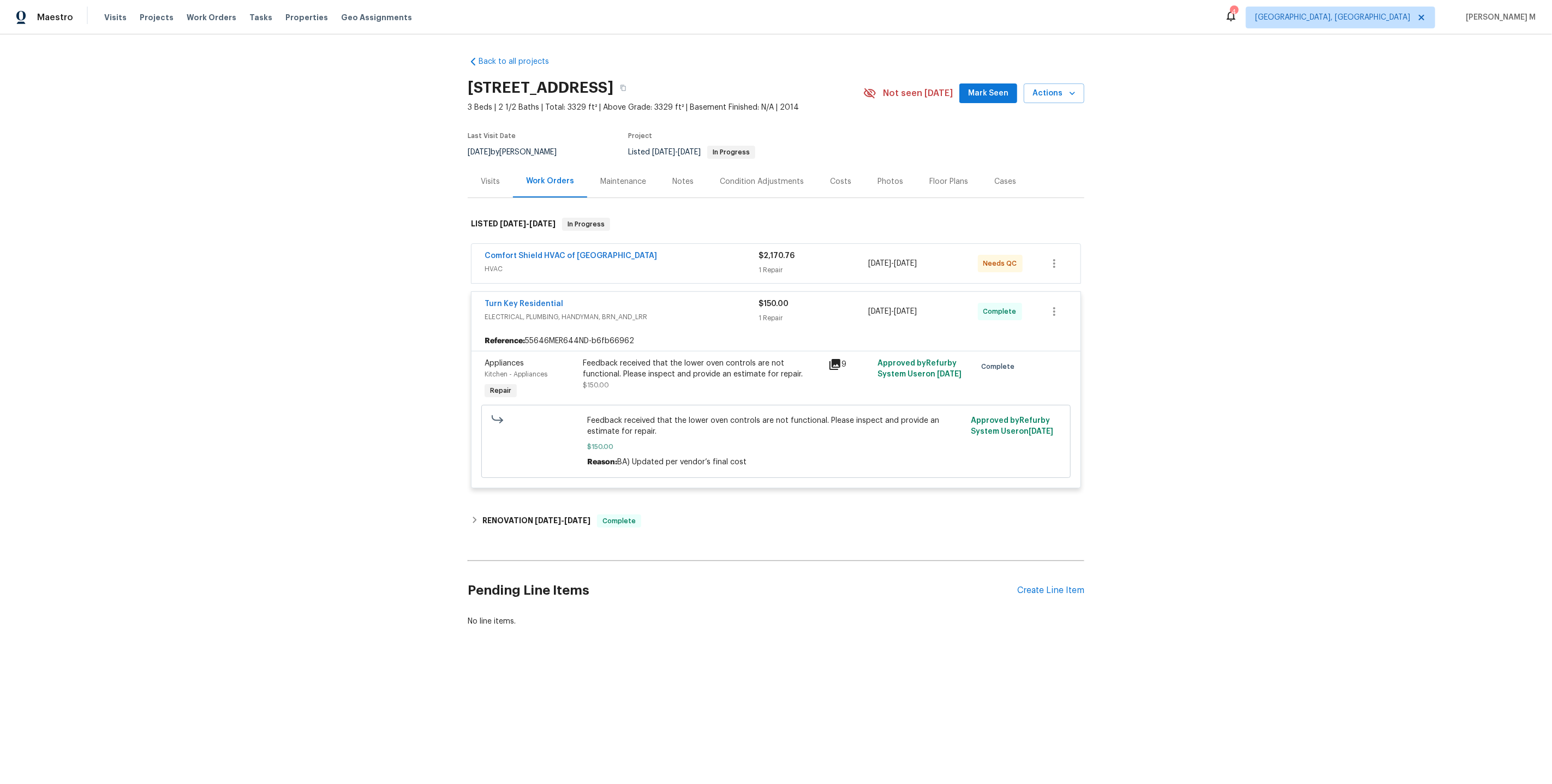
click at [697, 372] on div "Feedback received that the lower oven controls are not functional. Please inspe…" at bounding box center [701, 374] width 239 height 33
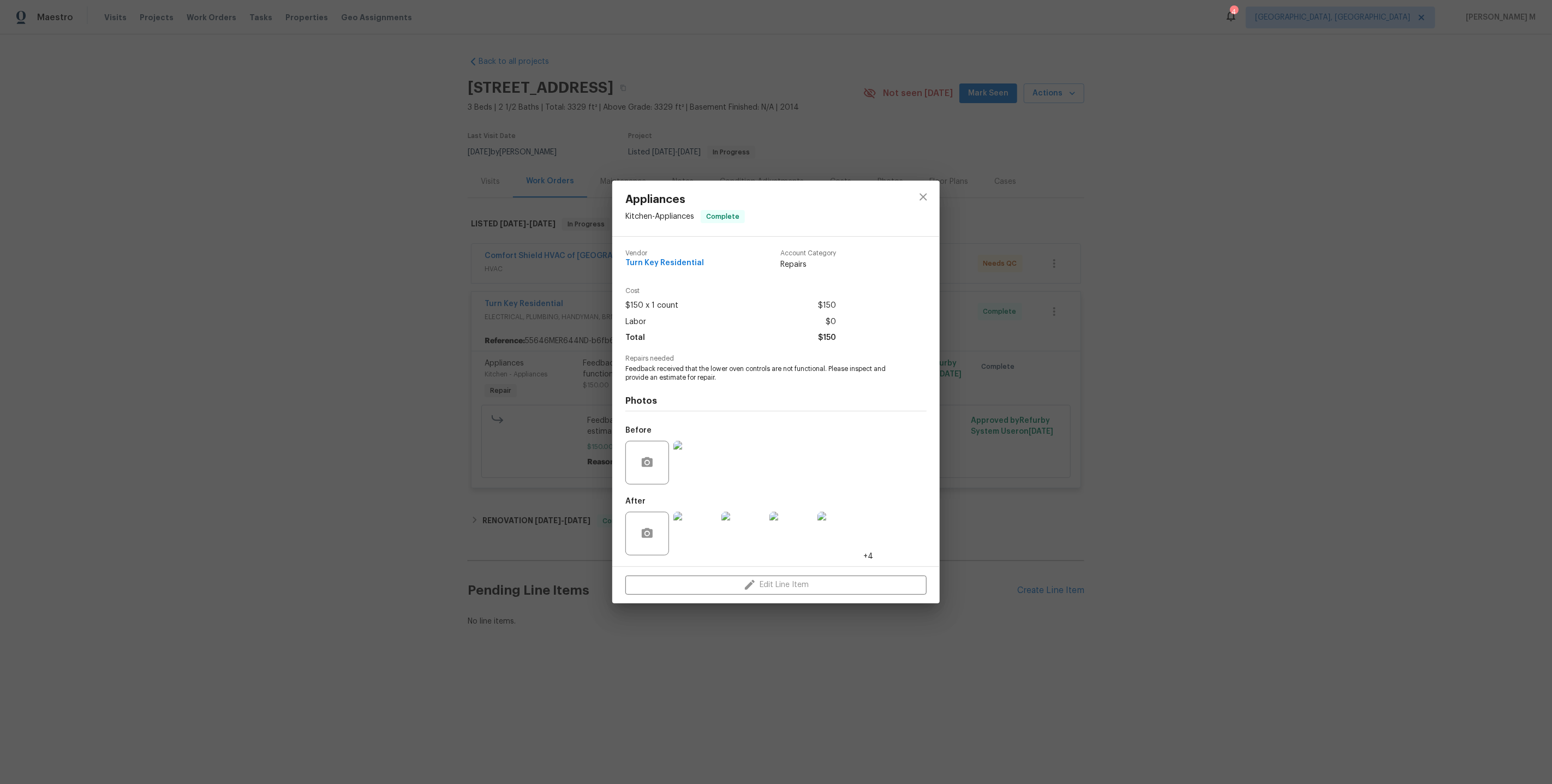
click at [690, 531] on img at bounding box center [695, 533] width 44 height 44
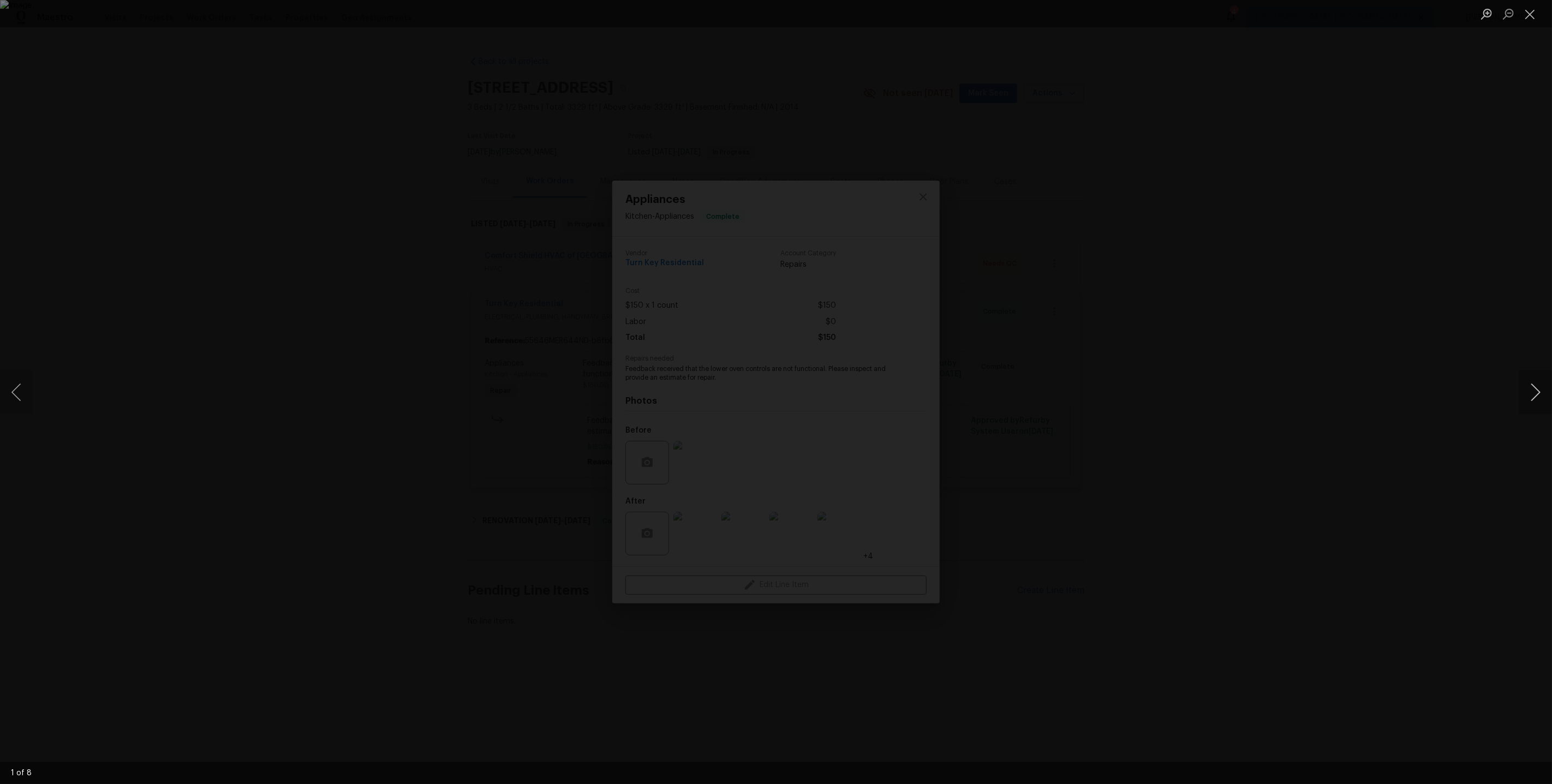
click at [1528, 392] on button "Next image" at bounding box center [1536, 392] width 33 height 44
click at [1395, 258] on div "Lightbox" at bounding box center [776, 392] width 1552 height 784
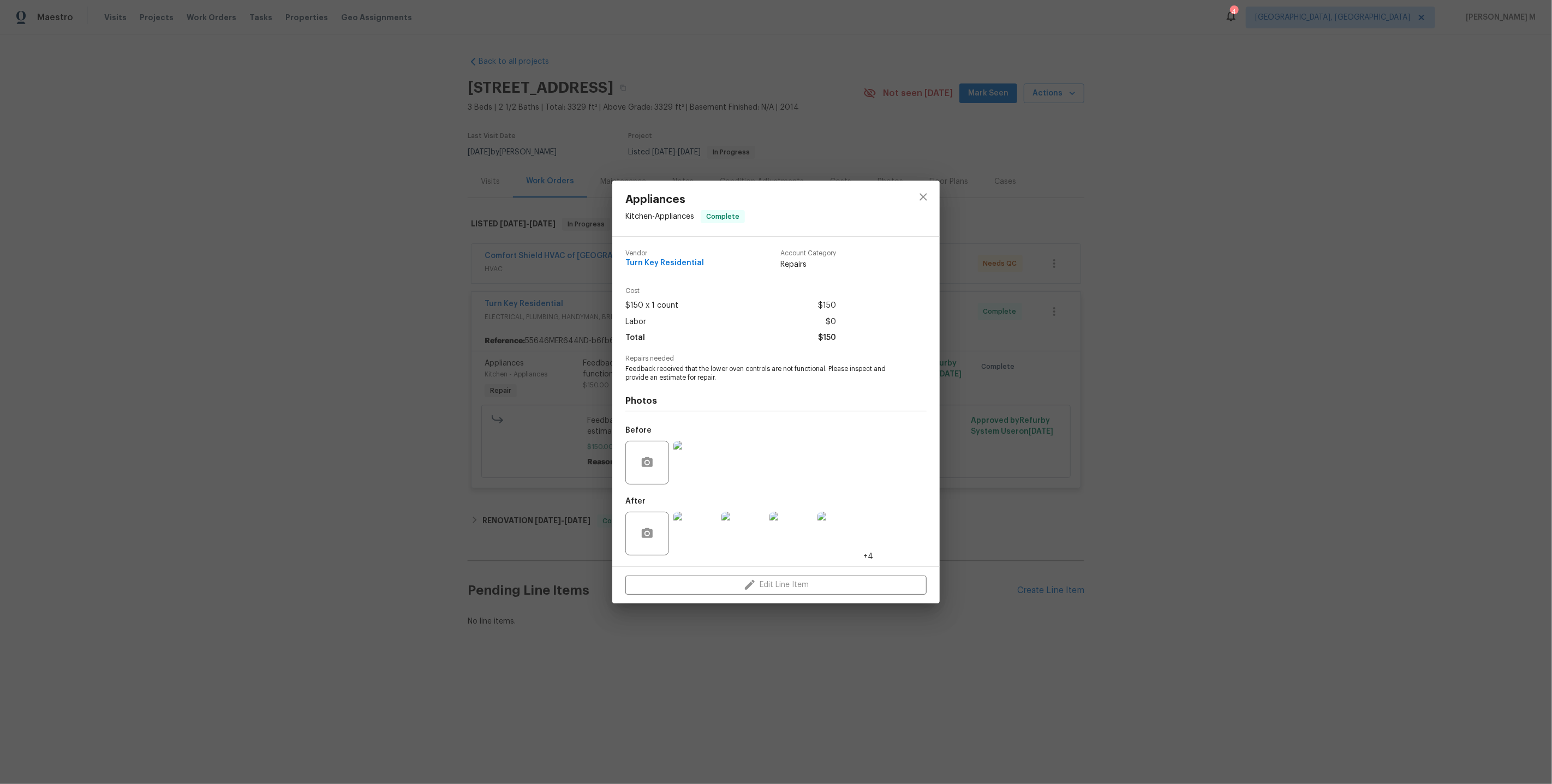
click at [1395, 258] on div "Appliances Kitchen - Appliances Complete Vendor Turn Key Residential Account Ca…" at bounding box center [776, 392] width 1552 height 784
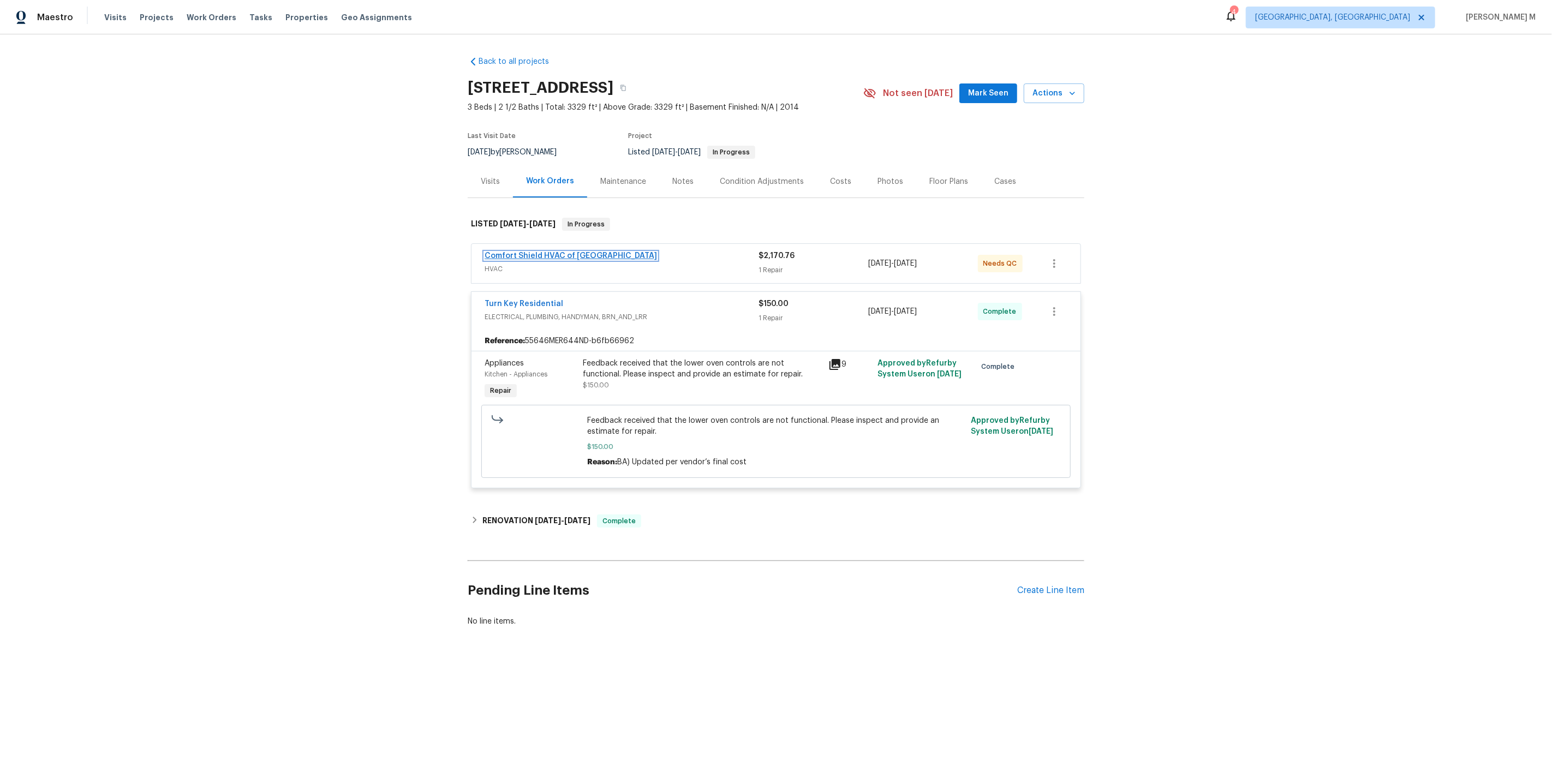
click at [512, 252] on link "Comfort Shield HVAC of NC" at bounding box center [570, 255] width 172 height 8
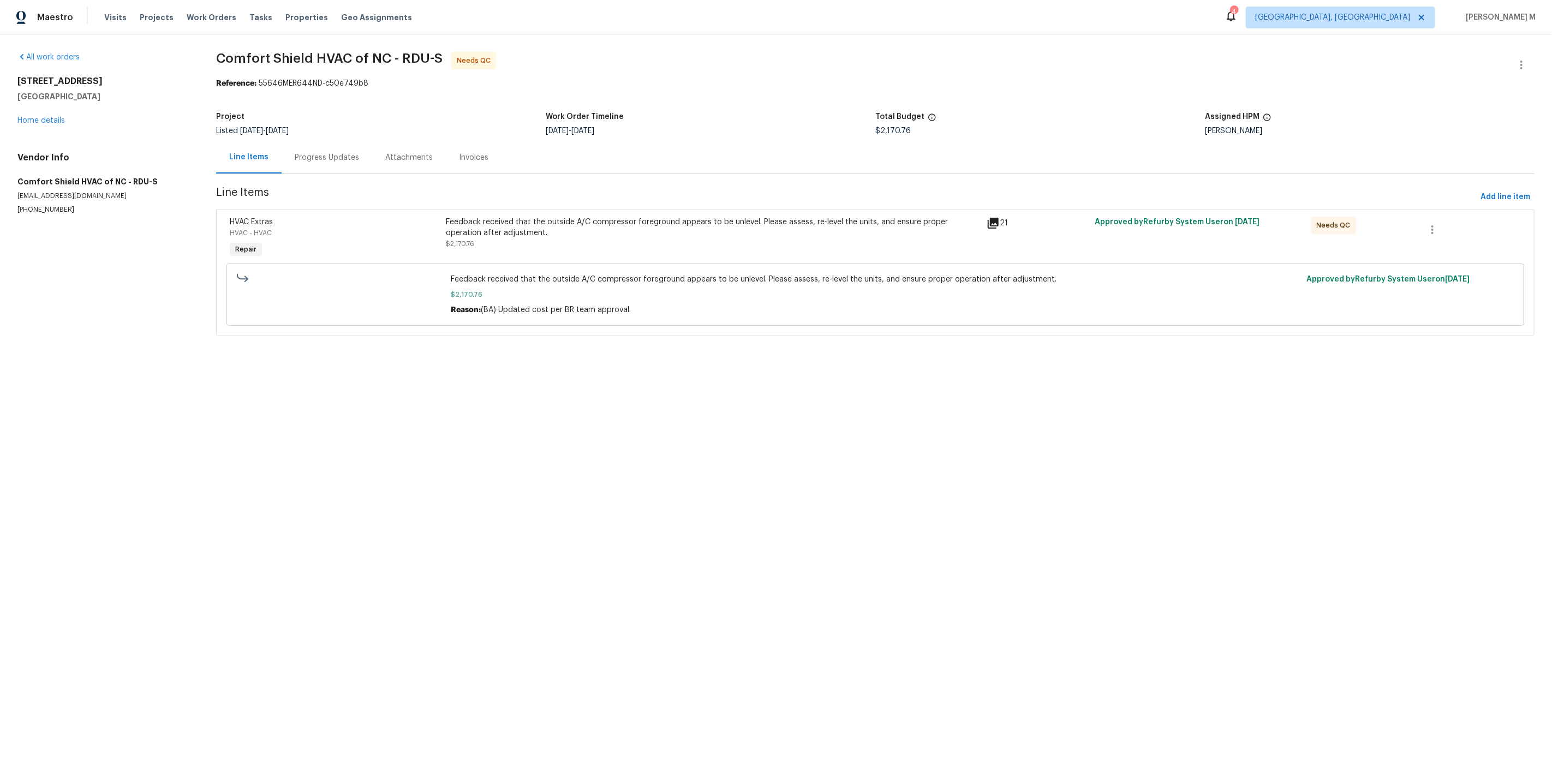
click at [768, 366] on html "Maestro Visits Projects Work Orders Tasks Properties Geo Assignments 4 Detroit,…" at bounding box center [776, 183] width 1552 height 366
click at [682, 240] on div "Feedback received that the outside A/C compressor foreground appears to be unle…" at bounding box center [713, 233] width 534 height 33
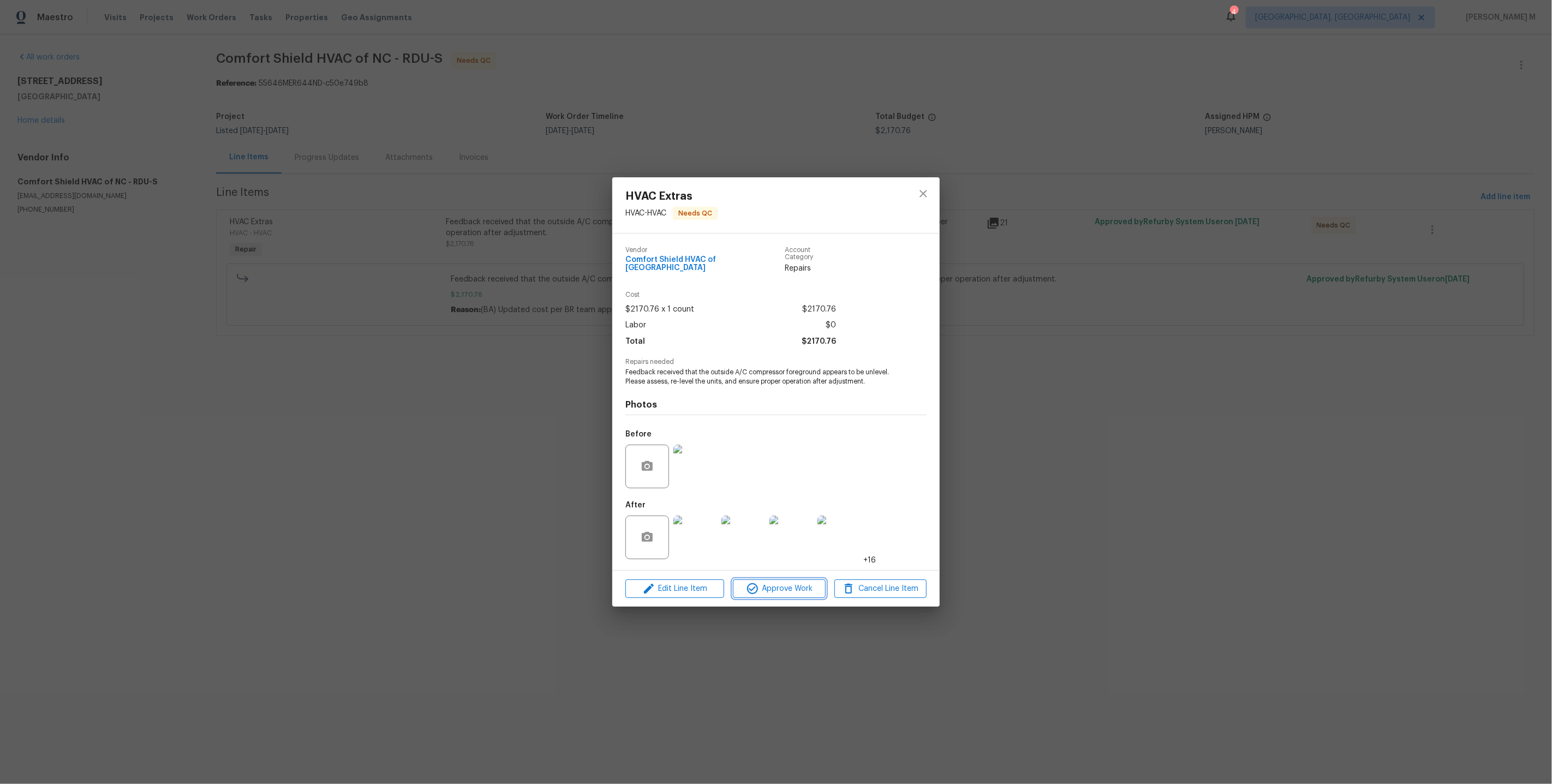
click at [798, 587] on button "Approve Work" at bounding box center [778, 588] width 92 height 19
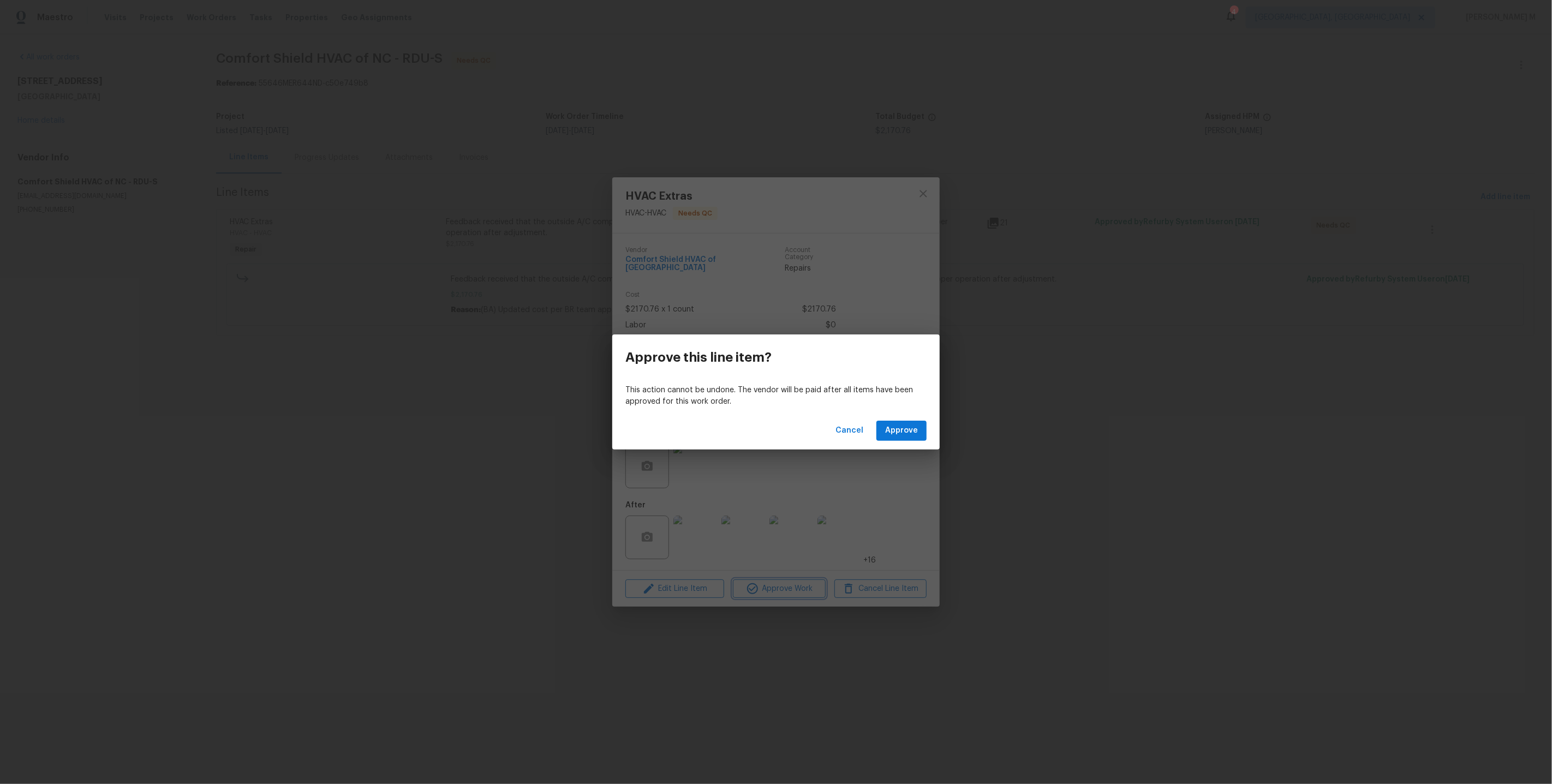
click at [336, 164] on div "Approve this line item? This action cannot be undone. The vendor will be paid a…" at bounding box center [776, 392] width 1552 height 784
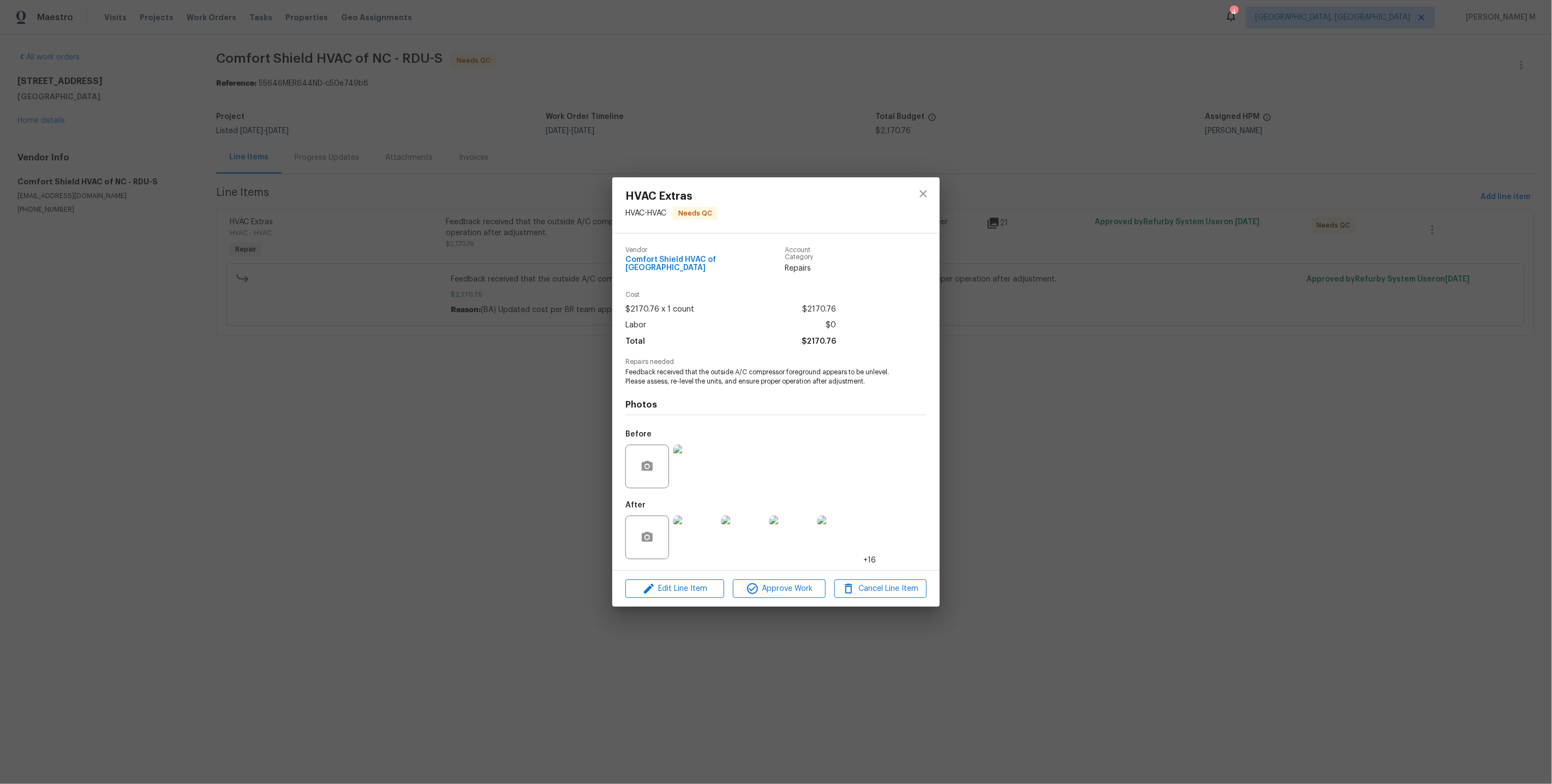
drag, startPoint x: 386, startPoint y: 396, endPoint x: 382, endPoint y: 378, distance: 18.4
click at [386, 396] on div "HVAC Extras HVAC - HVAC Needs QC Vendor Comfort Shield HVAC of NC Account Categ…" at bounding box center [776, 392] width 1552 height 784
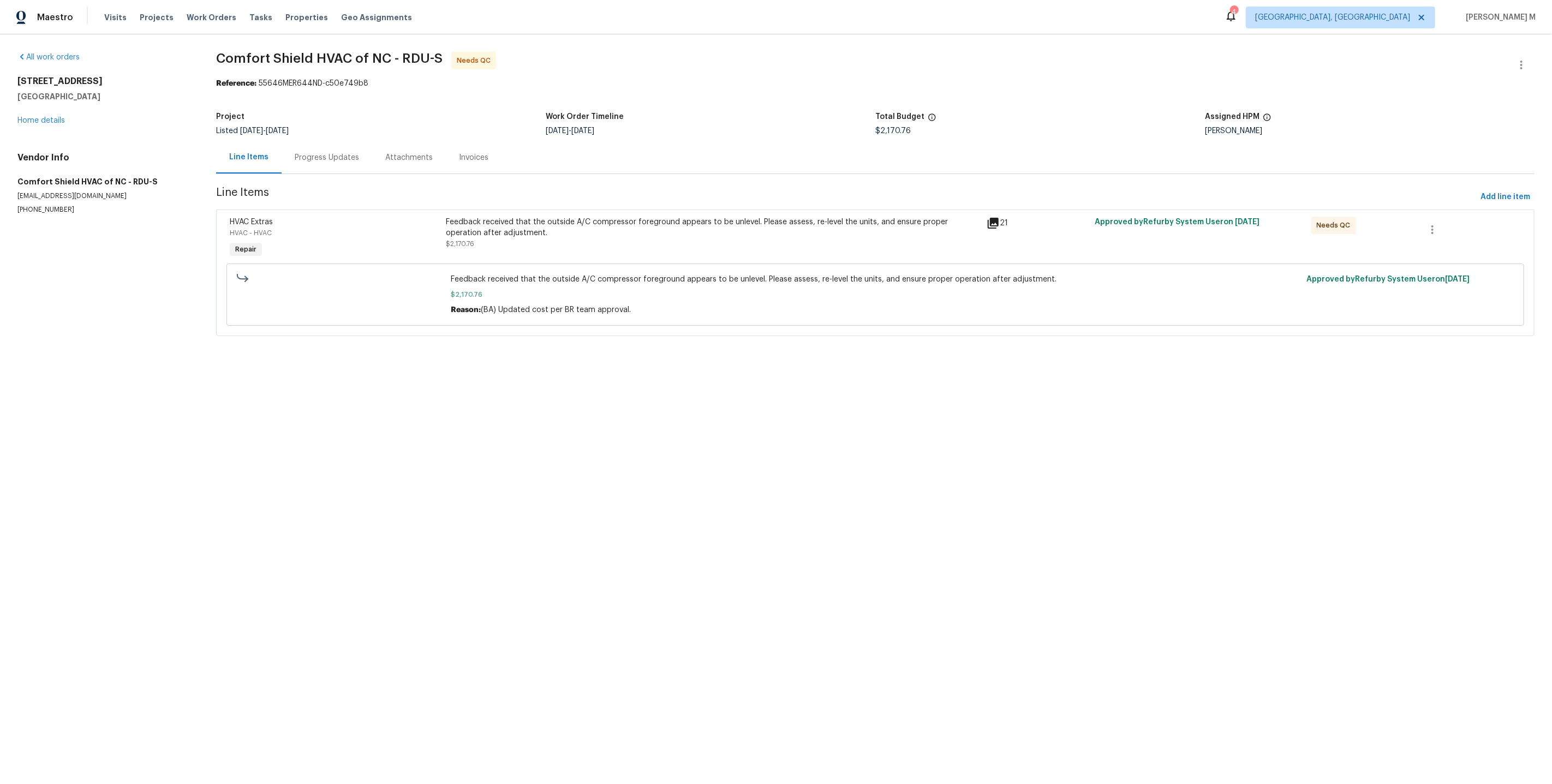
click at [314, 146] on div "Progress Updates" at bounding box center [327, 157] width 90 height 32
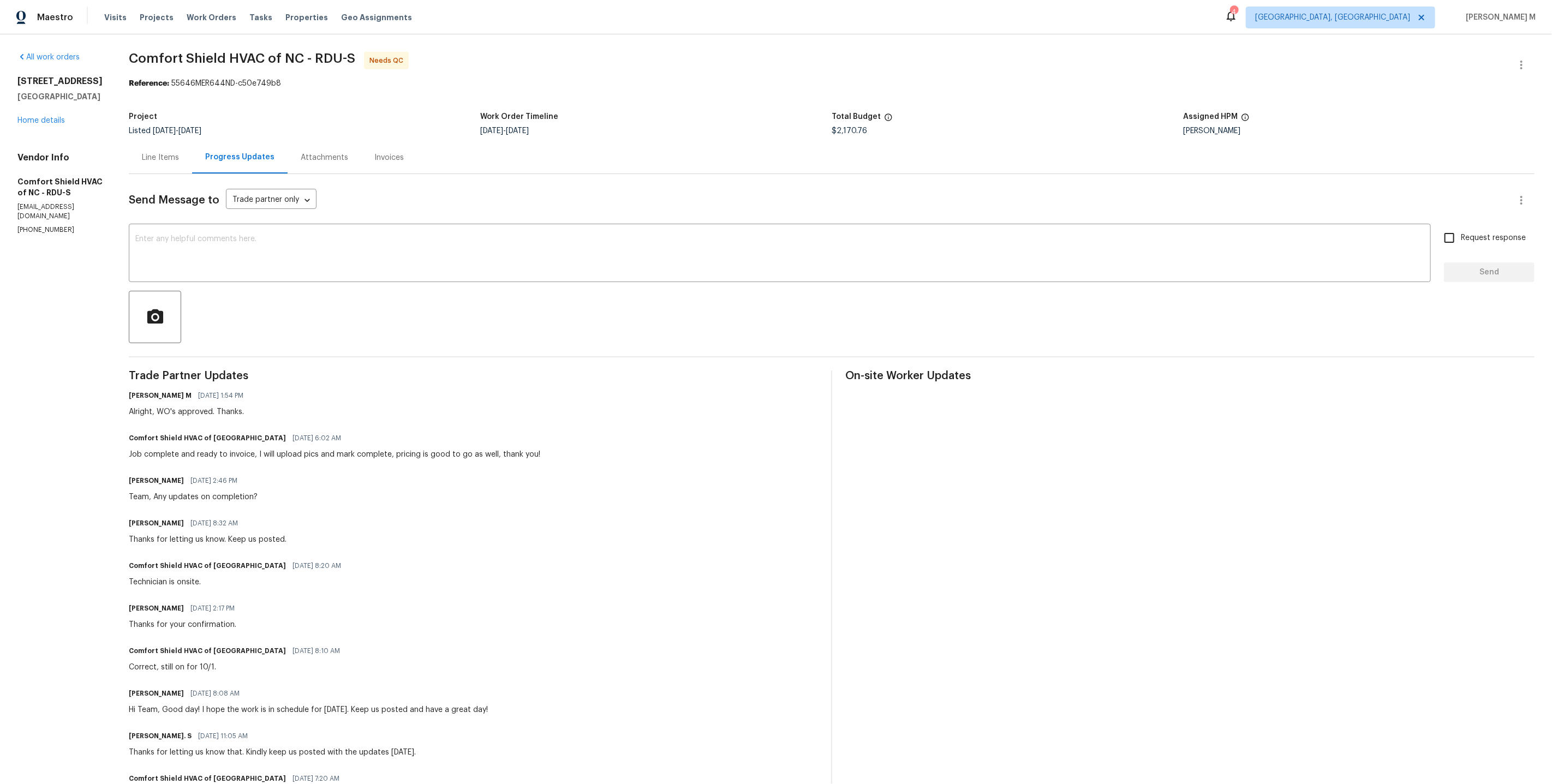
click at [178, 163] on div "Line Items" at bounding box center [159, 157] width 63 height 32
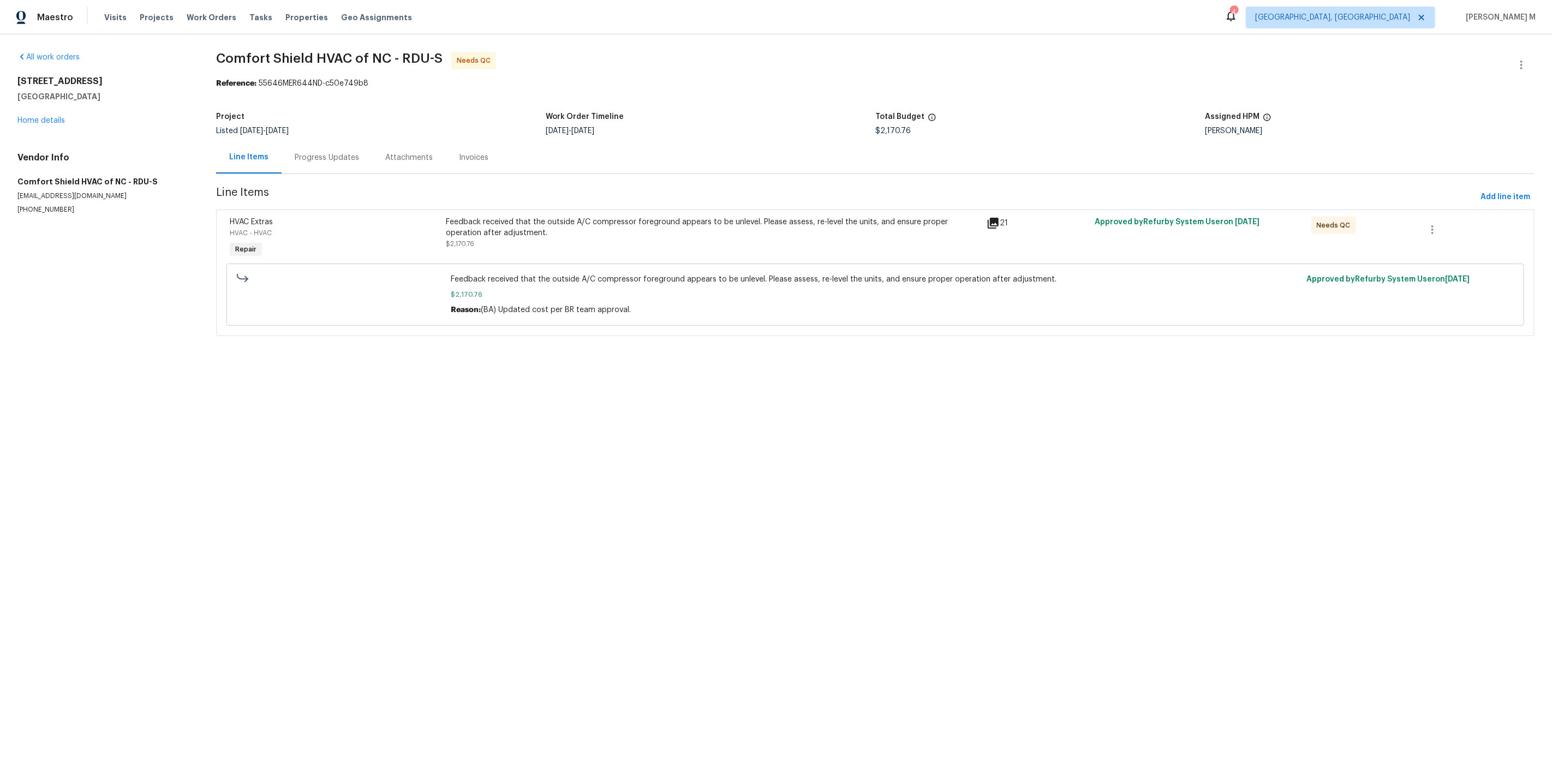
click at [614, 250] on div "Feedback received that the outside A/C compressor foreground appears to be unle…" at bounding box center [712, 239] width 540 height 50
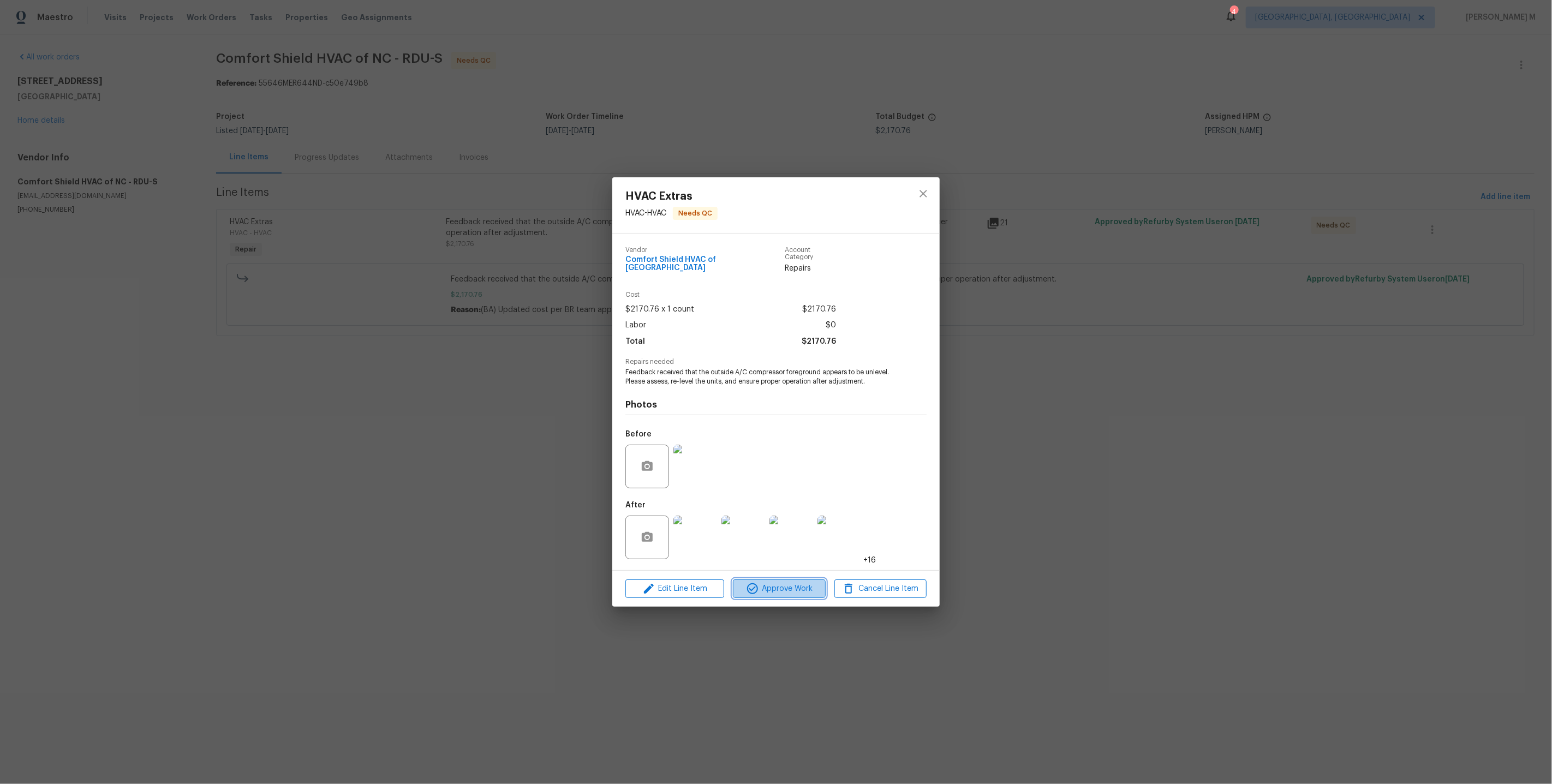
click at [778, 583] on span "Approve Work" at bounding box center [778, 589] width 85 height 14
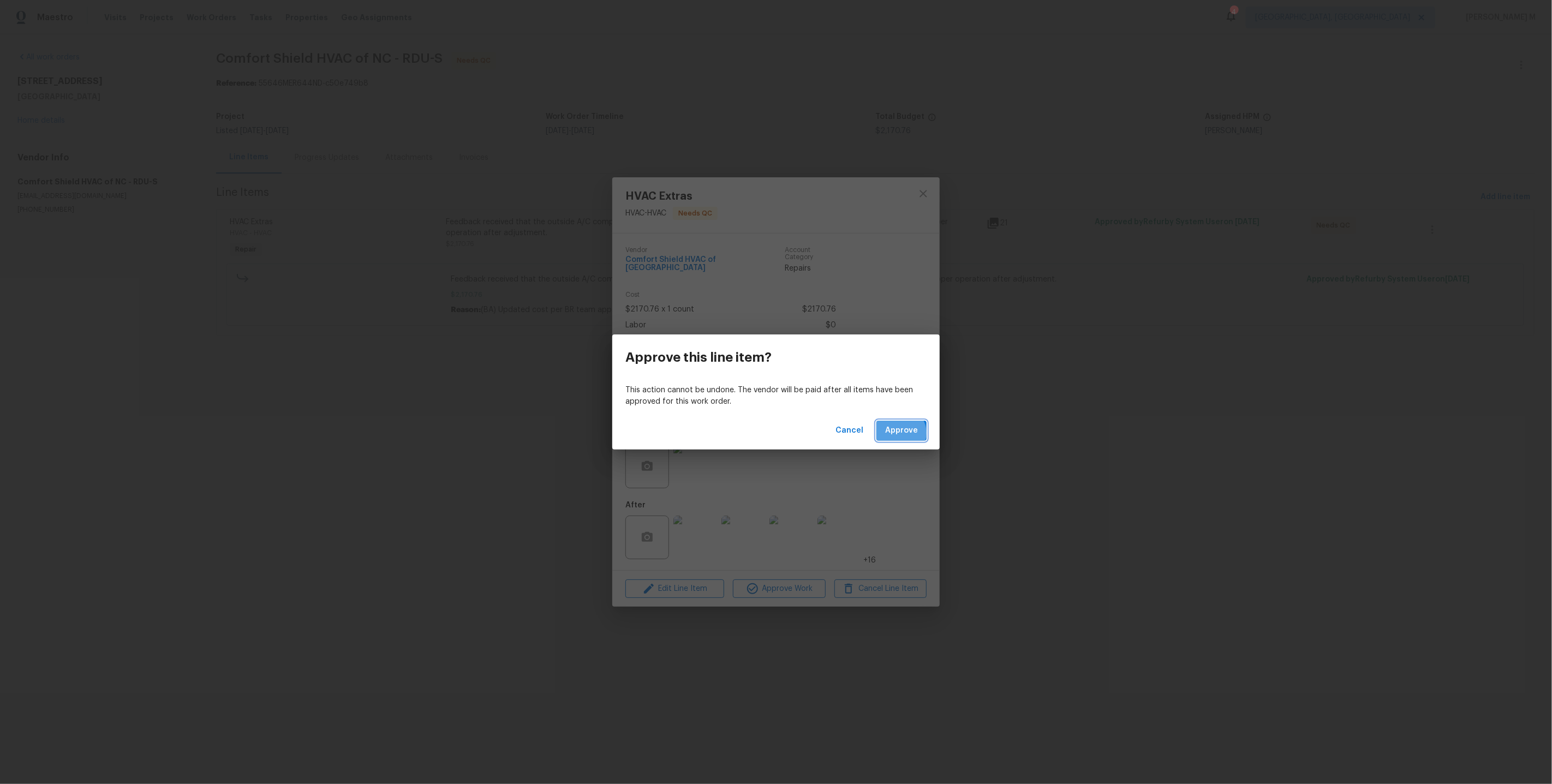
click at [903, 432] on span "Approve" at bounding box center [901, 431] width 33 height 14
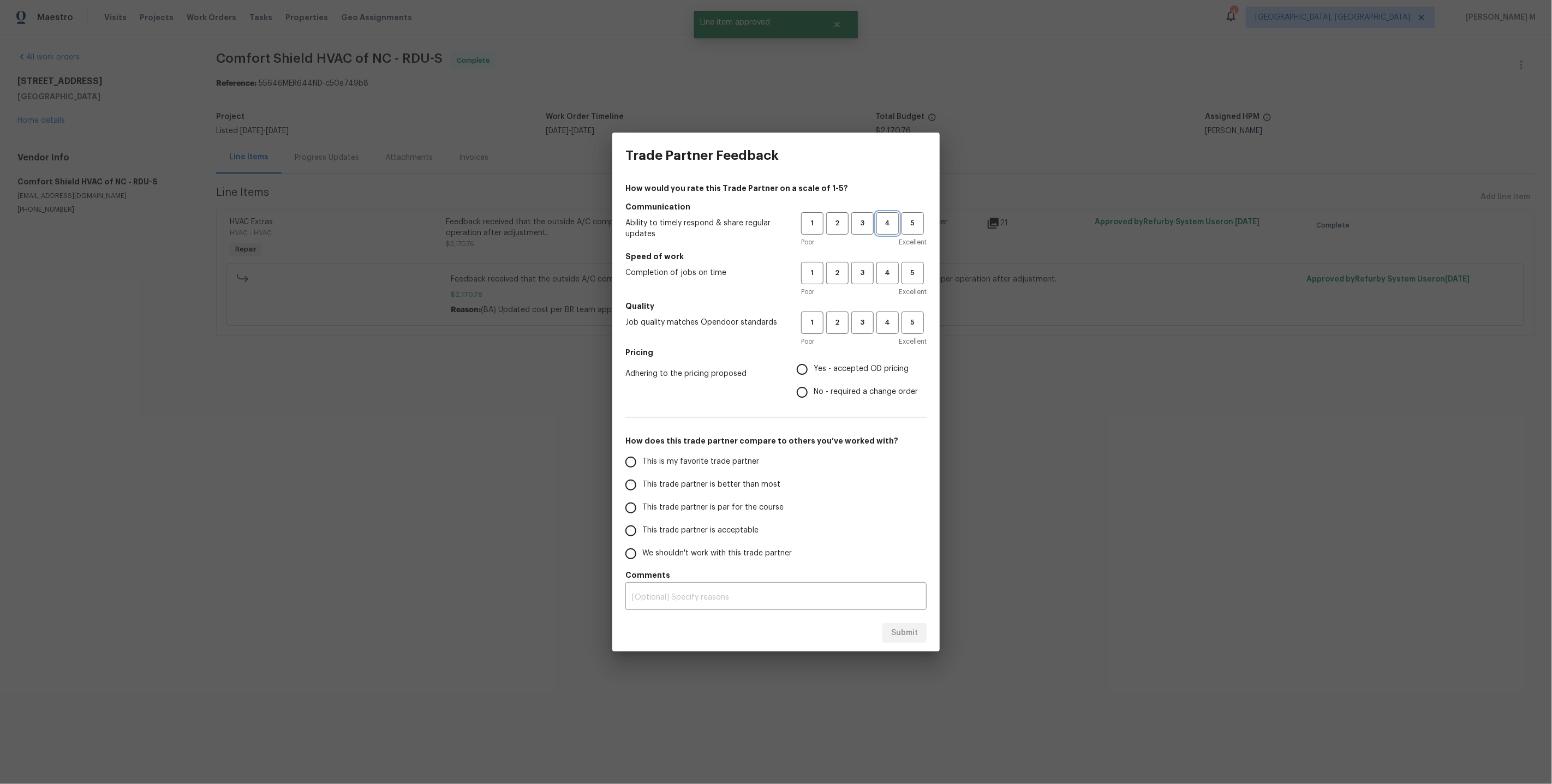
click at [890, 225] on span "4" at bounding box center [887, 223] width 20 height 13
click at [890, 260] on h5 "Speed of work" at bounding box center [776, 256] width 301 height 11
click at [890, 267] on button "4" at bounding box center [888, 273] width 22 height 22
click at [874, 347] on div "Poor Excellent" at bounding box center [863, 341] width 126 height 11
click at [888, 333] on button "4" at bounding box center [888, 322] width 22 height 22
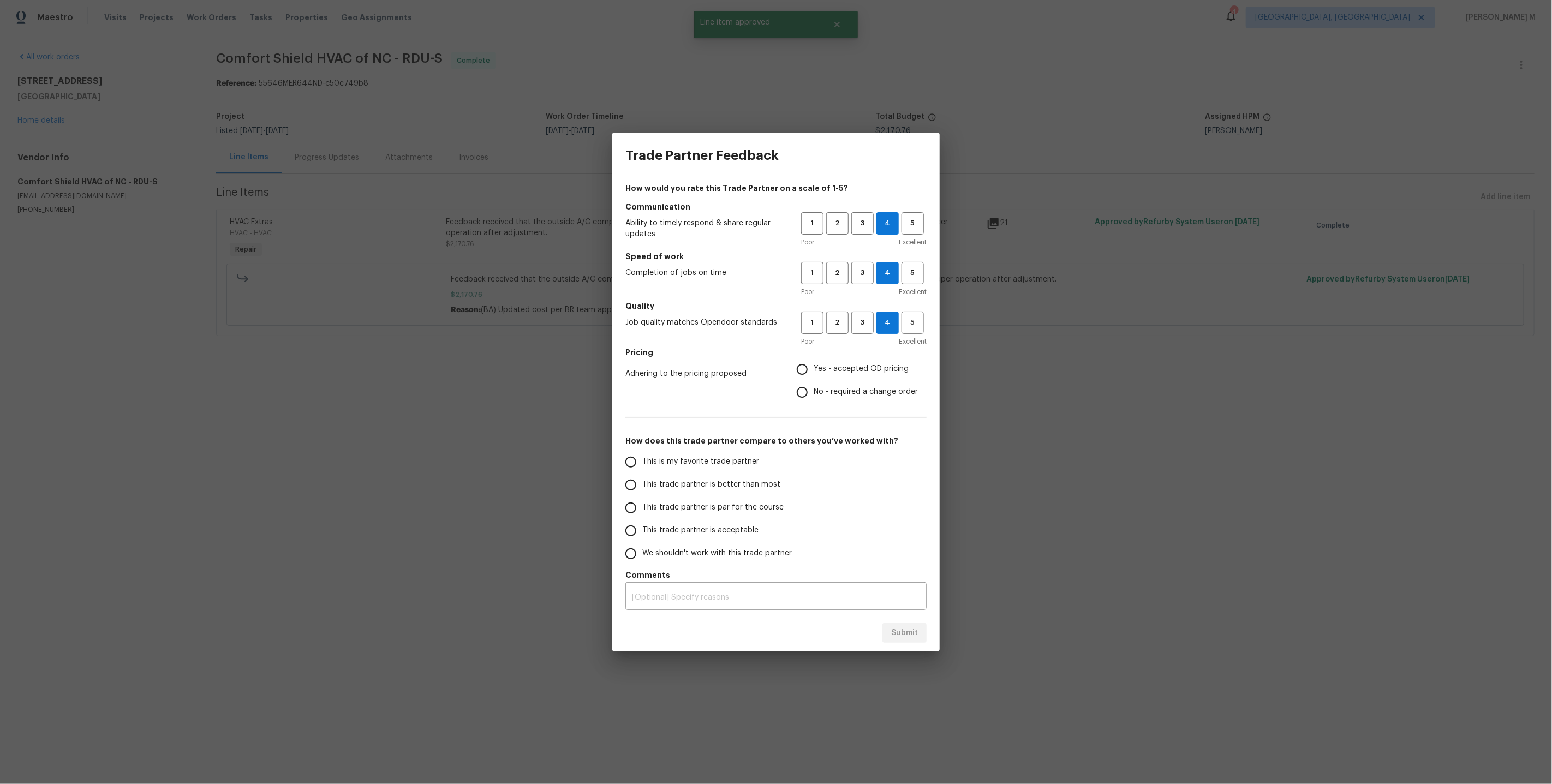
click at [826, 408] on div "How would you rate this Trade Partner on a scale of 1-5? Communication Ability …" at bounding box center [776, 396] width 301 height 427
click at [826, 364] on label "Yes - accepted OD pricing" at bounding box center [854, 369] width 128 height 23
click at [813, 364] on input "Yes - accepted OD pricing" at bounding box center [801, 369] width 23 height 23
radio input "true"
click at [726, 499] on label "This trade partner is par for the course" at bounding box center [706, 507] width 172 height 23
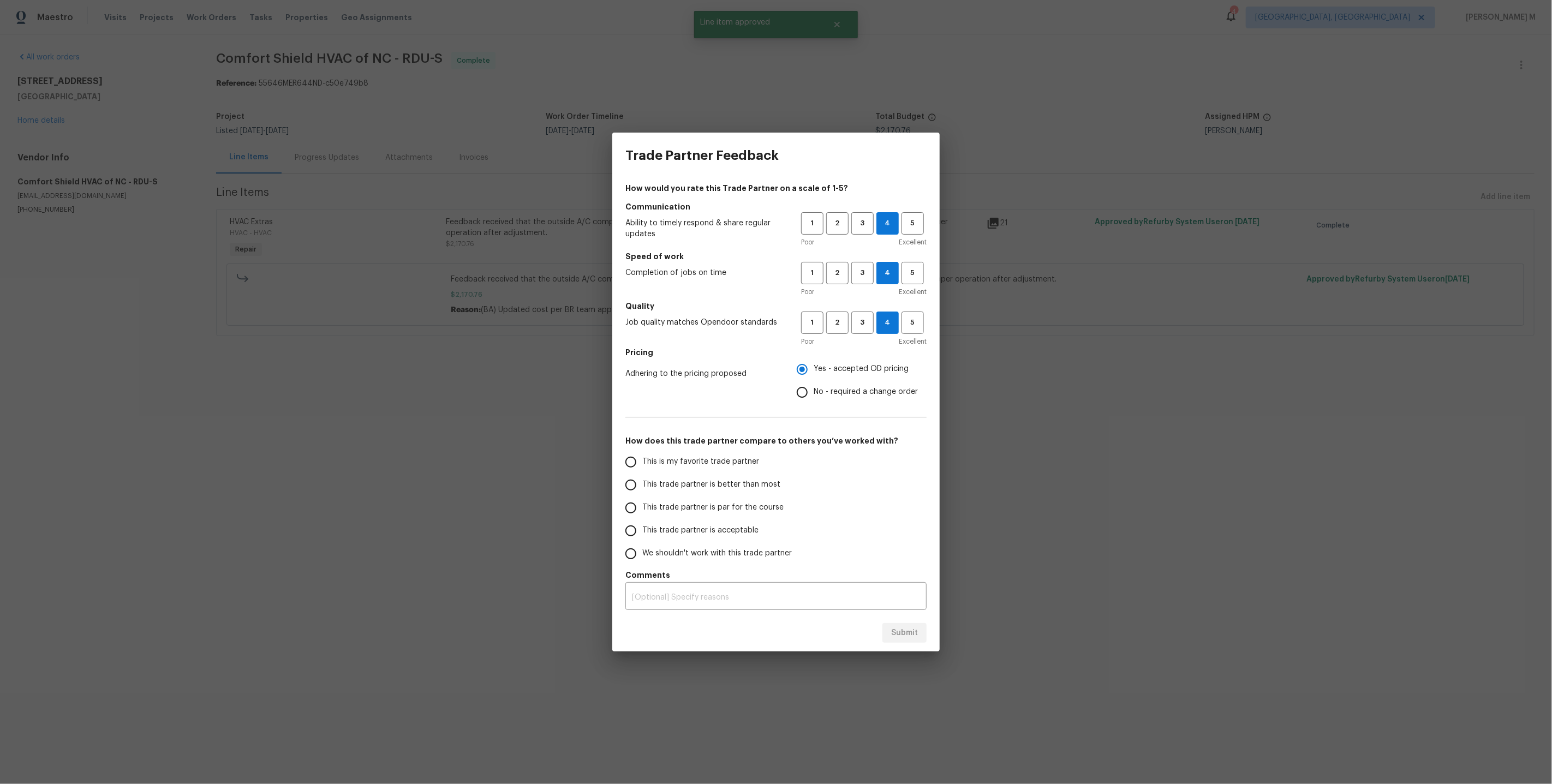
click at [642, 499] on input "This trade partner is par for the course" at bounding box center [631, 507] width 23 height 23
click at [902, 630] on span "Submit" at bounding box center [904, 633] width 27 height 14
radio input "true"
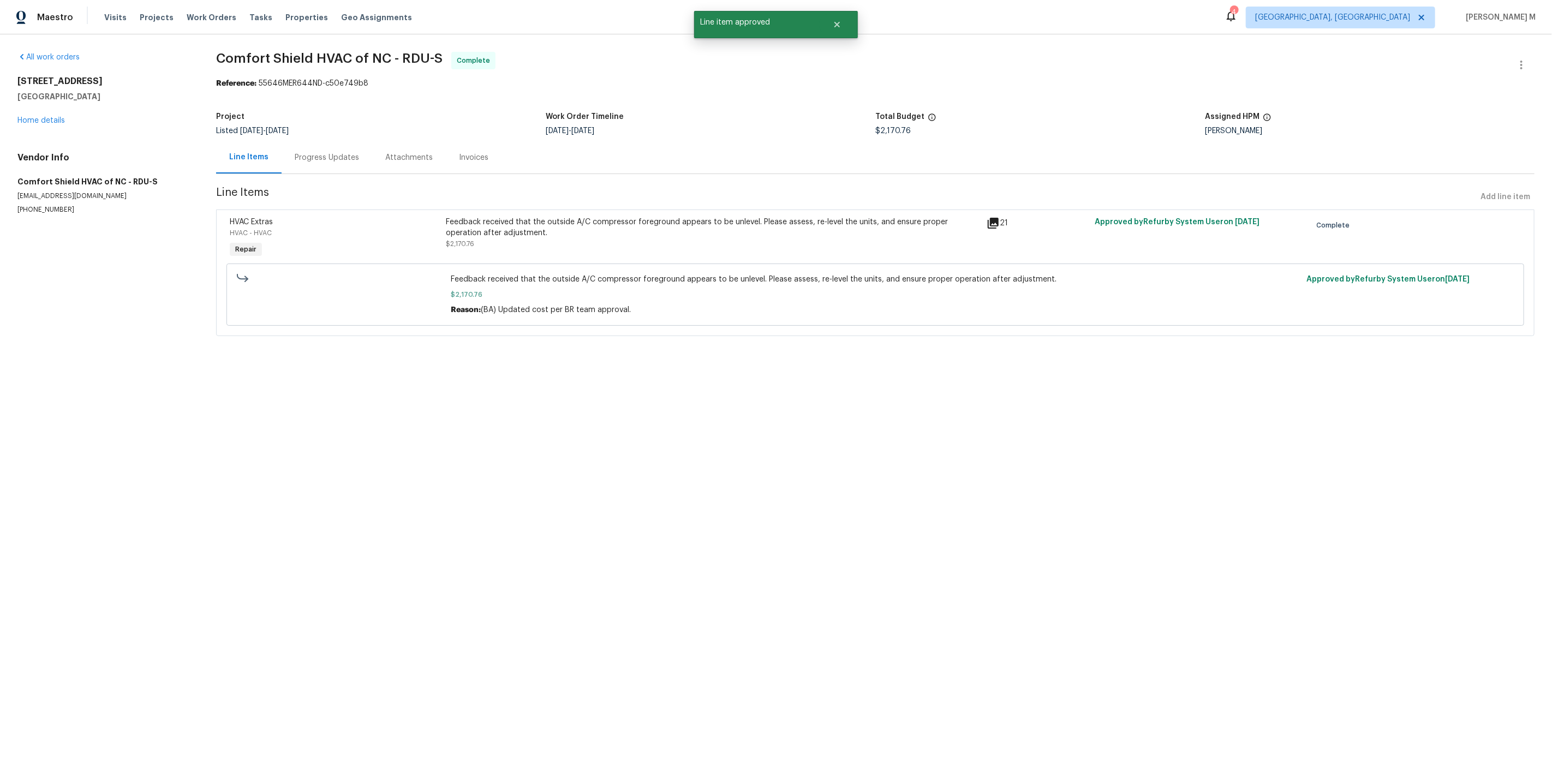
click at [402, 285] on div at bounding box center [340, 295] width 214 height 48
drag, startPoint x: 210, startPoint y: 61, endPoint x: 339, endPoint y: 61, distance: 129.0
click at [339, 61] on div "All work orders 35 Pebble Creek Dr Franklinton, NC 27525 Home details Vendor In…" at bounding box center [776, 201] width 1552 height 333
copy span "Comfort Shield HVAC"
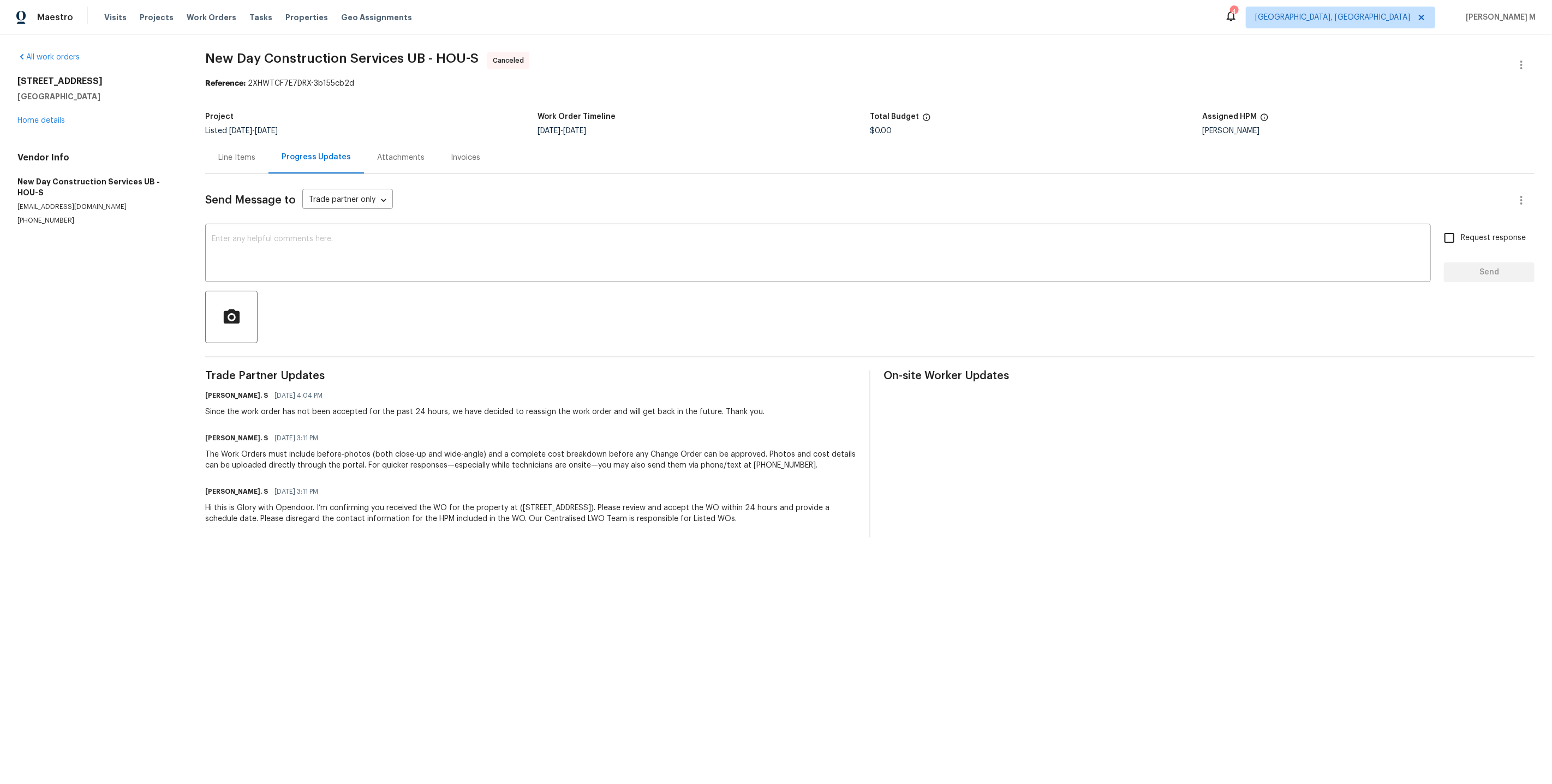
click at [331, 409] on div "Trade Partner Updates [PERSON_NAME]. S [DATE] 4:04 PM Since the work order has …" at bounding box center [530, 454] width 651 height 167
click at [43, 116] on link "Home details" at bounding box center [41, 120] width 47 height 8
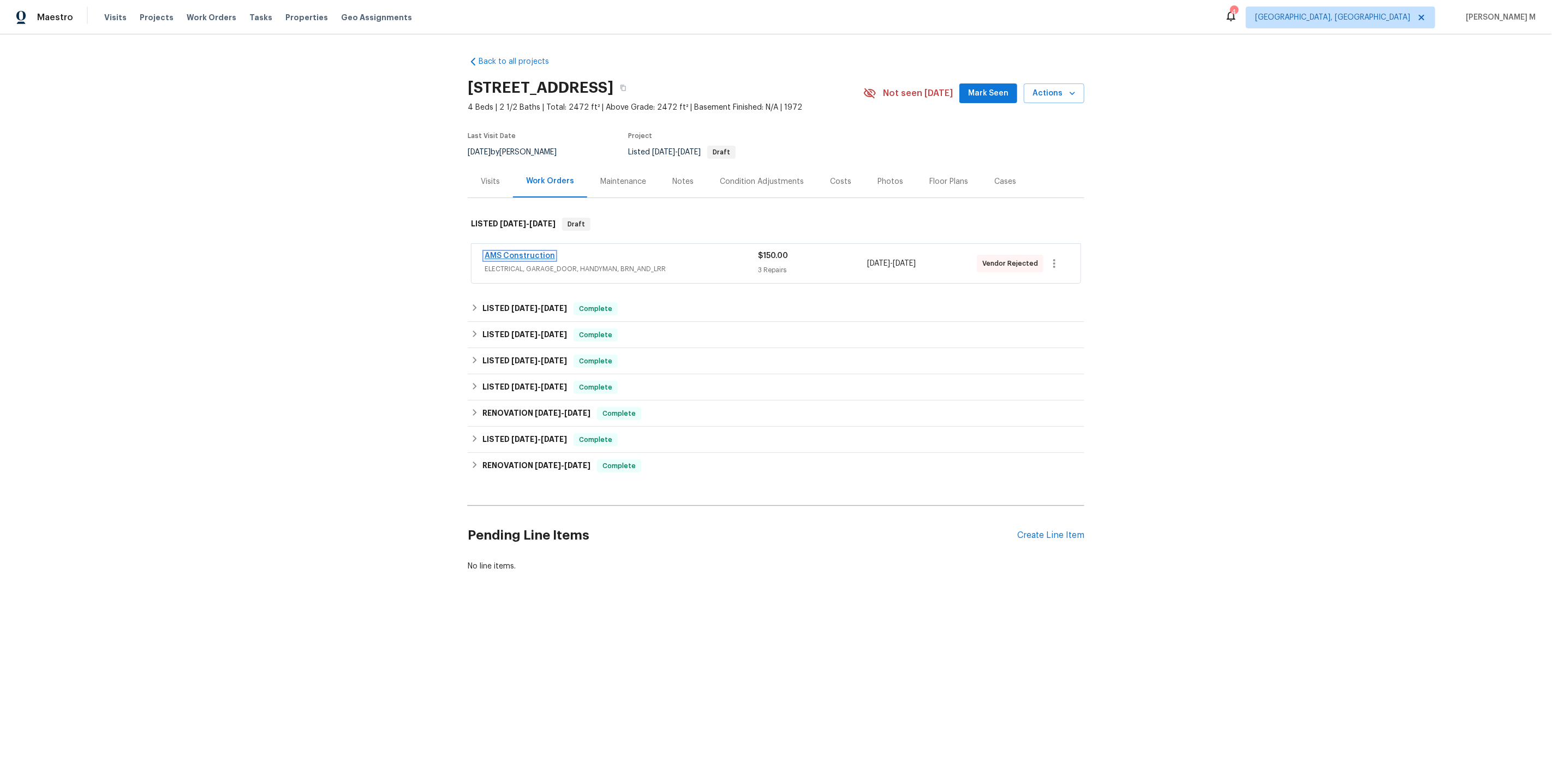
click at [508, 252] on link "AMS Construction" at bounding box center [520, 255] width 71 height 8
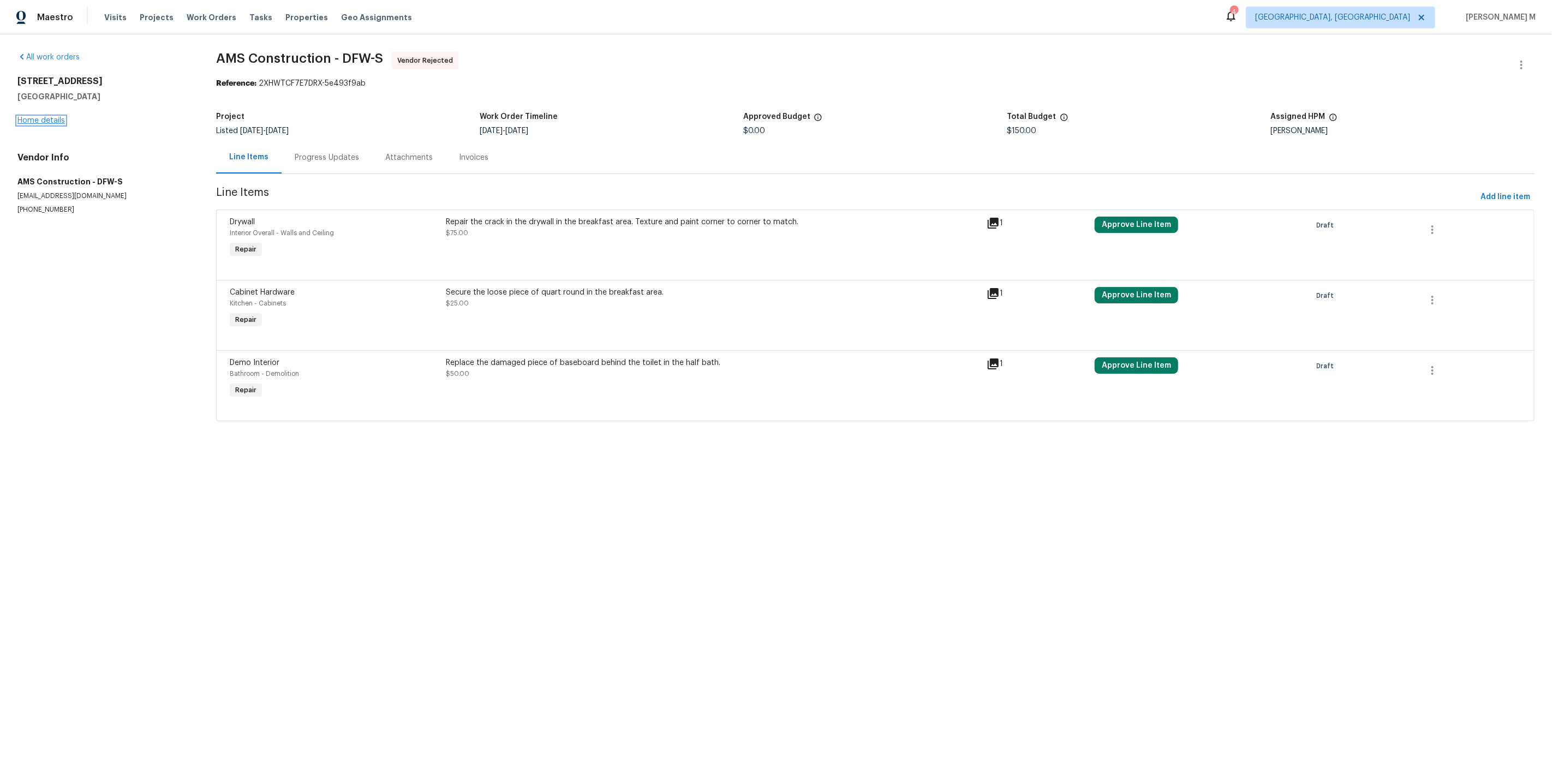
click at [50, 117] on link "Home details" at bounding box center [41, 120] width 47 height 8
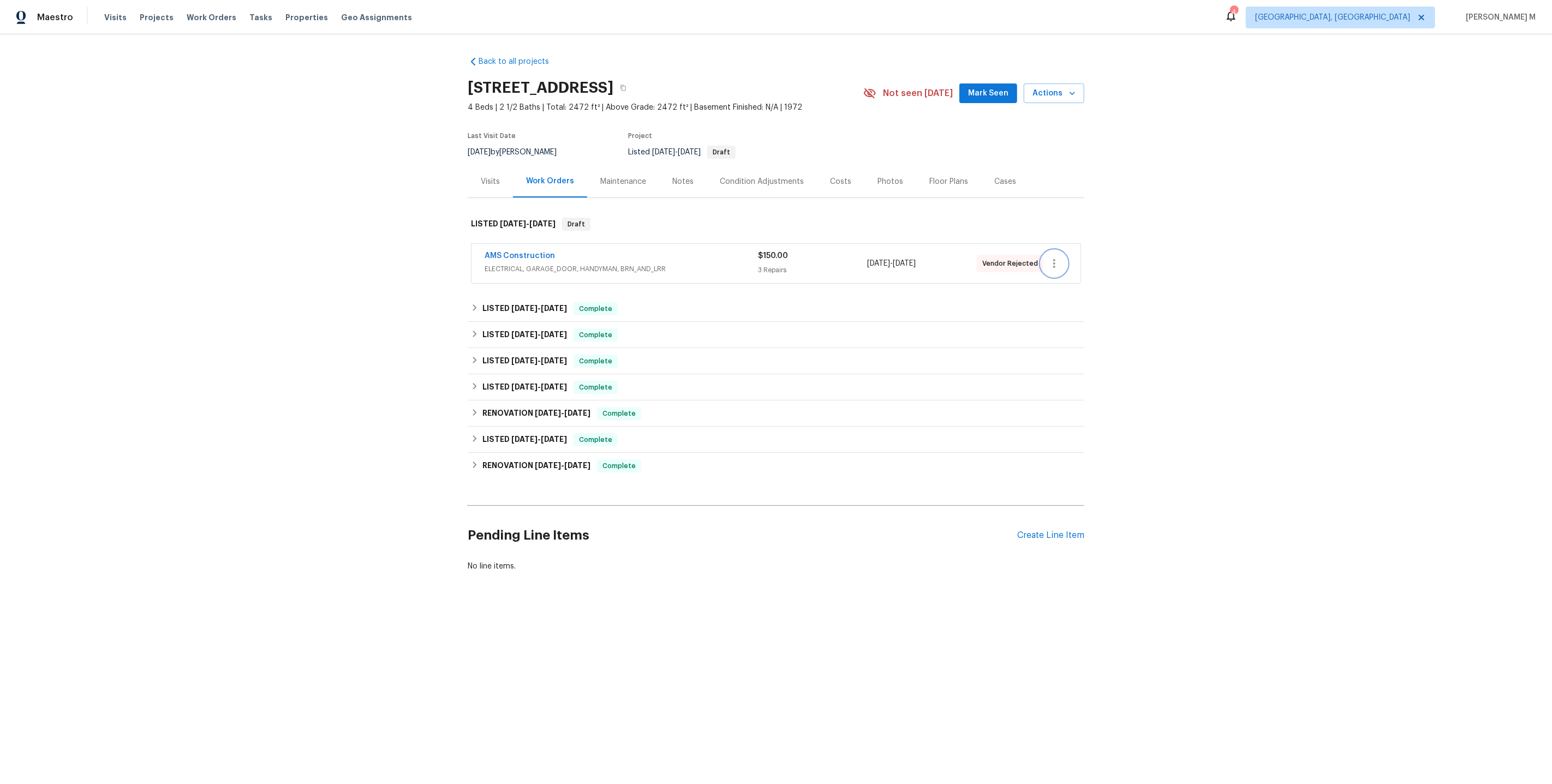
click at [1063, 252] on button "button" at bounding box center [1054, 264] width 26 height 26
click at [1063, 252] on li "Edit" at bounding box center [1101, 258] width 118 height 18
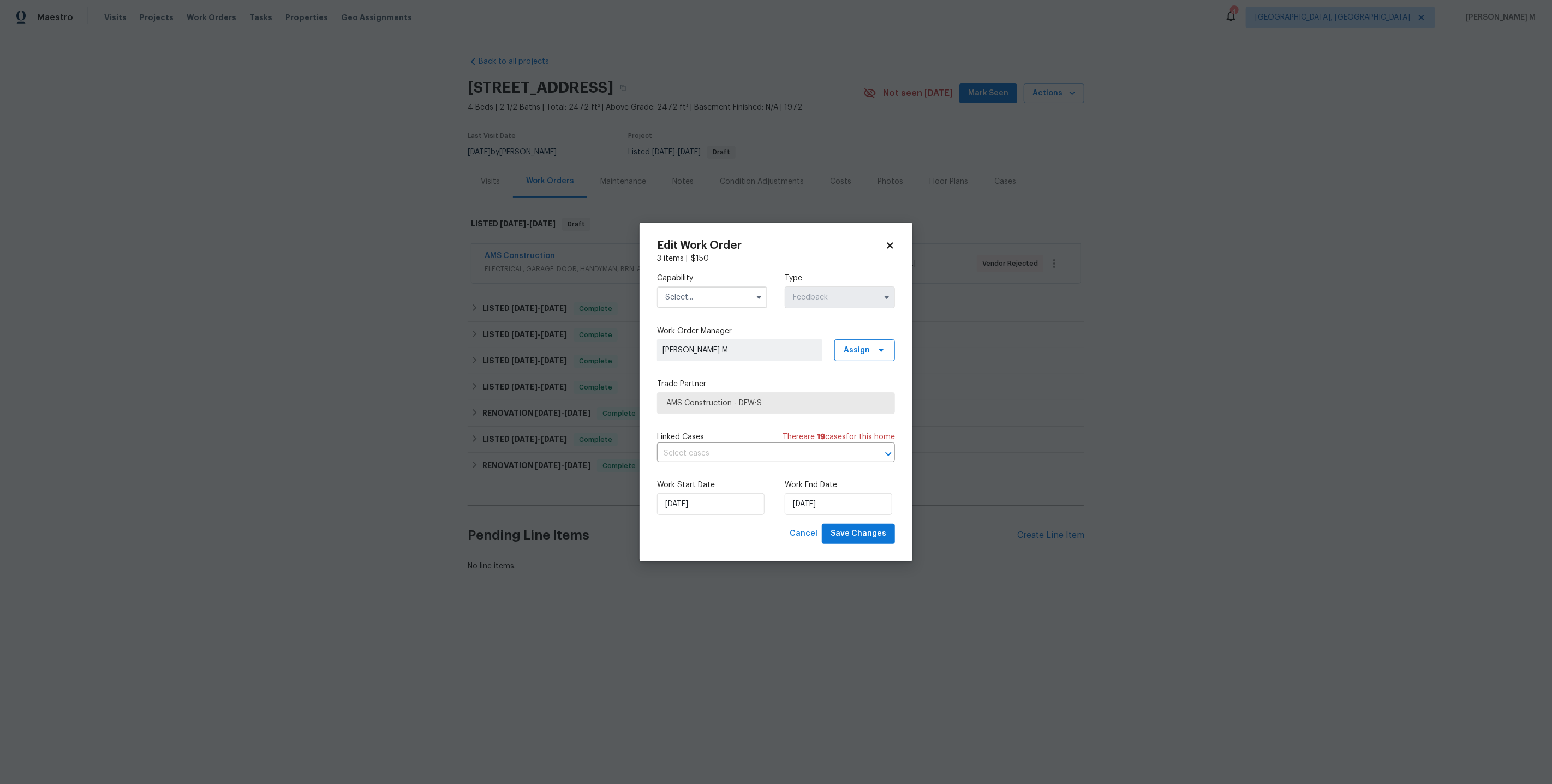
click at [673, 297] on input "text" at bounding box center [712, 296] width 110 height 22
click at [699, 382] on div "Handyman" at bounding box center [711, 391] width 106 height 20
type input "Handyman"
click at [695, 407] on span "AMS Construction - DFW-S" at bounding box center [768, 403] width 203 height 11
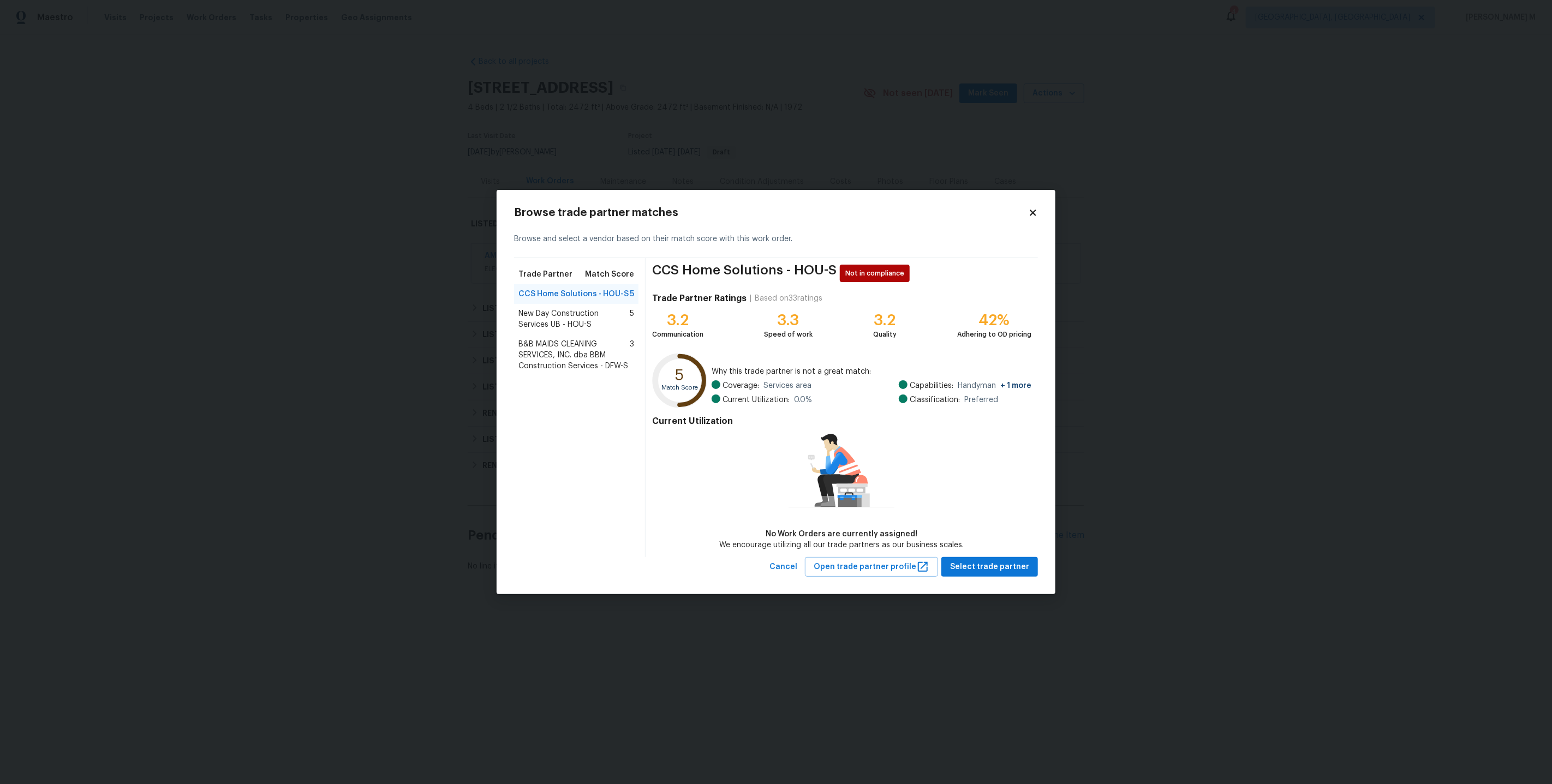
click at [520, 199] on div "Browse trade partner matches Browse and select a vendor based on their match sc…" at bounding box center [776, 392] width 558 height 405
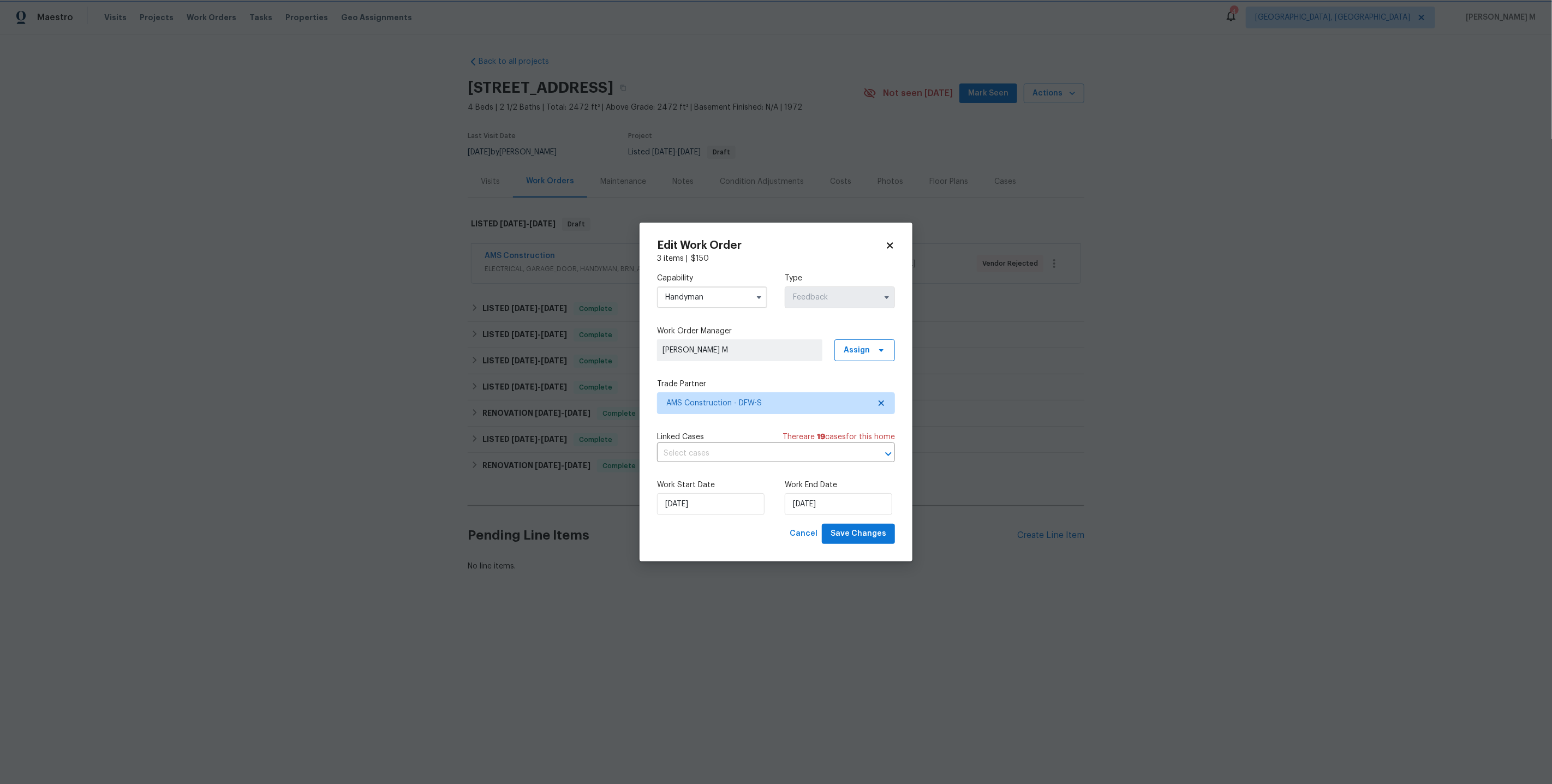
click at [439, 182] on body "Maestro Visits Projects Work Orders Tasks Properties Geo Assignments 4 [GEOGRAP…" at bounding box center [776, 323] width 1552 height 646
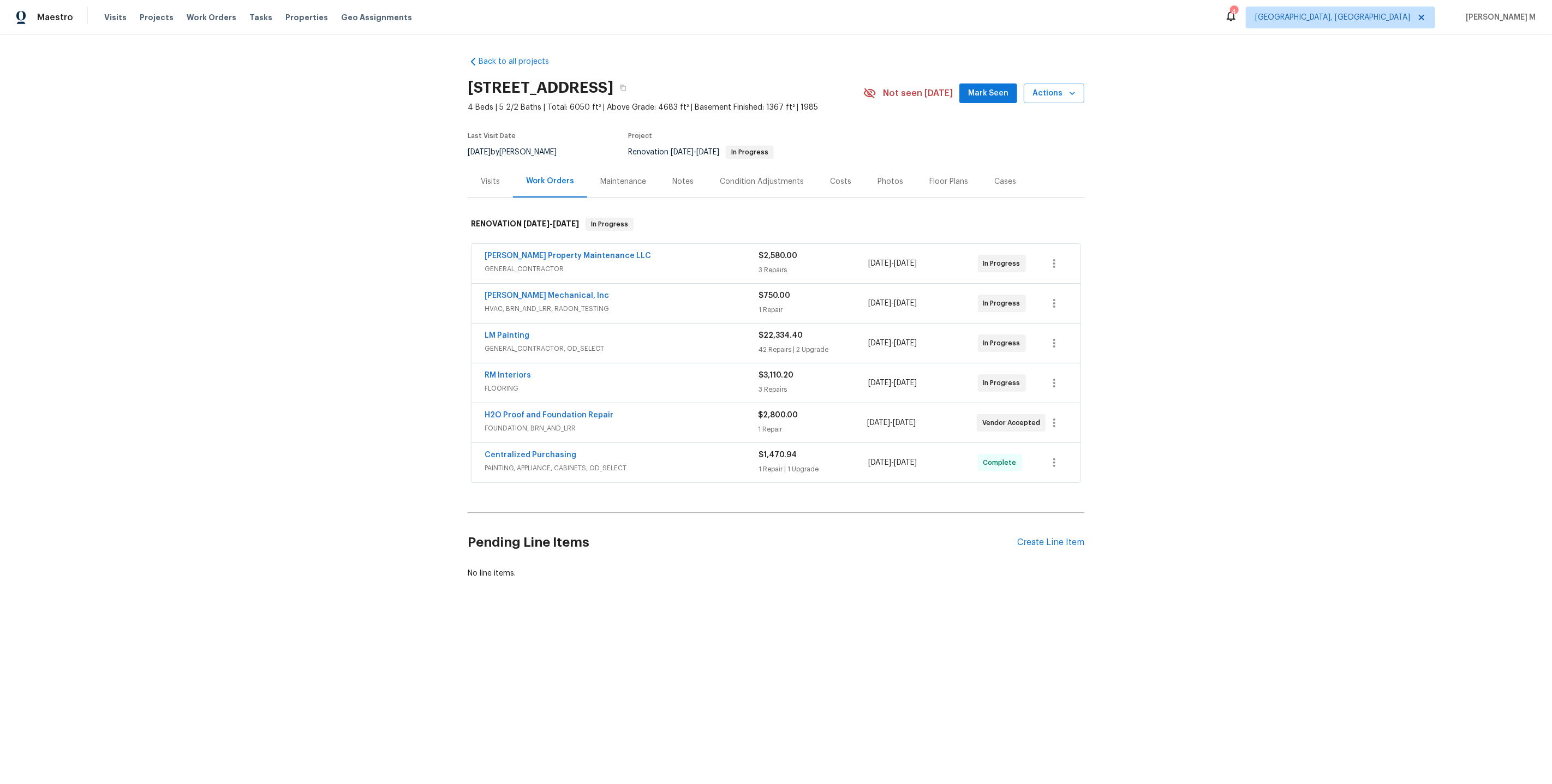
click at [570, 463] on span "PAINTING, APPLIANCE, CABINETS, OD_SELECT" at bounding box center [621, 468] width 274 height 11
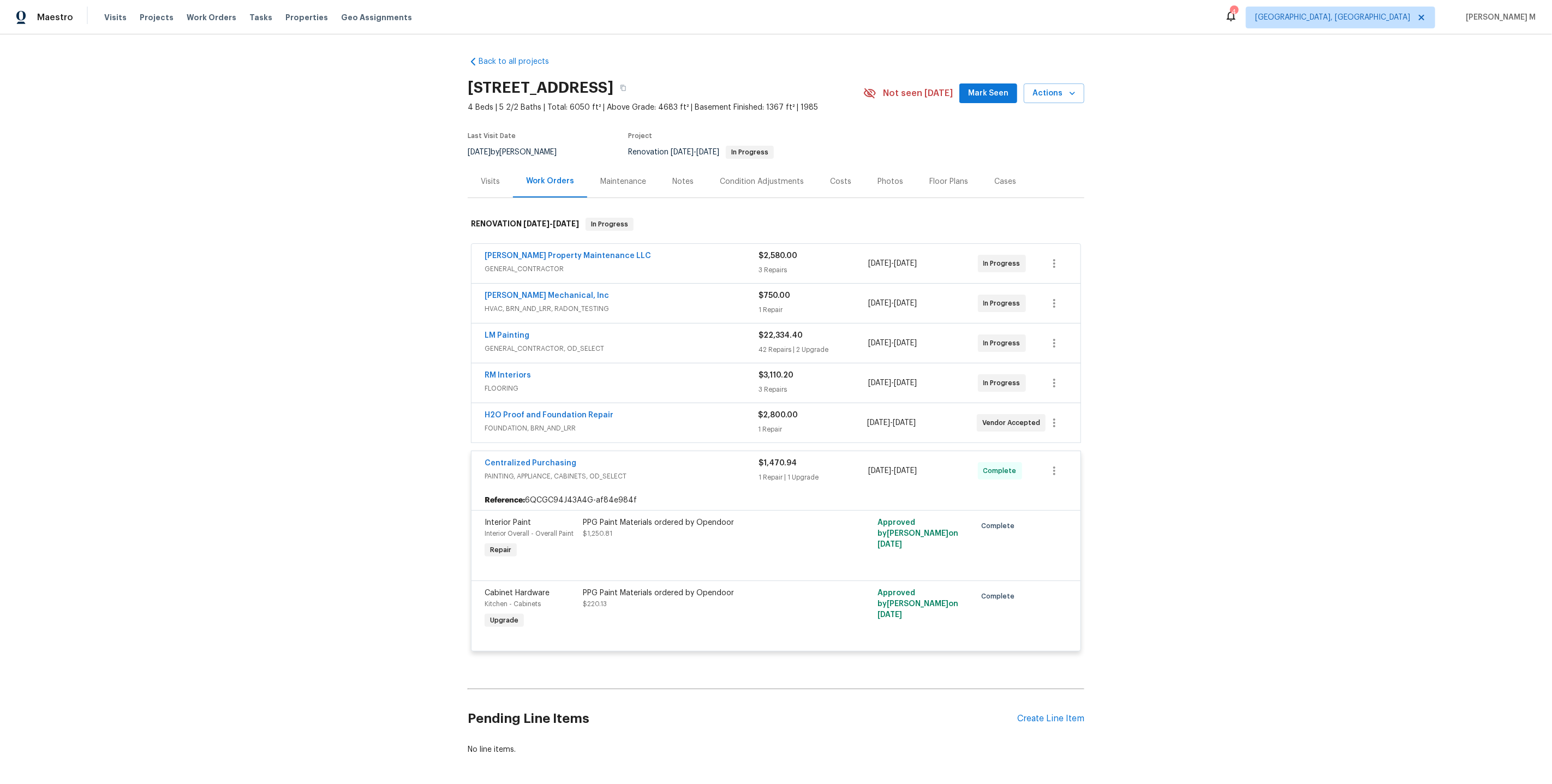
click at [510, 423] on span "FOUNDATION, BRN_AND_LRR" at bounding box center [620, 428] width 273 height 11
